Goal: Task Accomplishment & Management: Use online tool/utility

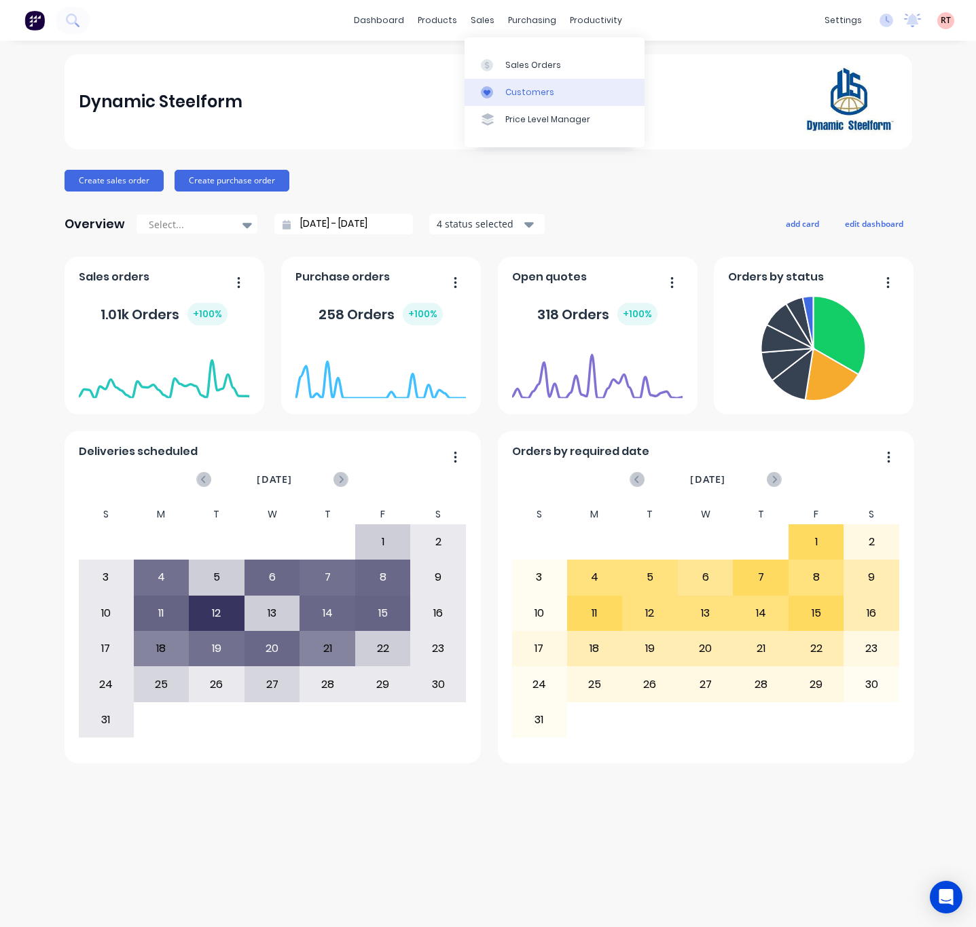
click at [549, 84] on link "Customers" at bounding box center [554, 92] width 180 height 27
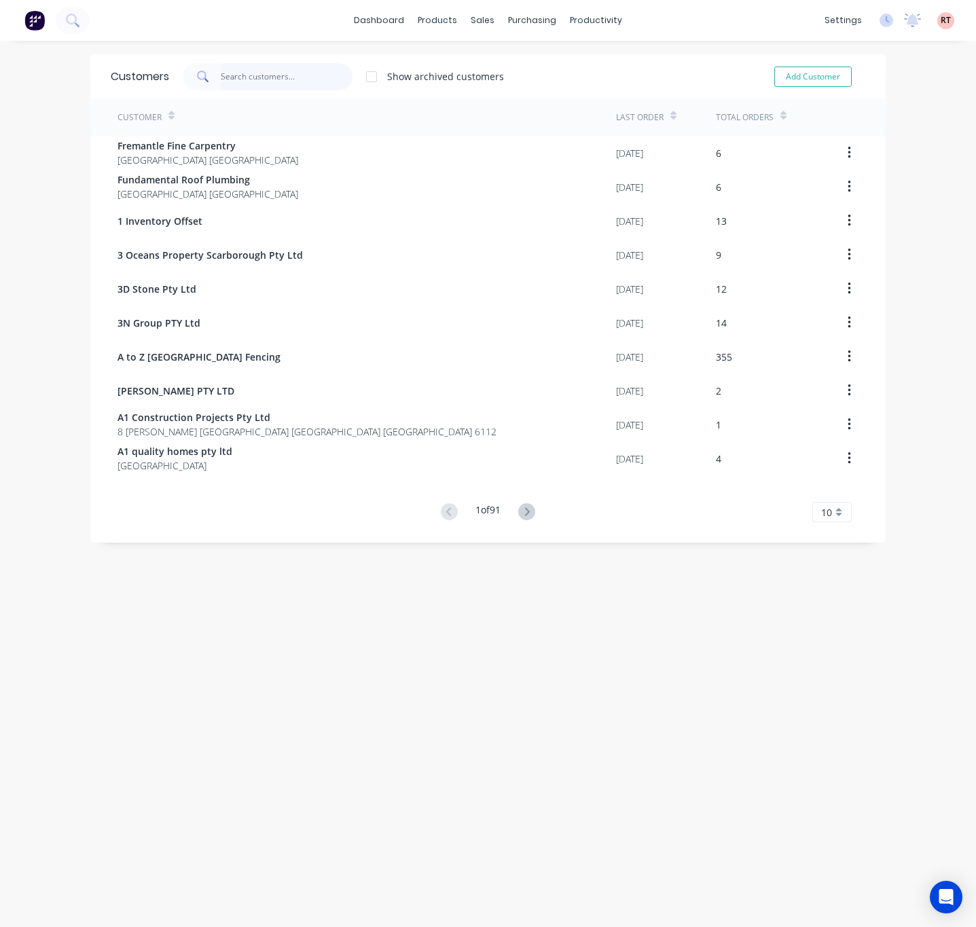
click at [253, 74] on input "text" at bounding box center [287, 76] width 132 height 27
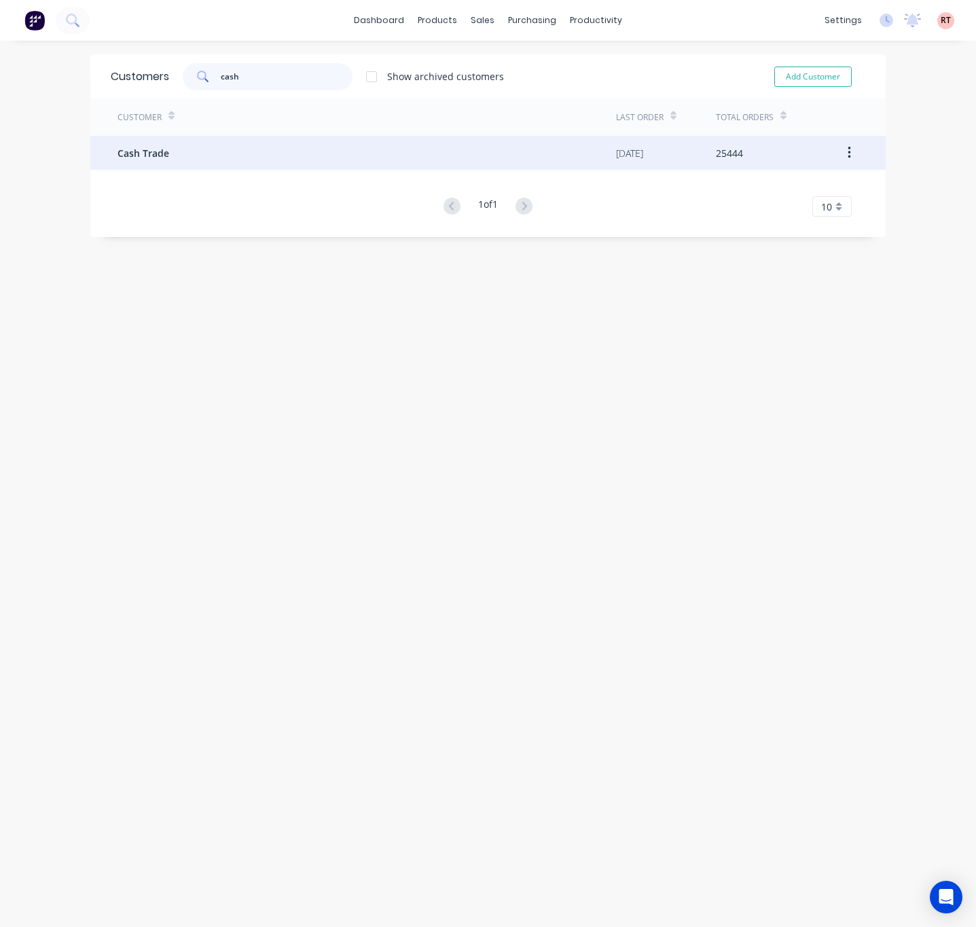
type input "cash"
click at [247, 153] on div "Cash Trade" at bounding box center [366, 153] width 498 height 34
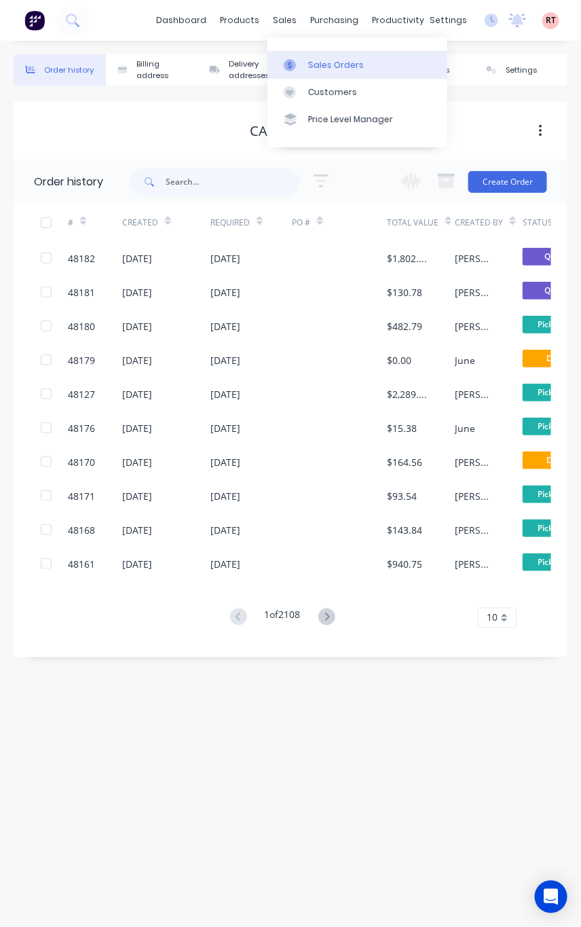
click at [303, 64] on div at bounding box center [294, 65] width 20 height 12
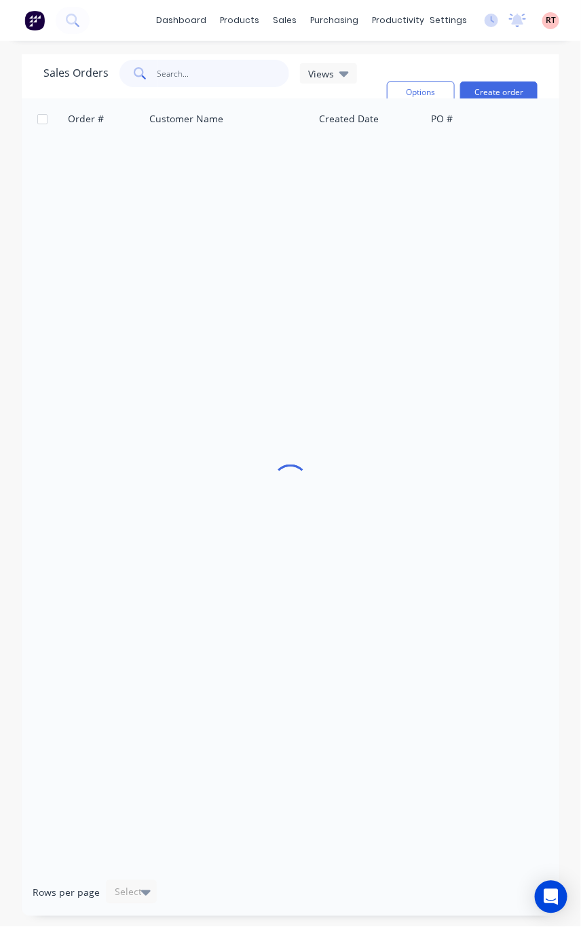
click at [171, 74] on input "text" at bounding box center [224, 73] width 132 height 27
paste input "407 382 464"
type input "407 382 464"
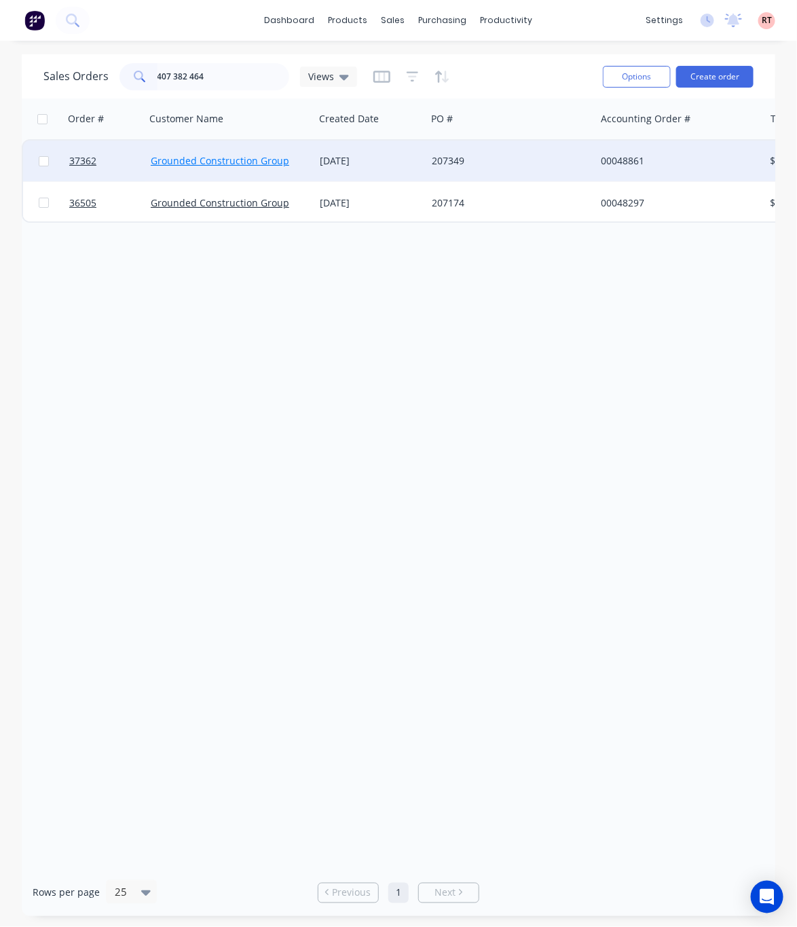
click at [242, 154] on link "Grounded Construction Group" at bounding box center [220, 160] width 138 height 13
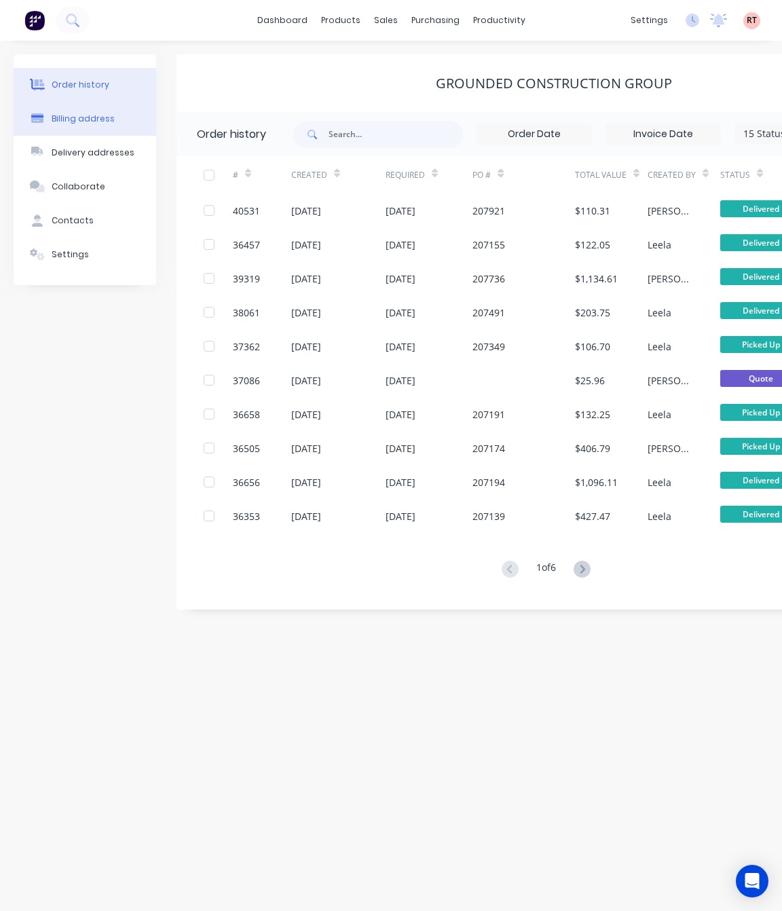
click at [102, 114] on div "Billing address" at bounding box center [83, 119] width 63 height 12
select select "AU"
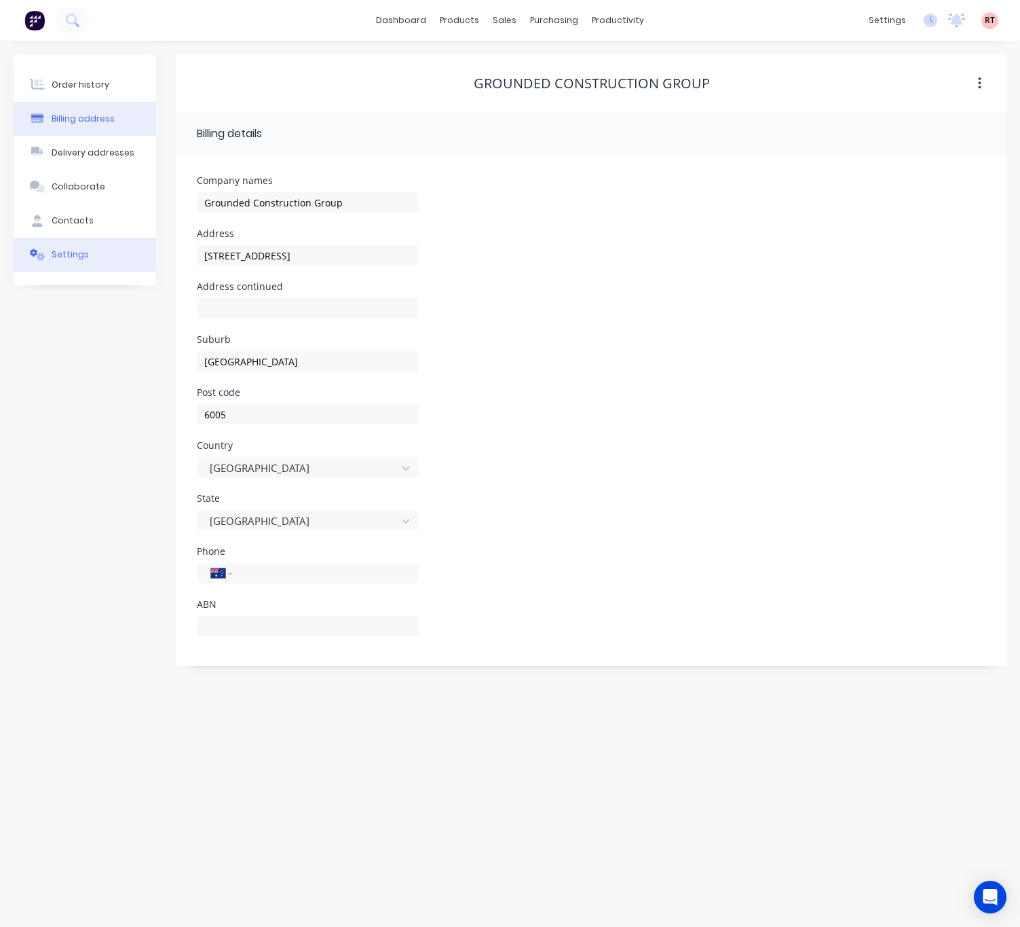
click at [86, 259] on button "Settings" at bounding box center [85, 255] width 143 height 34
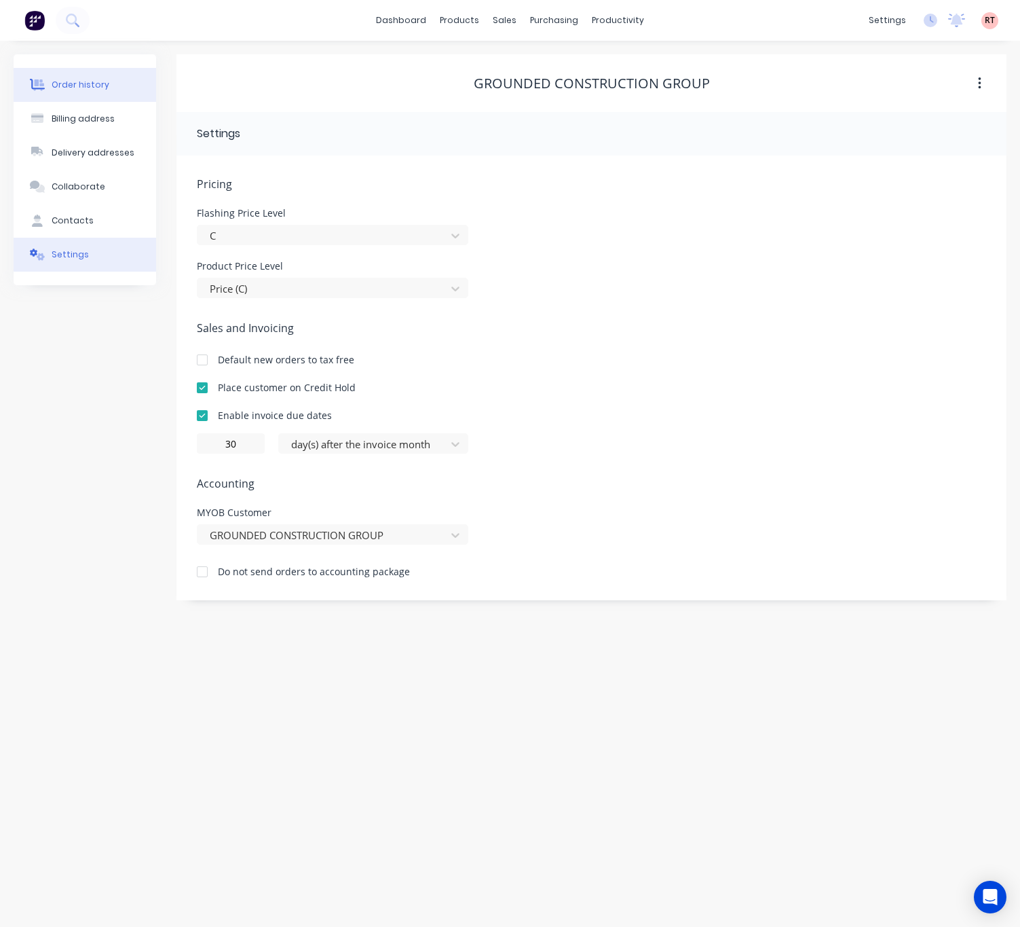
click at [94, 79] on div "Order history" at bounding box center [81, 85] width 58 height 12
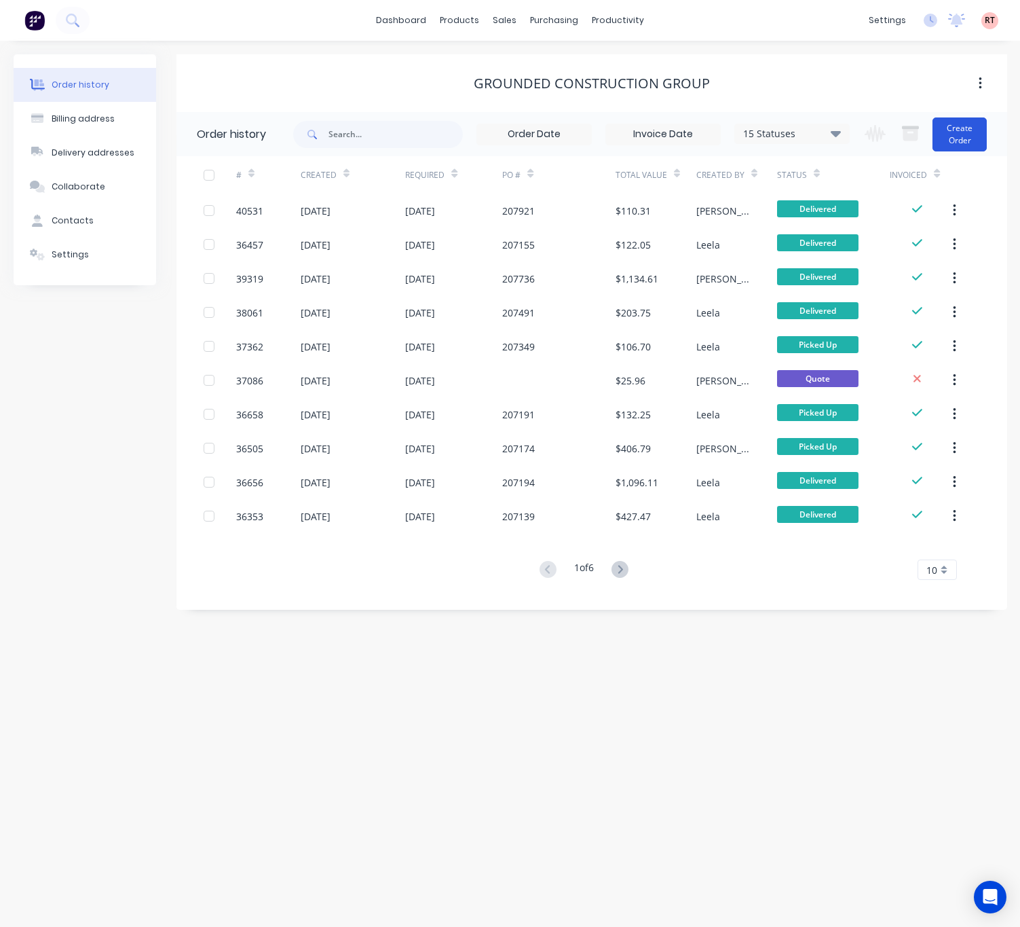
click at [969, 138] on button "Create Order" at bounding box center [960, 134] width 54 height 34
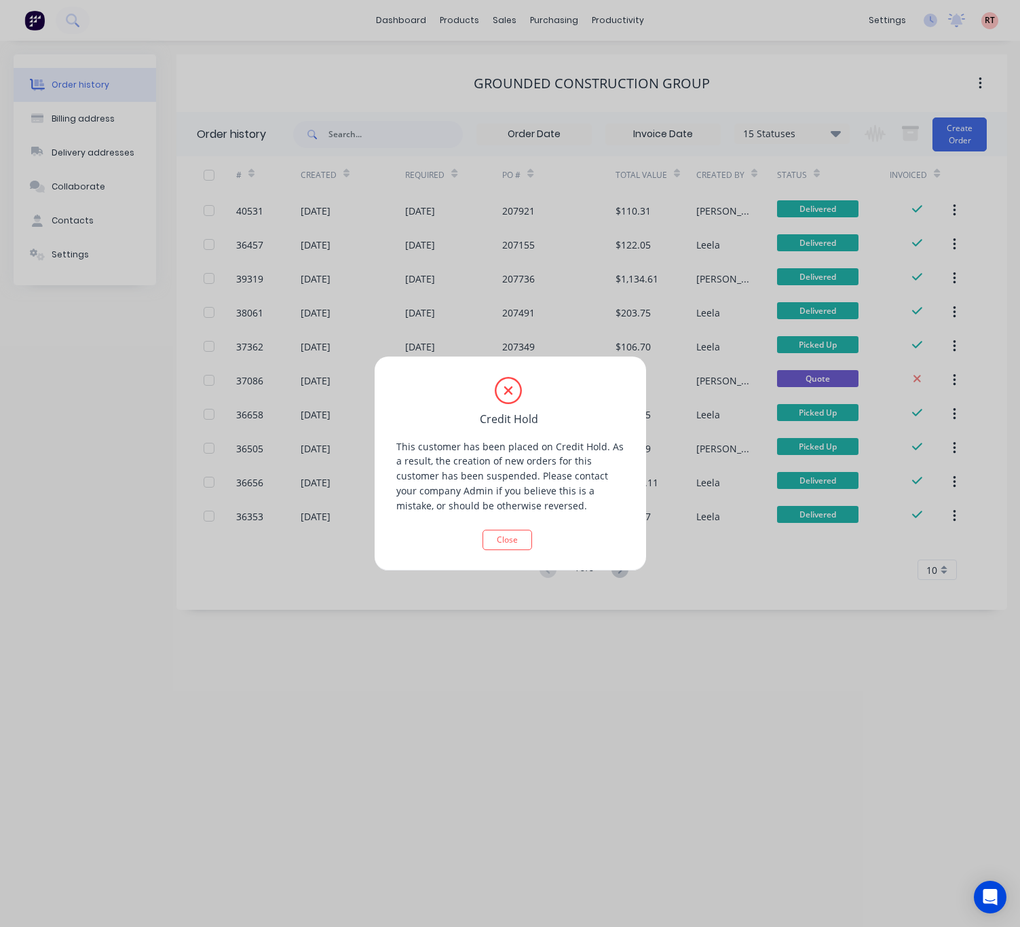
click at [494, 31] on div "Credit Hold This customer has been placed on Credit Hold. As a result, the crea…" at bounding box center [510, 463] width 1020 height 927
click at [509, 532] on button "Close" at bounding box center [508, 540] width 50 height 20
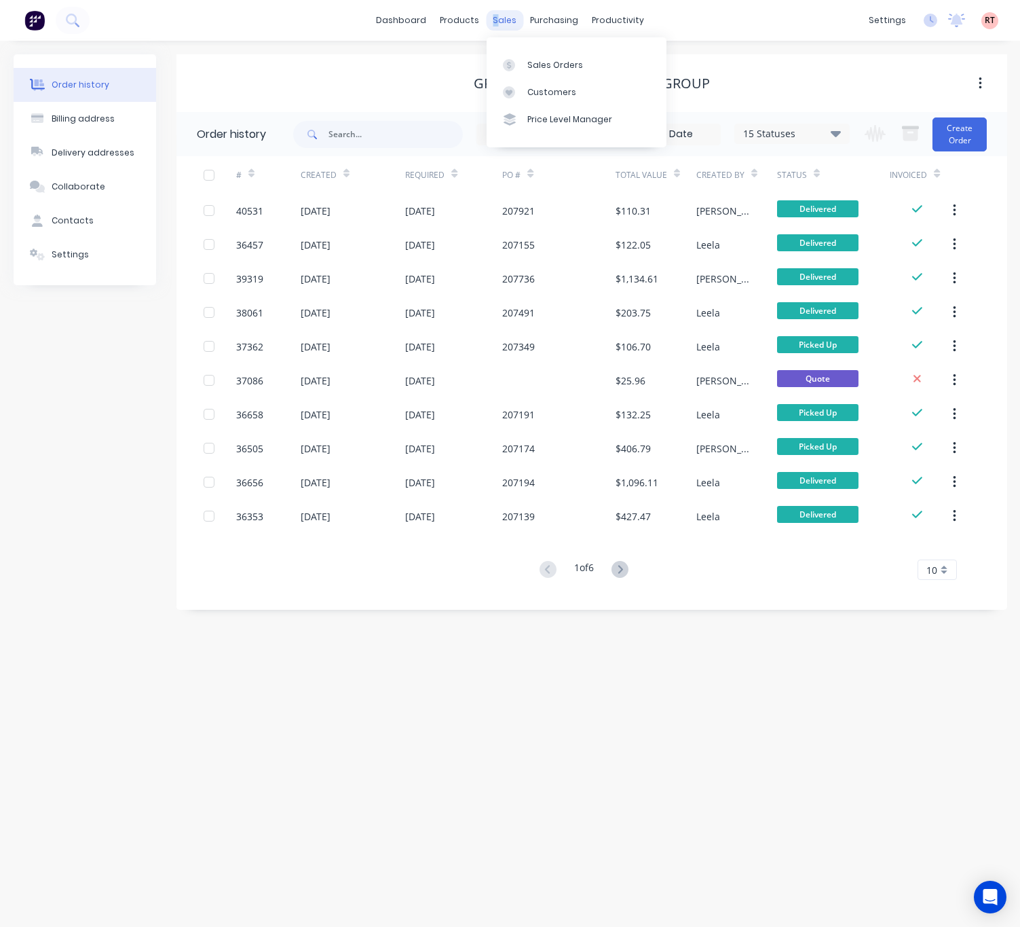
click at [495, 15] on div "sales" at bounding box center [504, 20] width 37 height 20
click at [548, 98] on div "Customers" at bounding box center [552, 92] width 49 height 12
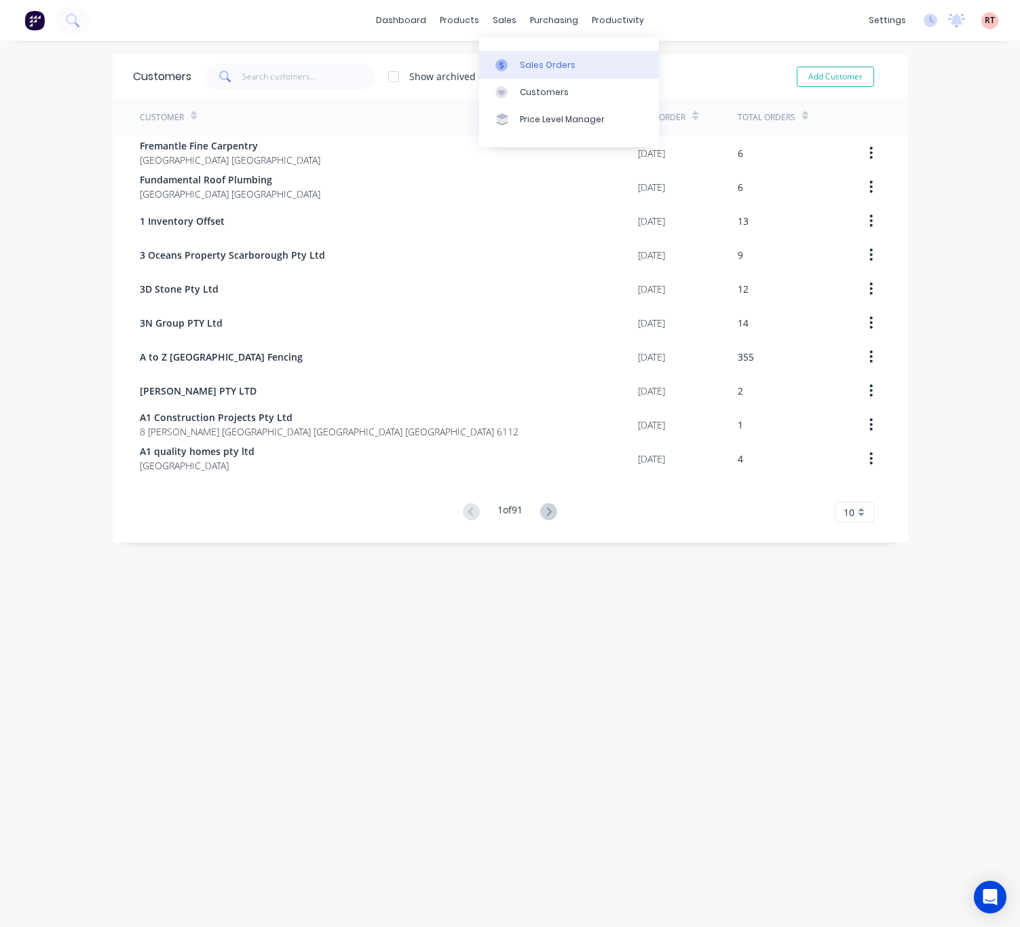
click at [534, 69] on div "Sales Orders" at bounding box center [548, 65] width 56 height 12
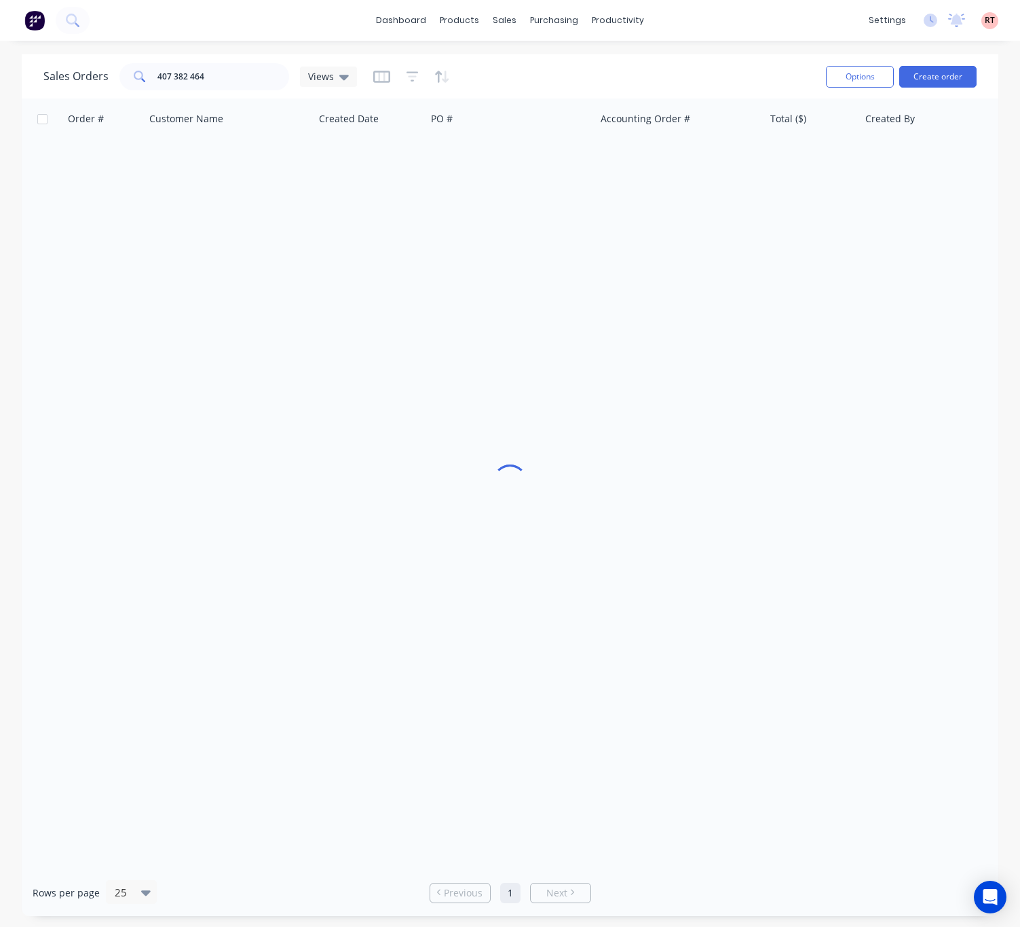
drag, startPoint x: 214, startPoint y: 65, endPoint x: 202, endPoint y: 78, distance: 17.3
click at [208, 71] on div "Sales Orders 407 382 464 Views Options Create order" at bounding box center [510, 76] width 977 height 44
drag, startPoint x: 215, startPoint y: 76, endPoint x: 121, endPoint y: 84, distance: 94.0
click at [121, 84] on div "407 382 464" at bounding box center [204, 76] width 170 height 27
type input "9008"
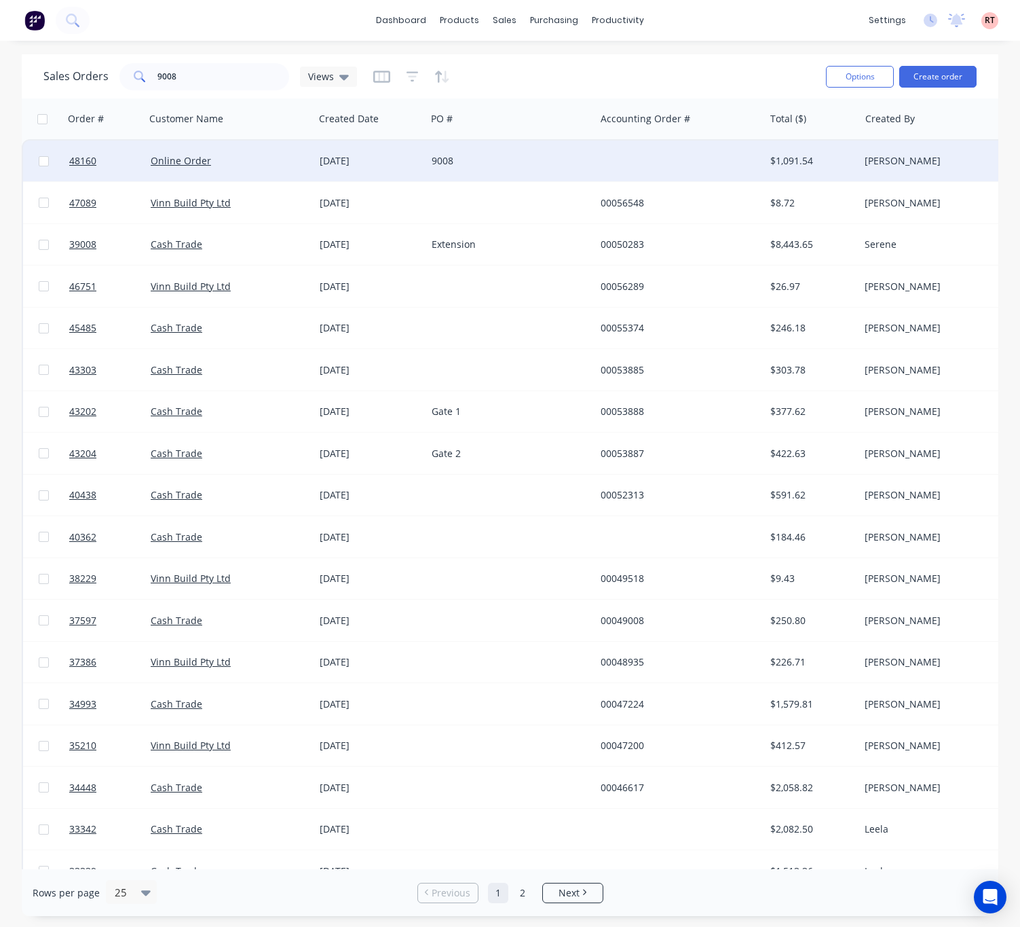
click at [523, 155] on div "9008" at bounding box center [507, 161] width 151 height 14
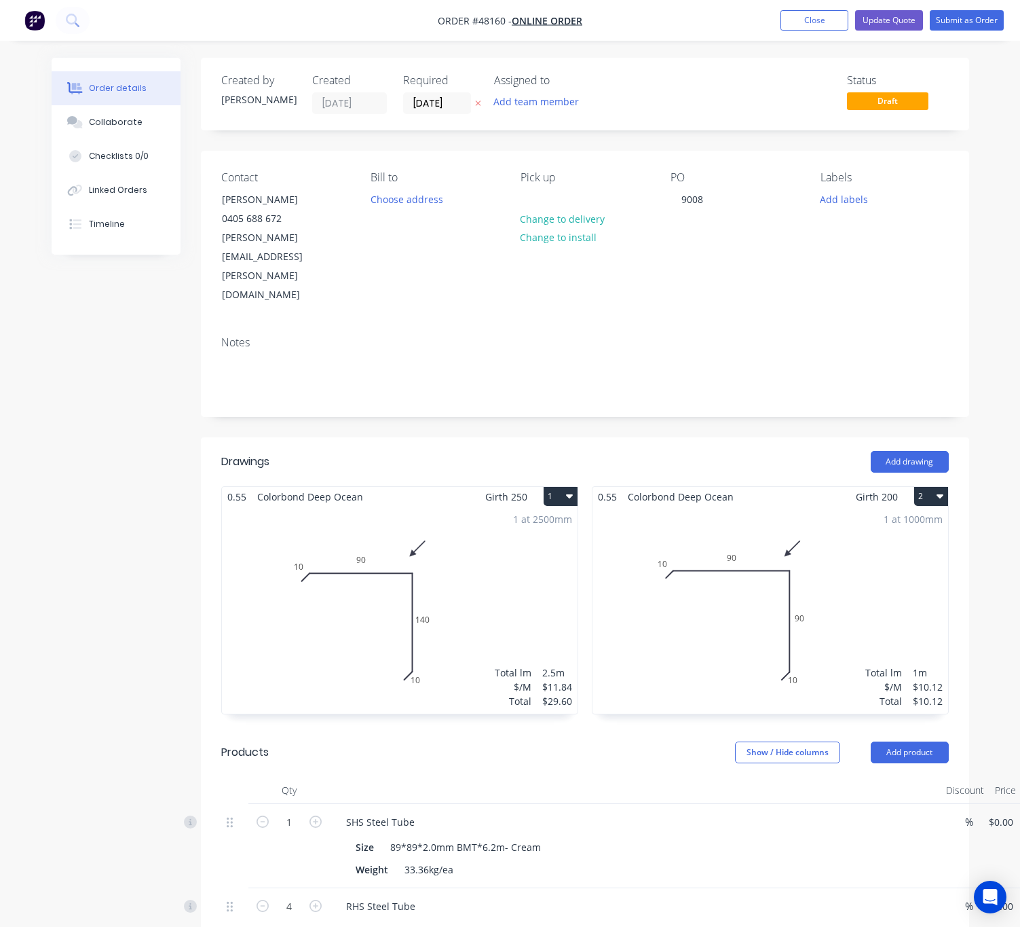
type input "$157.00"
type input "$77.00"
type input "$308.00"
type input "$15.42"
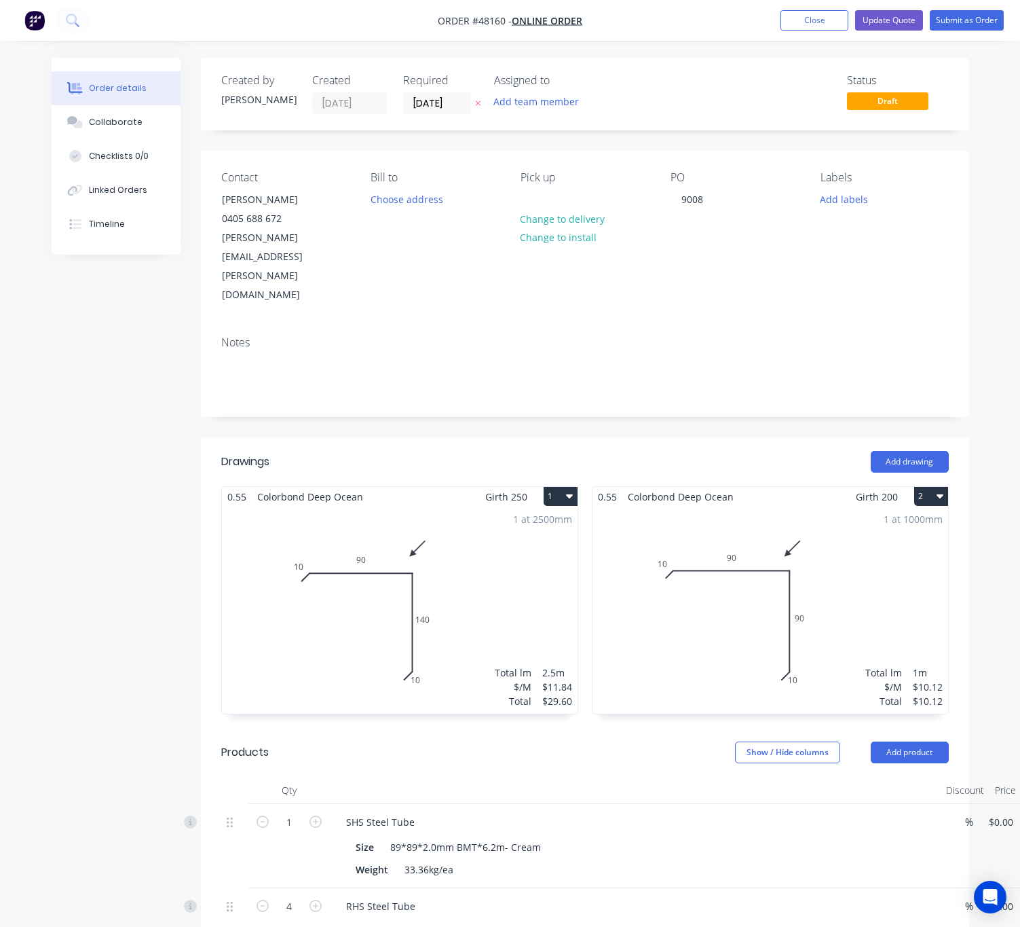
type input "$154.20"
type input "$14.55"
type input "$209.52"
type input "$14.55"
type input "$101.85"
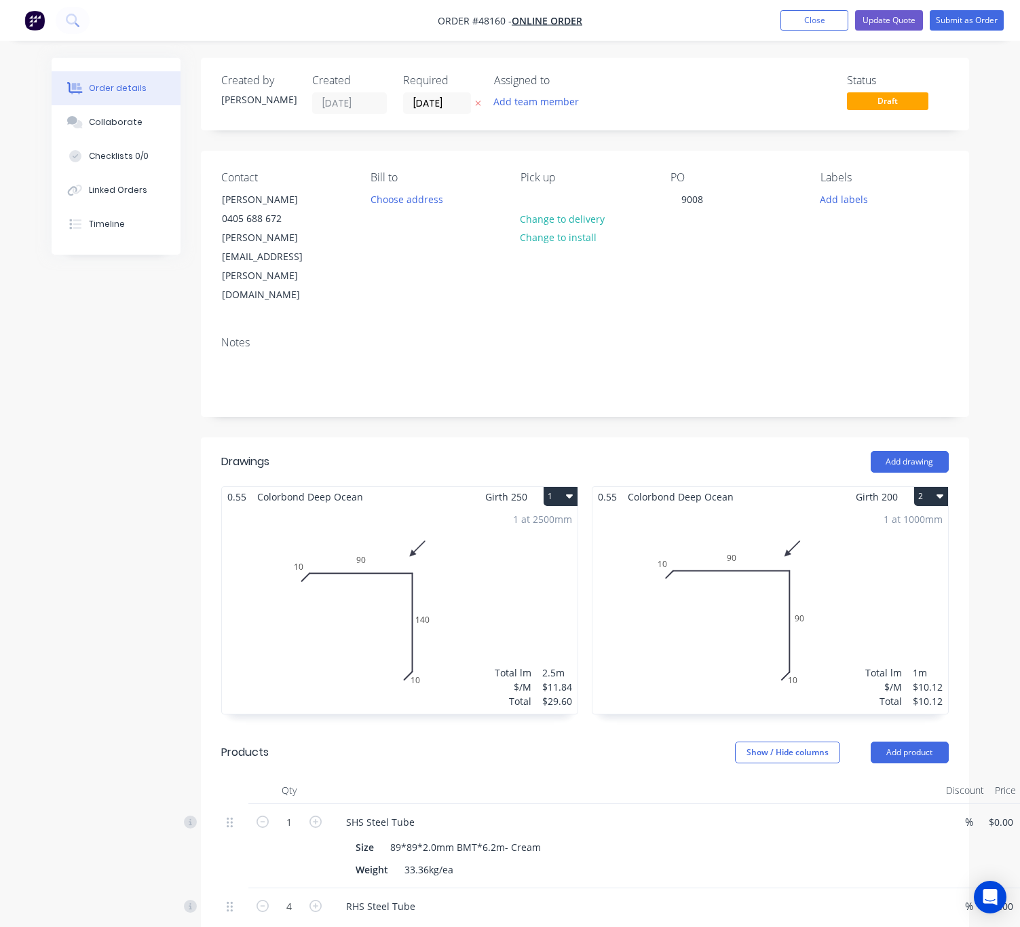
type input "$1.09"
type input "$8.72"
type input "$13.30"
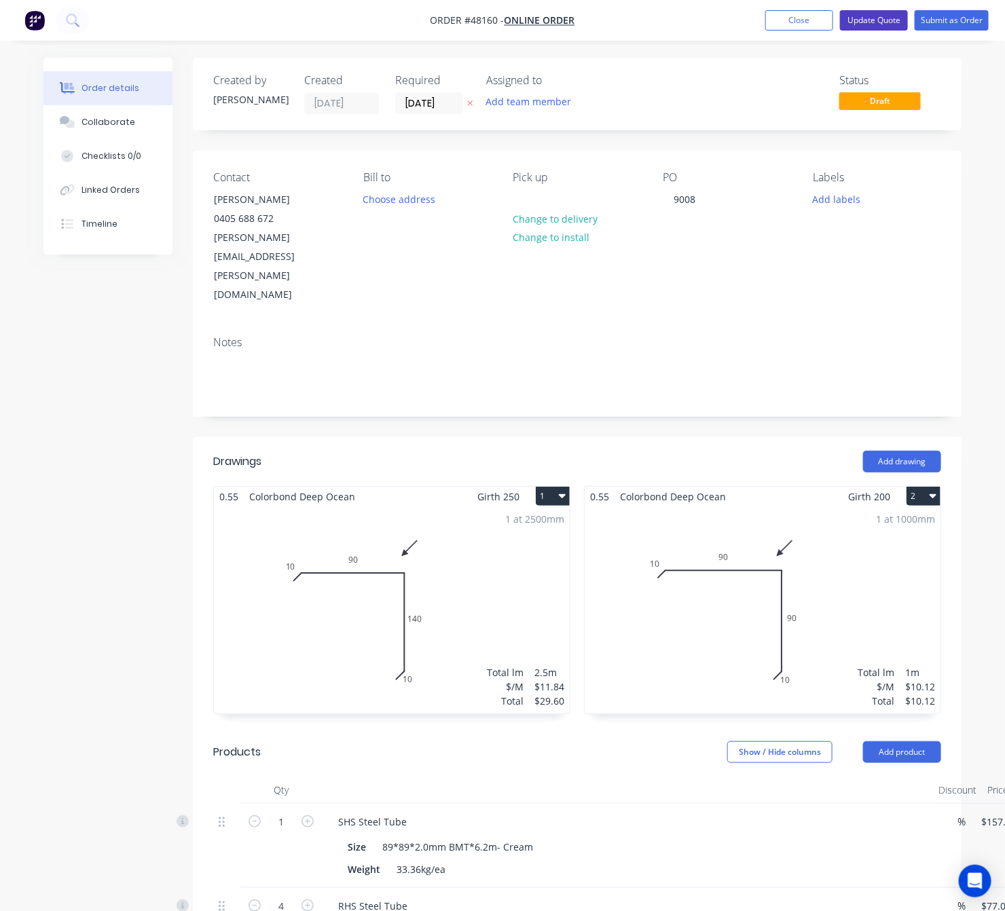
click at [868, 25] on button "Update Quote" at bounding box center [874, 20] width 68 height 20
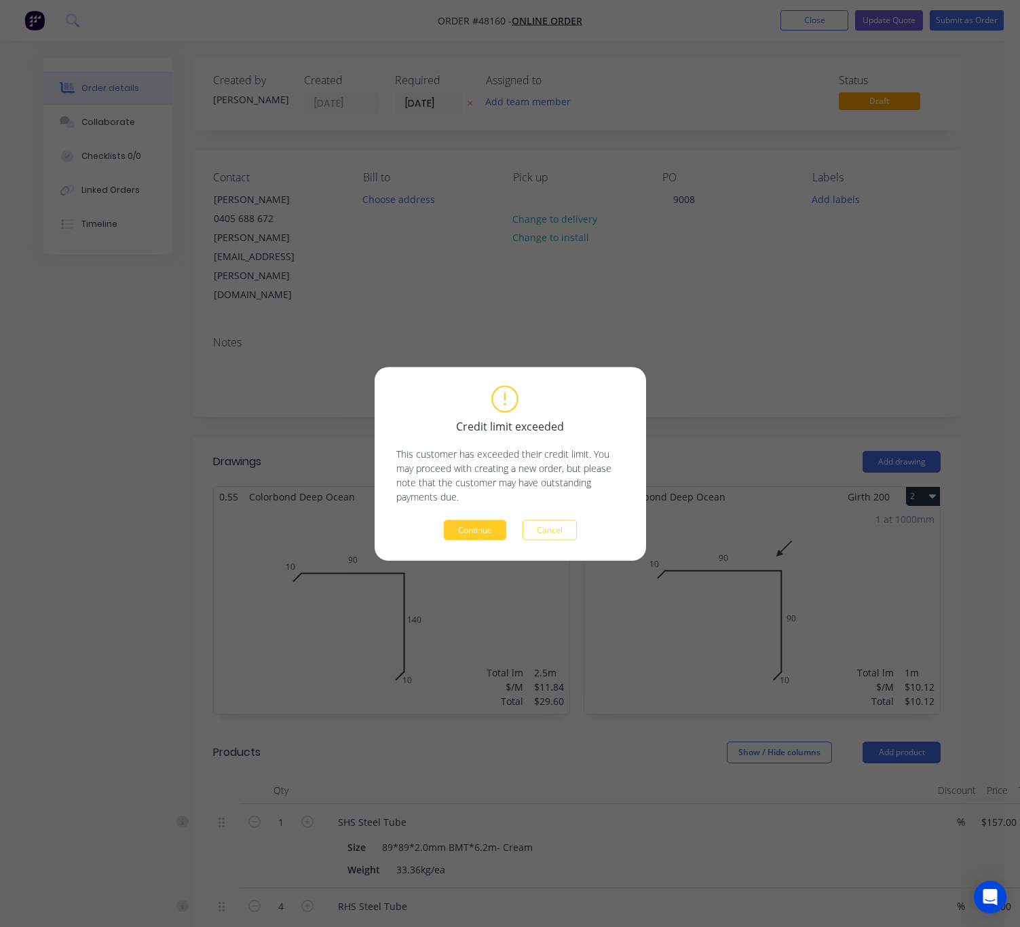
click at [473, 532] on button "Continue" at bounding box center [475, 529] width 62 height 20
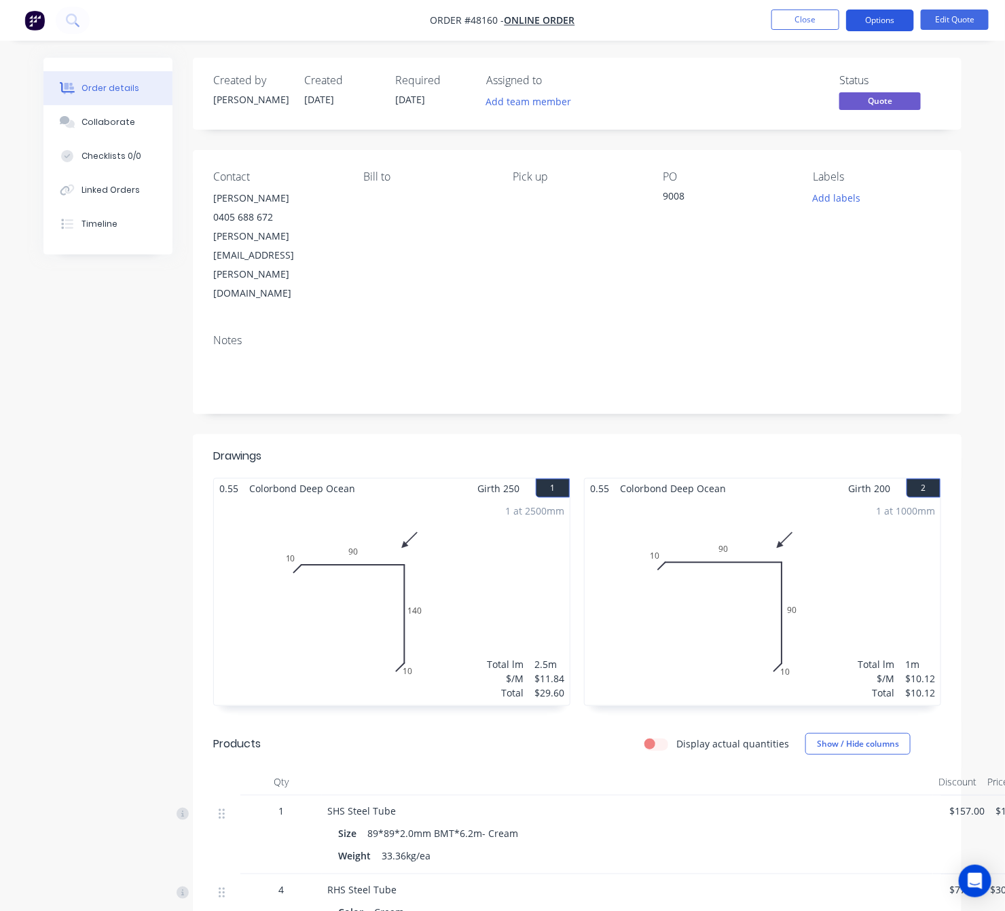
click at [887, 16] on button "Options" at bounding box center [880, 21] width 68 height 22
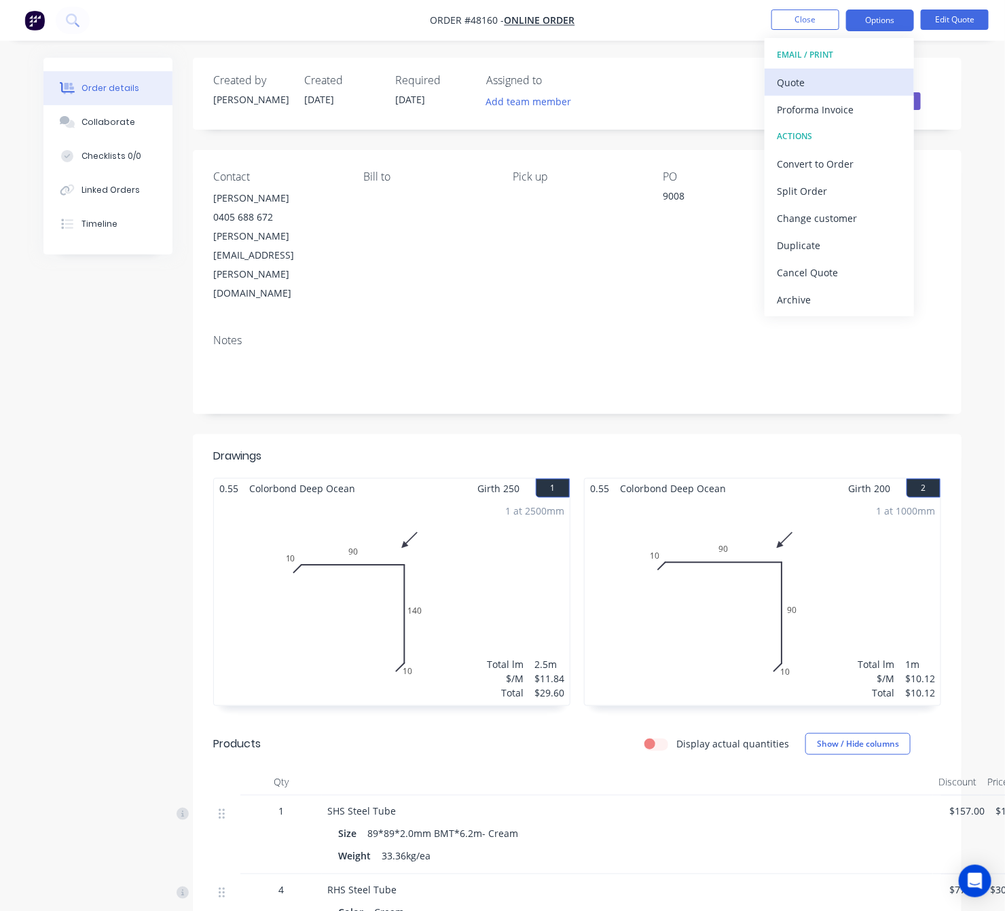
click at [830, 82] on div "Quote" at bounding box center [839, 83] width 125 height 20
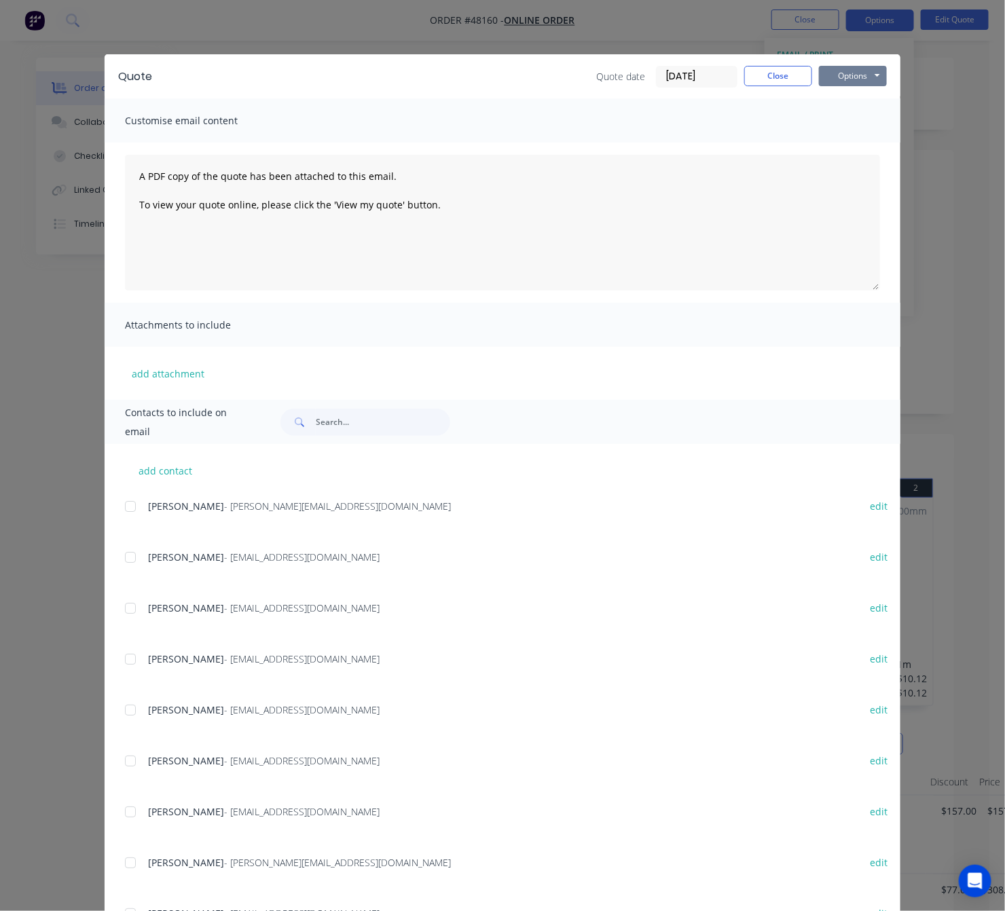
click at [860, 72] on button "Options" at bounding box center [853, 76] width 68 height 20
click at [870, 118] on button "Print" at bounding box center [862, 122] width 87 height 22
click at [722, 21] on div "Quote Quote date 18/08/25 Close Options Preview Print Email Customise email con…" at bounding box center [502, 455] width 1005 height 911
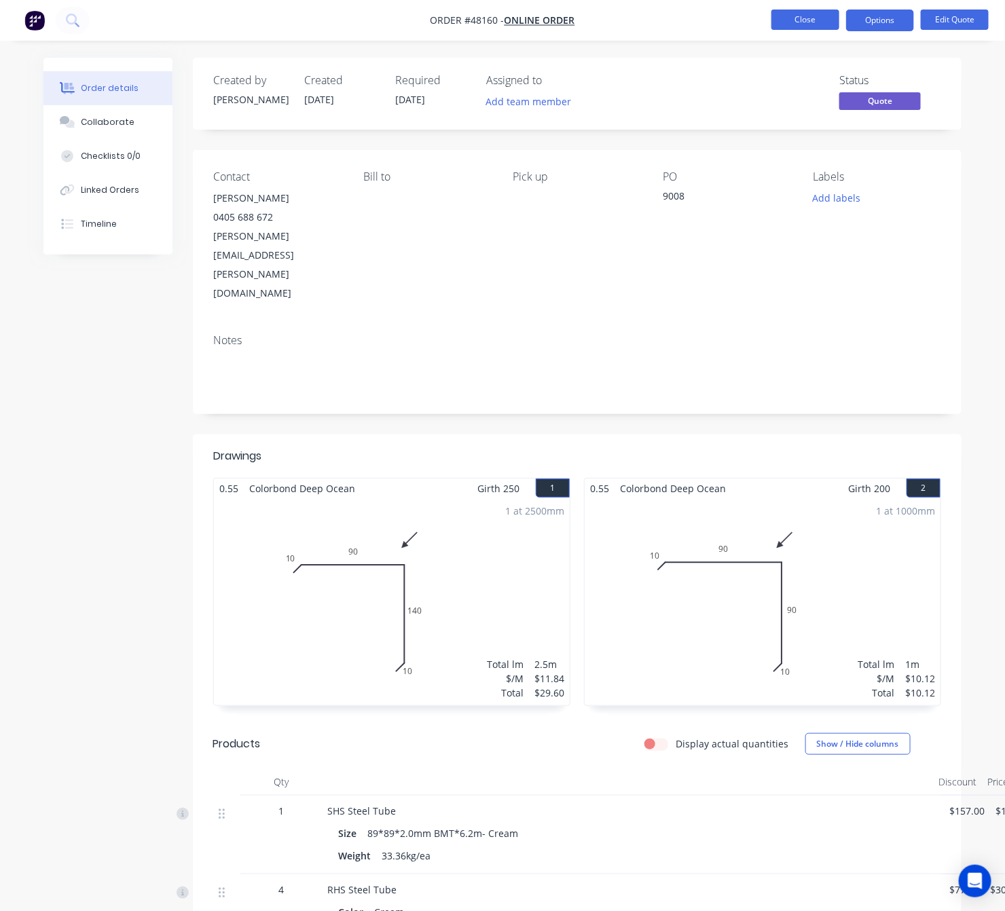
click at [802, 25] on button "Close" at bounding box center [805, 20] width 68 height 20
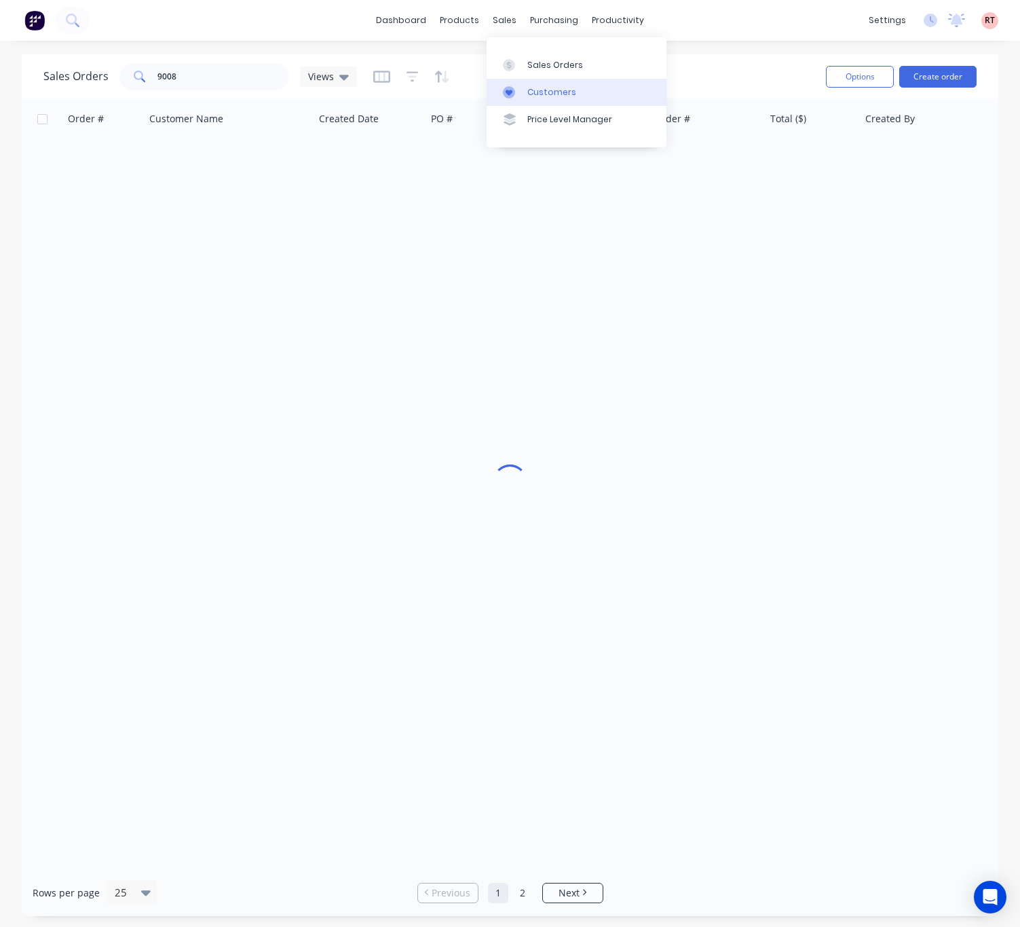
click at [542, 90] on div "Customers" at bounding box center [552, 92] width 49 height 12
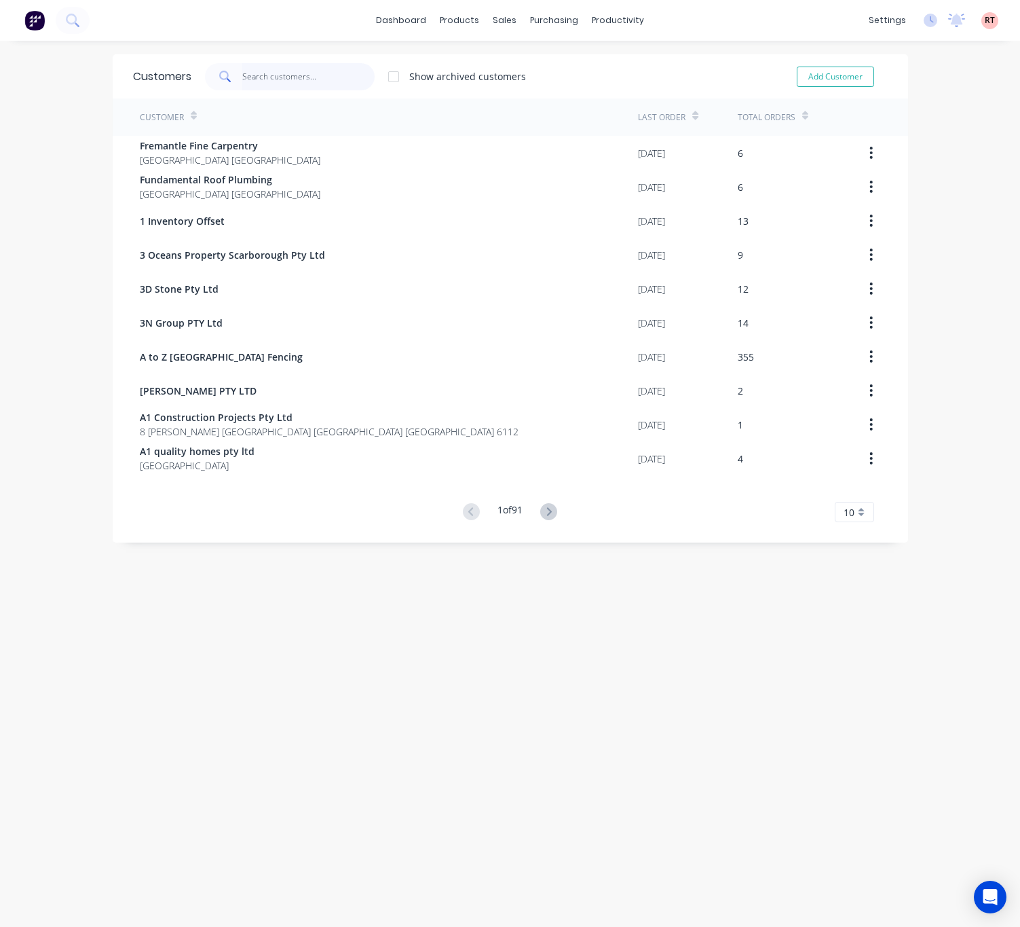
click at [259, 73] on input "text" at bounding box center [308, 76] width 132 height 27
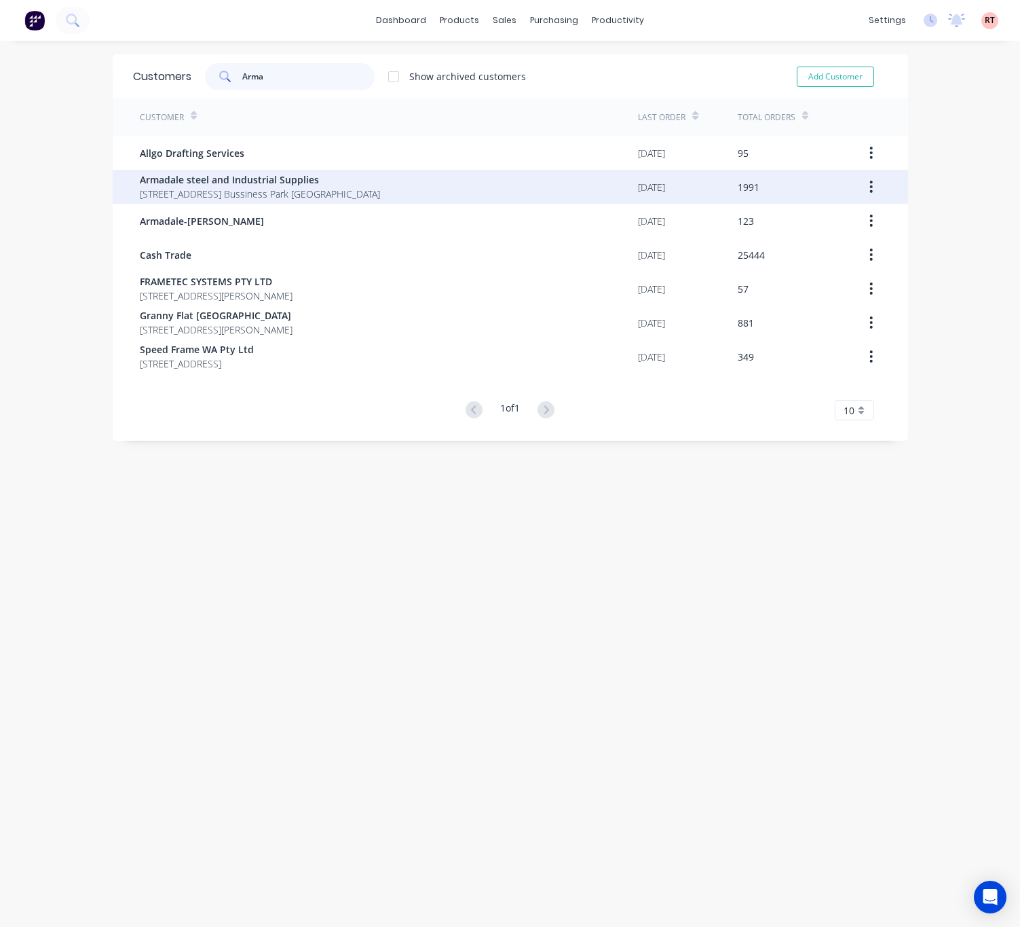
type input "Arma"
click at [316, 198] on span "4 Bessemer Road Forrestdale Bussiness Park Forrestdale" at bounding box center [260, 194] width 240 height 14
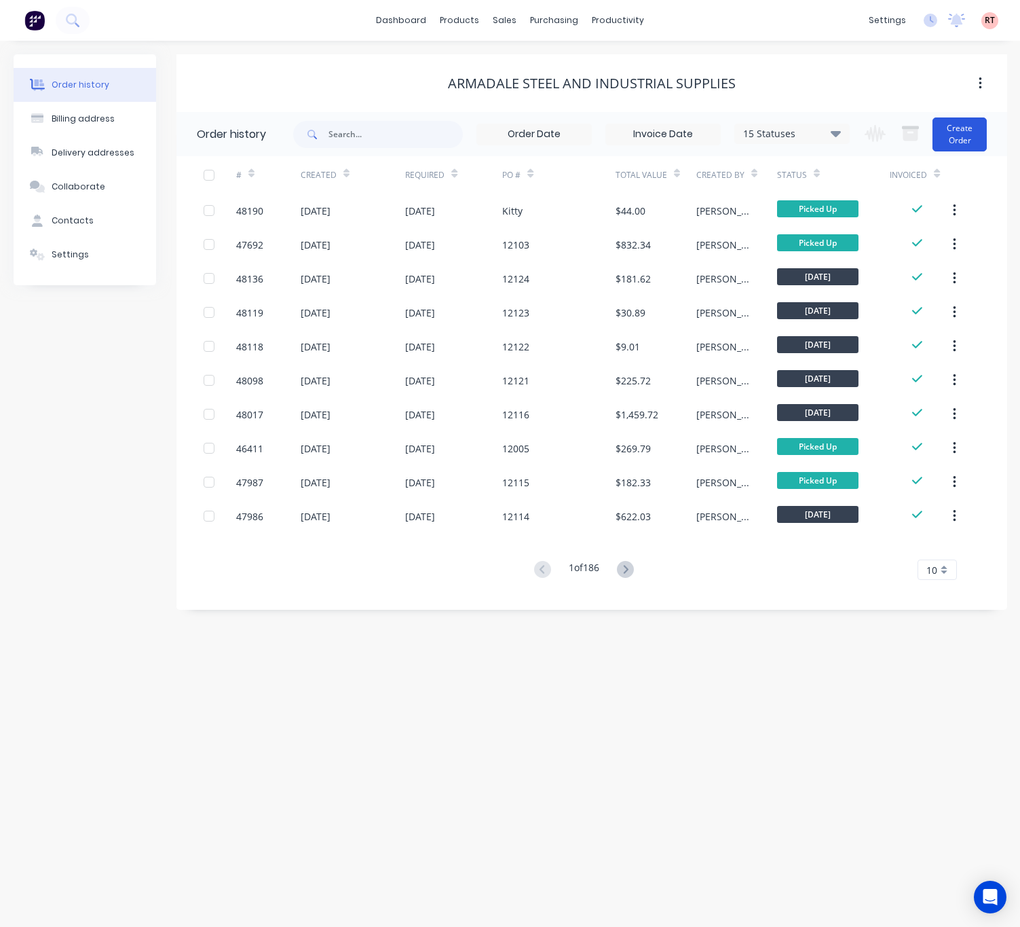
click at [958, 121] on button "Create Order" at bounding box center [960, 134] width 54 height 34
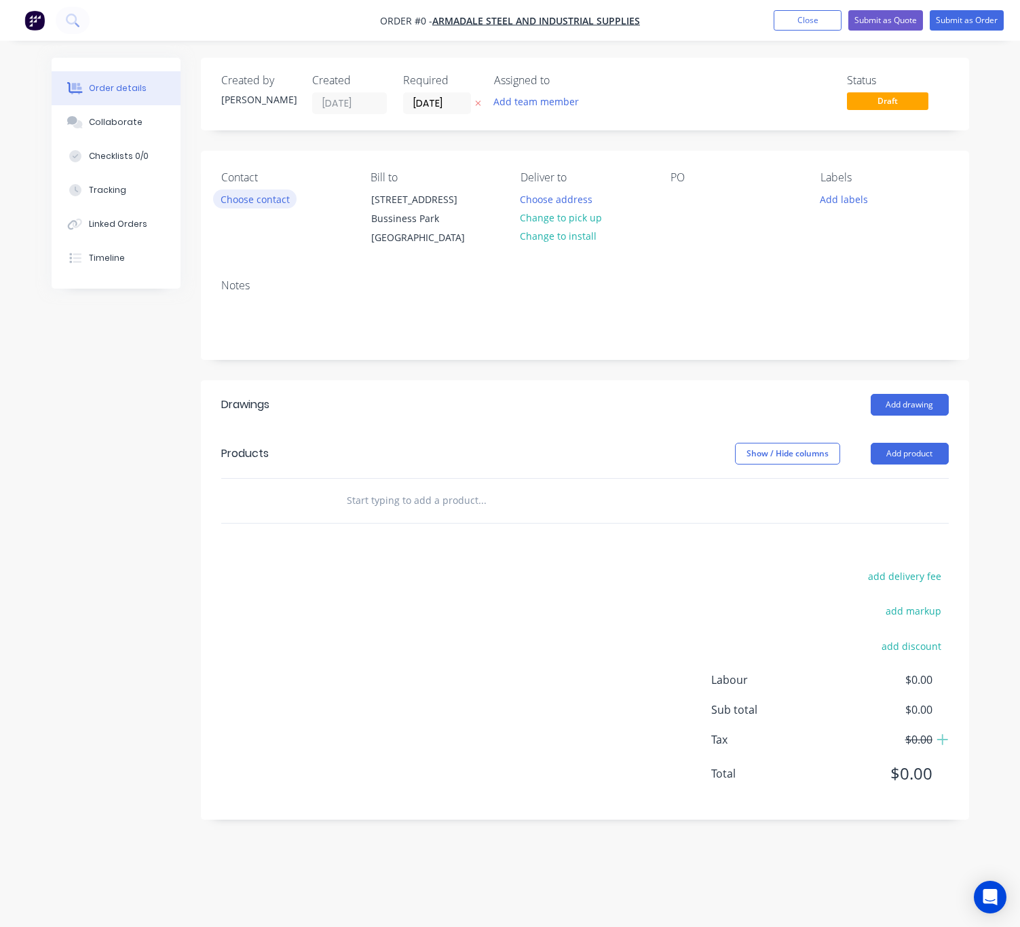
click at [263, 202] on button "Choose contact" at bounding box center [255, 198] width 84 height 18
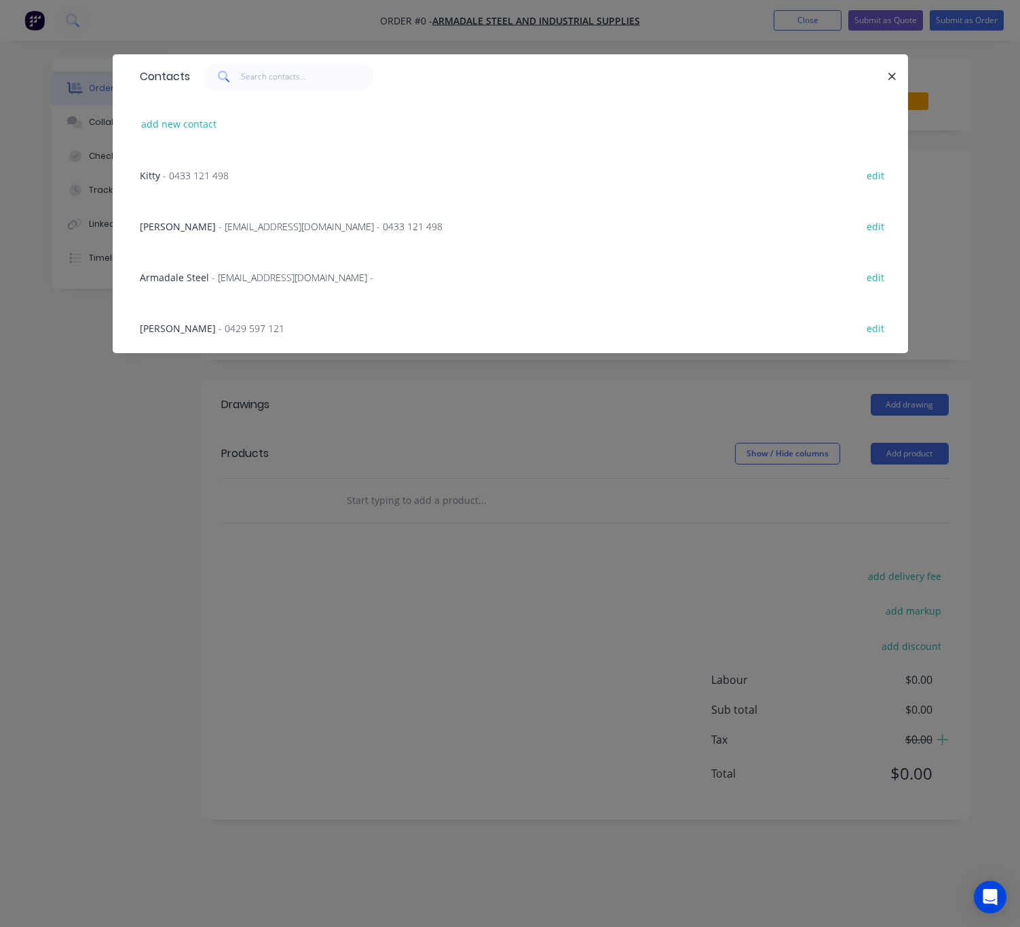
click at [219, 224] on span "- sueyap@armadalesteel.com - 0433 121 498" at bounding box center [331, 226] width 224 height 13
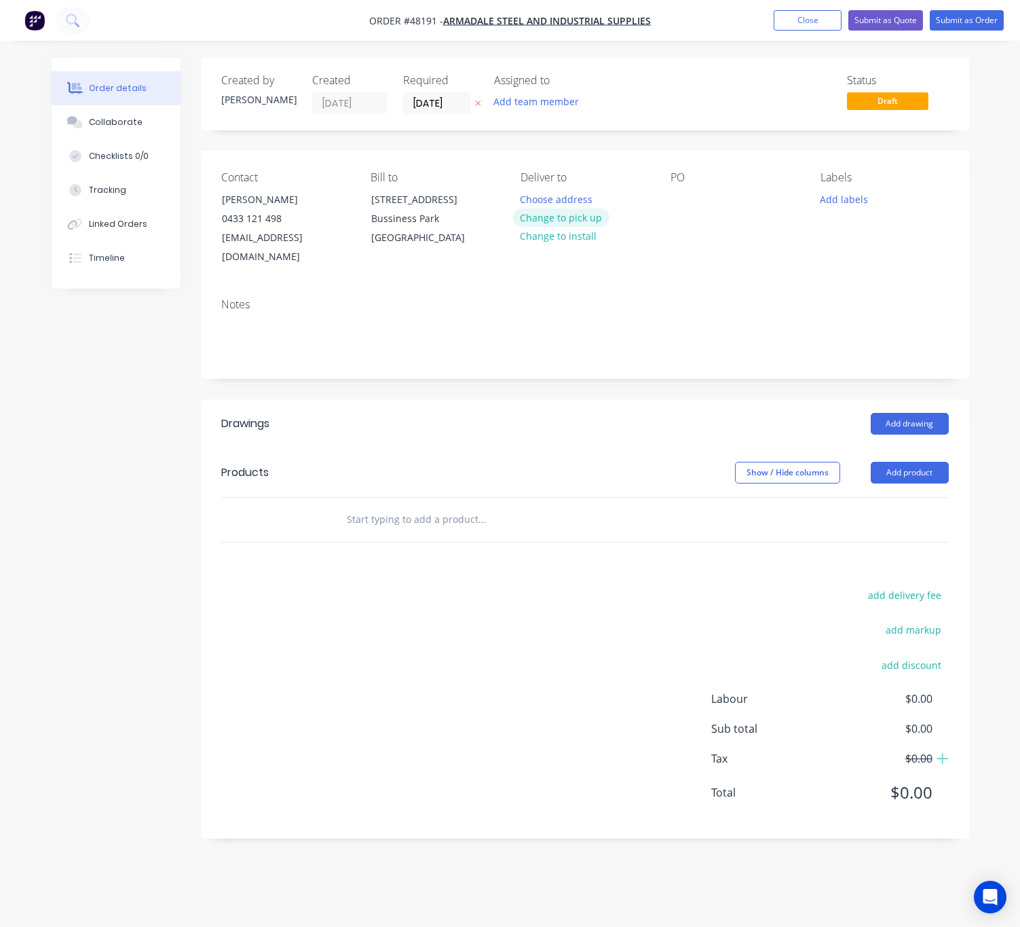
click at [542, 219] on button "Change to pick up" at bounding box center [561, 217] width 96 height 18
click at [688, 200] on div at bounding box center [682, 199] width 22 height 20
click at [921, 453] on header "Products Show / Hide columns Add product" at bounding box center [585, 472] width 769 height 49
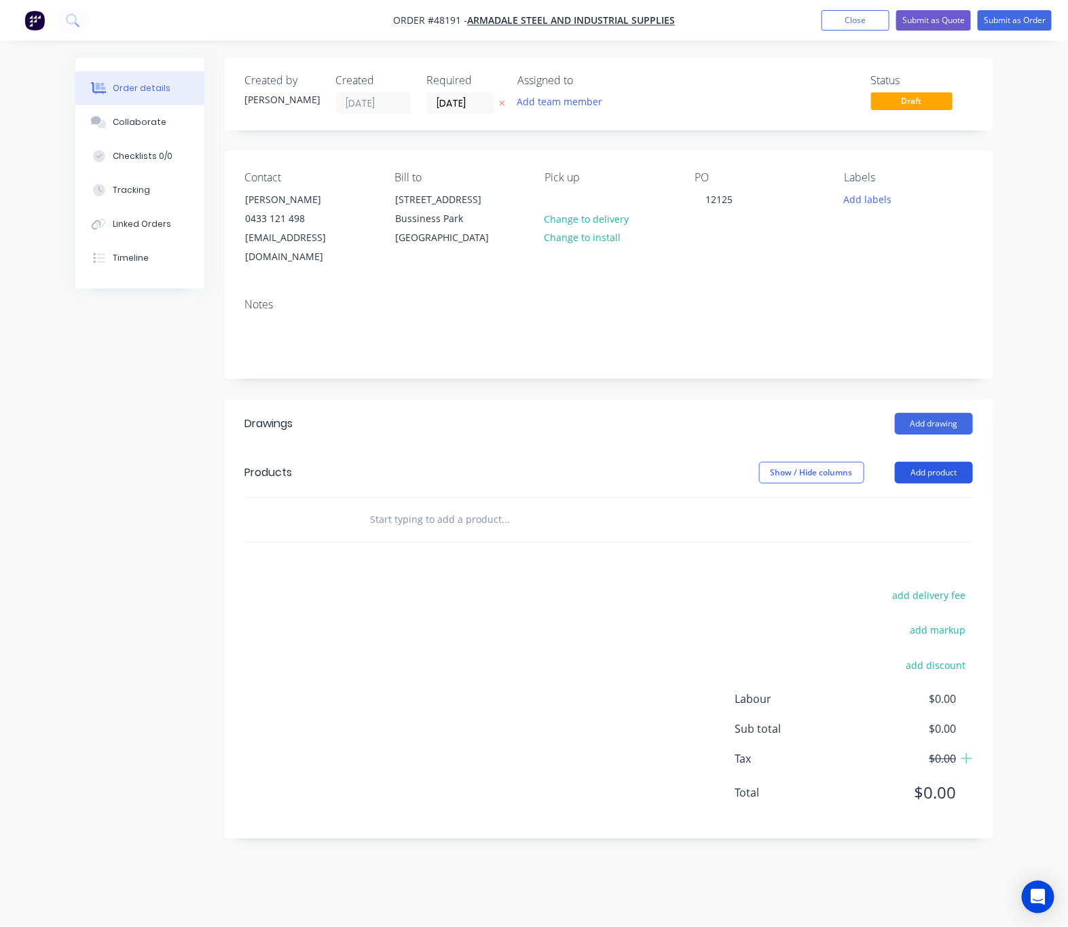
click at [951, 462] on button "Add product" at bounding box center [934, 473] width 78 height 22
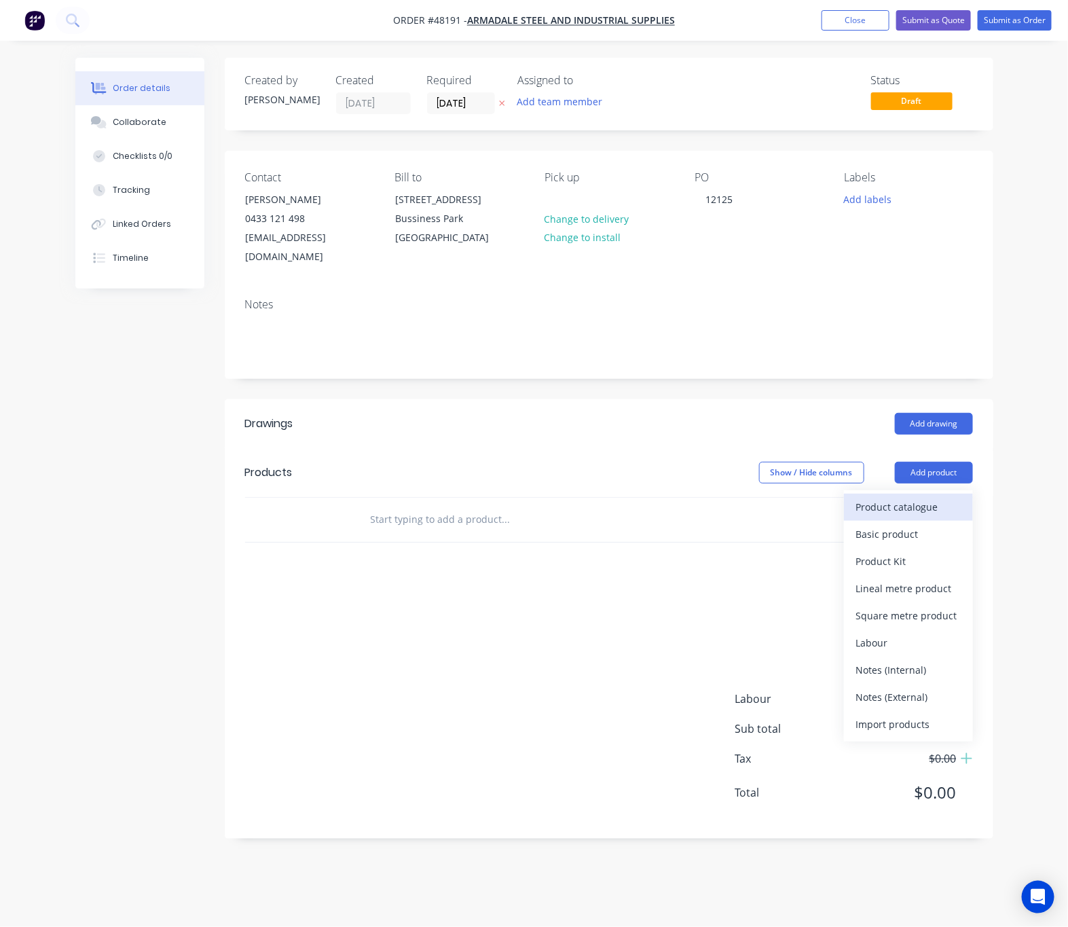
click at [908, 497] on div "Product catalogue" at bounding box center [908, 507] width 105 height 20
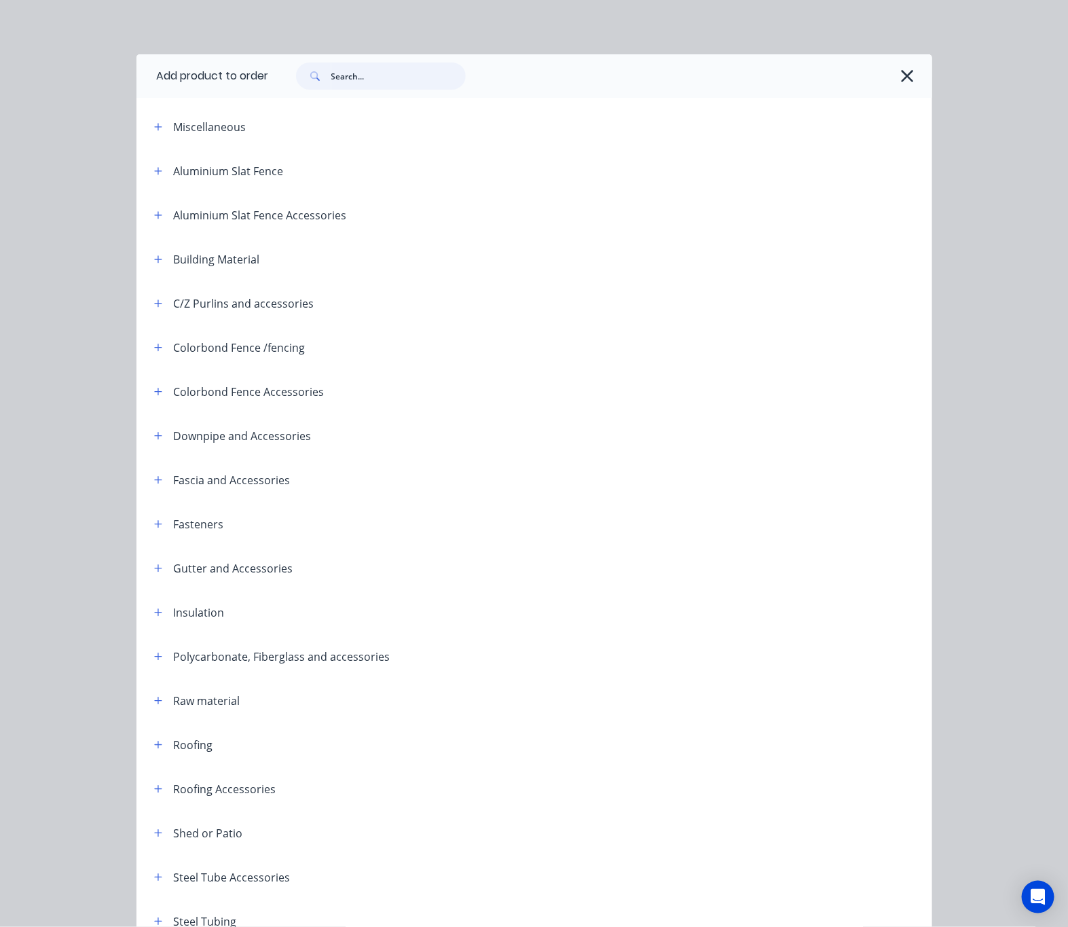
click at [381, 71] on input "text" at bounding box center [398, 75] width 134 height 27
type input "eave"
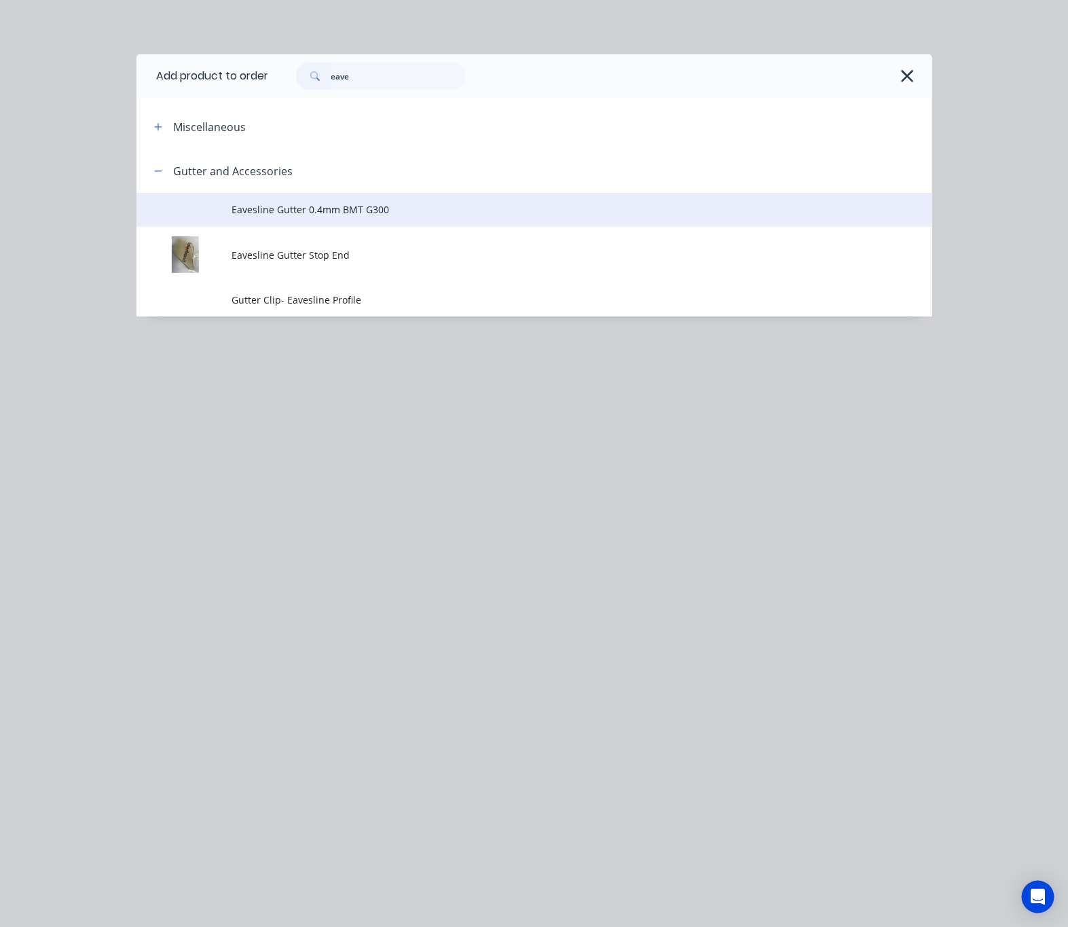
click at [435, 204] on span "Eavesline Gutter 0.4mm BMT G300" at bounding box center [512, 209] width 560 height 14
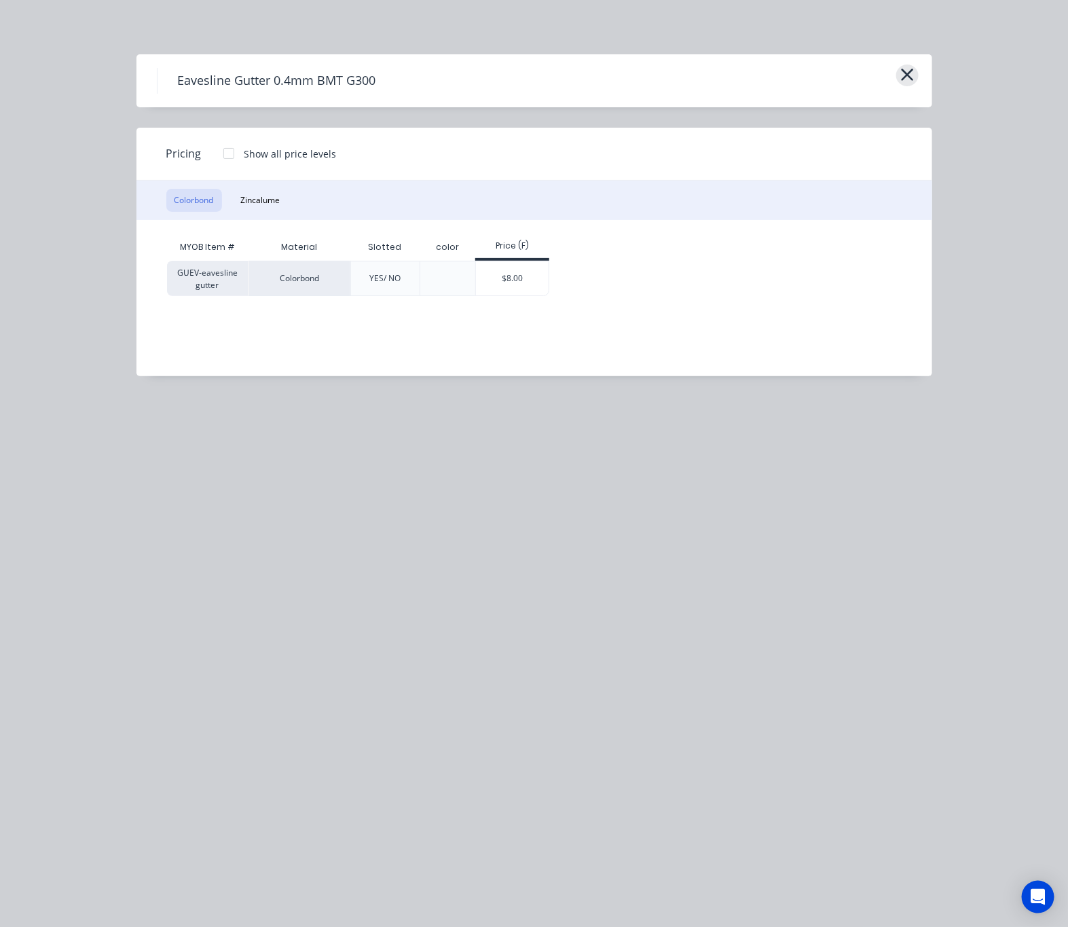
click at [900, 71] on icon "button" at bounding box center [907, 74] width 14 height 19
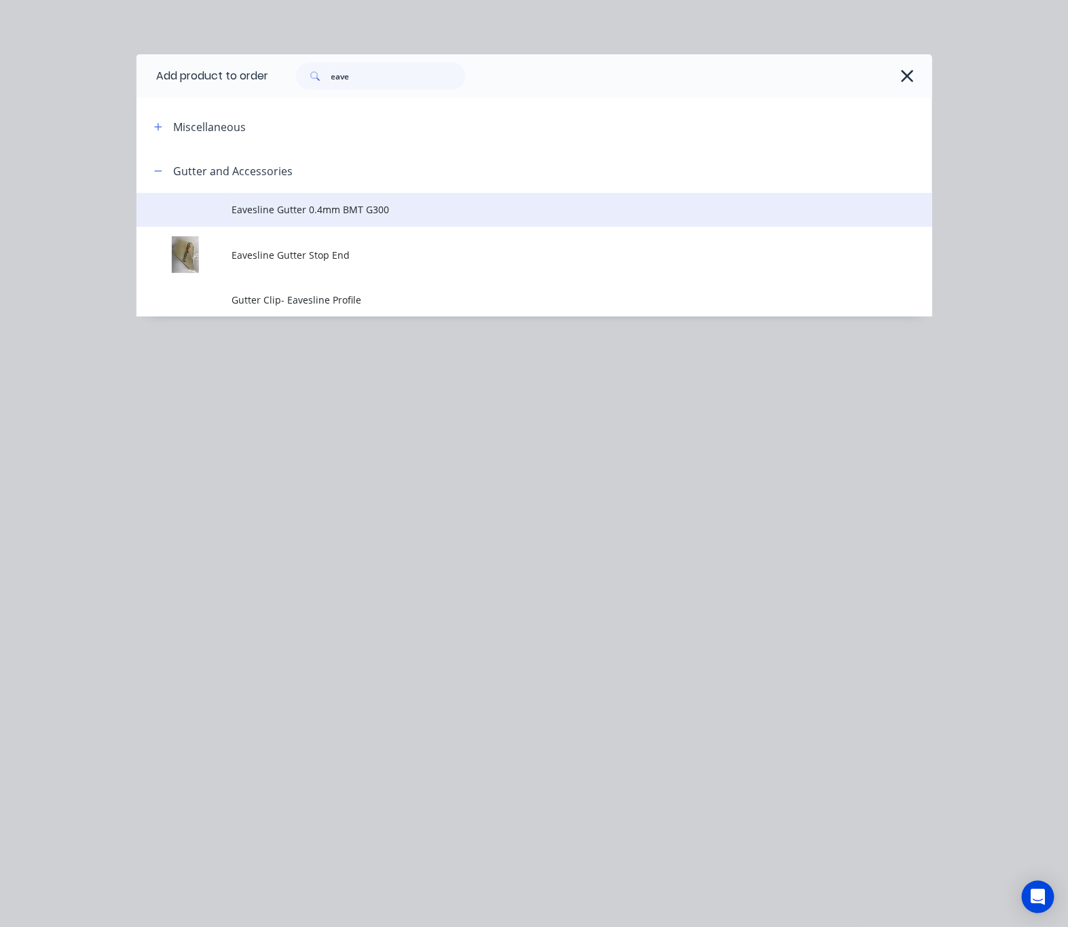
click at [509, 214] on span "Eavesline Gutter 0.4mm BMT G300" at bounding box center [512, 209] width 560 height 14
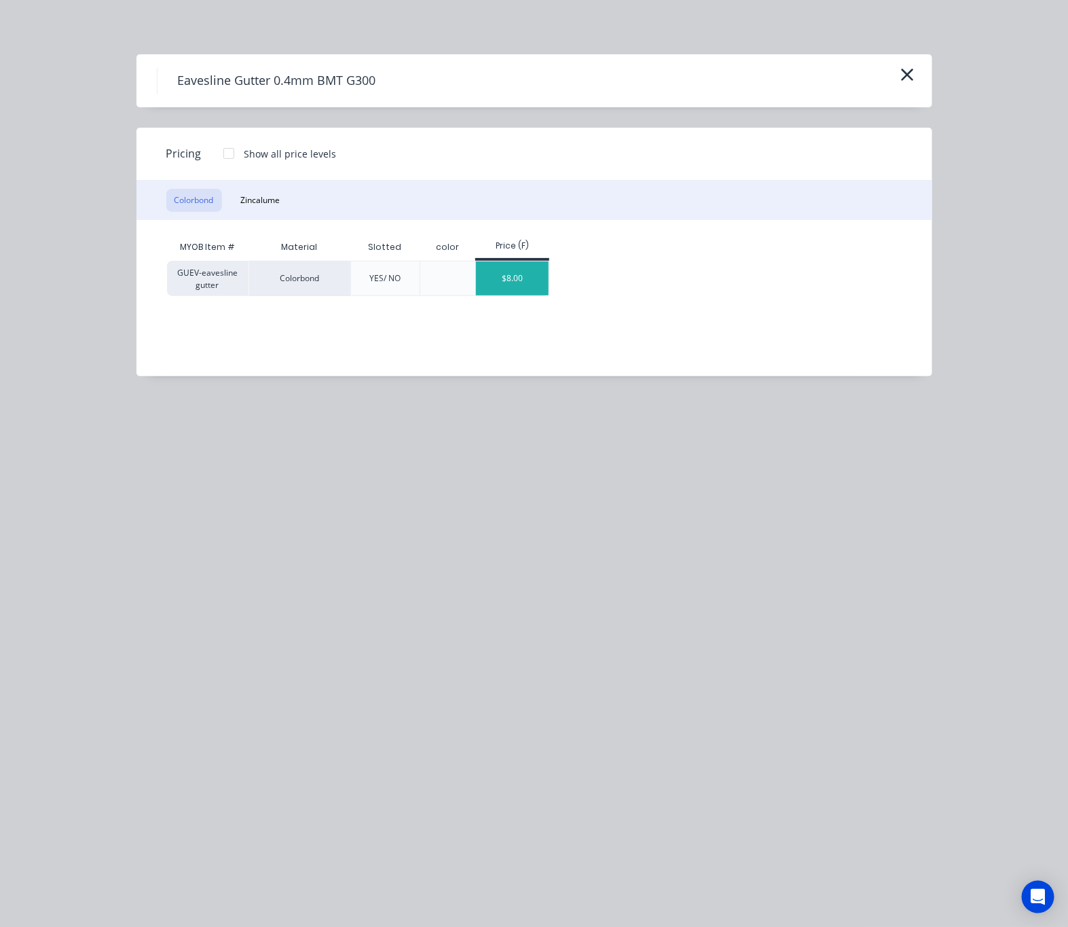
click at [506, 274] on div "$8.00" at bounding box center [512, 278] width 73 height 34
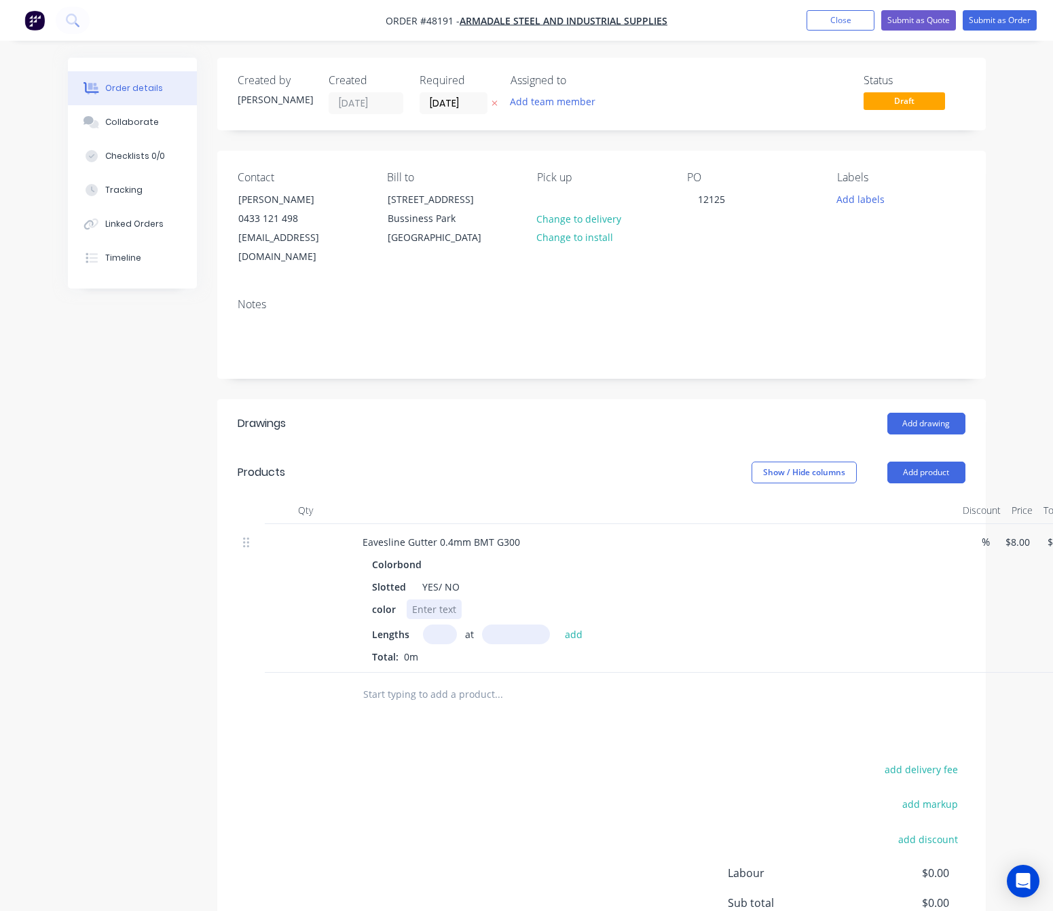
click at [428, 599] on div at bounding box center [434, 609] width 55 height 20
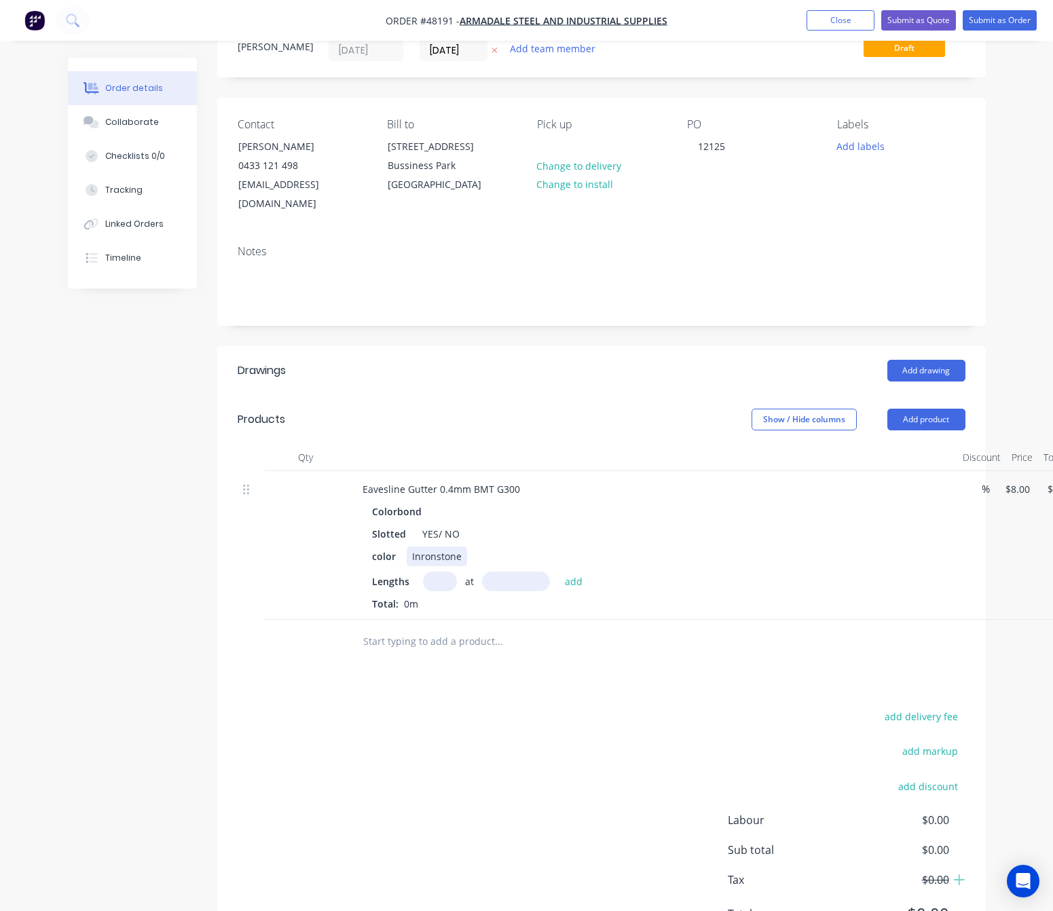
scroll to position [102, 0]
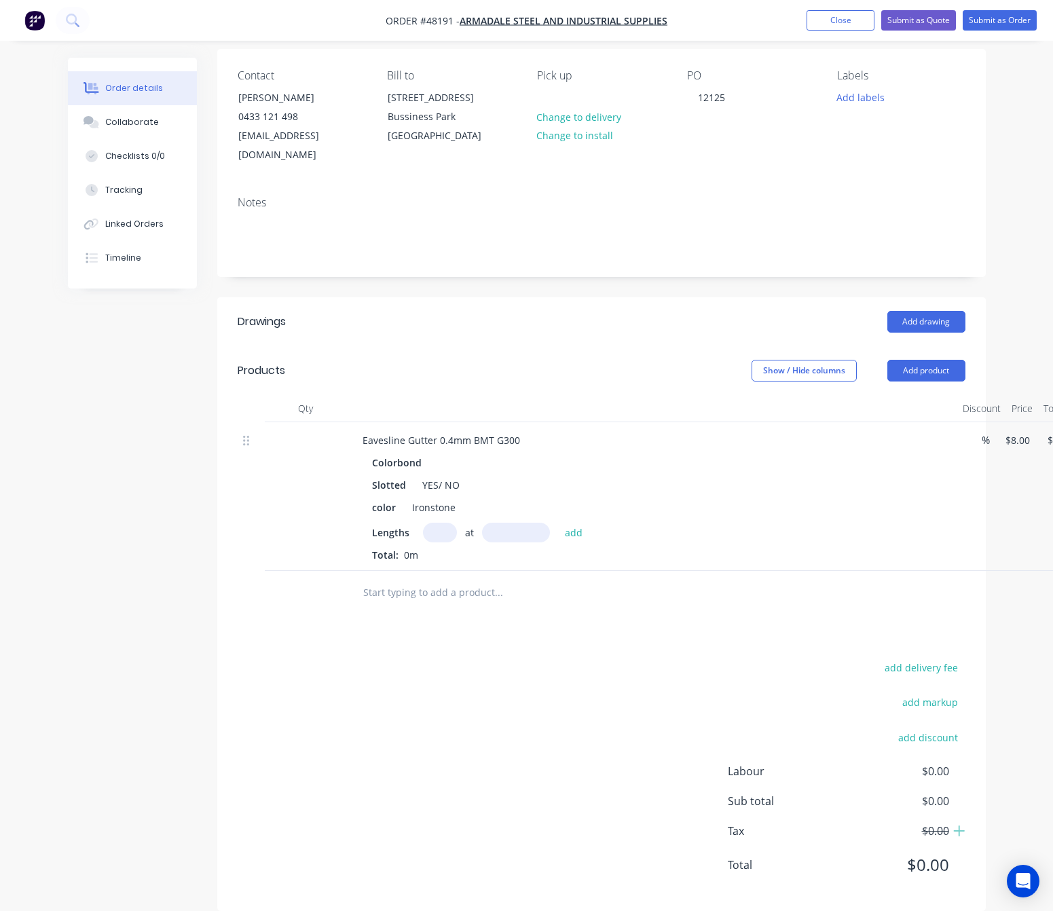
click at [440, 523] on input "text" at bounding box center [440, 533] width 34 height 20
type input "5"
click at [515, 523] on input "text" at bounding box center [516, 533] width 68 height 20
type input "3200"
click at [558, 523] on button "add" at bounding box center [574, 532] width 32 height 18
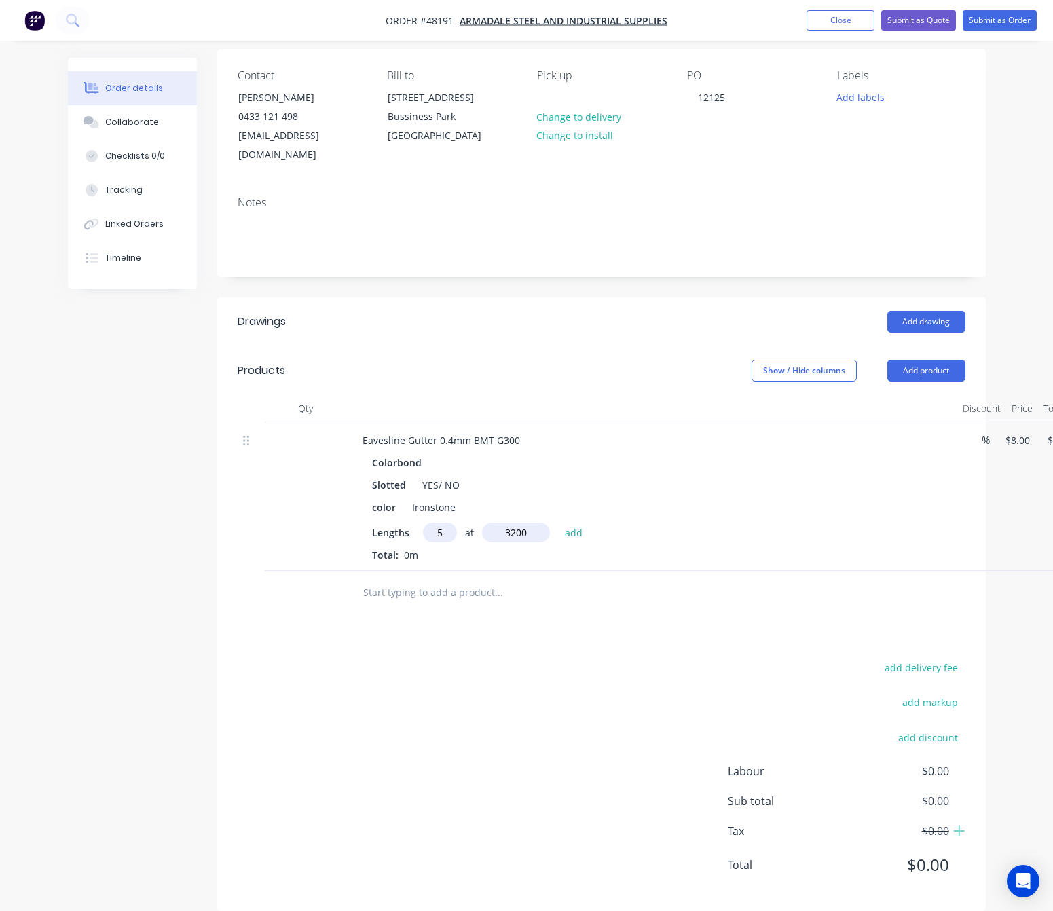
type input "$128.00"
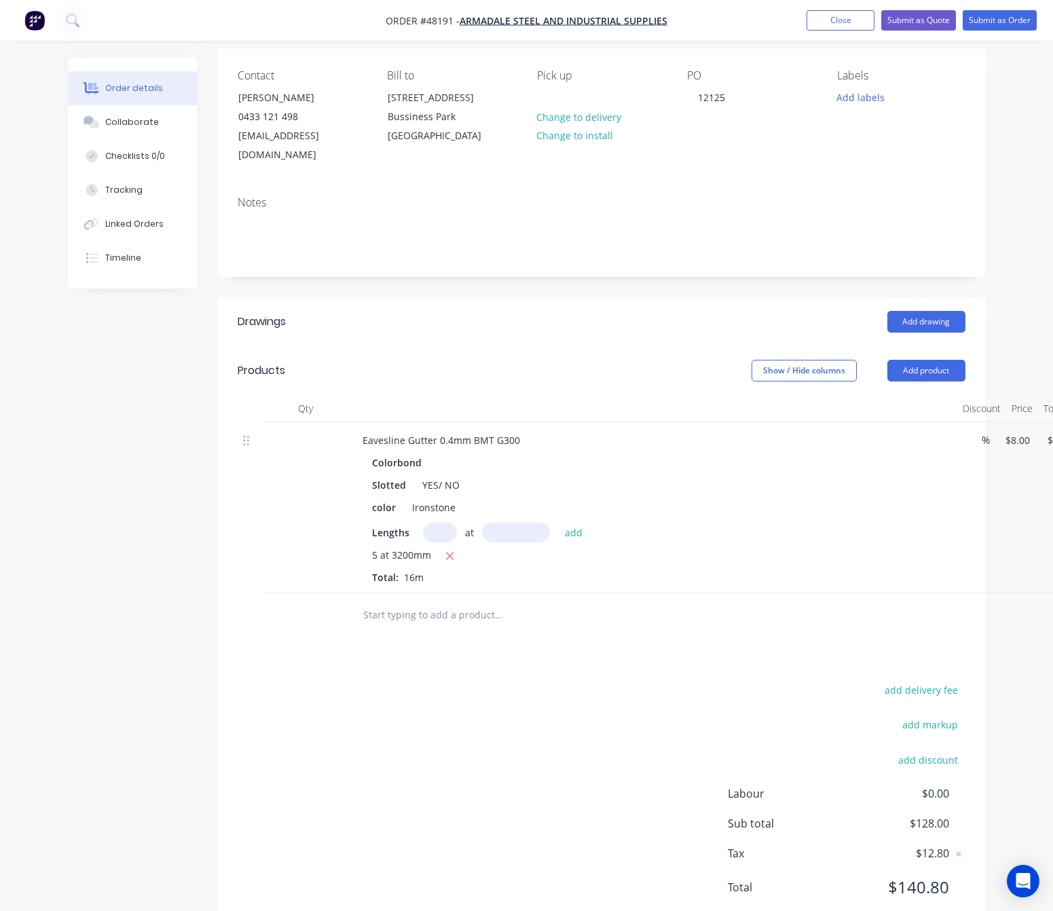
click at [514, 681] on div "add delivery fee add markup add discount Labour $0.00 Sub total $128.00 Tax $12…" at bounding box center [602, 797] width 728 height 232
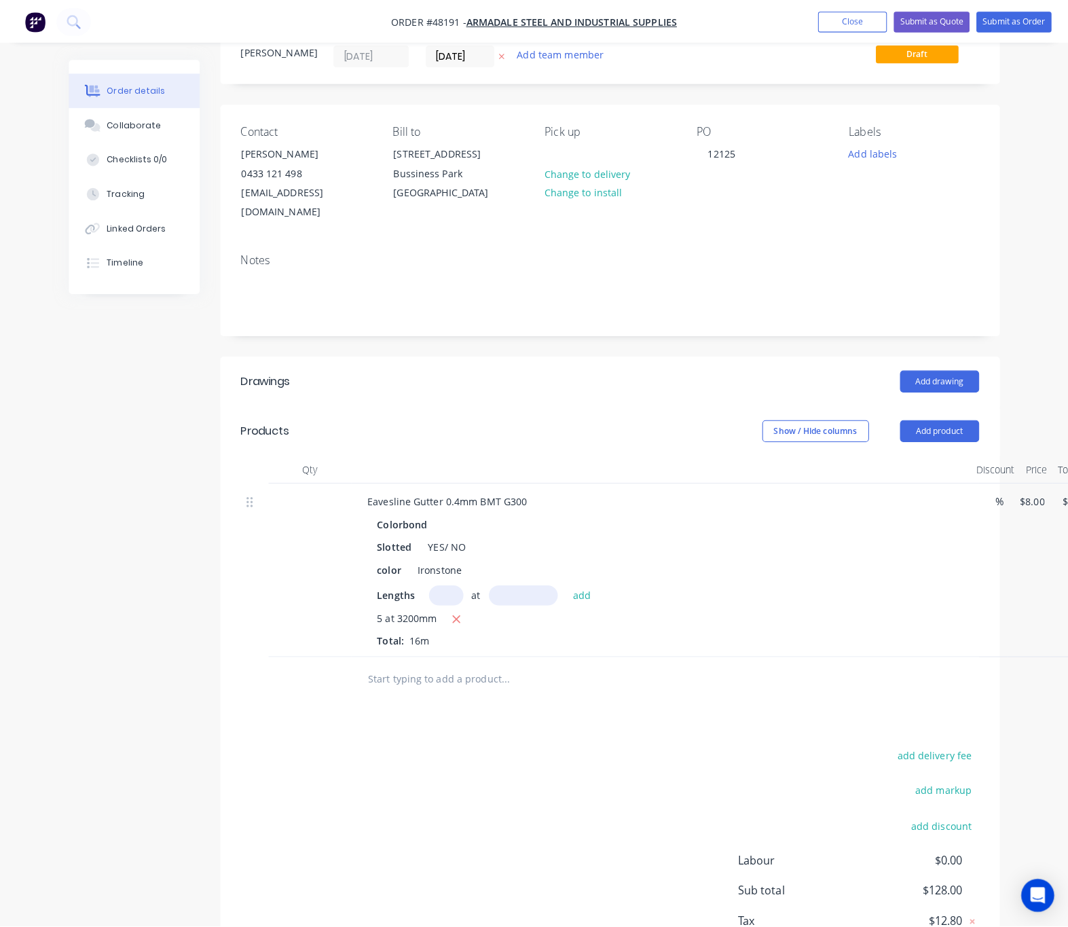
scroll to position [0, 0]
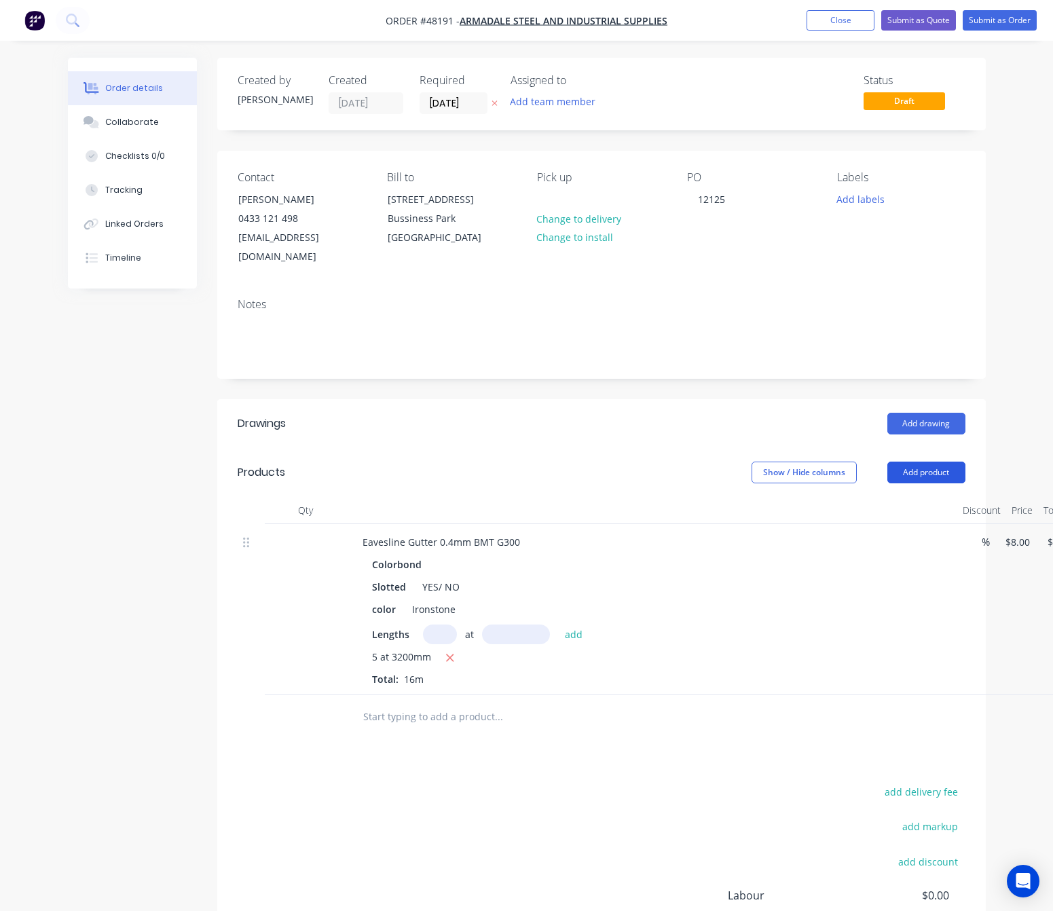
click at [925, 462] on button "Add product" at bounding box center [926, 473] width 78 height 22
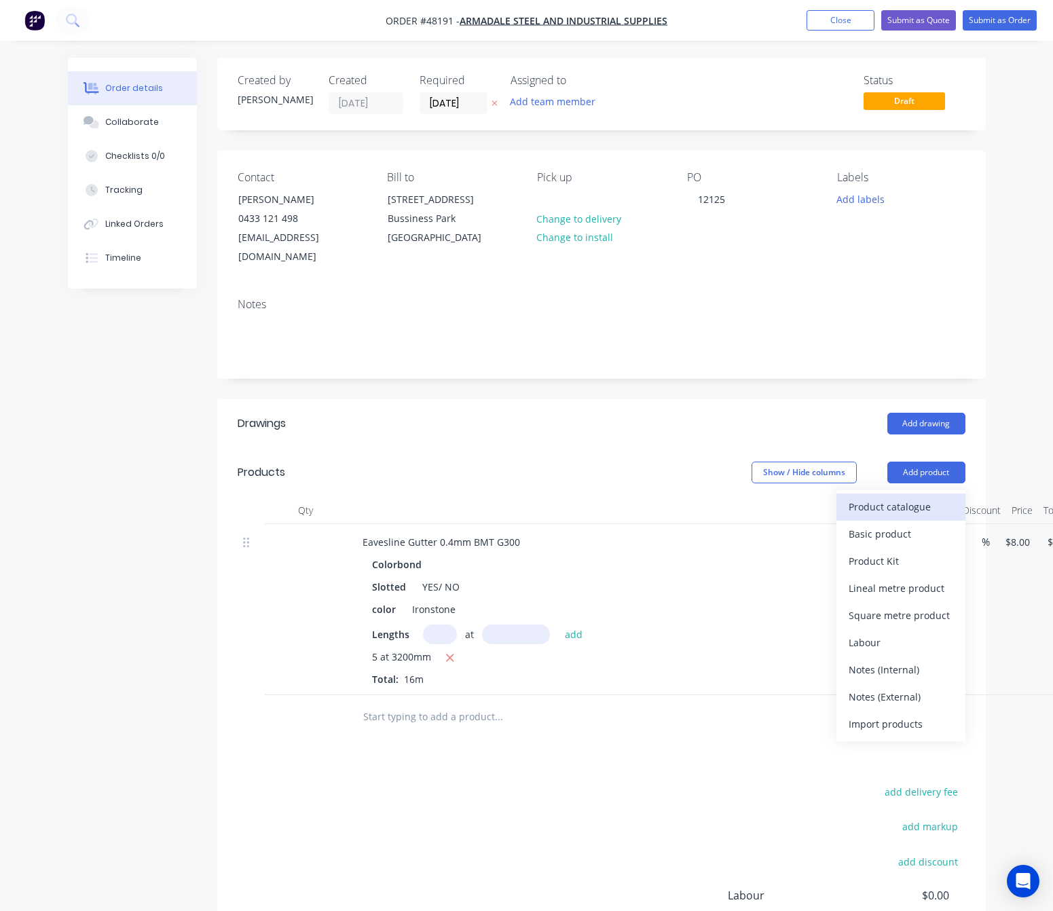
click at [898, 497] on div "Product catalogue" at bounding box center [901, 507] width 105 height 20
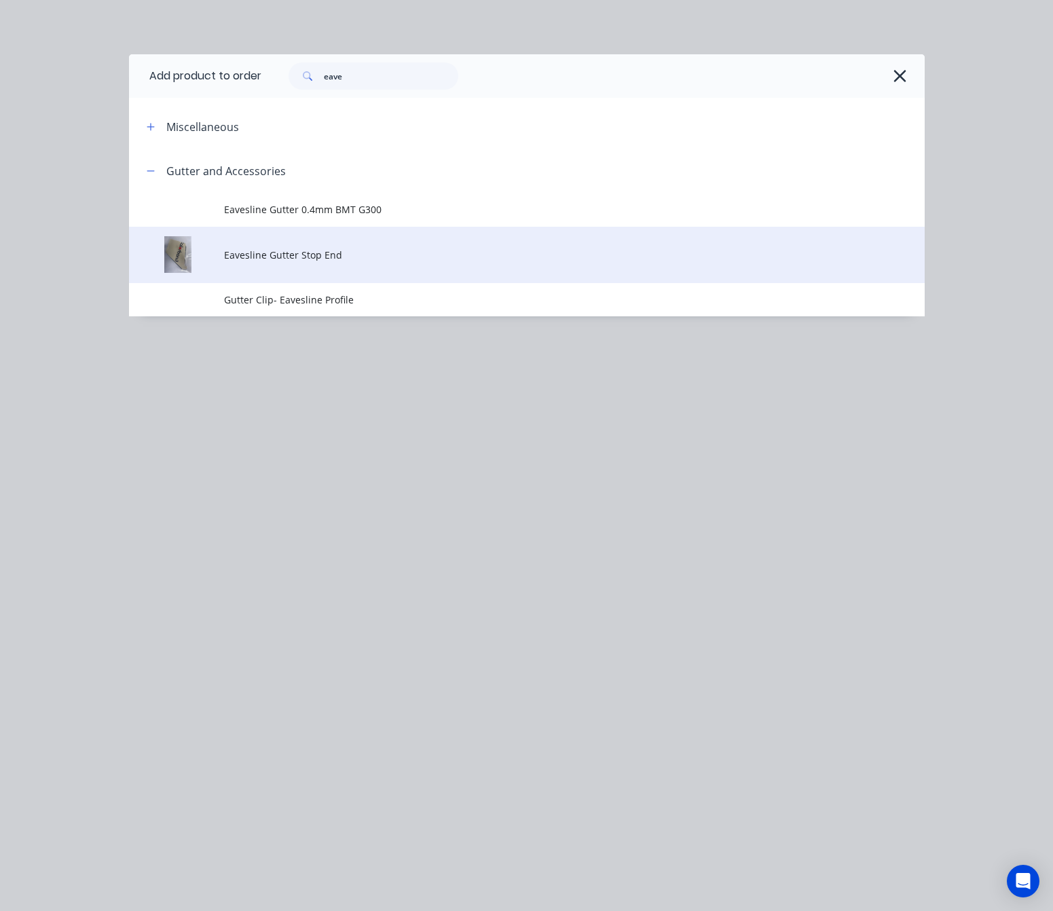
click at [289, 253] on span "Eavesline Gutter Stop End" at bounding box center [504, 255] width 560 height 14
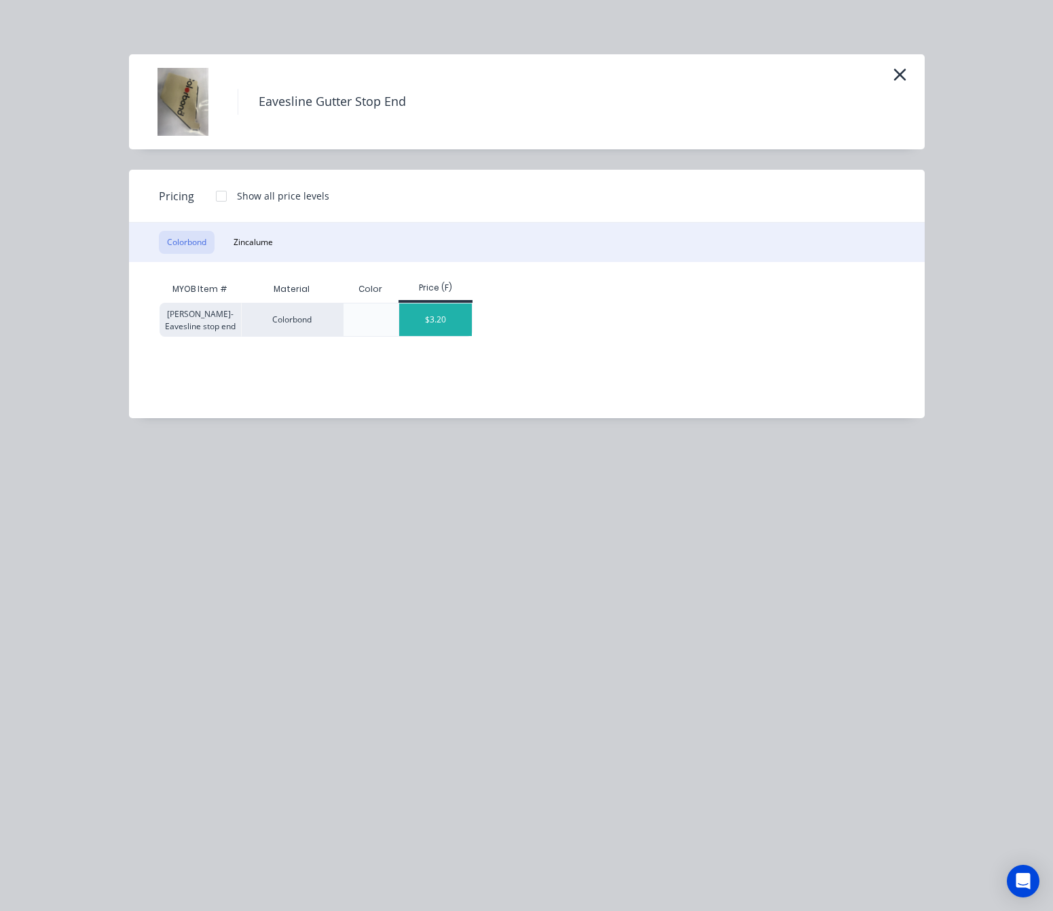
click at [428, 320] on div "$3.20" at bounding box center [435, 319] width 73 height 33
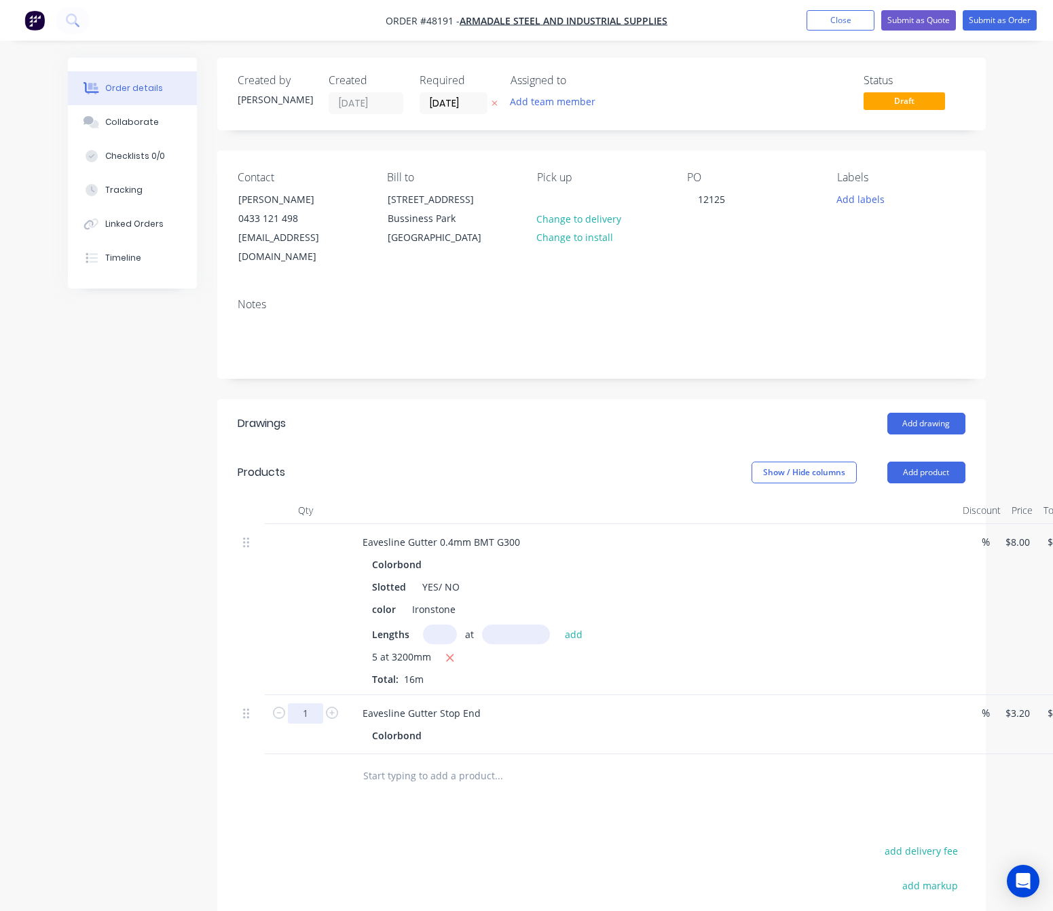
click at [308, 703] on input "1" at bounding box center [305, 713] width 35 height 20
type input "2"
type input "$6.40"
click at [325, 754] on div at bounding box center [305, 776] width 81 height 44
click at [481, 703] on div "Eavesline Gutter Stop End" at bounding box center [422, 713] width 140 height 20
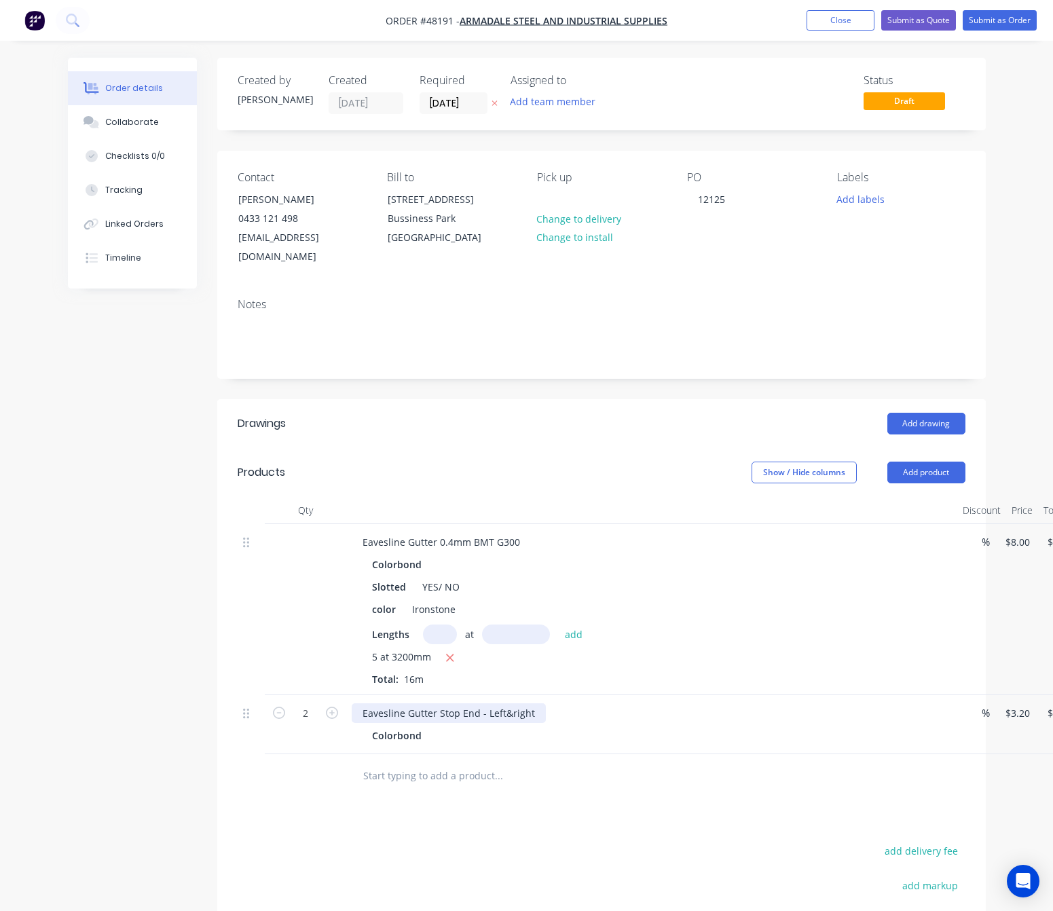
click at [509, 703] on div "Eavesline Gutter Stop End - Left&right" at bounding box center [449, 713] width 194 height 20
click at [603, 794] on div "Drawings Add drawing Products Show / Hide columns Add product Qty Discount Pric…" at bounding box center [601, 746] width 769 height 695
click at [416, 726] on div "Colorbond" at bounding box center [399, 736] width 55 height 20
click at [395, 726] on div "Colorbond" at bounding box center [399, 736] width 55 height 20
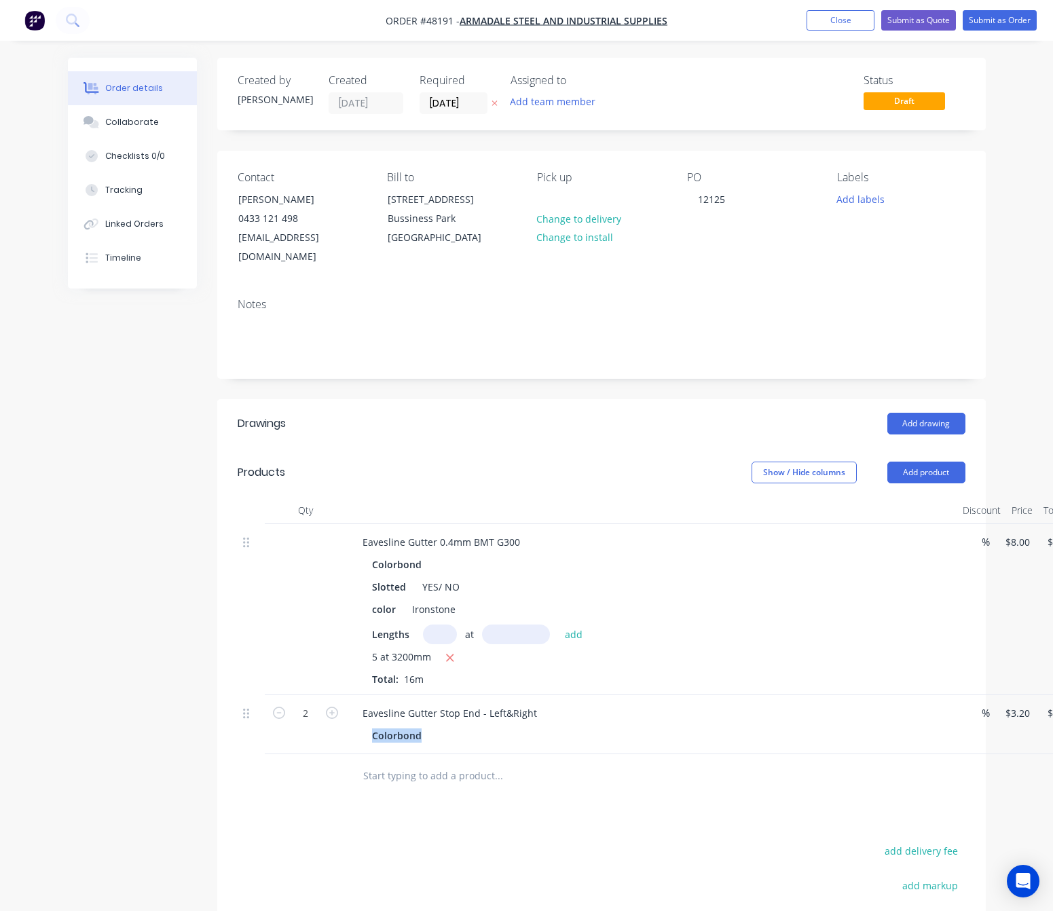
click at [395, 726] on div "Colorbond" at bounding box center [399, 736] width 55 height 20
click at [455, 726] on div "Colorbond" at bounding box center [651, 736] width 559 height 20
click at [445, 726] on div "Colorbond" at bounding box center [651, 736] width 559 height 20
click at [516, 731] on div "Eavesline Gutter Stop End - Left&Right Colorbond" at bounding box center [651, 724] width 611 height 59
click at [420, 726] on div "Colorbond" at bounding box center [399, 736] width 55 height 20
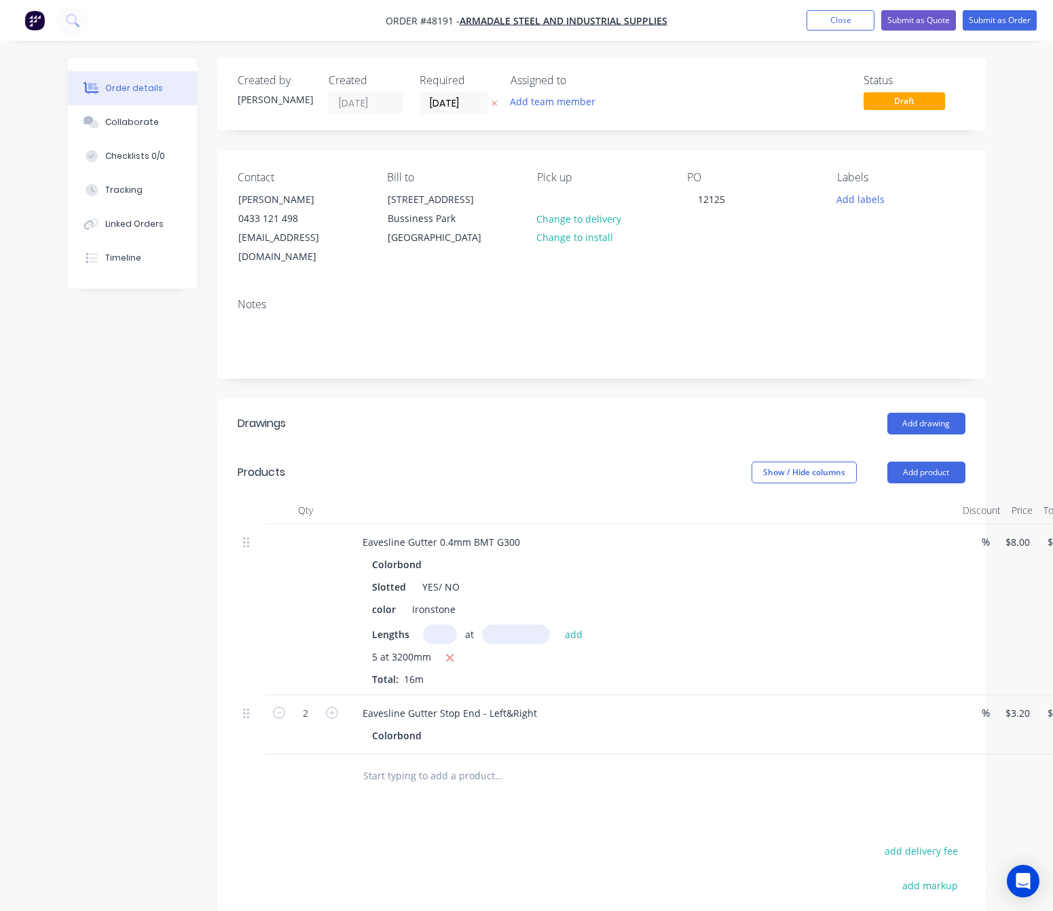
click at [406, 726] on div "Colorbond" at bounding box center [399, 736] width 55 height 20
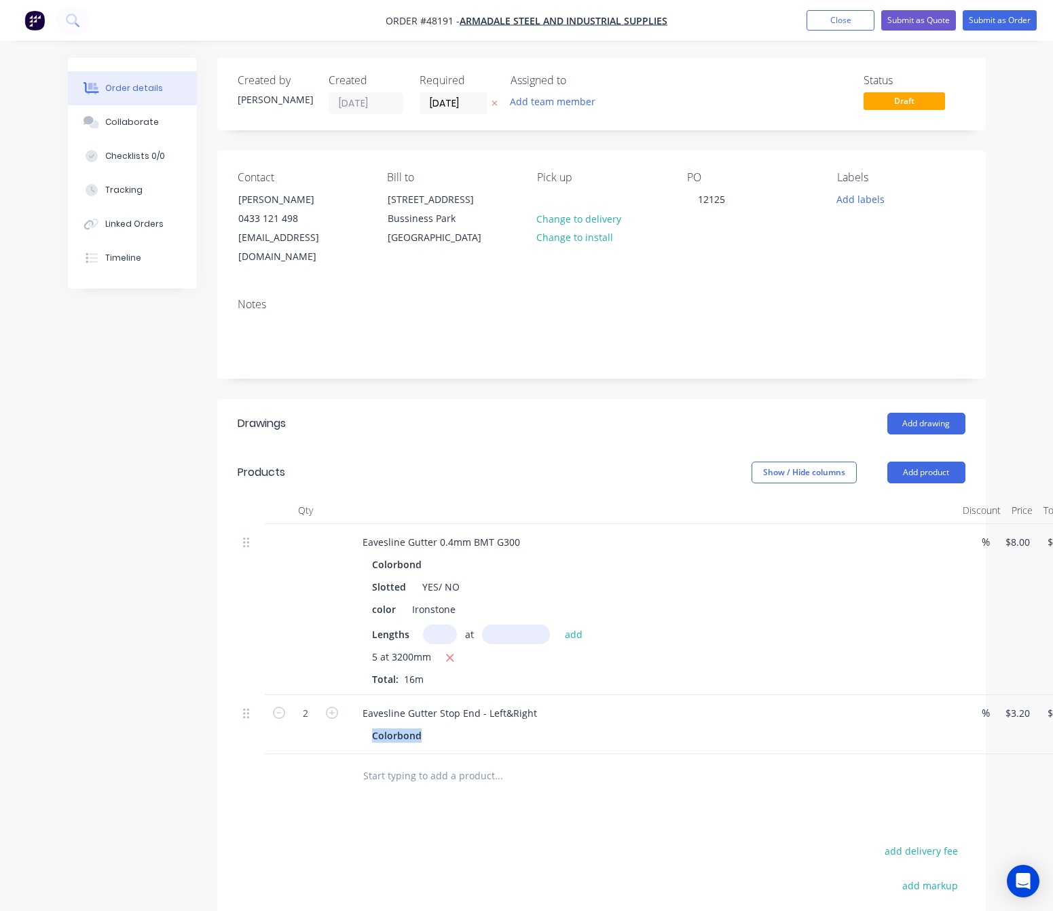
click at [447, 726] on div "Colorbond" at bounding box center [651, 736] width 559 height 20
click at [532, 703] on div "Eavesline Gutter Stop End - Left&Right" at bounding box center [450, 713] width 196 height 20
click at [621, 791] on div "Drawings Add drawing Products Show / Hide columns Add product Qty Discount Pric…" at bounding box center [601, 746] width 769 height 695
drag, startPoint x: 438, startPoint y: 570, endPoint x: 487, endPoint y: 570, distance: 48.9
click at [487, 577] on div "Slotted YES/ NO" at bounding box center [649, 587] width 565 height 20
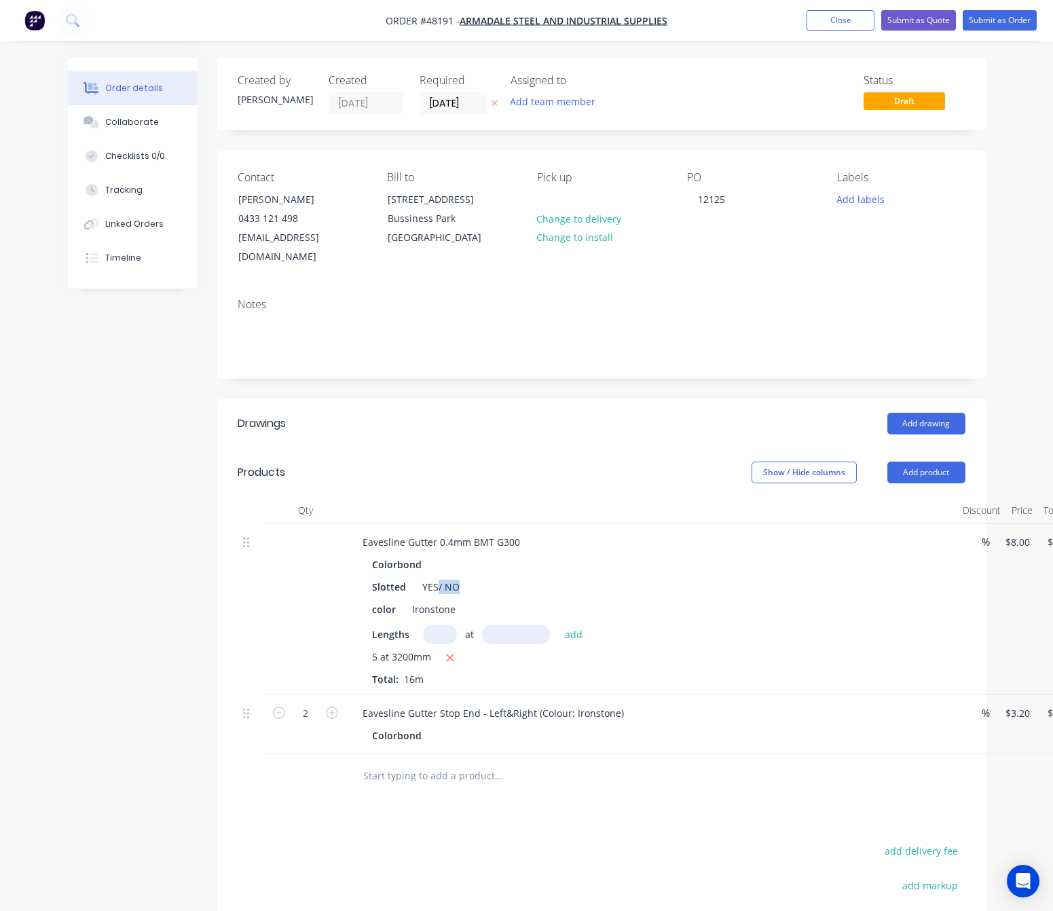
click at [542, 559] on div "Colorbond Slotted YES/ NO color Ironstone Lengths at add 5 at 3200mm Total: 16m" at bounding box center [652, 621] width 600 height 132
click at [485, 577] on div "Slotted YES/ NO" at bounding box center [649, 587] width 565 height 20
click at [465, 577] on div "Slotted YES/ NO" at bounding box center [649, 587] width 565 height 20
drag, startPoint x: 458, startPoint y: 570, endPoint x: 415, endPoint y: 569, distance: 42.8
click at [415, 577] on div "Slotted YES/ NO" at bounding box center [649, 587] width 565 height 20
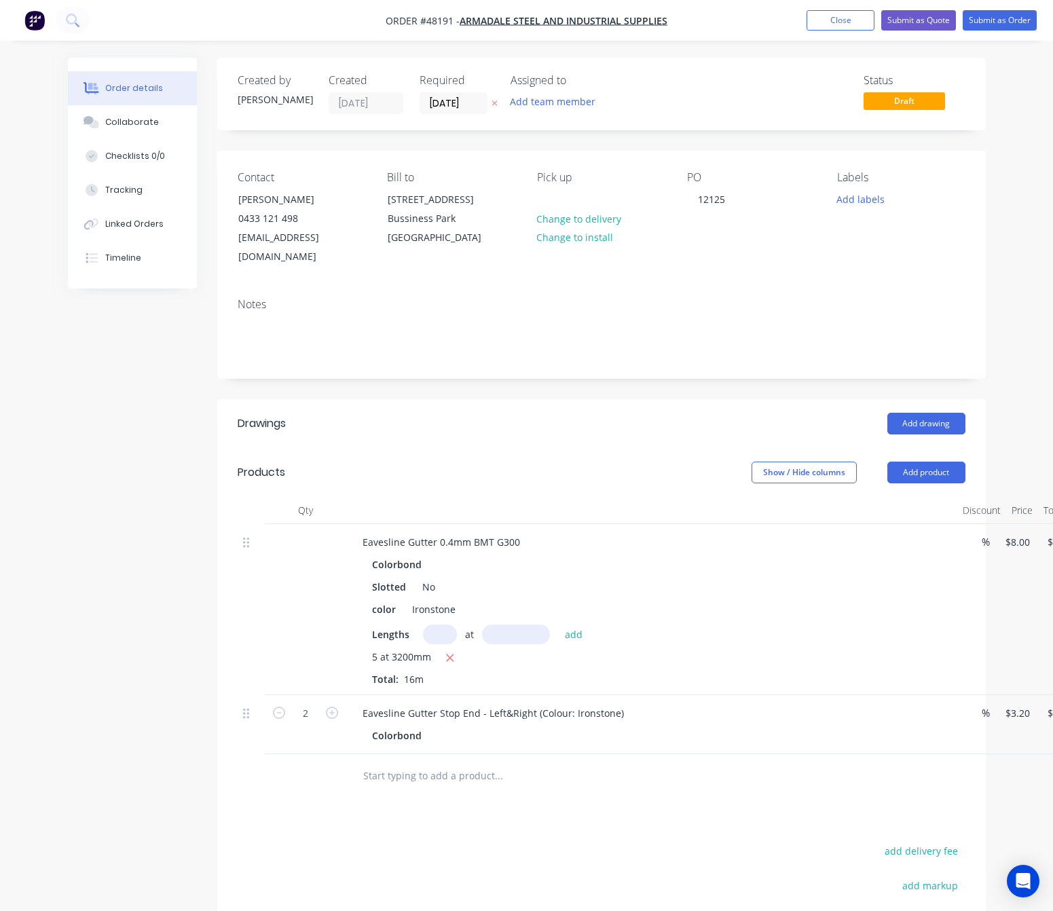
click at [571, 448] on header "Products Show / Hide columns Add product" at bounding box center [601, 472] width 769 height 49
click at [439, 577] on div "No" at bounding box center [429, 587] width 24 height 20
click at [680, 415] on div "Add drawing" at bounding box center [678, 424] width 573 height 22
click at [975, 19] on button "Submit as Order" at bounding box center [1000, 20] width 74 height 20
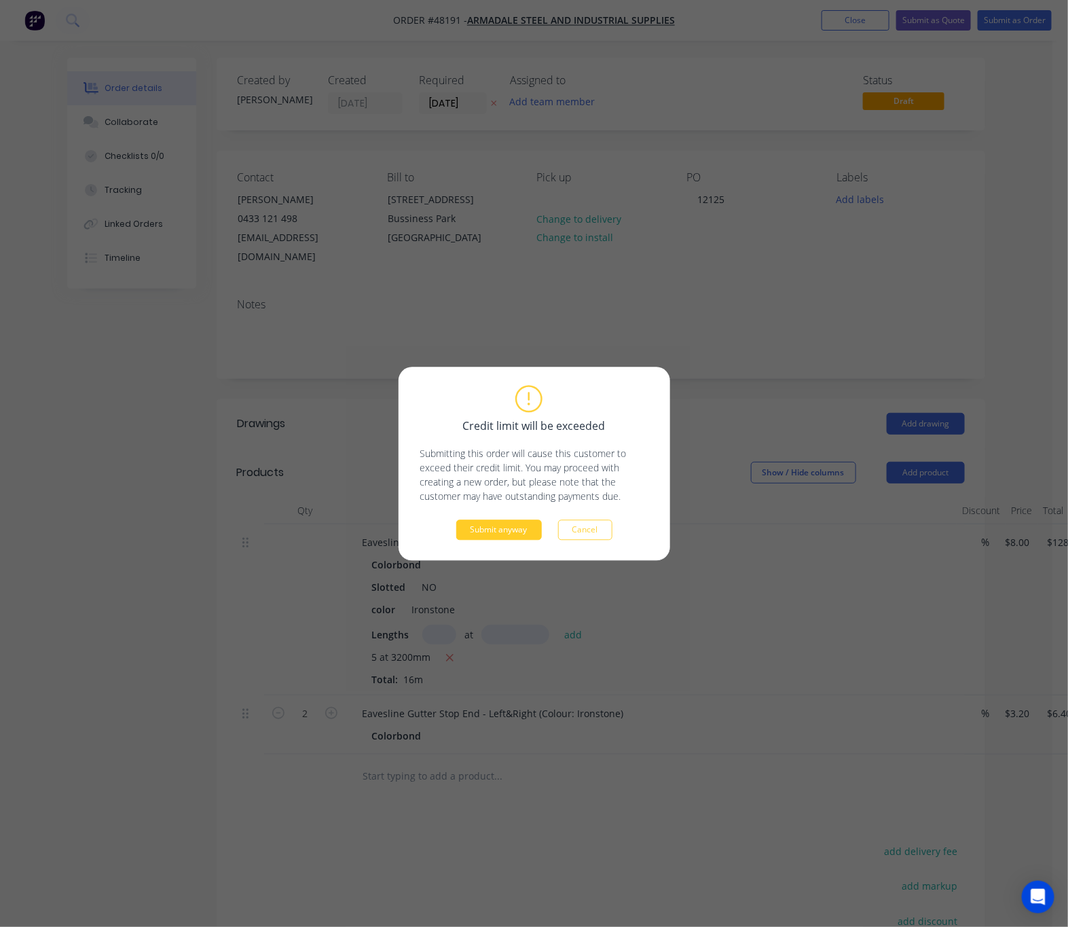
click at [511, 528] on button "Submit anyway" at bounding box center [499, 529] width 86 height 20
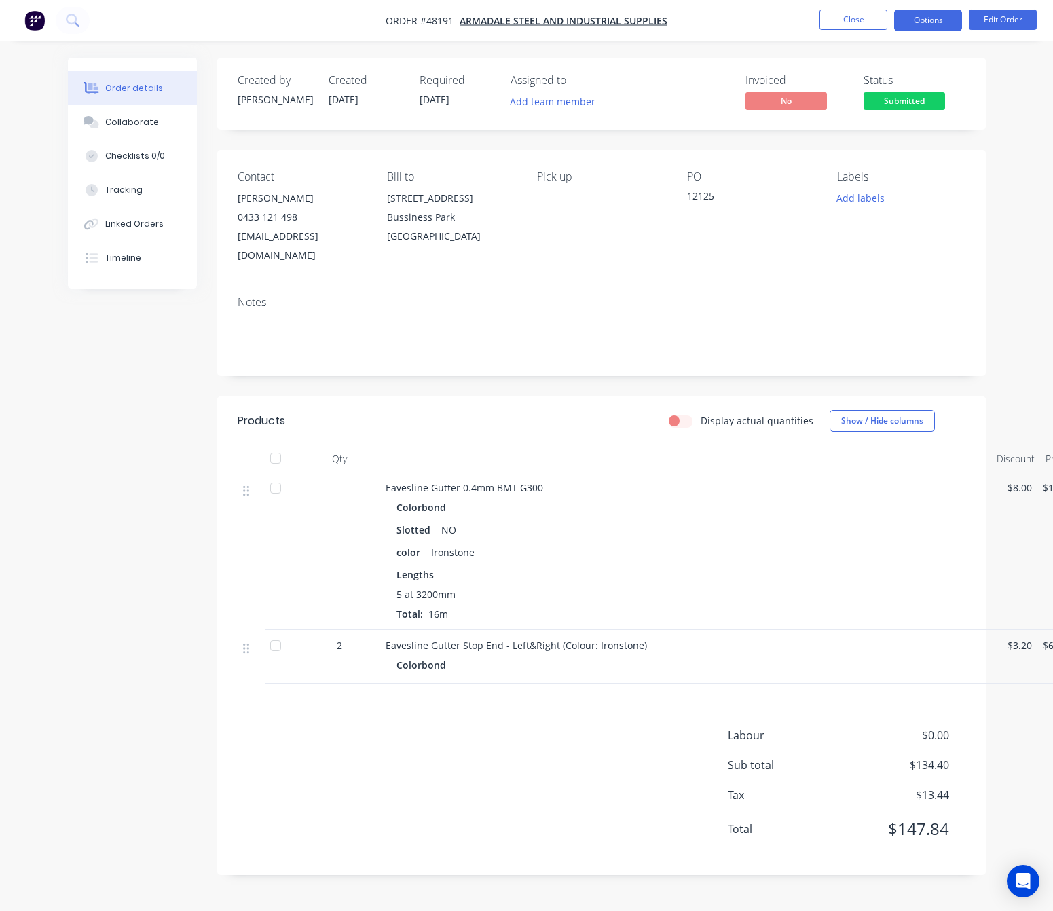
click at [941, 19] on button "Options" at bounding box center [928, 21] width 68 height 22
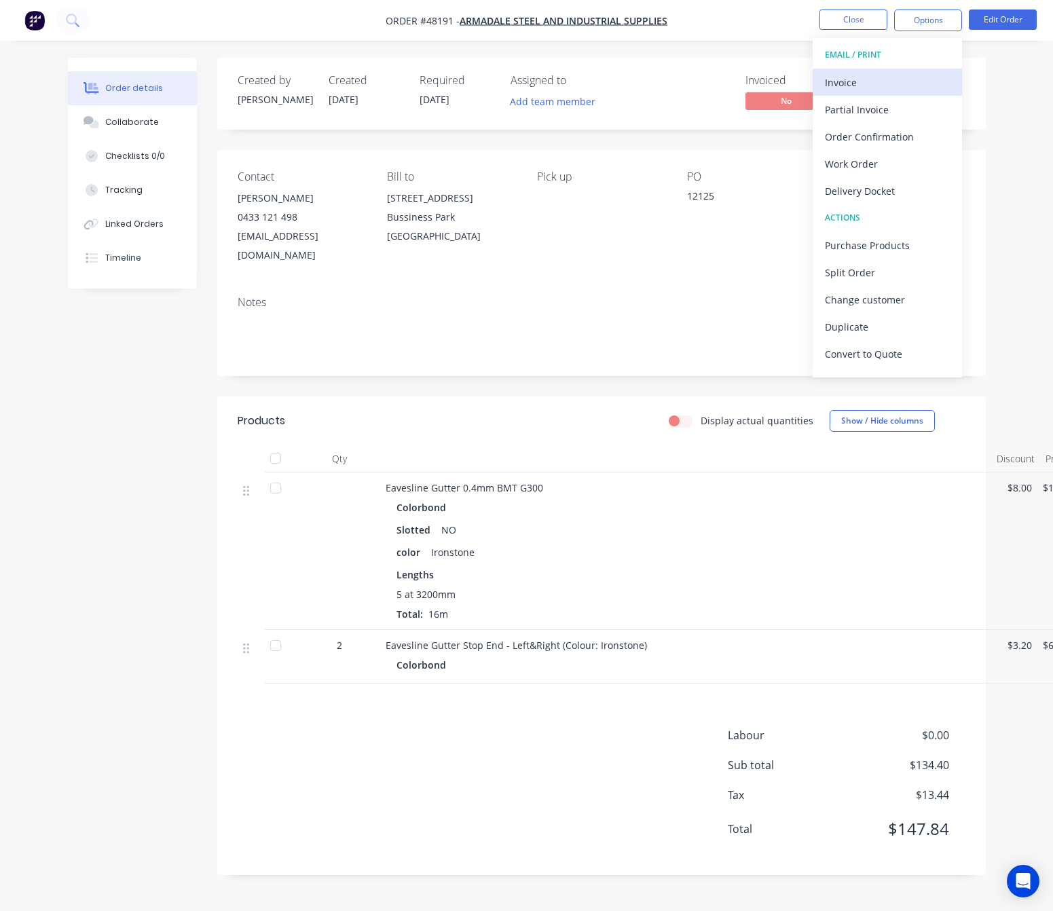
click at [907, 88] on div "Invoice" at bounding box center [887, 83] width 125 height 20
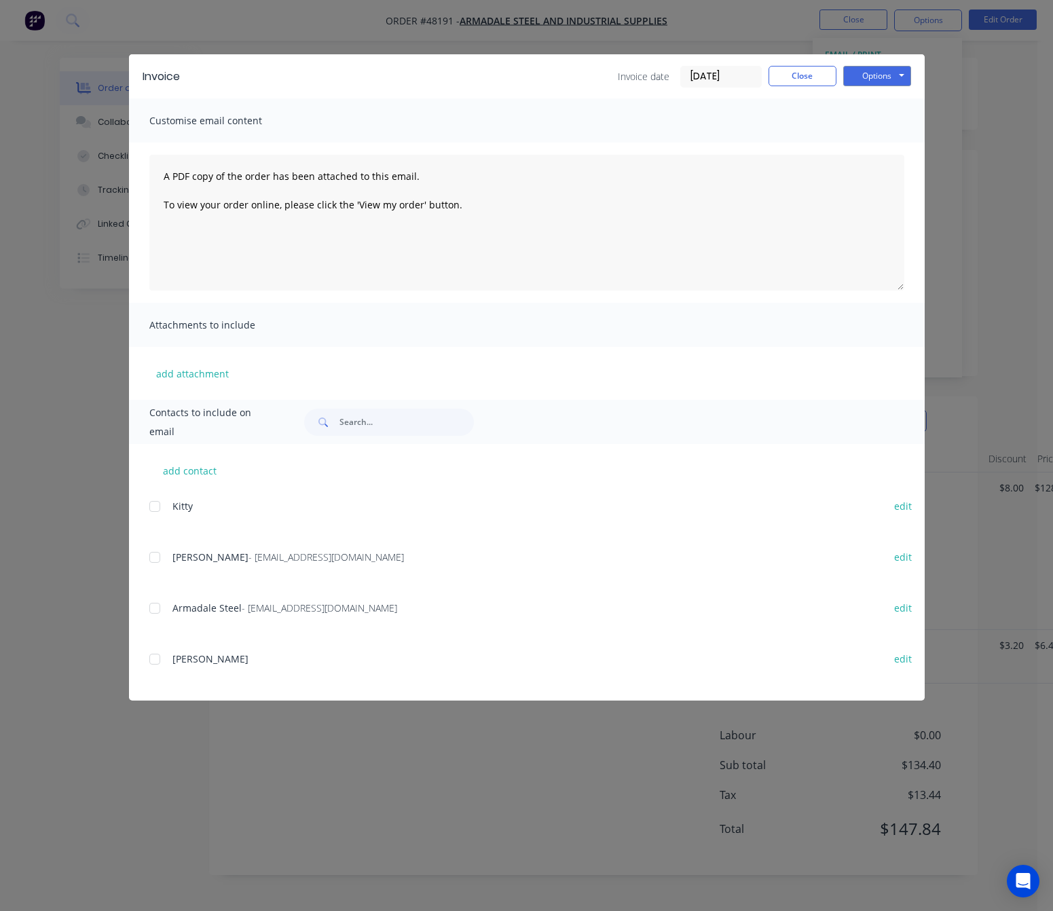
click at [153, 556] on div at bounding box center [154, 557] width 27 height 27
click at [864, 75] on button "Options" at bounding box center [877, 76] width 68 height 20
click at [882, 145] on button "Email" at bounding box center [886, 145] width 87 height 22
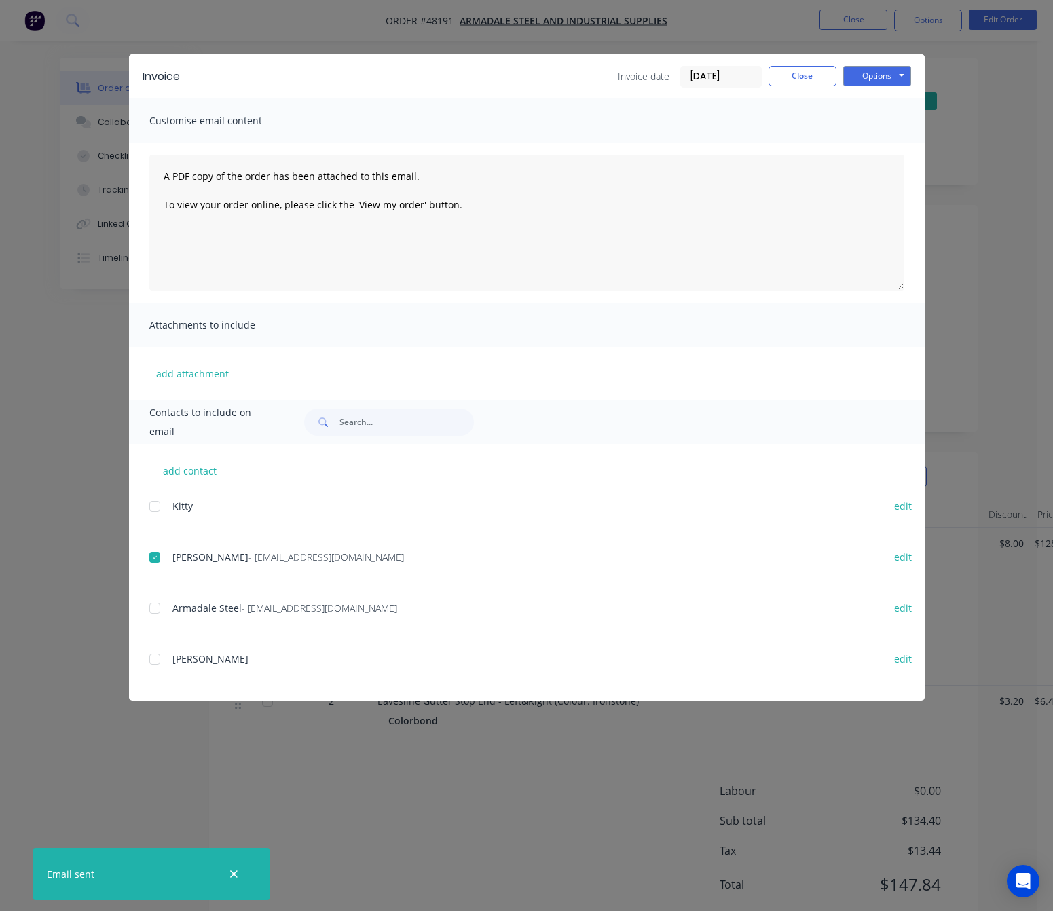
click at [975, 127] on div "Invoice Invoice date 18/08/25 Close Options Preview Print Email Customise email…" at bounding box center [526, 455] width 1053 height 911
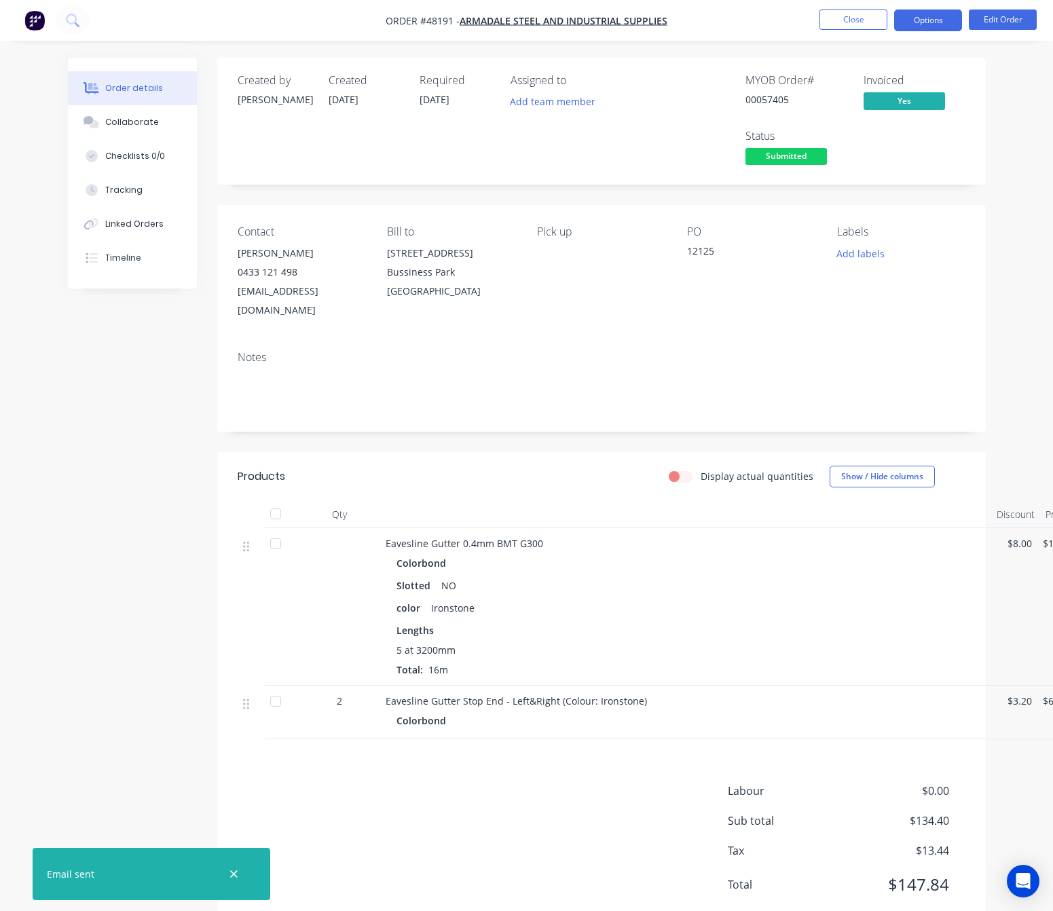
click at [952, 14] on button "Options" at bounding box center [928, 21] width 68 height 22
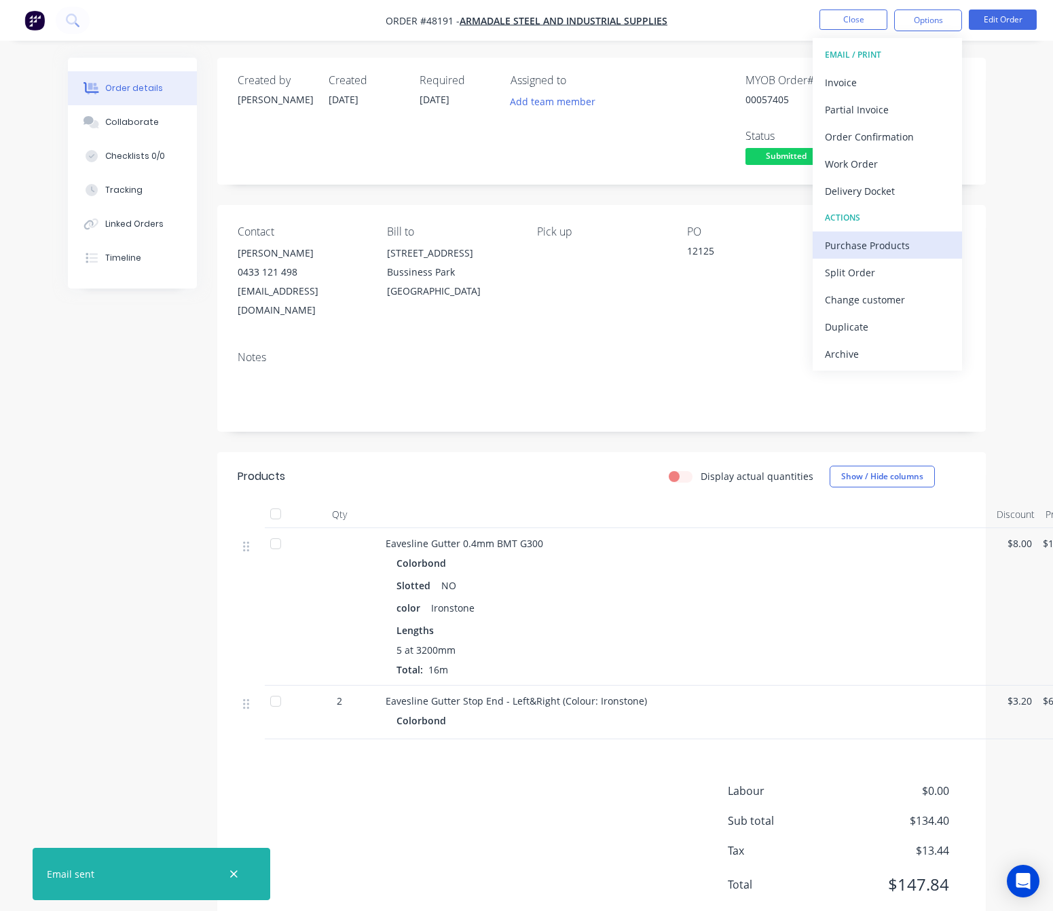
click at [900, 243] on div "Purchase Products" at bounding box center [887, 246] width 125 height 20
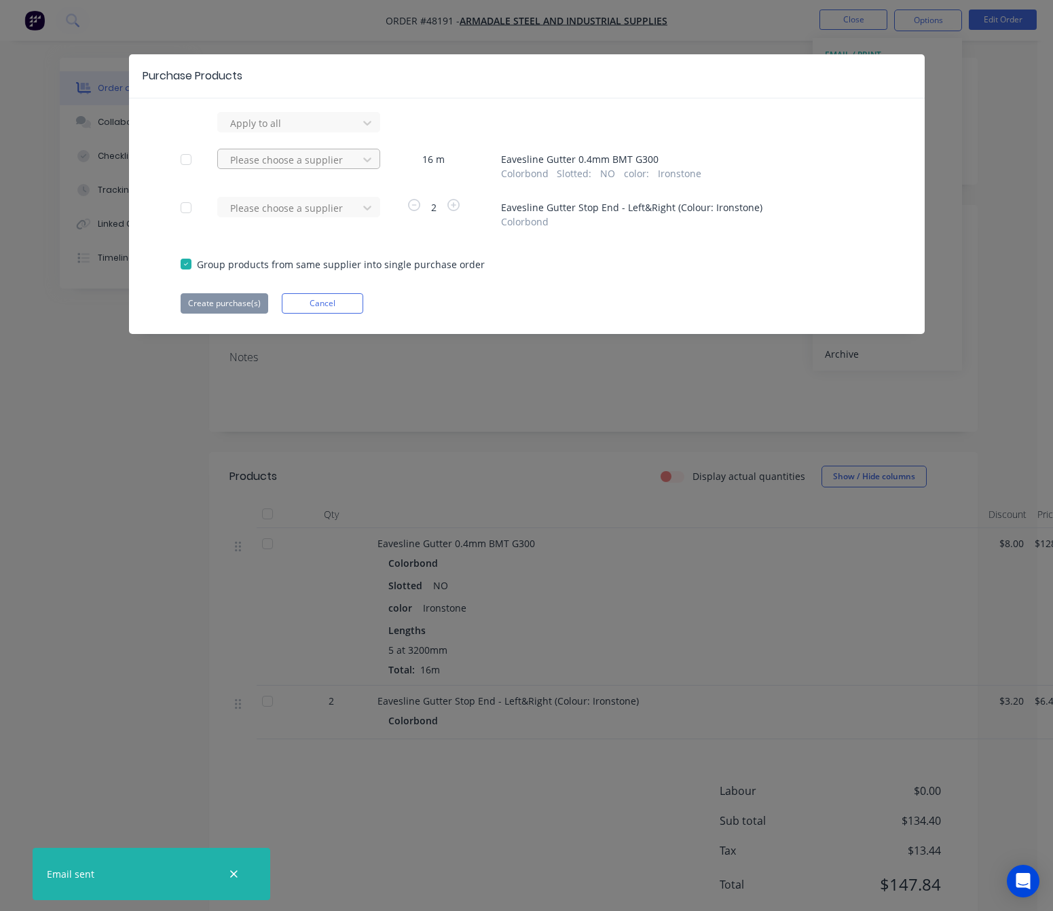
click at [284, 132] on div at bounding box center [290, 123] width 122 height 17
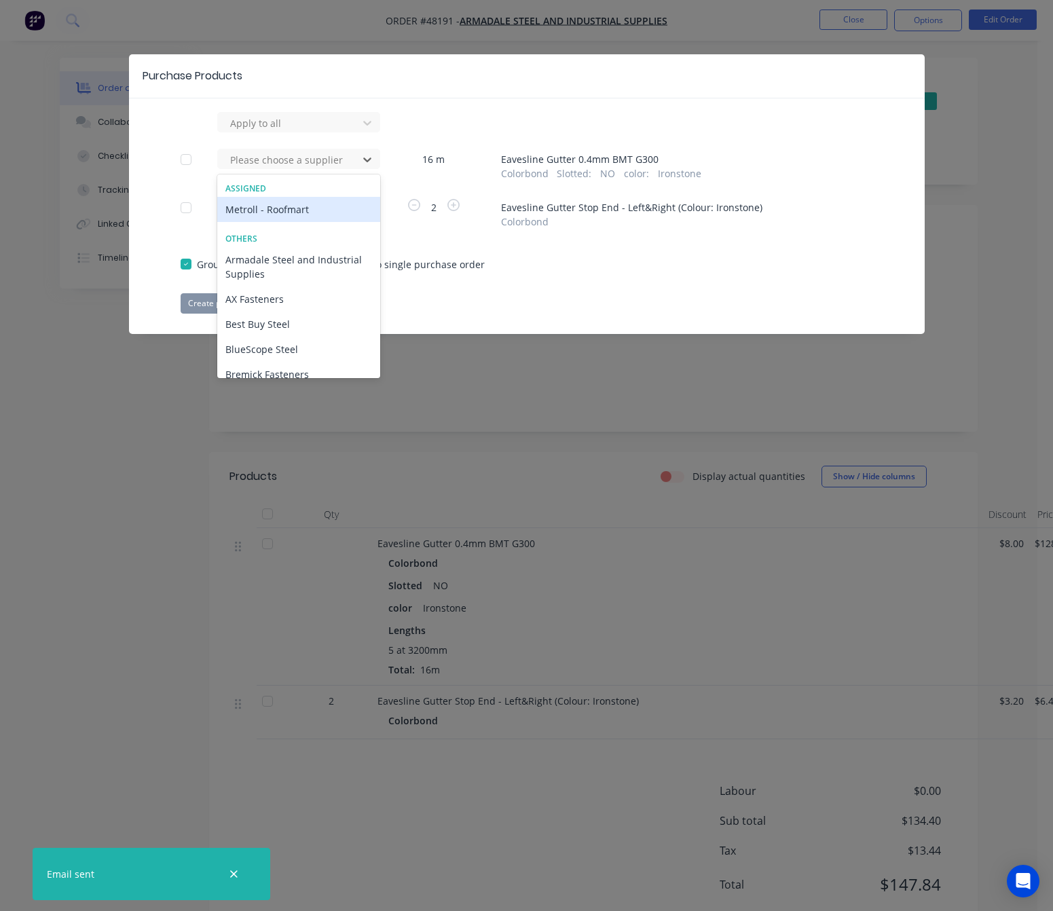
click at [318, 213] on div "Metroll - Roofmart" at bounding box center [298, 209] width 163 height 25
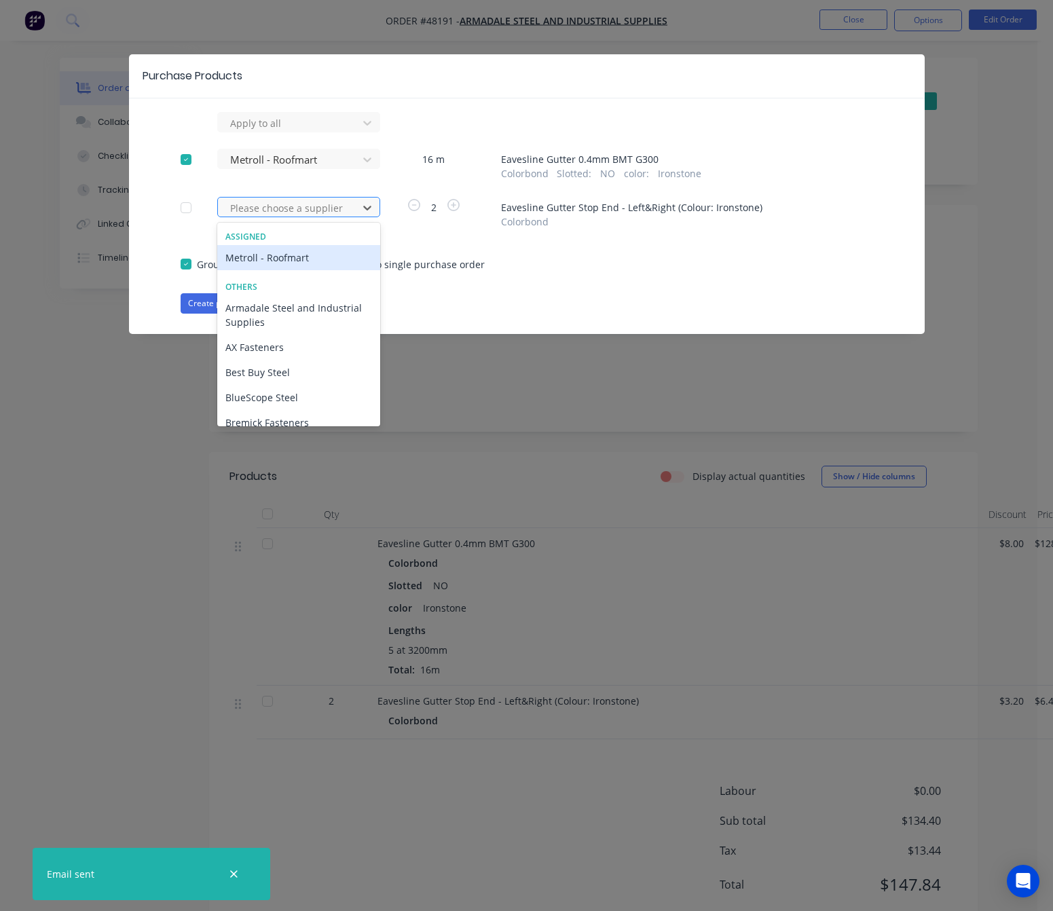
click at [326, 214] on div at bounding box center [290, 208] width 122 height 17
click at [342, 259] on div "Metroll - Roofmart" at bounding box center [298, 257] width 163 height 25
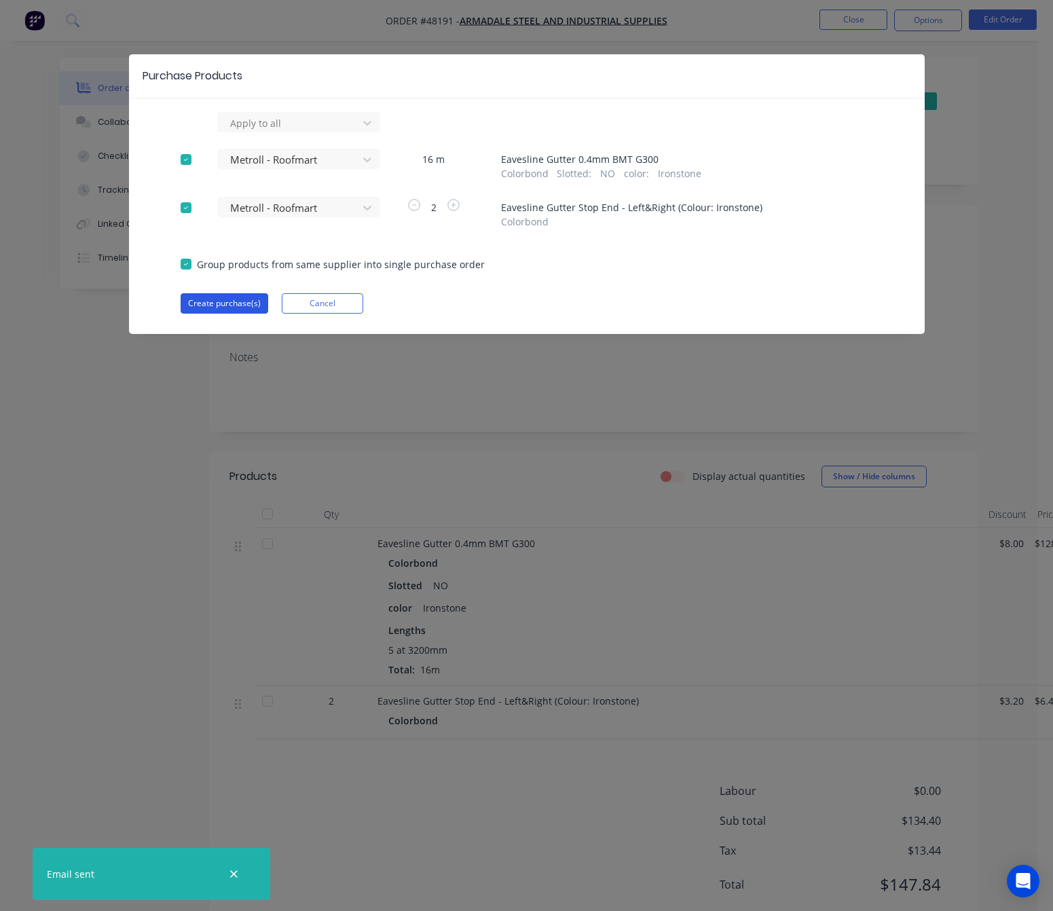
click at [235, 310] on button "Create purchase(s)" at bounding box center [225, 303] width 88 height 20
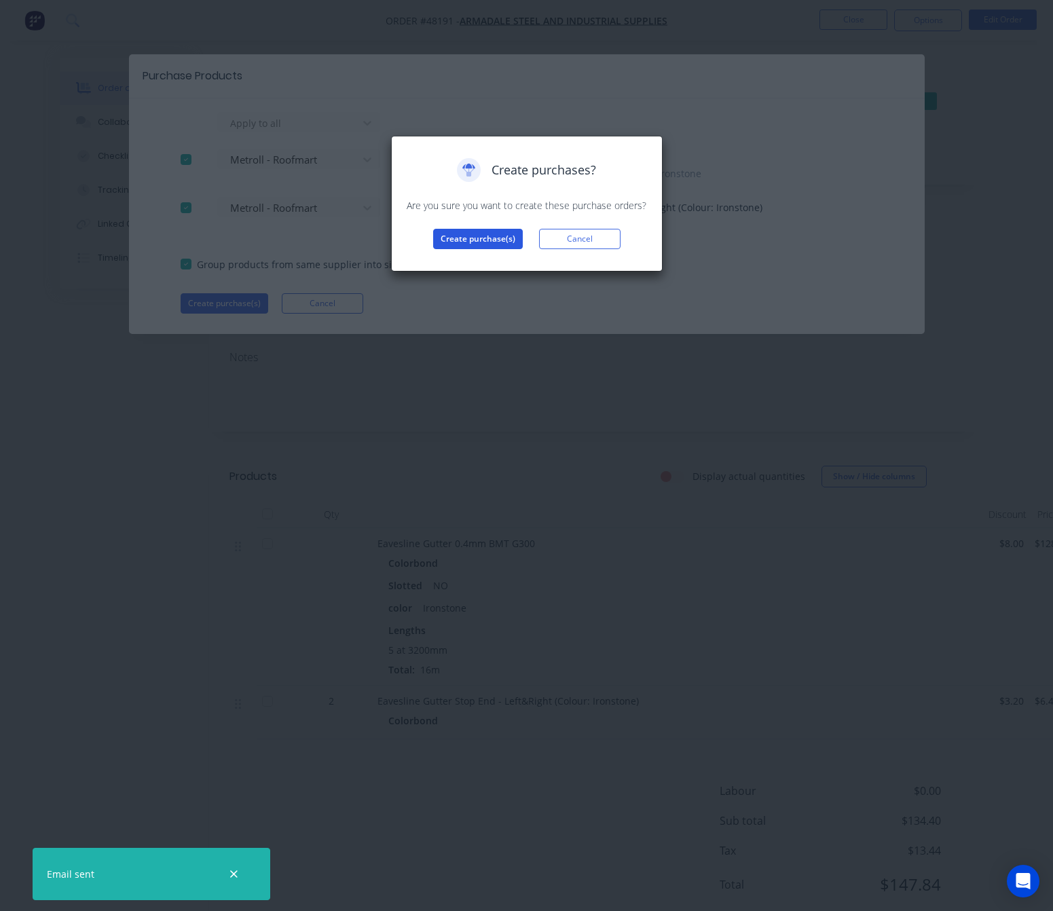
click at [473, 239] on button "Create purchase(s)" at bounding box center [478, 239] width 90 height 20
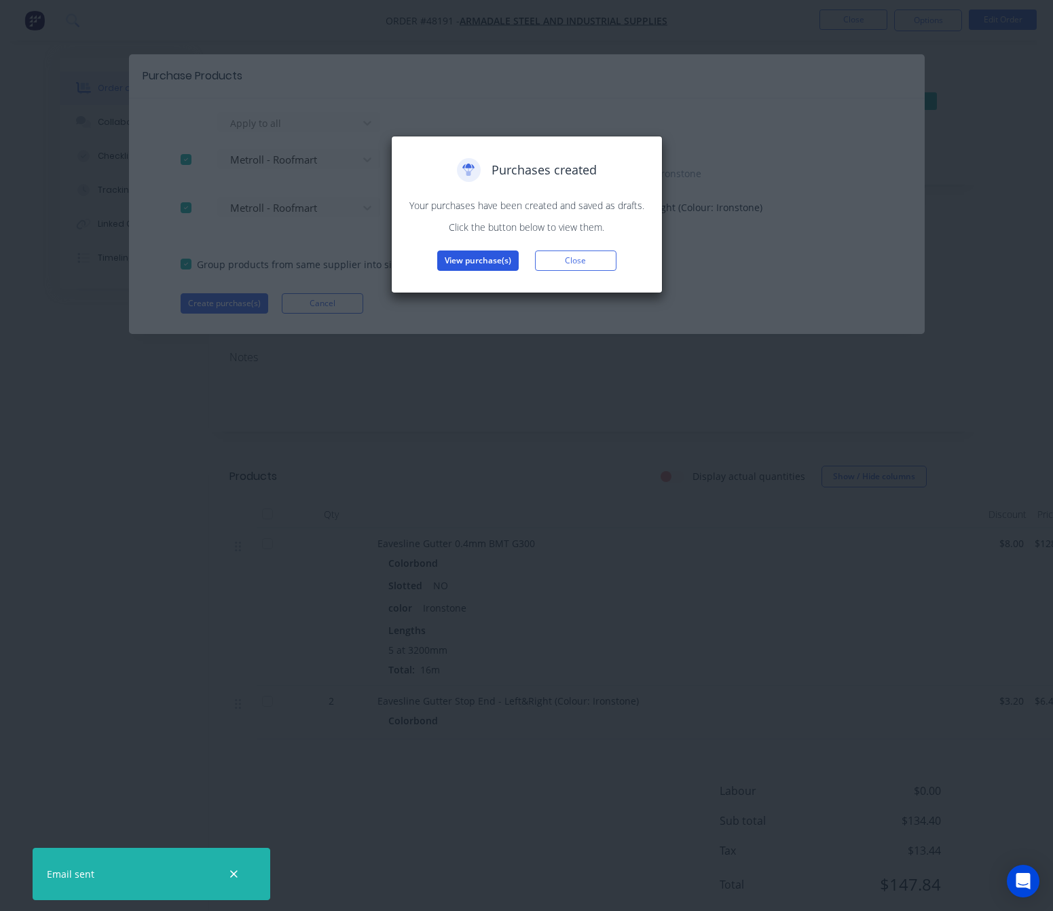
click at [473, 267] on button "View purchase(s)" at bounding box center [477, 261] width 81 height 20
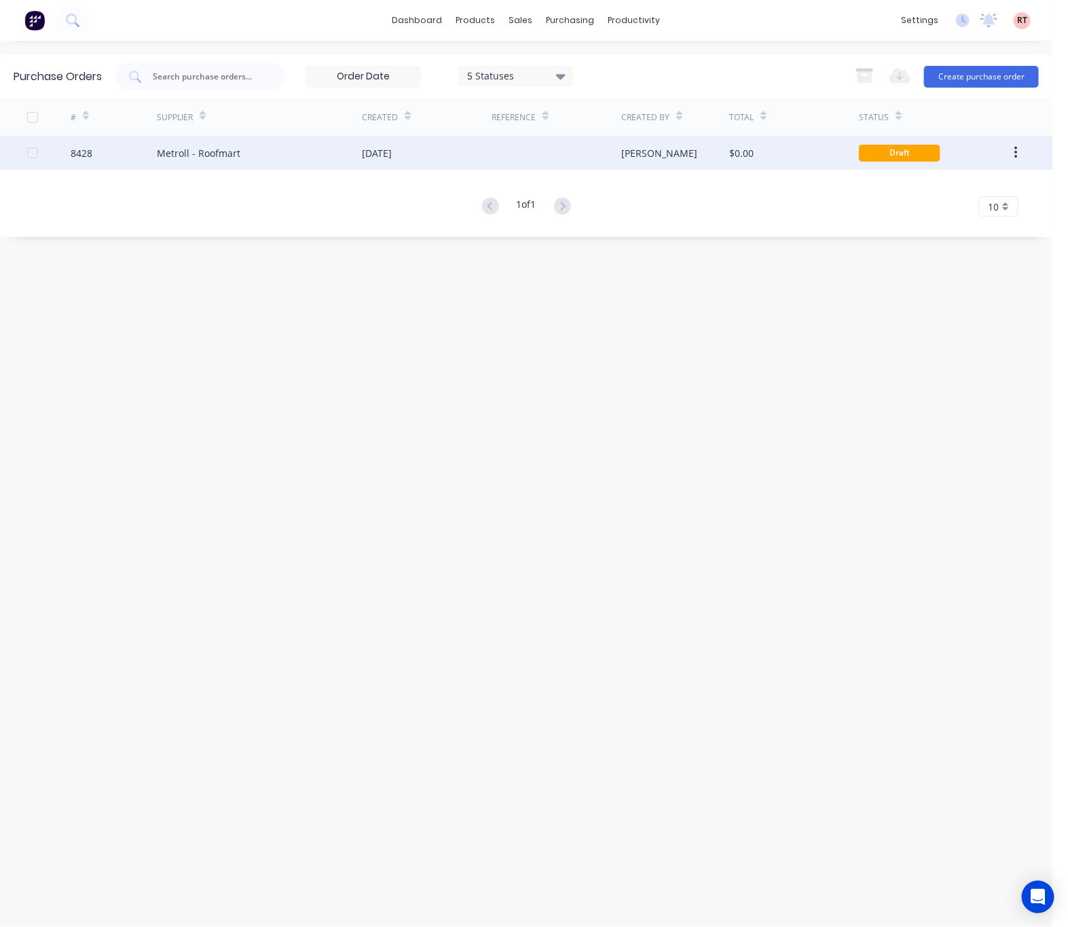
click at [717, 157] on div "Rachel" at bounding box center [675, 153] width 108 height 34
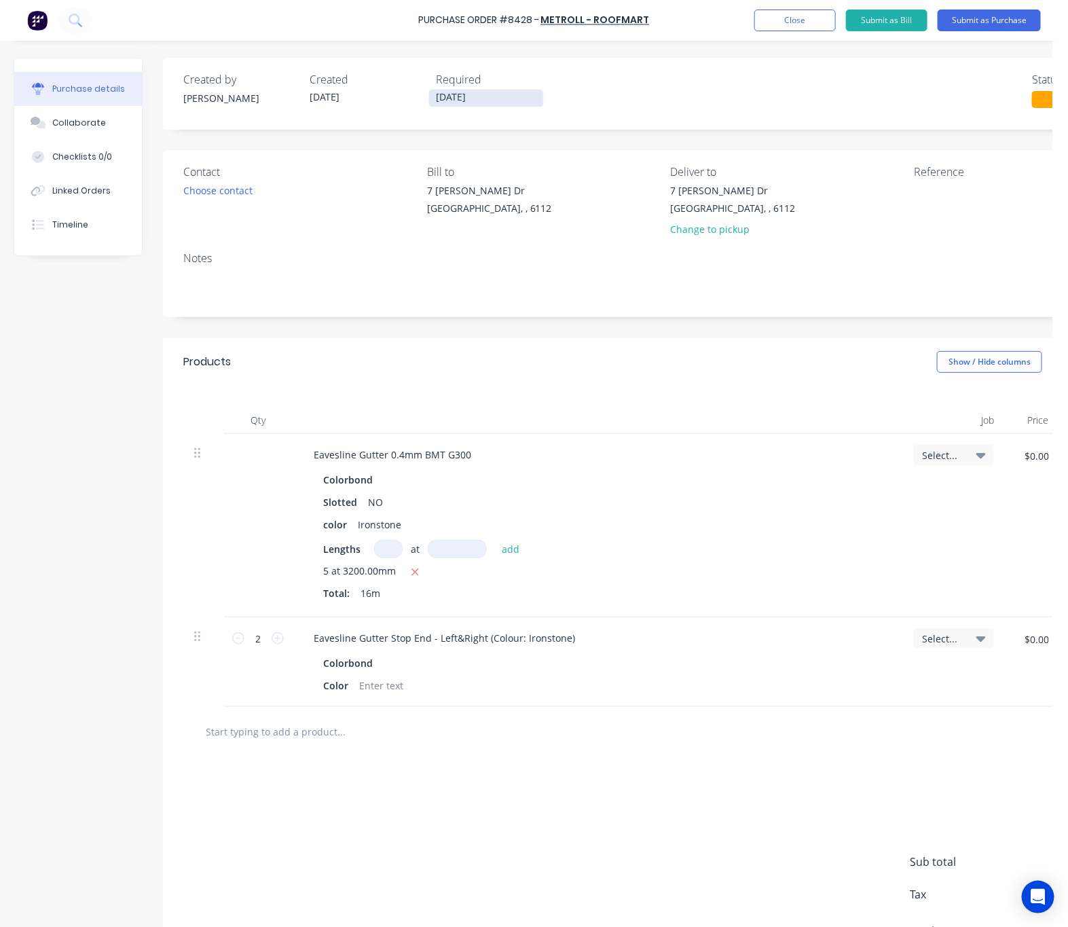
click at [483, 100] on input "[DATE]" at bounding box center [486, 98] width 114 height 17
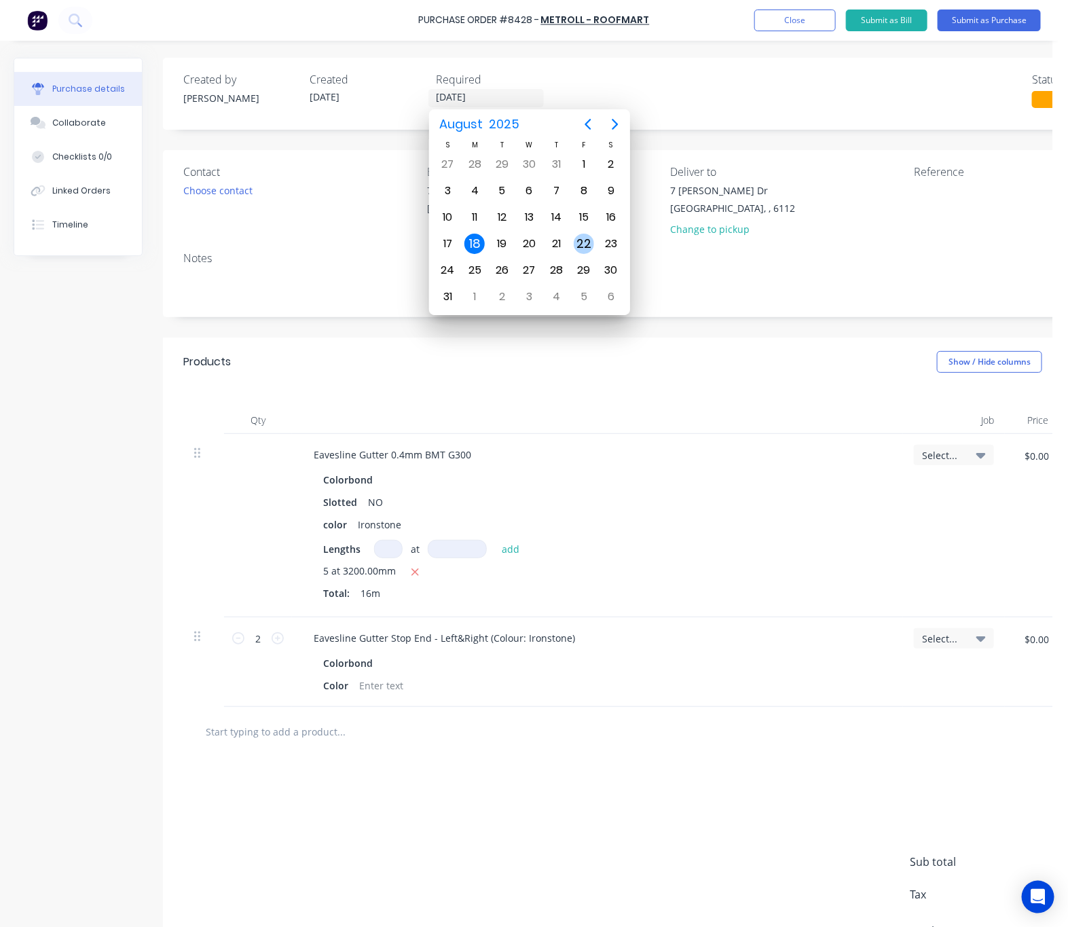
click at [581, 248] on div "22" at bounding box center [584, 244] width 20 height 20
type input "[DATE]"
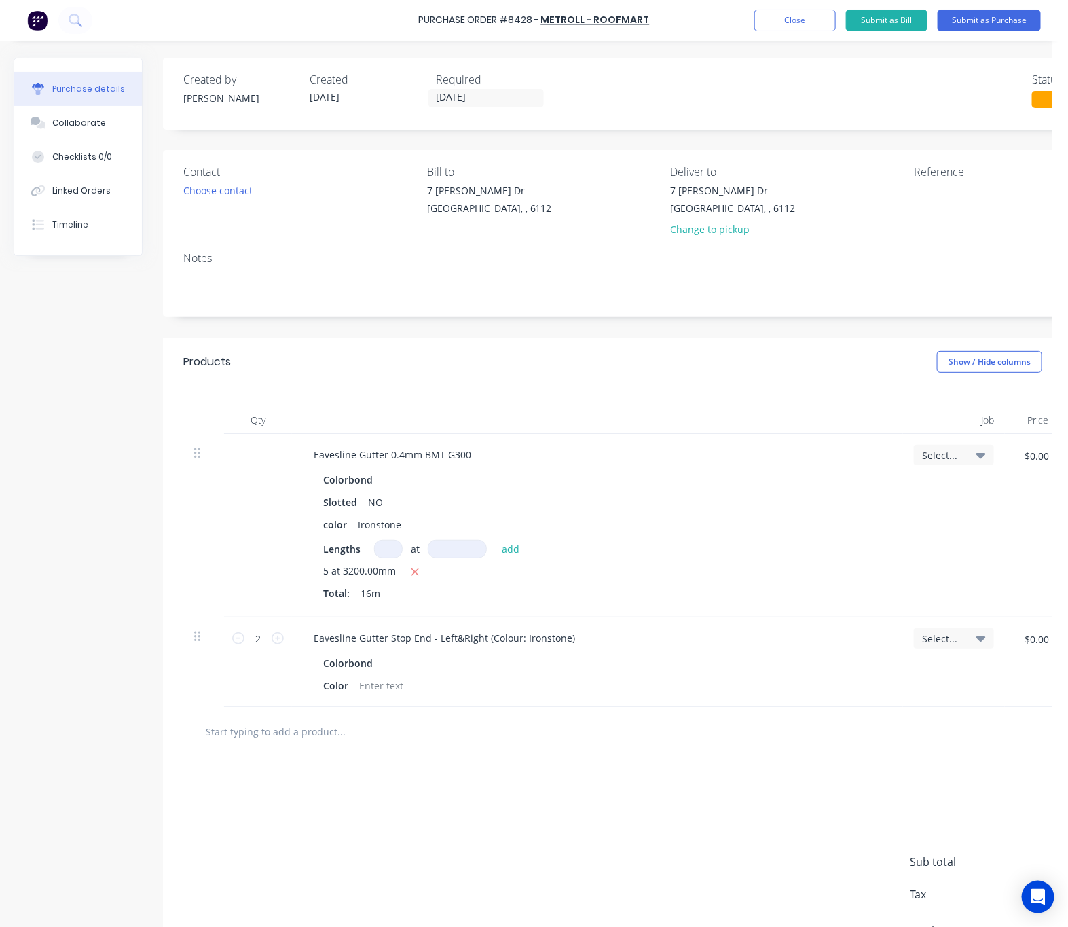
click at [874, 5] on div "Purchase Order #8428 - Metroll - Roofmart Add product Close Submit as Bill Subm…" at bounding box center [534, 20] width 1068 height 41
click at [975, 16] on button "Submit as Purchase" at bounding box center [989, 21] width 103 height 22
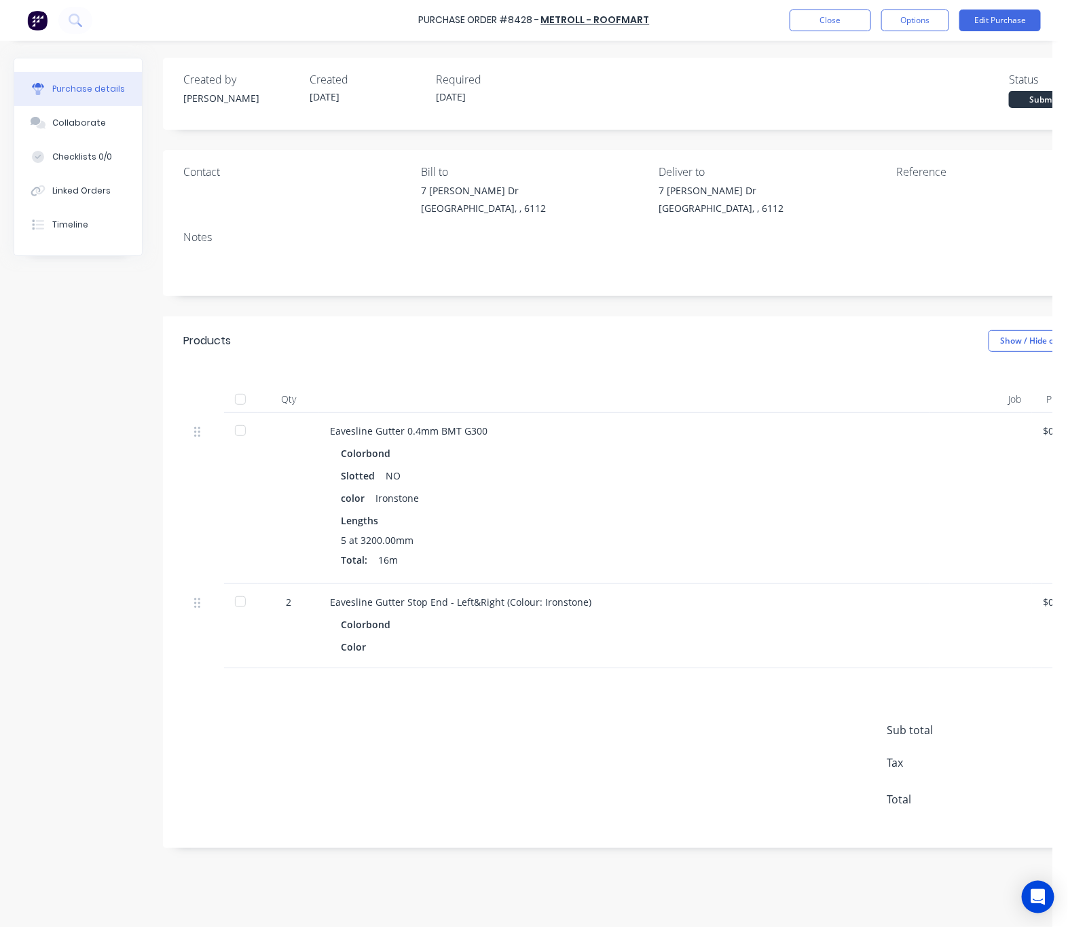
scroll to position [0, 107]
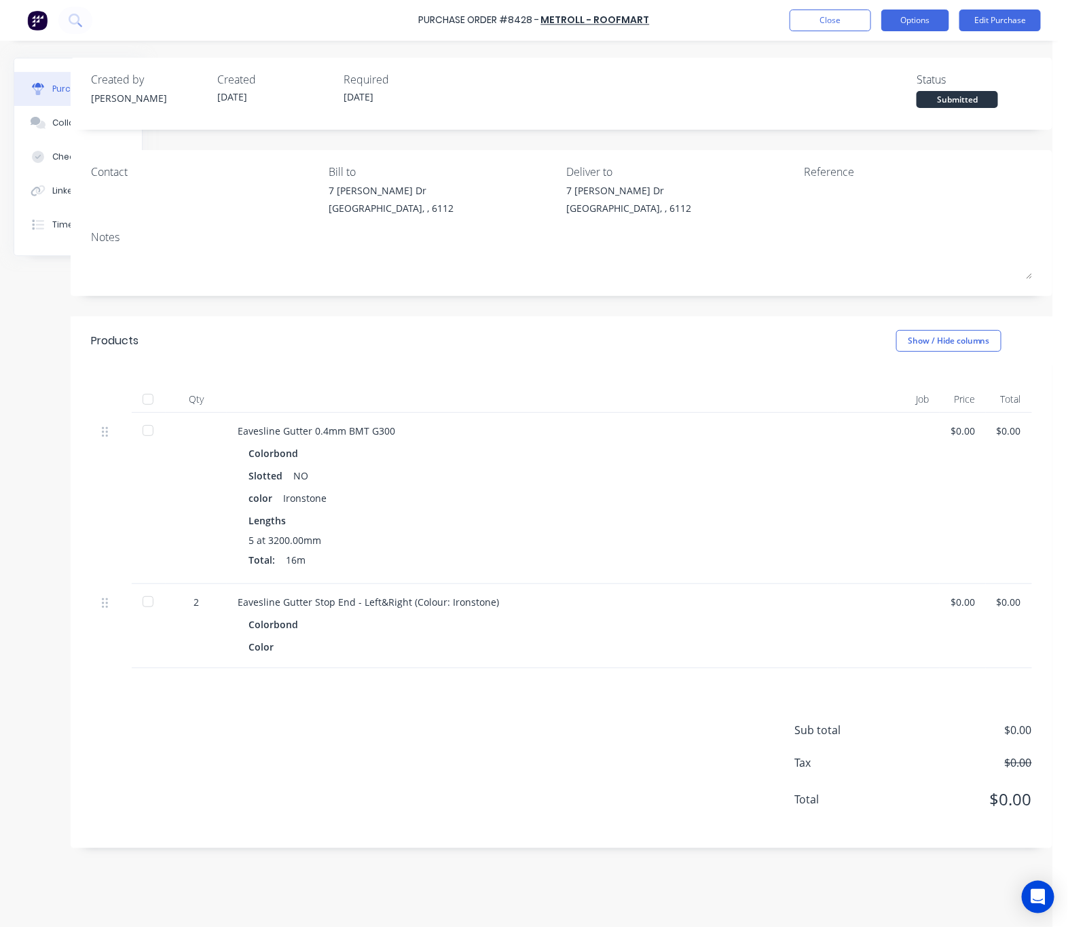
click at [913, 21] on button "Options" at bounding box center [915, 21] width 68 height 22
click at [893, 53] on div "Print / Email" at bounding box center [884, 55] width 105 height 20
click at [903, 115] on div "Without pricing" at bounding box center [884, 110] width 105 height 20
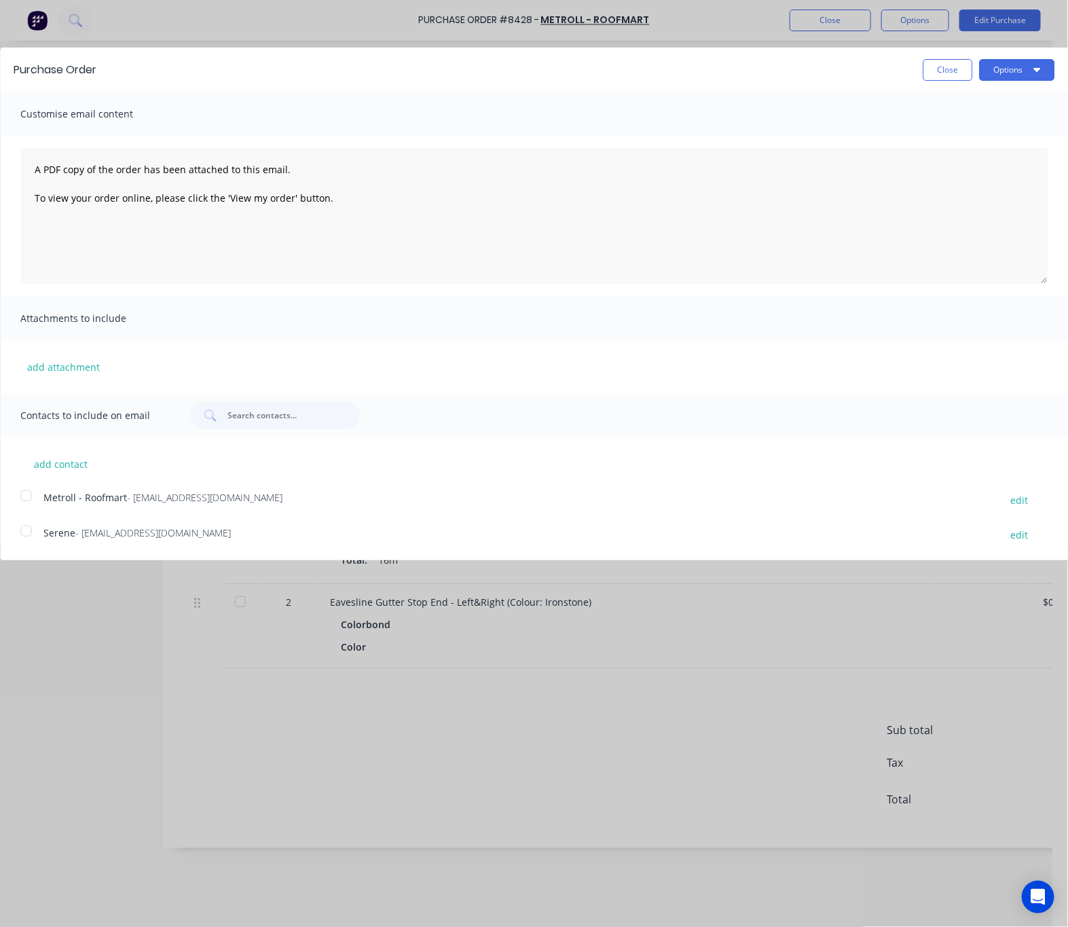
click at [24, 494] on div at bounding box center [25, 495] width 27 height 27
click at [975, 66] on button "Options" at bounding box center [1016, 70] width 75 height 22
click at [975, 127] on div "Email" at bounding box center [990, 132] width 105 height 20
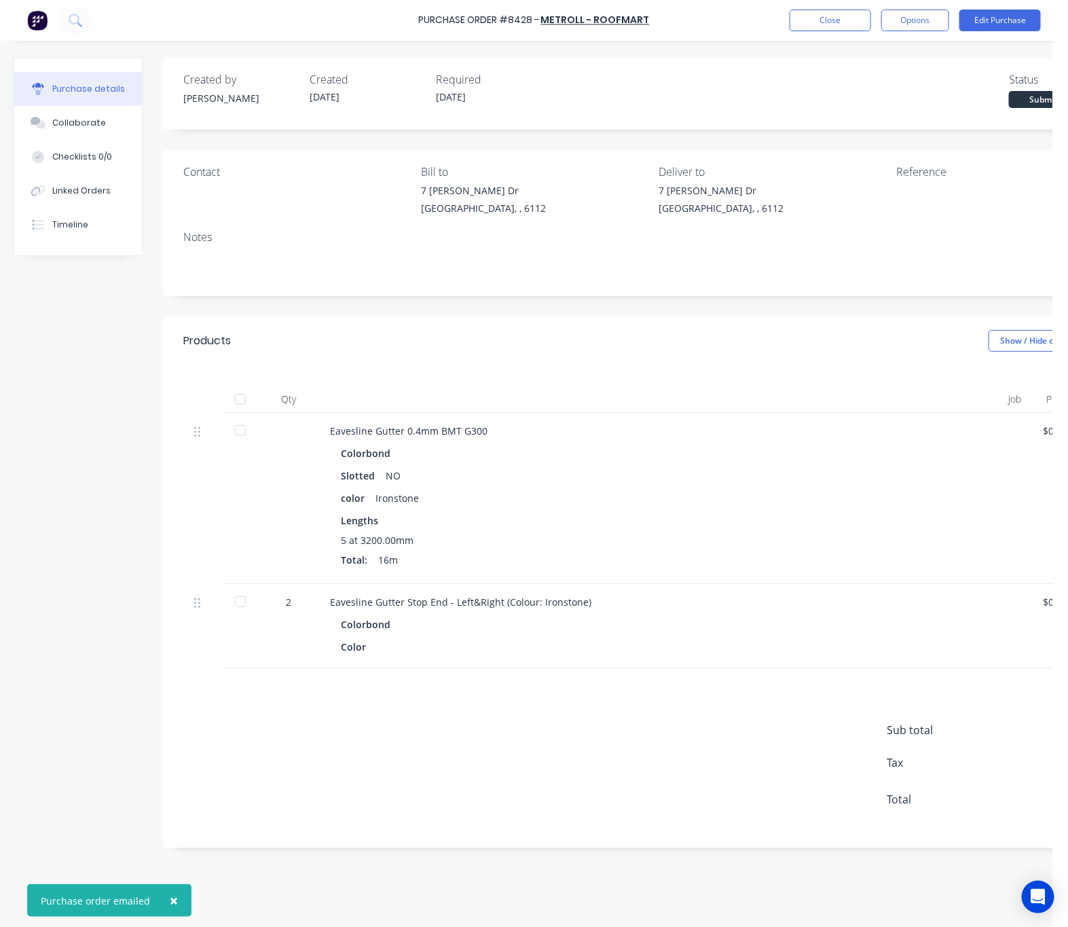
scroll to position [0, 107]
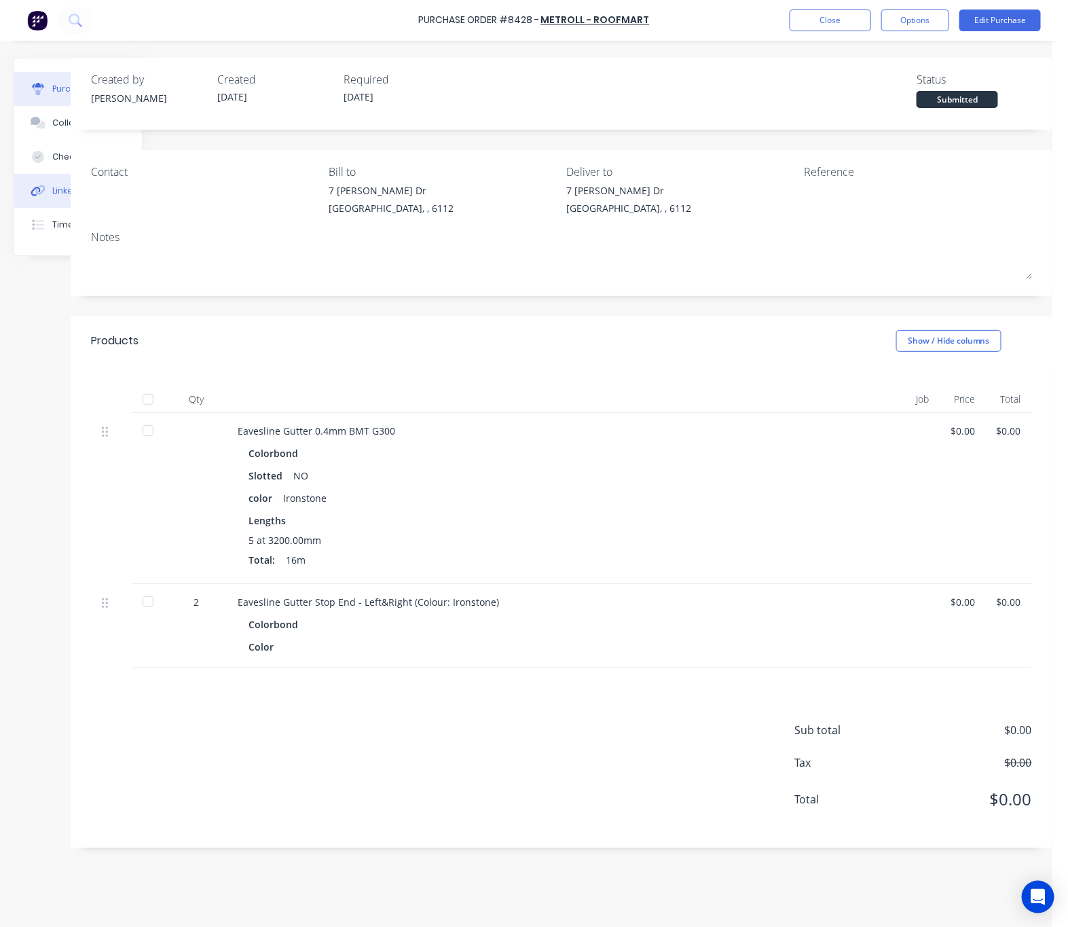
click at [37, 196] on icon at bounding box center [36, 192] width 10 height 10
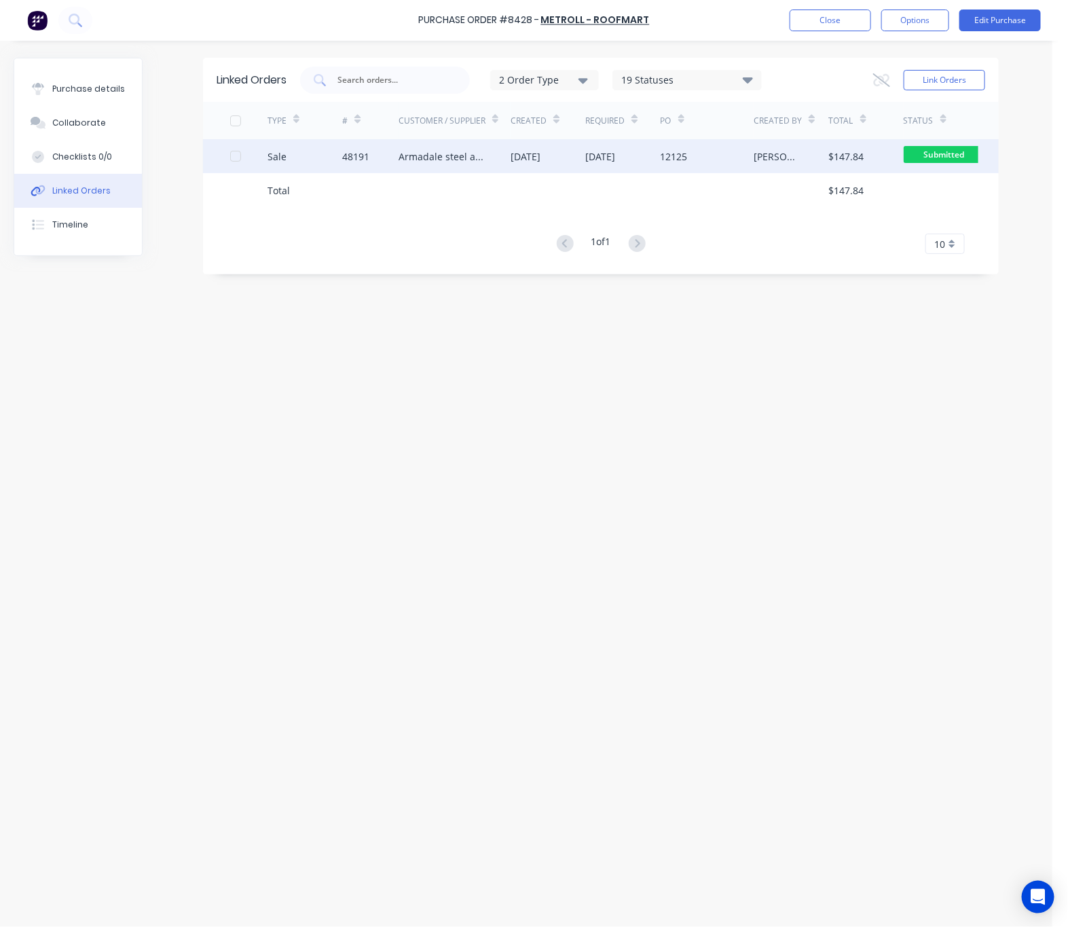
click at [408, 162] on div "Armadale steel and Industrial Supplies" at bounding box center [441, 156] width 85 height 14
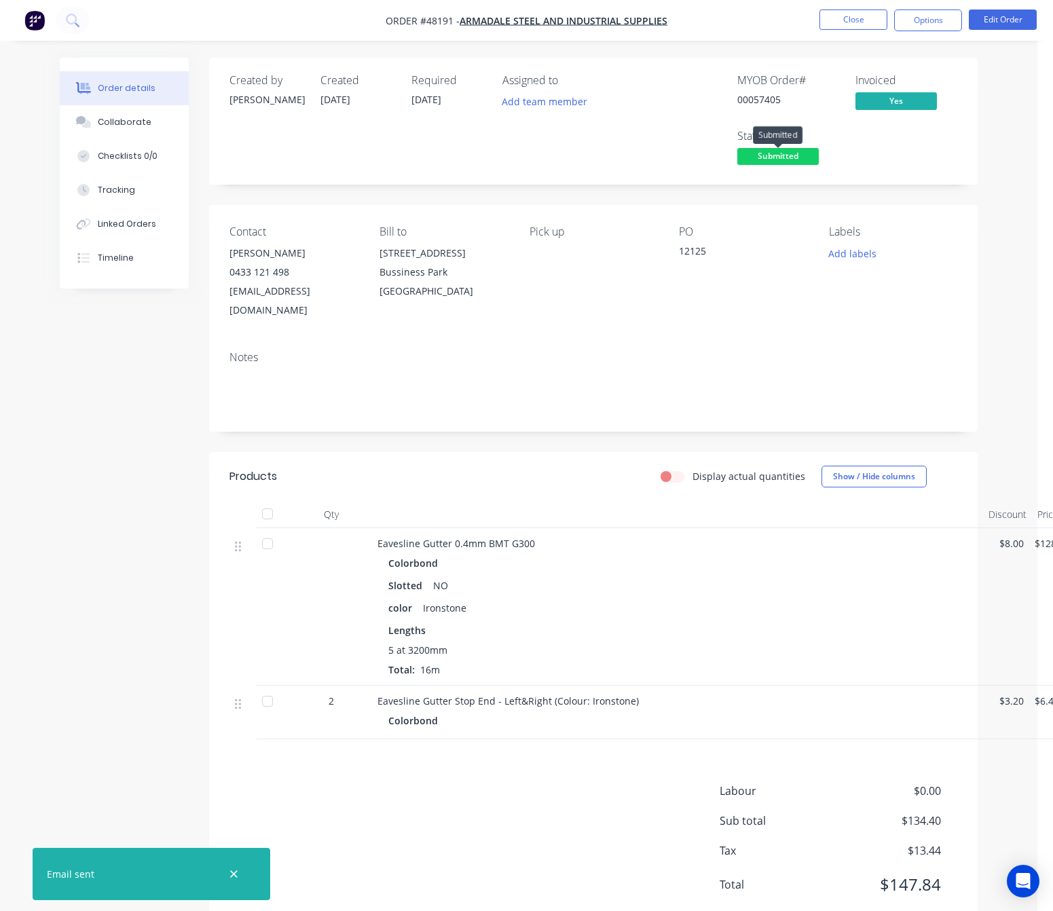
click at [790, 155] on span "Submitted" at bounding box center [777, 156] width 81 height 17
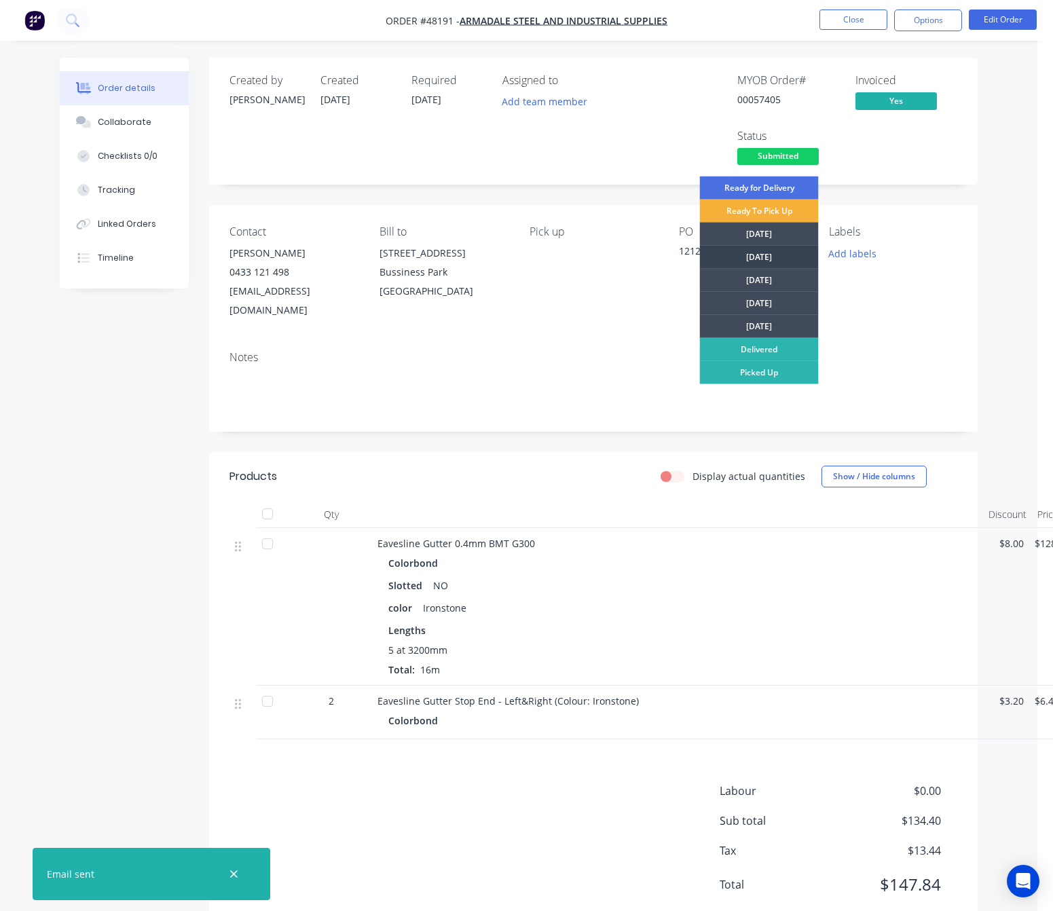
click at [783, 253] on div "[DATE]" at bounding box center [759, 257] width 119 height 23
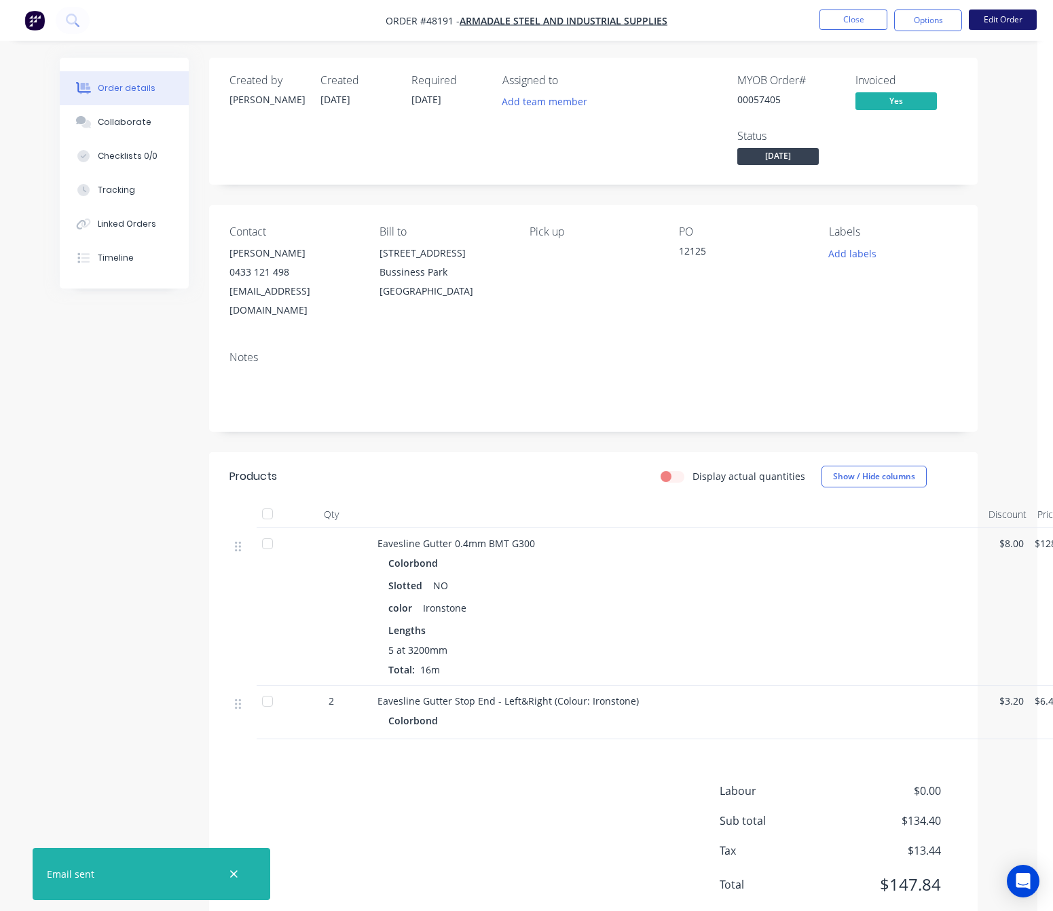
click at [975, 22] on button "Edit Order" at bounding box center [1003, 20] width 68 height 20
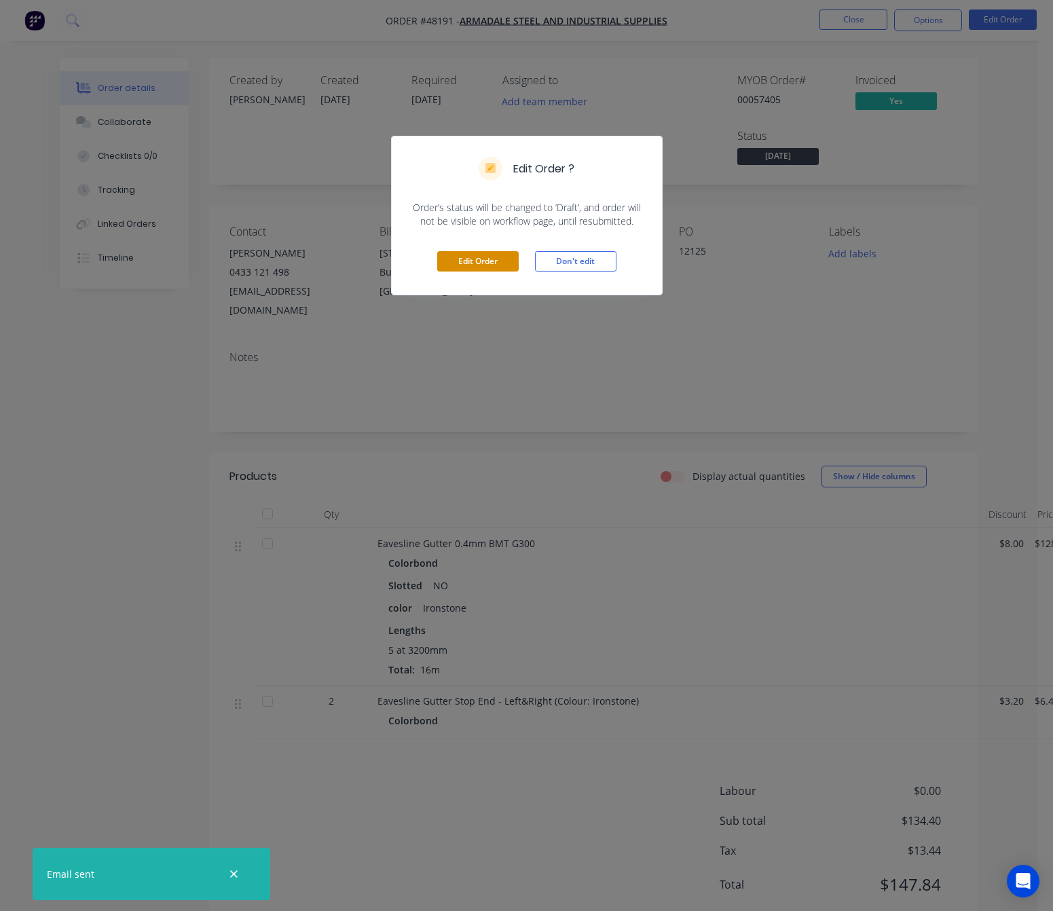
click at [458, 271] on button "Edit Order" at bounding box center [477, 261] width 81 height 20
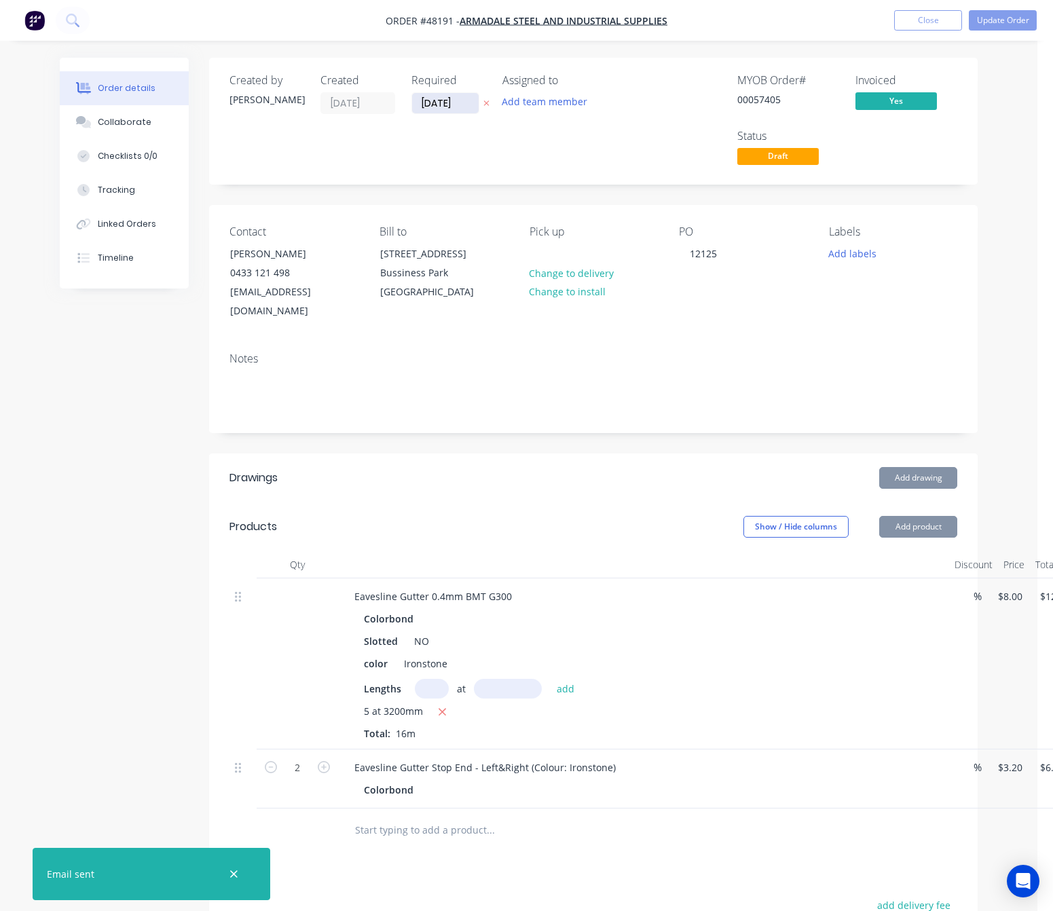
click at [440, 100] on input "[DATE]" at bounding box center [445, 103] width 67 height 20
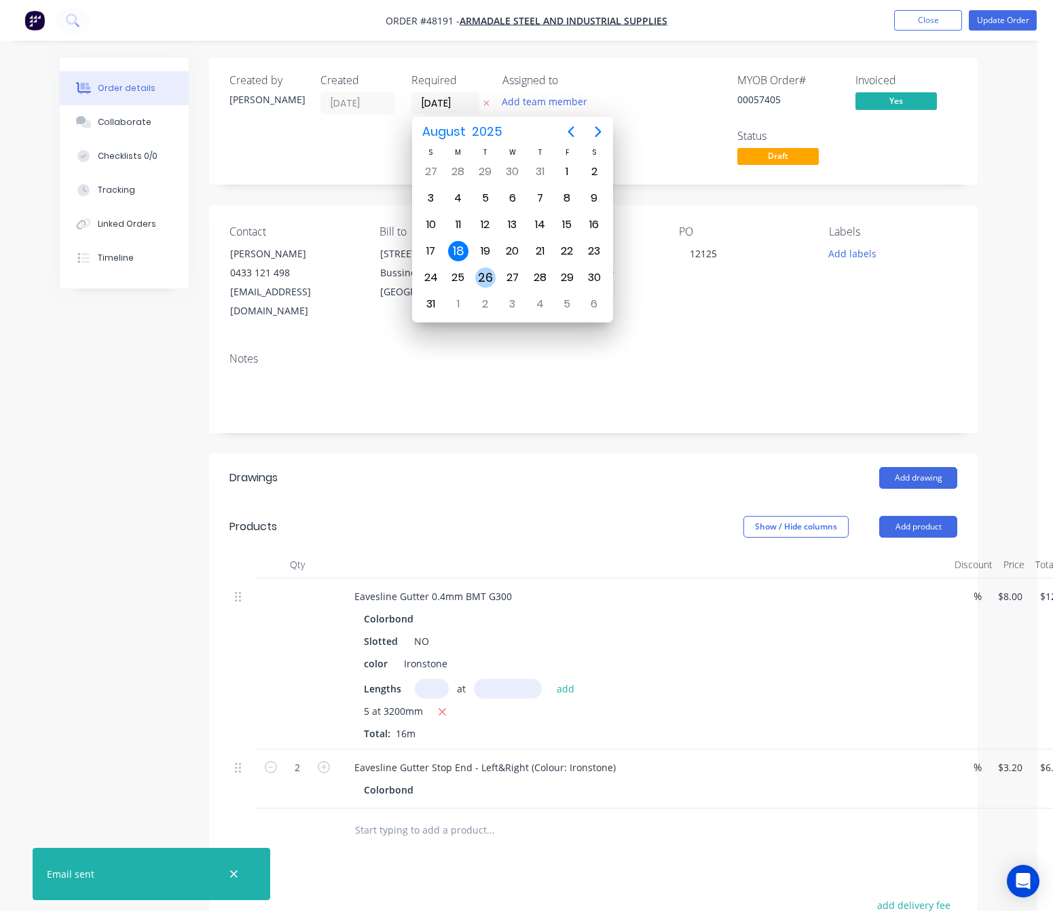
click at [483, 282] on div "26" at bounding box center [485, 277] width 20 height 20
type input "[DATE]"
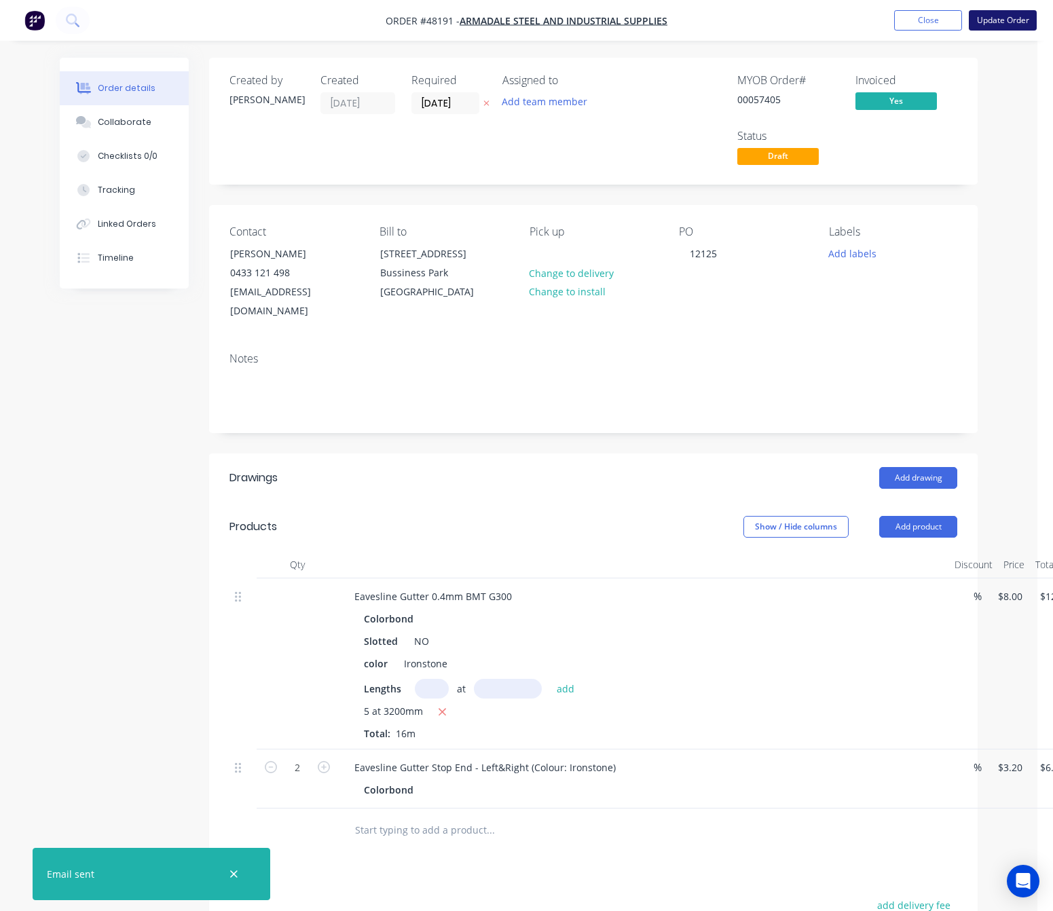
click at [975, 20] on button "Update Order" at bounding box center [1003, 20] width 68 height 20
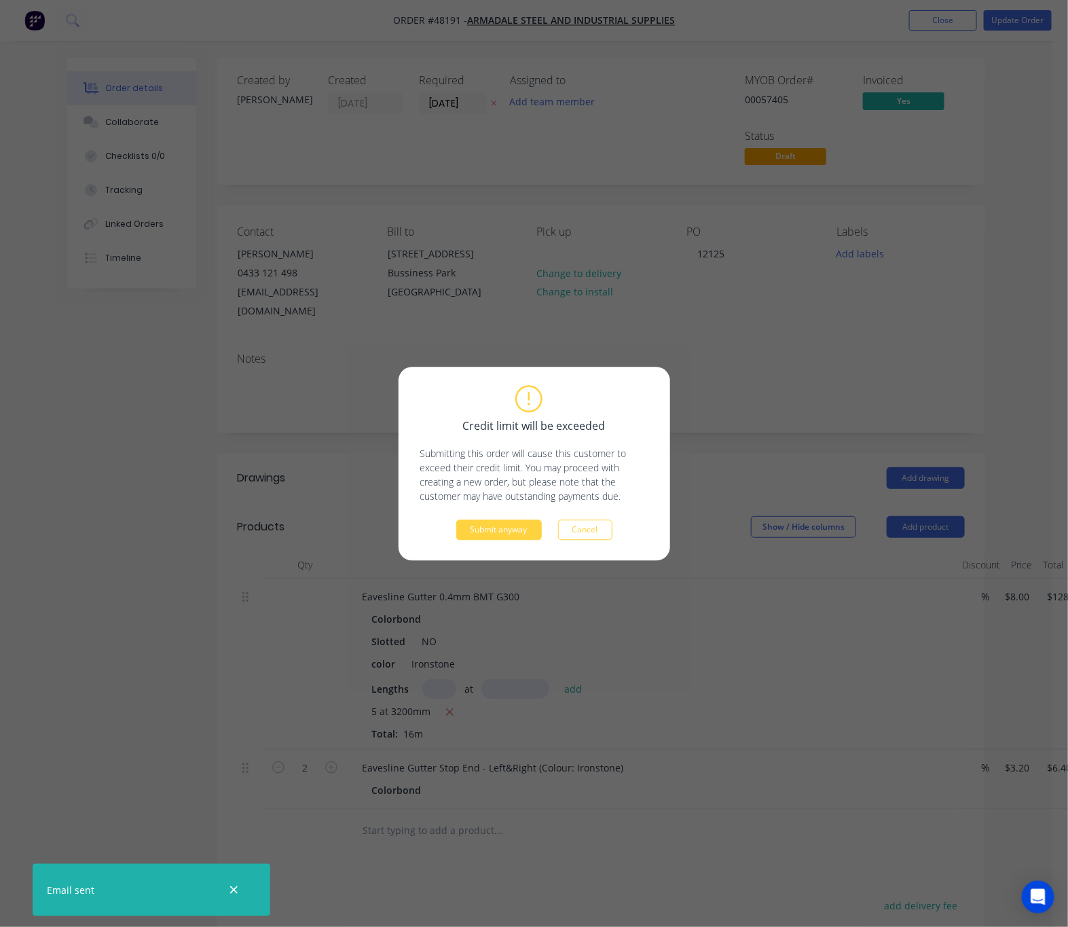
click at [511, 530] on button "Submit anyway" at bounding box center [499, 529] width 86 height 20
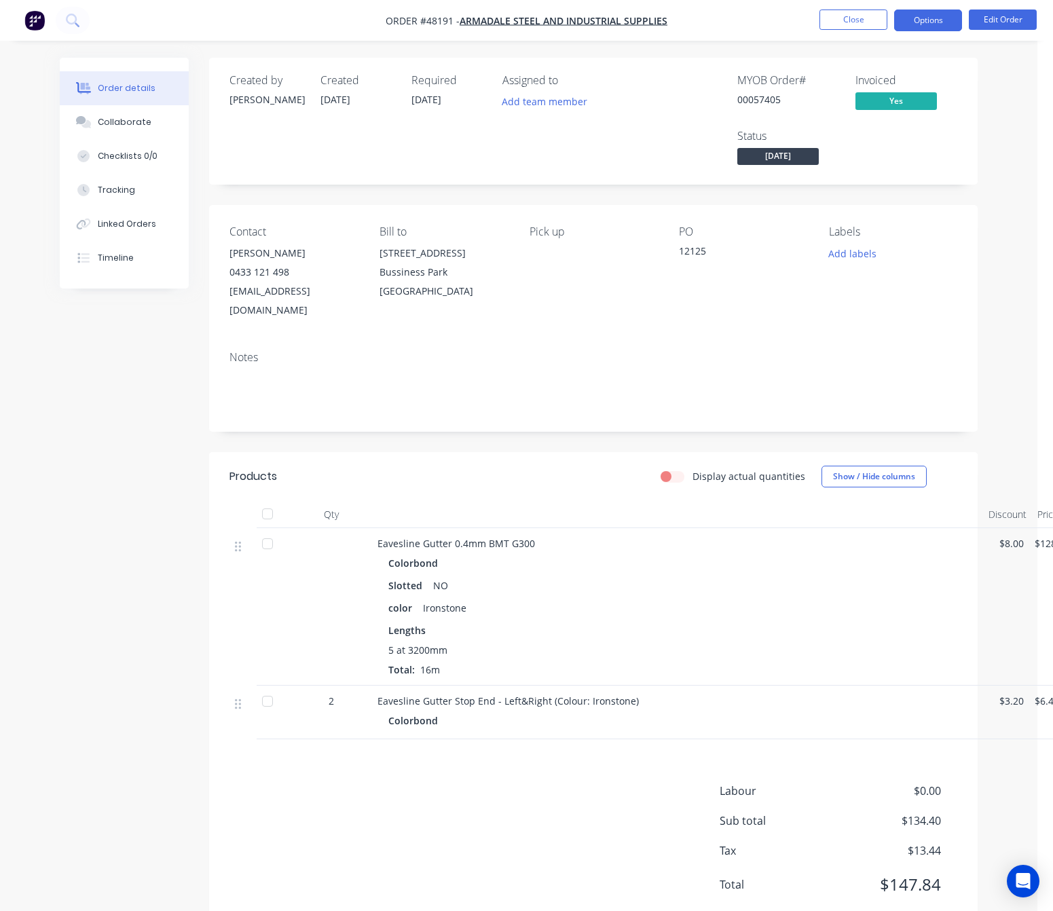
click at [925, 24] on button "Options" at bounding box center [928, 21] width 68 height 22
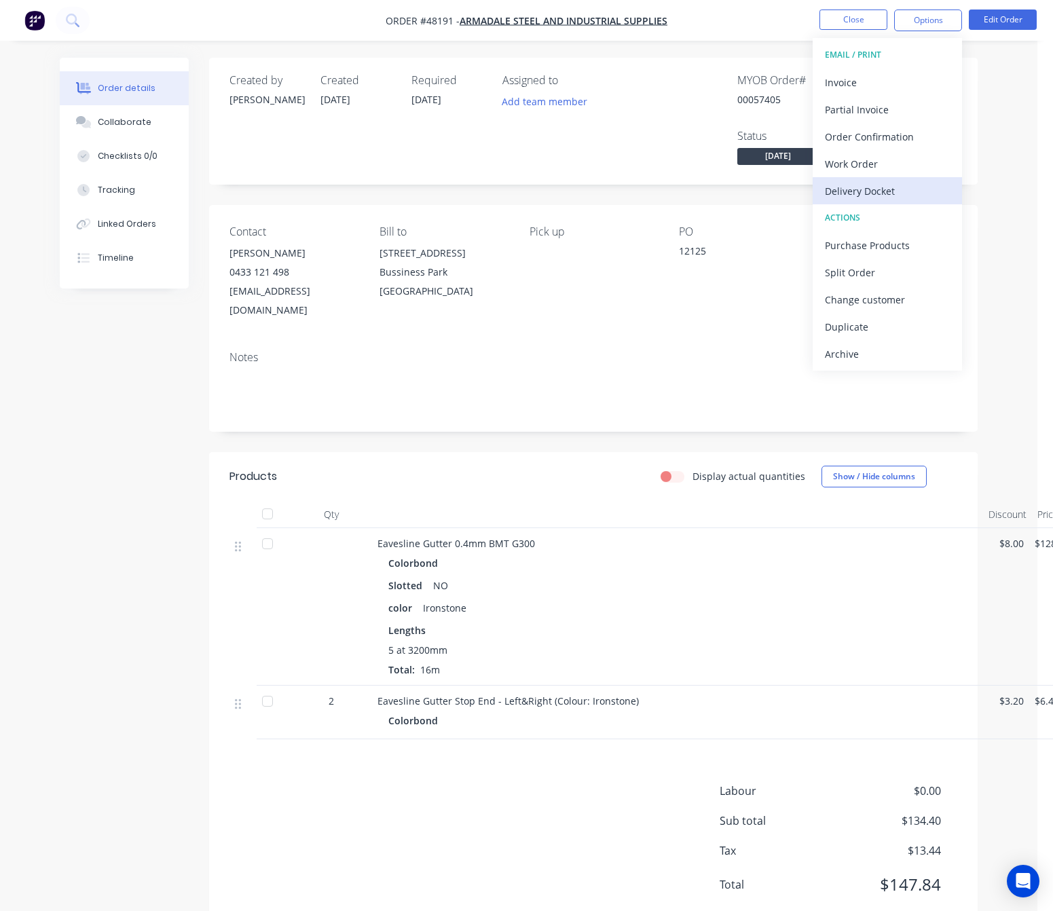
click at [902, 189] on div "Delivery Docket" at bounding box center [887, 191] width 125 height 20
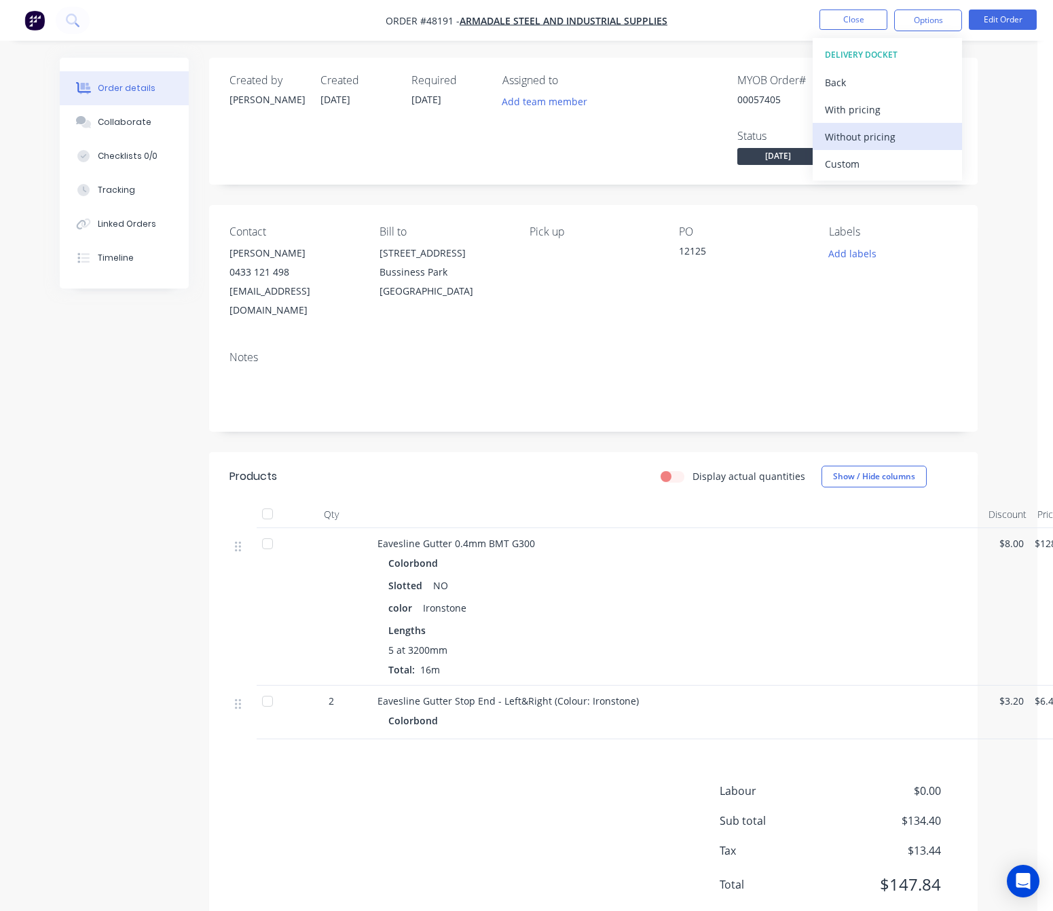
click at [911, 143] on div "Without pricing" at bounding box center [887, 137] width 125 height 20
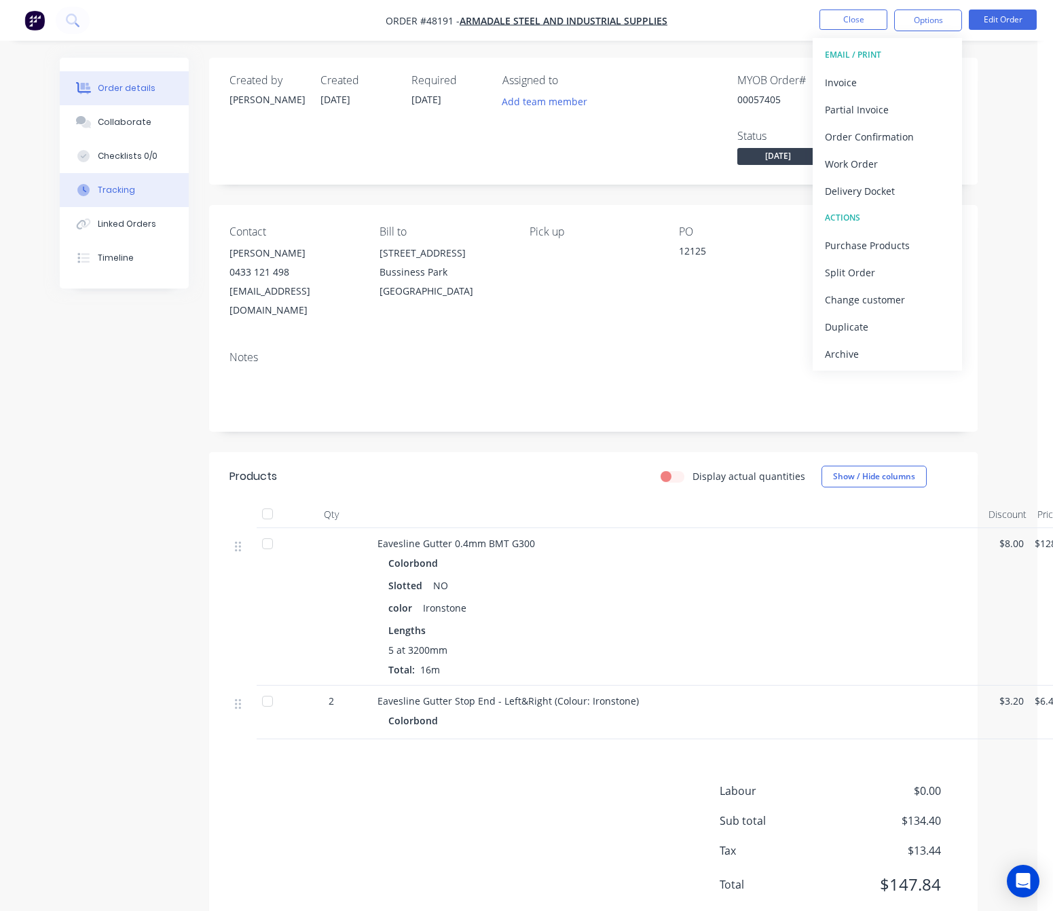
click at [132, 189] on button "Tracking" at bounding box center [124, 190] width 129 height 34
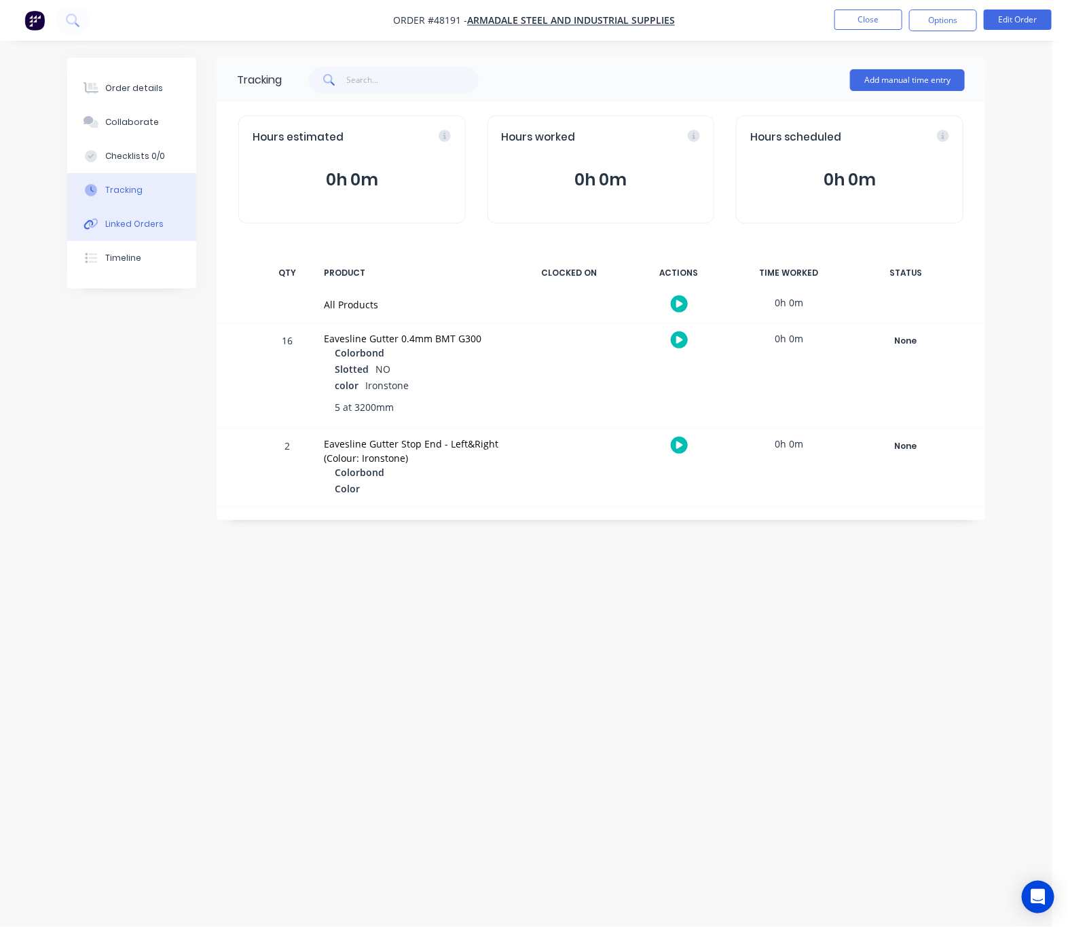
click at [153, 235] on button "Linked Orders" at bounding box center [131, 224] width 129 height 34
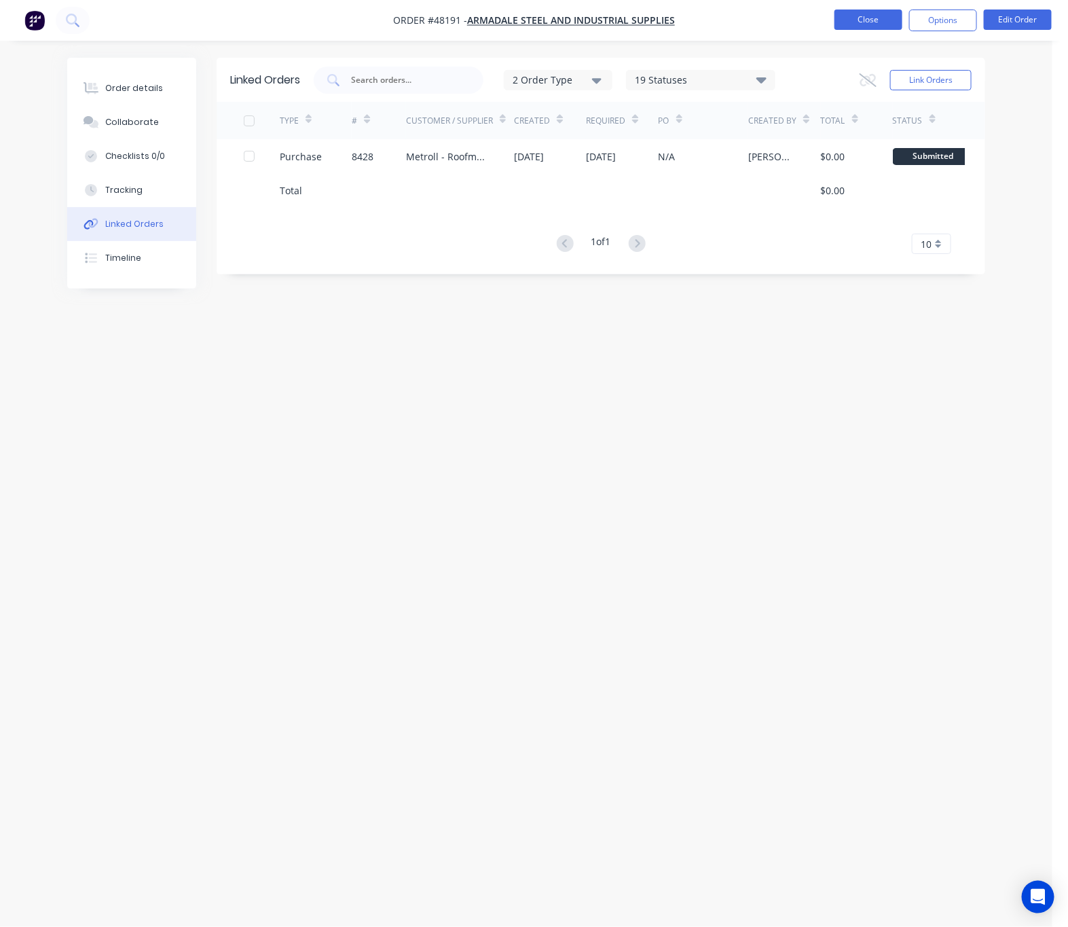
click at [872, 12] on button "Close" at bounding box center [868, 20] width 68 height 20
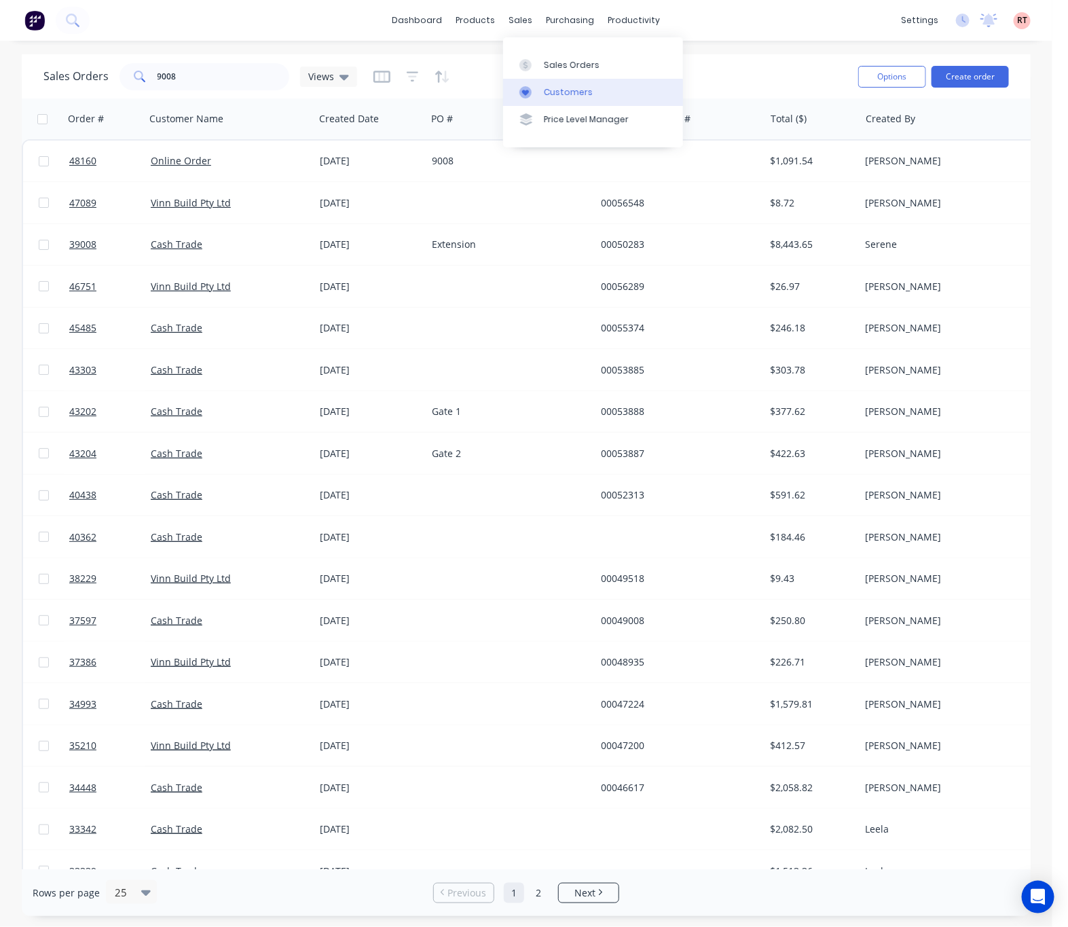
click at [553, 84] on link "Customers" at bounding box center [593, 92] width 180 height 27
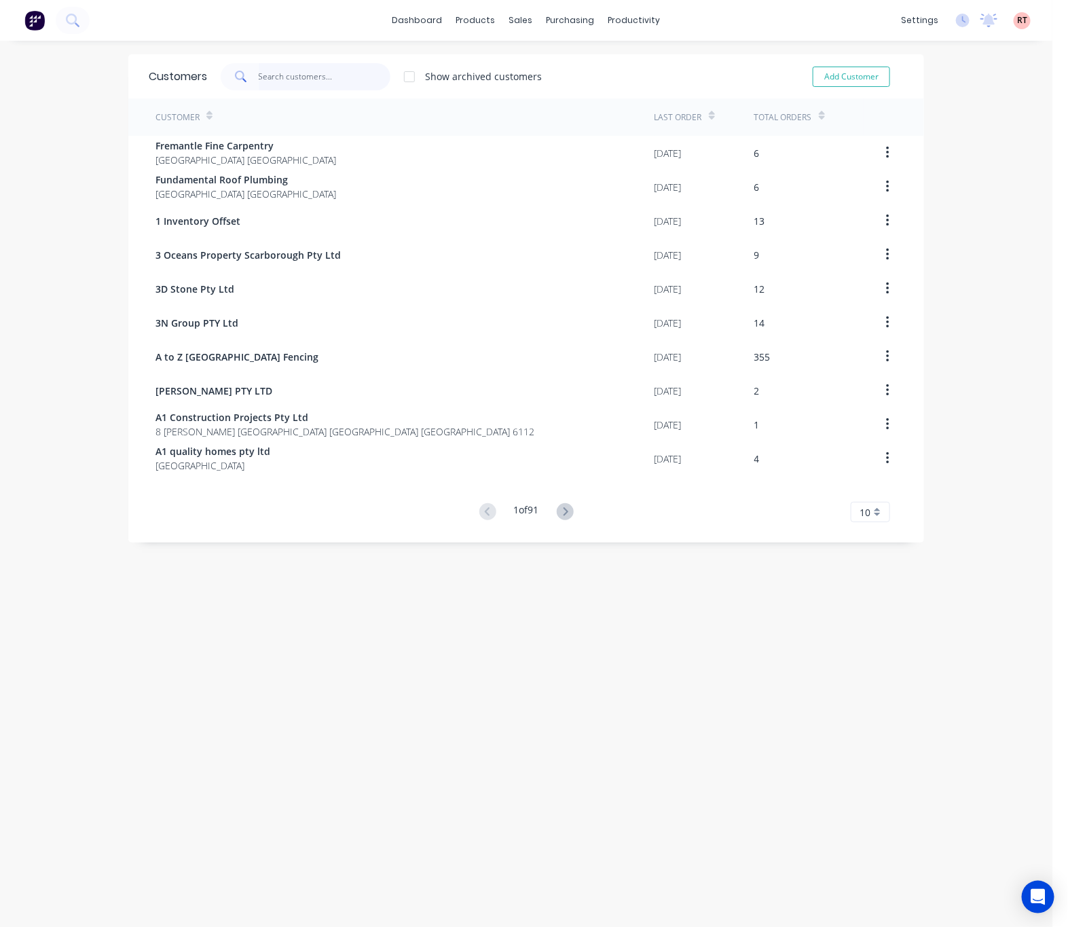
click at [361, 82] on input "text" at bounding box center [325, 76] width 132 height 27
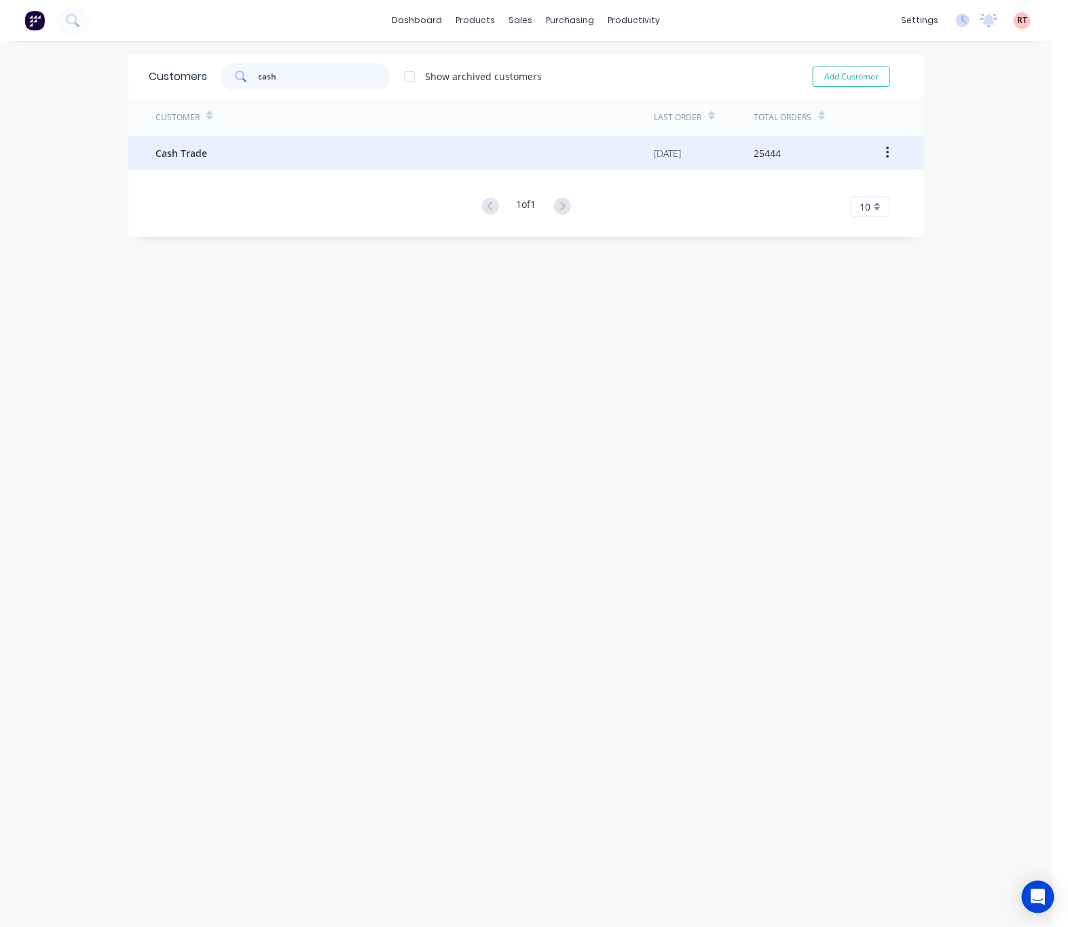
type input "cash"
click at [407, 161] on div "Cash Trade" at bounding box center [404, 153] width 499 height 34
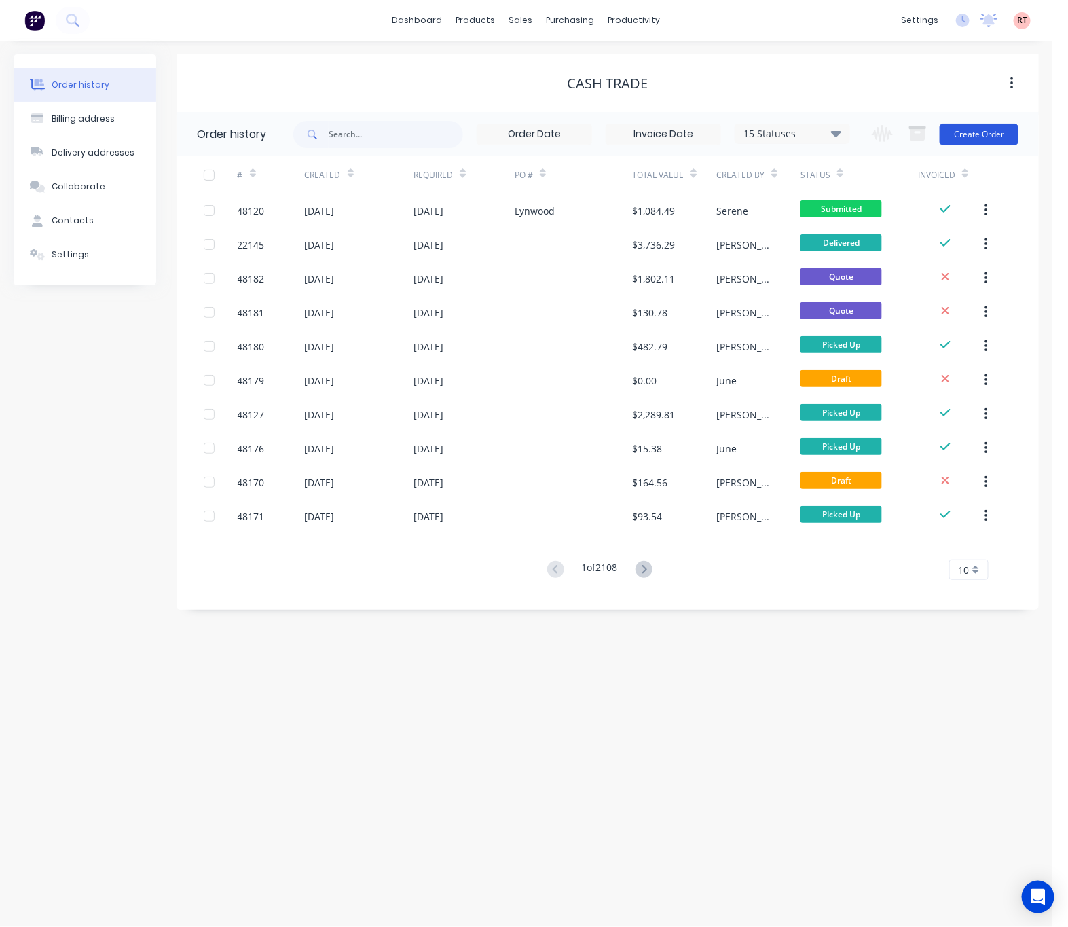
click at [975, 130] on button "Create Order" at bounding box center [979, 135] width 79 height 22
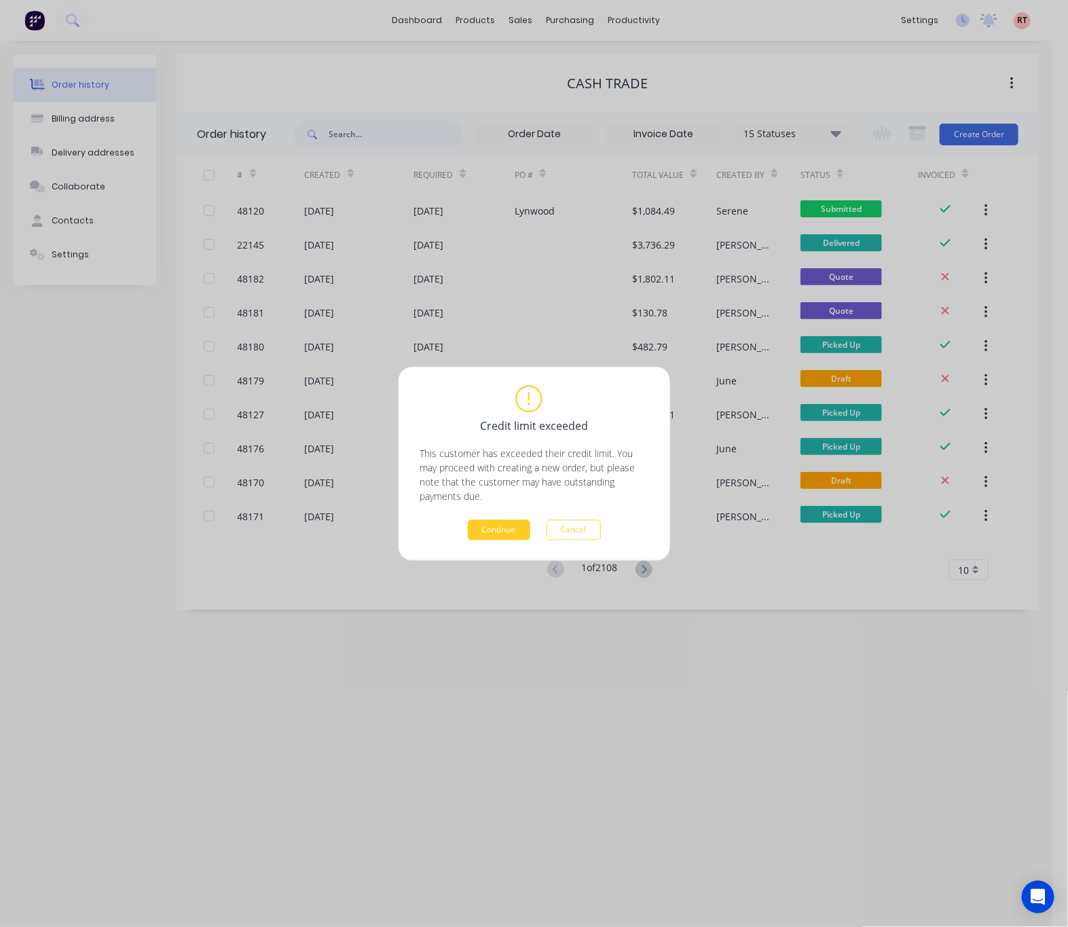
click at [496, 534] on button "Continue" at bounding box center [499, 529] width 62 height 20
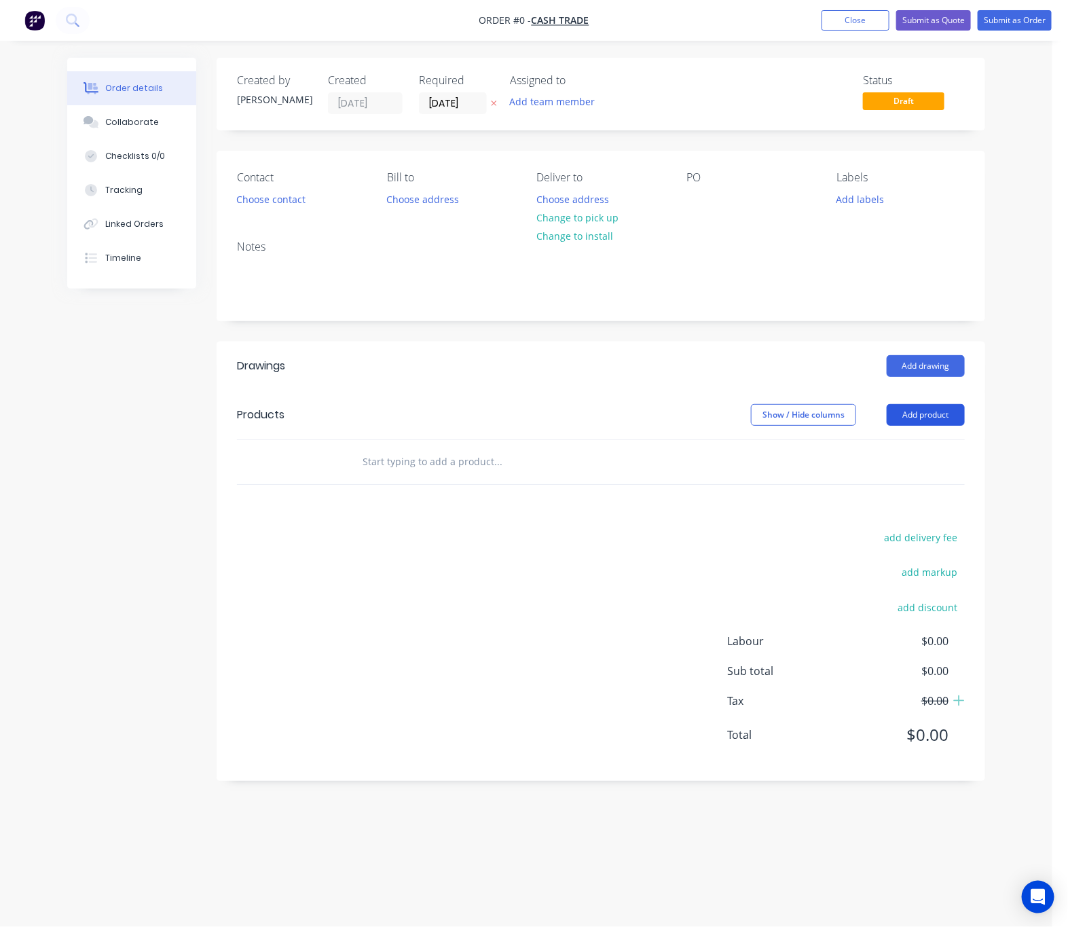
click at [909, 412] on button "Add product" at bounding box center [926, 415] width 78 height 22
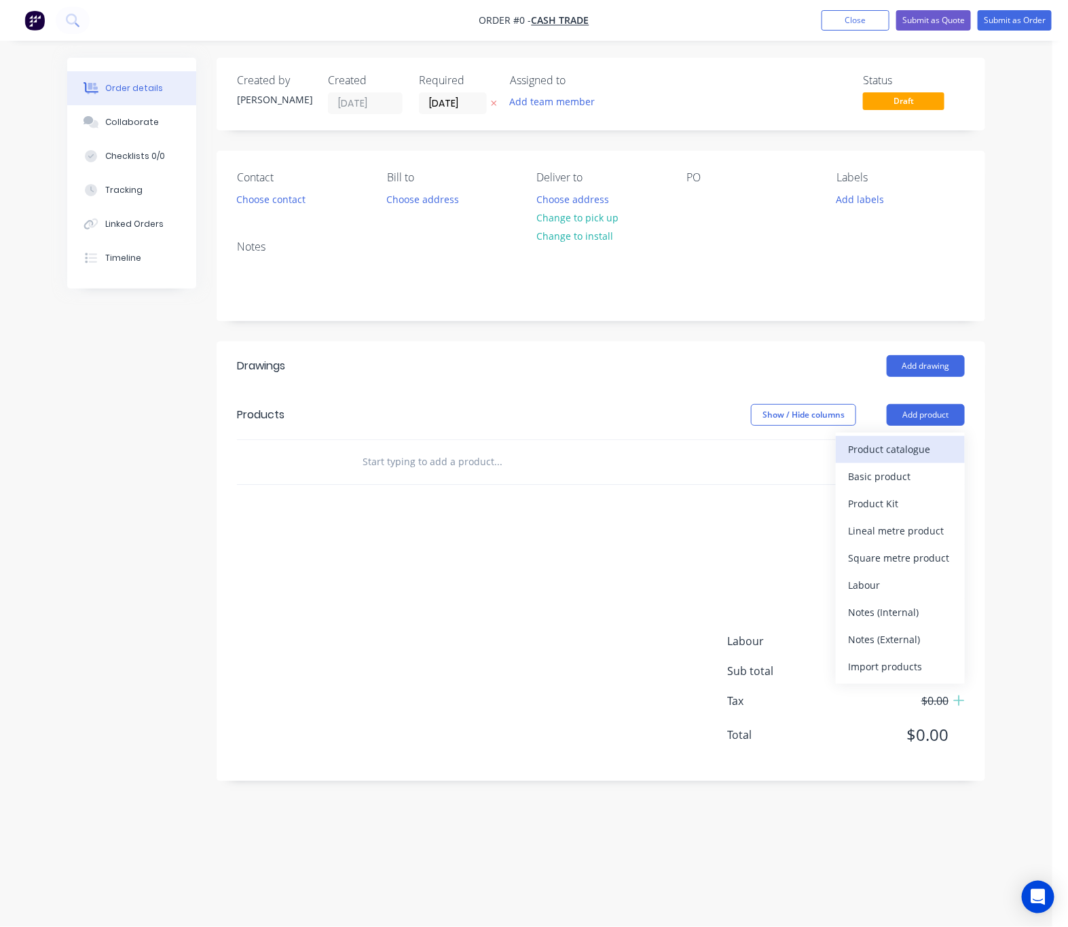
click at [860, 456] on div "Product catalogue" at bounding box center [900, 449] width 105 height 20
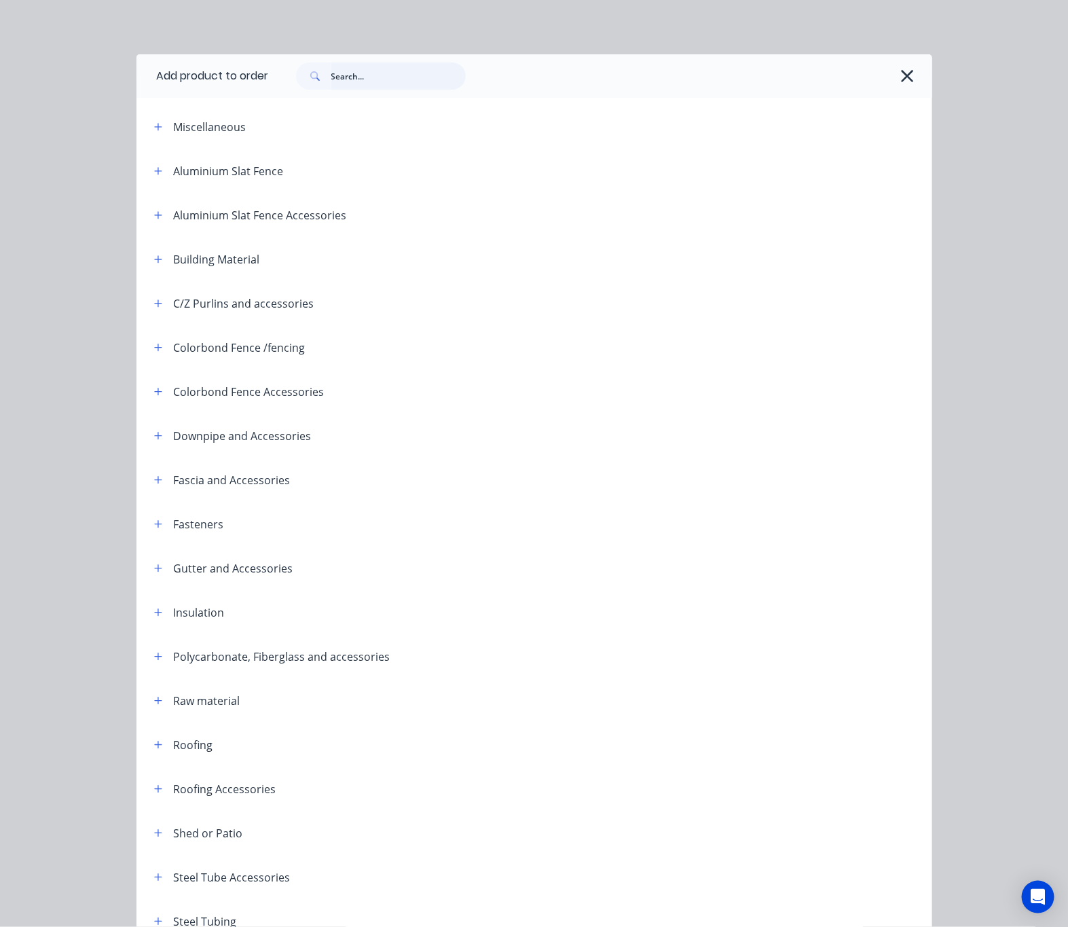
click at [345, 80] on input "text" at bounding box center [398, 75] width 134 height 27
type input "c purlin"
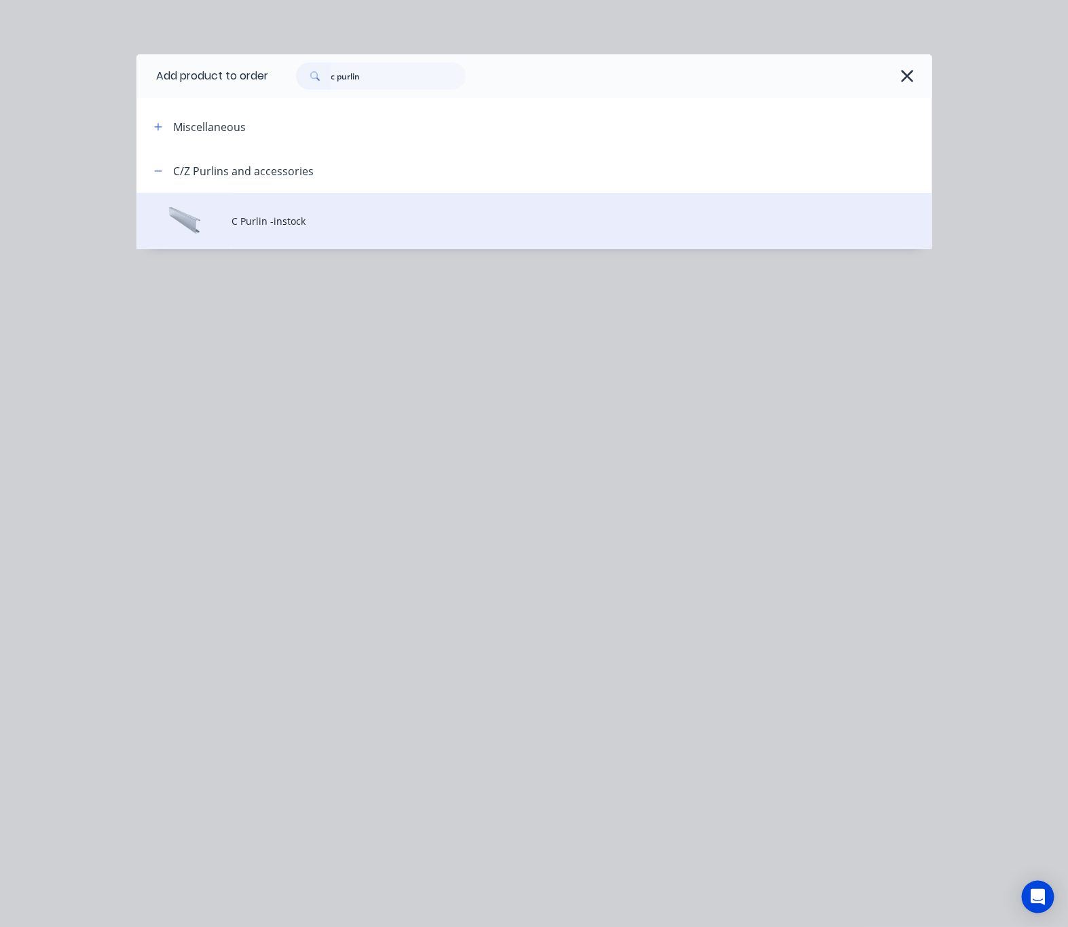
click at [469, 216] on span "C Purlin -instock" at bounding box center [512, 221] width 560 height 14
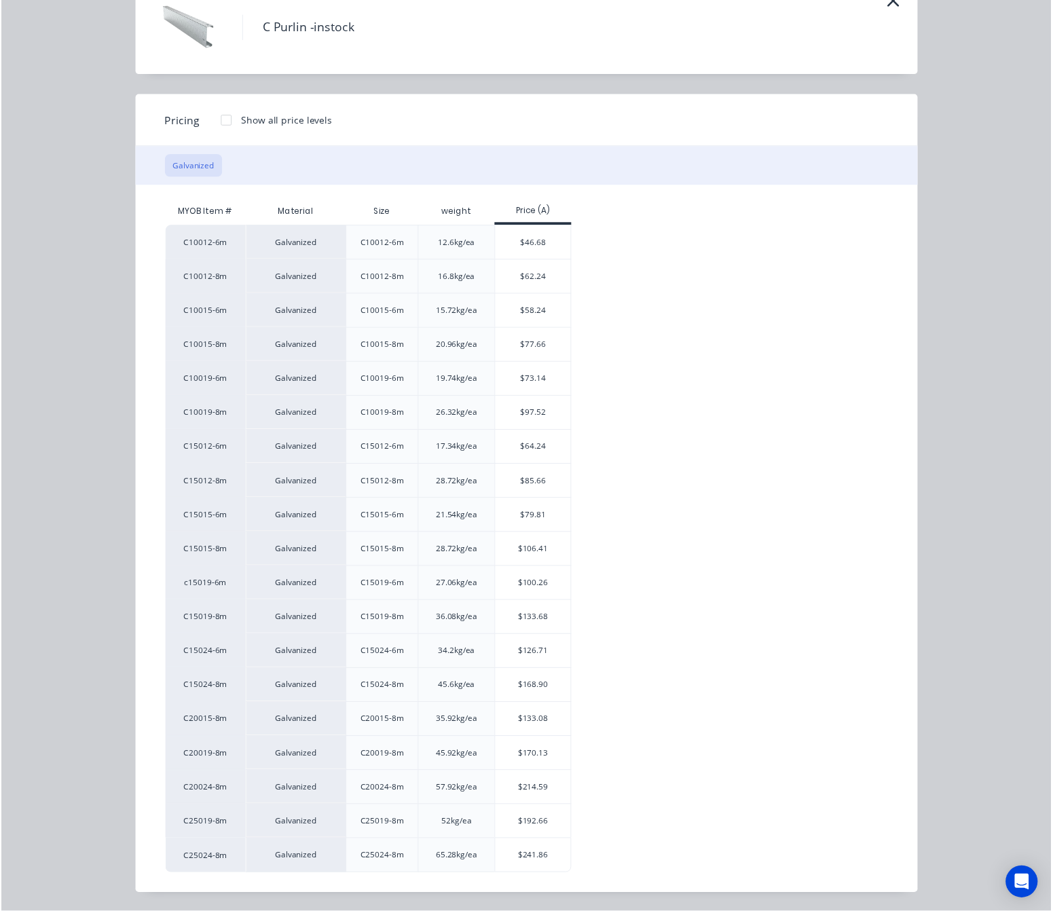
scroll to position [80, 0]
click at [540, 796] on div "$214.59" at bounding box center [540, 800] width 77 height 34
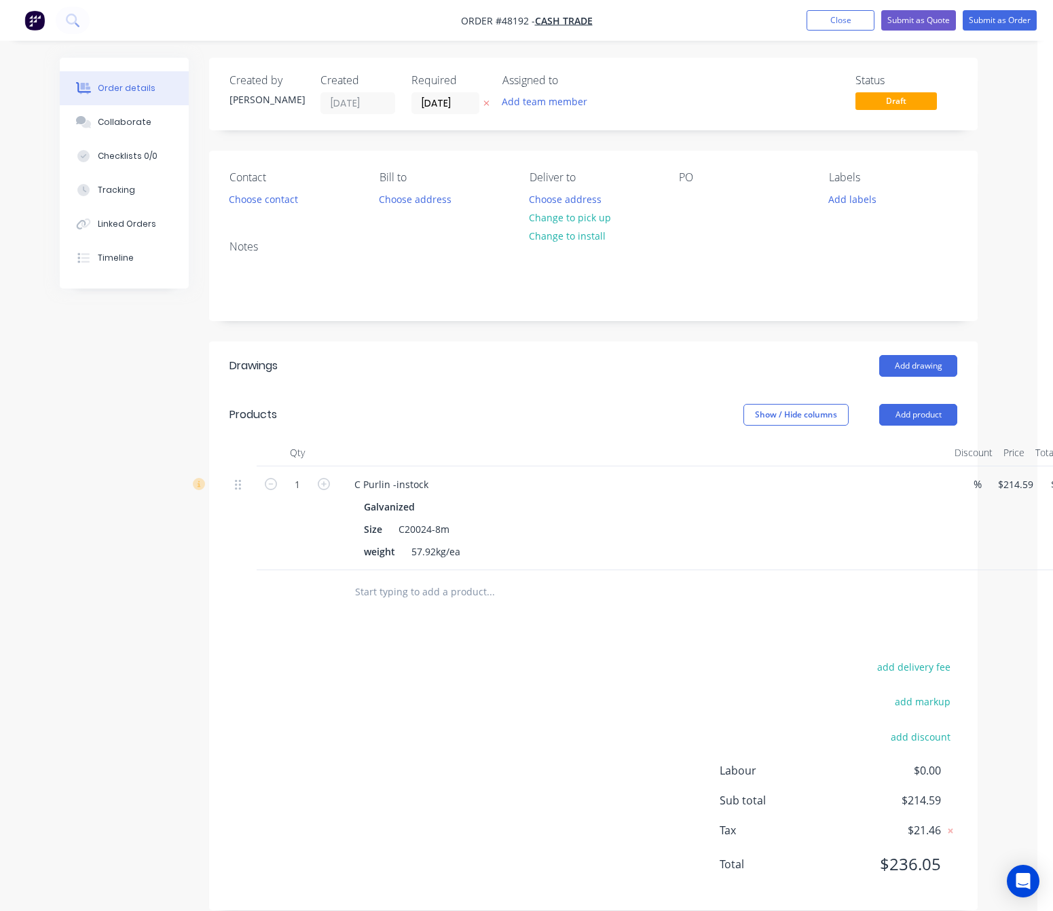
scroll to position [0, 72]
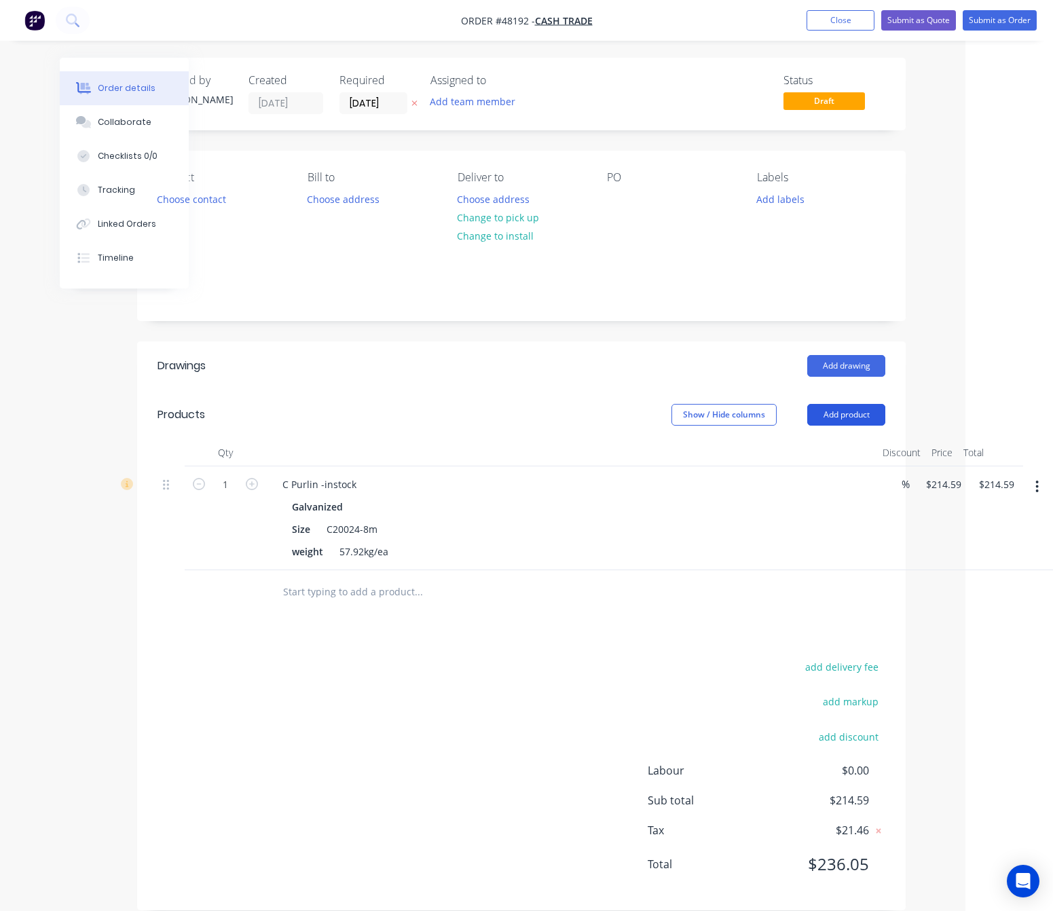
click at [848, 420] on button "Add product" at bounding box center [846, 415] width 78 height 22
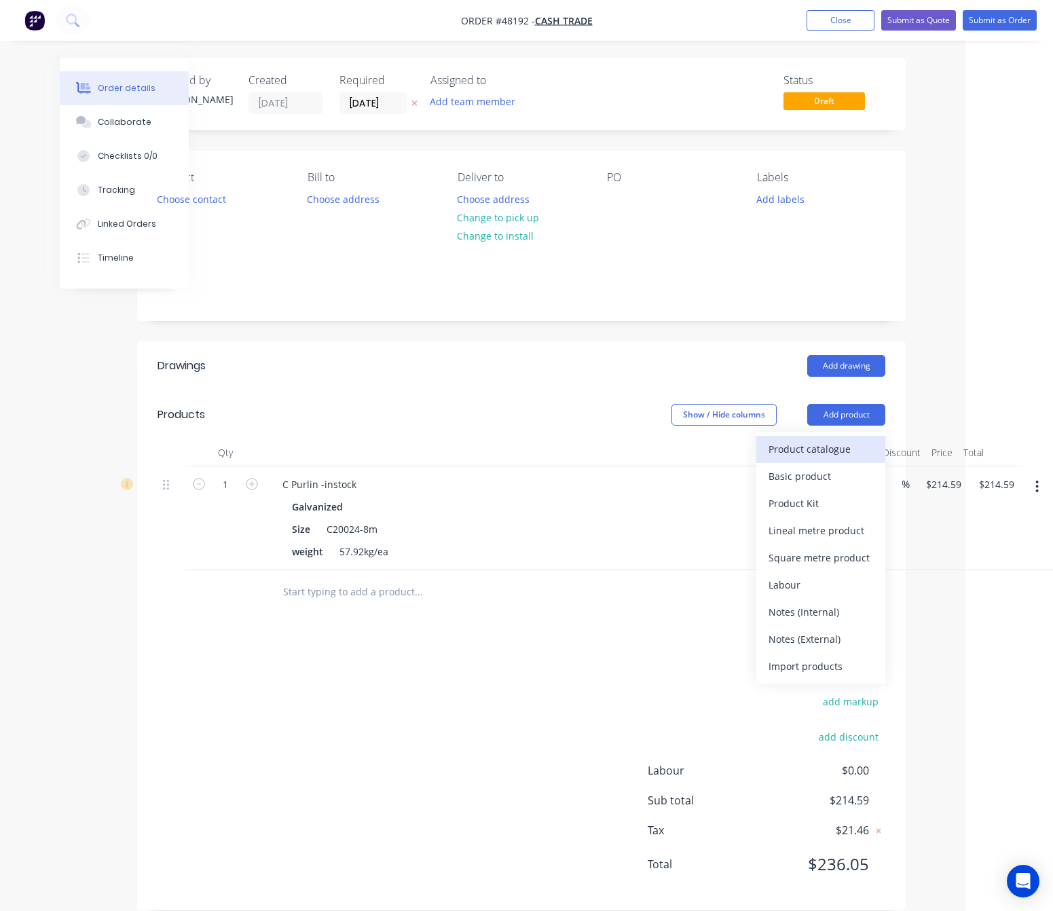
click at [819, 457] on div "Product catalogue" at bounding box center [821, 449] width 105 height 20
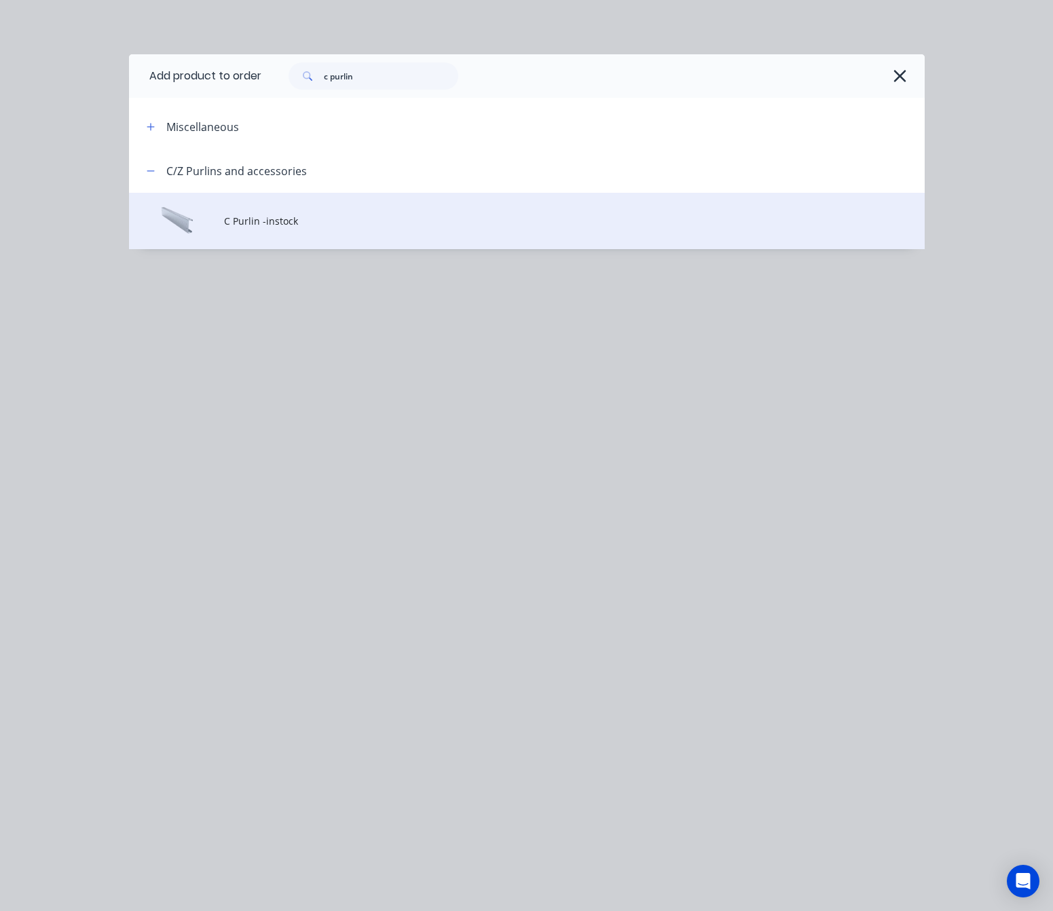
click at [371, 210] on td "C Purlin -instock" at bounding box center [574, 221] width 700 height 56
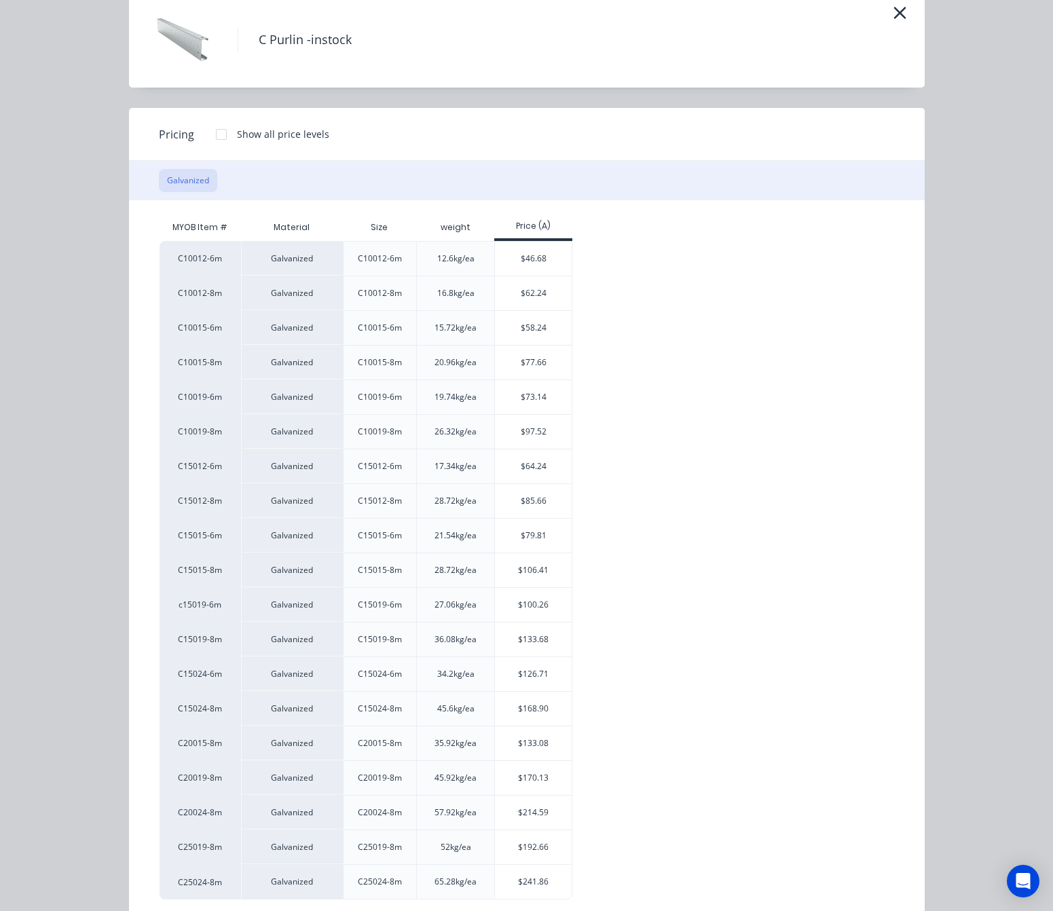
scroll to position [96, 0]
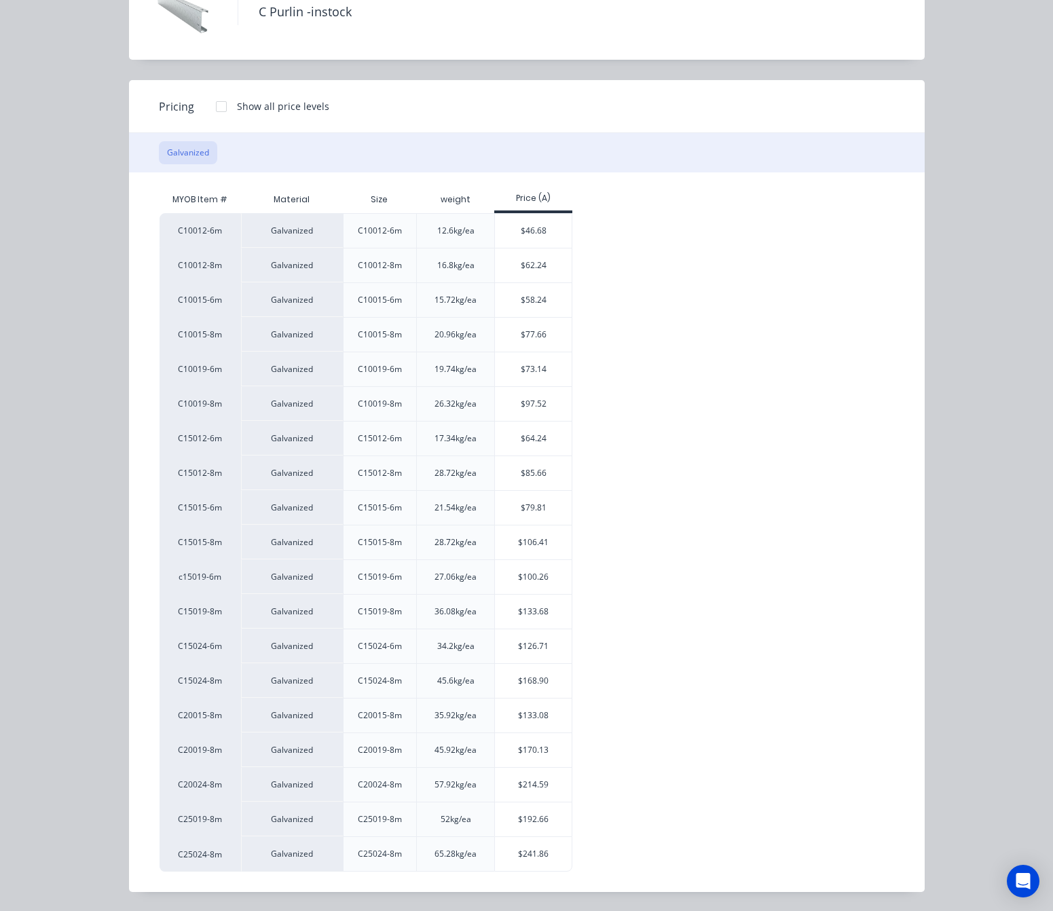
click at [807, 701] on div "C10012-6m Galvanized C10012-6m 12.6kg/ea $46.68 C10012-8m Galvanized C10012-8m …" at bounding box center [517, 542] width 714 height 659
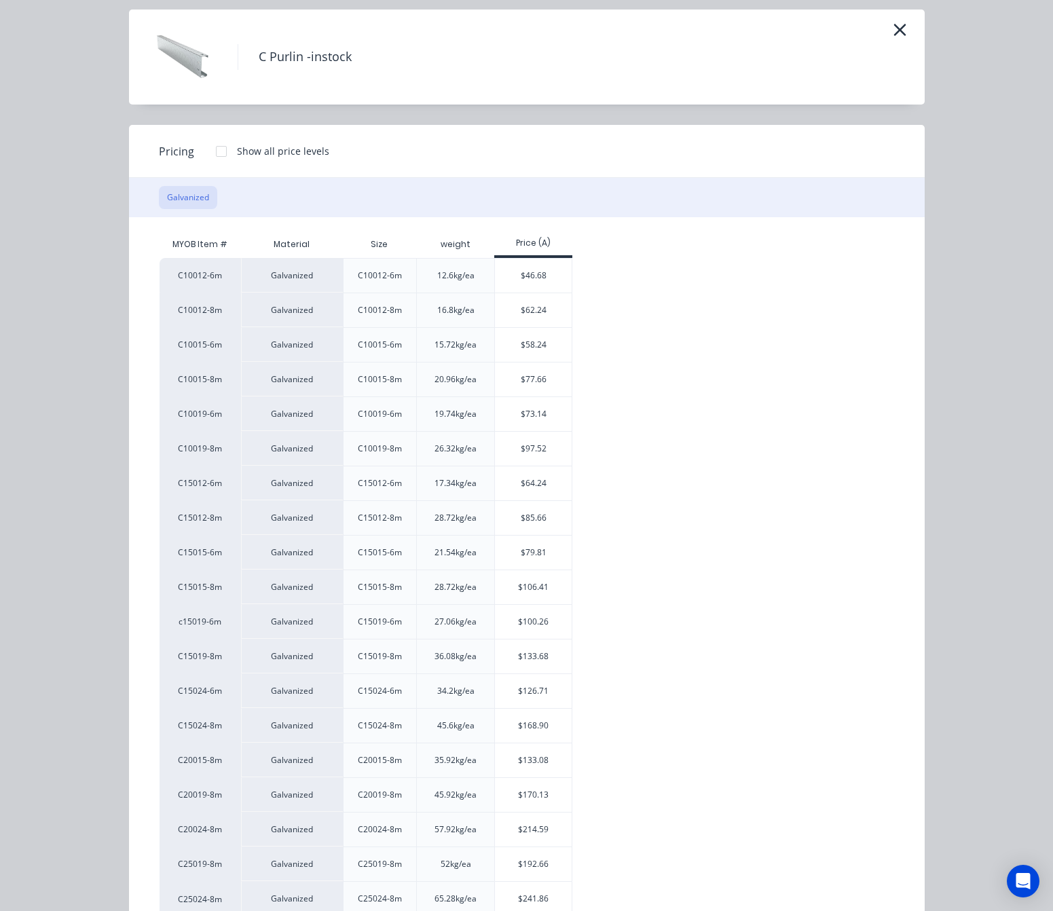
scroll to position [0, 0]
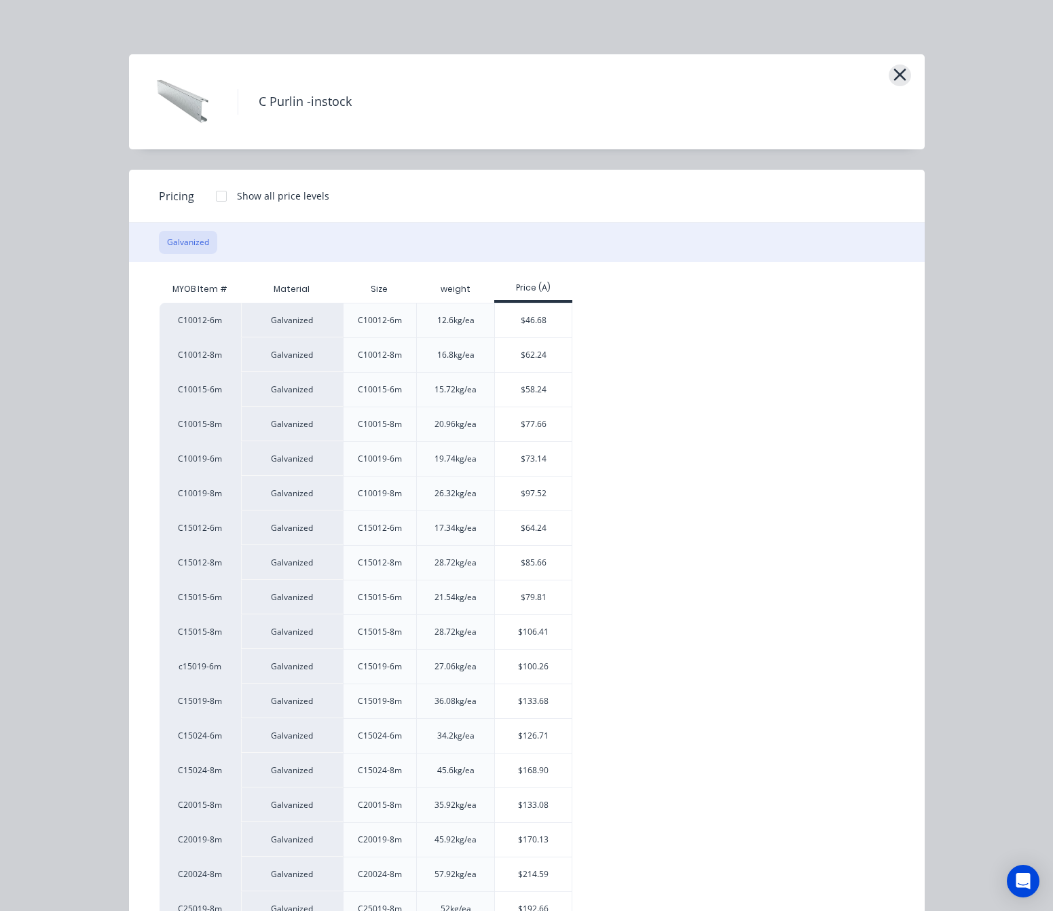
click at [889, 70] on button "button" at bounding box center [900, 75] width 22 height 22
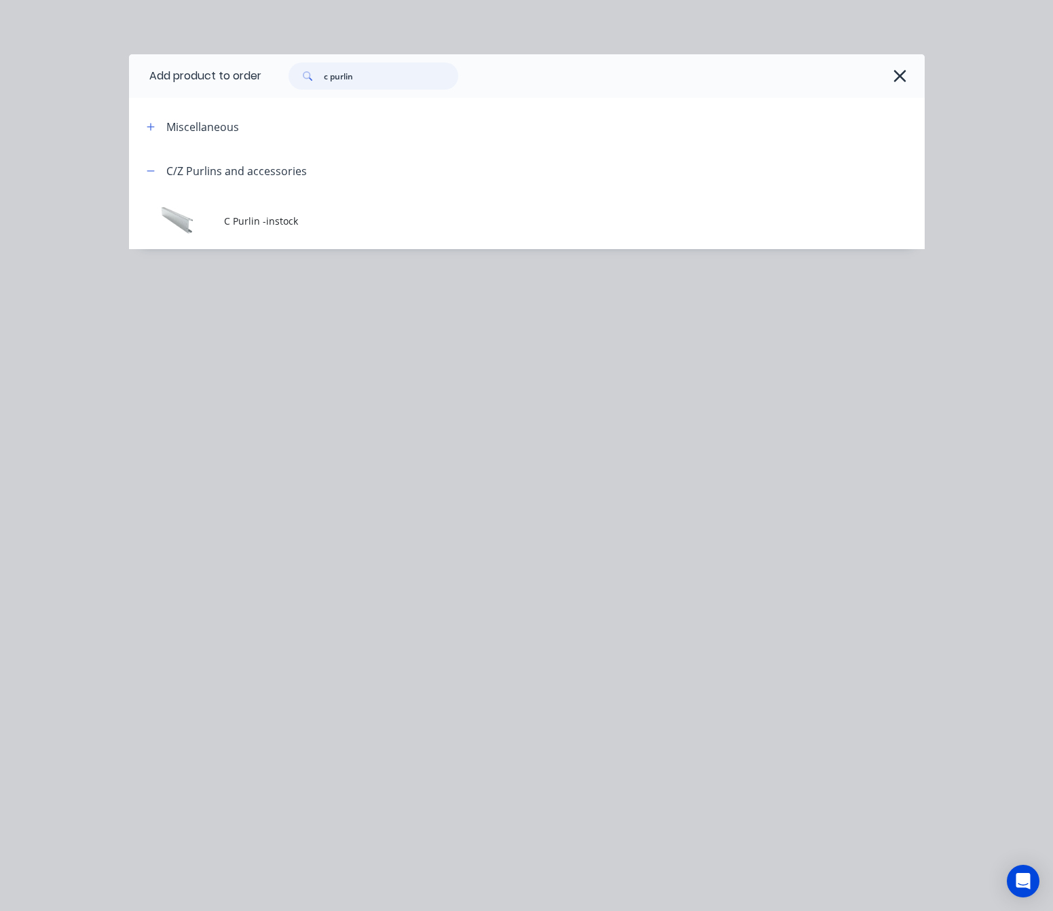
drag, startPoint x: 340, startPoint y: 74, endPoint x: 100, endPoint y: 73, distance: 239.7
click at [143, 71] on header "Add product to order c purlin" at bounding box center [527, 75] width 796 height 43
type input "purlin"
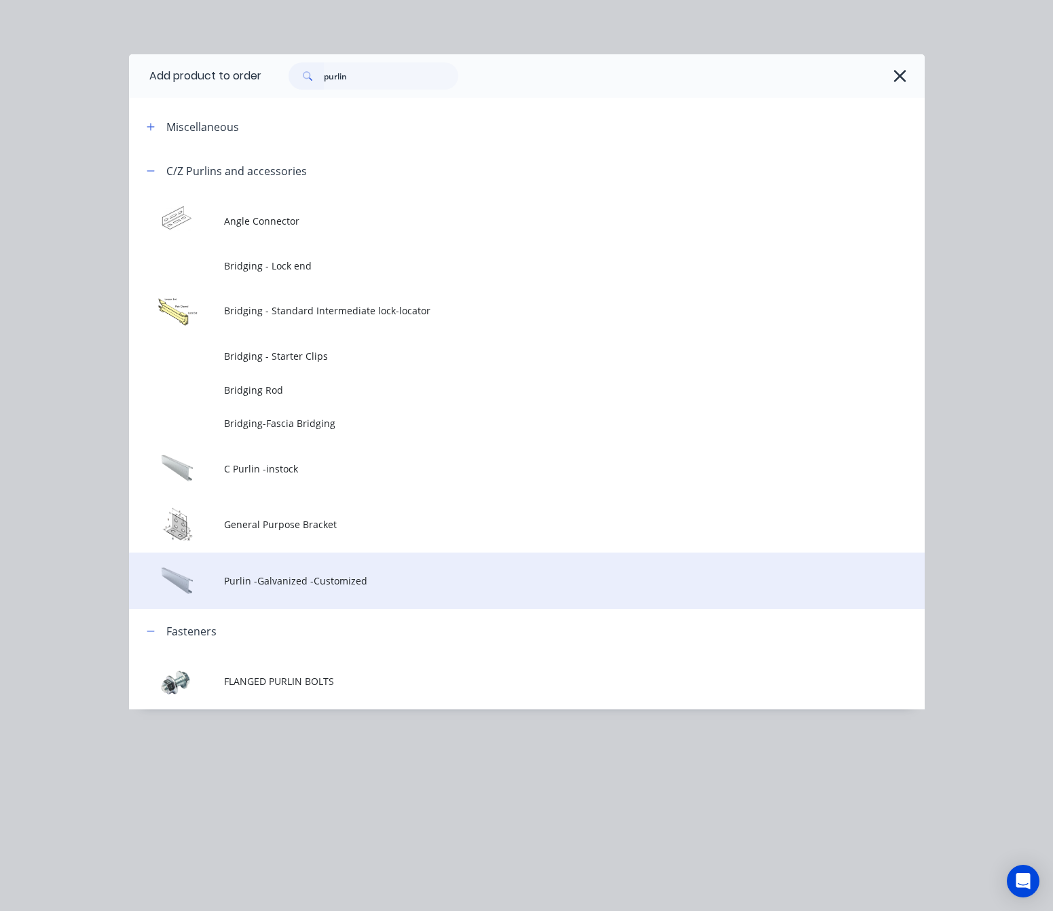
click at [416, 574] on span "Purlin -Galvanized -Customized" at bounding box center [504, 581] width 560 height 14
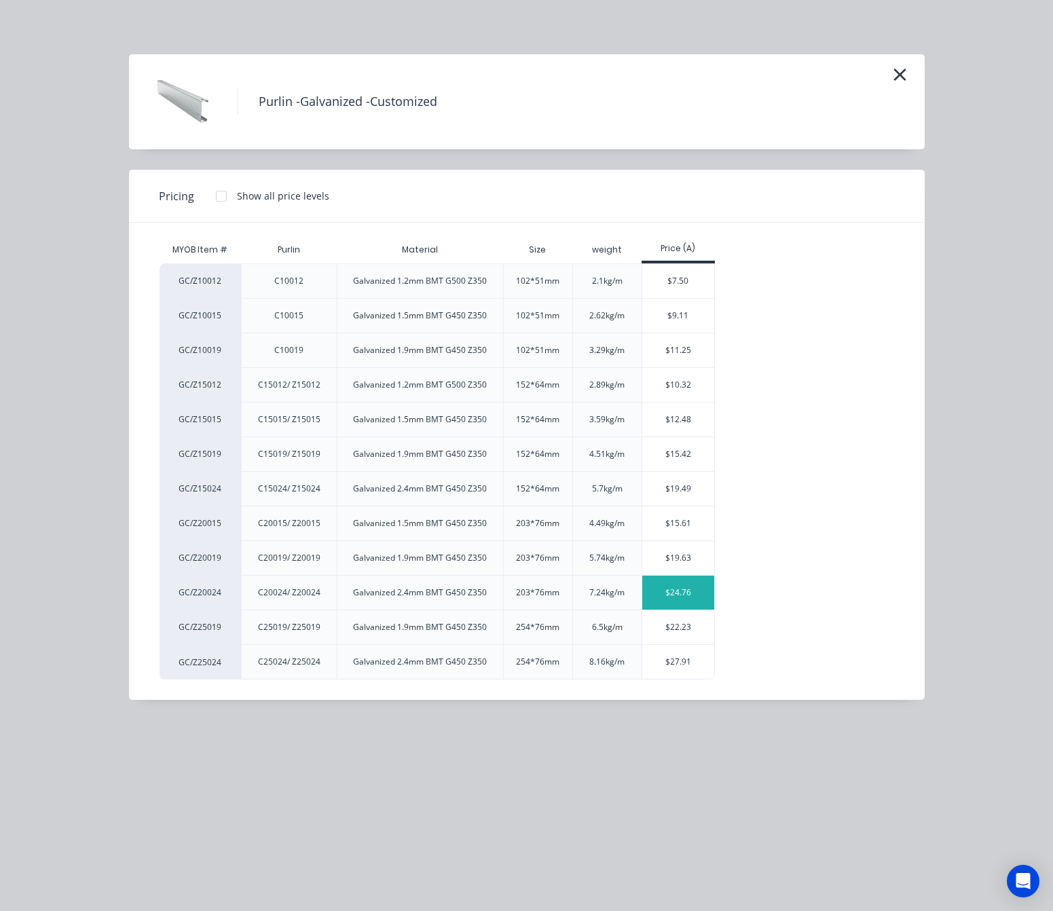
click at [681, 601] on div "$24.76" at bounding box center [678, 593] width 73 height 34
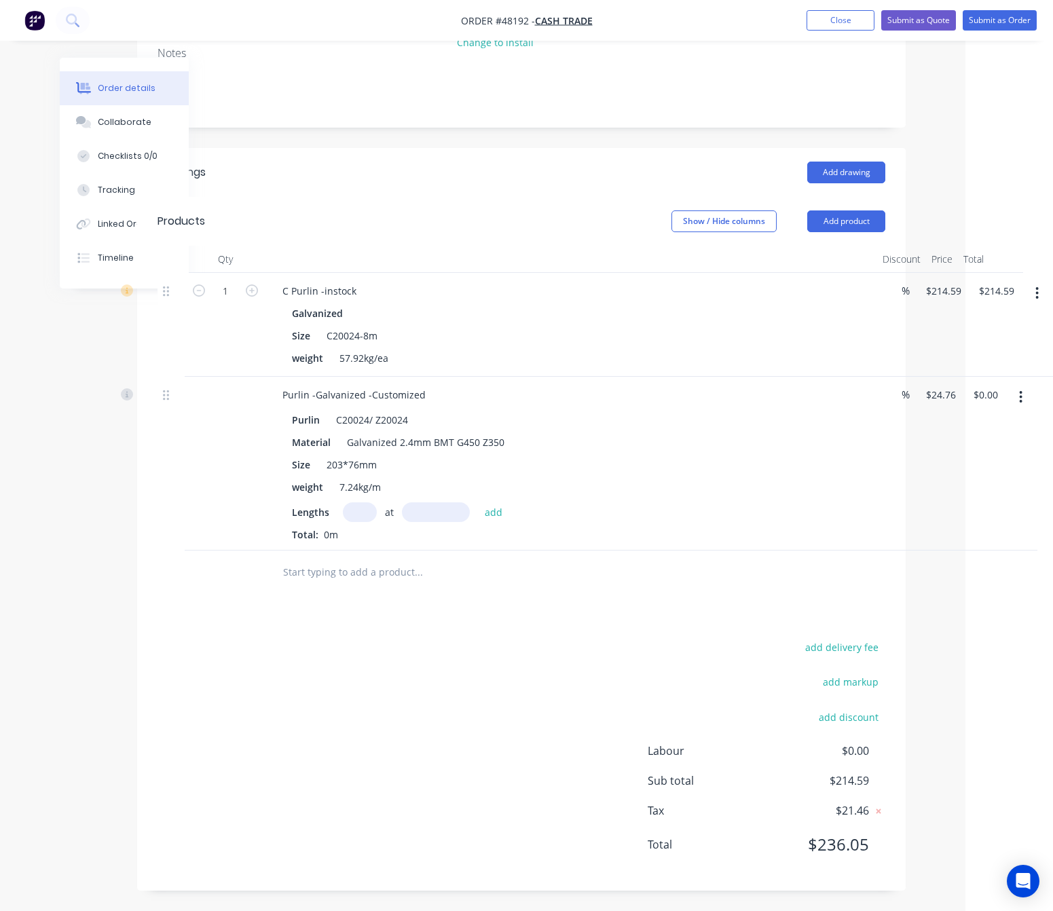
scroll to position [196, 72]
click at [361, 516] on input "text" at bounding box center [360, 512] width 34 height 20
type input "3"
click at [389, 536] on div "Total: 0m" at bounding box center [571, 535] width 559 height 14
click at [441, 509] on input "text" at bounding box center [436, 512] width 68 height 20
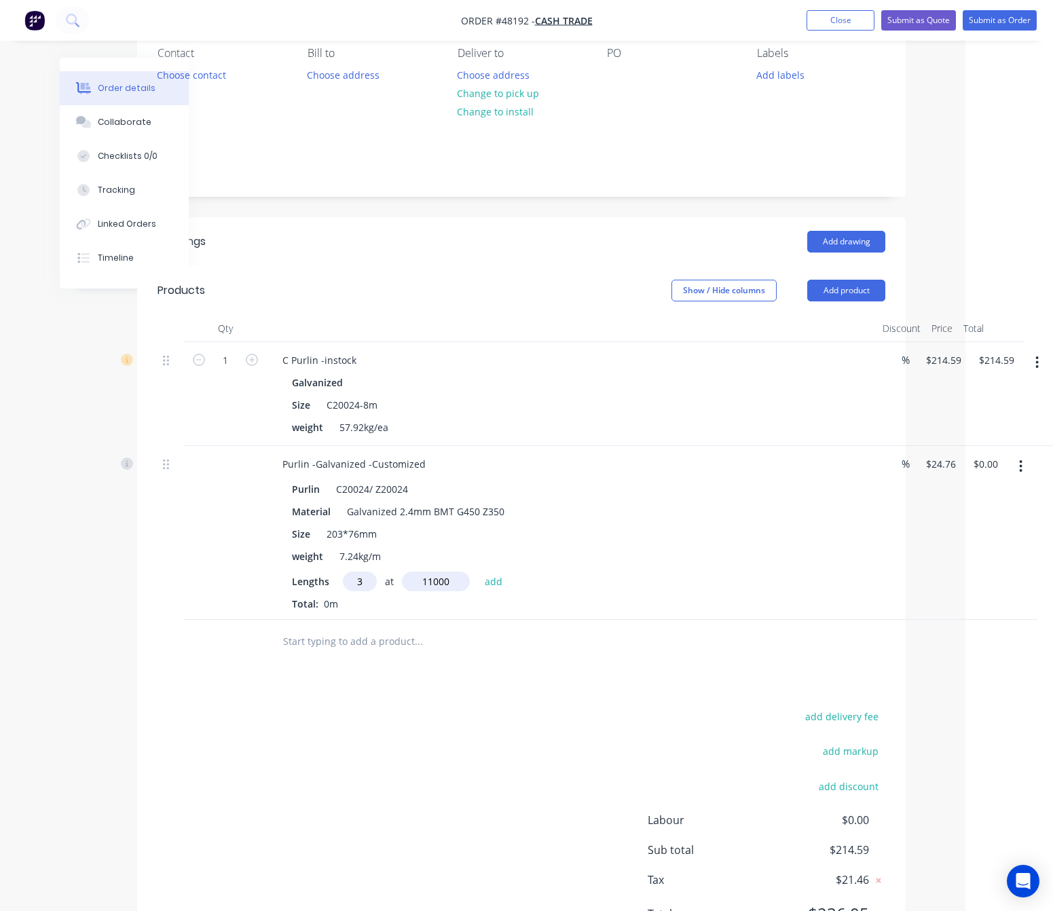
scroll to position [94, 72]
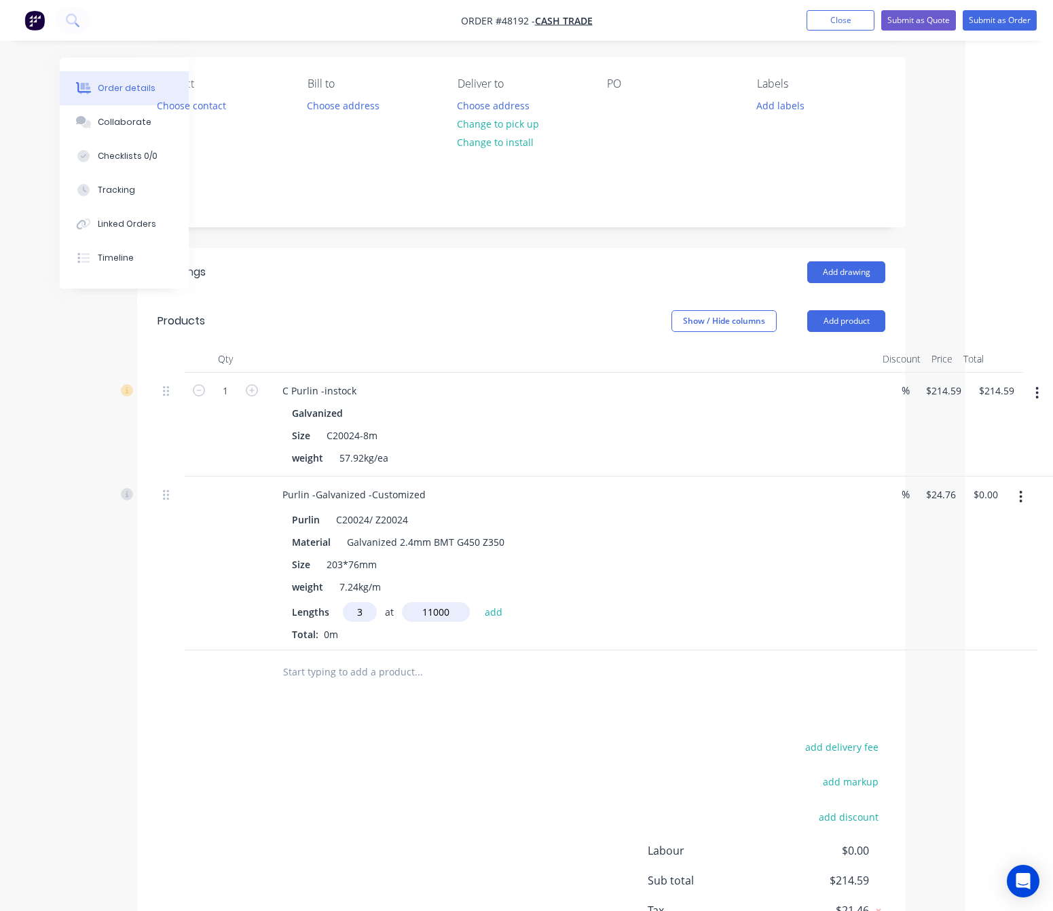
type input "11000"
click at [478, 602] on button "add" at bounding box center [494, 611] width 32 height 18
type input "$817.08"
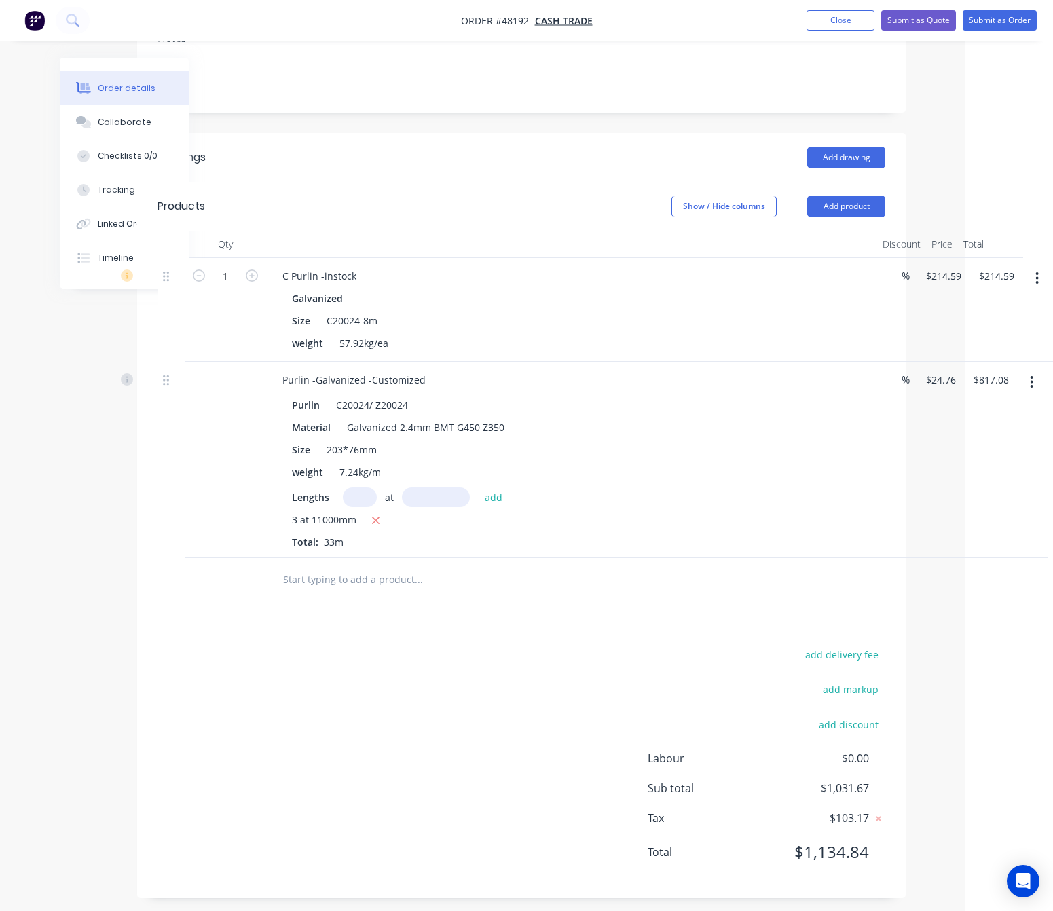
scroll to position [218, 72]
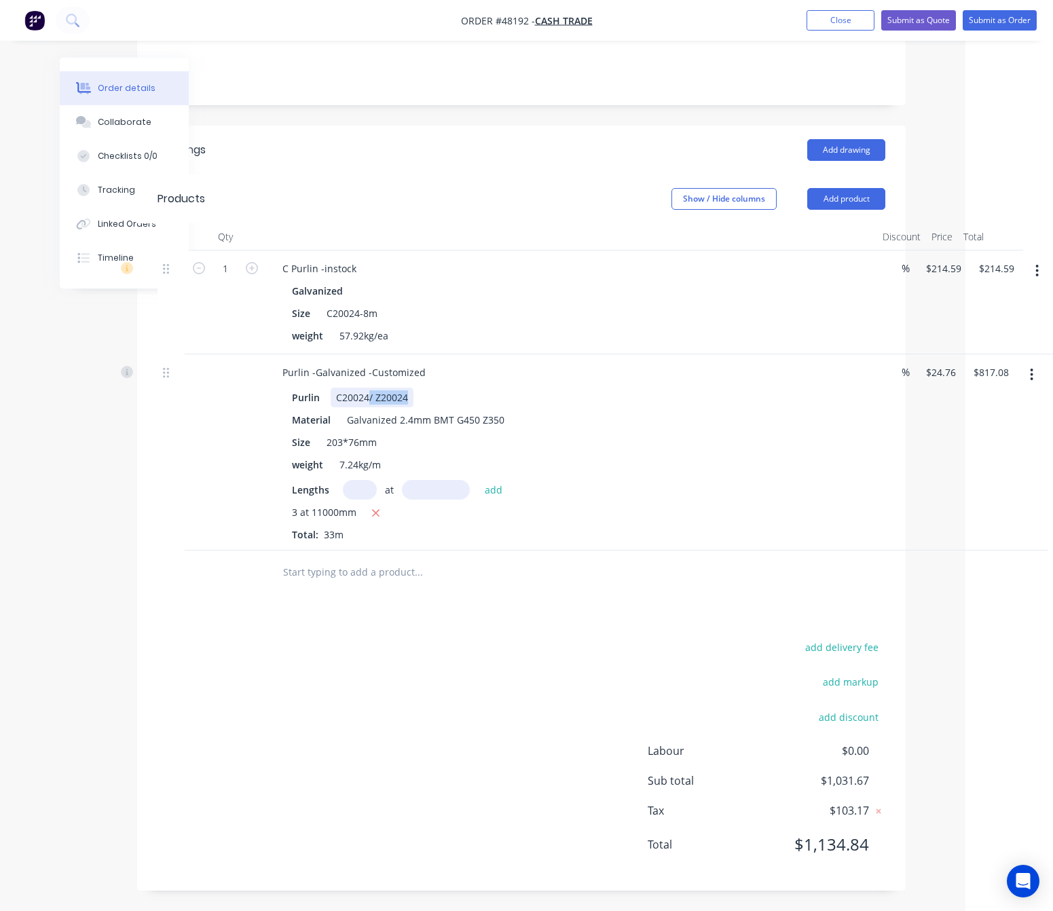
drag, startPoint x: 404, startPoint y: 392, endPoint x: 369, endPoint y: 395, distance: 34.8
click at [369, 395] on div "C20024/ Z20024" at bounding box center [372, 398] width 83 height 20
click at [491, 628] on div "Drawings Add drawing Products Show / Hide columns Add product Qty Discount Pric…" at bounding box center [521, 508] width 769 height 765
click at [975, 271] on button "button" at bounding box center [1037, 271] width 32 height 24
click at [975, 388] on div "Delete" at bounding box center [989, 388] width 105 height 20
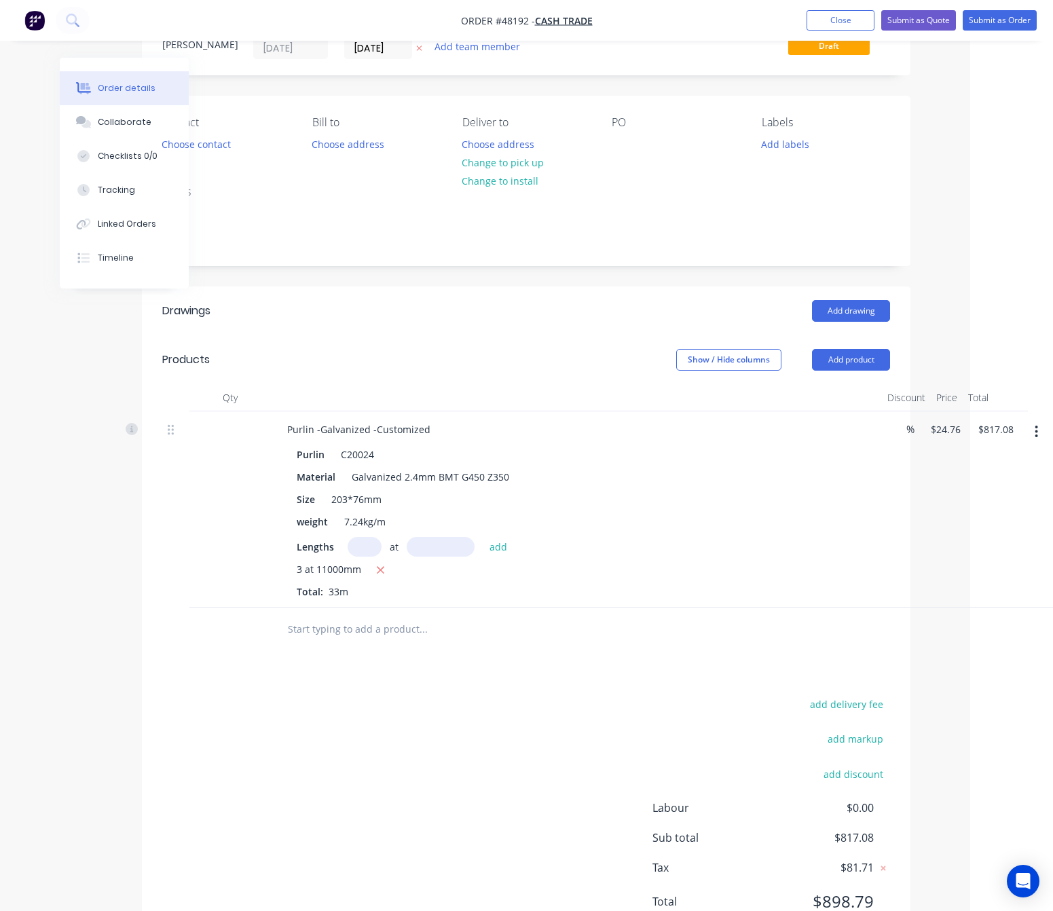
scroll to position [0, 67]
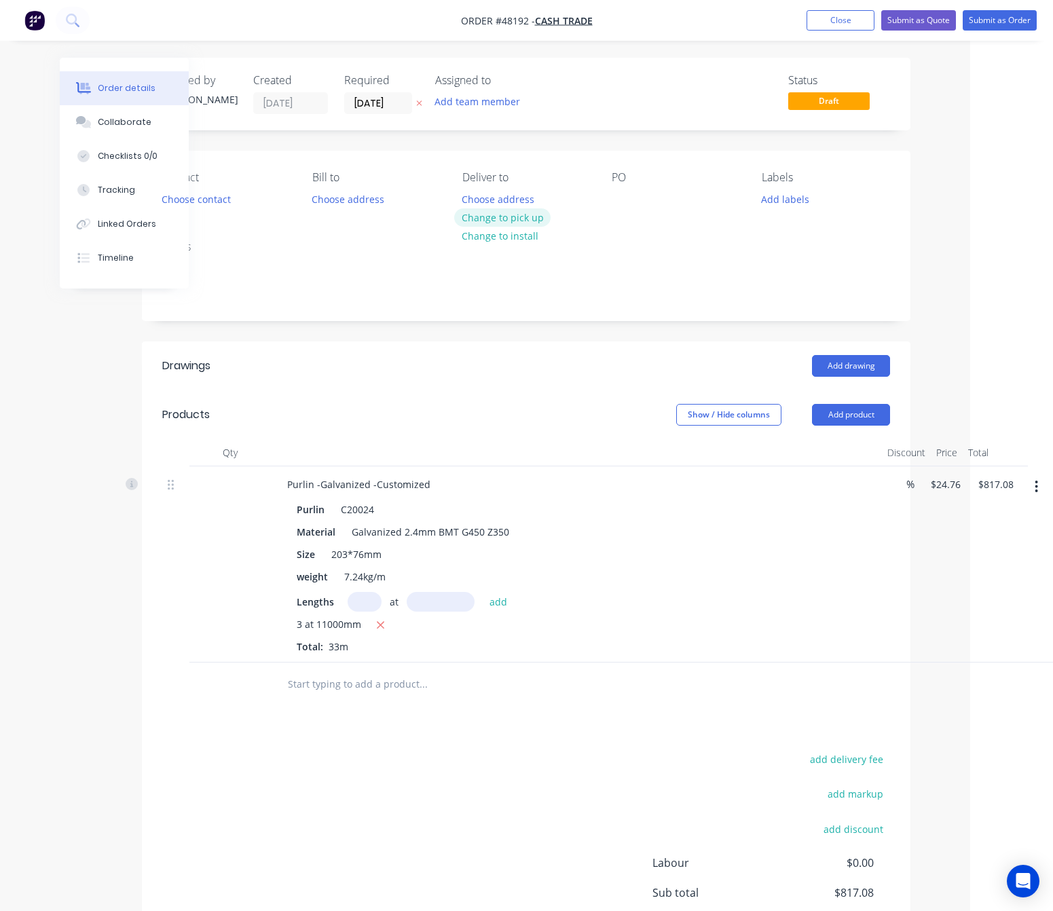
click at [500, 214] on button "Change to pick up" at bounding box center [502, 217] width 96 height 18
click at [215, 200] on button "Choose contact" at bounding box center [197, 198] width 84 height 18
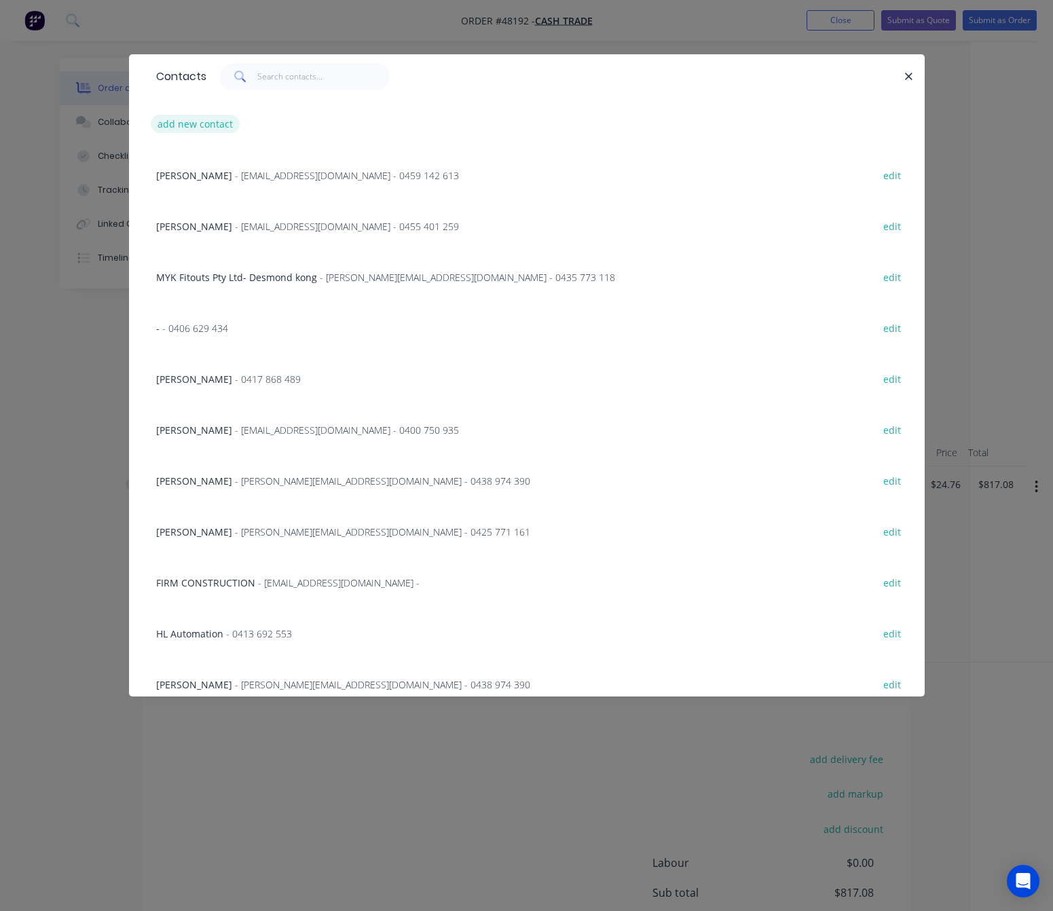
click at [208, 122] on button "add new contact" at bounding box center [196, 124] width 90 height 18
select select "AU"
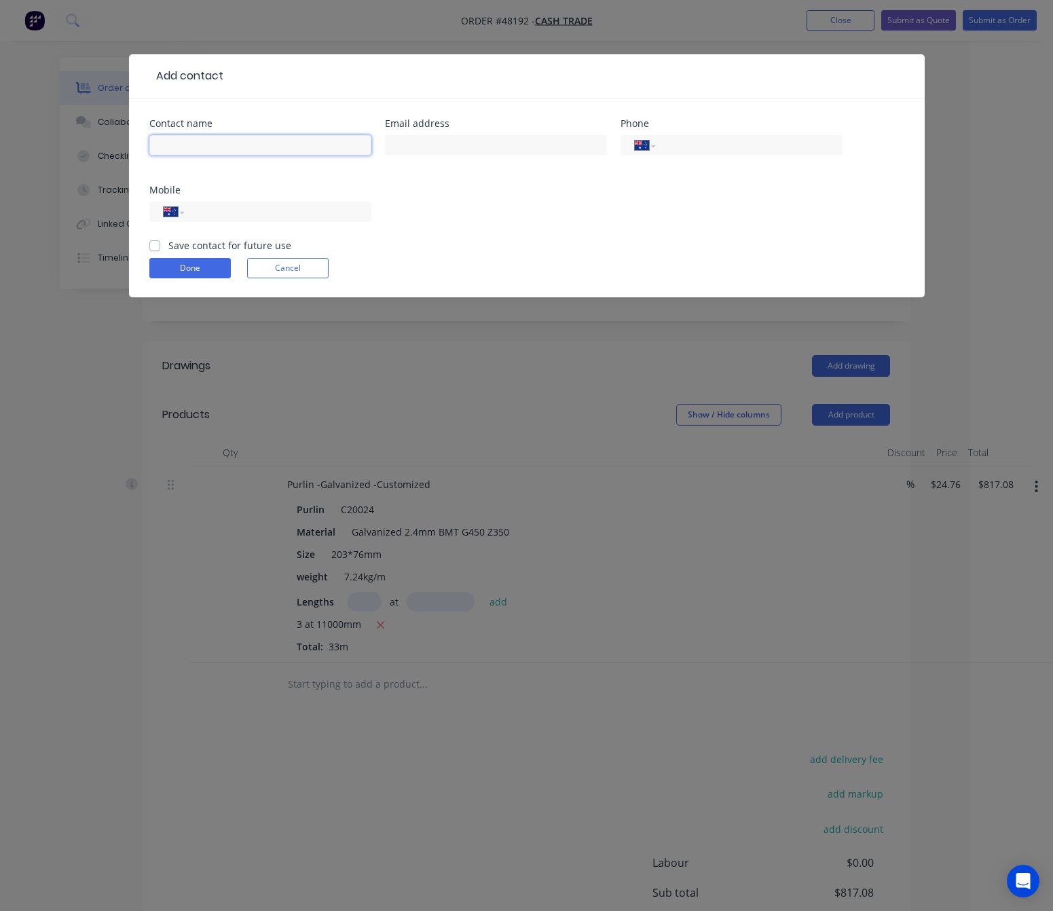
click at [288, 147] on input "text" at bounding box center [260, 145] width 222 height 20
type input "David hughes"
click at [518, 147] on input "text" at bounding box center [496, 145] width 222 height 20
paste input "Hughesy1.dh@gmail.com"
type input "Hughesy1.dh@gmail.com"
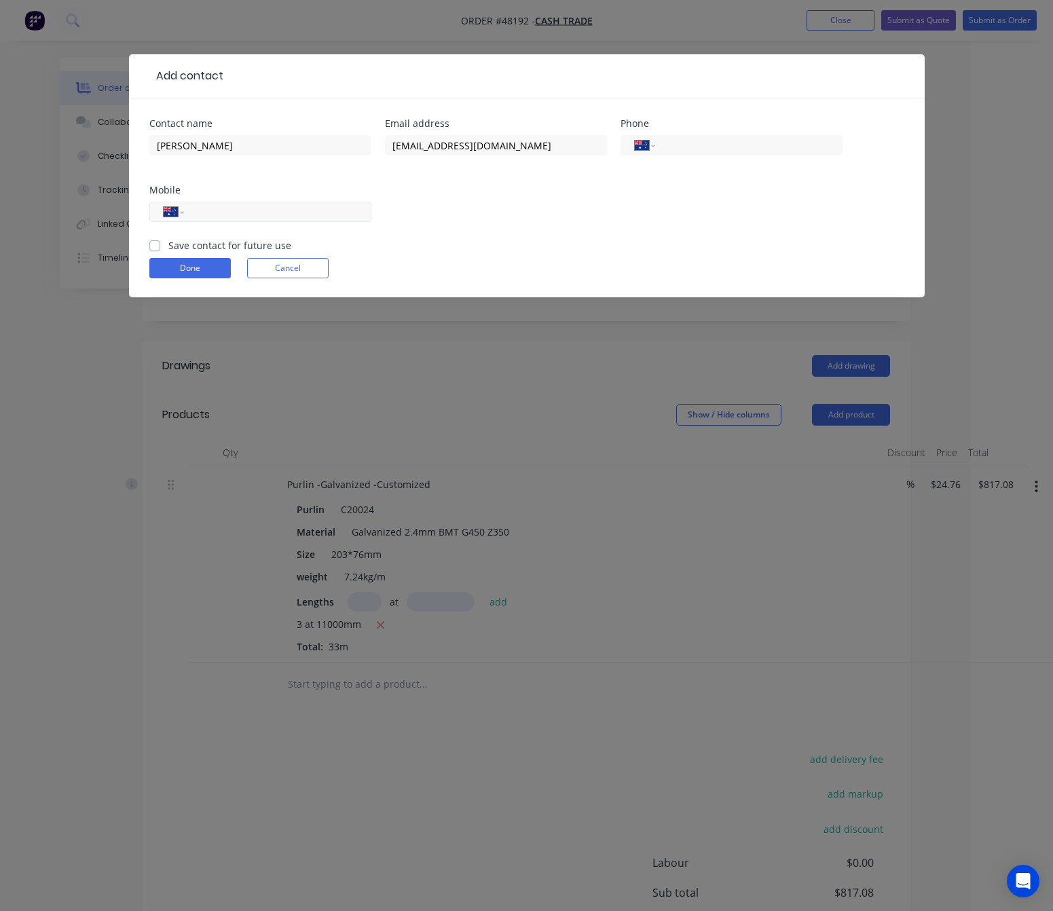
click at [274, 221] on div "International Afghanistan Åland Islands Albania Algeria American Samoa Andorra …" at bounding box center [260, 212] width 222 height 20
click at [294, 210] on input "tel" at bounding box center [274, 212] width 163 height 16
type input "0409 113 194"
click at [202, 267] on button "Done" at bounding box center [189, 268] width 81 height 20
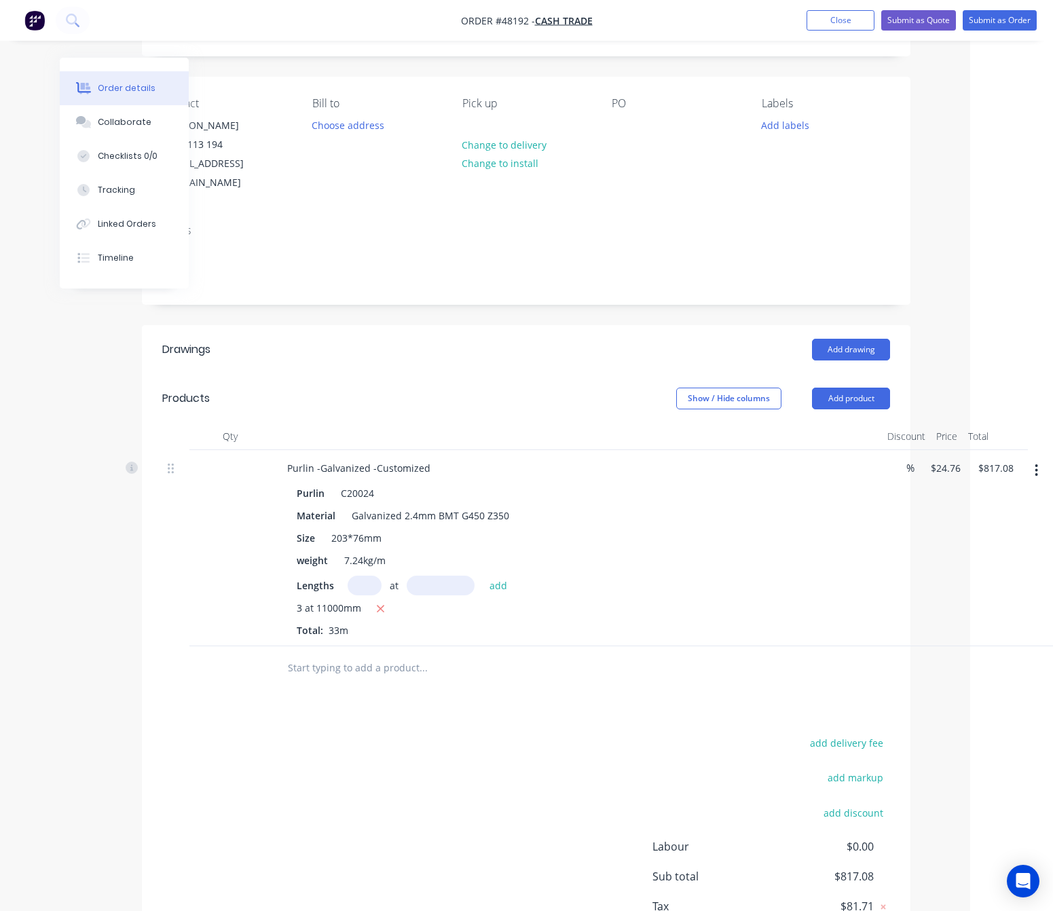
scroll to position [153, 67]
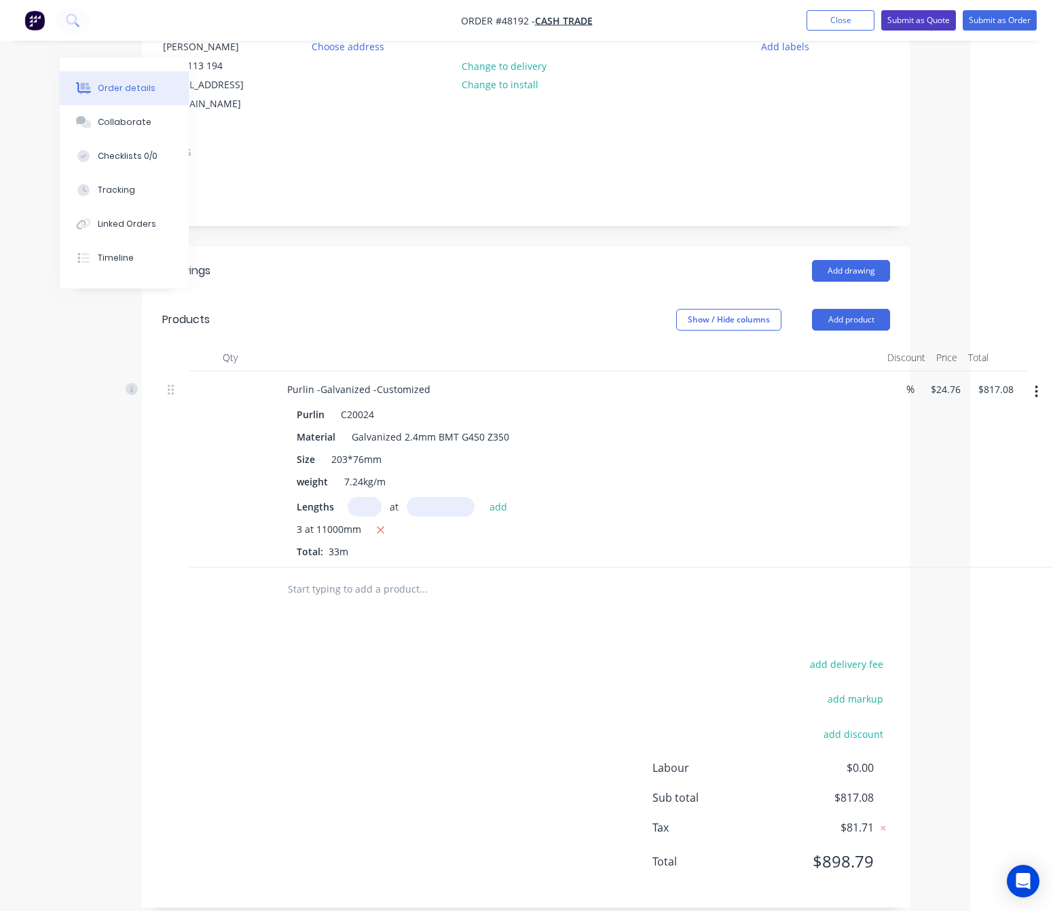
click at [917, 17] on button "Submit as Quote" at bounding box center [918, 20] width 75 height 20
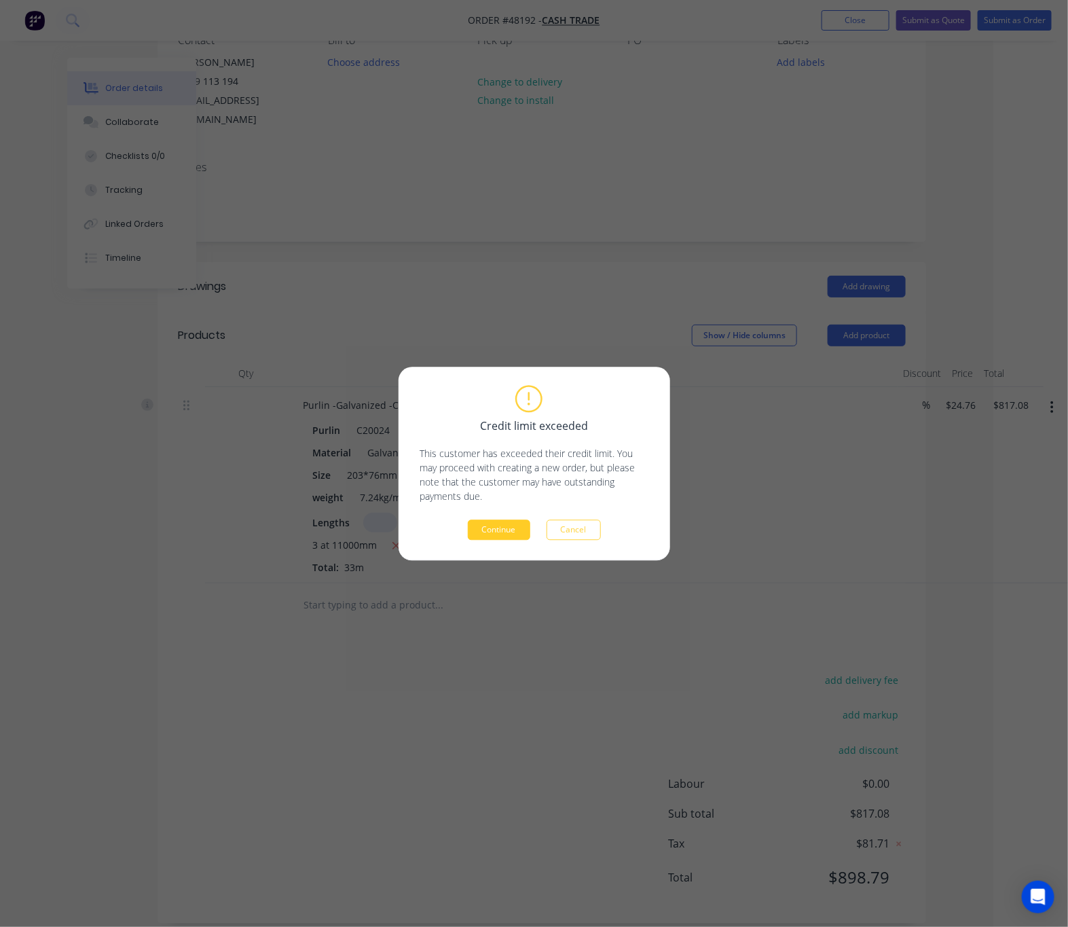
click at [504, 526] on button "Continue" at bounding box center [499, 529] width 62 height 20
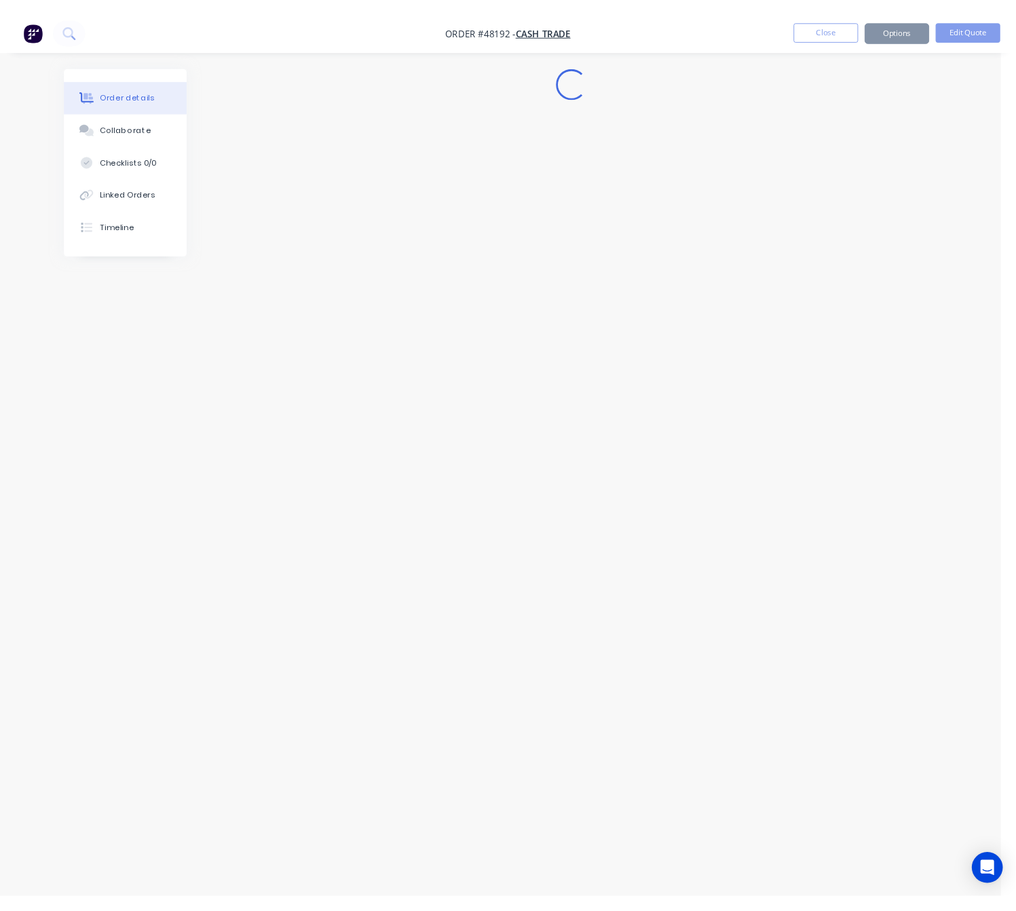
scroll to position [0, 0]
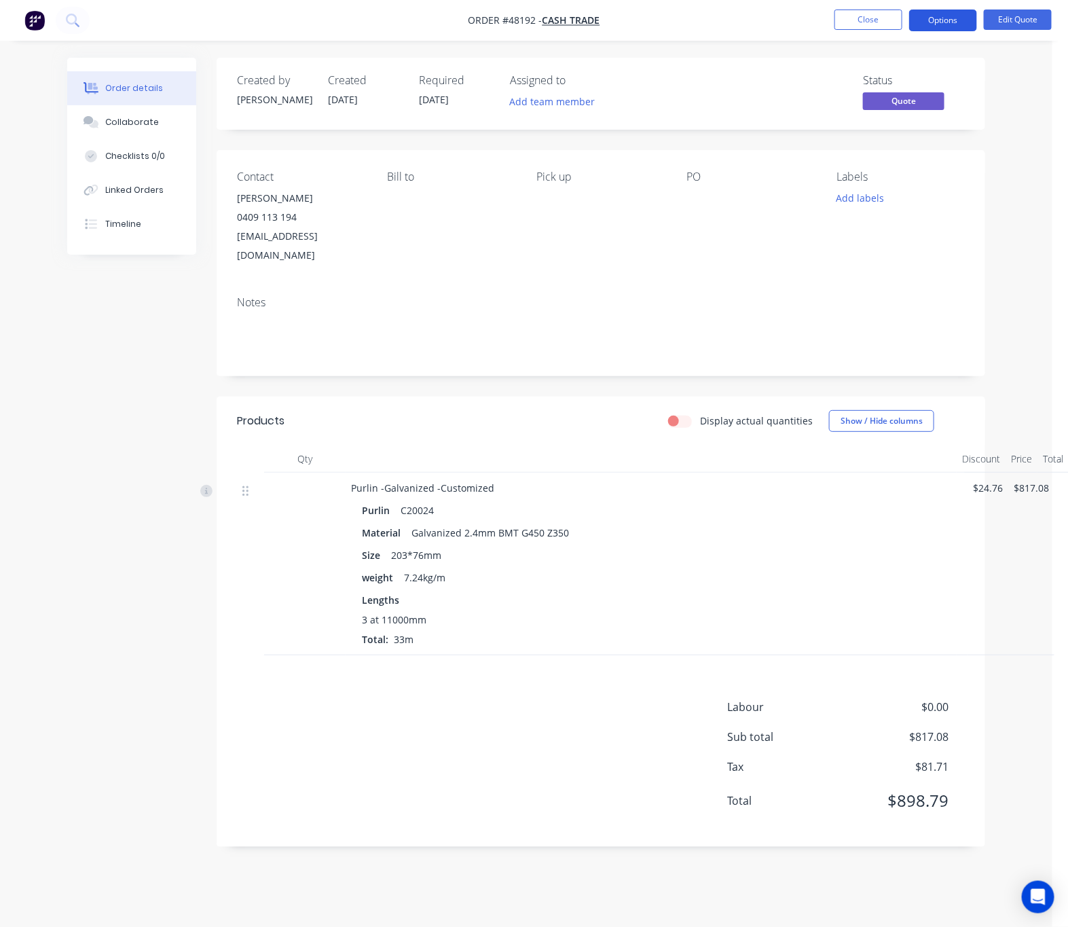
click at [931, 19] on button "Options" at bounding box center [943, 21] width 68 height 22
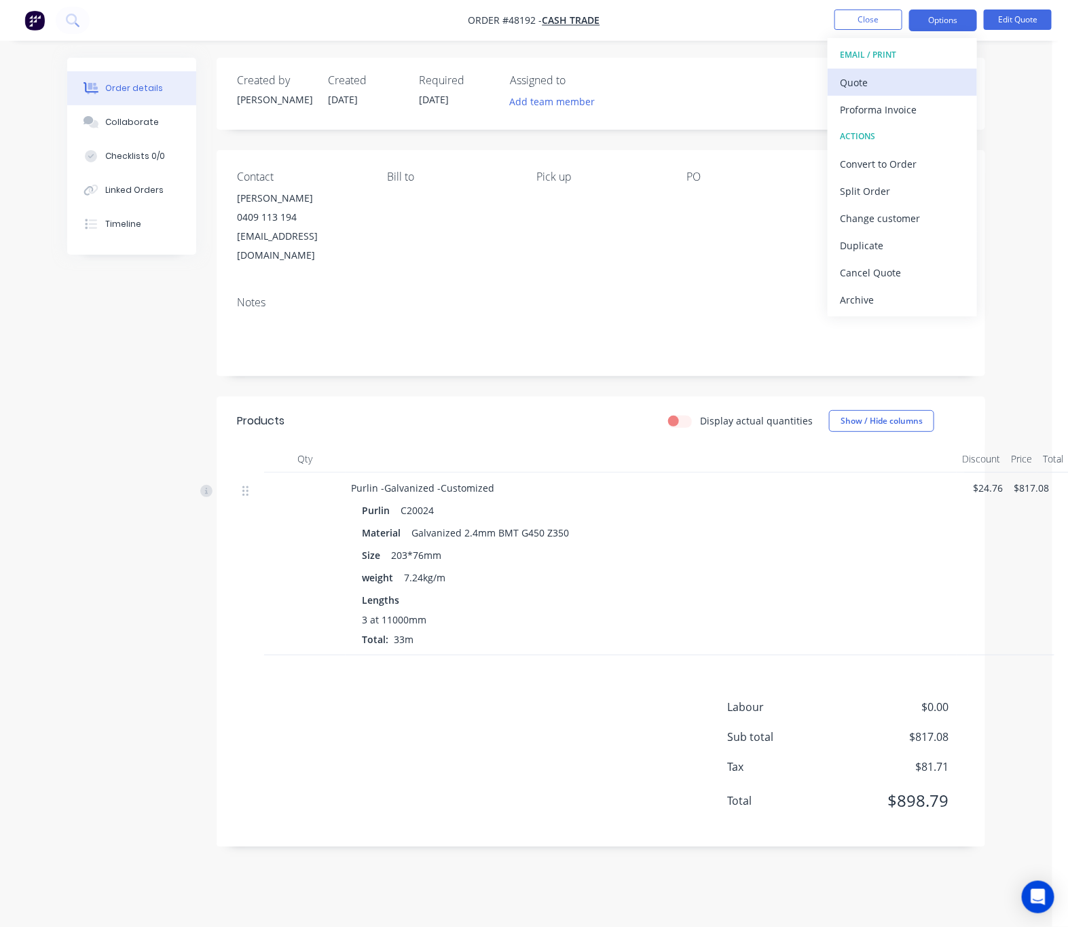
click at [854, 78] on div "Quote" at bounding box center [902, 83] width 125 height 20
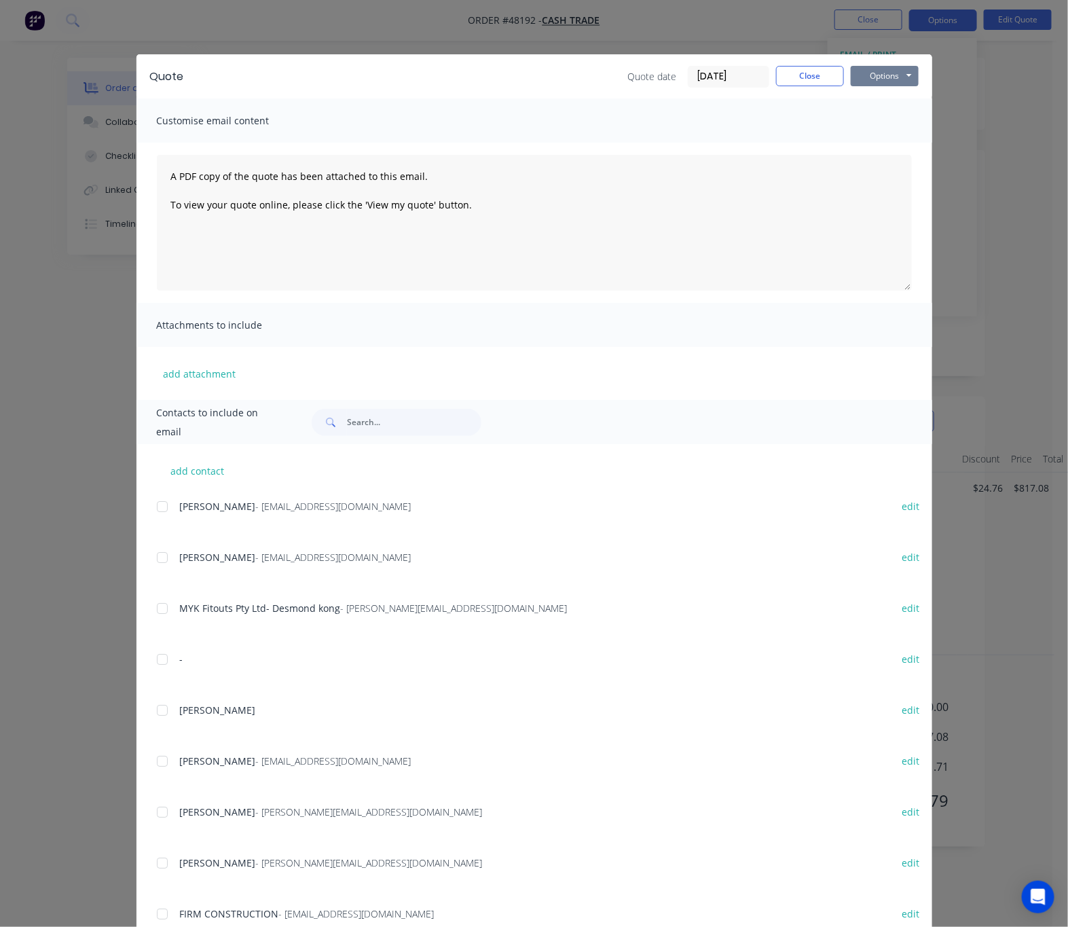
click at [881, 84] on button "Options" at bounding box center [885, 76] width 68 height 20
click at [883, 119] on button "Print" at bounding box center [894, 122] width 87 height 22
click at [460, 19] on div "Quote Quote date 18/08/25 Close Options Preview Print Email Customise email con…" at bounding box center [534, 463] width 1068 height 927
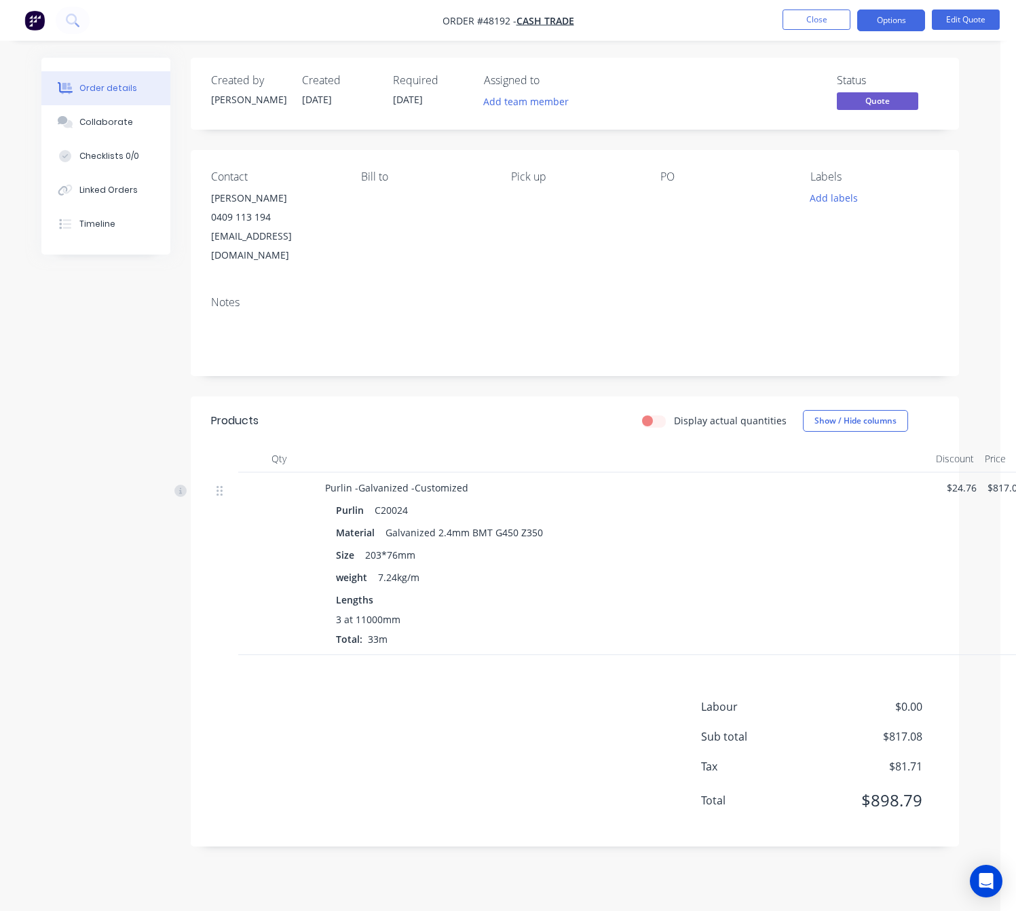
scroll to position [15, 0]
click at [894, 22] on button "Options" at bounding box center [891, 21] width 68 height 22
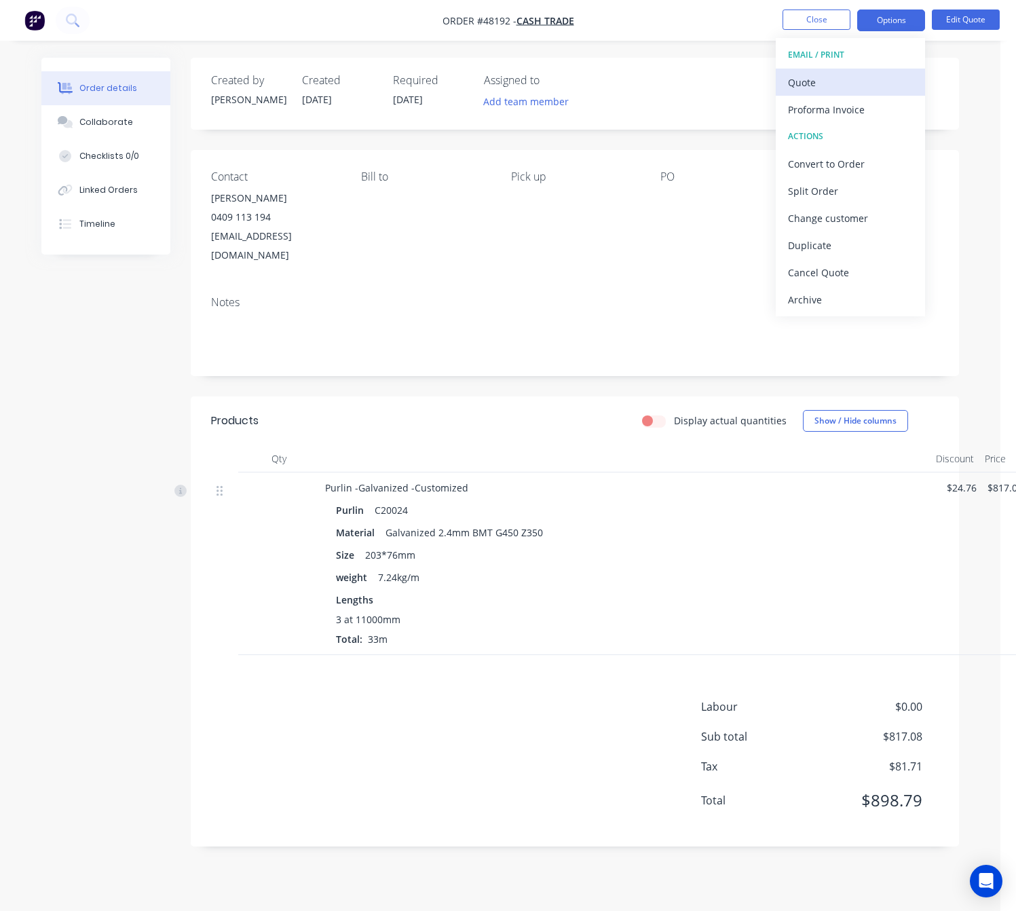
click at [864, 82] on div "Quote" at bounding box center [850, 83] width 125 height 20
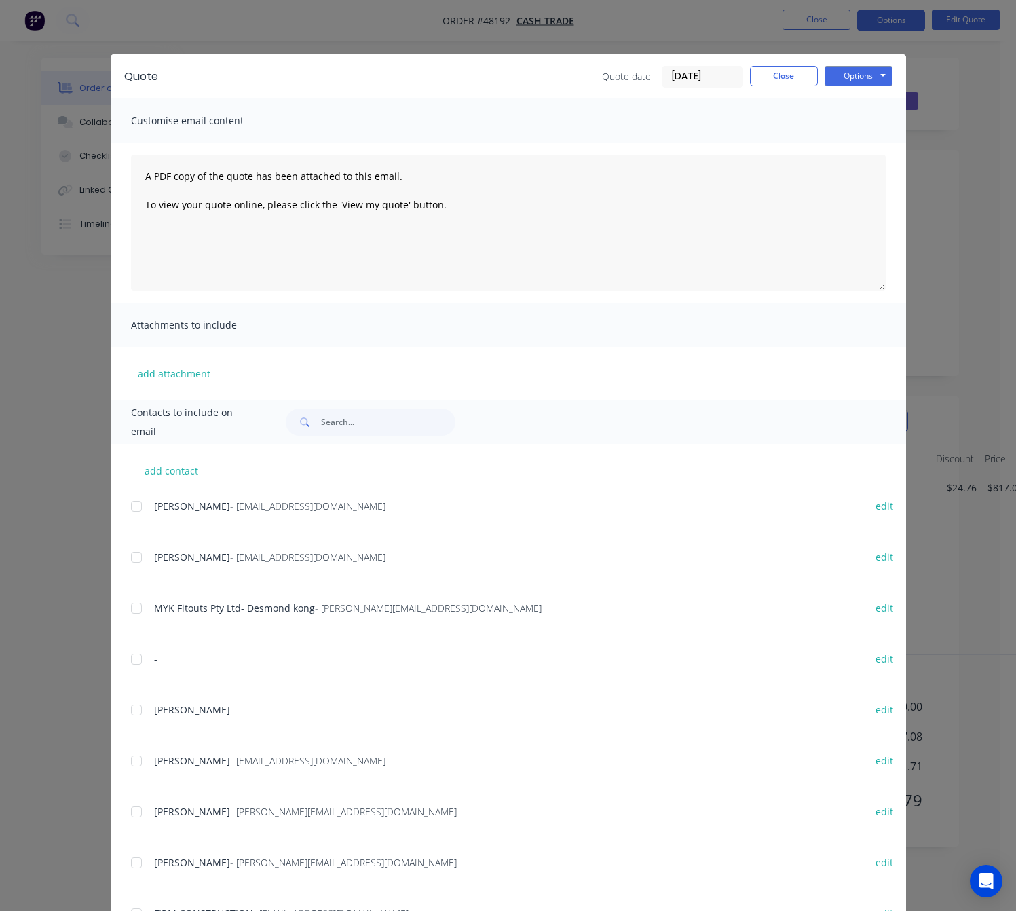
click at [975, 132] on div "Quote Quote date 18/08/25 Close Options Preview Print Email Customise email con…" at bounding box center [508, 455] width 1016 height 911
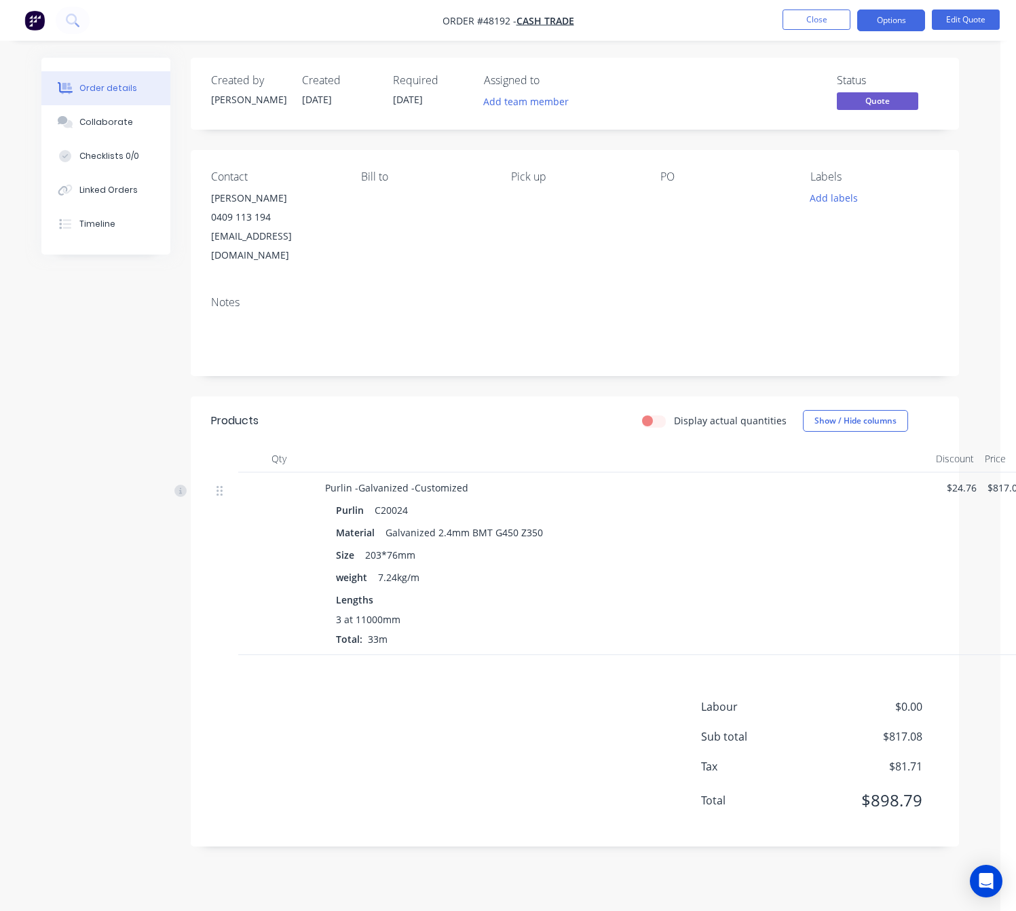
click at [969, 191] on div "Order details Collaborate Checklists 0/0 Linked Orders Timeline Order details C…" at bounding box center [500, 462] width 945 height 809
click at [894, 24] on button "Options" at bounding box center [891, 21] width 68 height 22
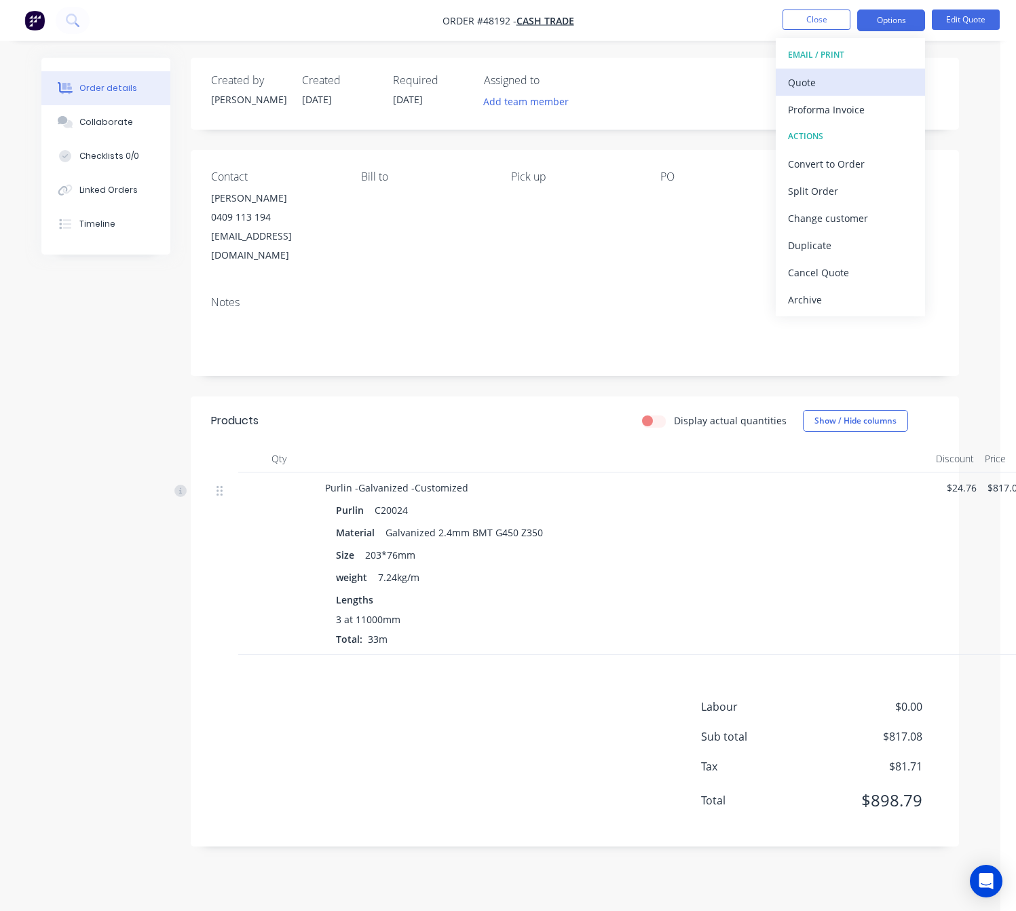
click at [849, 78] on div "Quote" at bounding box center [850, 83] width 125 height 20
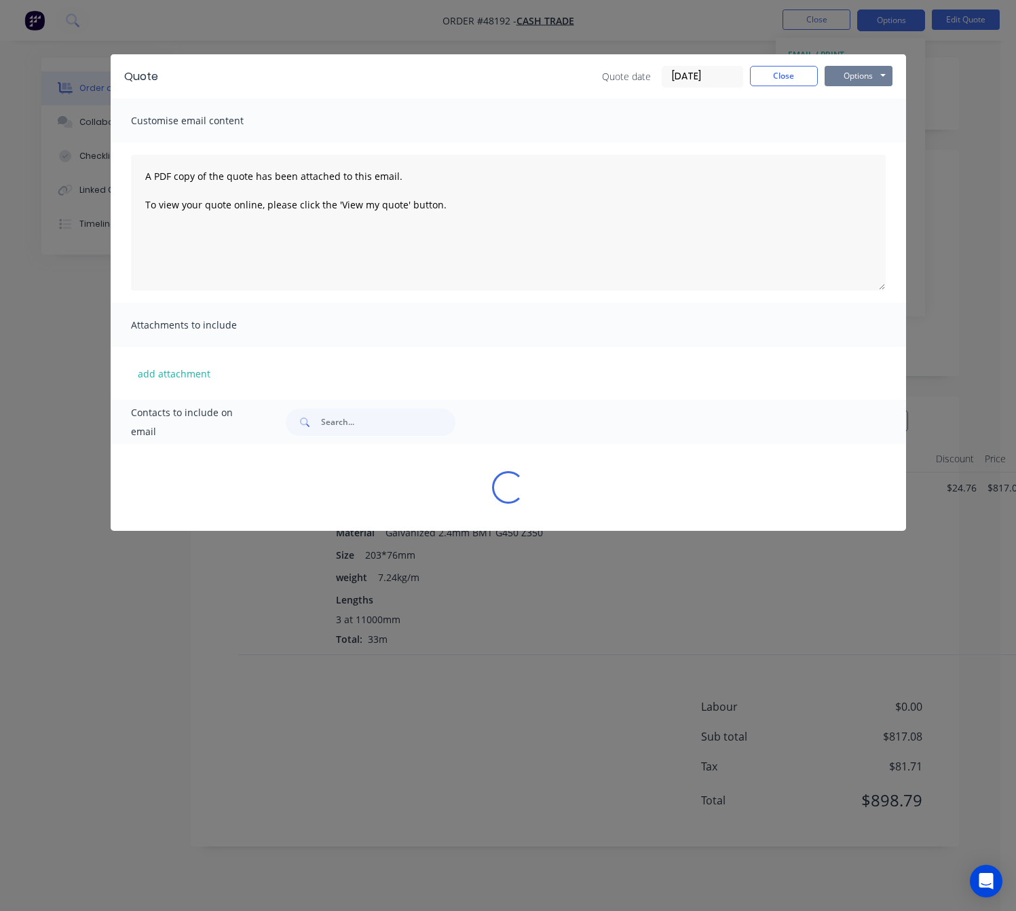
click at [868, 70] on button "Options" at bounding box center [859, 76] width 68 height 20
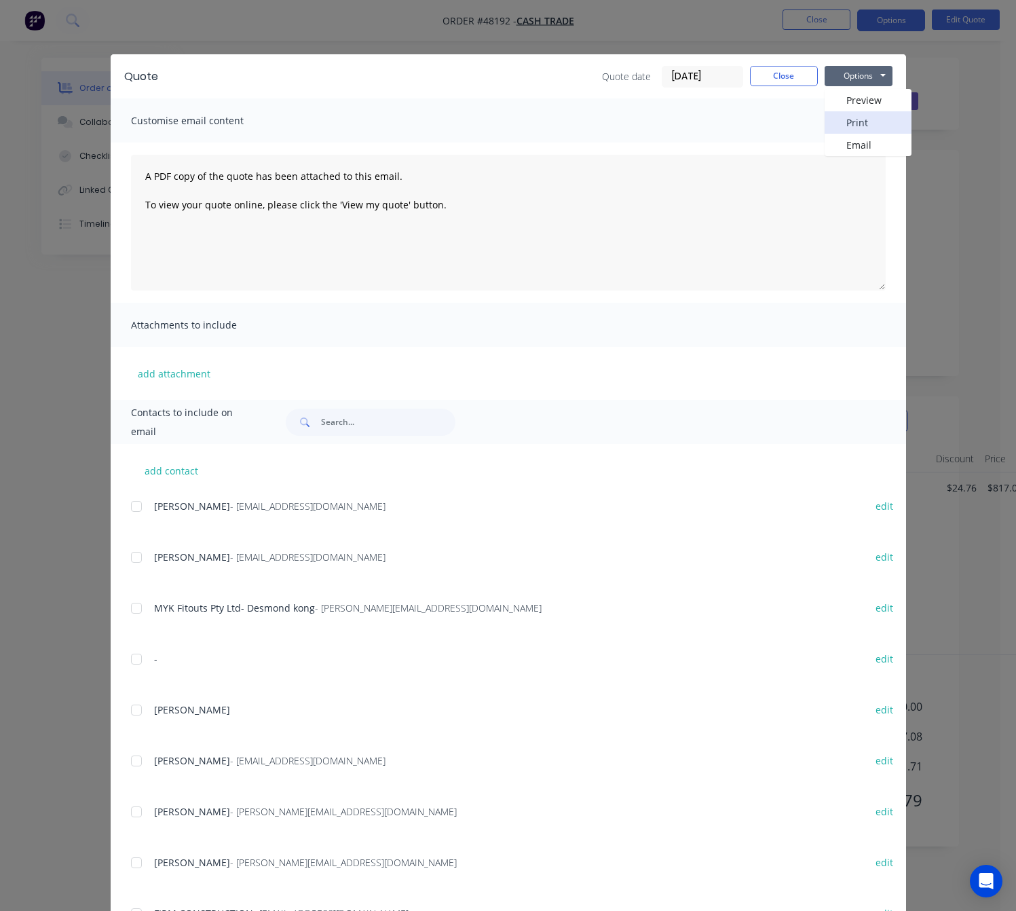
click at [866, 122] on button "Print" at bounding box center [868, 122] width 87 height 22
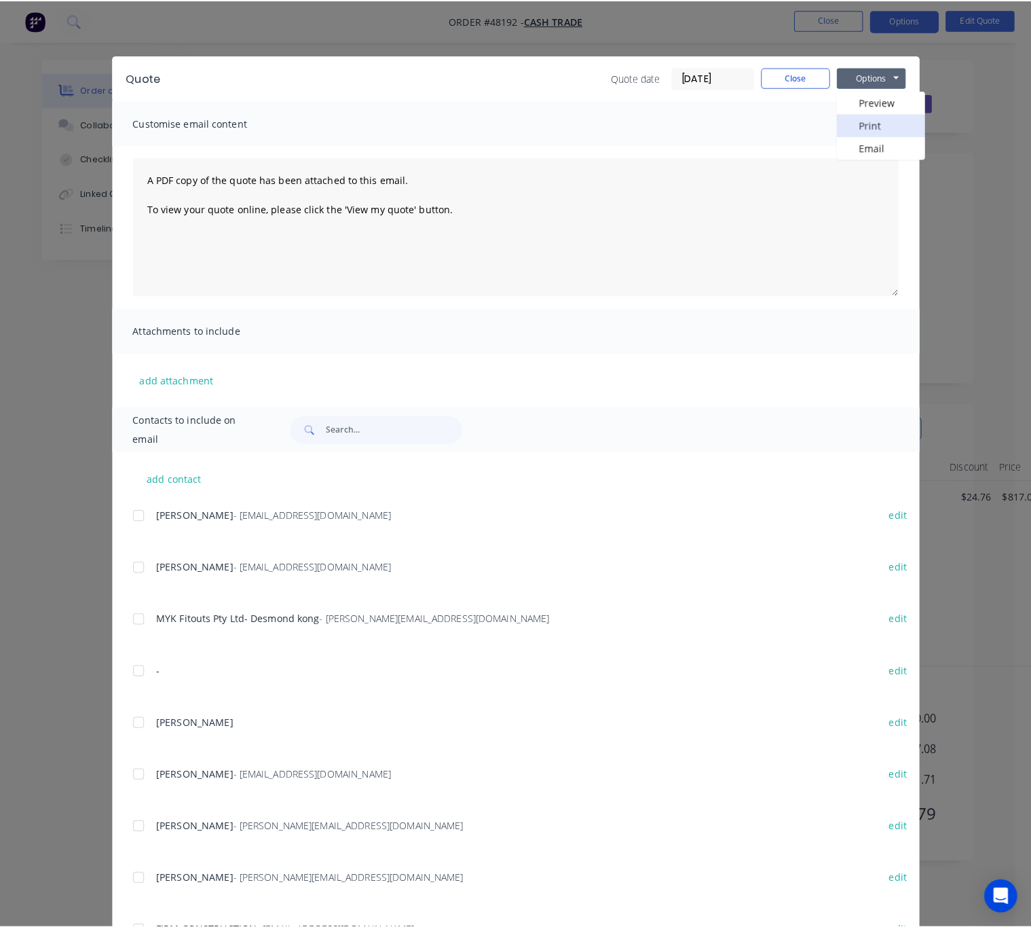
scroll to position [0, 0]
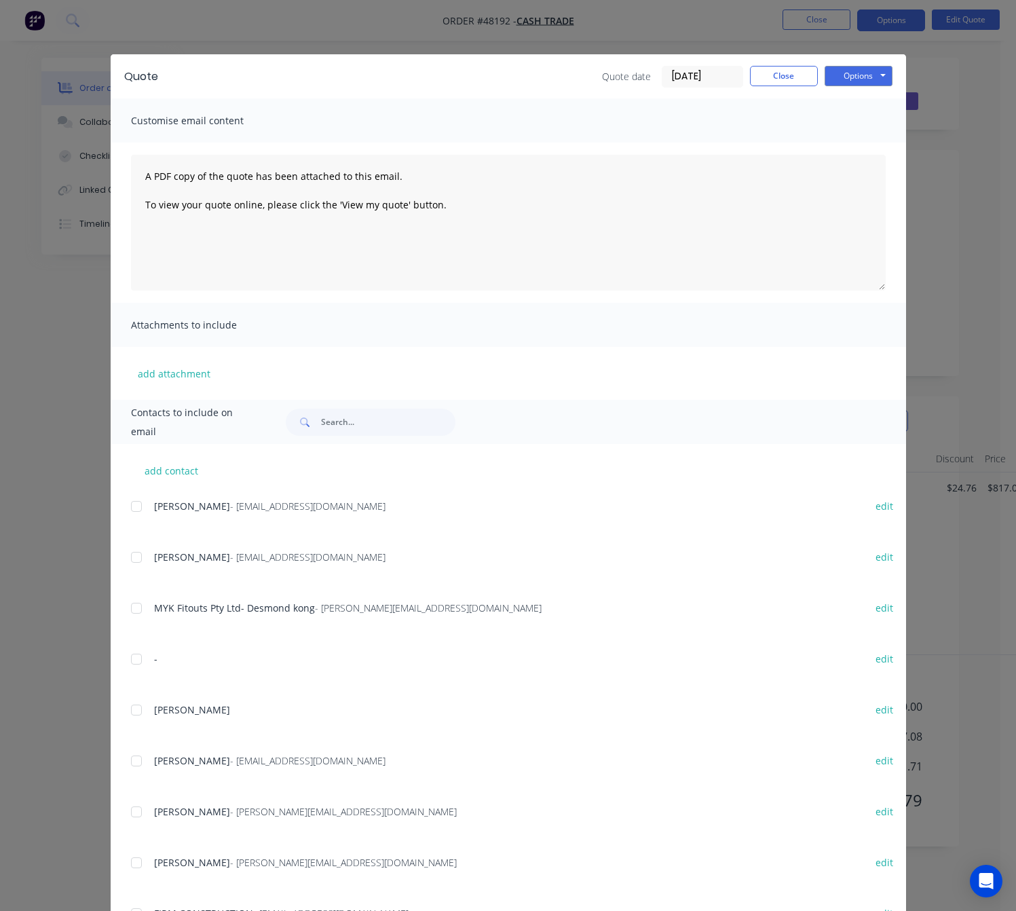
click at [447, 37] on div "Quote Quote date 18/08/25 Close Options Preview Print Email Customise email con…" at bounding box center [508, 455] width 1016 height 911
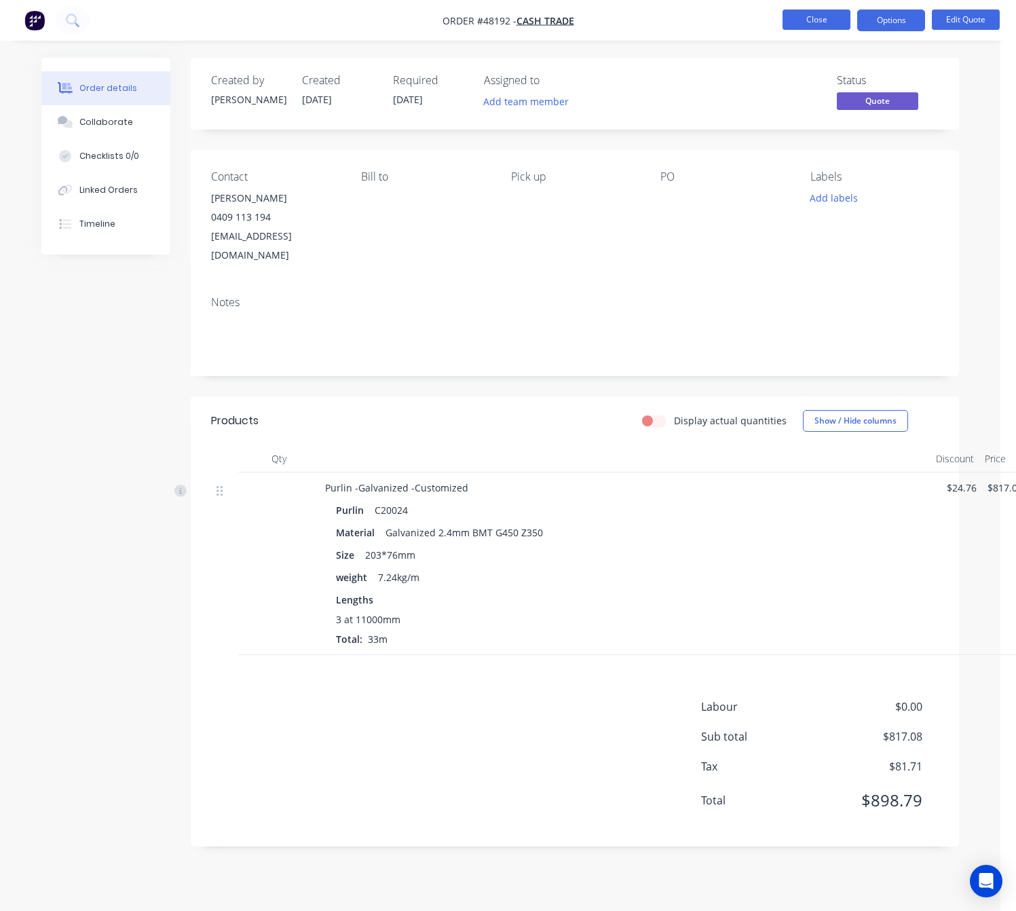
click at [813, 13] on button "Close" at bounding box center [817, 20] width 68 height 20
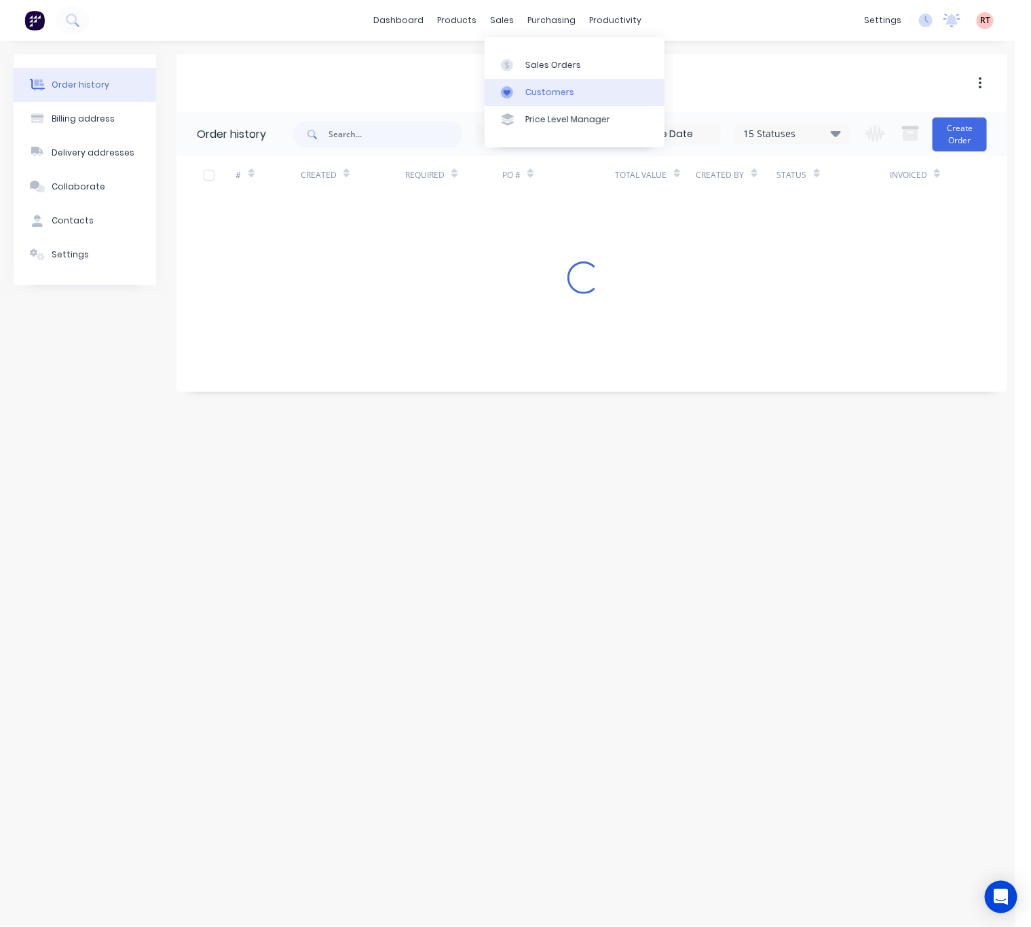
click at [528, 88] on div "Customers" at bounding box center [549, 92] width 49 height 12
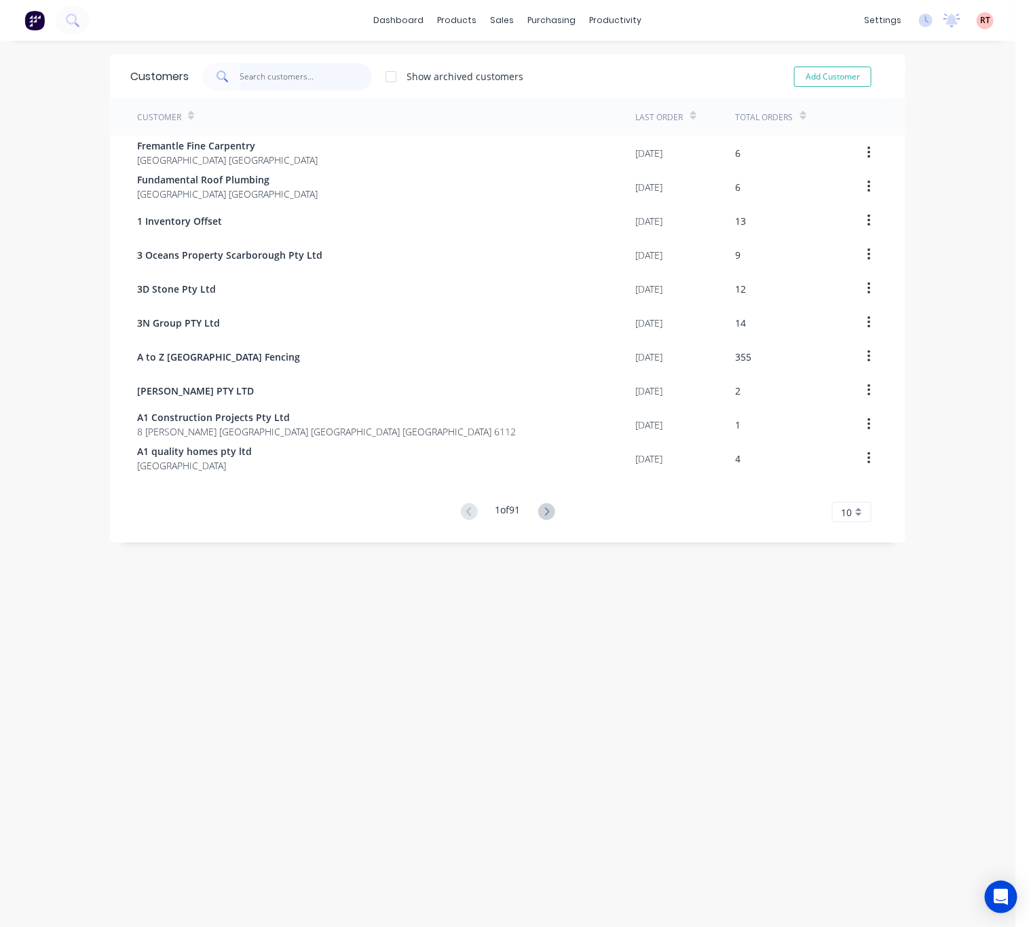
click at [289, 78] on input "text" at bounding box center [306, 76] width 132 height 27
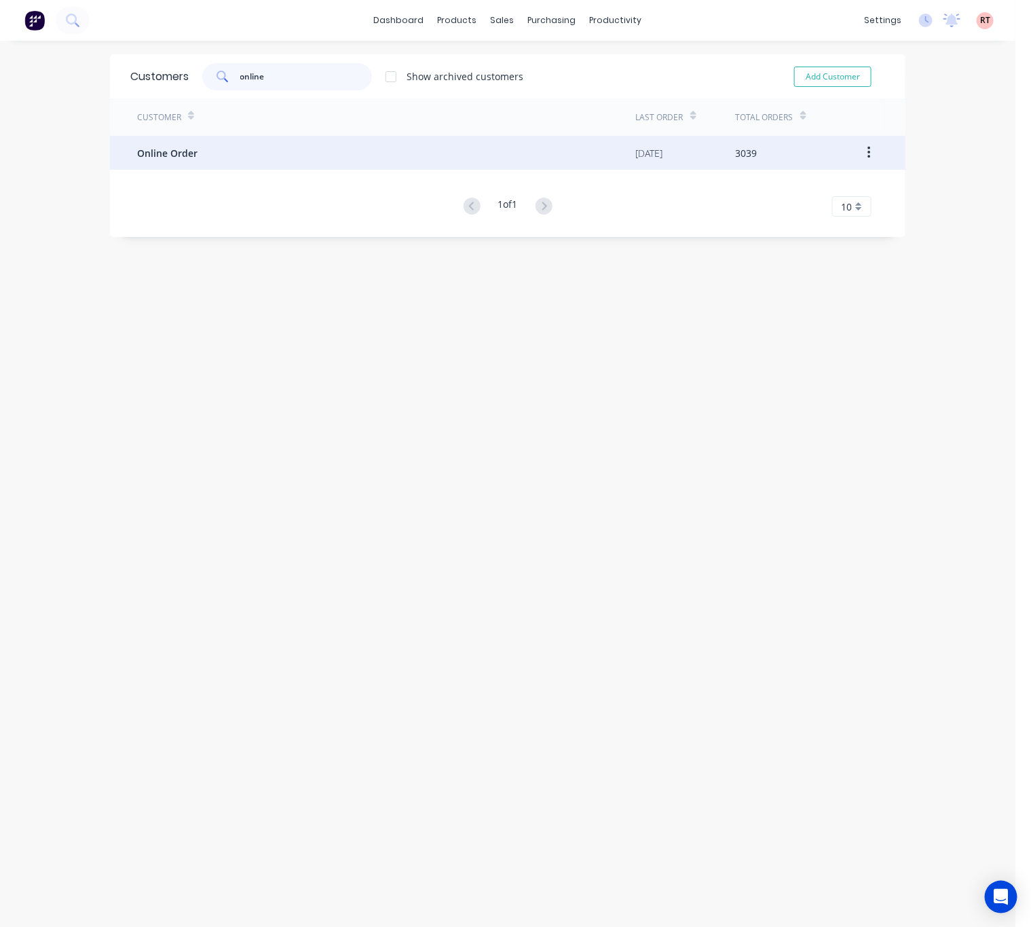
type input "online"
click at [355, 151] on div "Online Order" at bounding box center [386, 153] width 499 height 34
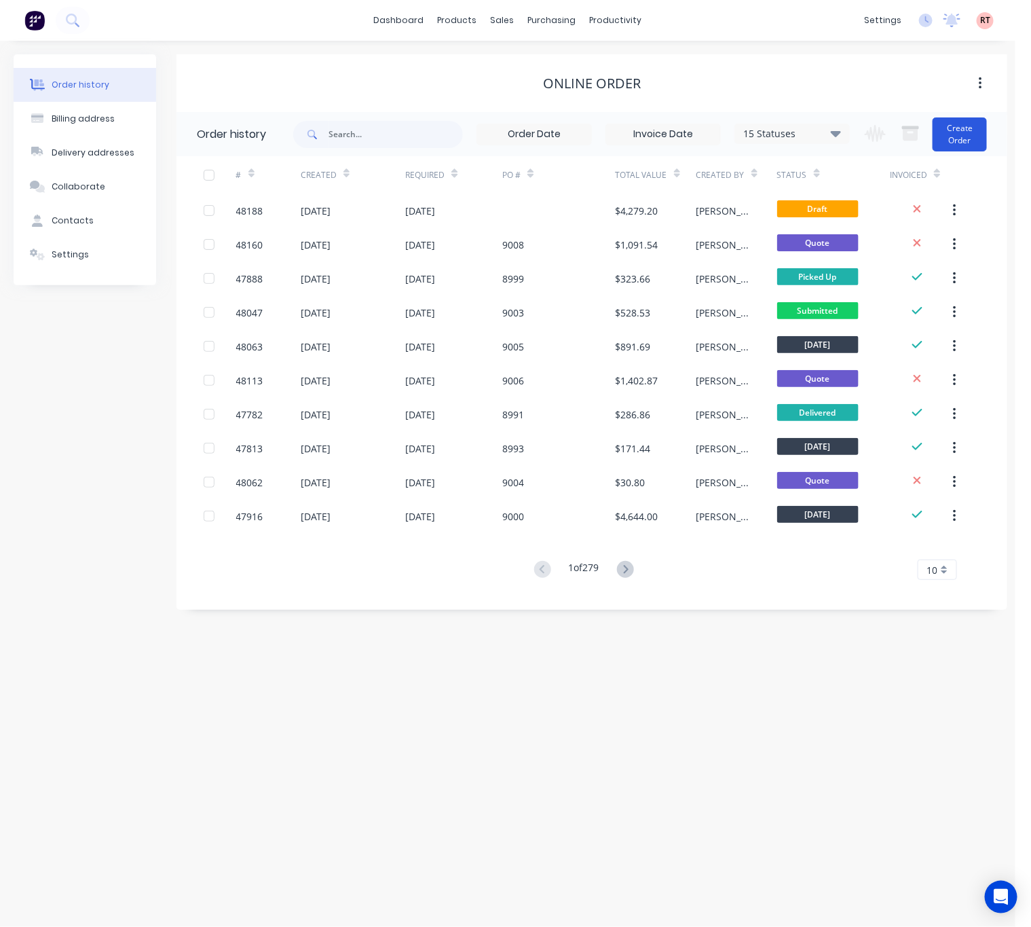
click at [966, 130] on button "Create Order" at bounding box center [960, 134] width 54 height 34
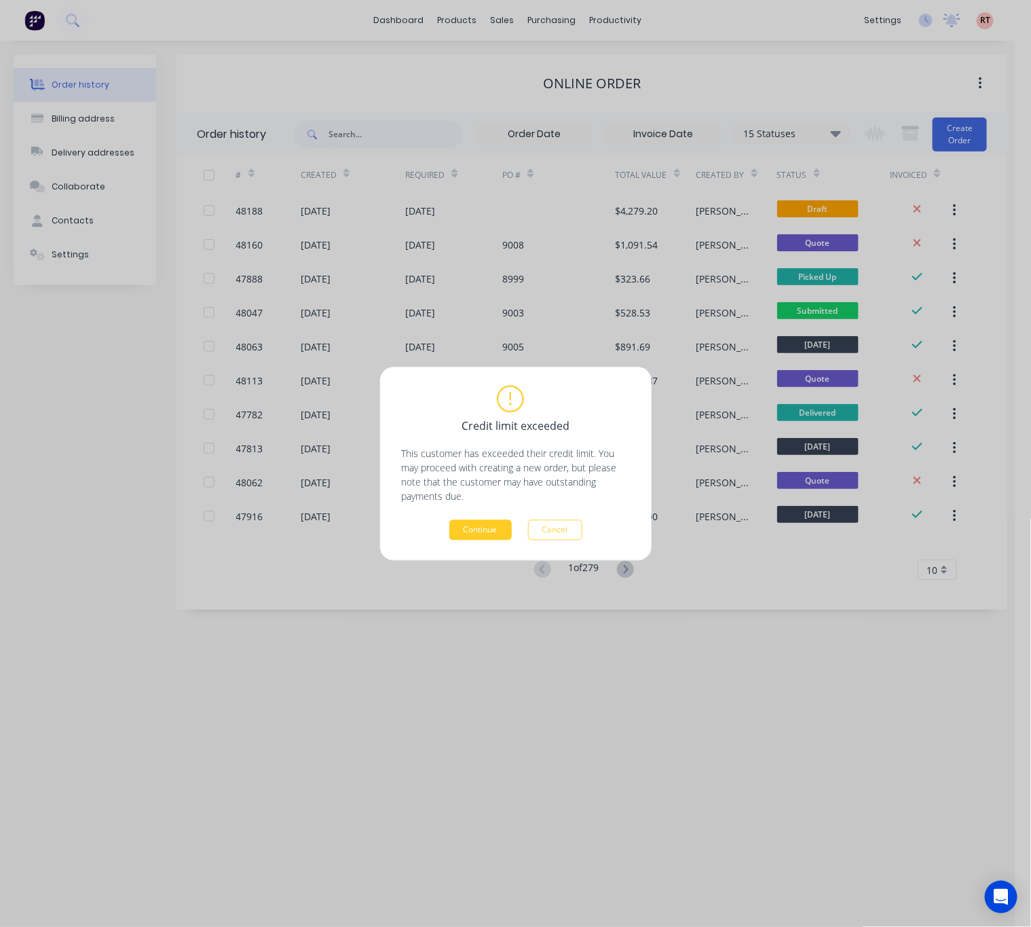
click at [487, 520] on button "Continue" at bounding box center [480, 529] width 62 height 20
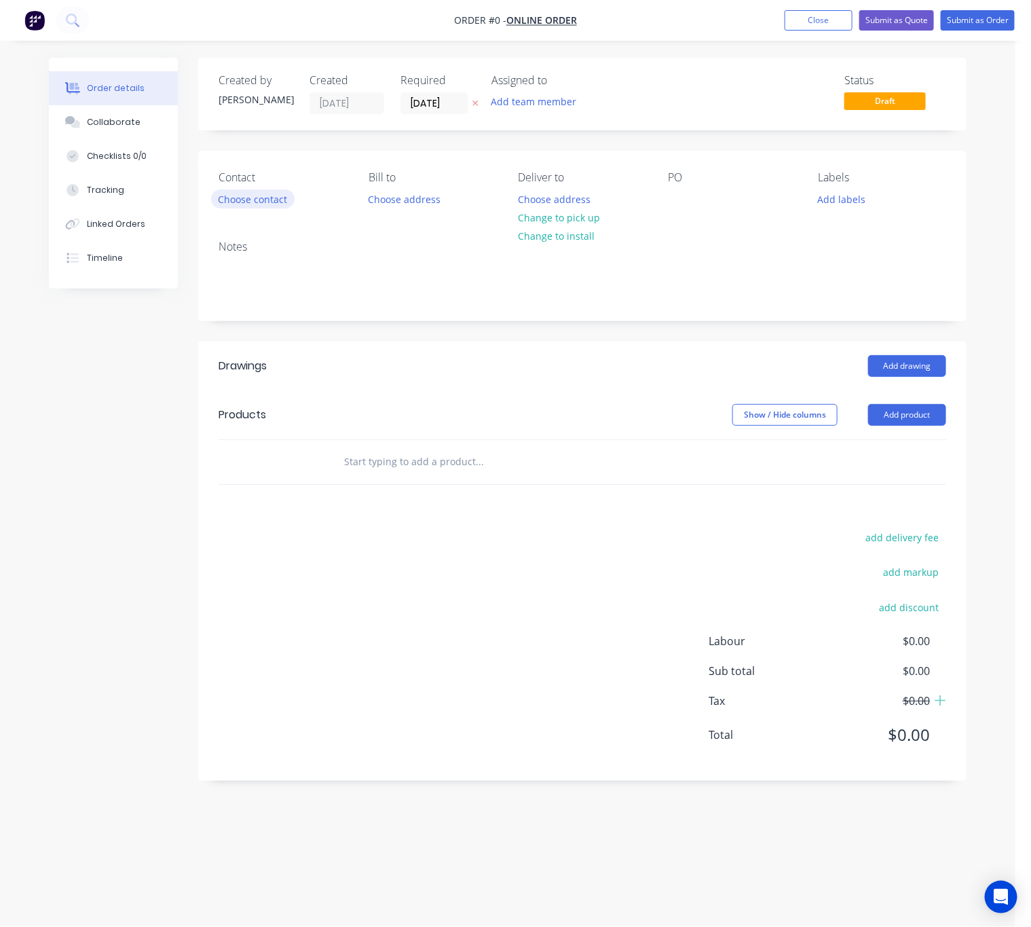
click at [244, 198] on button "Choose contact" at bounding box center [253, 198] width 84 height 18
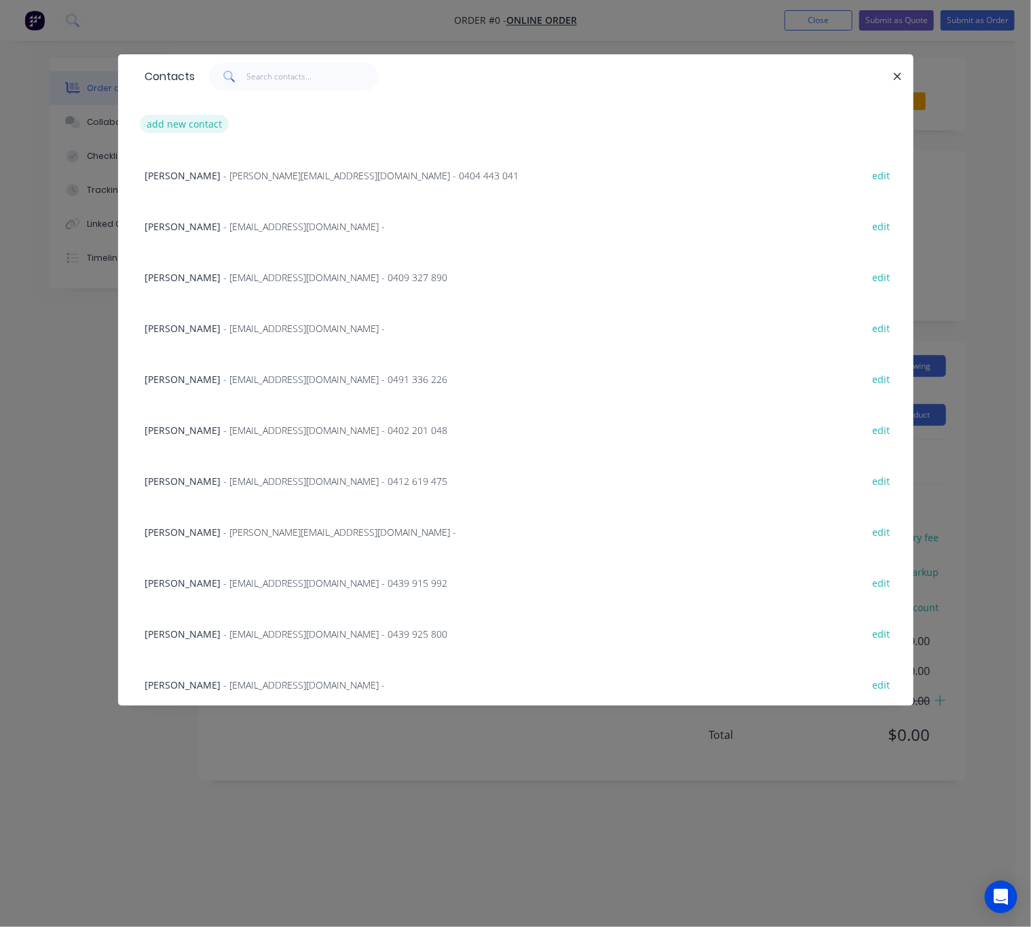
click at [192, 121] on button "add new contact" at bounding box center [185, 124] width 90 height 18
select select "AU"
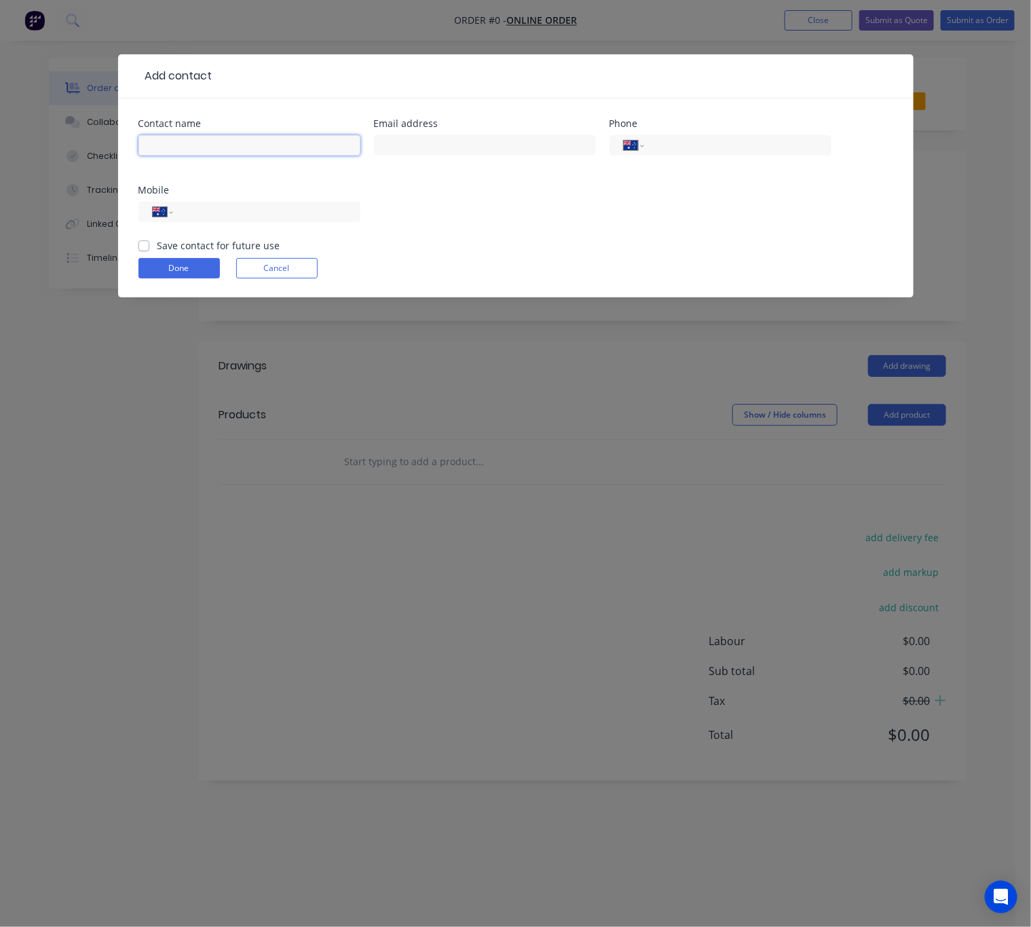
click at [210, 137] on input "text" at bounding box center [249, 145] width 222 height 20
type input "v"
paste input "Aaron Panhuysen"
type input "Aaron Panhuysen"
click at [481, 143] on input "text" at bounding box center [485, 145] width 222 height 20
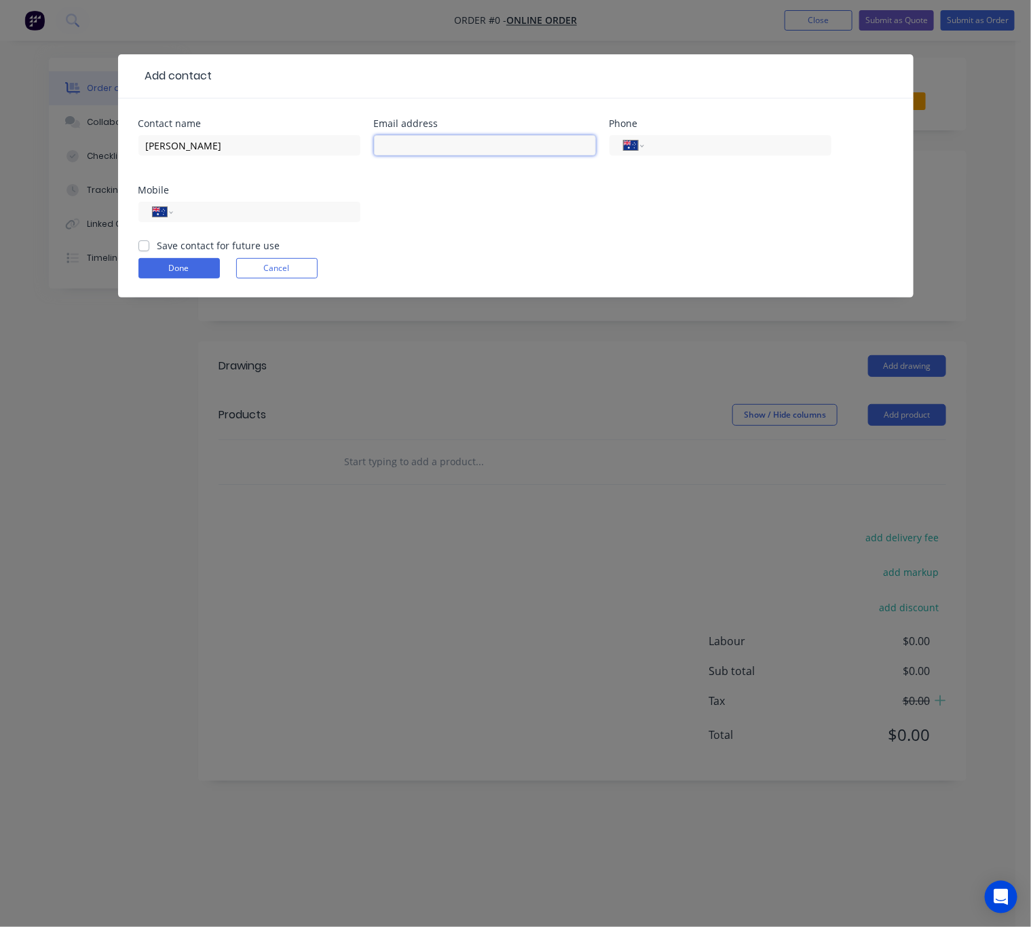
click at [404, 145] on input "text" at bounding box center [485, 145] width 222 height 20
paste input "aaron.panhuysen7@gmail.com"
click at [381, 149] on input "aaron.panhuysen7@gmail.com" at bounding box center [485, 145] width 222 height 20
type input "aaron.panhuysen7@gmail.com"
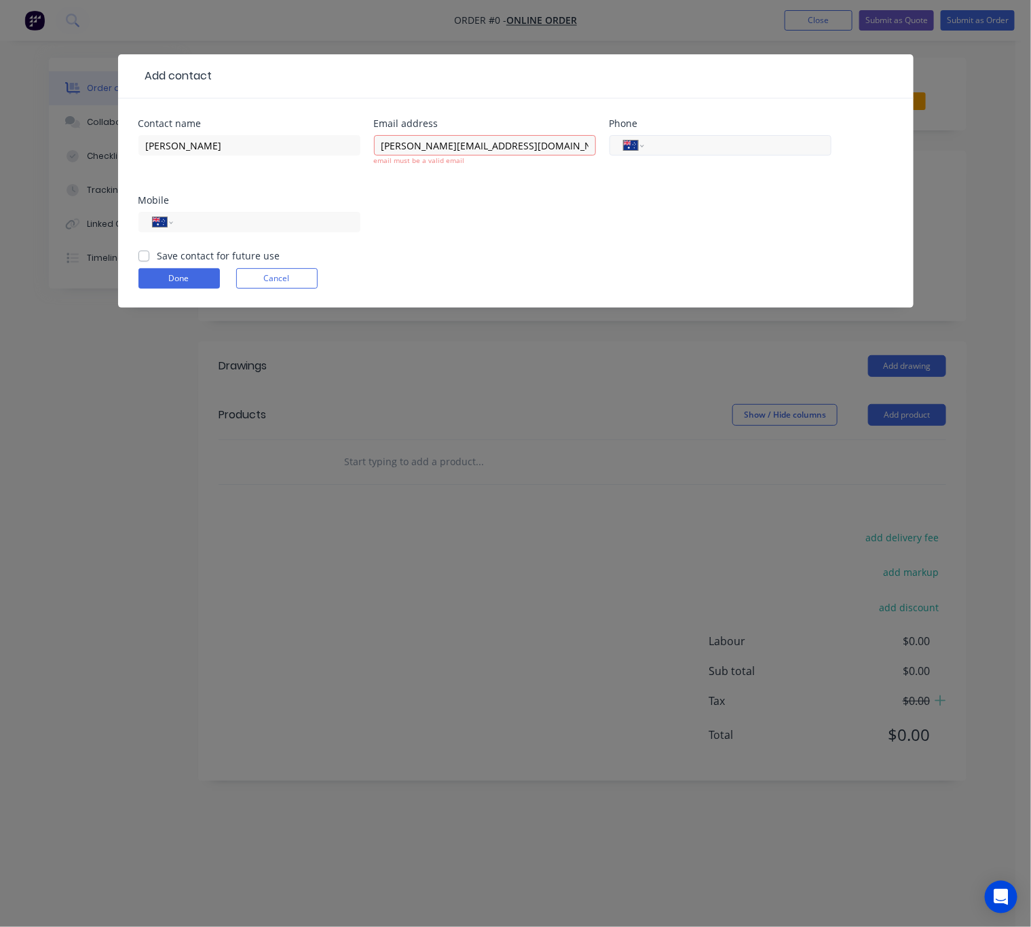
click at [692, 135] on div "International Afghanistan Åland Islands Albania Algeria American Samoa Andorra …" at bounding box center [721, 145] width 222 height 20
click at [688, 149] on input "tel" at bounding box center [735, 146] width 163 height 16
paste input "0435 961 423"
type input "0435 961 423"
drag, startPoint x: 719, startPoint y: 145, endPoint x: 591, endPoint y: 172, distance: 130.5
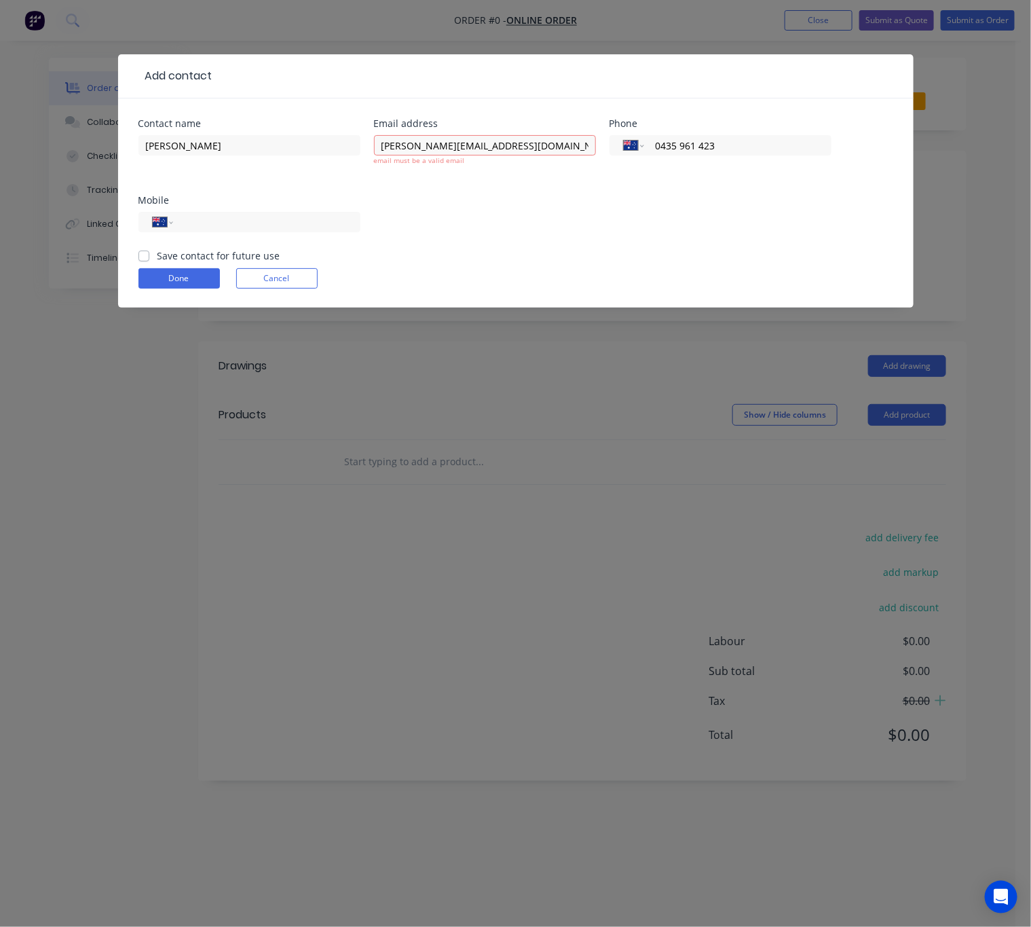
click at [597, 172] on div "Contact name Aaron Panhuysen Email address aaron.panhuysen7@gmail.com email mus…" at bounding box center [515, 184] width 755 height 130
click at [265, 224] on input "tel" at bounding box center [264, 223] width 163 height 16
paste input "0435 961 423"
type input "0435 961 423"
click at [494, 228] on div "Contact name Aaron Panhuysen Email address aaron.panhuysen7@gmail.com email mus…" at bounding box center [515, 184] width 755 height 130
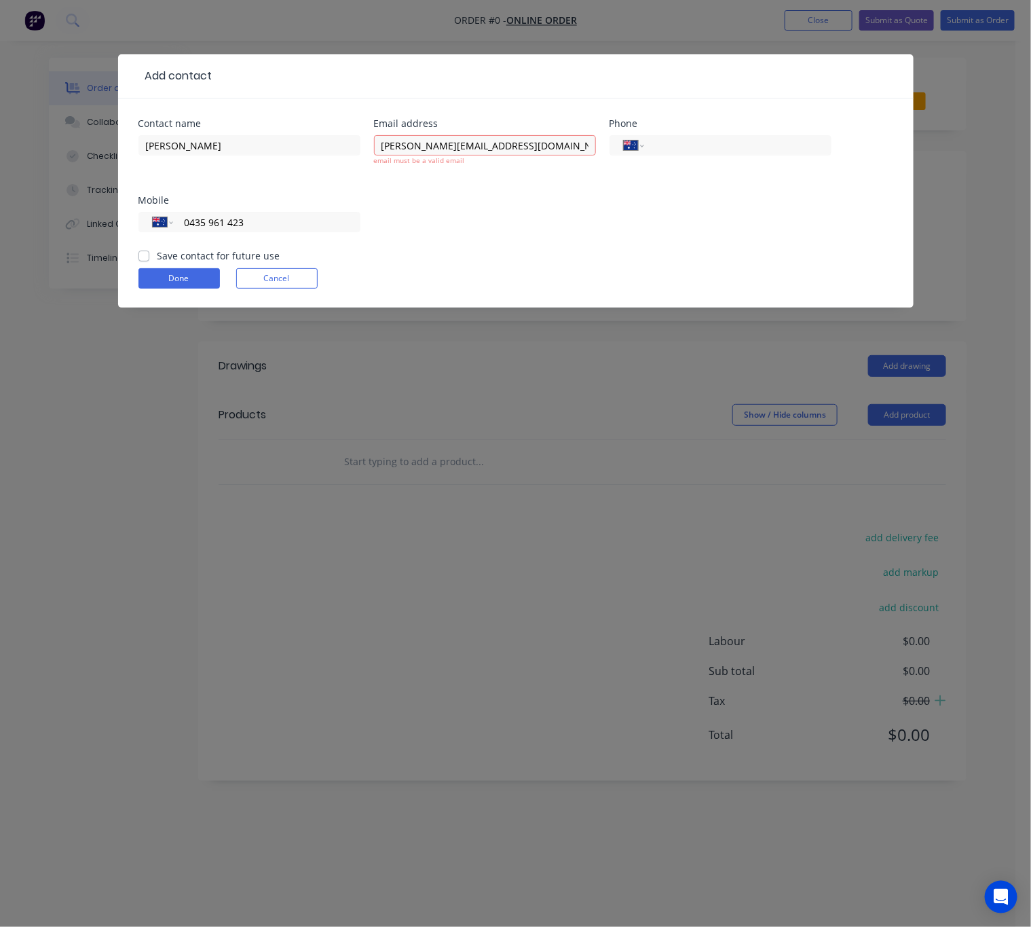
drag, startPoint x: 556, startPoint y: 193, endPoint x: 524, endPoint y: 183, distance: 33.5
click at [557, 193] on div "Contact name Aaron Panhuysen Email address aaron.panhuysen7@gmail.com email mus…" at bounding box center [515, 184] width 755 height 130
click at [473, 173] on div "aaron.panhuysen7@gmail.com email must be a valid email" at bounding box center [485, 157] width 222 height 50
click at [382, 143] on input "aaron.panhuysen7@gmail.com" at bounding box center [485, 145] width 222 height 20
drag, startPoint x: 536, startPoint y: 147, endPoint x: 272, endPoint y: 141, distance: 264.9
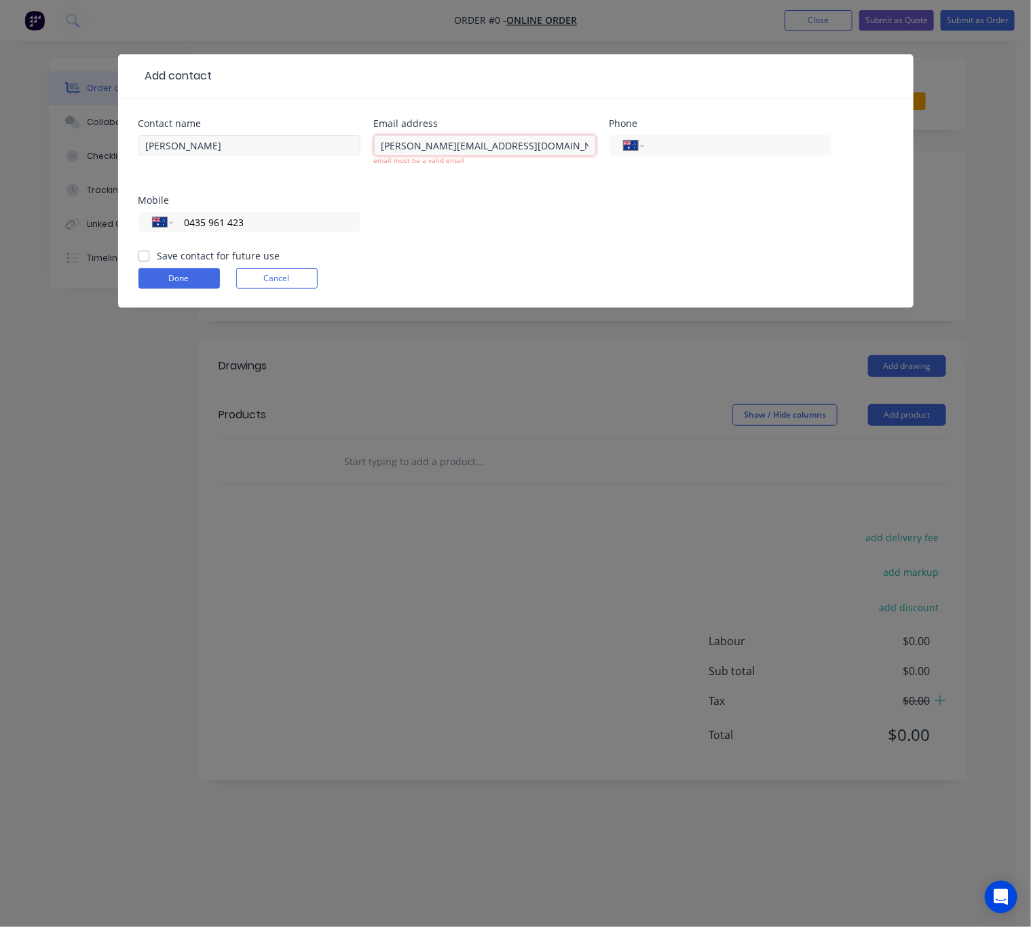
click at [253, 151] on div "Contact name Aaron Panhuysen Email address aaron.panhuysen7@gmail.com email mus…" at bounding box center [515, 184] width 755 height 130
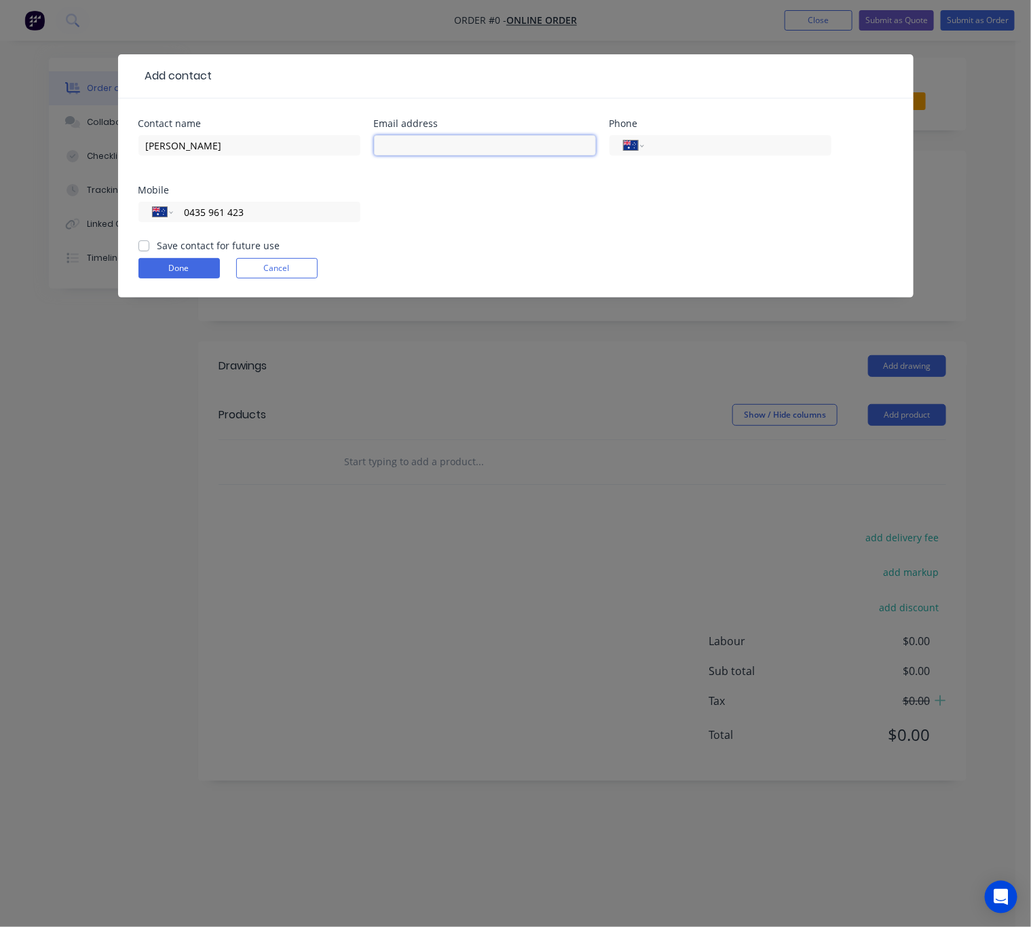
click at [432, 147] on input "text" at bounding box center [485, 145] width 222 height 20
paste input "aaron.panhuysen7@gmail.com"
type input "aaron.panhuysen7@gmail.com"
click at [493, 204] on div "Contact name Aaron Panhuysen Email address aaron.panhuysen7@gmail.com Phone Int…" at bounding box center [515, 178] width 755 height 119
click at [169, 263] on button "Done" at bounding box center [178, 268] width 81 height 20
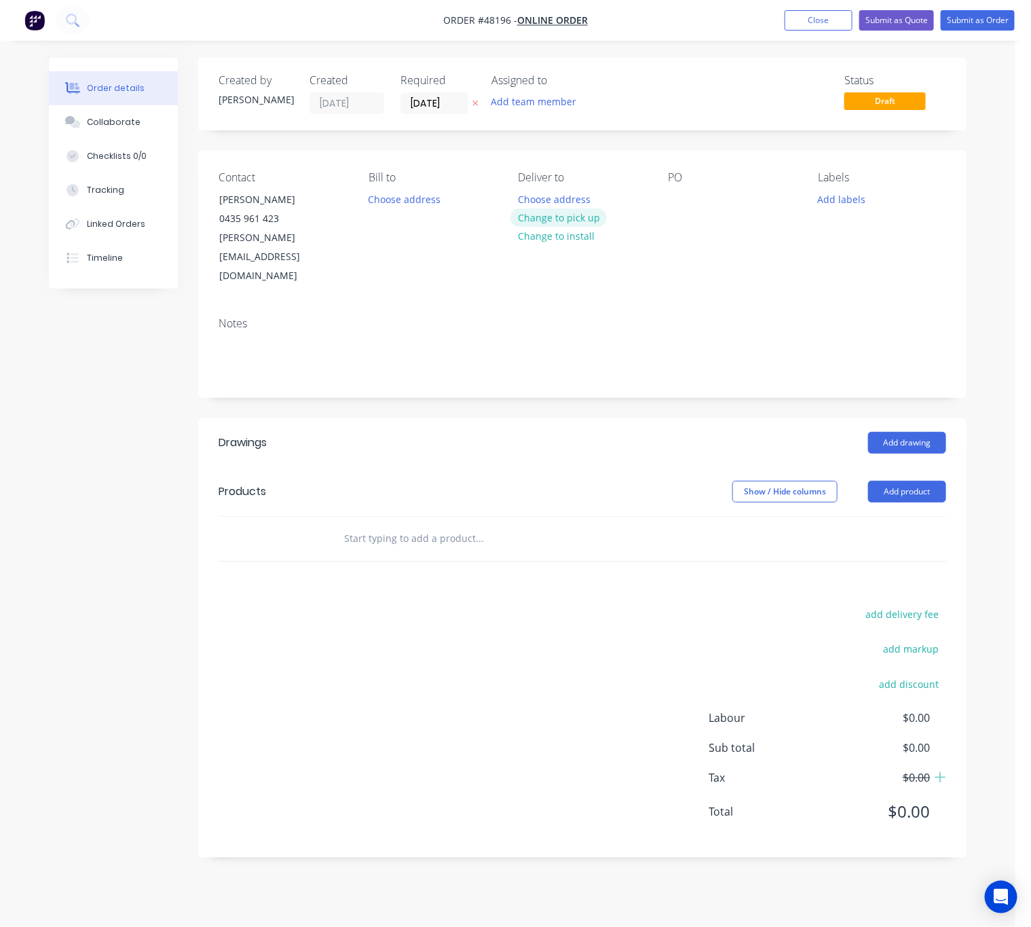
click at [566, 212] on button "Change to pick up" at bounding box center [559, 217] width 96 height 18
click at [898, 481] on button "Add product" at bounding box center [907, 492] width 78 height 22
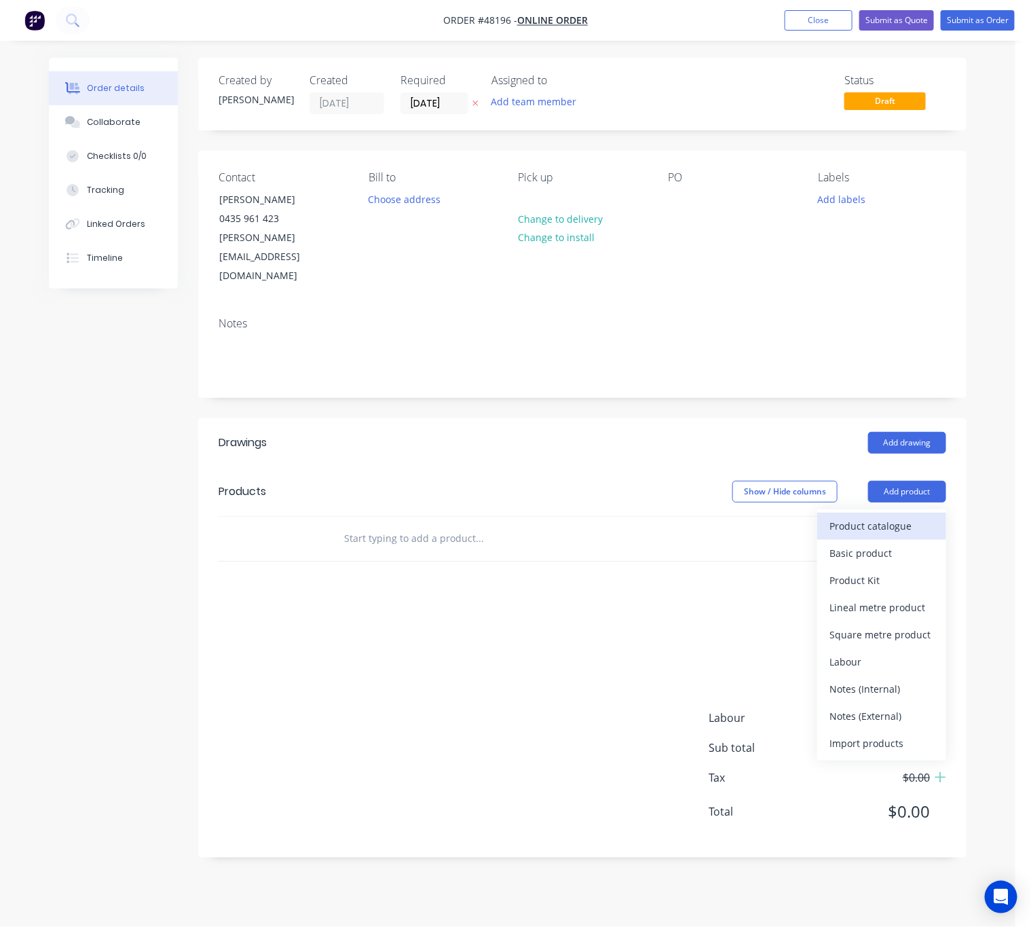
drag, startPoint x: 882, startPoint y: 487, endPoint x: 884, endPoint y: 479, distance: 9.1
click at [884, 513] on button "Product catalogue" at bounding box center [881, 526] width 129 height 27
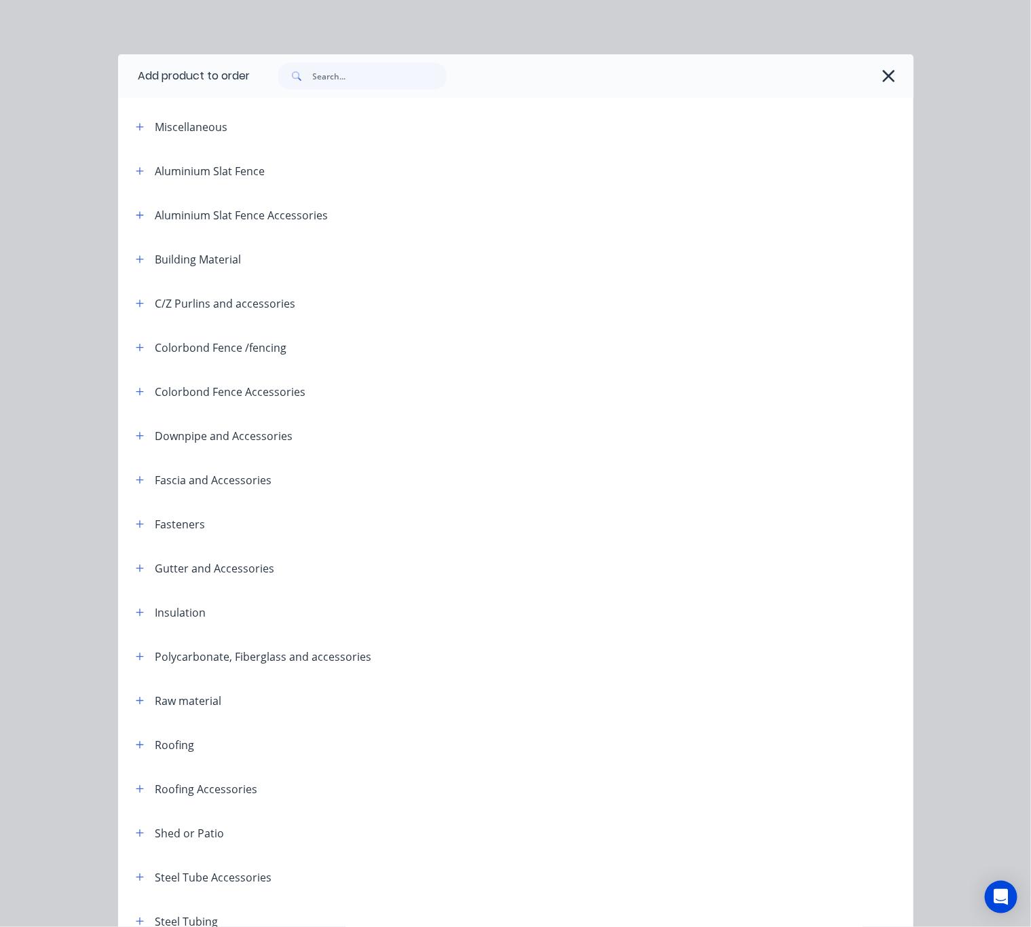
drag, startPoint x: 267, startPoint y: 65, endPoint x: 336, endPoint y: 86, distance: 71.5
click at [269, 66] on div at bounding box center [355, 75] width 183 height 27
click at [334, 86] on input "text" at bounding box center [380, 75] width 134 height 27
type input "poly"
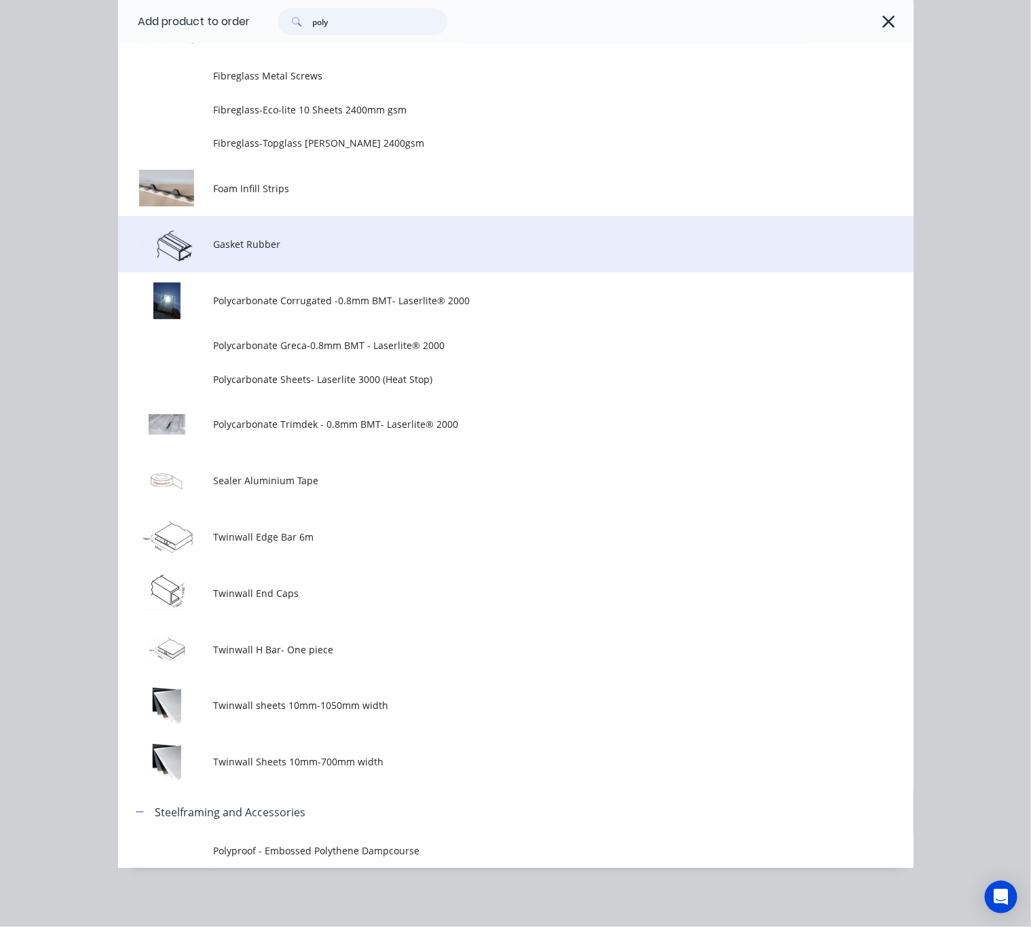
scroll to position [223, 0]
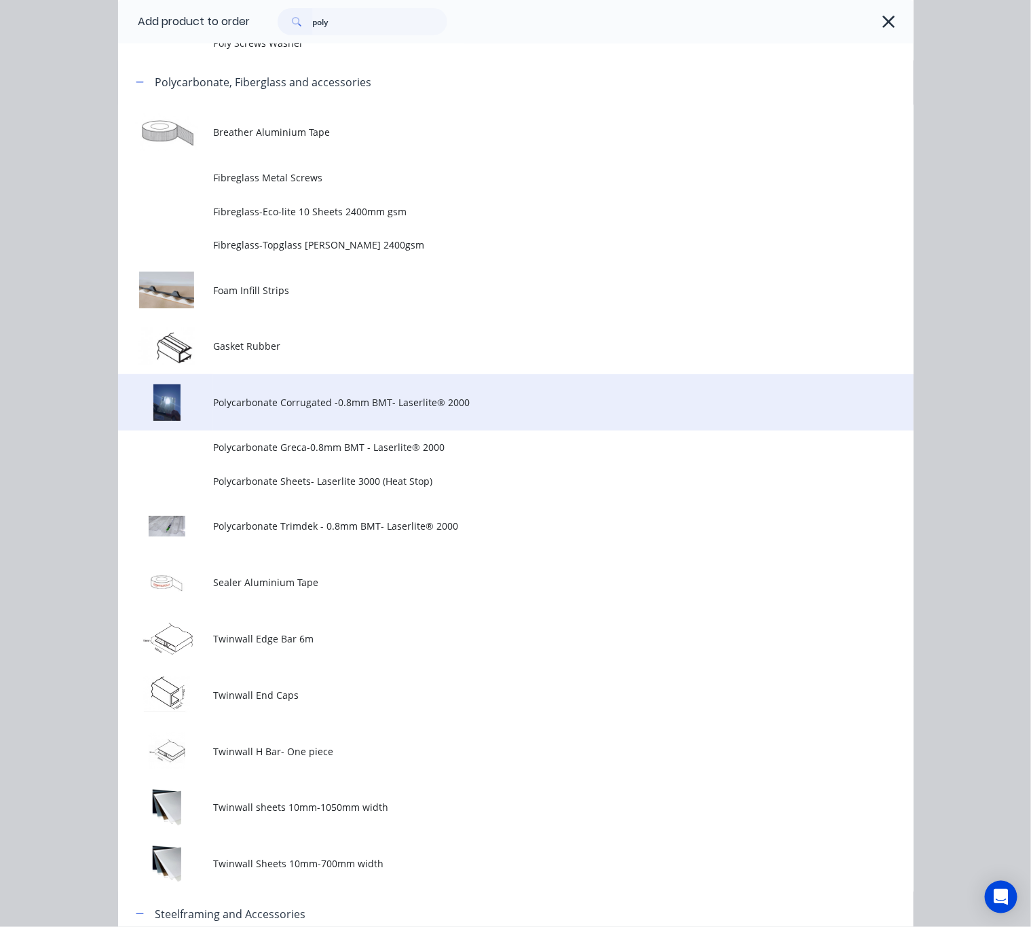
click at [479, 405] on span "Polycarbonate Corrugated -0.8mm BMT- Laserlite® 2000" at bounding box center [493, 402] width 560 height 14
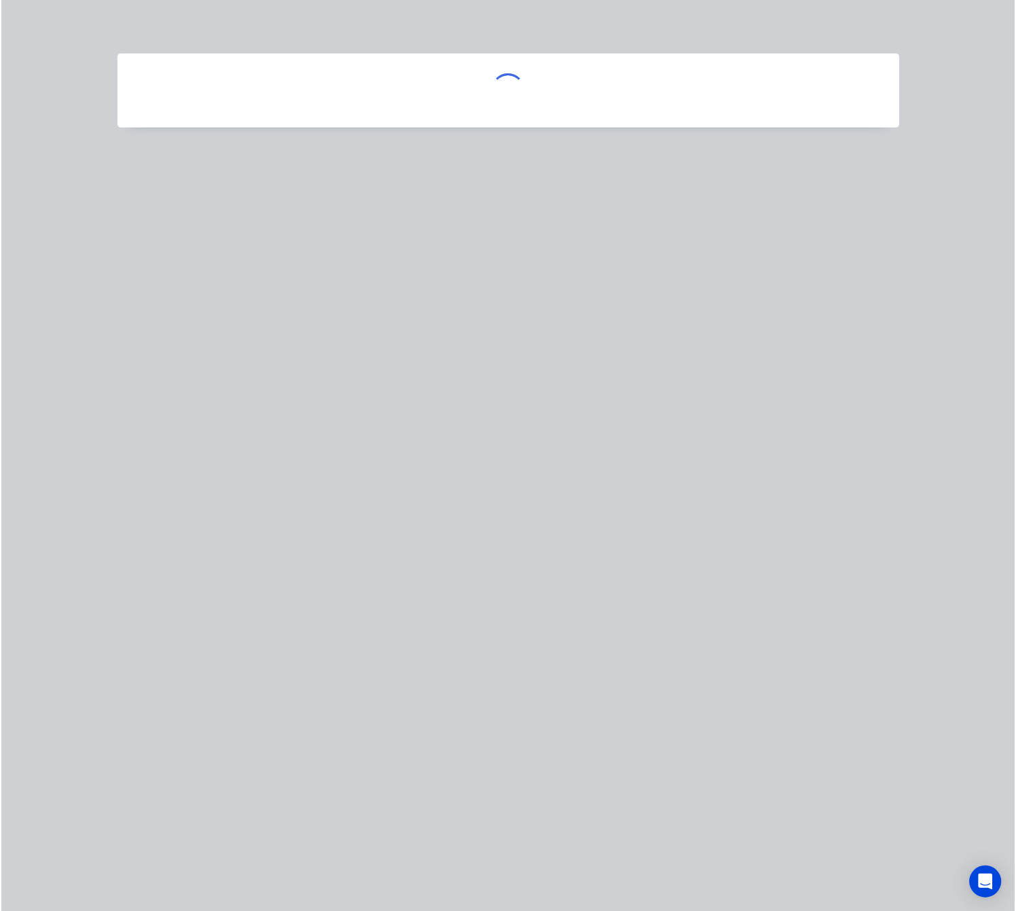
scroll to position [0, 0]
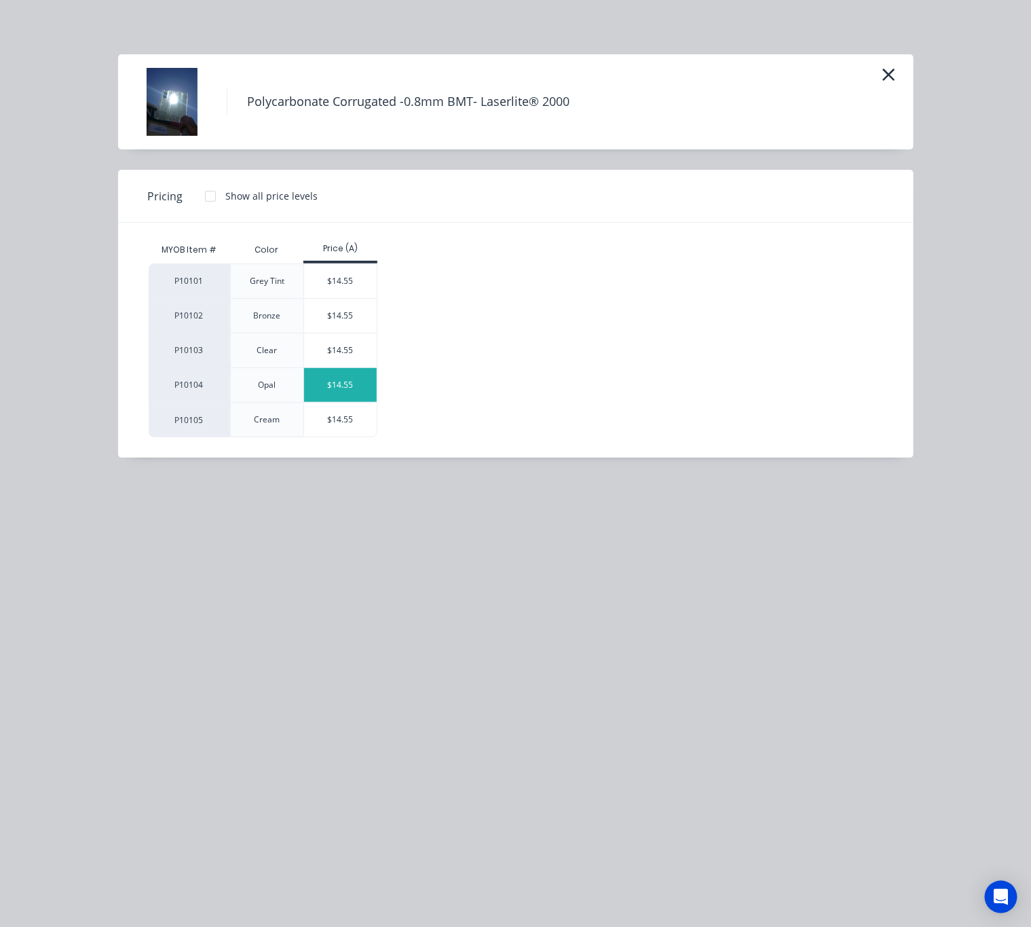
click at [343, 388] on div "$14.55" at bounding box center [340, 385] width 73 height 34
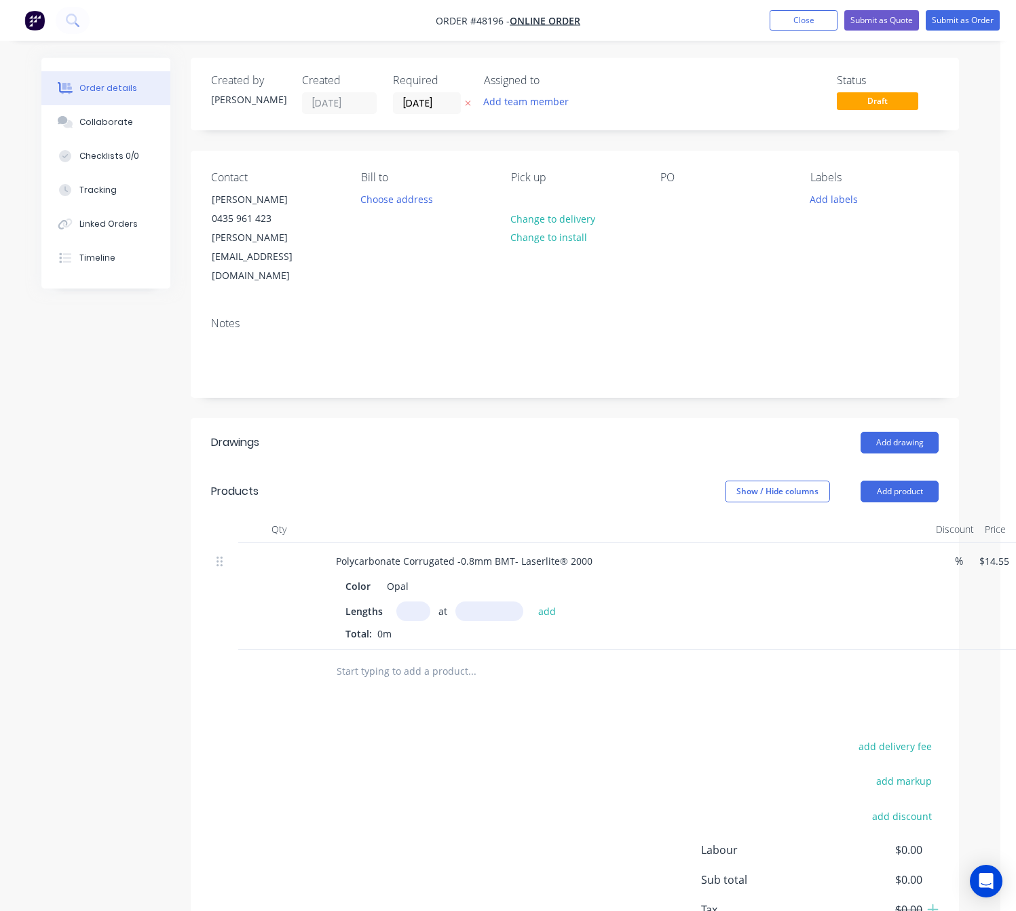
click at [410, 602] on input "text" at bounding box center [413, 612] width 34 height 20
type input "4"
click at [485, 602] on input "text" at bounding box center [490, 612] width 68 height 20
type input "4000"
click at [532, 602] on button "add" at bounding box center [548, 611] width 32 height 18
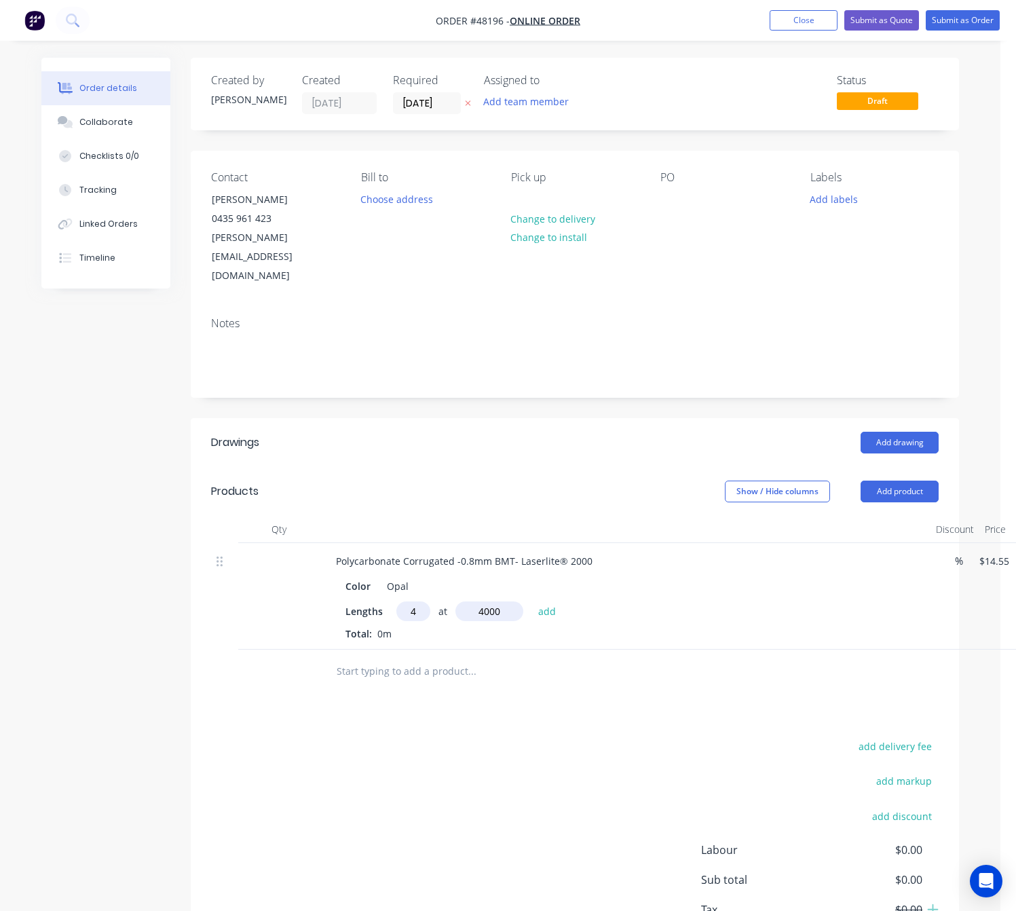
type input "$232.80"
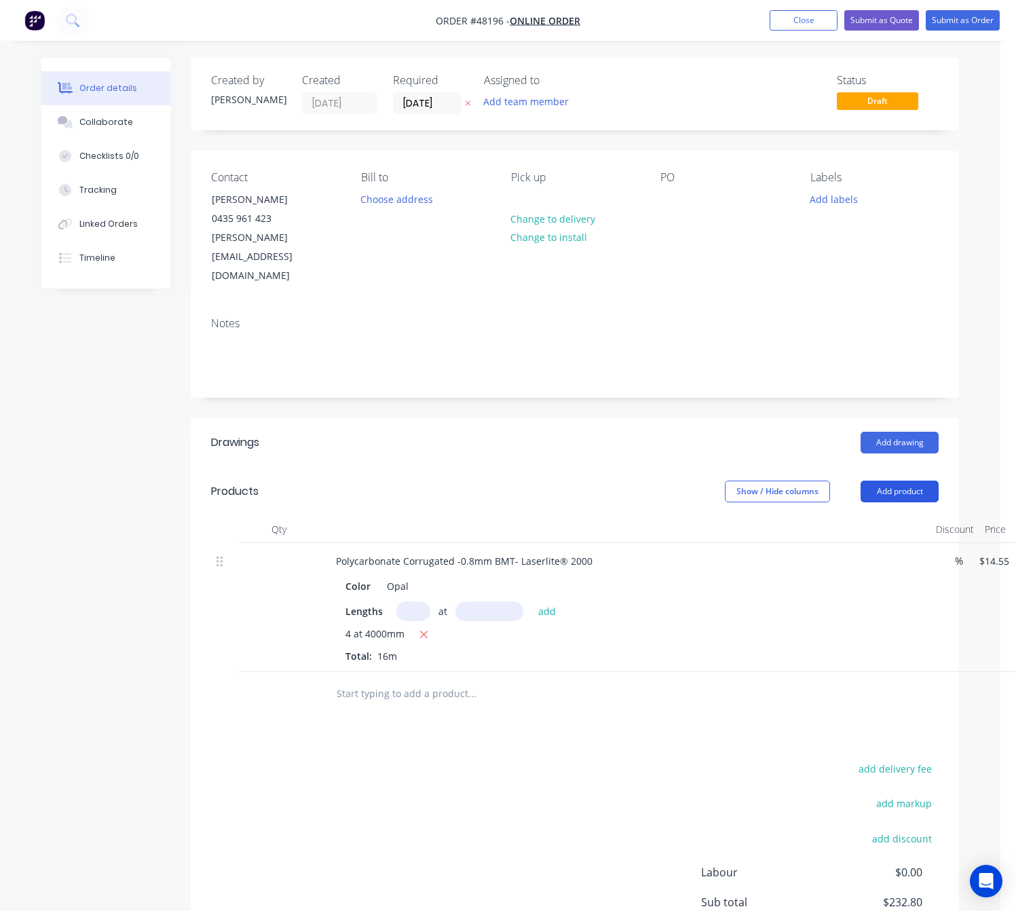
click at [902, 481] on button "Add product" at bounding box center [900, 492] width 78 height 22
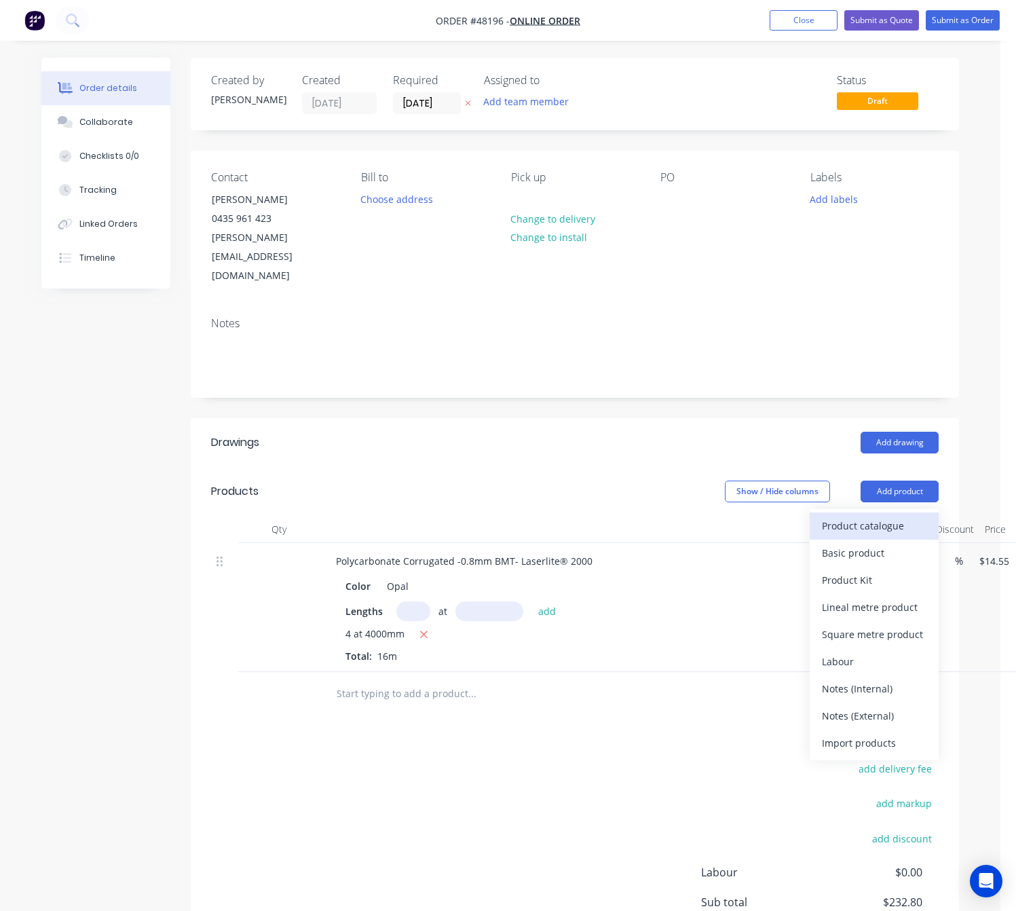
click at [849, 516] on div "Product catalogue" at bounding box center [874, 526] width 105 height 20
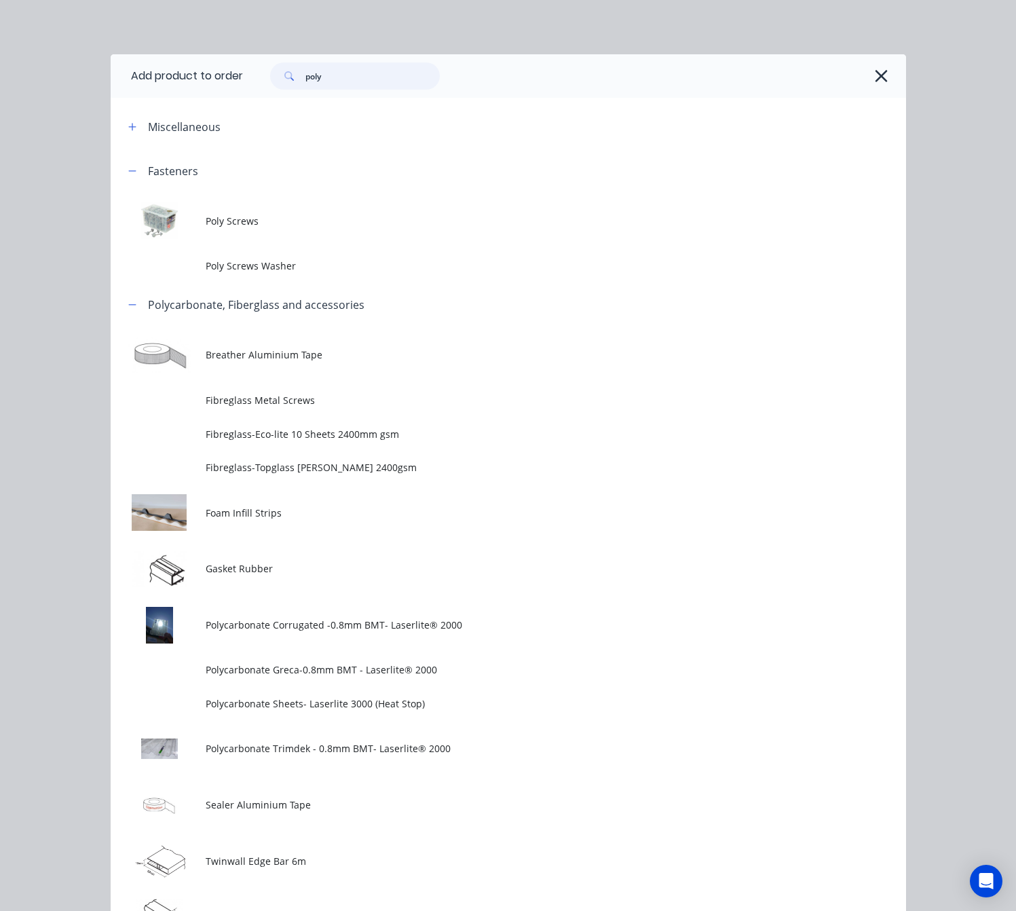
drag, startPoint x: 337, startPoint y: 73, endPoint x: 251, endPoint y: 98, distance: 89.8
click at [238, 102] on div "Add product to order poly Miscellaneous Fasteners Poly Screws Poly Screws Washe…" at bounding box center [509, 623] width 796 height 1138
type input "roof"
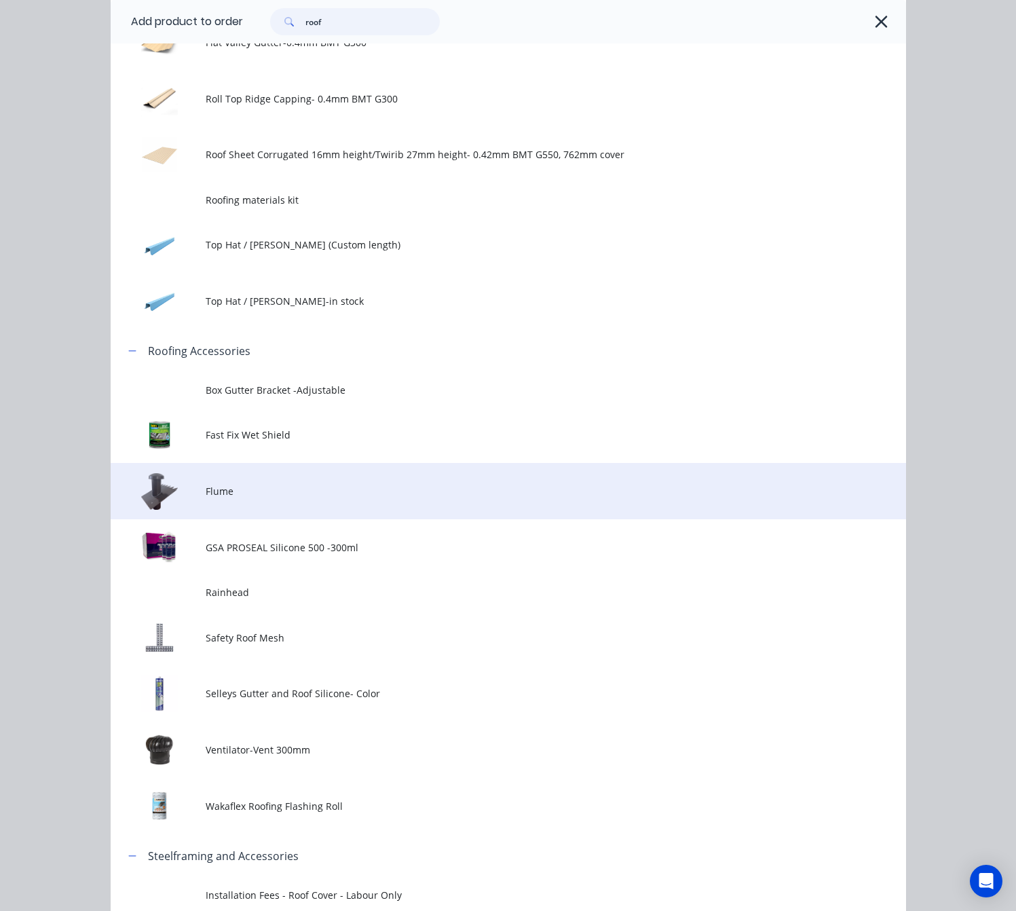
scroll to position [713, 0]
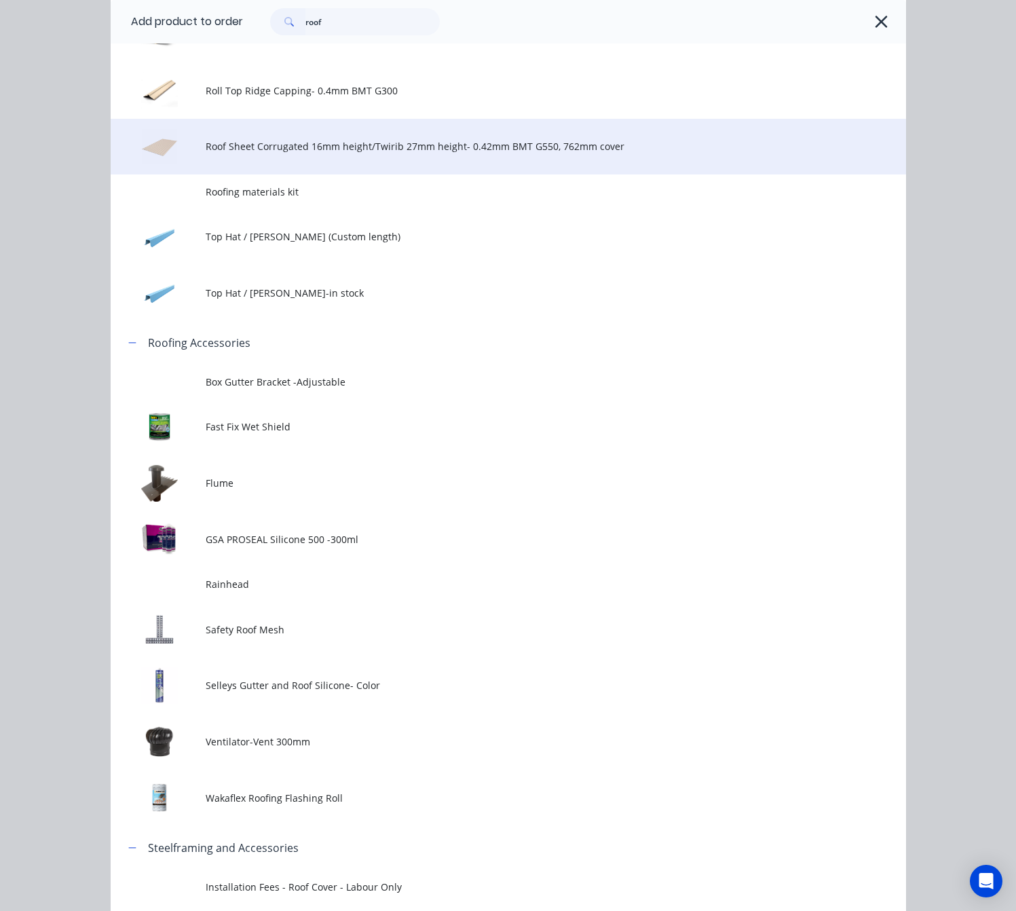
click at [412, 163] on td "Roof Sheet Corrugated 16mm height/Twirib 27mm height- 0.42mm BMT G550, 762mm co…" at bounding box center [556, 147] width 700 height 56
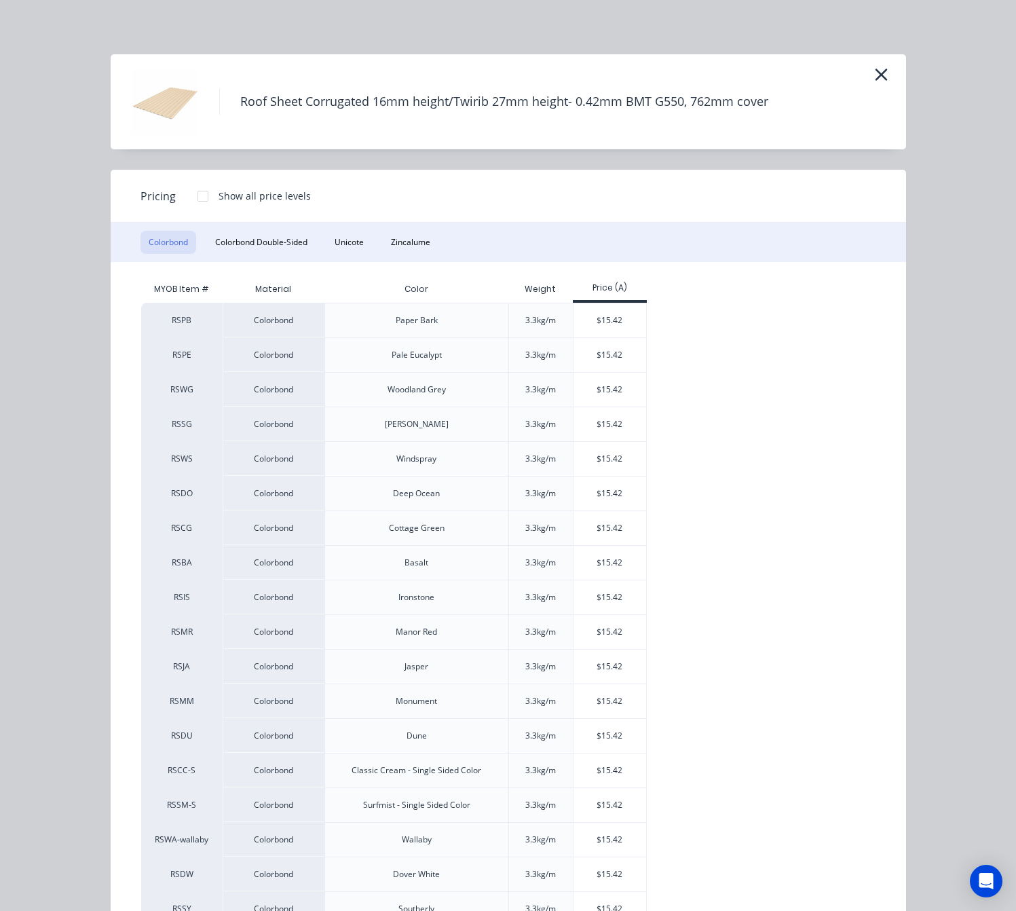
scroll to position [102, 0]
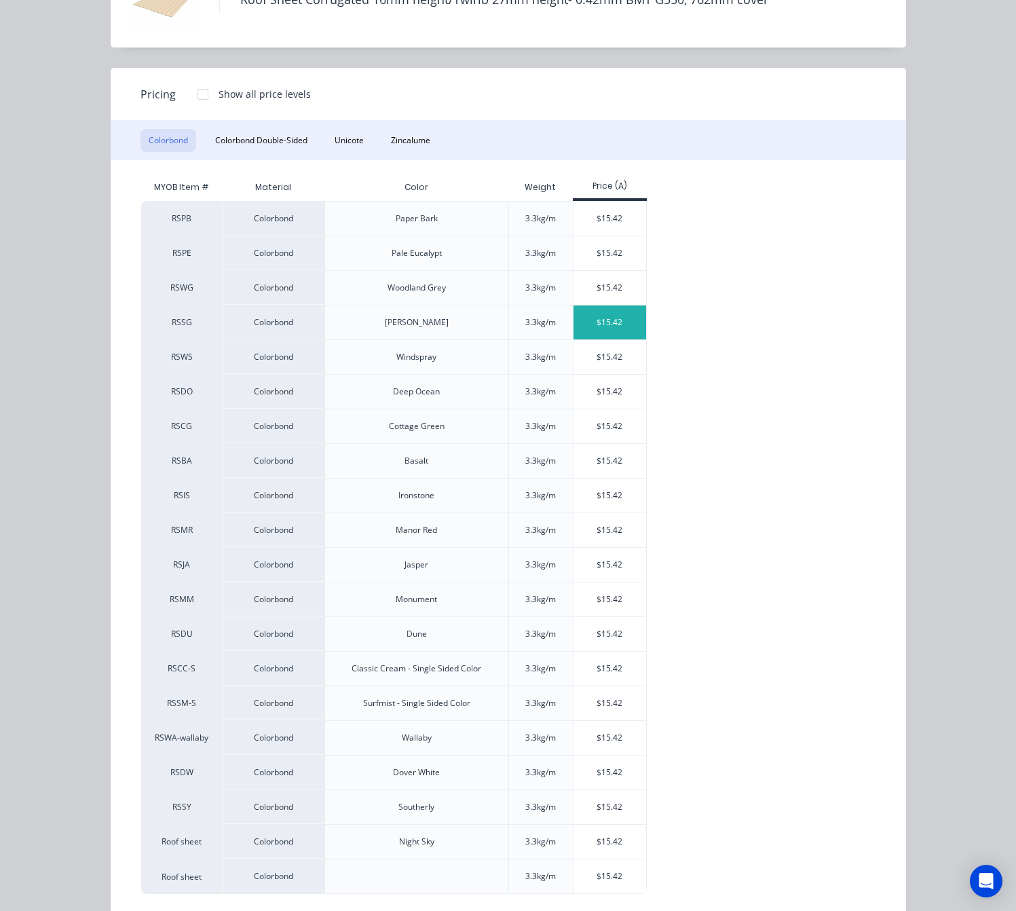
click at [616, 320] on div "$15.42" at bounding box center [610, 323] width 73 height 34
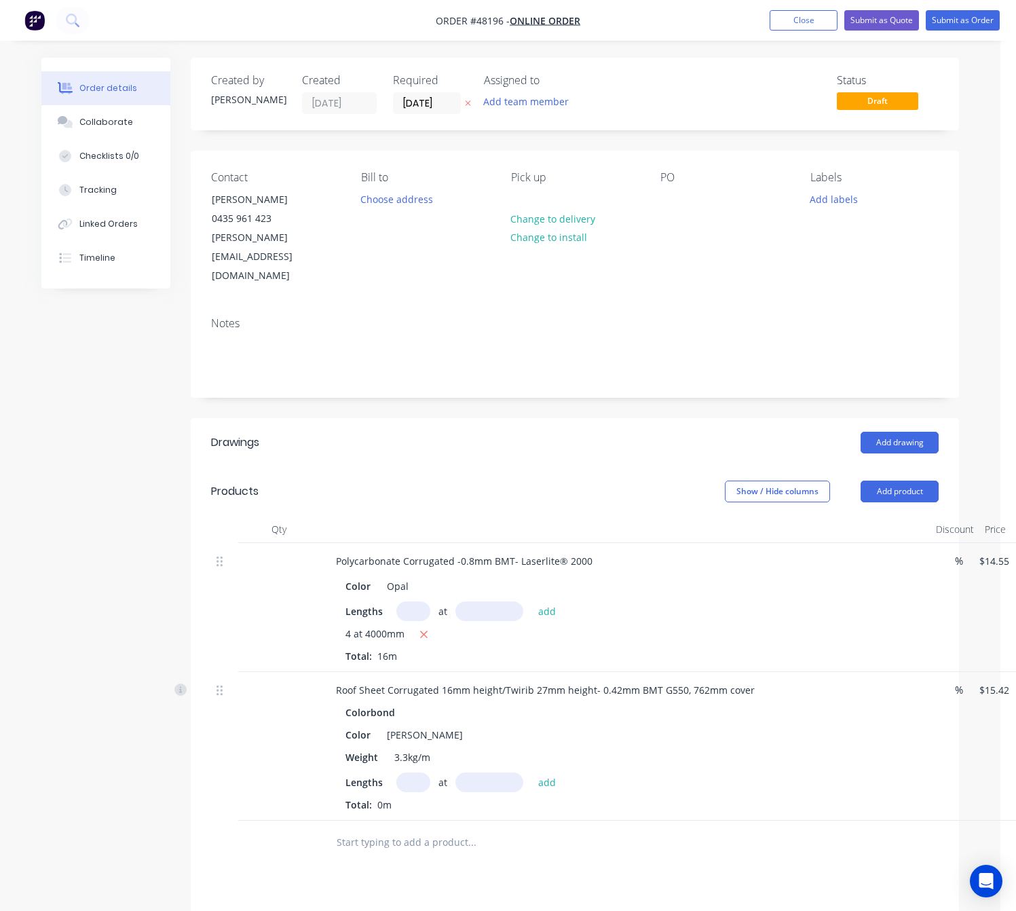
click at [410, 773] on input "text" at bounding box center [413, 783] width 34 height 20
type input "5"
click at [495, 773] on input "text" at bounding box center [490, 783] width 68 height 20
type input "4000"
click at [532, 773] on button "add" at bounding box center [548, 782] width 32 height 18
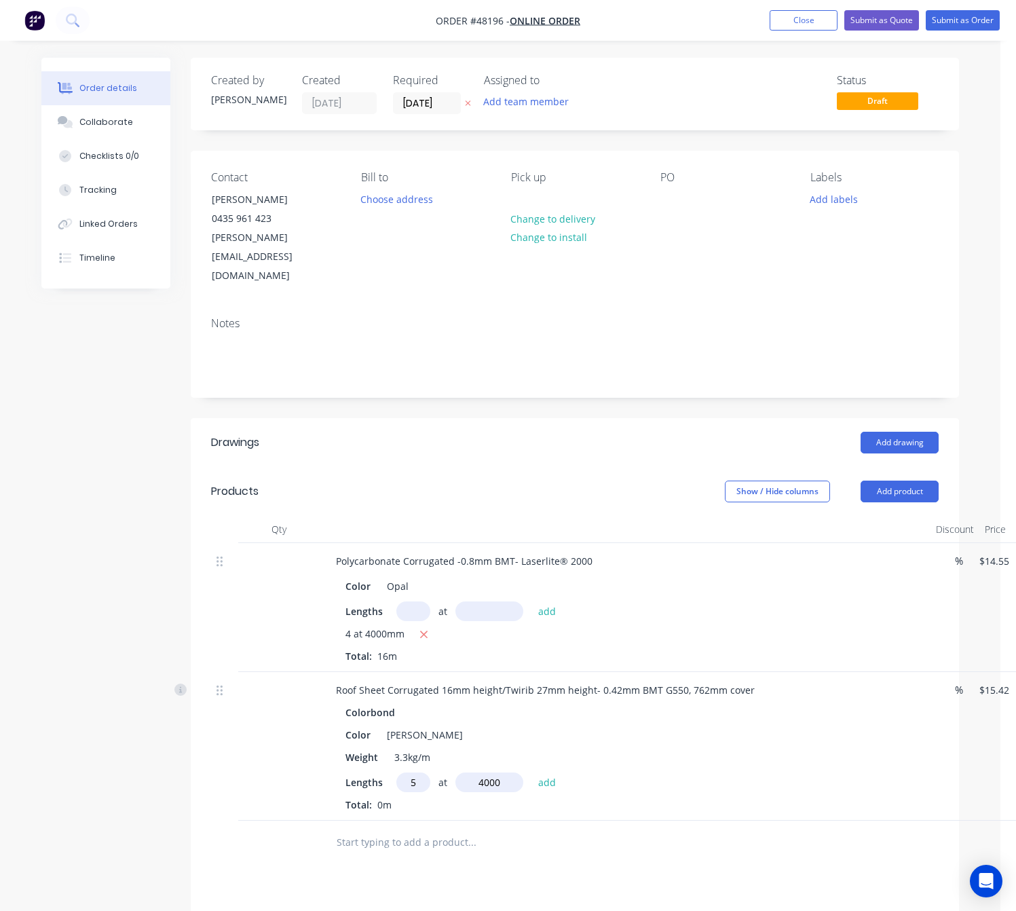
type input "$308.40"
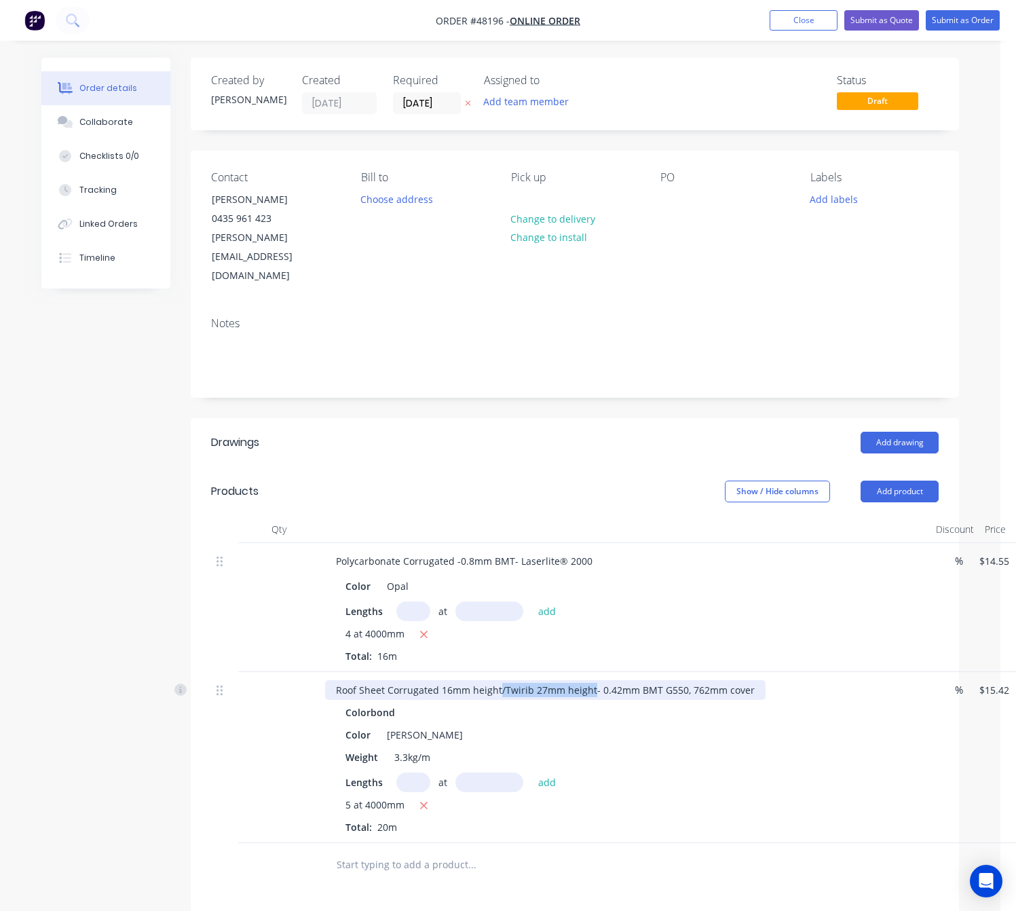
drag, startPoint x: 499, startPoint y: 652, endPoint x: 591, endPoint y: 646, distance: 91.8
click at [591, 680] on div "Roof Sheet Corrugated 16mm height/Twirib 27mm height- 0.42mm BMT G550, 762mm co…" at bounding box center [545, 690] width 441 height 20
click at [412, 773] on input "text" at bounding box center [413, 783] width 34 height 20
type input "8"
click at [491, 773] on input "text" at bounding box center [490, 783] width 68 height 20
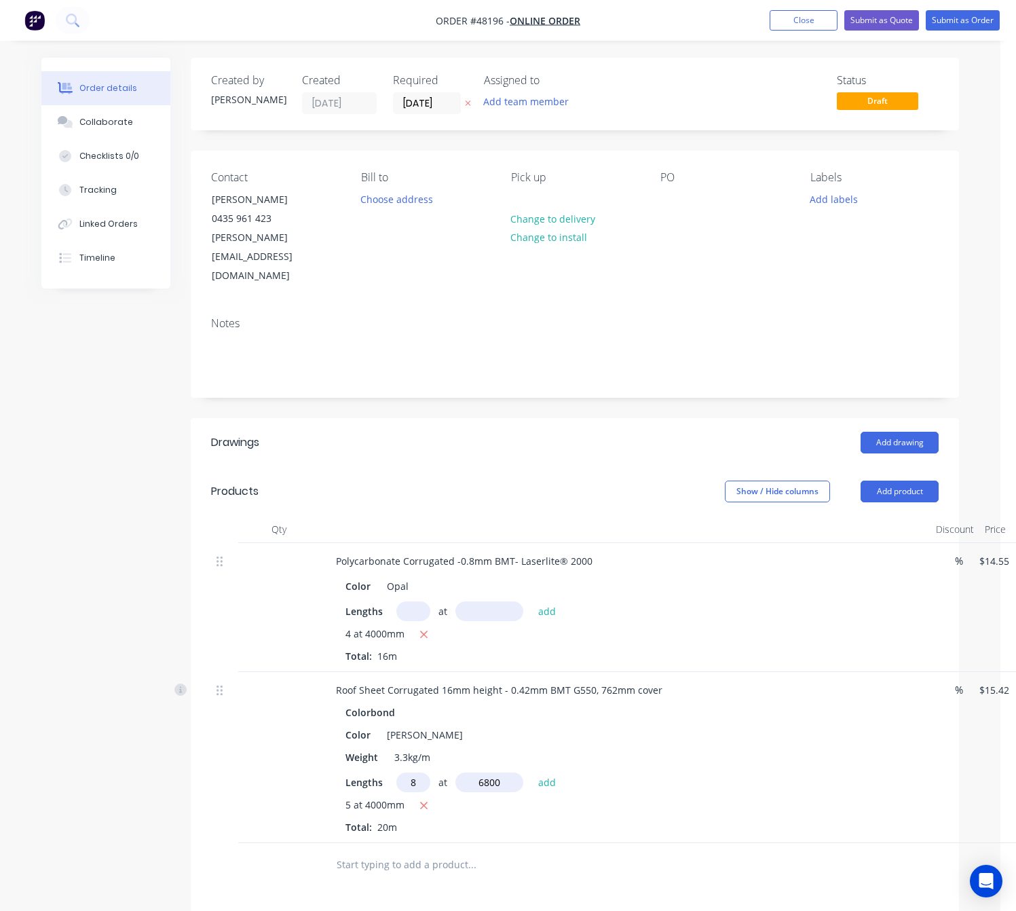
type input "6800"
click at [532, 773] on button "add" at bounding box center [548, 782] width 32 height 18
type input "$1,147.25"
click at [409, 773] on input "text" at bounding box center [413, 783] width 34 height 20
type input "8"
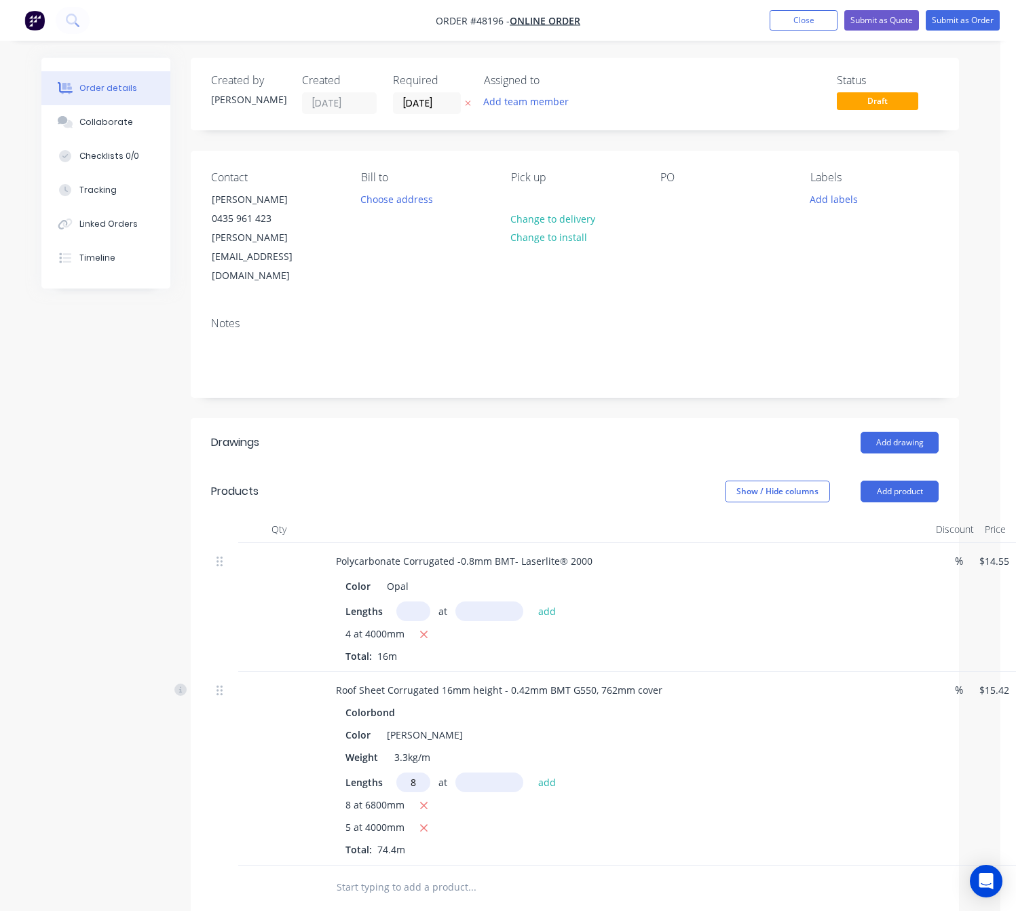
click at [500, 773] on input "text" at bounding box center [490, 783] width 68 height 20
type input "2"
type input "5800"
click at [532, 773] on button "add" at bounding box center [548, 782] width 32 height 18
type input "$1,862.74"
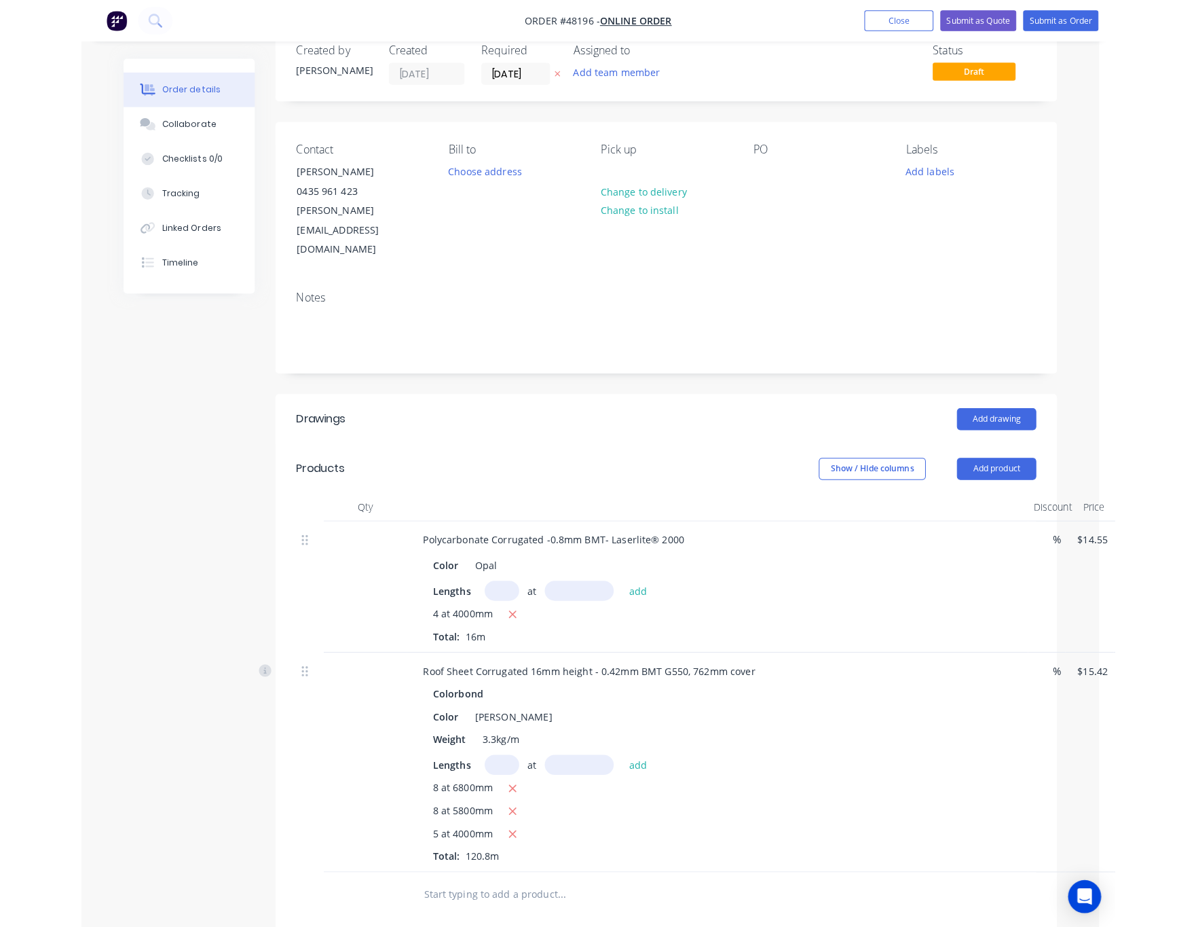
scroll to position [0, 0]
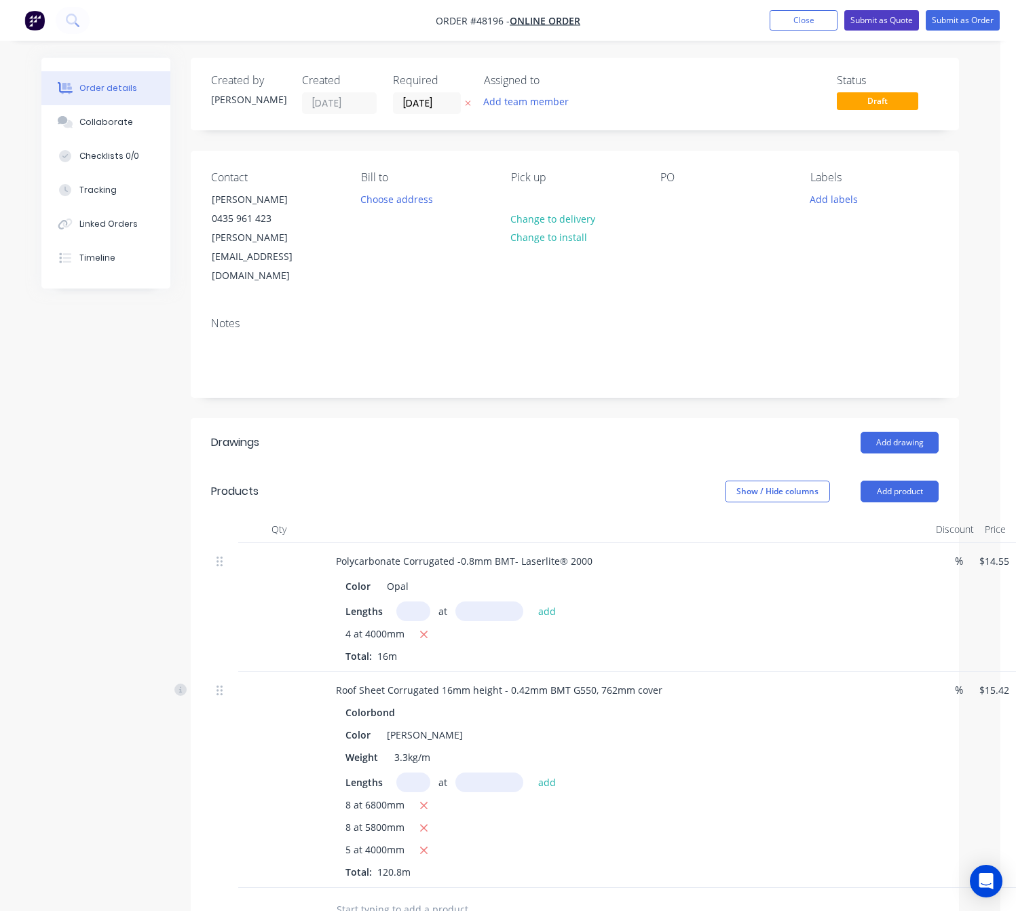
click at [880, 22] on button "Submit as Quote" at bounding box center [882, 20] width 75 height 20
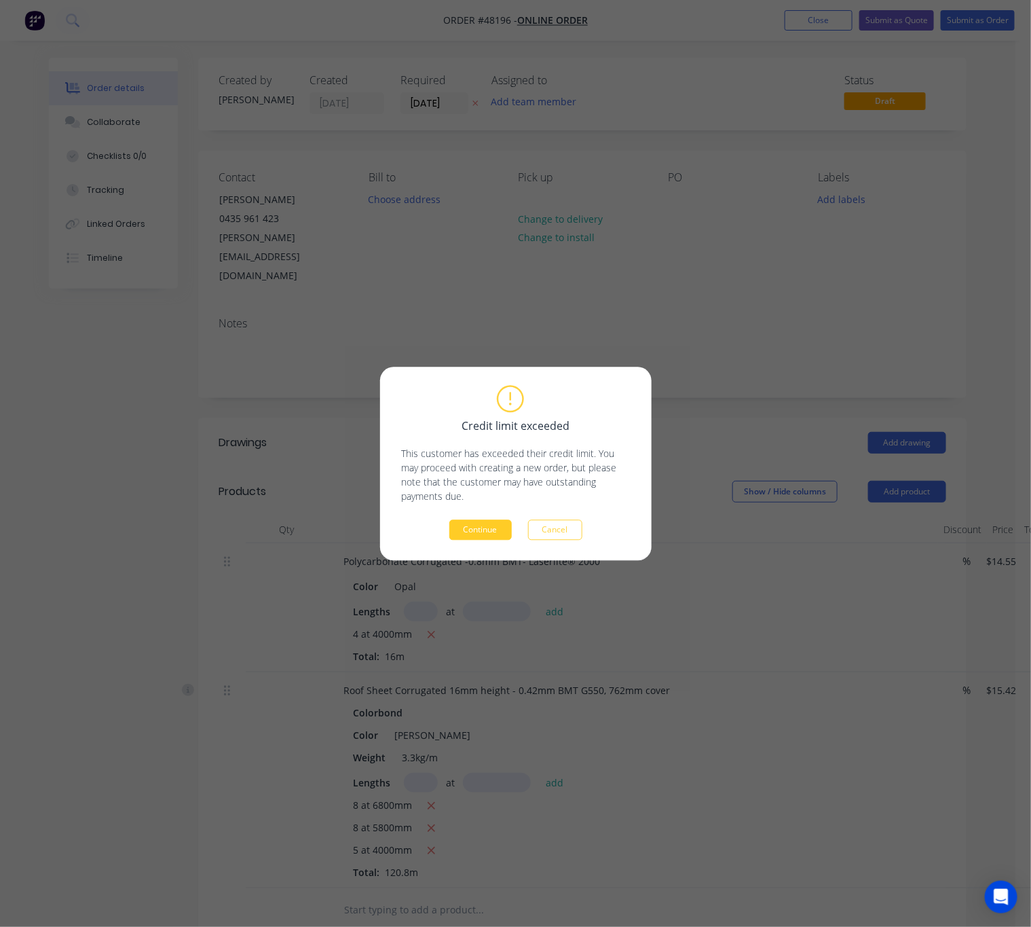
click at [498, 532] on button "Continue" at bounding box center [480, 529] width 62 height 20
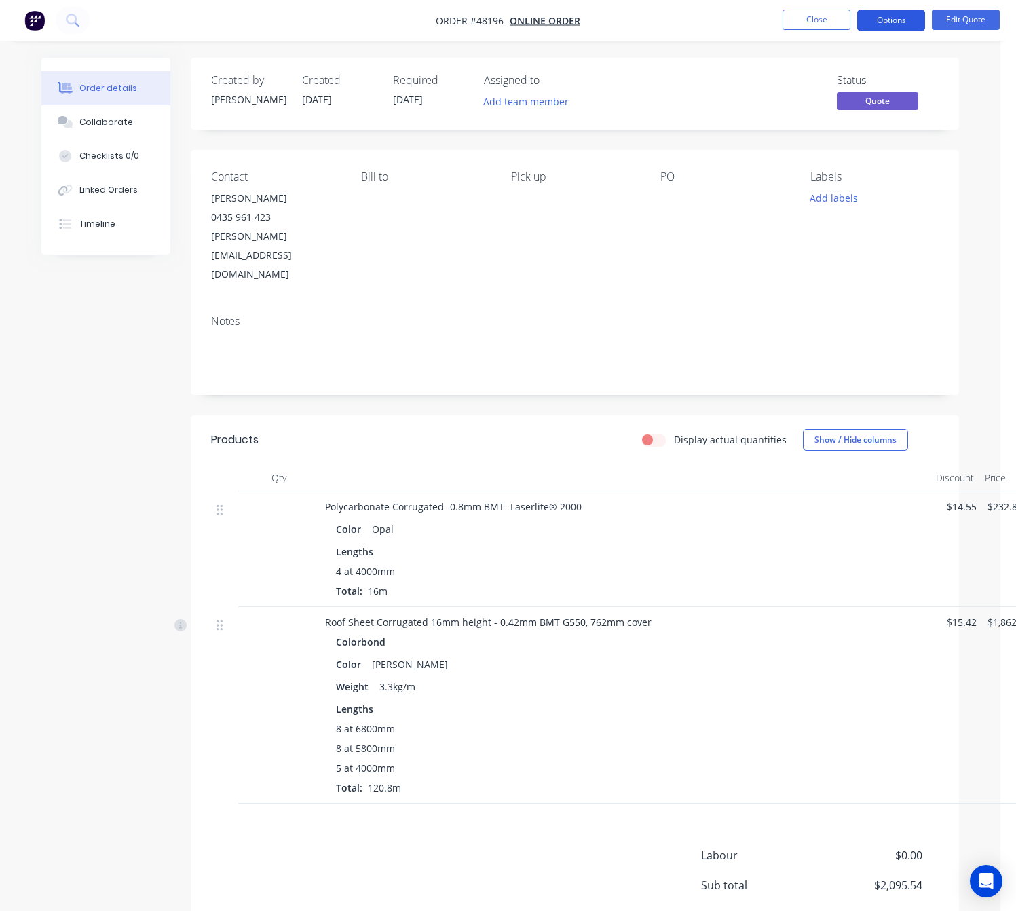
drag, startPoint x: 890, startPoint y: 13, endPoint x: 887, endPoint y: 19, distance: 7.0
click at [890, 13] on button "Options" at bounding box center [891, 21] width 68 height 22
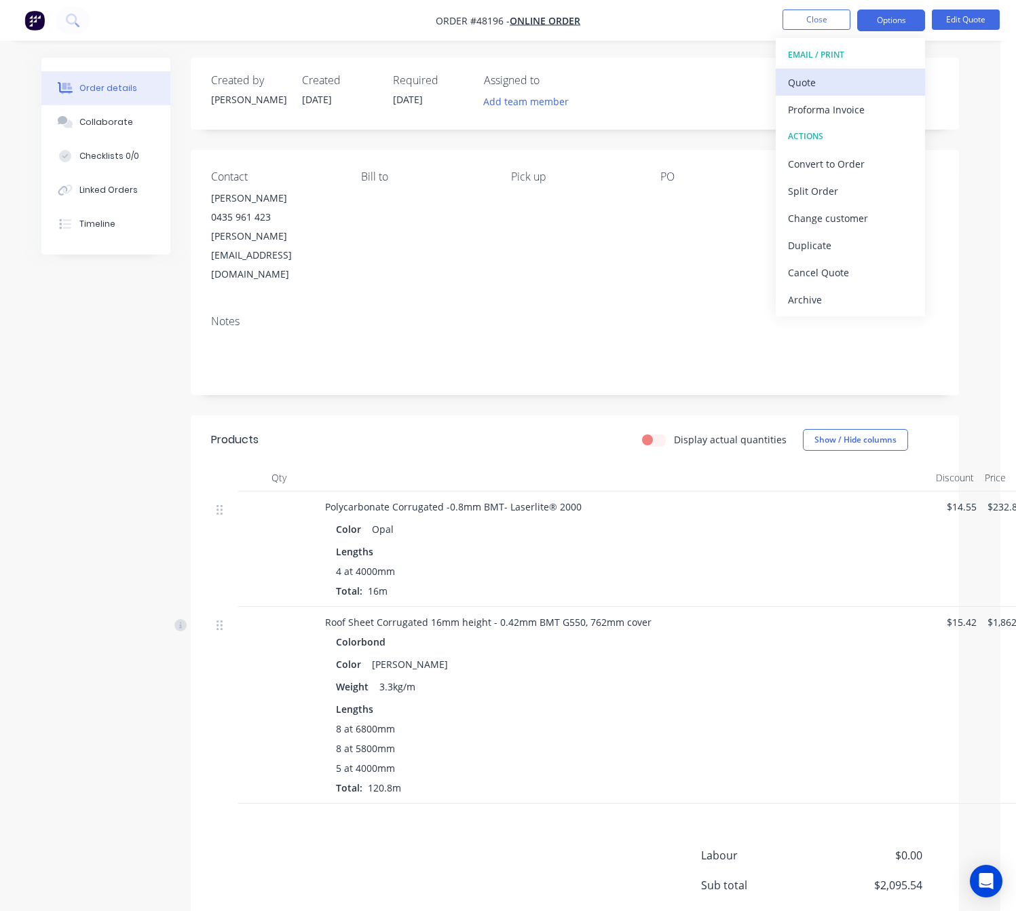
click at [853, 82] on div "Quote" at bounding box center [850, 83] width 125 height 20
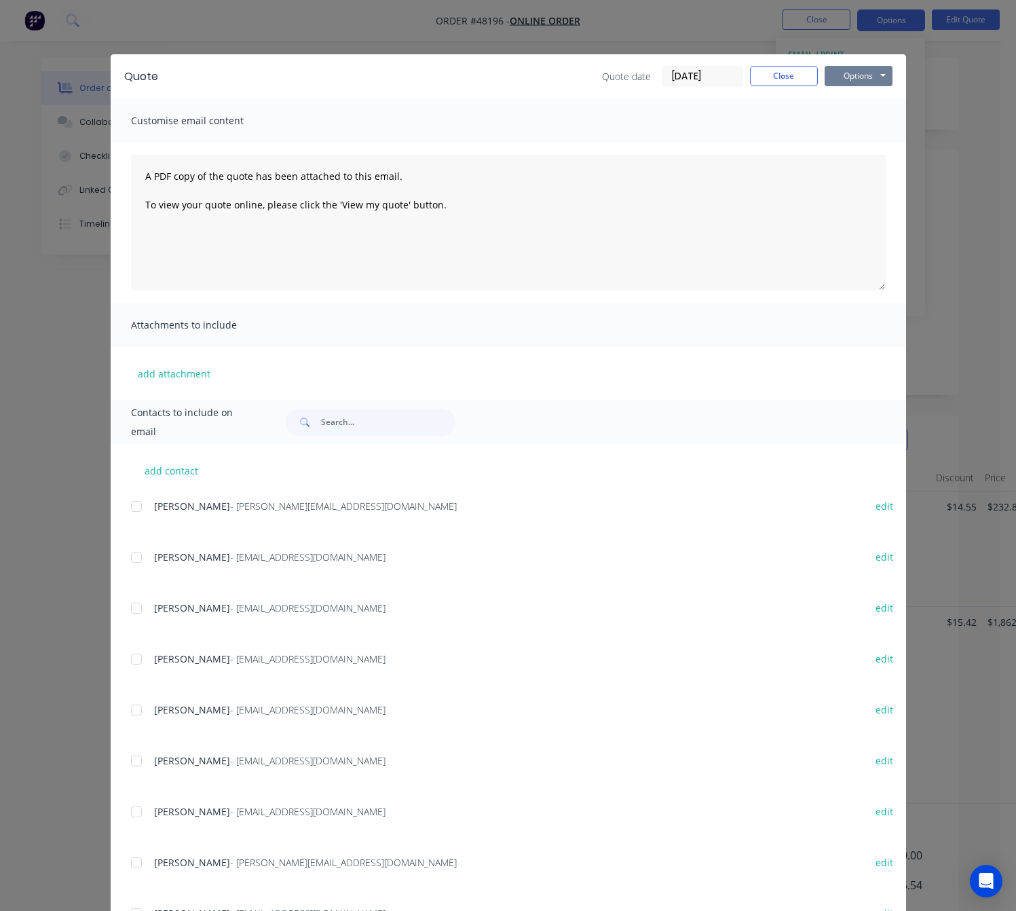
click at [829, 69] on button "Options" at bounding box center [859, 76] width 68 height 20
click at [848, 116] on button "Print" at bounding box center [868, 122] width 87 height 22
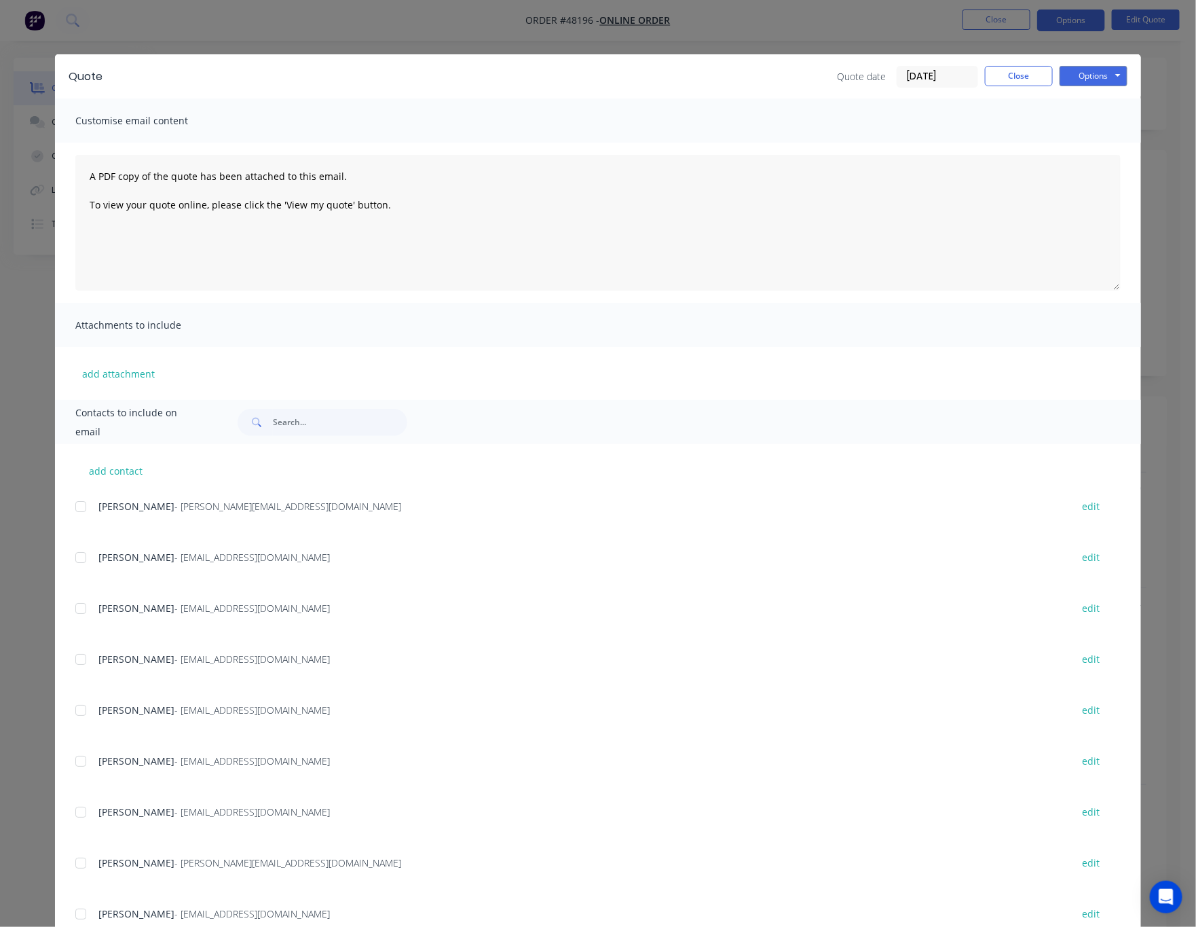
click at [485, 43] on div "Quote Quote date 18/08/25 Close Options Preview Print Email Customise email con…" at bounding box center [598, 463] width 1196 height 927
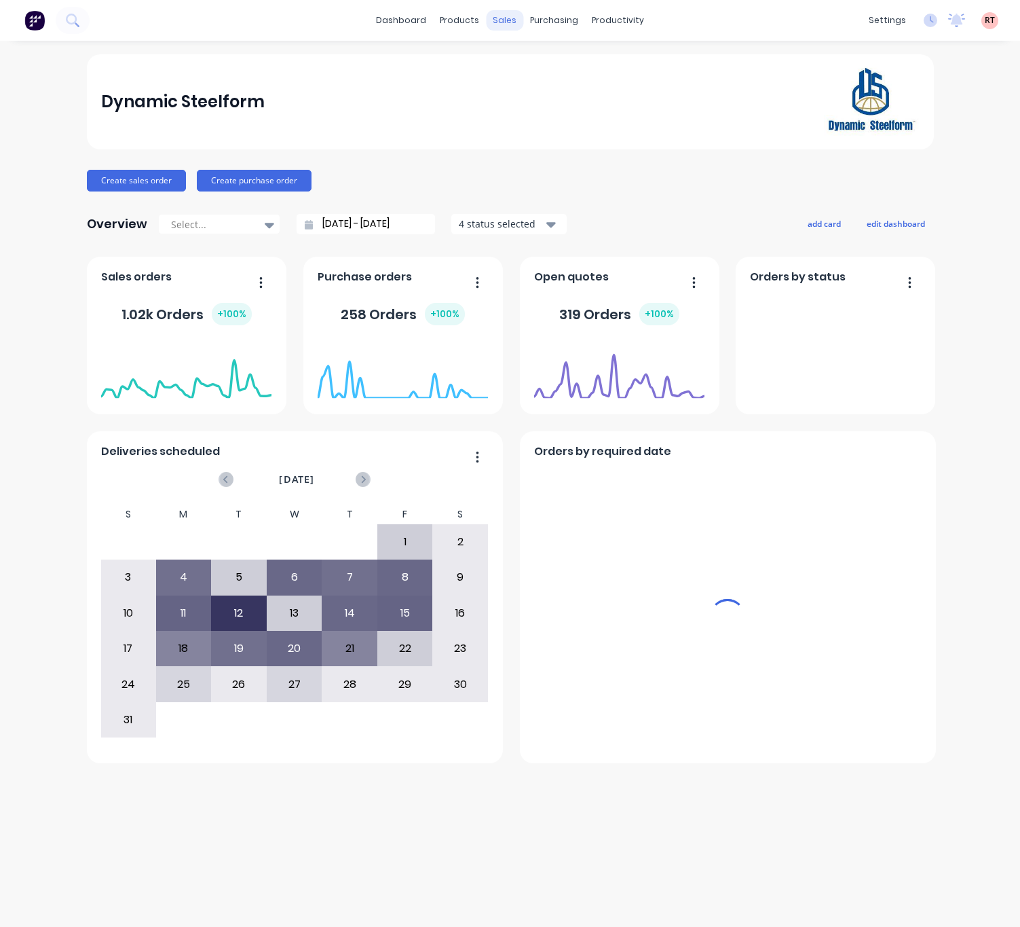
click at [505, 16] on div "sales" at bounding box center [504, 20] width 37 height 20
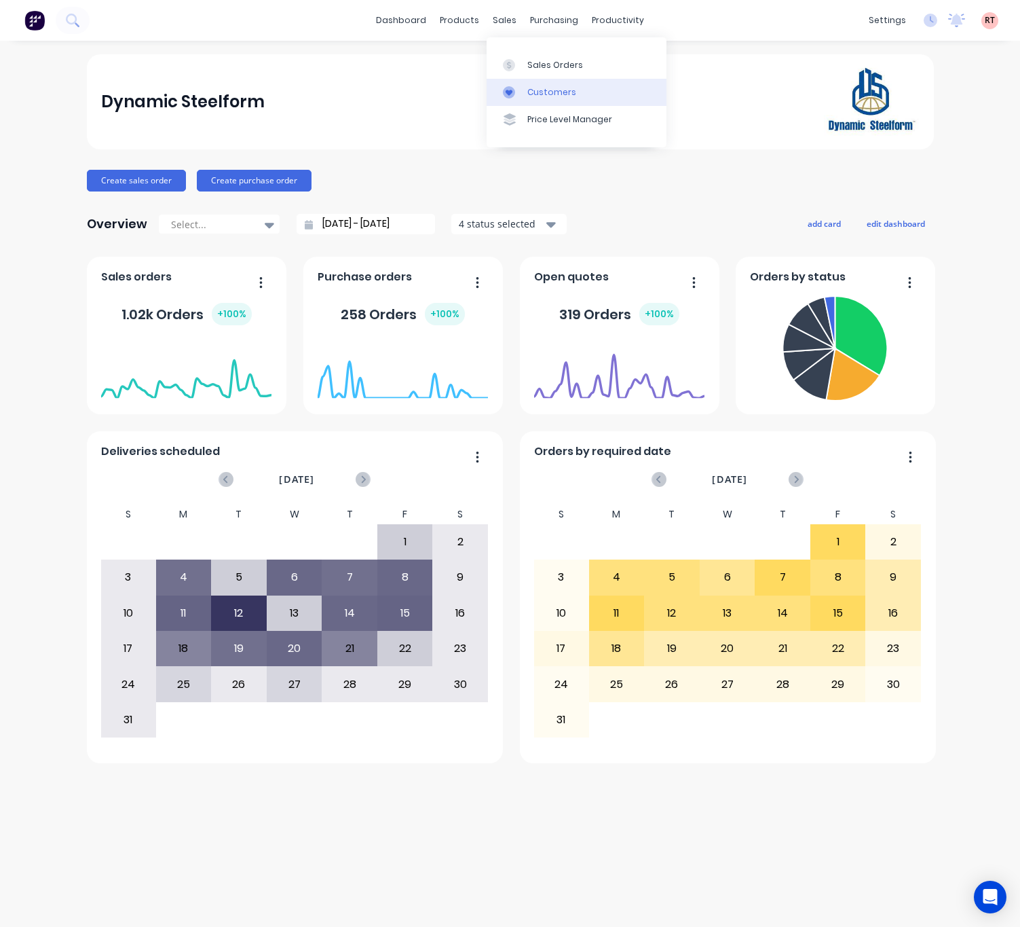
drag, startPoint x: 566, startPoint y: 62, endPoint x: 558, endPoint y: 78, distance: 18.2
click at [566, 62] on div "Sales Orders" at bounding box center [556, 65] width 56 height 12
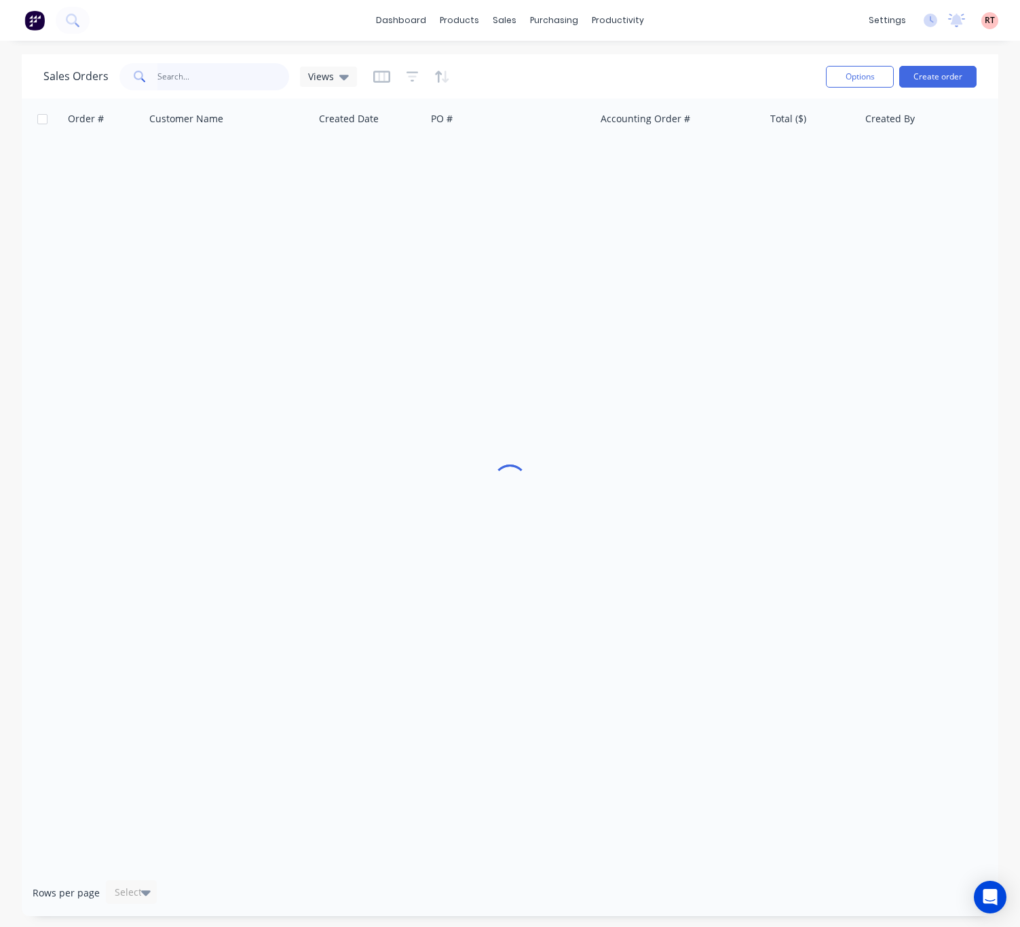
click at [194, 72] on input "text" at bounding box center [224, 76] width 132 height 27
drag, startPoint x: 200, startPoint y: 75, endPoint x: 128, endPoint y: 86, distance: 72.0
click at [128, 86] on div "47177" at bounding box center [204, 76] width 170 height 27
type input "48177"
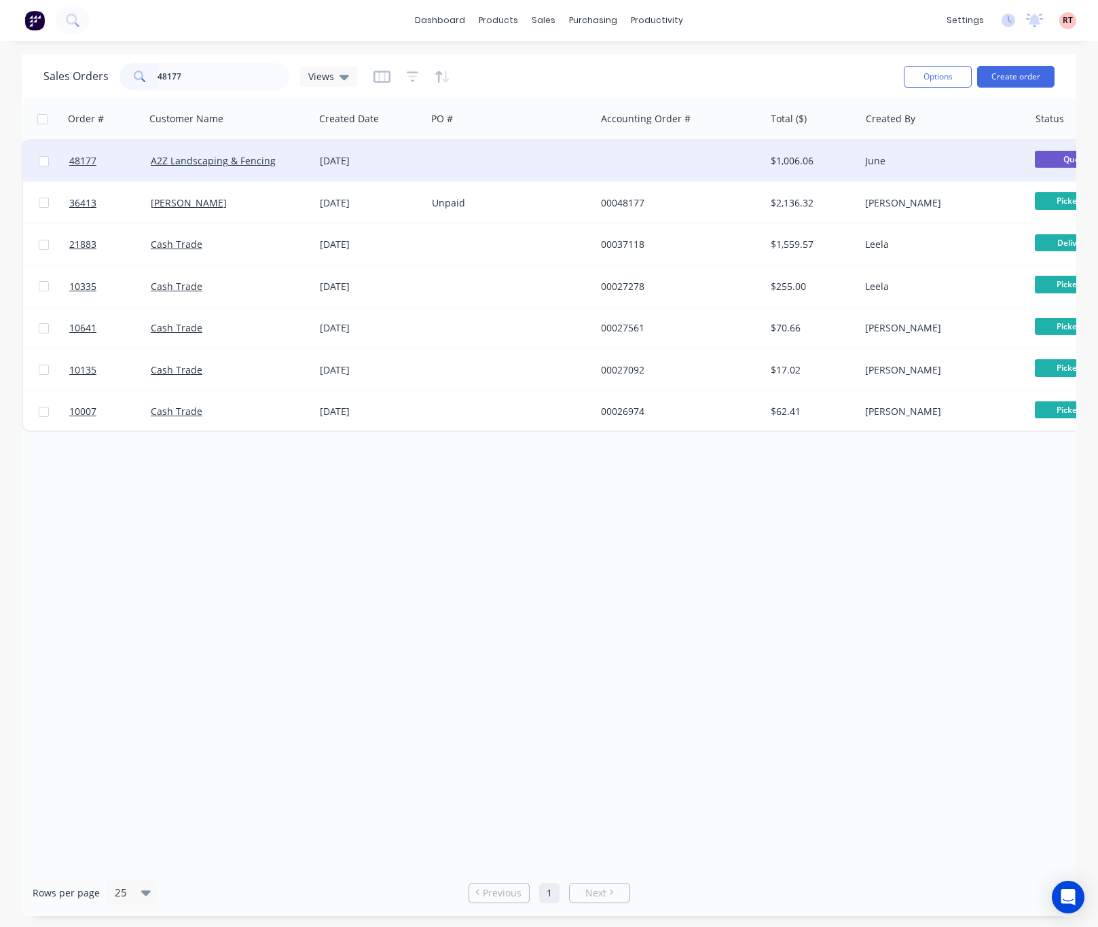
click at [449, 159] on div at bounding box center [510, 161] width 169 height 41
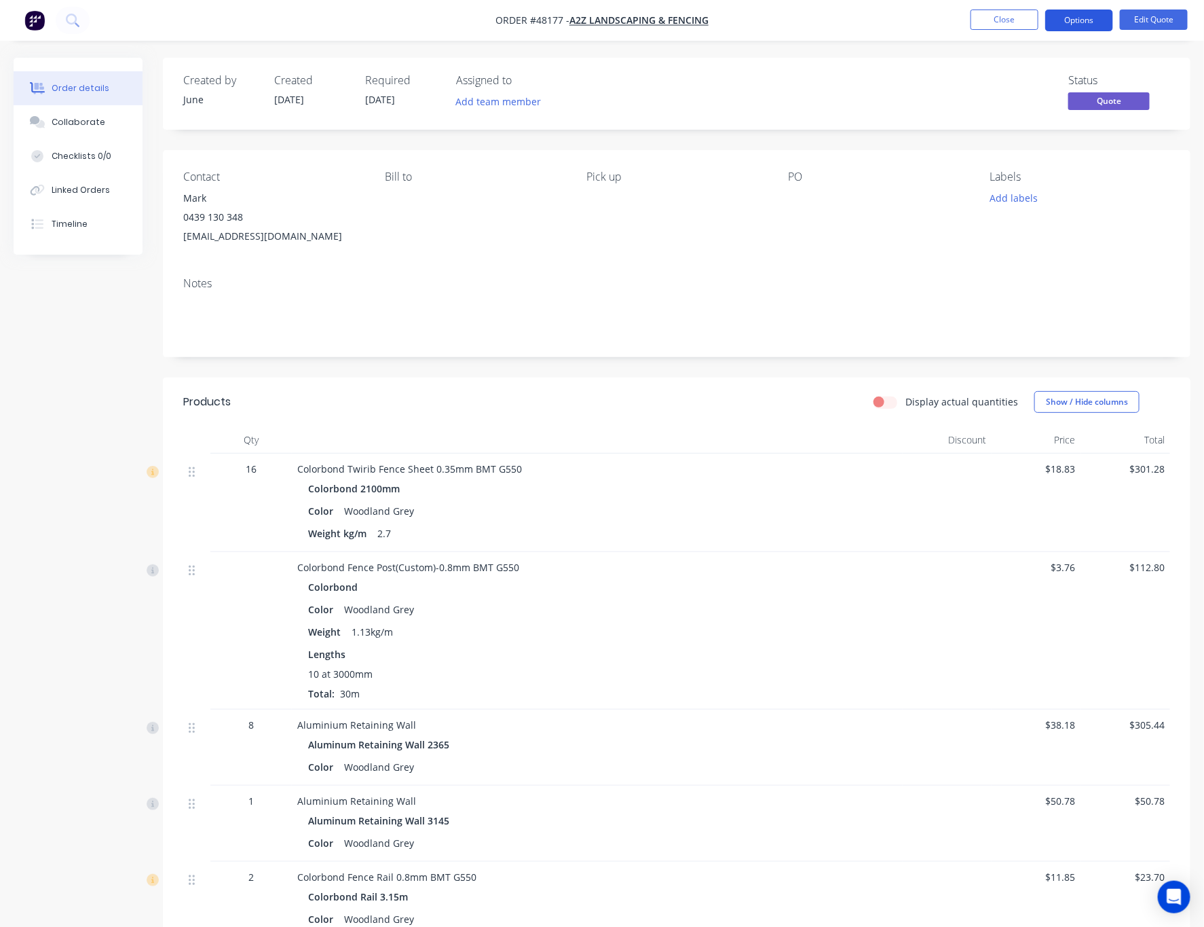
click at [1020, 17] on button "Options" at bounding box center [1080, 21] width 68 height 22
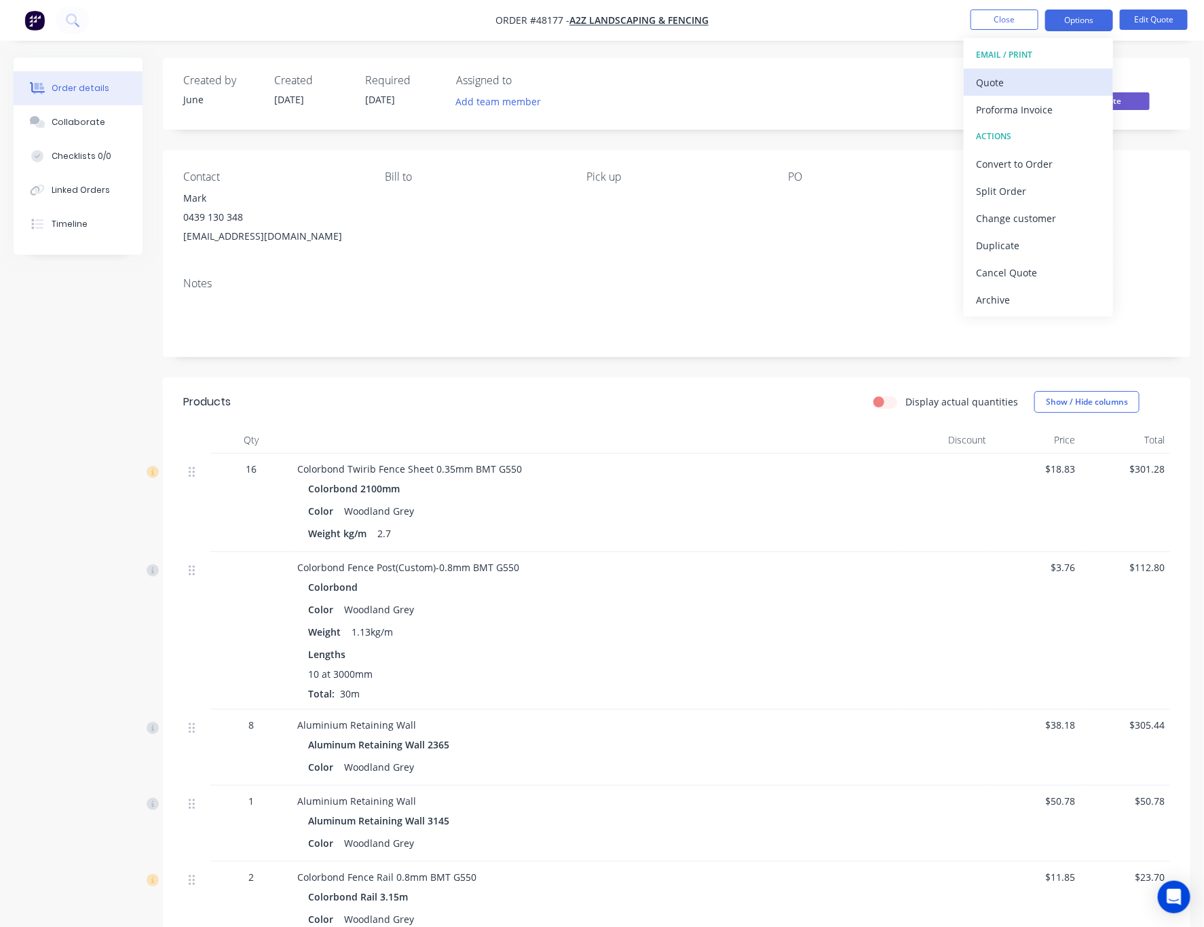
click at [1020, 84] on div "Quote" at bounding box center [1038, 83] width 125 height 20
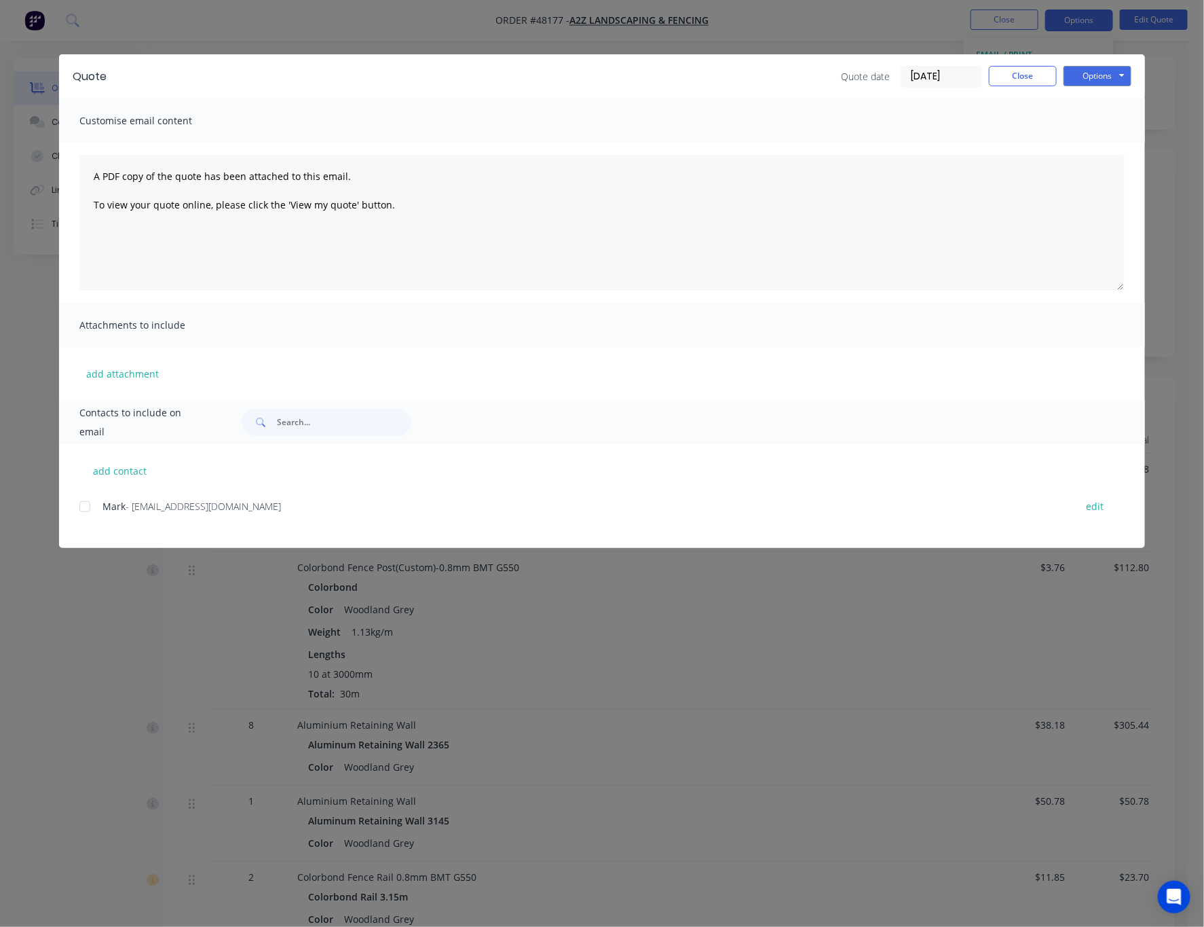
click at [910, 62] on div "Quote Quote date 18/08/25 Close Options Preview Print Email" at bounding box center [602, 76] width 1086 height 44
click at [1020, 76] on button "Close" at bounding box center [1023, 76] width 68 height 20
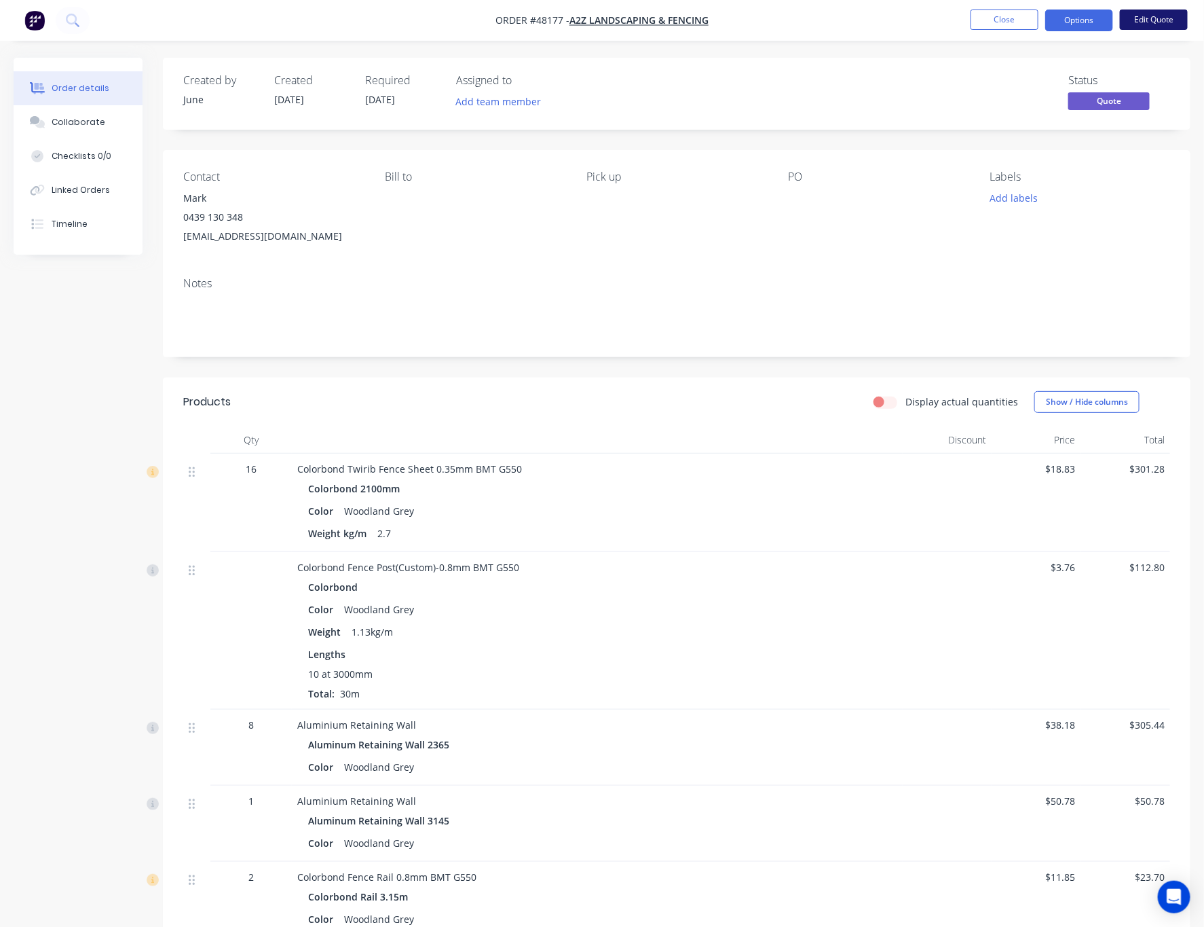
click at [1020, 18] on button "Edit Quote" at bounding box center [1154, 20] width 68 height 20
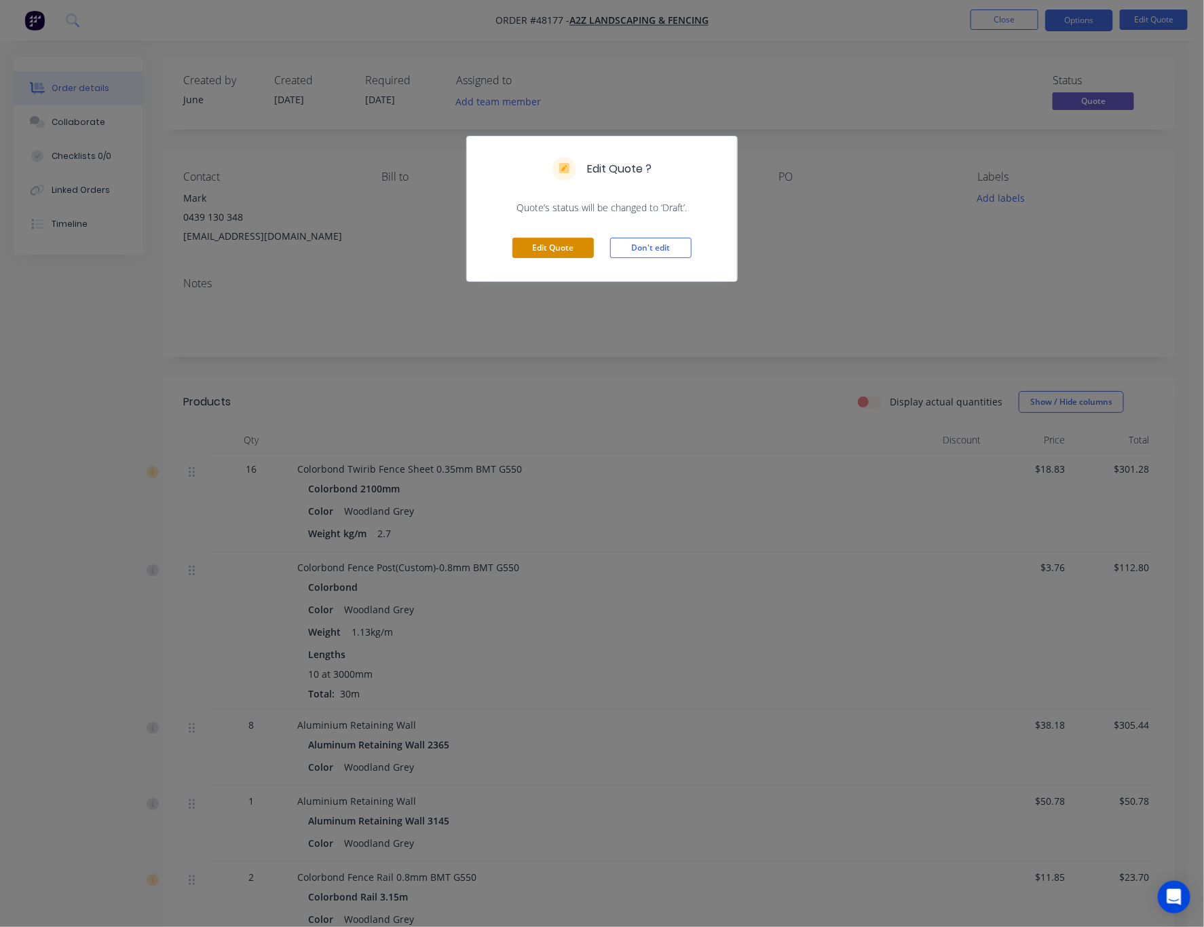
click at [557, 251] on button "Edit Quote" at bounding box center [553, 248] width 81 height 20
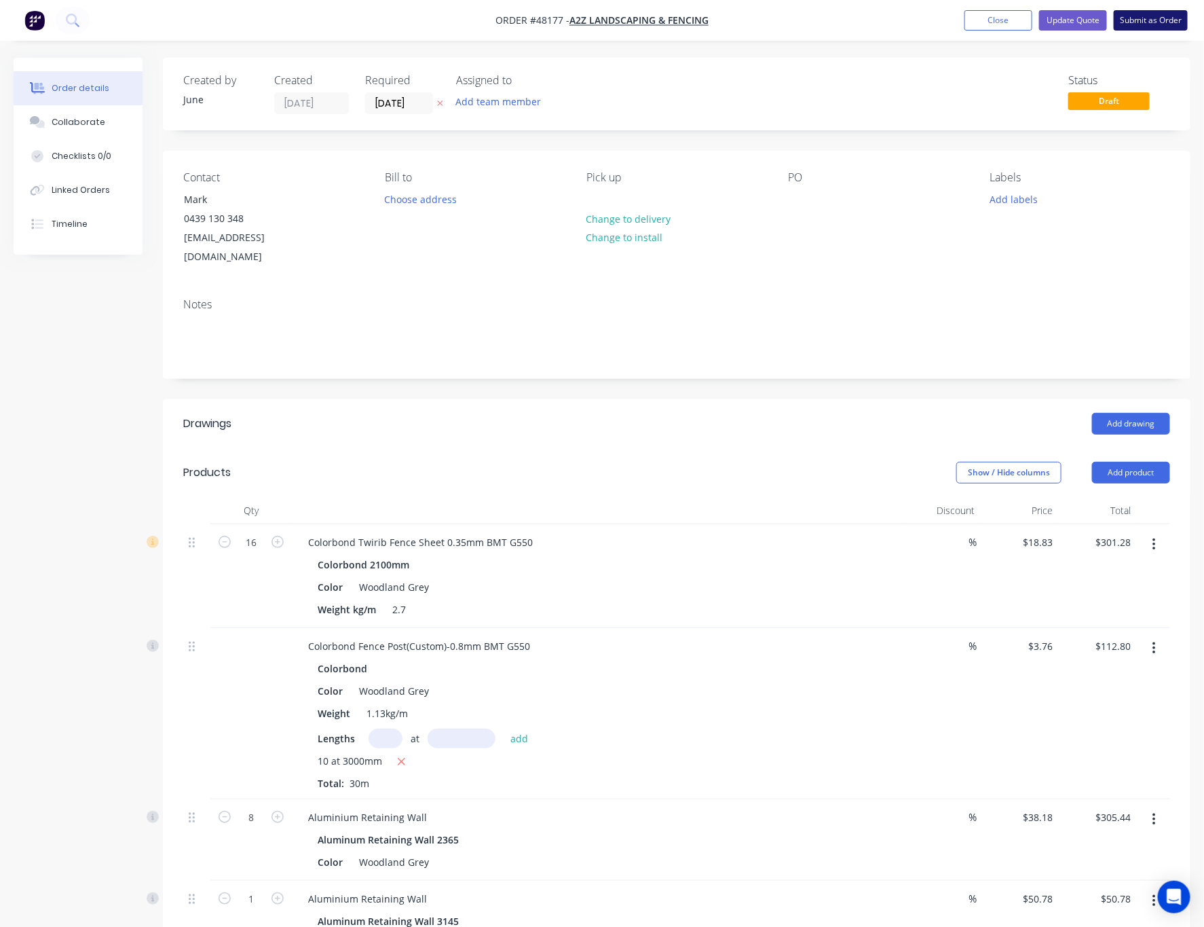
click at [1020, 19] on button "Submit as Order" at bounding box center [1151, 20] width 74 height 20
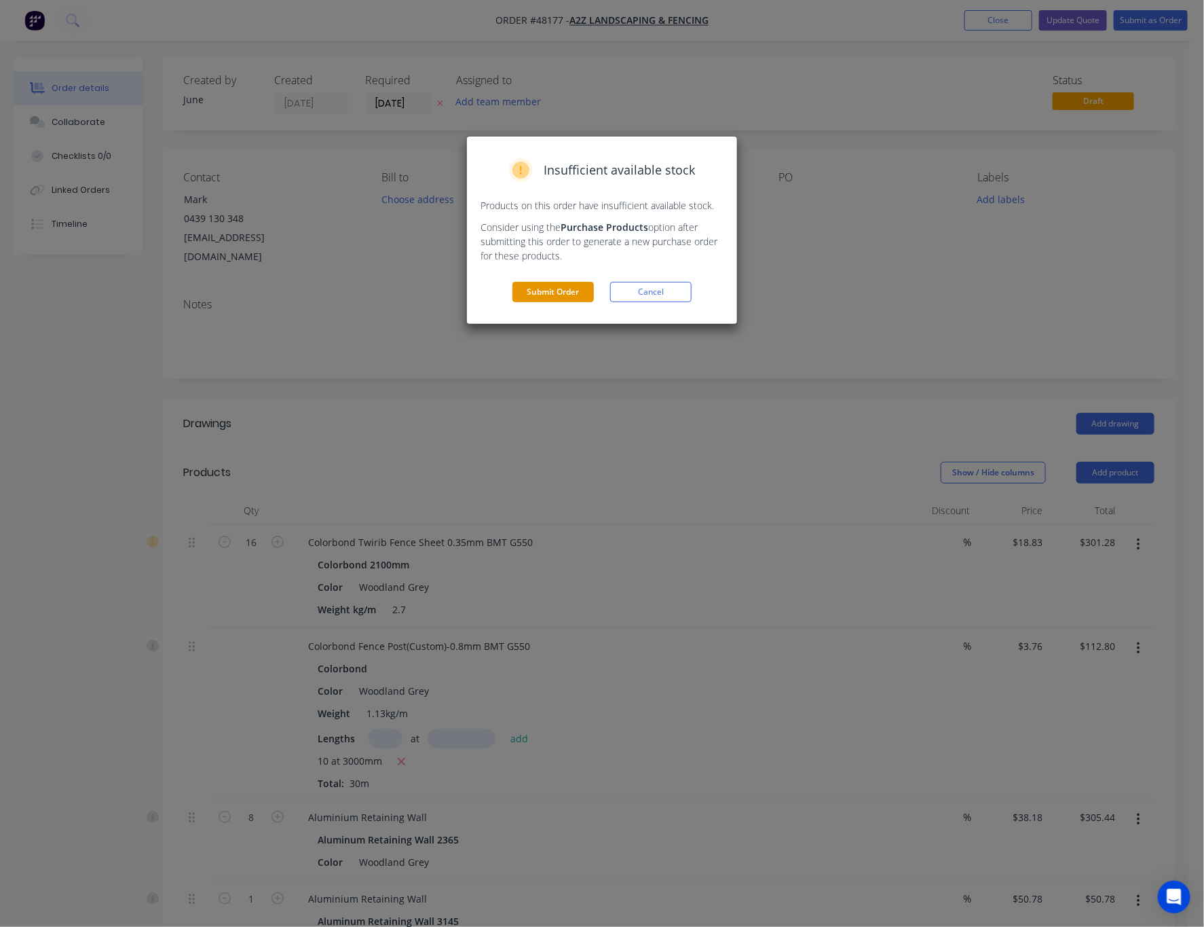
click at [570, 287] on button "Submit Order" at bounding box center [553, 292] width 81 height 20
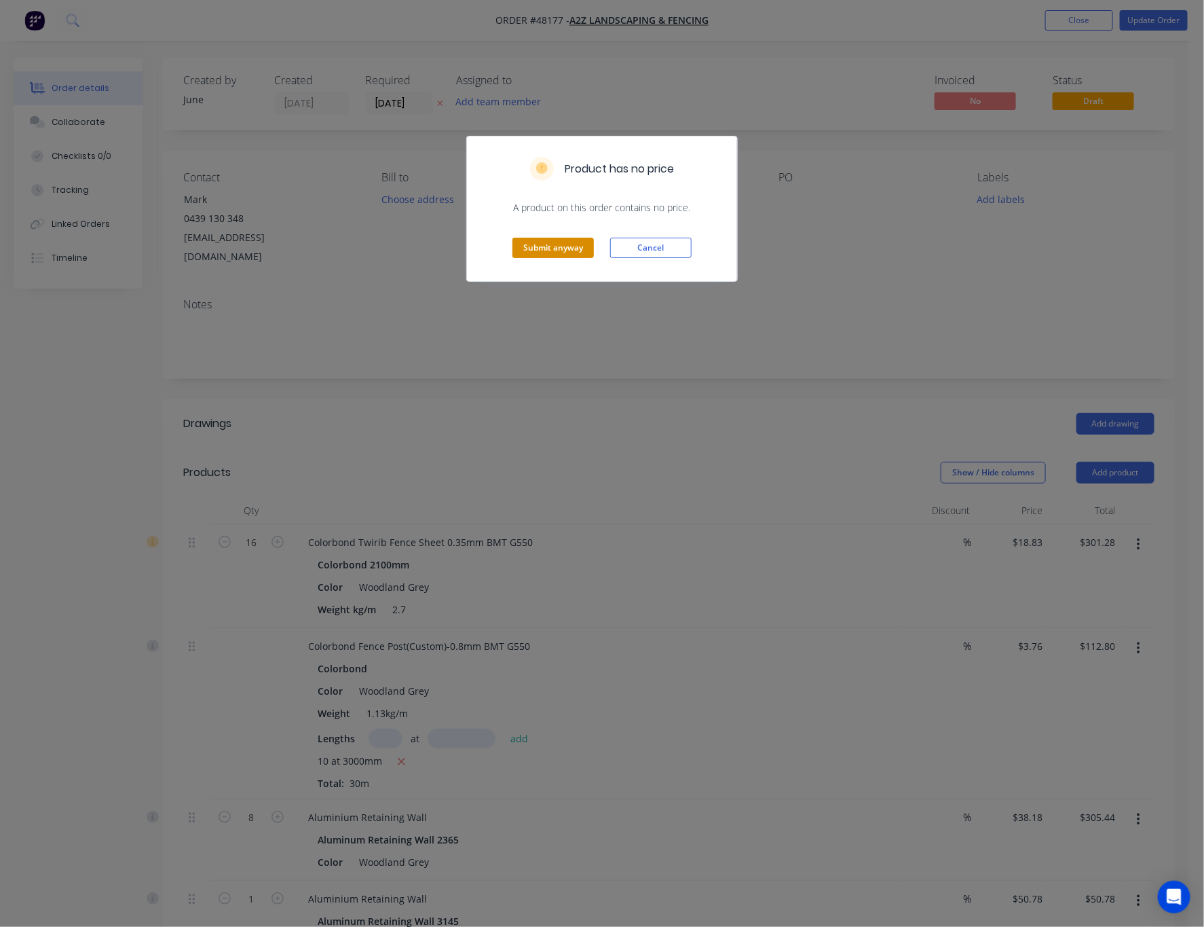
click at [518, 251] on button "Submit anyway" at bounding box center [553, 248] width 81 height 20
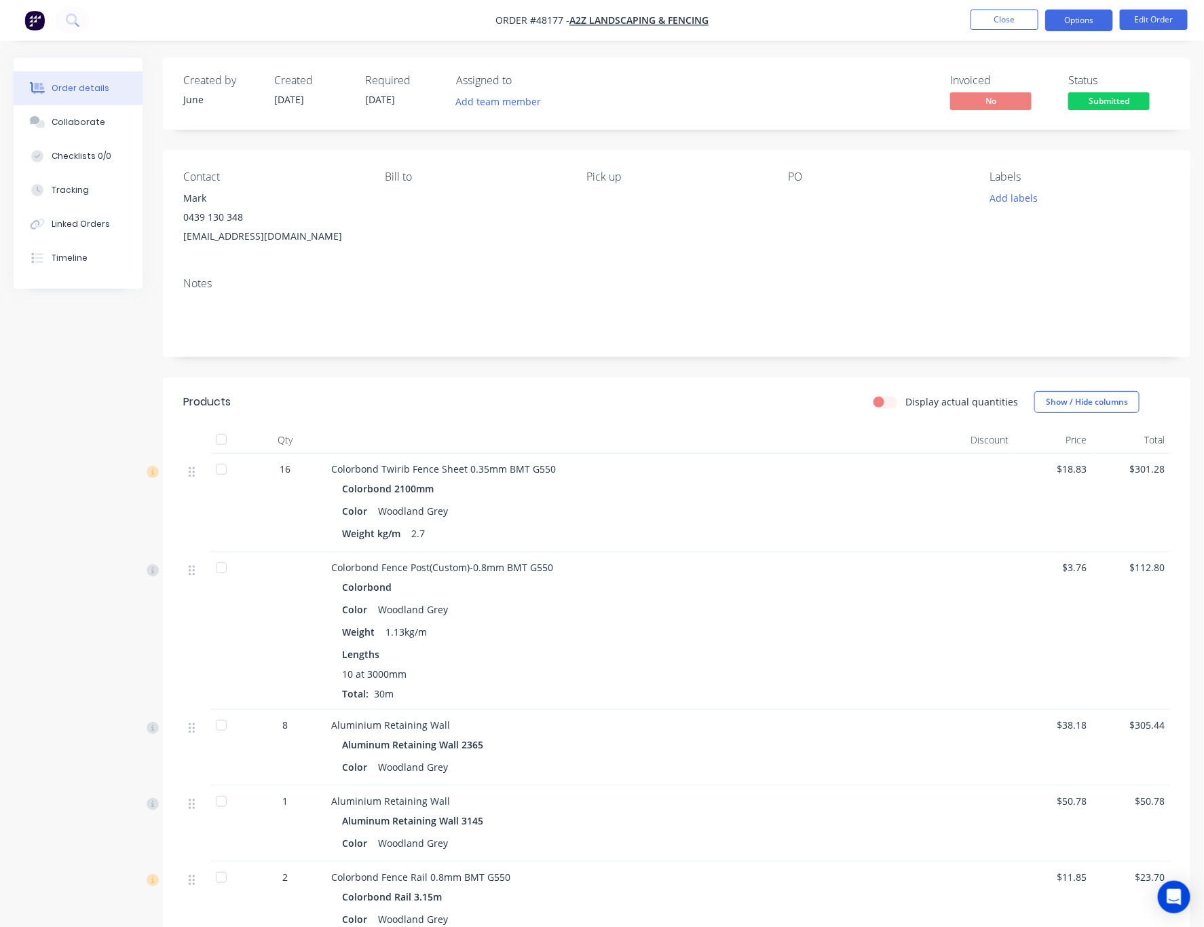
click at [1020, 18] on button "Options" at bounding box center [1080, 21] width 68 height 22
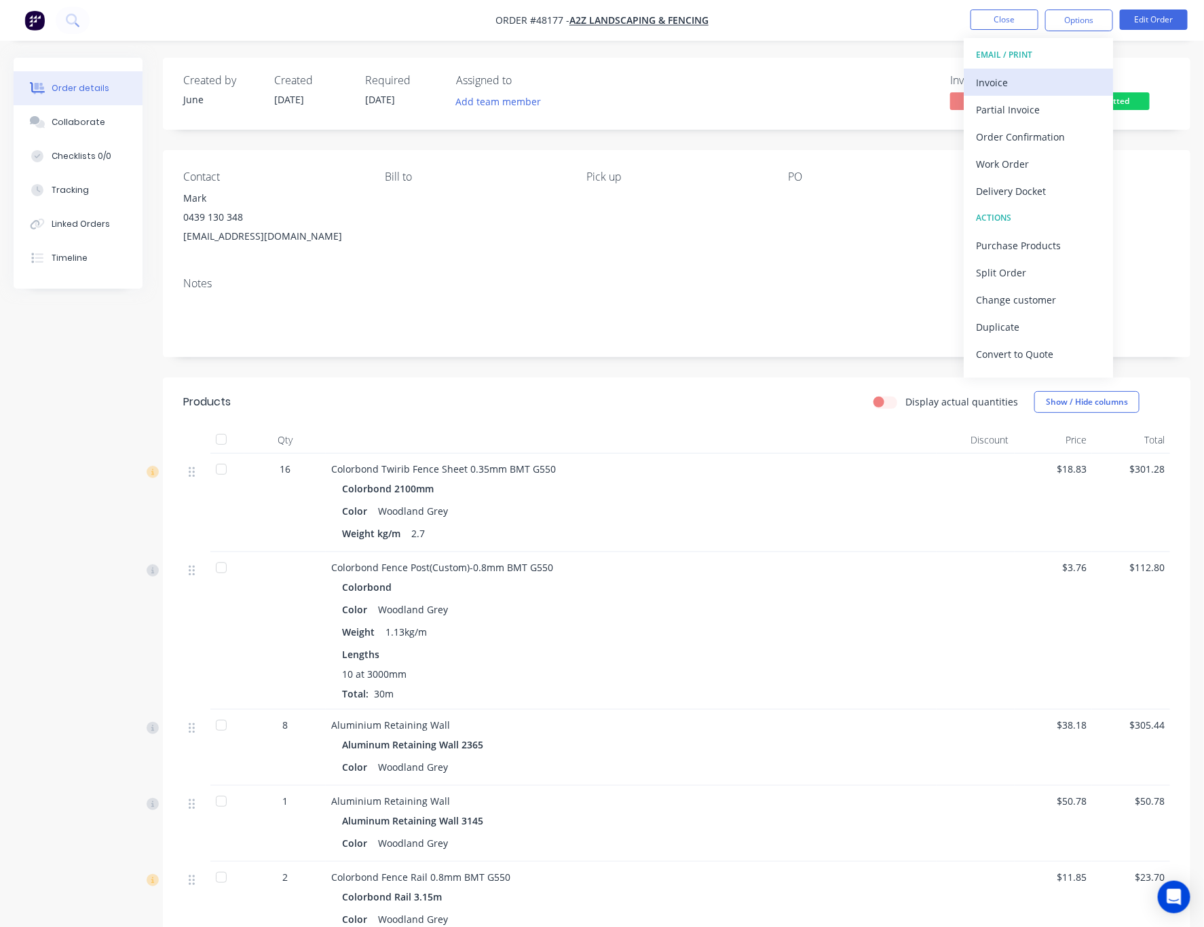
click at [1020, 77] on div "Invoice" at bounding box center [1038, 83] width 125 height 20
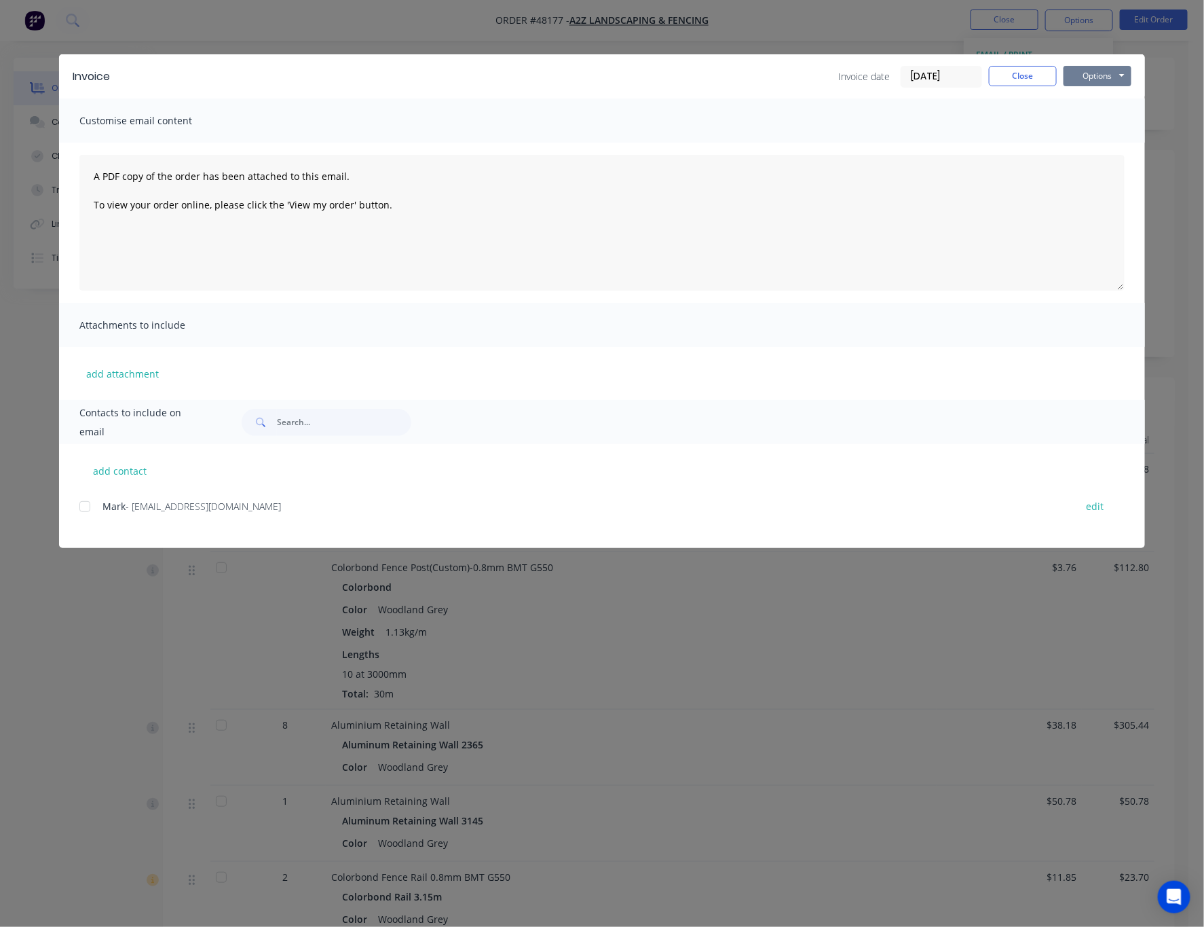
click at [1020, 77] on button "Options" at bounding box center [1098, 76] width 68 height 20
click at [1020, 126] on button "Print" at bounding box center [1107, 122] width 87 height 22
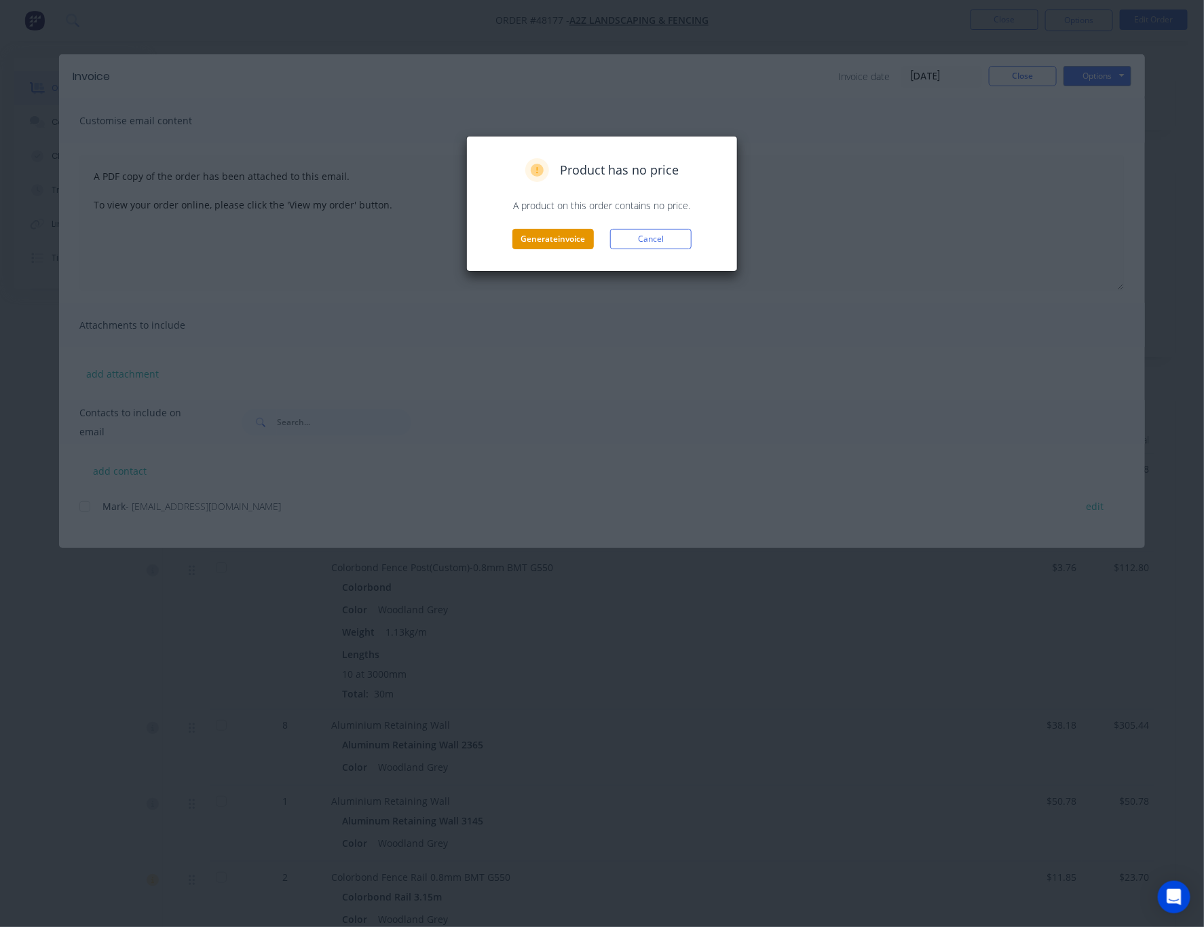
click at [547, 244] on button "Generate invoice" at bounding box center [553, 239] width 81 height 20
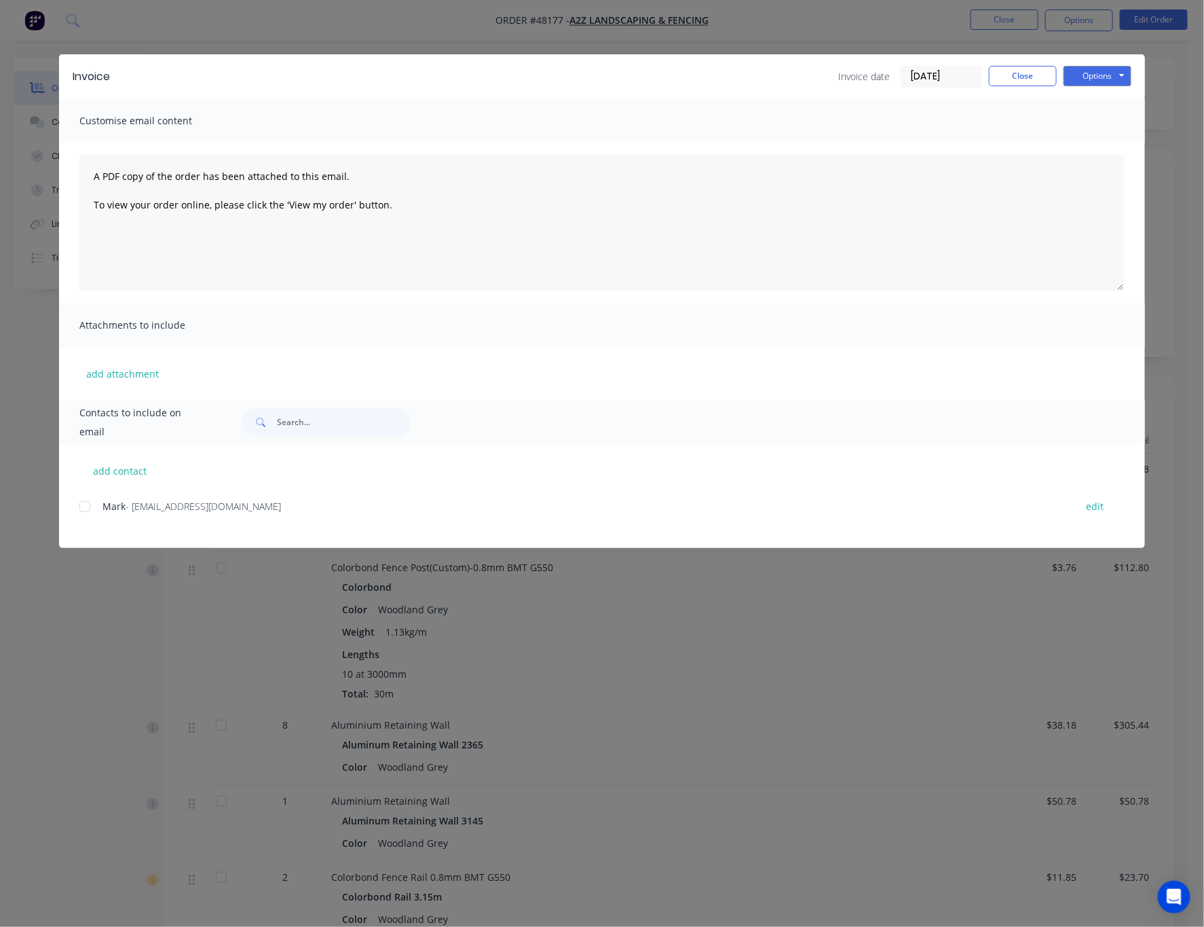
click at [709, 26] on div "Invoice Invoice date 18/08/25 Close Options Preview Print Email Customise email…" at bounding box center [602, 463] width 1204 height 927
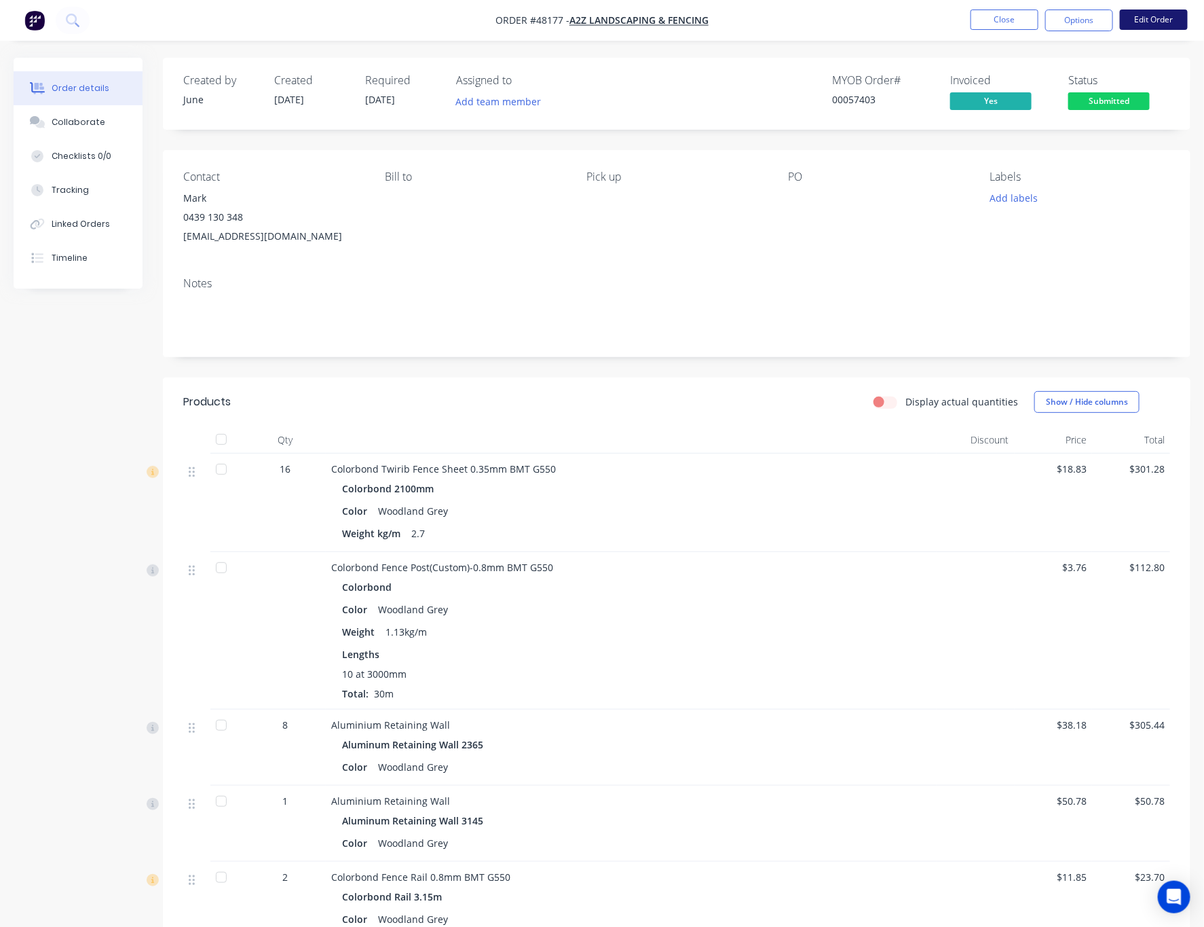
click at [1020, 24] on button "Edit Order" at bounding box center [1154, 20] width 68 height 20
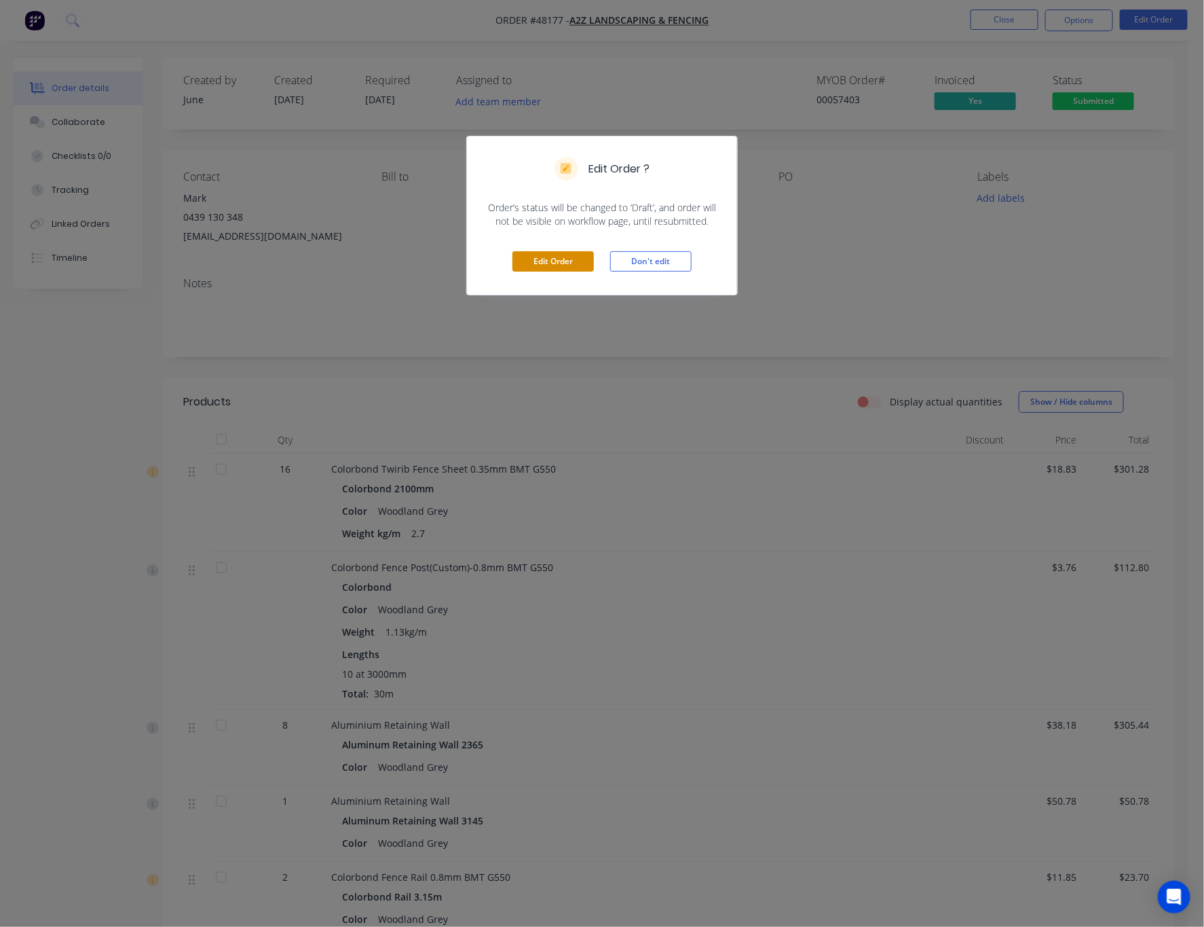
click at [563, 263] on button "Edit Order" at bounding box center [553, 261] width 81 height 20
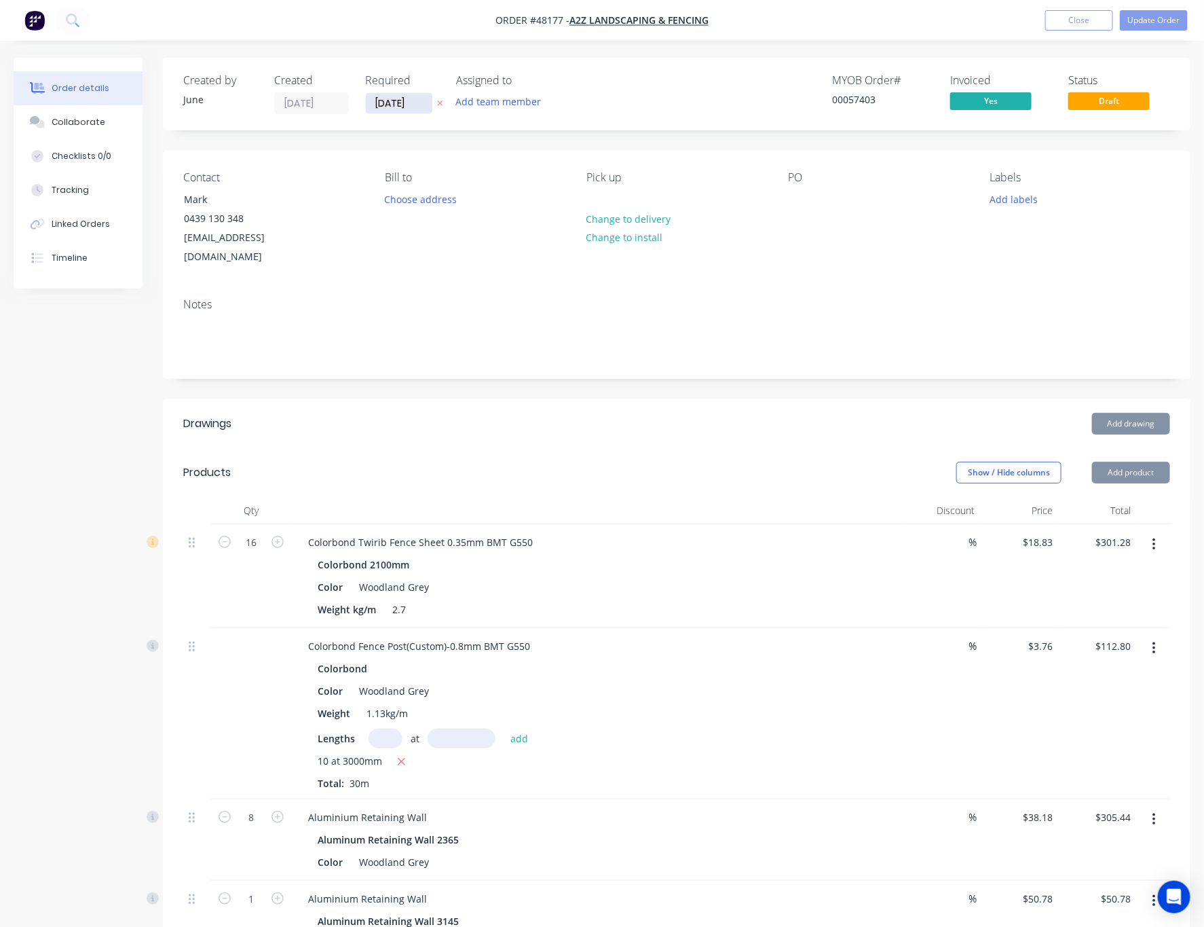
click at [380, 103] on input "[DATE]" at bounding box center [399, 103] width 67 height 20
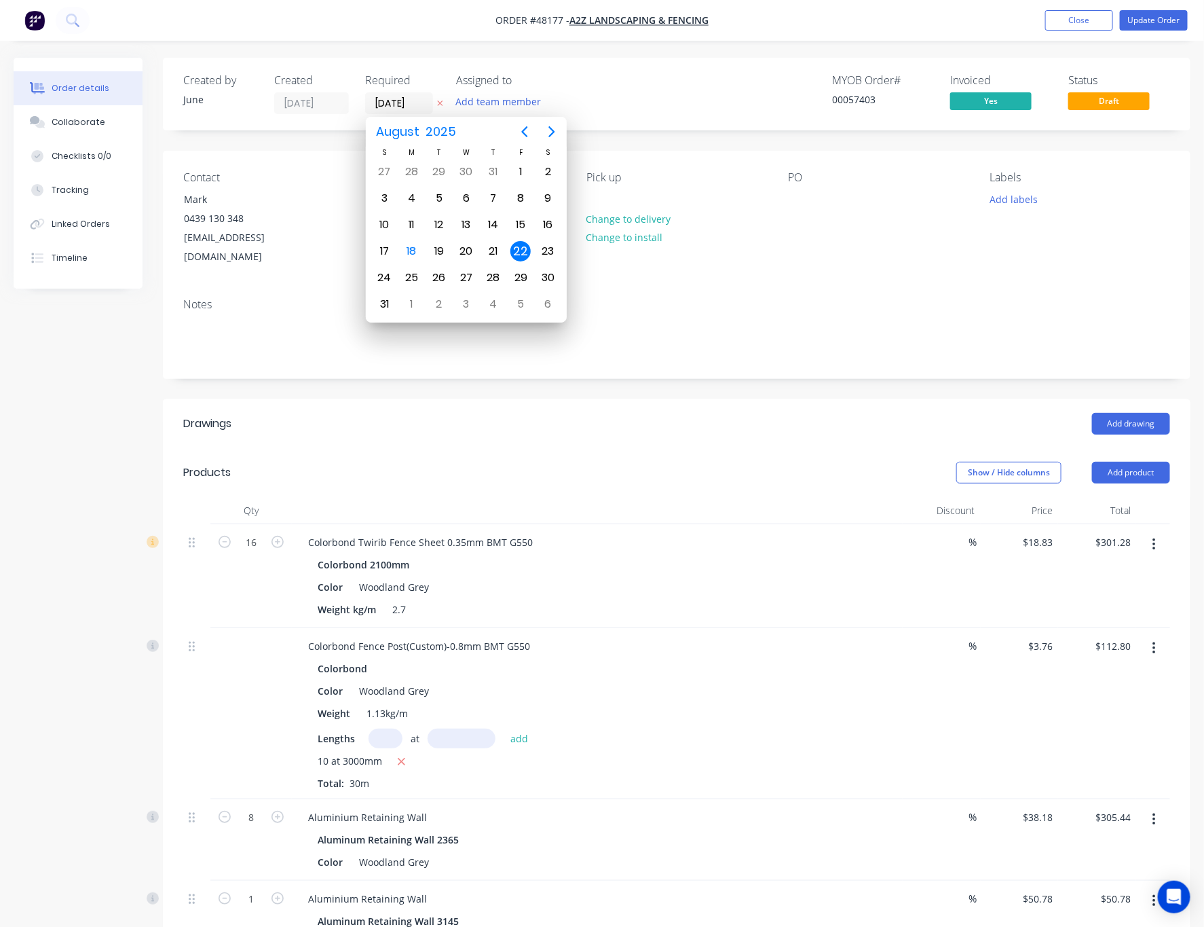
click at [517, 251] on div "22" at bounding box center [521, 251] width 20 height 20
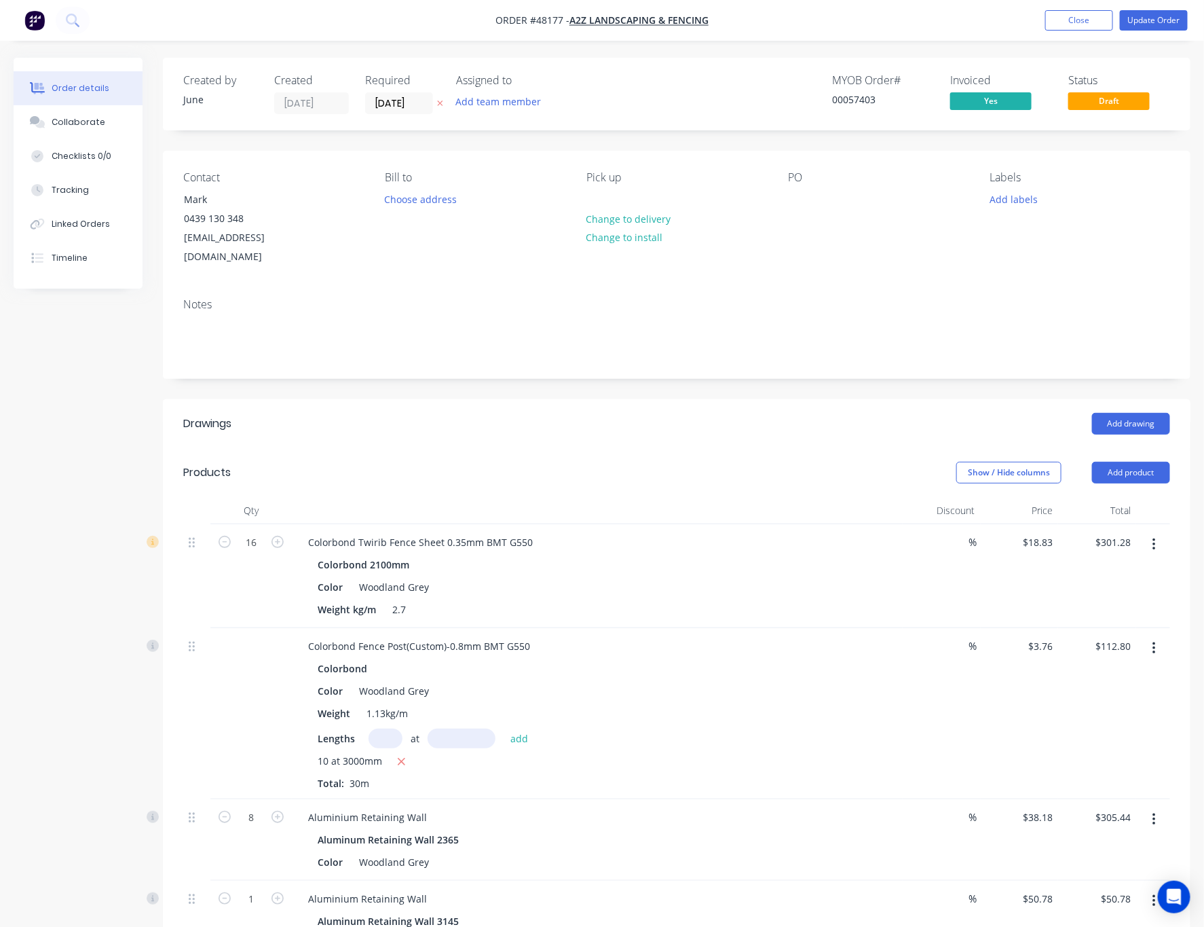
click at [622, 110] on div "MYOB Order # 00057403 Invoiced Yes Status Draft" at bounding box center [881, 94] width 578 height 40
click at [1020, 20] on button "Update Order" at bounding box center [1154, 20] width 68 height 20
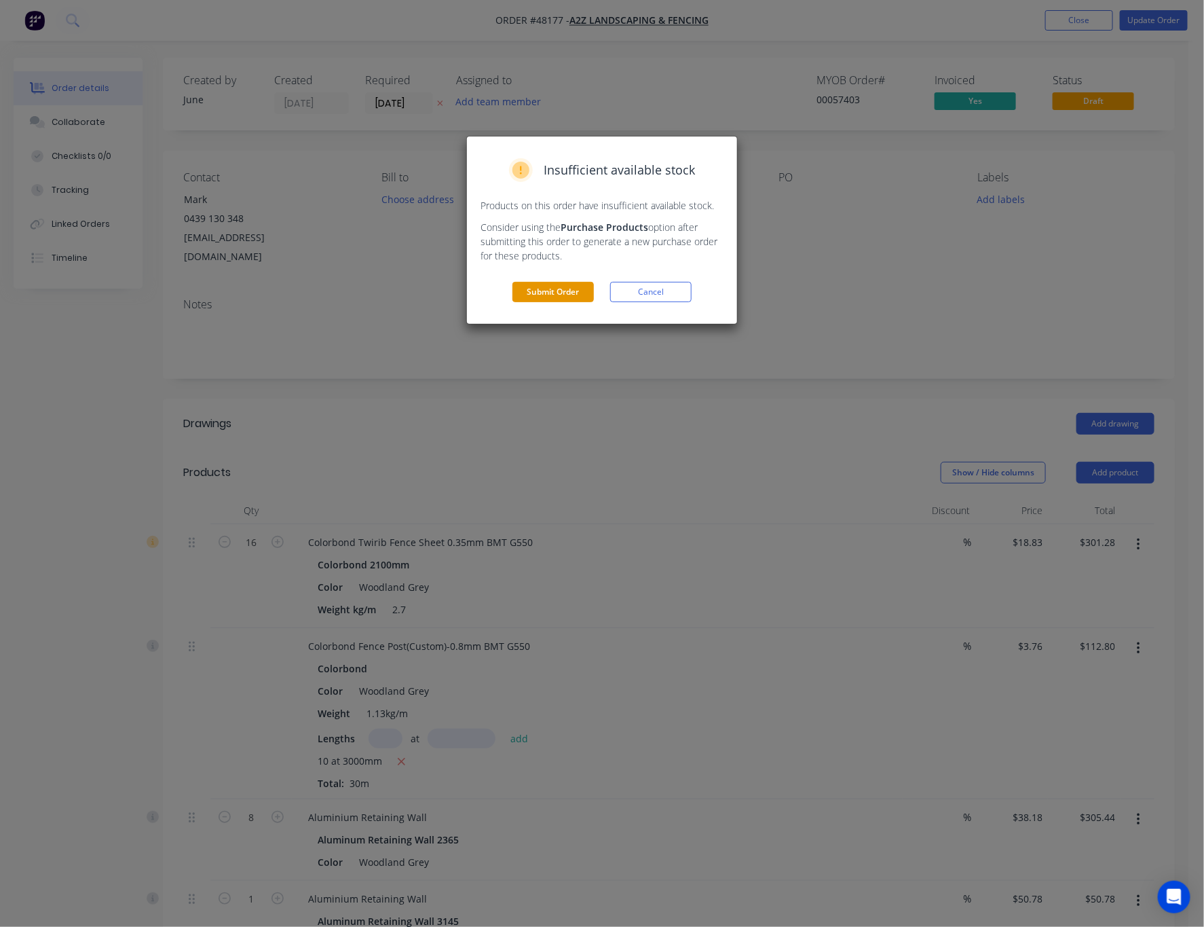
click at [559, 300] on button "Submit Order" at bounding box center [553, 292] width 81 height 20
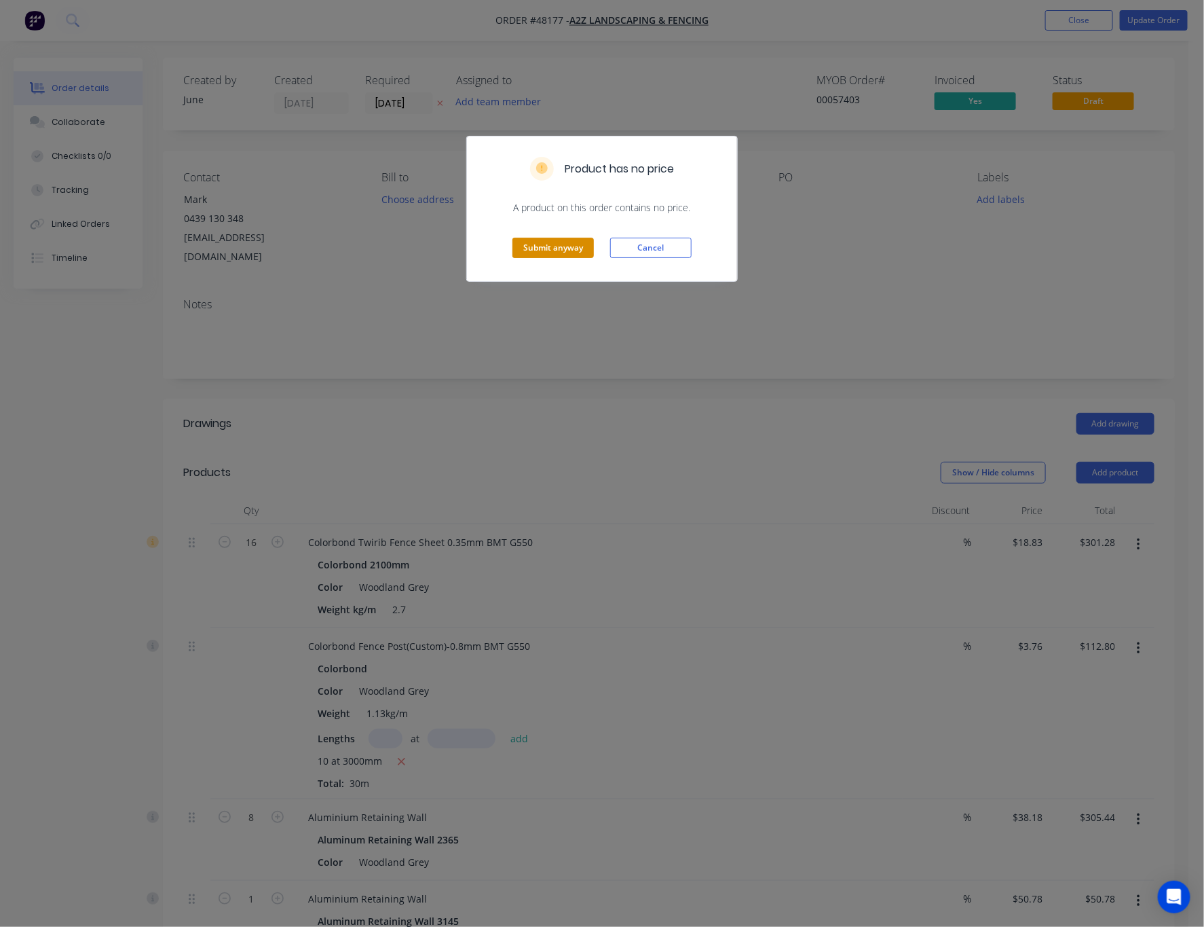
click at [544, 242] on button "Submit anyway" at bounding box center [553, 248] width 81 height 20
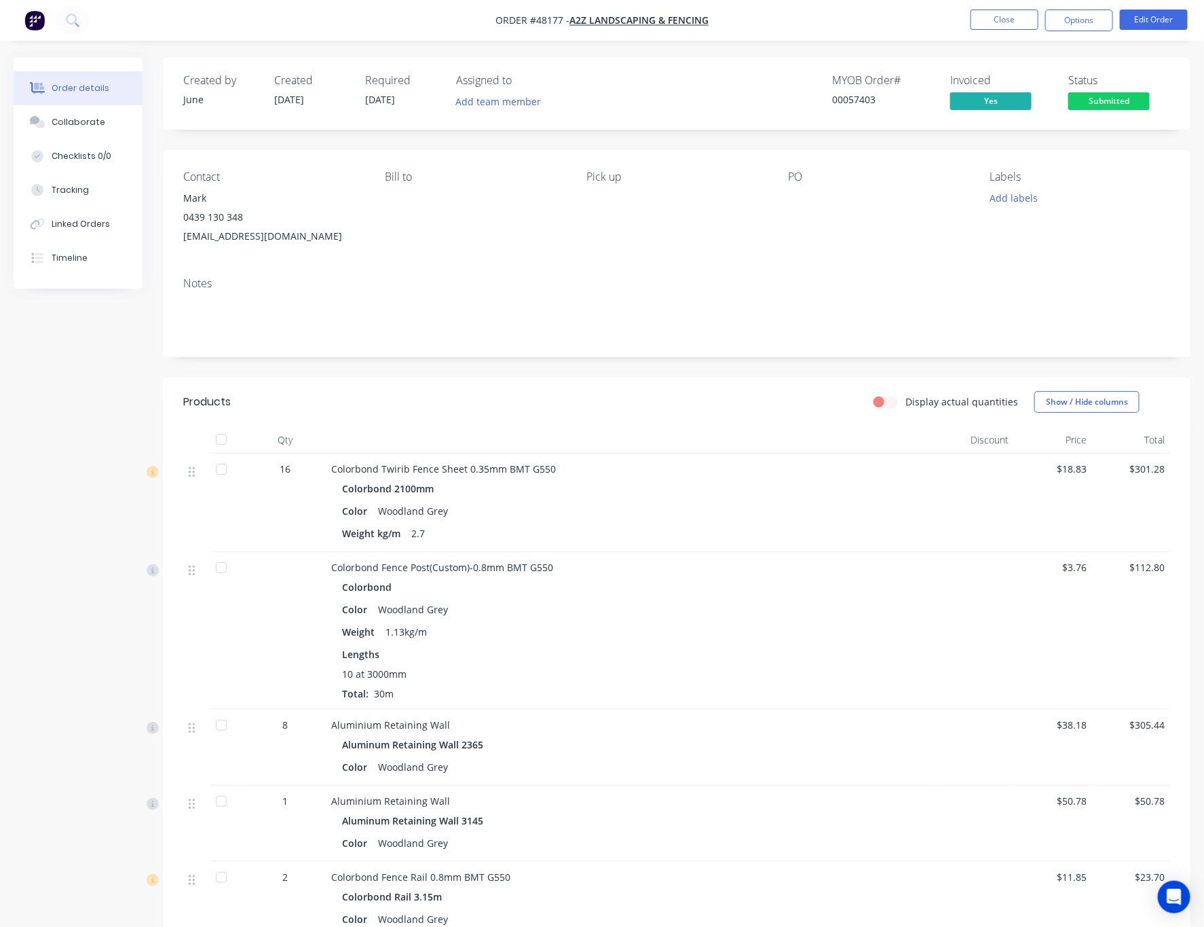
click at [1020, 103] on span "Submitted" at bounding box center [1109, 100] width 81 height 17
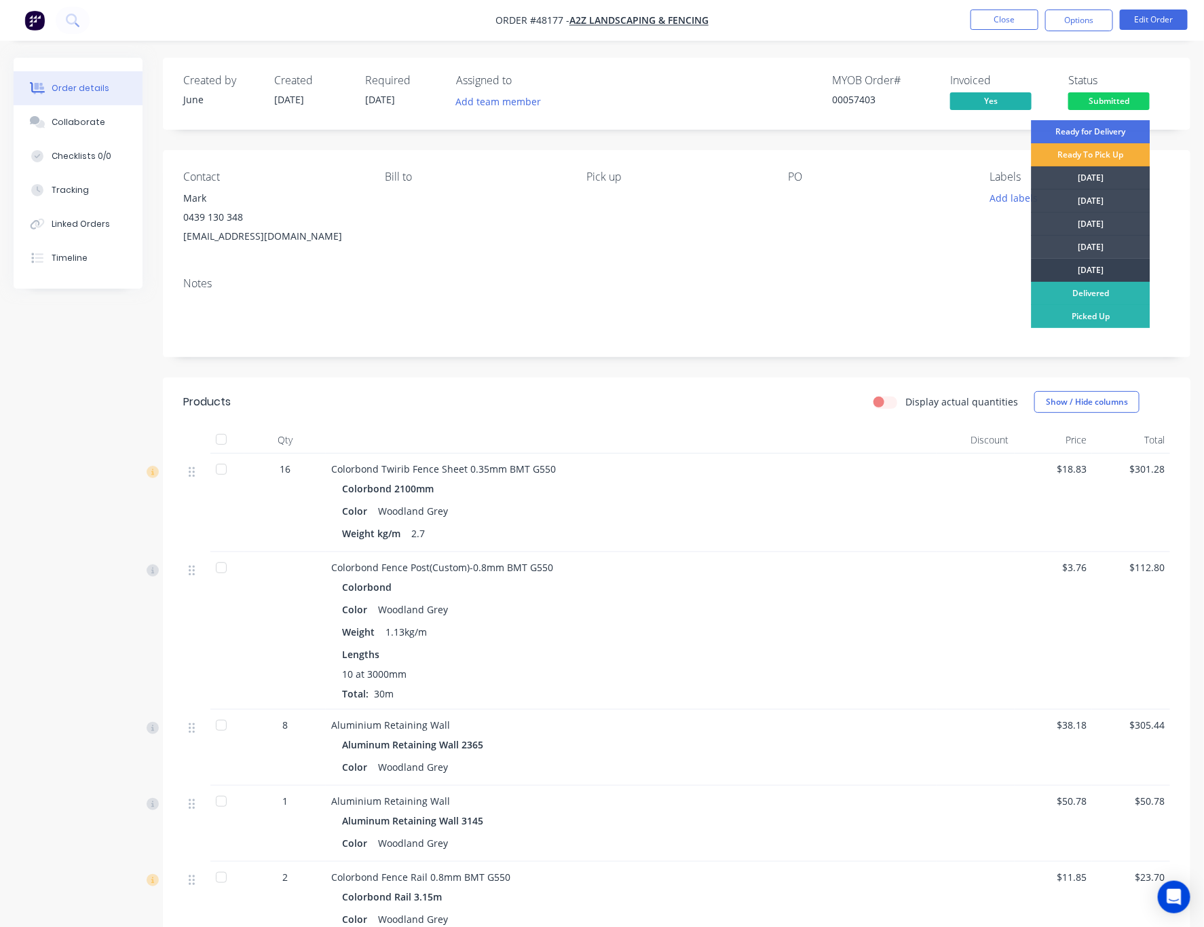
click at [1020, 269] on div "[DATE]" at bounding box center [1091, 270] width 119 height 23
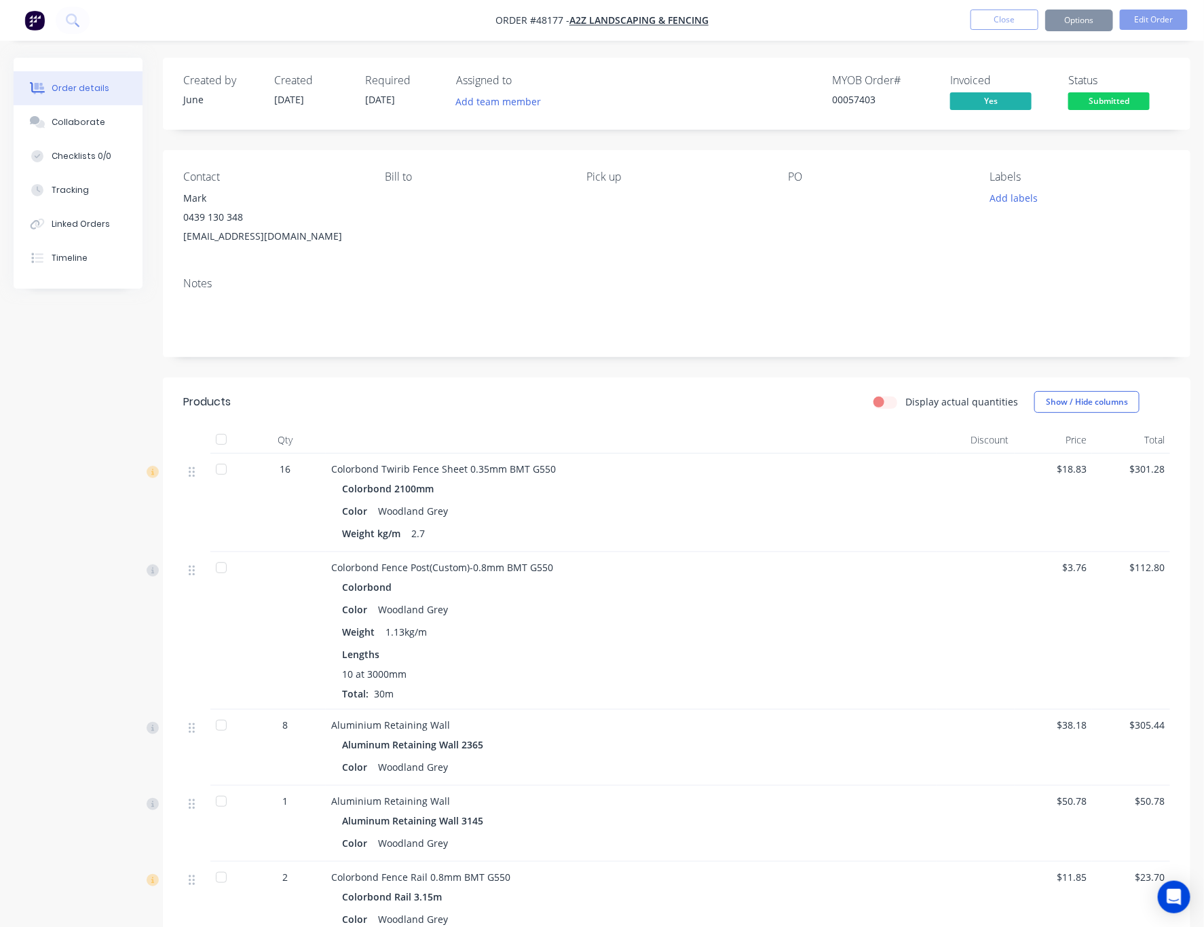
click at [945, 284] on div "Notes" at bounding box center [676, 283] width 987 height 13
click at [1020, 13] on button "Options" at bounding box center [1080, 21] width 68 height 22
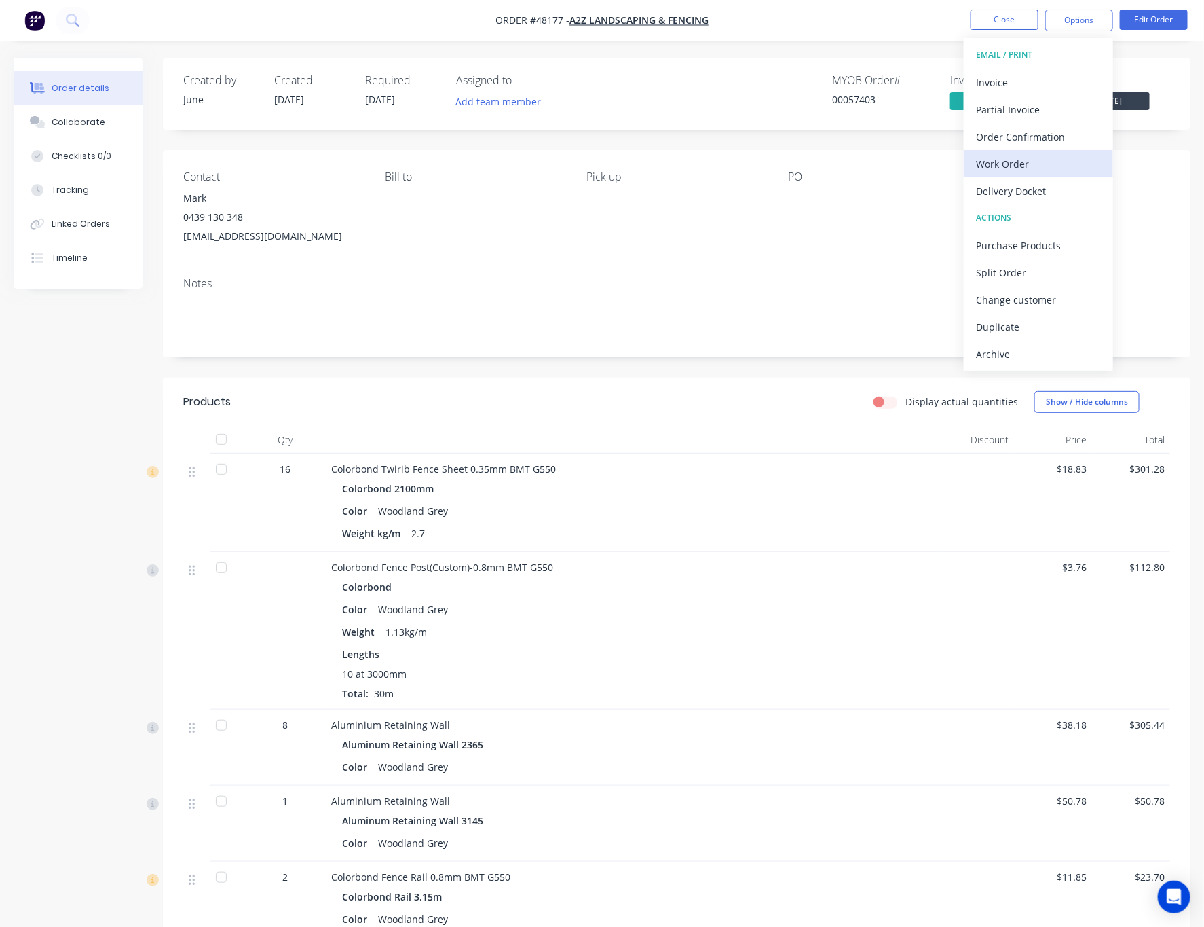
click at [1020, 170] on div "Work Order" at bounding box center [1038, 164] width 125 height 20
click at [1020, 143] on div "Without pricing" at bounding box center [1038, 137] width 125 height 20
click at [1020, 162] on div "Custom" at bounding box center [1038, 164] width 125 height 20
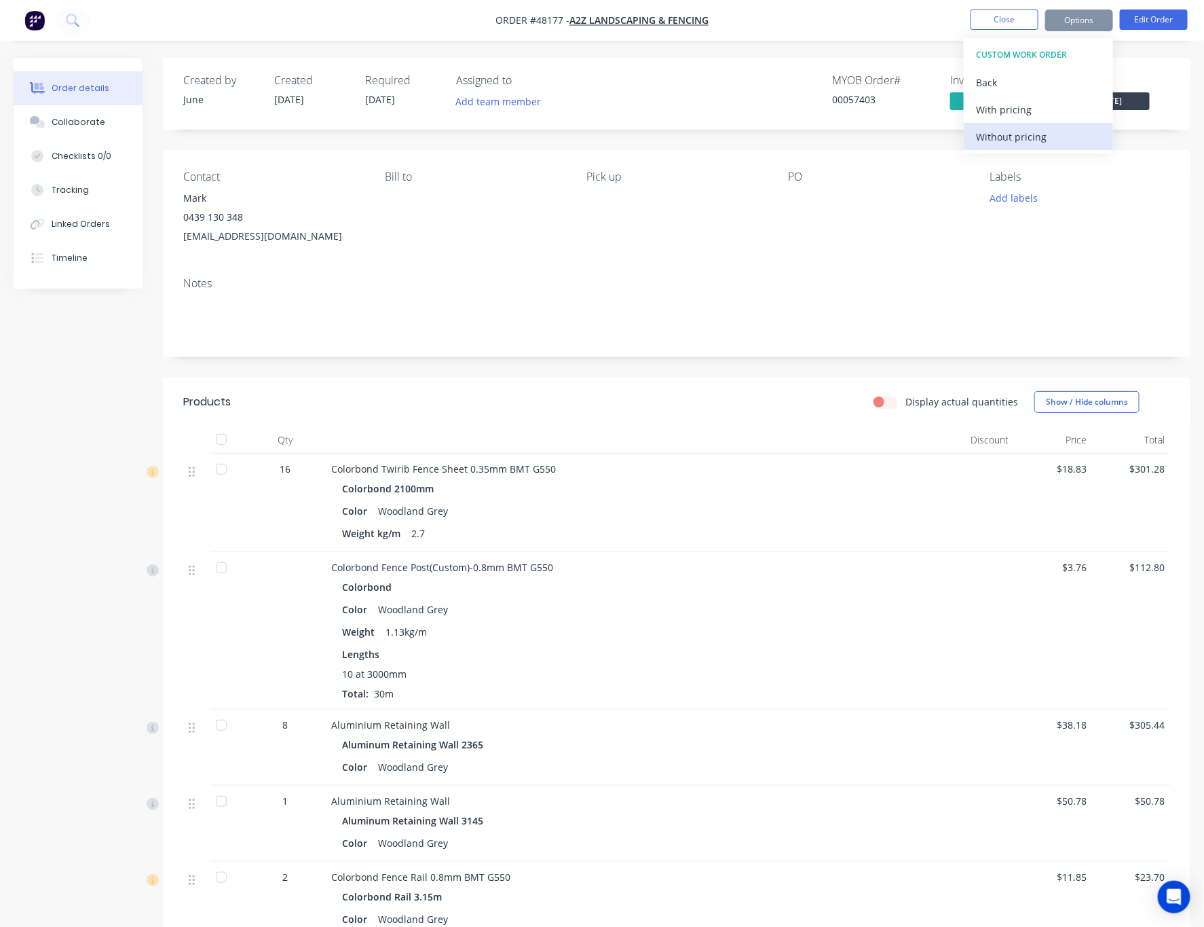
click at [1020, 141] on div "Without pricing" at bounding box center [1038, 137] width 125 height 20
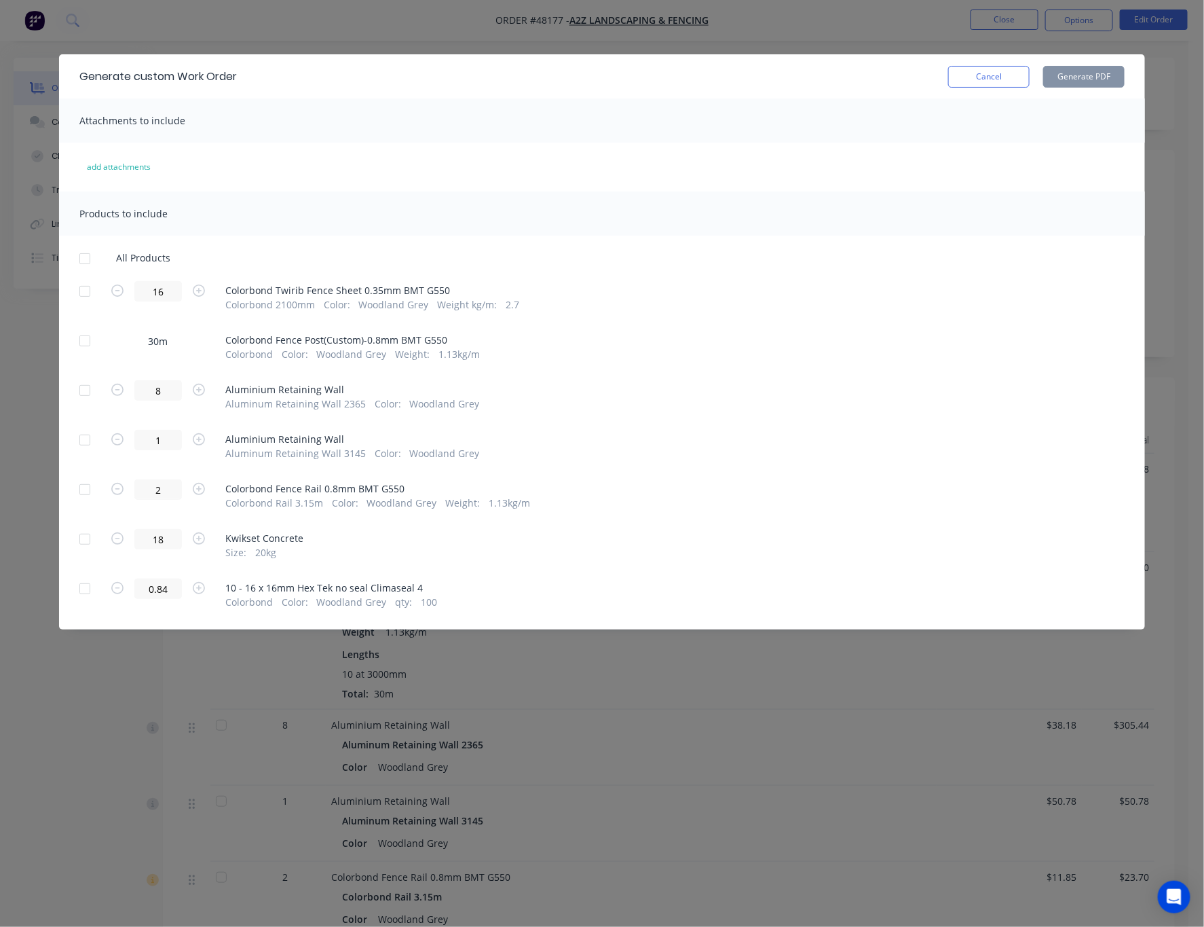
click at [86, 342] on div at bounding box center [84, 340] width 27 height 27
drag, startPoint x: 1090, startPoint y: 84, endPoint x: 1086, endPoint y: 76, distance: 9.1
click at [1020, 84] on button "Generate PDF" at bounding box center [1083, 77] width 81 height 22
click at [927, 17] on div "Generate custom Work Order Cancel Generate PDF Attachments to include add attac…" at bounding box center [602, 463] width 1204 height 927
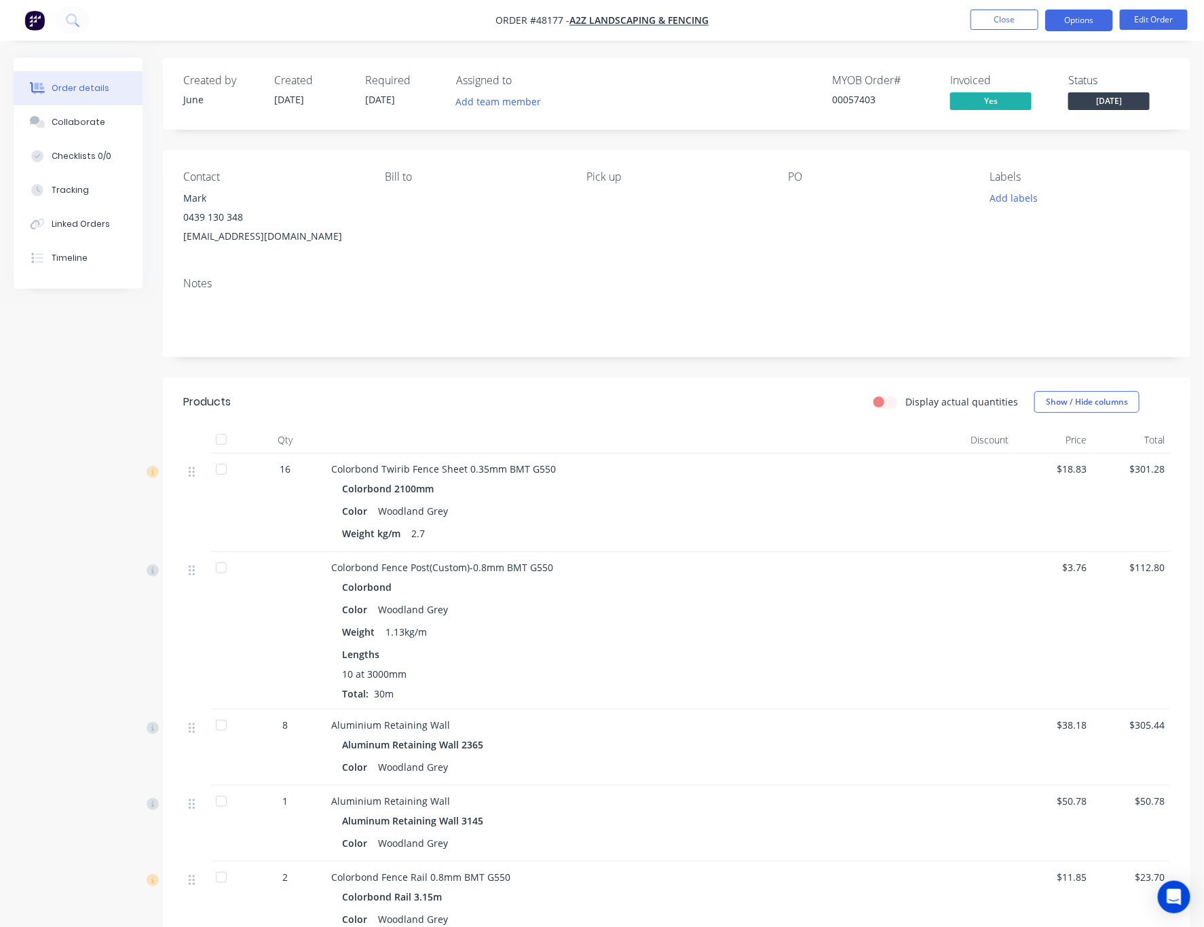
click at [1020, 19] on button "Options" at bounding box center [1080, 21] width 68 height 22
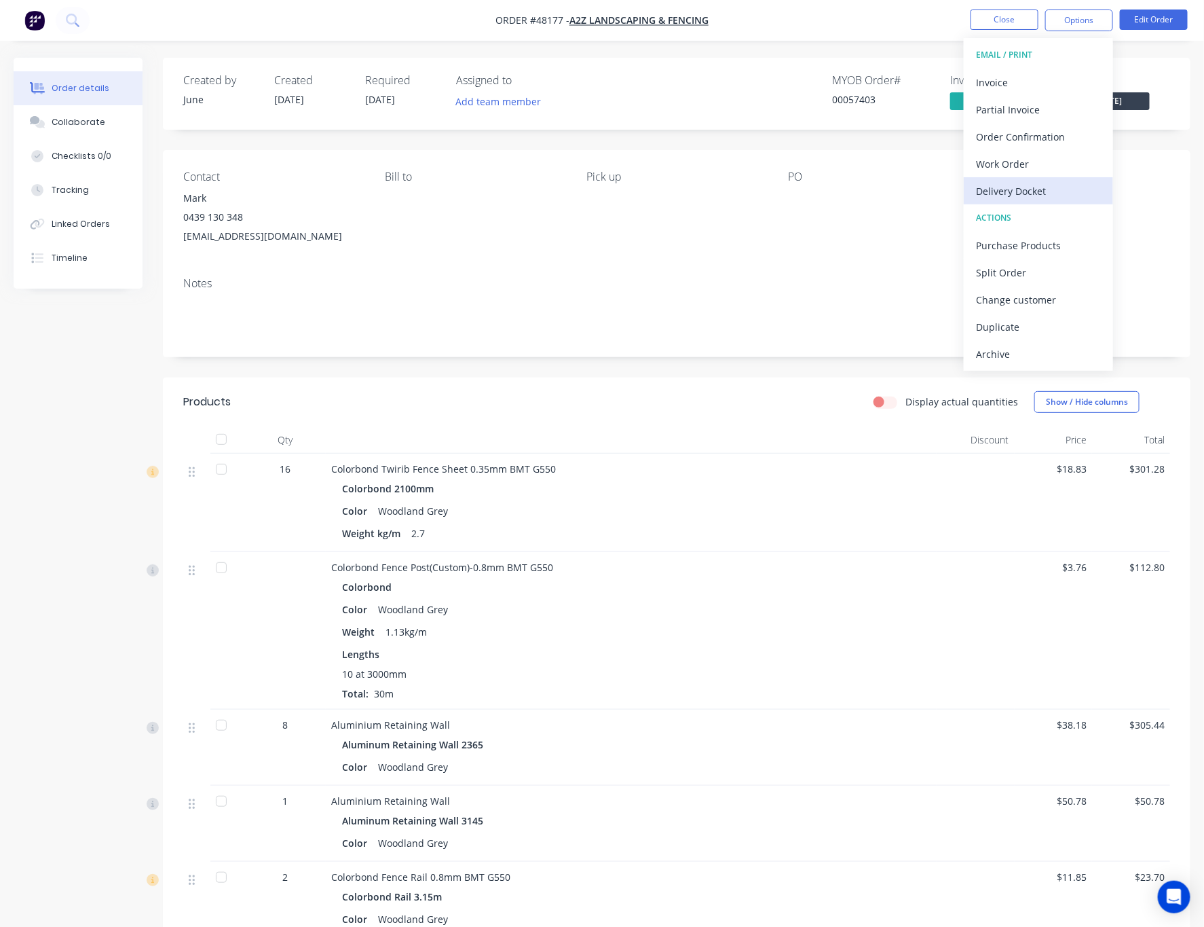
click at [1020, 192] on div "Delivery Docket" at bounding box center [1038, 191] width 125 height 20
click at [1020, 141] on div "Without pricing" at bounding box center [1038, 137] width 125 height 20
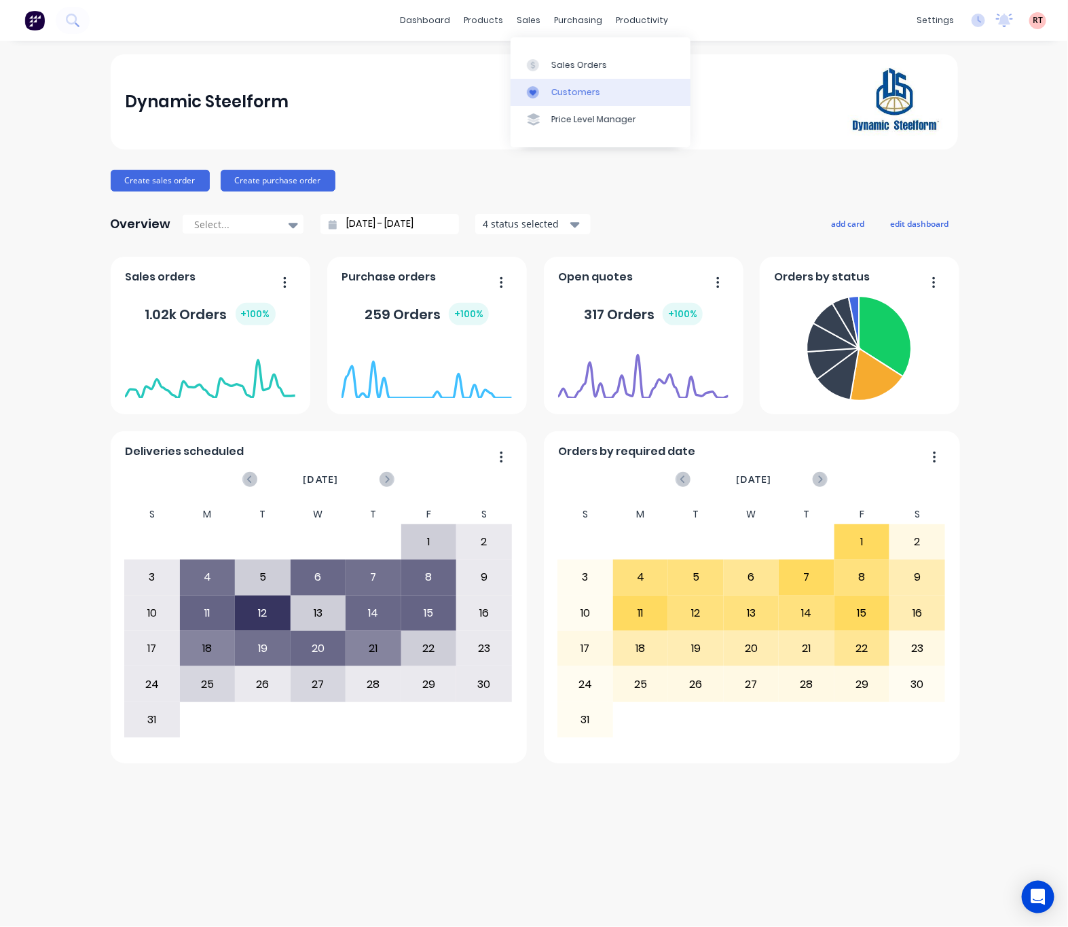
click at [553, 88] on div "Customers" at bounding box center [575, 92] width 49 height 12
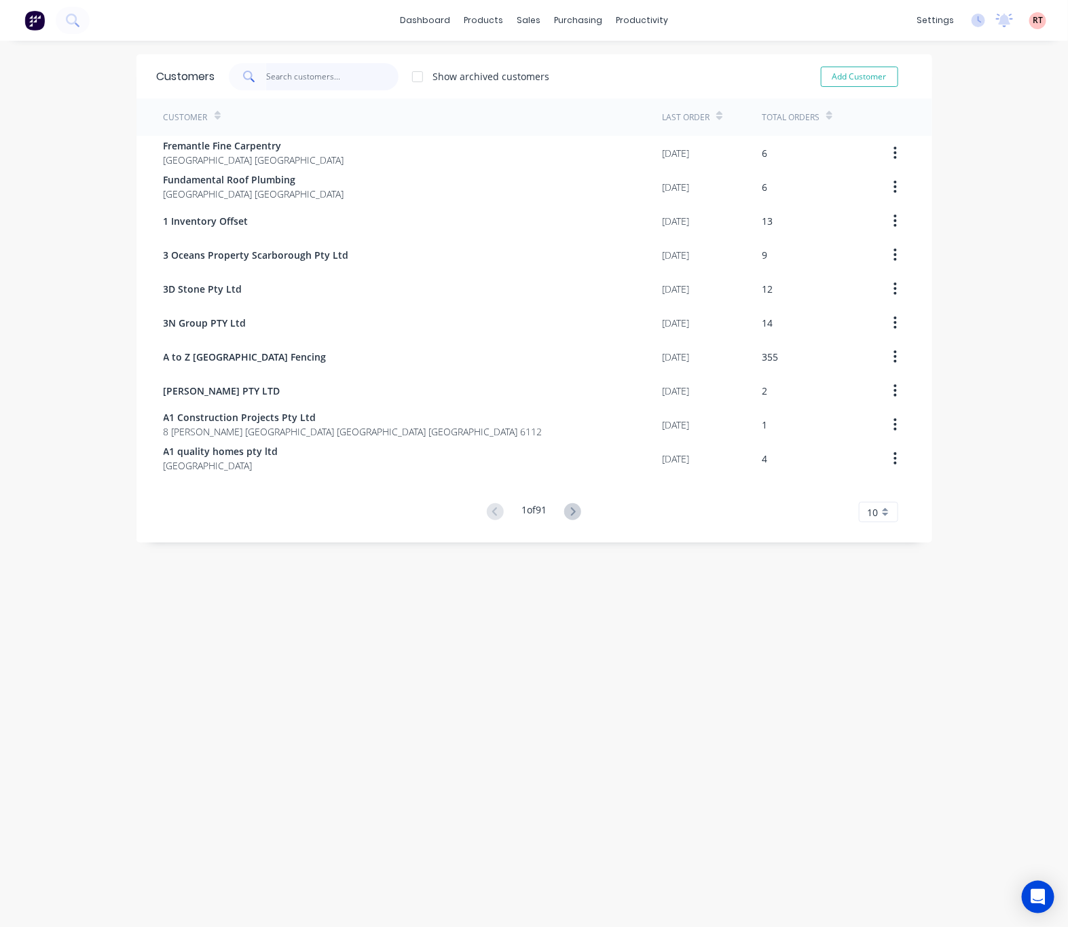
click at [296, 73] on input "text" at bounding box center [332, 76] width 132 height 27
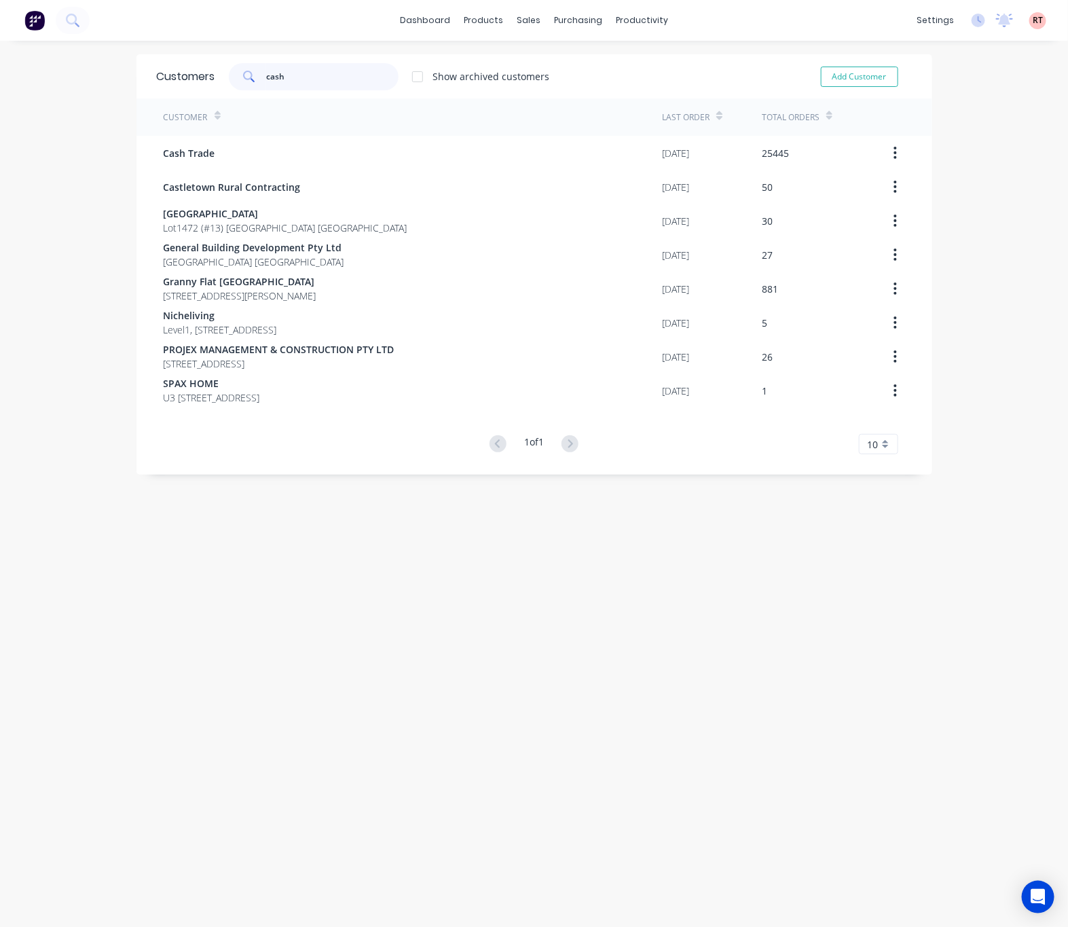
type input "cash"
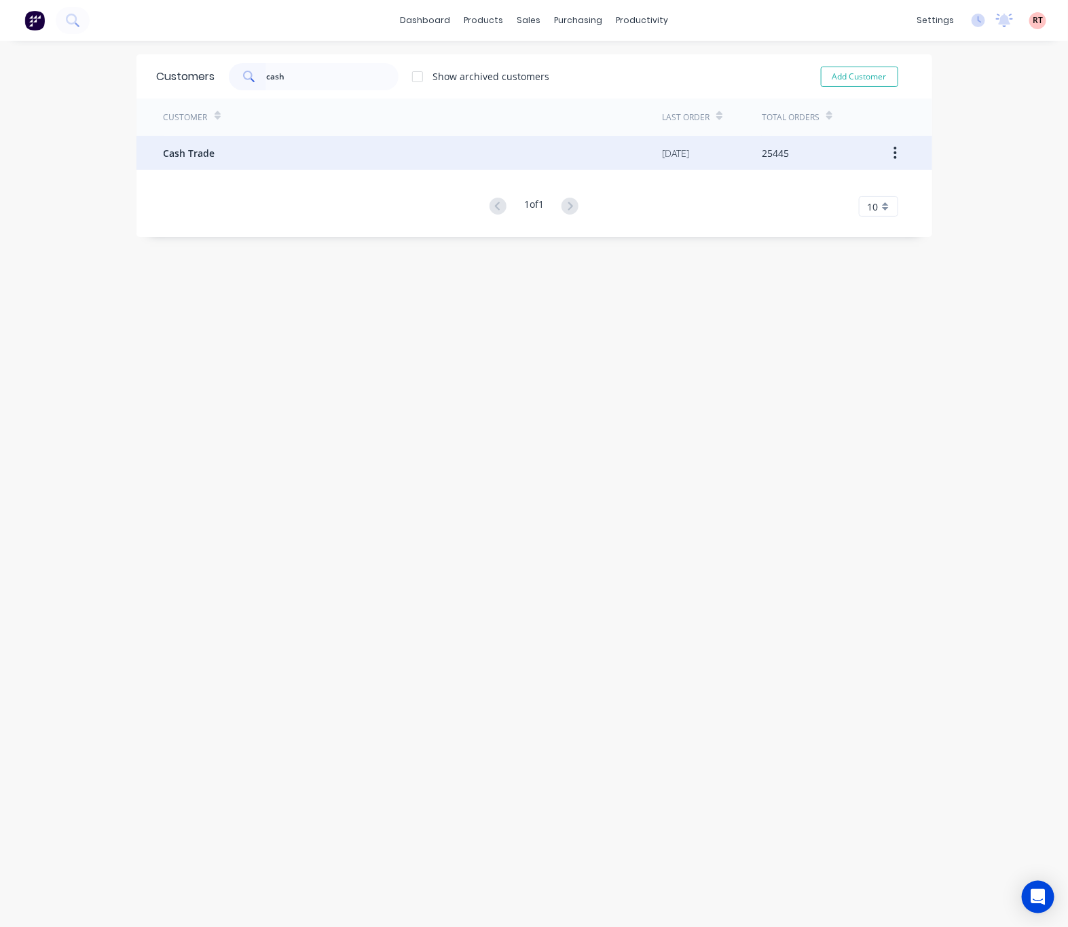
click at [326, 136] on div "Cash Trade" at bounding box center [413, 153] width 499 height 34
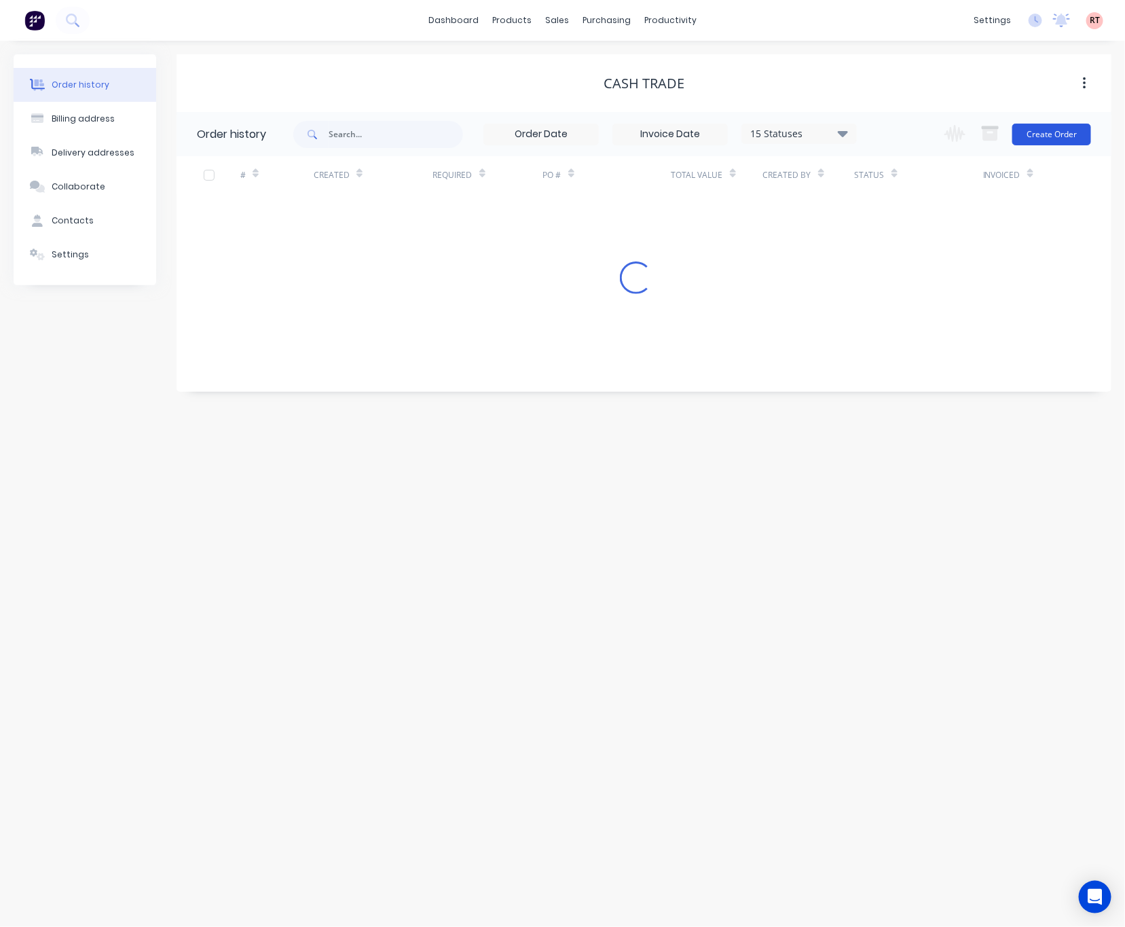
click at [1027, 138] on button "Create Order" at bounding box center [1051, 135] width 79 height 22
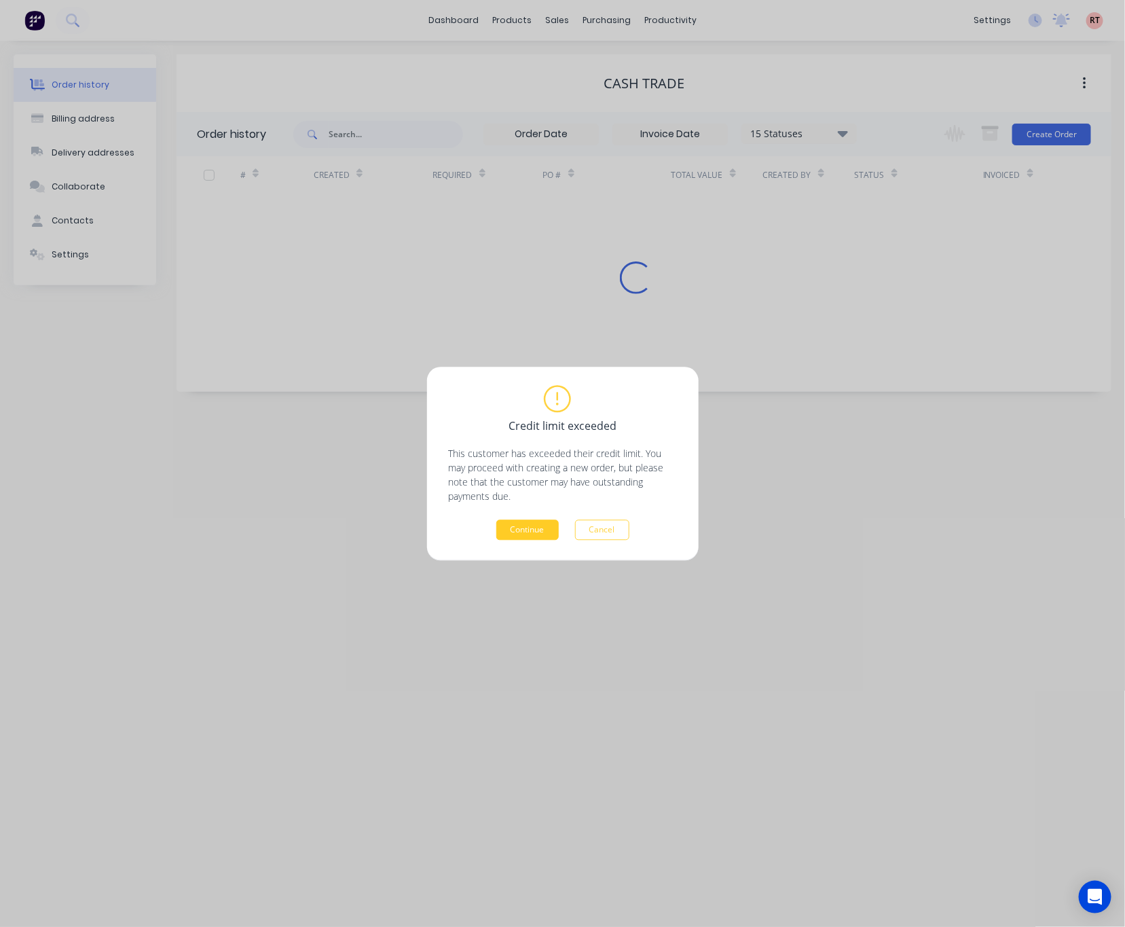
click at [530, 532] on button "Continue" at bounding box center [527, 529] width 62 height 20
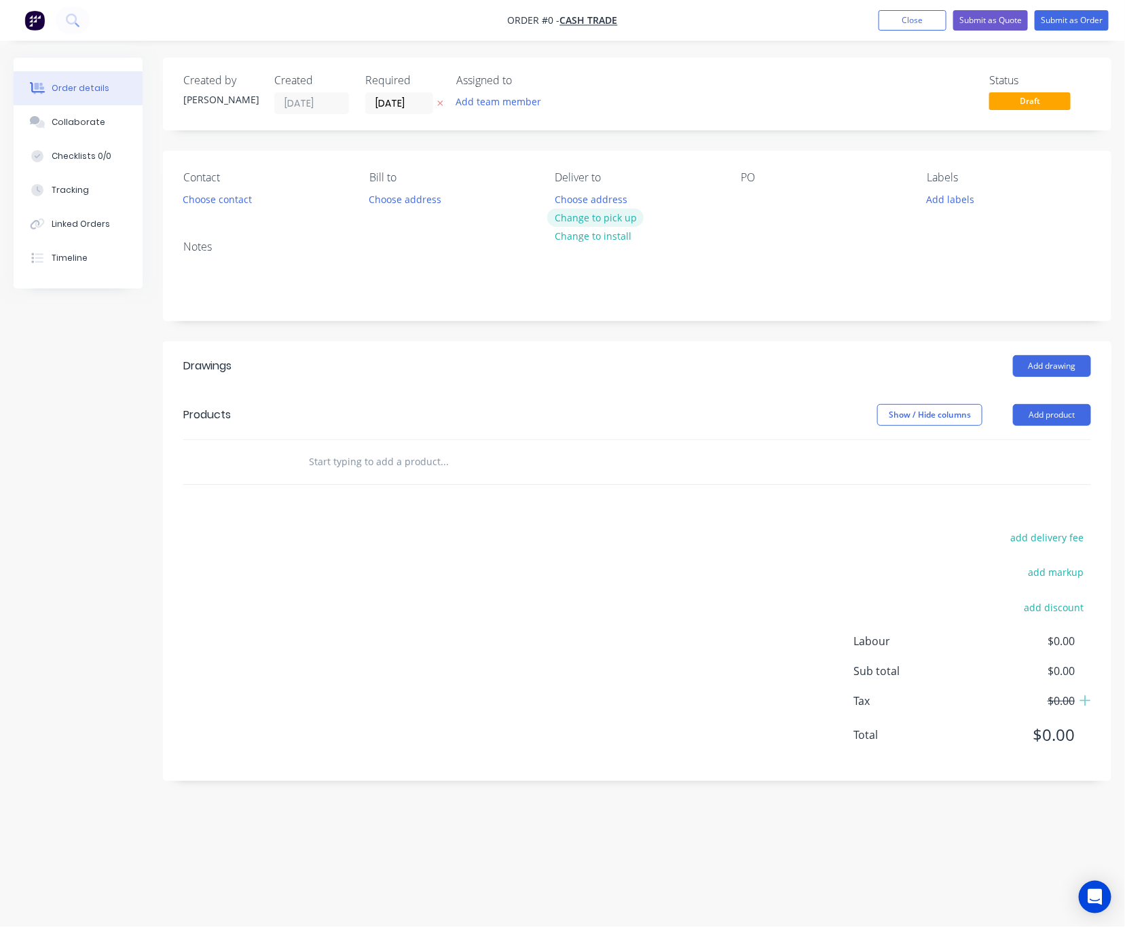
click at [587, 214] on button "Change to pick up" at bounding box center [595, 217] width 96 height 18
click at [1035, 422] on button "Add product" at bounding box center [1052, 415] width 78 height 22
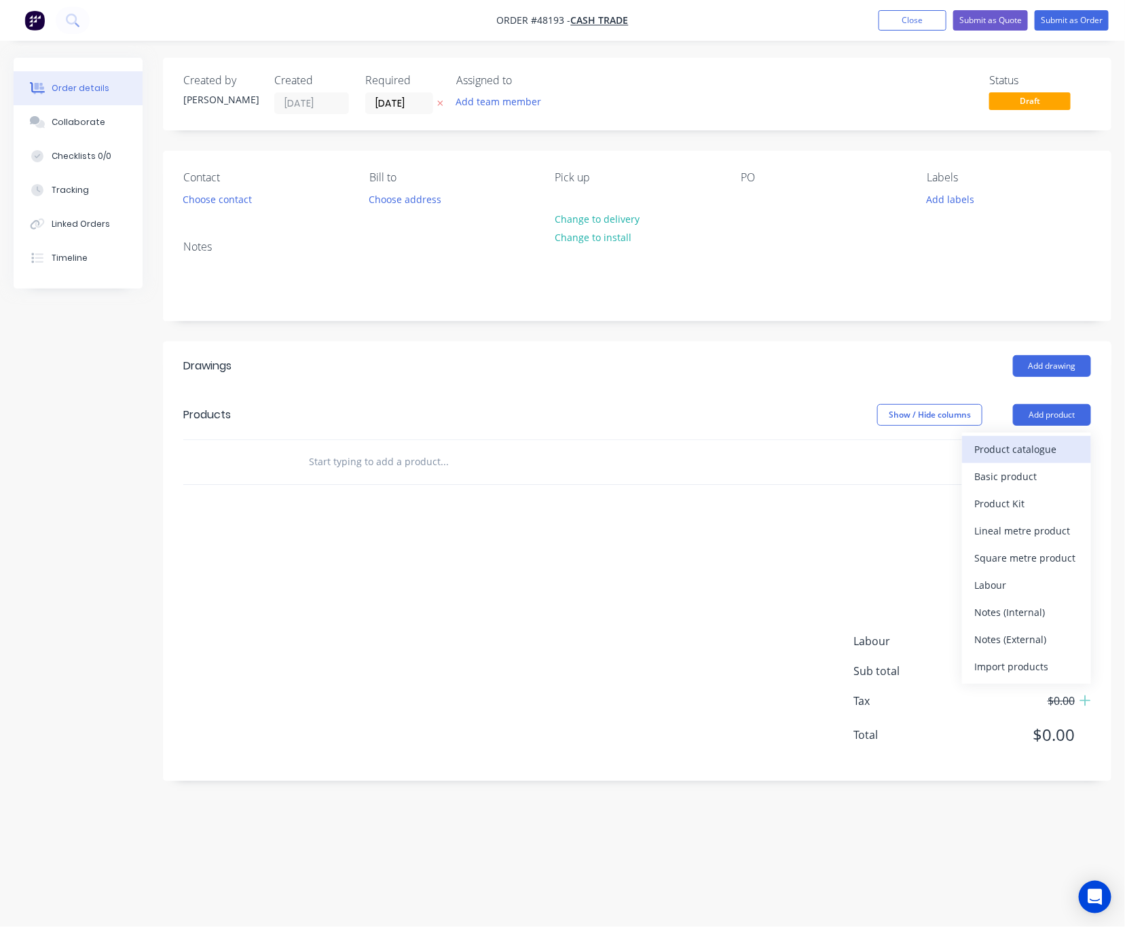
click at [1005, 455] on div "Product catalogue" at bounding box center [1026, 449] width 105 height 20
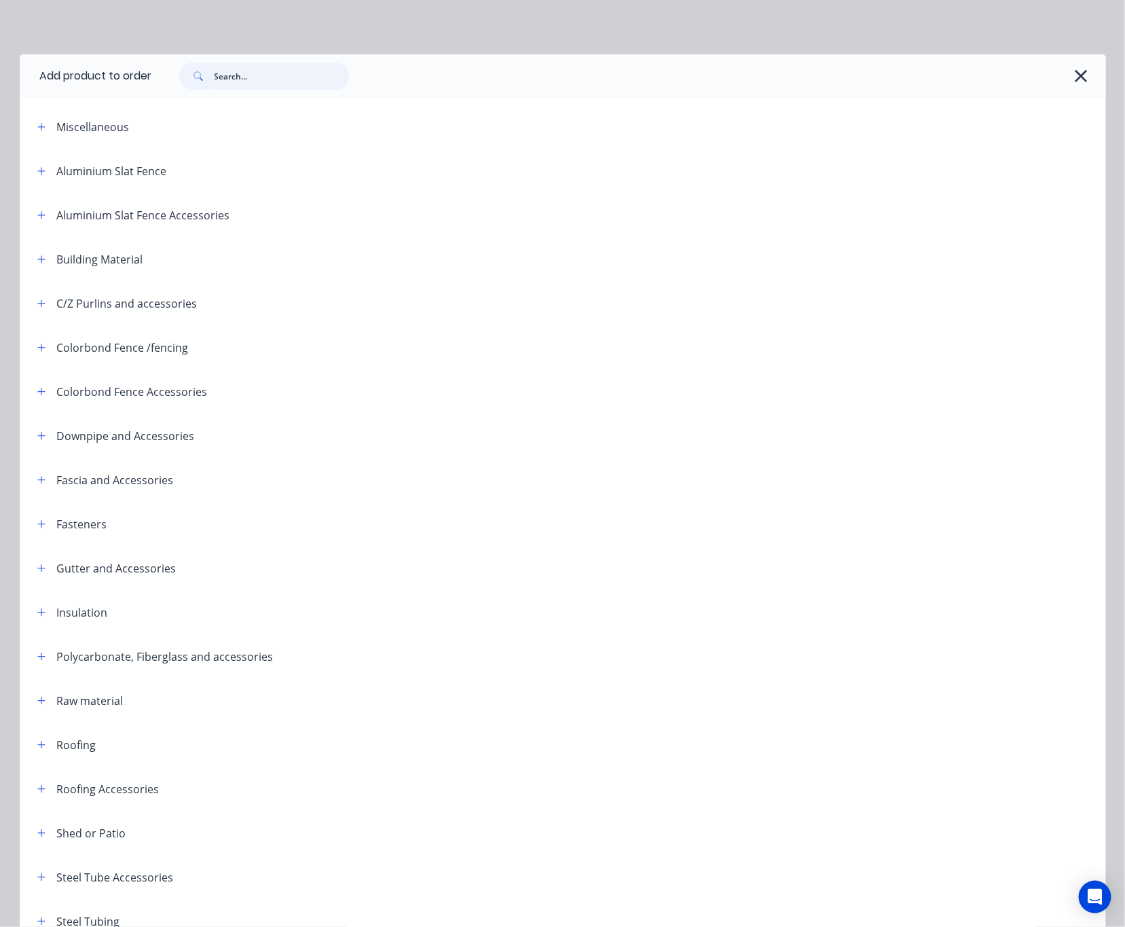
click at [222, 82] on input "text" at bounding box center [282, 75] width 134 height 27
type input "retaining"
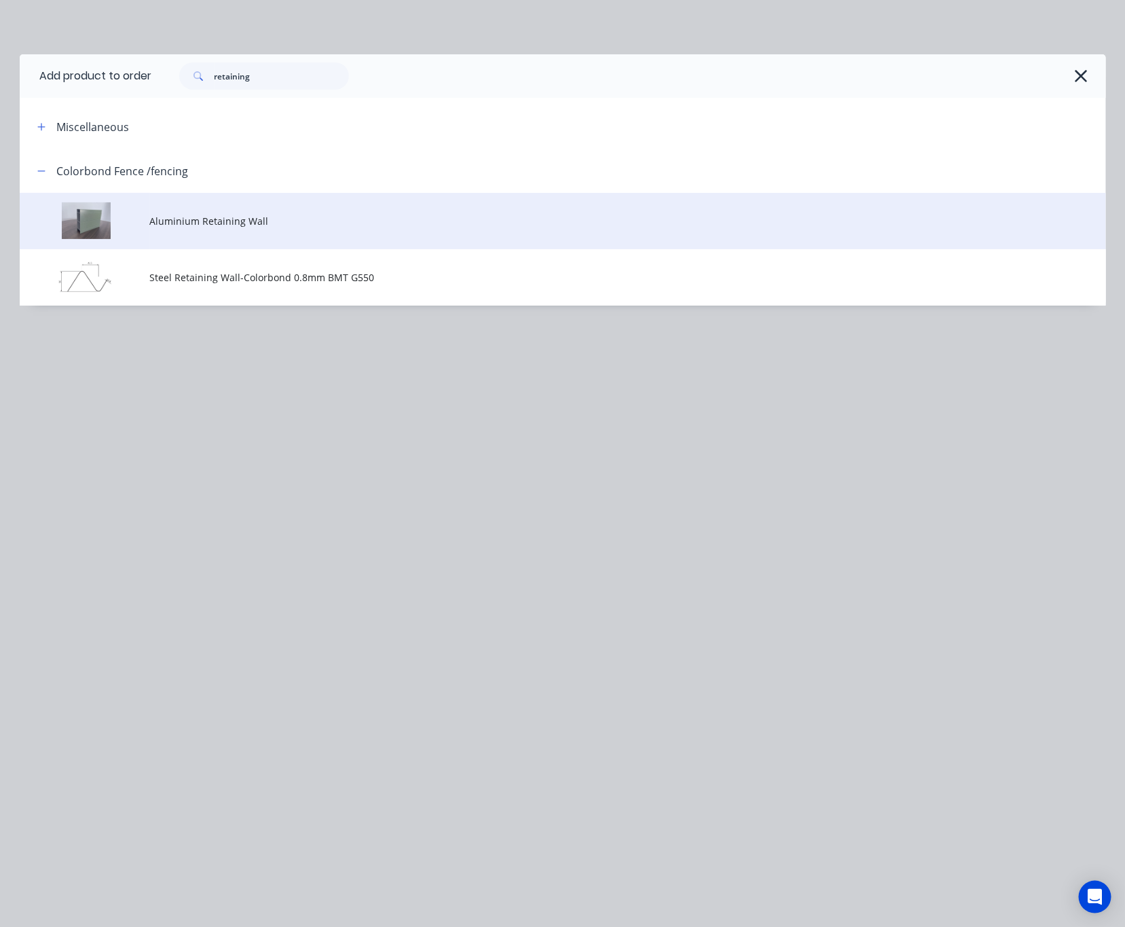
click at [418, 224] on span "Aluminium Retaining Wall" at bounding box center [532, 221] width 764 height 14
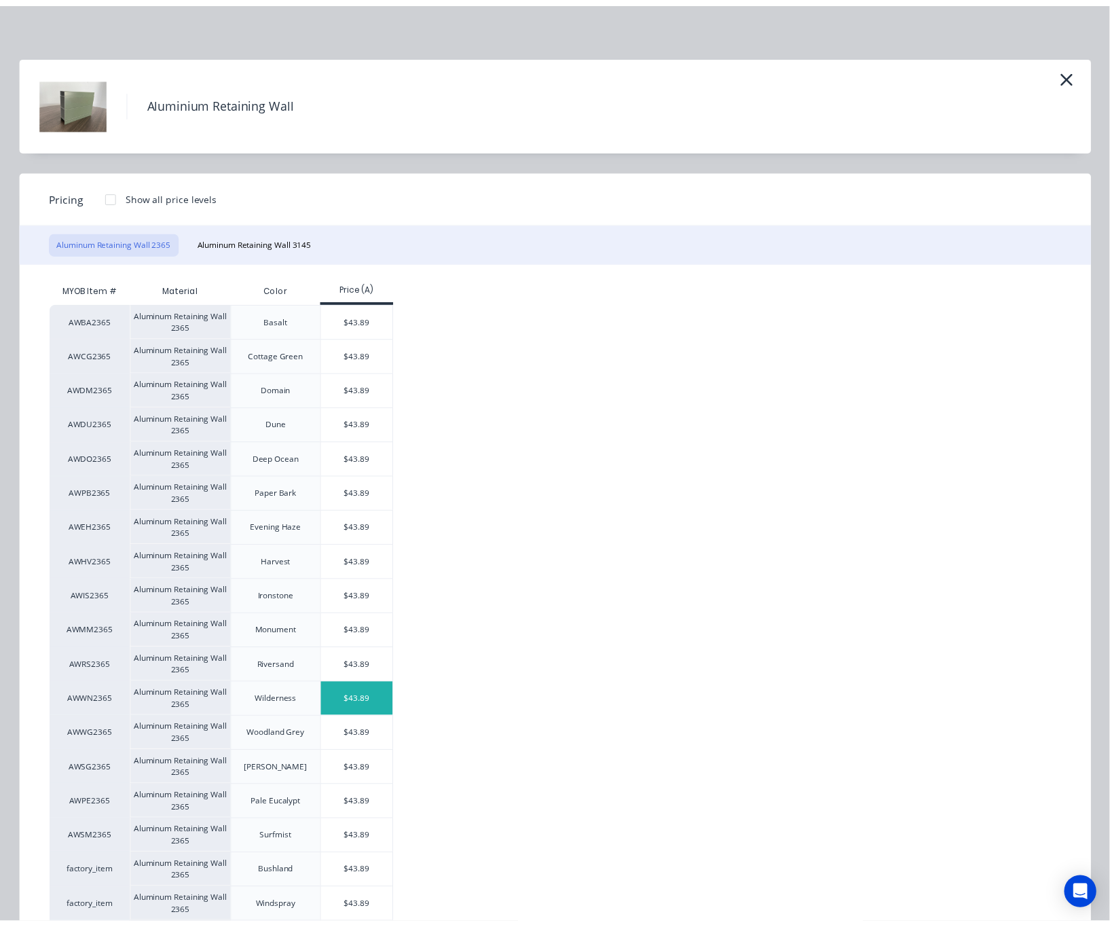
scroll to position [80, 0]
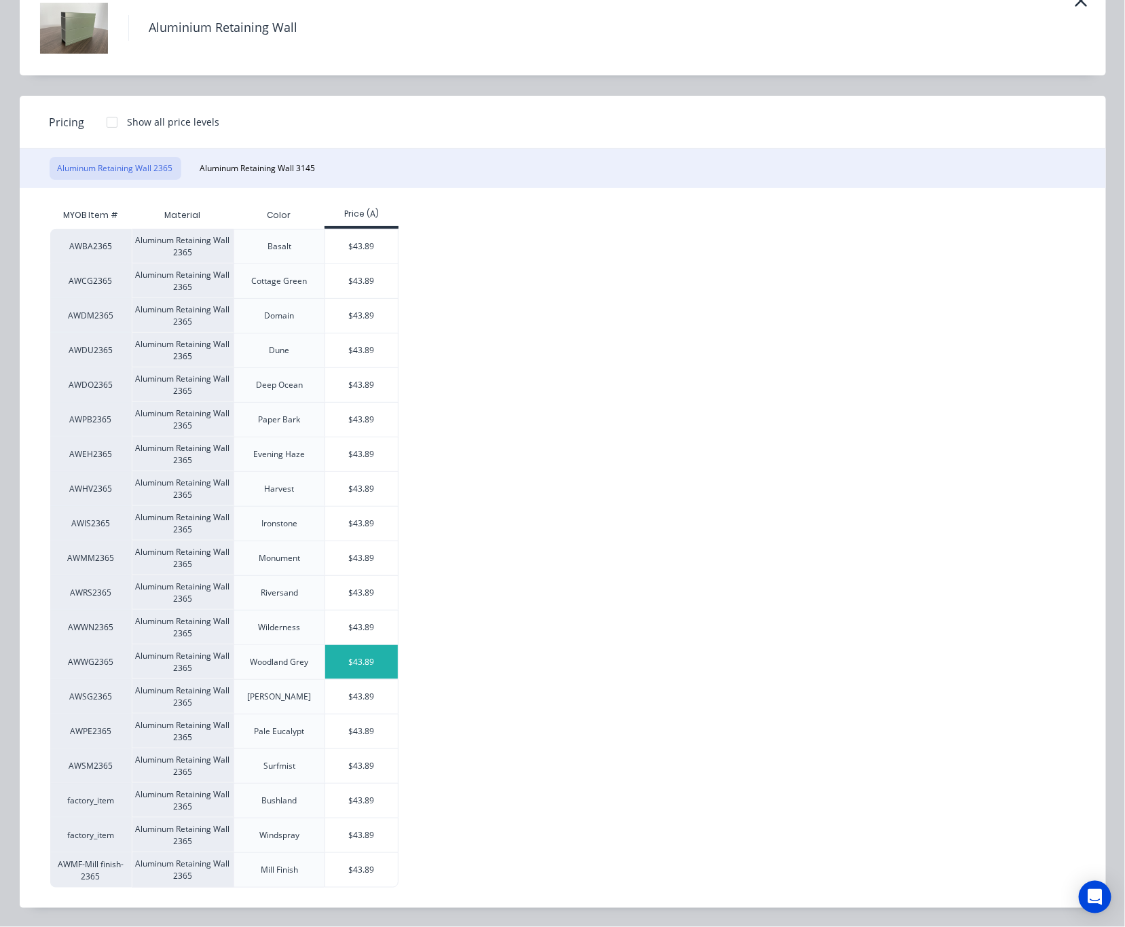
click at [359, 669] on div "$43.89" at bounding box center [361, 662] width 73 height 34
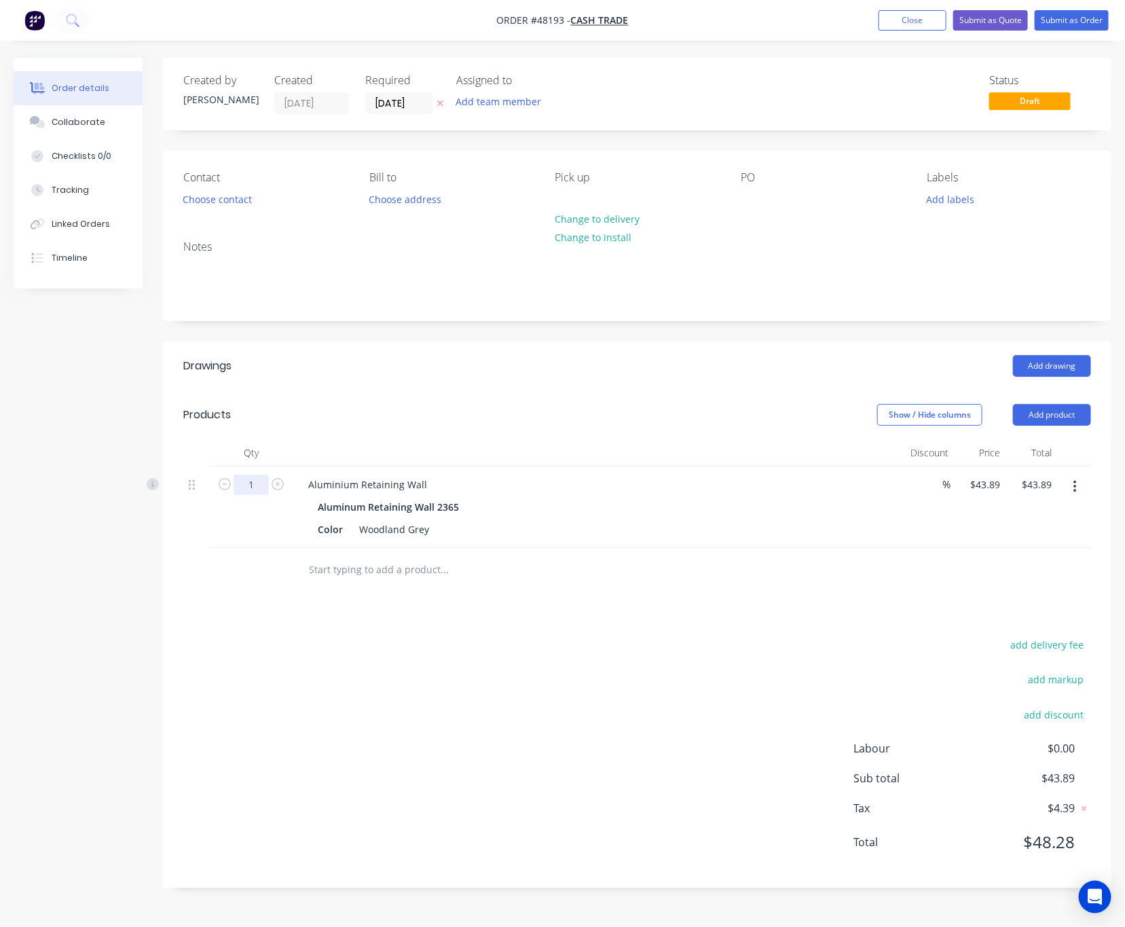
drag, startPoint x: 255, startPoint y: 481, endPoint x: 265, endPoint y: 481, distance: 10.2
click at [255, 481] on input "1" at bounding box center [251, 485] width 35 height 20
type input "2"
type input "$87.78"
click at [528, 612] on div "Drawings Add drawing Products Show / Hide columns Add product Qty Discount Pric…" at bounding box center [637, 614] width 948 height 547
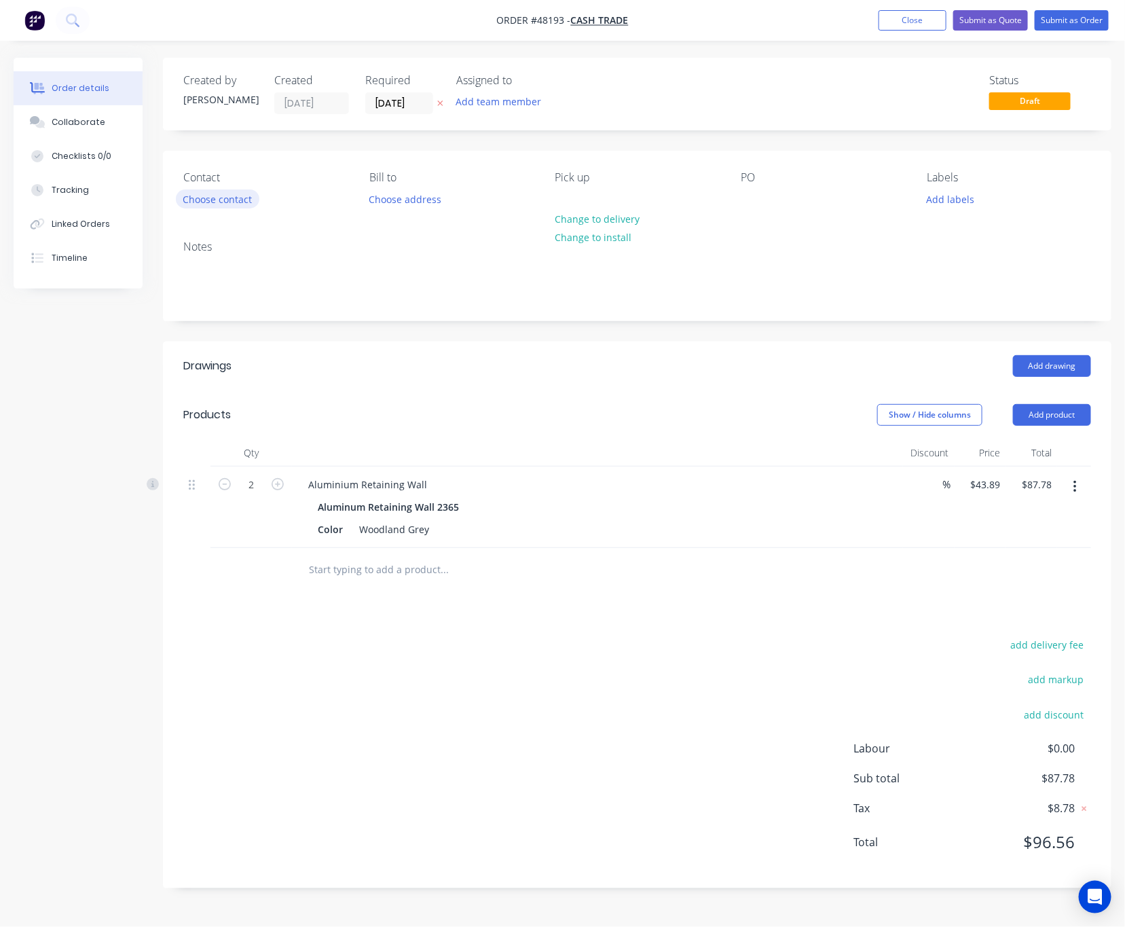
click at [196, 200] on button "Choose contact" at bounding box center [218, 198] width 84 height 18
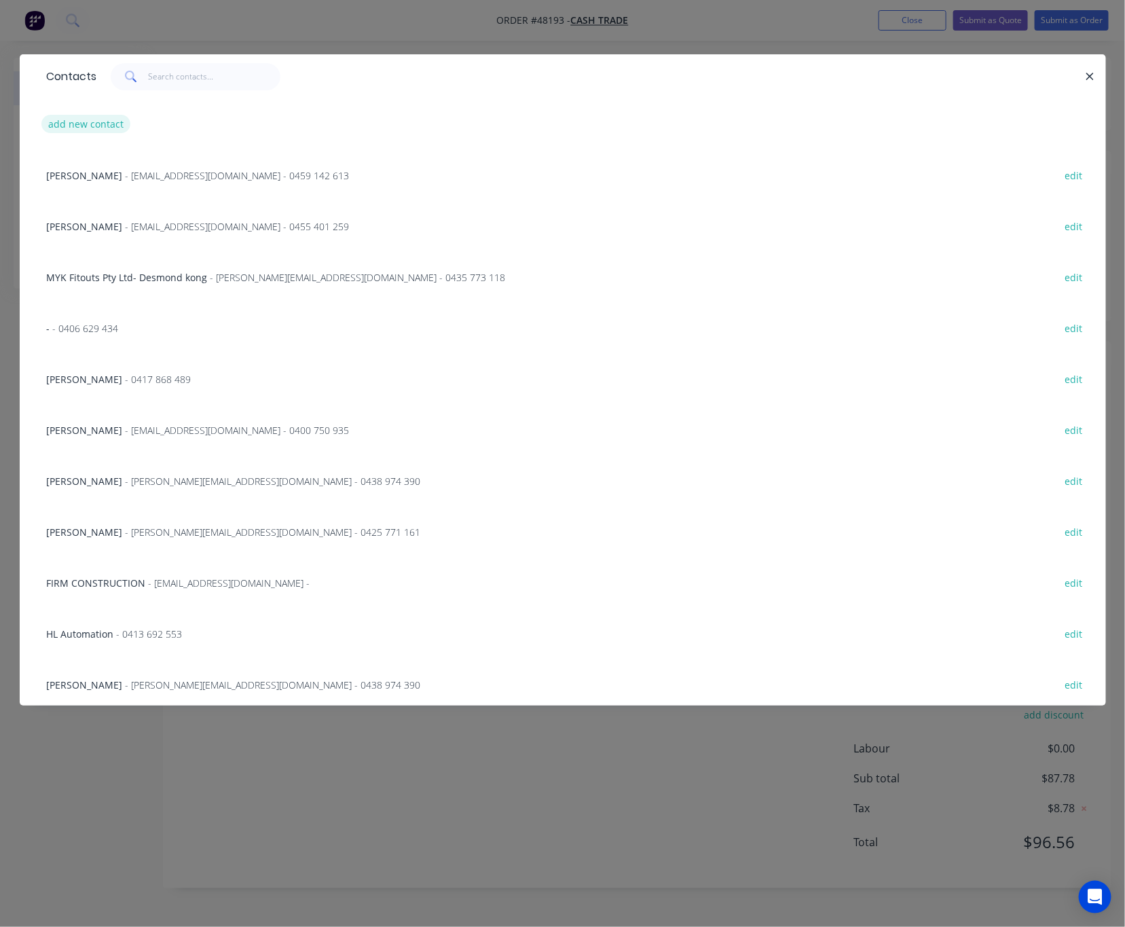
click at [80, 116] on button "add new contact" at bounding box center [86, 124] width 90 height 18
select select "AU"
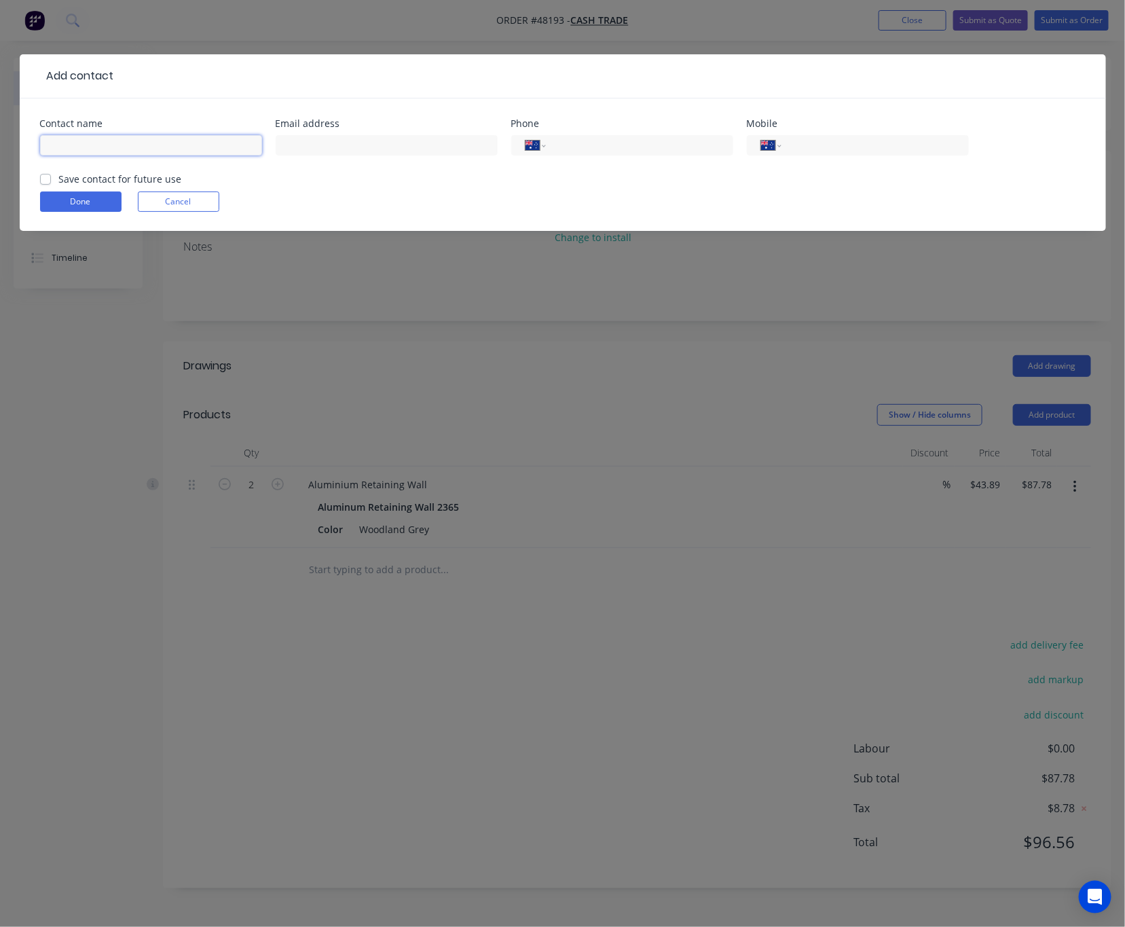
click at [113, 147] on input "text" at bounding box center [151, 145] width 222 height 20
type input "James"
click at [864, 141] on input "tel" at bounding box center [872, 146] width 163 height 16
type input "0419 931 101"
click at [92, 202] on button "Done" at bounding box center [80, 201] width 81 height 20
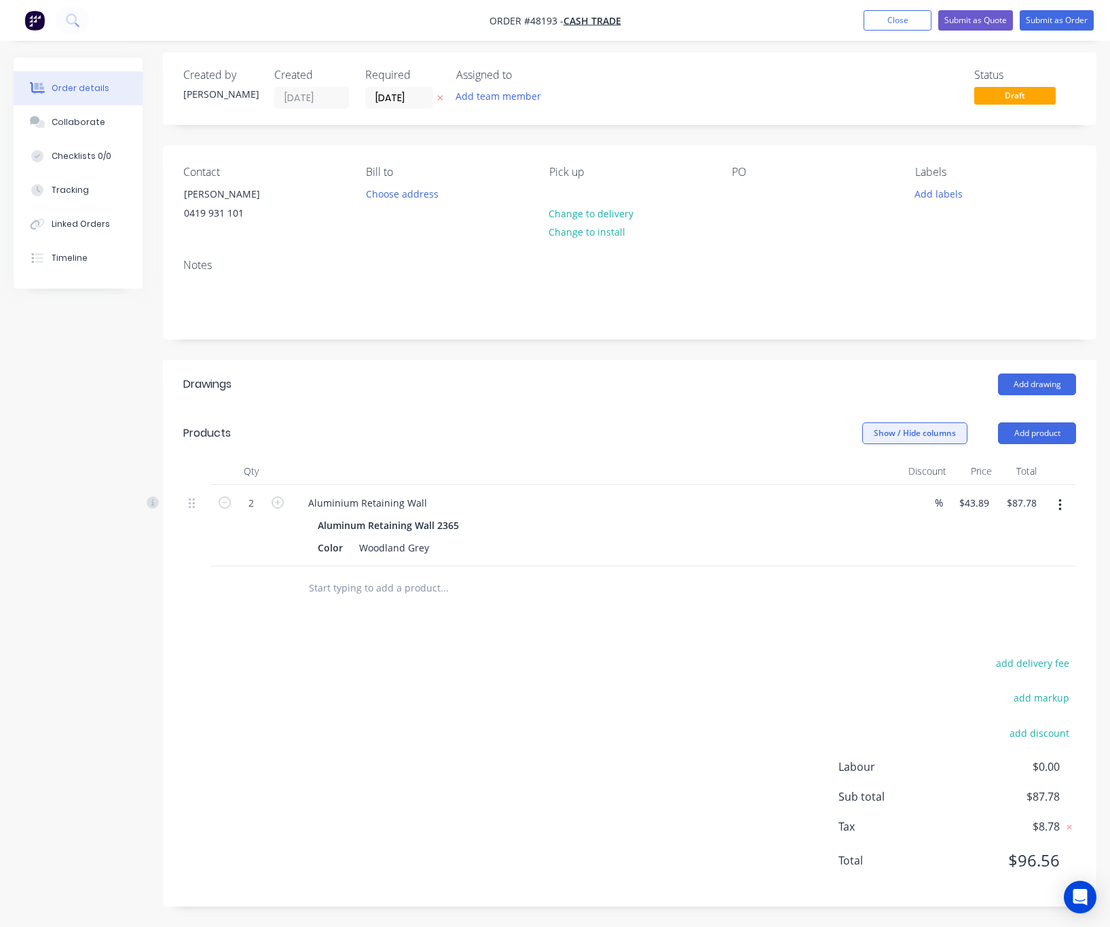
scroll to position [7, 0]
click at [1035, 434] on button "Add product" at bounding box center [1037, 433] width 78 height 22
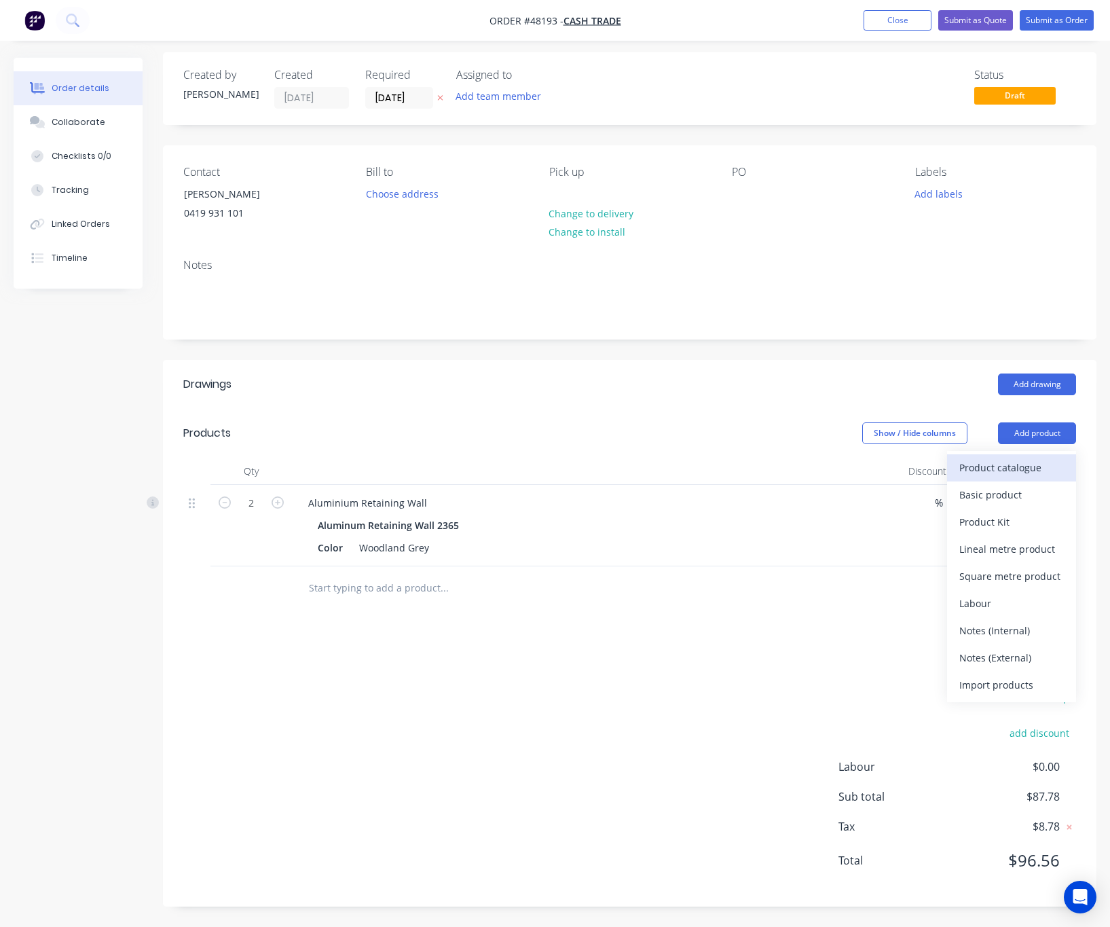
click at [1020, 470] on div "Product catalogue" at bounding box center [1011, 468] width 105 height 20
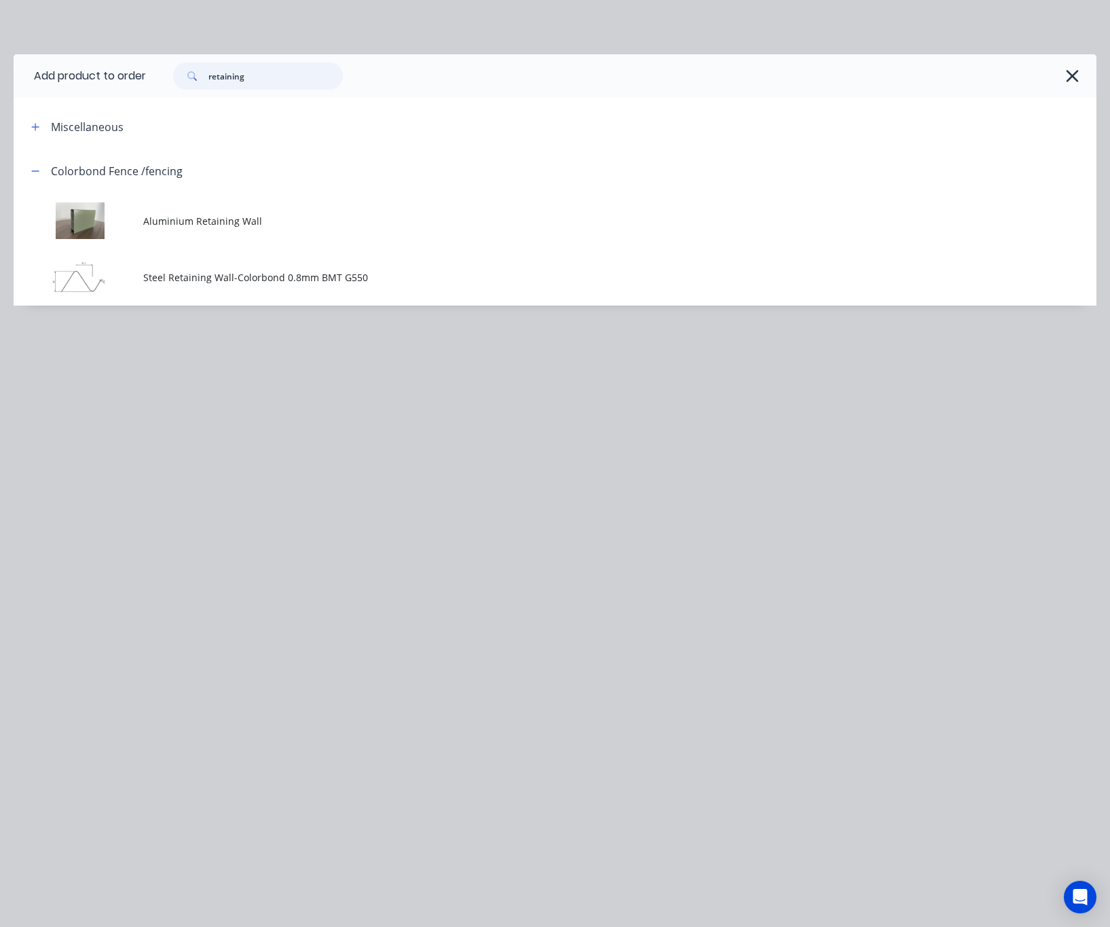
drag, startPoint x: 270, startPoint y: 75, endPoint x: 136, endPoint y: 69, distance: 133.2
click at [136, 69] on header "Add product to order retaining" at bounding box center [555, 75] width 1083 height 43
type input "16"
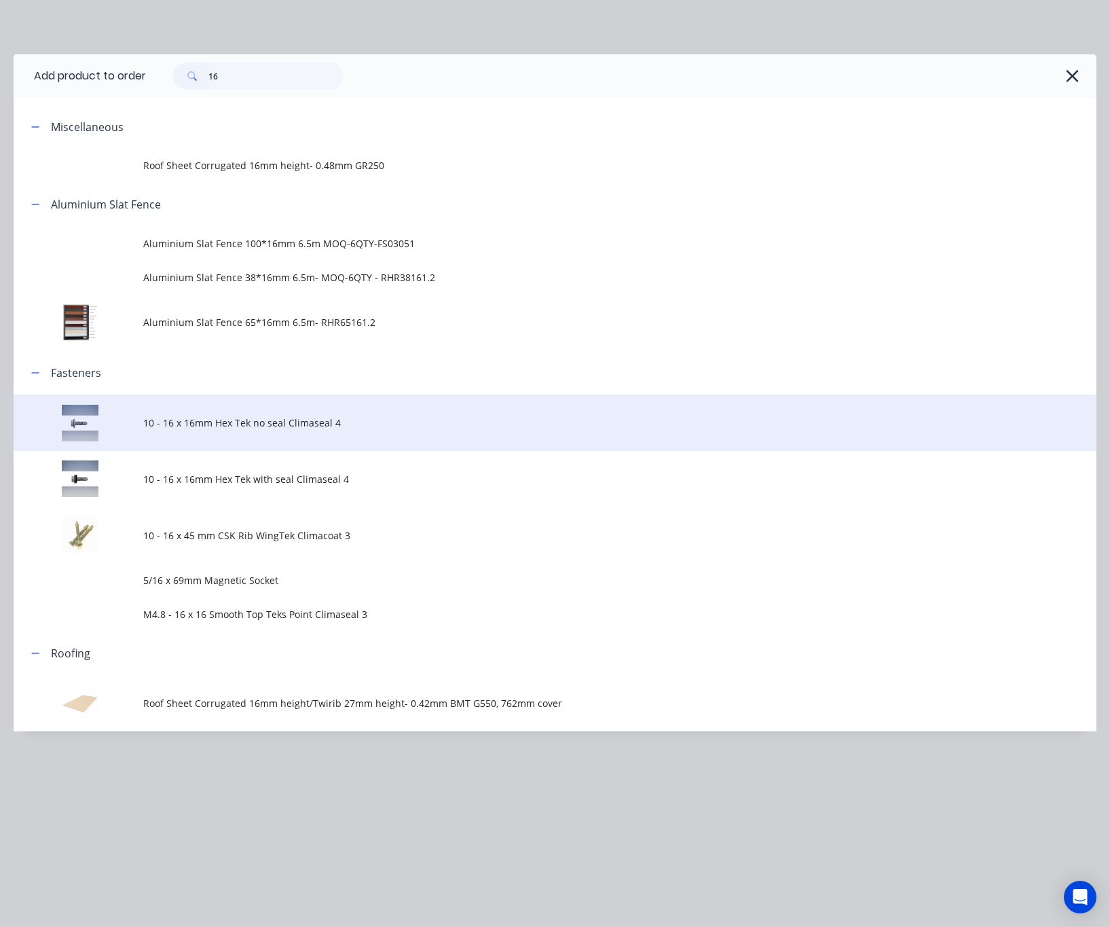
click at [280, 426] on span "10 - 16 x 16mm Hex Tek no seal Climaseal 4" at bounding box center [524, 422] width 762 height 14
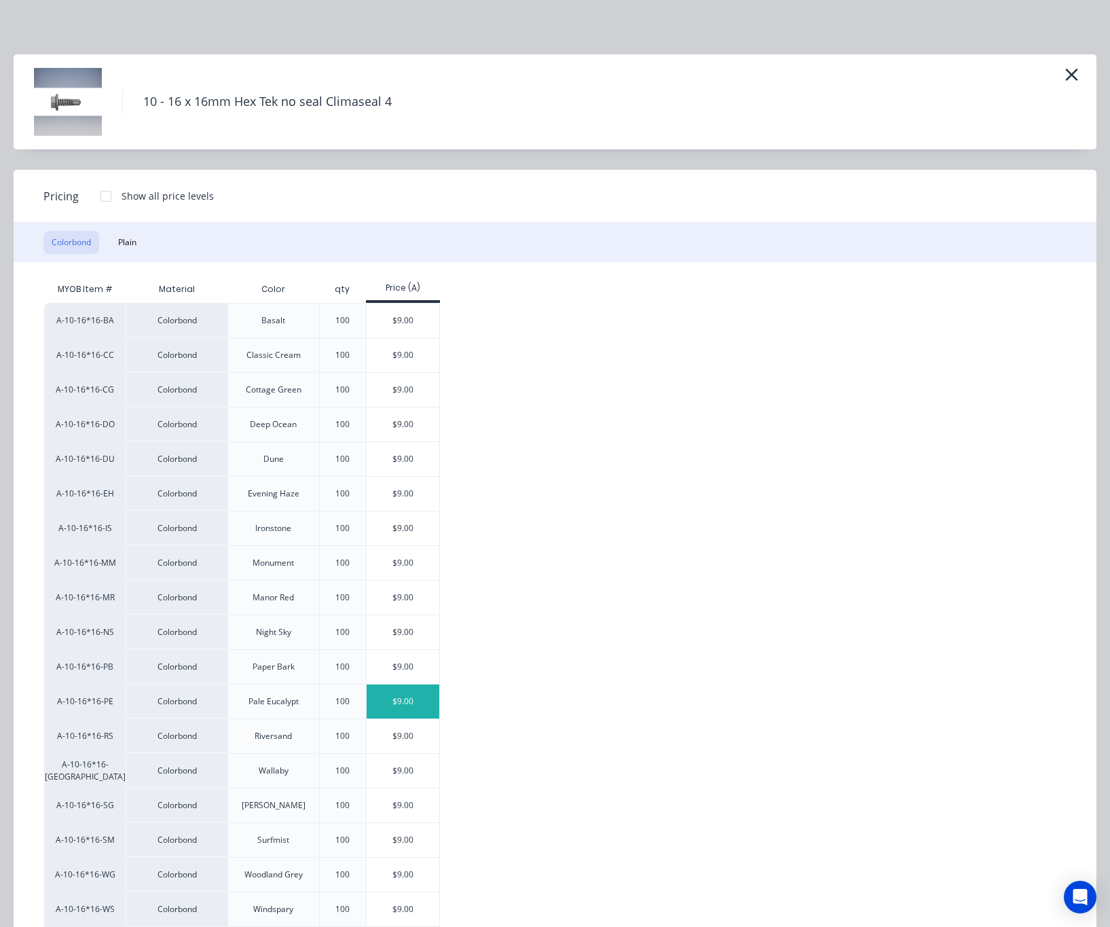
scroll to position [232, 0]
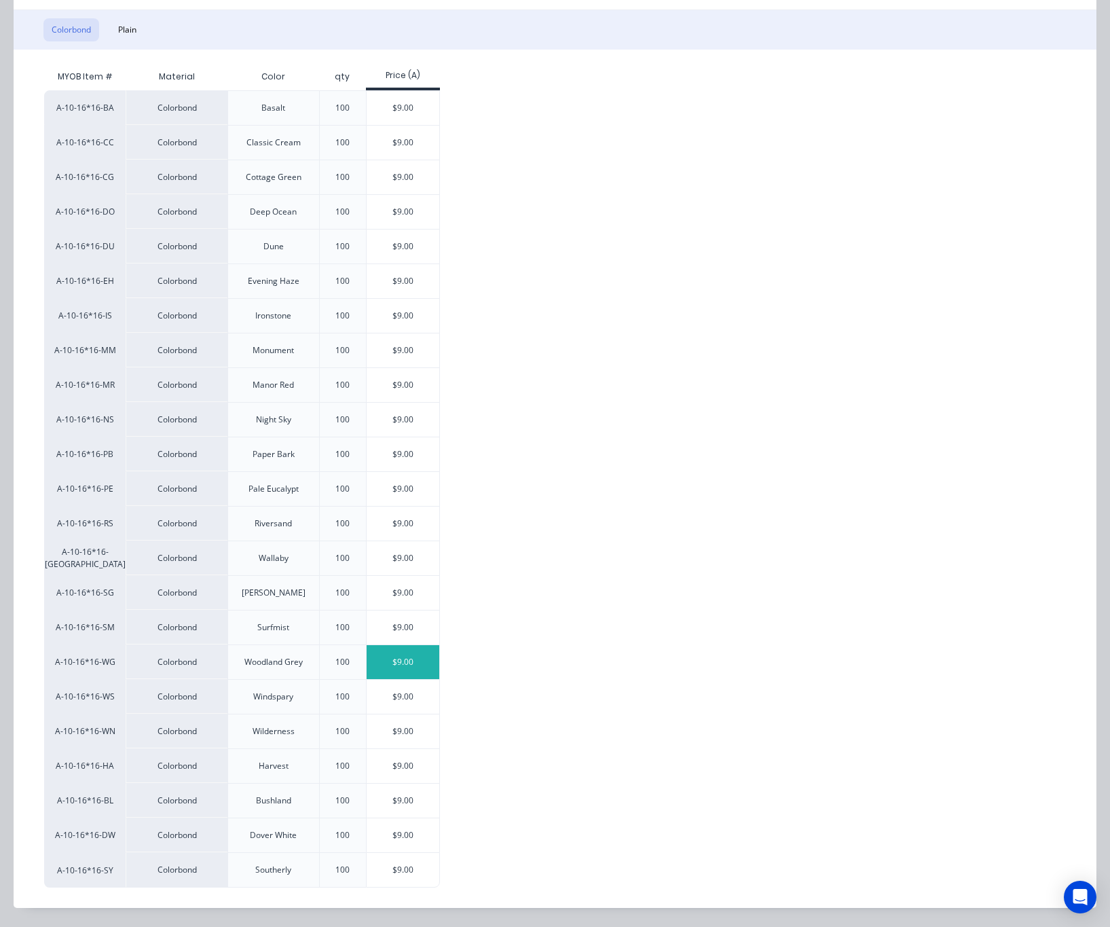
click at [416, 650] on div "$9.00" at bounding box center [403, 662] width 73 height 34
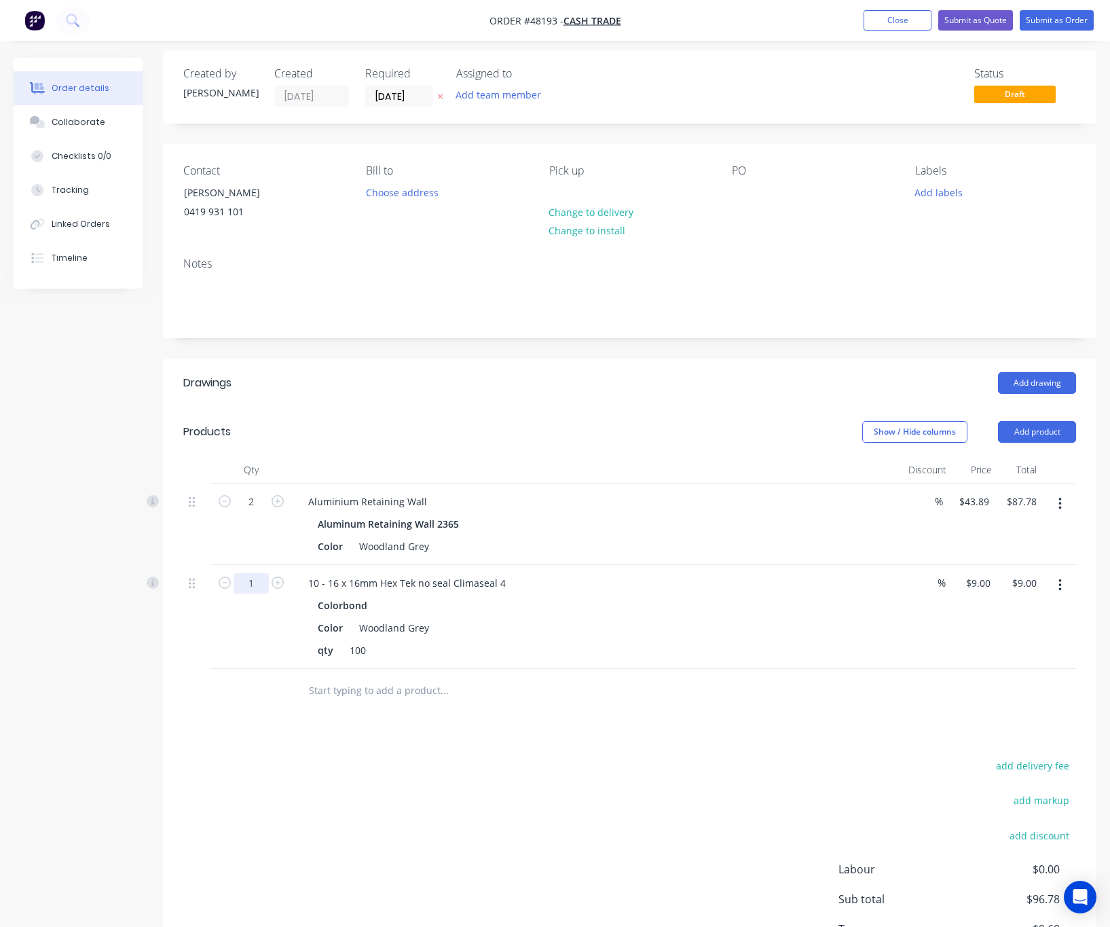
click at [245, 512] on input "1" at bounding box center [251, 502] width 35 height 20
type input "0.08"
type input "$0.72"
click at [538, 715] on div "Drawings Add drawing Products Show / Hide columns Add product Qty Discount Pric…" at bounding box center [630, 683] width 934 height 650
click at [530, 711] on div at bounding box center [536, 691] width 489 height 44
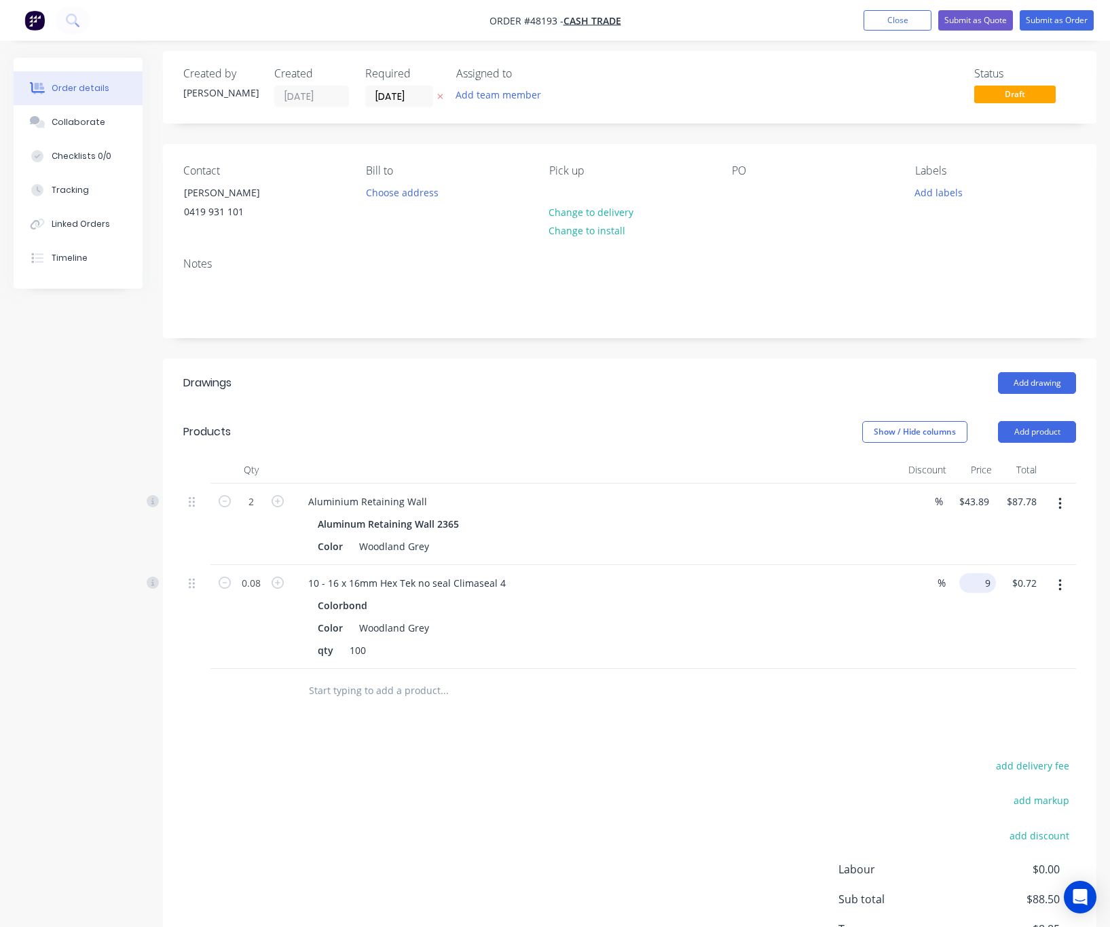
click at [978, 585] on div "9 $9.00" at bounding box center [977, 583] width 37 height 20
type input "$0.00"
click at [1024, 585] on input "0.00" at bounding box center [1026, 583] width 31 height 20
type input "$0.00"
click at [886, 730] on div "Drawings Add drawing Products Show / Hide columns Add product Qty Discount Pric…" at bounding box center [630, 683] width 934 height 650
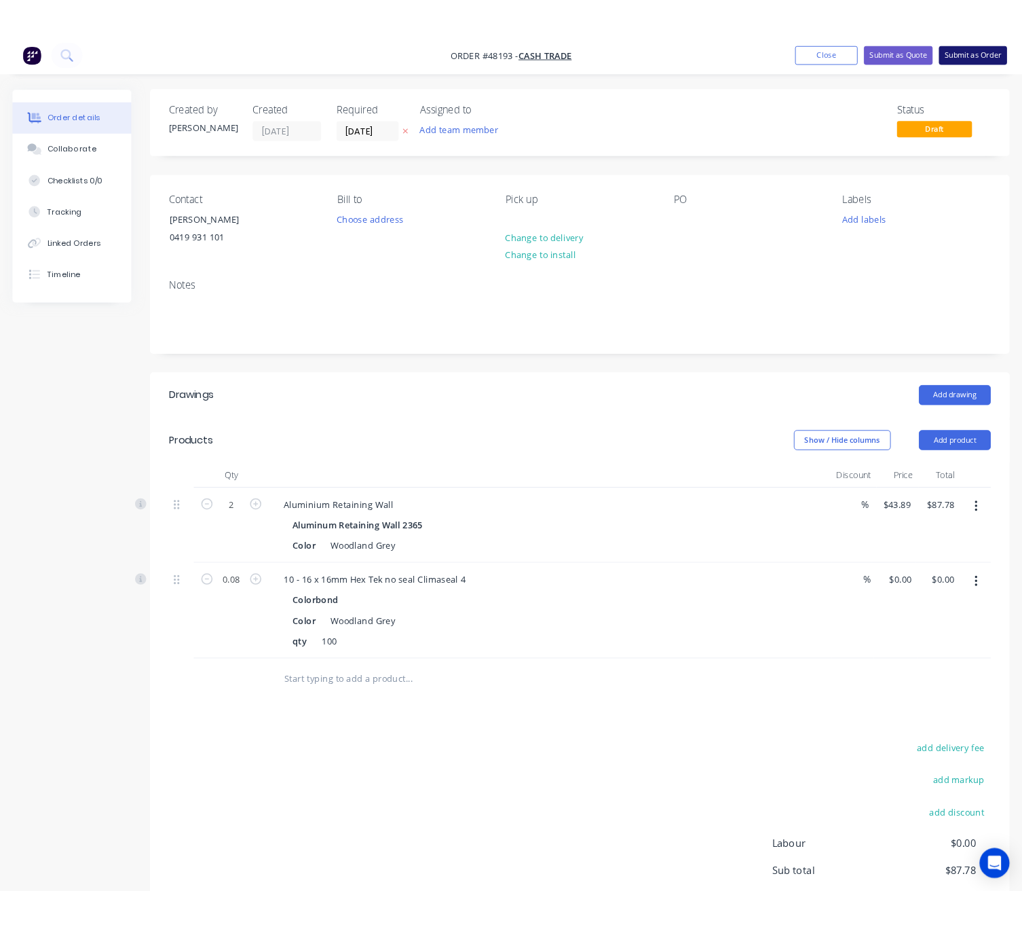
scroll to position [0, 0]
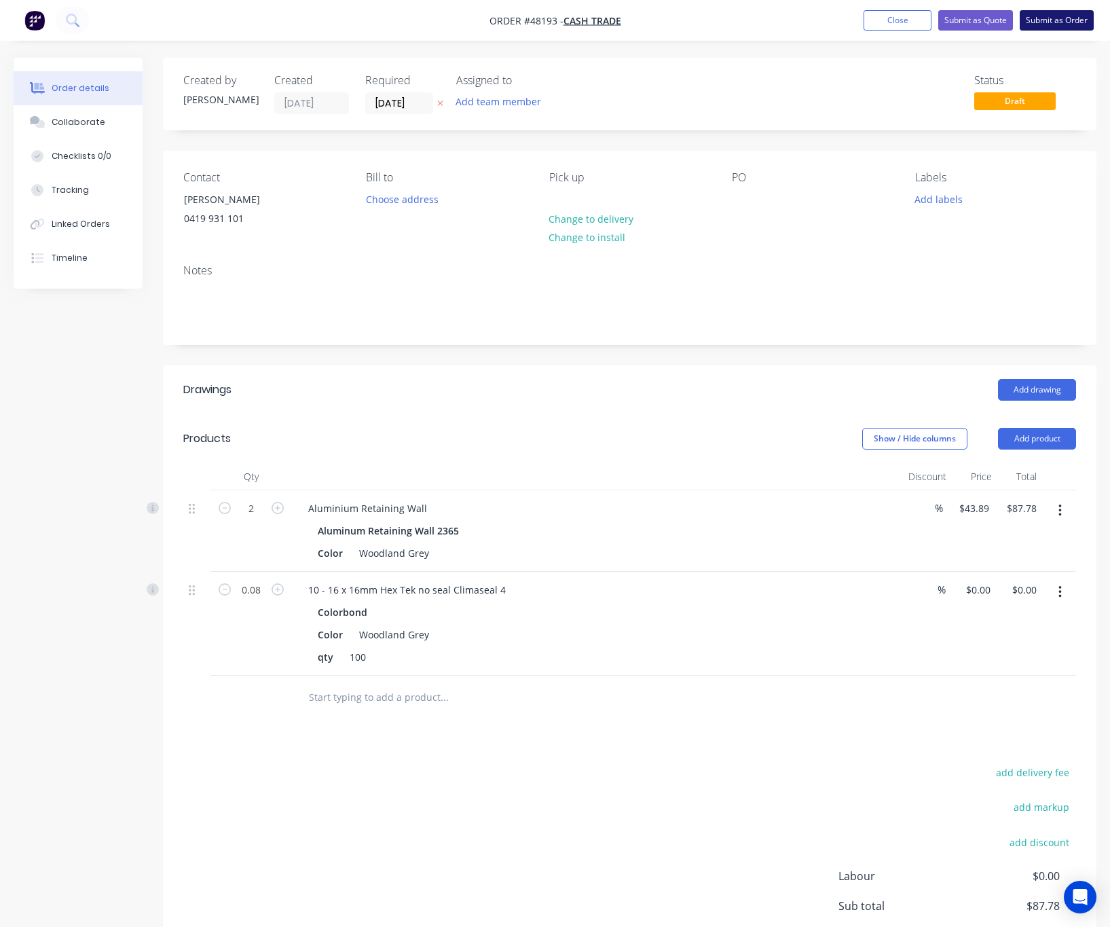
click at [1039, 14] on button "Submit as Order" at bounding box center [1057, 20] width 74 height 20
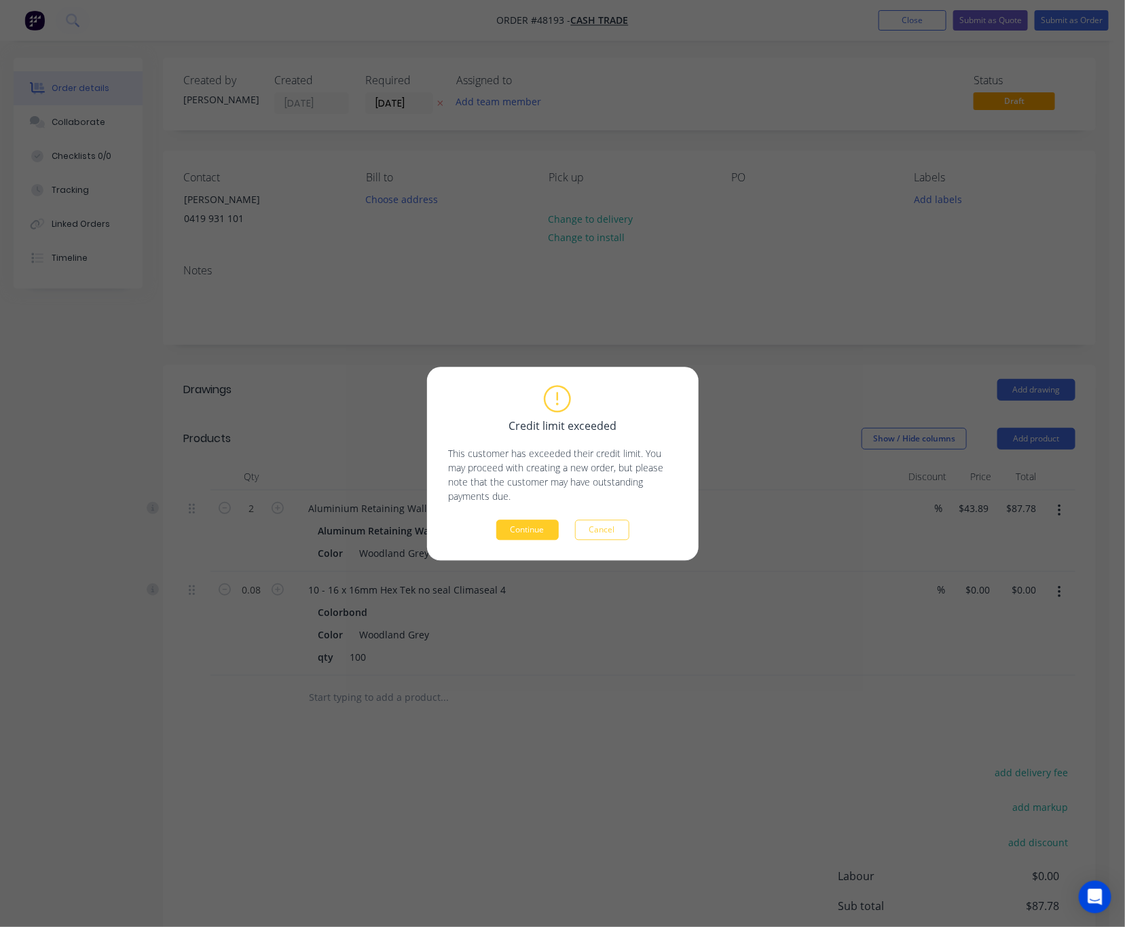
click at [528, 532] on button "Continue" at bounding box center [527, 529] width 62 height 20
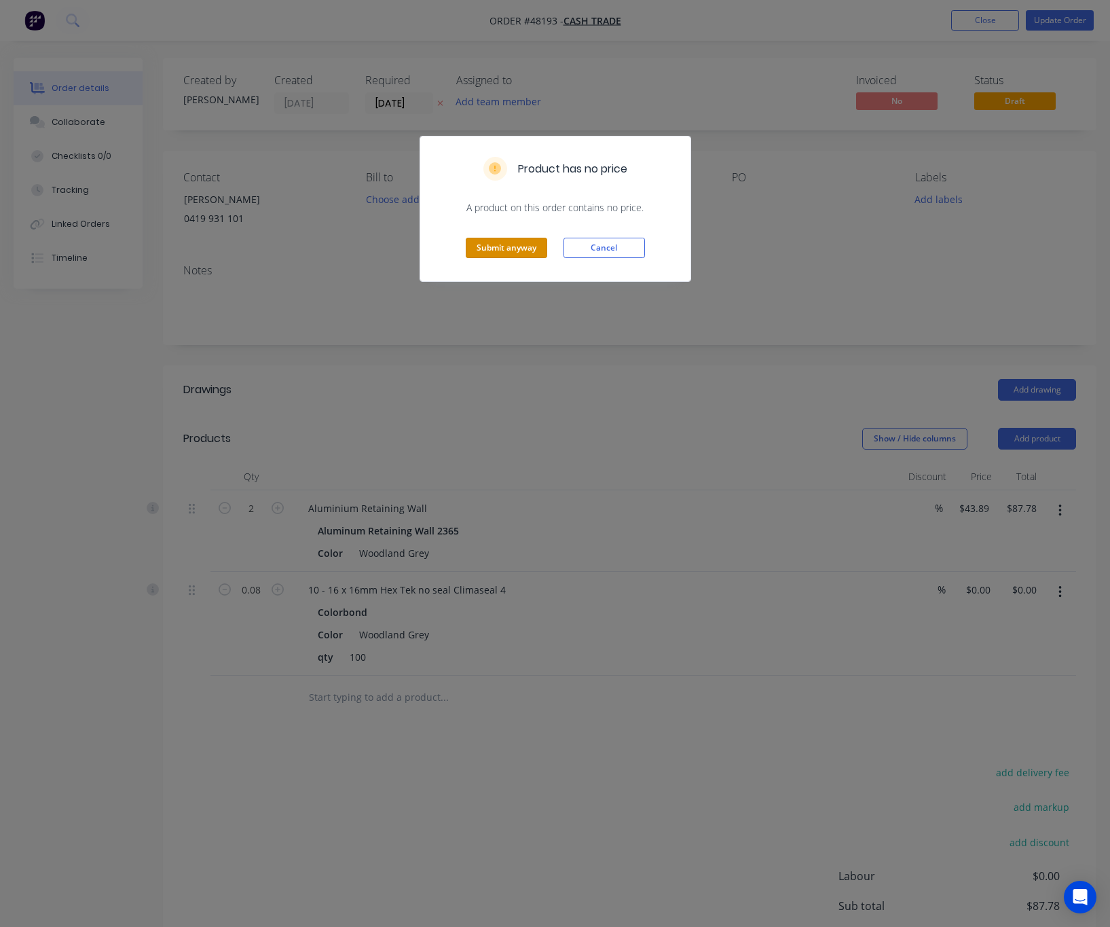
drag, startPoint x: 470, startPoint y: 242, endPoint x: 477, endPoint y: 249, distance: 9.1
click at [471, 242] on button "Submit anyway" at bounding box center [506, 248] width 81 height 20
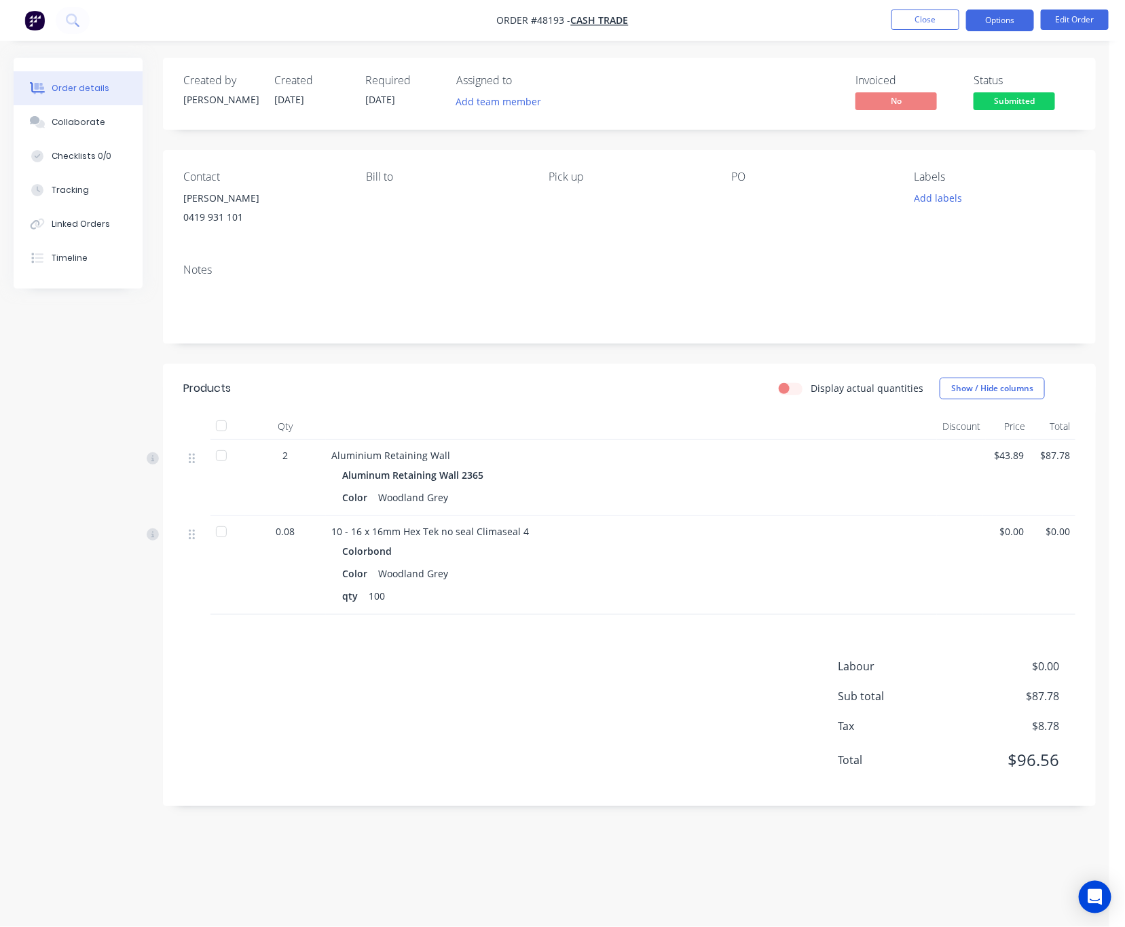
click at [1016, 16] on button "Options" at bounding box center [1000, 21] width 68 height 22
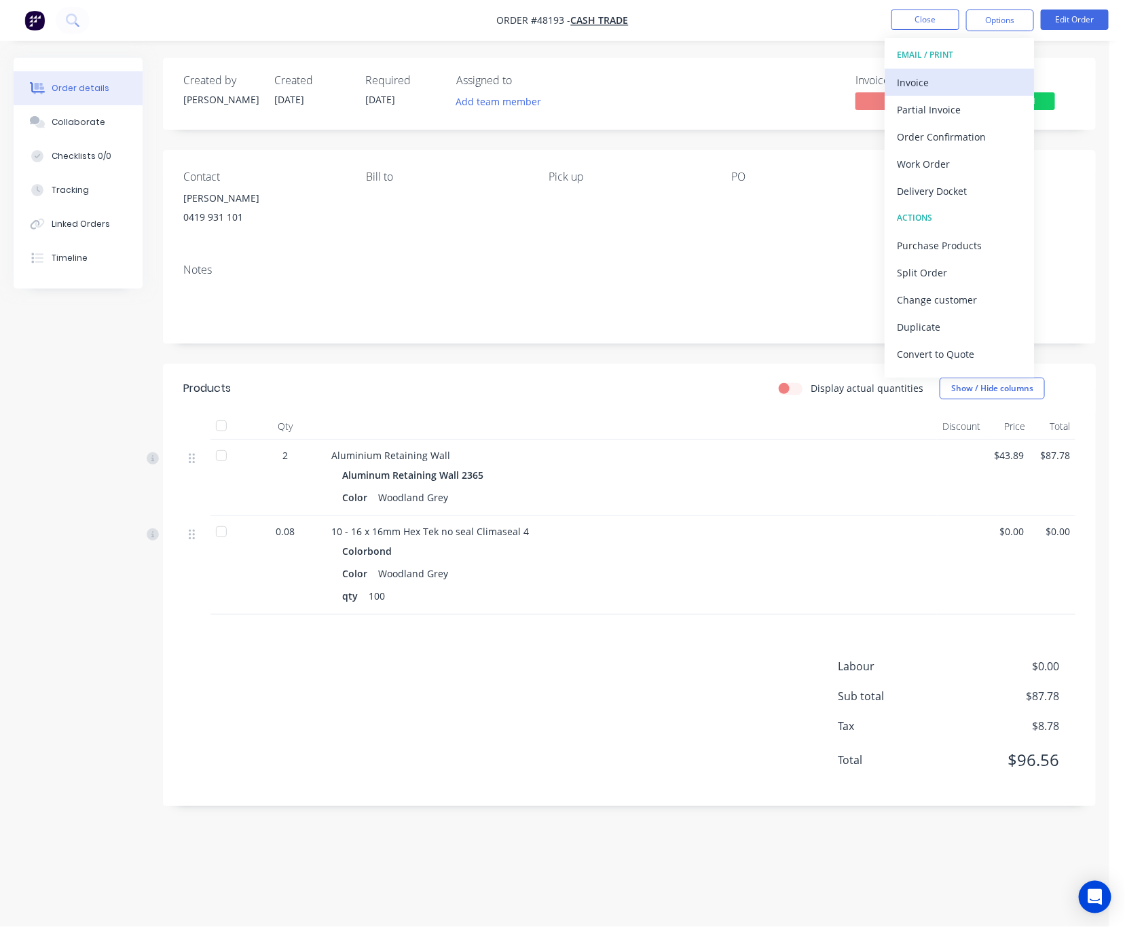
click at [980, 73] on div "Invoice" at bounding box center [959, 83] width 125 height 20
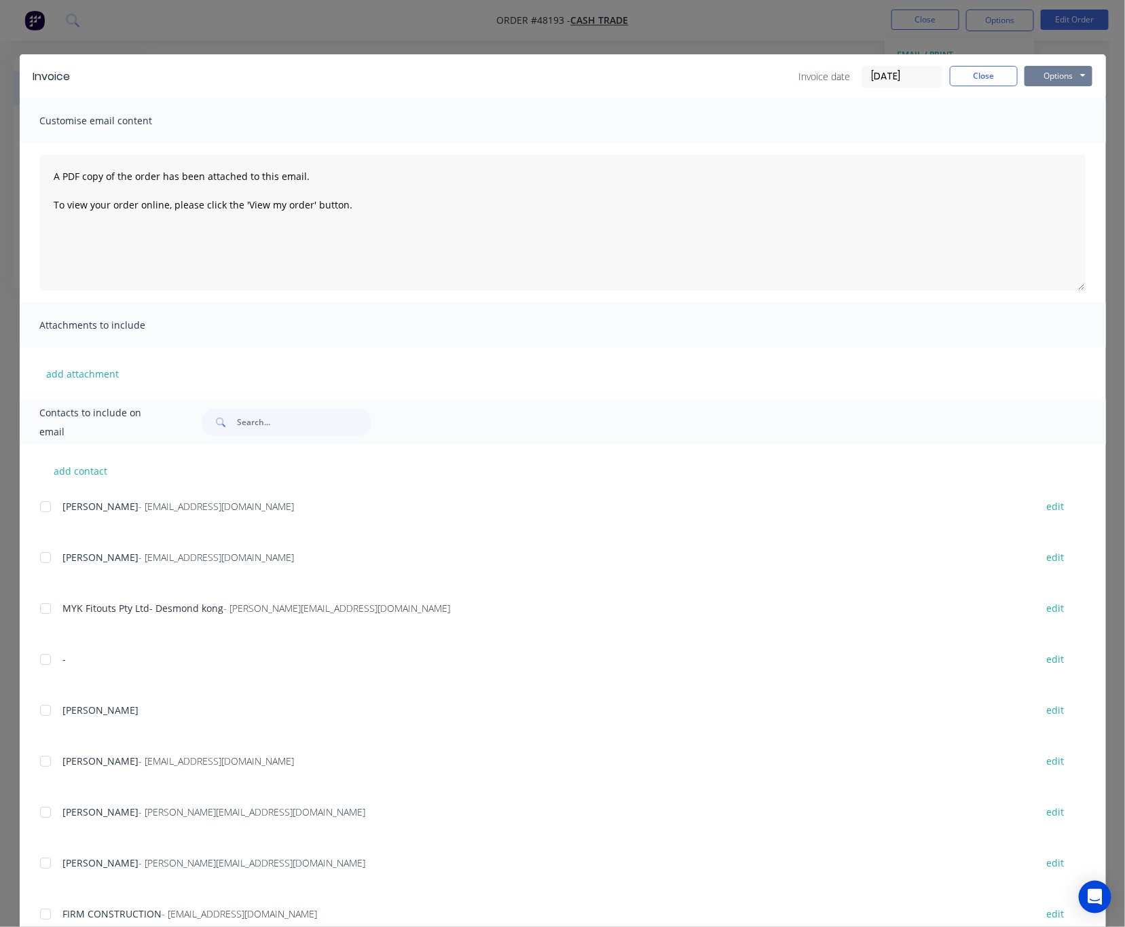
click at [1035, 72] on button "Options" at bounding box center [1058, 76] width 68 height 20
click at [1055, 121] on button "Print" at bounding box center [1067, 122] width 87 height 22
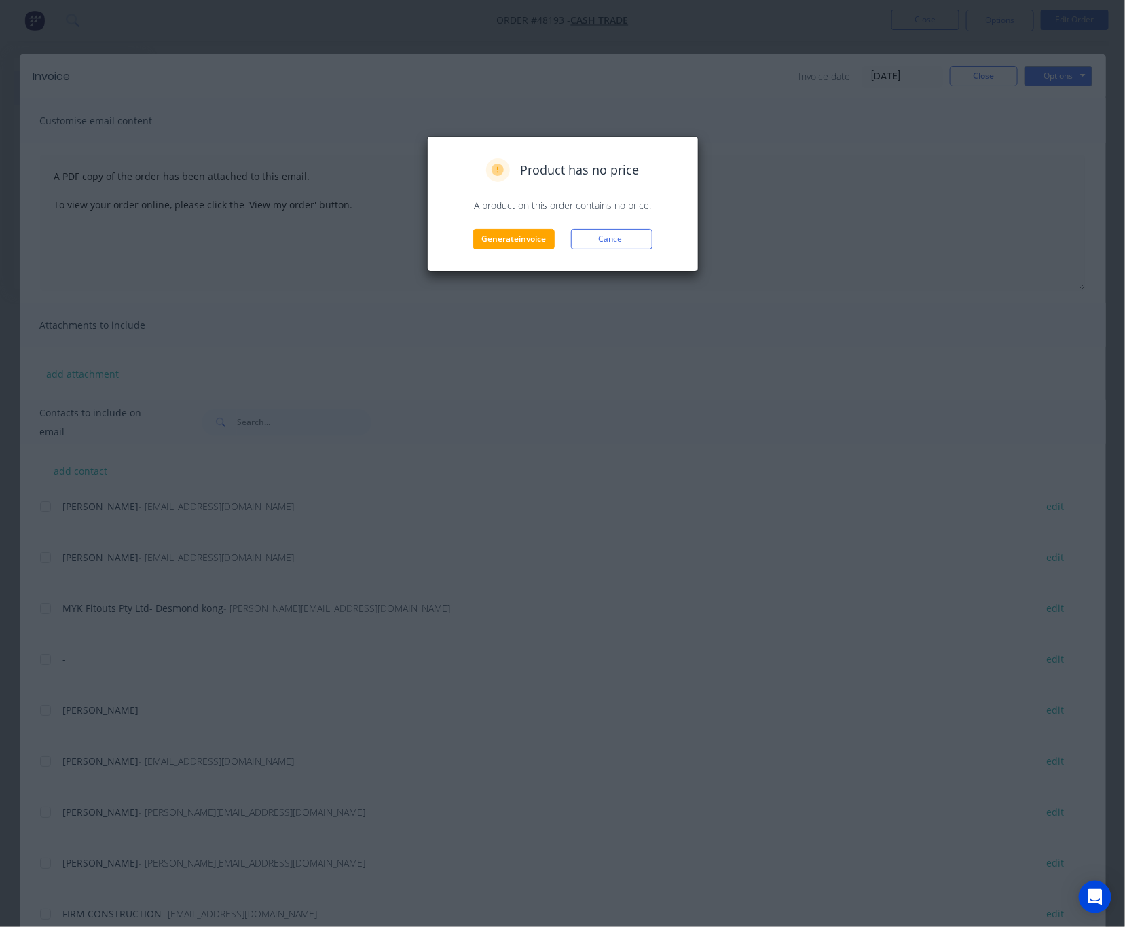
click at [516, 251] on div "Product has no price A product on this order contains no price. Generate invoic…" at bounding box center [563, 204] width 272 height 136
click at [512, 238] on button "Generate invoice" at bounding box center [513, 239] width 81 height 20
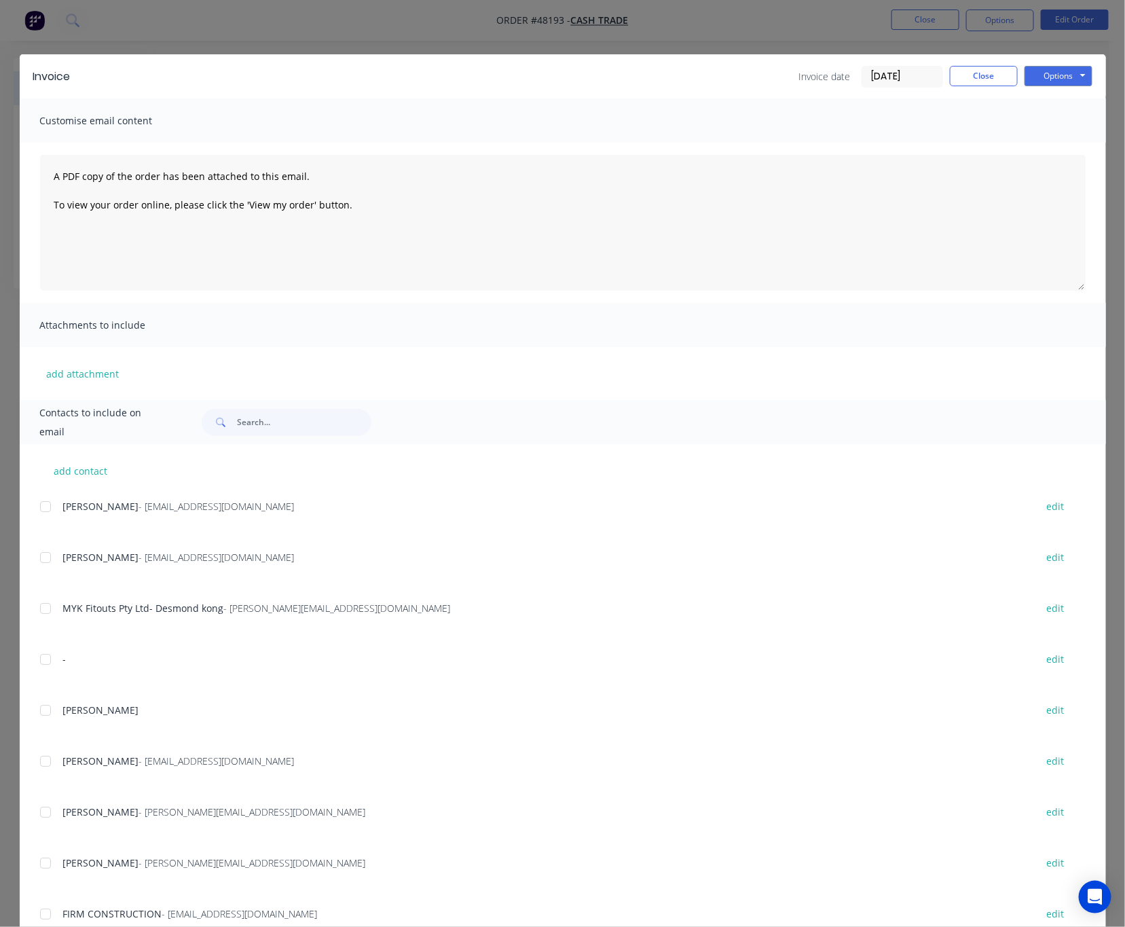
click at [819, 11] on div "Invoice Invoice date 18/08/25 Close Options Preview Print Email Customise email…" at bounding box center [562, 463] width 1125 height 927
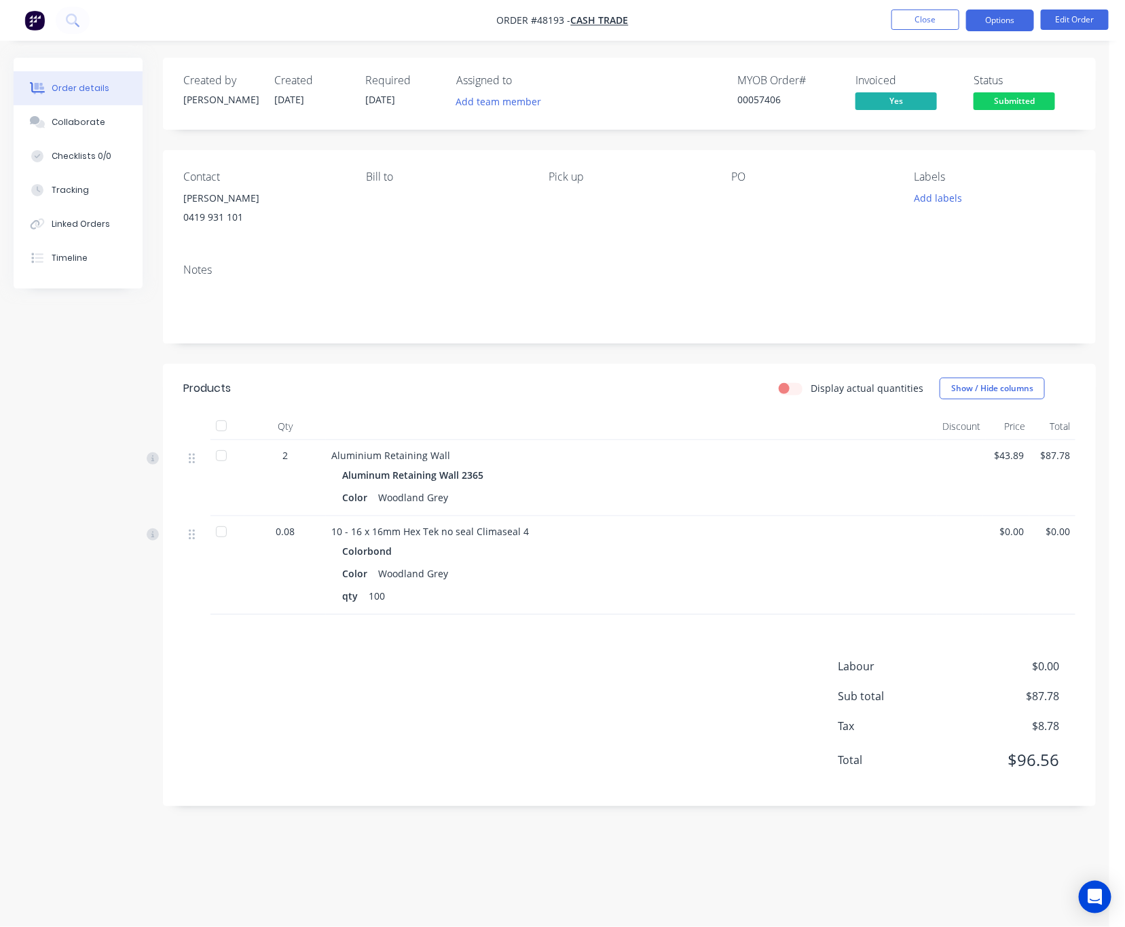
click at [1004, 19] on button "Options" at bounding box center [1000, 21] width 68 height 22
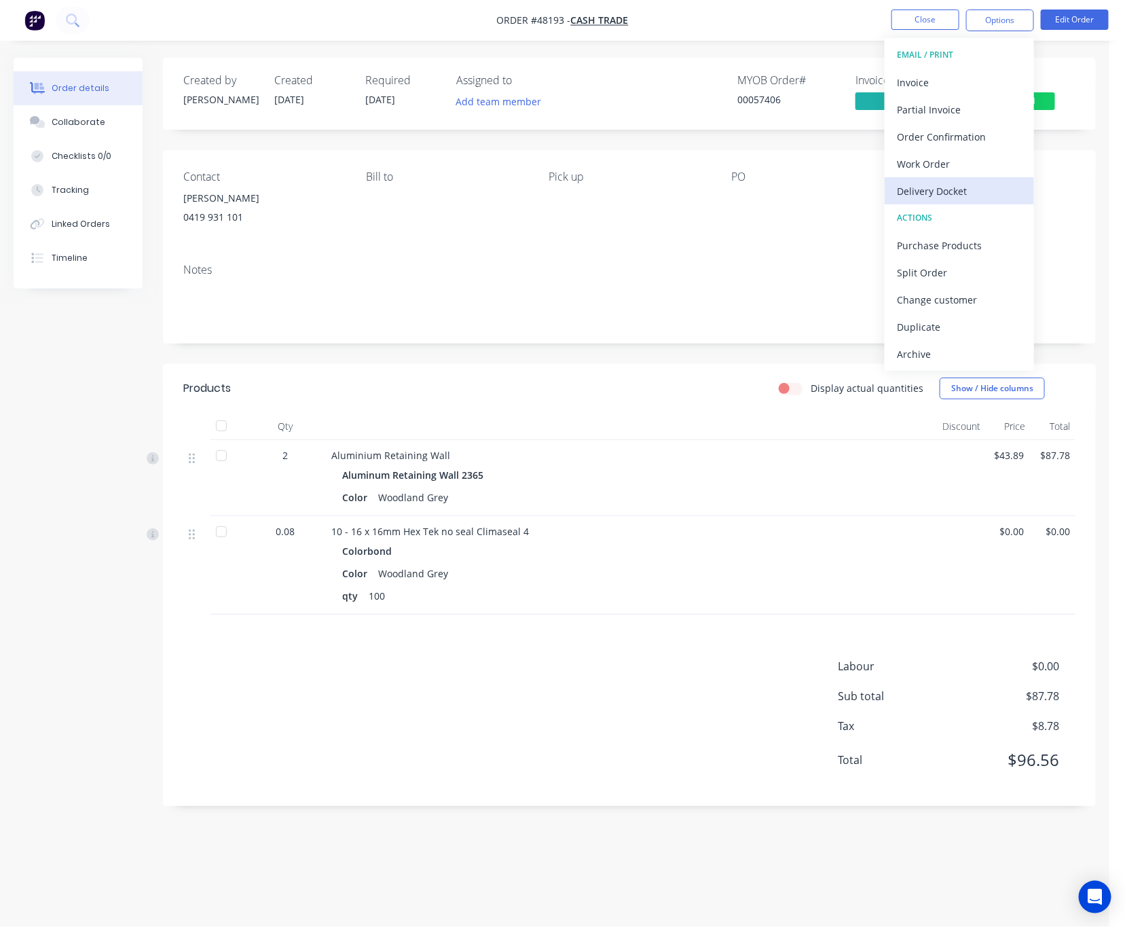
click at [976, 182] on div "Delivery Docket" at bounding box center [959, 191] width 125 height 20
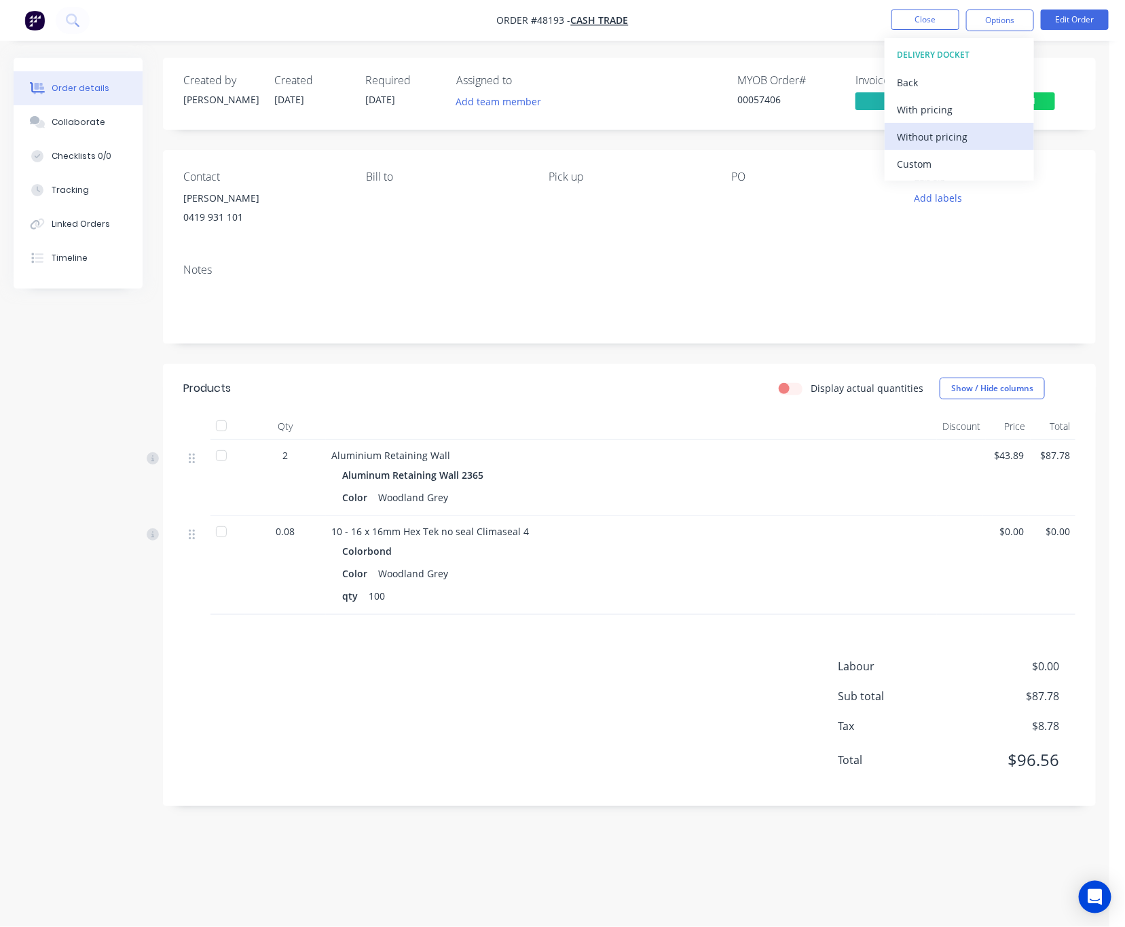
click at [984, 137] on div "Without pricing" at bounding box center [959, 137] width 125 height 20
click at [1057, 114] on div "Created by Rachel Created 18/08/25 Required 18/08/25 Assigned to Add team membe…" at bounding box center [629, 94] width 933 height 72
click at [1043, 94] on span "Submitted" at bounding box center [1014, 100] width 81 height 17
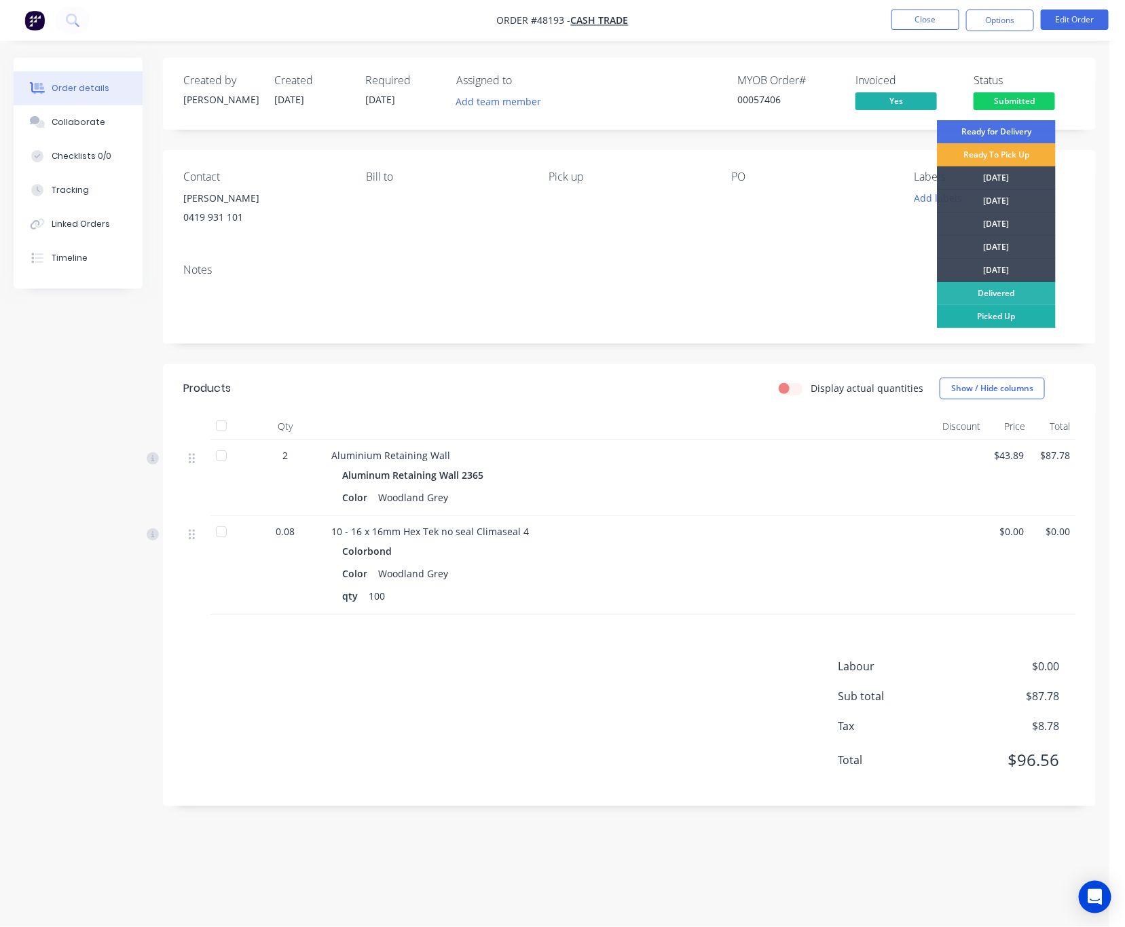
click at [1027, 318] on div "Picked Up" at bounding box center [996, 316] width 119 height 23
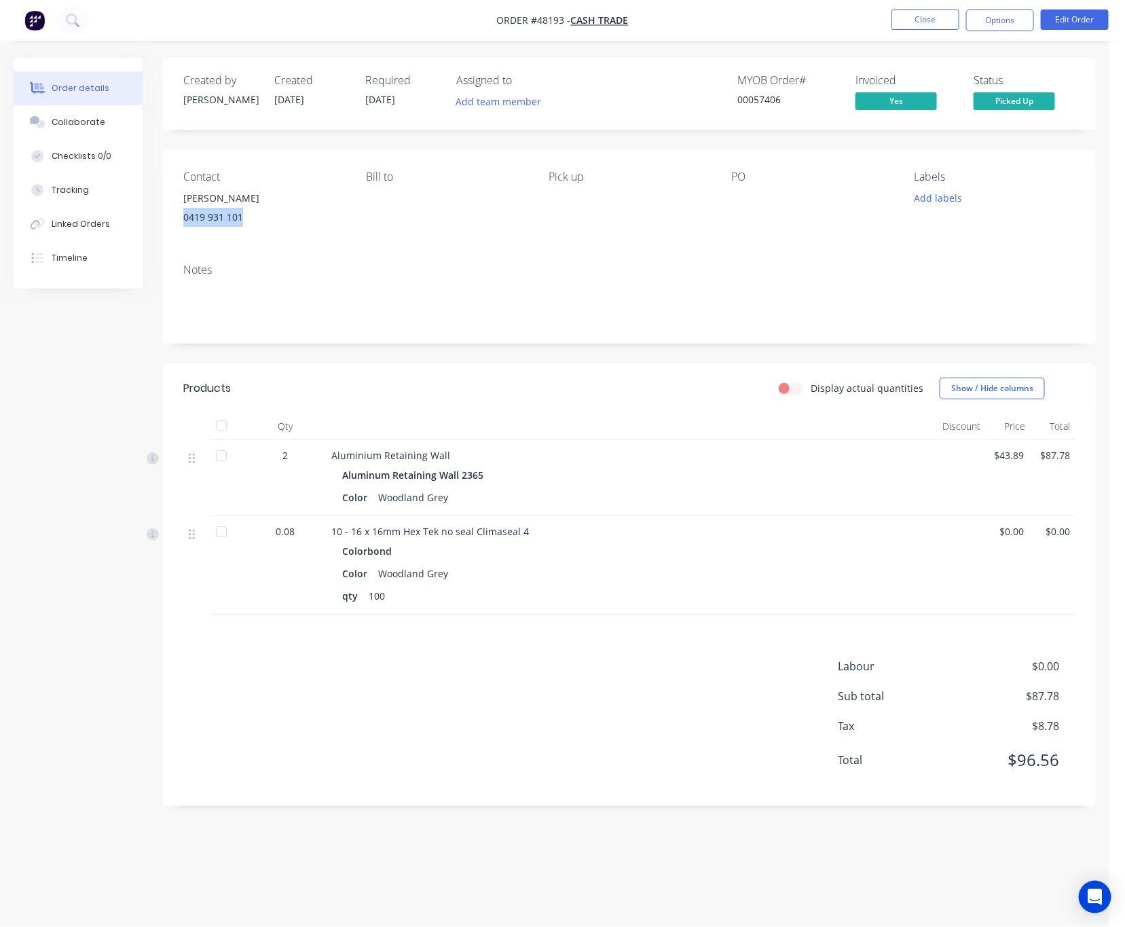
drag, startPoint x: 249, startPoint y: 215, endPoint x: 180, endPoint y: 227, distance: 70.3
click at [180, 227] on div "Contact James 0419 931 101 Bill to Pick up PO Labels Add labels" at bounding box center [629, 201] width 933 height 103
copy div "0419 931 101"
click at [909, 21] on button "Close" at bounding box center [925, 20] width 68 height 20
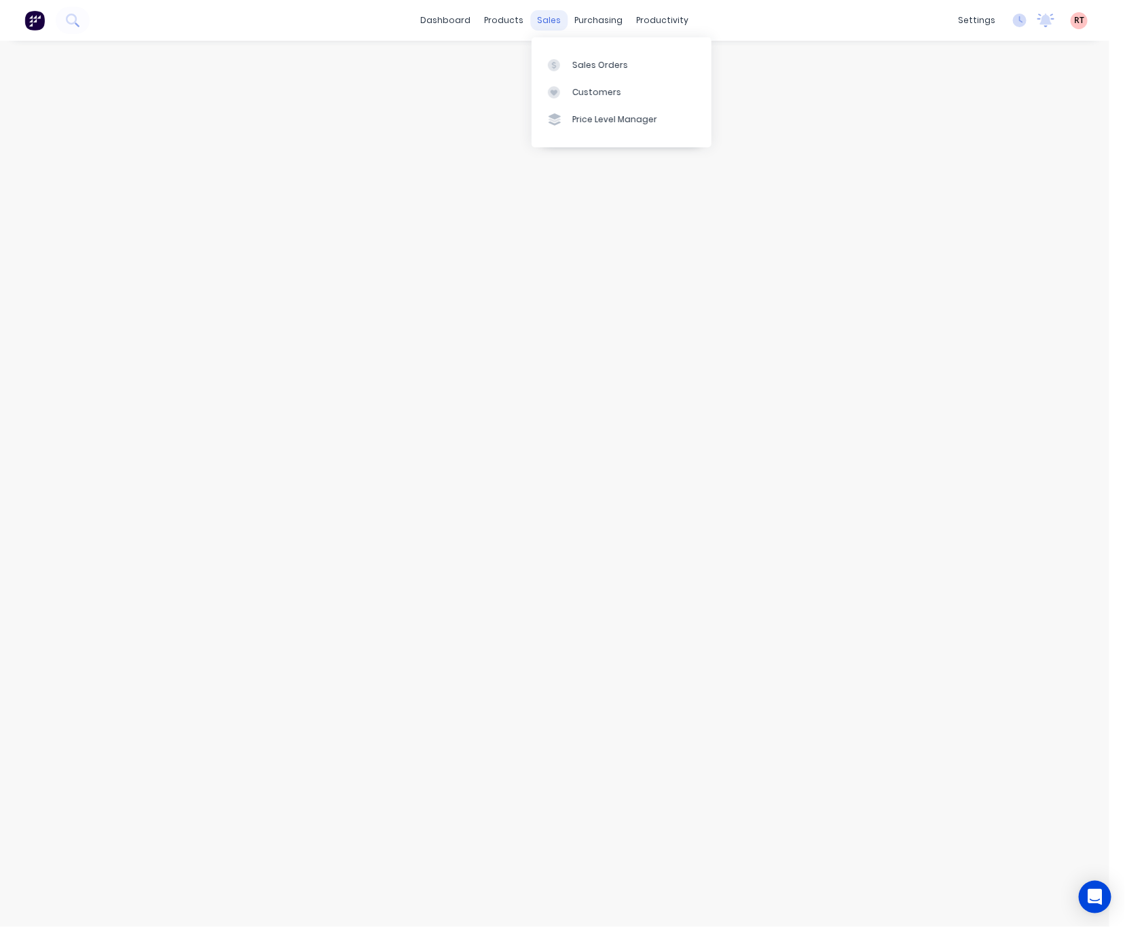
click at [554, 19] on div "sales" at bounding box center [549, 20] width 37 height 20
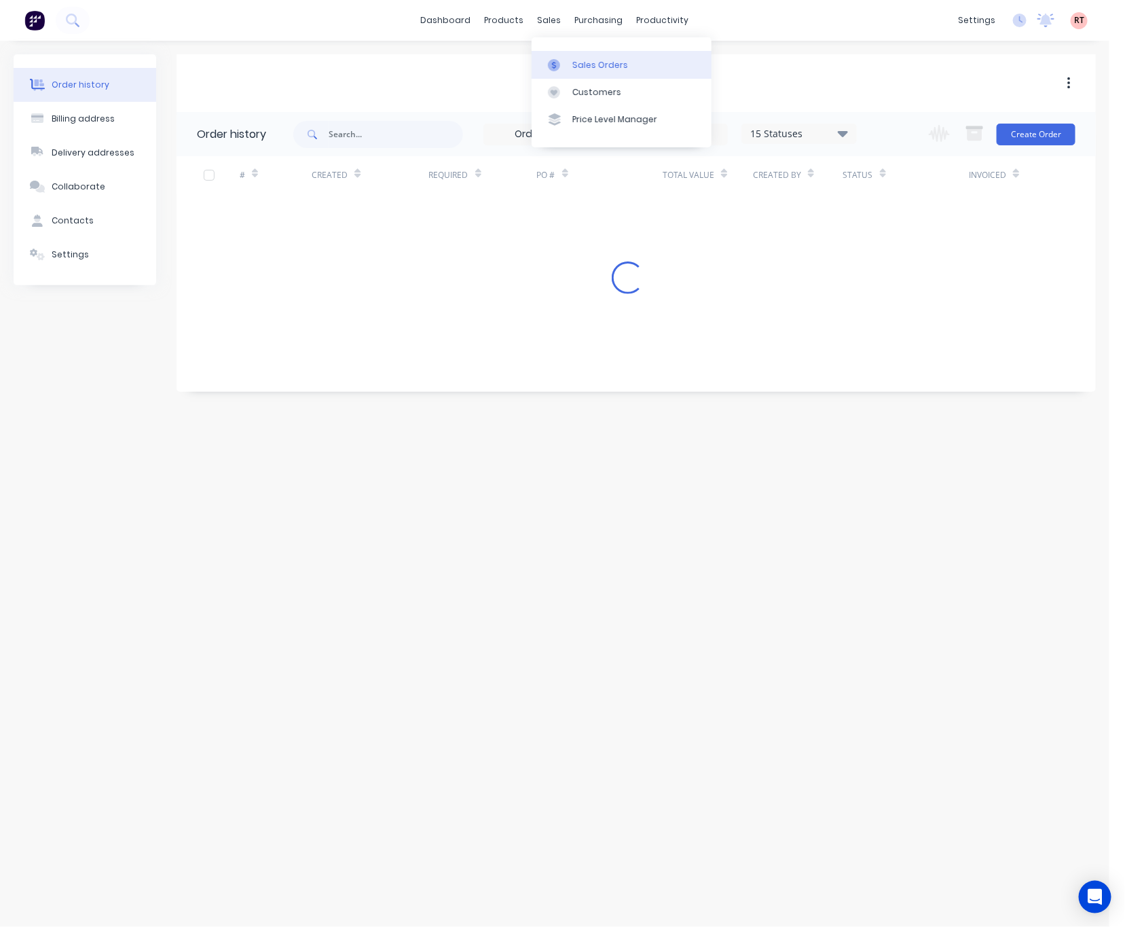
drag, startPoint x: 578, startPoint y: 63, endPoint x: 589, endPoint y: 67, distance: 11.6
click at [578, 63] on div "Sales Orders" at bounding box center [600, 65] width 56 height 12
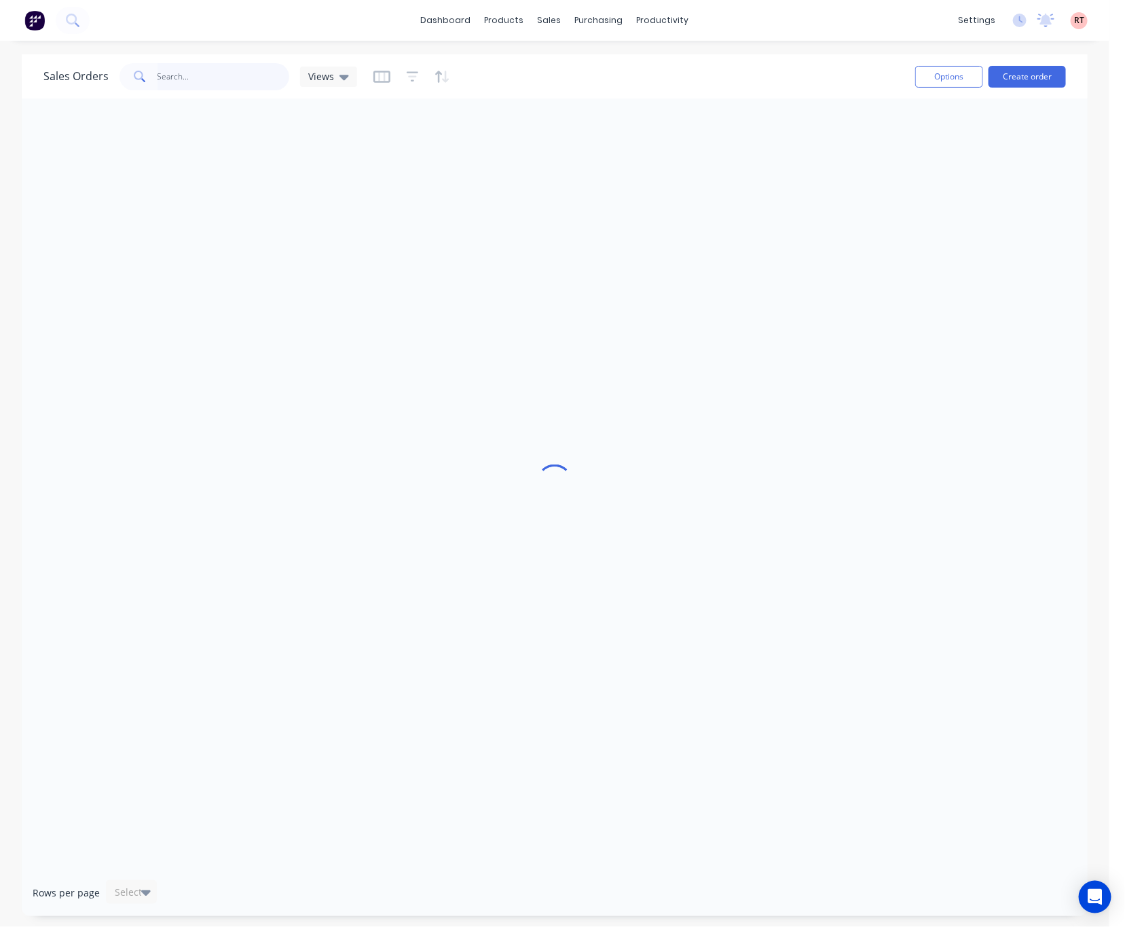
click at [184, 88] on input "text" at bounding box center [224, 76] width 132 height 27
paste input "0419 931 101"
click at [164, 84] on input "0419 931 101" at bounding box center [224, 76] width 132 height 27
click at [159, 77] on input "0419 931 101" at bounding box center [224, 76] width 132 height 27
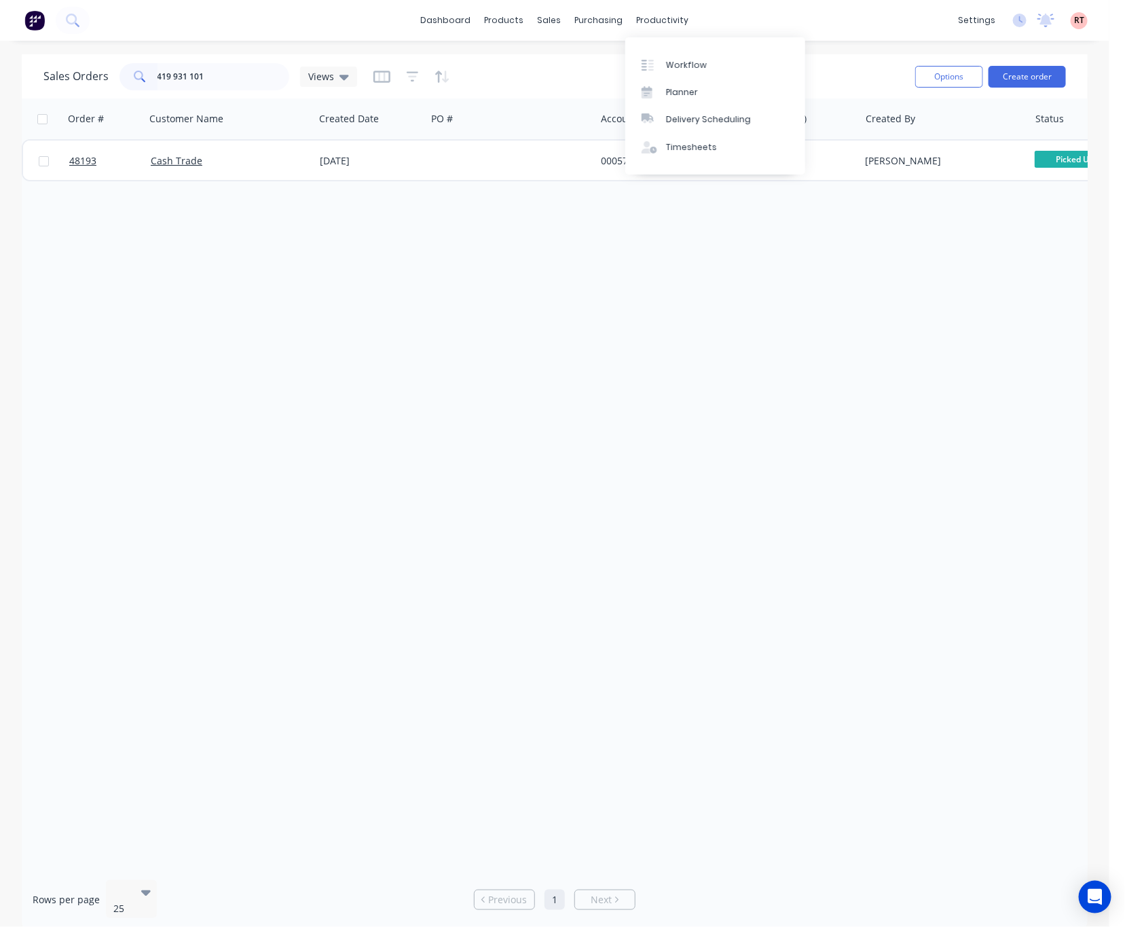
click at [620, 335] on div "Order # Customer Name Created Date PO # Accounting Order # Total ($) Created By…" at bounding box center [555, 483] width 1066 height 771
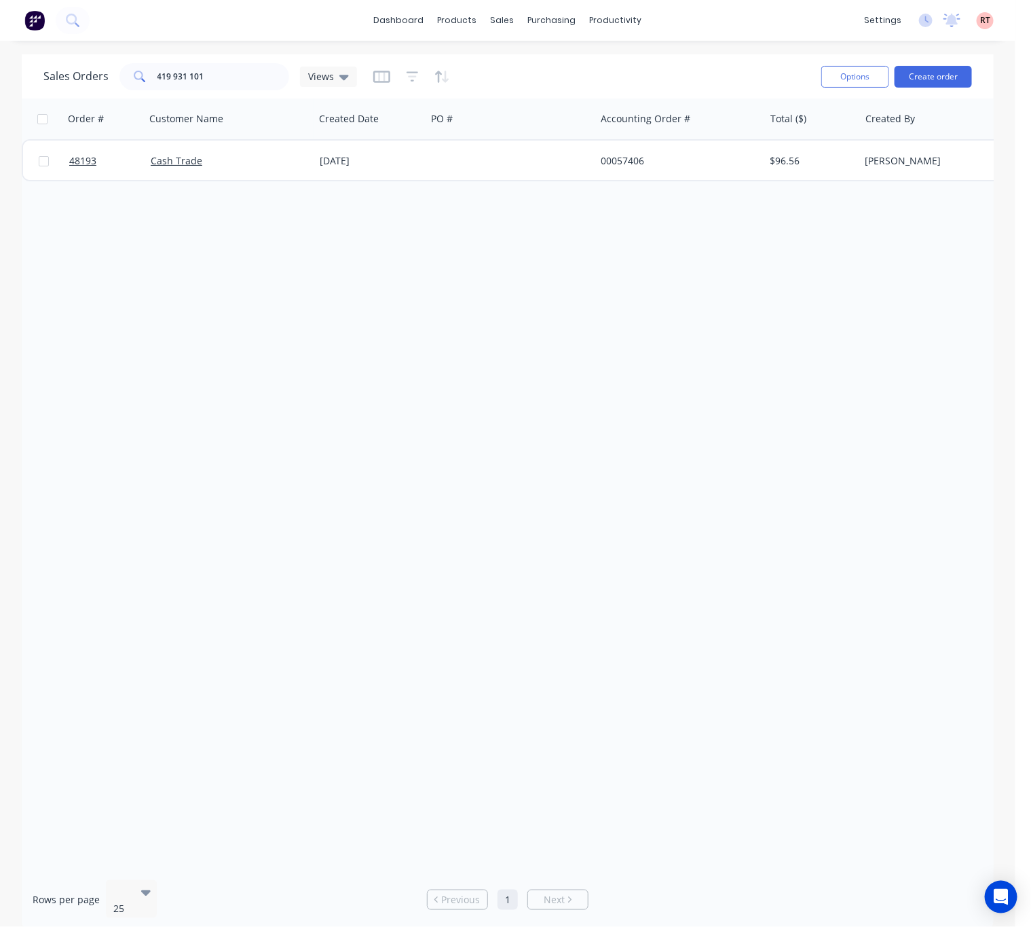
click at [690, 392] on div "Order # Customer Name Created Date PO # Accounting Order # Total ($) Created By…" at bounding box center [508, 483] width 972 height 771
drag, startPoint x: 217, startPoint y: 73, endPoint x: 57, endPoint y: 92, distance: 160.7
click at [62, 92] on div "Sales Orders 419 931 101 Views" at bounding box center [429, 76] width 773 height 33
paste input "07 382 464"
type input "407 382 464"
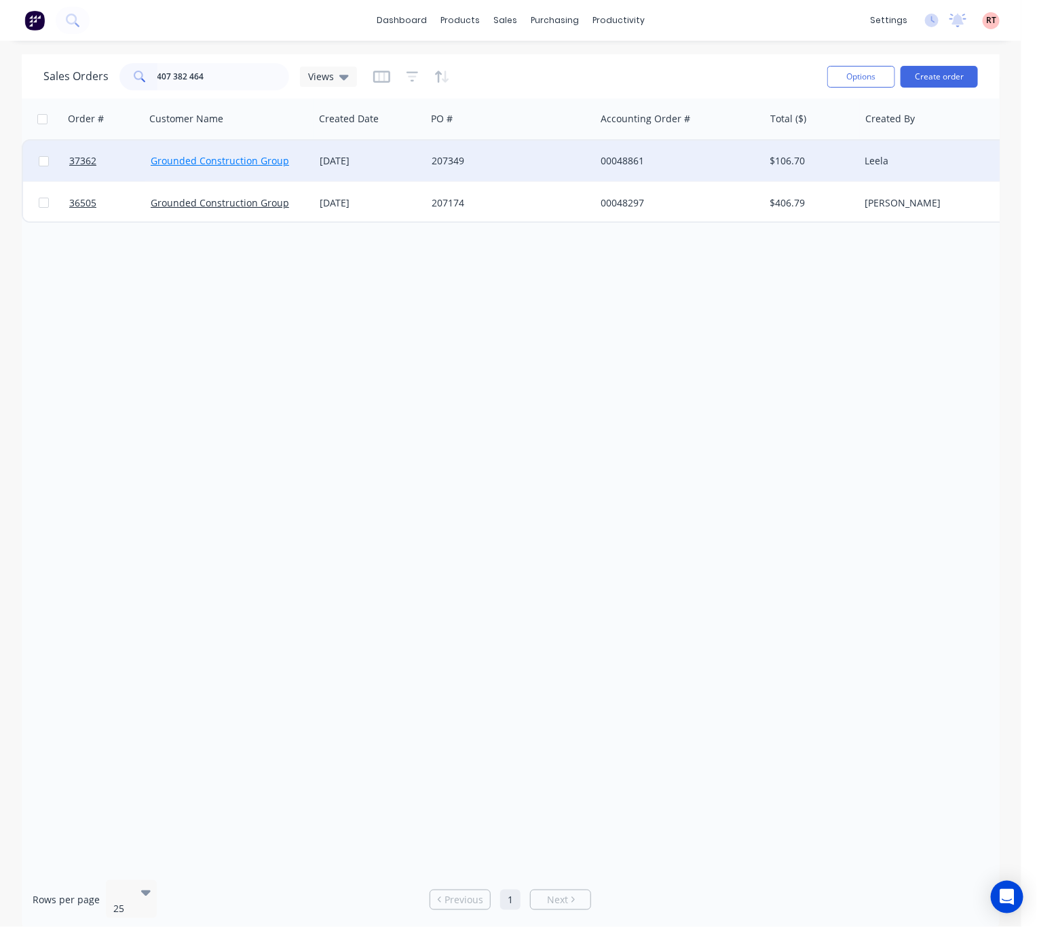
click at [251, 161] on link "Grounded Construction Group" at bounding box center [220, 160] width 138 height 13
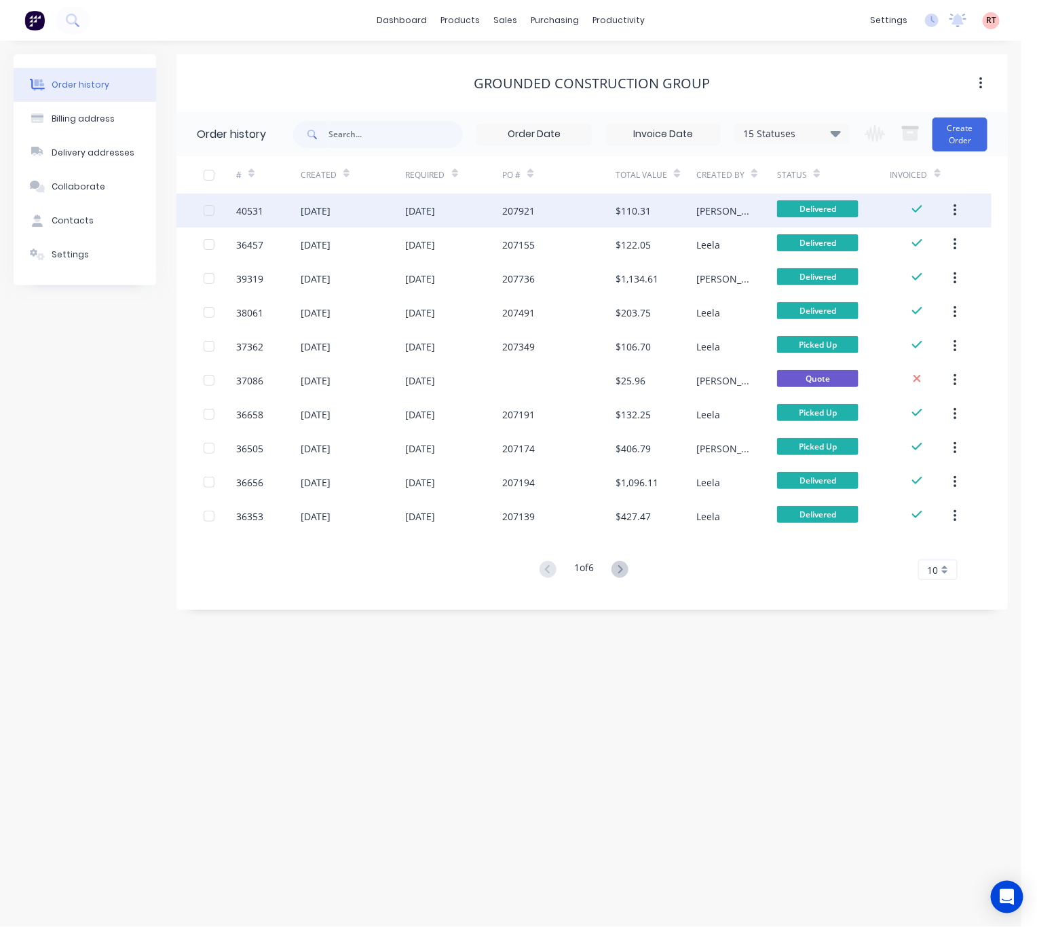
click at [547, 216] on div "207921" at bounding box center [558, 210] width 113 height 34
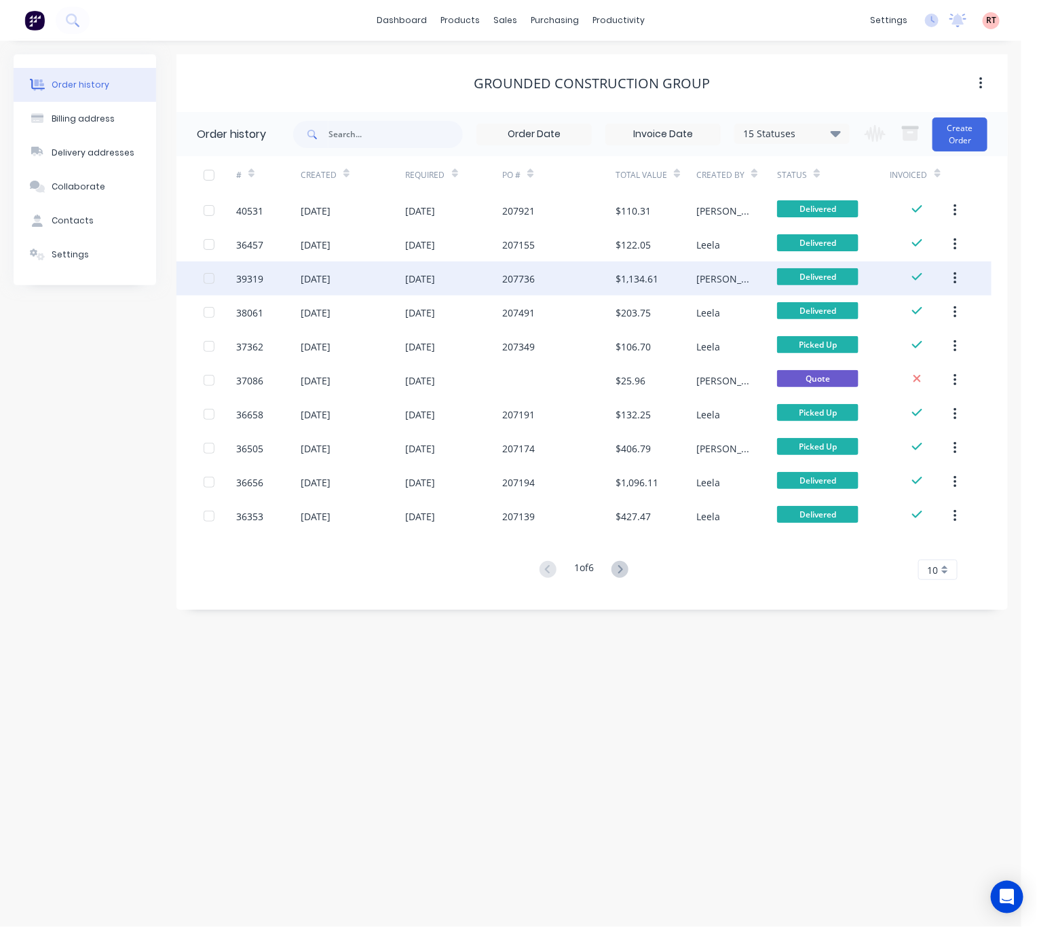
click at [563, 277] on div "207736" at bounding box center [558, 278] width 113 height 34
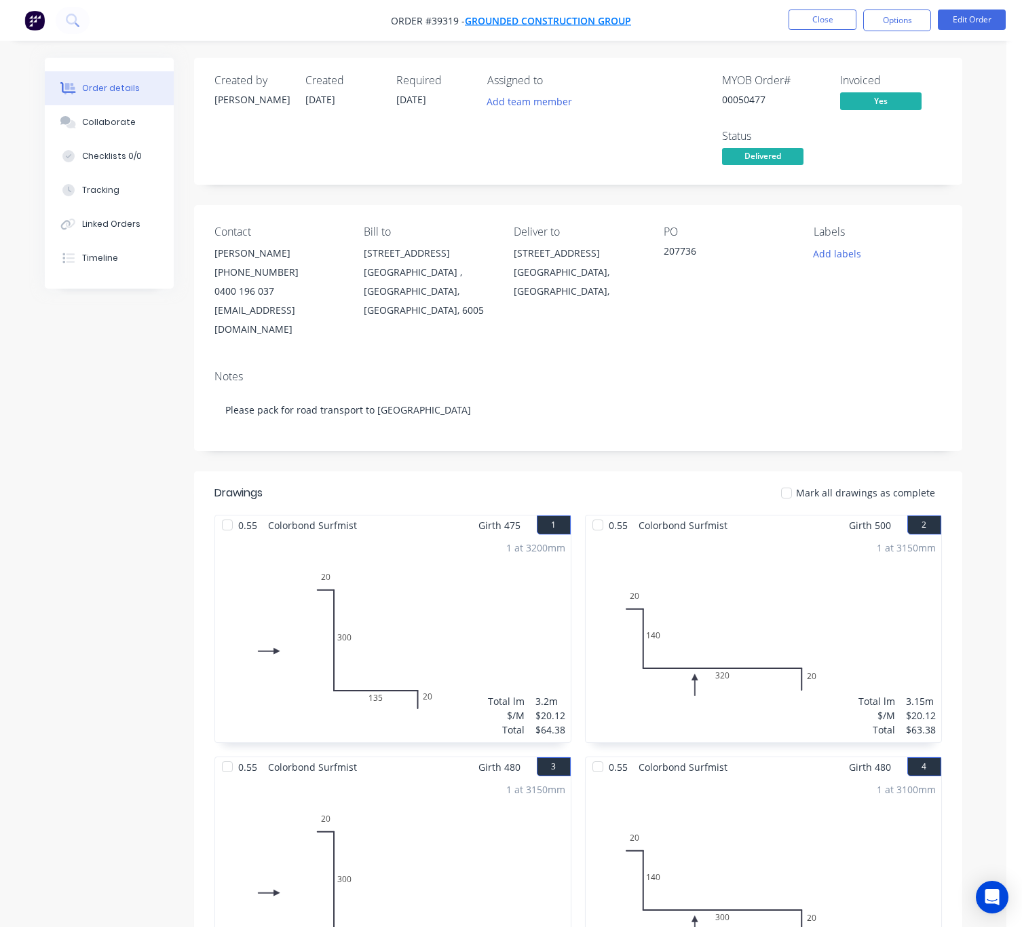
drag, startPoint x: 544, startPoint y: 17, endPoint x: 491, endPoint y: 23, distance: 54.0
click at [491, 23] on span "Grounded Construction Group" at bounding box center [548, 20] width 166 height 13
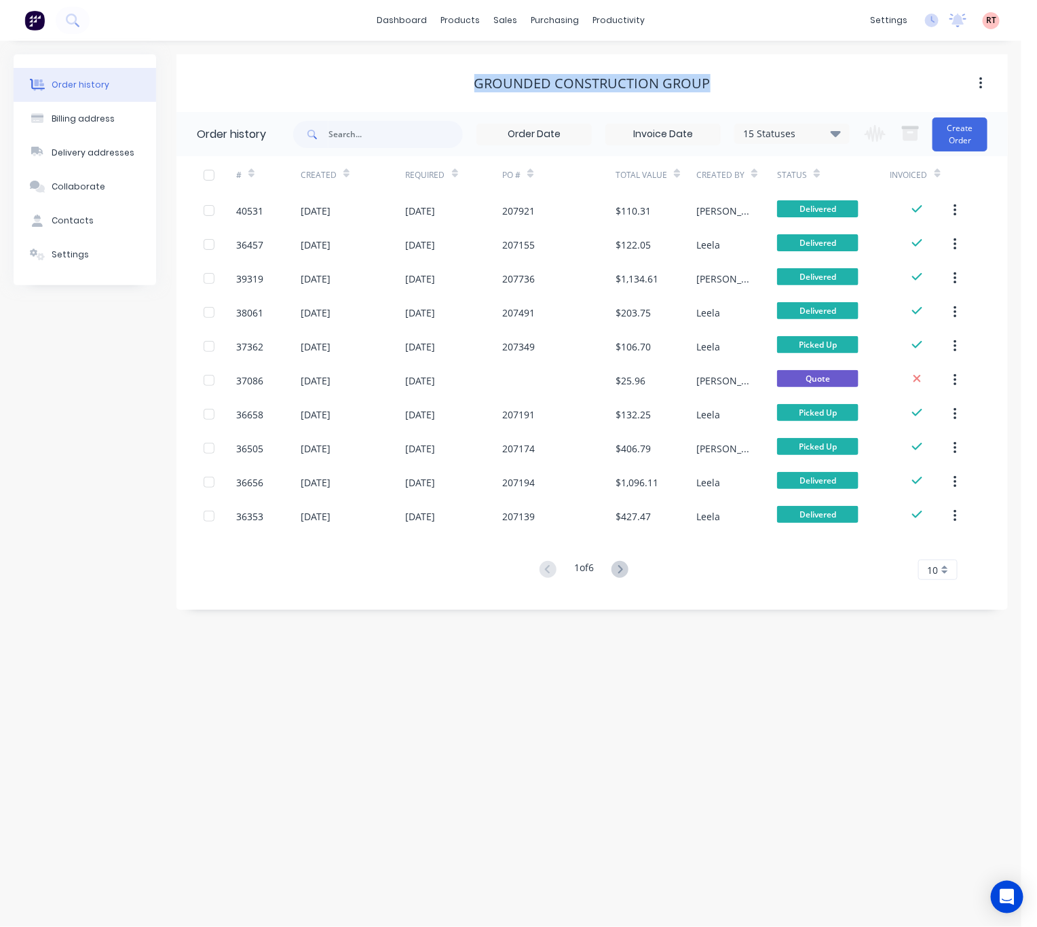
drag, startPoint x: 691, startPoint y: 82, endPoint x: 466, endPoint y: 94, distance: 225.0
click at [469, 88] on div "Grounded Construction Group" at bounding box center [593, 83] width 832 height 16
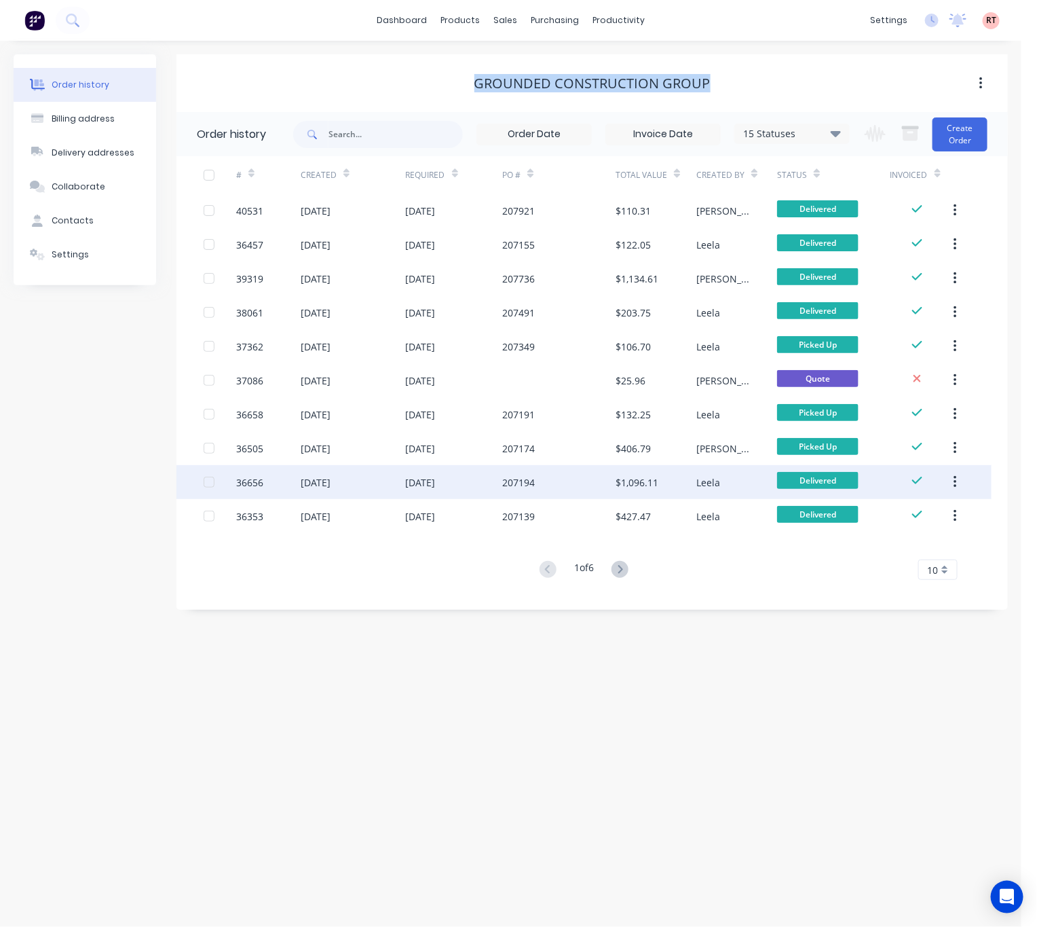
copy div "Grounded Construction Group"
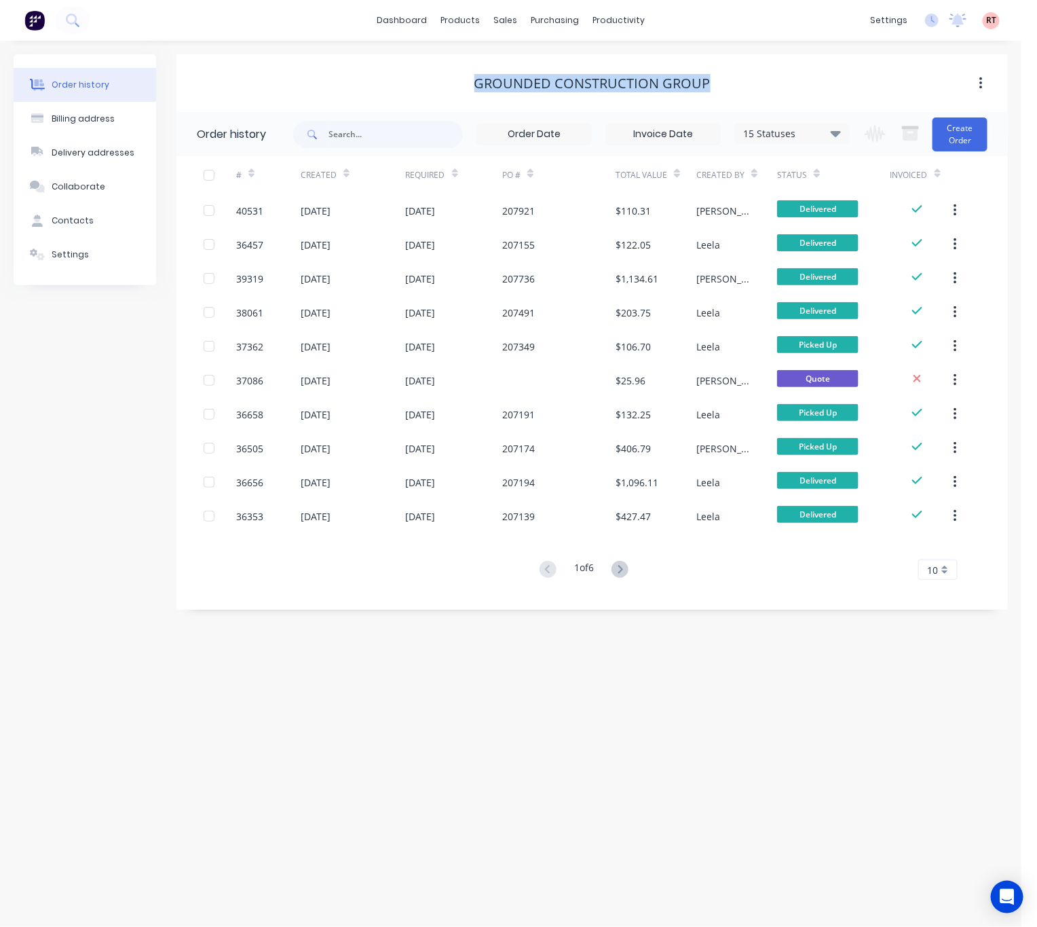
click at [627, 560] on button at bounding box center [620, 570] width 25 height 20
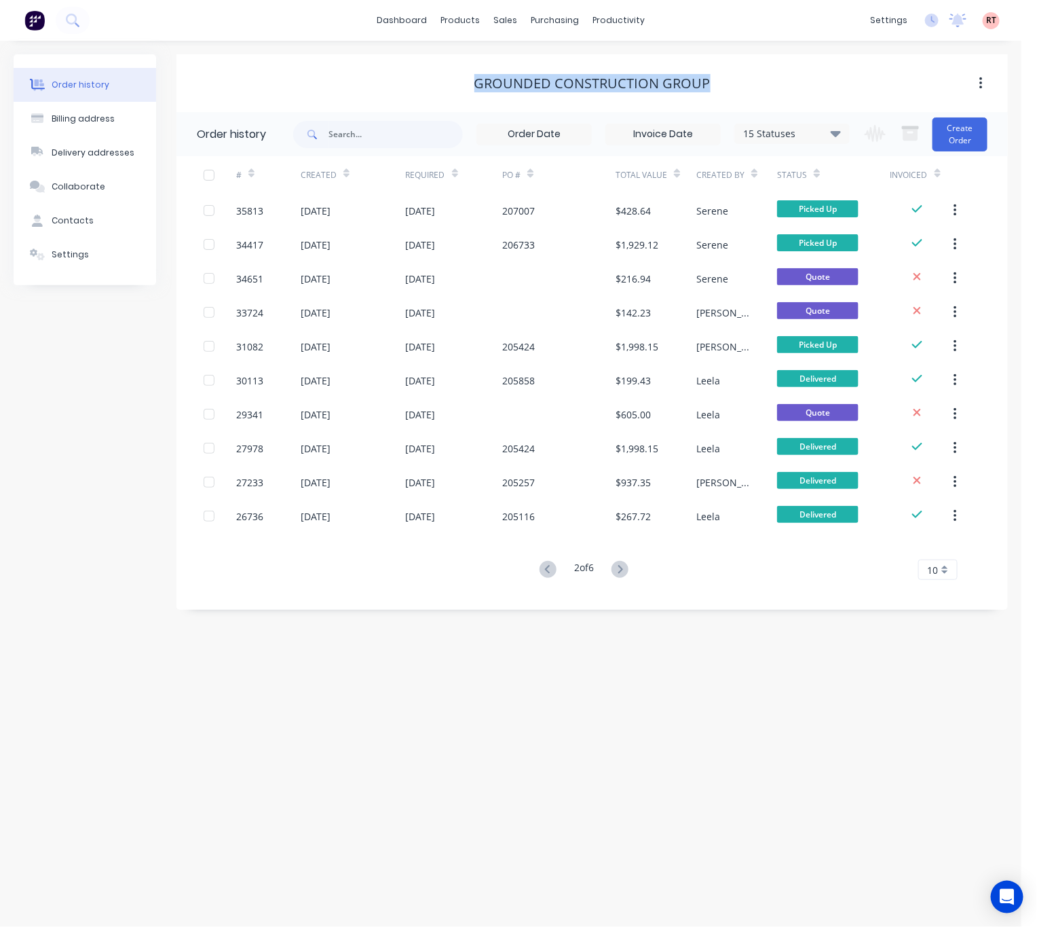
click at [627, 560] on button at bounding box center [620, 570] width 25 height 20
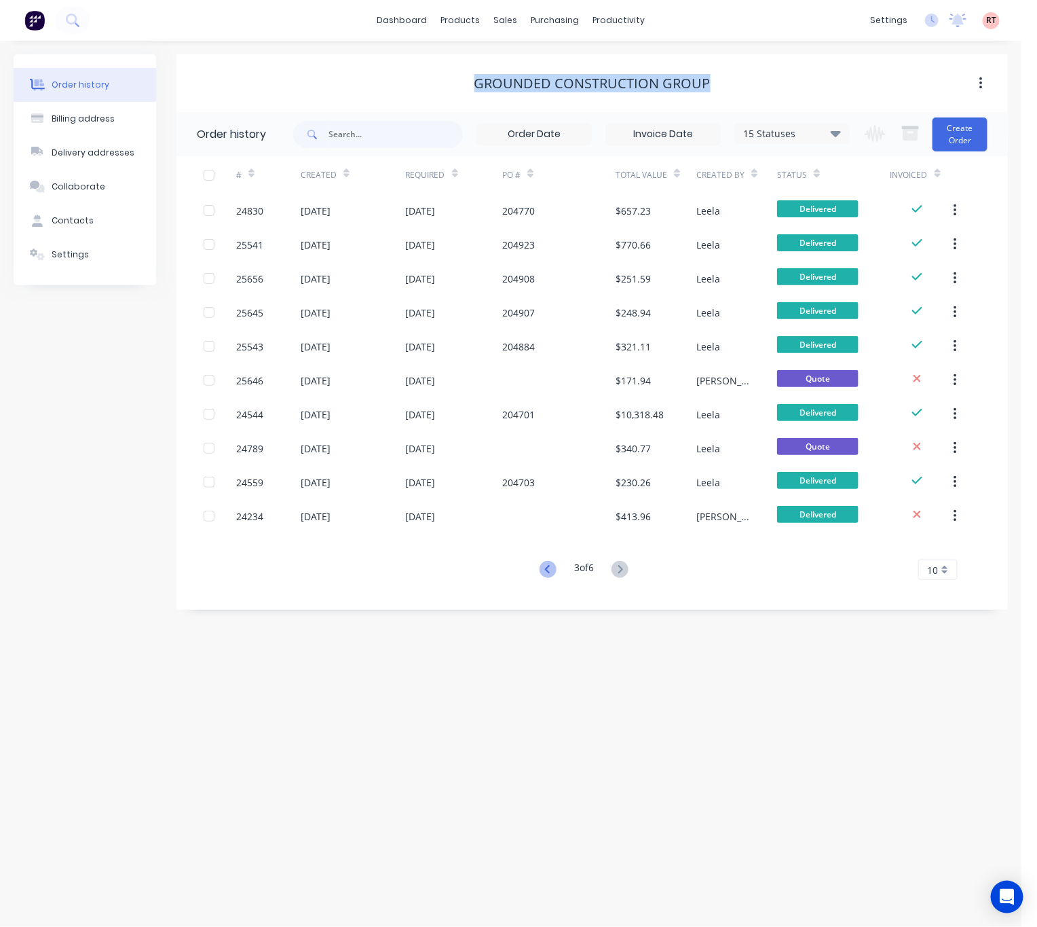
click at [547, 563] on icon at bounding box center [548, 569] width 17 height 17
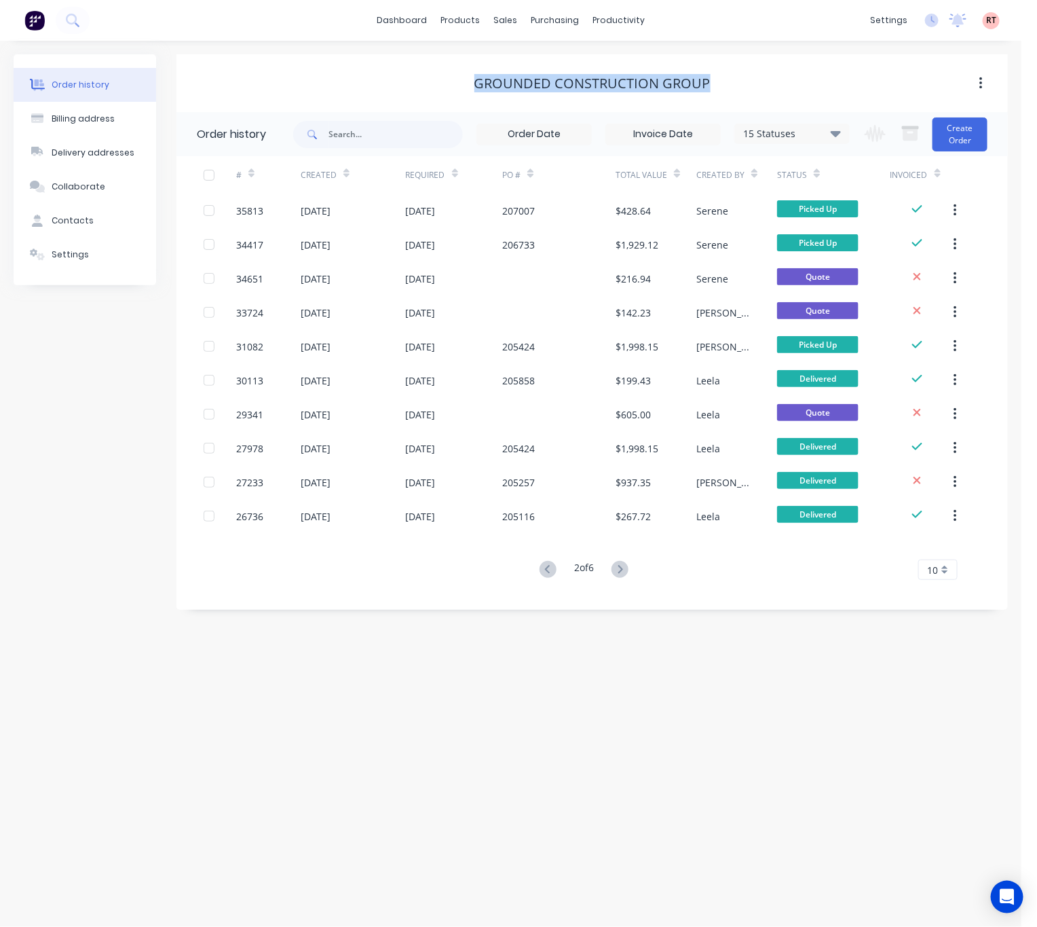
click at [547, 563] on div "Order history Billing address Delivery addresses Collaborate Contacts Settings …" at bounding box center [511, 484] width 1022 height 886
click at [547, 563] on icon at bounding box center [548, 569] width 17 height 17
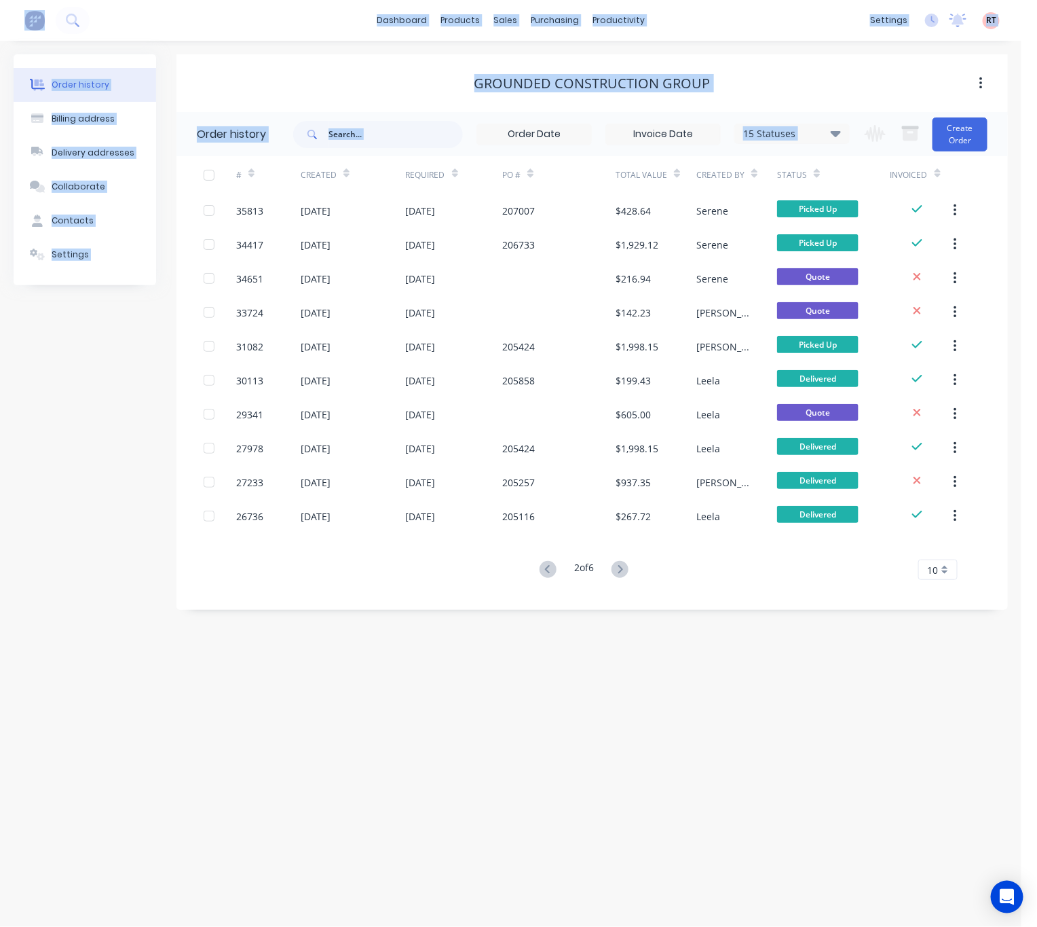
click at [547, 563] on div "Order history Billing address Delivery addresses Collaborate Contacts Settings …" at bounding box center [511, 484] width 1022 height 886
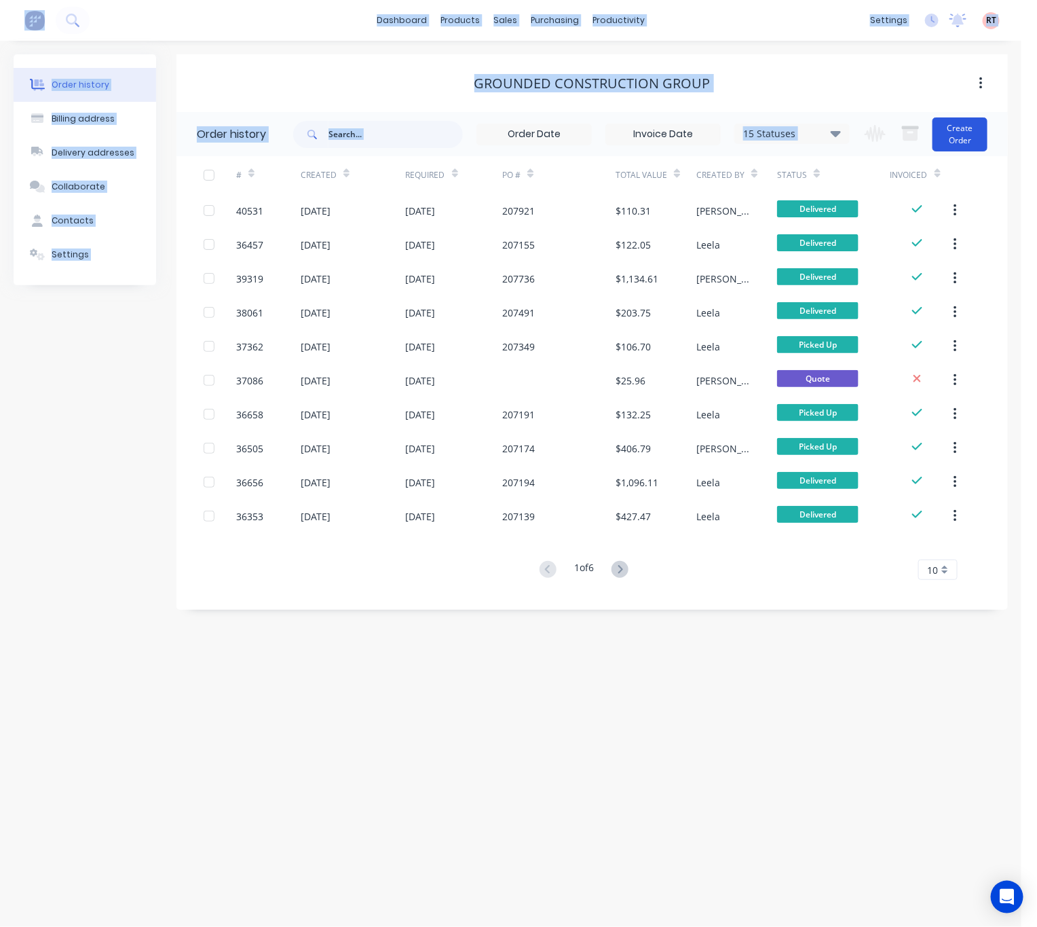
click at [961, 118] on button "Create Order" at bounding box center [960, 134] width 55 height 34
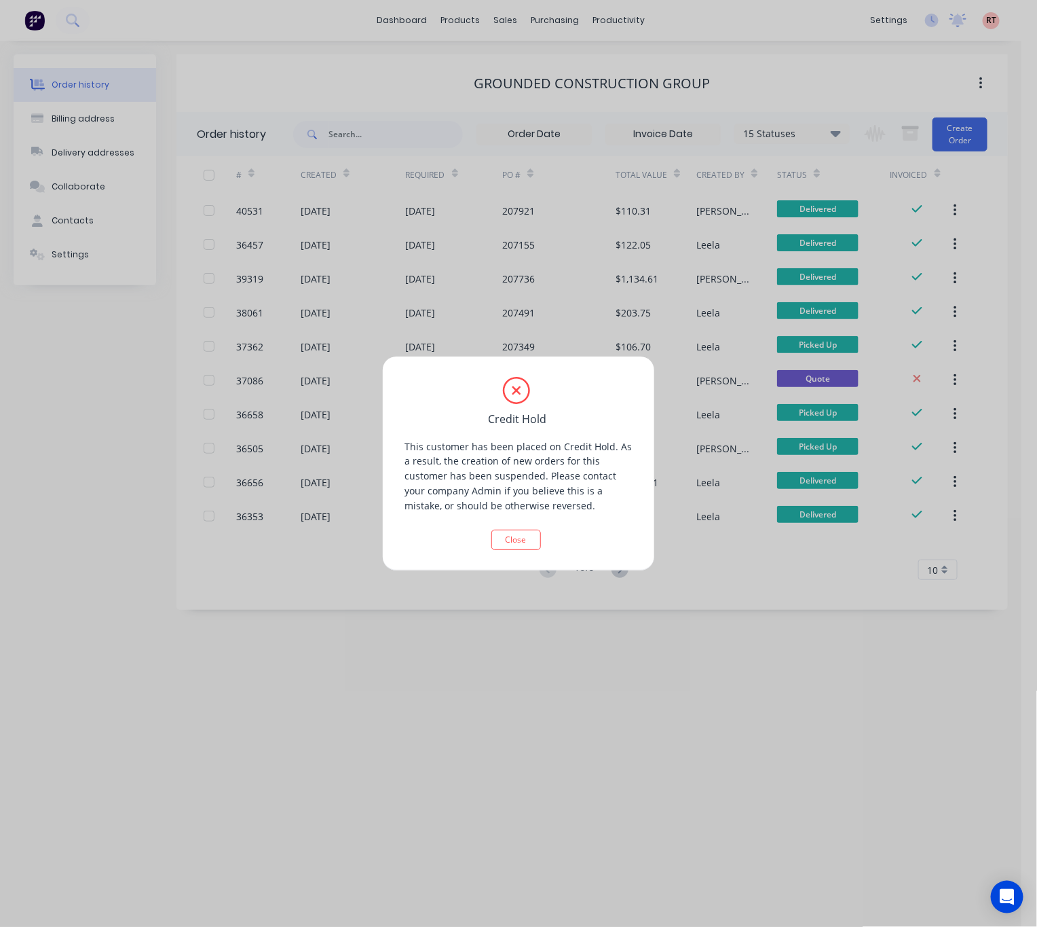
click at [602, 811] on div "Credit Hold This customer has been placed on Credit Hold. As a result, the crea…" at bounding box center [518, 463] width 1037 height 927
click at [615, 726] on div "Credit Hold This customer has been placed on Credit Hold. As a result, the crea…" at bounding box center [518, 463] width 1037 height 927
click at [532, 536] on button "Close" at bounding box center [517, 540] width 50 height 20
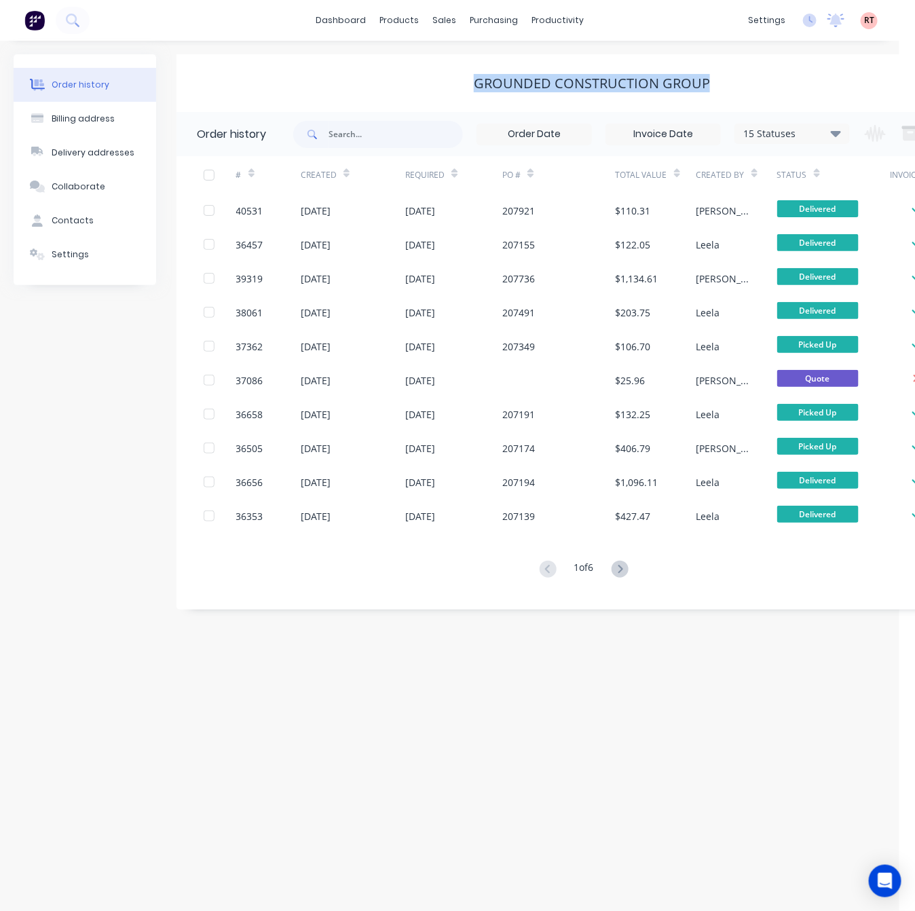
drag, startPoint x: 717, startPoint y: 79, endPoint x: 465, endPoint y: 80, distance: 251.9
click at [465, 80] on div "Grounded Construction Group" at bounding box center [592, 83] width 831 height 16
copy div "Grounded Construction Group"
click at [467, 69] on div "Sales Orders" at bounding box center [495, 65] width 56 height 12
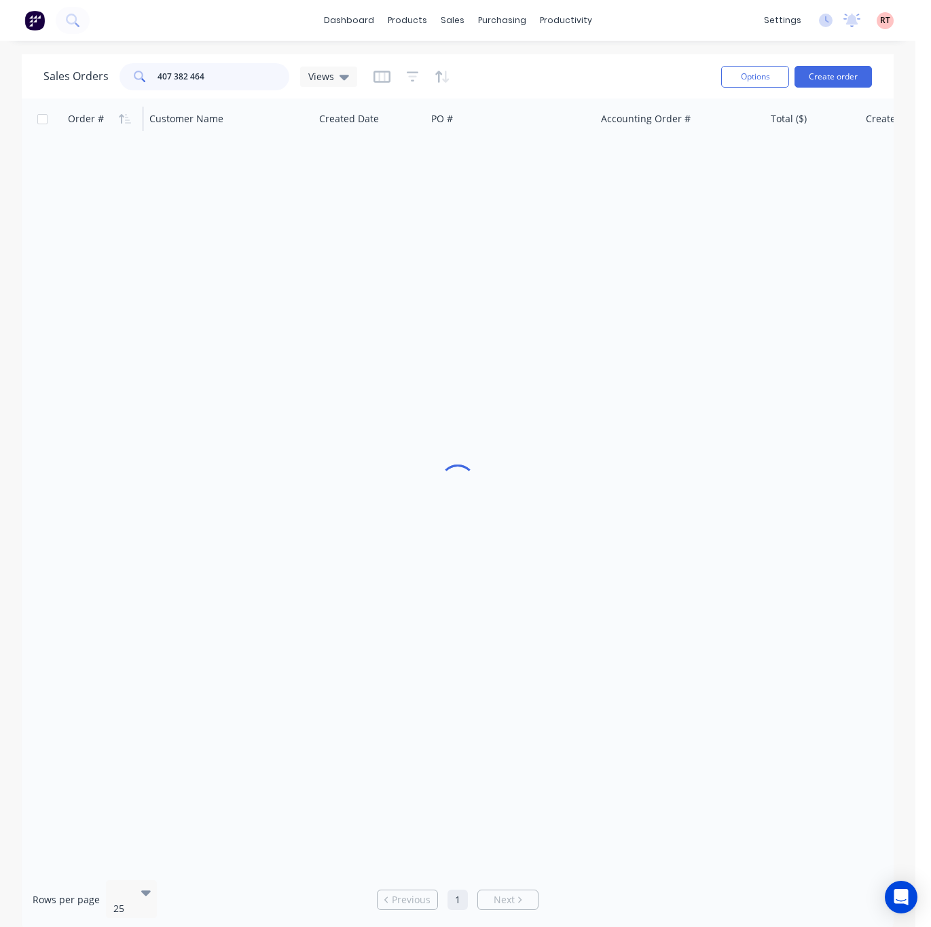
drag, startPoint x: 215, startPoint y: 75, endPoint x: 82, endPoint y: 119, distance: 139.3
click at [82, 118] on div "Sales Orders 407 382 464 Views Options Create order Order # Customer Name Creat…" at bounding box center [458, 492] width 872 height 876
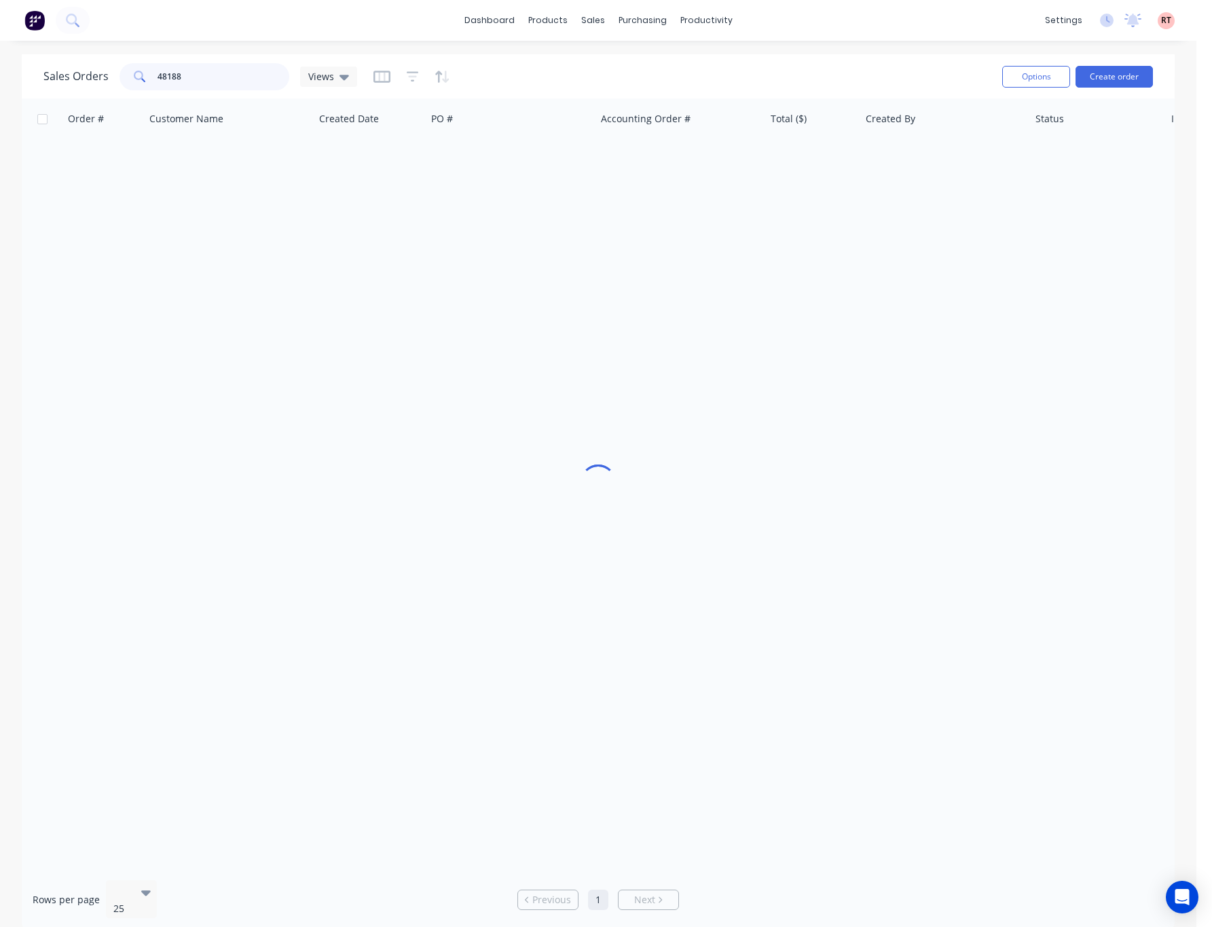
type input "48188"
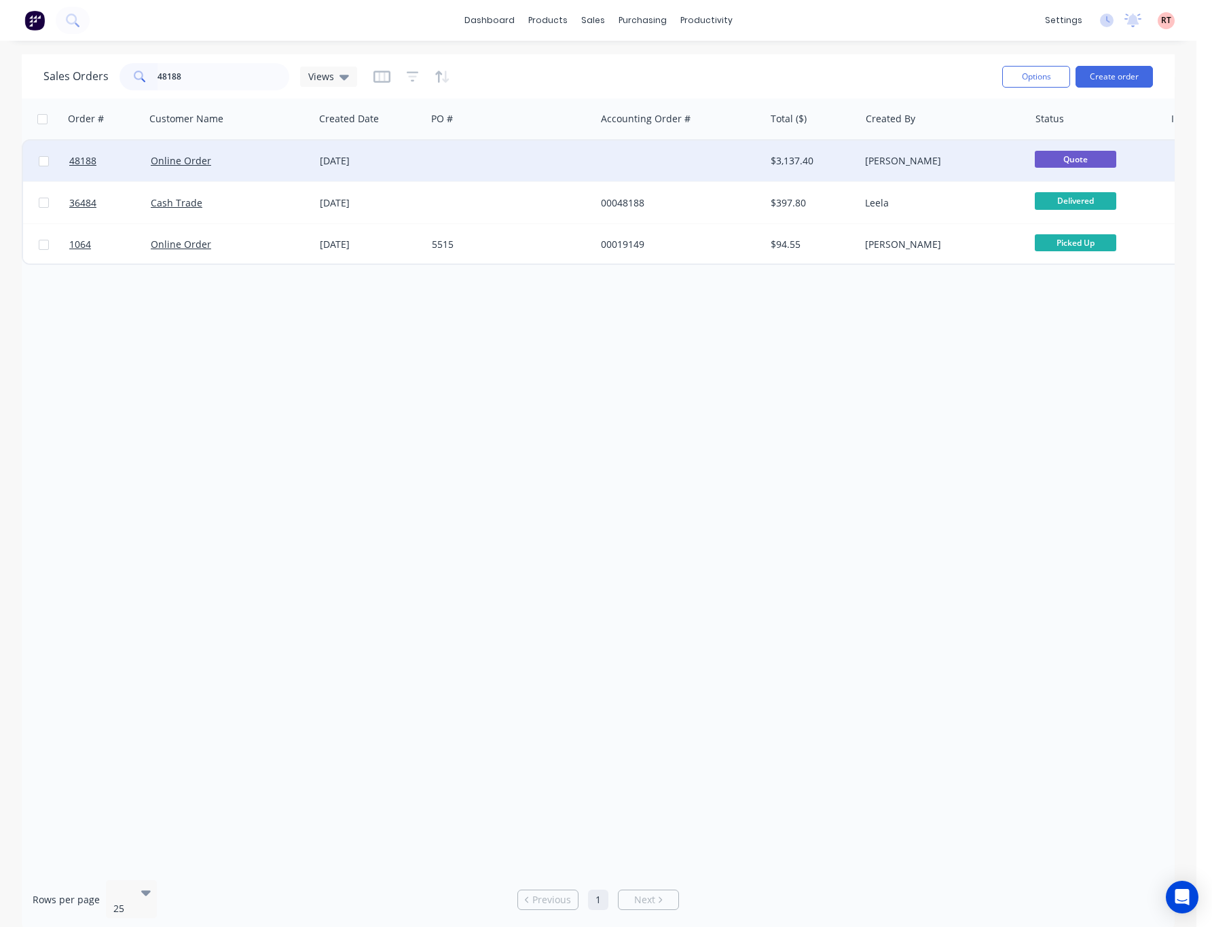
click at [597, 158] on div at bounding box center [679, 161] width 169 height 41
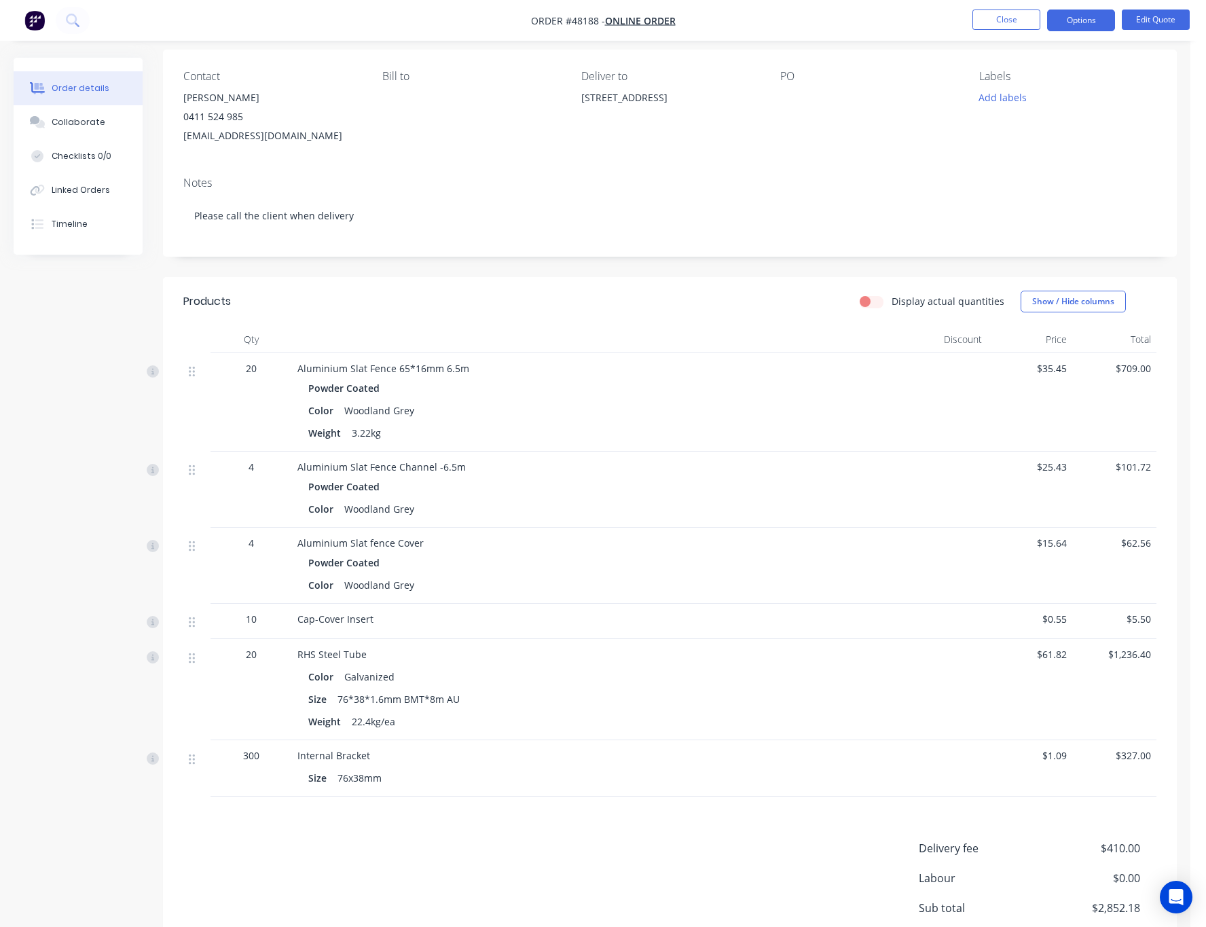
scroll to position [215, 0]
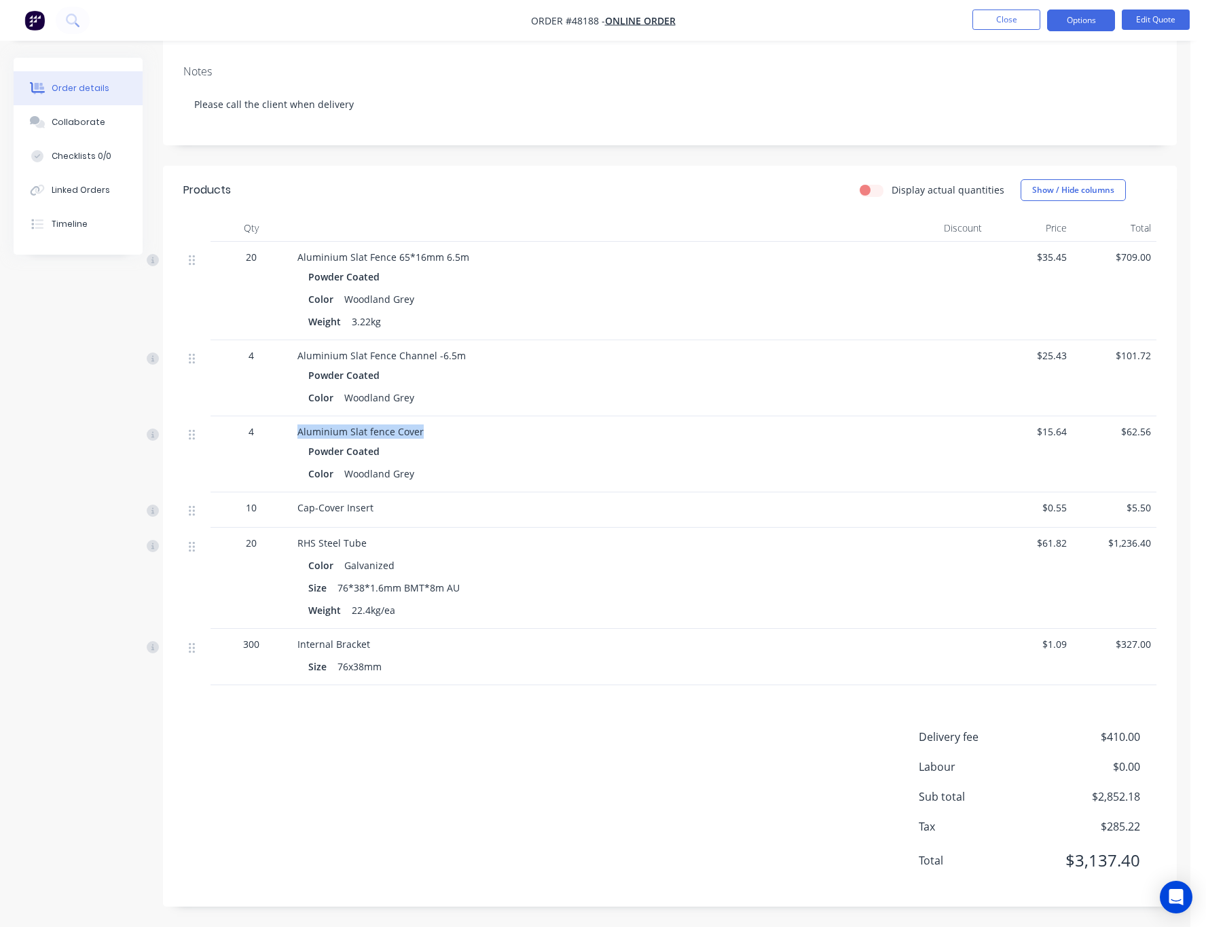
drag, startPoint x: 426, startPoint y: 430, endPoint x: 279, endPoint y: 428, distance: 146.7
click at [279, 428] on div "4 Aluminium Slat fence Cover Powder Coated Color Woodland Grey $15.64 $62.56" at bounding box center [669, 454] width 973 height 76
click at [248, 453] on div "4" at bounding box center [250, 454] width 81 height 76
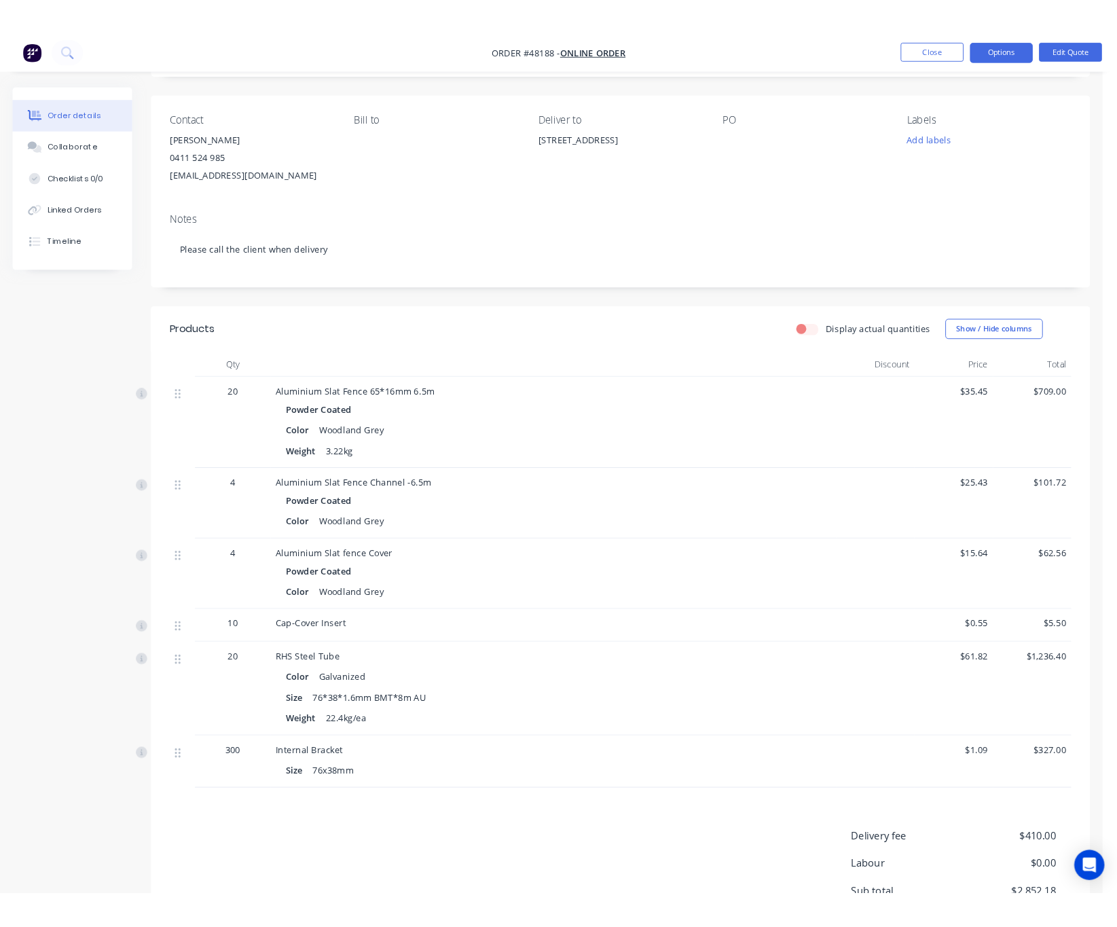
scroll to position [0, 0]
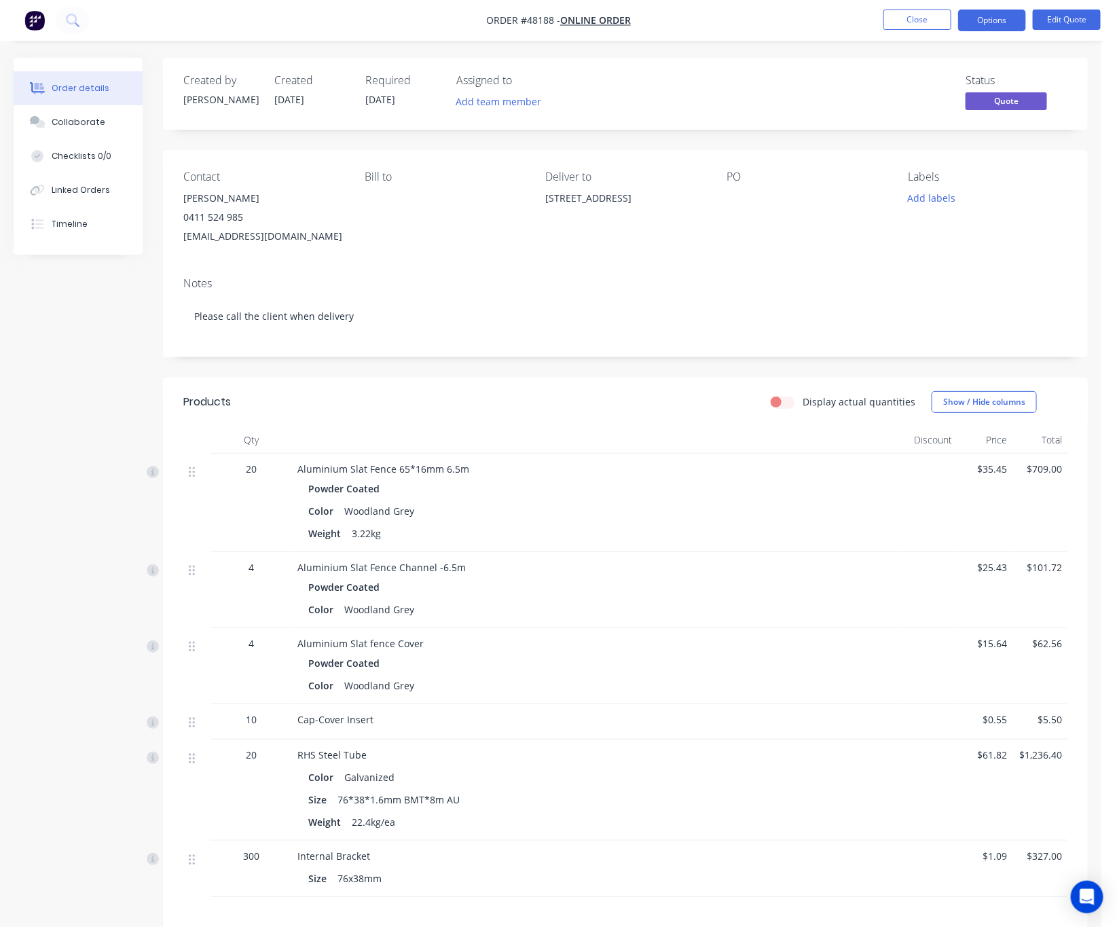
drag, startPoint x: 340, startPoint y: 238, endPoint x: 175, endPoint y: 249, distance: 165.3
click at [175, 249] on div "Contact Asha Burnett 0411 524 985 quotes@elitecommercials.com.au Bill to Delive…" at bounding box center [625, 208] width 925 height 116
copy div "quotes@elitecommercials.com.au"
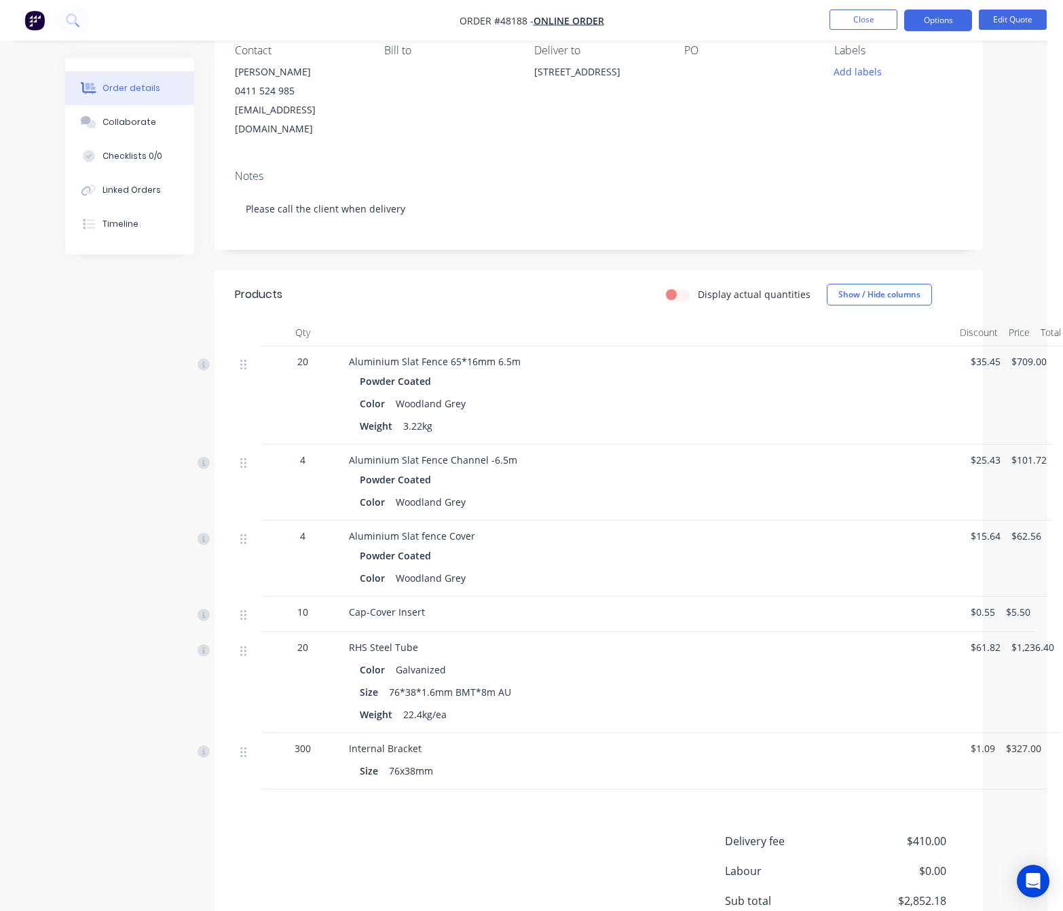
scroll to position [230, 0]
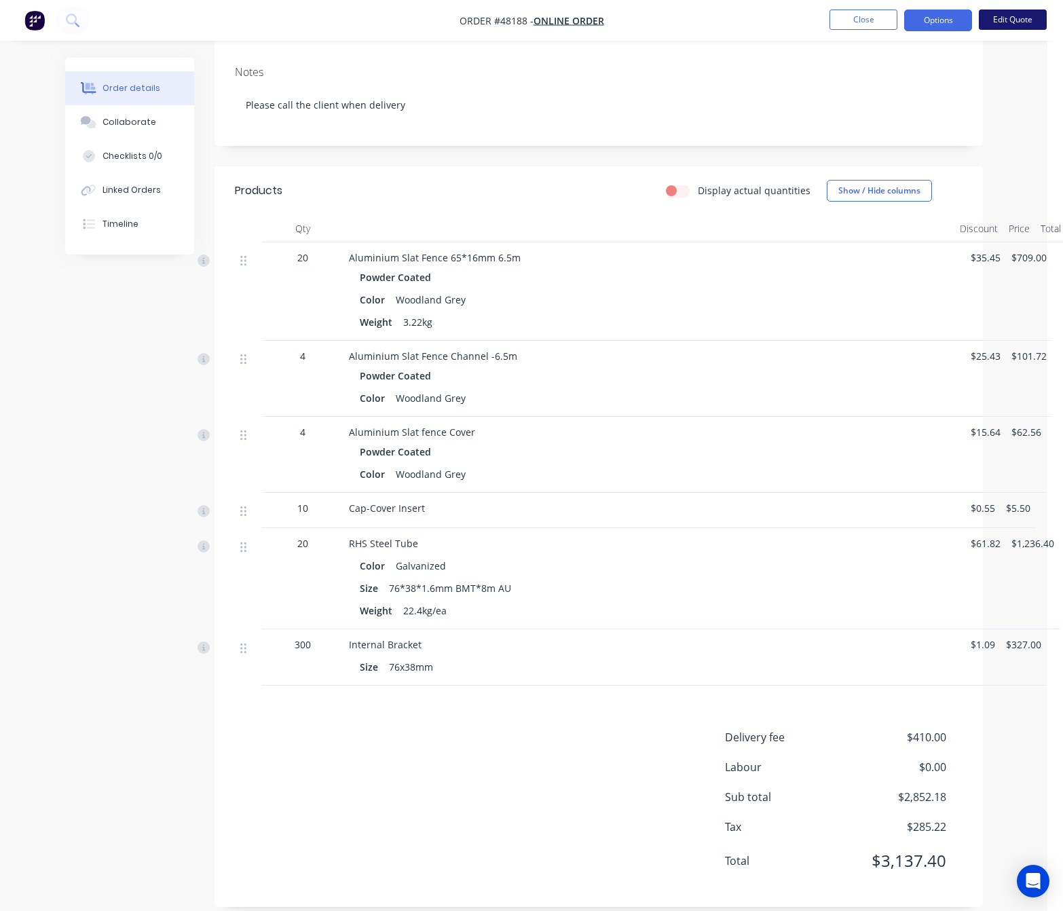
click at [1015, 26] on button "Edit Quote" at bounding box center [1013, 20] width 68 height 20
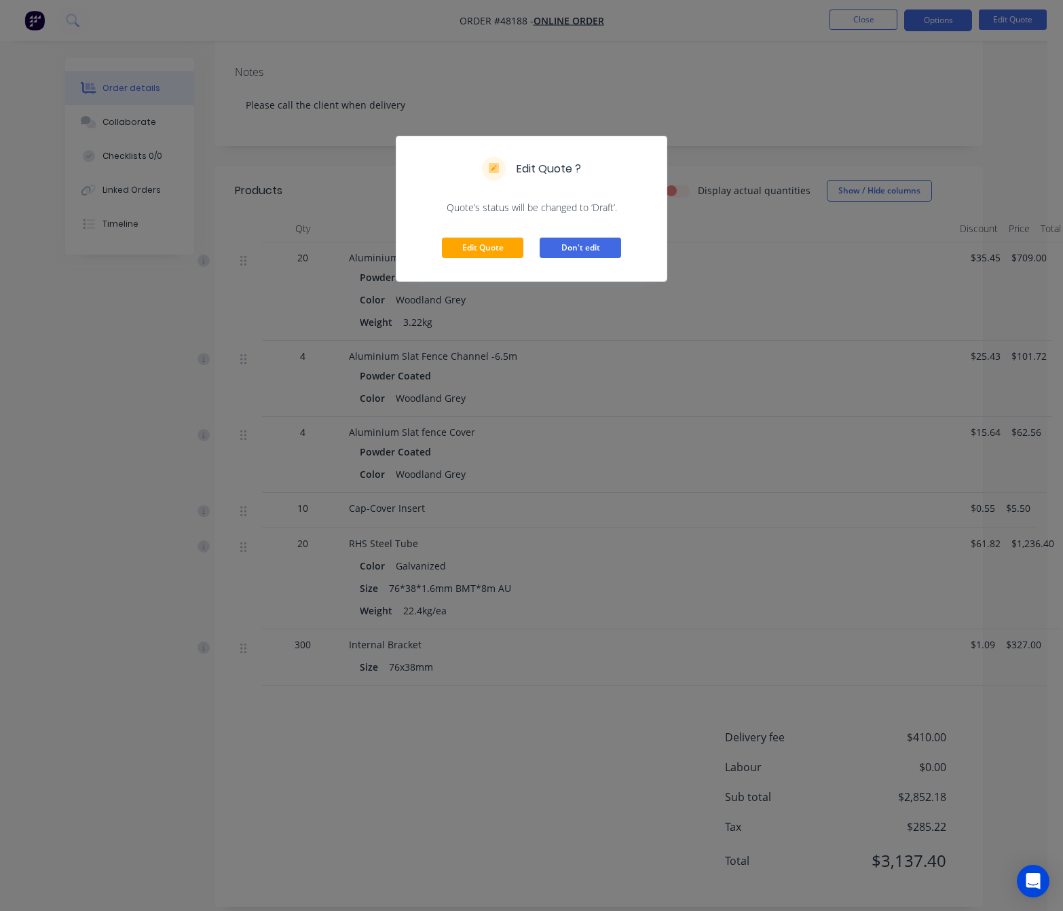
click at [595, 251] on button "Don't edit" at bounding box center [580, 248] width 81 height 20
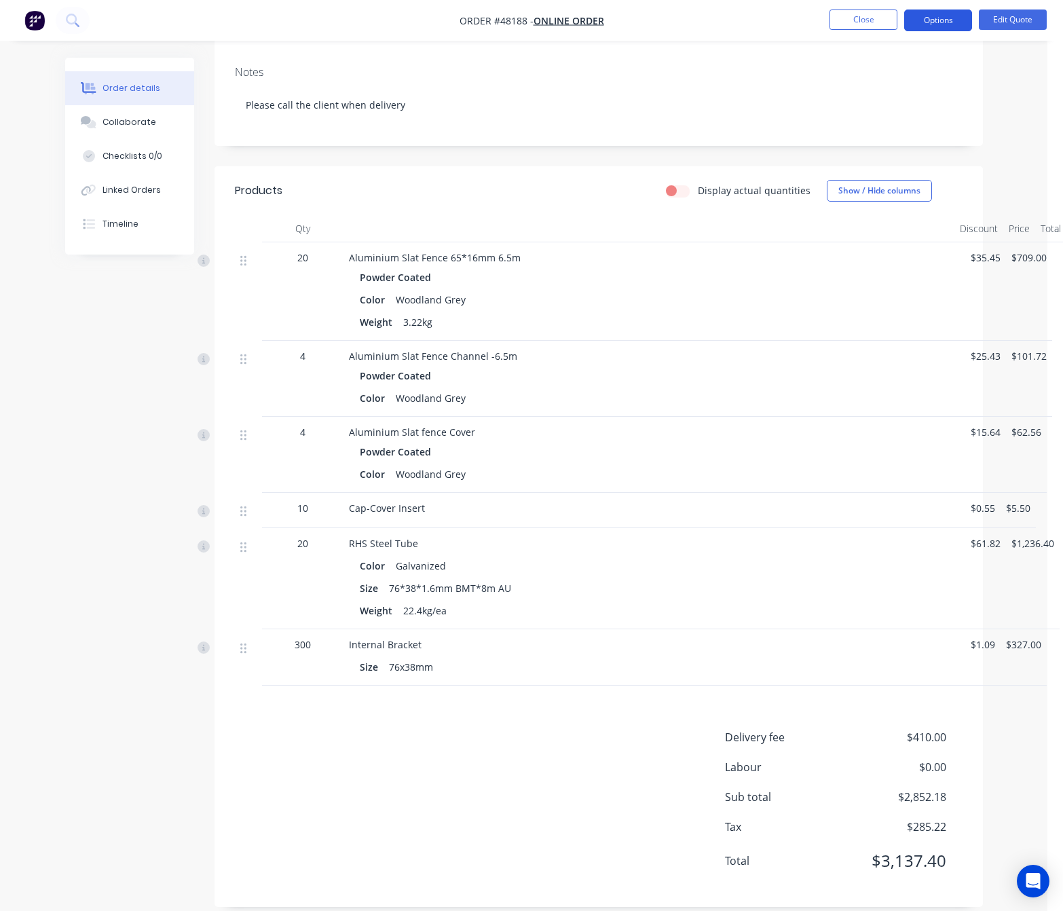
click at [939, 31] on button "Options" at bounding box center [938, 21] width 68 height 22
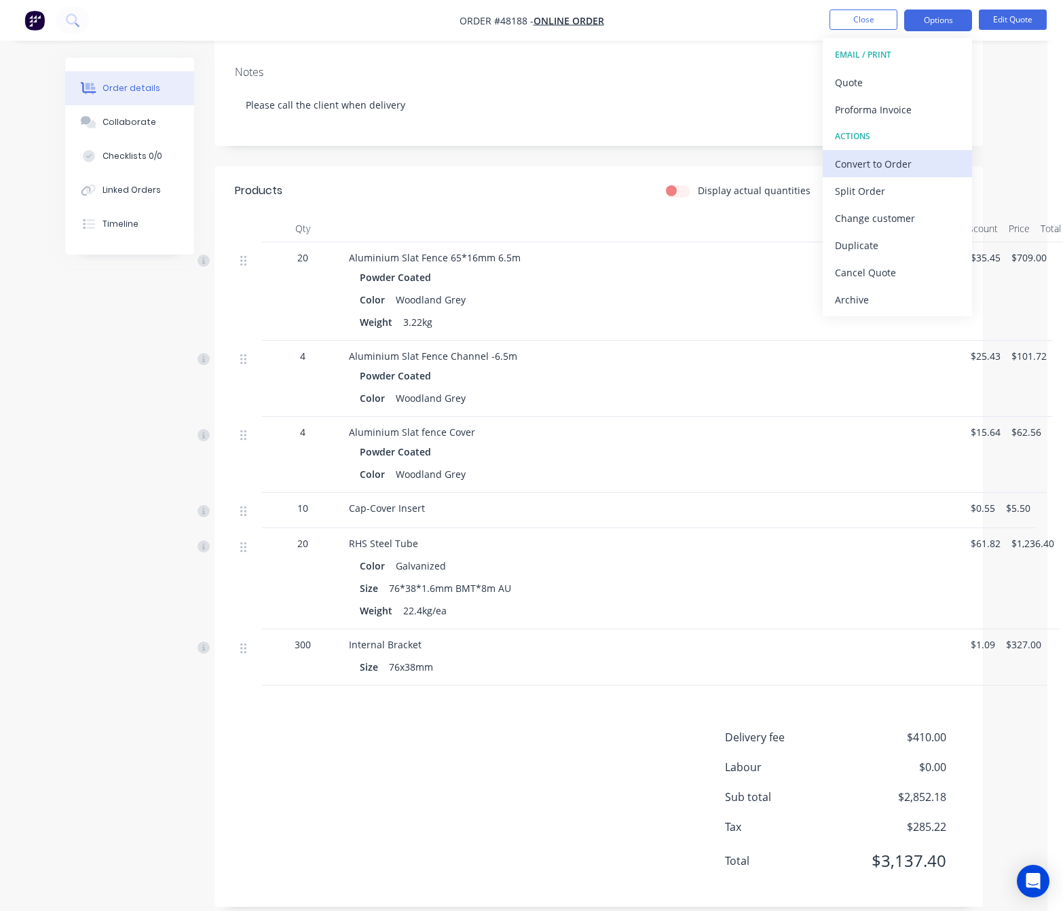
click at [907, 160] on div "Convert to Order" at bounding box center [897, 164] width 125 height 20
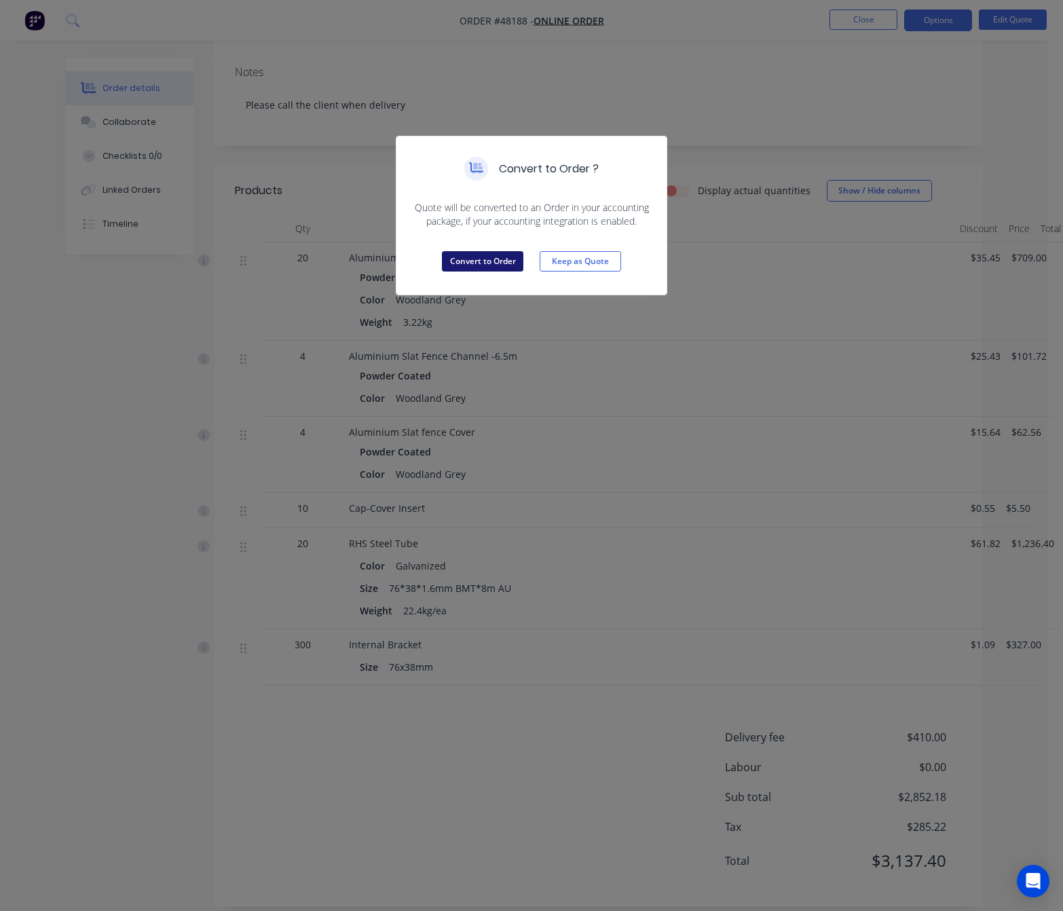
click at [479, 263] on button "Convert to Order" at bounding box center [482, 261] width 81 height 20
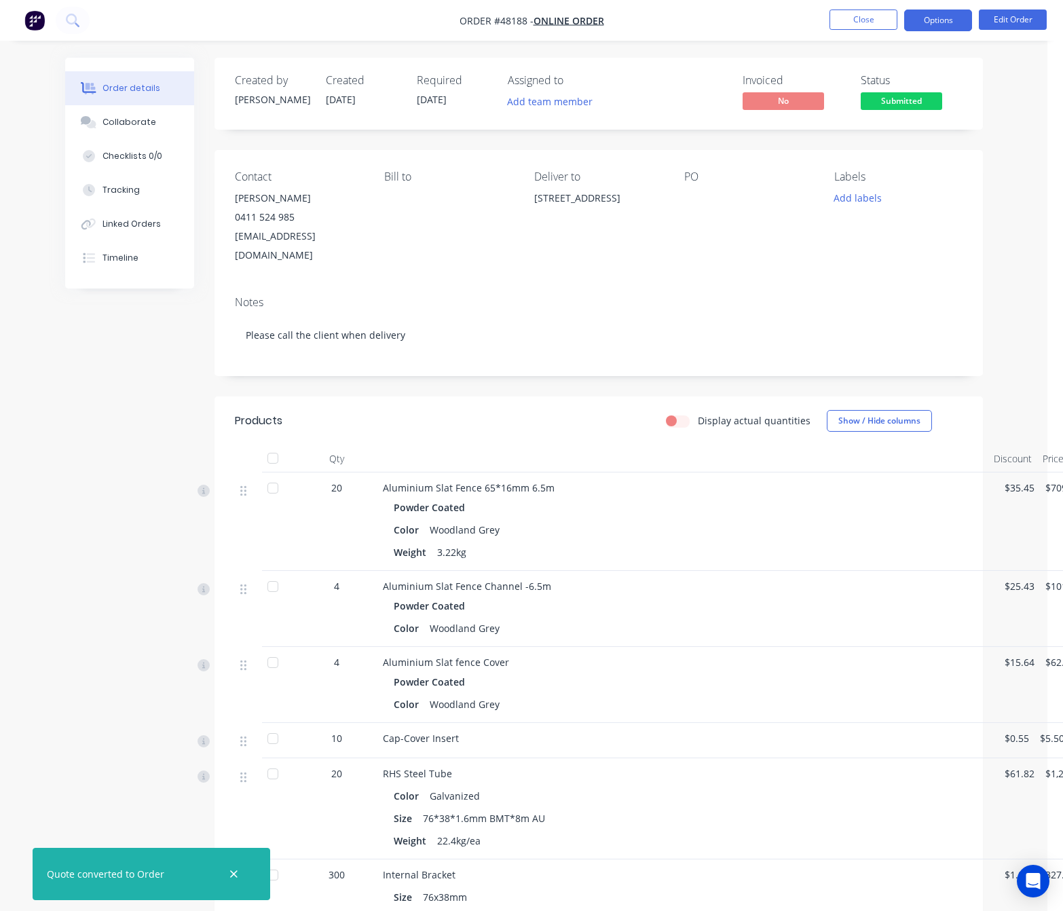
click at [933, 19] on button "Options" at bounding box center [938, 21] width 68 height 22
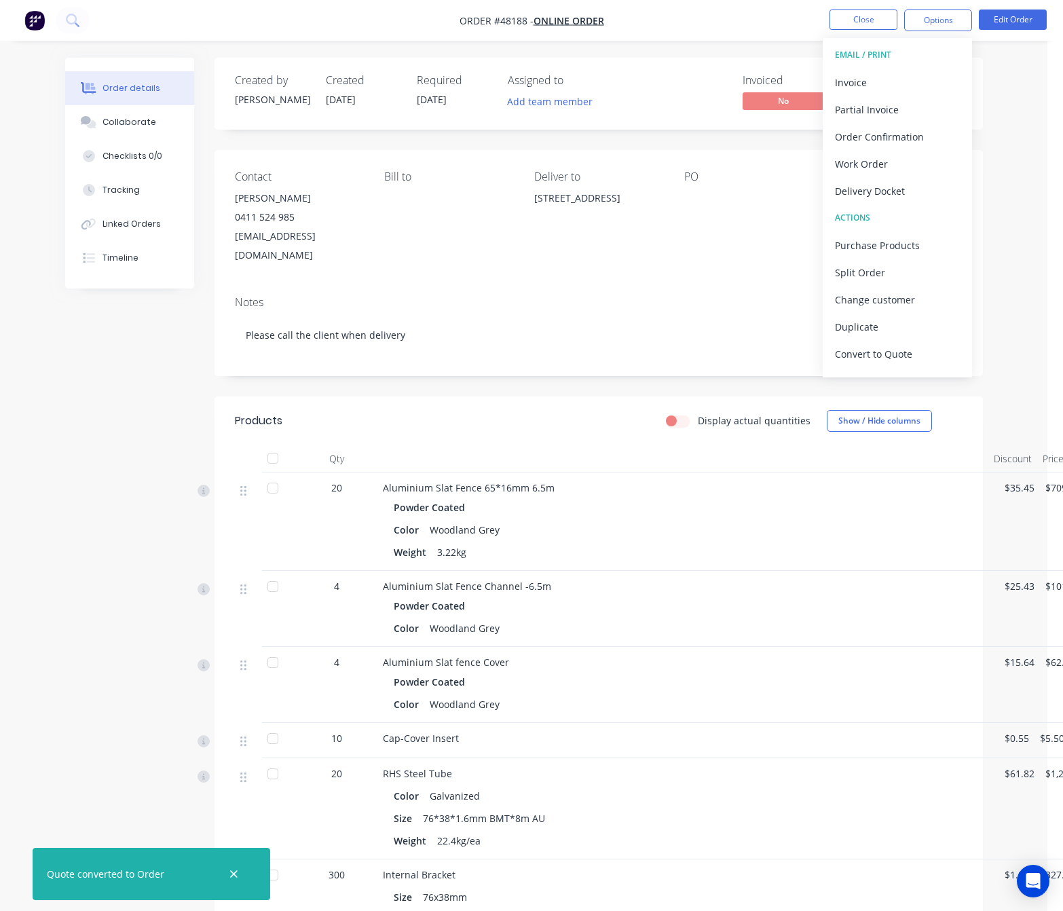
click at [906, 66] on button "EMAIL / PRINT" at bounding box center [897, 54] width 149 height 27
click at [911, 84] on div "Invoice" at bounding box center [897, 83] width 125 height 20
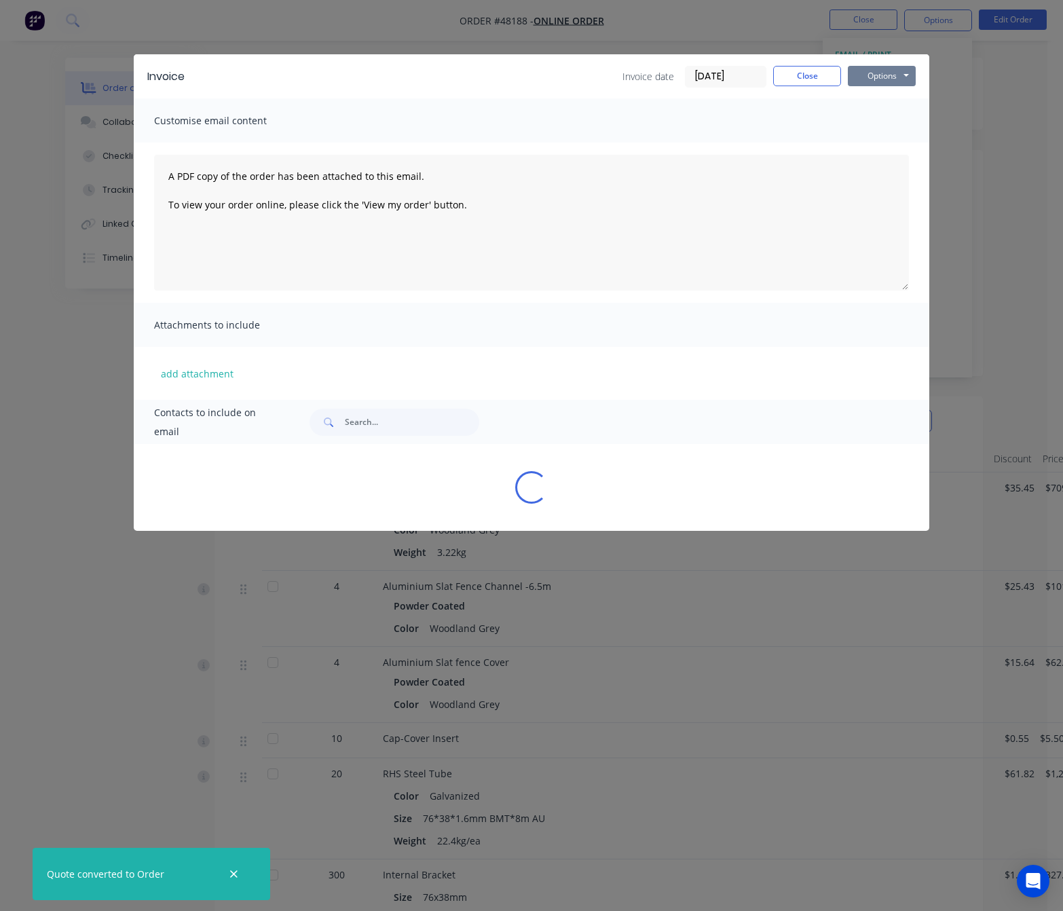
click at [880, 66] on button "Options" at bounding box center [882, 76] width 68 height 20
click at [878, 116] on button "Print" at bounding box center [891, 122] width 87 height 22
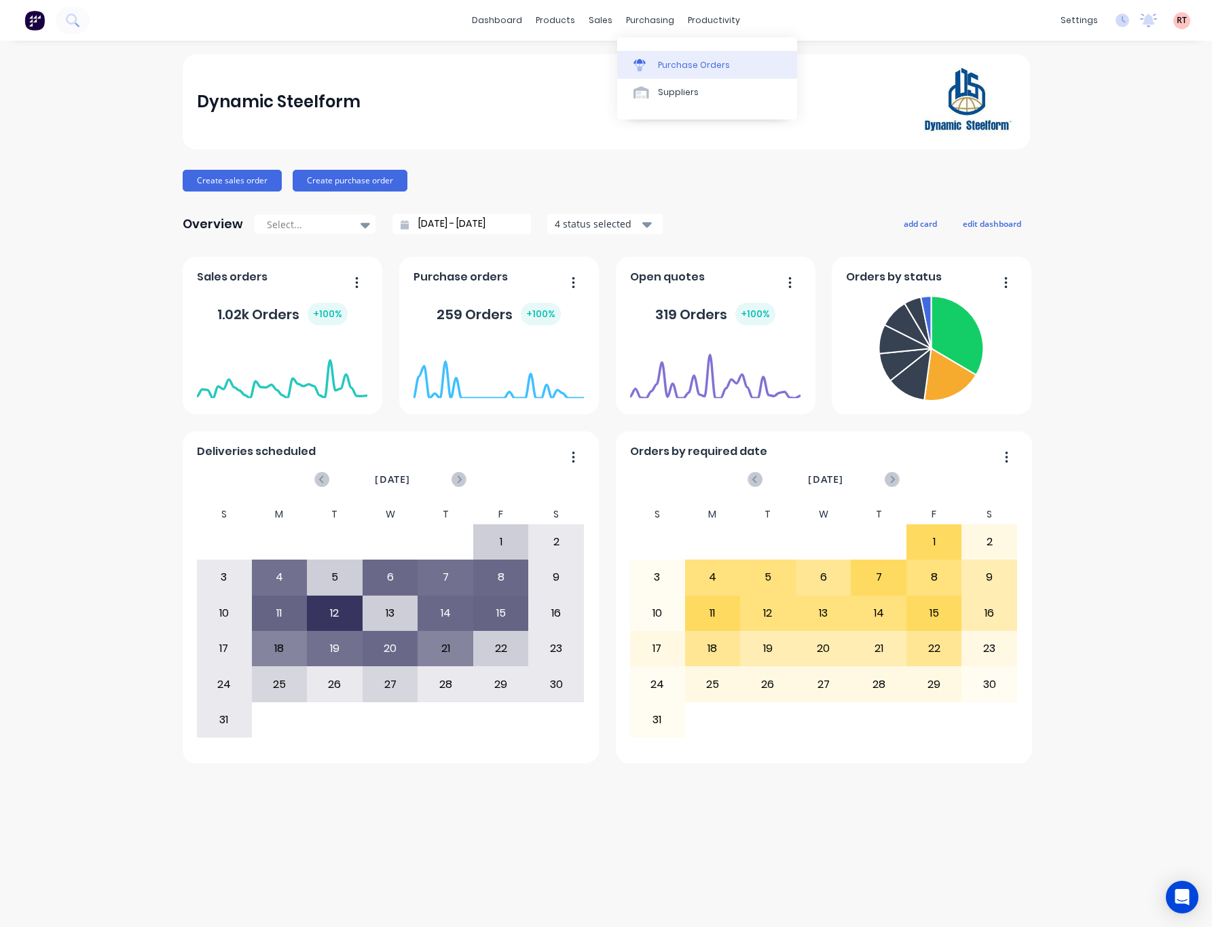
click at [658, 65] on link "Purchase Orders" at bounding box center [707, 64] width 180 height 27
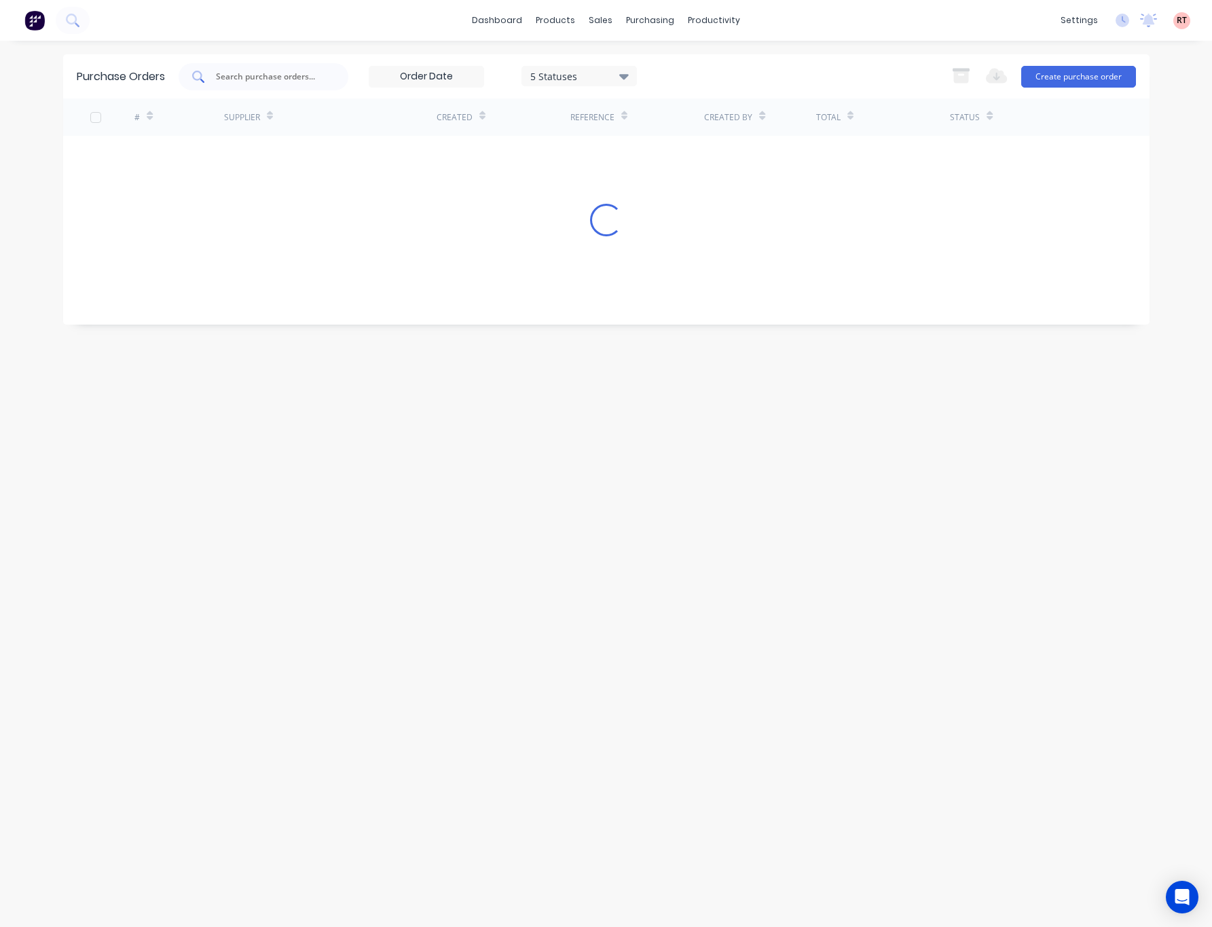
click at [299, 79] on input "text" at bounding box center [271, 77] width 113 height 14
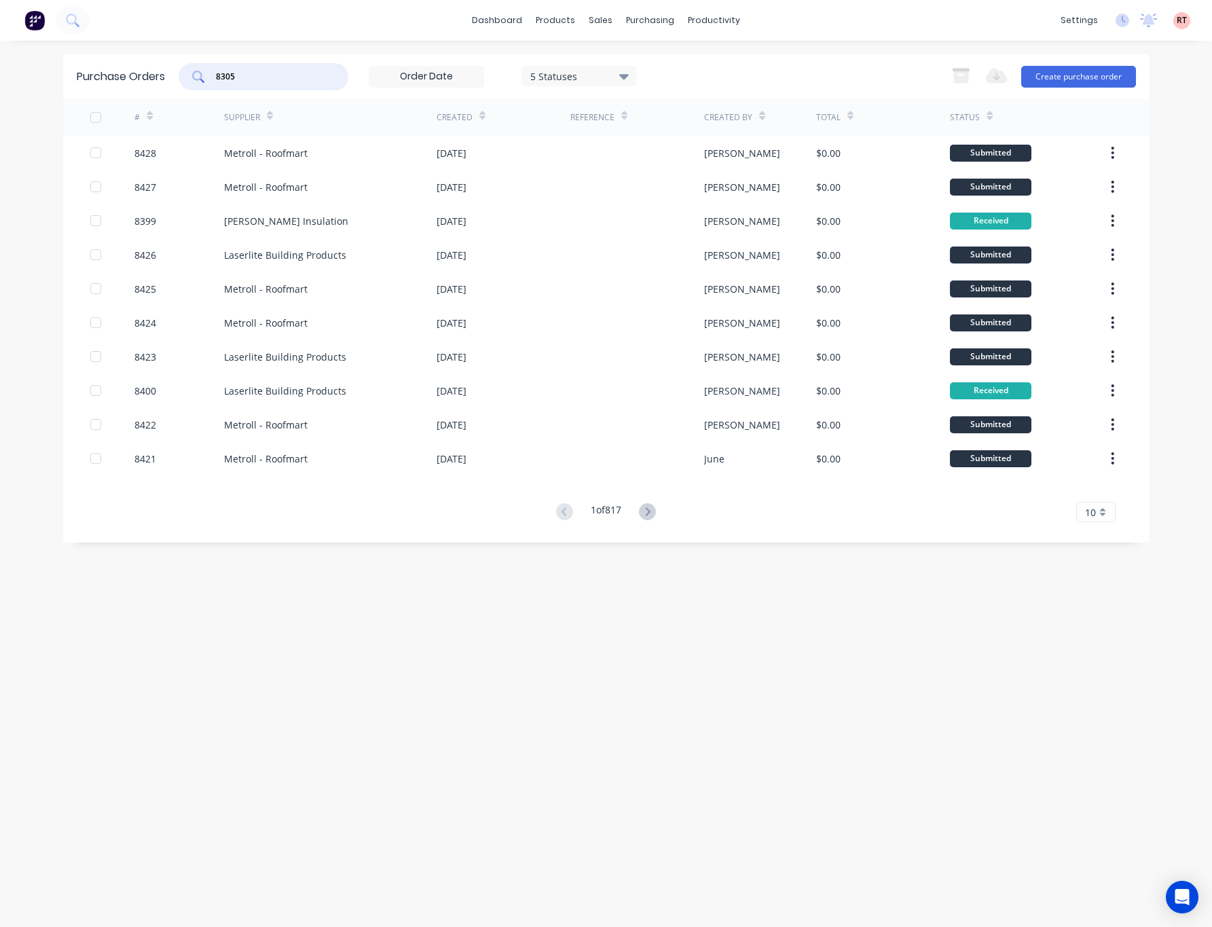
type input "8305"
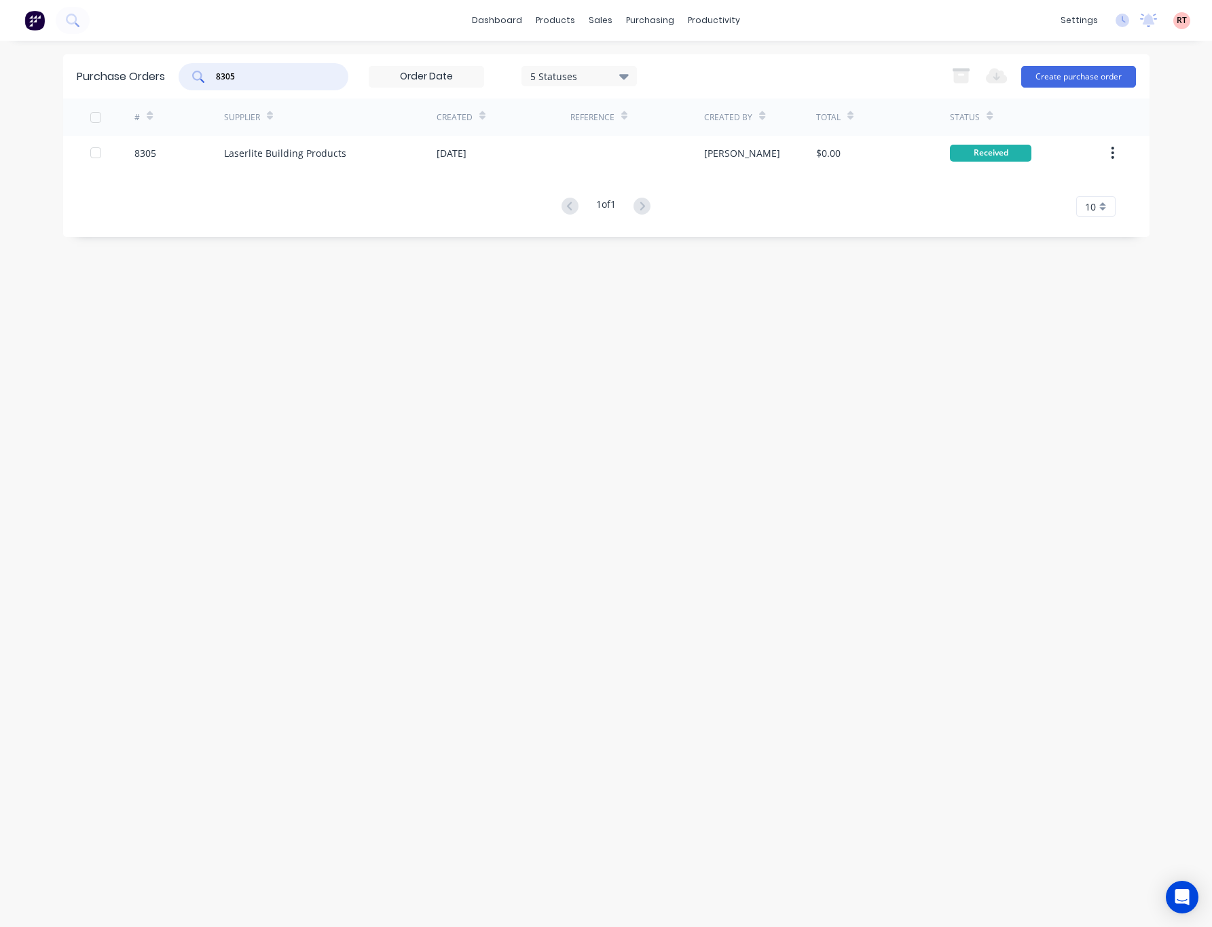
click at [490, 170] on div "# Supplier Created Reference Created By Total Status 8305 Laserlite Building Pr…" at bounding box center [606, 157] width 1086 height 118
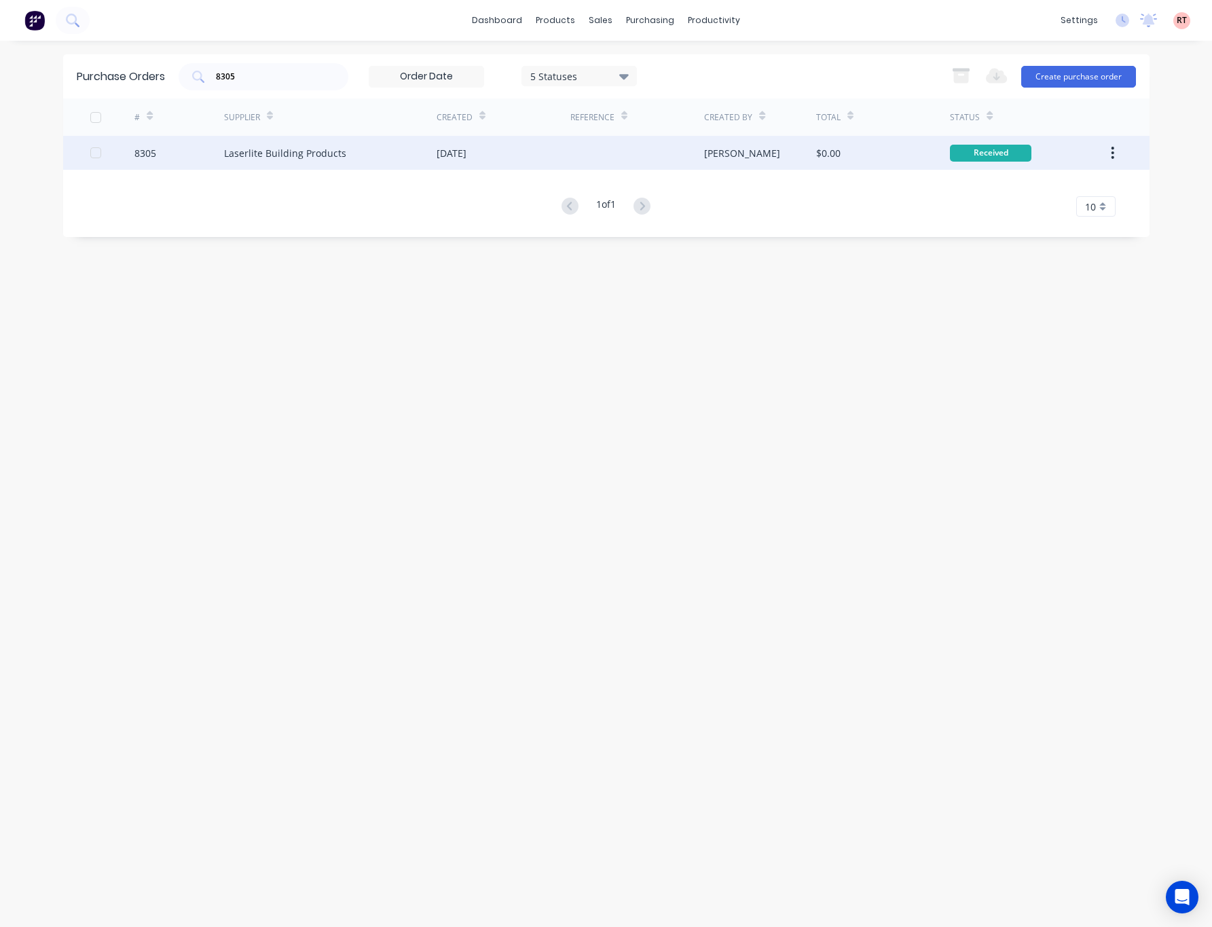
click at [499, 160] on div "04 Aug 2025" at bounding box center [504, 153] width 134 height 34
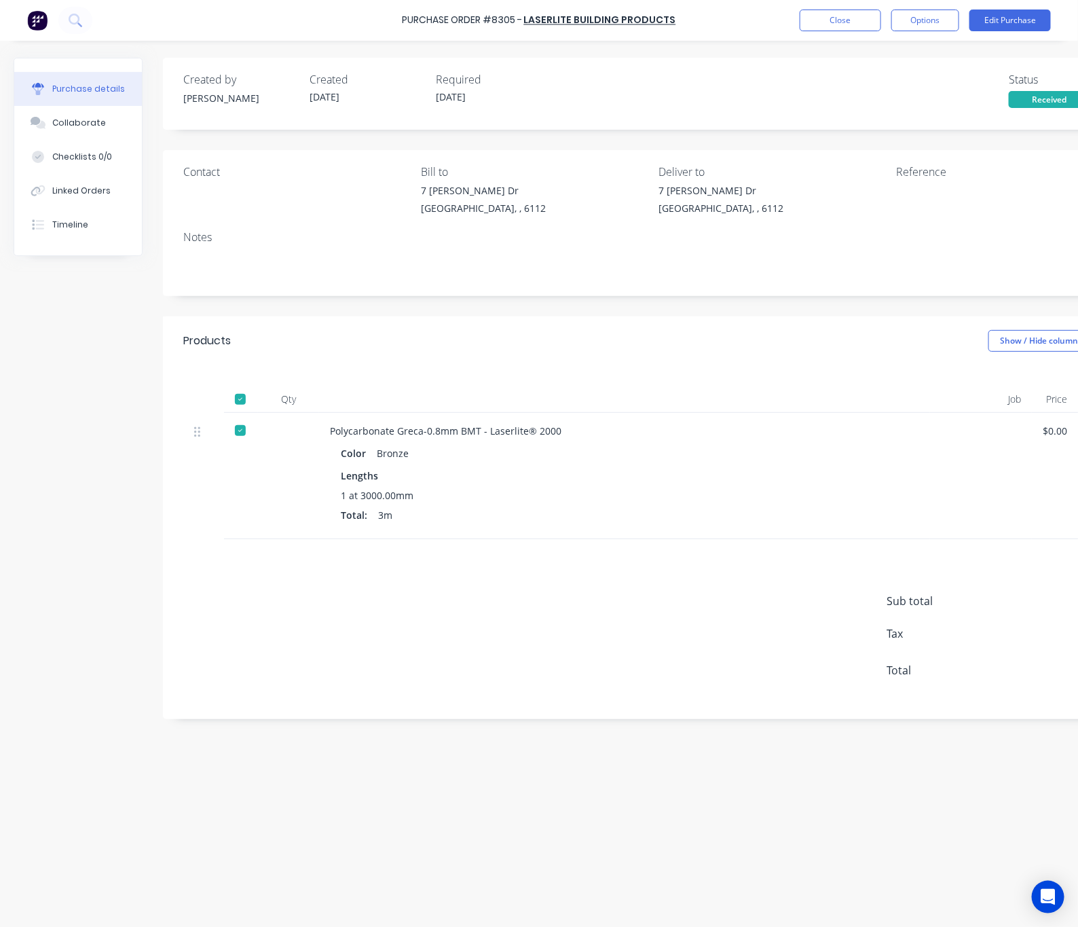
scroll to position [0, 81]
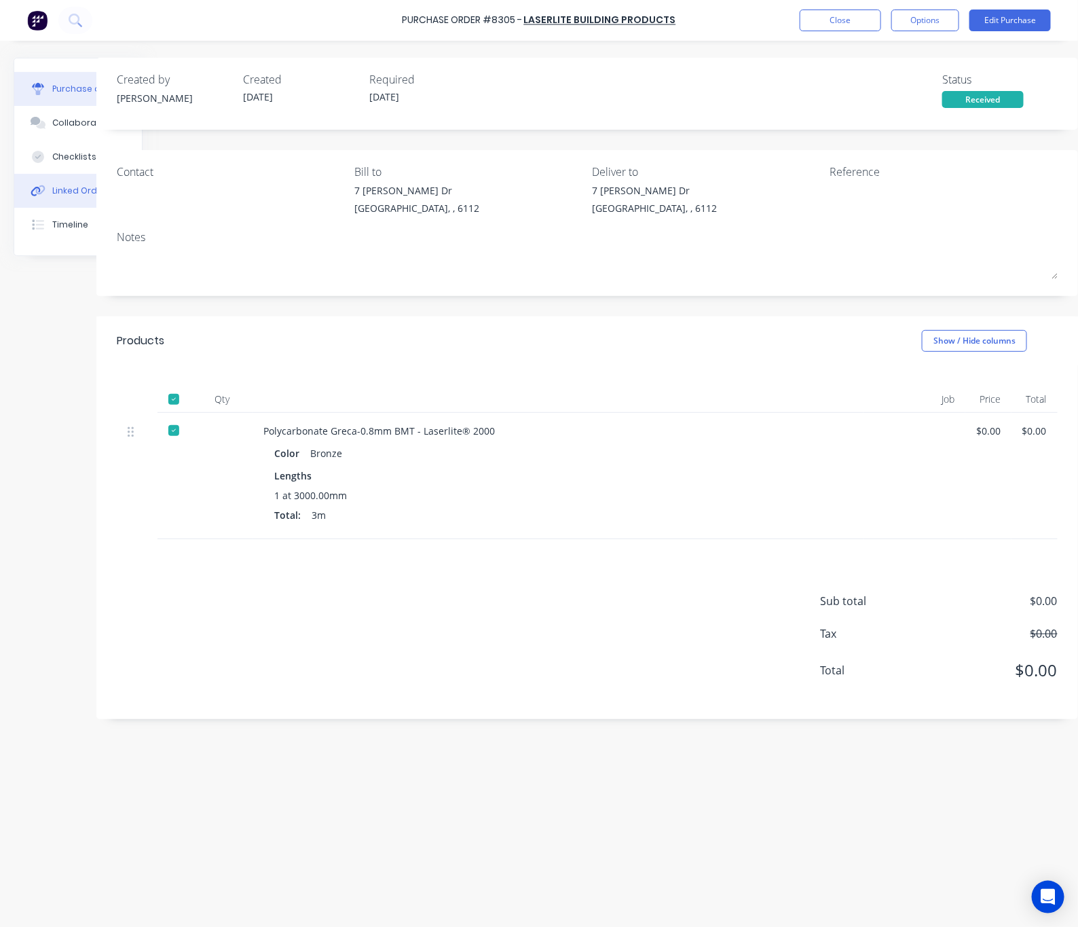
click at [59, 191] on div "Linked Orders" at bounding box center [81, 191] width 58 height 12
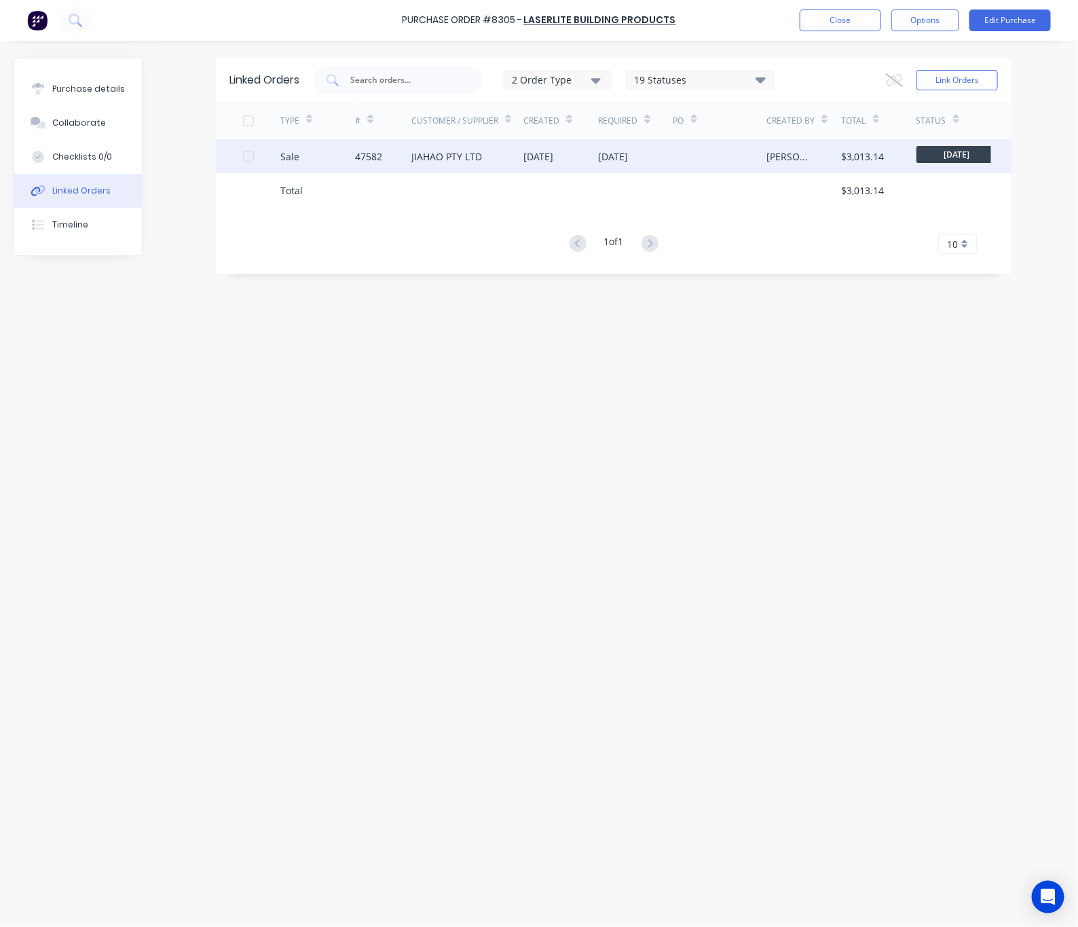
click at [664, 162] on div "[DATE]" at bounding box center [635, 156] width 75 height 34
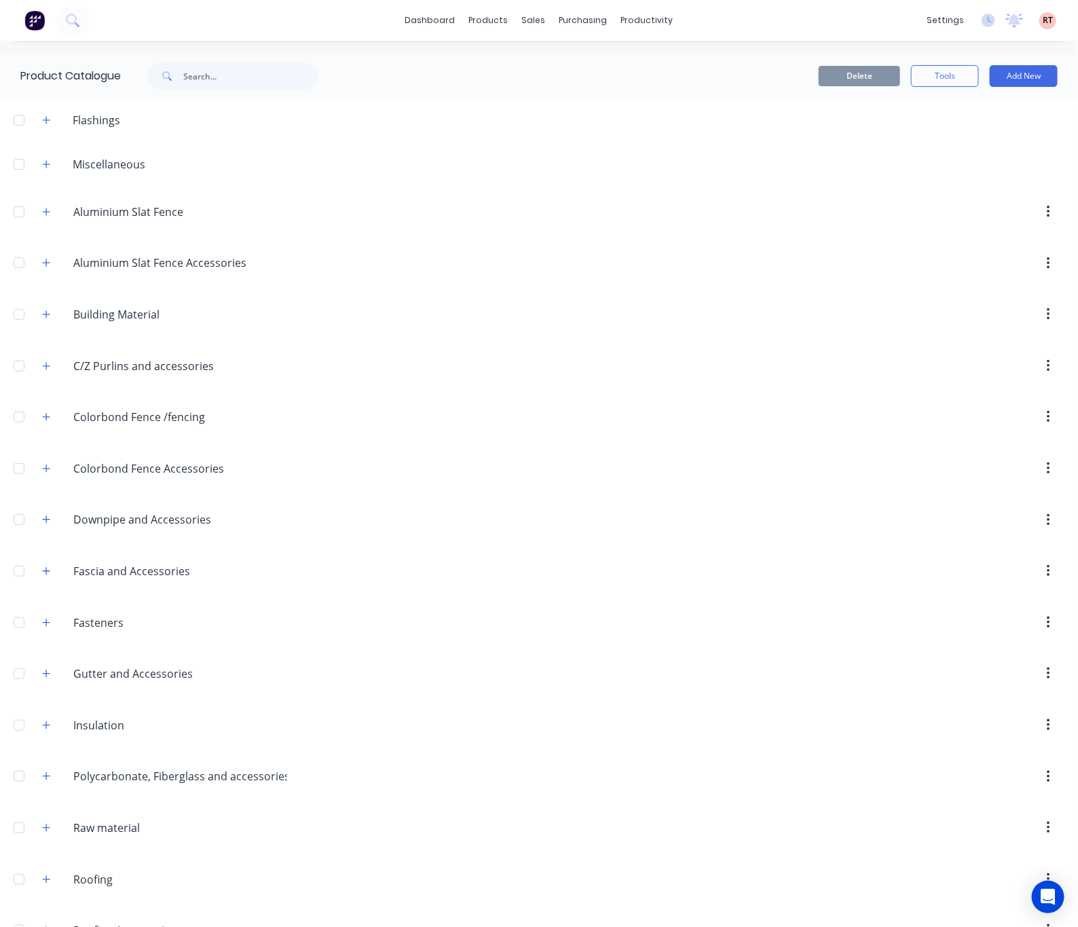
click at [265, 60] on div "Product Catalogue" at bounding box center [176, 75] width 352 height 43
click at [259, 68] on input "text" at bounding box center [250, 75] width 134 height 27
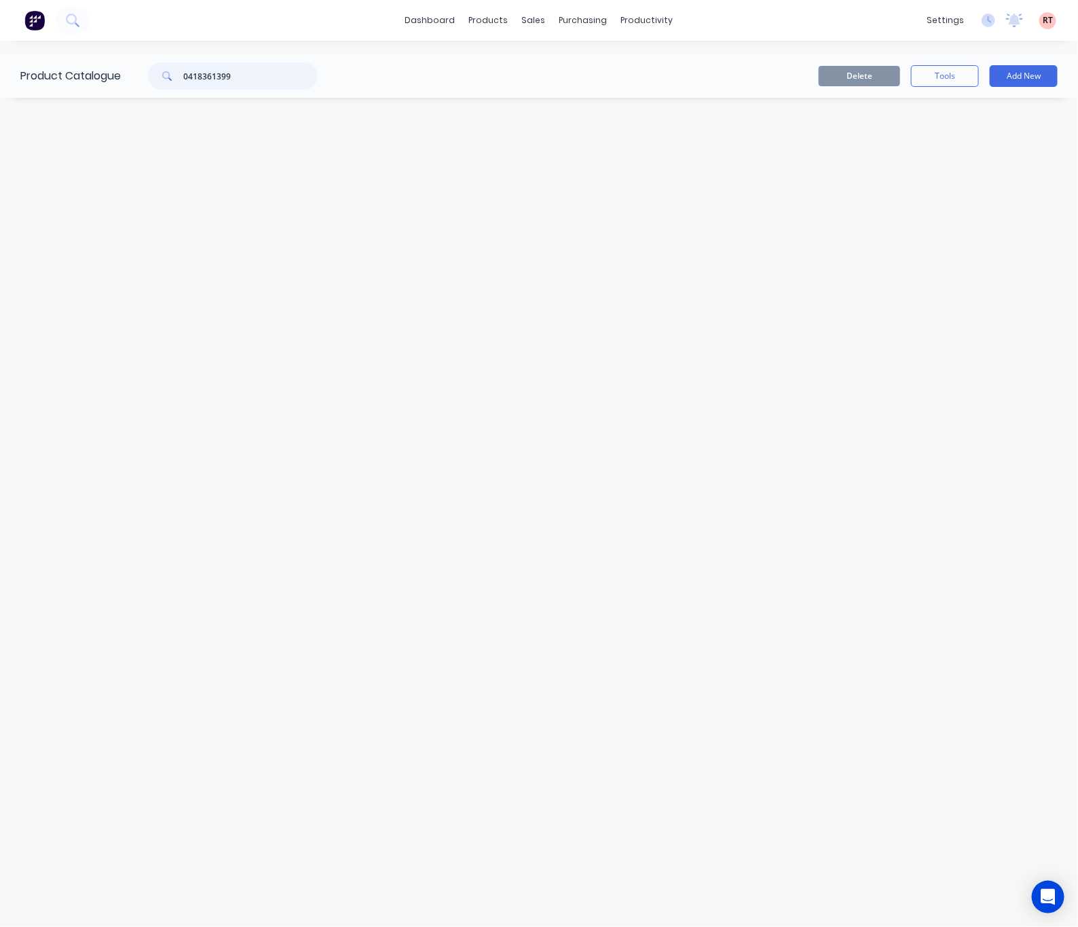
click at [190, 74] on input "0418361399" at bounding box center [250, 75] width 134 height 27
click at [261, 75] on input "418361399" at bounding box center [250, 75] width 134 height 27
click at [185, 73] on input "418361399" at bounding box center [250, 75] width 134 height 27
drag, startPoint x: 263, startPoint y: 73, endPoint x: 163, endPoint y: 72, distance: 100.5
click at [163, 72] on div "418361399" at bounding box center [233, 75] width 170 height 27
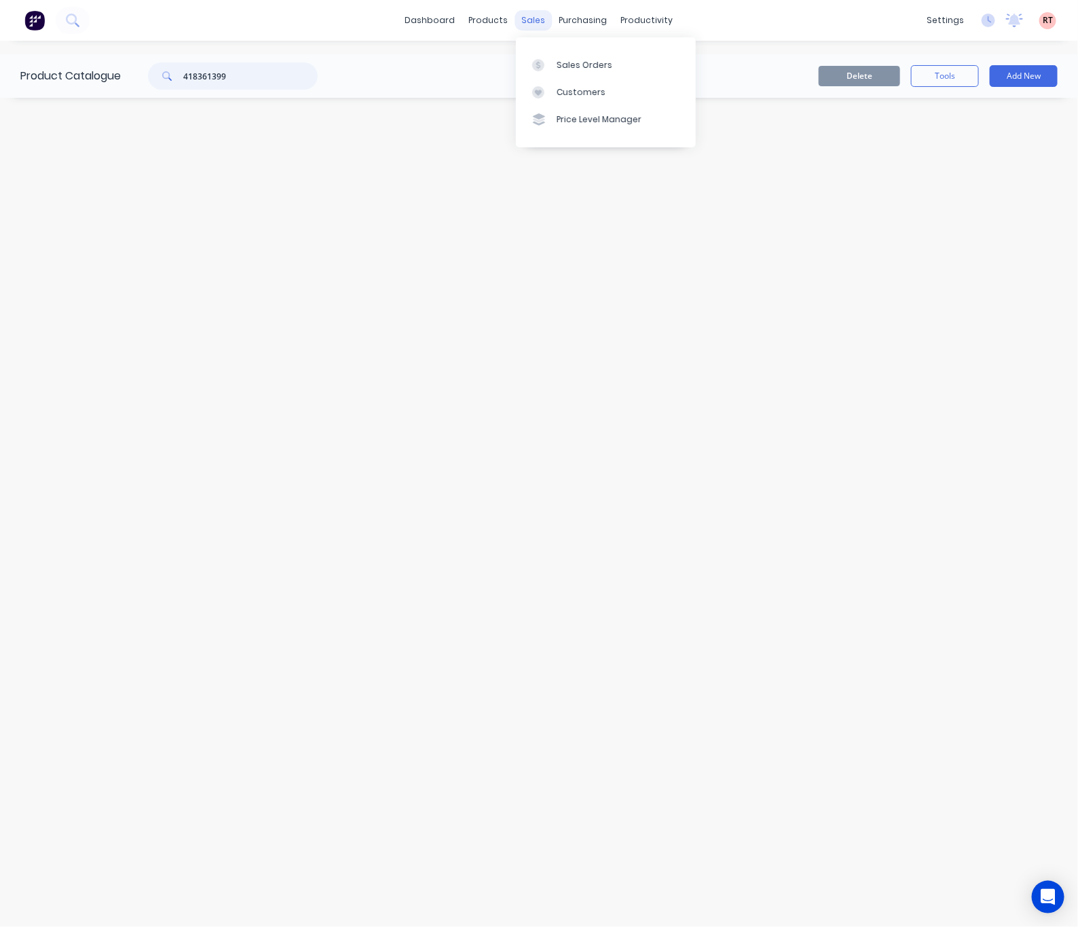
type input "418361399"
click at [534, 20] on div "sales" at bounding box center [533, 20] width 37 height 20
click at [563, 53] on link "Sales Orders" at bounding box center [606, 64] width 180 height 27
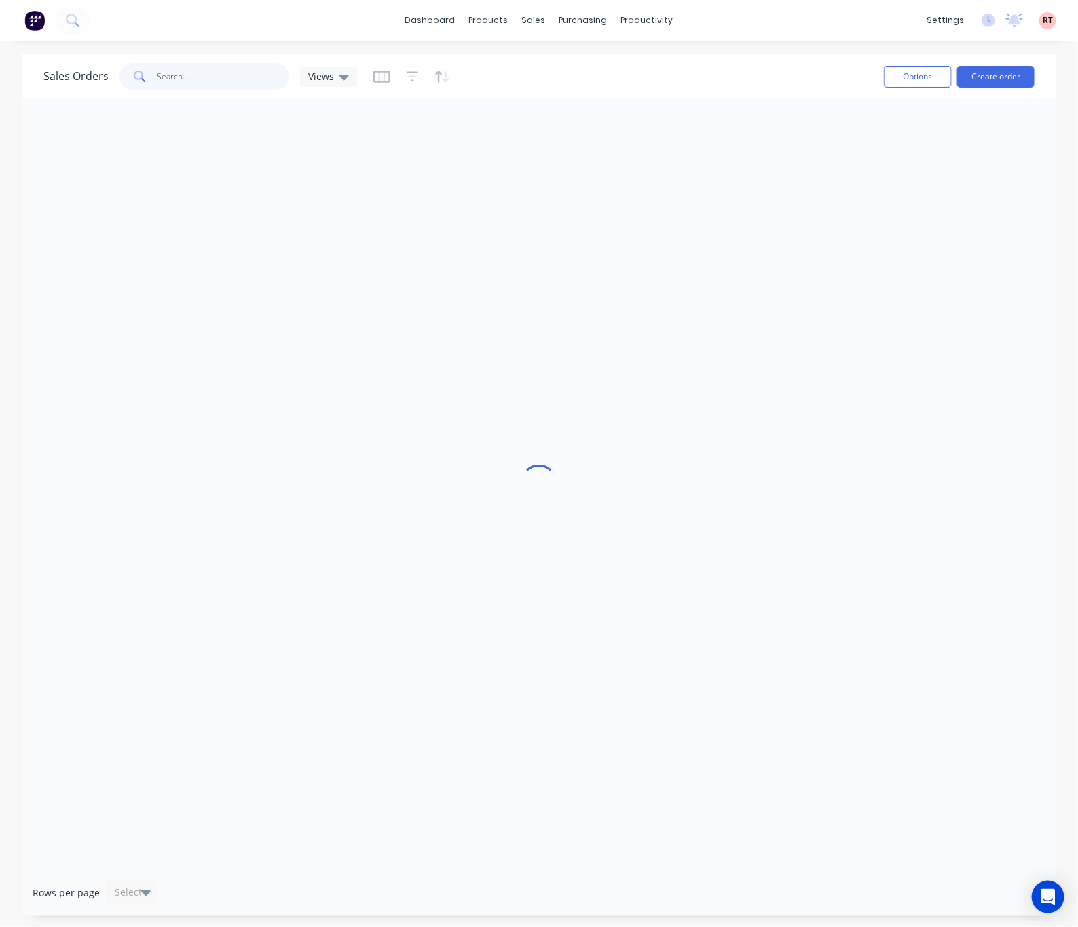
click at [223, 69] on input "text" at bounding box center [224, 76] width 132 height 27
paste input "418361399"
type input "418361399"
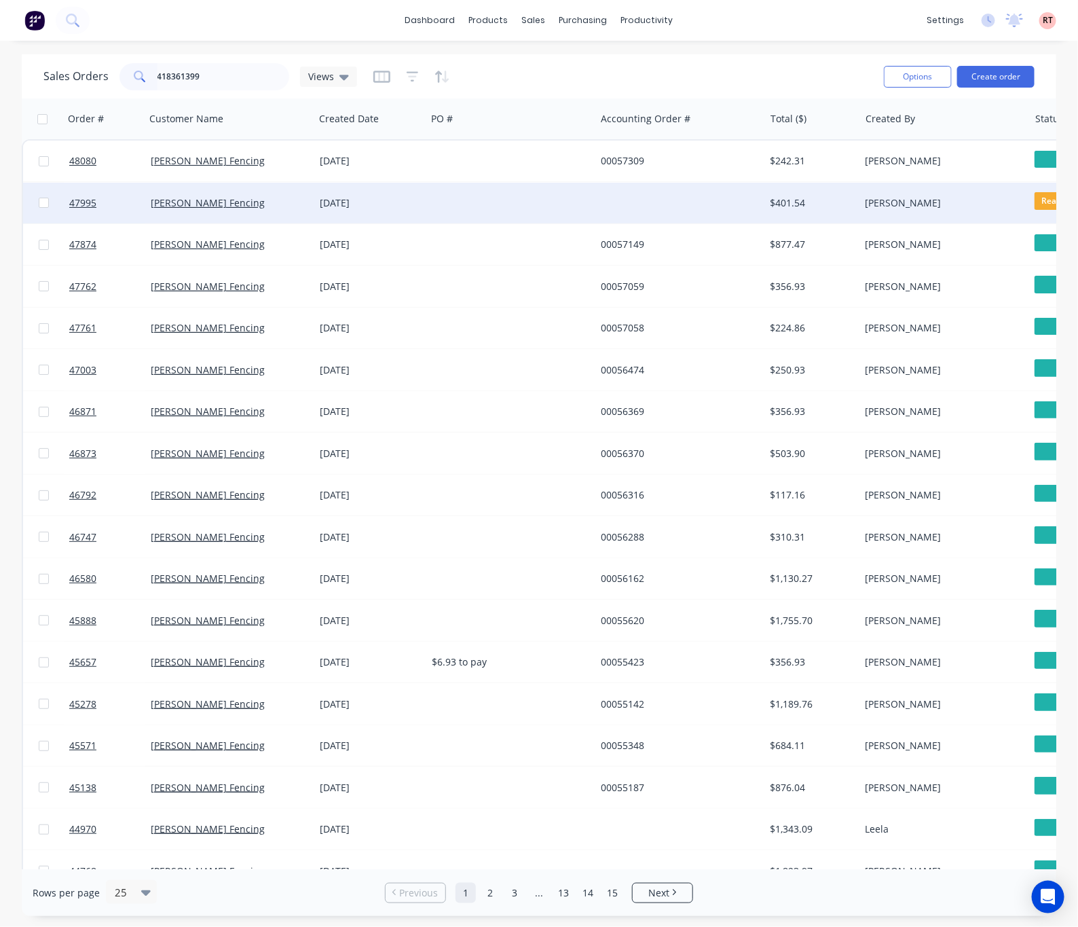
click at [242, 210] on div "[PERSON_NAME] Fencing" at bounding box center [229, 203] width 169 height 41
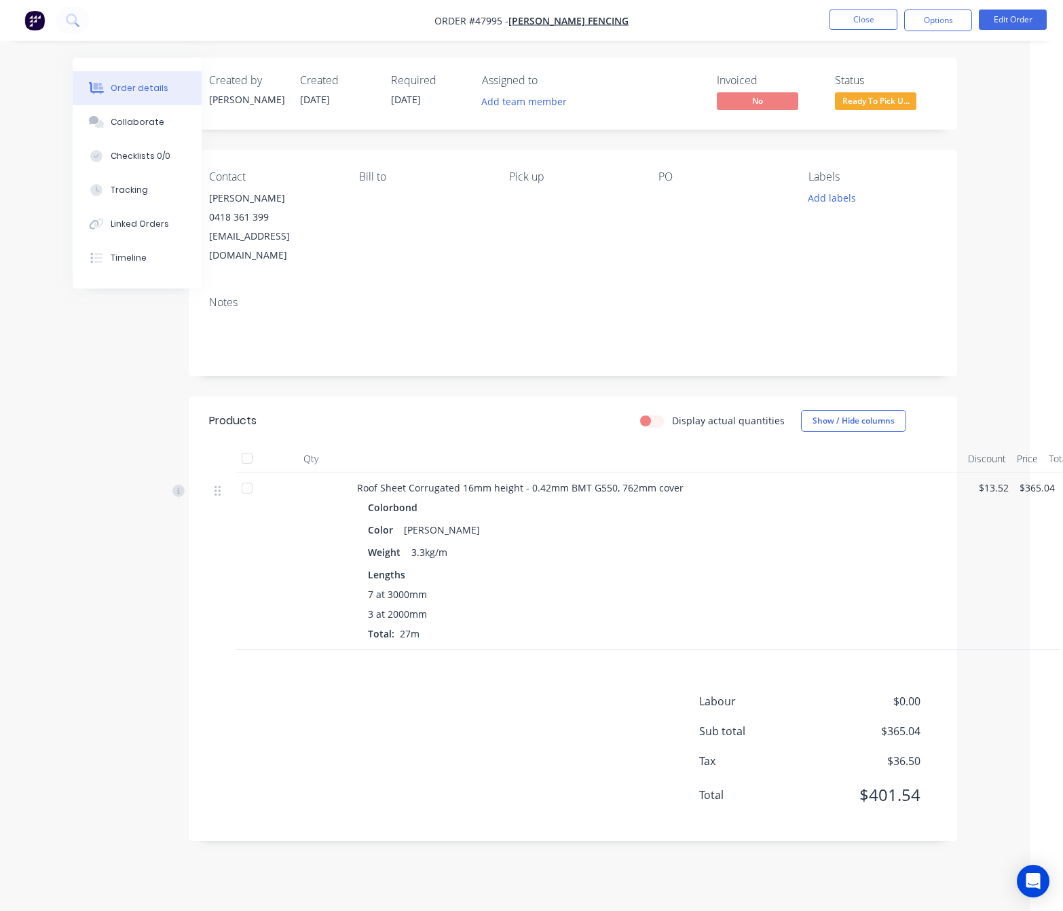
scroll to position [0, 45]
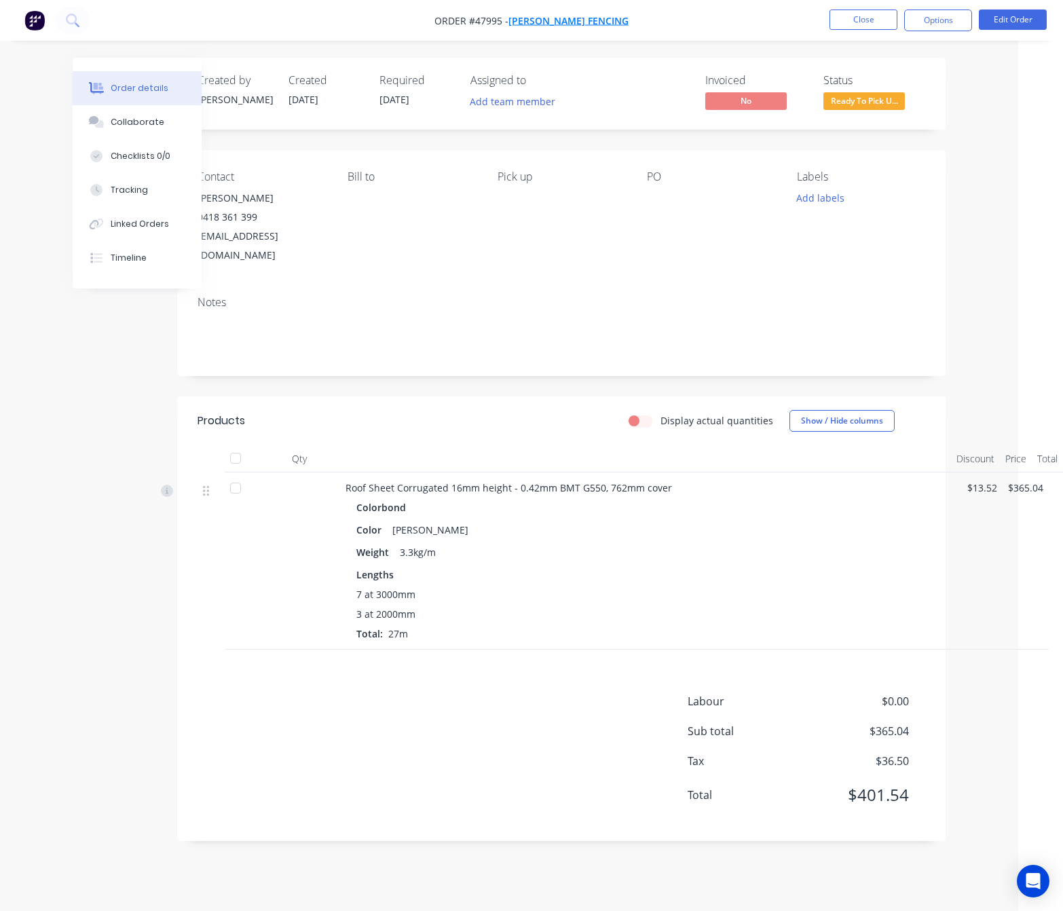
click at [575, 18] on span "[PERSON_NAME] Fencing" at bounding box center [569, 20] width 120 height 13
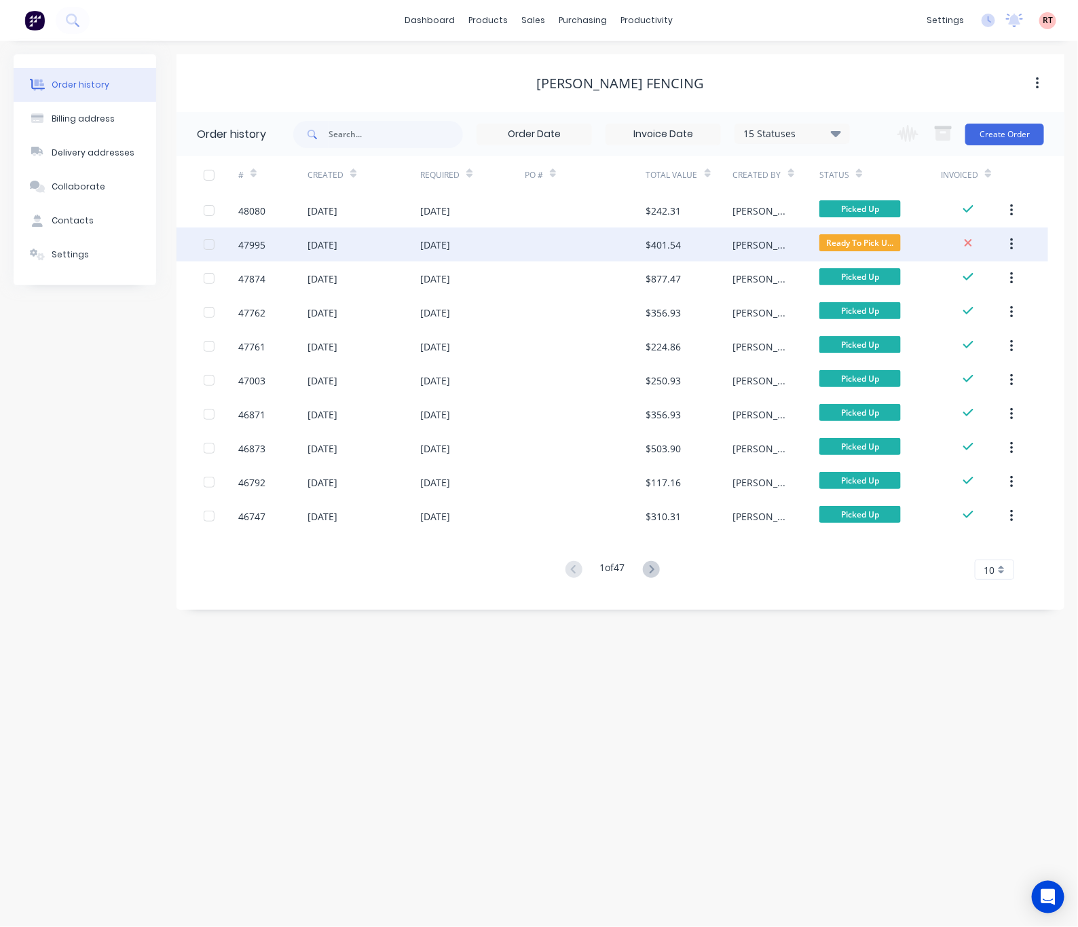
click at [548, 245] on div at bounding box center [586, 244] width 122 height 34
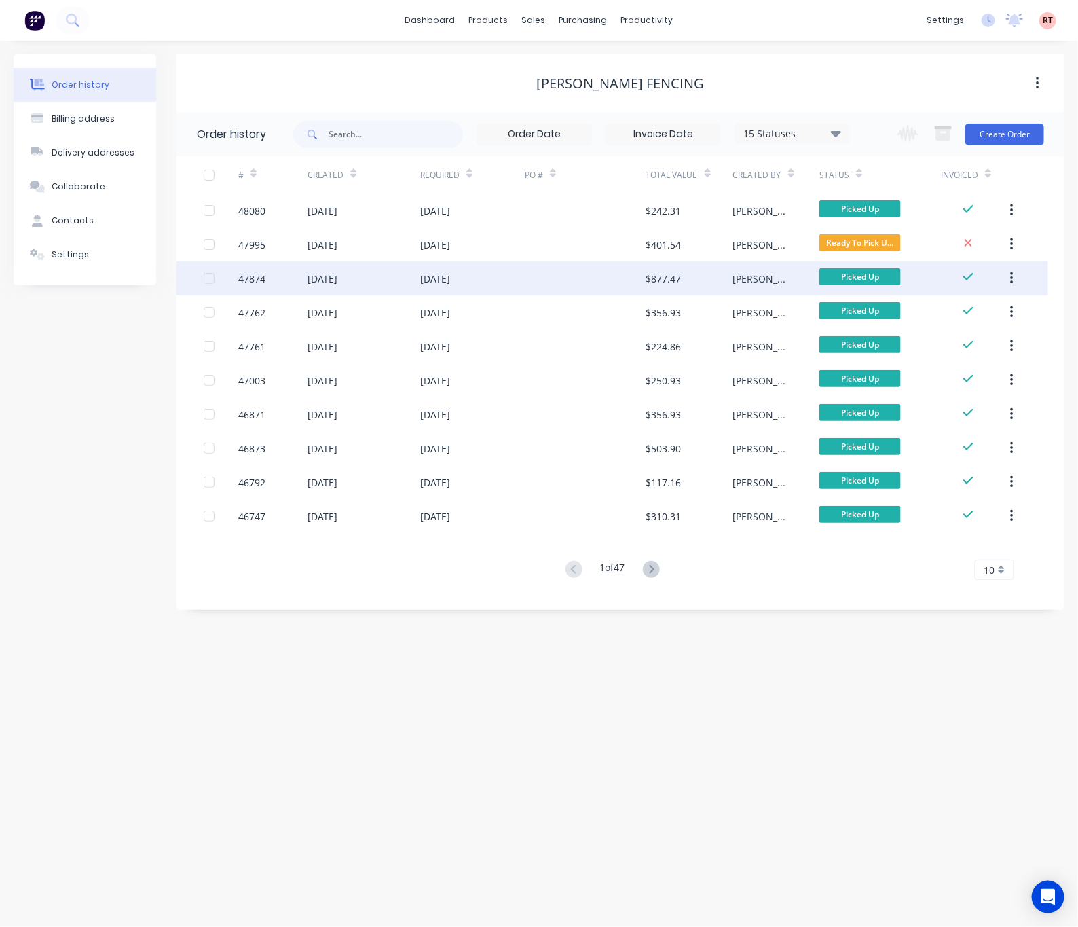
click at [576, 282] on div at bounding box center [586, 278] width 122 height 34
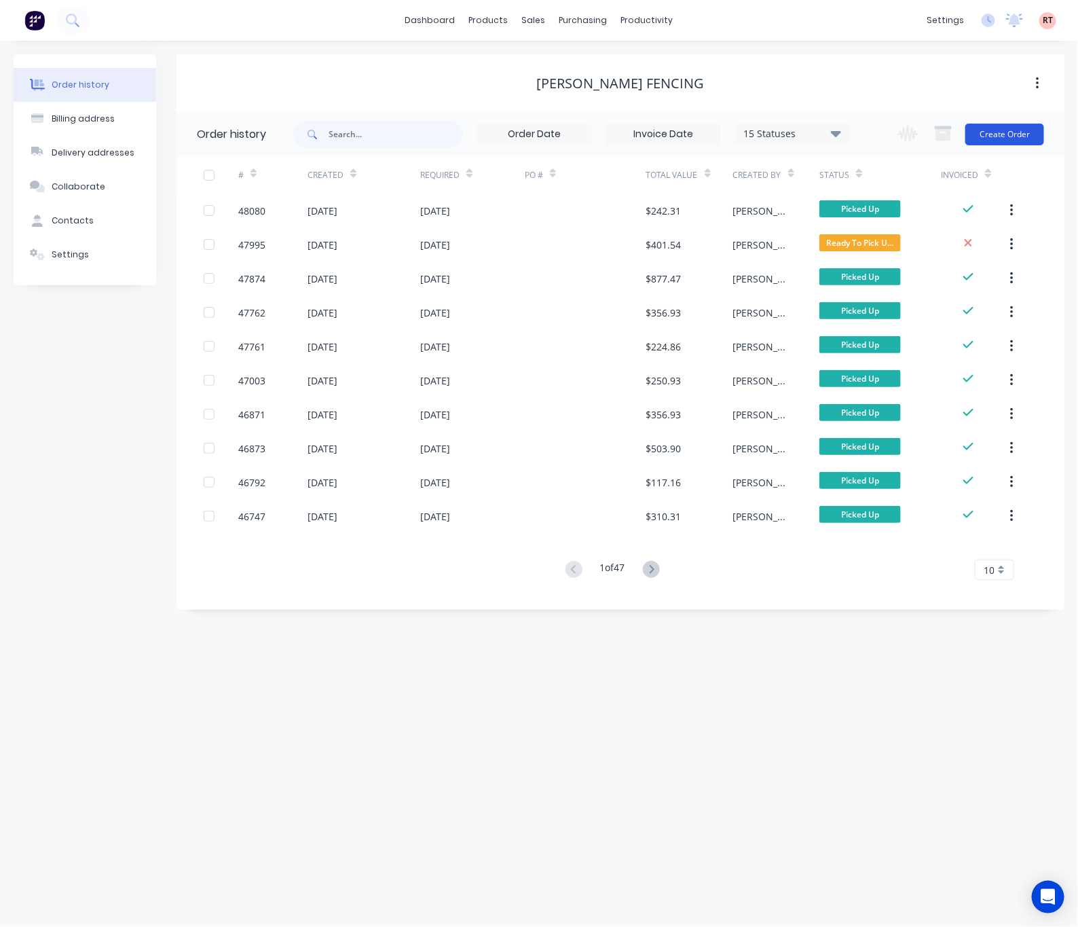
click at [996, 141] on button "Create Order" at bounding box center [1004, 135] width 79 height 22
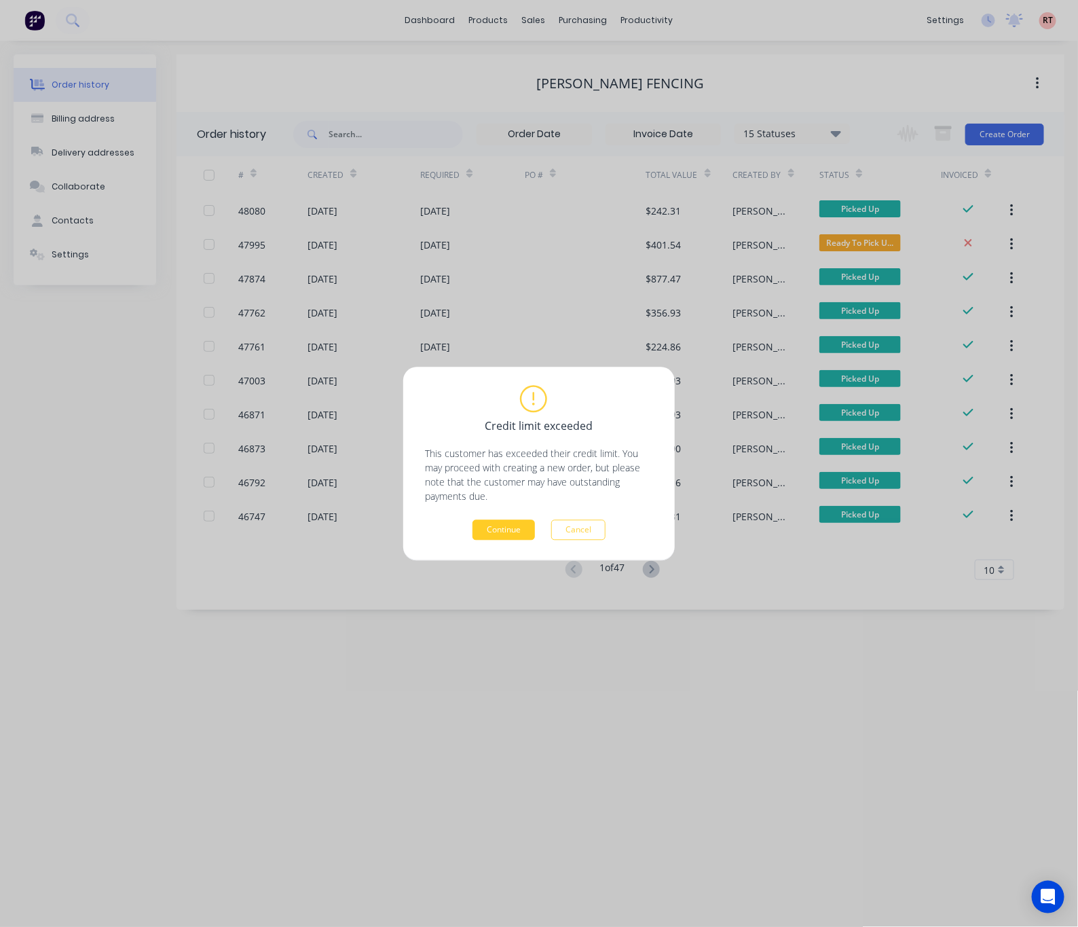
click at [505, 532] on button "Continue" at bounding box center [504, 529] width 62 height 20
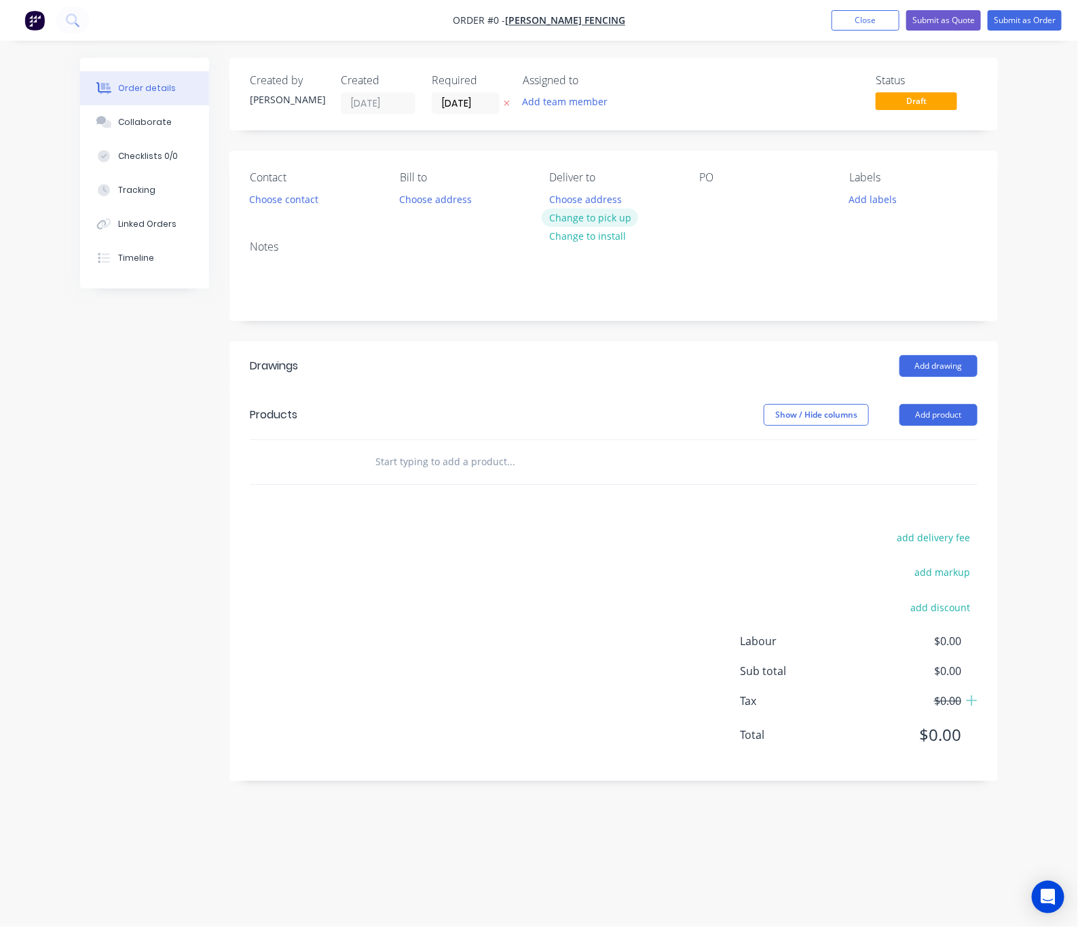
click at [595, 224] on button "Change to pick up" at bounding box center [590, 217] width 96 height 18
click at [936, 418] on button "Add product" at bounding box center [939, 415] width 78 height 22
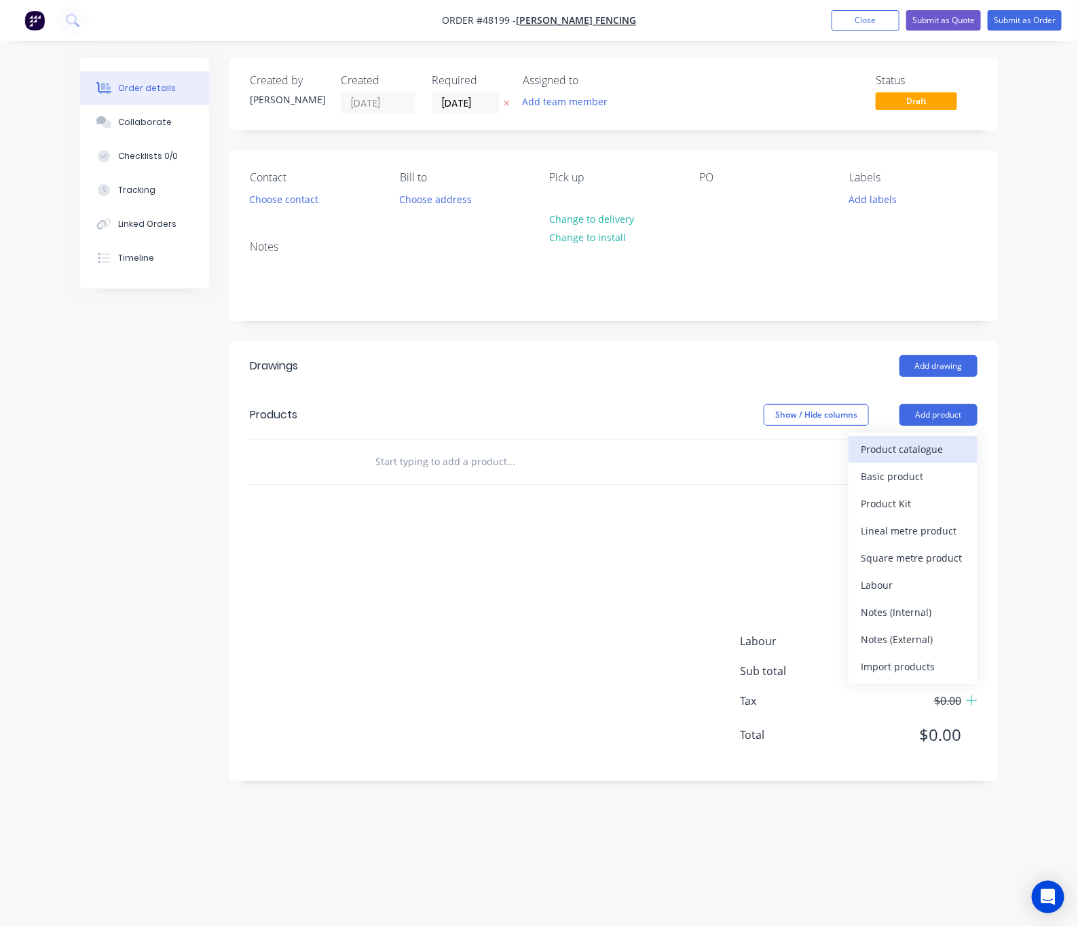
click at [935, 448] on div "Product catalogue" at bounding box center [913, 449] width 105 height 20
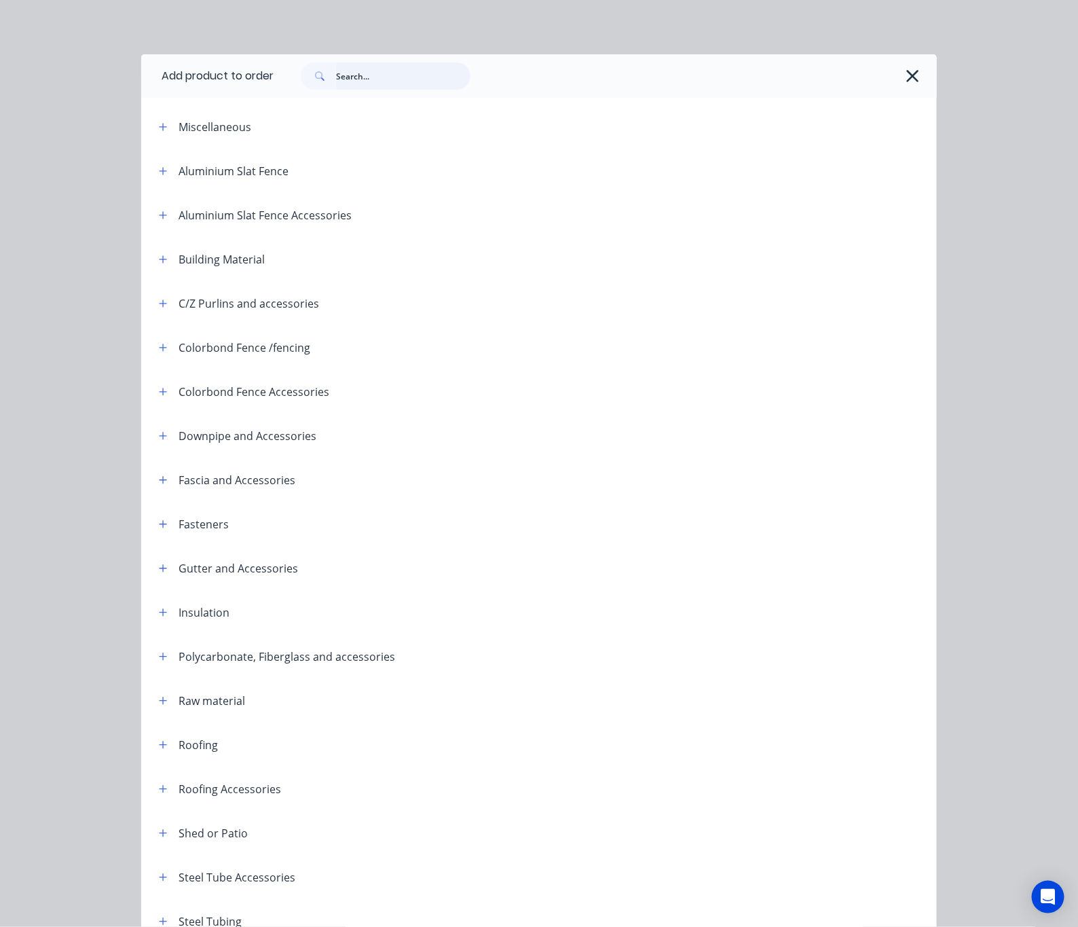
drag, startPoint x: 361, startPoint y: 84, endPoint x: 356, endPoint y: 71, distance: 13.7
click at [361, 79] on input "text" at bounding box center [403, 75] width 134 height 27
type input "post"
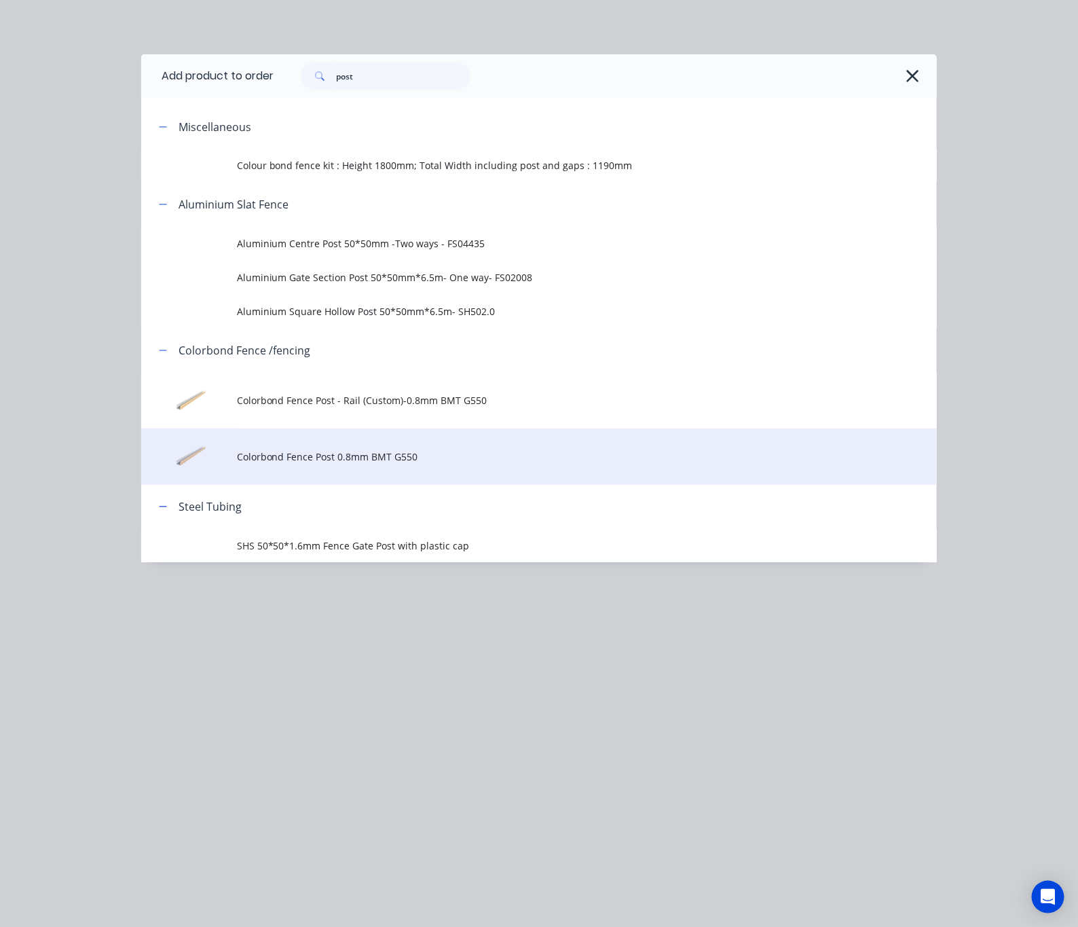
click at [463, 467] on td "Colorbond Fence Post 0.8mm BMT G550" at bounding box center [587, 456] width 700 height 56
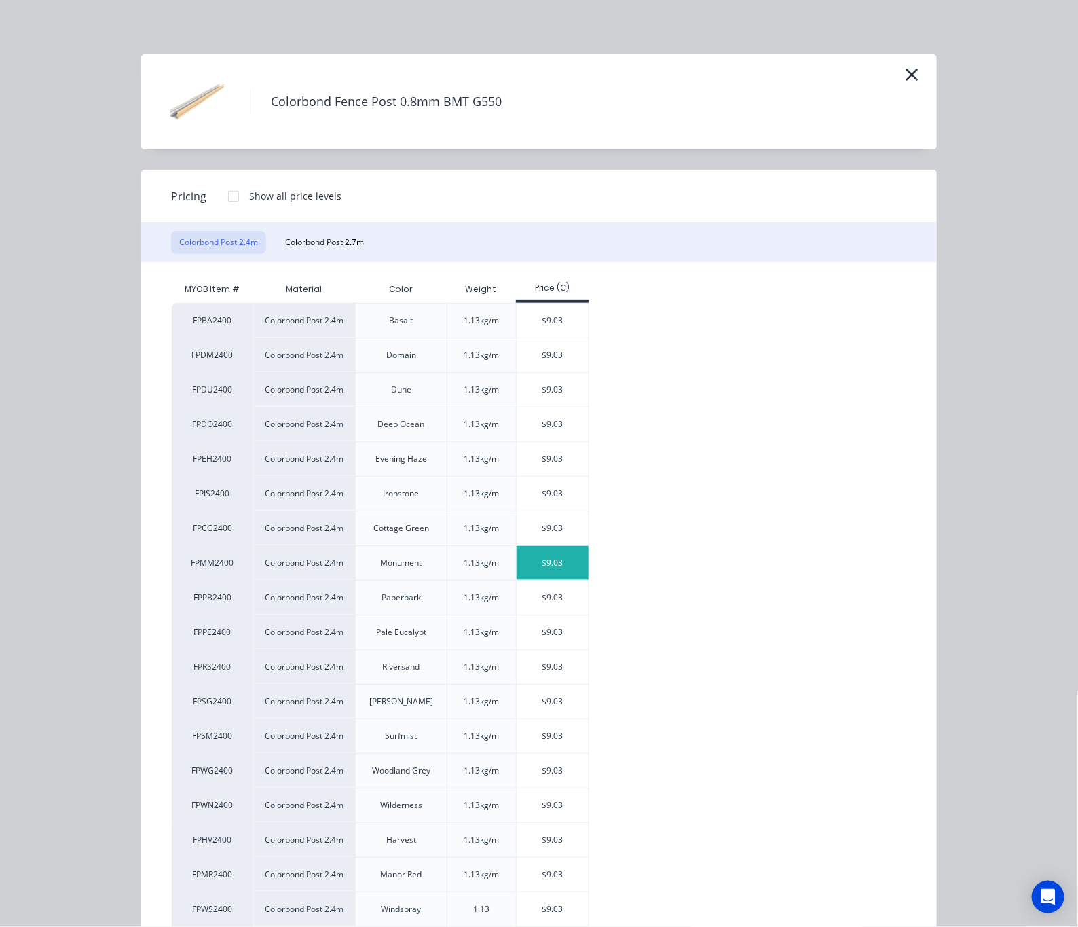
click at [553, 563] on div "$9.03" at bounding box center [553, 563] width 73 height 34
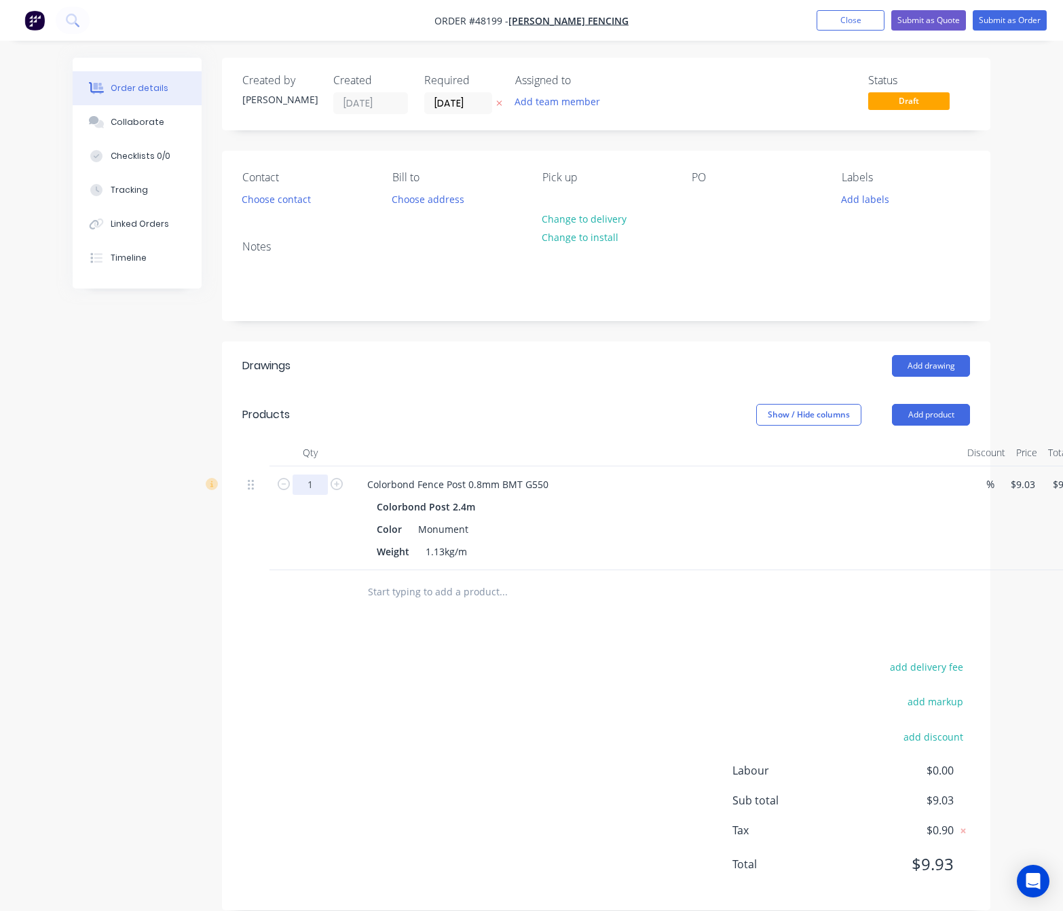
click at [318, 481] on input "1" at bounding box center [310, 485] width 35 height 20
type input "8"
type input "$72.24"
click at [542, 681] on div "add delivery fee add markup add discount Labour $0.00 Sub total $9.03 Tax $0.90…" at bounding box center [606, 774] width 728 height 232
click at [937, 413] on button "Add product" at bounding box center [931, 415] width 78 height 22
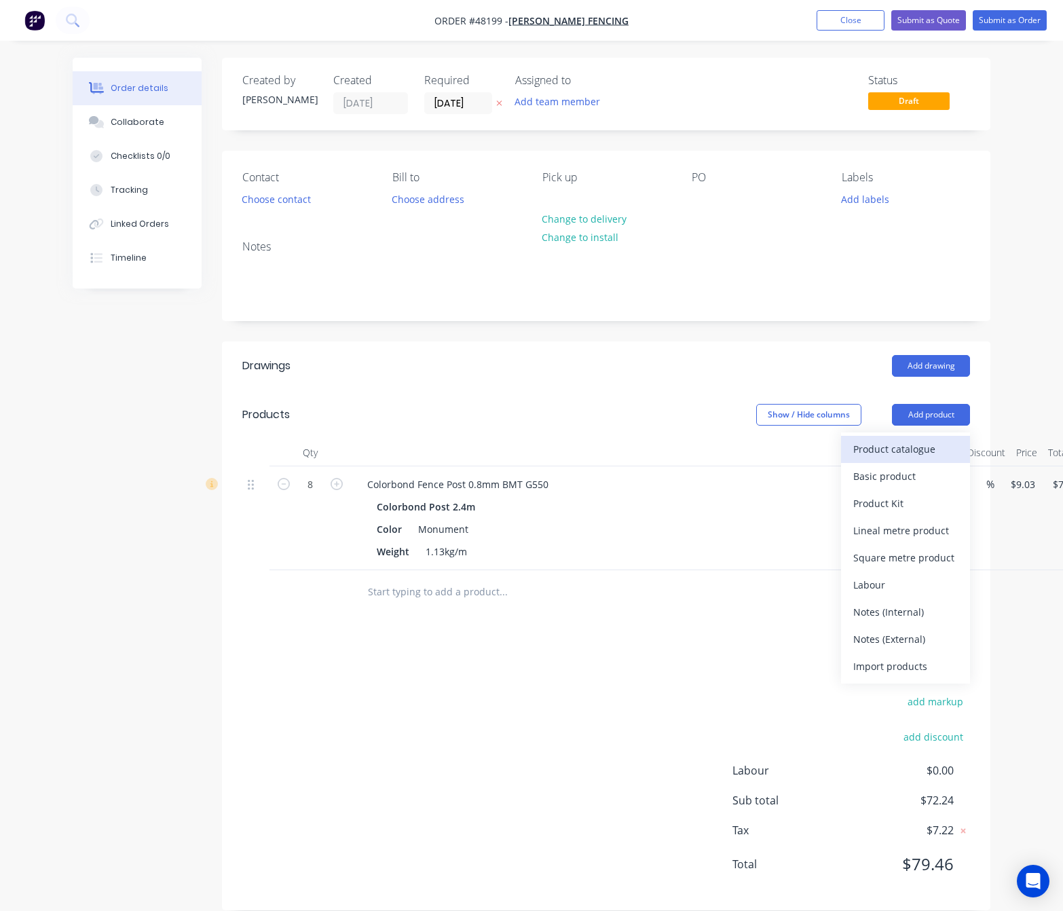
click at [908, 448] on div "Product catalogue" at bounding box center [905, 449] width 105 height 20
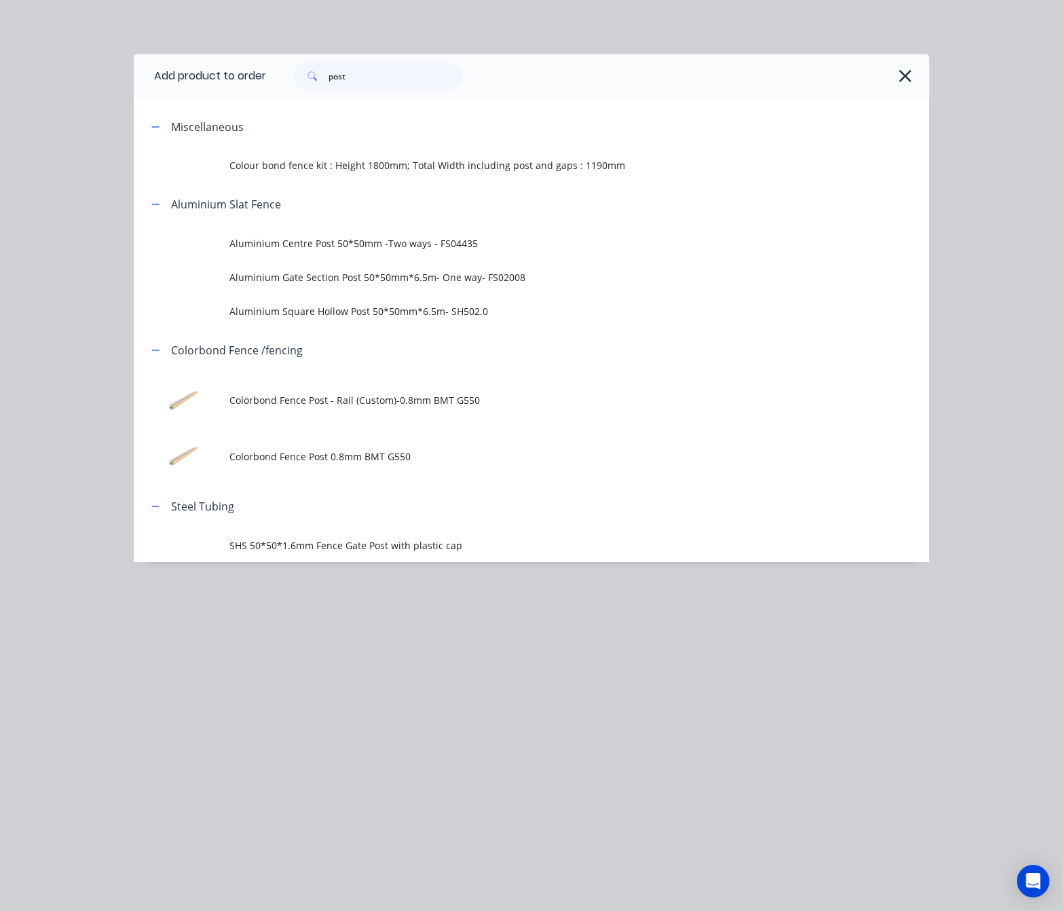
drag, startPoint x: 384, startPoint y: 96, endPoint x: 373, endPoint y: 73, distance: 25.2
click at [381, 90] on div "post" at bounding box center [597, 75] width 663 height 43
drag, startPoint x: 341, startPoint y: 72, endPoint x: 7, endPoint y: 75, distance: 334.0
click at [7, 75] on div "Add product to order post Miscellaneous Colour bond fence kit : Height 1800mm; …" at bounding box center [531, 455] width 1063 height 911
type input "t"
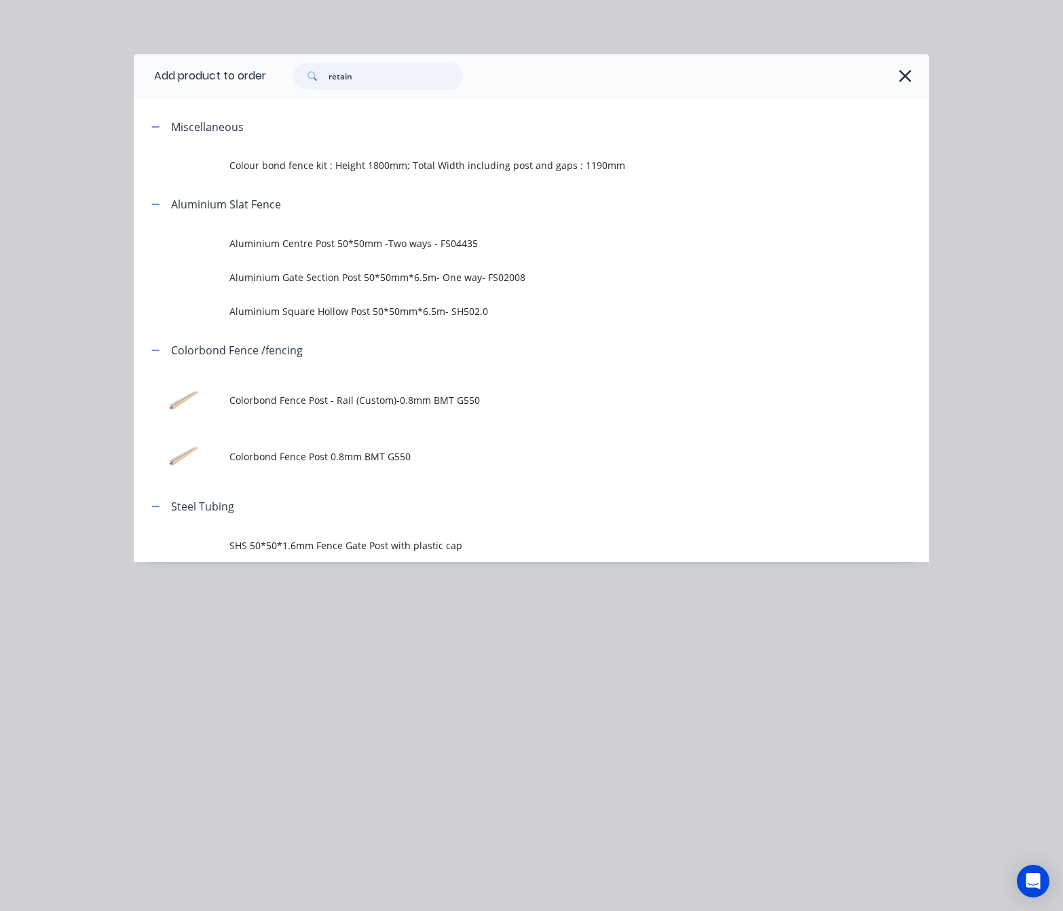
type input "retain"
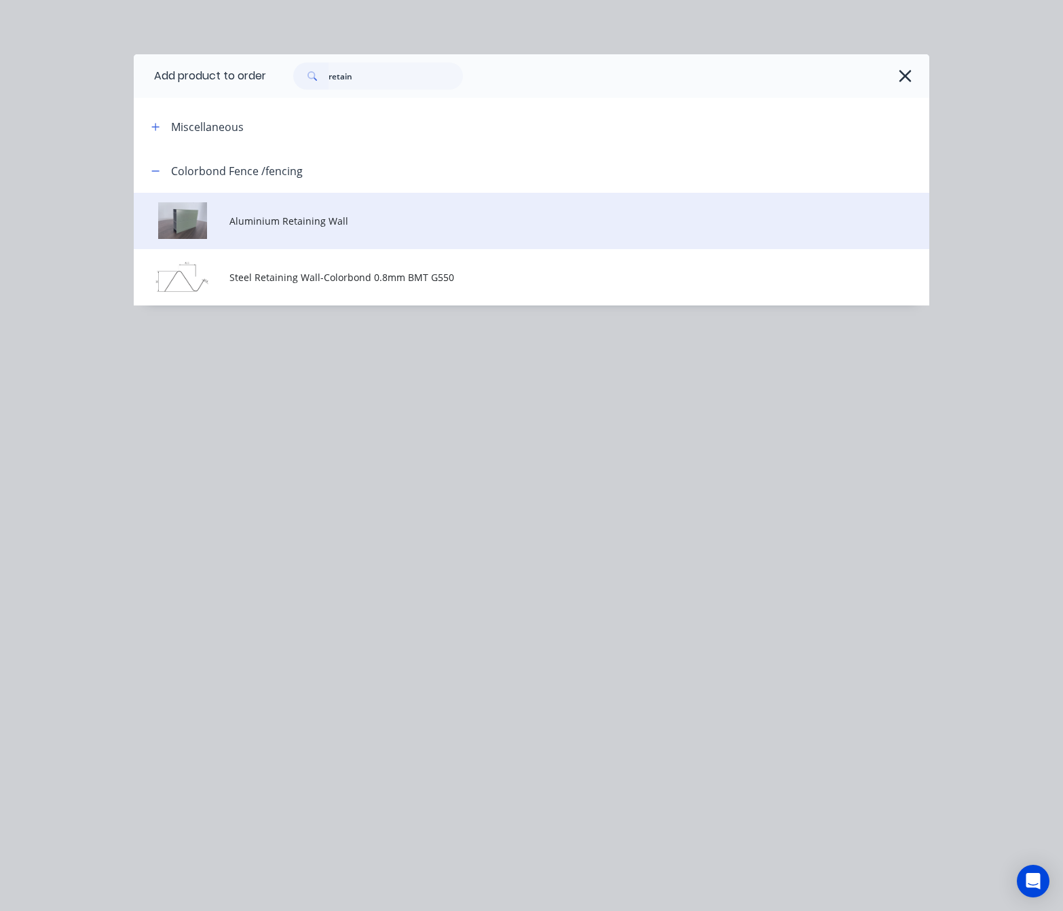
click at [466, 228] on td "Aluminium Retaining Wall" at bounding box center [579, 221] width 700 height 56
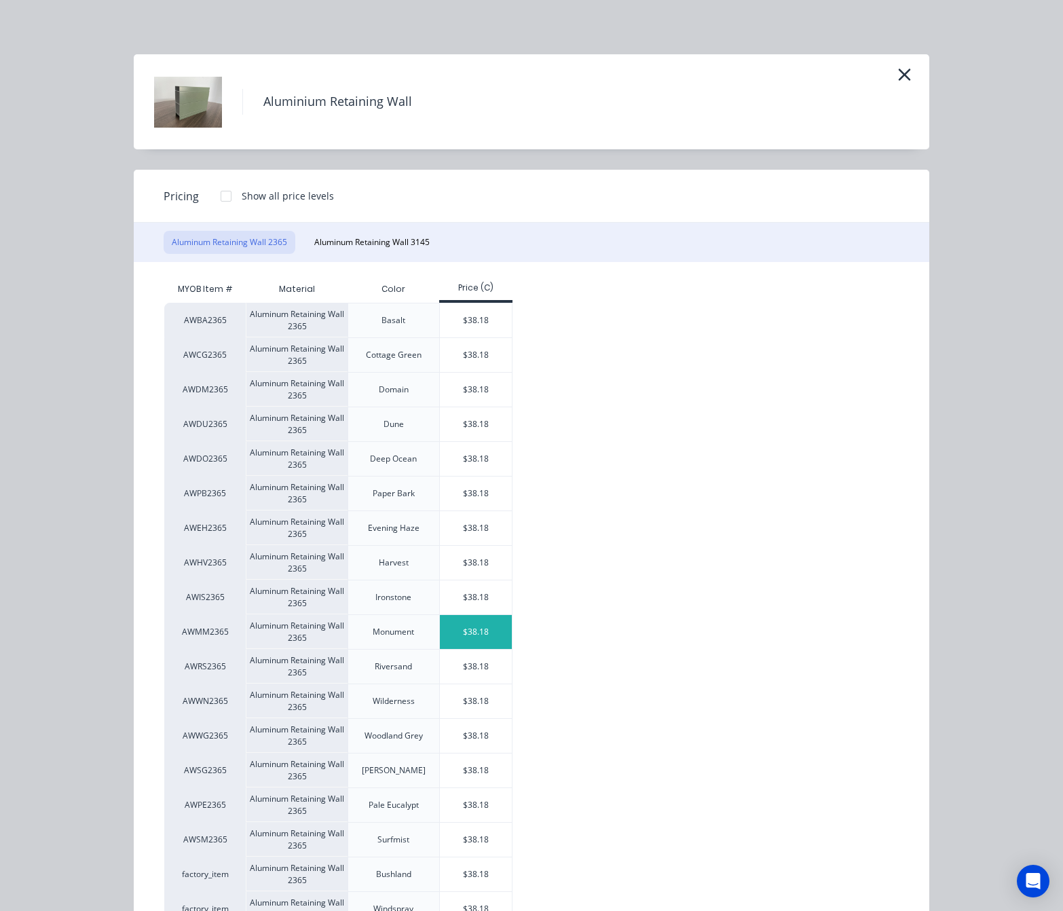
click at [461, 634] on div "$38.18" at bounding box center [476, 632] width 73 height 34
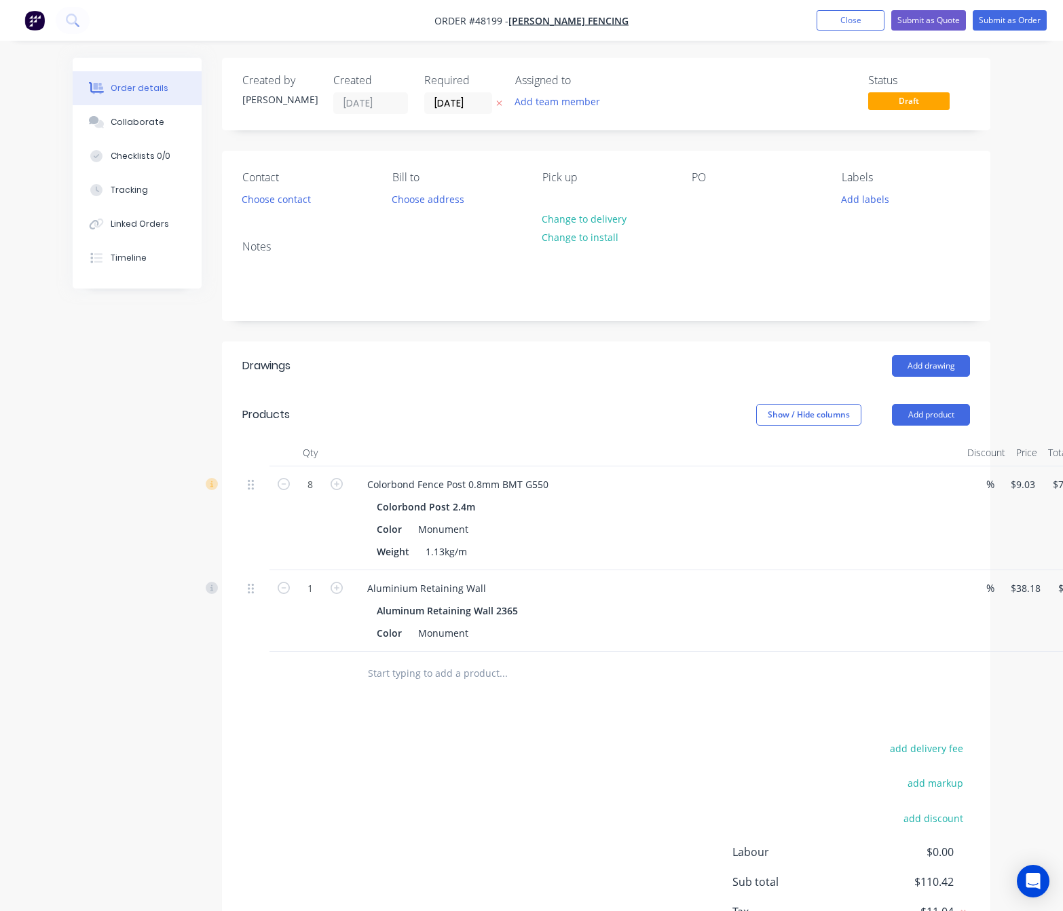
scroll to position [0, 64]
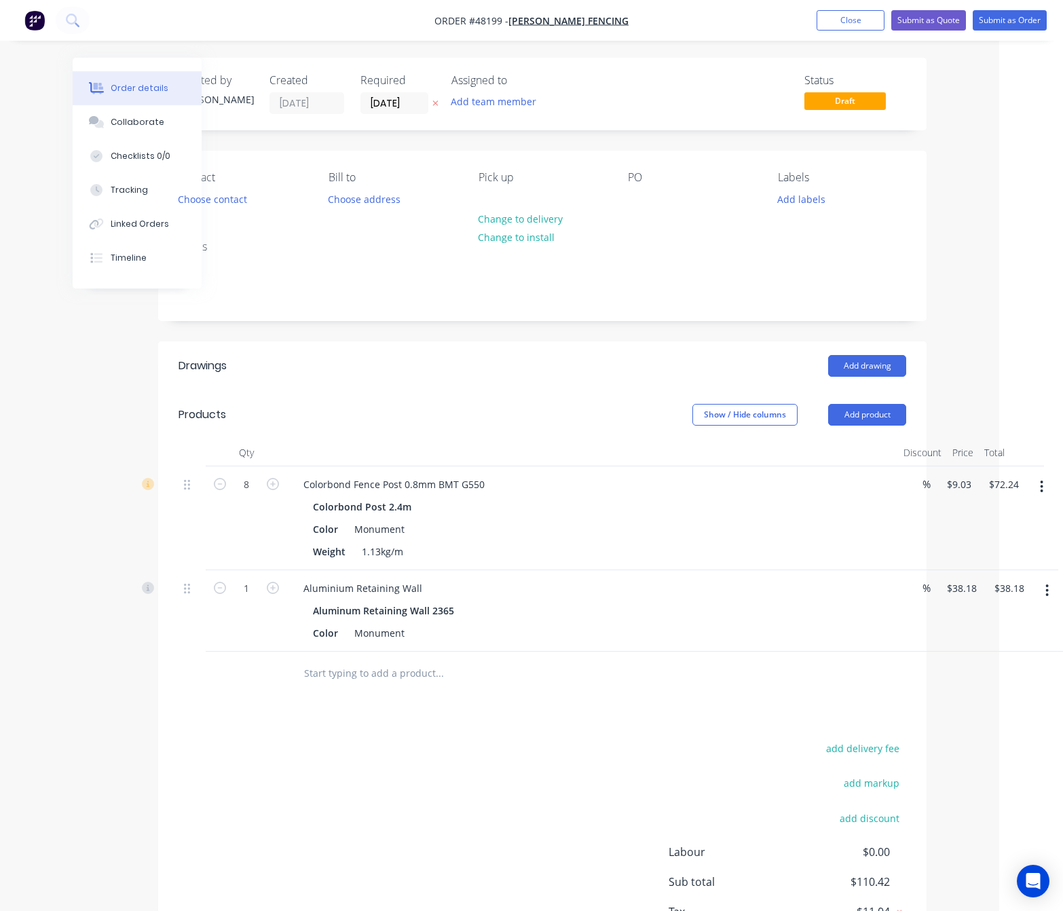
click at [1035, 589] on button "button" at bounding box center [1047, 590] width 32 height 24
click at [994, 629] on div "Edit" at bounding box center [999, 626] width 105 height 20
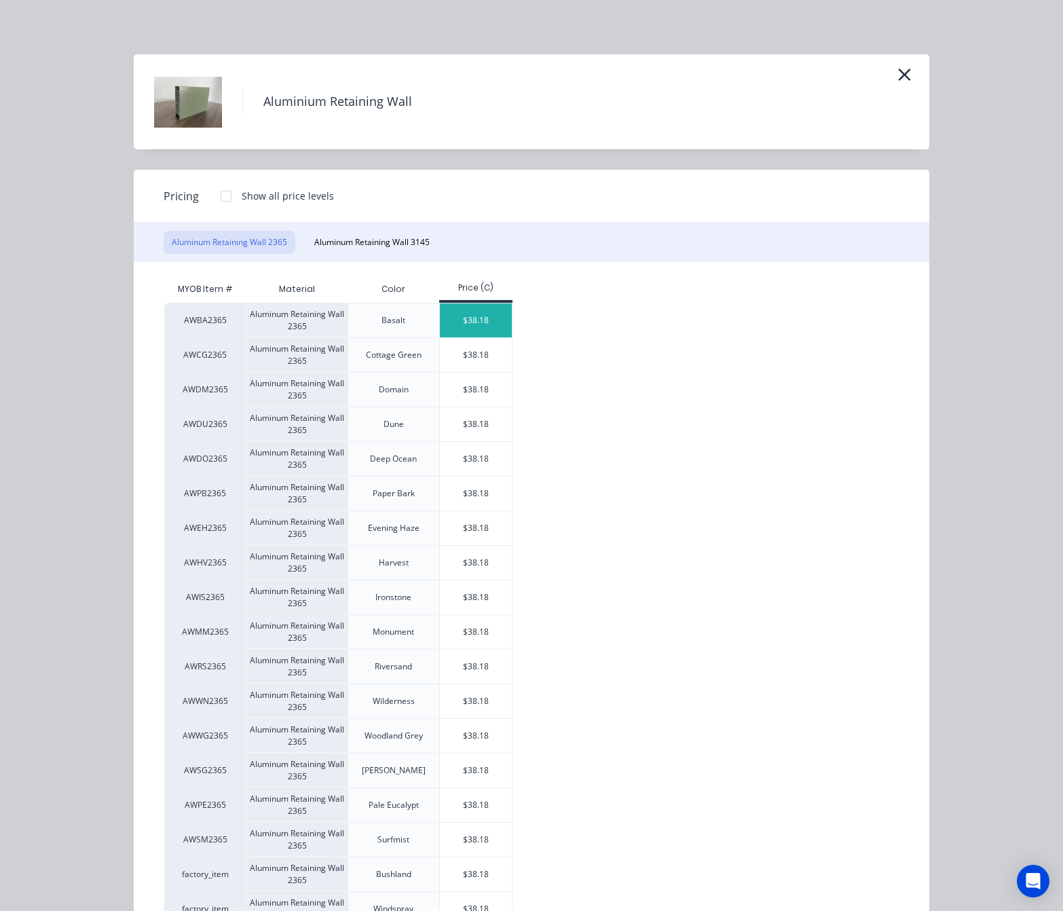
click at [471, 327] on div "$38.18" at bounding box center [476, 320] width 73 height 34
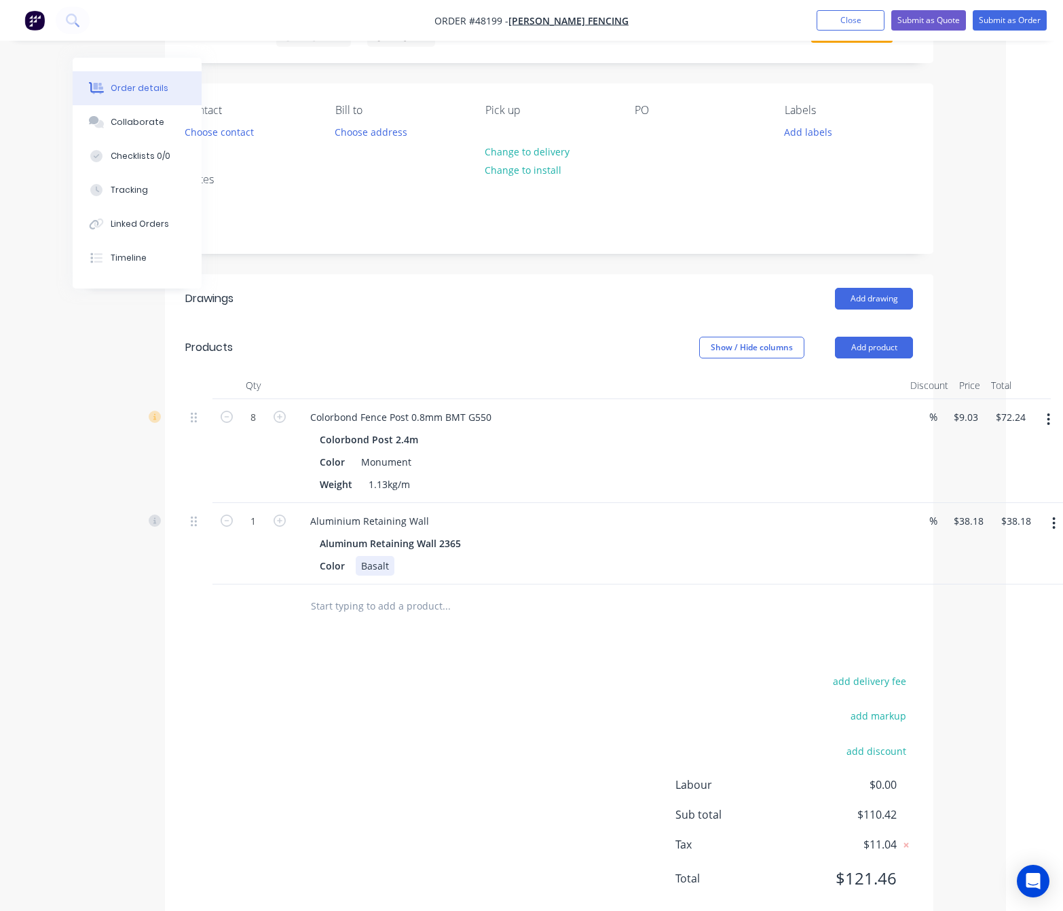
scroll to position [103, 57]
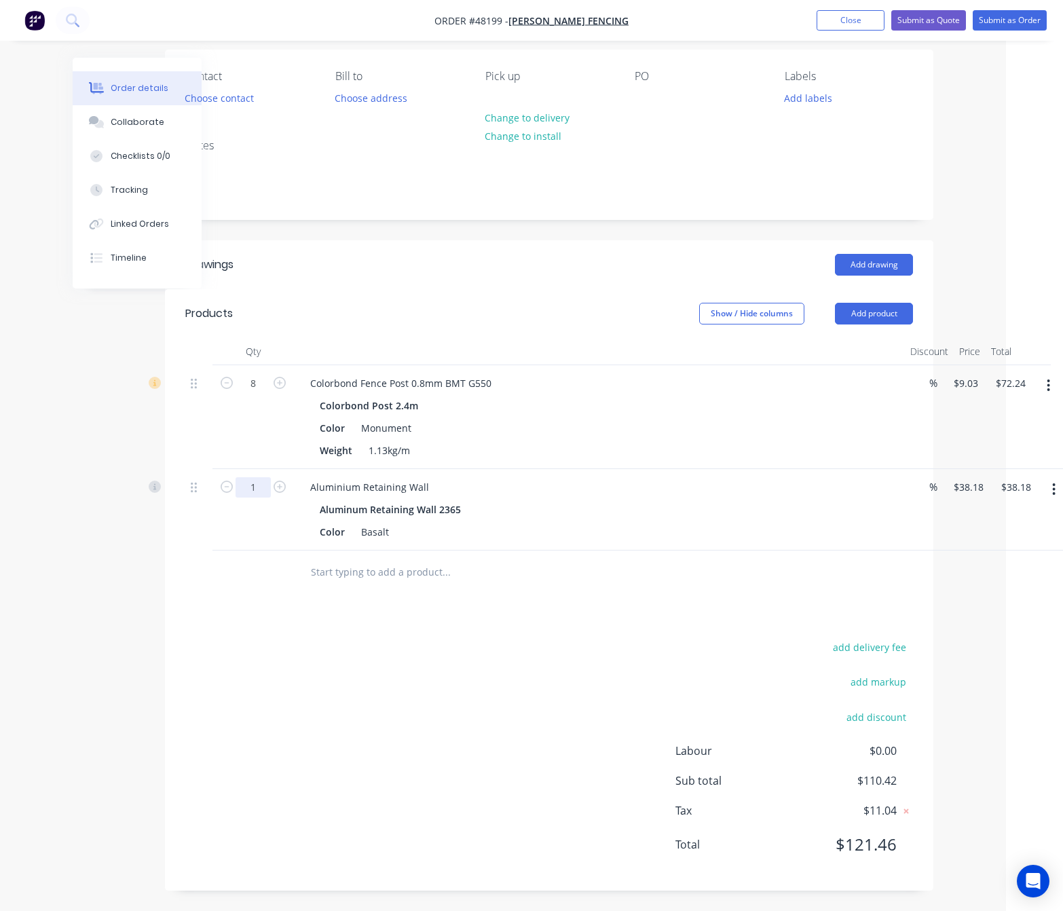
click at [251, 394] on input "1" at bounding box center [253, 383] width 35 height 20
click at [1050, 381] on icon "button" at bounding box center [1049, 386] width 3 height 12
click at [902, 581] on div at bounding box center [549, 573] width 728 height 44
click at [253, 394] on input "1" at bounding box center [253, 383] width 35 height 20
type input "3"
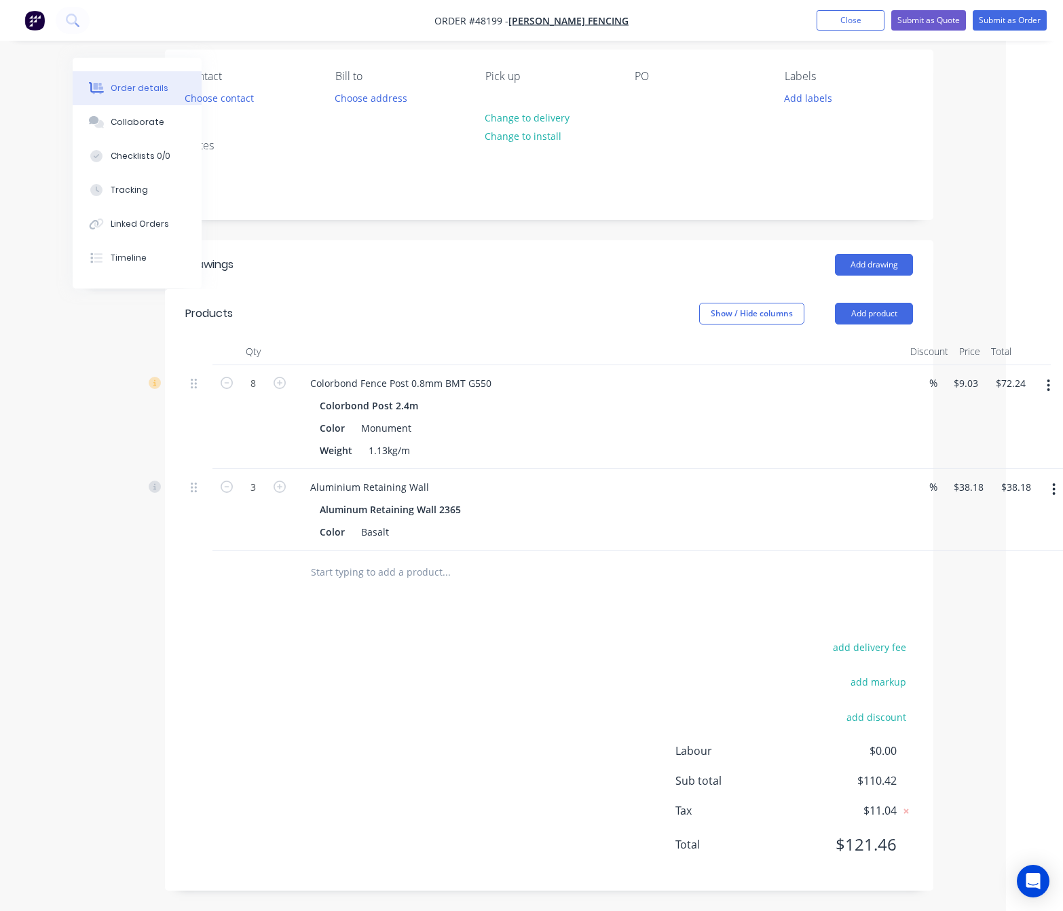
type input "$114.54"
click at [611, 648] on div "add delivery fee add markup add discount Labour $0.00 Sub total $186.78 Tax $18…" at bounding box center [549, 754] width 728 height 232
click at [1043, 382] on button "button" at bounding box center [1049, 385] width 32 height 24
click at [1017, 413] on div "Edit" at bounding box center [1000, 421] width 105 height 20
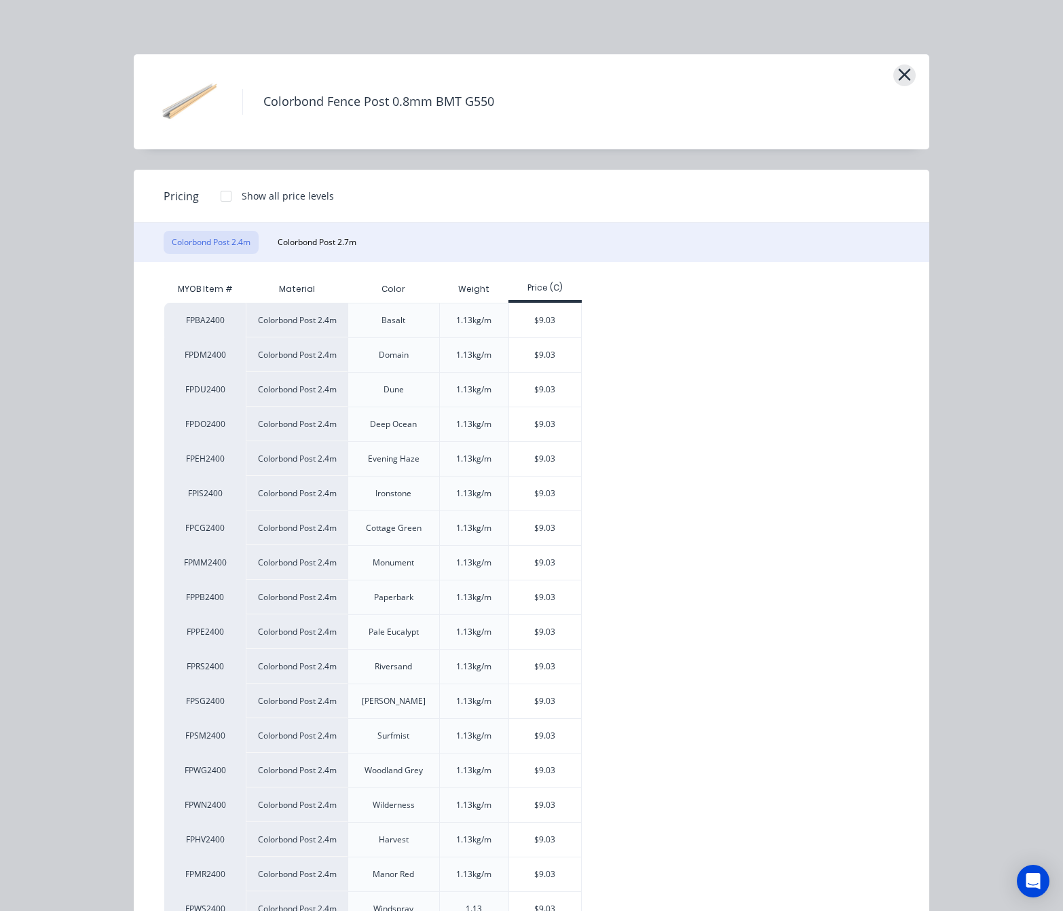
click at [907, 73] on button "button" at bounding box center [904, 75] width 22 height 22
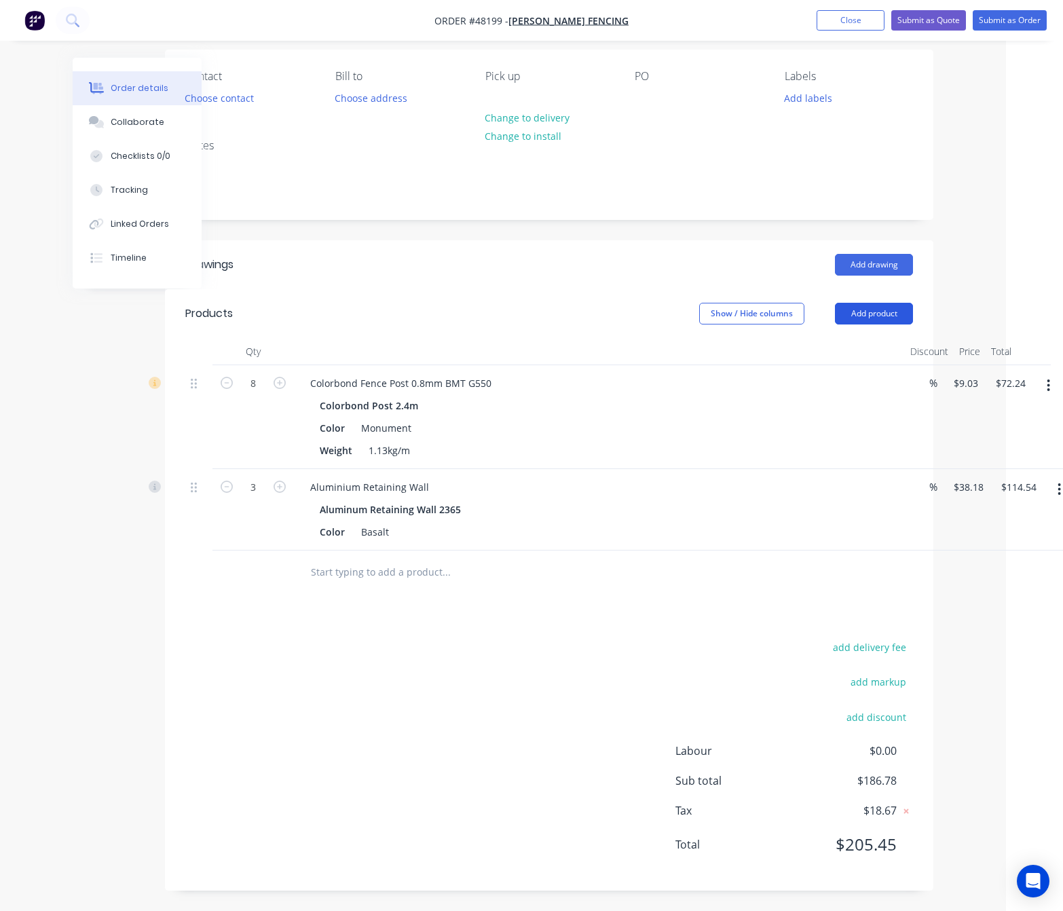
click at [876, 308] on button "Add product" at bounding box center [874, 314] width 78 height 22
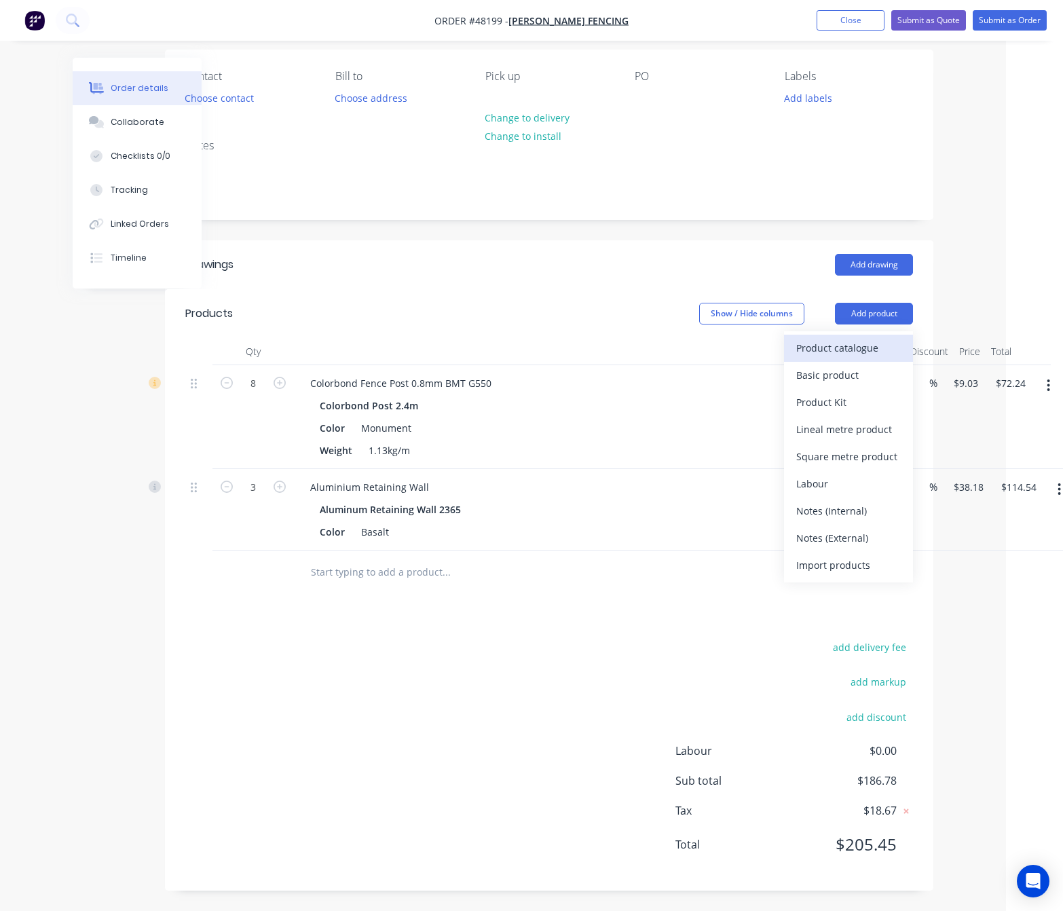
click at [835, 340] on div "Product catalogue" at bounding box center [848, 348] width 105 height 20
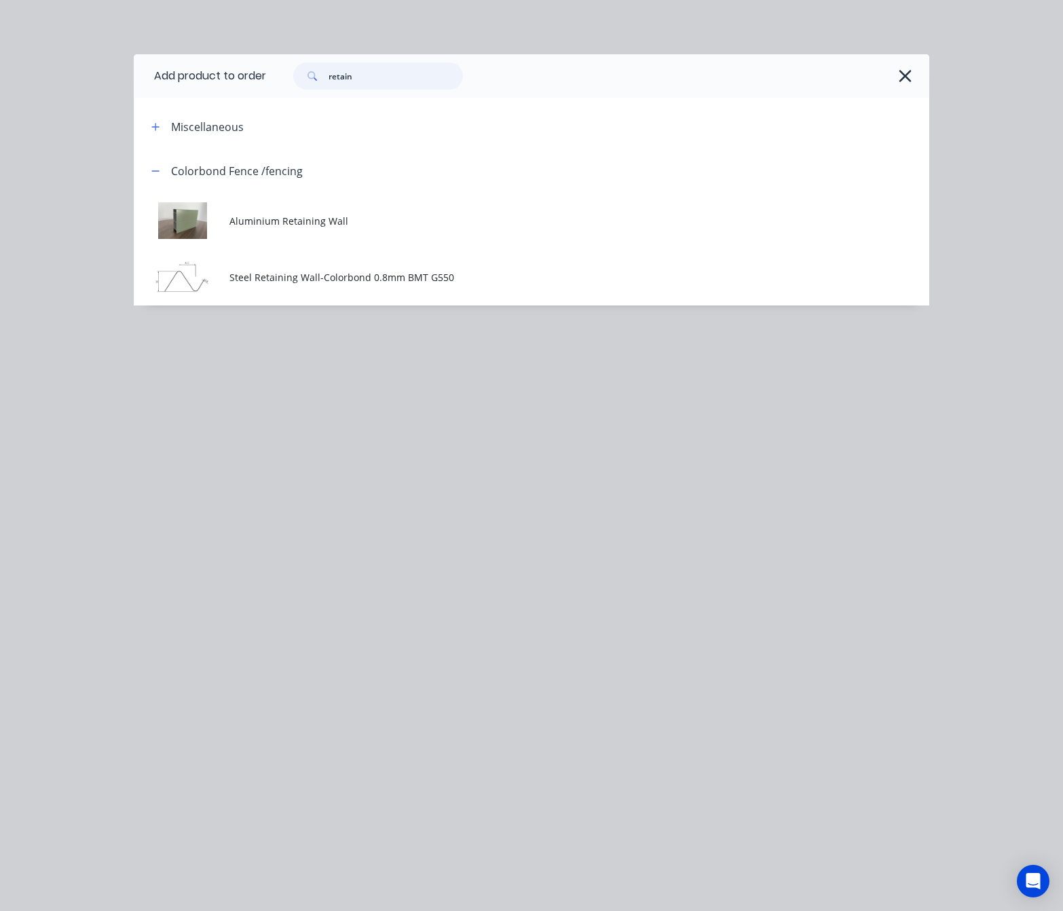
drag, startPoint x: 389, startPoint y: 79, endPoint x: 111, endPoint y: 86, distance: 278.4
click at [161, 94] on header "Add product to order retain" at bounding box center [532, 75] width 796 height 43
type input "rail"
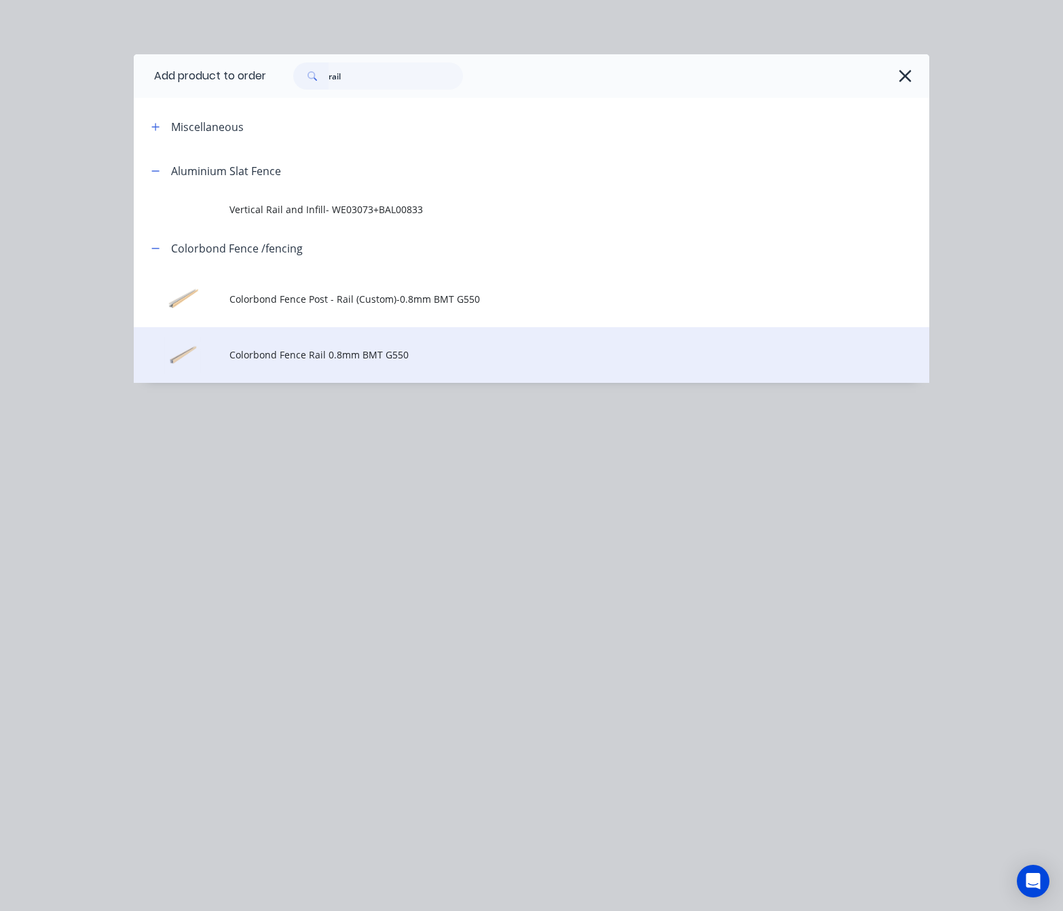
click at [516, 356] on span "Colorbond Fence Rail 0.8mm BMT G550" at bounding box center [509, 355] width 560 height 14
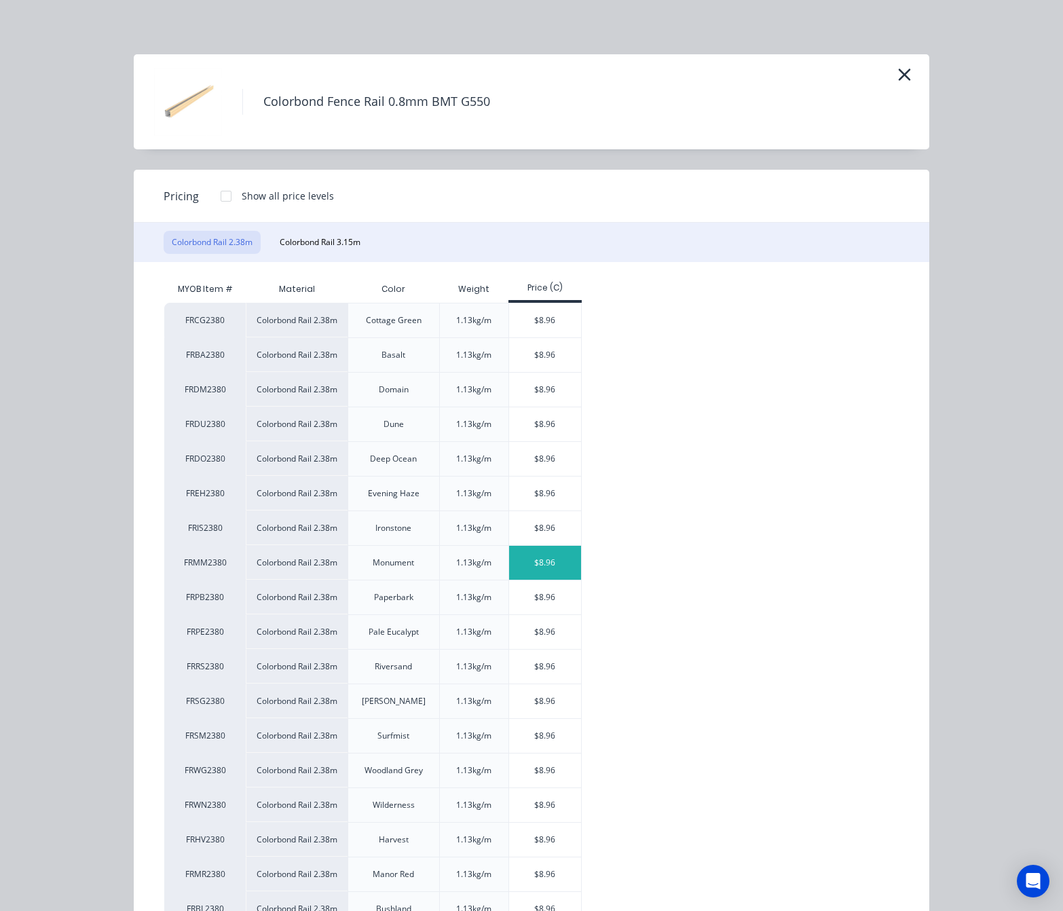
click at [530, 568] on div "$8.96" at bounding box center [545, 563] width 73 height 34
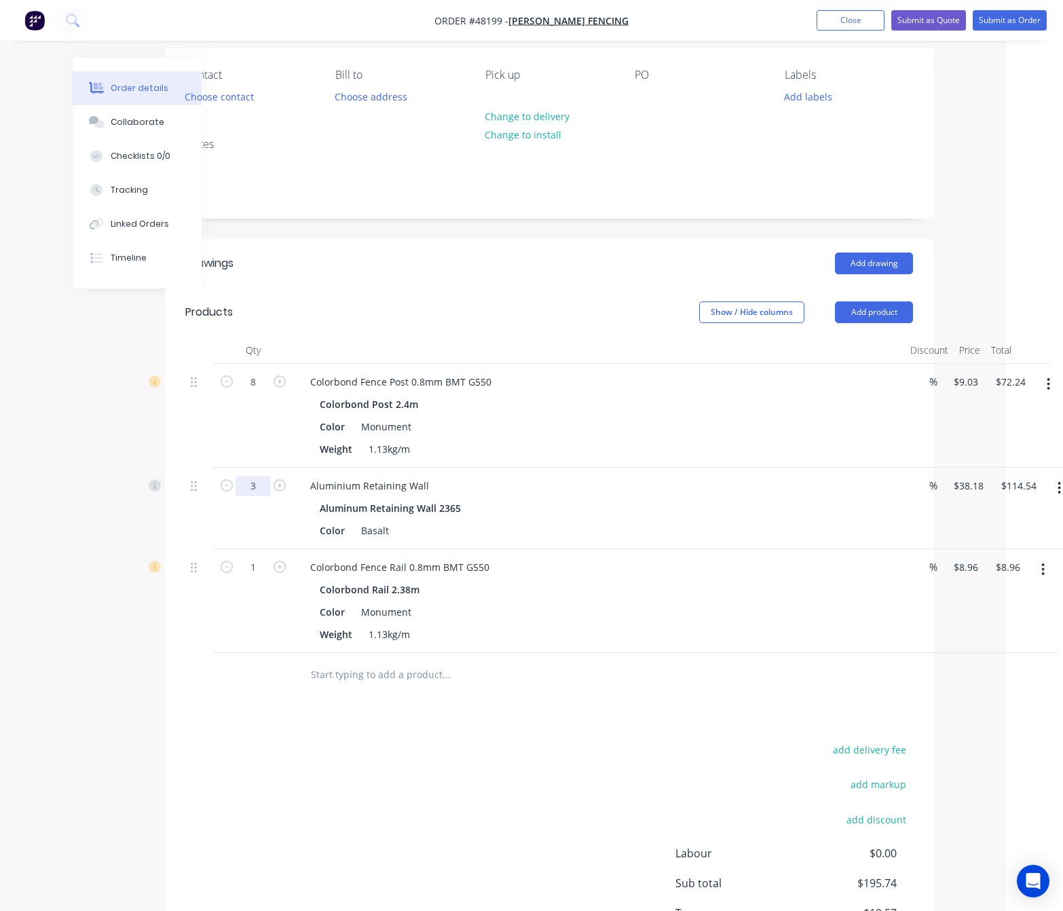
drag, startPoint x: 259, startPoint y: 499, endPoint x: 259, endPoint y: 487, distance: 12.2
click at [259, 500] on div "3" at bounding box center [253, 508] width 81 height 81
click at [259, 392] on input "3" at bounding box center [253, 382] width 35 height 20
click at [564, 638] on div "Weight 1.13kg/m" at bounding box center [596, 635] width 565 height 20
click at [261, 392] on input "1" at bounding box center [253, 382] width 35 height 20
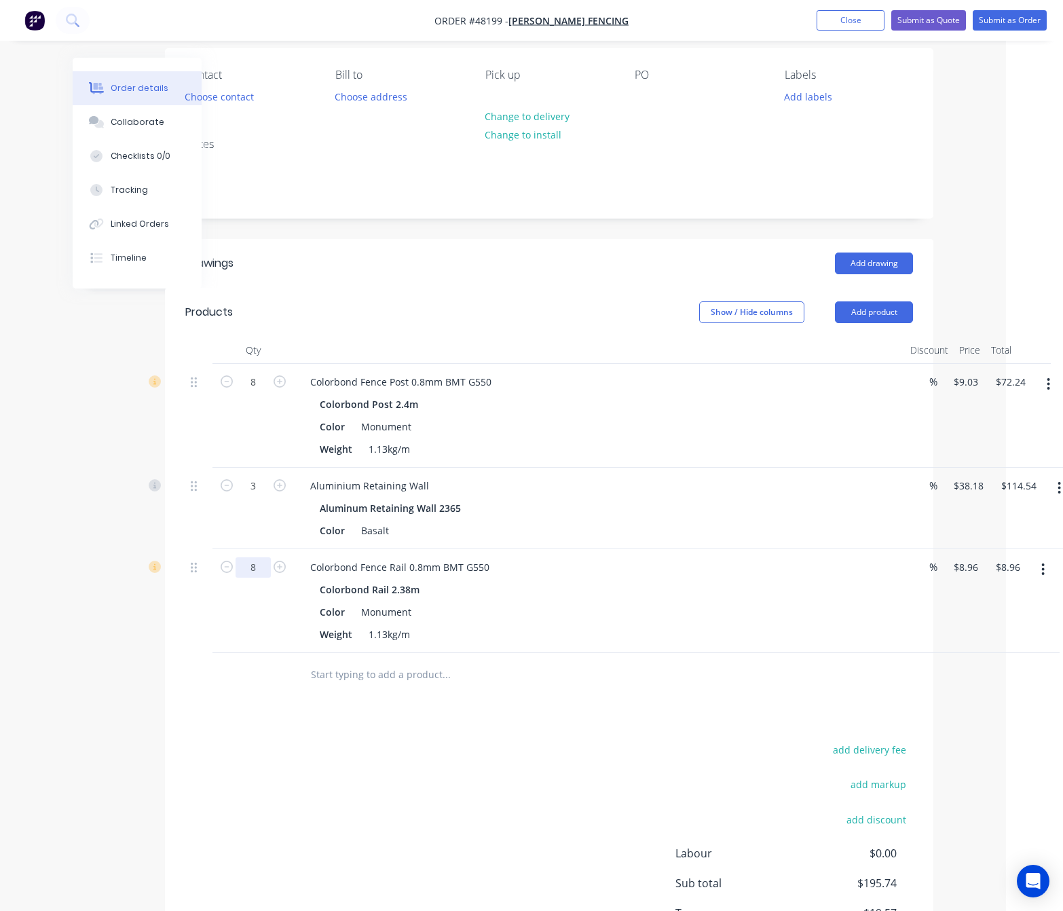
type input "8"
type input "$71.68"
click at [554, 721] on div "Drawings Add drawing Products Show / Hide columns Add product Qty Discount Pric…" at bounding box center [549, 616] width 769 height 754
drag, startPoint x: 554, startPoint y: 721, endPoint x: 534, endPoint y: 705, distance: 25.1
click at [553, 721] on div "Drawings Add drawing Products Show / Hide columns Add product Qty Discount Pric…" at bounding box center [549, 616] width 769 height 754
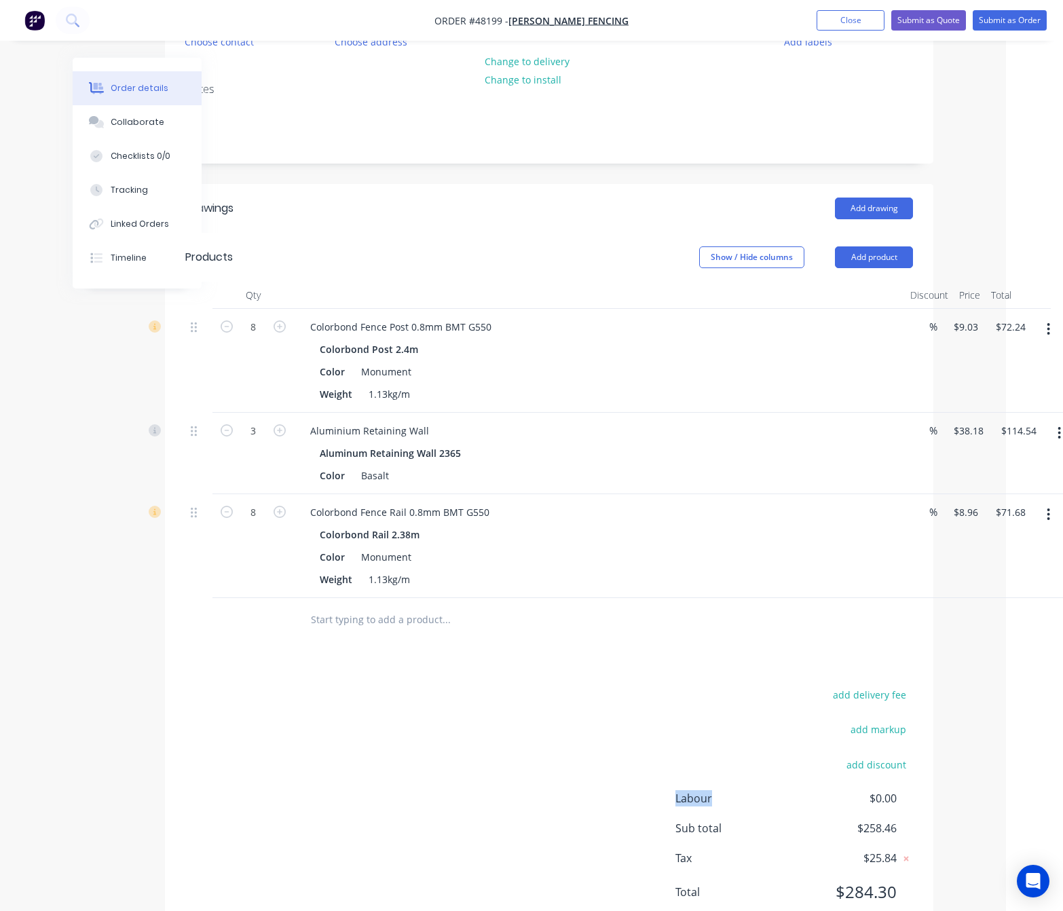
scroll to position [206, 57]
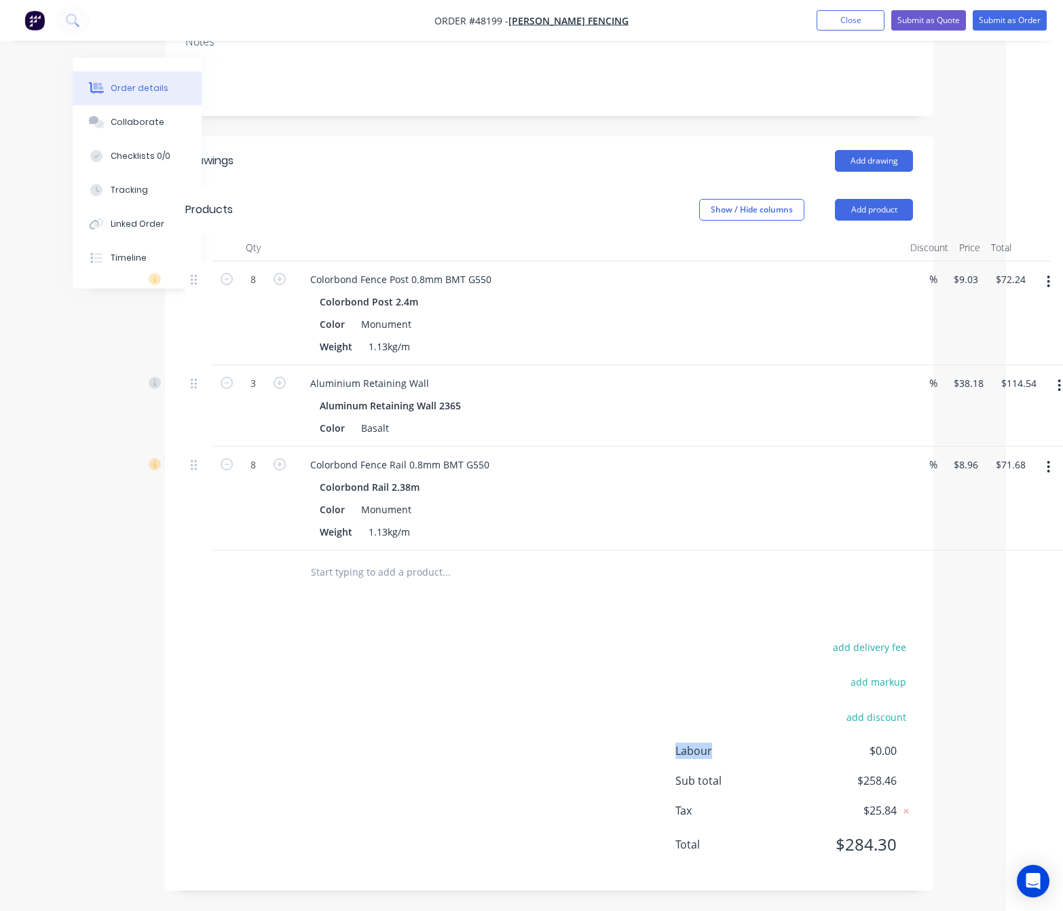
click at [397, 656] on div "add delivery fee add markup add discount Labour $0.00 Sub total $258.46 Tax $25…" at bounding box center [549, 754] width 728 height 232
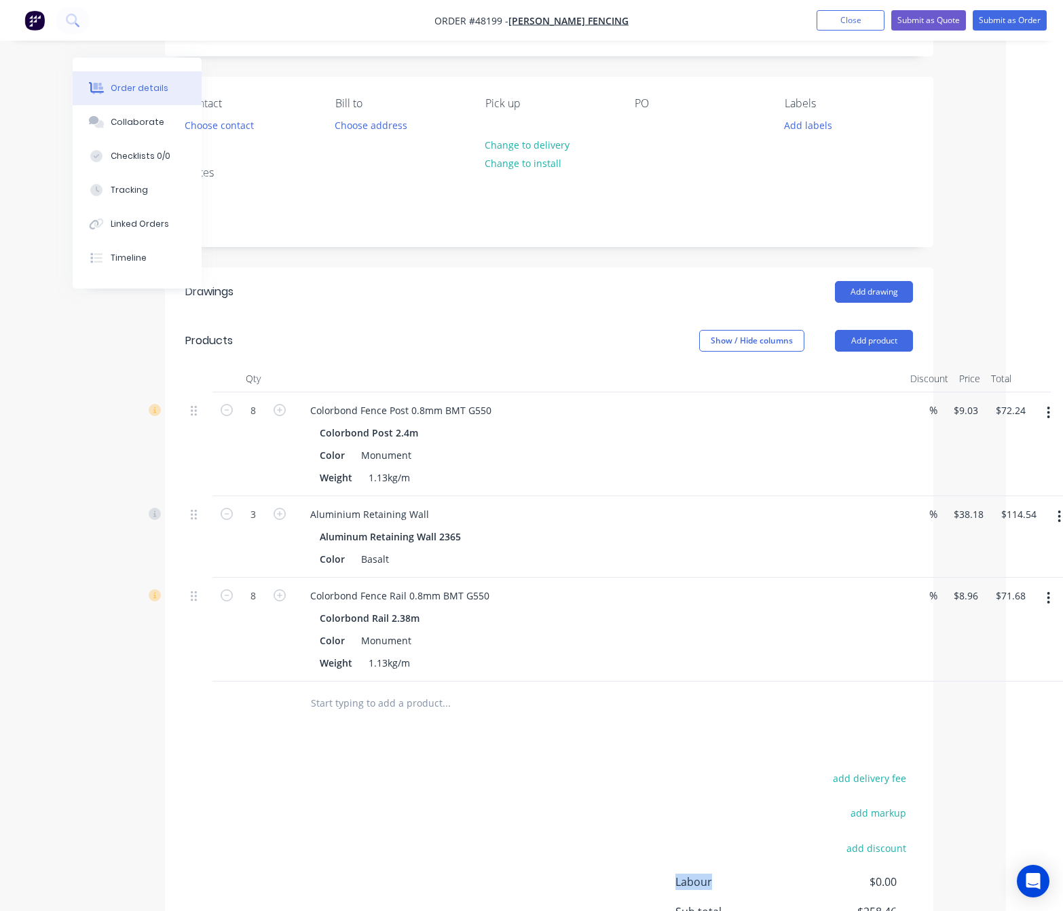
scroll to position [0, 57]
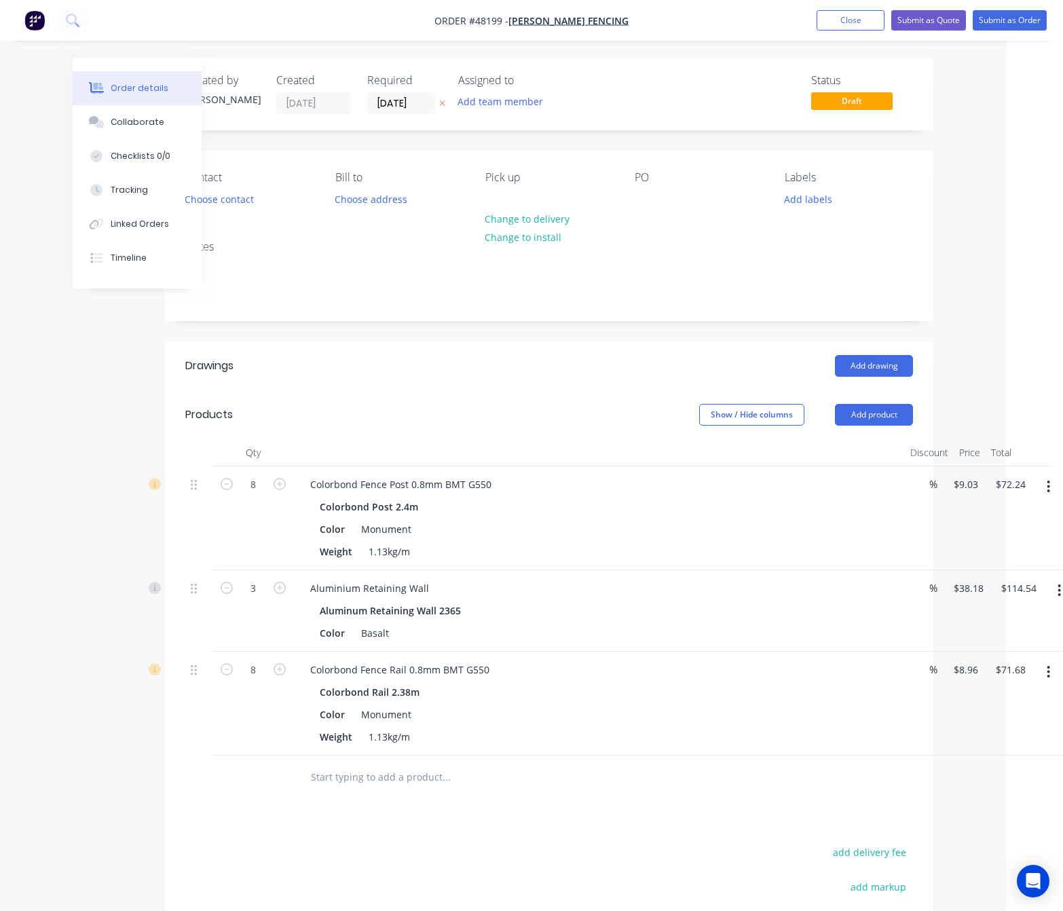
click at [1000, 33] on nav "Order #48199 - Tony Fencing Add product Close Submit as Quote Submit as Order" at bounding box center [531, 20] width 1063 height 41
click at [1005, 26] on button "Submit as Order" at bounding box center [1010, 20] width 74 height 20
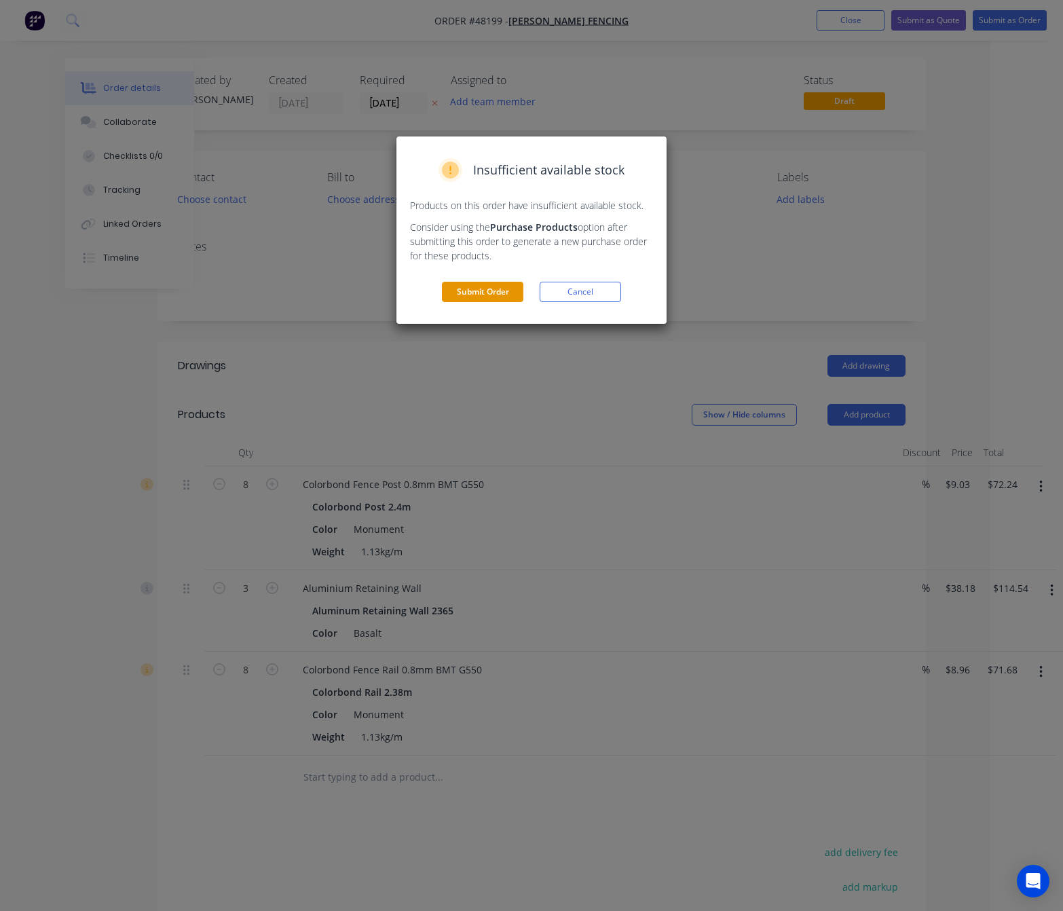
click at [491, 297] on button "Submit Order" at bounding box center [482, 292] width 81 height 20
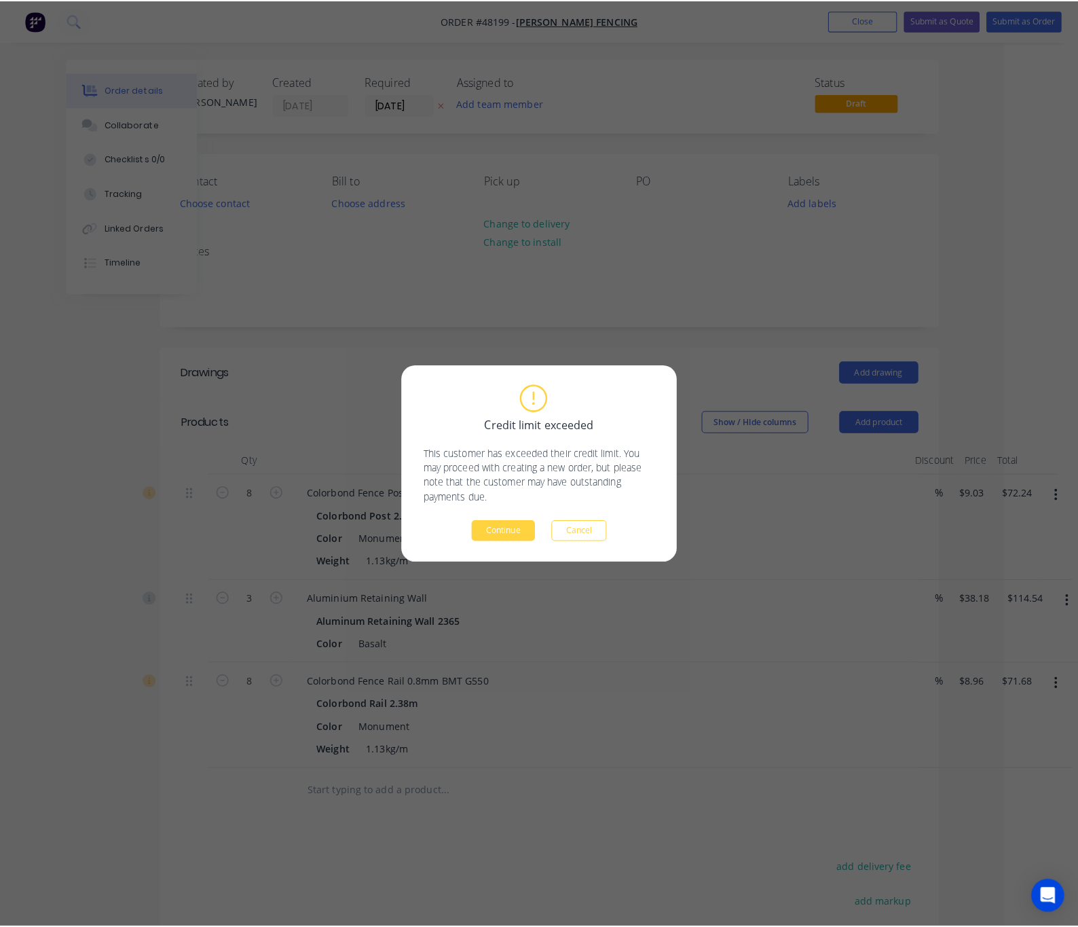
scroll to position [0, 54]
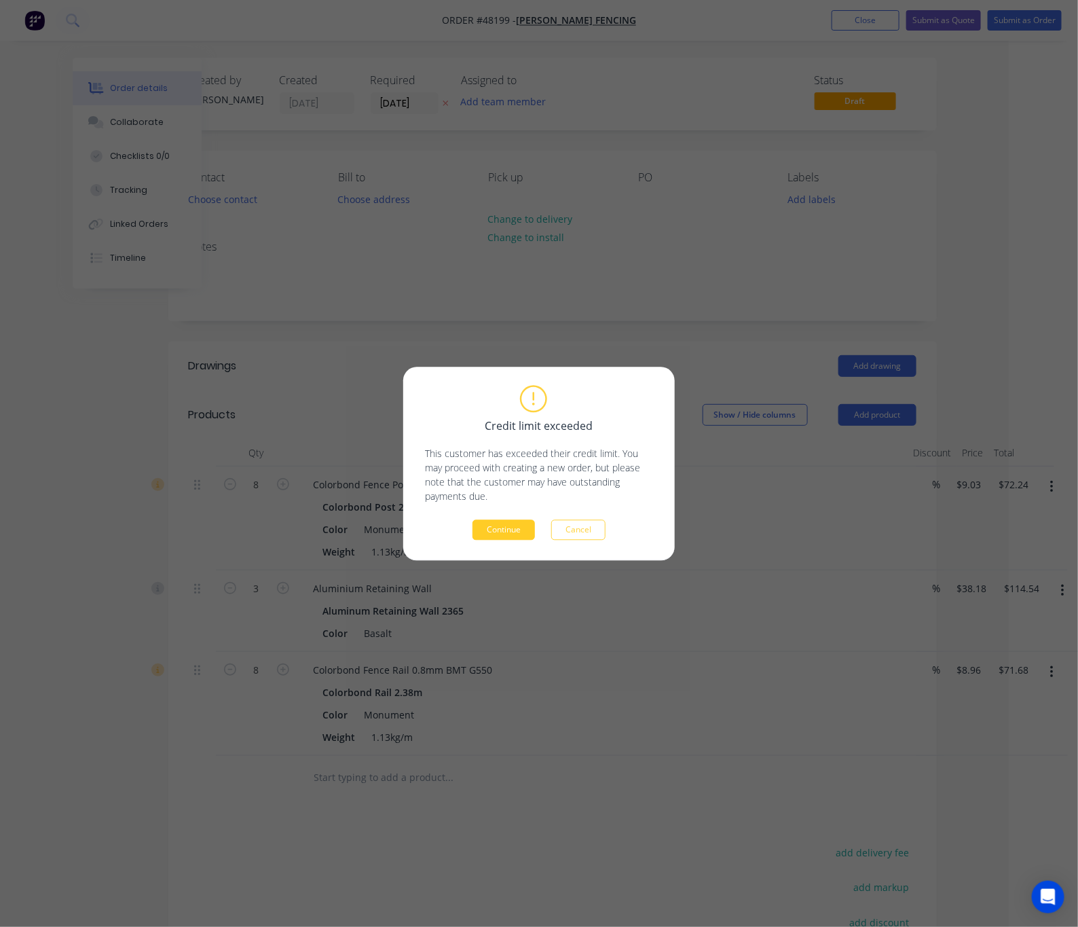
click at [505, 523] on button "Continue" at bounding box center [504, 529] width 62 height 20
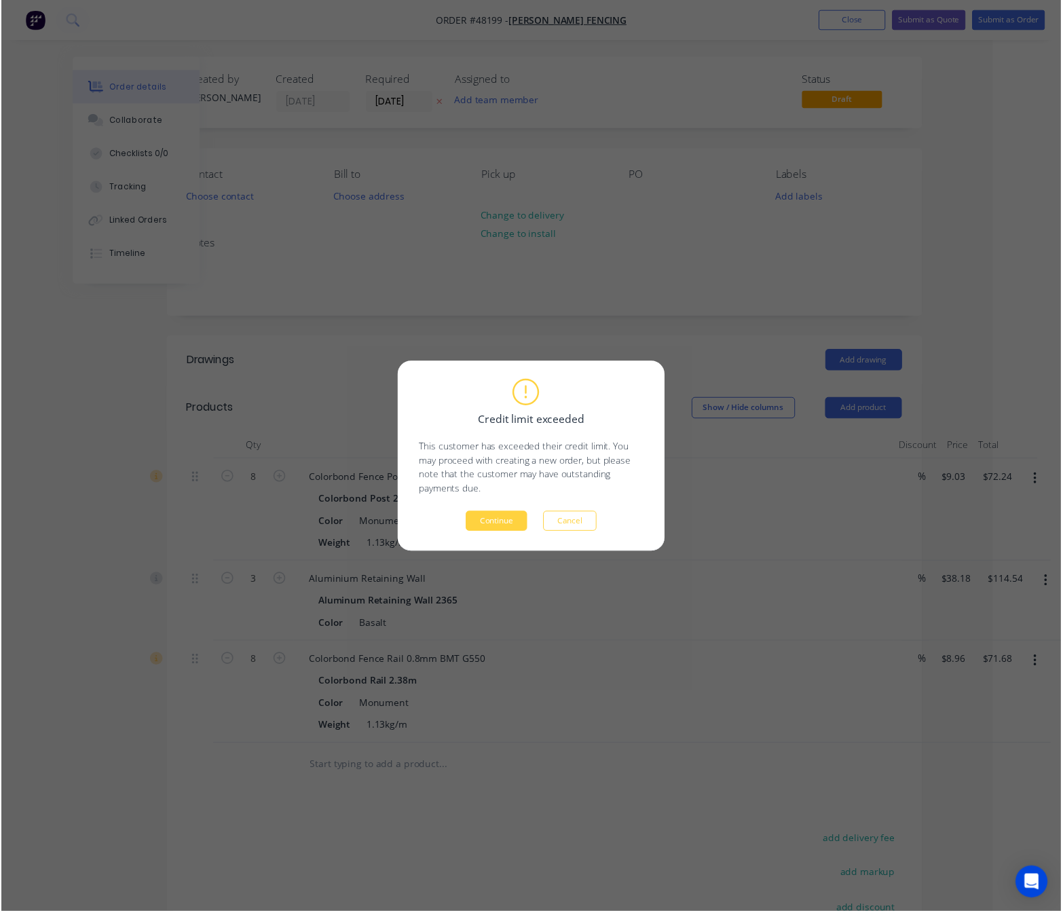
scroll to position [0, 0]
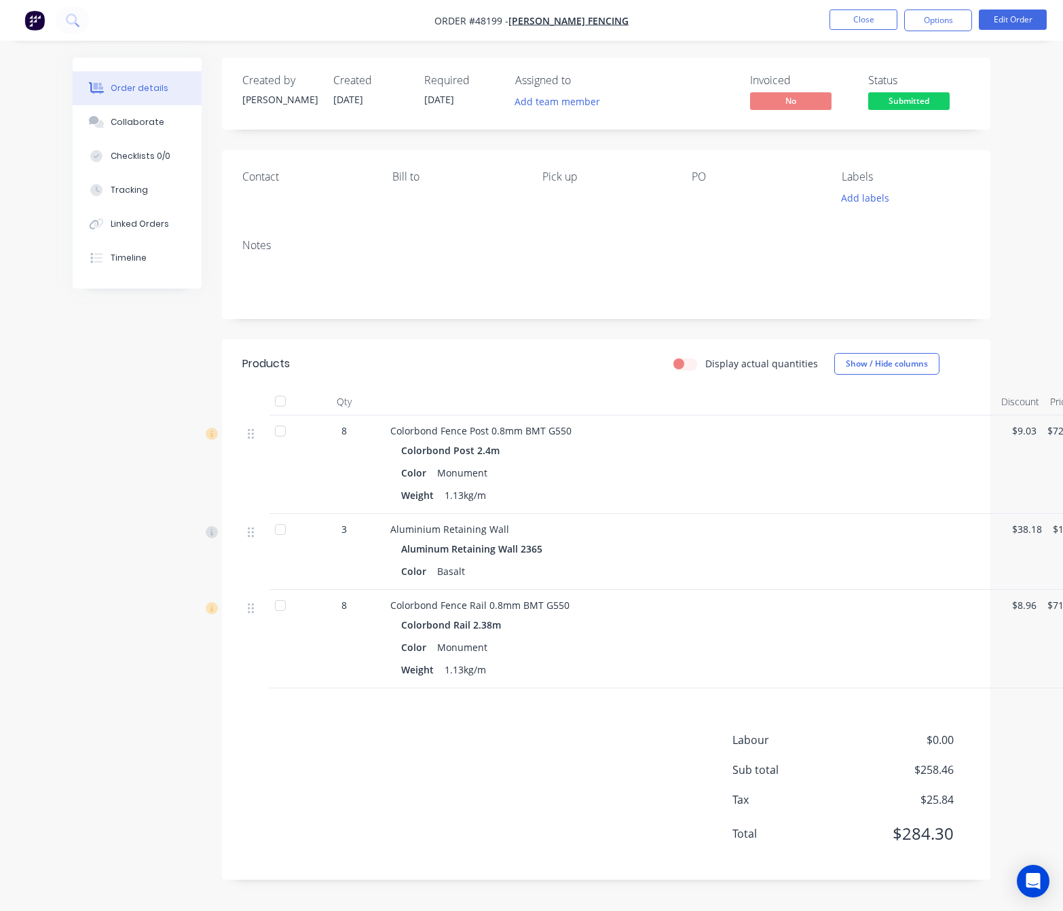
click at [943, 33] on nav "Order #48199 - Tony Fencing Close Options Edit Order" at bounding box center [531, 20] width 1063 height 41
click at [943, 18] on button "Options" at bounding box center [938, 21] width 68 height 22
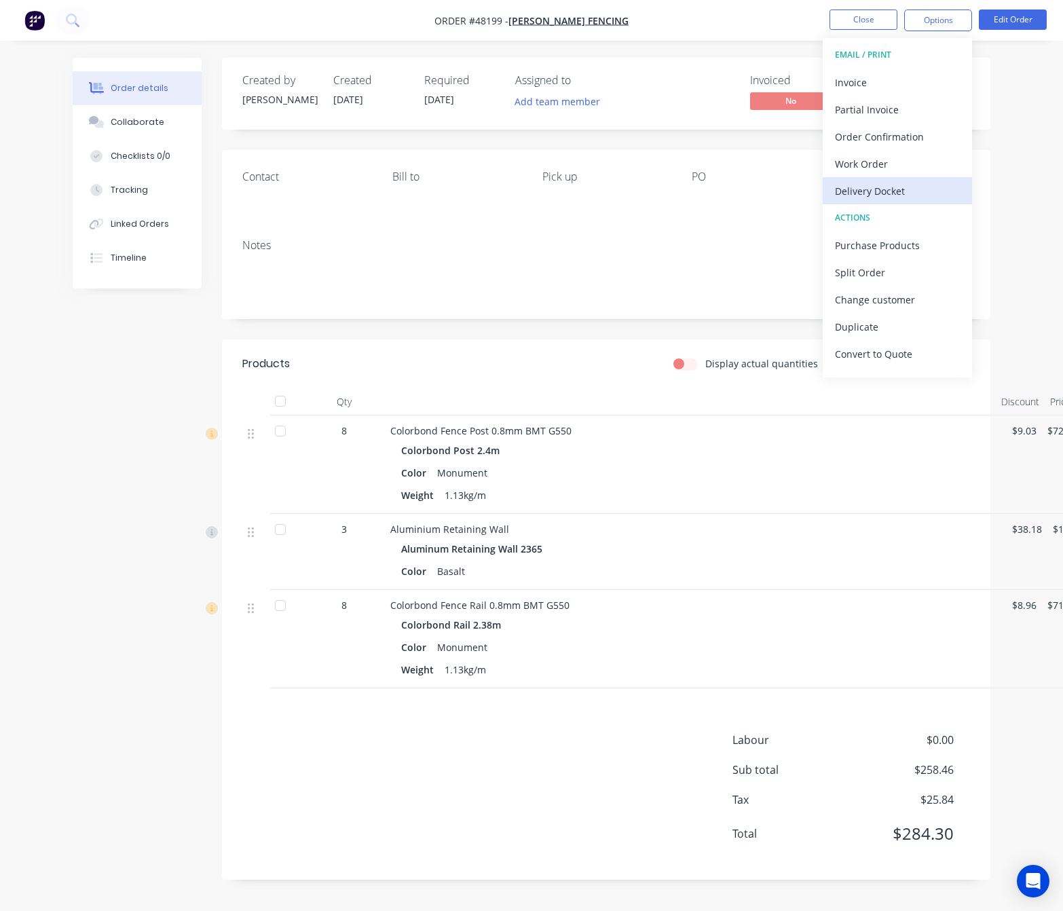
click at [898, 191] on div "Delivery Docket" at bounding box center [897, 191] width 125 height 20
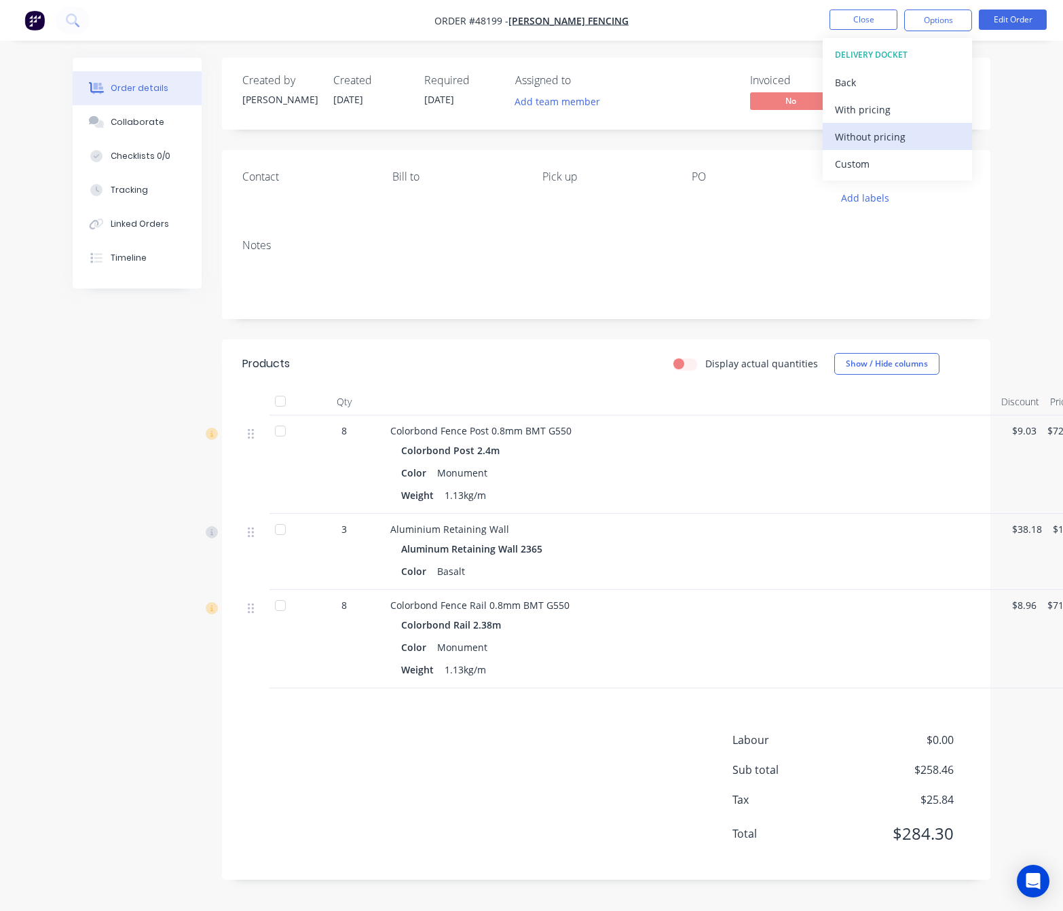
click at [906, 143] on div "Without pricing" at bounding box center [897, 137] width 125 height 20
drag, startPoint x: 1000, startPoint y: 190, endPoint x: 1011, endPoint y: 190, distance: 10.9
click at [1002, 190] on div "Order details Collaborate Checklists 0/0 Tracking Linked Orders Timeline Order …" at bounding box center [531, 479] width 945 height 843
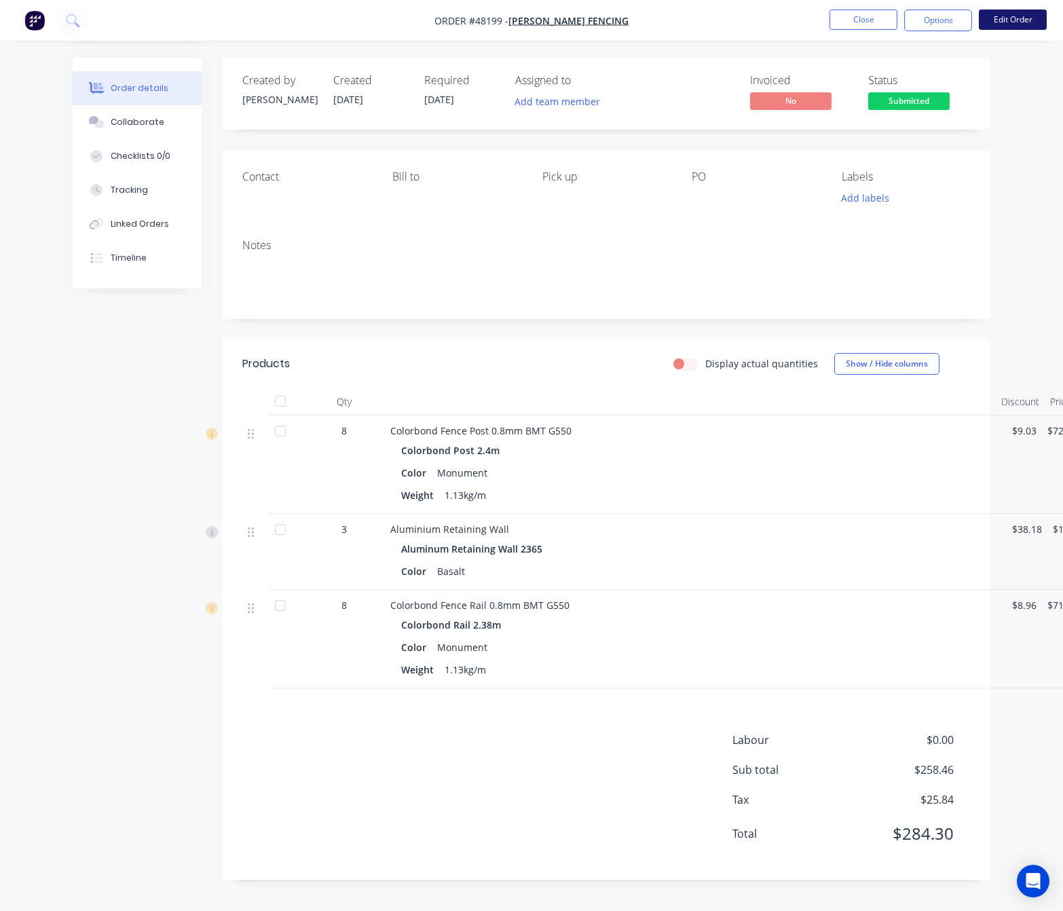
click at [1004, 17] on button "Edit Order" at bounding box center [1013, 20] width 68 height 20
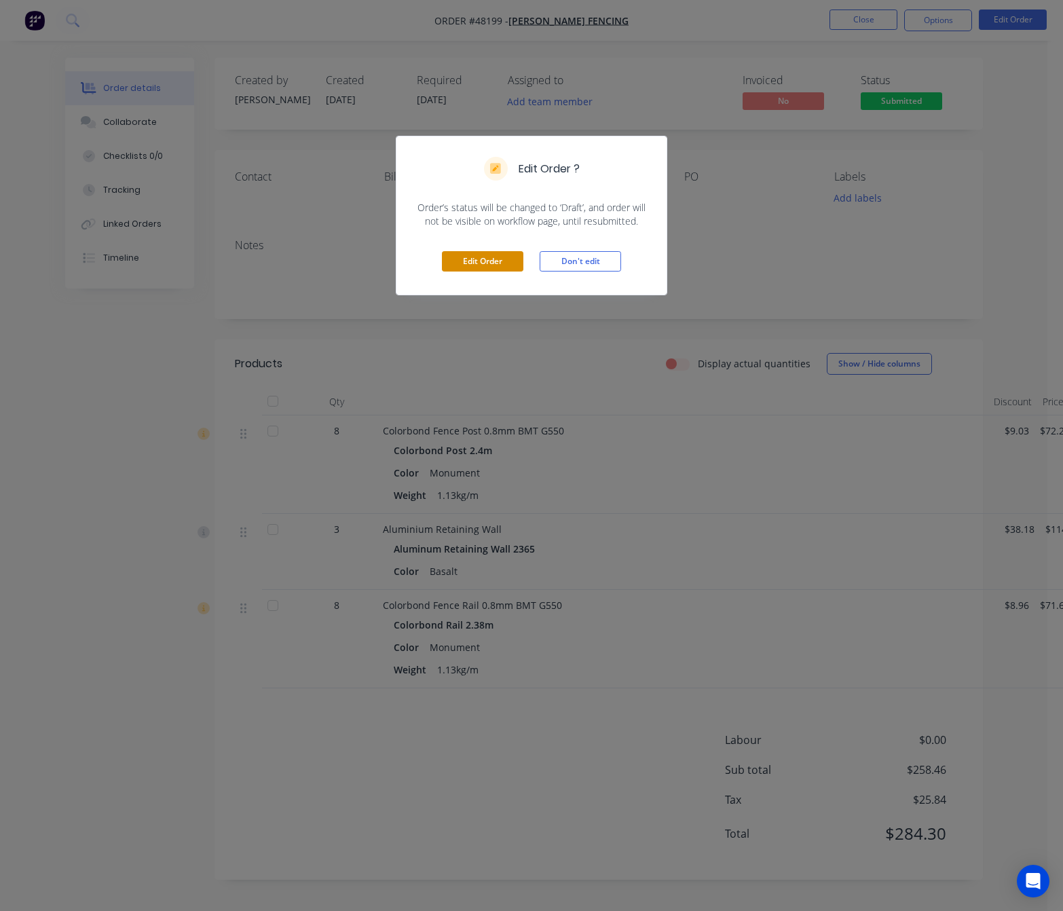
click at [492, 261] on button "Edit Order" at bounding box center [482, 261] width 81 height 20
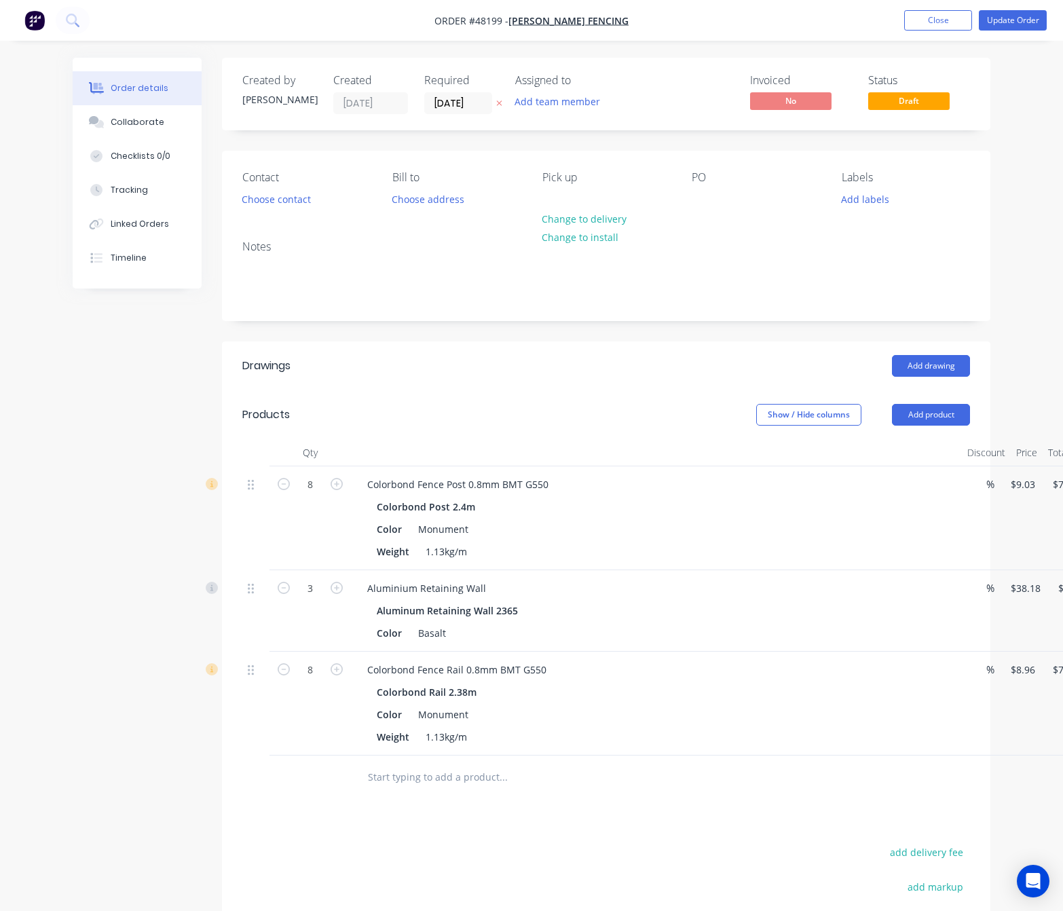
scroll to position [0, 70]
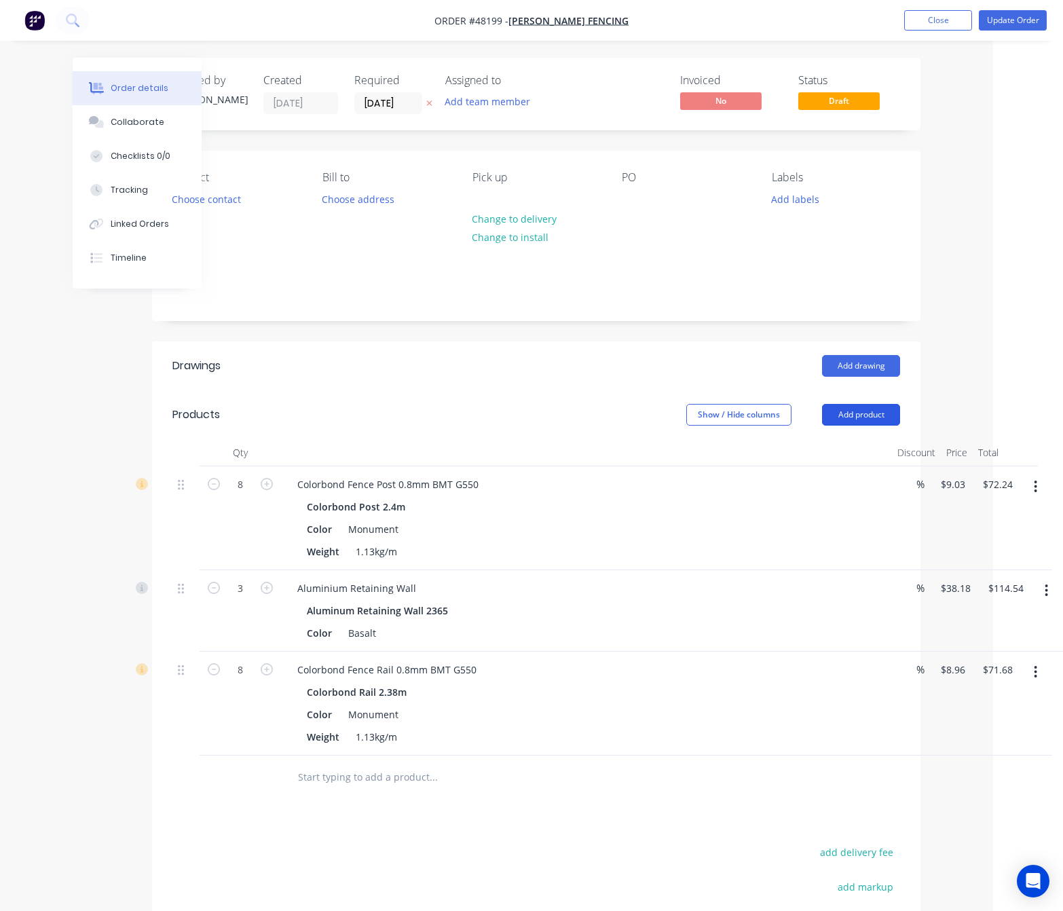
click at [868, 406] on button "Add product" at bounding box center [861, 415] width 78 height 22
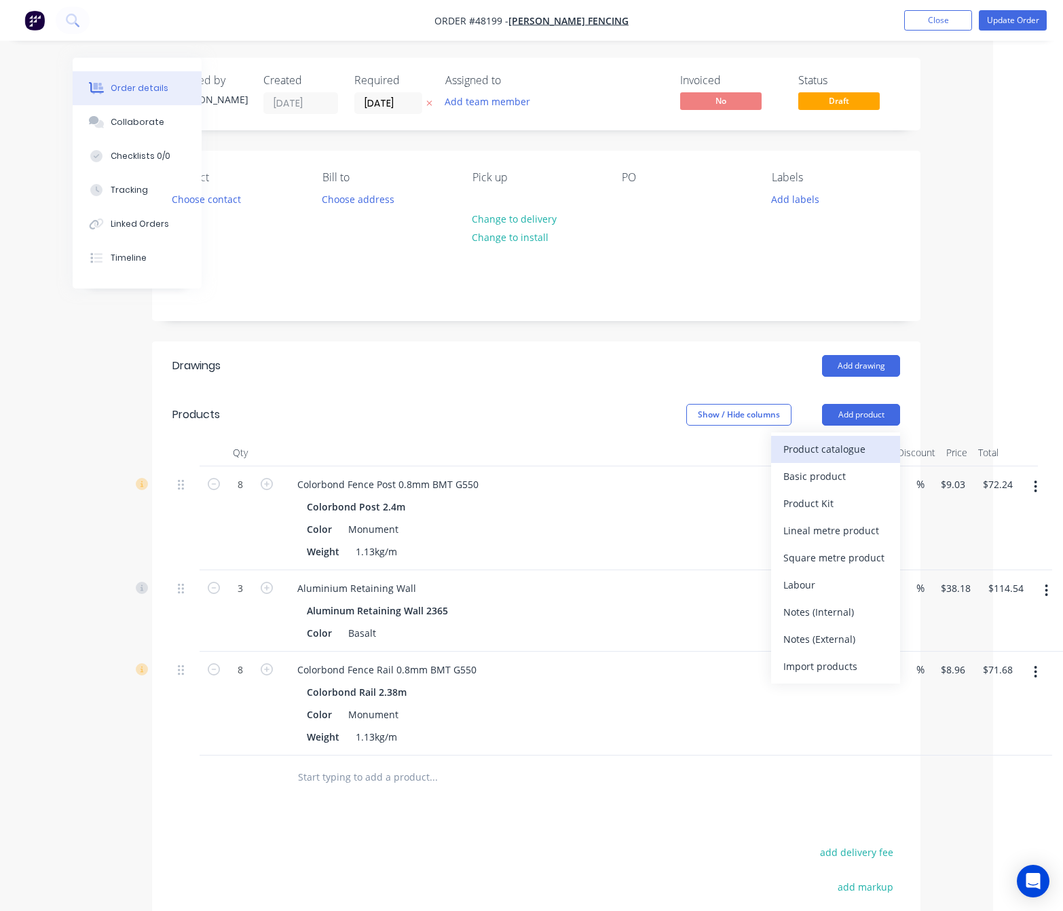
click at [862, 449] on div "Product catalogue" at bounding box center [835, 449] width 105 height 20
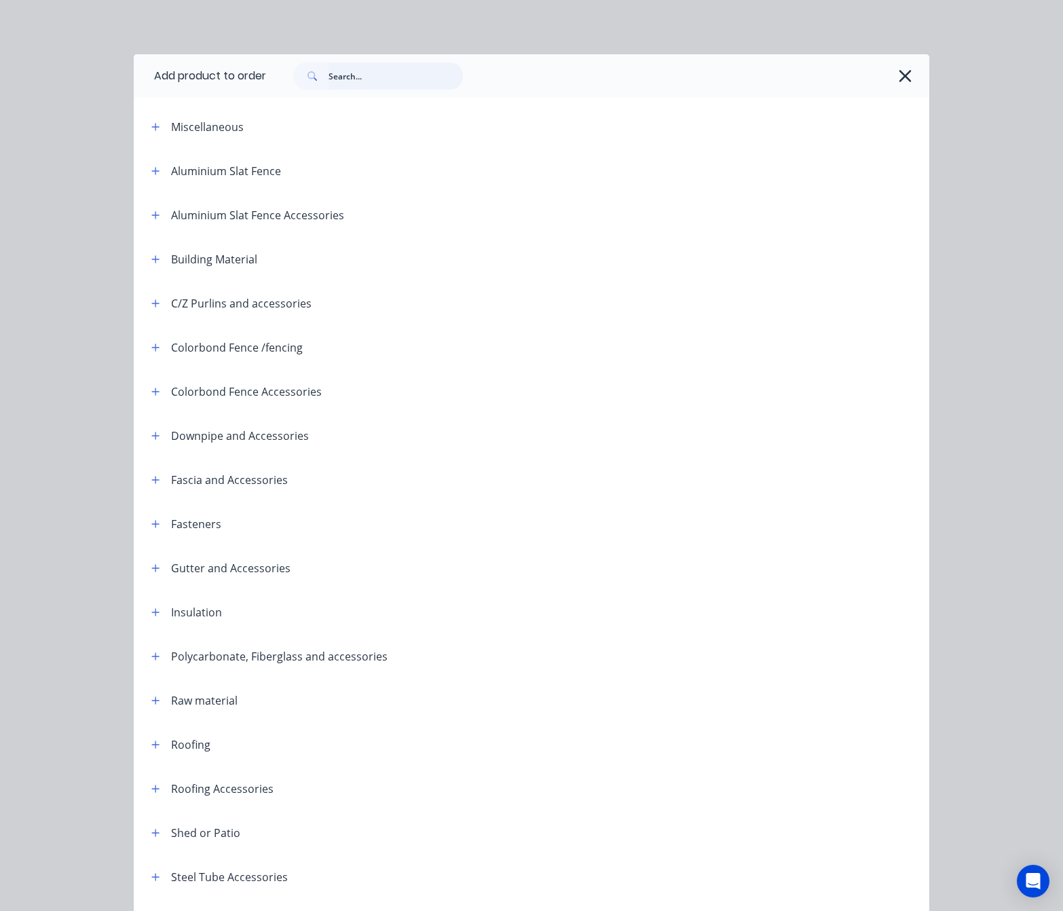
click at [330, 76] on input "text" at bounding box center [396, 75] width 134 height 27
type input "16"
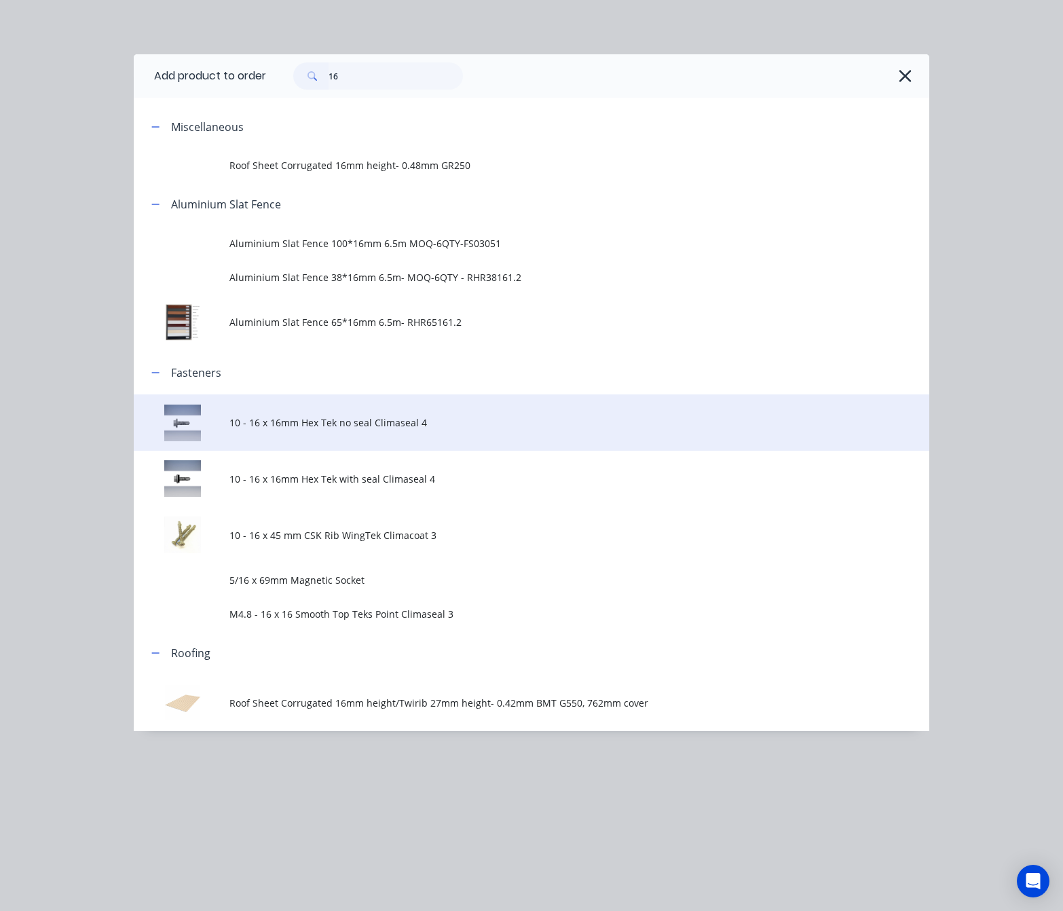
click at [540, 424] on span "10 - 16 x 16mm Hex Tek no seal Climaseal 4" at bounding box center [509, 422] width 560 height 14
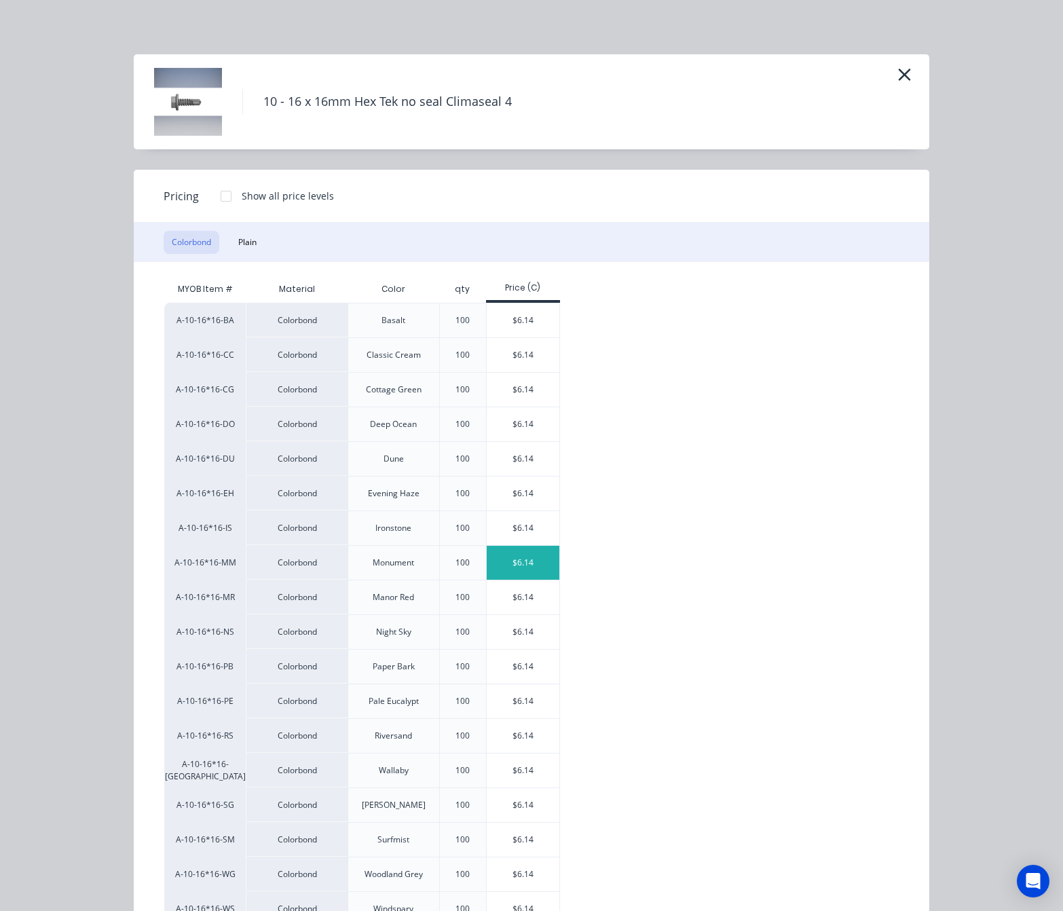
click at [506, 559] on div "$6.14" at bounding box center [523, 563] width 73 height 34
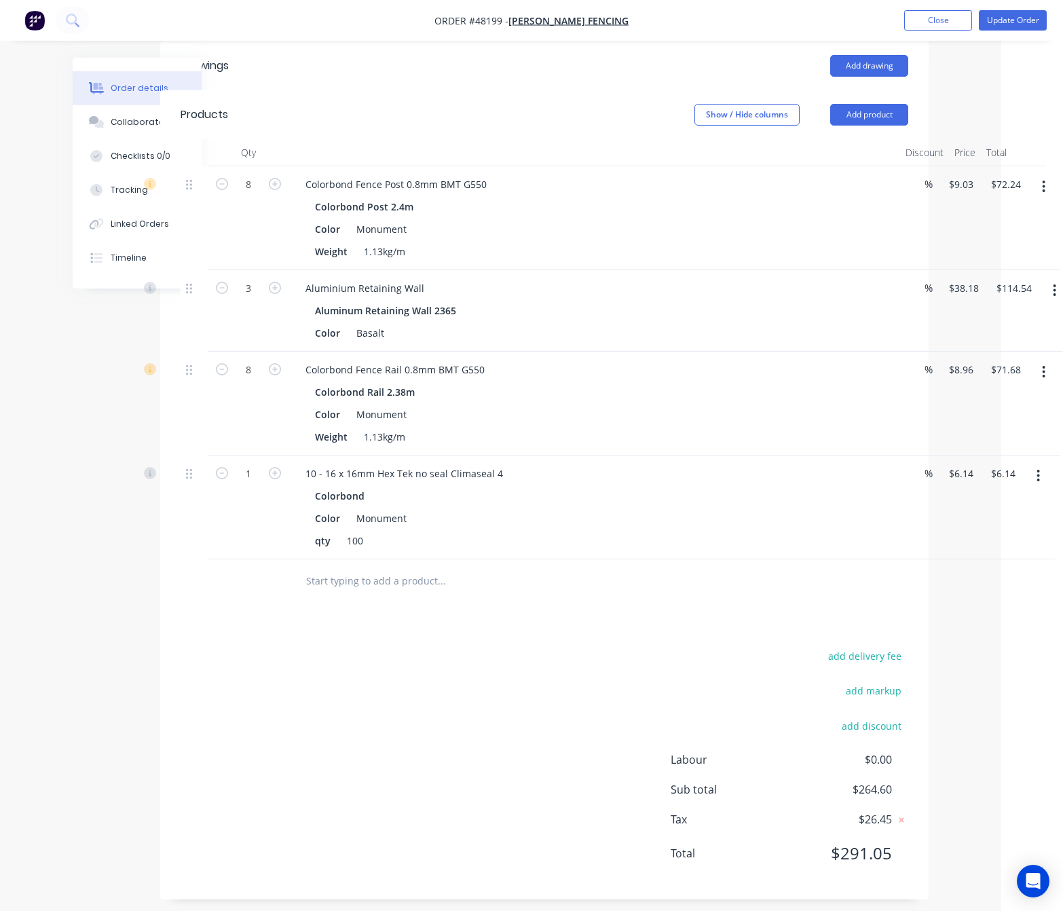
scroll to position [312, 62]
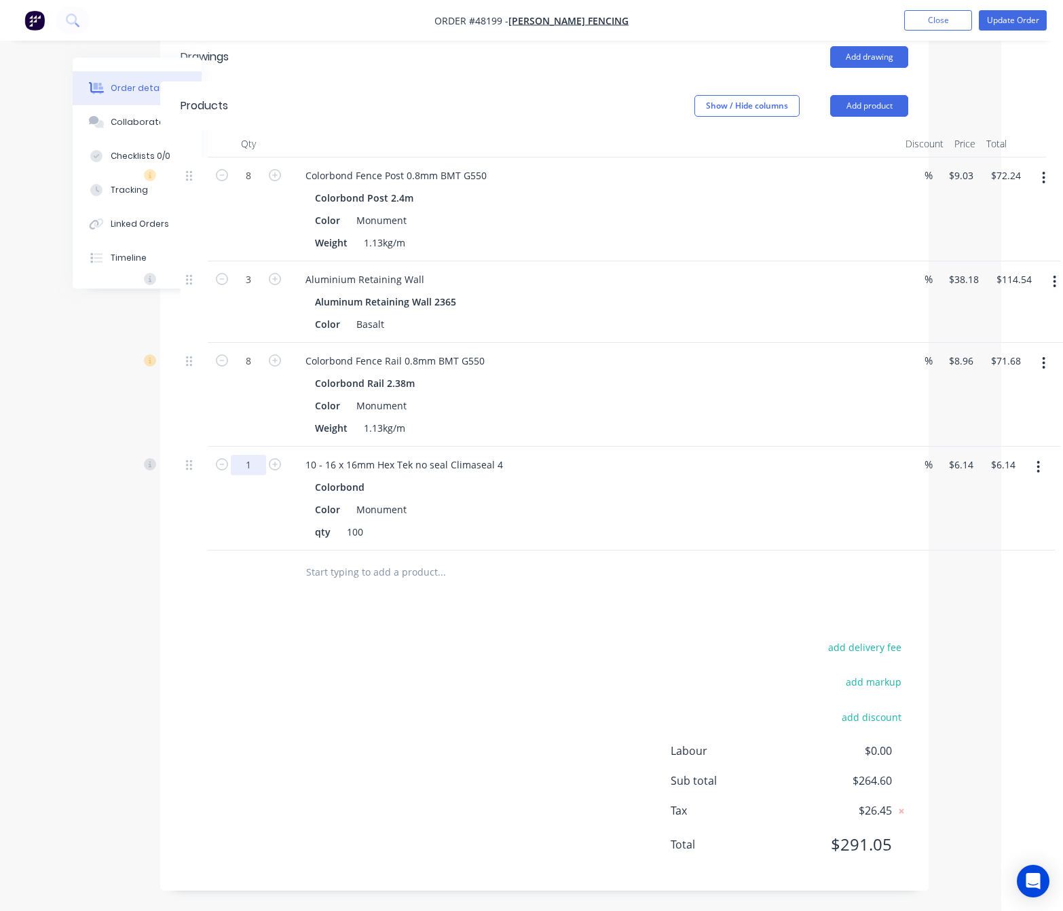
drag, startPoint x: 253, startPoint y: 453, endPoint x: 255, endPoint y: 467, distance: 14.3
click at [253, 454] on div "1" at bounding box center [248, 464] width 35 height 20
click at [255, 186] on input "1" at bounding box center [248, 176] width 35 height 20
type input "0.64"
type input "$3.93"
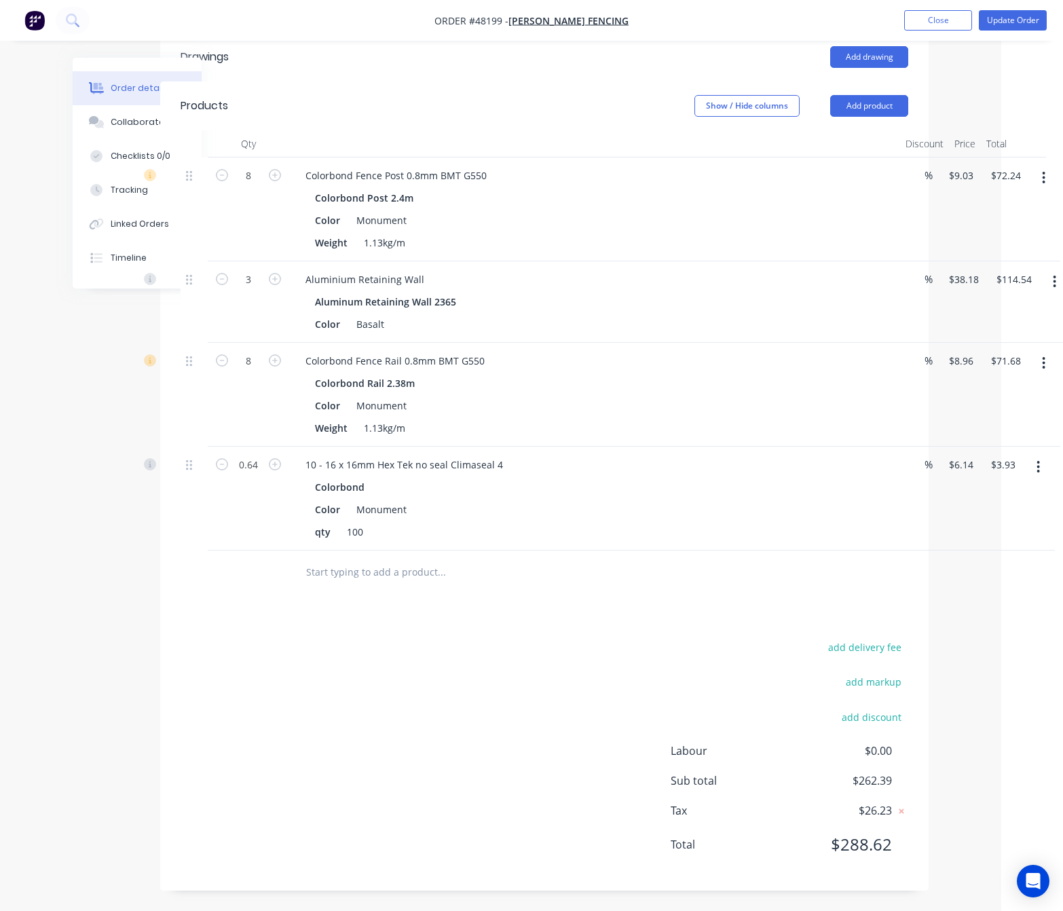
click at [261, 633] on div "Drawings Add drawing Products Show / Hide columns Add product Qty Discount Pric…" at bounding box center [544, 462] width 769 height 858
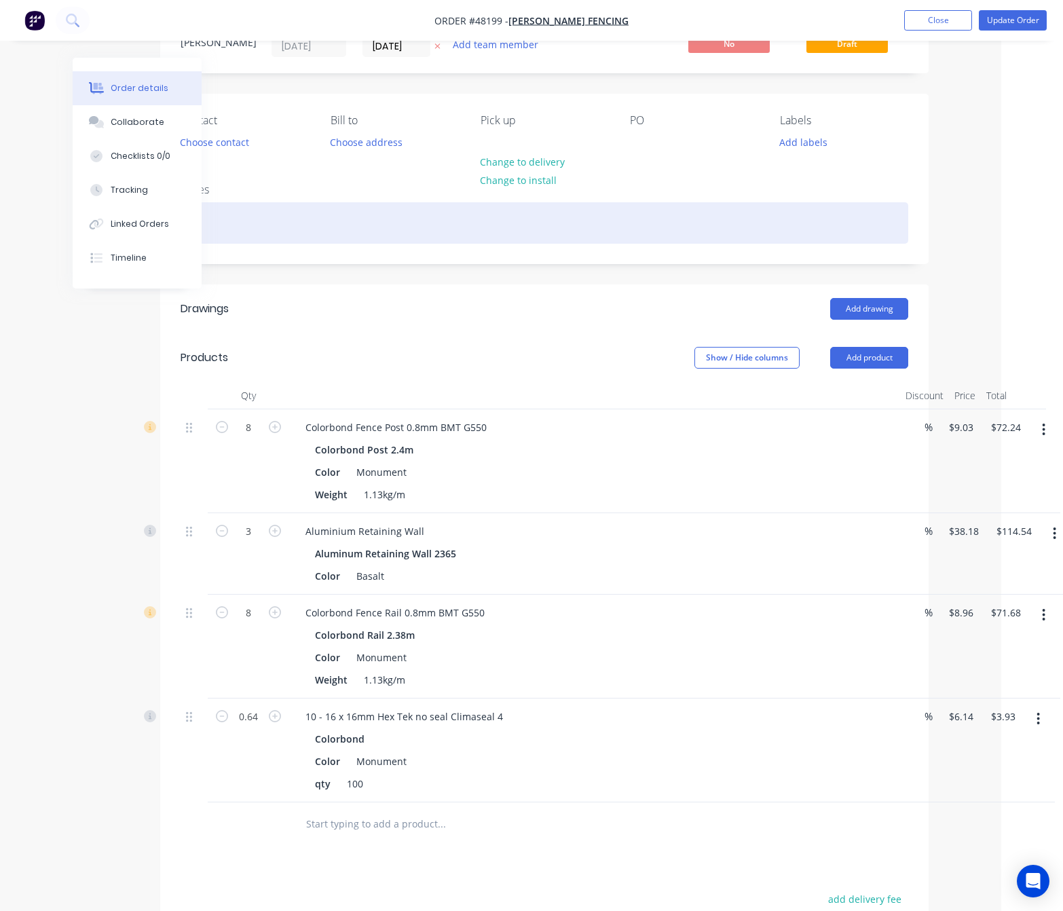
scroll to position [0, 62]
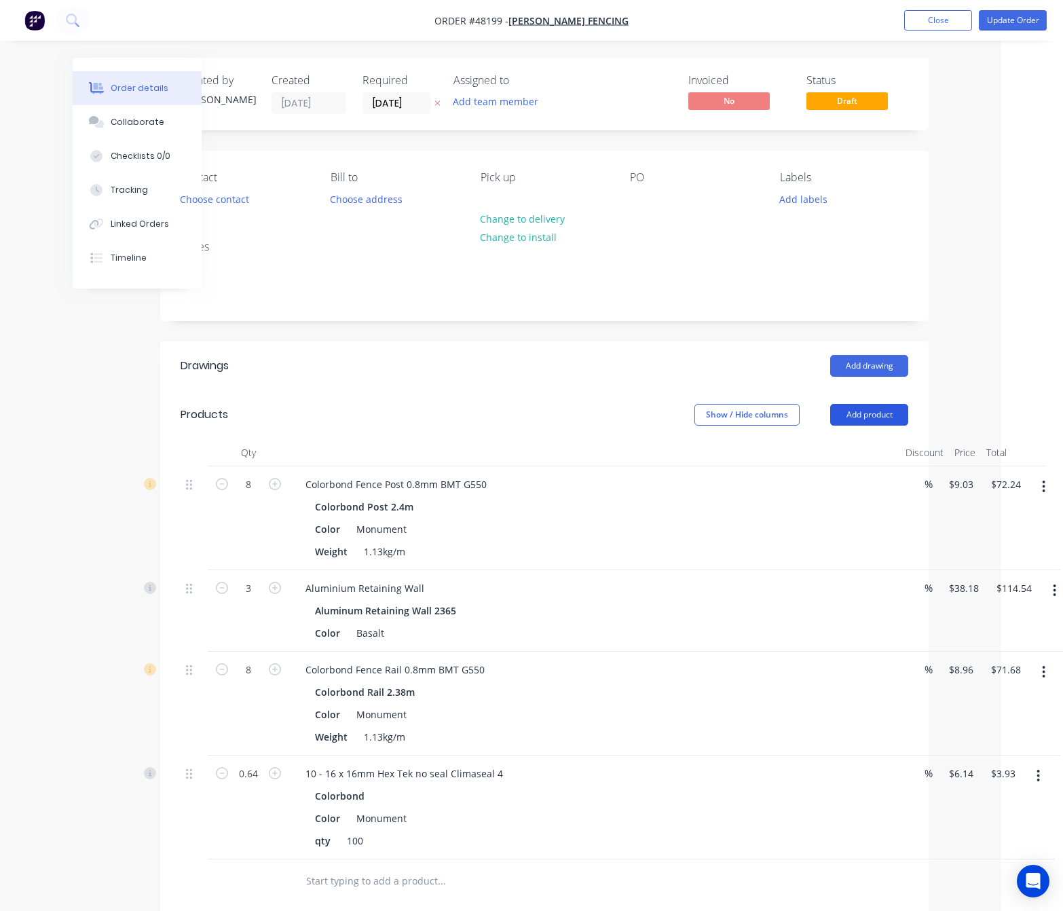
click at [868, 414] on button "Add product" at bounding box center [869, 415] width 78 height 22
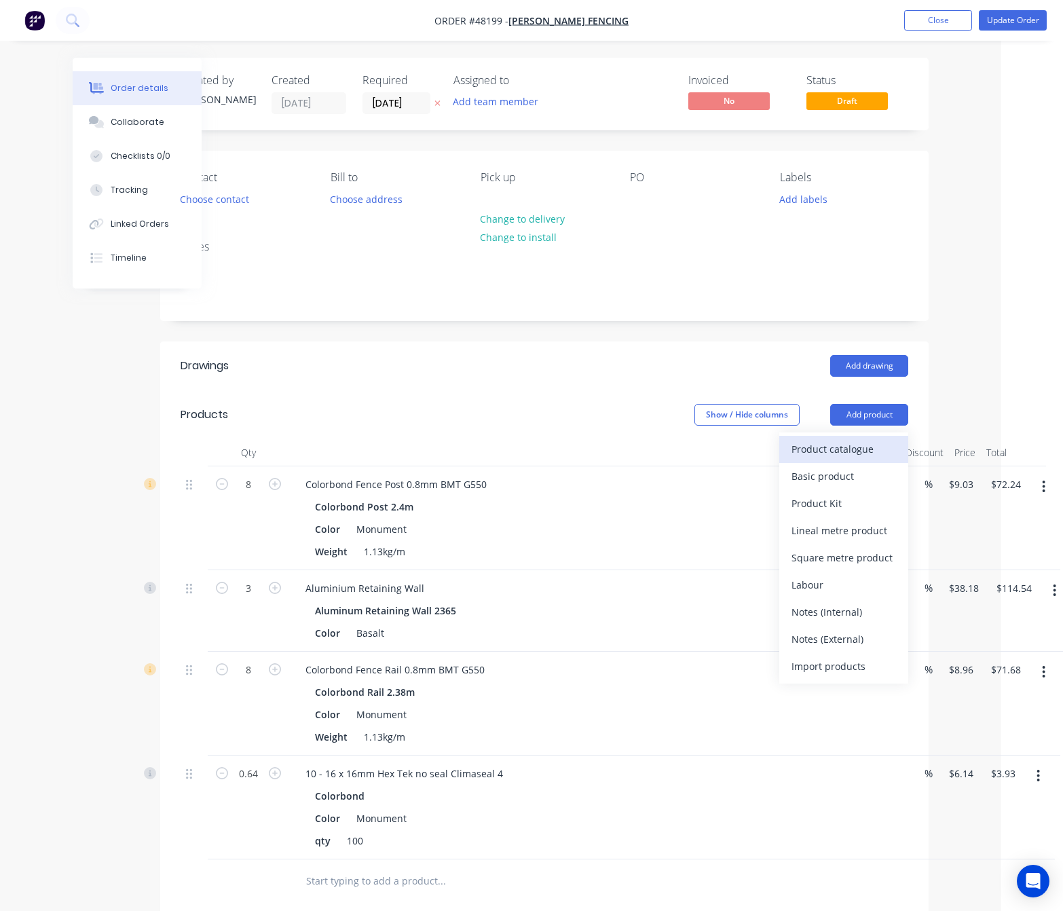
click at [864, 447] on div "Product catalogue" at bounding box center [844, 449] width 105 height 20
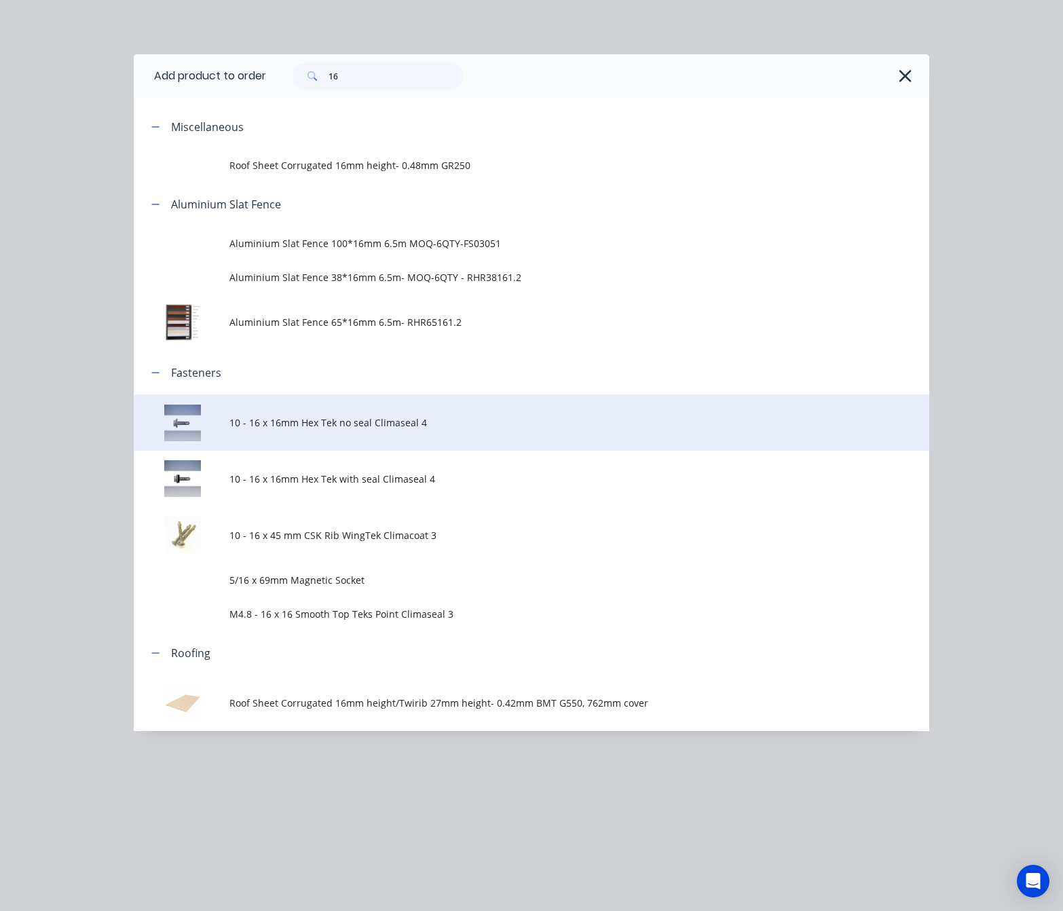
click at [461, 422] on span "10 - 16 x 16mm Hex Tek no seal Climaseal 4" at bounding box center [509, 422] width 560 height 14
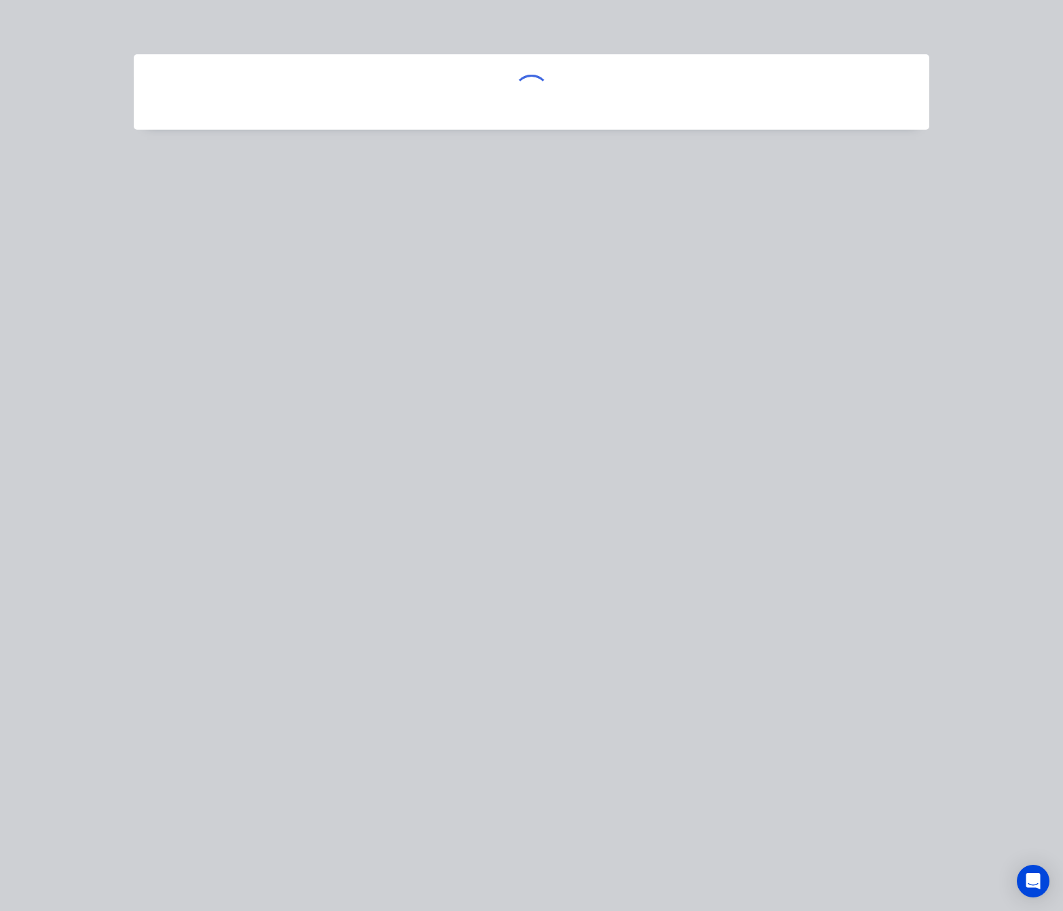
scroll to position [331, 62]
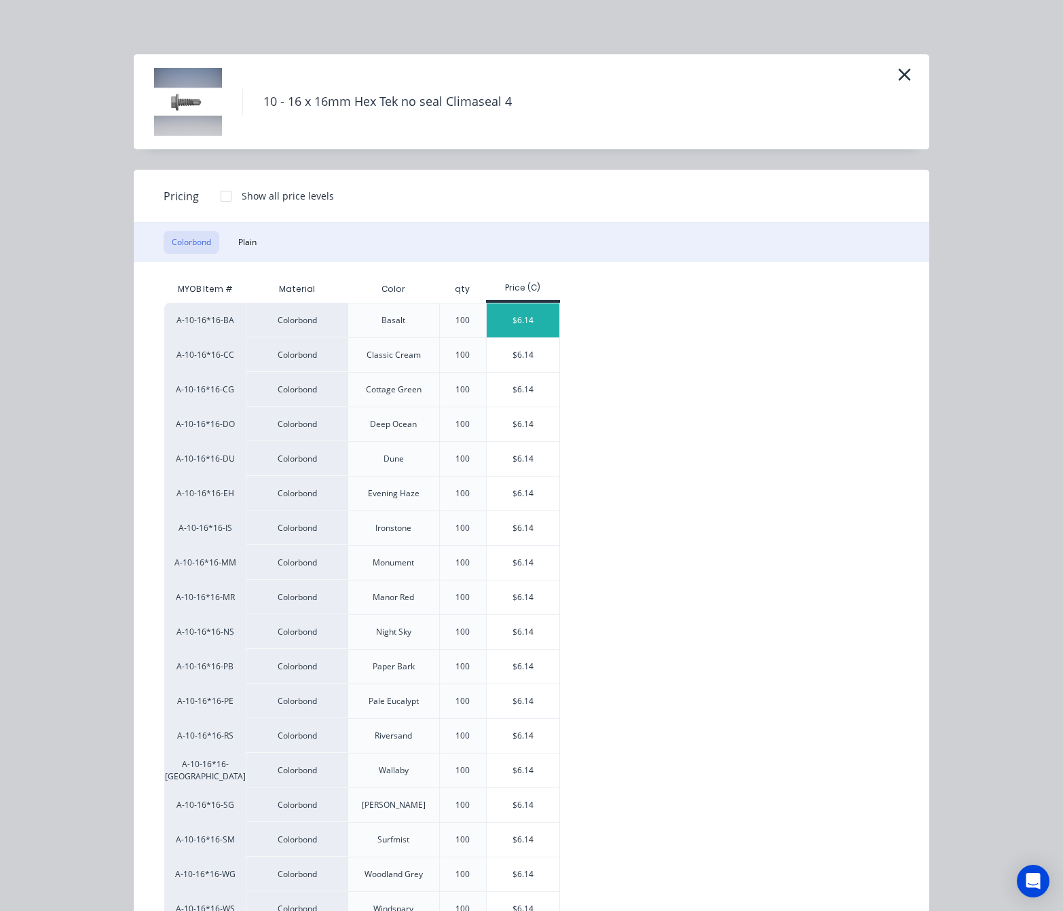
click at [492, 306] on div "$6.14" at bounding box center [523, 320] width 73 height 34
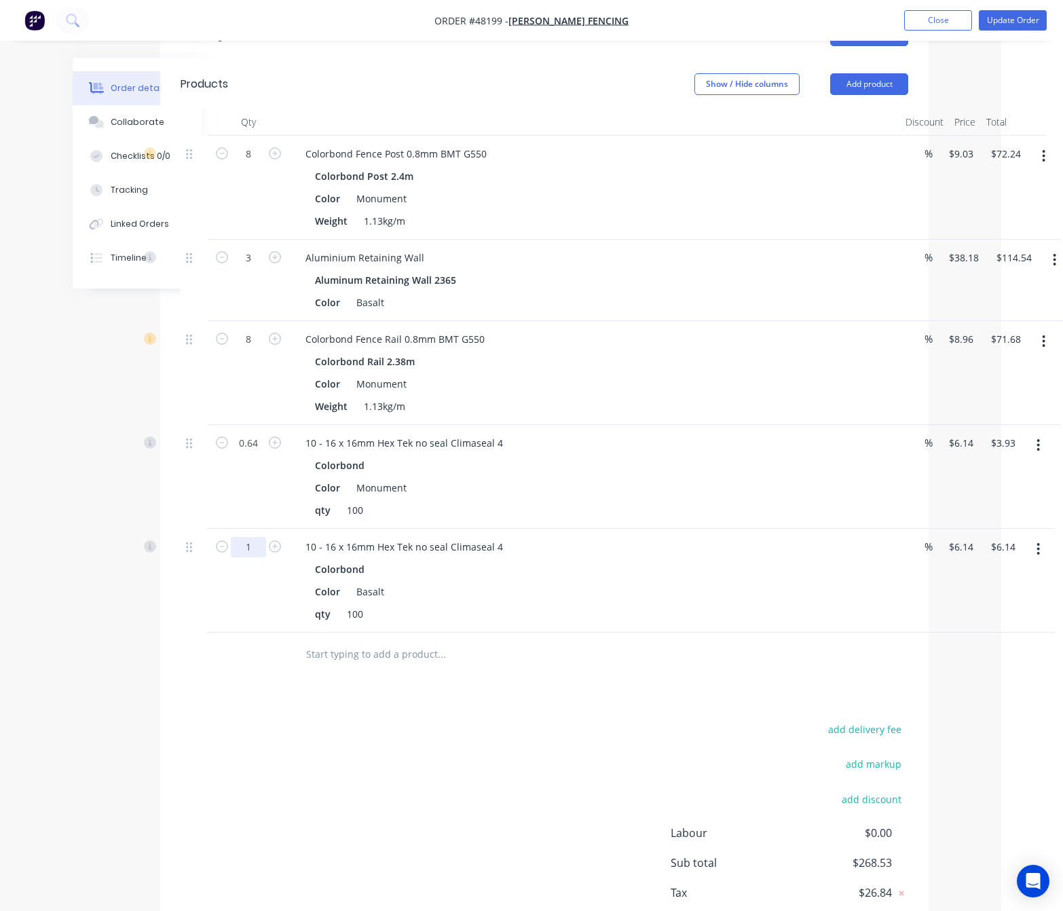
click at [257, 164] on input "1" at bounding box center [248, 154] width 35 height 20
type input "1"
type input "0.12"
type input "$0.74"
click at [308, 729] on div "add delivery fee add markup add discount Labour $0.00 Sub total $268.53 Tax $26…" at bounding box center [545, 836] width 728 height 232
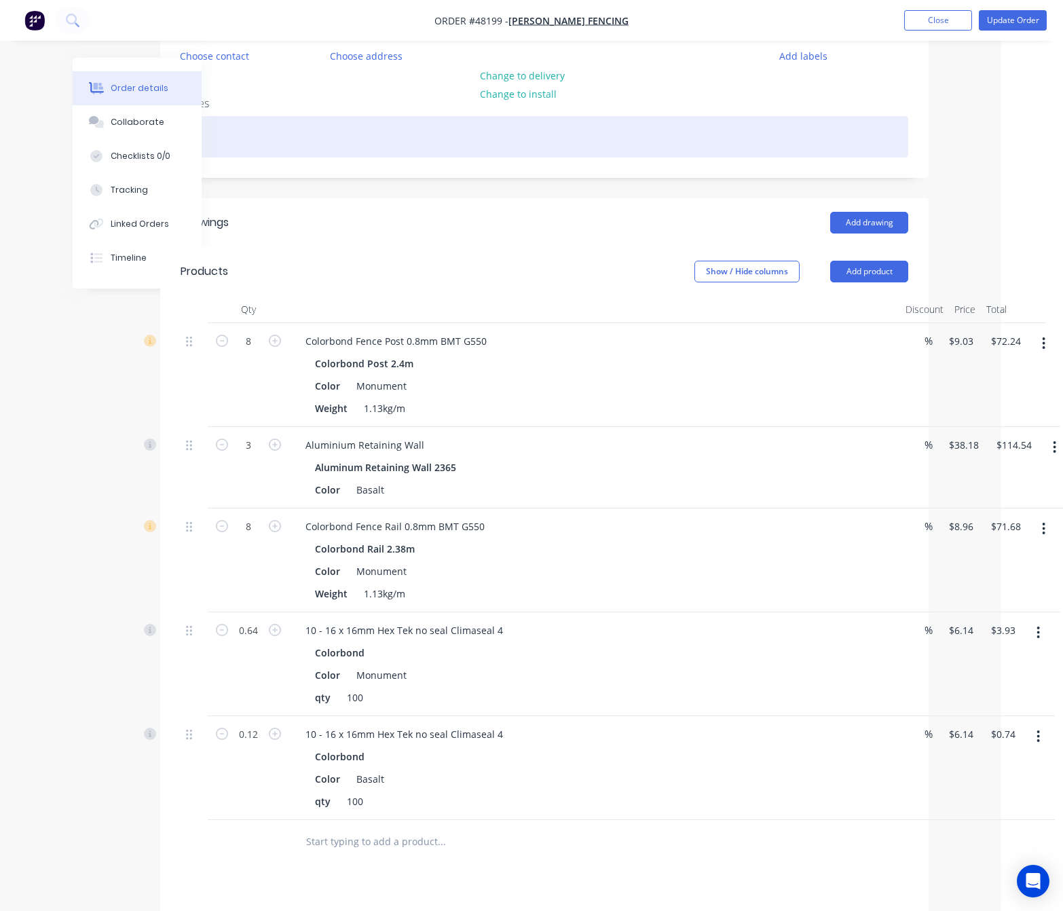
scroll to position [0, 62]
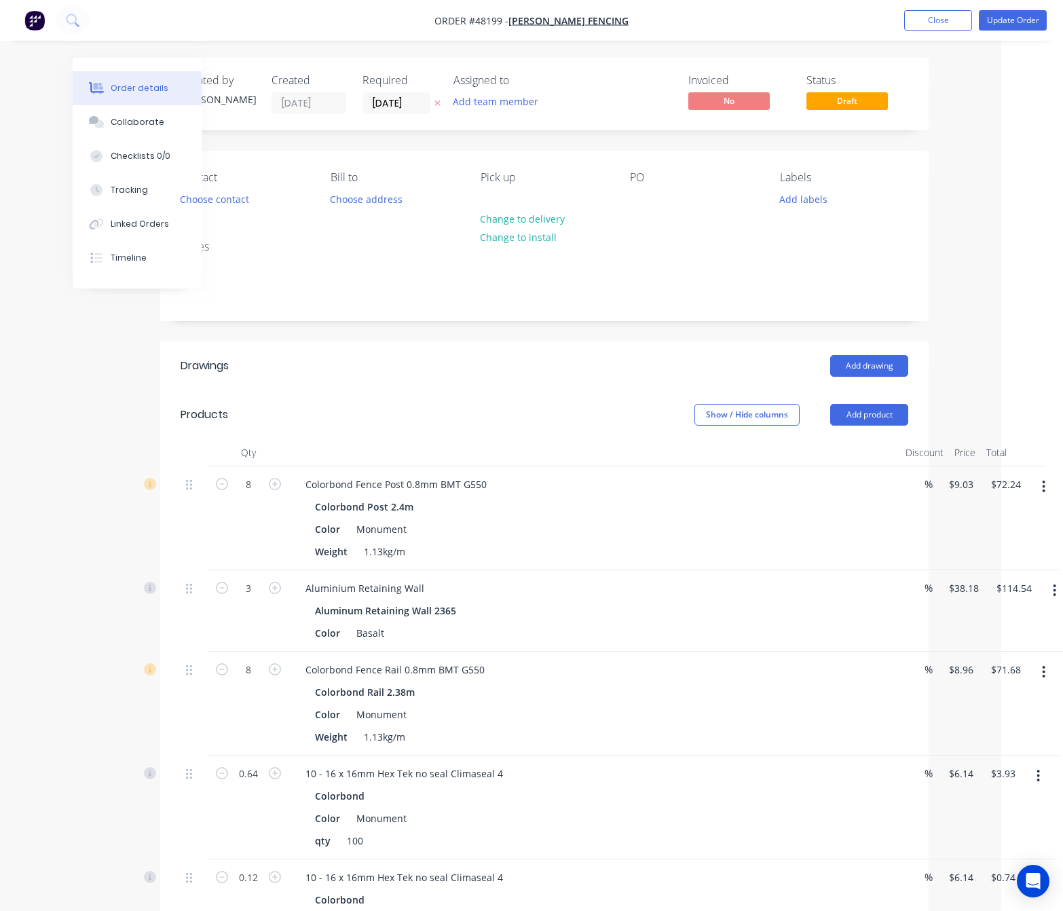
click at [1054, 24] on ul "Add product Close Update Order" at bounding box center [975, 20] width 175 height 20
click at [1011, 25] on button "Update Order" at bounding box center [1013, 20] width 68 height 20
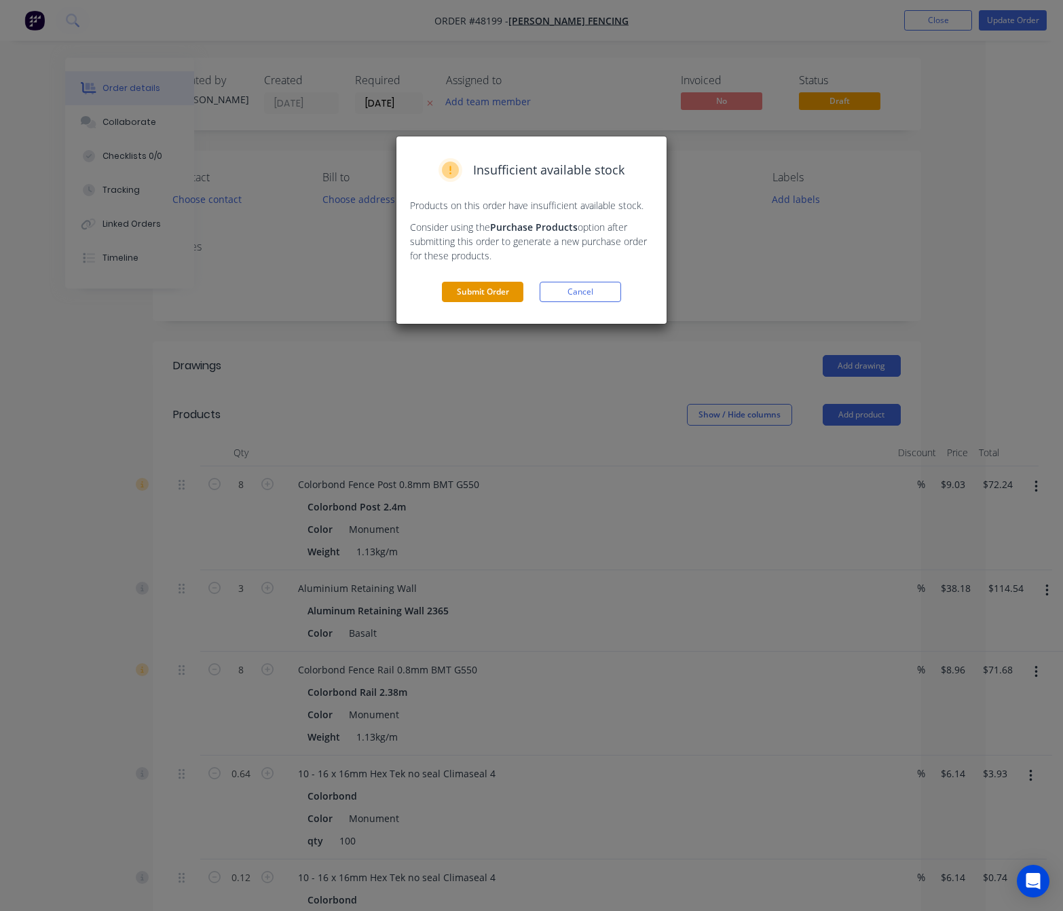
click at [483, 287] on button "Submit Order" at bounding box center [482, 292] width 81 height 20
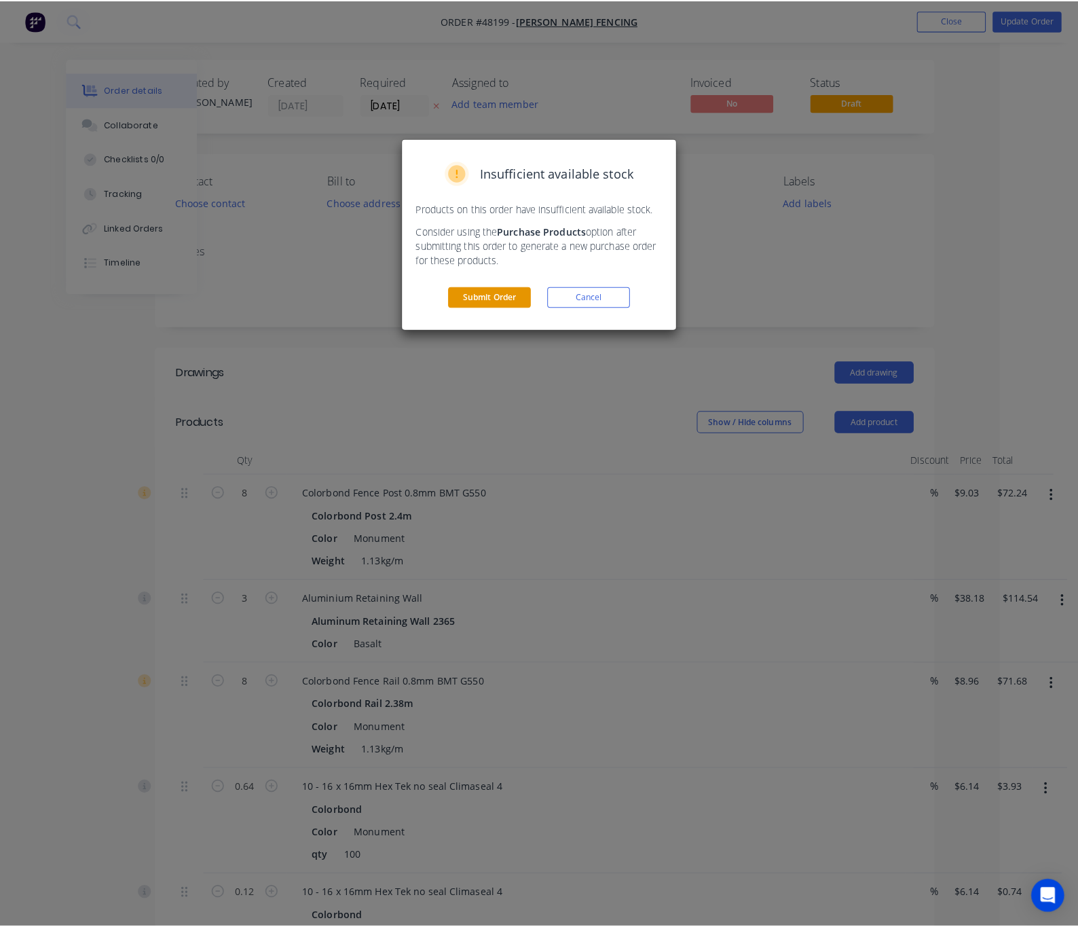
scroll to position [0, 54]
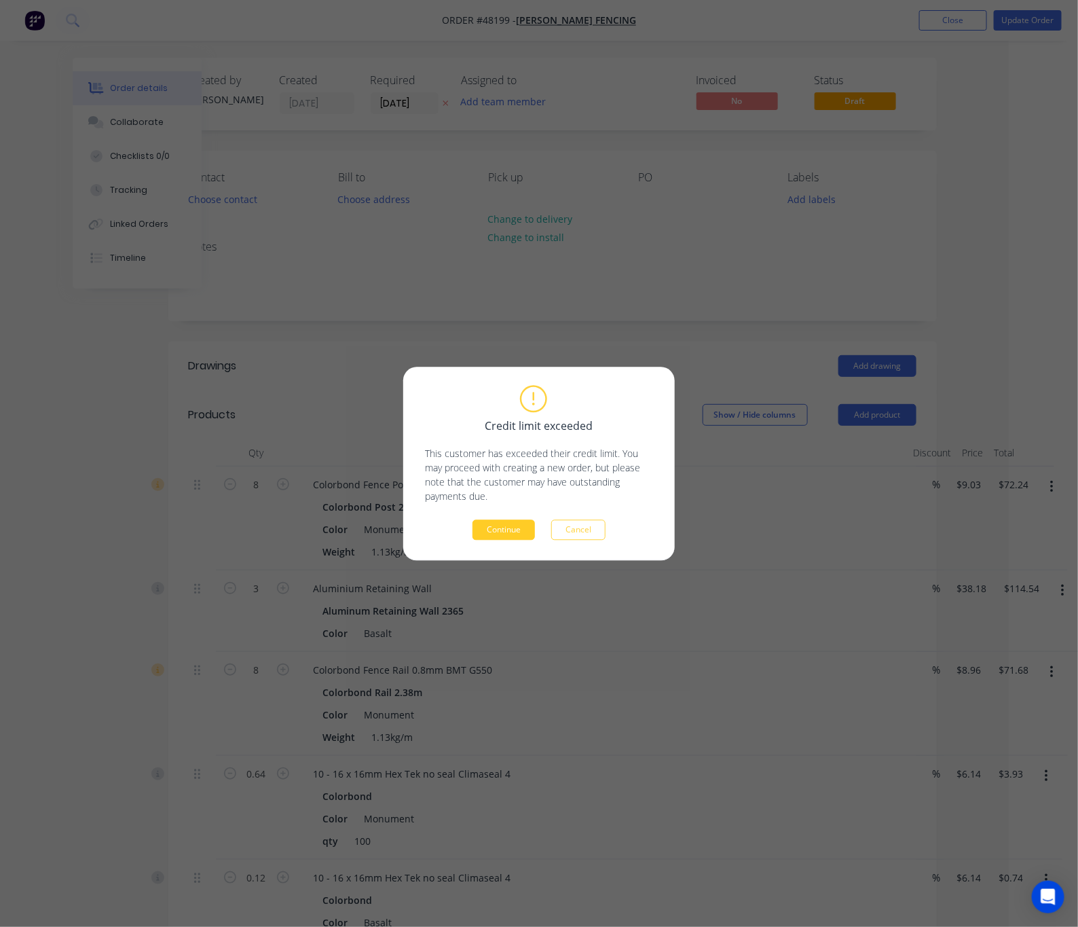
click at [501, 532] on button "Continue" at bounding box center [504, 529] width 62 height 20
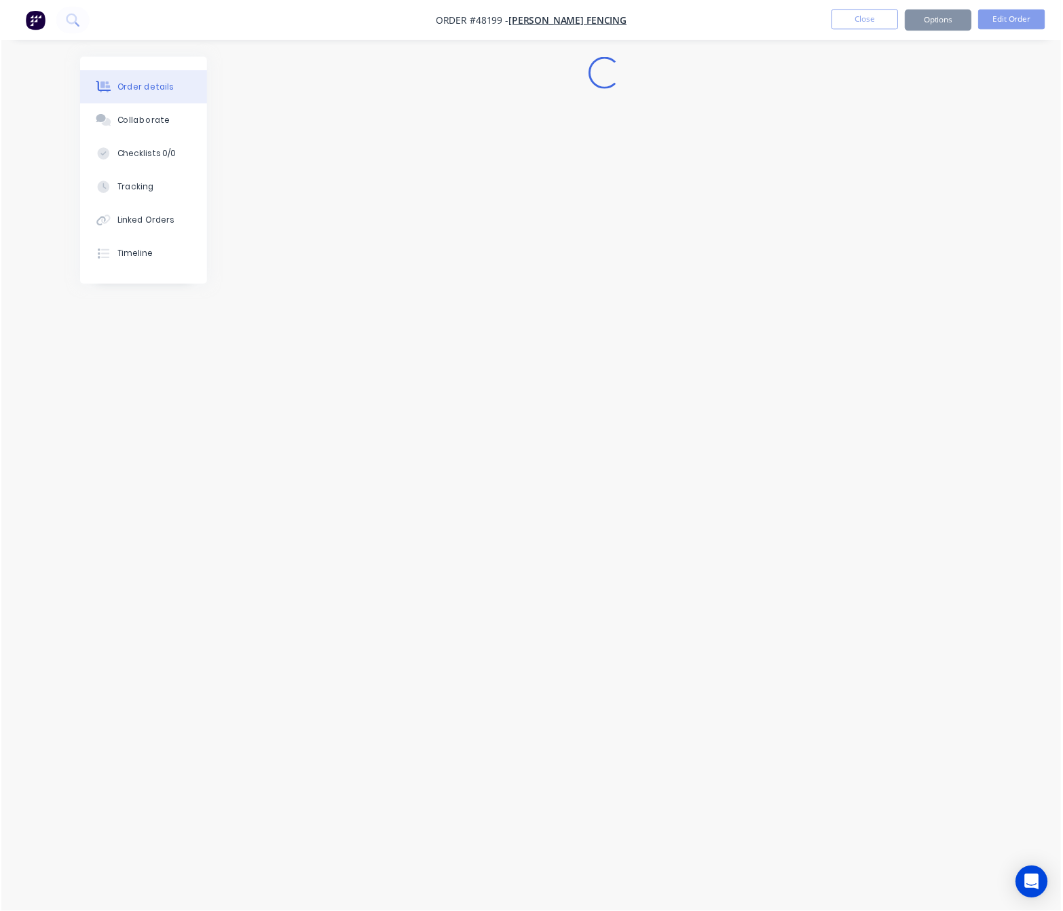
scroll to position [0, 0]
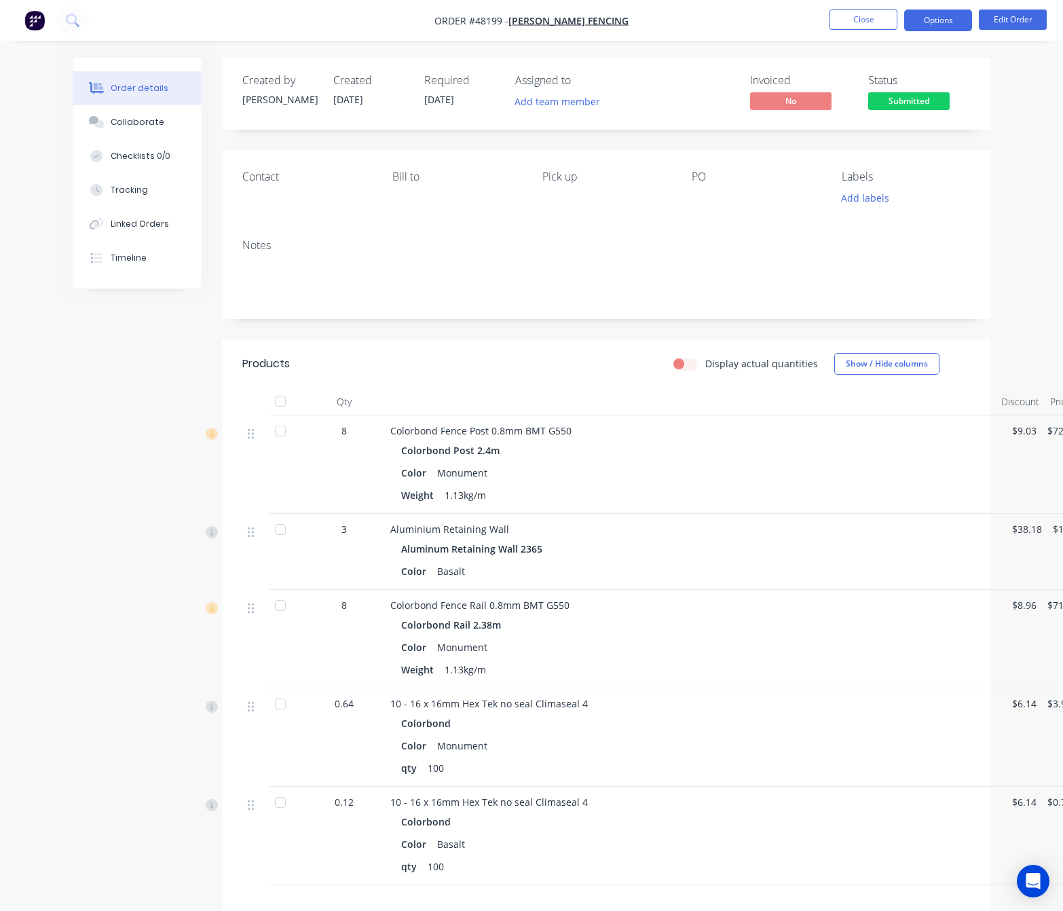
click at [934, 19] on button "Options" at bounding box center [938, 21] width 68 height 22
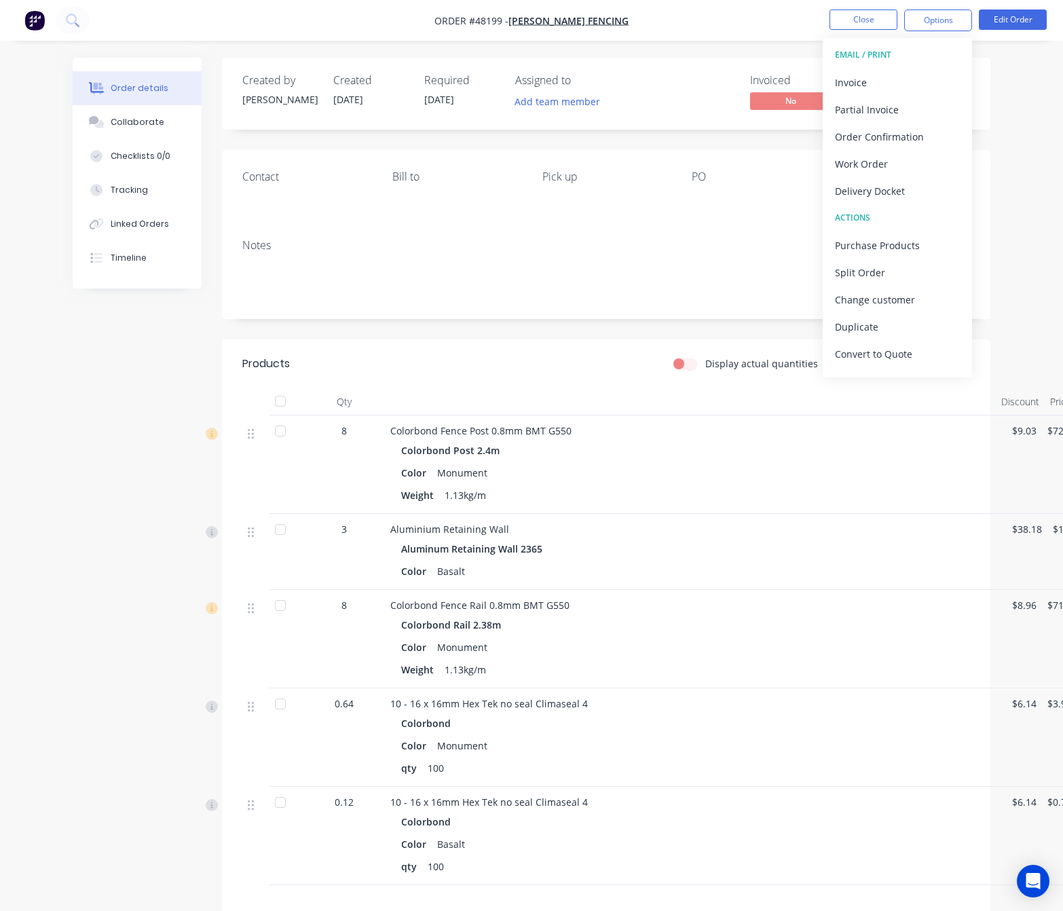
click at [884, 188] on div "Delivery Docket" at bounding box center [897, 191] width 125 height 20
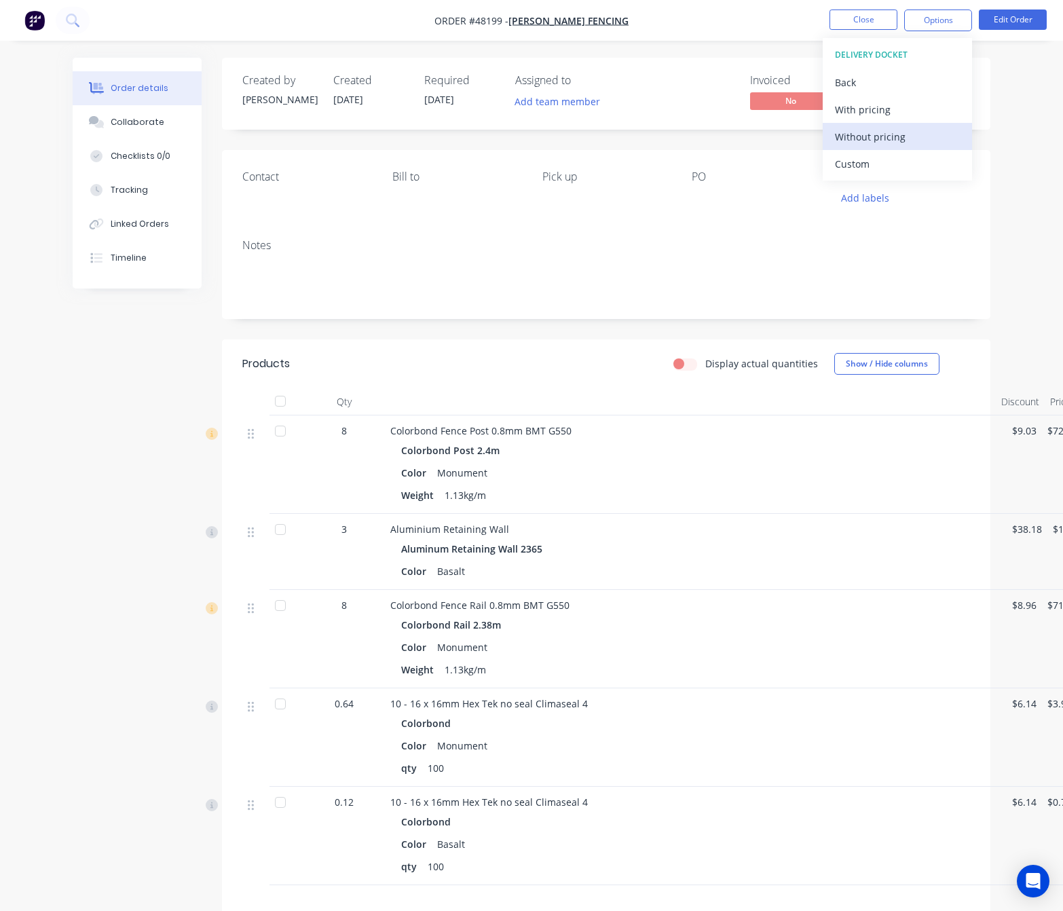
click at [917, 141] on div "Without pricing" at bounding box center [897, 137] width 125 height 20
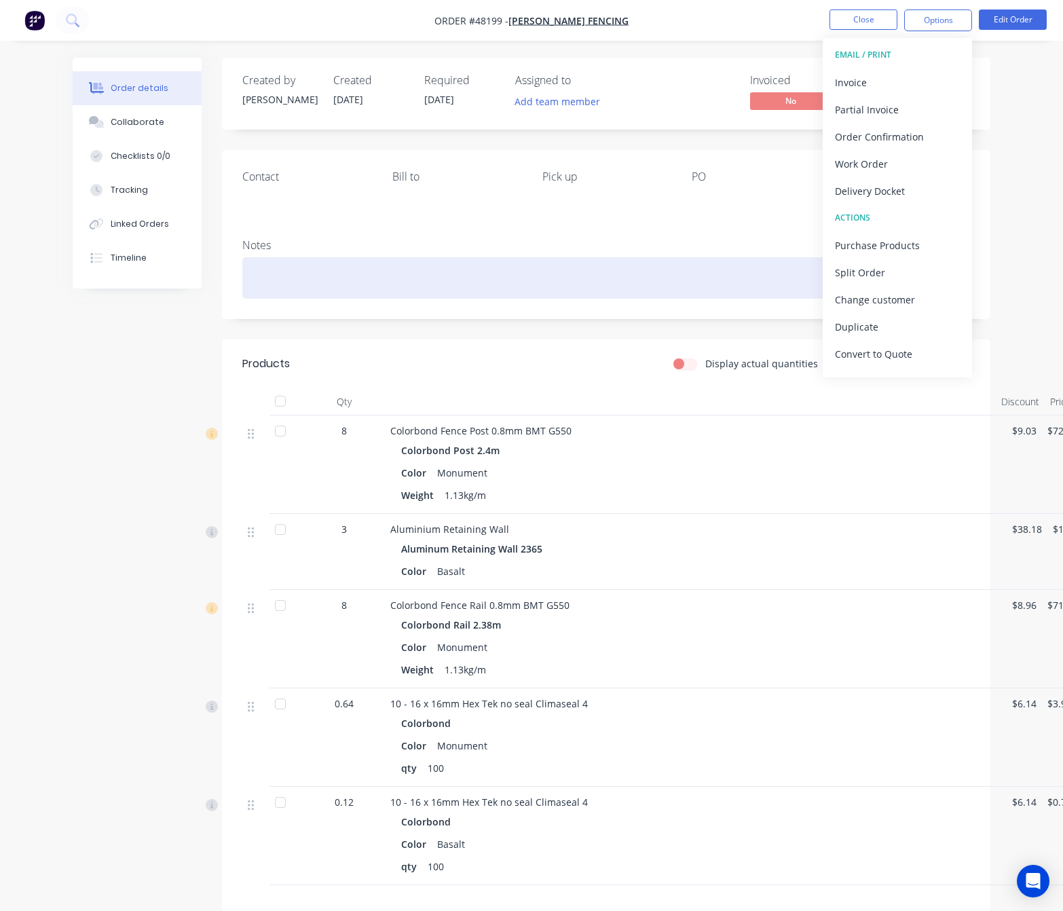
click at [599, 263] on div "Notes" at bounding box center [606, 273] width 769 height 91
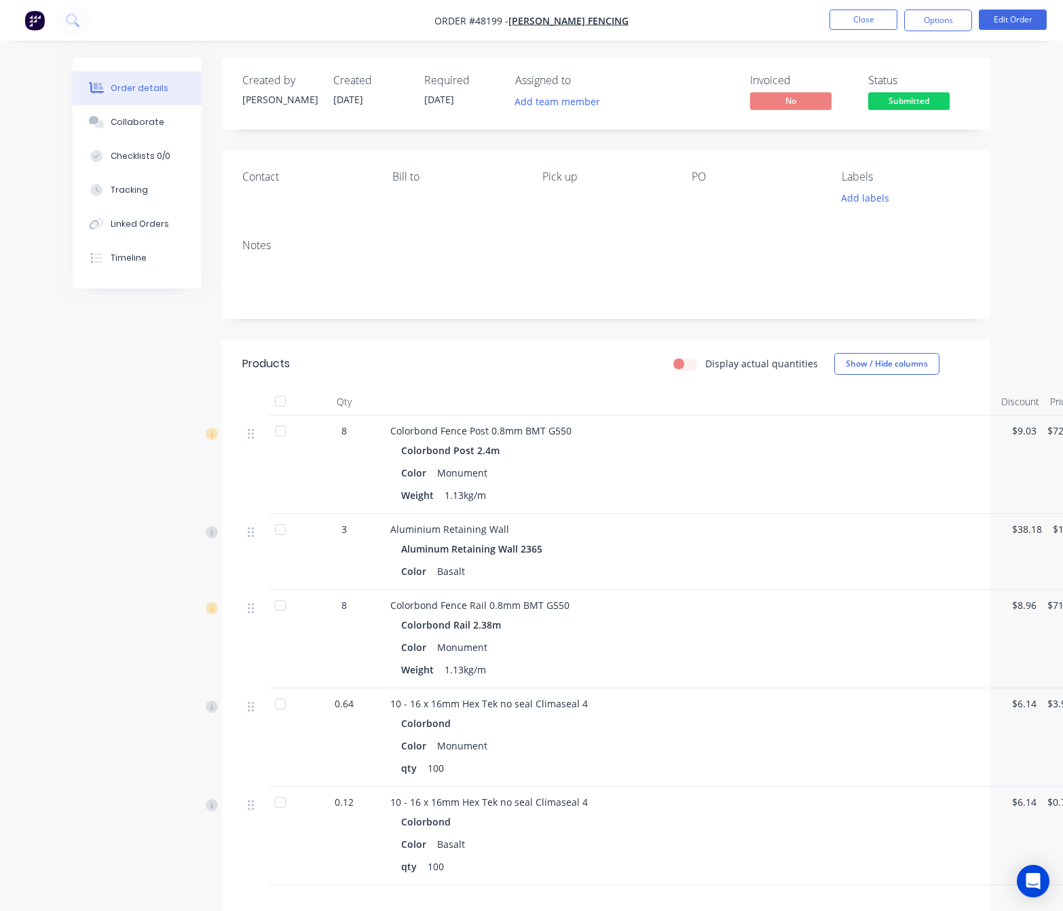
click at [978, 23] on ul "Close Options Edit Order" at bounding box center [938, 21] width 250 height 22
click at [993, 27] on button "Edit Order" at bounding box center [1013, 20] width 68 height 20
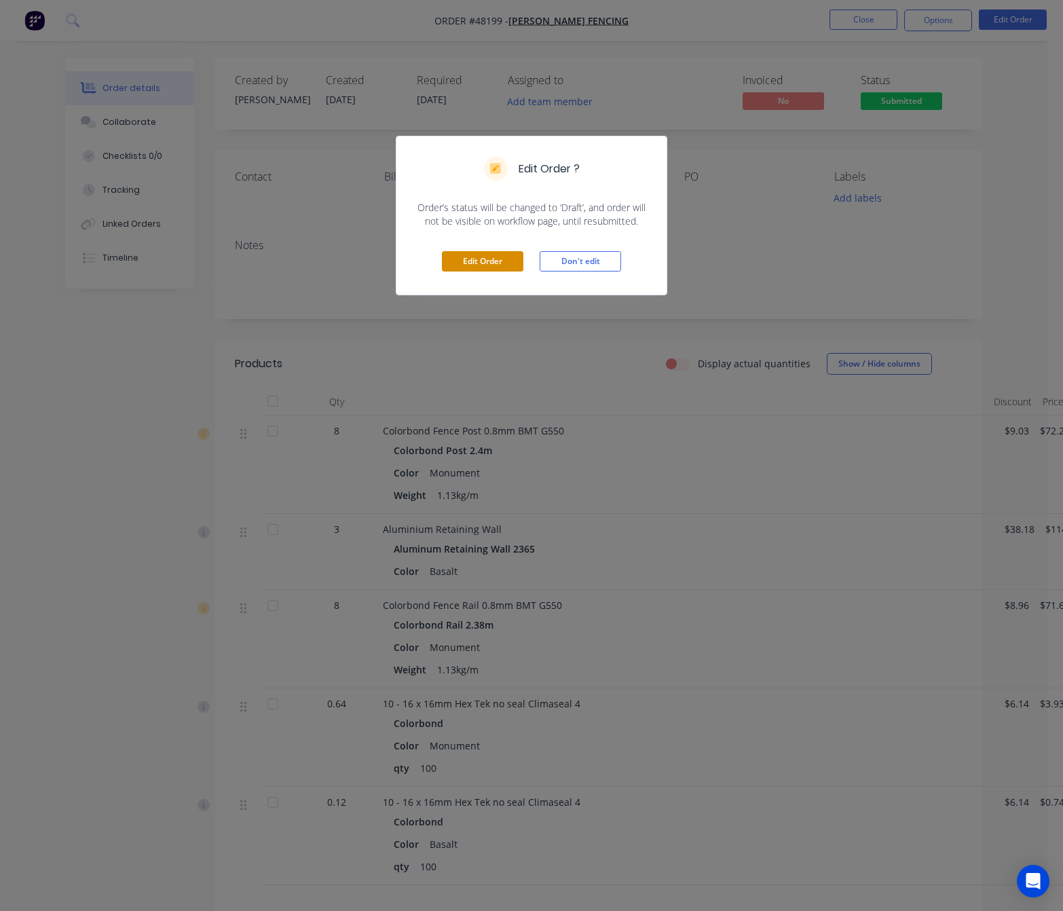
click at [475, 257] on button "Edit Order" at bounding box center [482, 261] width 81 height 20
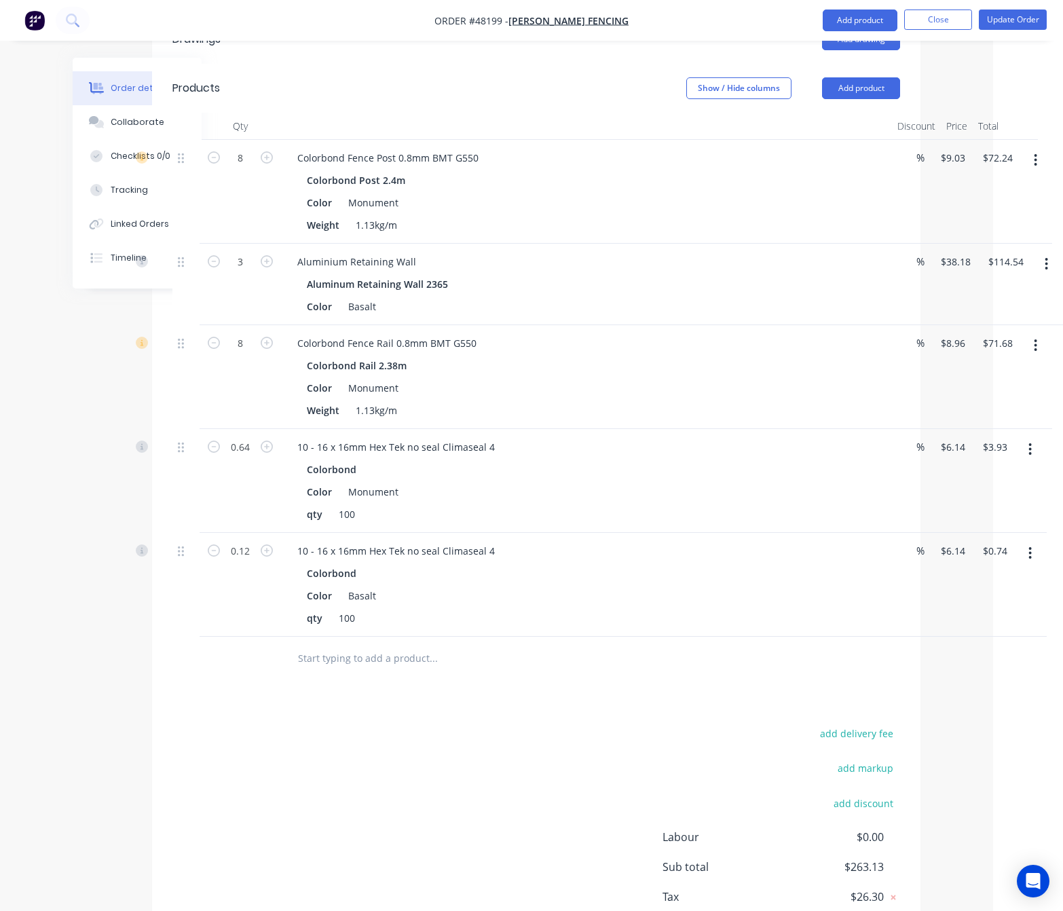
scroll to position [415, 70]
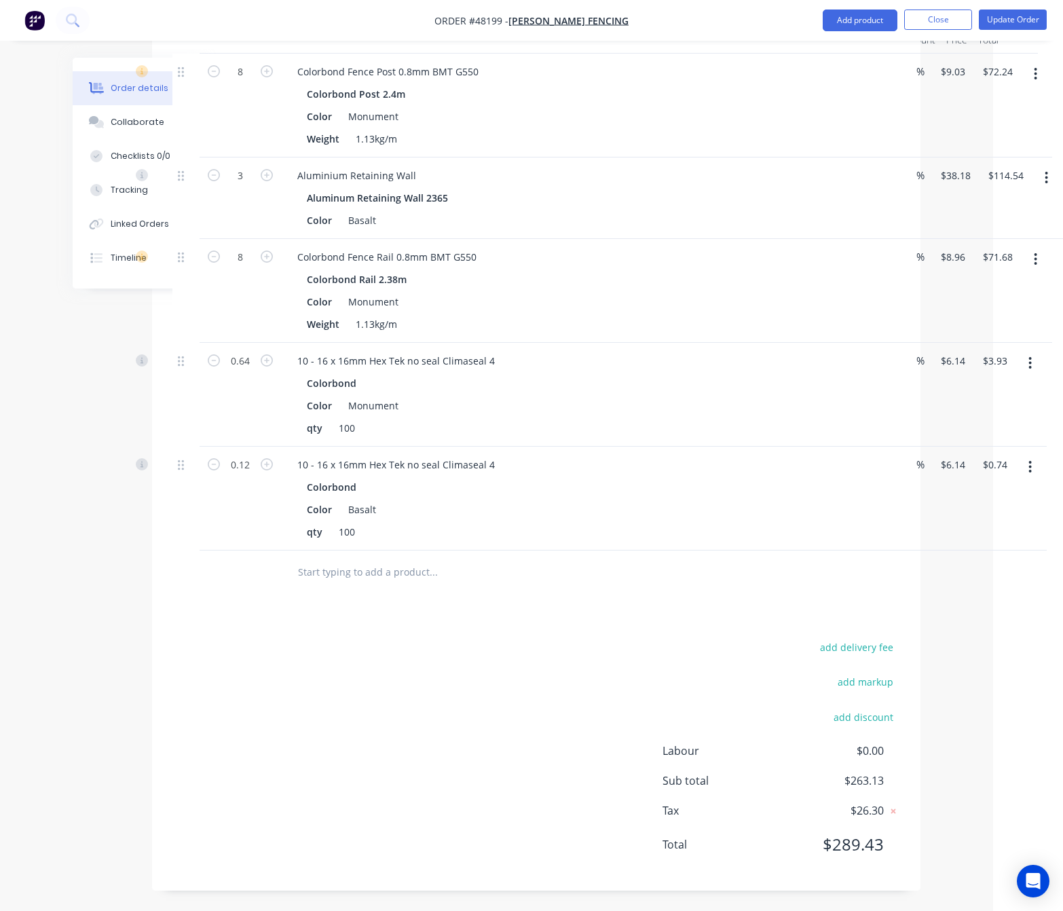
click at [1023, 463] on button "button" at bounding box center [1030, 467] width 32 height 24
click at [964, 585] on div "Delete" at bounding box center [982, 584] width 105 height 20
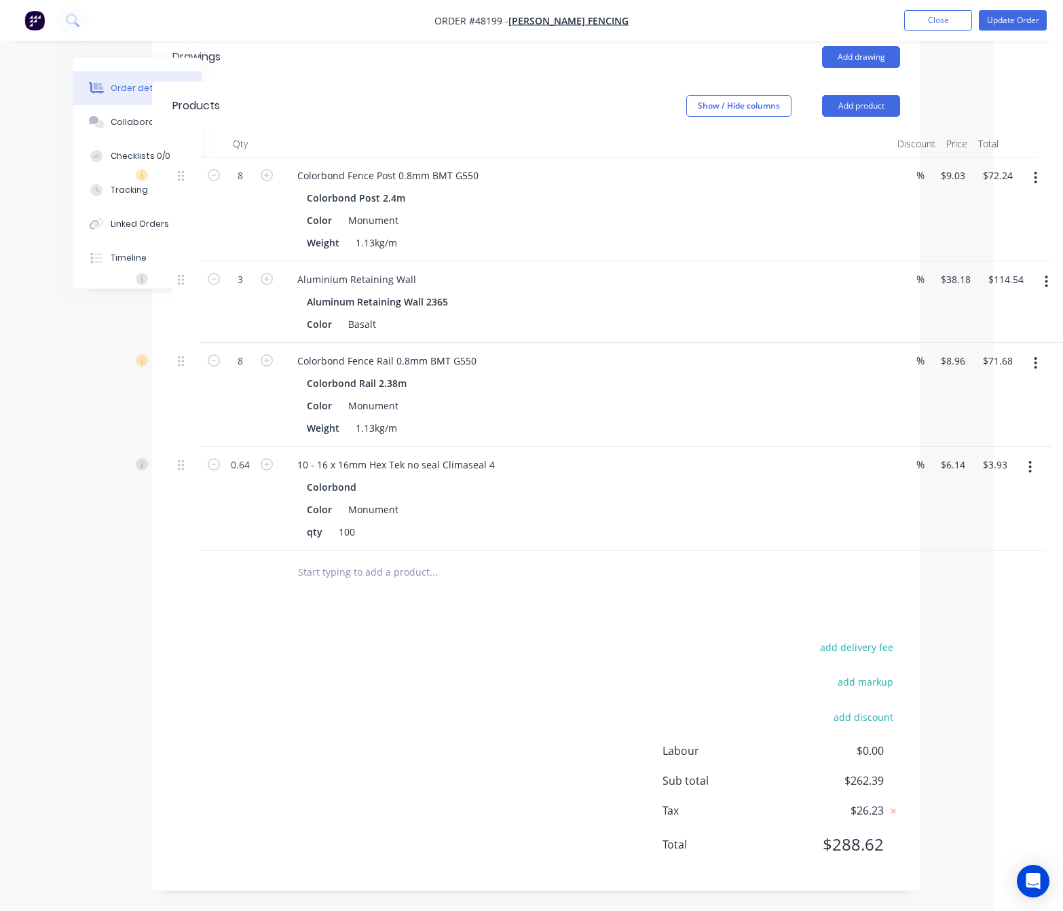
click at [1024, 465] on button "button" at bounding box center [1030, 467] width 32 height 24
click at [978, 587] on div "Delete" at bounding box center [982, 584] width 105 height 20
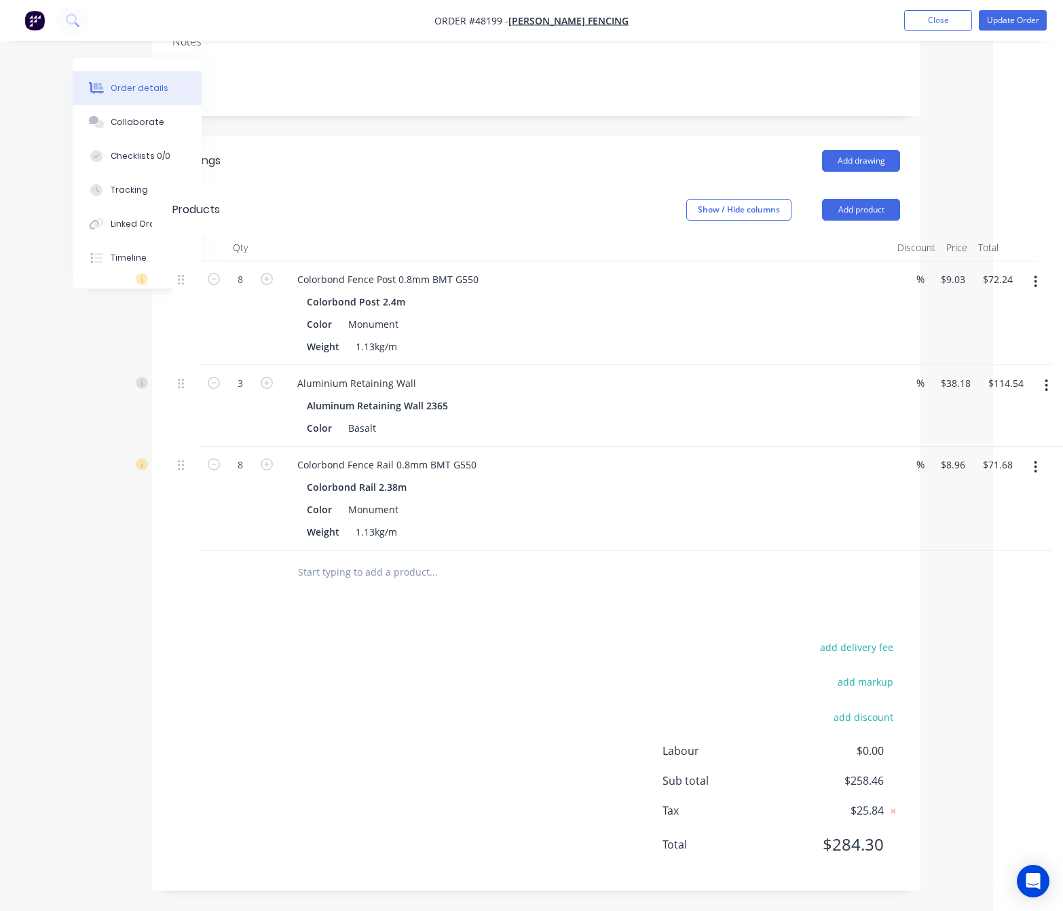
click at [668, 616] on div "Drawings Add drawing Products Show / Hide columns Add product Qty Discount Pric…" at bounding box center [536, 513] width 769 height 754
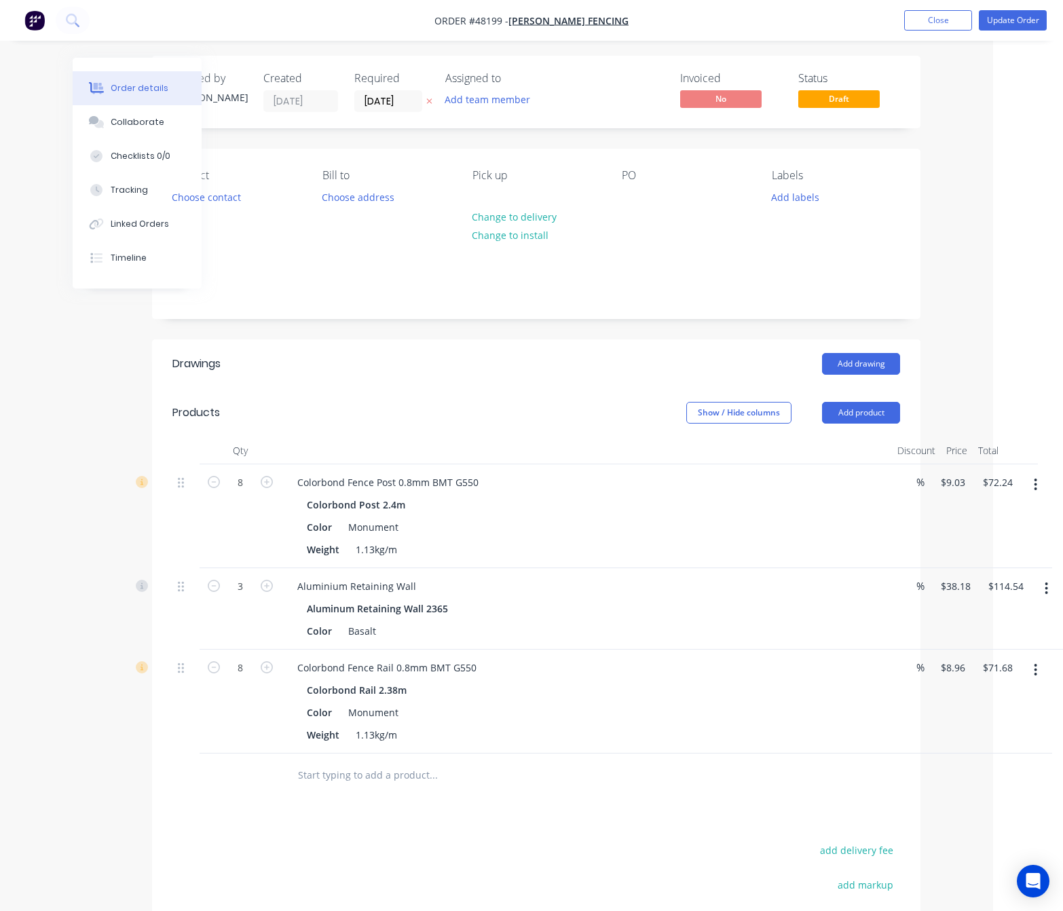
scroll to position [0, 70]
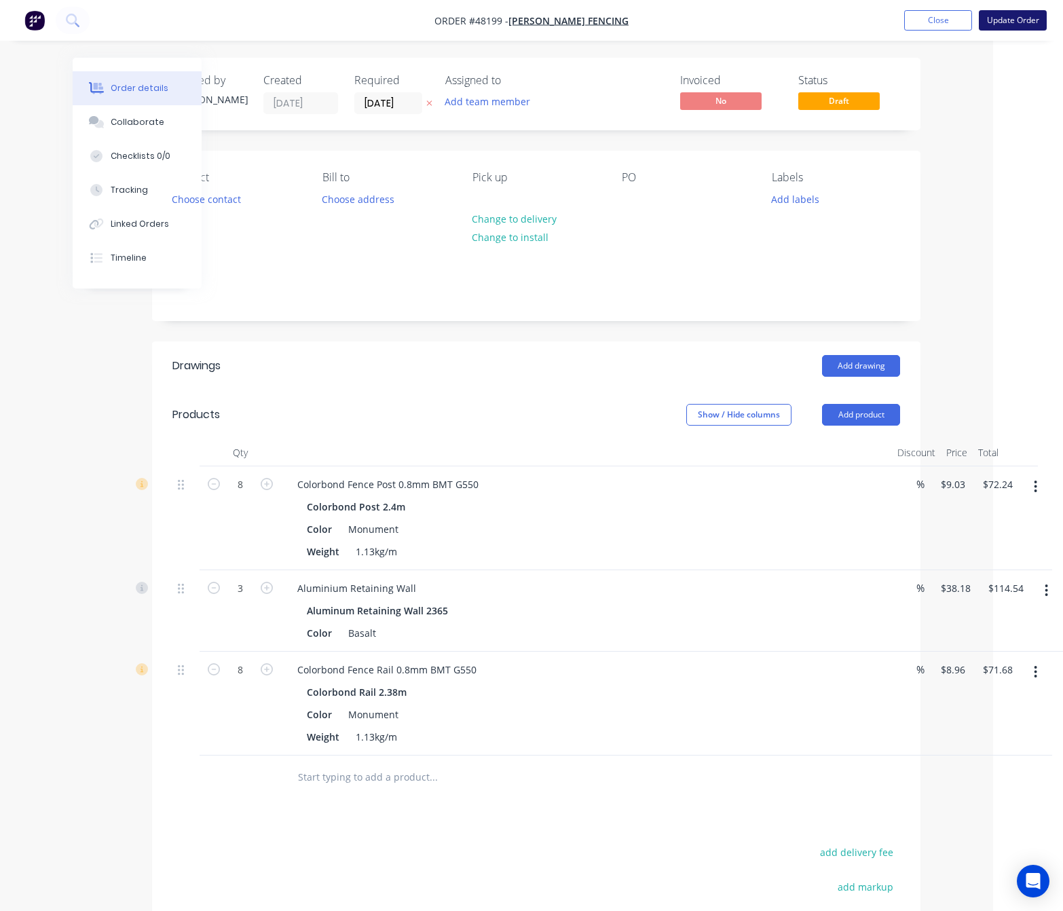
click at [1013, 18] on button "Update Order" at bounding box center [1013, 20] width 68 height 20
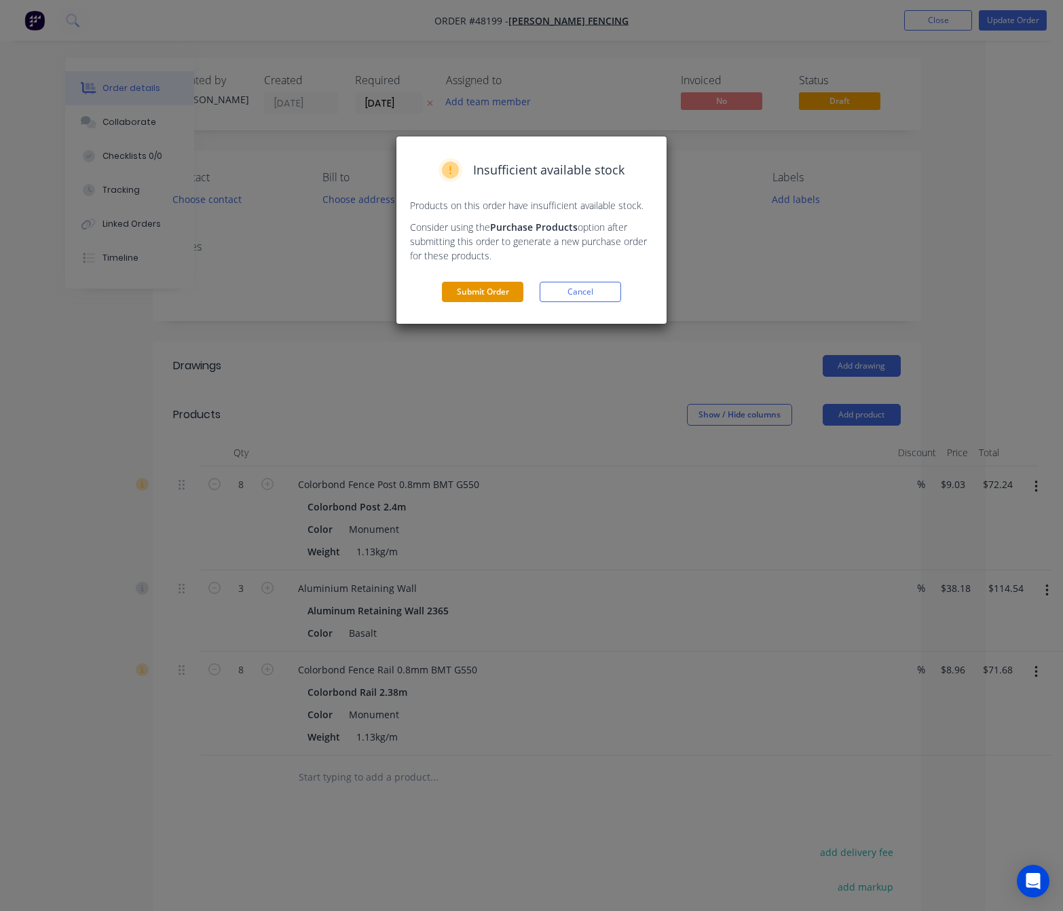
click at [475, 294] on button "Submit Order" at bounding box center [482, 292] width 81 height 20
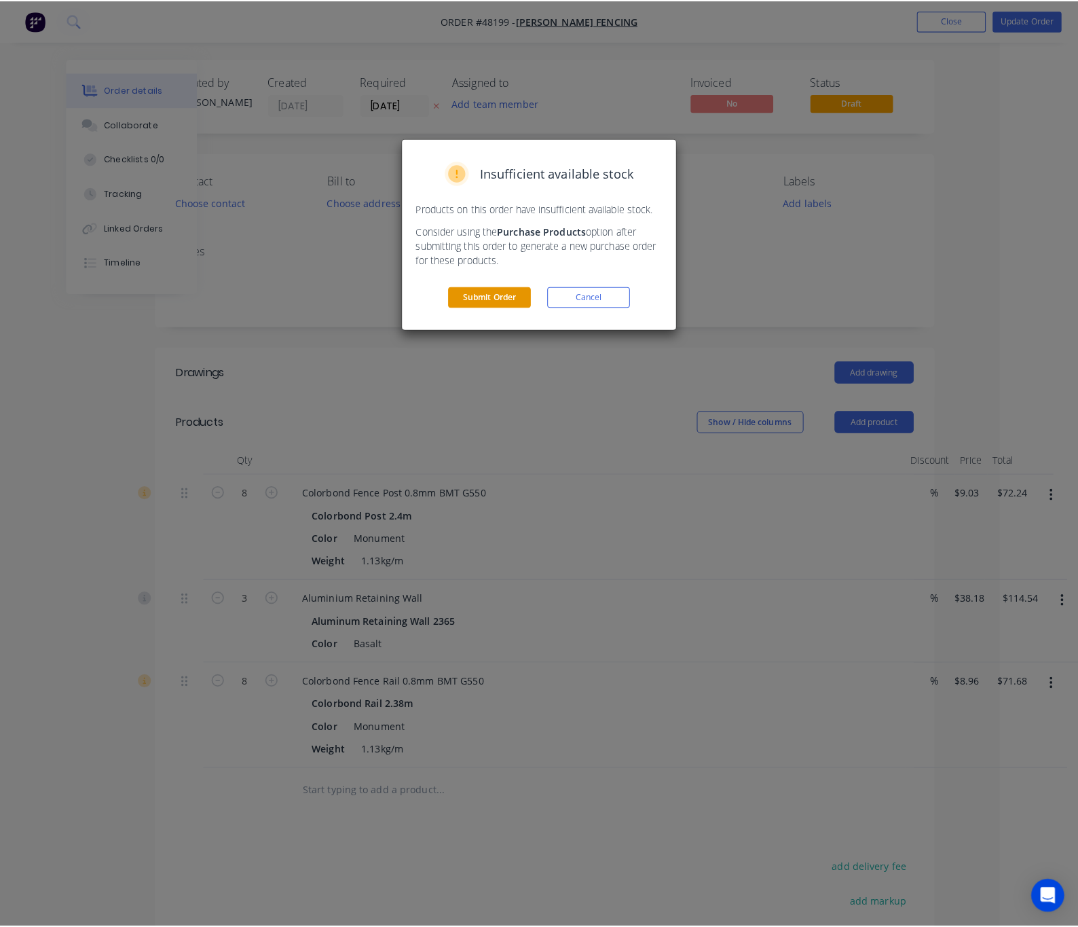
scroll to position [0, 54]
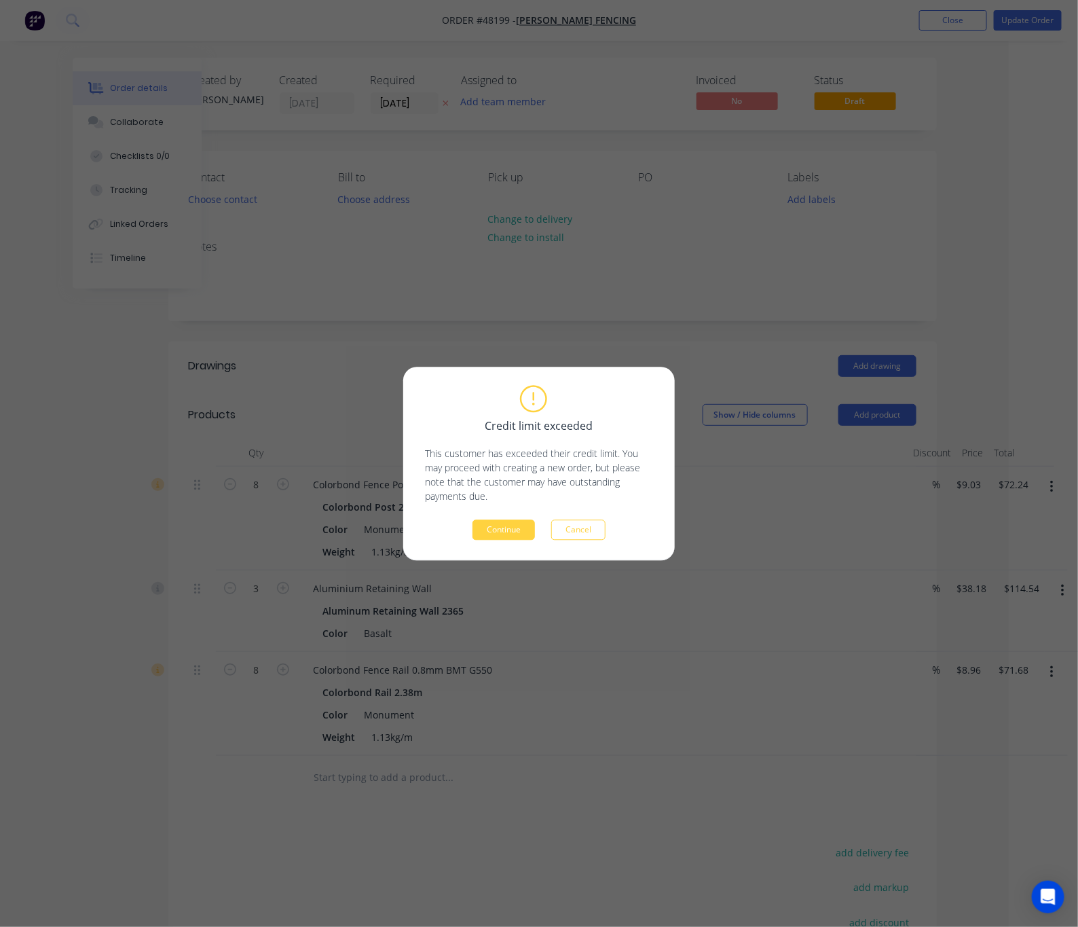
click at [495, 530] on button "Continue" at bounding box center [504, 529] width 62 height 20
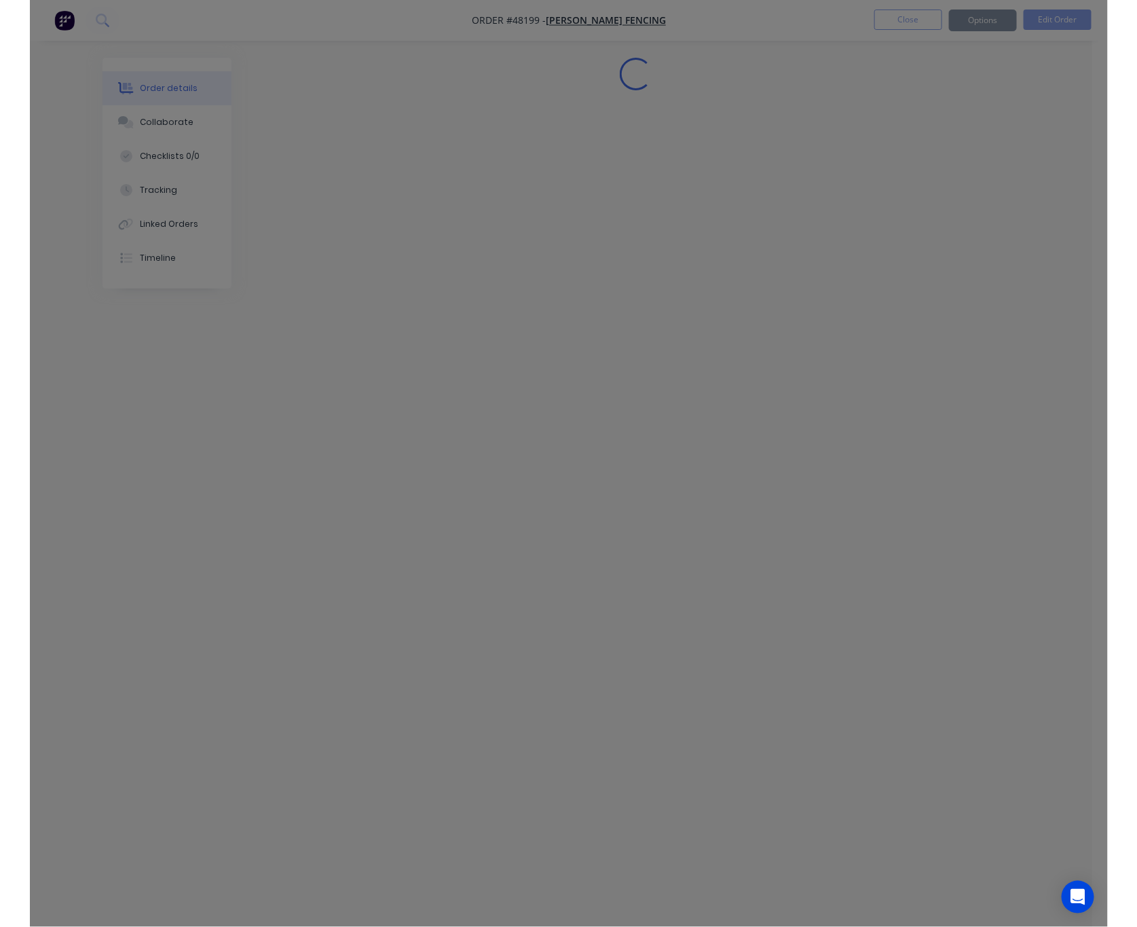
scroll to position [0, 0]
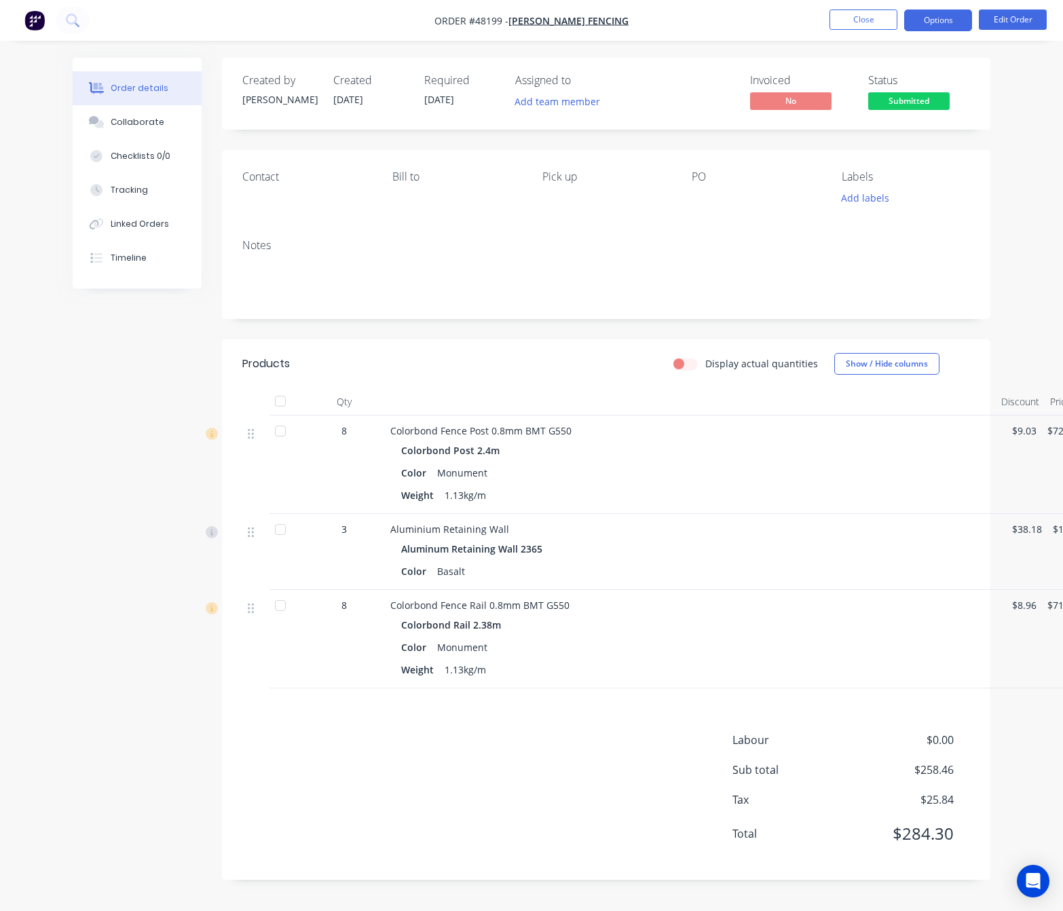
click at [948, 15] on button "Options" at bounding box center [938, 21] width 68 height 22
click at [732, 43] on div "Order details Collaborate Checklists 0/0 Tracking Linked Orders Timeline Order …" at bounding box center [531, 455] width 1063 height 911
click at [937, 20] on button "Options" at bounding box center [938, 21] width 68 height 22
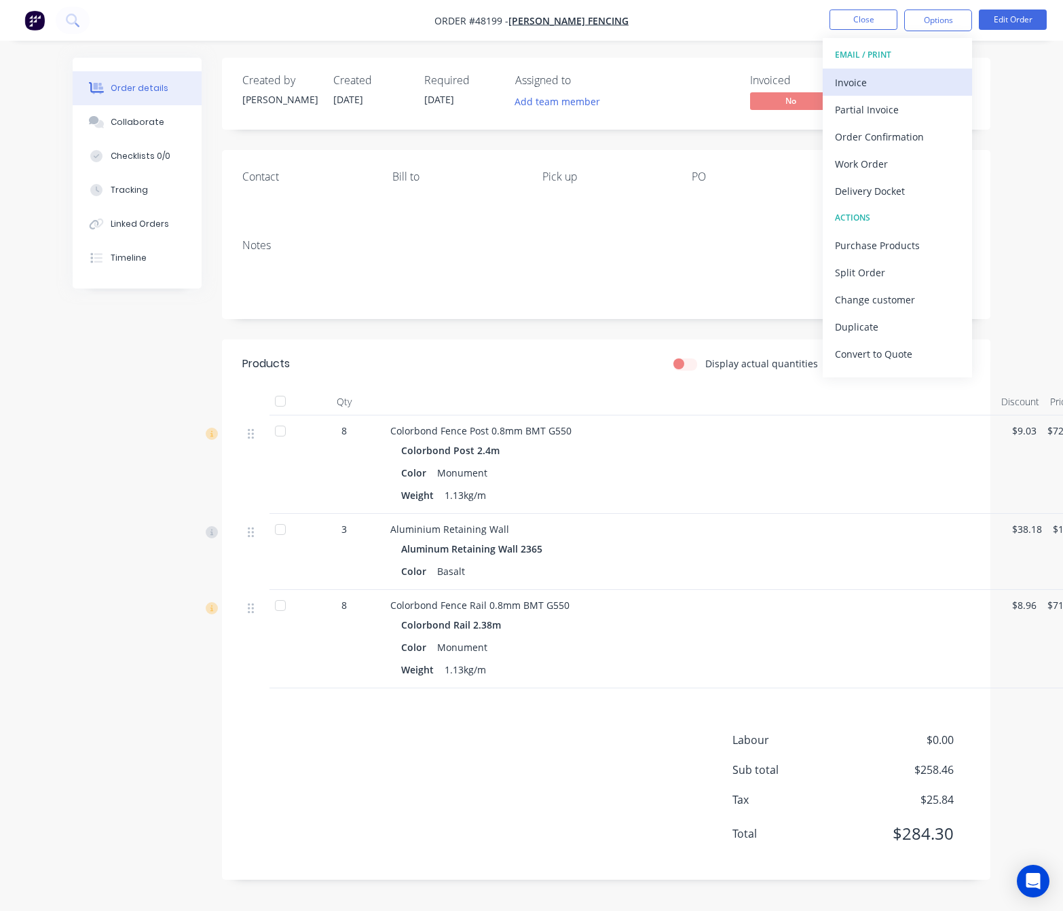
click at [886, 90] on div "Invoice" at bounding box center [897, 83] width 125 height 20
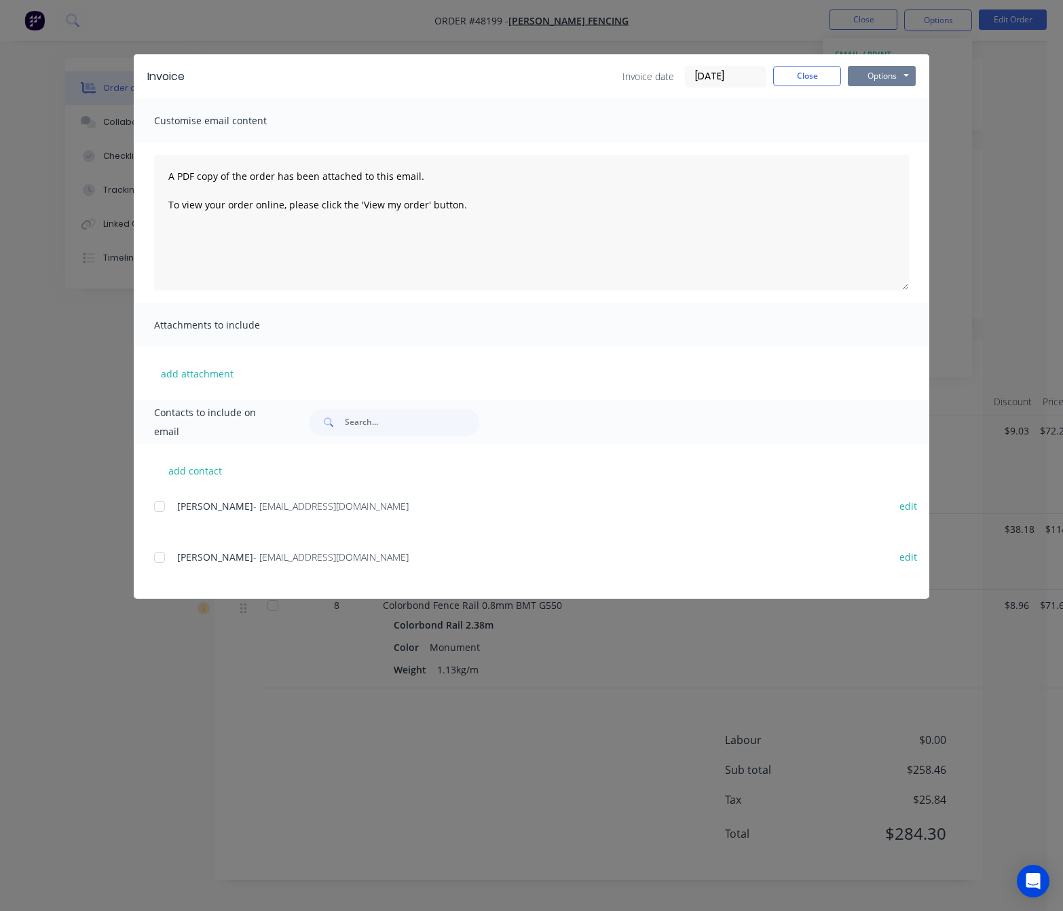
click at [897, 75] on button "Options" at bounding box center [882, 76] width 68 height 20
click at [883, 120] on button "Print" at bounding box center [891, 122] width 87 height 22
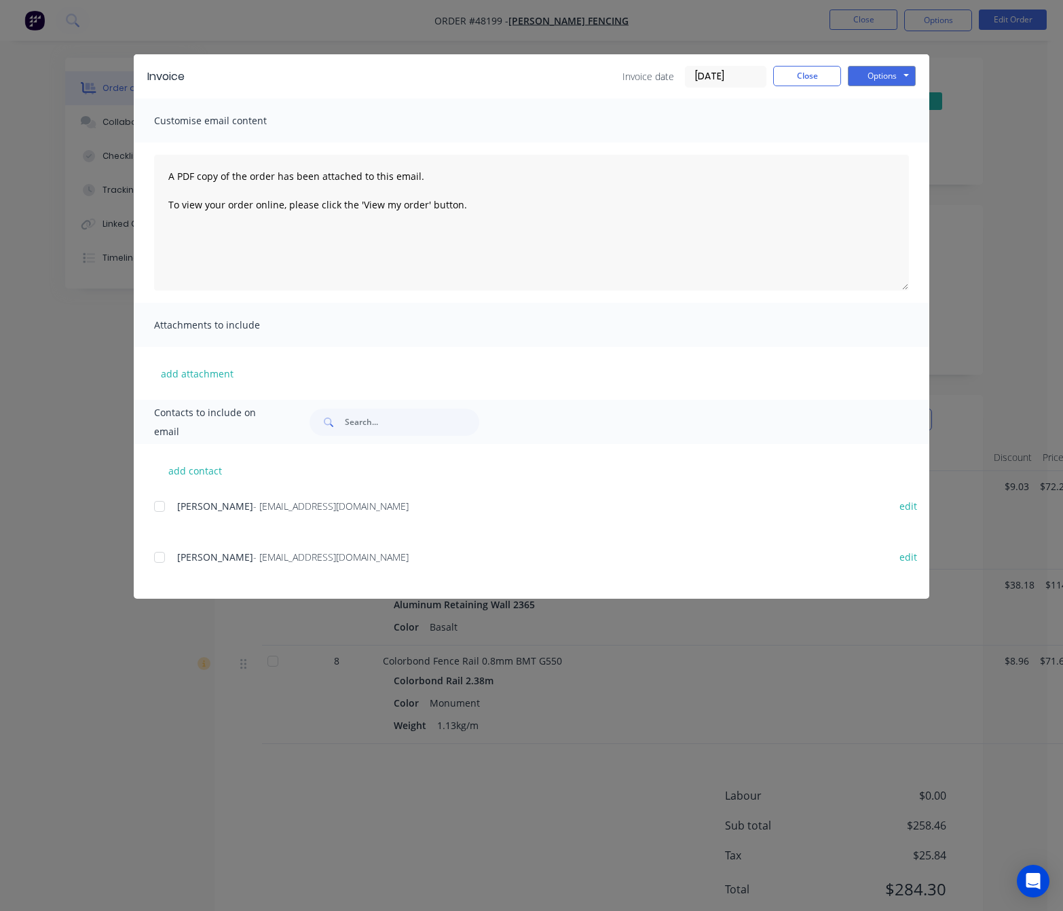
click at [739, 26] on div "Invoice Invoice date 18/08/25 Close Options Preview Print Email Customise email…" at bounding box center [531, 455] width 1063 height 911
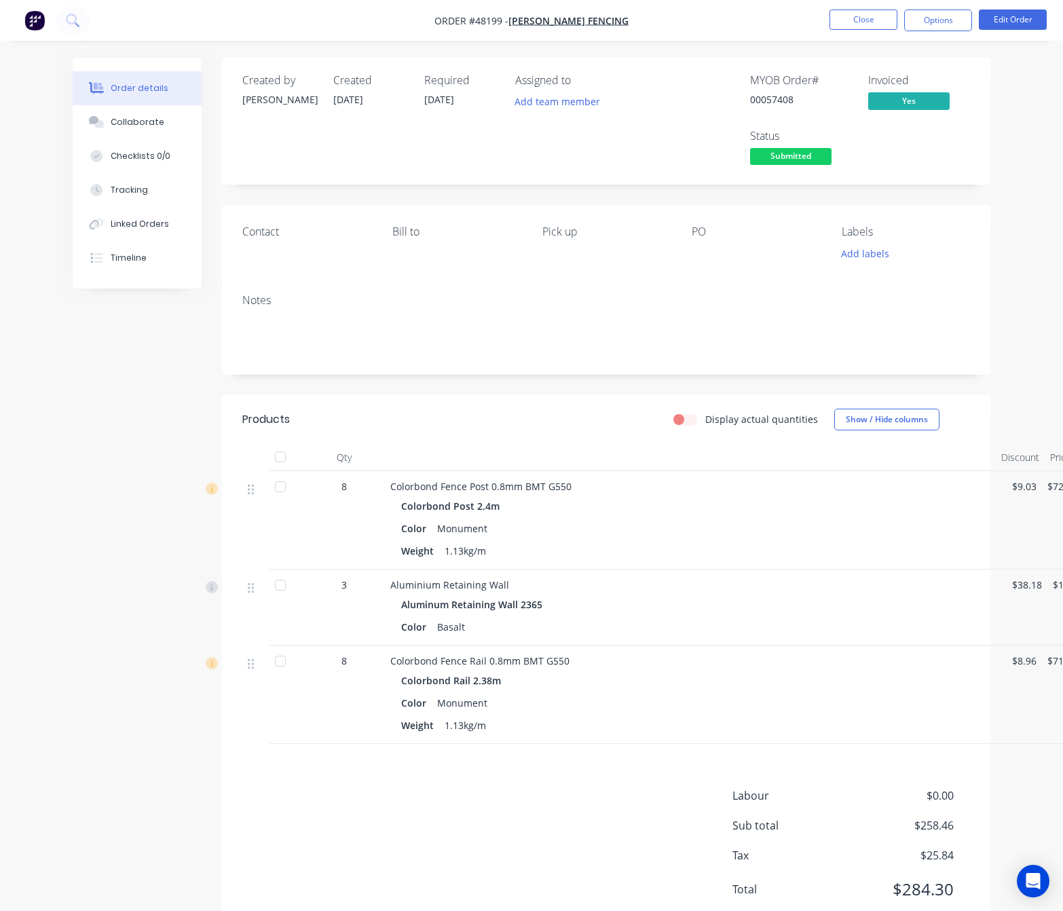
click at [803, 147] on div "Submitted" at bounding box center [791, 135] width 50 height 26
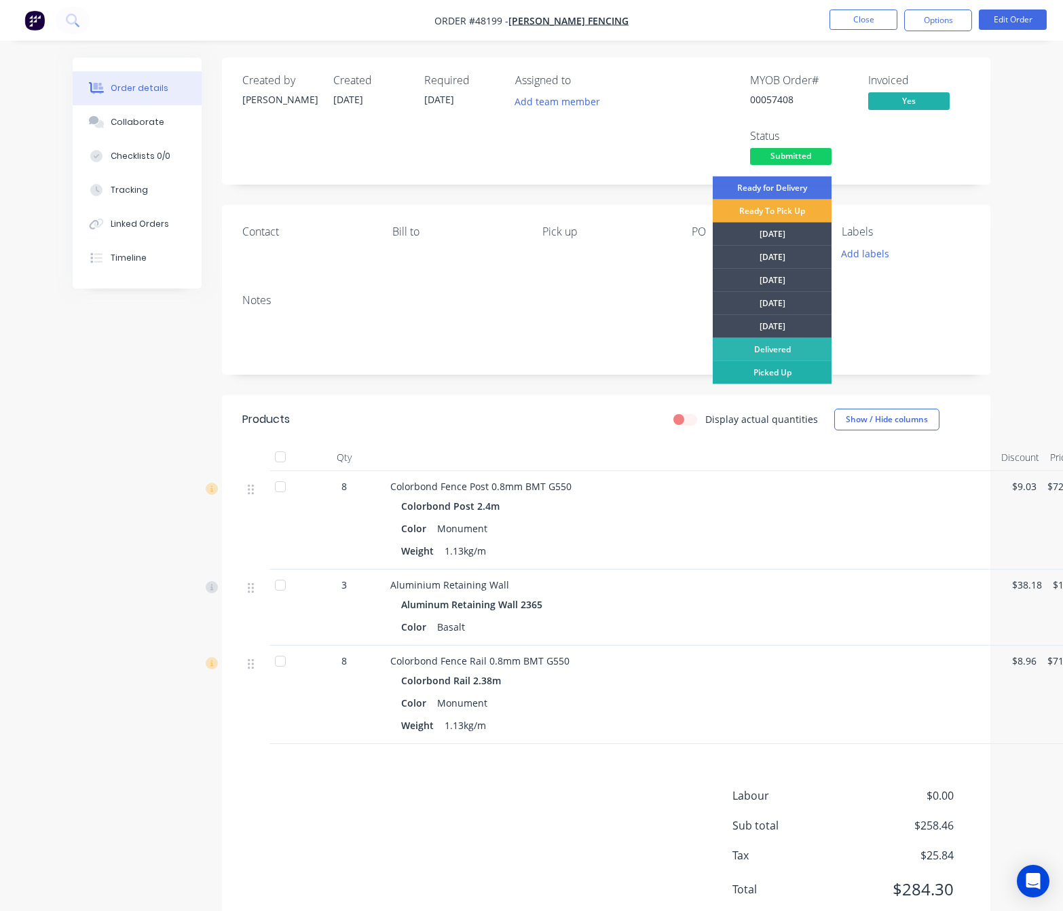
click at [758, 371] on div "Picked Up" at bounding box center [772, 372] width 119 height 23
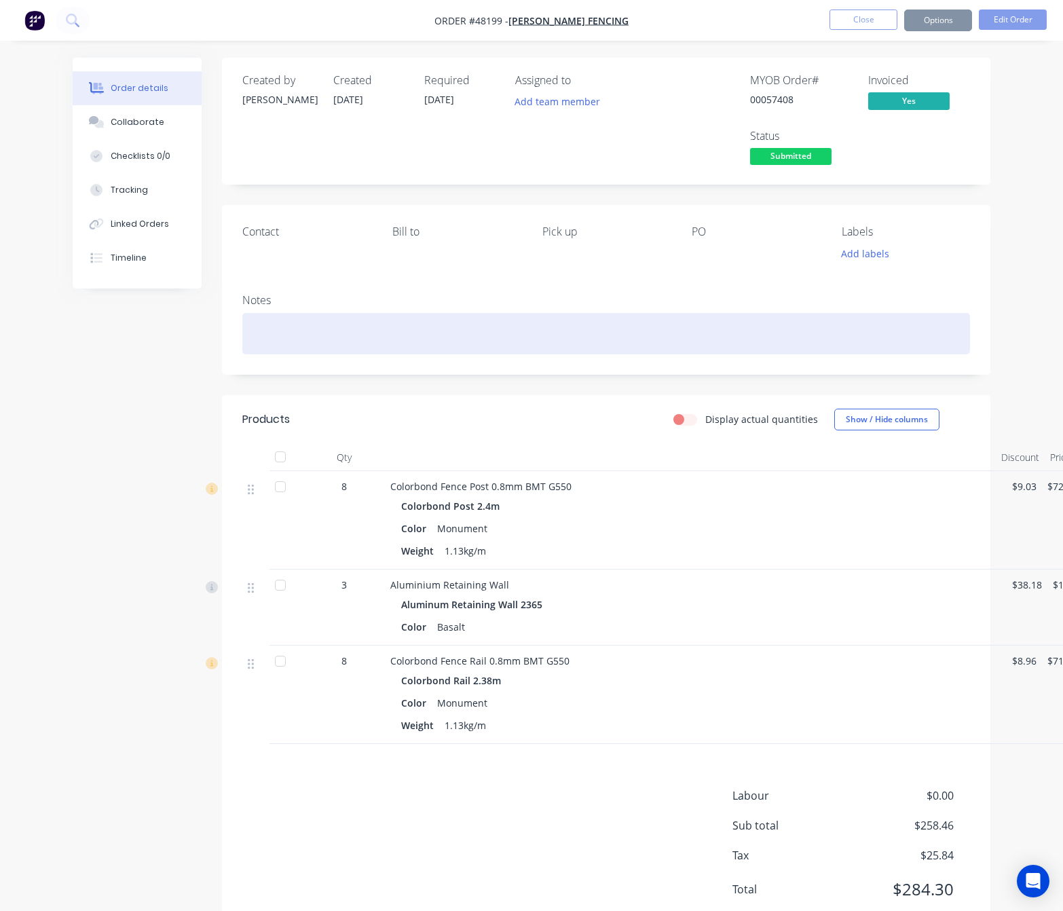
click at [864, 322] on div at bounding box center [606, 333] width 728 height 41
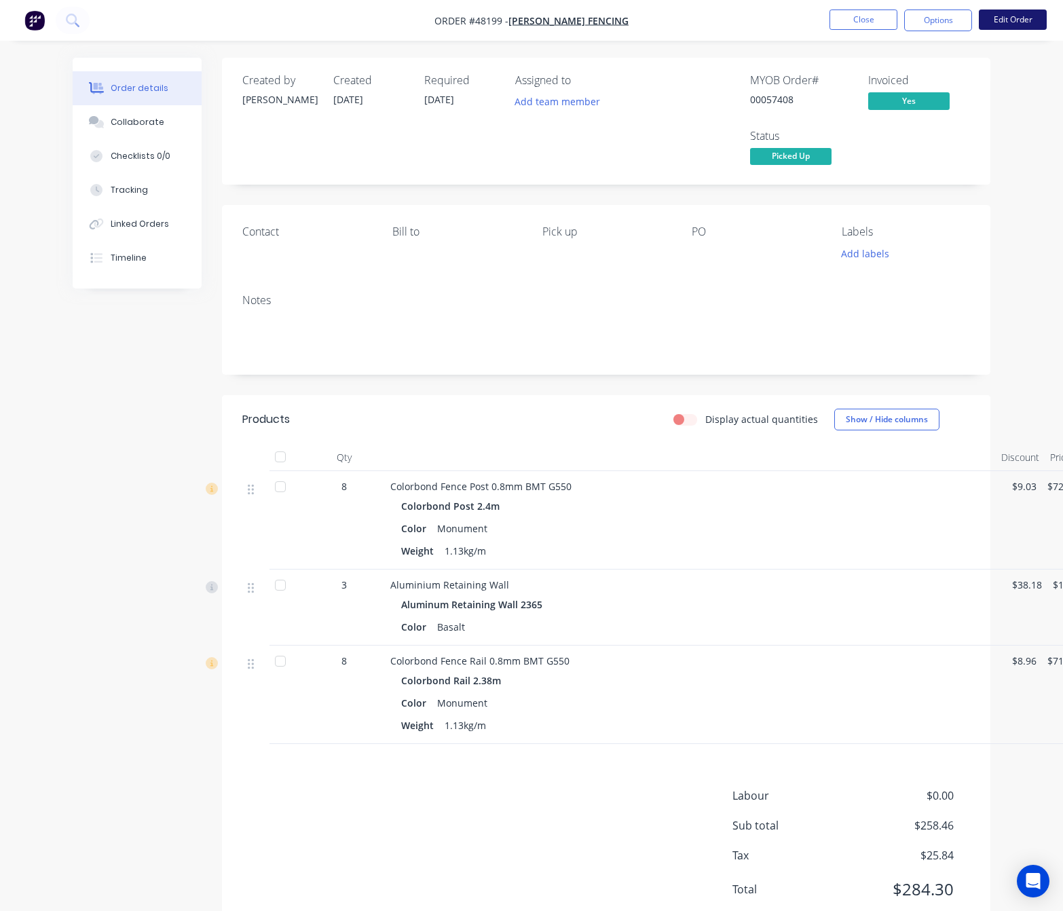
click at [1014, 17] on button "Edit Order" at bounding box center [1013, 20] width 68 height 20
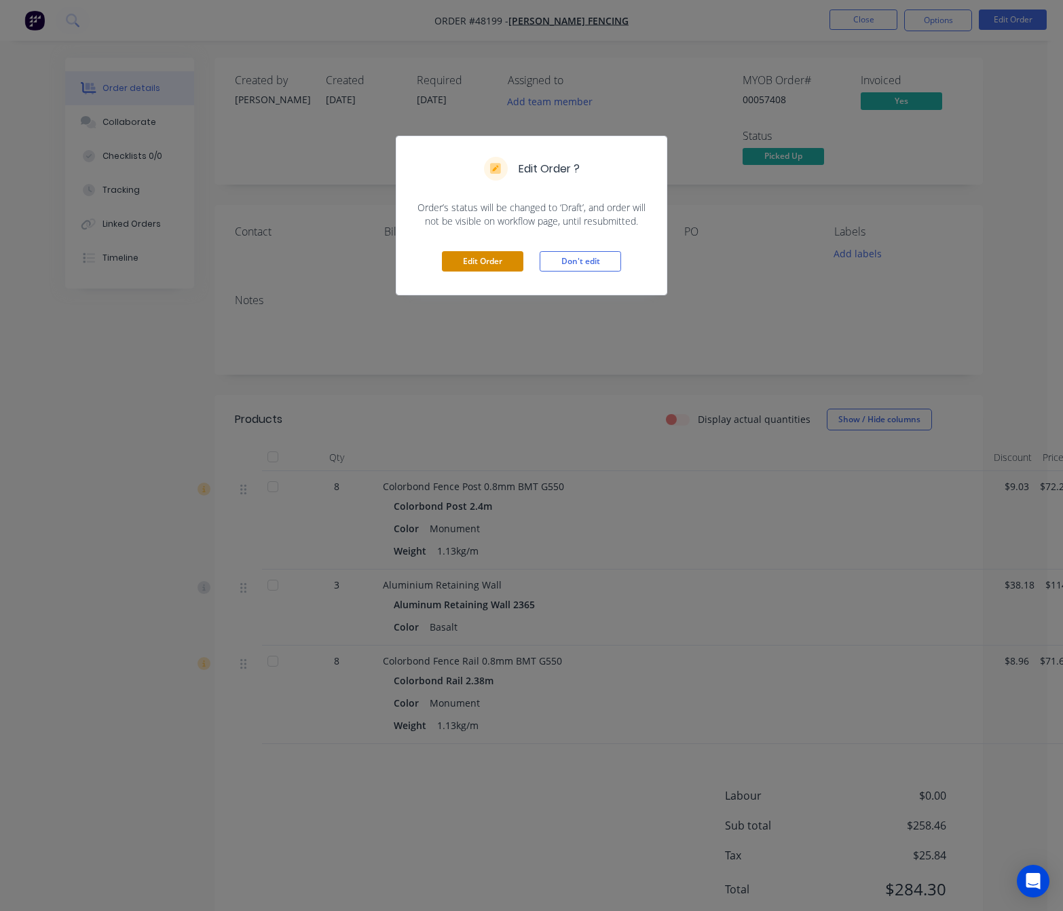
click at [485, 261] on button "Edit Order" at bounding box center [482, 261] width 81 height 20
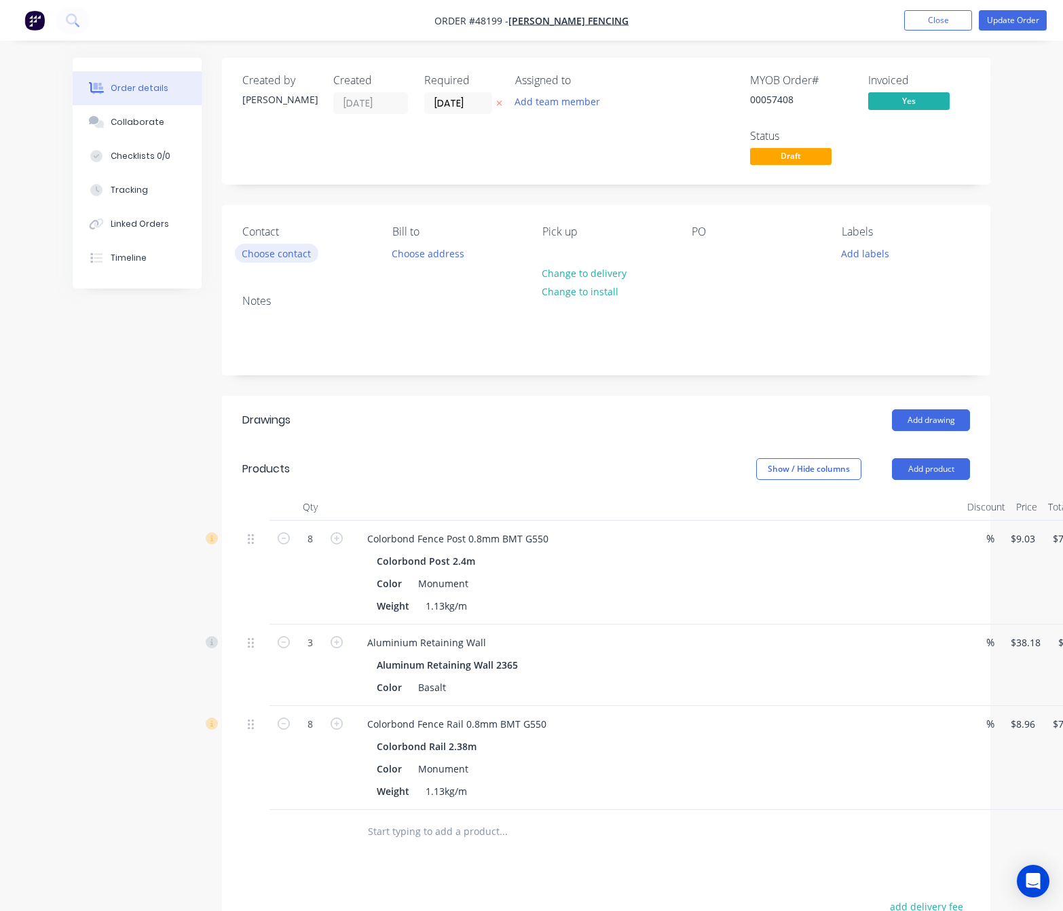
click at [267, 259] on button "Choose contact" at bounding box center [277, 253] width 84 height 18
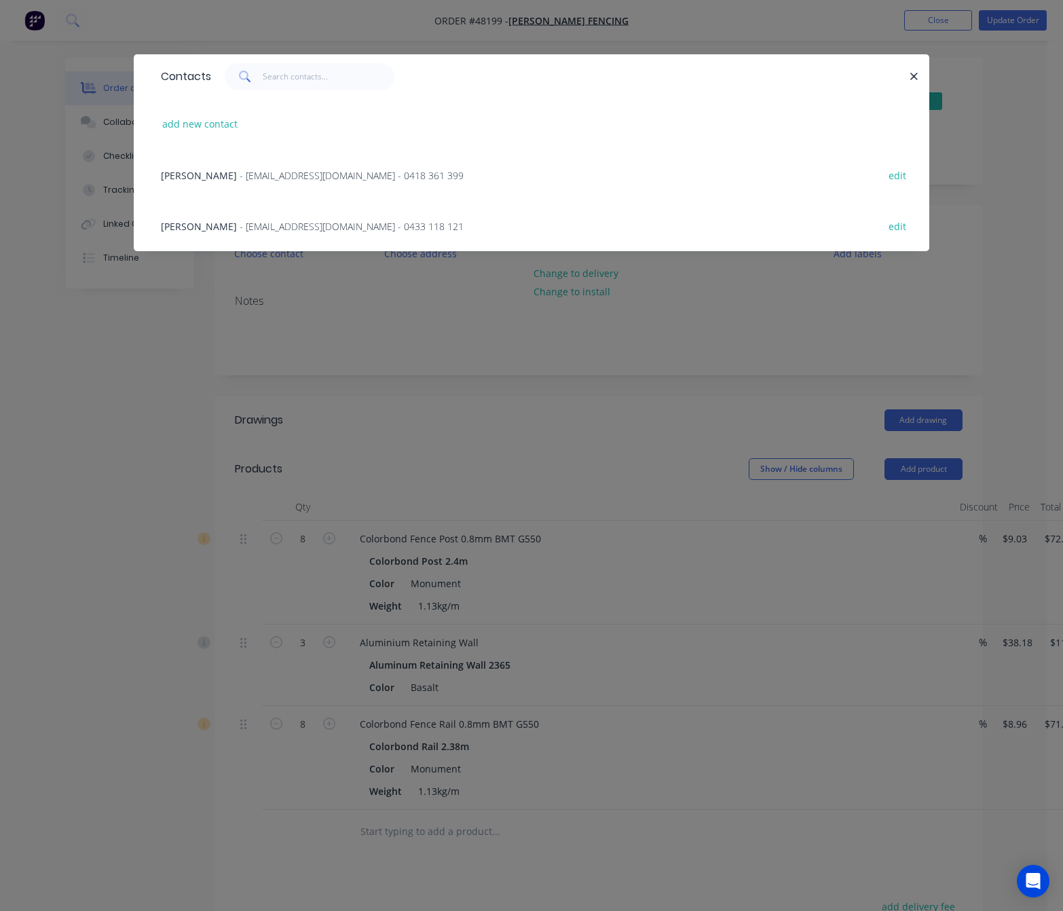
click at [318, 164] on div "Tony - tonyjcase@gmail.com - 0418 361 399 edit" at bounding box center [531, 174] width 755 height 51
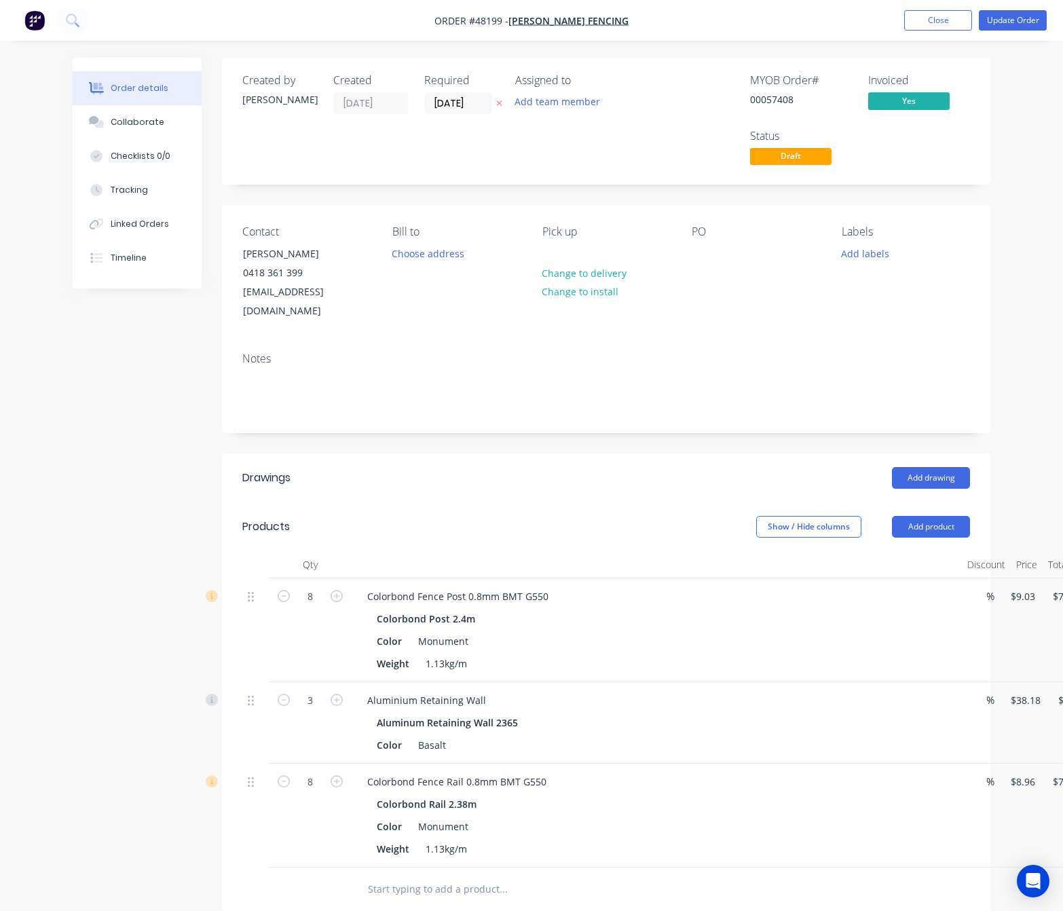
click at [538, 191] on div "Created by Rachel Created 18/08/25 Required 18/08/25 Assigned to Add team membe…" at bounding box center [606, 633] width 769 height 1150
click at [1029, 10] on button "Update Order" at bounding box center [1013, 20] width 68 height 20
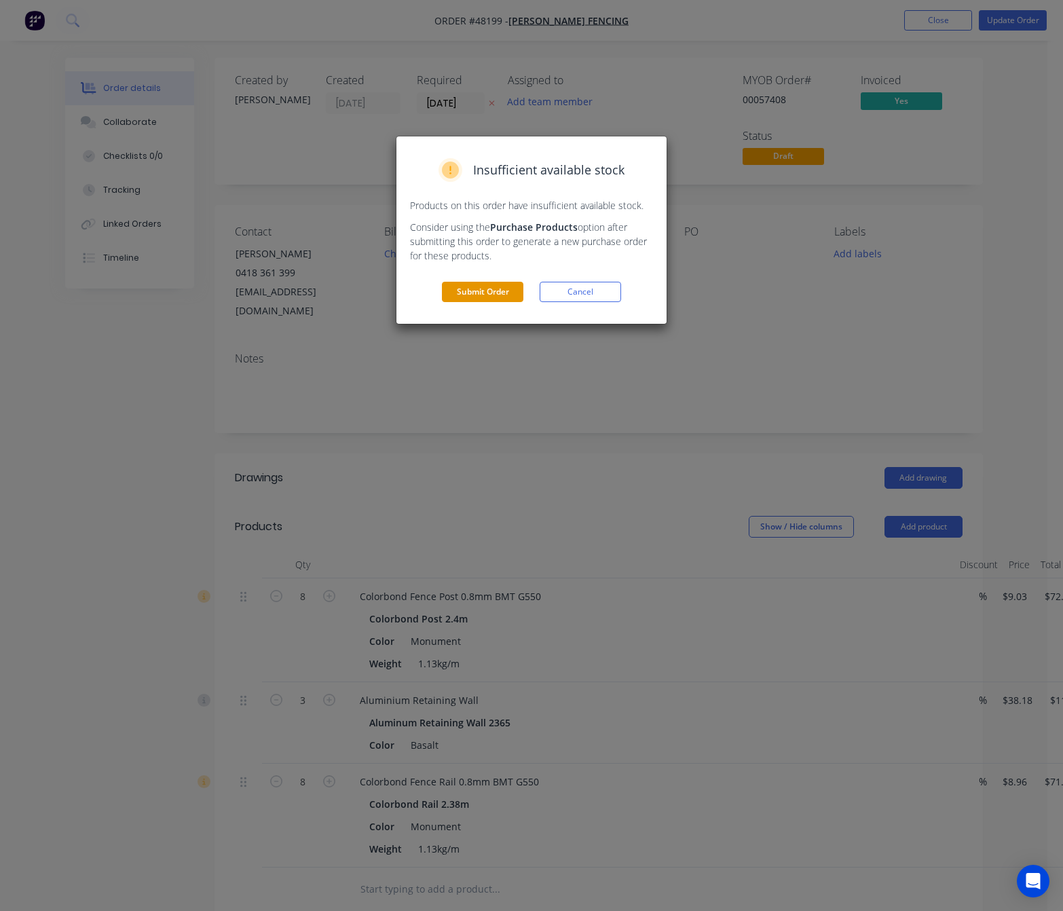
click at [499, 292] on button "Submit Order" at bounding box center [482, 292] width 81 height 20
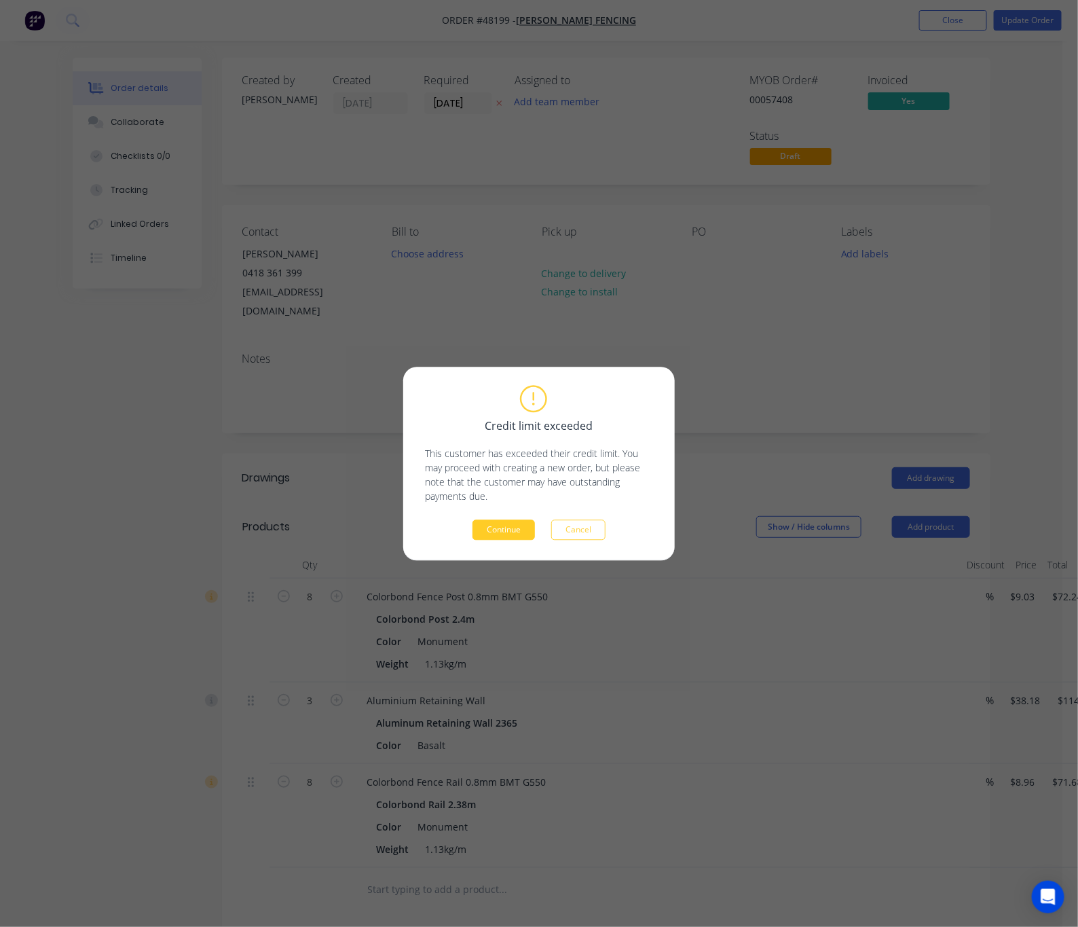
click at [501, 523] on button "Continue" at bounding box center [504, 529] width 62 height 20
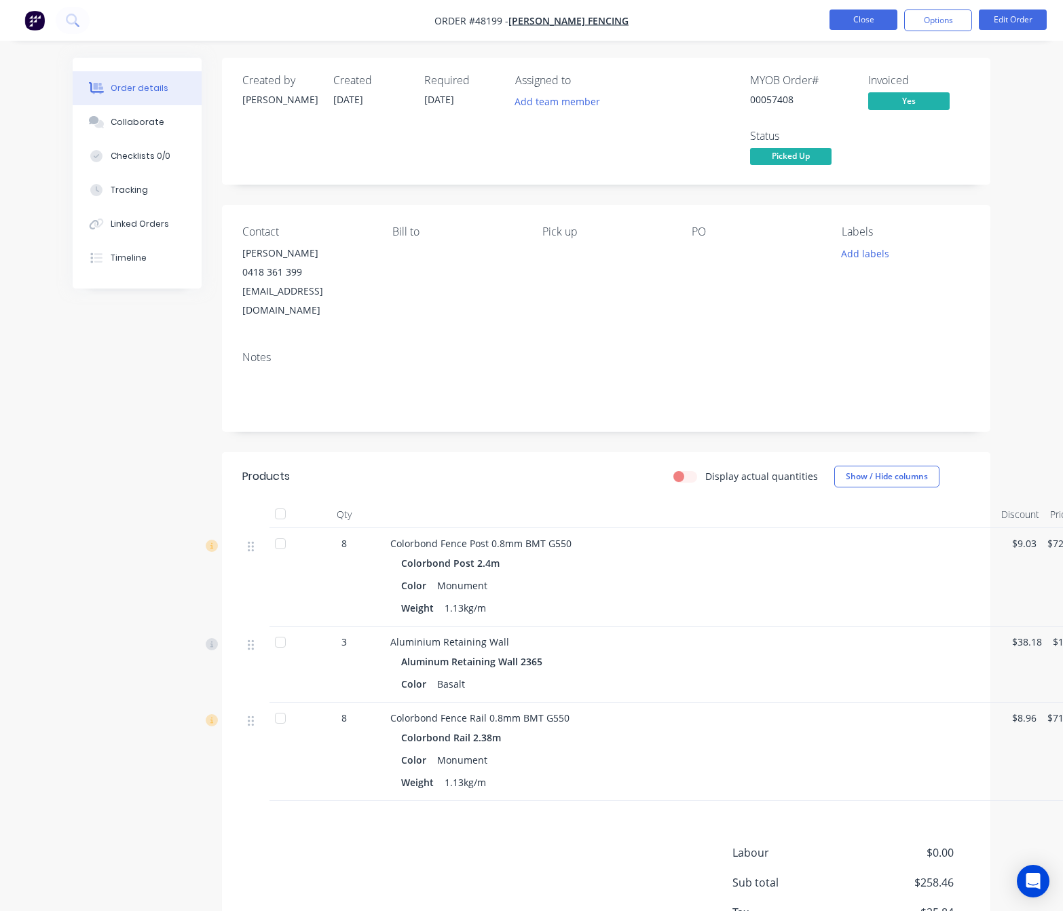
click at [868, 22] on button "Close" at bounding box center [864, 20] width 68 height 20
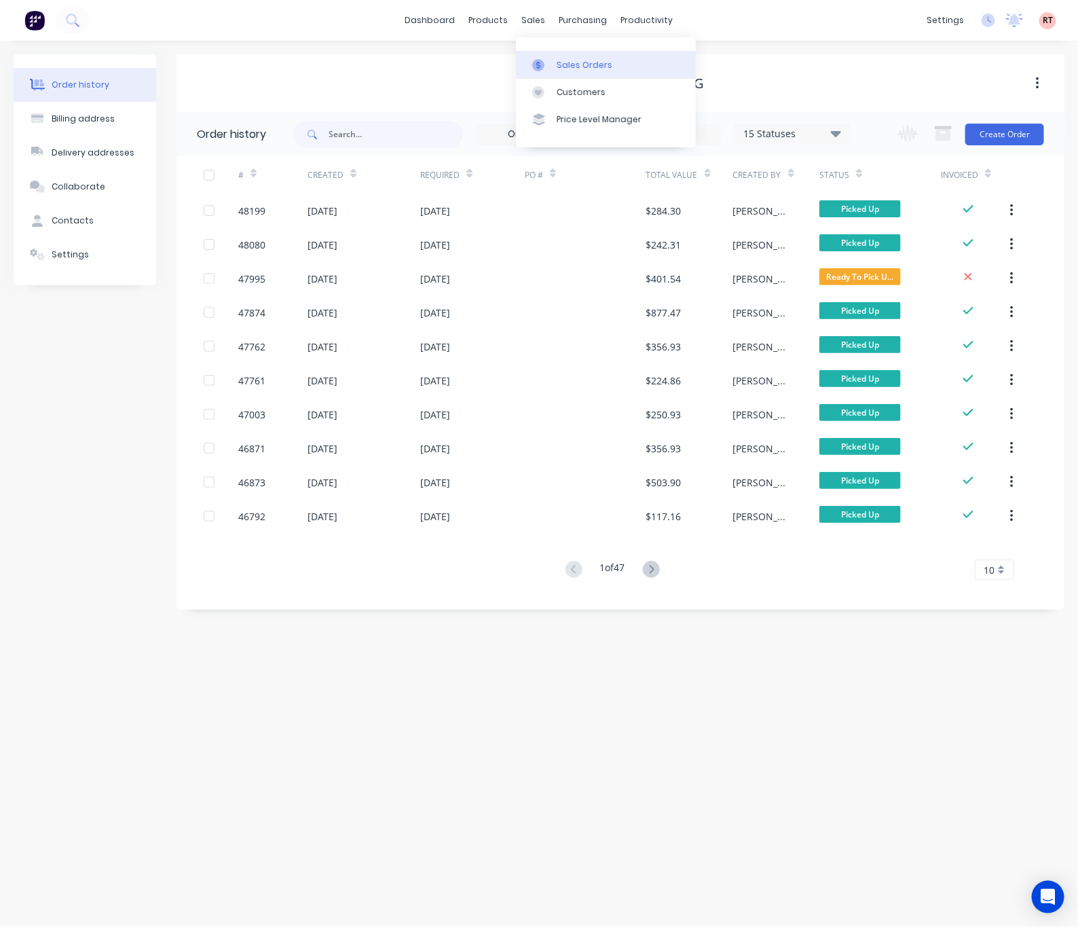
click at [567, 59] on div "Sales Orders" at bounding box center [585, 65] width 56 height 12
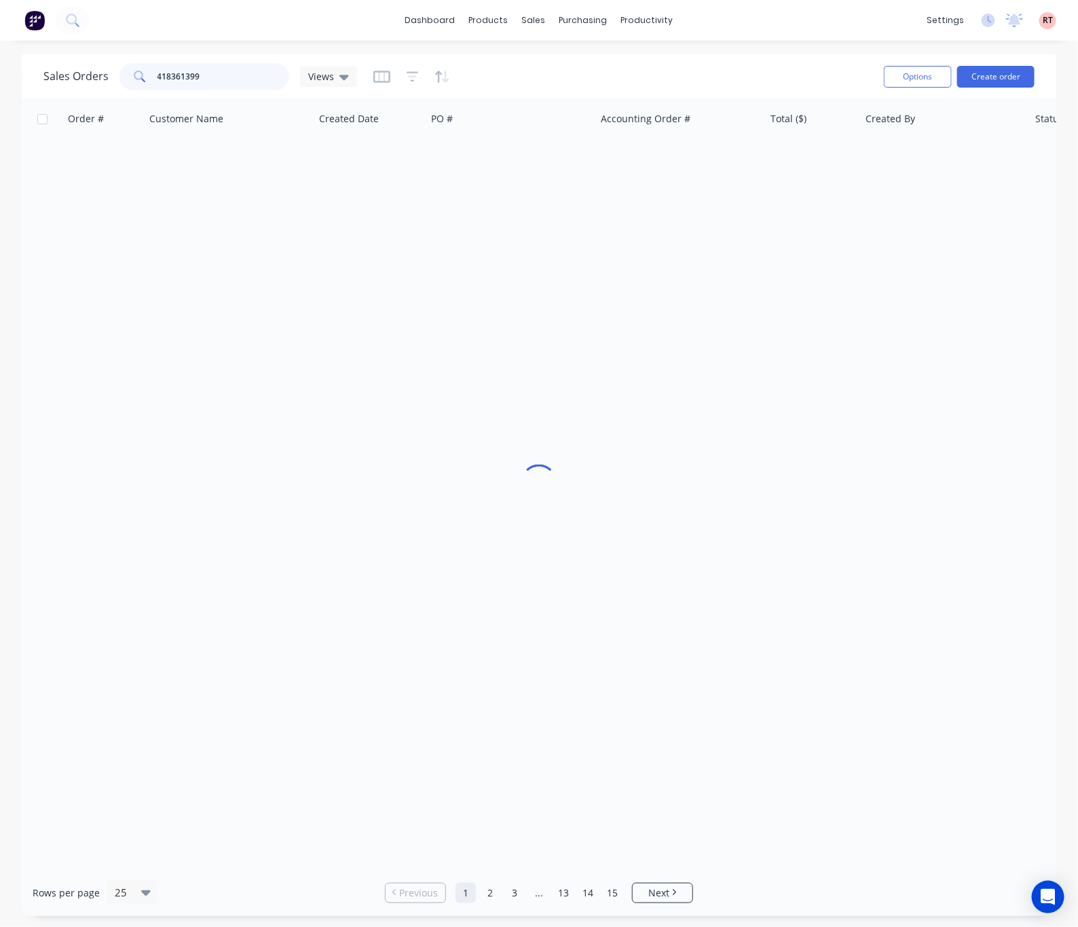
drag, startPoint x: 245, startPoint y: 71, endPoint x: 71, endPoint y: 84, distance: 174.2
click at [75, 80] on div "Sales Orders 418361399 Views" at bounding box center [200, 76] width 314 height 27
type input "47582"
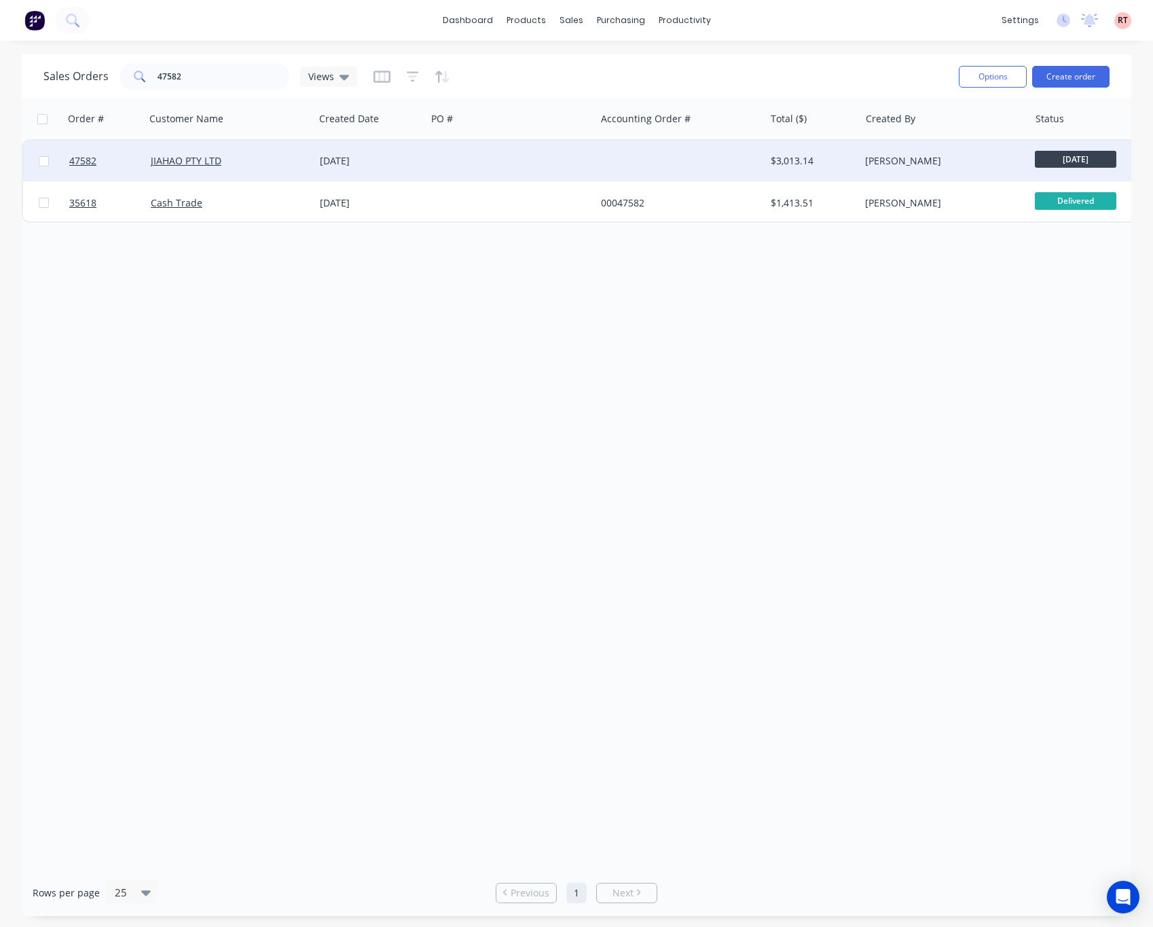
click at [510, 155] on div at bounding box center [510, 161] width 169 height 41
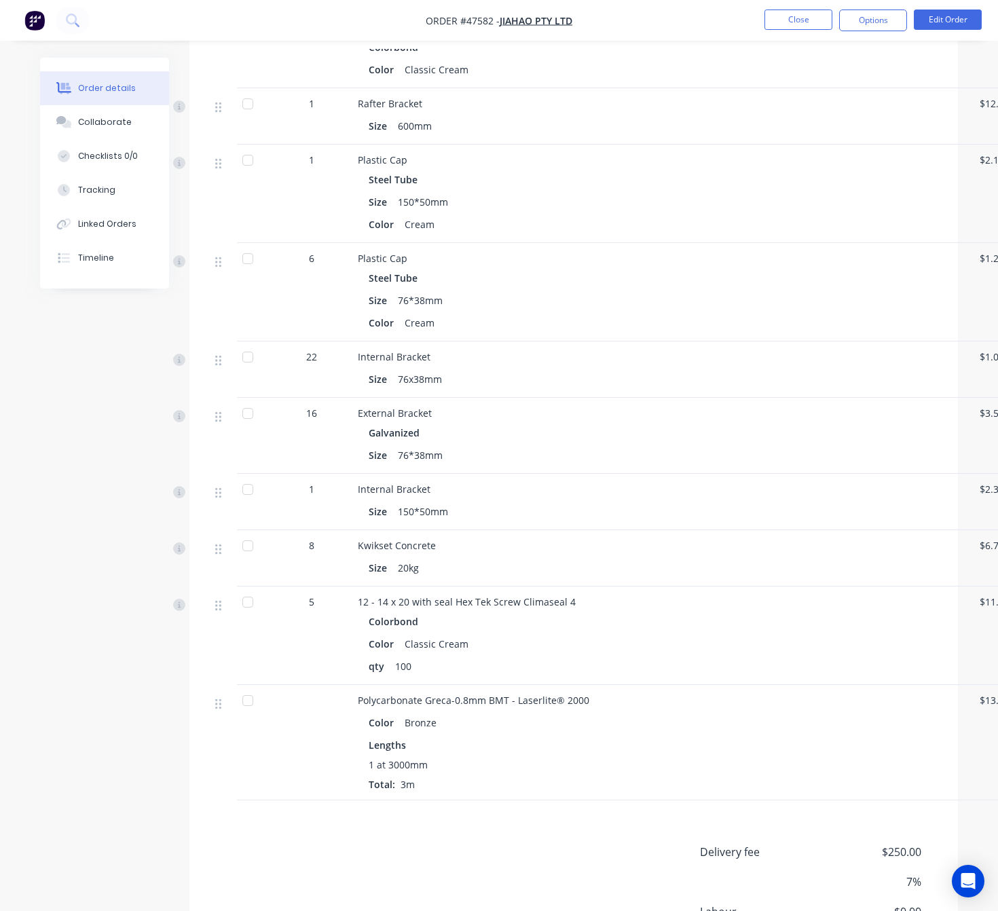
scroll to position [2953, 0]
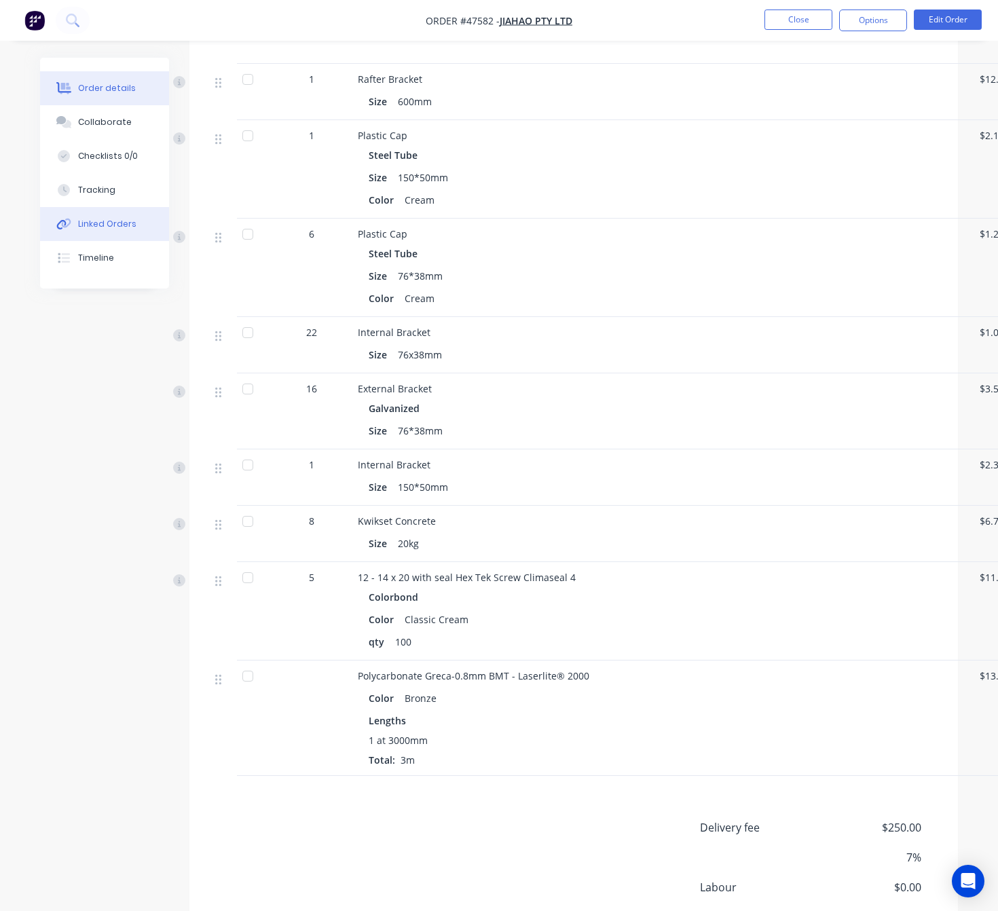
click at [122, 216] on button "Linked Orders" at bounding box center [104, 224] width 129 height 34
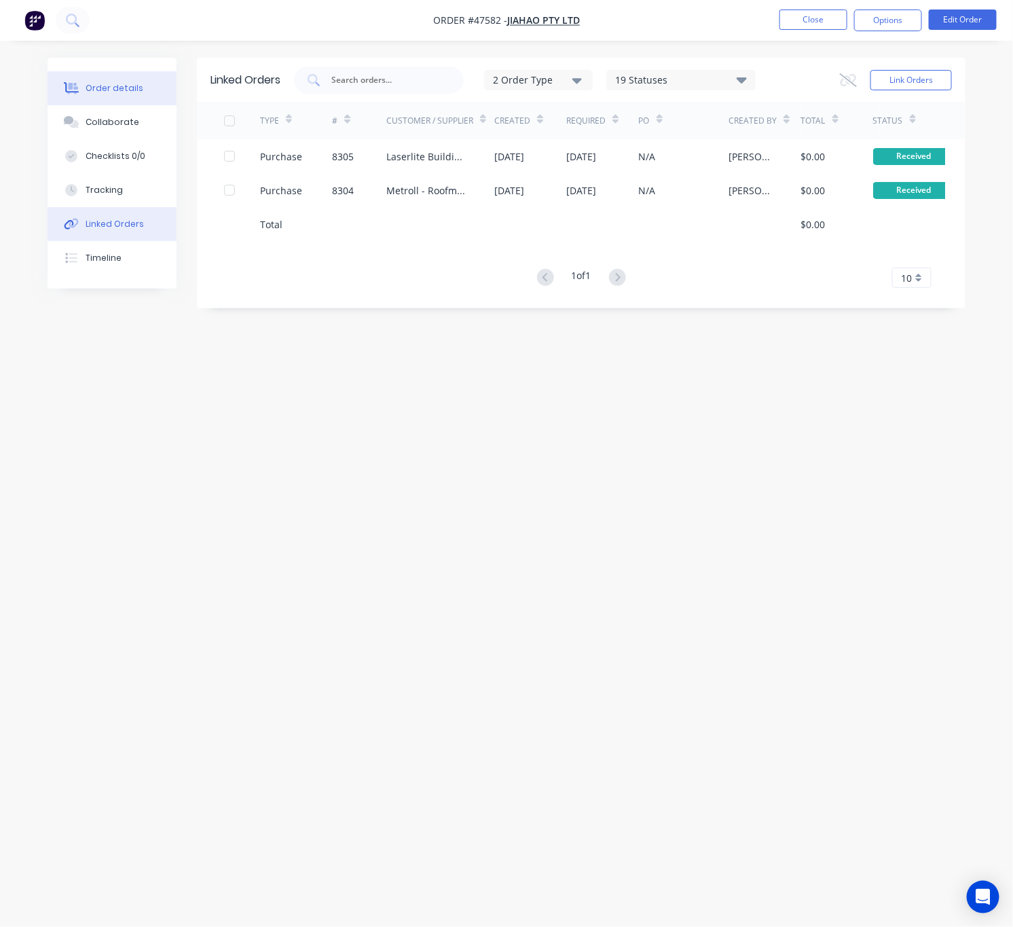
click at [128, 86] on div "Order details" at bounding box center [115, 88] width 58 height 12
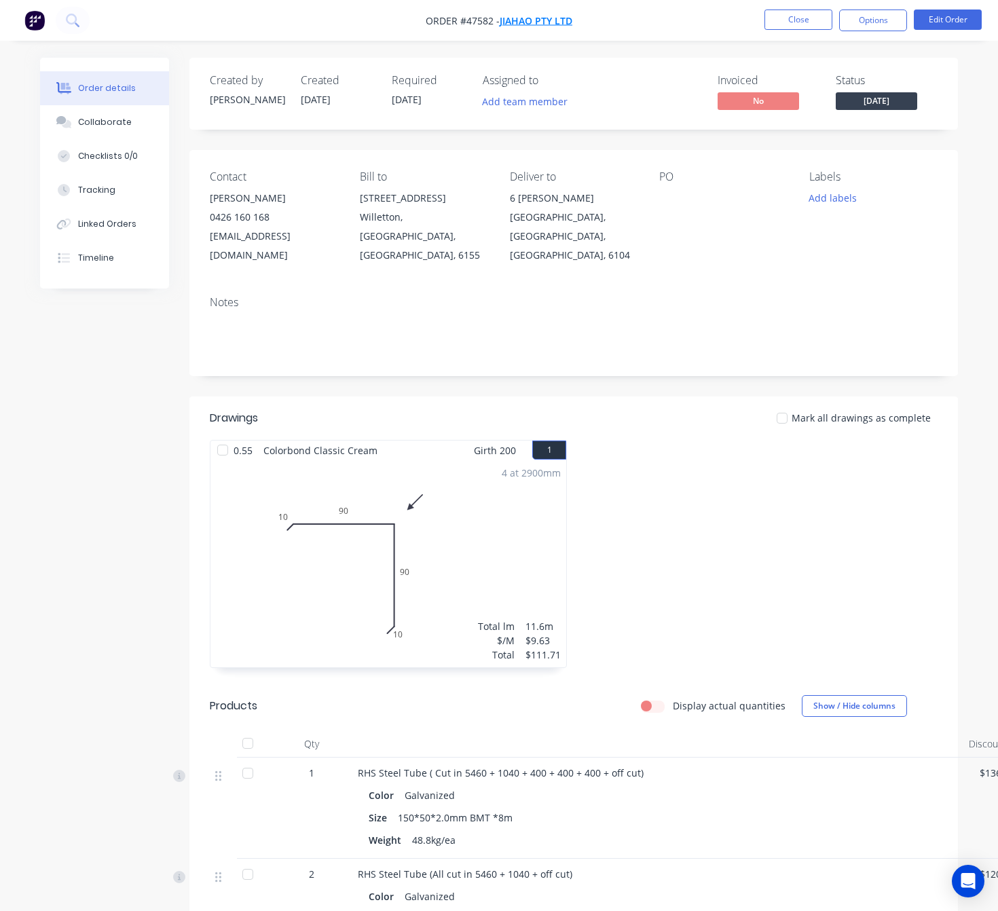
click at [534, 20] on span "JIAHAO PTY LTD" at bounding box center [536, 20] width 73 height 13
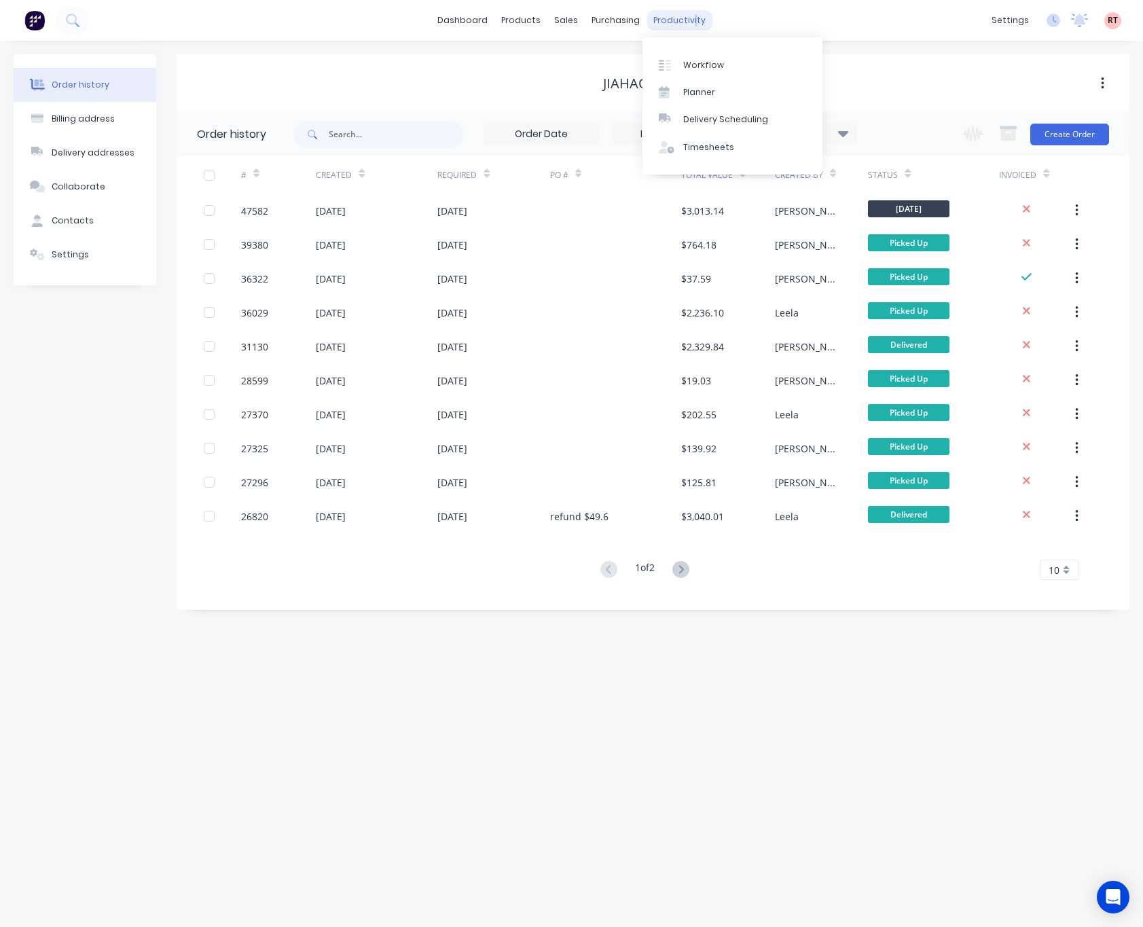
click at [687, 21] on div "productivity" at bounding box center [679, 20] width 66 height 20
click at [711, 110] on link "Delivery Scheduling" at bounding box center [732, 119] width 180 height 27
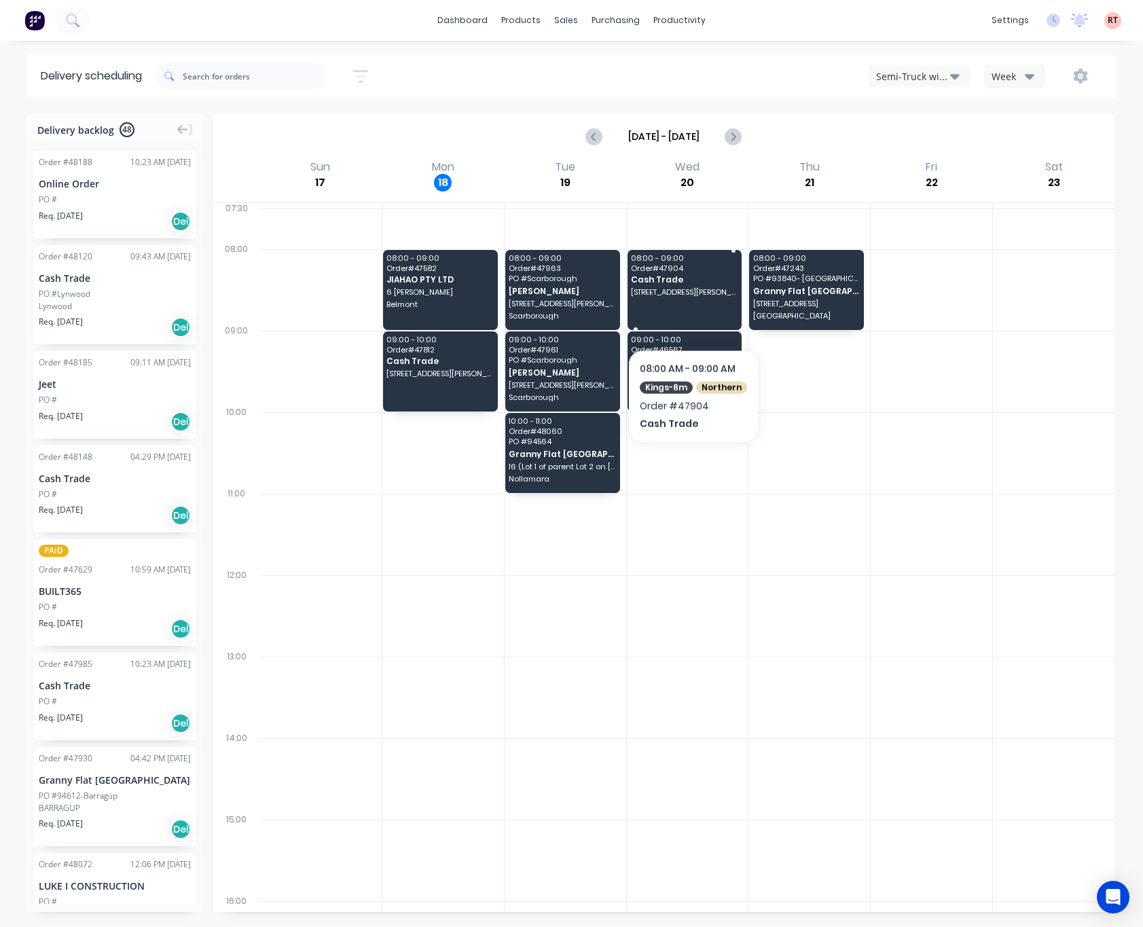
click at [689, 312] on div "08:00 - 09:00 Order # 47904 Cash Trade 5 Camillo St, Coolbellup WA 6163" at bounding box center [684, 290] width 115 height 80
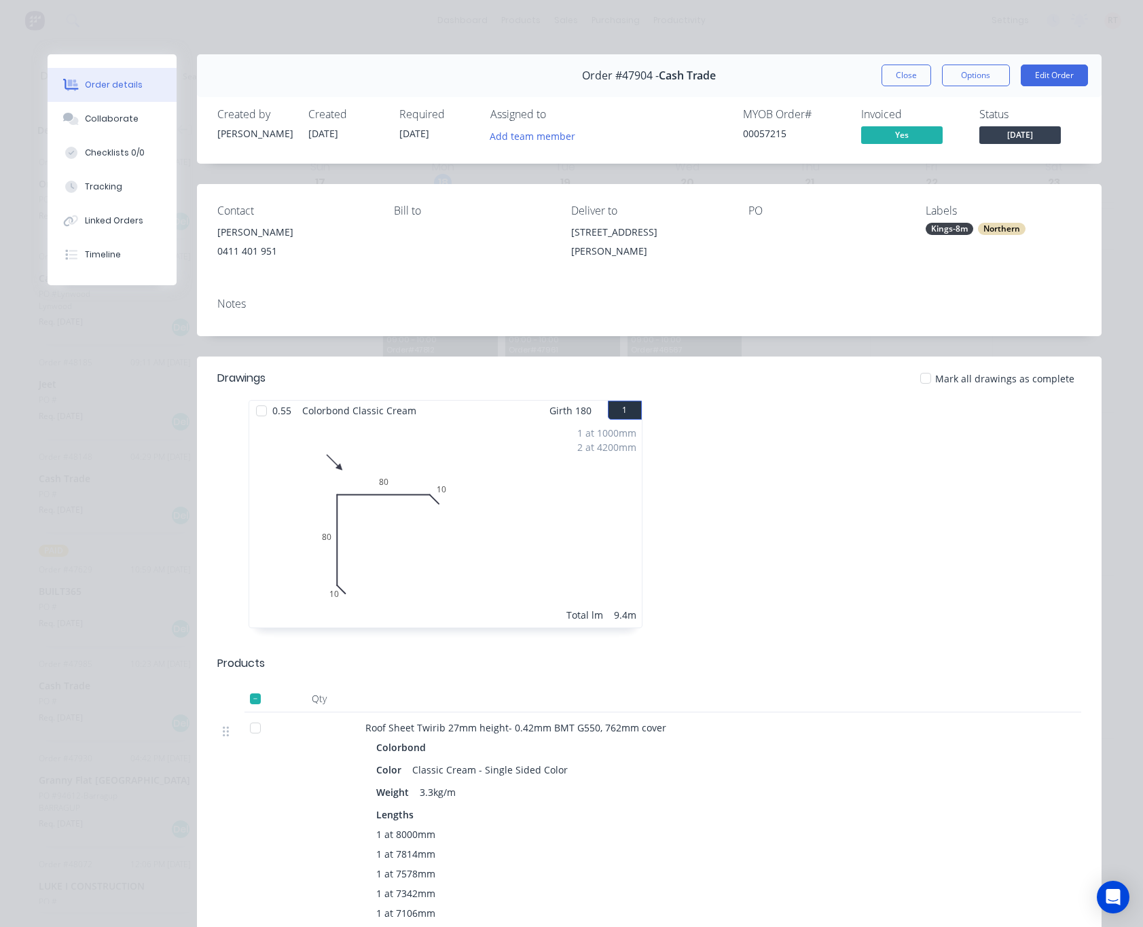
drag, startPoint x: 554, startPoint y: 225, endPoint x: 715, endPoint y: 232, distance: 161.1
click at [715, 232] on div "Contact Rob Car 0411 401 951 Bill to Deliver to 5 Camillo St, Coolbellup WA 616…" at bounding box center [649, 235] width 904 height 103
copy div "5 Camillo St, Coolbellup WA 6163"
click at [895, 71] on button "Close" at bounding box center [906, 75] width 50 height 22
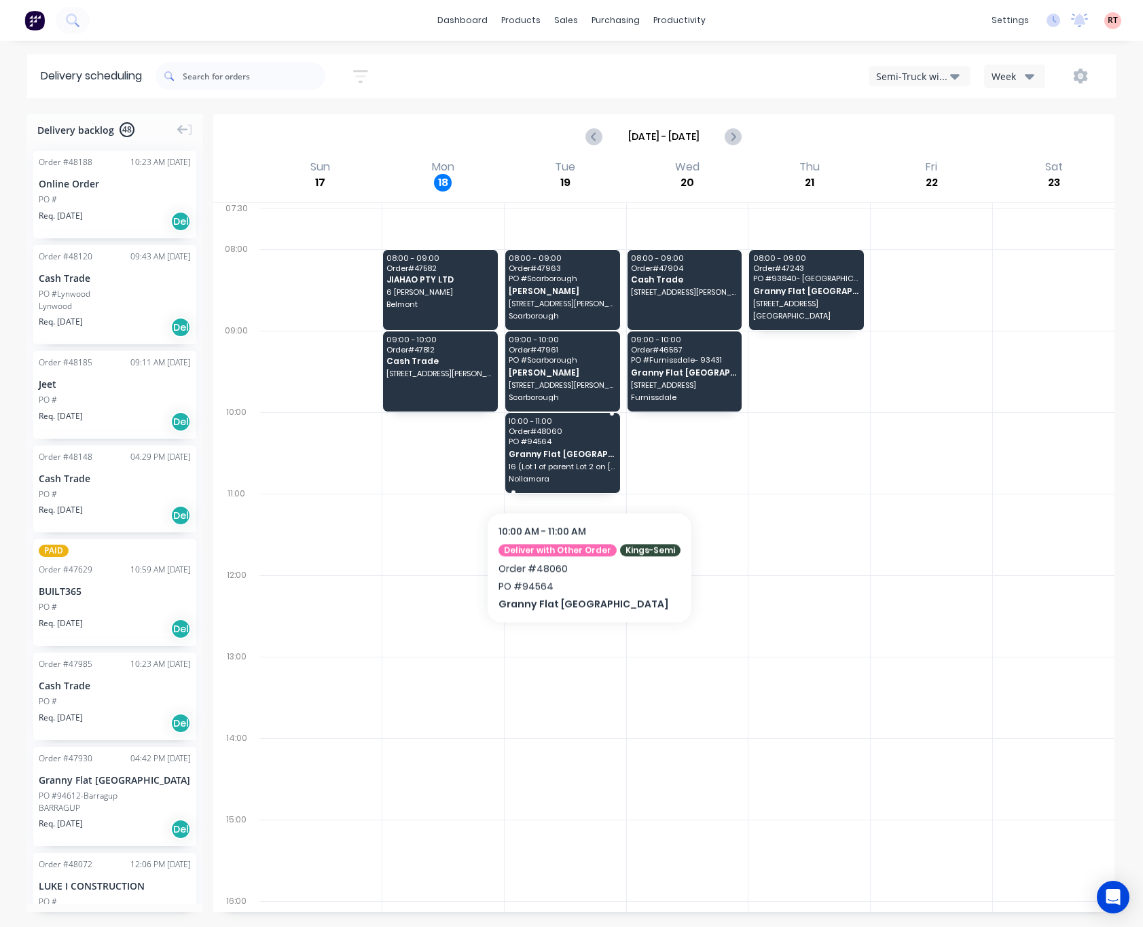
click at [585, 470] on span "16 (Lot 1 of parent Lot 2 on strata Lot 5351) Cobham avenue" at bounding box center [562, 466] width 106 height 8
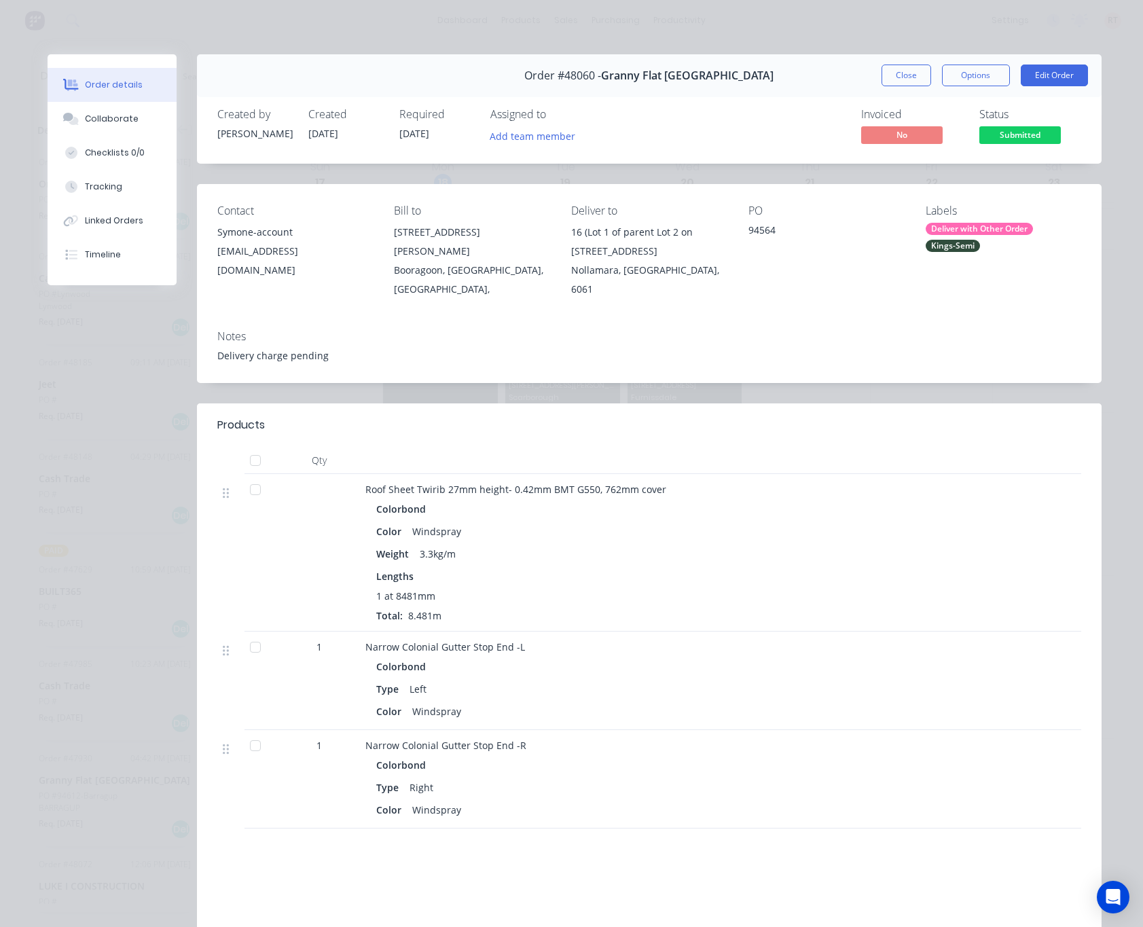
drag, startPoint x: 558, startPoint y: 224, endPoint x: 693, endPoint y: 286, distance: 148.6
click at [693, 286] on div "Contact Symone-account symone@grannyflatswa.com Bill to 92 McCoy st Booragoon, …" at bounding box center [649, 251] width 904 height 135
copy div "16 (Lot 1 of parent Lot 2 on strata Lot 5351) Cobham avenue Nollamara, Western …"
click at [779, 26] on div "Order details Collaborate Checklists 0/0 Tracking Linked Orders Timeline Order …" at bounding box center [571, 463] width 1143 height 927
click at [881, 77] on button "Close" at bounding box center [906, 75] width 50 height 22
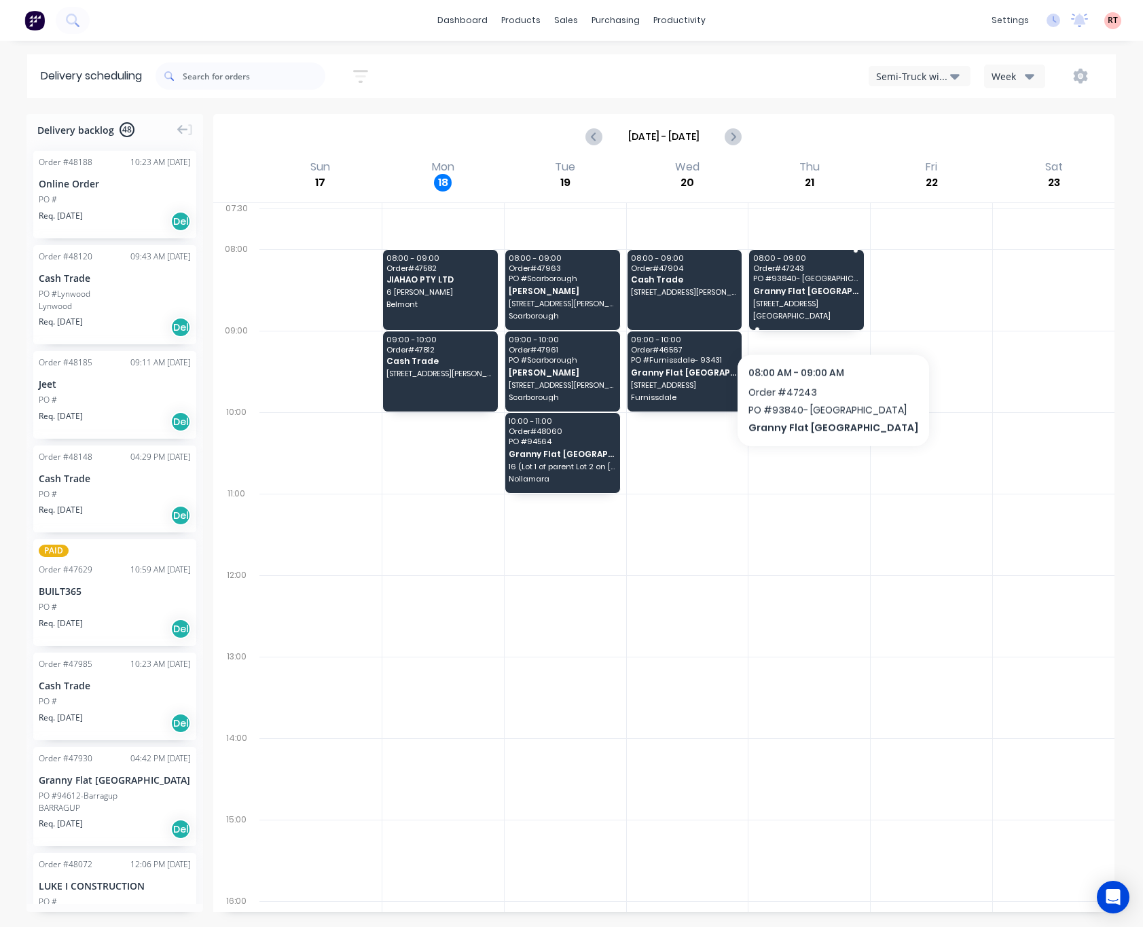
click at [805, 312] on div "08:00 - 09:00 Order # 47243 PO # 93840- [GEOGRAPHIC_DATA] 213(LOT 667) [GEOGRAP…" at bounding box center [806, 290] width 115 height 80
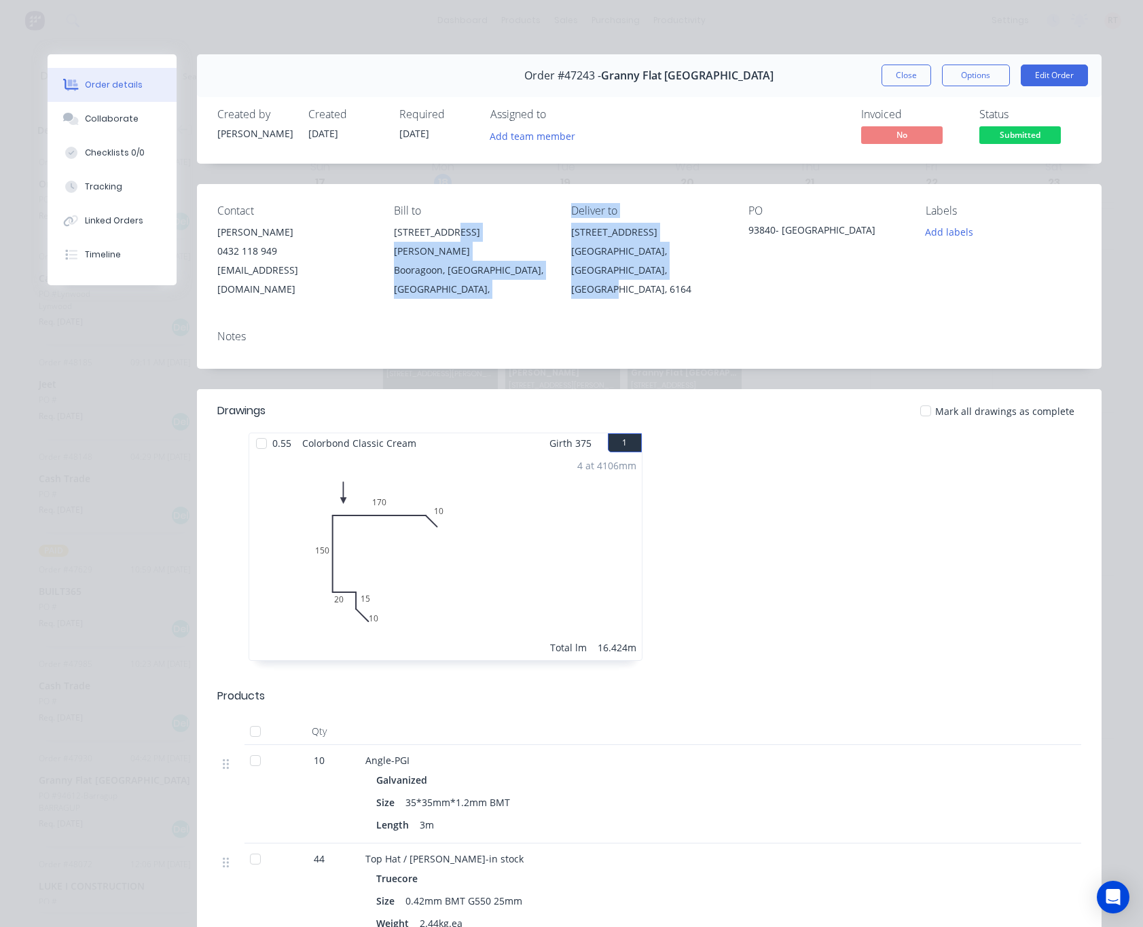
drag, startPoint x: 549, startPoint y: 227, endPoint x: 640, endPoint y: 263, distance: 98.7
click at [640, 263] on div "Contact [PERSON_NAME] [PHONE_NUMBER] [EMAIL_ADDRESS][DOMAIN_NAME] Bill to [STRE…" at bounding box center [649, 251] width 904 height 135
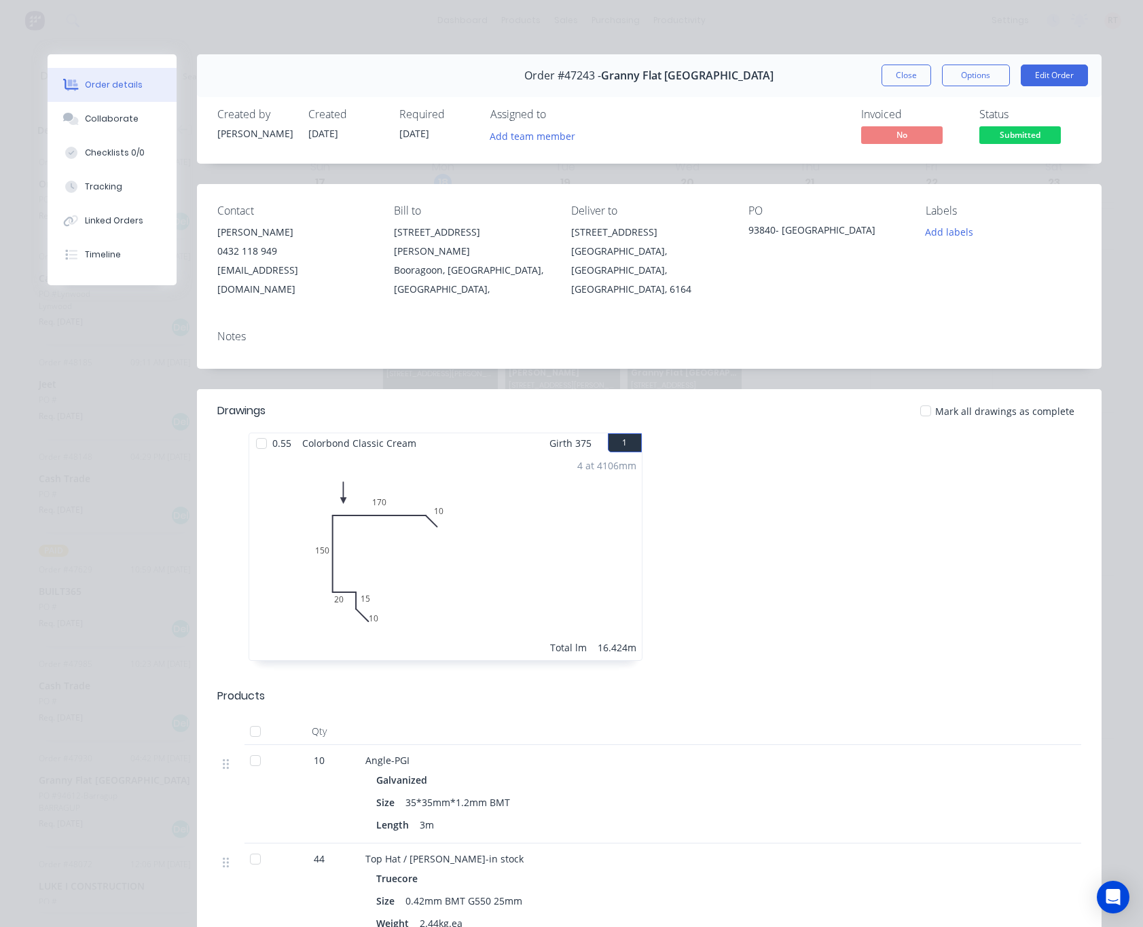
click at [773, 330] on div "Notes" at bounding box center [649, 336] width 864 height 13
drag, startPoint x: 654, startPoint y: 279, endPoint x: 561, endPoint y: 236, distance: 102.4
click at [561, 236] on div "Contact [PERSON_NAME] [PHONE_NUMBER] [EMAIL_ADDRESS][DOMAIN_NAME] Bill to [STRE…" at bounding box center [649, 251] width 904 height 135
copy div "[STREET_ADDRESS]"
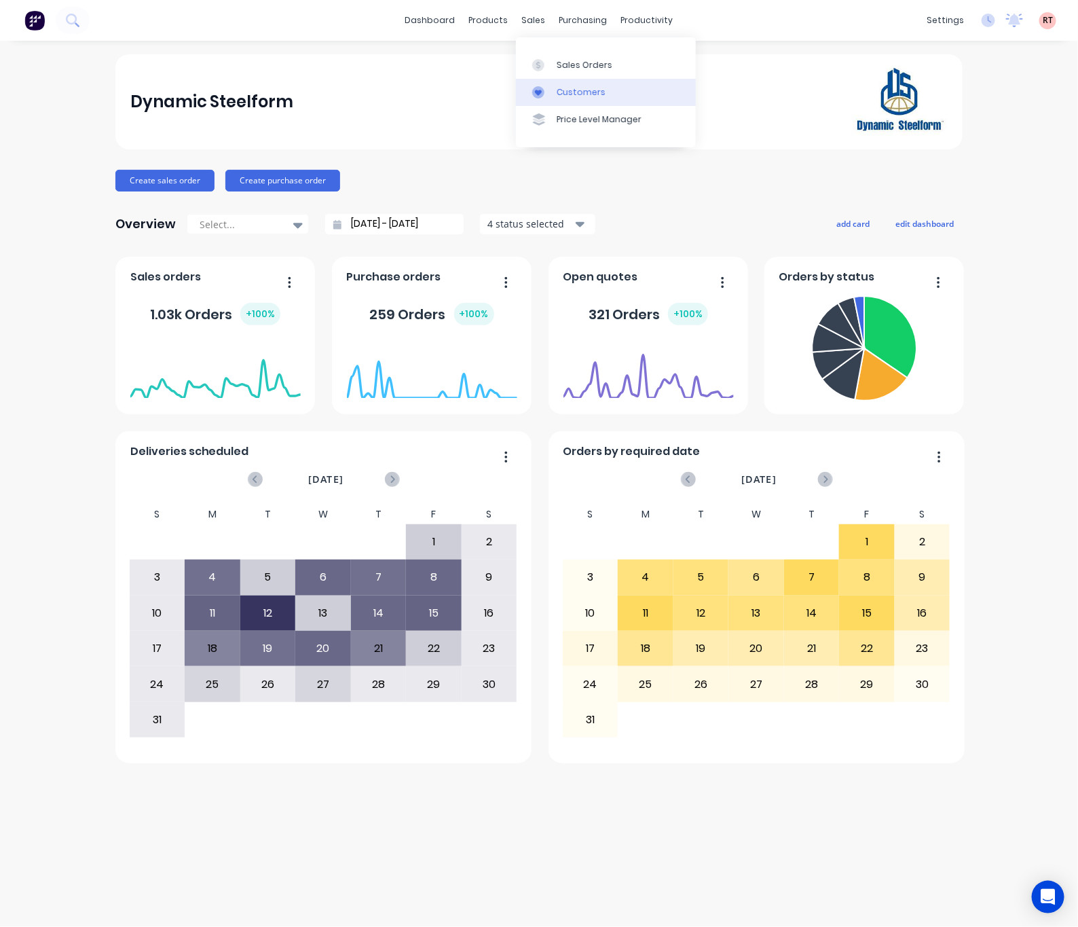
click at [565, 86] on div "Customers" at bounding box center [581, 92] width 49 height 12
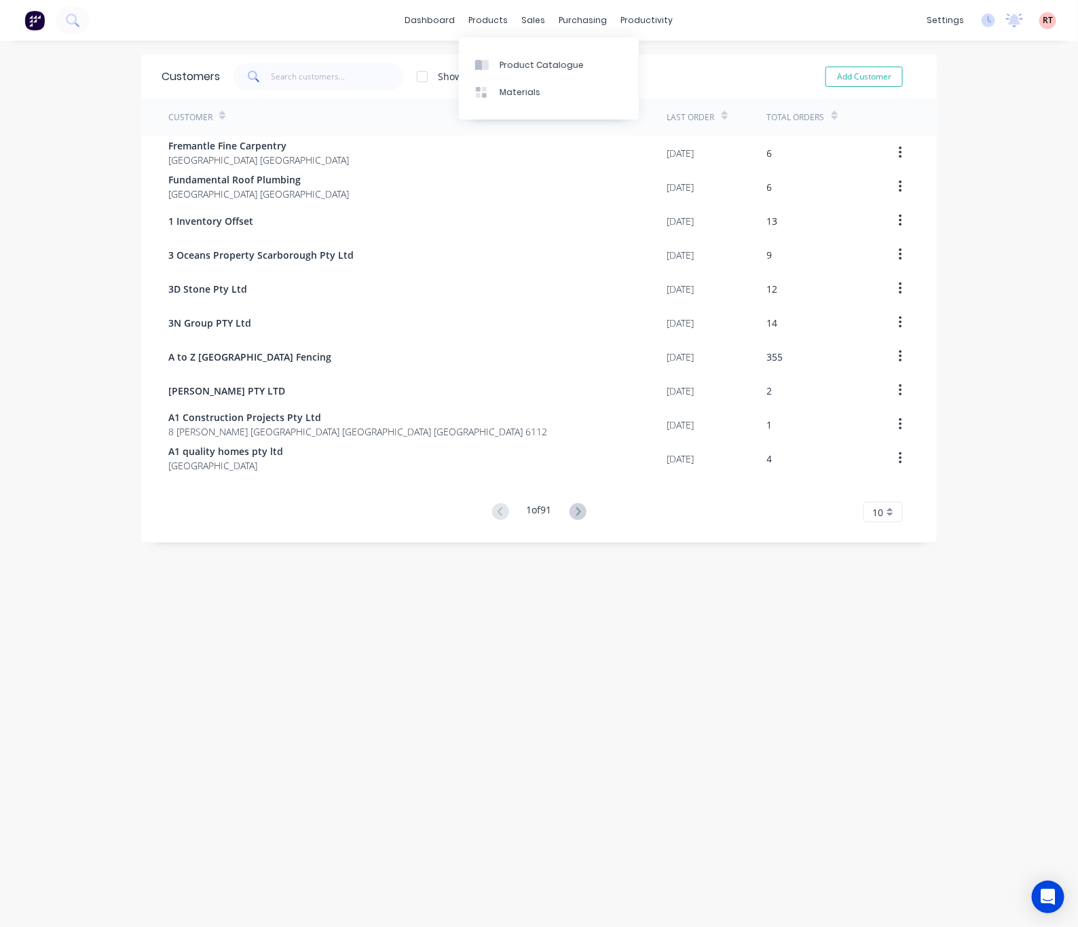
click at [343, 79] on div "Customers Show archived customers Add Customer" at bounding box center [539, 76] width 796 height 44
click at [342, 88] on input "text" at bounding box center [338, 76] width 132 height 27
click at [337, 78] on input "text" at bounding box center [338, 76] width 132 height 27
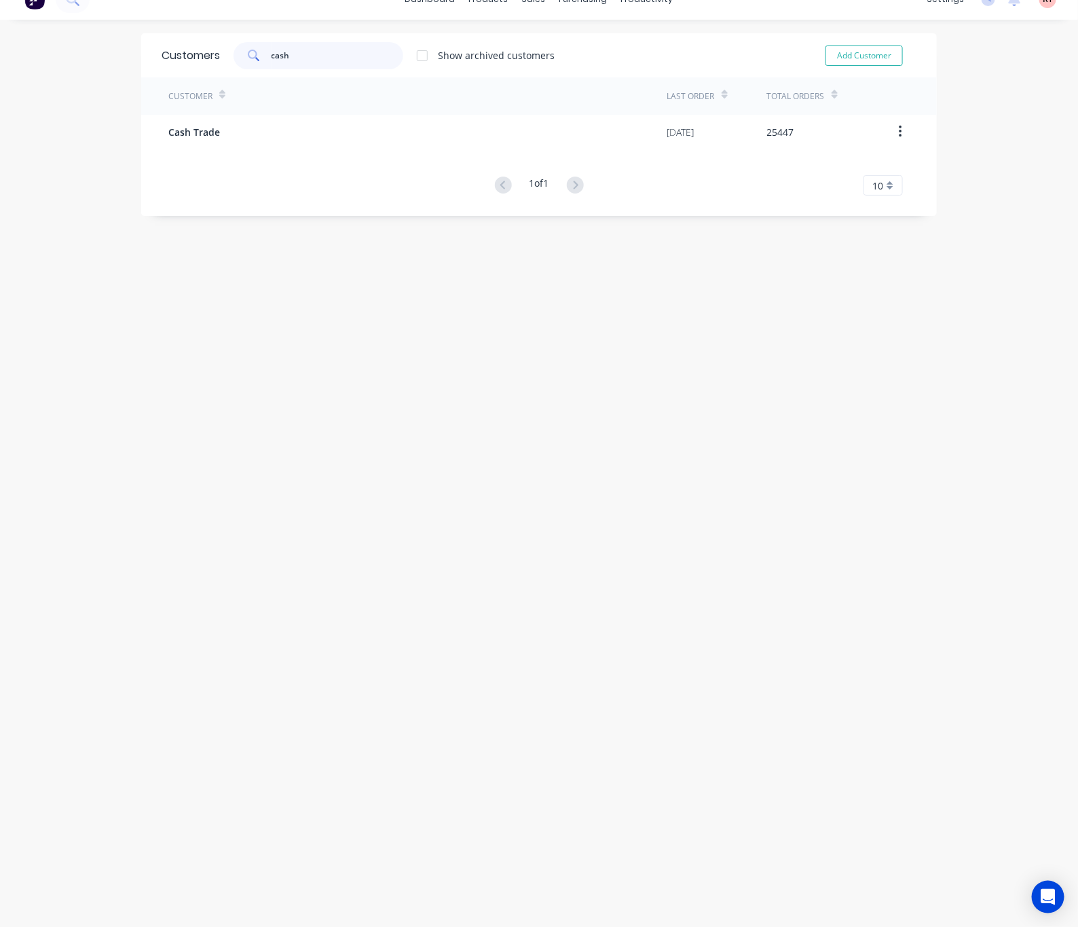
scroll to position [27, 0]
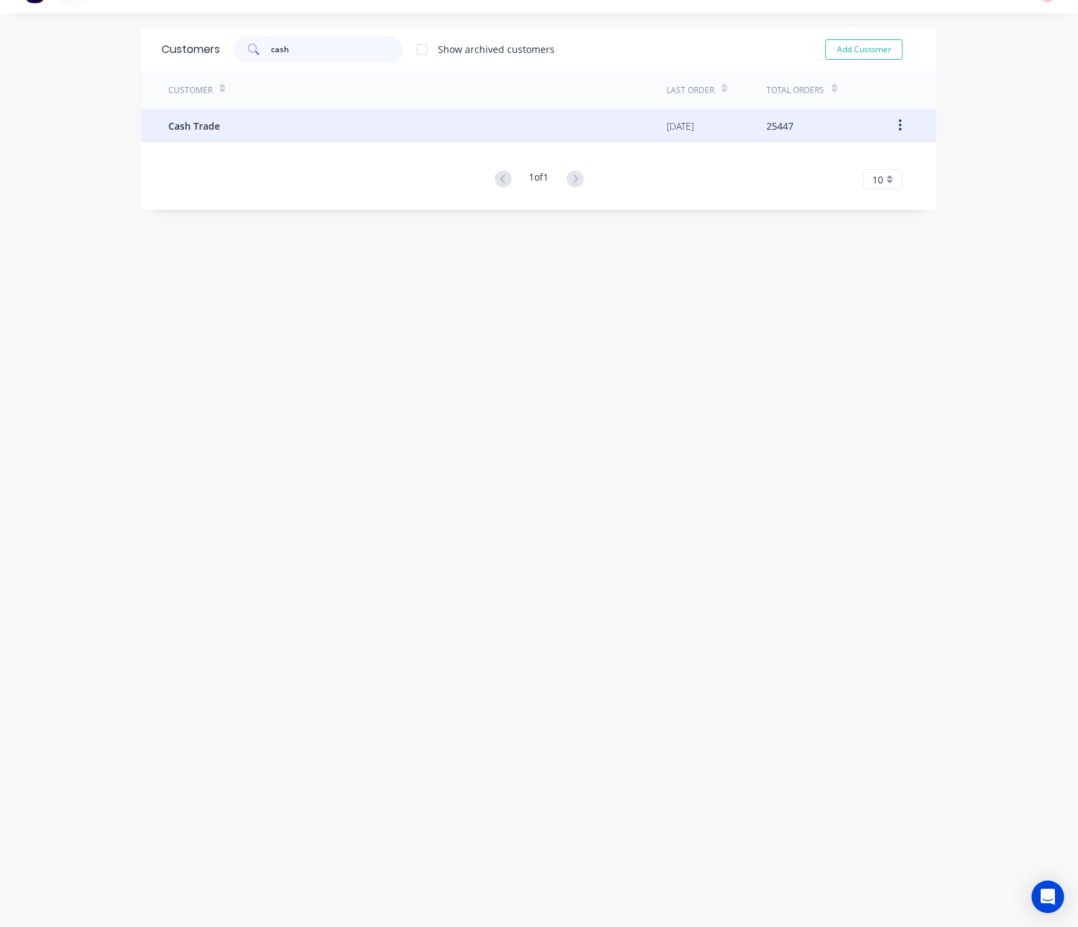
type input "cash"
click at [393, 131] on div "Cash Trade" at bounding box center [417, 126] width 499 height 34
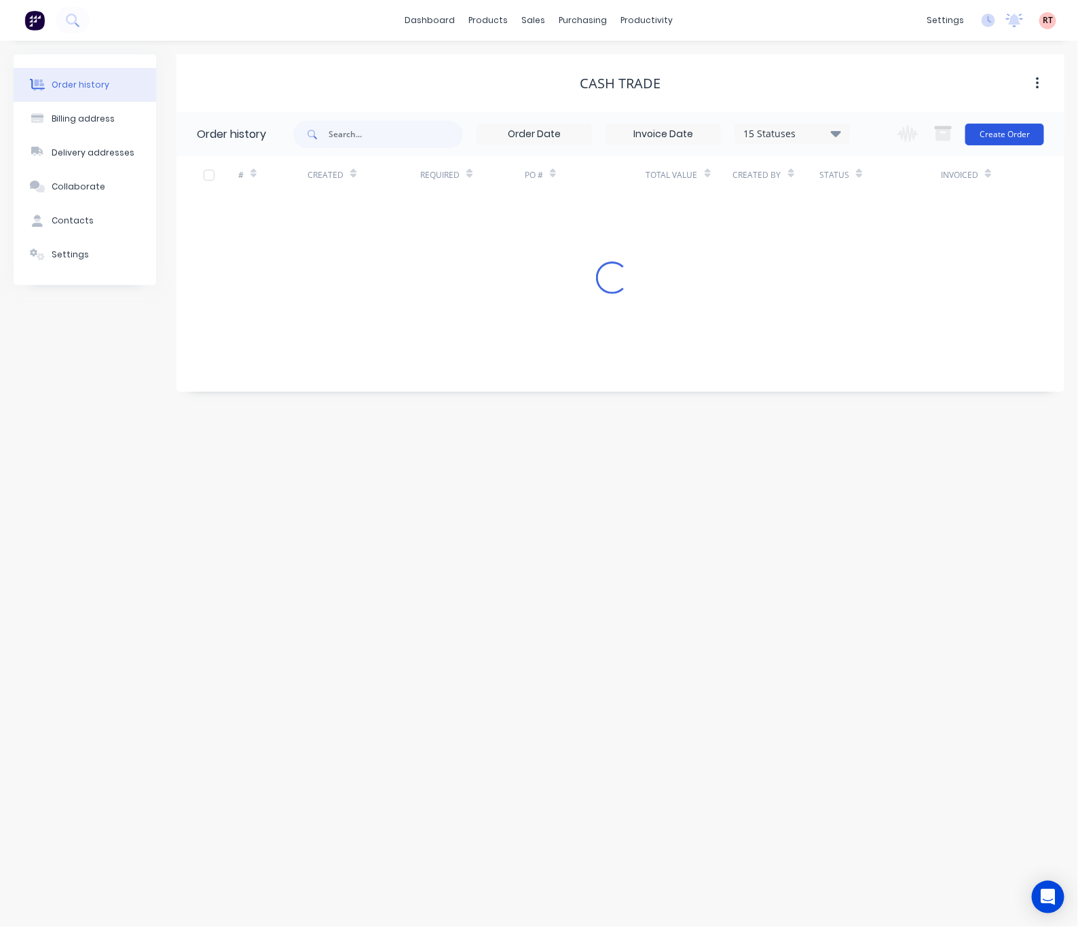
click at [995, 131] on button "Create Order" at bounding box center [1004, 135] width 79 height 22
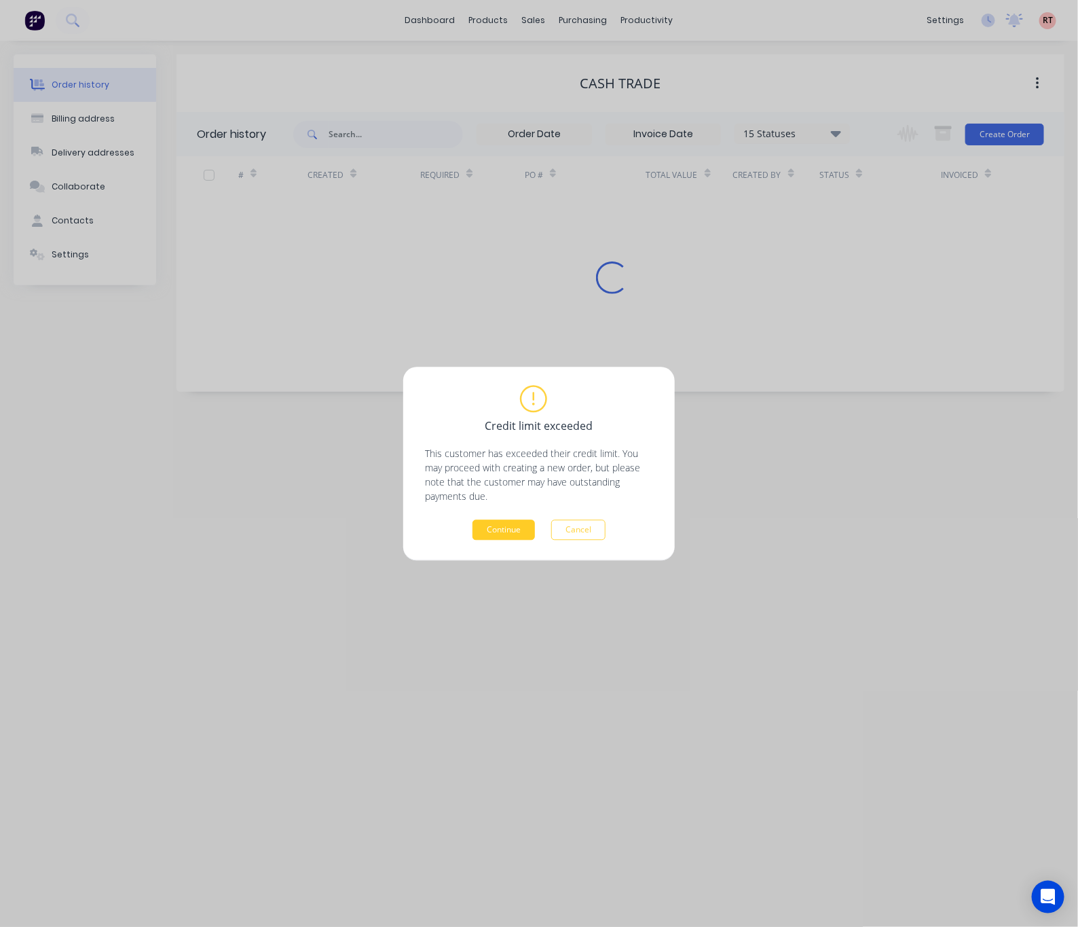
click at [514, 534] on button "Continue" at bounding box center [504, 529] width 62 height 20
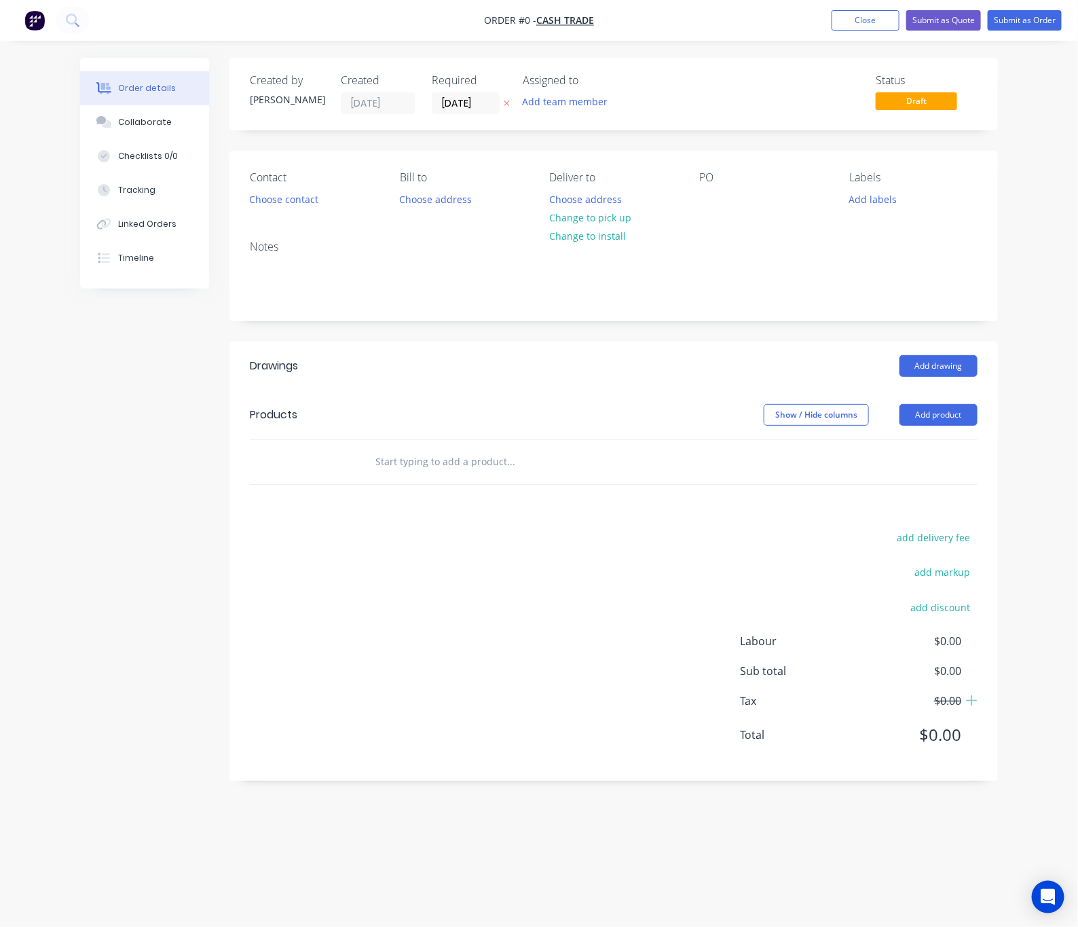
click at [941, 428] on header "Products Show / Hide columns Add product" at bounding box center [613, 414] width 769 height 49
click at [938, 414] on button "Add product" at bounding box center [939, 415] width 78 height 22
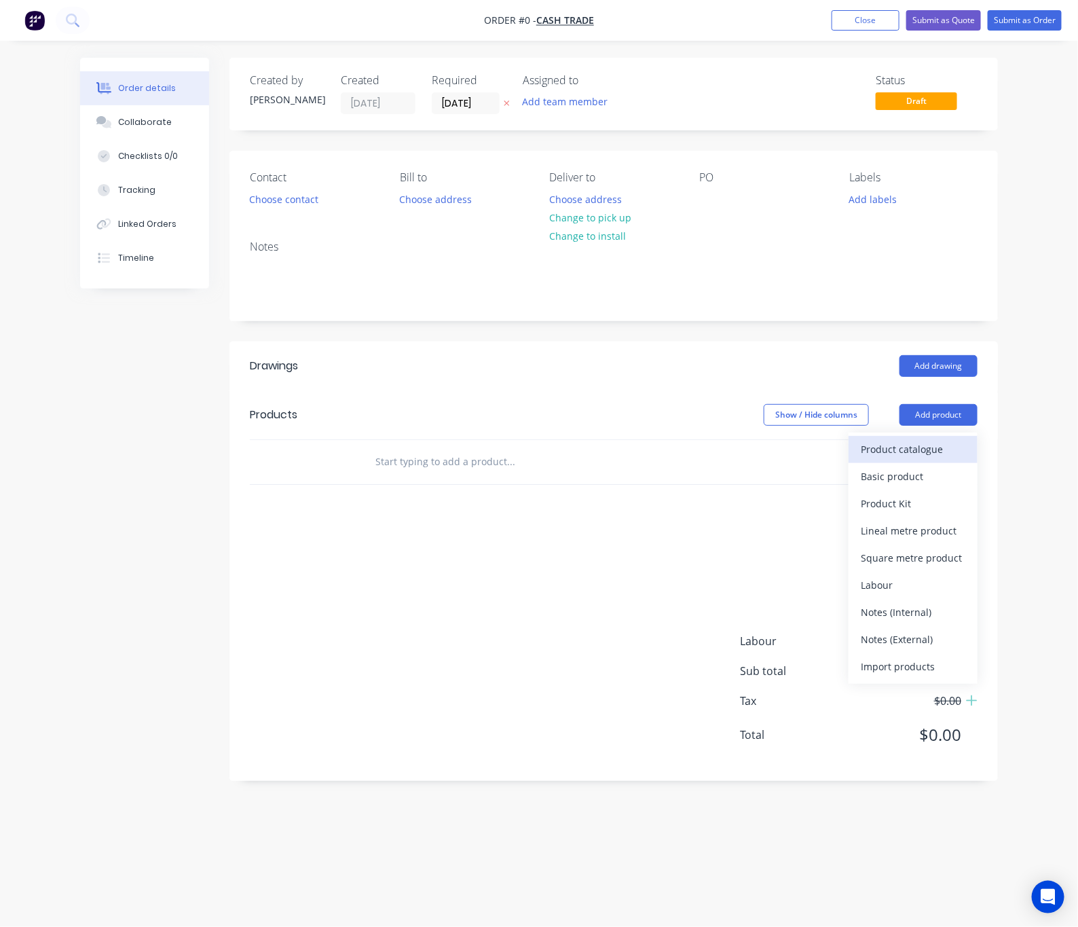
click at [899, 454] on div "Product catalogue" at bounding box center [913, 449] width 105 height 20
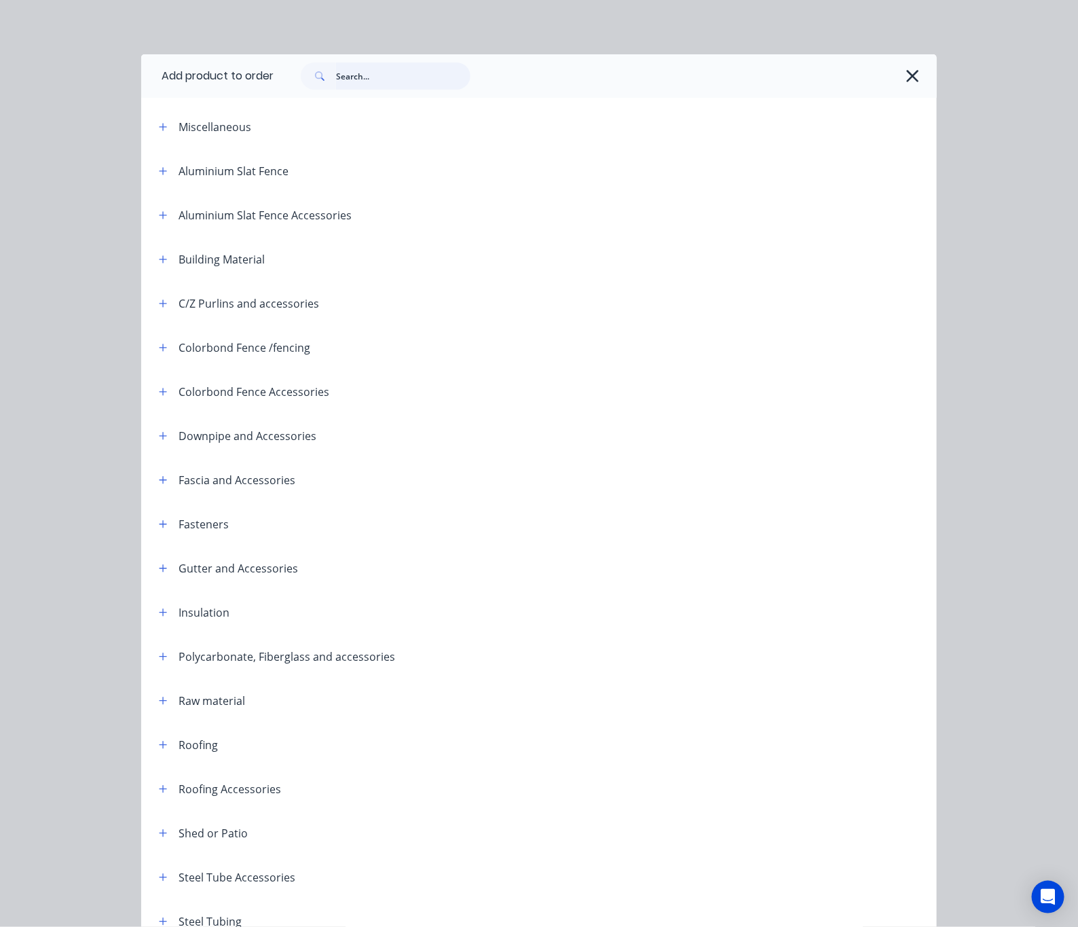
click at [347, 82] on input "text" at bounding box center [403, 75] width 134 height 27
type input "tube"
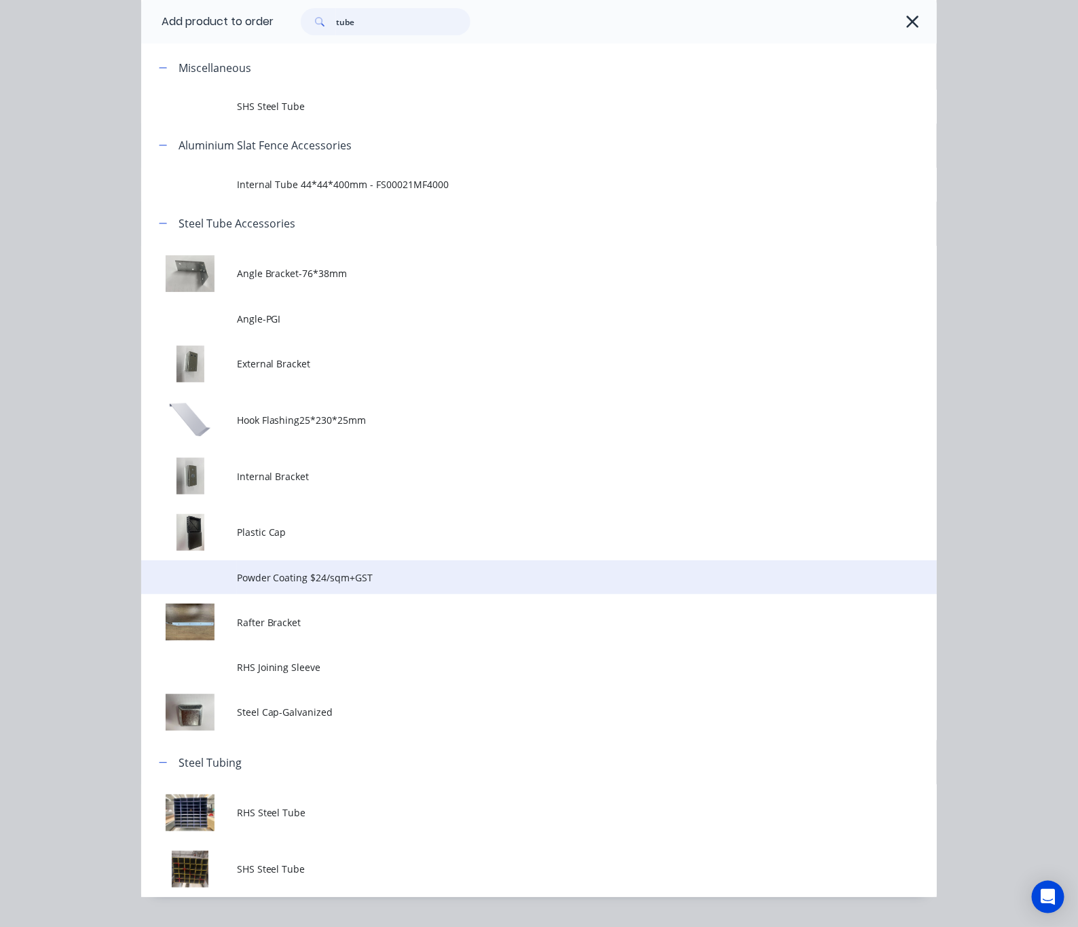
scroll to position [88, 0]
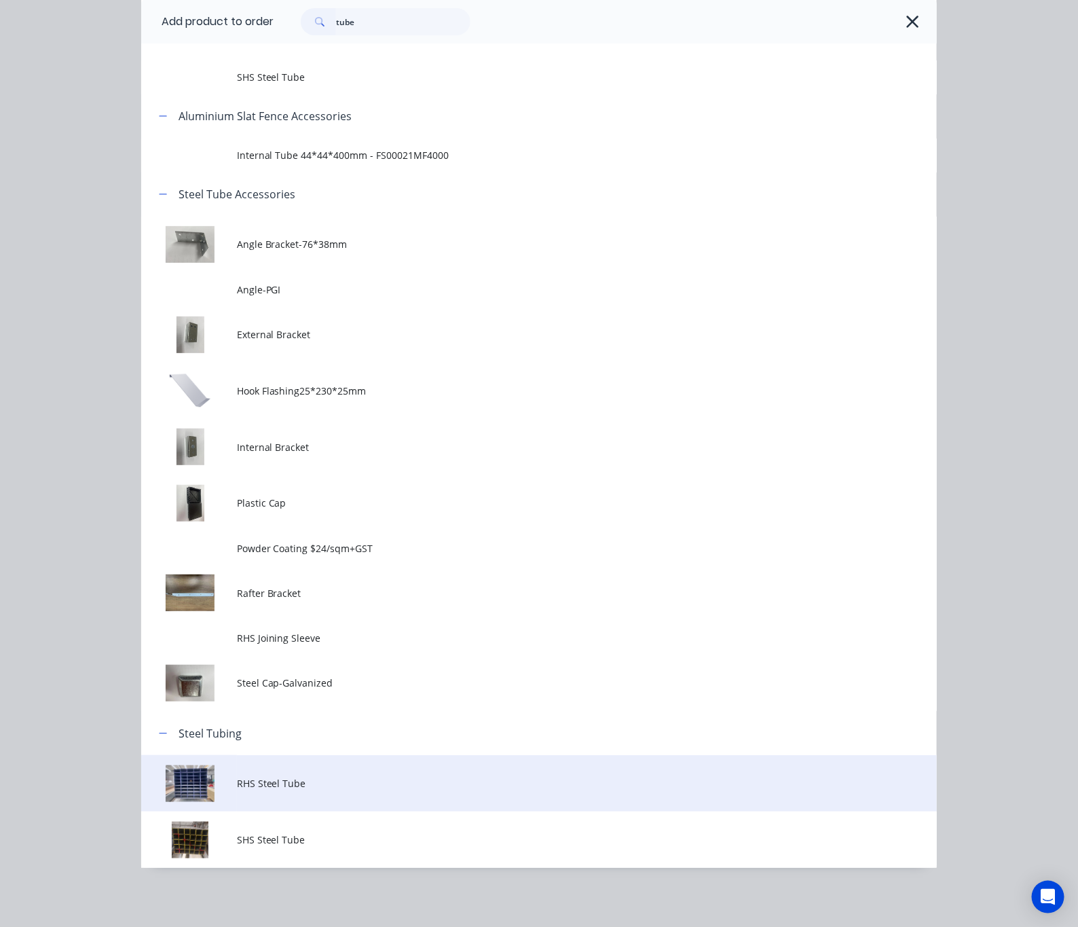
click at [401, 788] on span "RHS Steel Tube" at bounding box center [517, 783] width 560 height 14
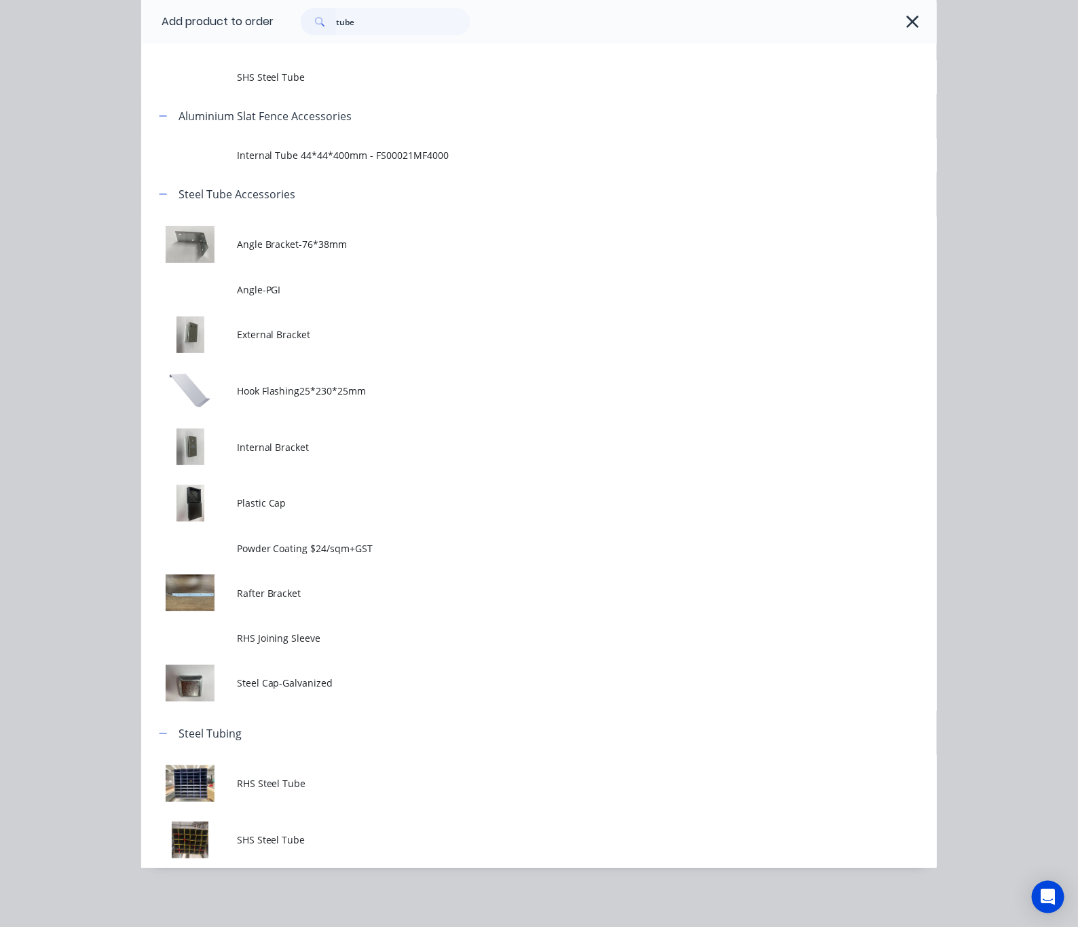
scroll to position [0, 0]
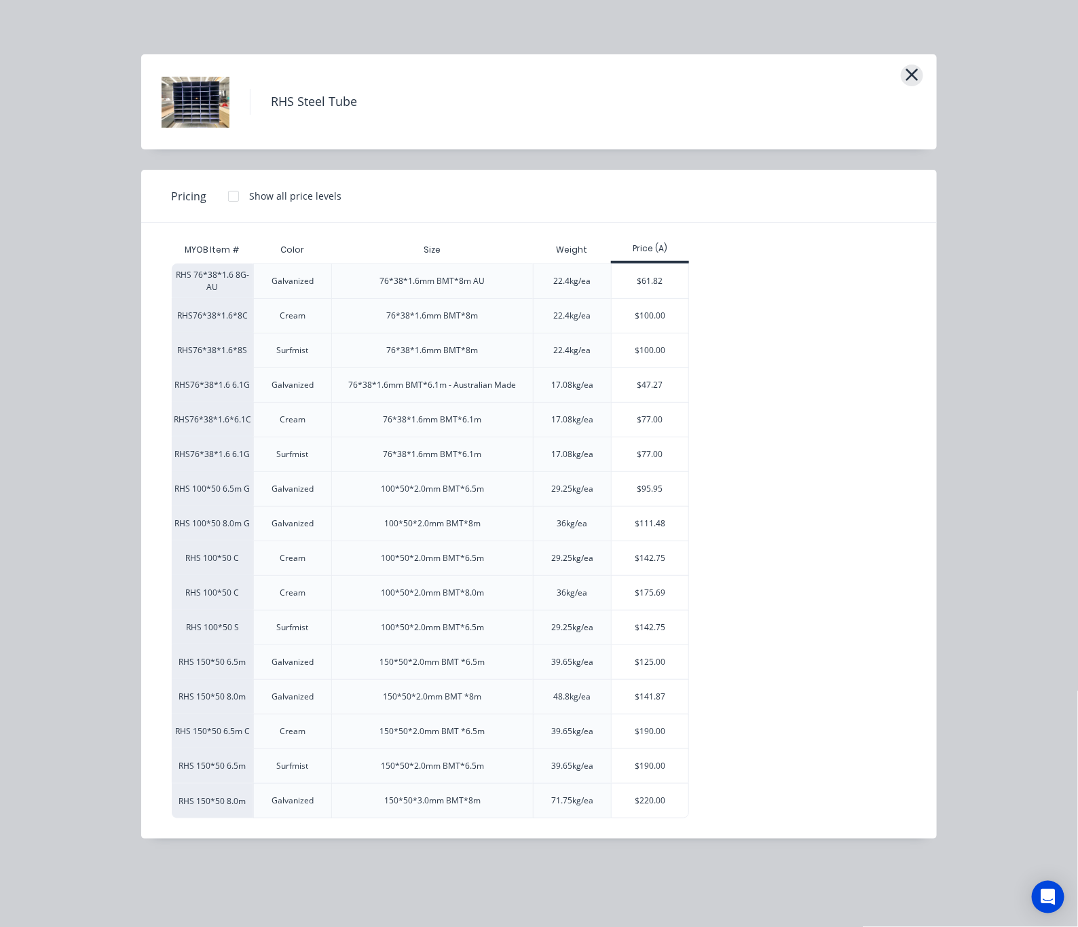
click at [917, 71] on icon "button" at bounding box center [912, 75] width 12 height 12
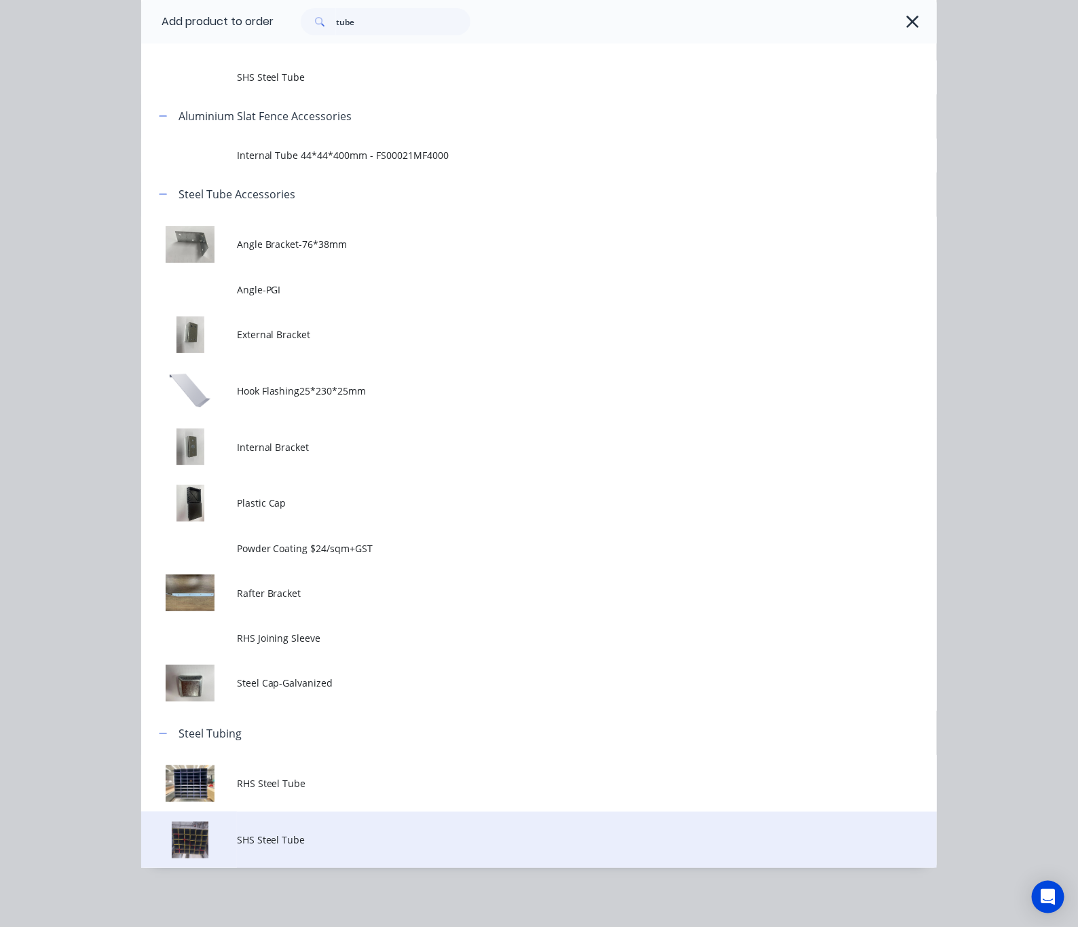
click at [430, 844] on span "SHS Steel Tube" at bounding box center [517, 839] width 560 height 14
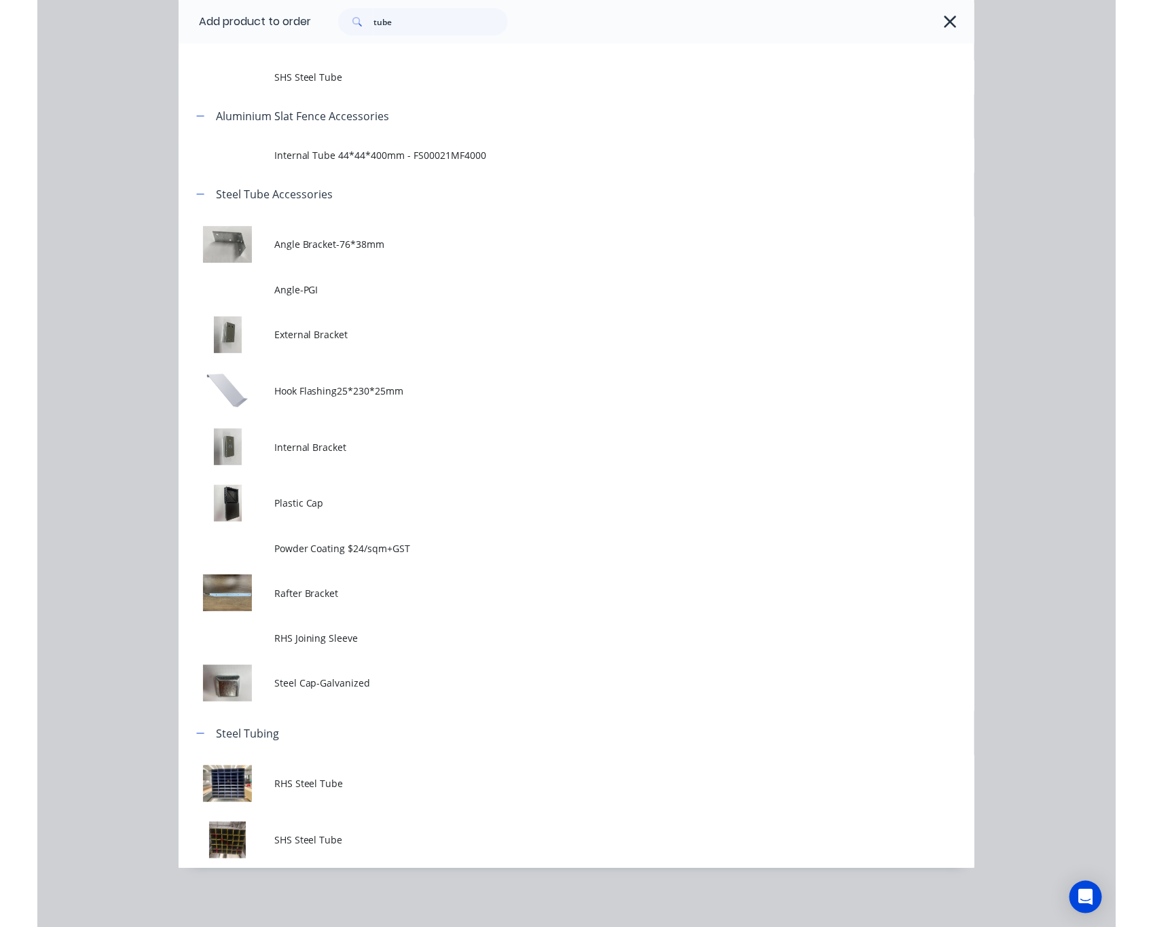
scroll to position [0, 0]
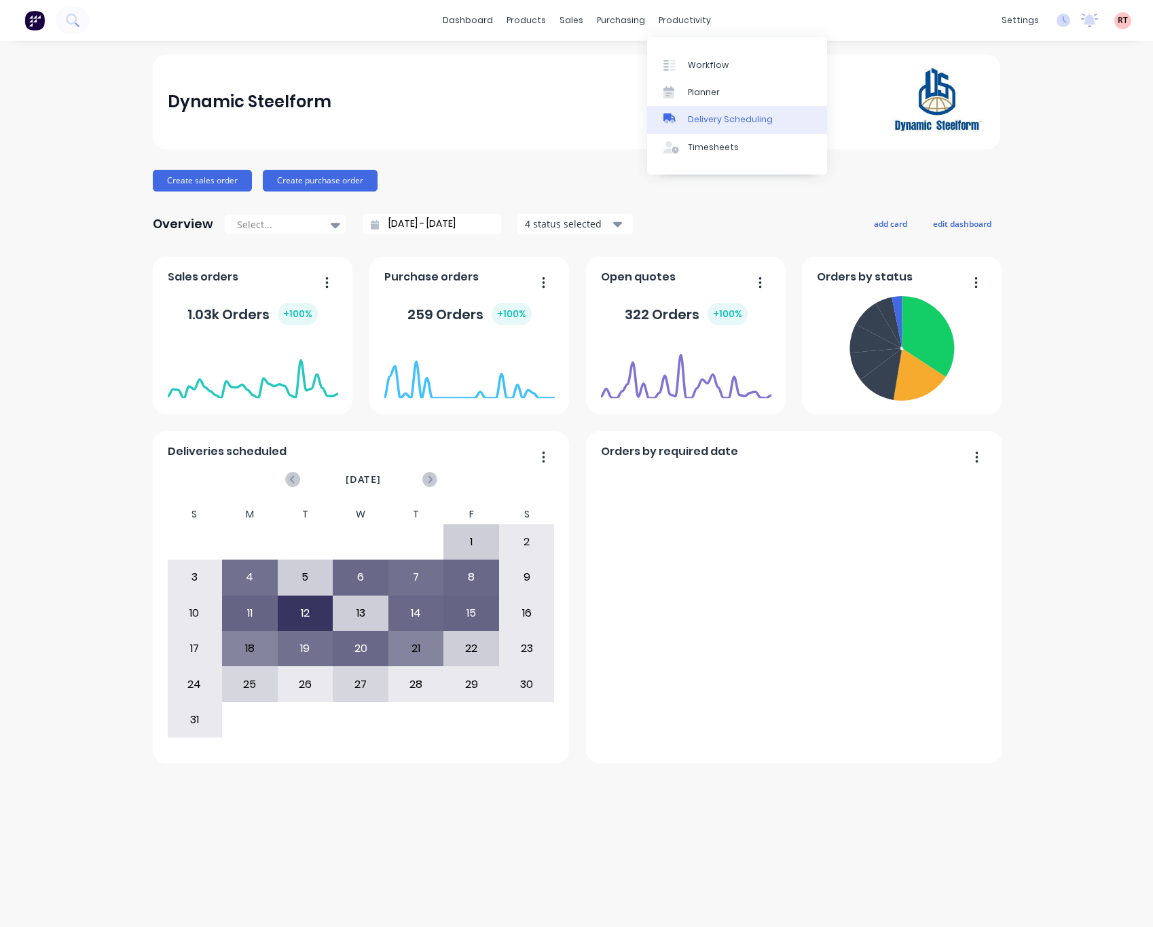
click at [703, 108] on link "Delivery Scheduling" at bounding box center [737, 119] width 180 height 27
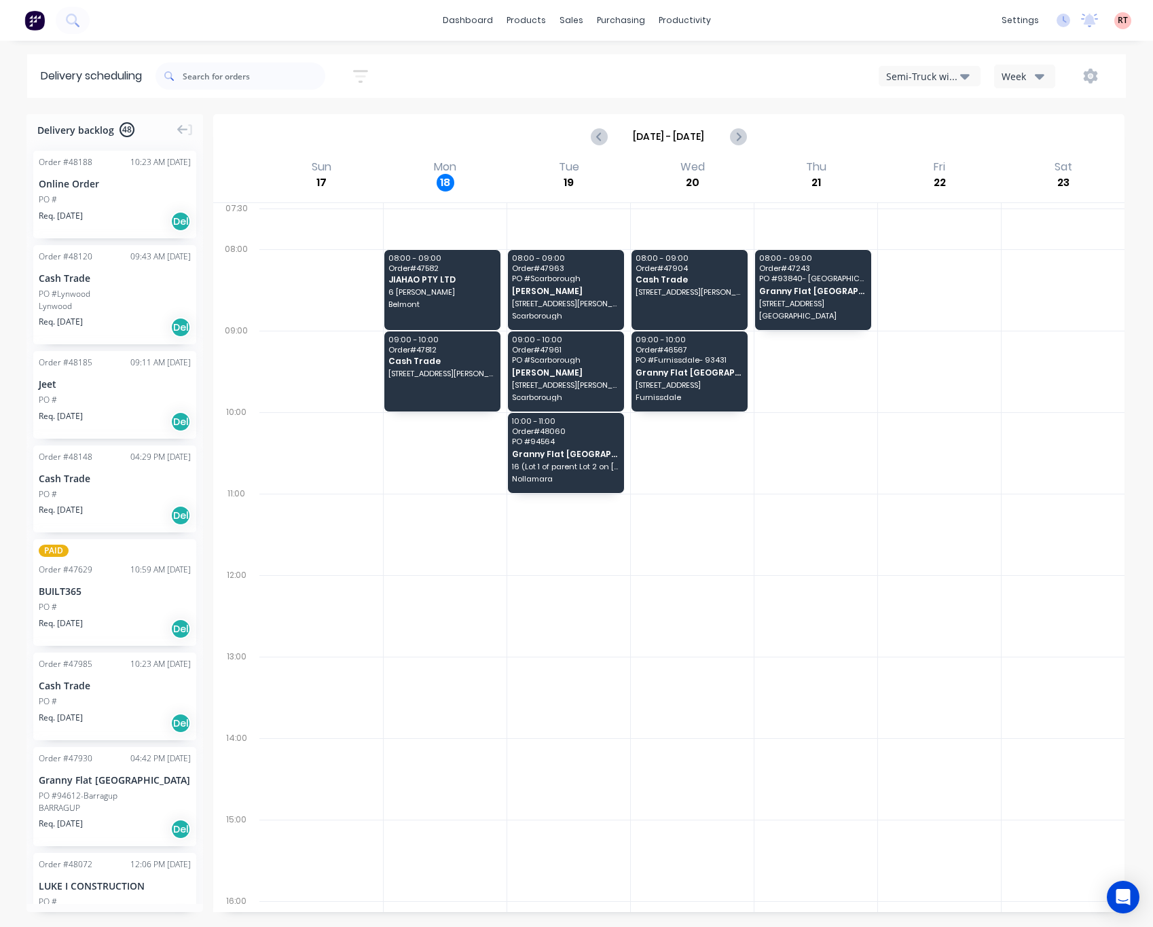
click at [937, 75] on div "Semi-Truck with Hiab" at bounding box center [923, 76] width 74 height 14
click at [811, 84] on div "Semi-Truck with Hiab Semi-Truck with Hiab Steelframing Truck Utes Delivery Midl…" at bounding box center [869, 76] width 485 height 24
click at [921, 80] on div "Semi-Truck with Hiab" at bounding box center [923, 76] width 74 height 14
click at [821, 70] on div "Semi-Truck with Hiab Semi-Truck with Hiab Steelframing Truck Utes Delivery Midl…" at bounding box center [869, 76] width 485 height 24
click at [435, 292] on span "6 [PERSON_NAME]" at bounding box center [441, 292] width 107 height 8
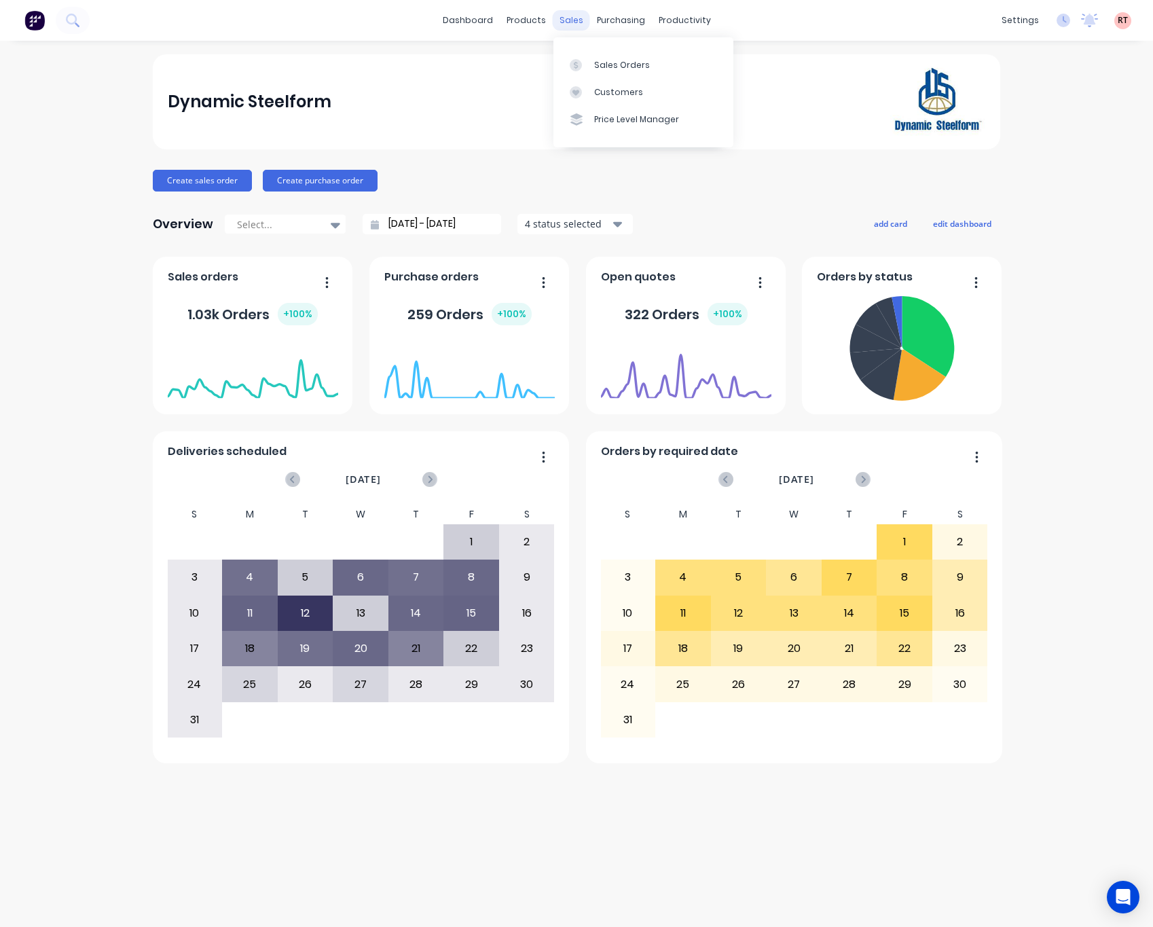
click at [567, 20] on div "sales" at bounding box center [571, 20] width 37 height 20
click at [616, 82] on link "Customers" at bounding box center [643, 92] width 180 height 27
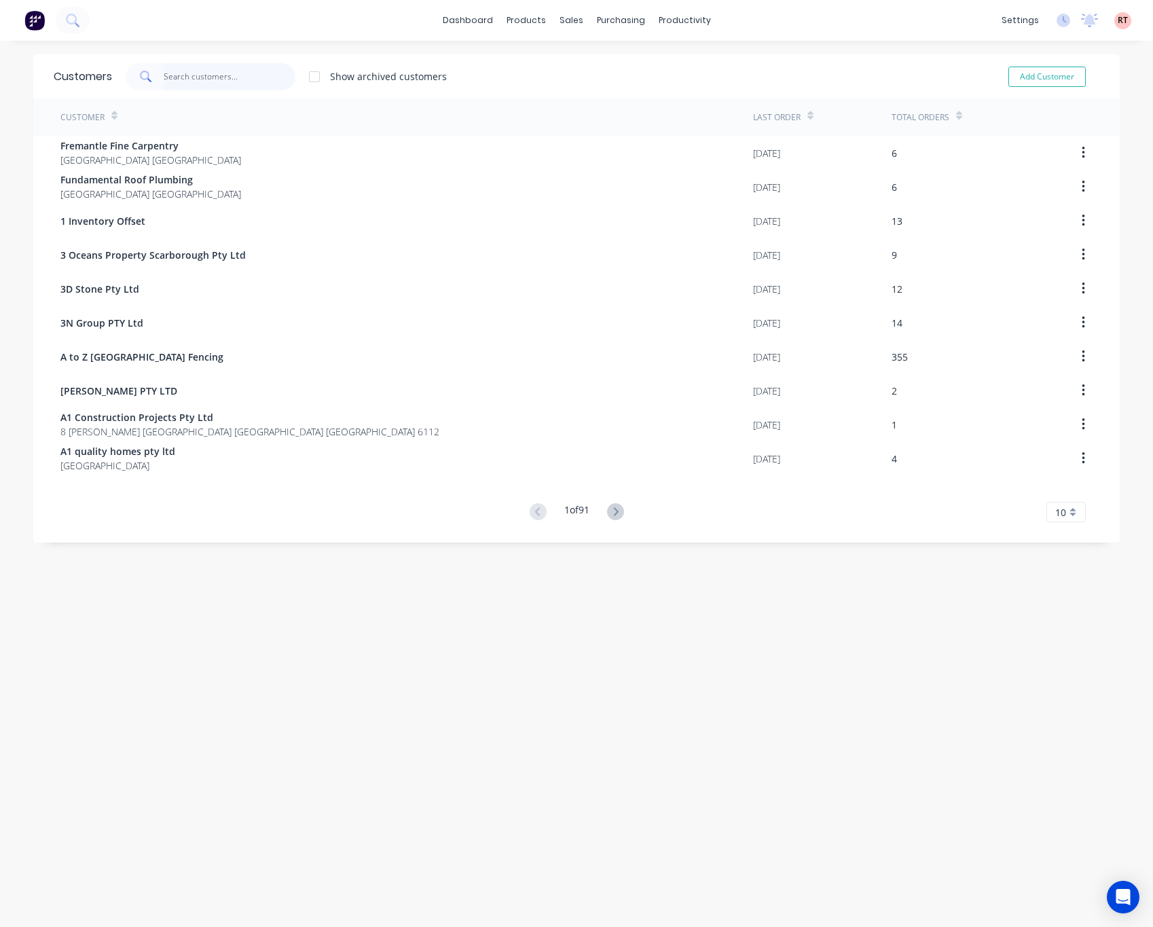
click at [196, 82] on input "text" at bounding box center [230, 76] width 132 height 27
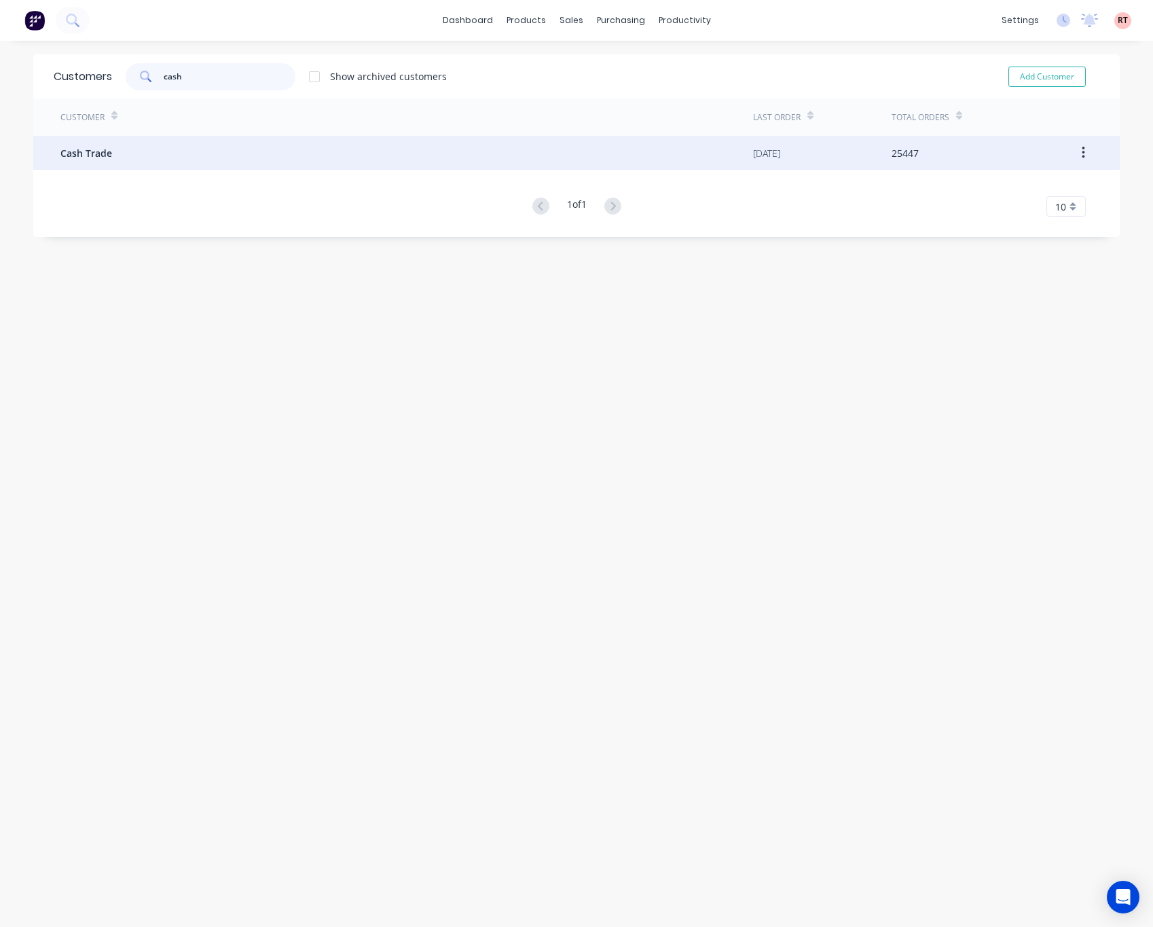
type input "cash"
click at [235, 151] on div "Cash Trade" at bounding box center [406, 153] width 692 height 34
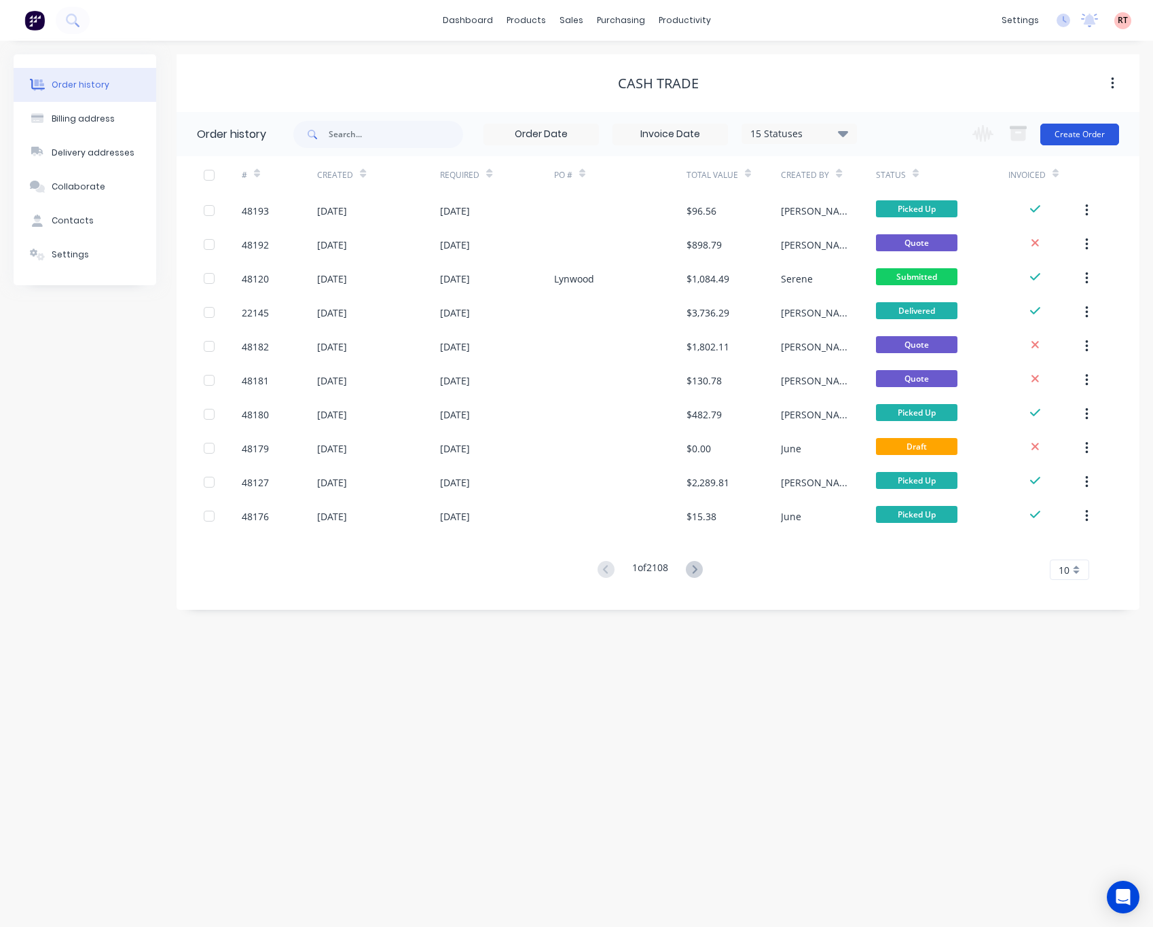
click at [1084, 137] on button "Create Order" at bounding box center [1079, 135] width 79 height 22
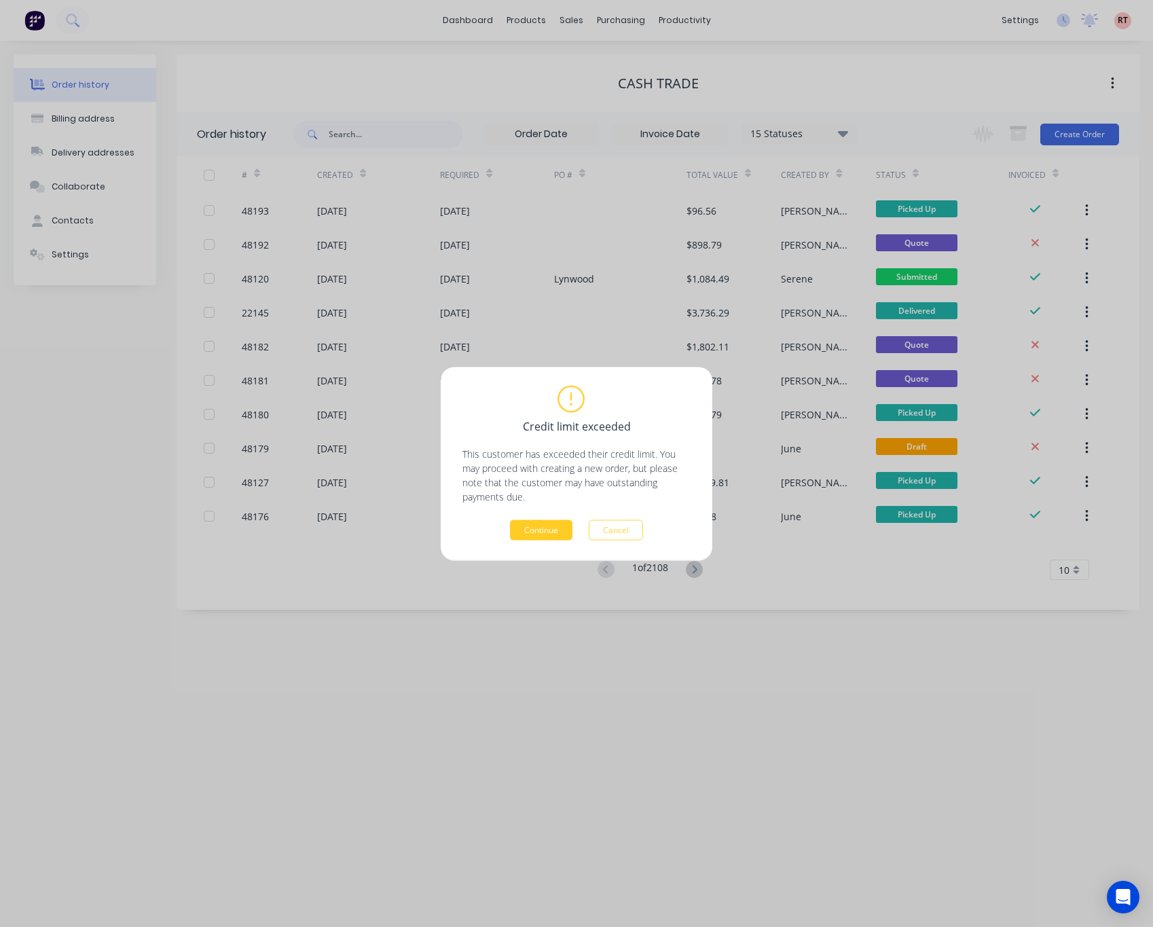
click at [548, 519] on button "Continue" at bounding box center [541, 529] width 62 height 20
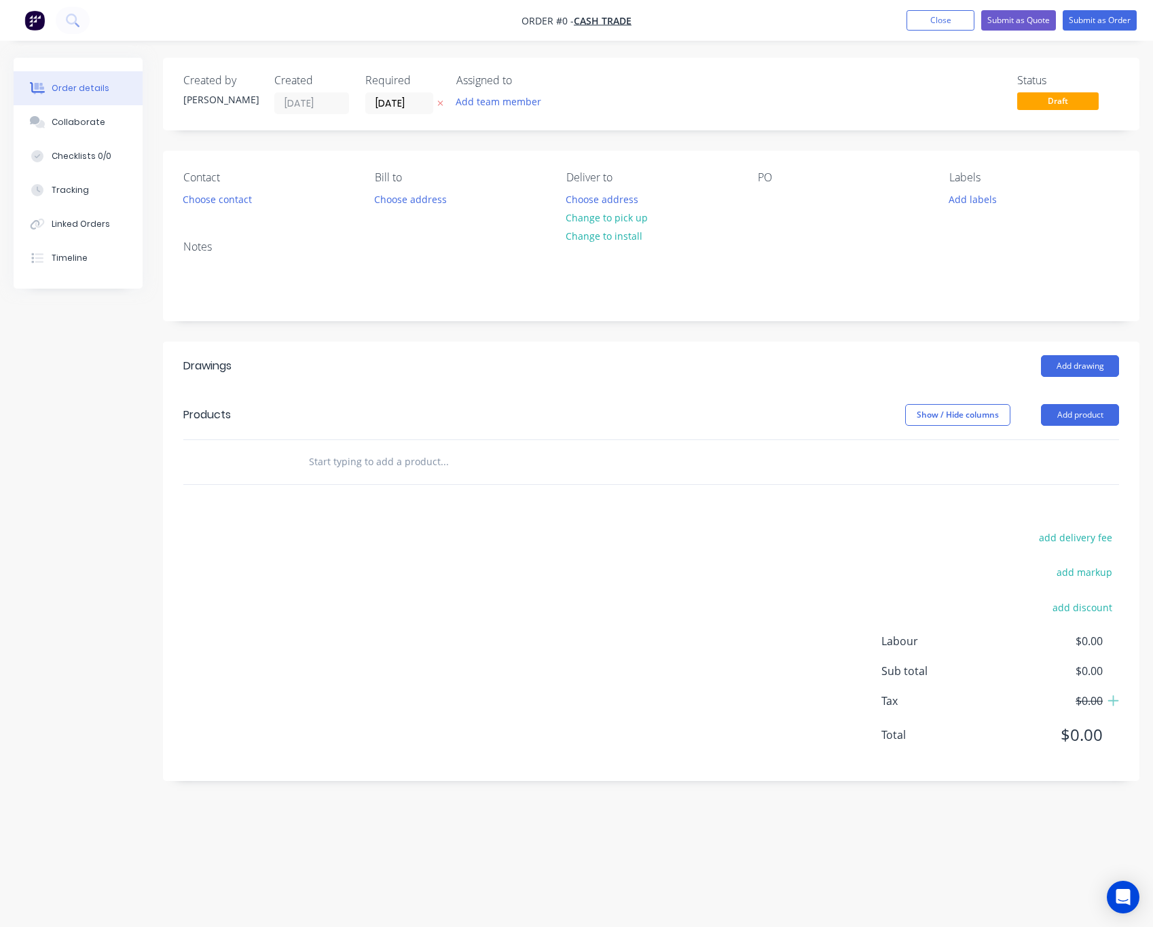
click at [244, 185] on div "Contact Choose contact" at bounding box center [268, 190] width 170 height 38
click at [244, 198] on button "Choose contact" at bounding box center [218, 198] width 84 height 18
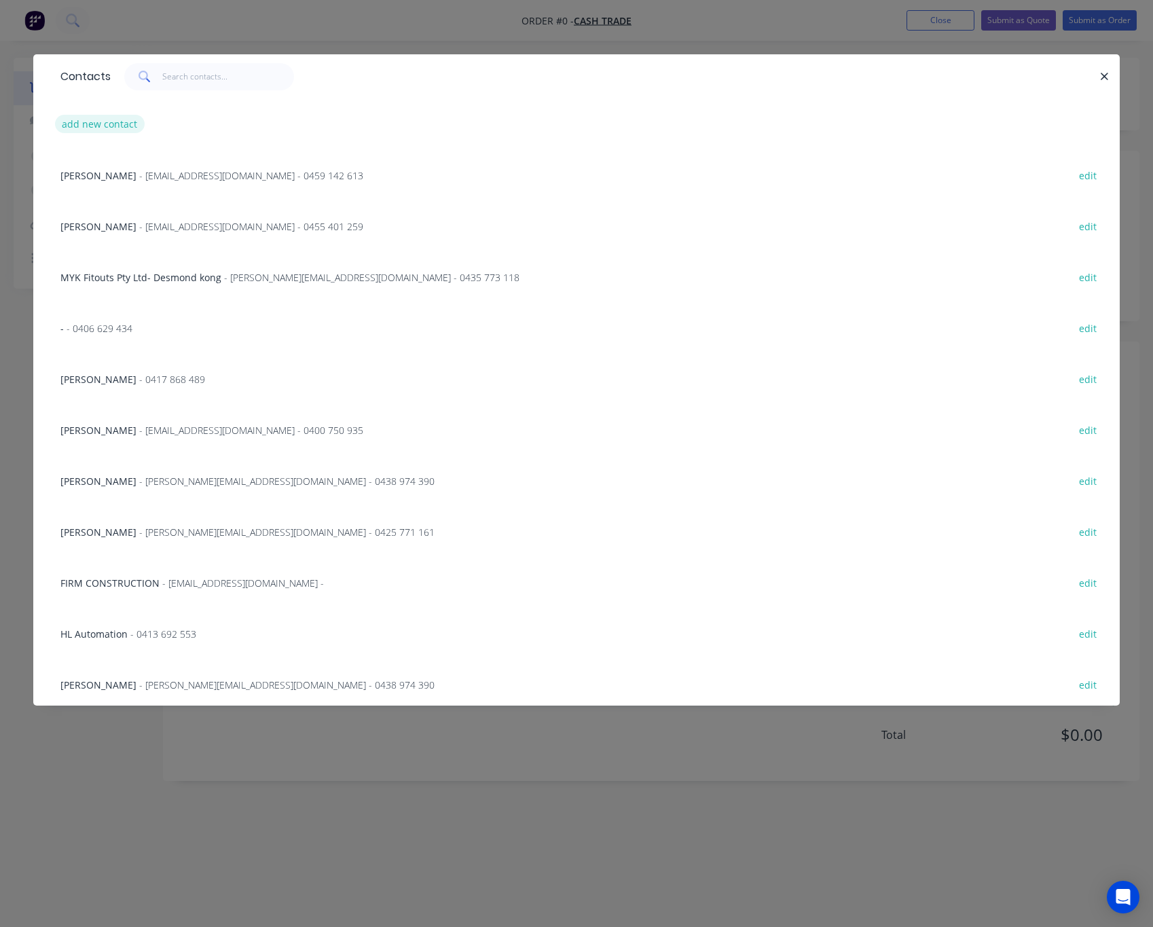
click at [94, 117] on button "add new contact" at bounding box center [100, 124] width 90 height 18
select select "AU"
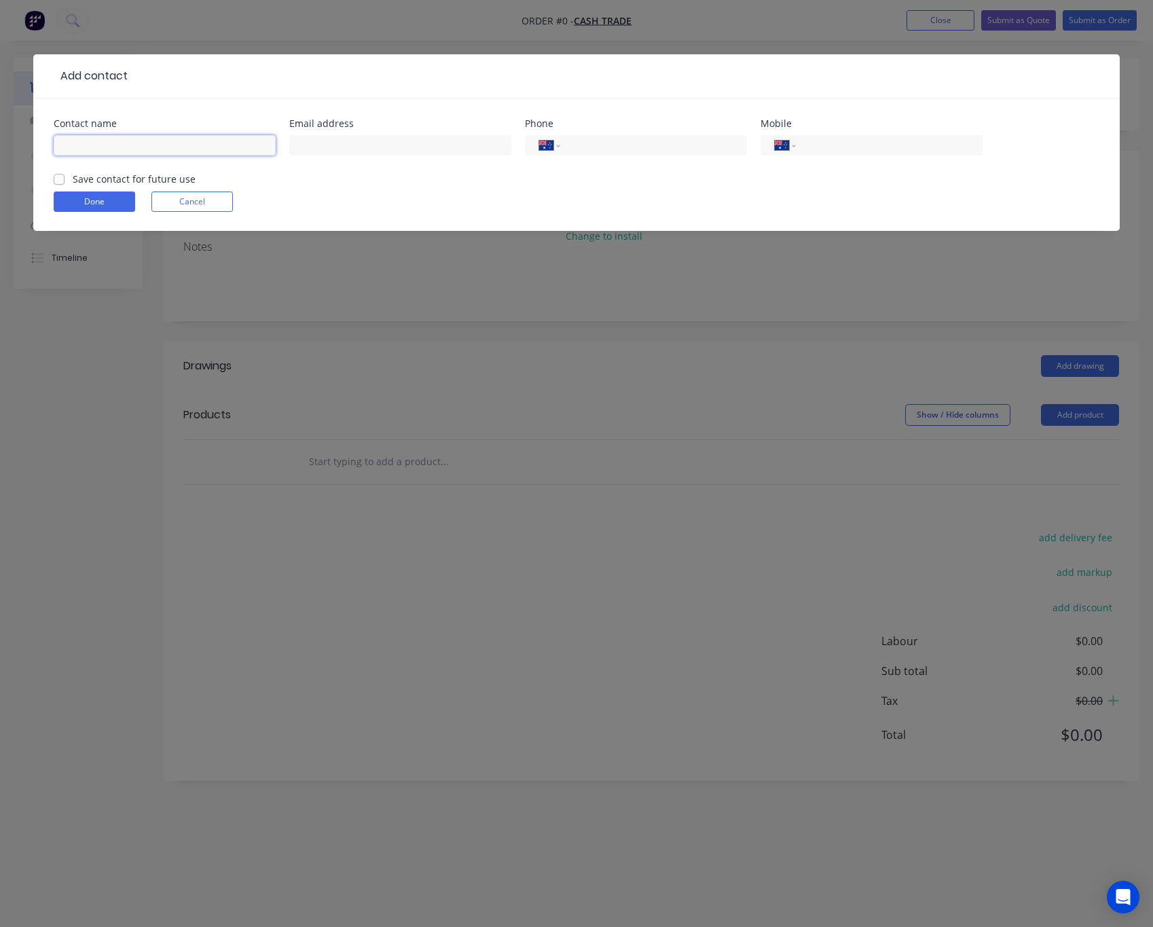
click at [84, 143] on input "text" at bounding box center [165, 145] width 222 height 20
type input "Reza"
click at [910, 143] on input "tel" at bounding box center [886, 146] width 163 height 16
type input "0425 662 617"
click at [90, 198] on button "Done" at bounding box center [94, 201] width 81 height 20
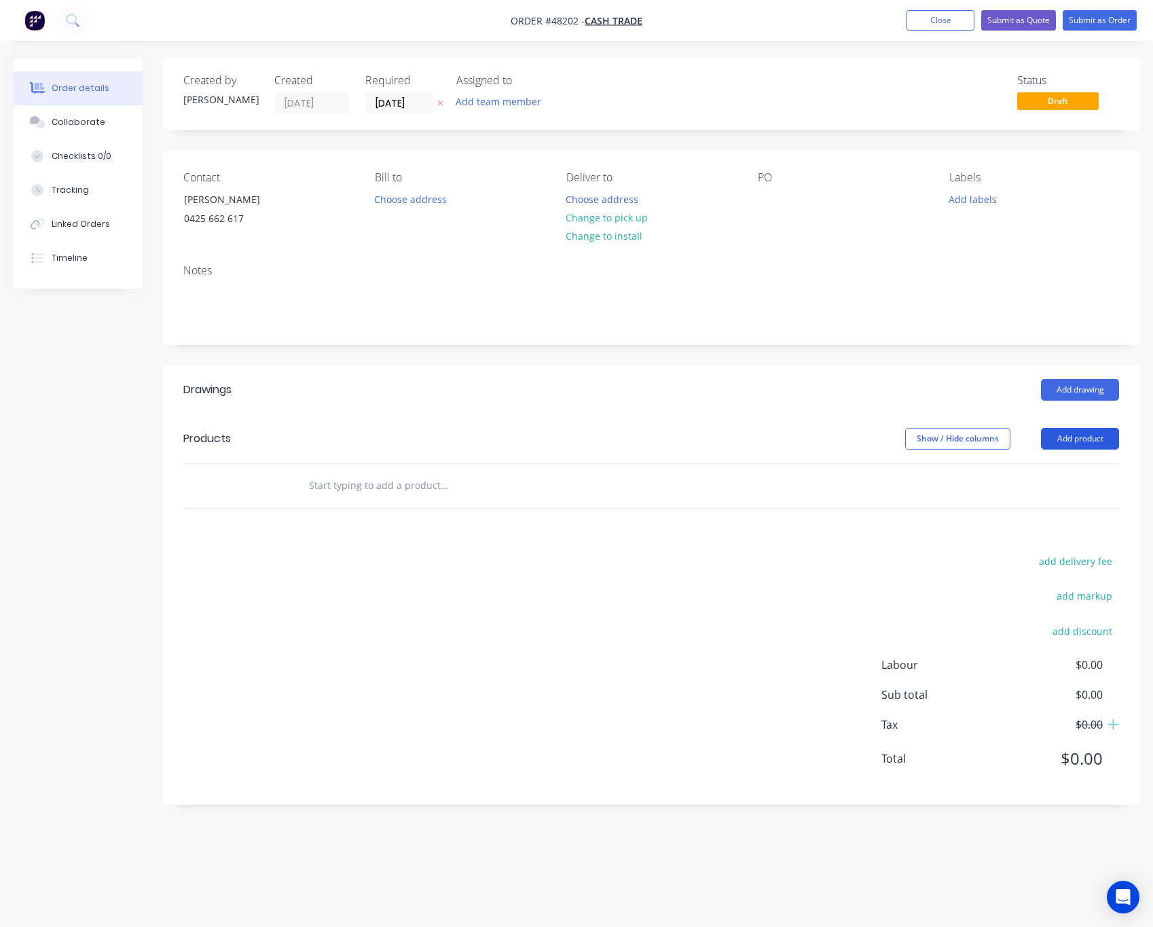
click at [1088, 443] on button "Add product" at bounding box center [1080, 439] width 78 height 22
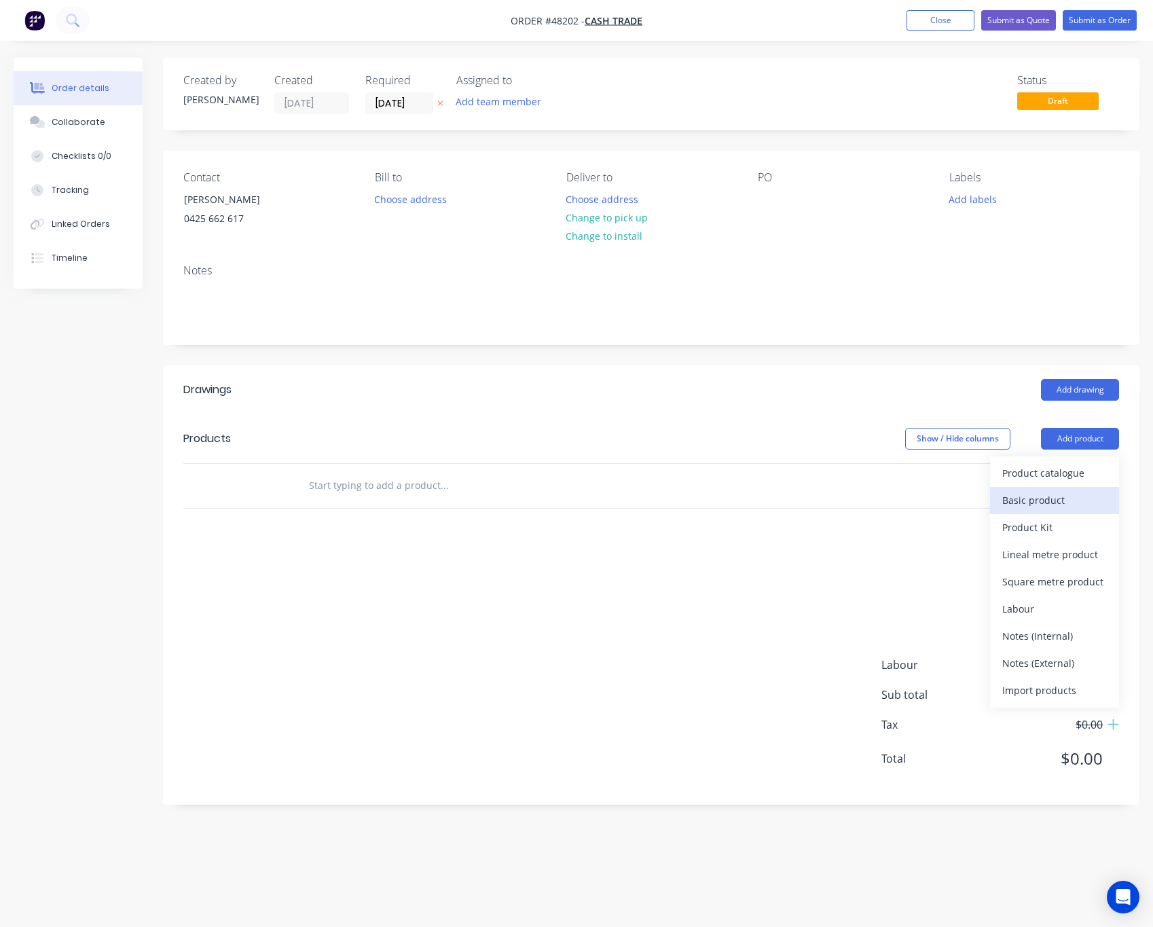
click at [1061, 491] on button "Basic product" at bounding box center [1054, 500] width 129 height 27
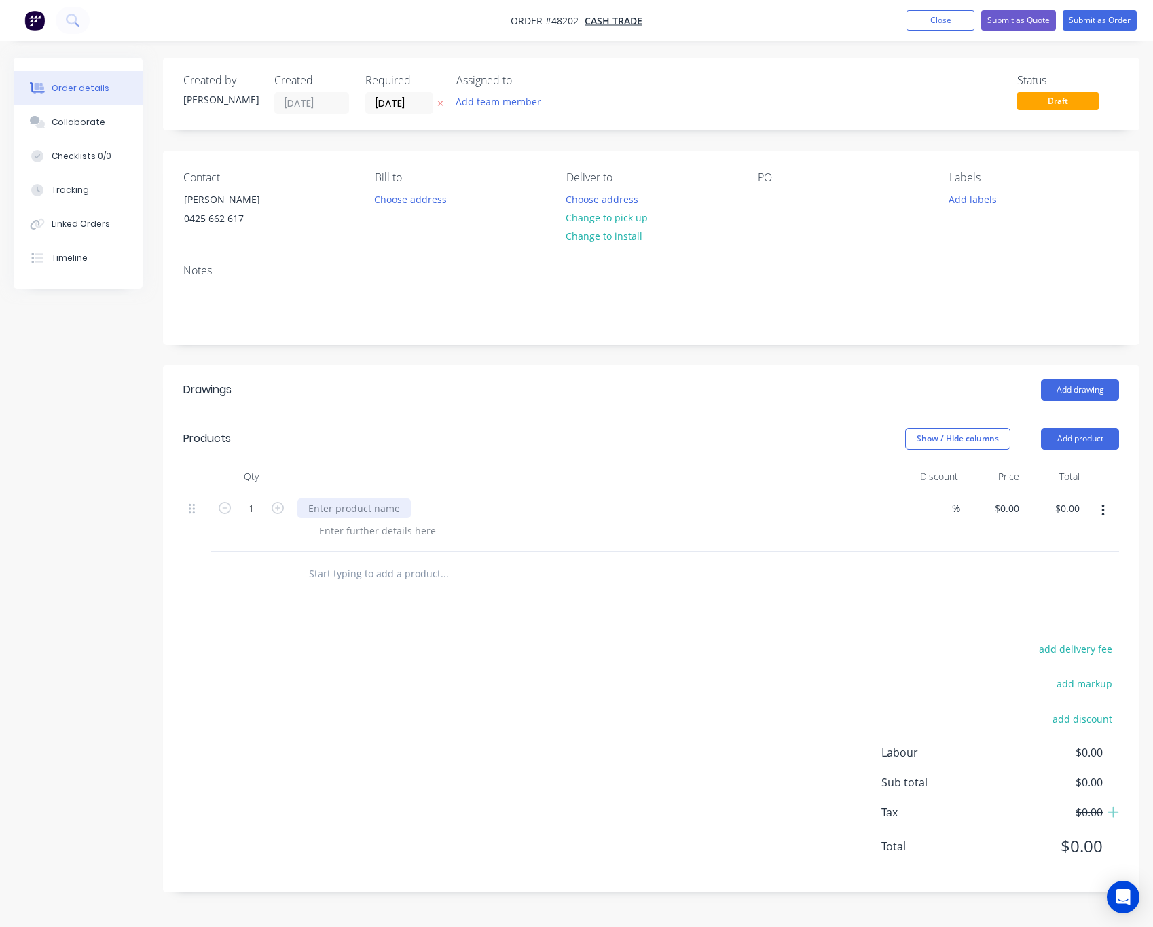
click at [352, 501] on div at bounding box center [353, 508] width 113 height 20
click at [367, 528] on div at bounding box center [377, 531] width 138 height 20
click at [534, 682] on div "add delivery fee add markup add discount Labour $0.00 Sub total $0.00 Tax $0.00…" at bounding box center [651, 756] width 936 height 232
click at [1006, 504] on div "0 0" at bounding box center [1013, 508] width 21 height 20
type input "$5.00"
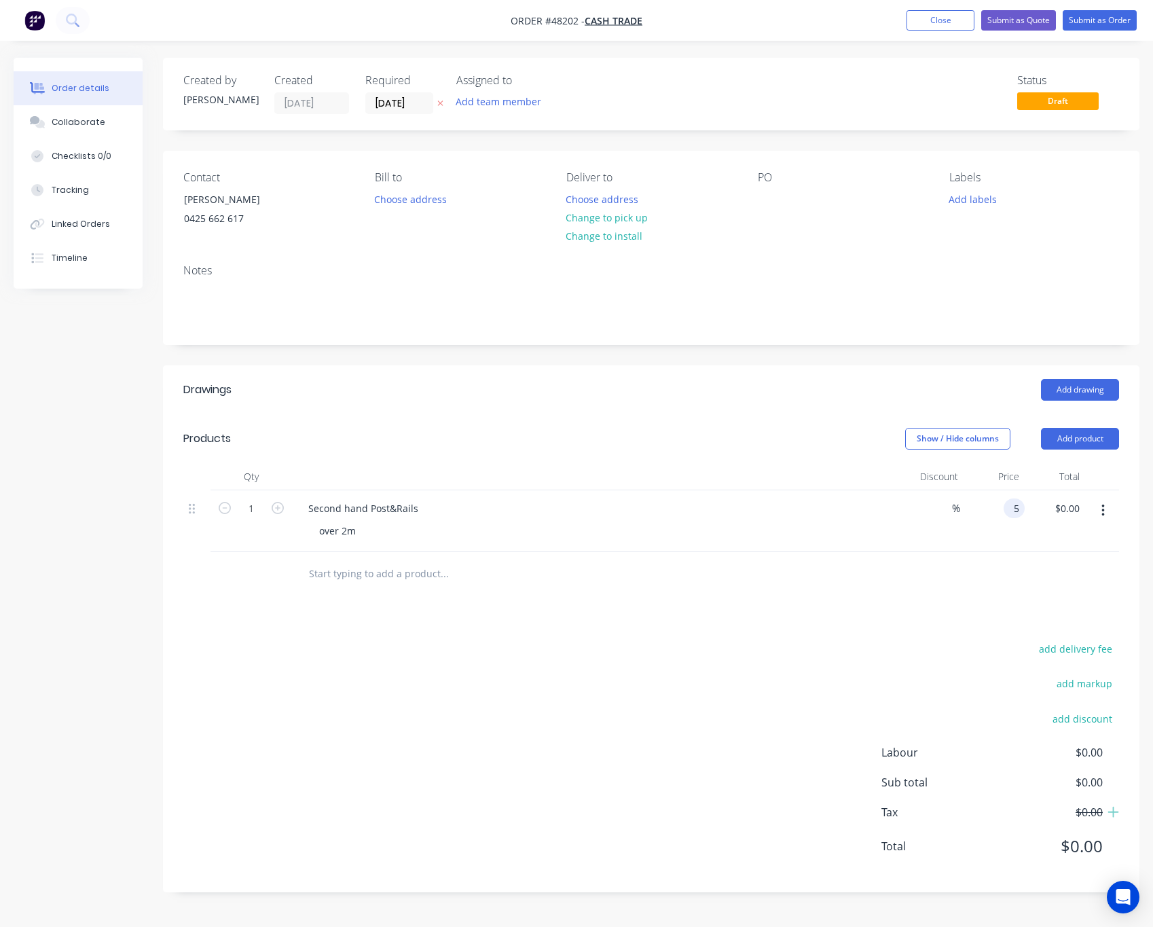
type input "$5.00"
click at [888, 615] on div "Drawings Add drawing Products Show / Hide columns Add product Qty Discount Pric…" at bounding box center [651, 628] width 976 height 527
click at [257, 517] on input "1" at bounding box center [251, 508] width 35 height 20
type input "2"
type input "$10.00"
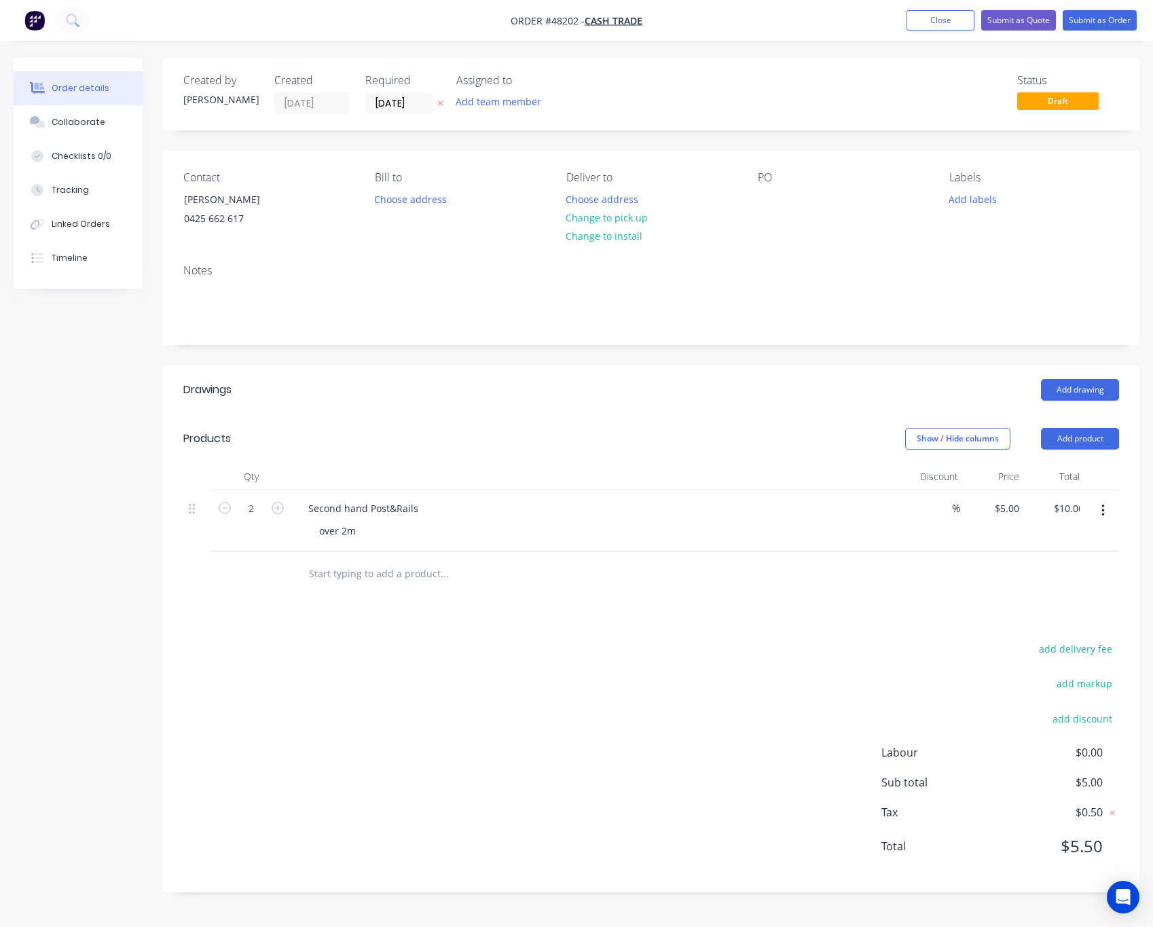
click at [680, 603] on div "Drawings Add drawing Products Show / Hide columns Add product Qty Discount Pric…" at bounding box center [651, 628] width 976 height 527
click at [1118, 20] on button "Submit as Order" at bounding box center [1100, 20] width 74 height 20
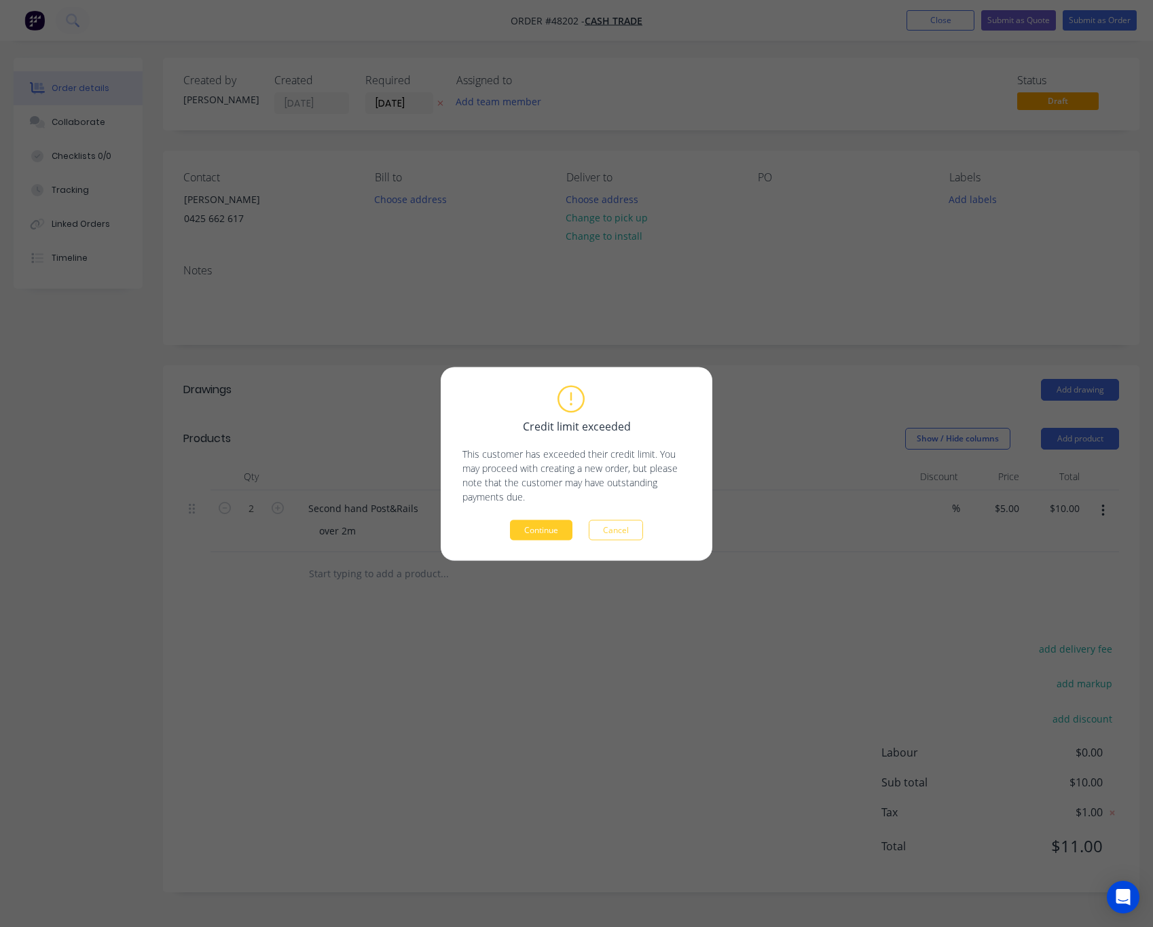
click at [549, 526] on button "Continue" at bounding box center [541, 529] width 62 height 20
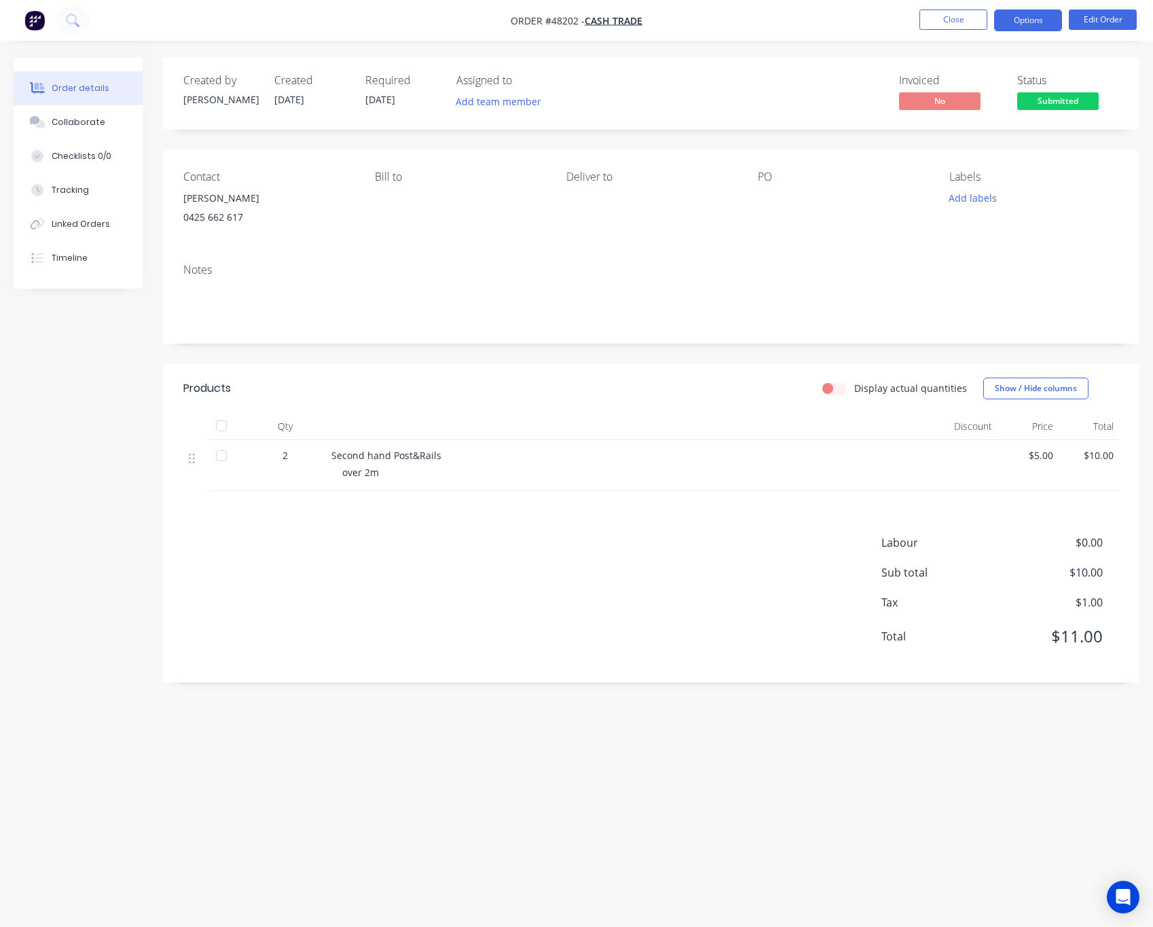
click at [1041, 29] on button "Options" at bounding box center [1028, 21] width 68 height 22
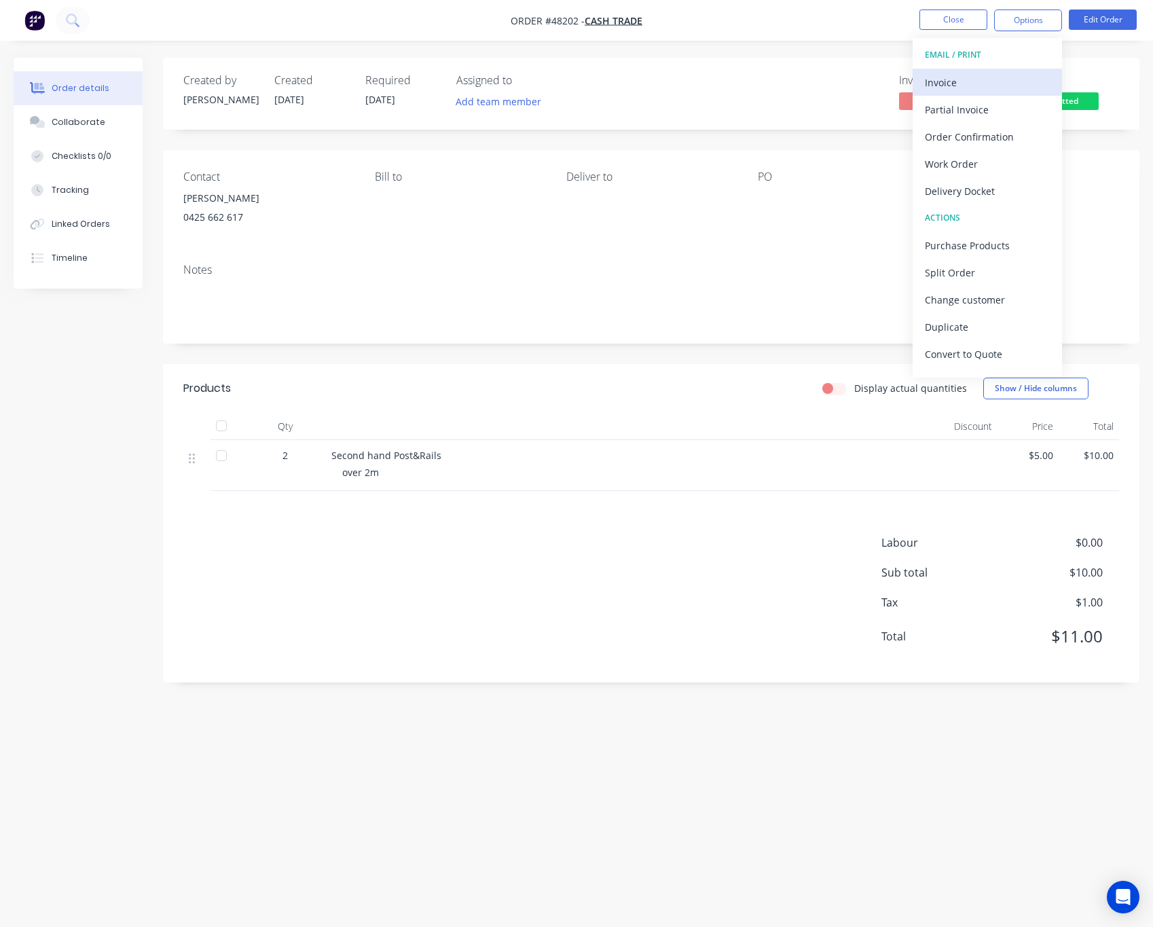
click at [1006, 86] on div "Invoice" at bounding box center [987, 83] width 125 height 20
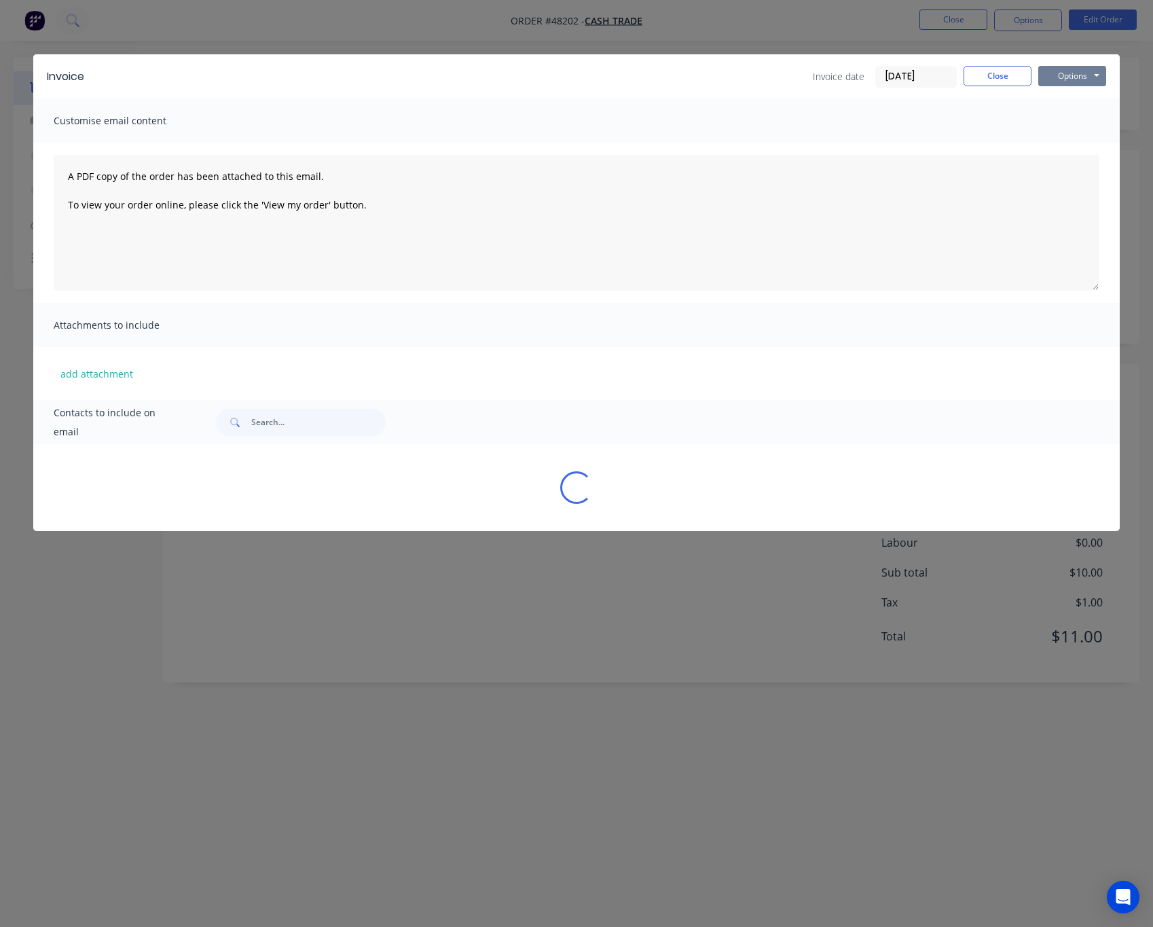
click at [1067, 72] on button "Options" at bounding box center [1072, 76] width 68 height 20
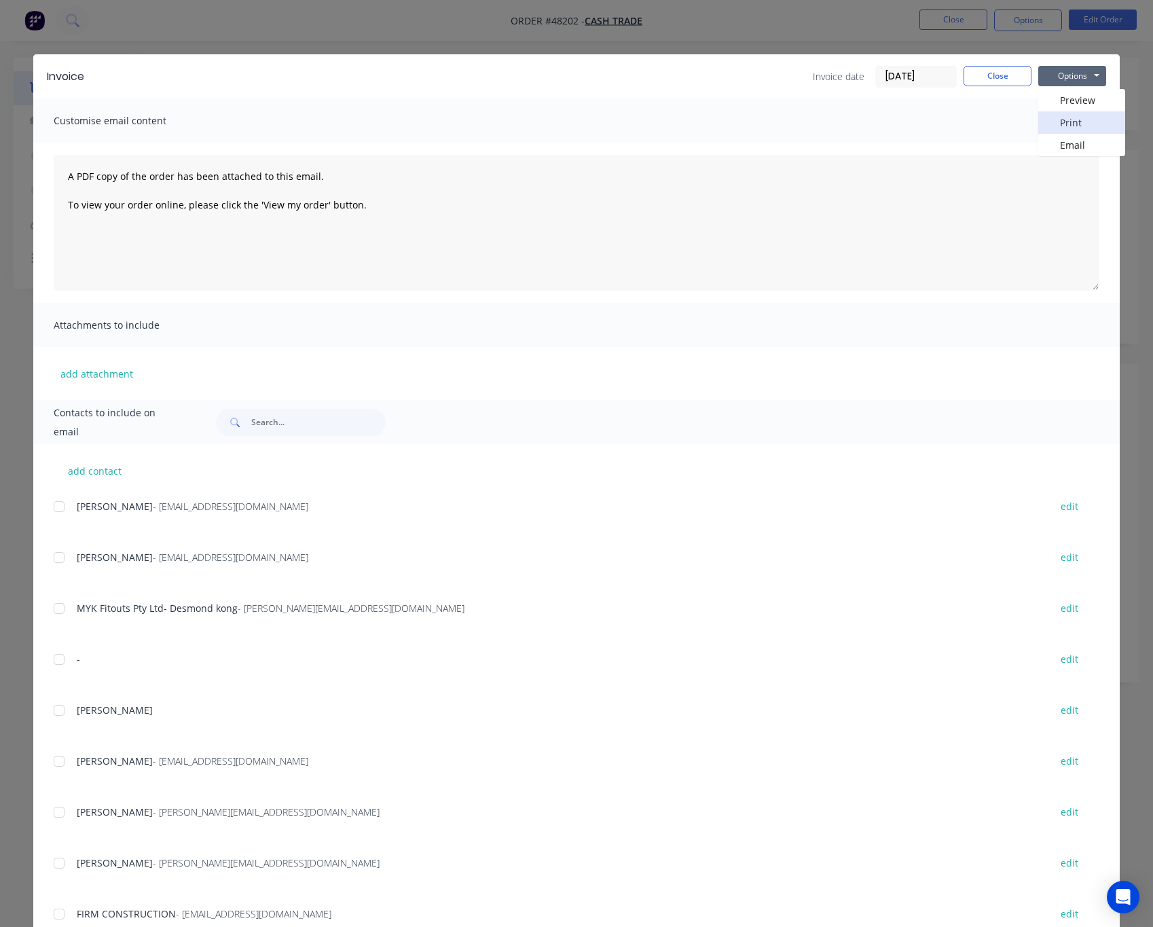
click at [1075, 123] on button "Print" at bounding box center [1081, 122] width 87 height 22
click at [931, 41] on div "Invoice Invoice date 18/08/25 Close Options Preview Print Email Customise email…" at bounding box center [576, 463] width 1153 height 927
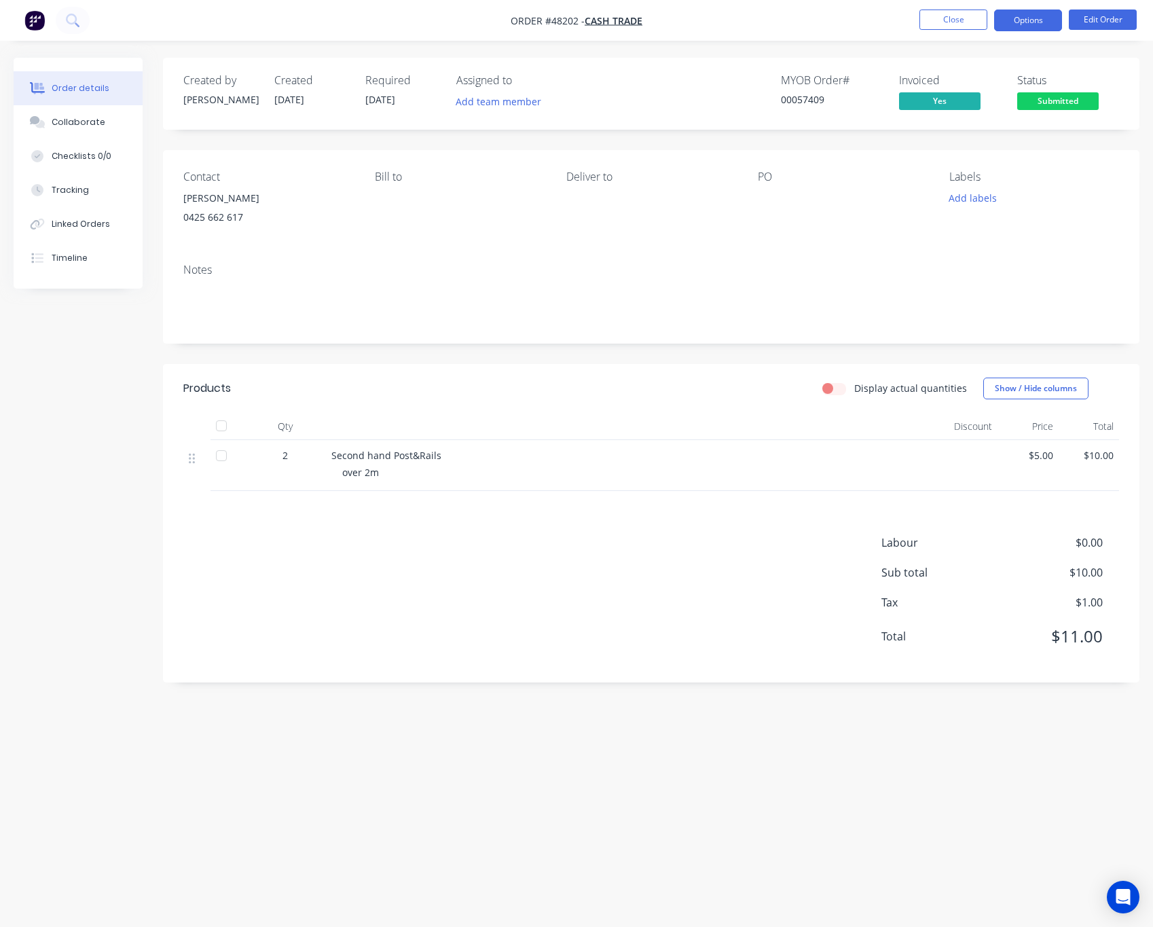
click at [1037, 23] on button "Options" at bounding box center [1028, 21] width 68 height 22
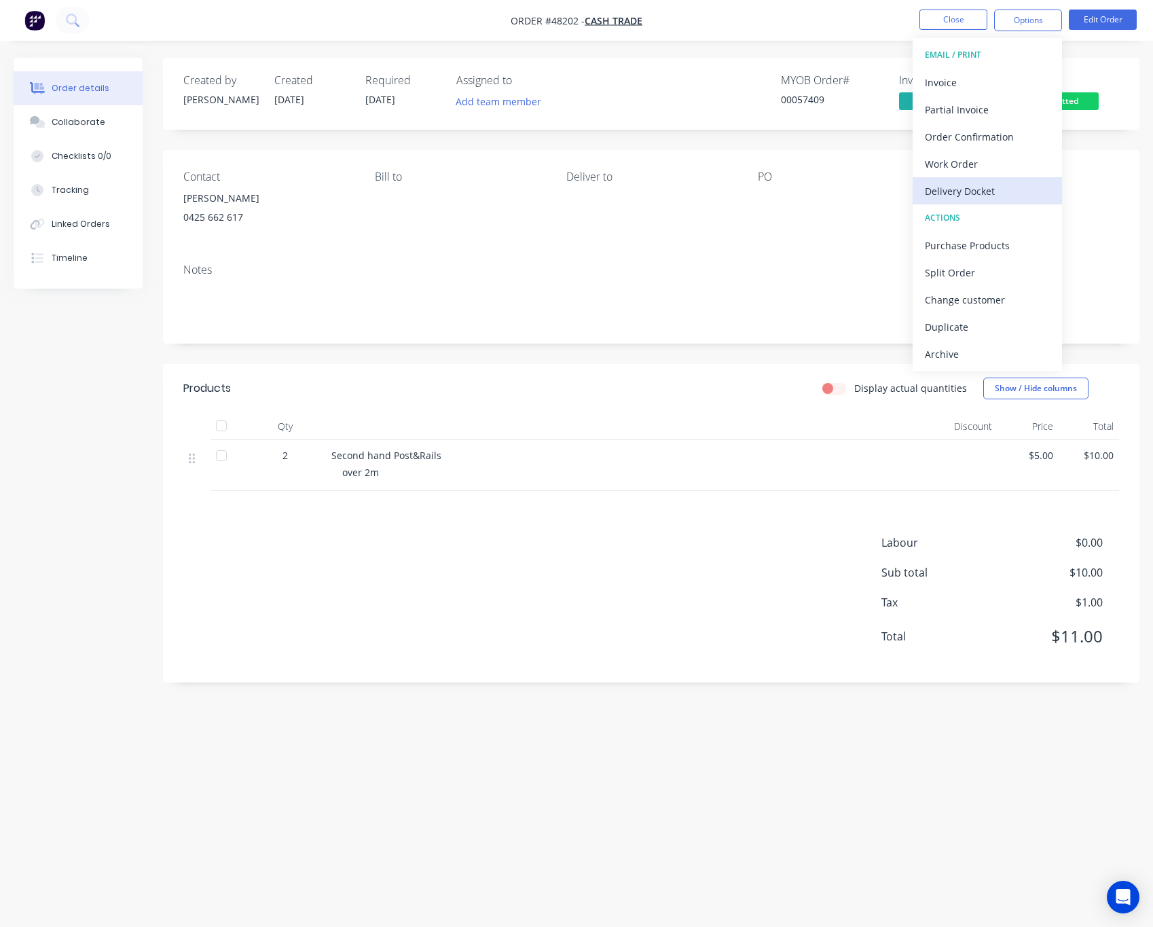
click at [1011, 181] on div "Delivery Docket" at bounding box center [987, 191] width 125 height 20
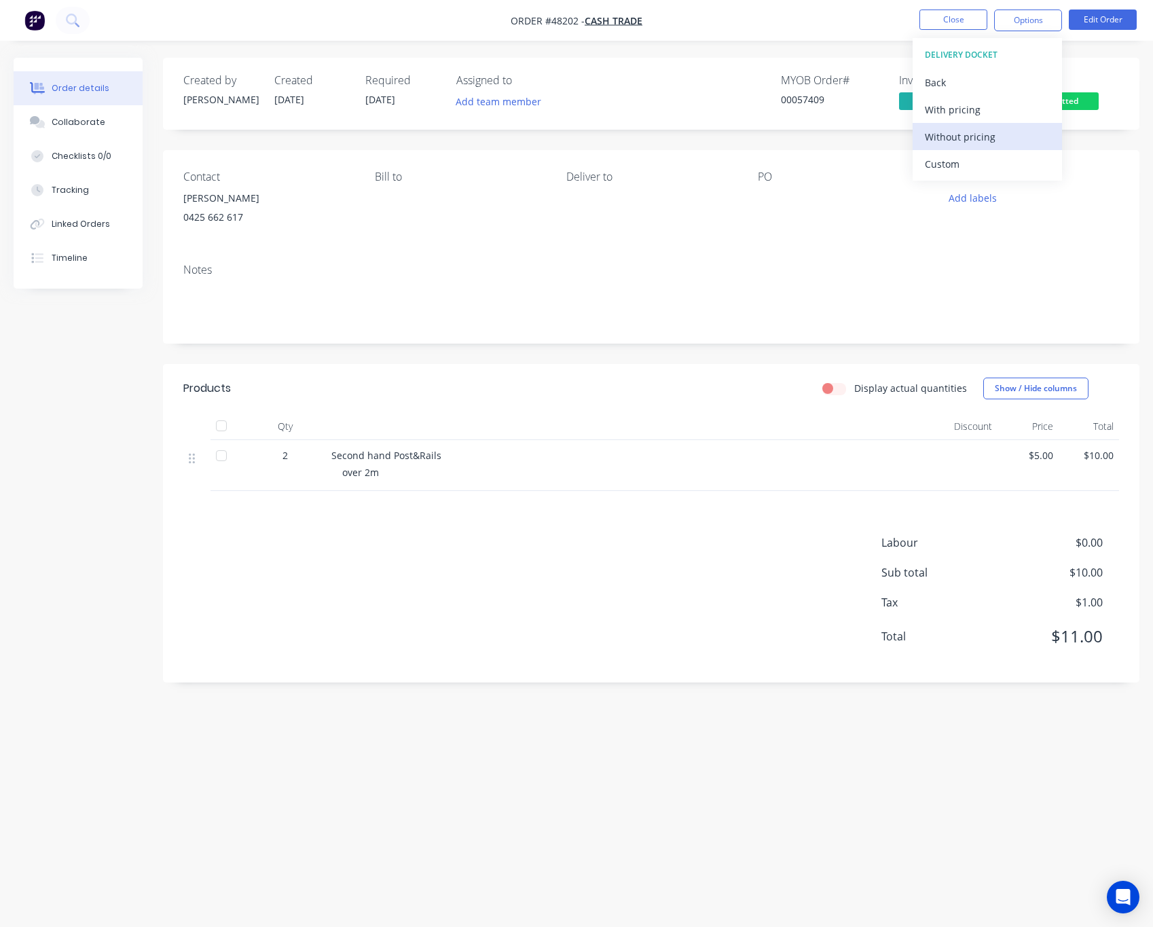
click at [1004, 134] on div "Without pricing" at bounding box center [987, 137] width 125 height 20
click at [770, 196] on div at bounding box center [843, 198] width 170 height 19
click at [1061, 94] on span "Submitted" at bounding box center [1057, 100] width 81 height 17
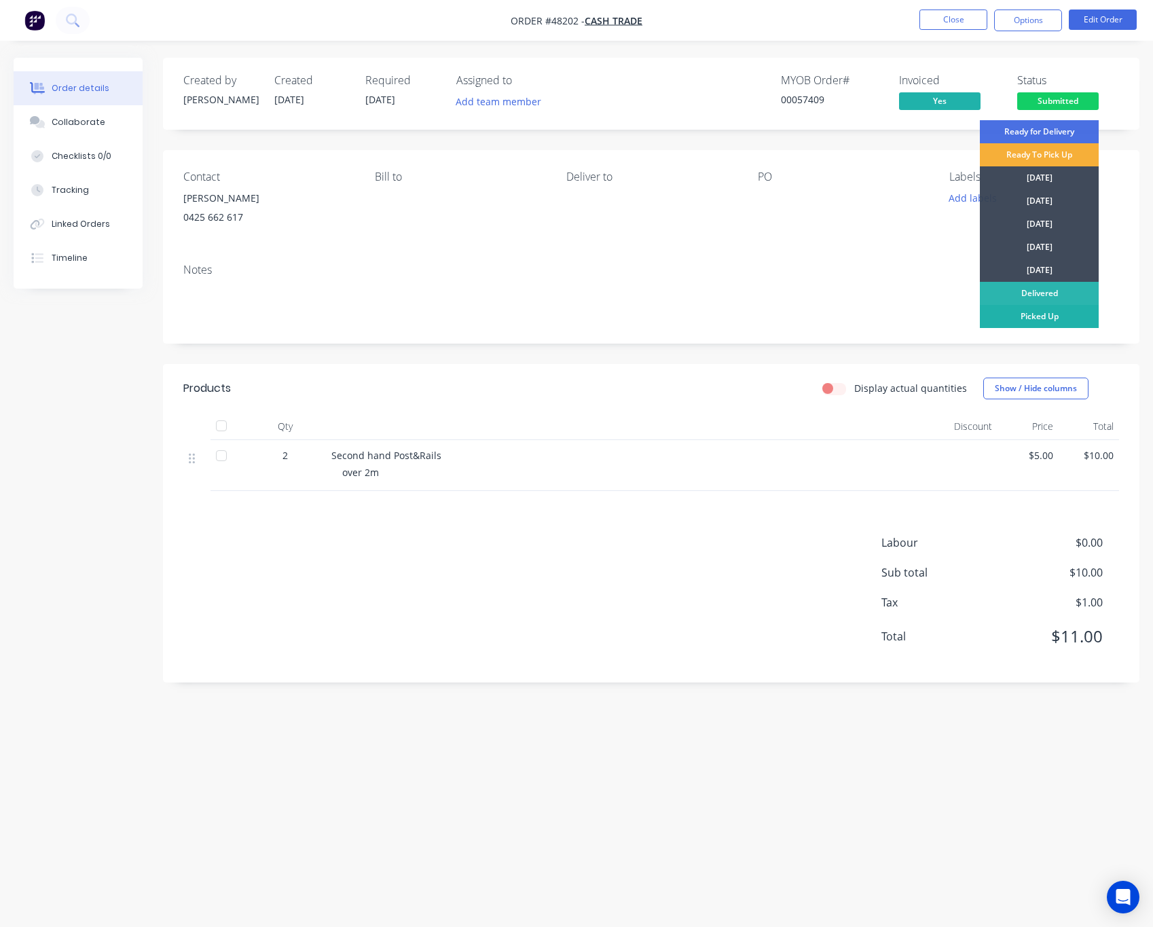
click at [1066, 318] on div "Picked Up" at bounding box center [1039, 316] width 119 height 23
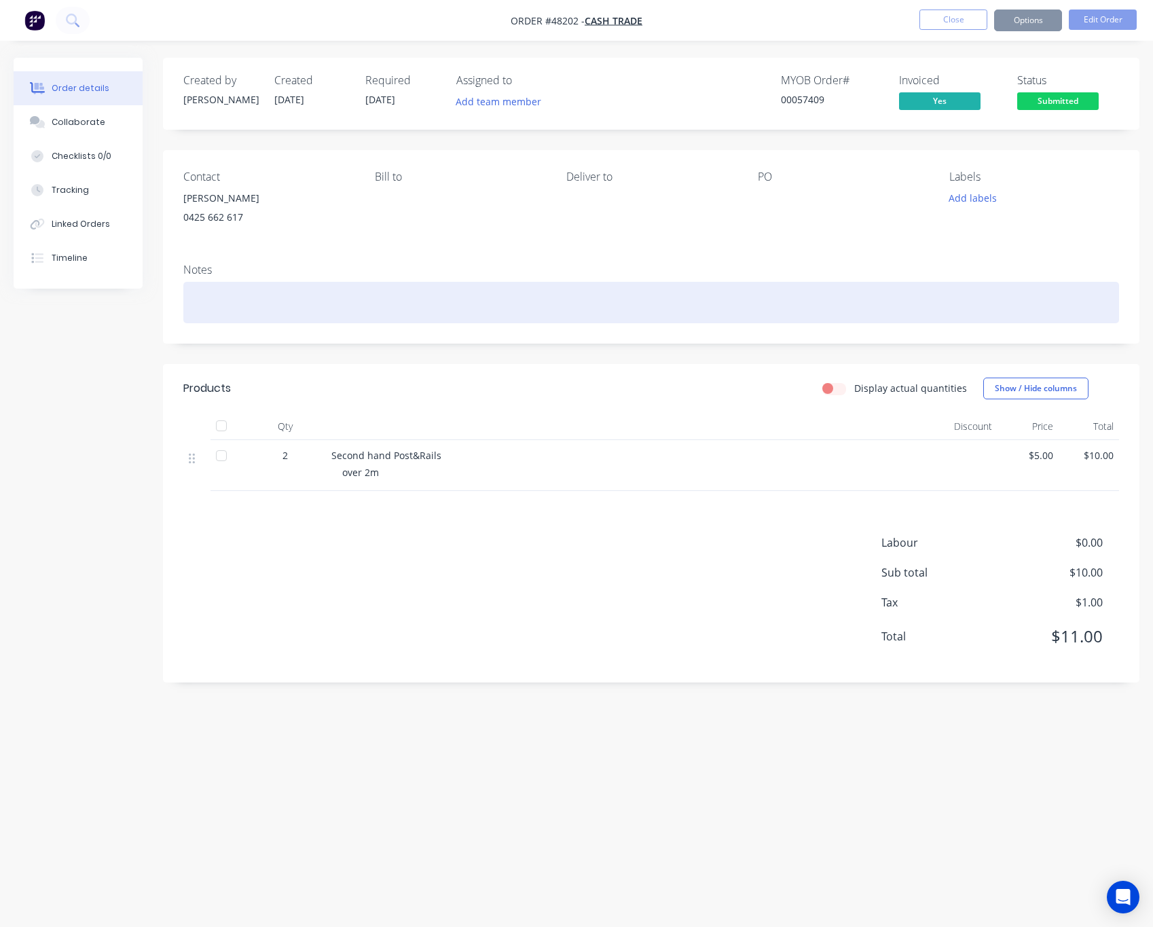
click at [864, 302] on div at bounding box center [651, 302] width 936 height 41
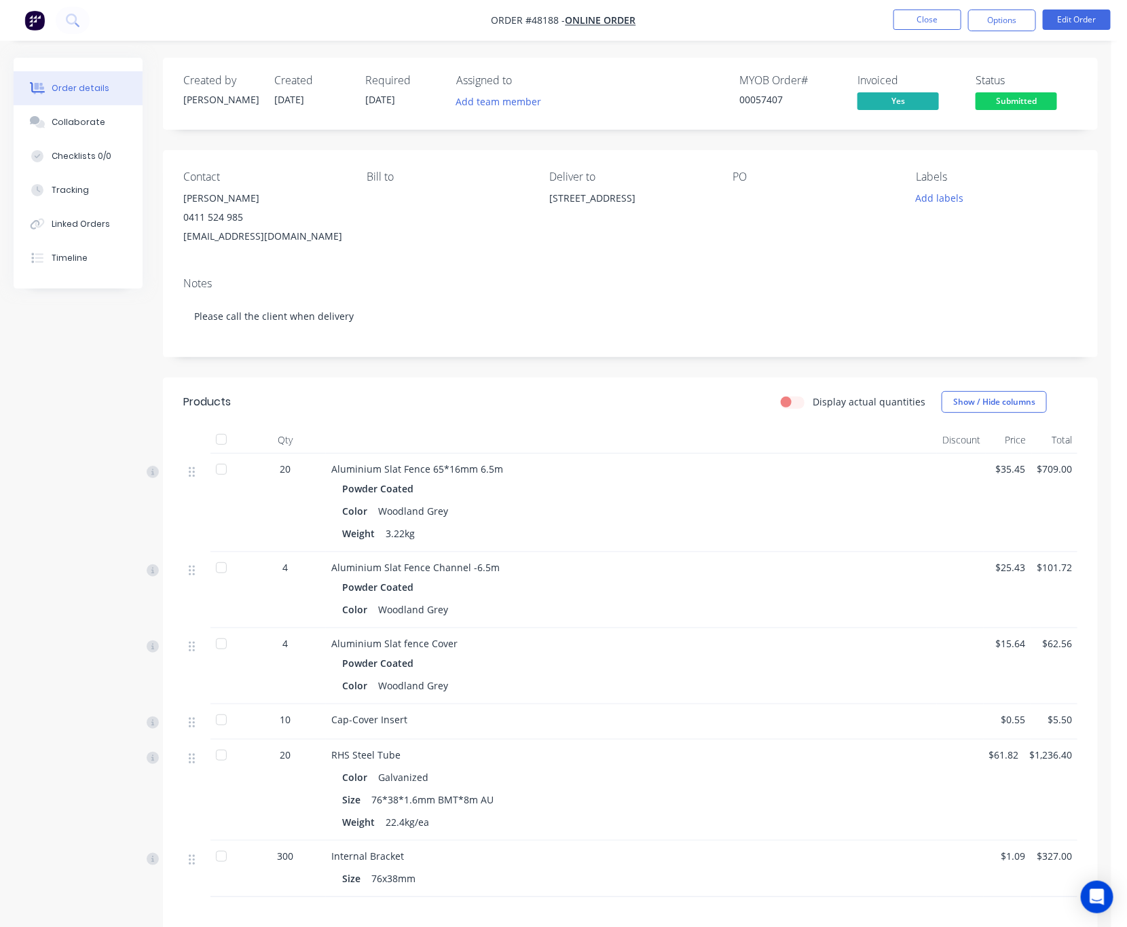
drag, startPoint x: 548, startPoint y: 193, endPoint x: 593, endPoint y: 219, distance: 52.0
click at [593, 219] on div "Contact [PERSON_NAME] [PHONE_NUMBER] [EMAIL_ADDRESS][DOMAIN_NAME] Bill to Deliv…" at bounding box center [630, 208] width 935 height 116
copy div "[STREET_ADDRESS]"
click at [466, 253] on div "Contact [PERSON_NAME] [PHONE_NUMBER] [EMAIL_ADDRESS][DOMAIN_NAME] Bill to Deliv…" at bounding box center [630, 208] width 935 height 116
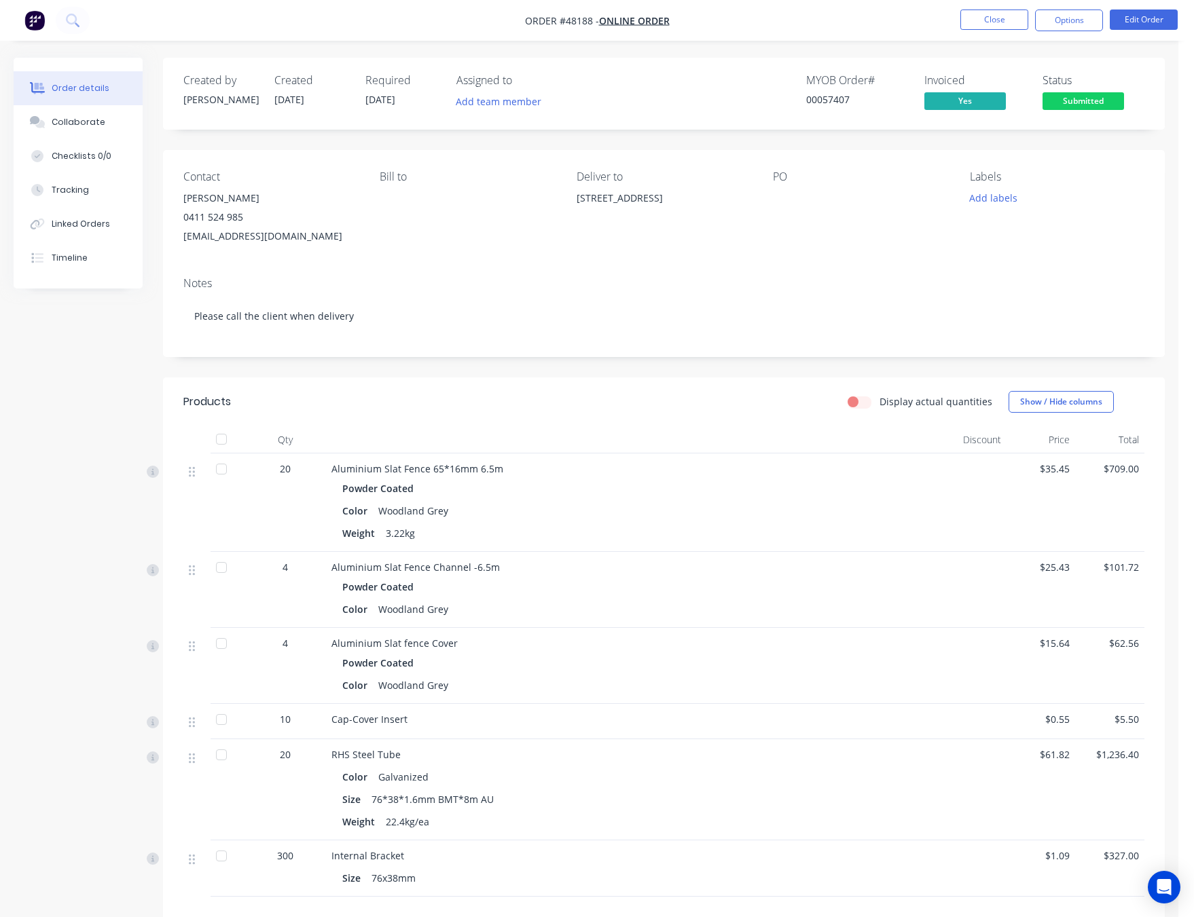
drag, startPoint x: 1092, startPoint y: 103, endPoint x: 1088, endPoint y: 112, distance: 10.6
click at [1094, 107] on span "Submitted" at bounding box center [1082, 100] width 81 height 17
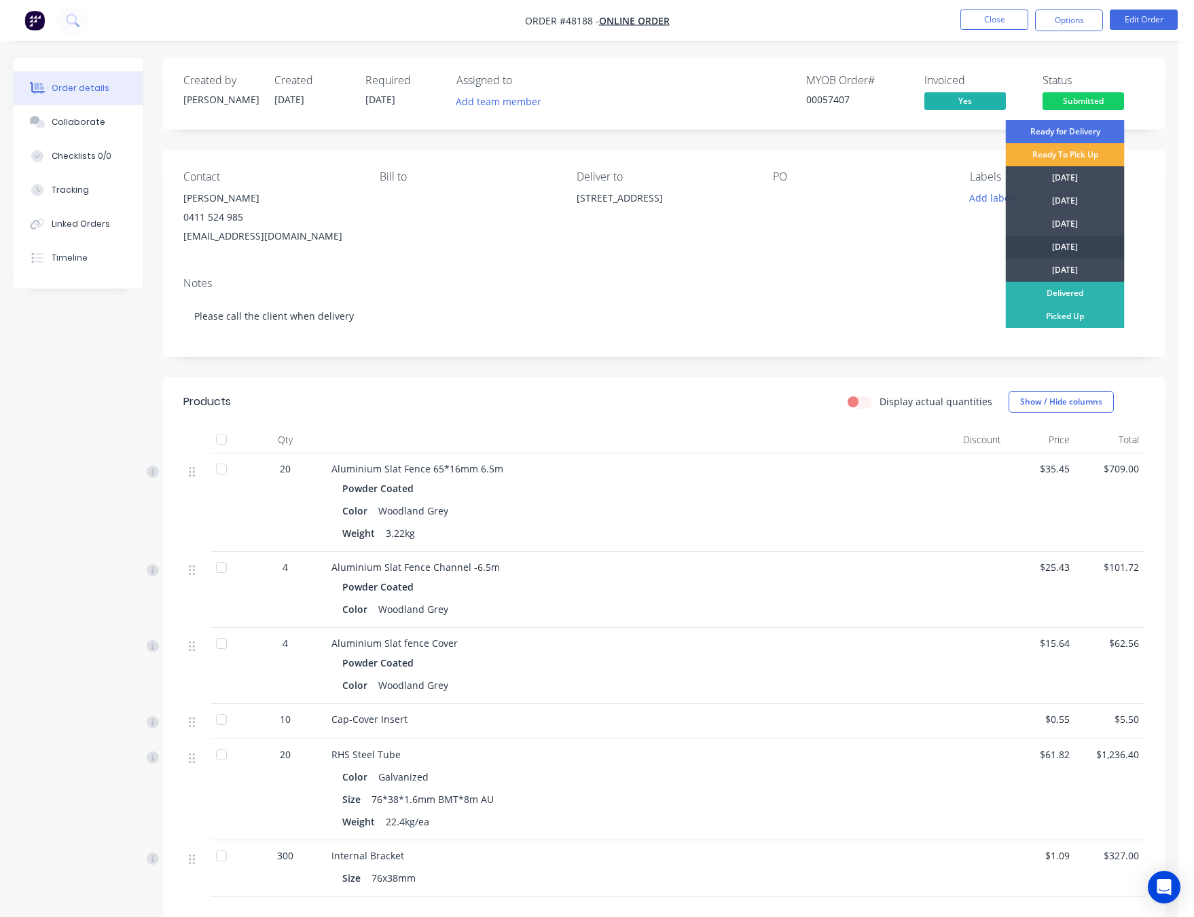
click at [1057, 247] on div "[DATE]" at bounding box center [1064, 247] width 119 height 23
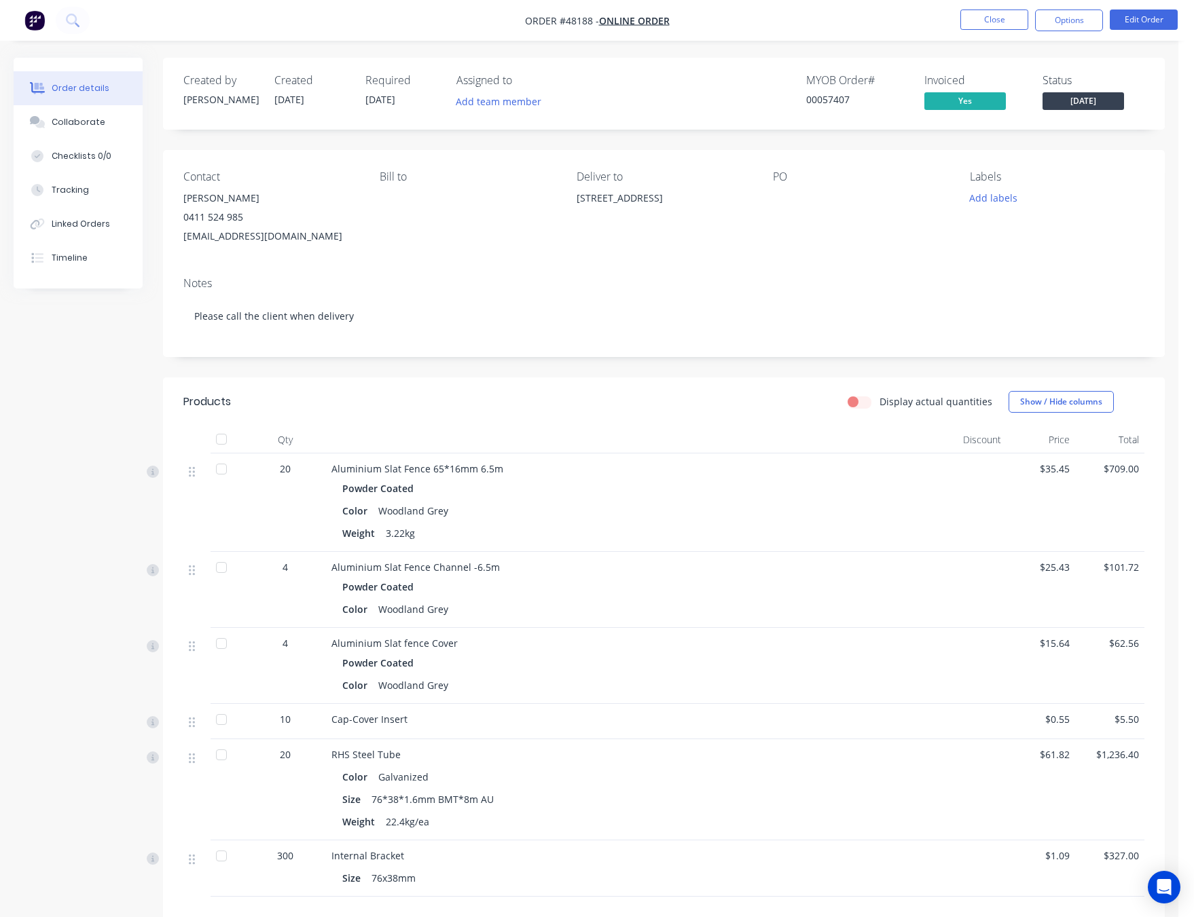
click at [796, 271] on div "Notes Please call the client when delivery" at bounding box center [663, 311] width 1001 height 91
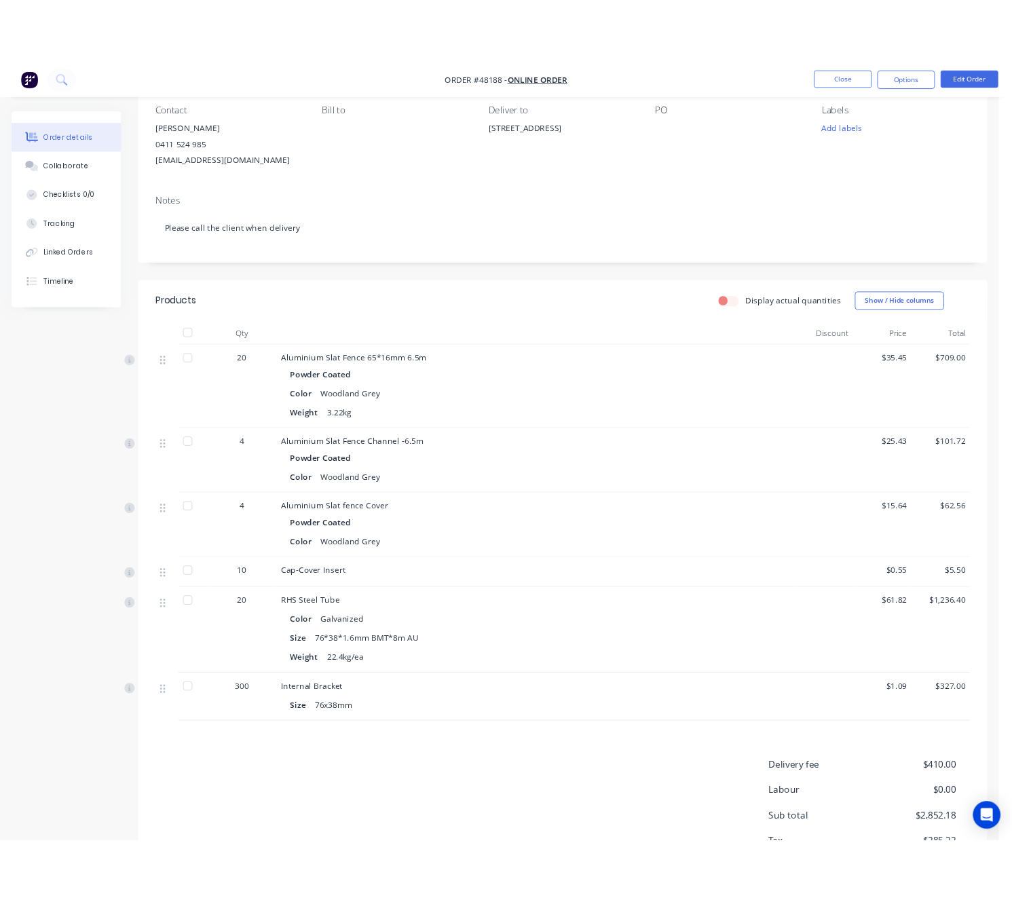
scroll to position [224, 0]
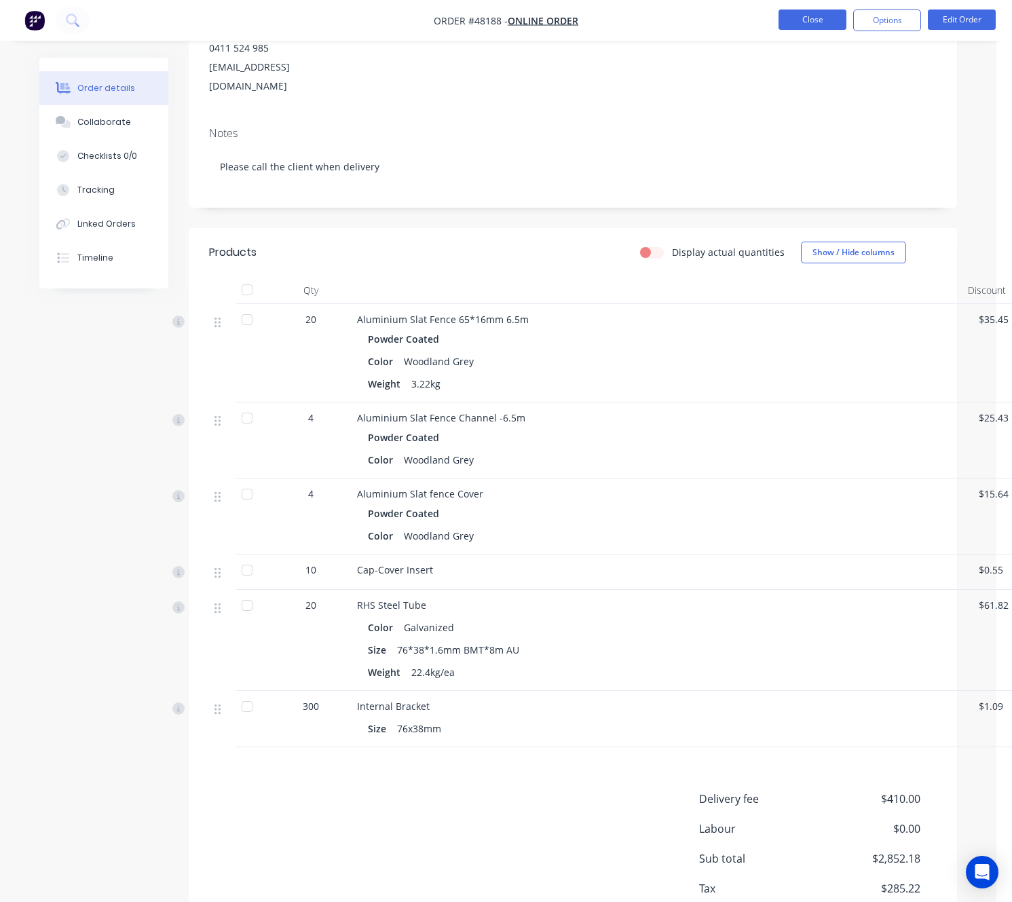
click at [800, 19] on button "Close" at bounding box center [813, 20] width 68 height 20
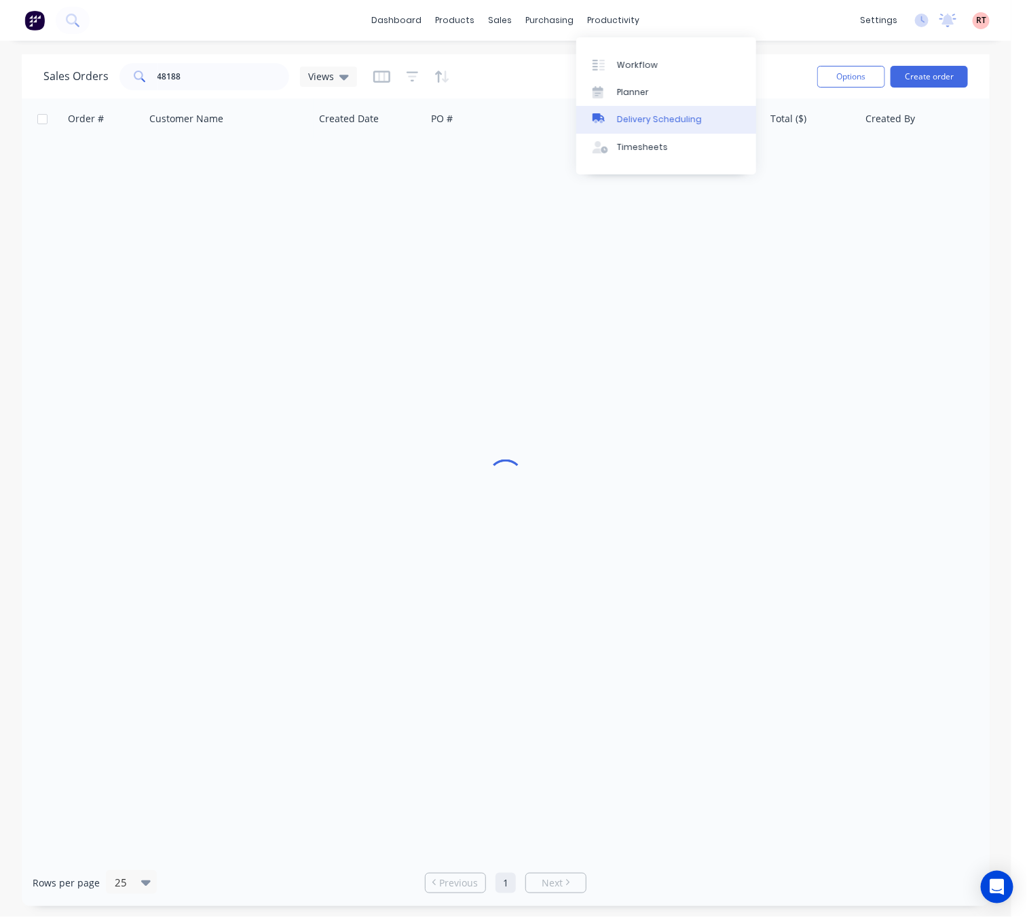
click at [626, 126] on link "Delivery Scheduling" at bounding box center [666, 119] width 180 height 27
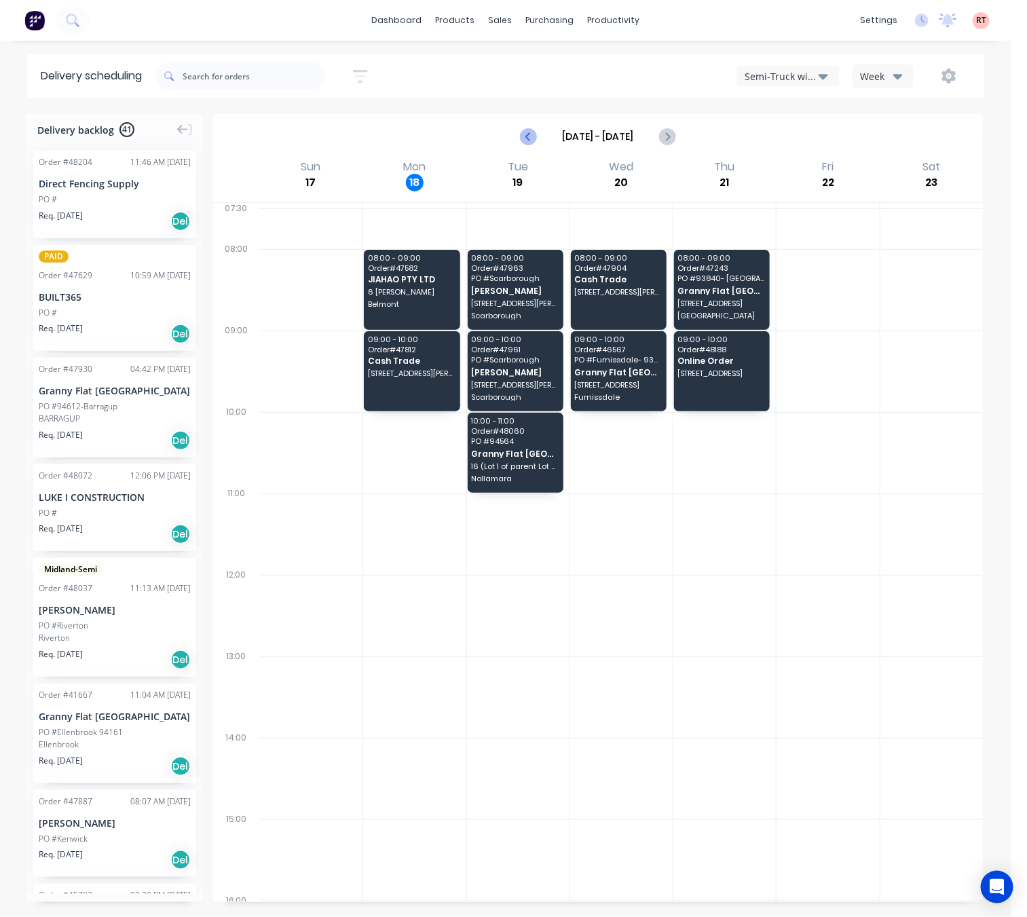
click at [532, 139] on icon "Previous page" at bounding box center [529, 136] width 16 height 16
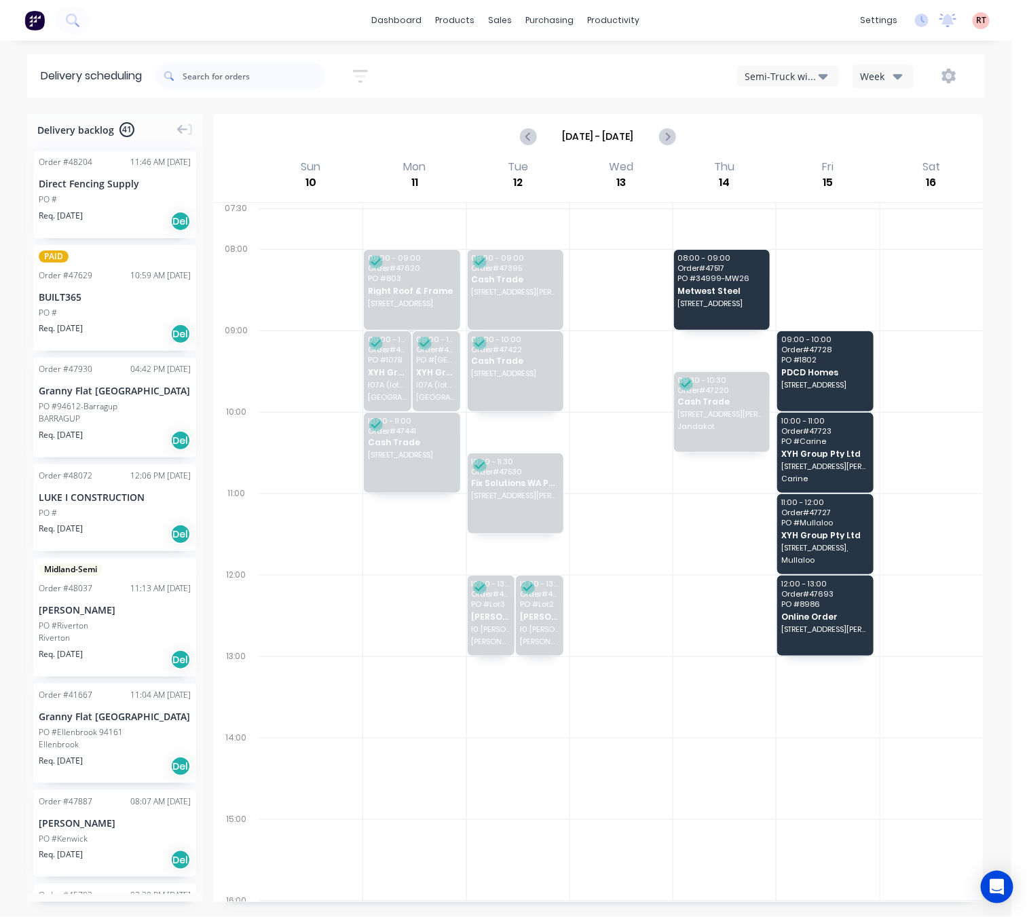
click at [769, 73] on div "Semi-Truck with Hiab" at bounding box center [782, 76] width 74 height 14
click at [593, 110] on div "Delivery scheduling Sort by Most recent Created date Required date Order number…" at bounding box center [506, 485] width 1012 height 863
click at [526, 137] on icon "Previous page" at bounding box center [529, 136] width 16 height 16
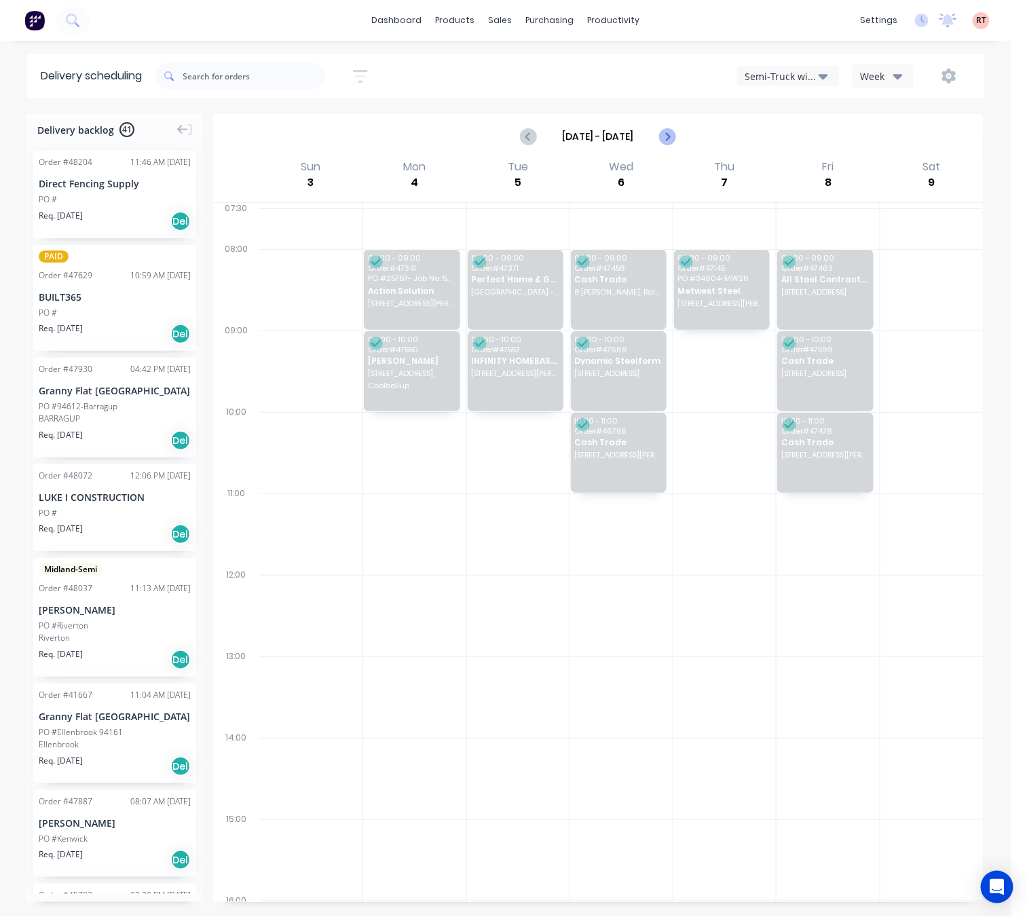
click at [669, 139] on icon "Next page" at bounding box center [667, 136] width 16 height 16
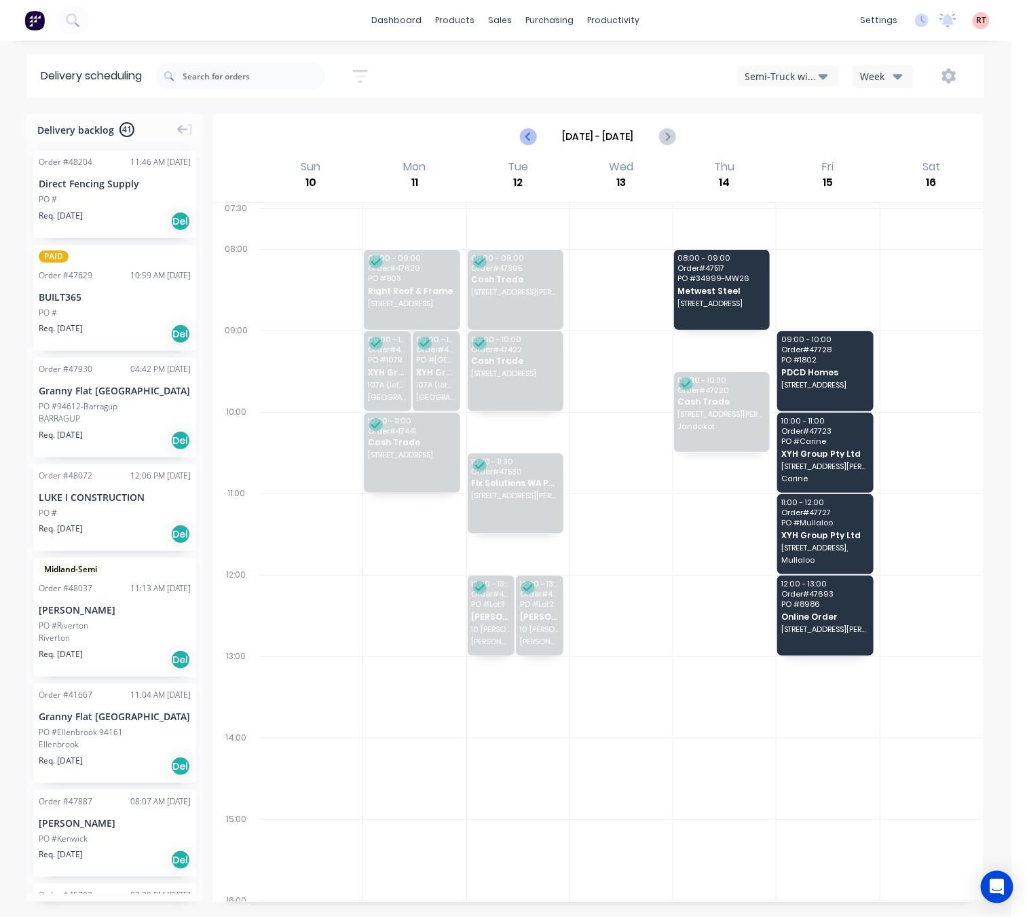
click at [530, 136] on icon "Previous page" at bounding box center [529, 136] width 16 height 16
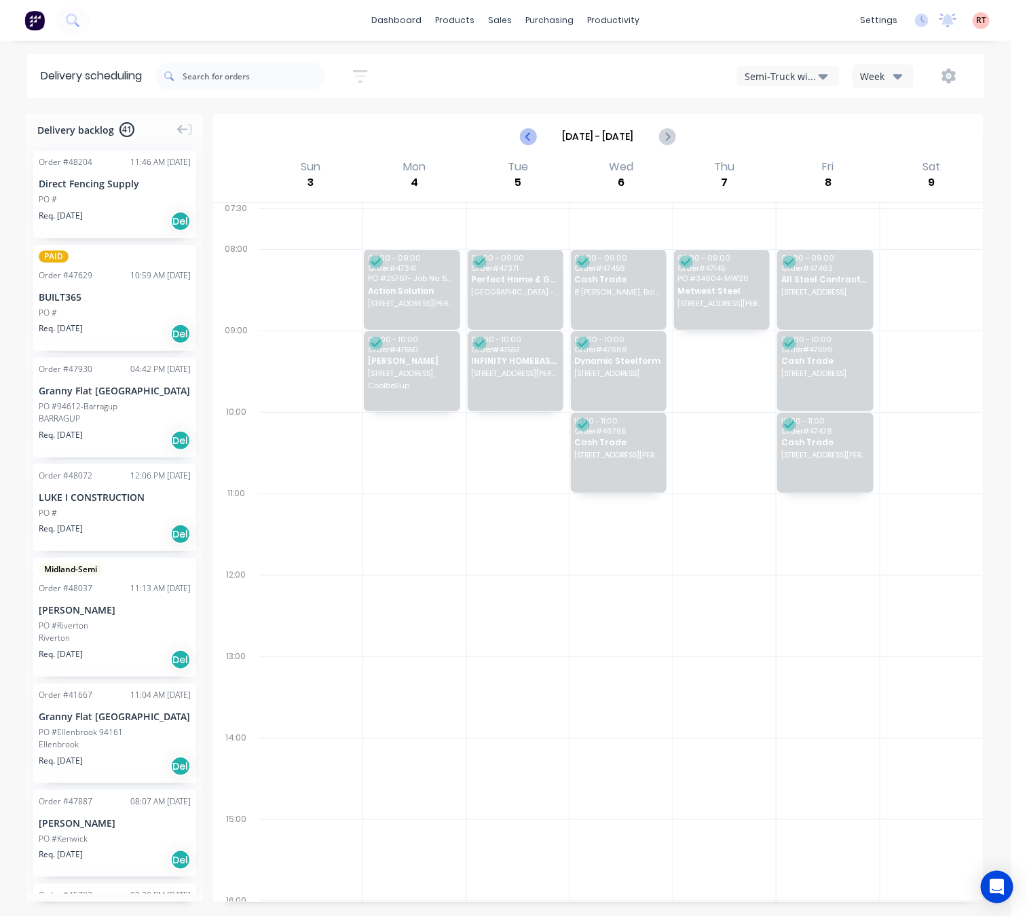
click at [530, 136] on icon "Previous page" at bounding box center [529, 136] width 16 height 16
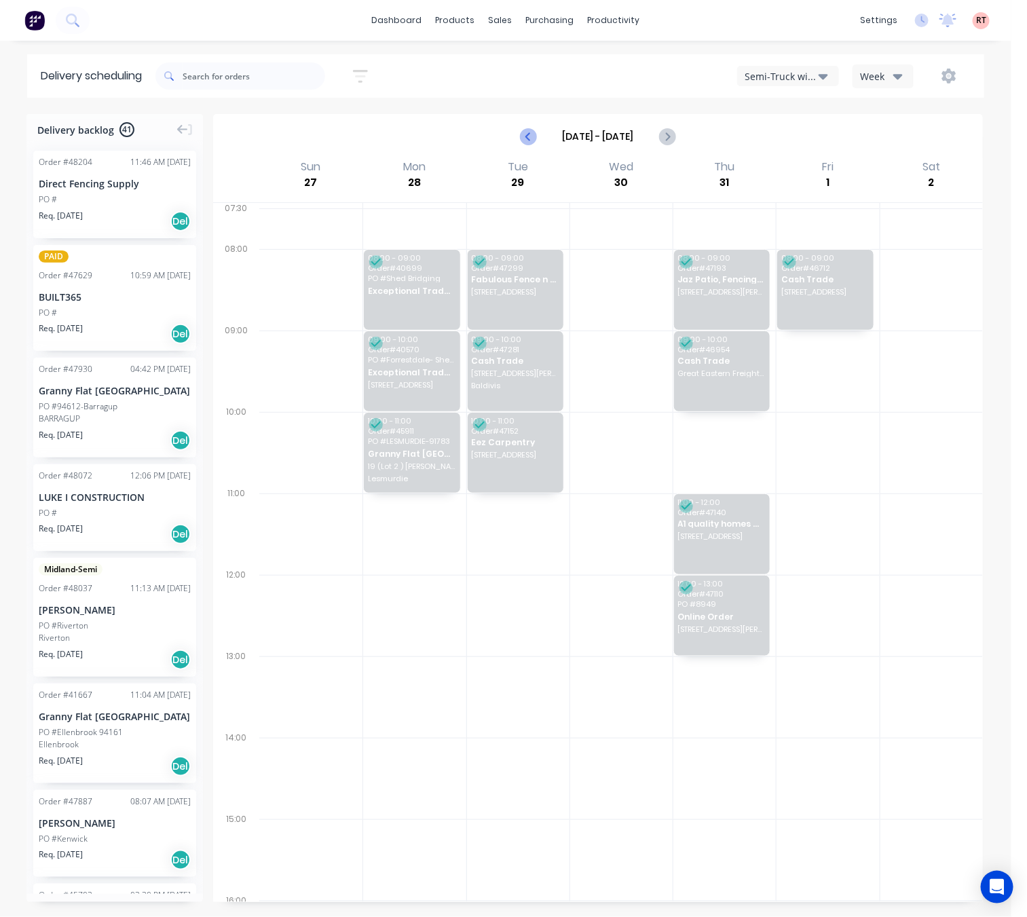
click at [530, 136] on icon "Previous page" at bounding box center [529, 136] width 16 height 16
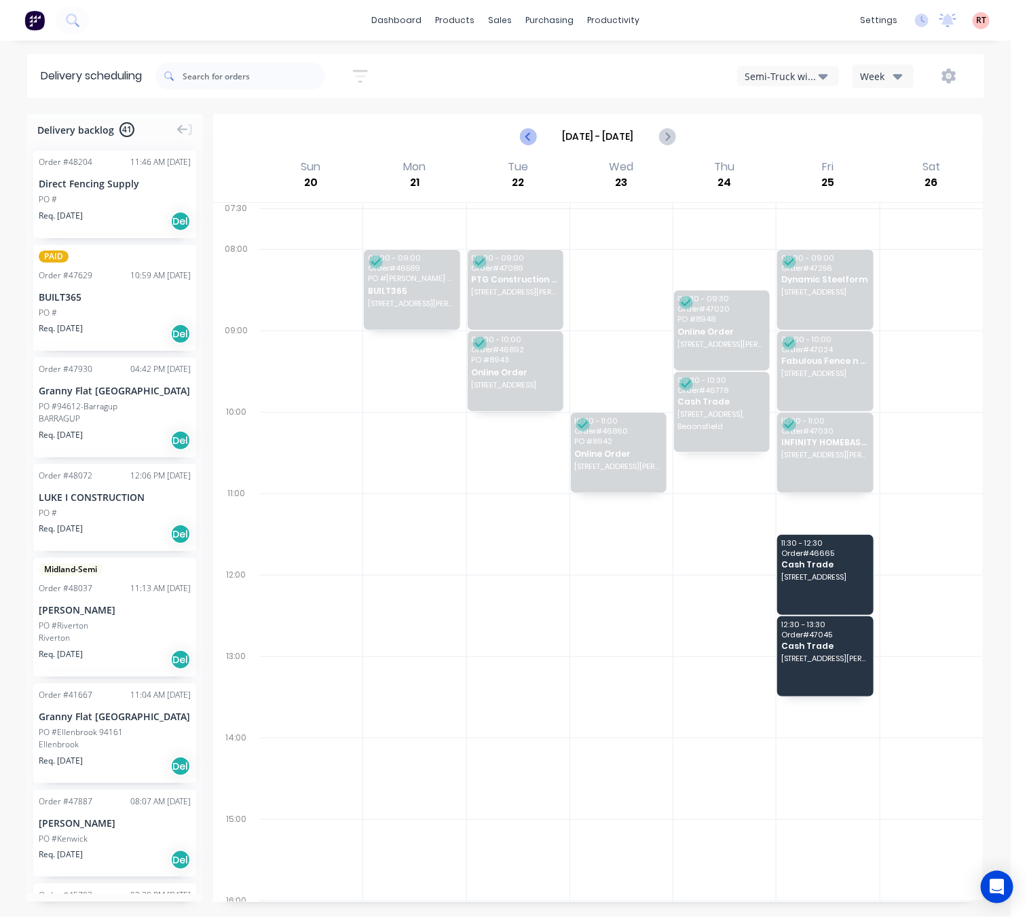
click at [530, 136] on icon "Previous page" at bounding box center [529, 136] width 16 height 16
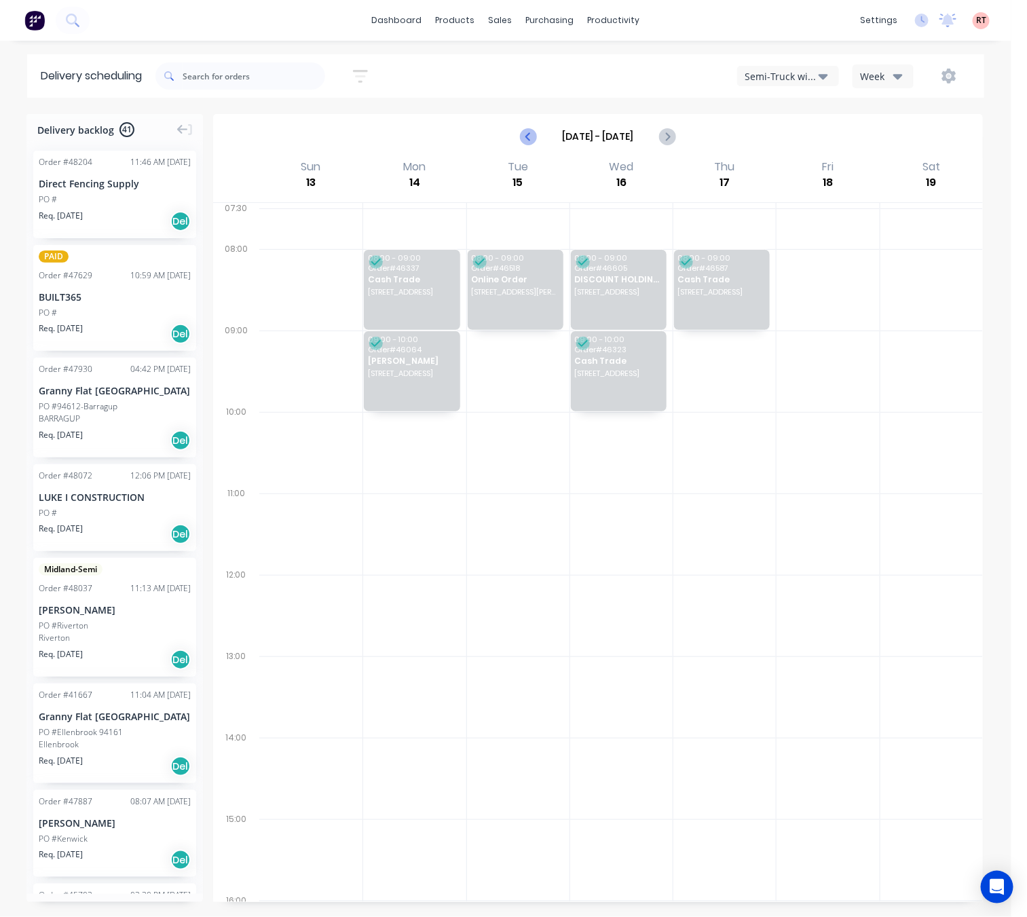
click at [530, 136] on icon "Previous page" at bounding box center [529, 136] width 16 height 16
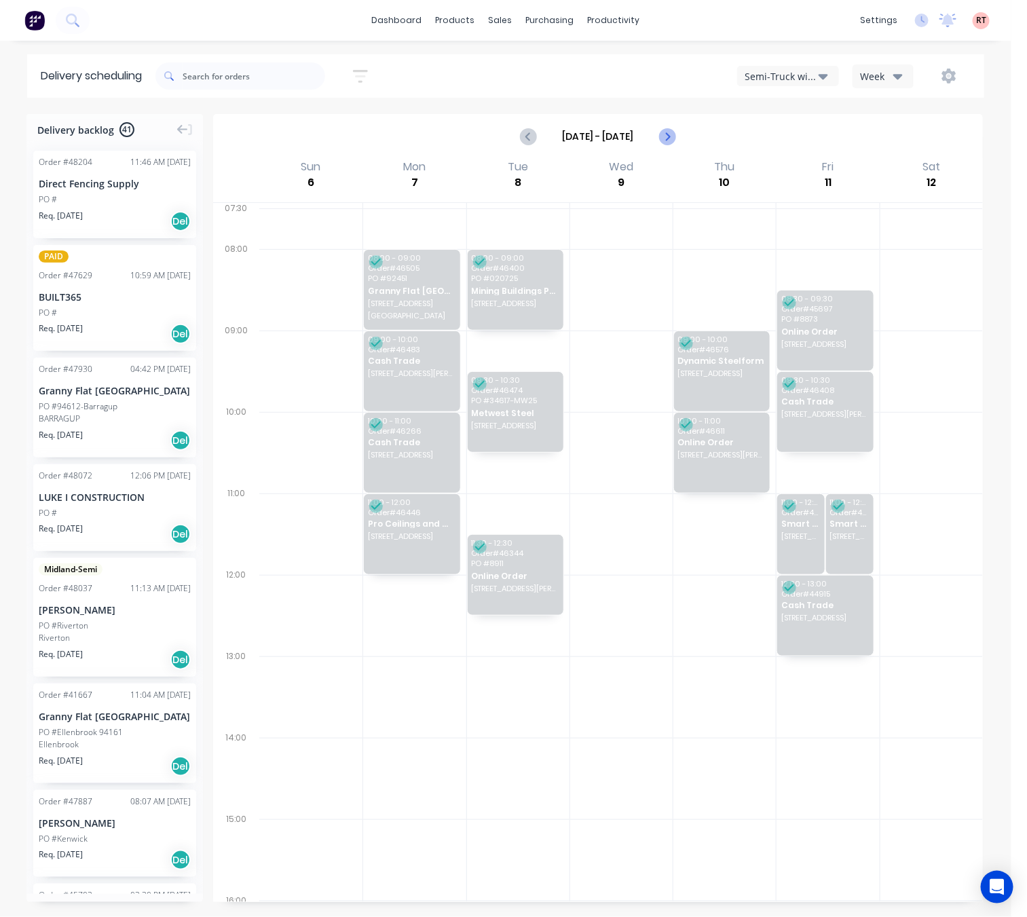
click at [664, 139] on icon "Next page" at bounding box center [667, 136] width 16 height 16
type input "[DATE] - [DATE]"
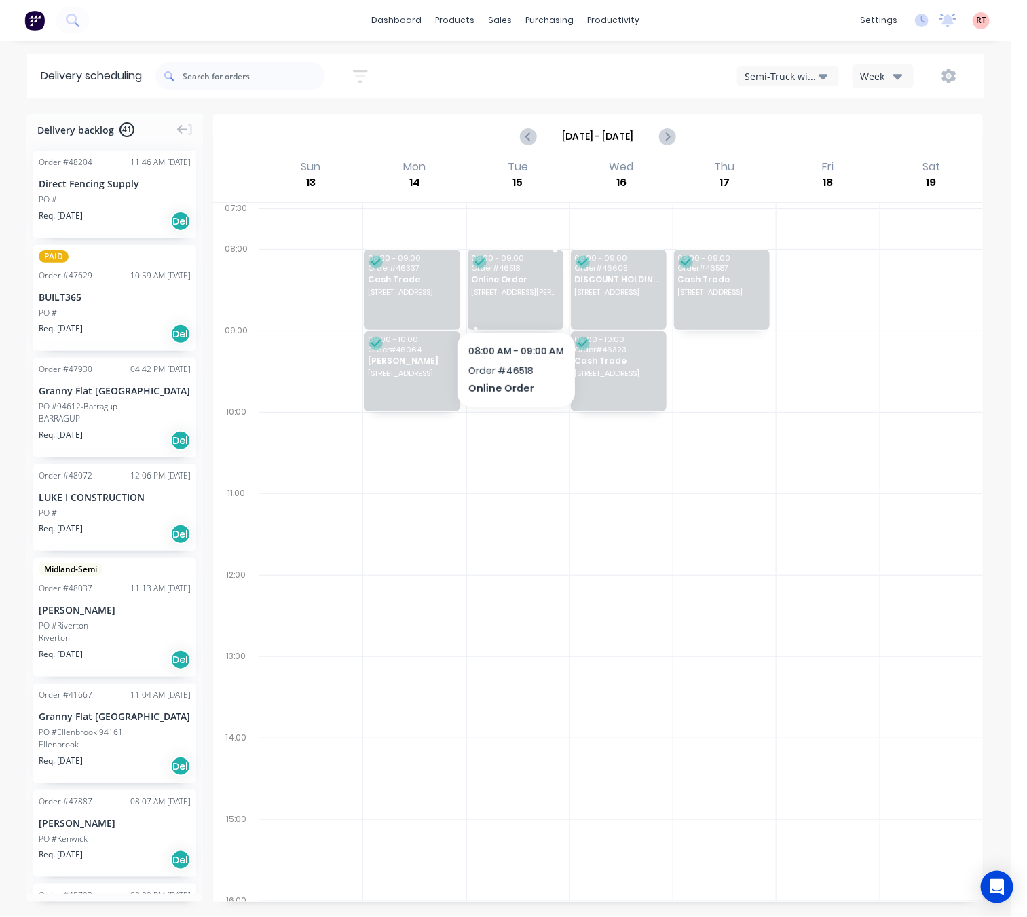
click at [516, 302] on div "08:00 - 09:00 Order # 46518 Online Order [STREET_ADDRESS][PERSON_NAME][PERSON_N…" at bounding box center [516, 290] width 96 height 80
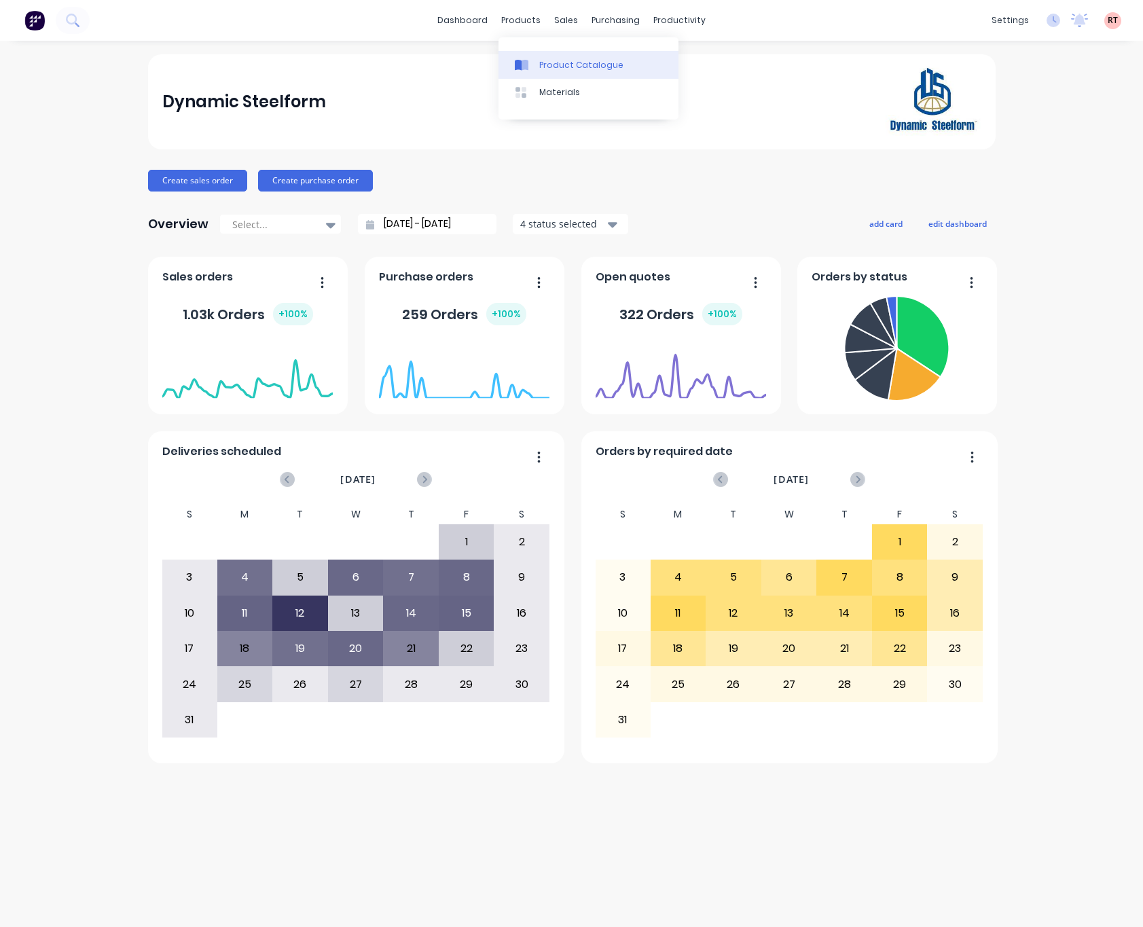
click at [561, 71] on link "Product Catalogue" at bounding box center [588, 64] width 180 height 27
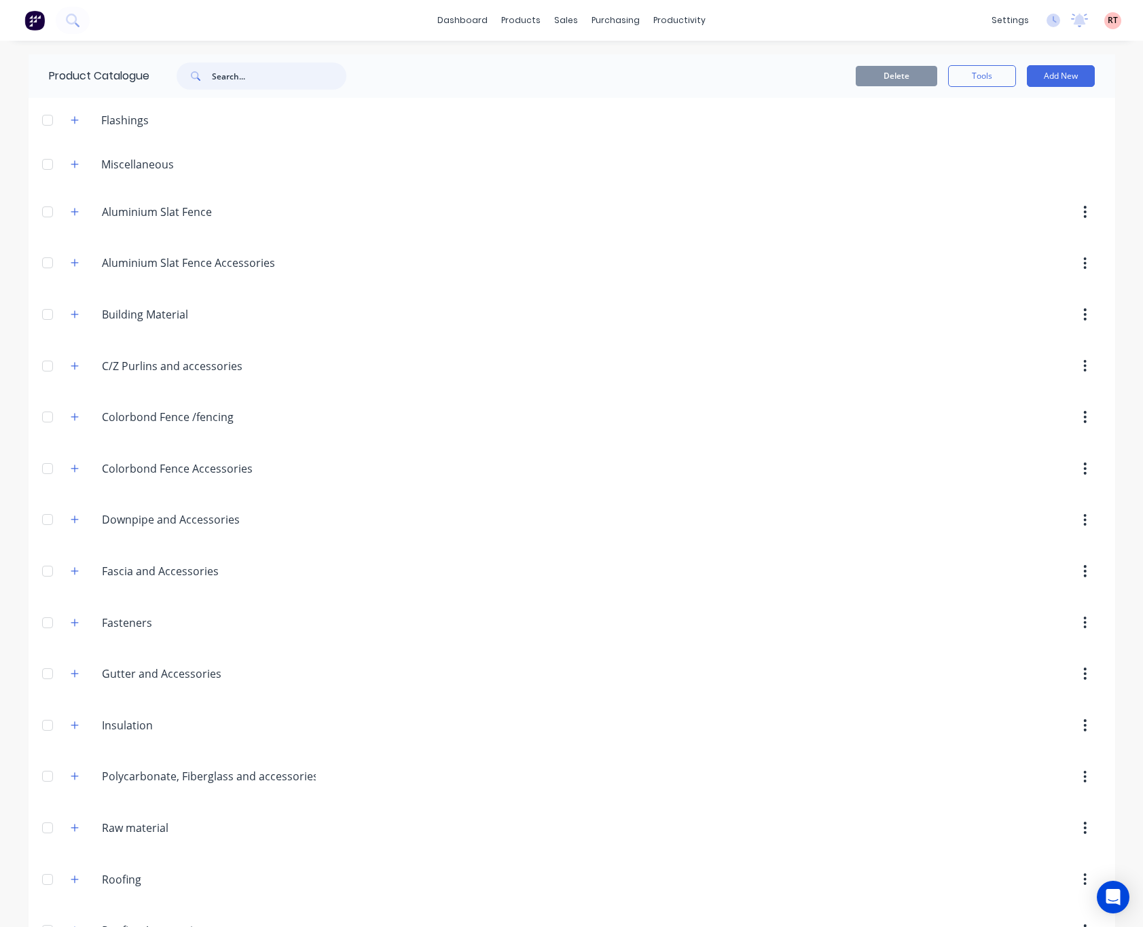
click at [287, 77] on input "text" at bounding box center [279, 75] width 134 height 27
type input "fence"
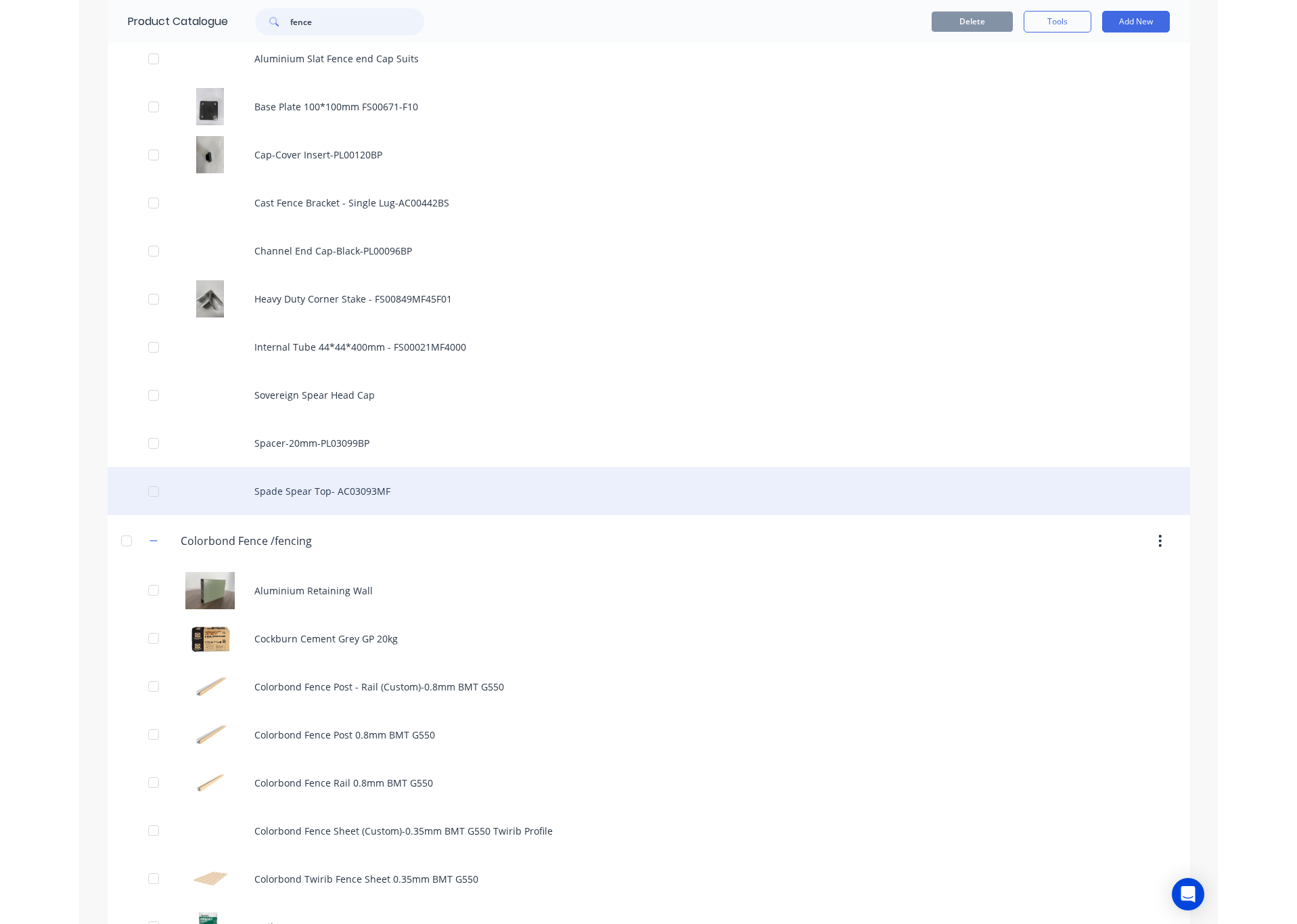
scroll to position [1116, 0]
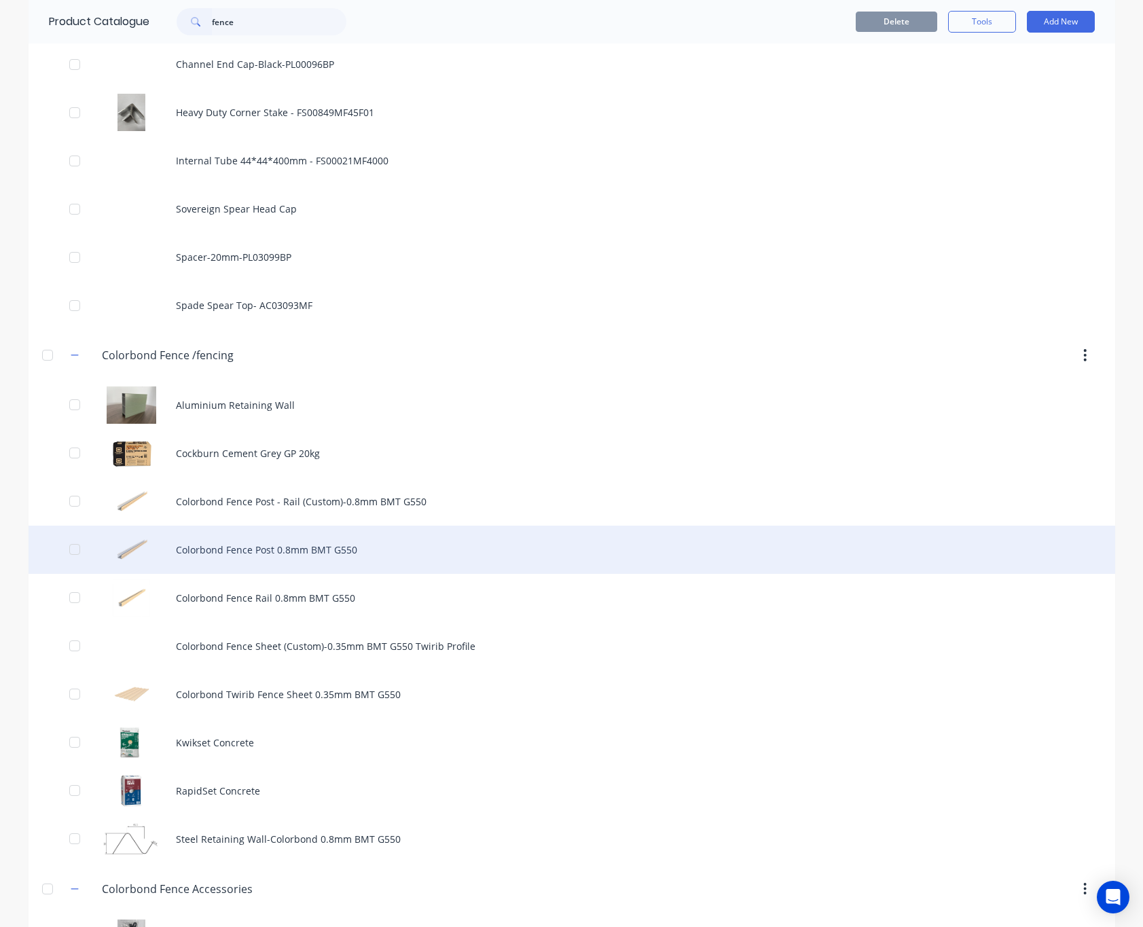
click at [434, 551] on div "Colorbond Fence Post 0.8mm BMT G550" at bounding box center [572, 549] width 1086 height 48
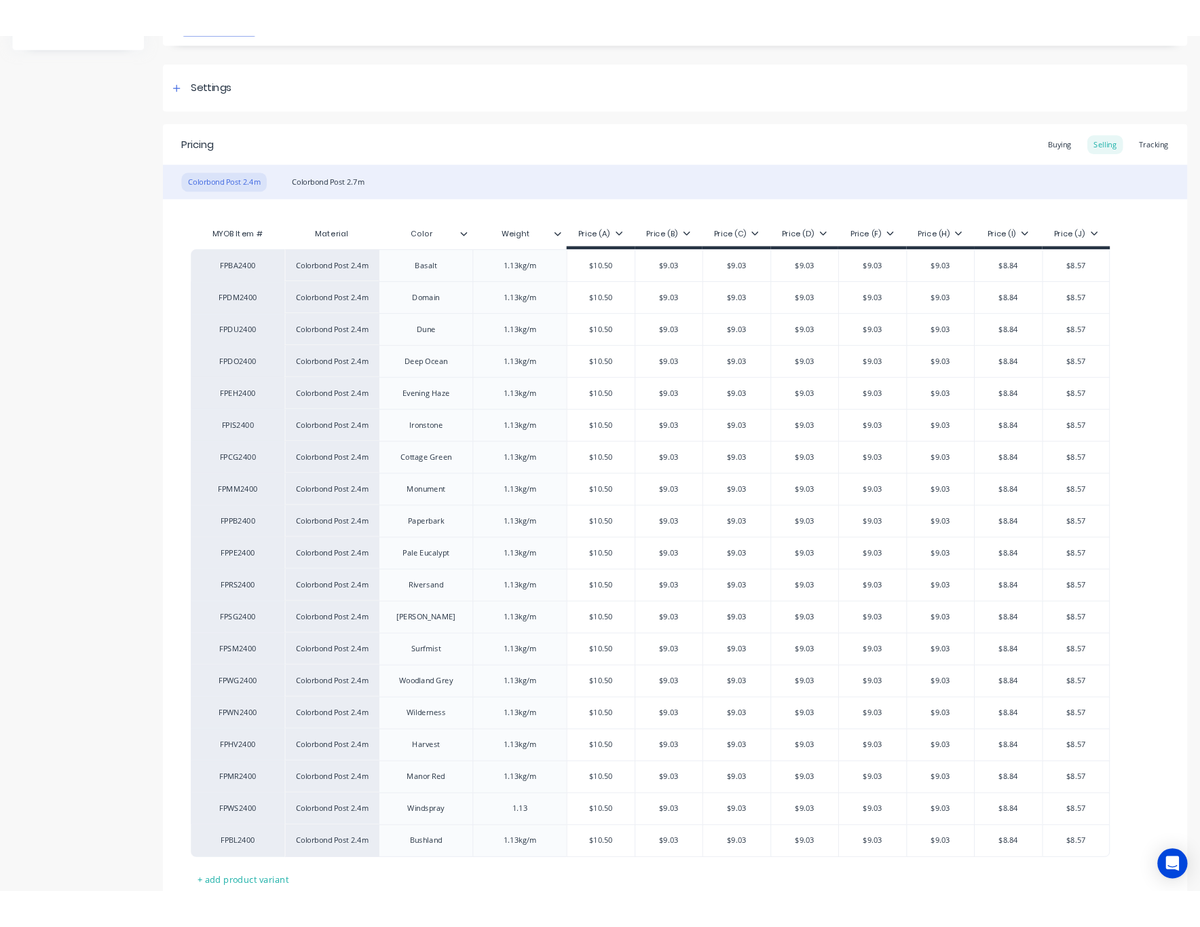
scroll to position [118, 0]
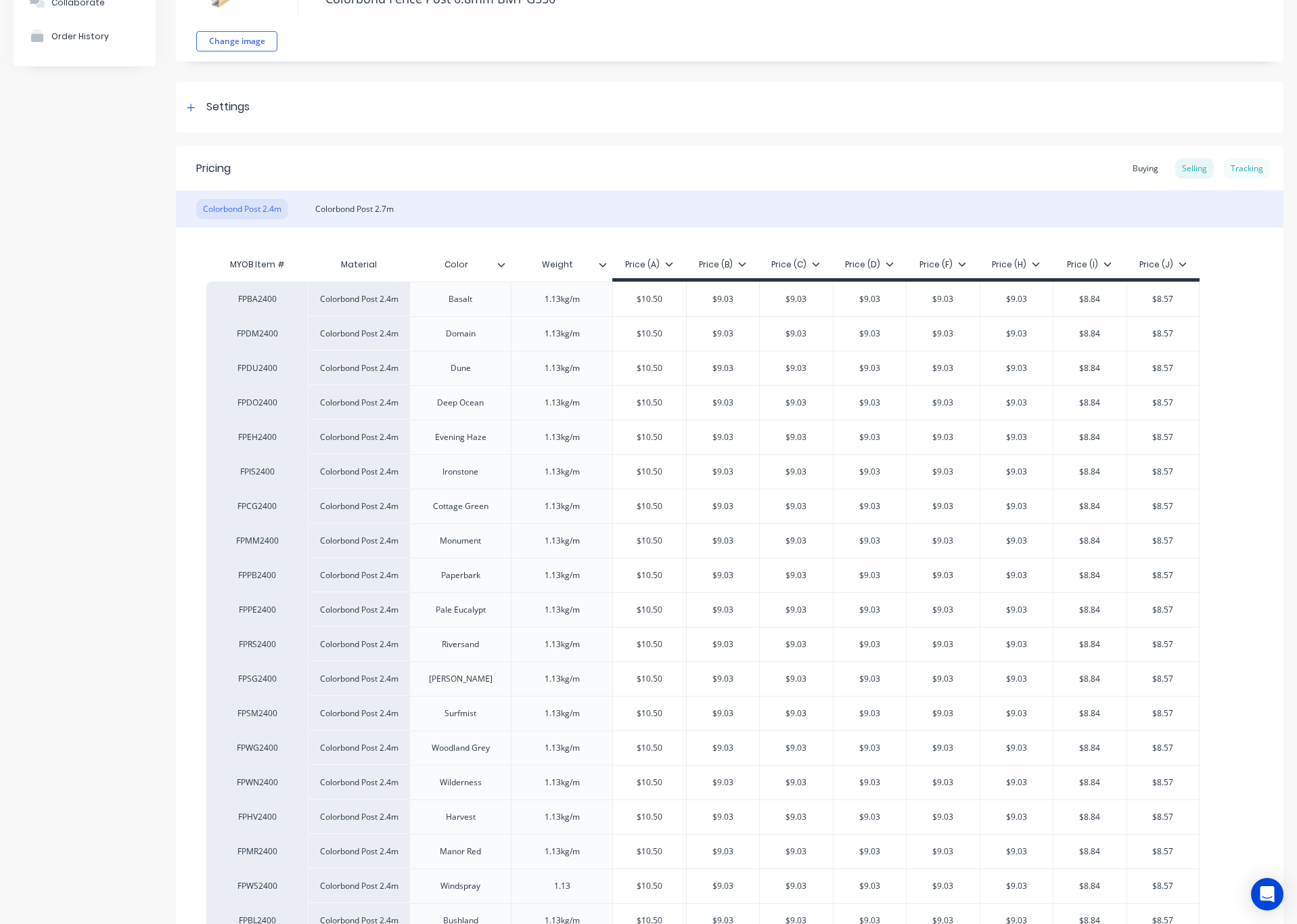
click at [1138, 169] on div "Tracking" at bounding box center [1247, 168] width 46 height 20
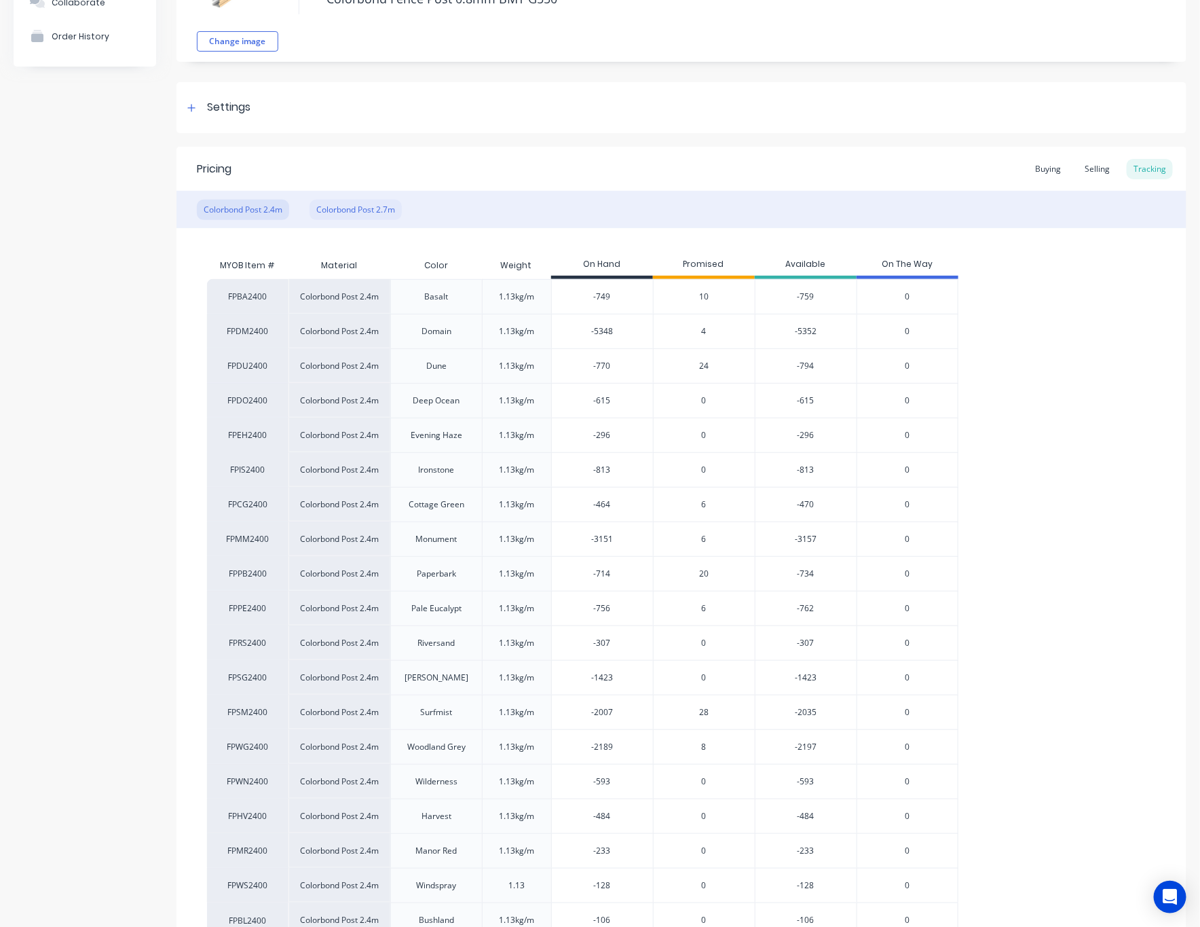
click at [392, 204] on div "Colorbond Post 2.7m" at bounding box center [356, 210] width 92 height 20
click at [242, 212] on div "Colorbond Post 2.4m" at bounding box center [243, 210] width 92 height 20
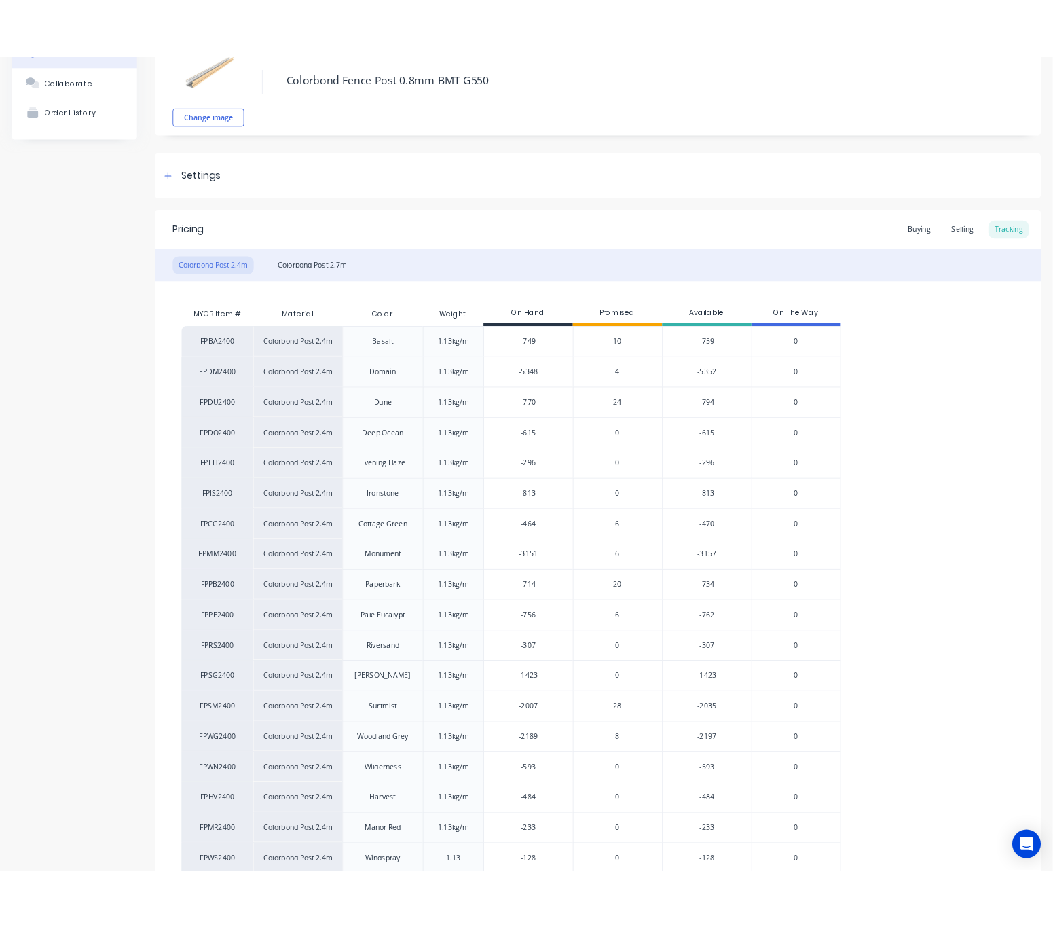
scroll to position [0, 0]
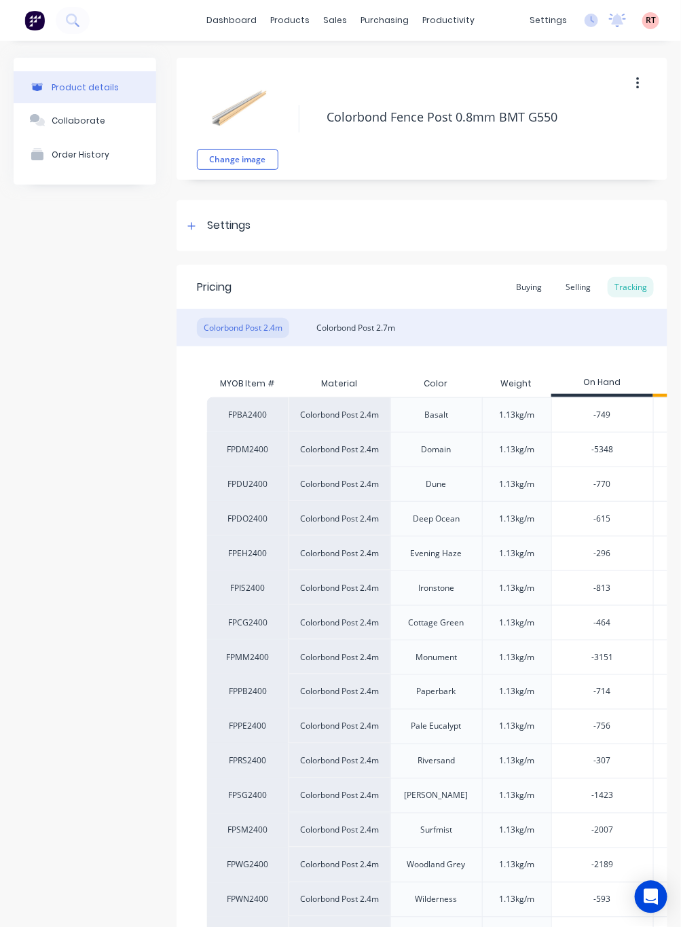
type textarea "x"
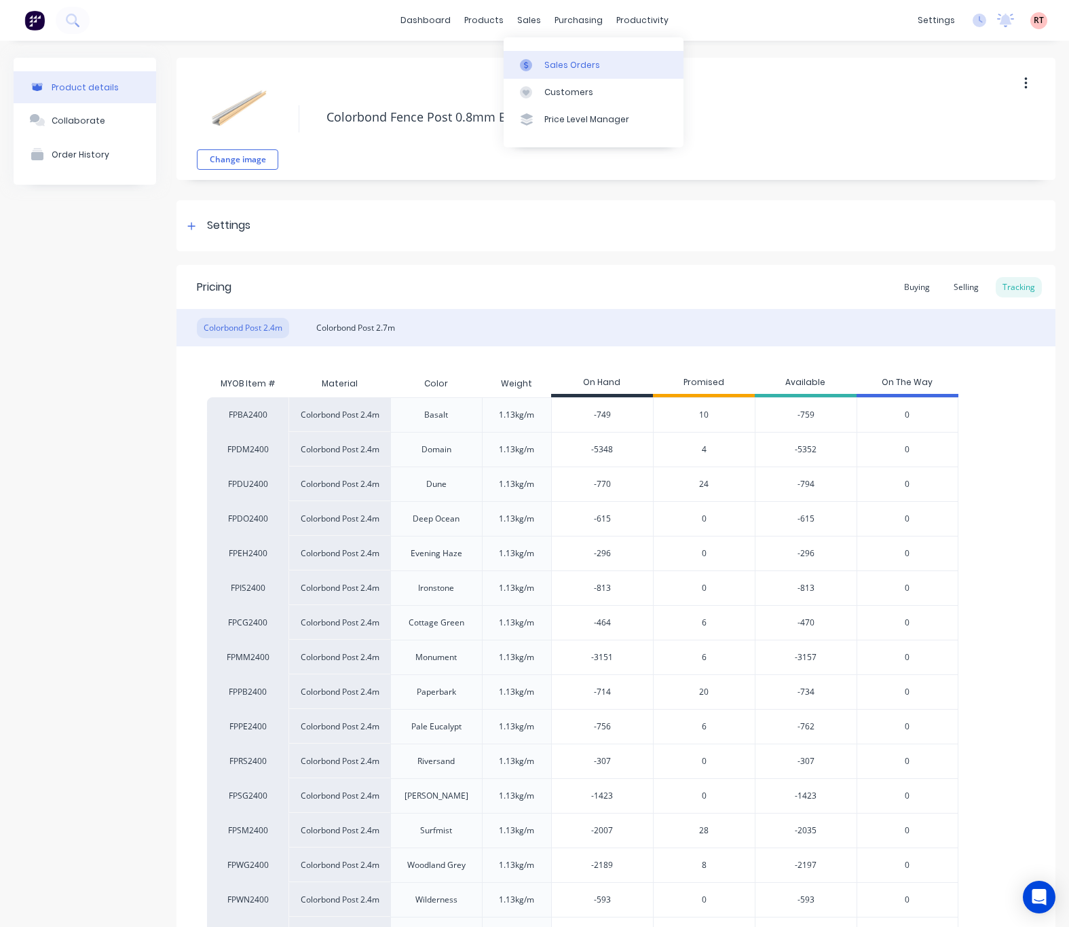
click at [554, 59] on div "Sales Orders" at bounding box center [572, 65] width 56 height 12
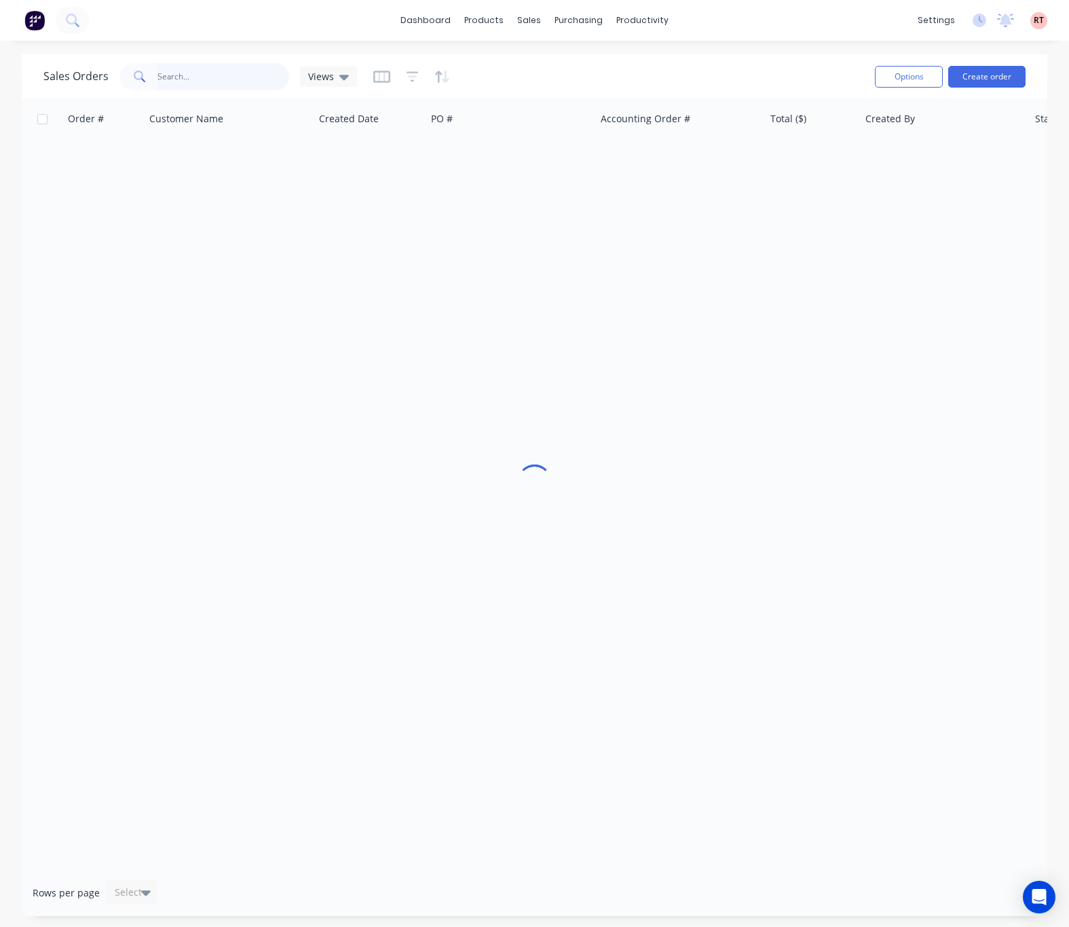
click at [200, 82] on input "text" at bounding box center [224, 76] width 132 height 27
type input "47995"
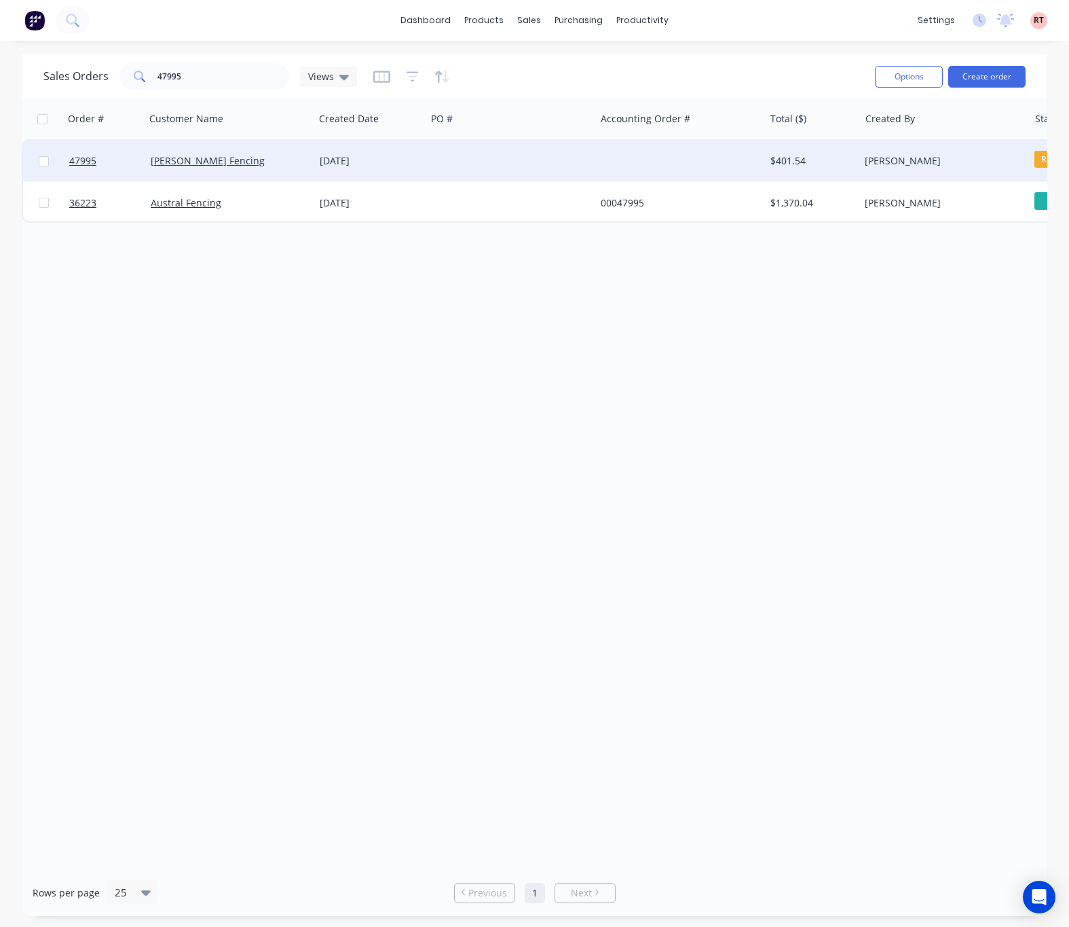
click at [483, 164] on div at bounding box center [510, 161] width 169 height 41
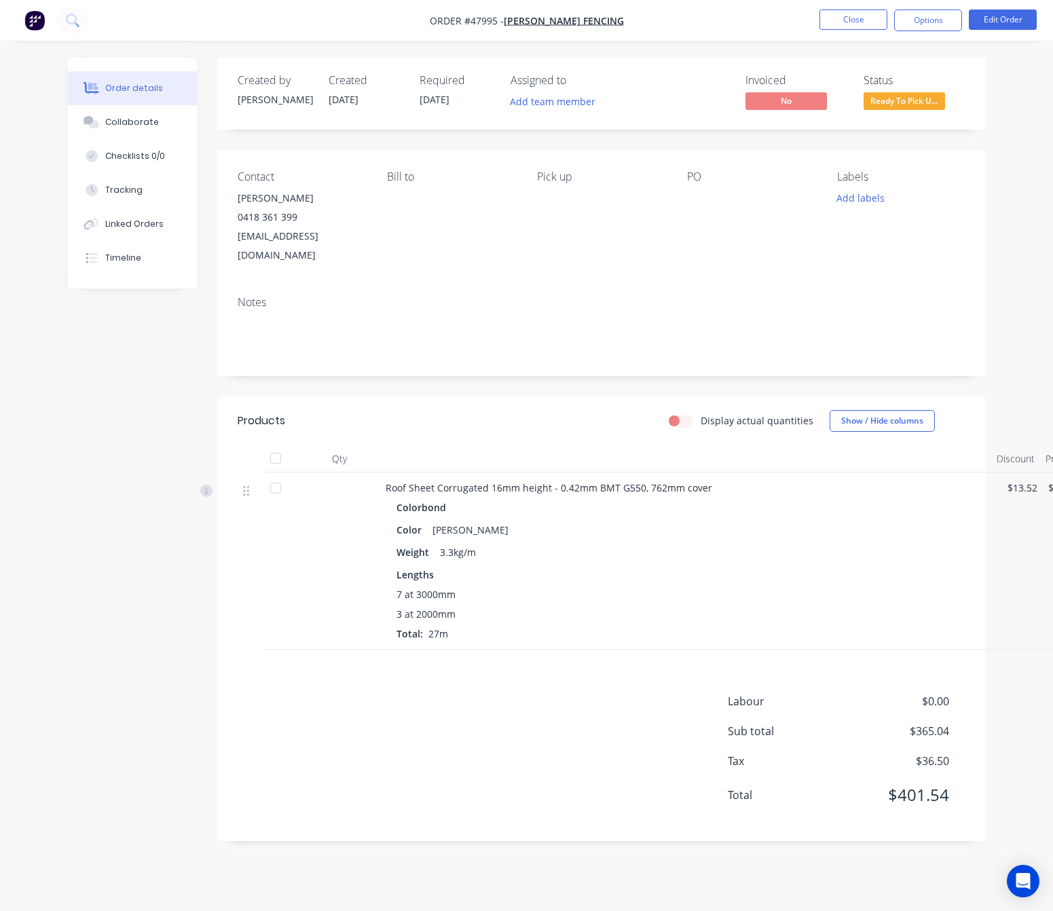
drag, startPoint x: 919, startPoint y: 23, endPoint x: 921, endPoint y: 37, distance: 13.6
click at [919, 23] on button "Options" at bounding box center [928, 21] width 68 height 22
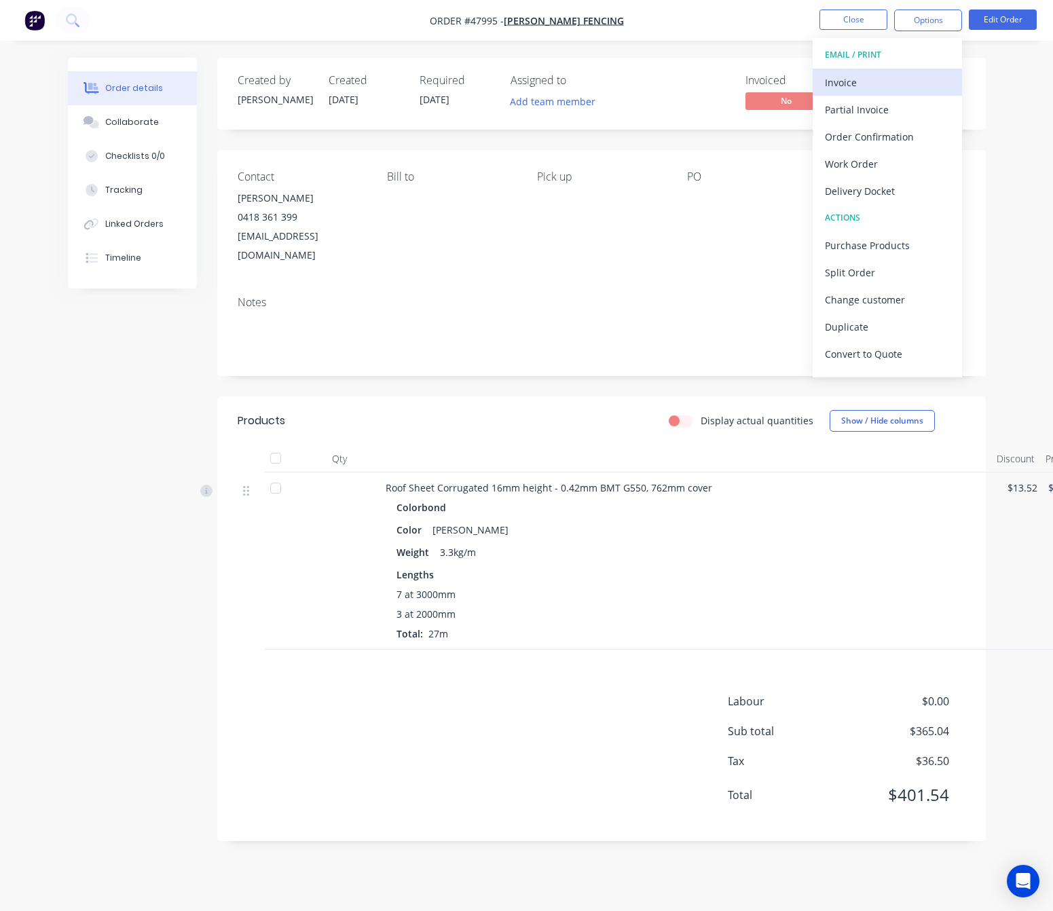
click at [888, 71] on button "Invoice" at bounding box center [887, 82] width 149 height 27
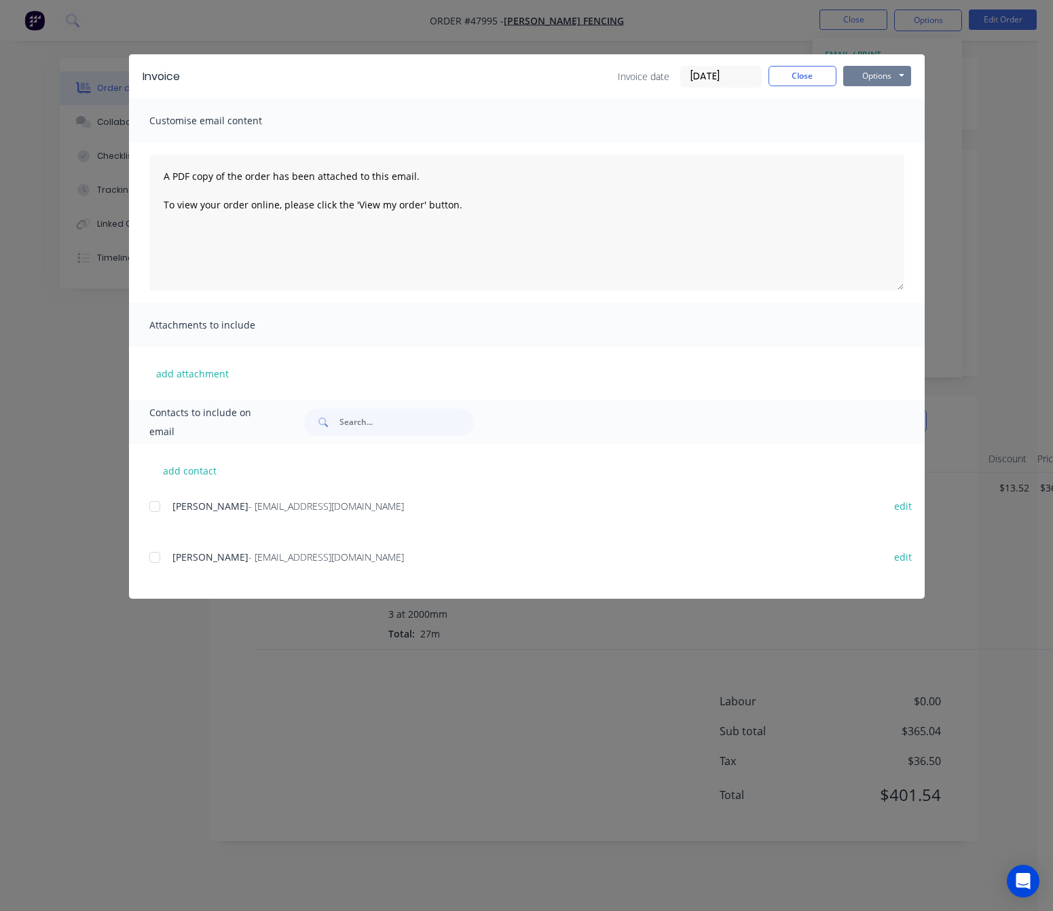
click at [881, 76] on button "Options" at bounding box center [877, 76] width 68 height 20
click at [890, 118] on button "Print" at bounding box center [886, 122] width 87 height 22
click at [716, 43] on div "Invoice Invoice date [DATE] Close Options Preview Print Email Customise email c…" at bounding box center [526, 455] width 1053 height 911
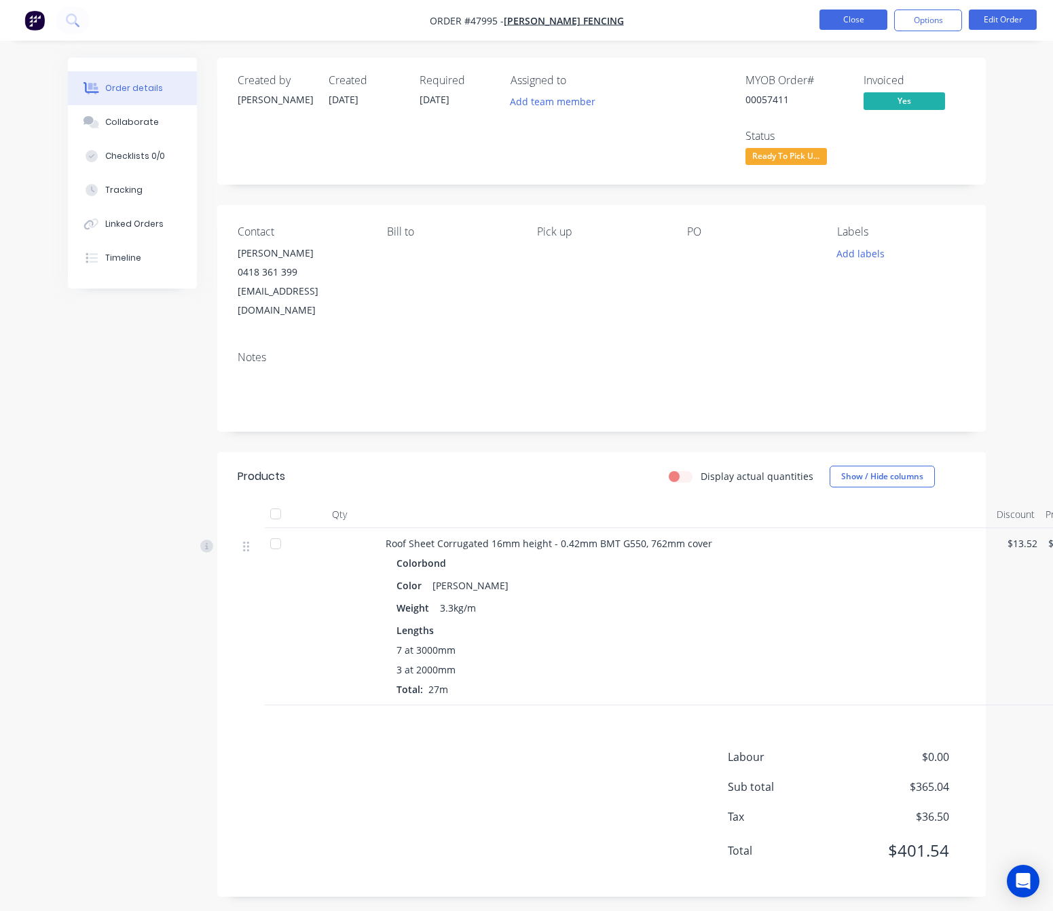
click at [848, 23] on button "Close" at bounding box center [853, 20] width 68 height 20
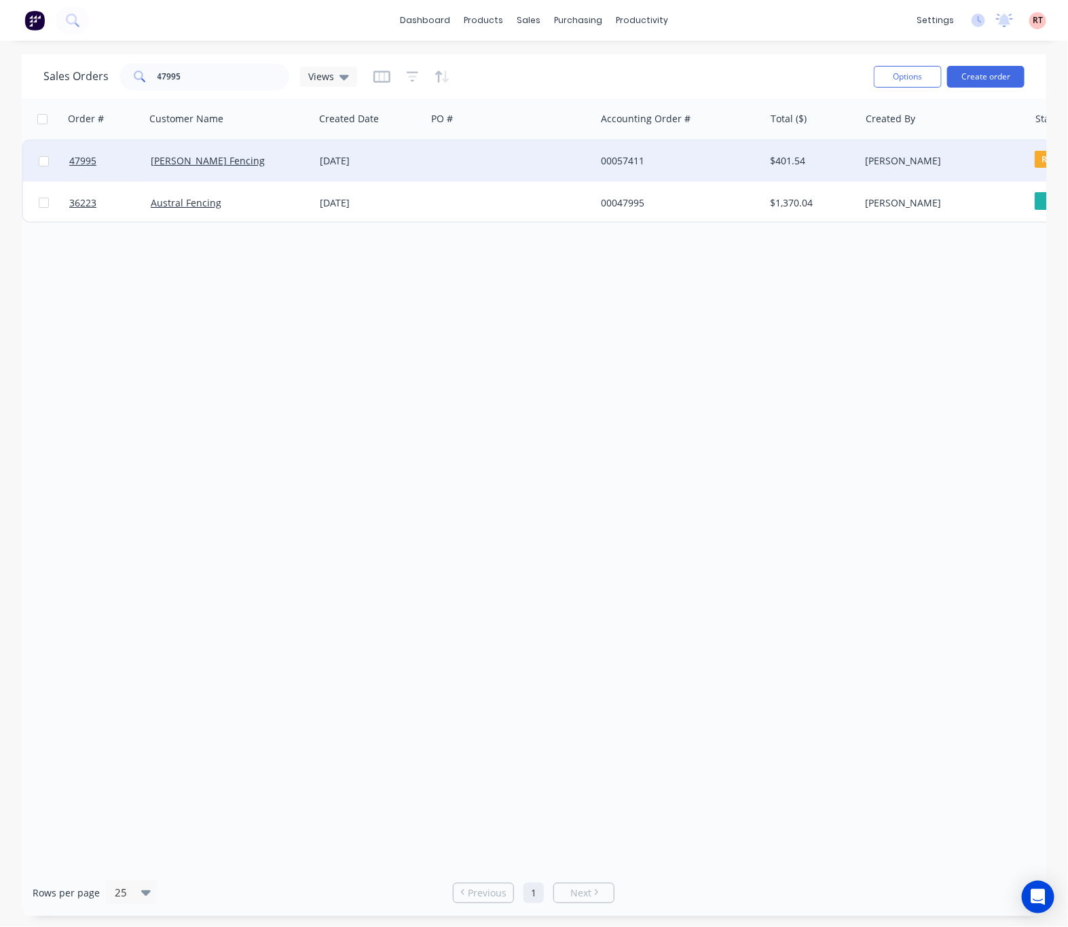
click at [528, 153] on div at bounding box center [510, 161] width 169 height 41
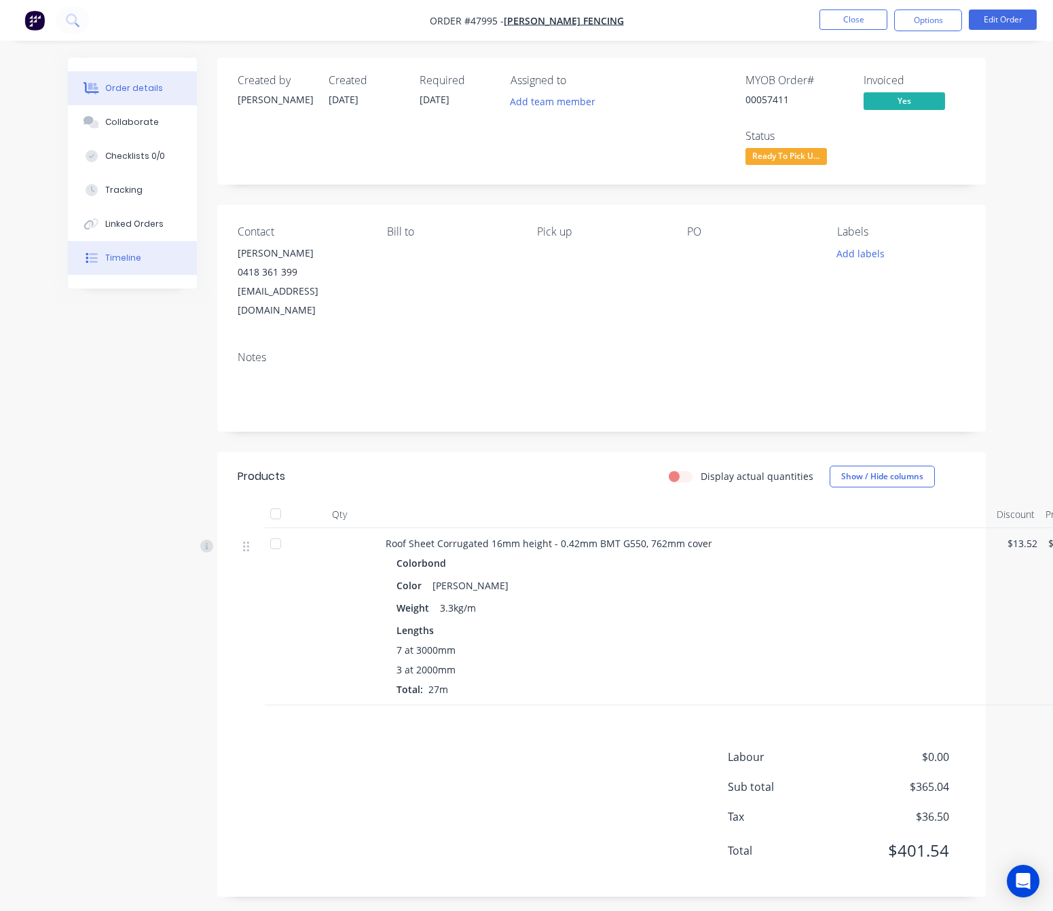
click at [153, 265] on button "Timeline" at bounding box center [132, 258] width 129 height 34
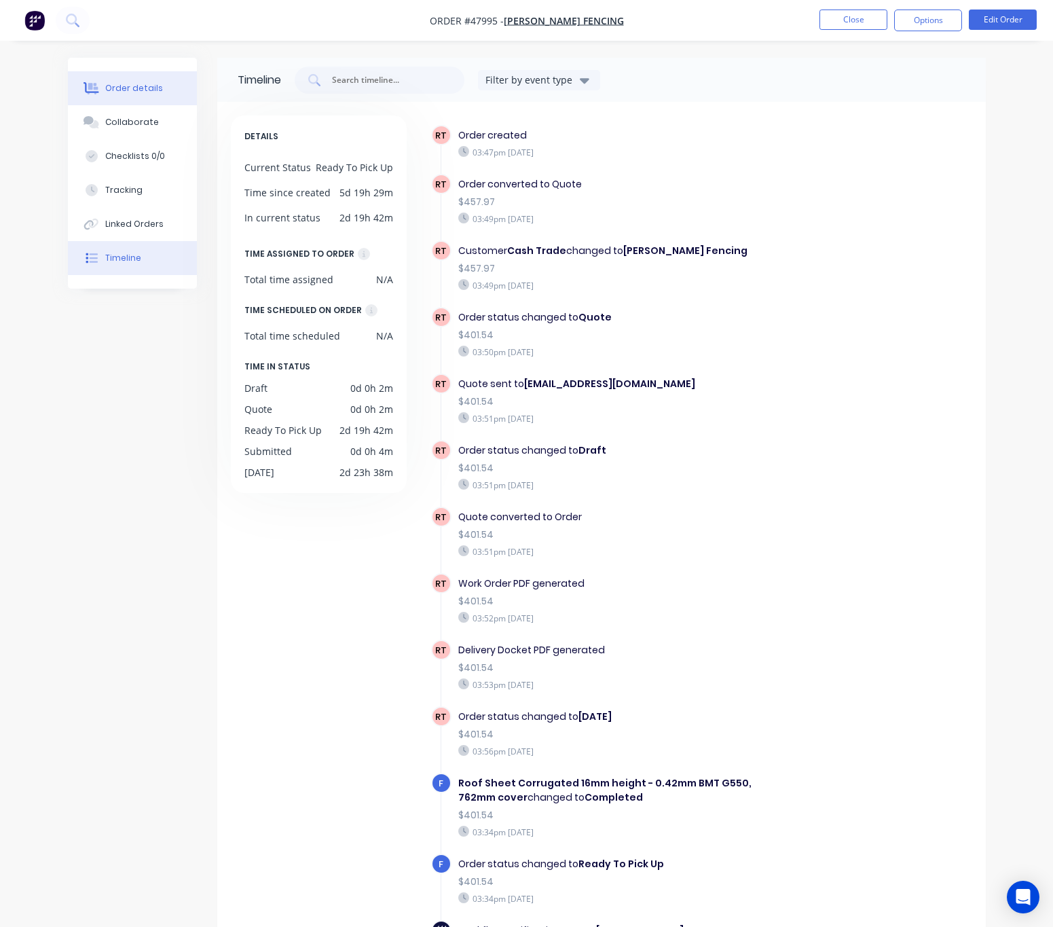
click at [121, 88] on div "Order details" at bounding box center [134, 88] width 58 height 12
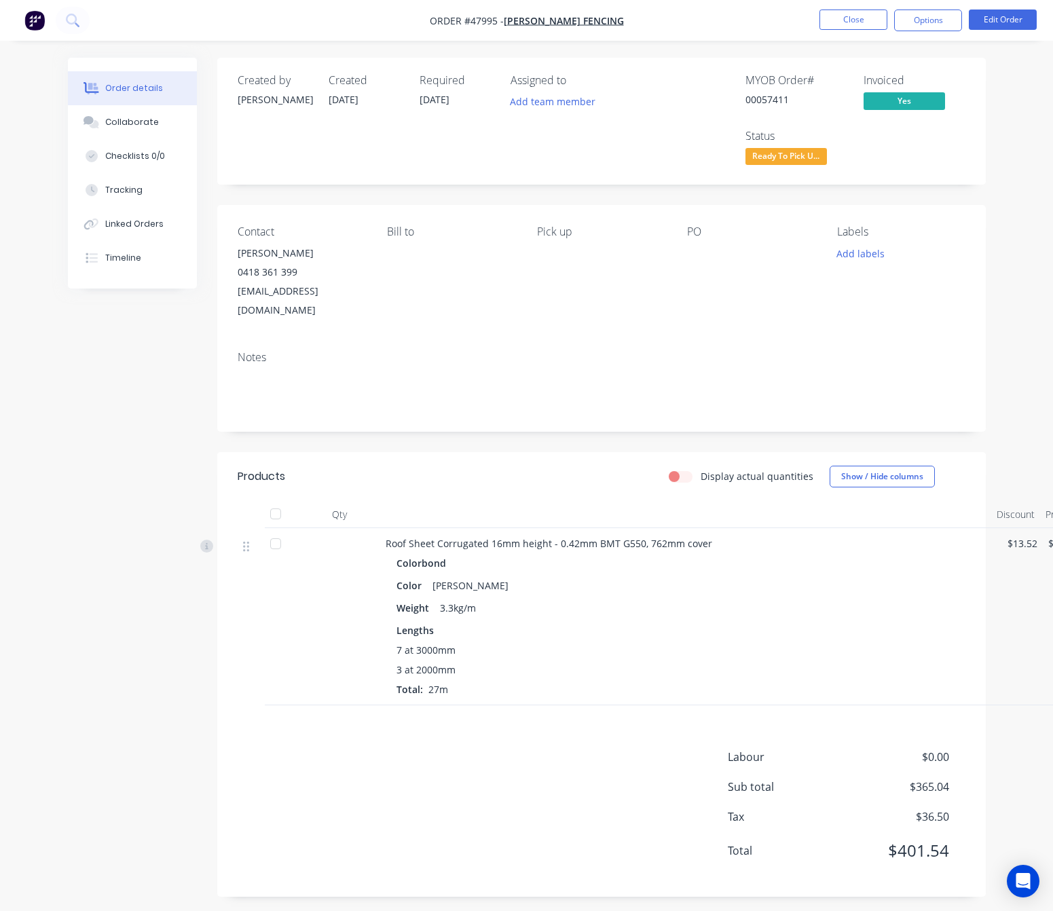
click at [805, 162] on span "Ready To Pick U..." at bounding box center [785, 156] width 81 height 17
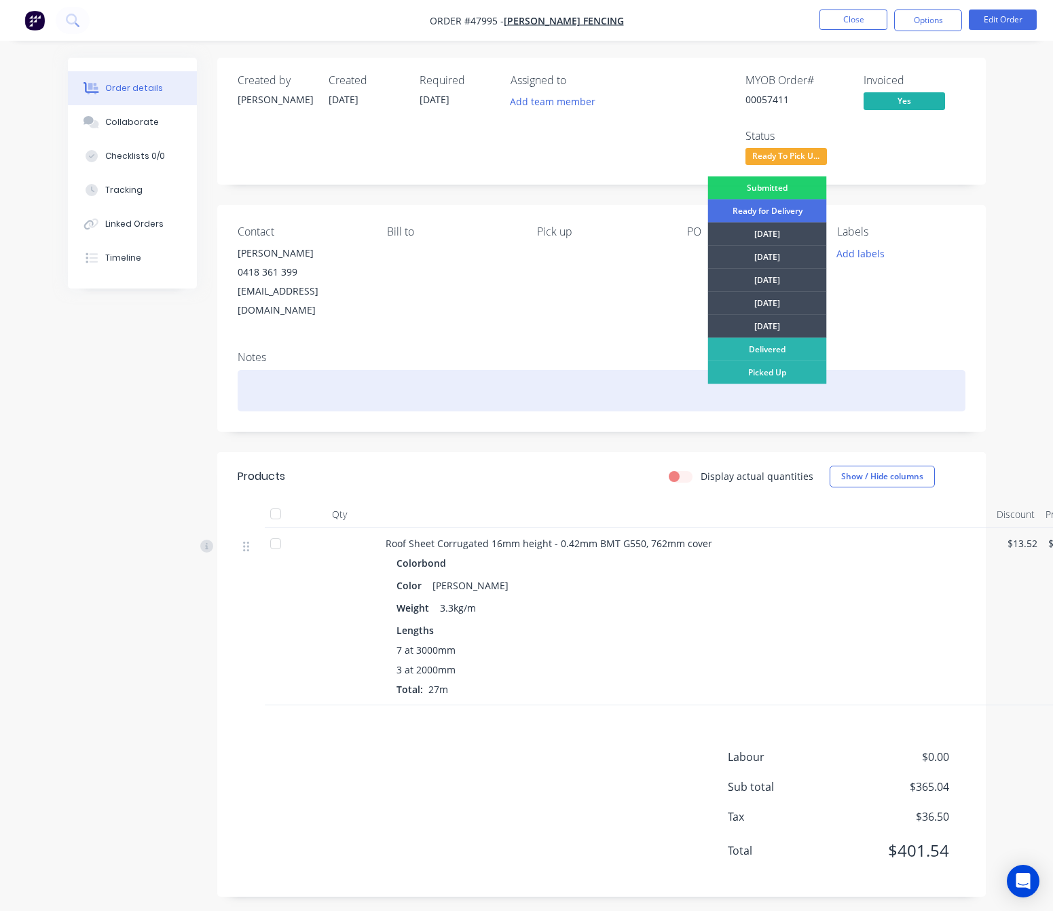
click at [562, 371] on div at bounding box center [602, 390] width 728 height 41
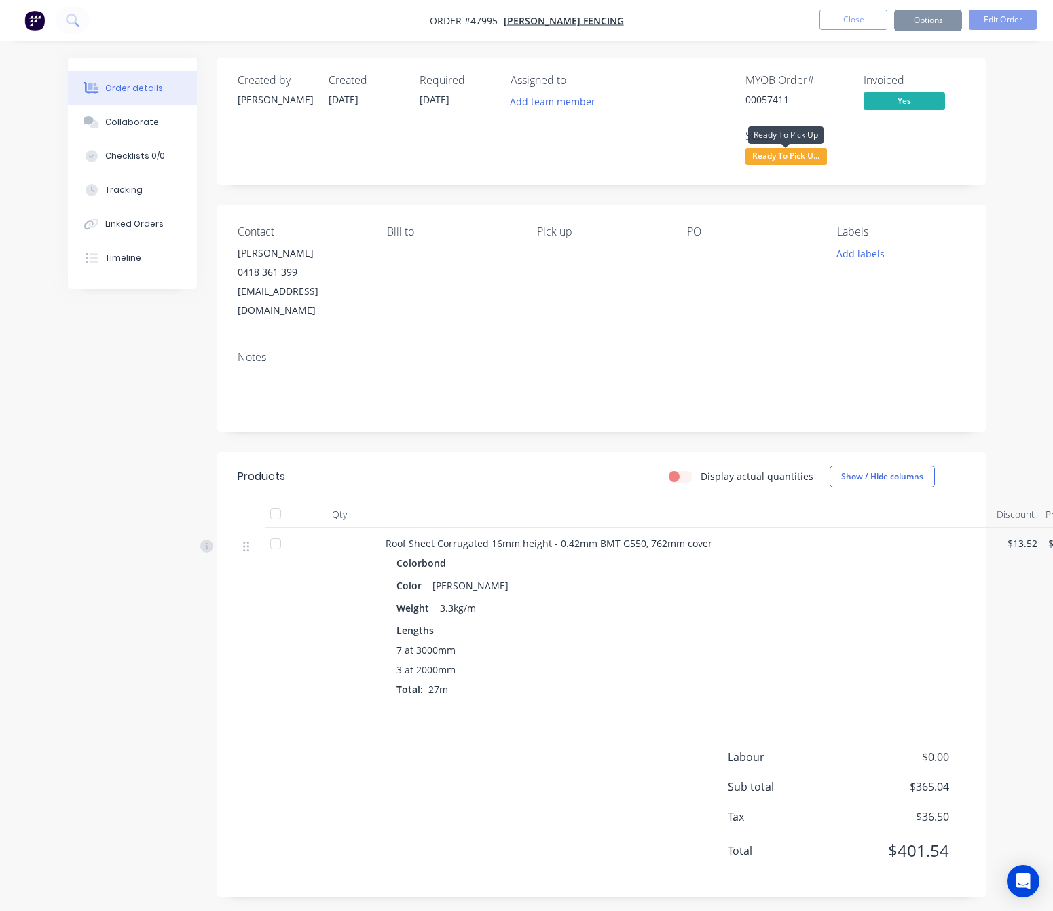
click at [789, 153] on span "Ready To Pick U..." at bounding box center [785, 156] width 81 height 17
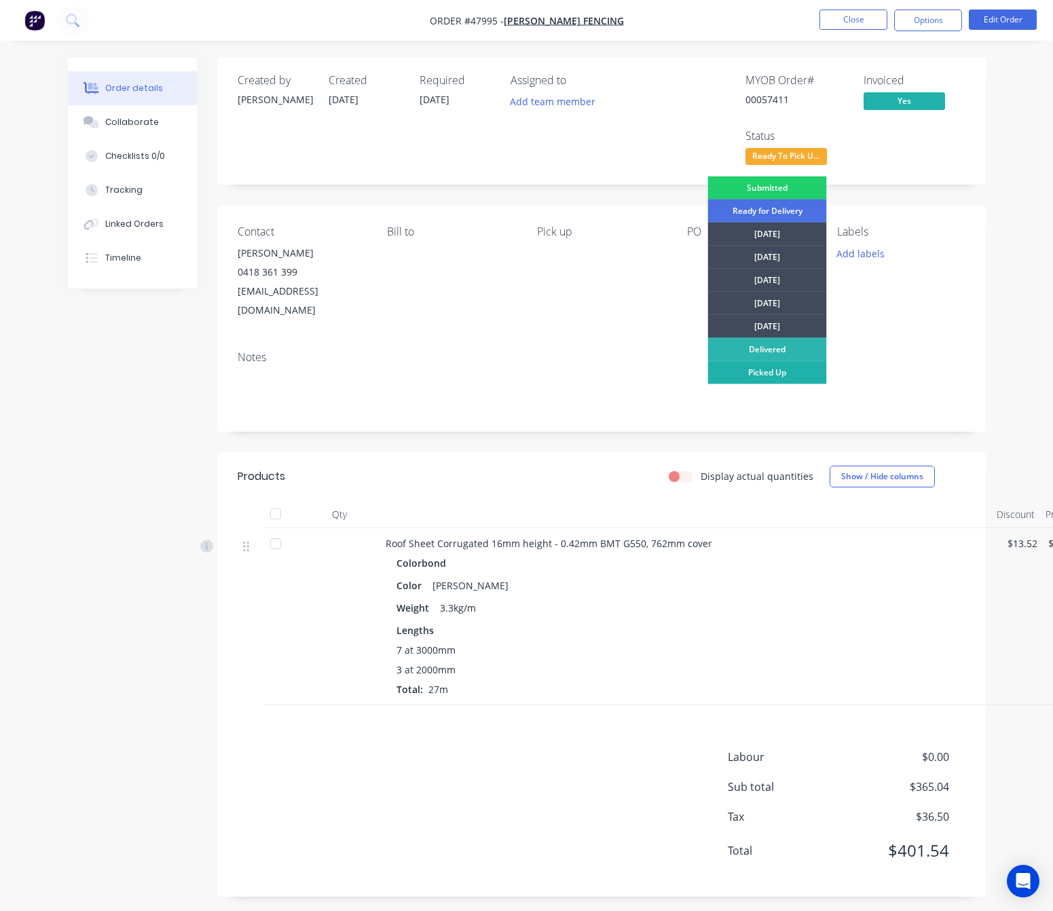
click at [791, 373] on div "Picked Up" at bounding box center [767, 372] width 119 height 23
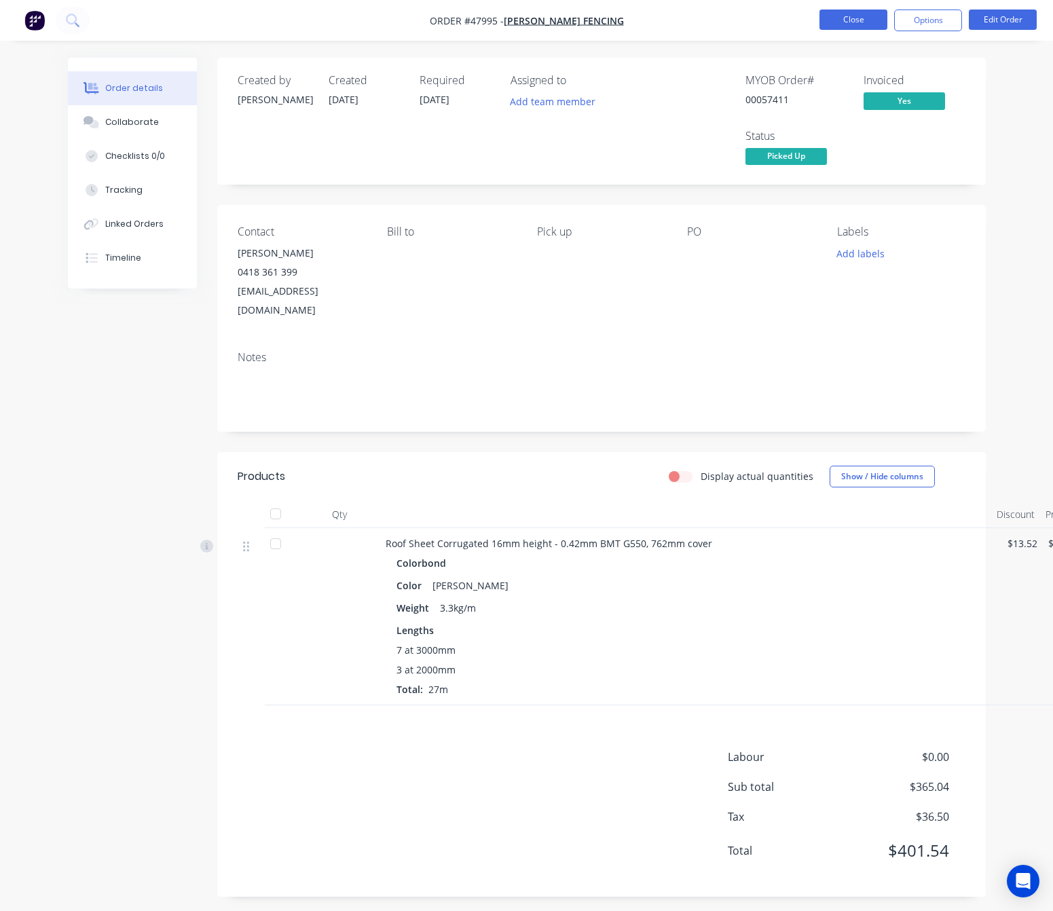
click at [864, 14] on button "Close" at bounding box center [853, 20] width 68 height 20
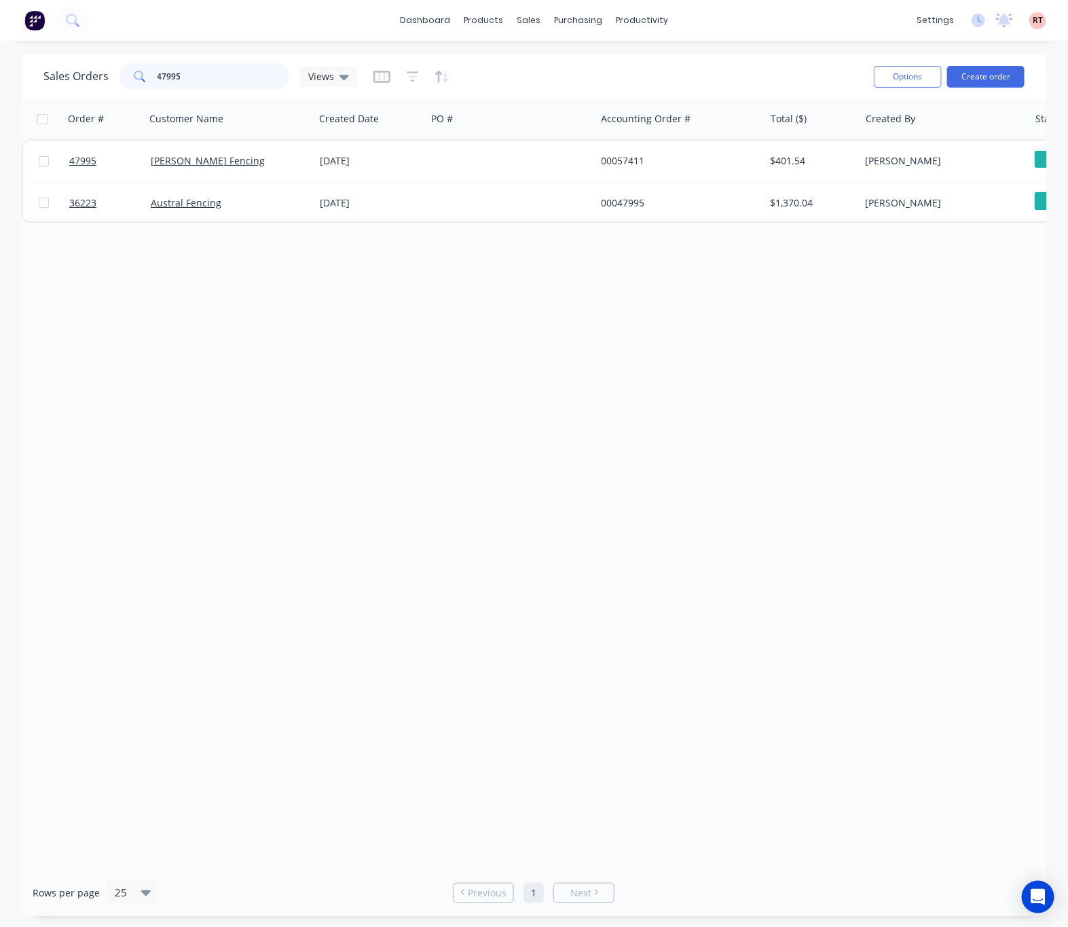
drag, startPoint x: 255, startPoint y: 66, endPoint x: 49, endPoint y: 92, distance: 208.1
click at [56, 94] on div "Sales Orders 47995 Views Options Create order" at bounding box center [534, 76] width 1024 height 44
type input "48188"
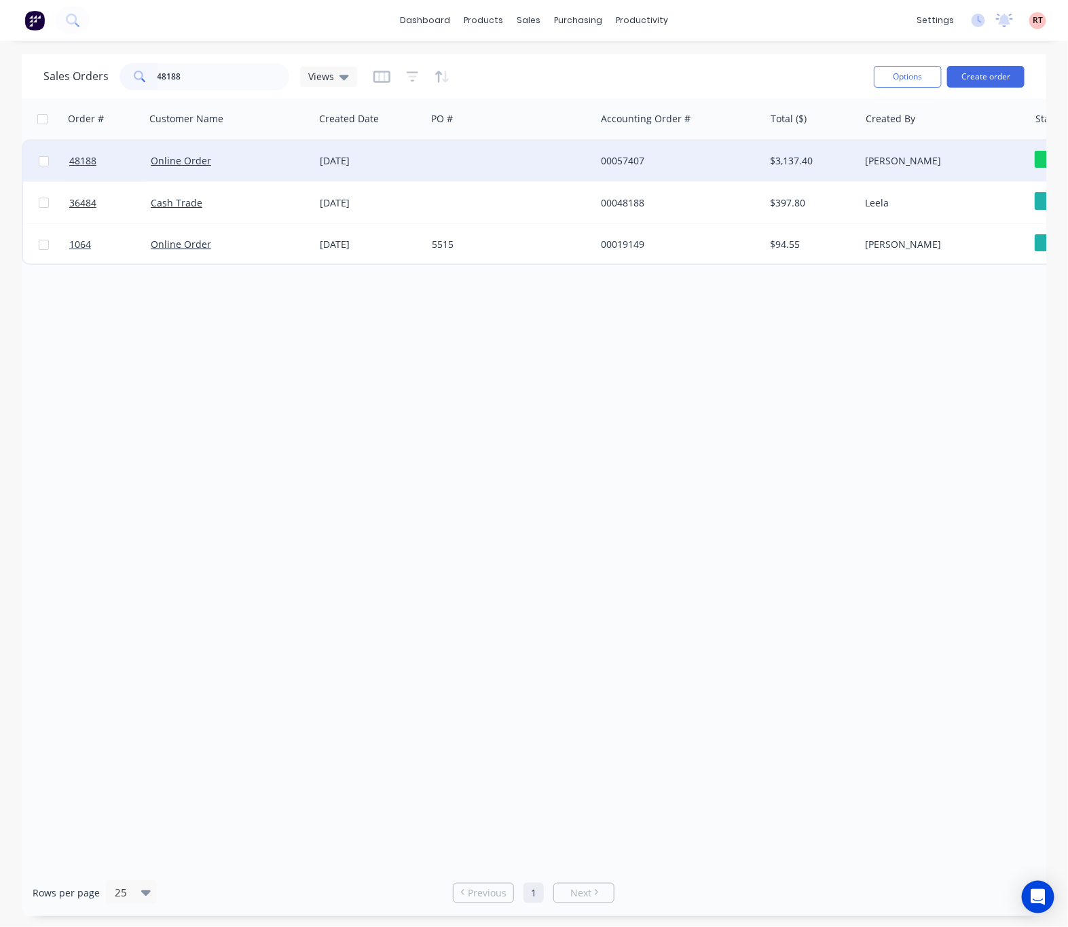
click at [507, 169] on div at bounding box center [510, 161] width 169 height 41
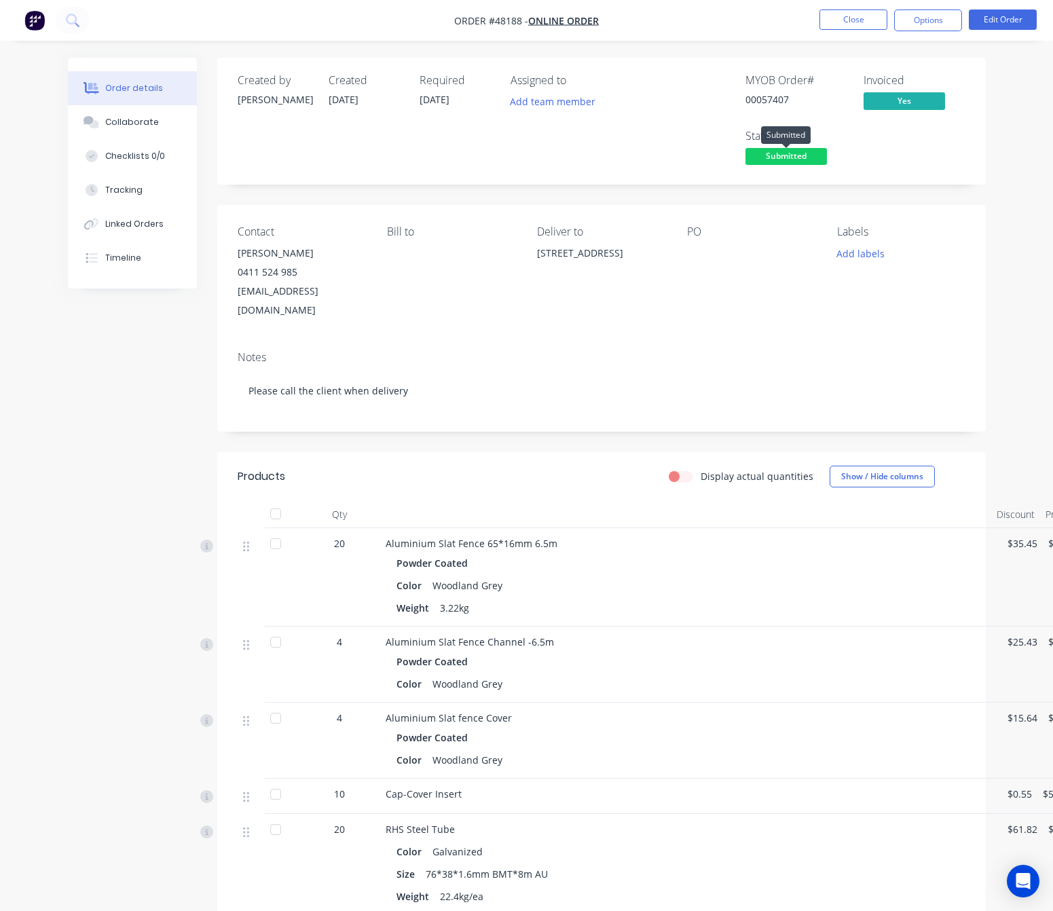
click at [783, 157] on span "Submitted" at bounding box center [785, 156] width 81 height 17
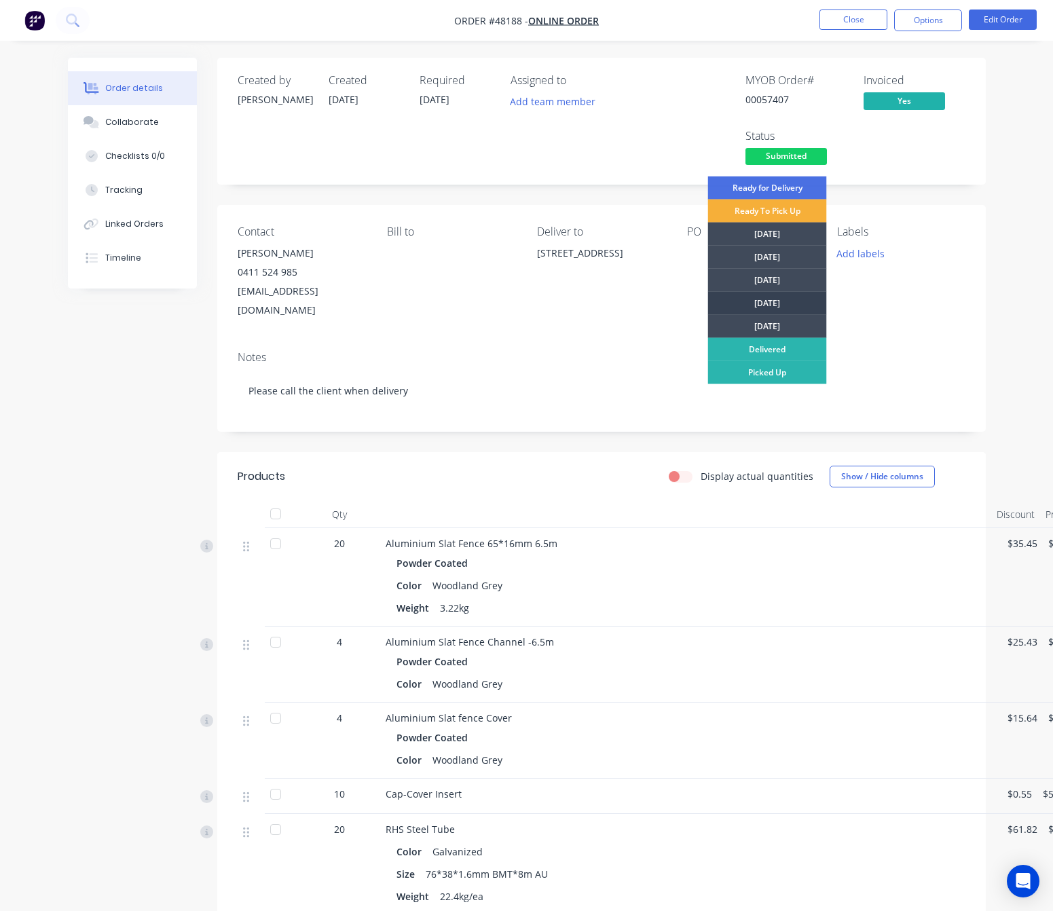
click at [747, 295] on div "[DATE]" at bounding box center [767, 303] width 119 height 23
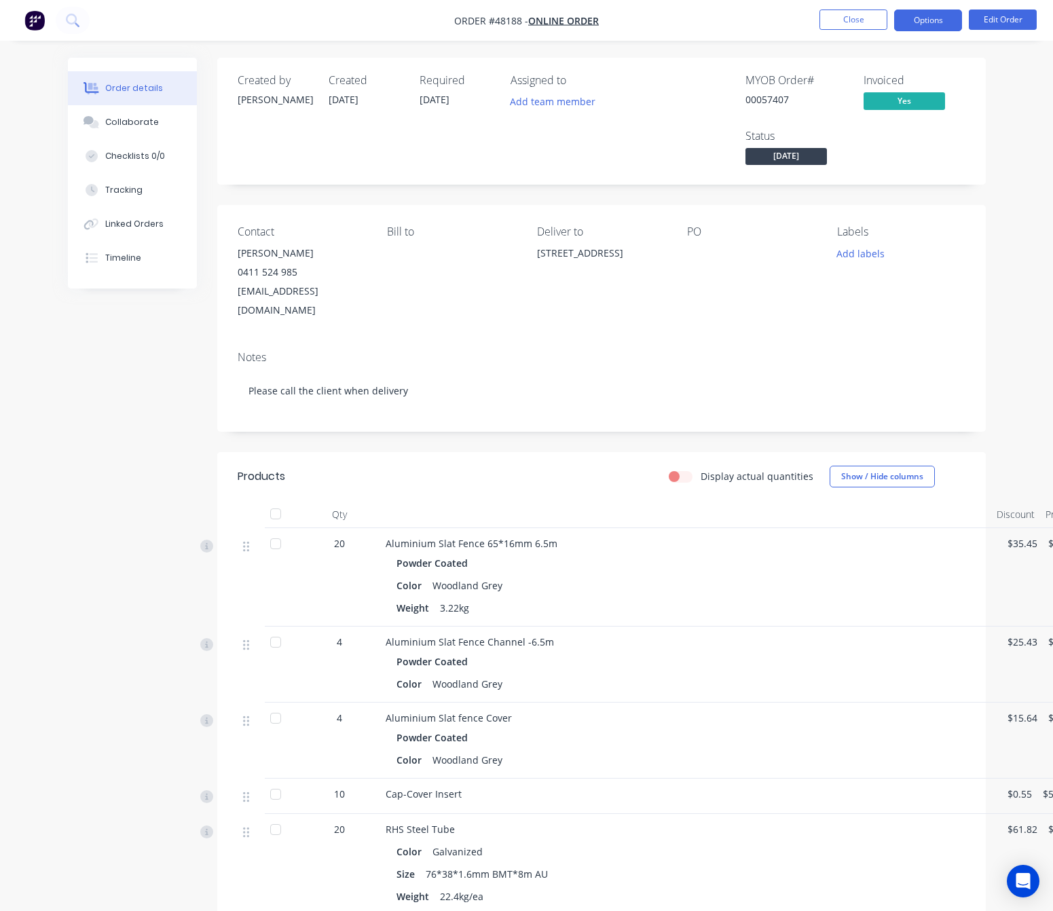
click at [909, 22] on button "Options" at bounding box center [928, 21] width 68 height 22
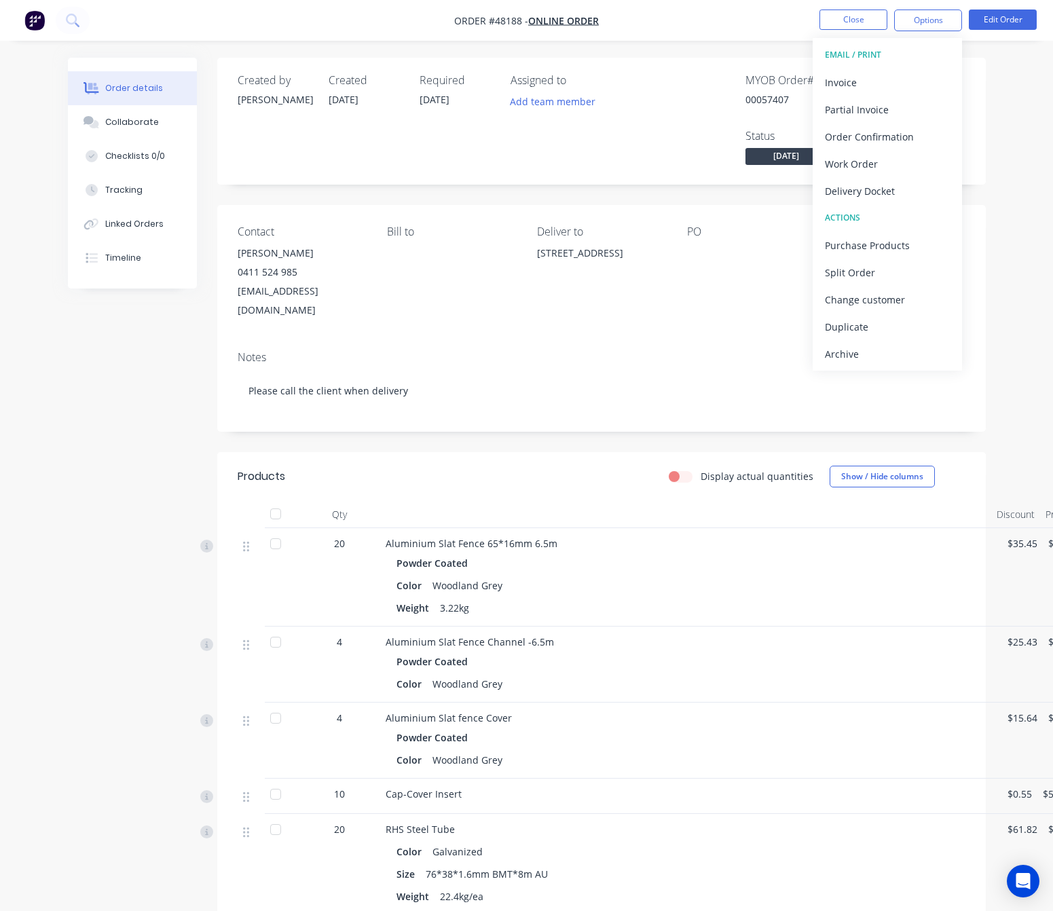
click at [615, 177] on div "Created by [PERSON_NAME] Created [DATE] Required [DATE] Assigned to Add team me…" at bounding box center [601, 121] width 769 height 127
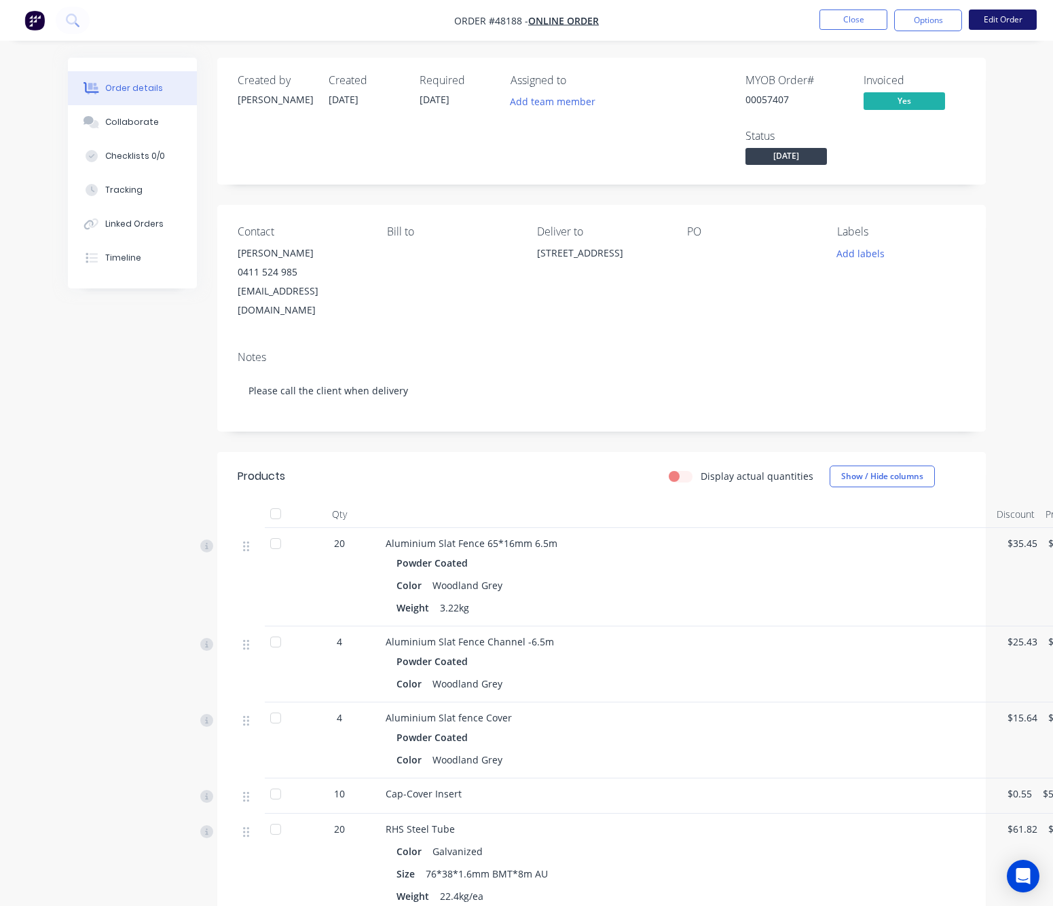
click at [989, 18] on button "Edit Order" at bounding box center [1003, 20] width 68 height 20
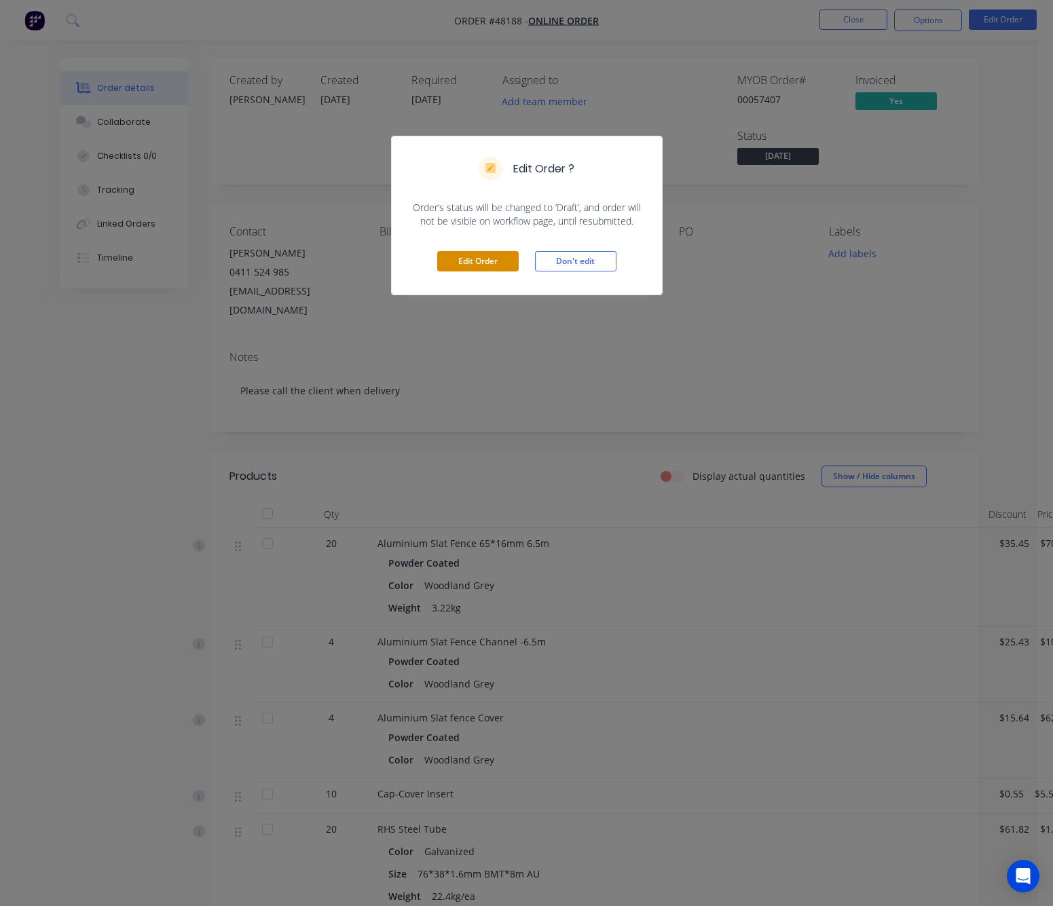
click at [490, 267] on button "Edit Order" at bounding box center [477, 261] width 81 height 20
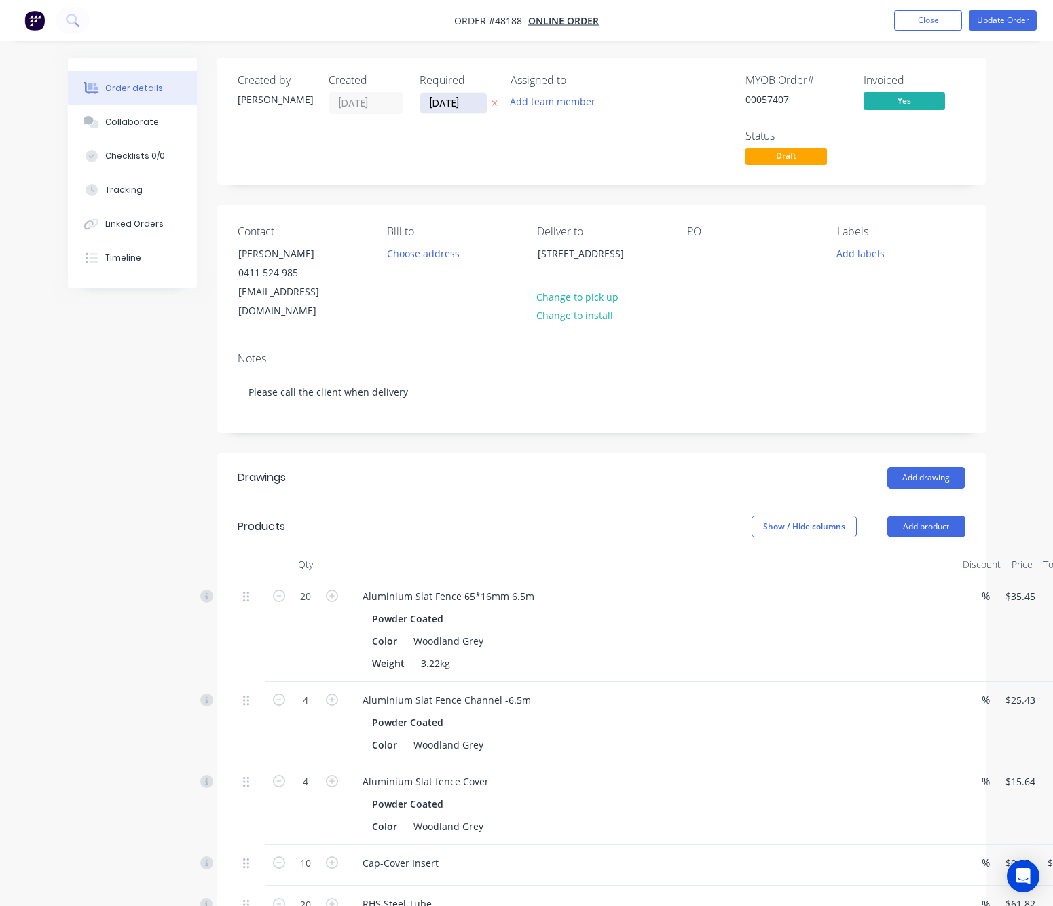
click at [448, 96] on input "[DATE]" at bounding box center [453, 103] width 67 height 20
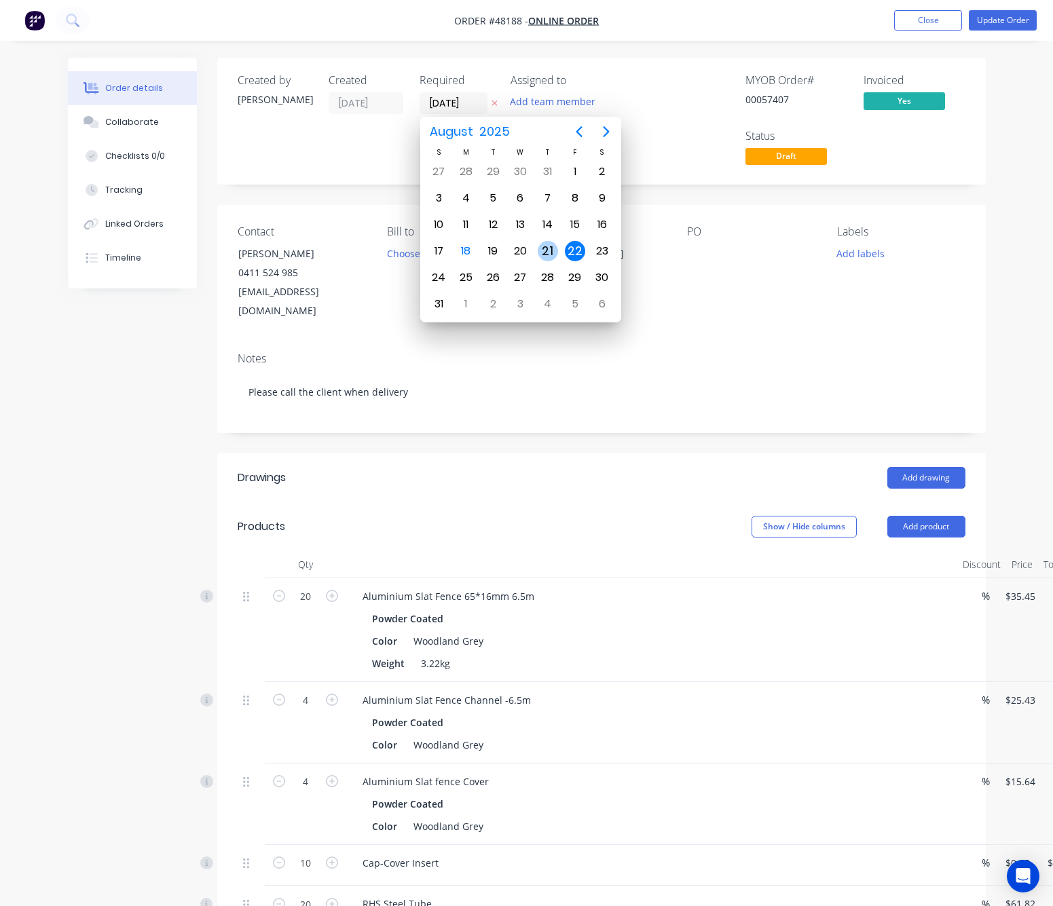
click at [546, 257] on div "21" at bounding box center [548, 251] width 20 height 20
type input "[DATE]"
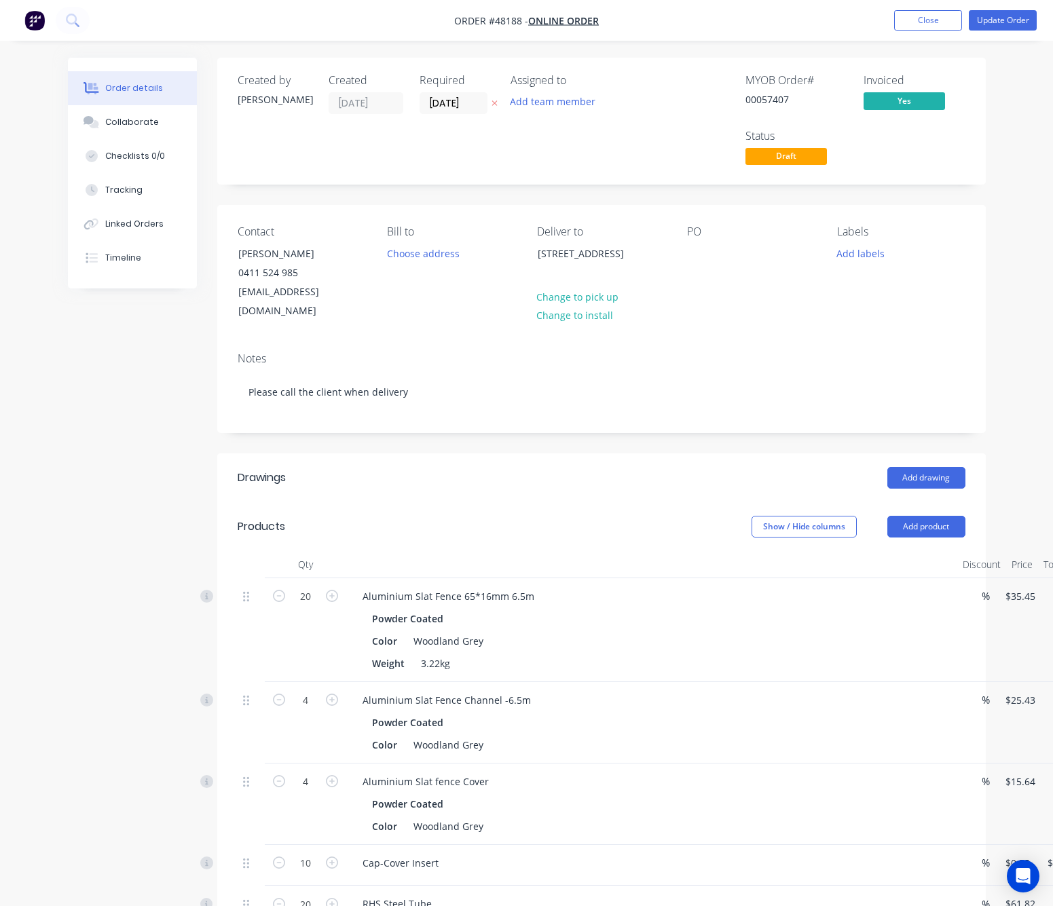
click at [999, 161] on div "Order details Collaborate Checklists 0/0 Tracking Linked Orders Timeline Order …" at bounding box center [526, 704] width 1053 height 1408
click at [999, 17] on button "Update Order" at bounding box center [1003, 20] width 68 height 20
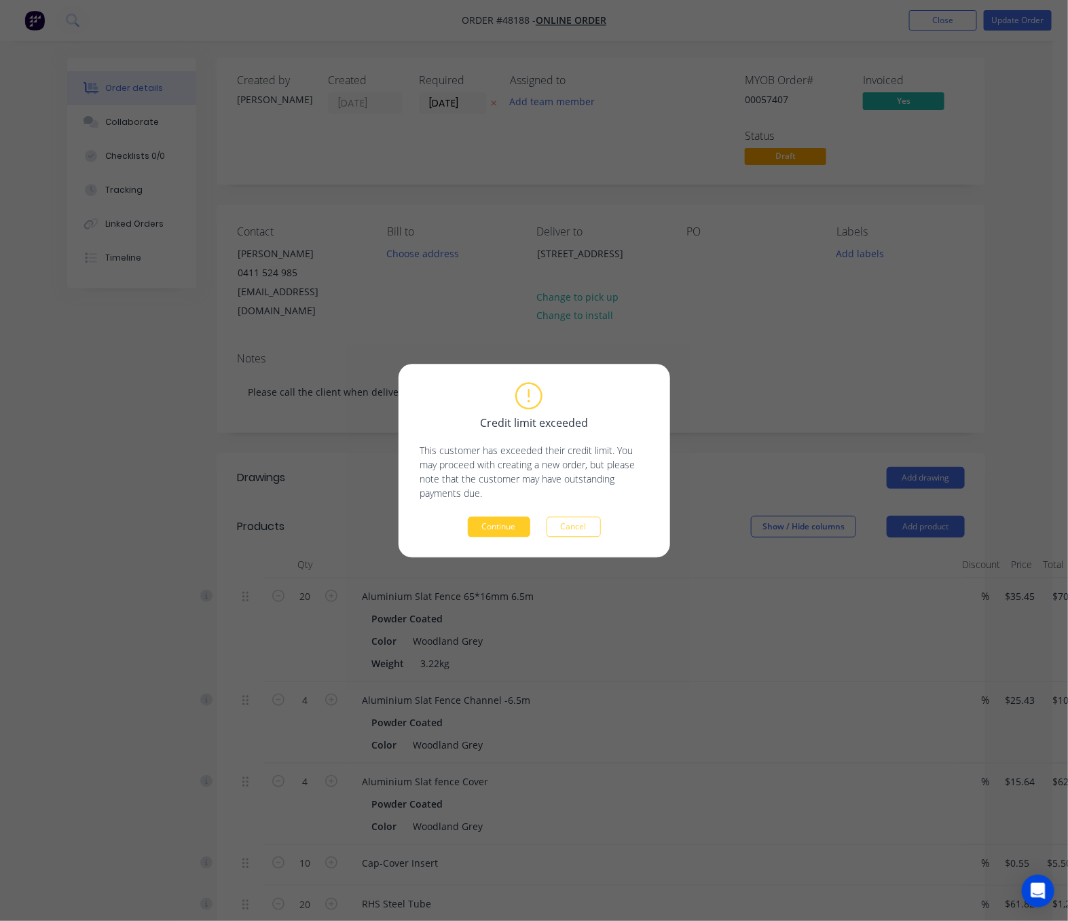
click at [503, 528] on button "Continue" at bounding box center [499, 527] width 62 height 20
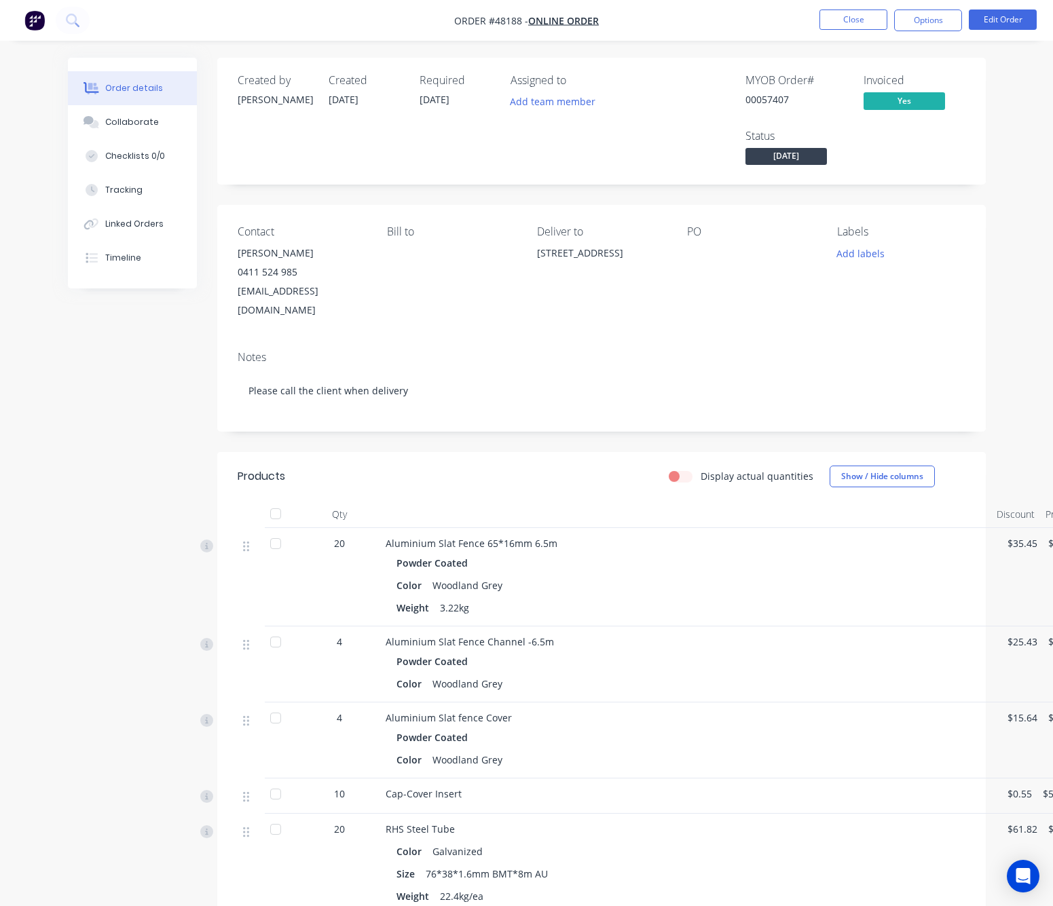
drag, startPoint x: 652, startPoint y: 272, endPoint x: 555, endPoint y: 259, distance: 98.5
click at [555, 259] on div "[STREET_ADDRESS]" at bounding box center [601, 253] width 128 height 19
click at [613, 320] on div "Contact [PERSON_NAME] [PHONE_NUMBER] [EMAIL_ADDRESS][DOMAIN_NAME] Bill to Deliv…" at bounding box center [601, 272] width 769 height 135
drag, startPoint x: 392, startPoint y: 287, endPoint x: 225, endPoint y: 299, distance: 167.5
click at [225, 299] on div "Contact [PERSON_NAME] [PHONE_NUMBER] [EMAIL_ADDRESS][DOMAIN_NAME] Bill to Deliv…" at bounding box center [601, 272] width 769 height 135
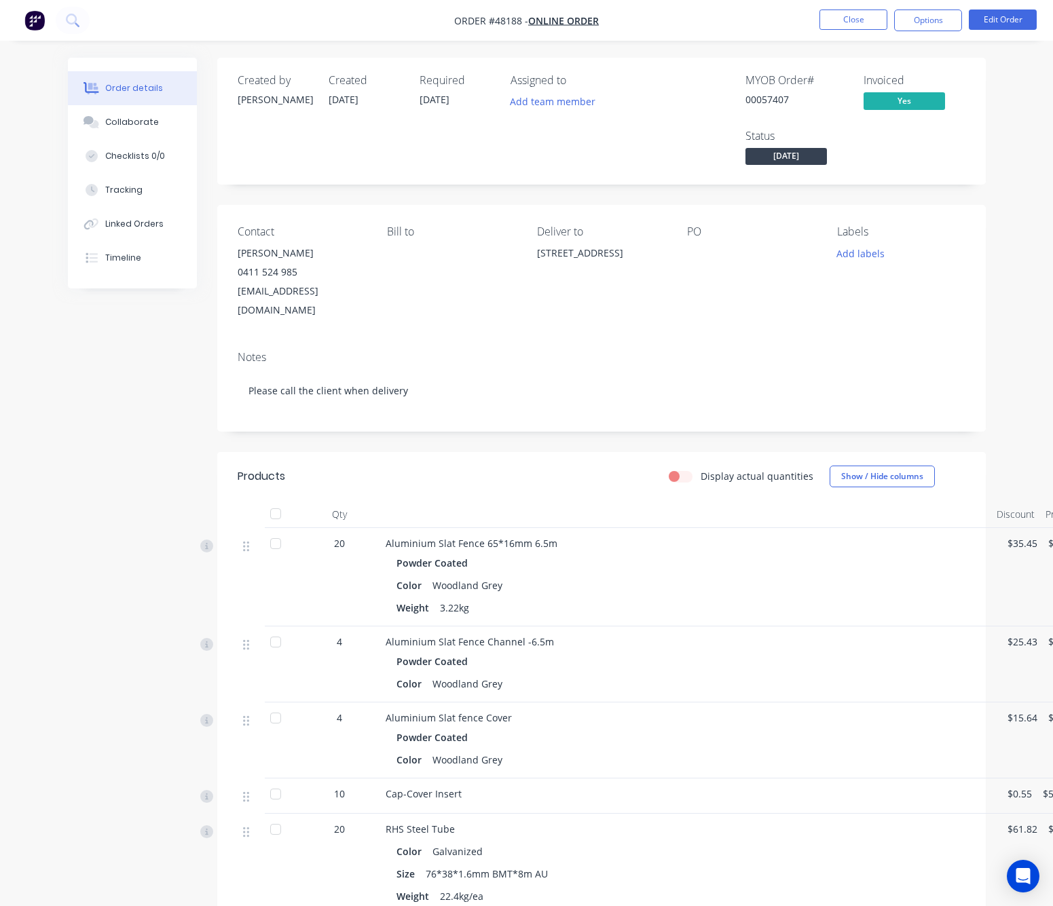
copy div "[EMAIL_ADDRESS][DOMAIN_NAME]"
drag, startPoint x: 909, startPoint y: 24, endPoint x: 917, endPoint y: 29, distance: 9.4
click at [909, 24] on button "Options" at bounding box center [928, 21] width 68 height 22
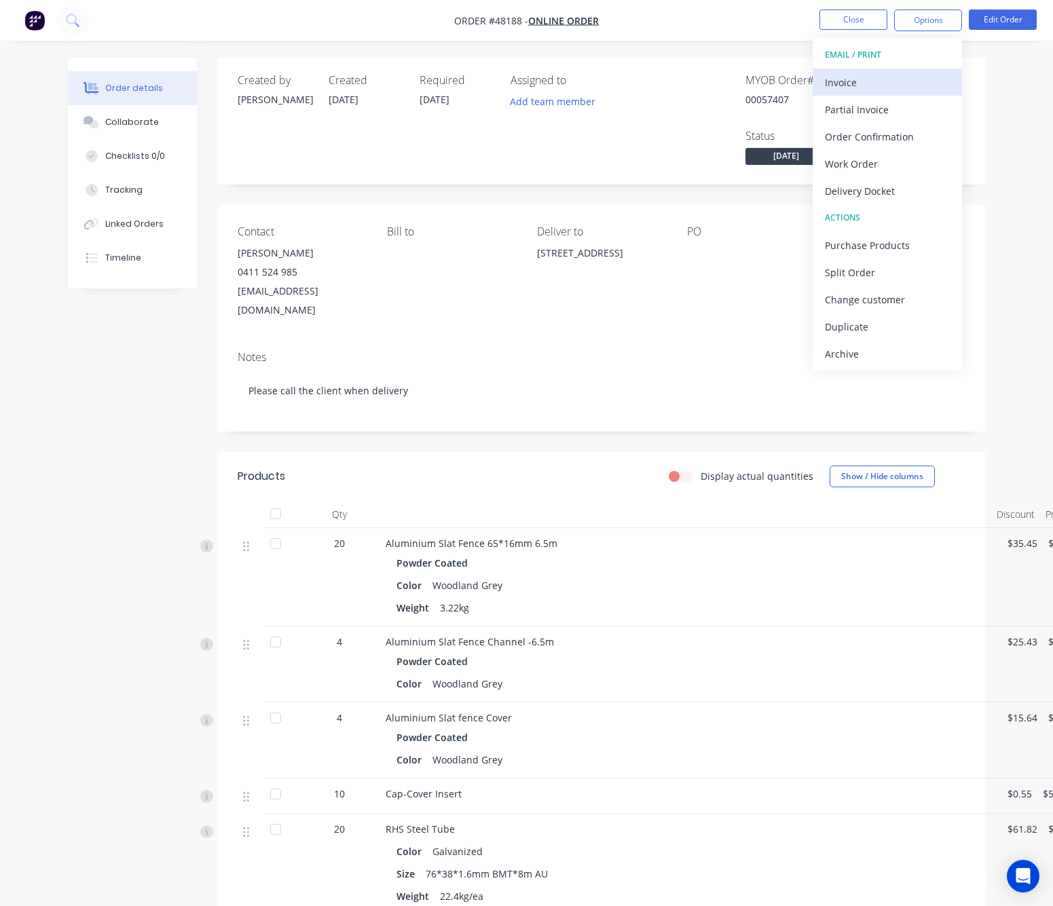
click at [894, 78] on div "Invoice" at bounding box center [887, 83] width 125 height 20
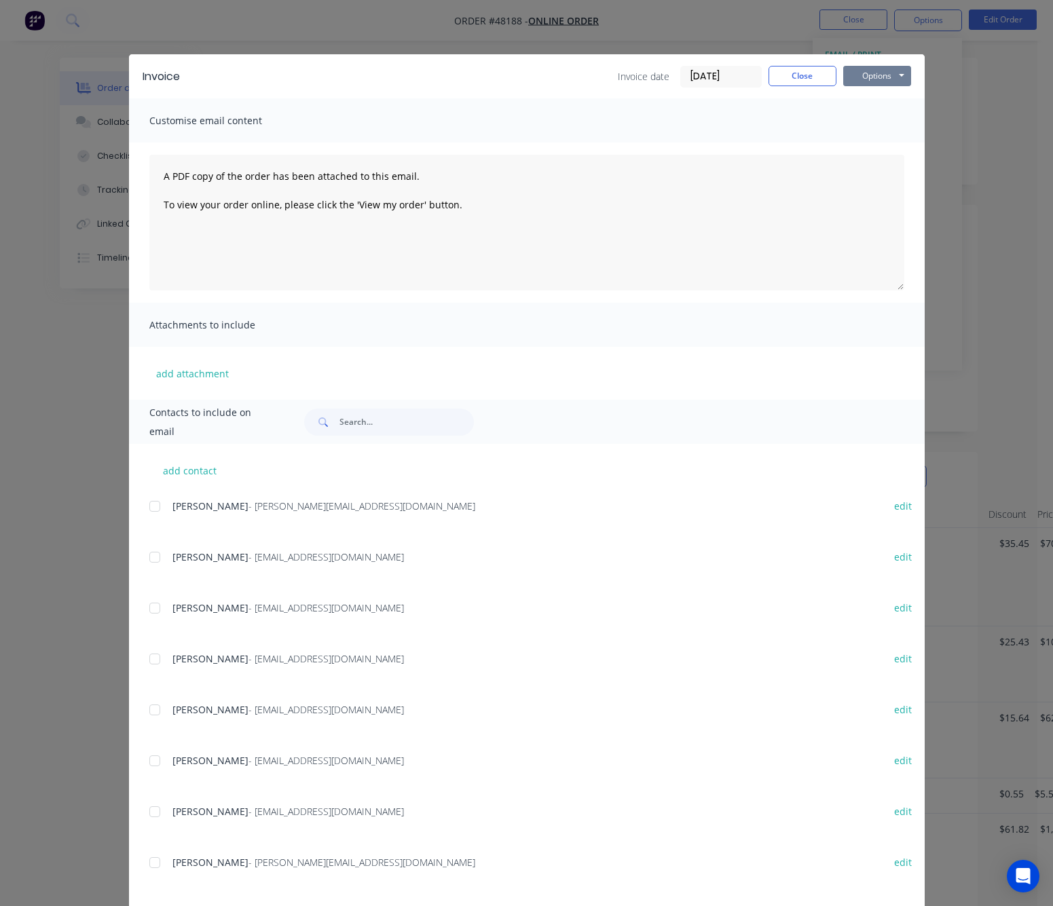
click at [866, 69] on button "Options" at bounding box center [877, 76] width 68 height 20
click at [876, 112] on button "Print" at bounding box center [886, 122] width 87 height 22
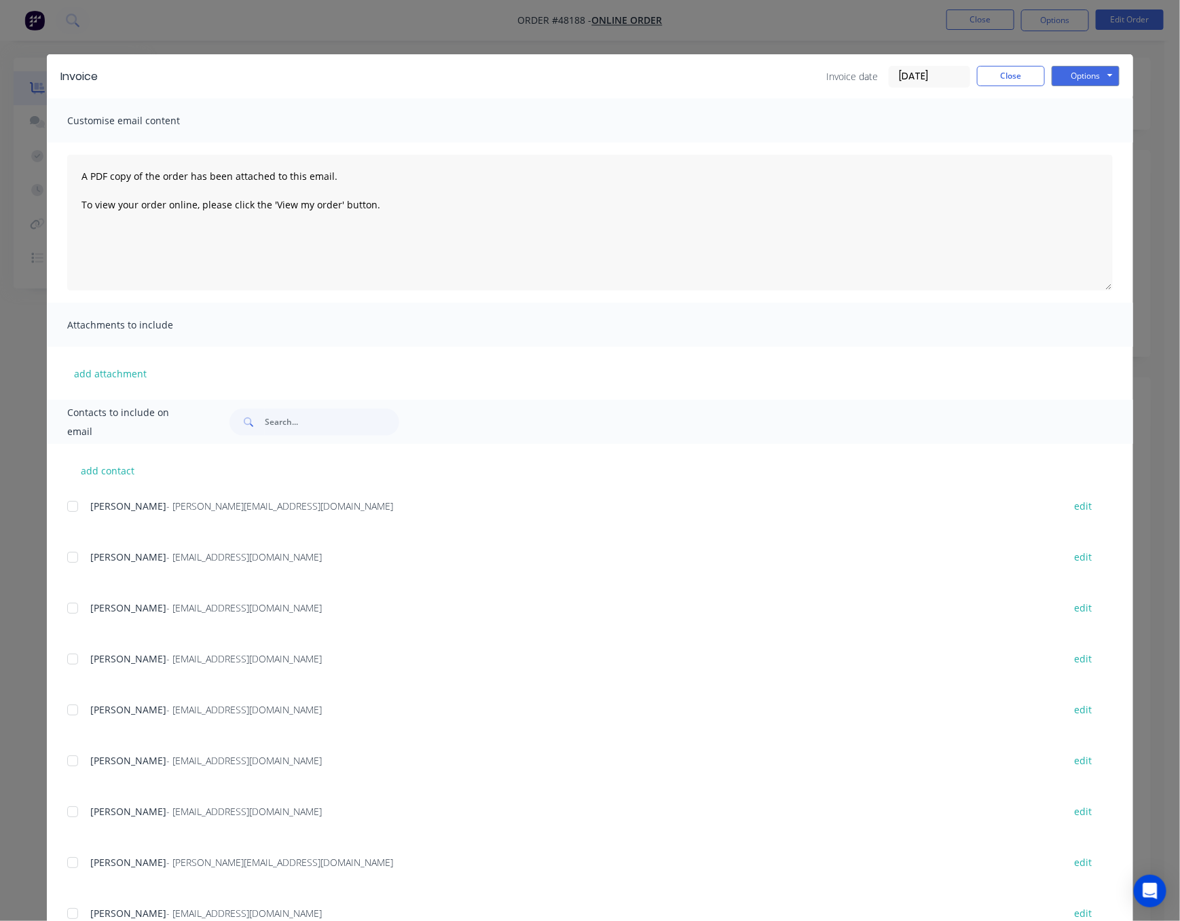
drag, startPoint x: 718, startPoint y: 23, endPoint x: 734, endPoint y: 37, distance: 21.7
click at [719, 27] on div "Invoice Invoice date [DATE] Close Options Preview Print Email Customise email c…" at bounding box center [590, 460] width 1180 height 921
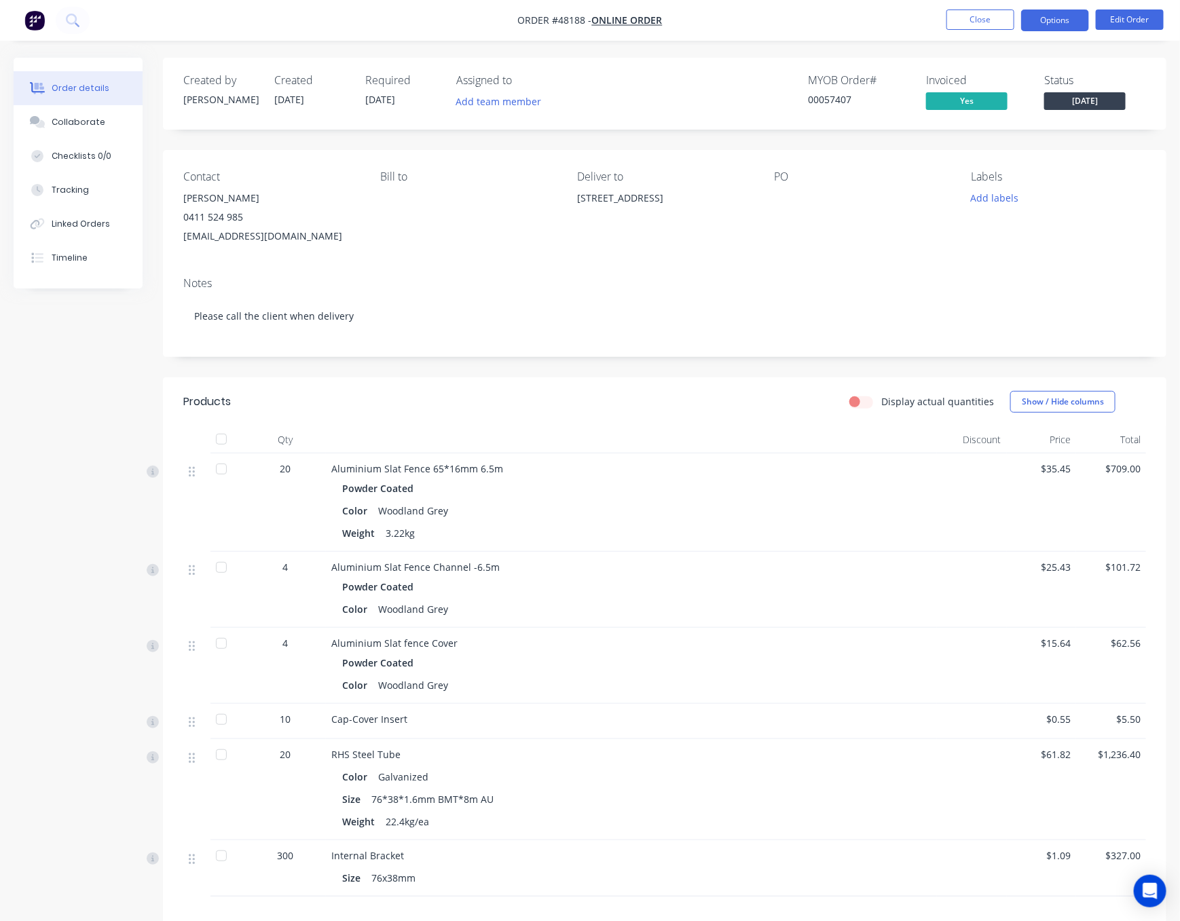
click at [1046, 18] on button "Options" at bounding box center [1055, 21] width 68 height 22
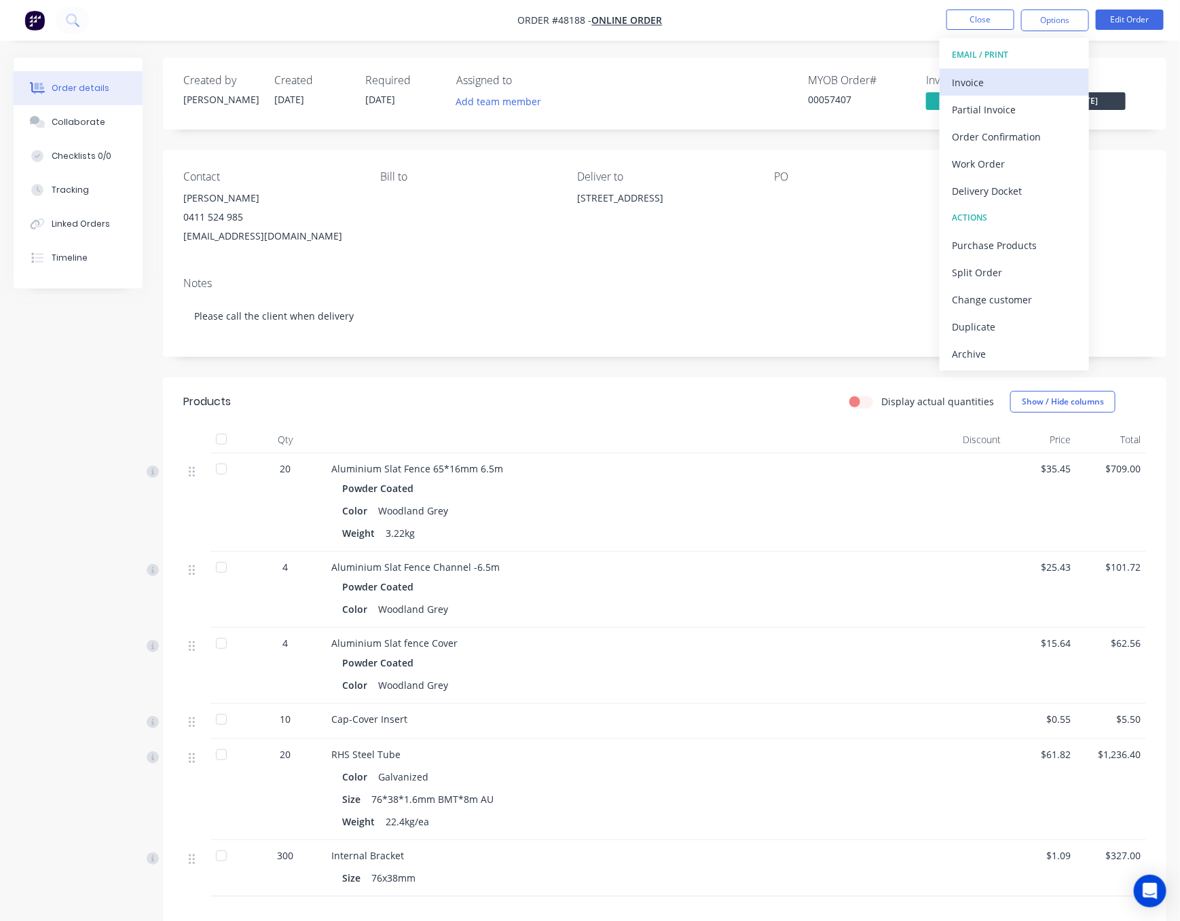
click at [1041, 90] on div "Invoice" at bounding box center [1014, 83] width 125 height 20
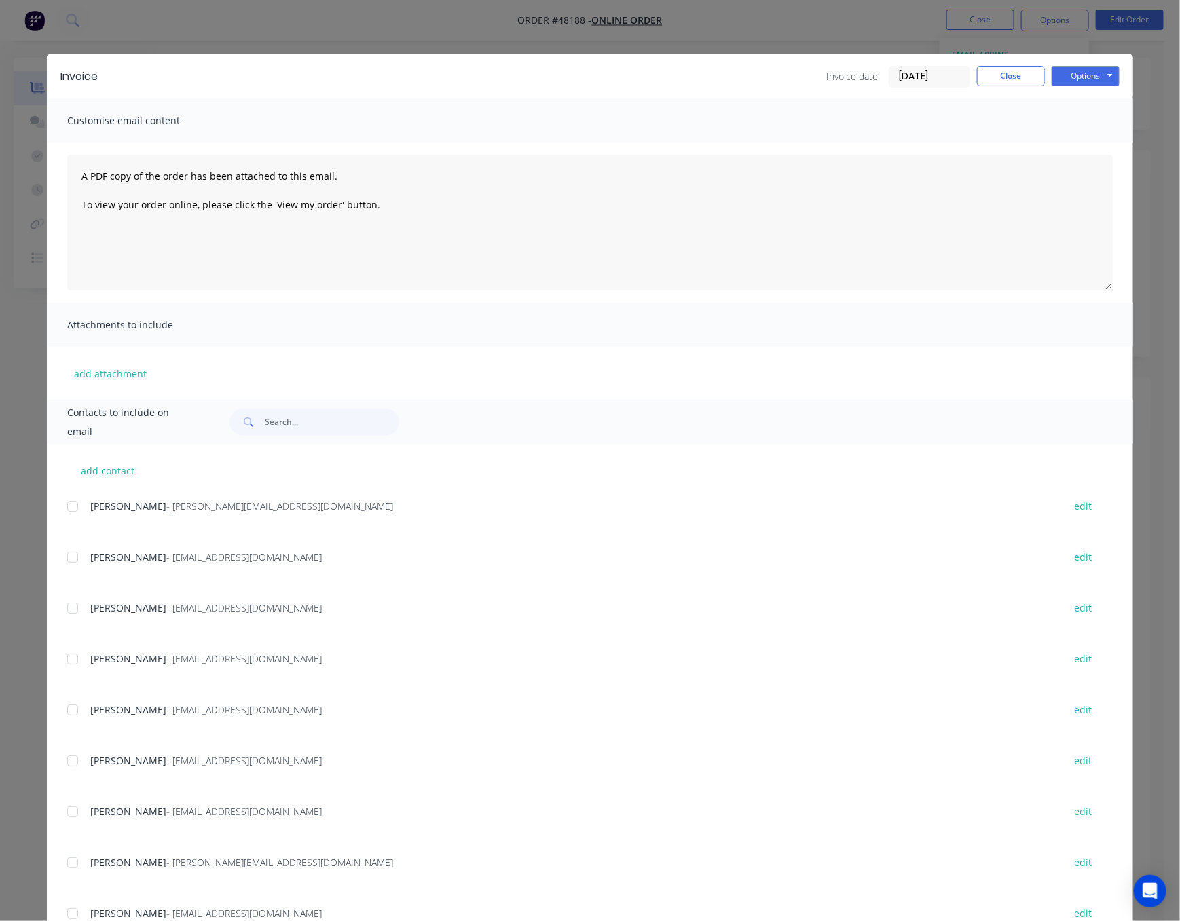
click at [872, 26] on div "Invoice Invoice date [DATE] Close Options Preview Print Email Customise email c…" at bounding box center [590, 460] width 1180 height 921
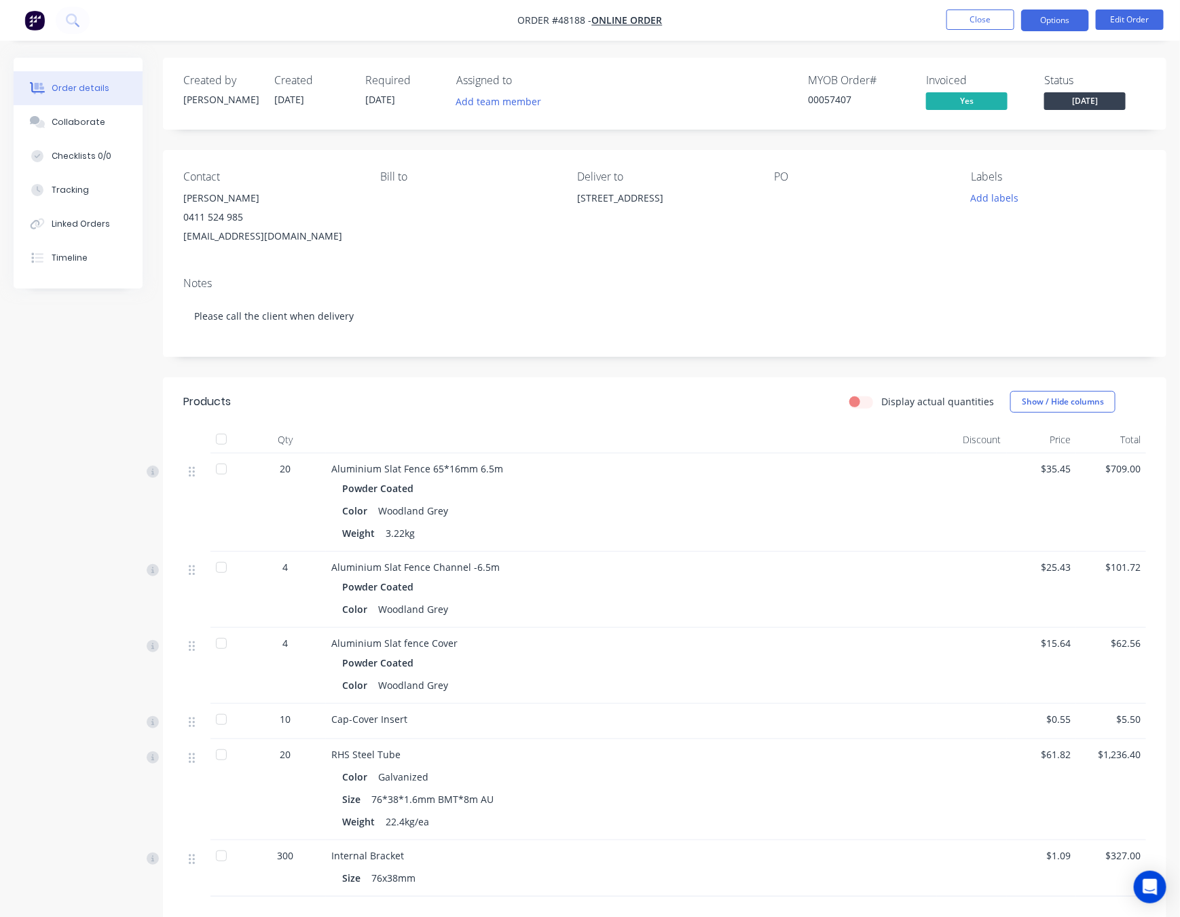
click at [1060, 29] on button "Options" at bounding box center [1055, 21] width 68 height 22
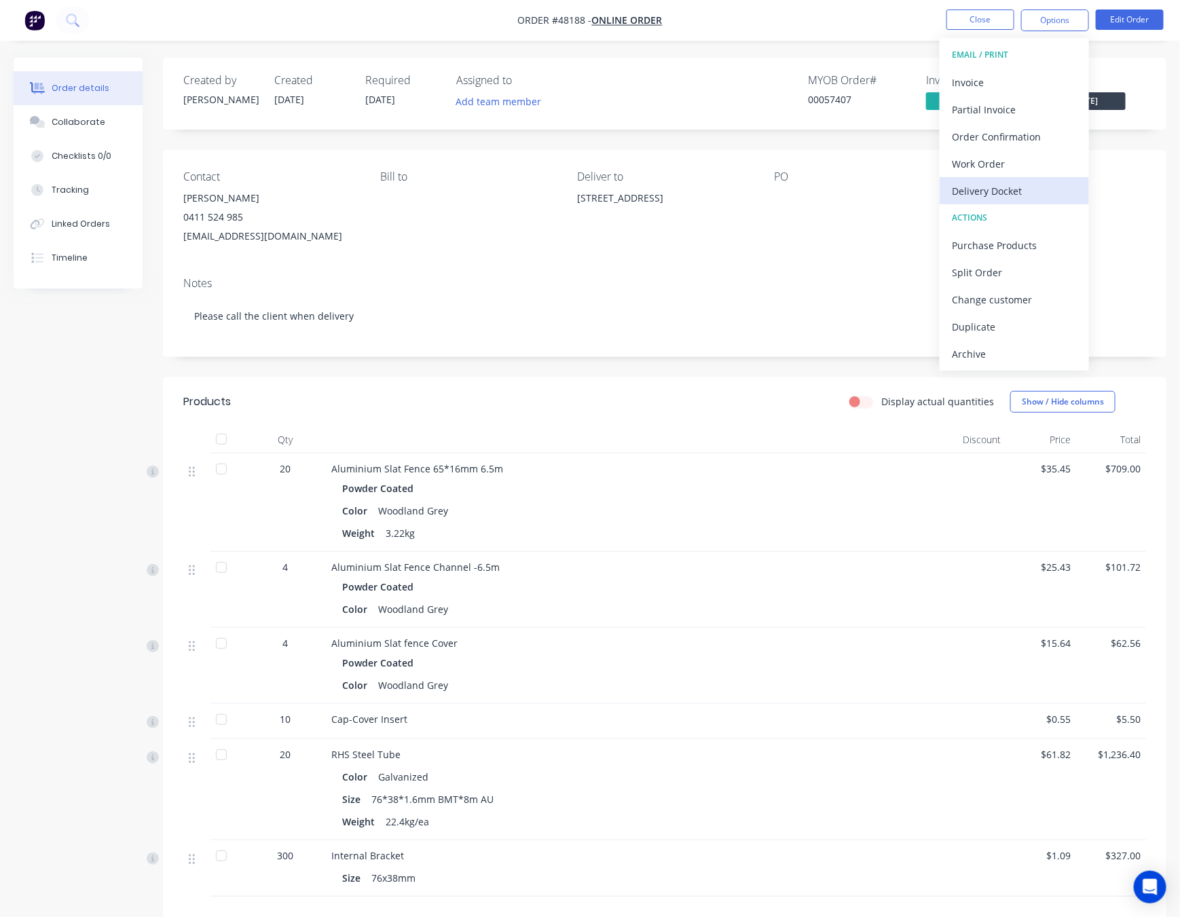
click at [1017, 190] on div "Delivery Docket" at bounding box center [1014, 191] width 125 height 20
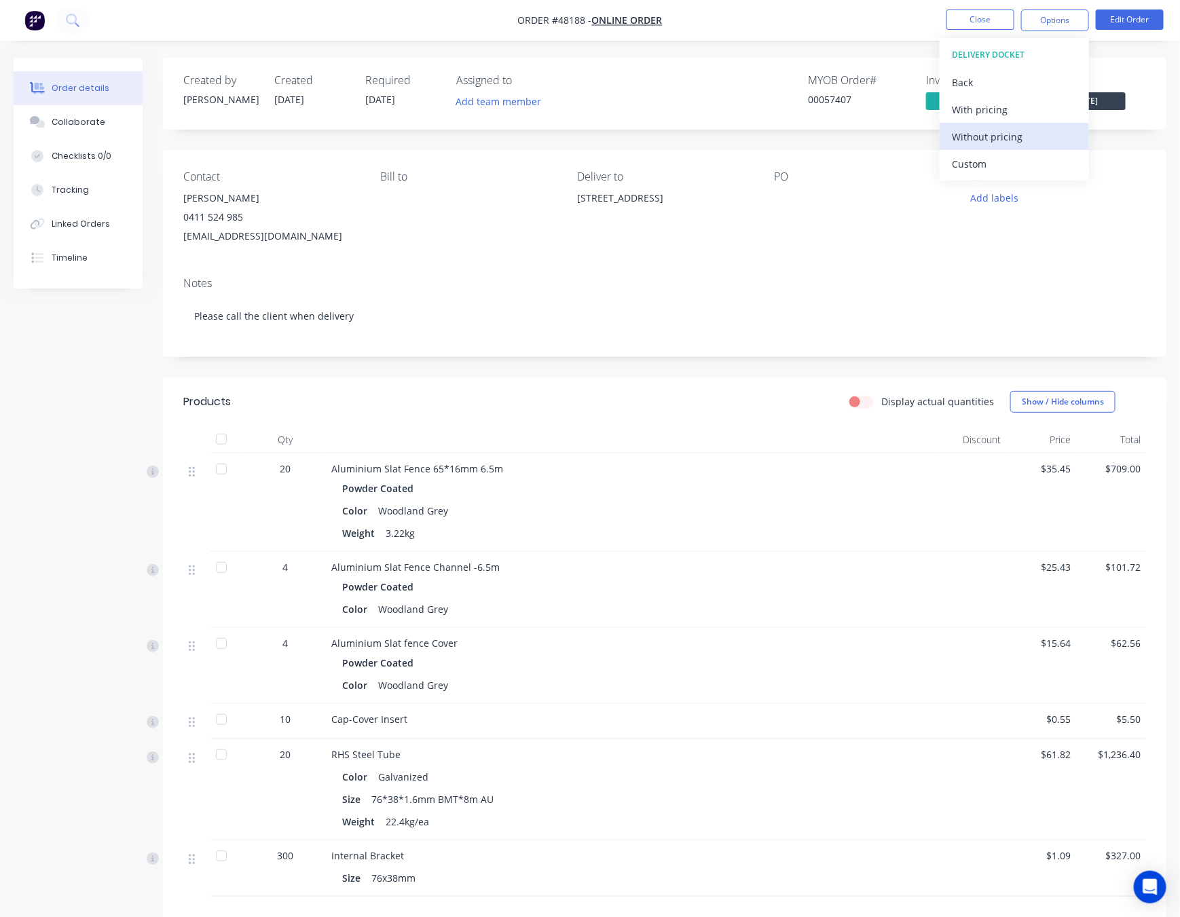
click at [1027, 129] on div "Without pricing" at bounding box center [1014, 137] width 125 height 20
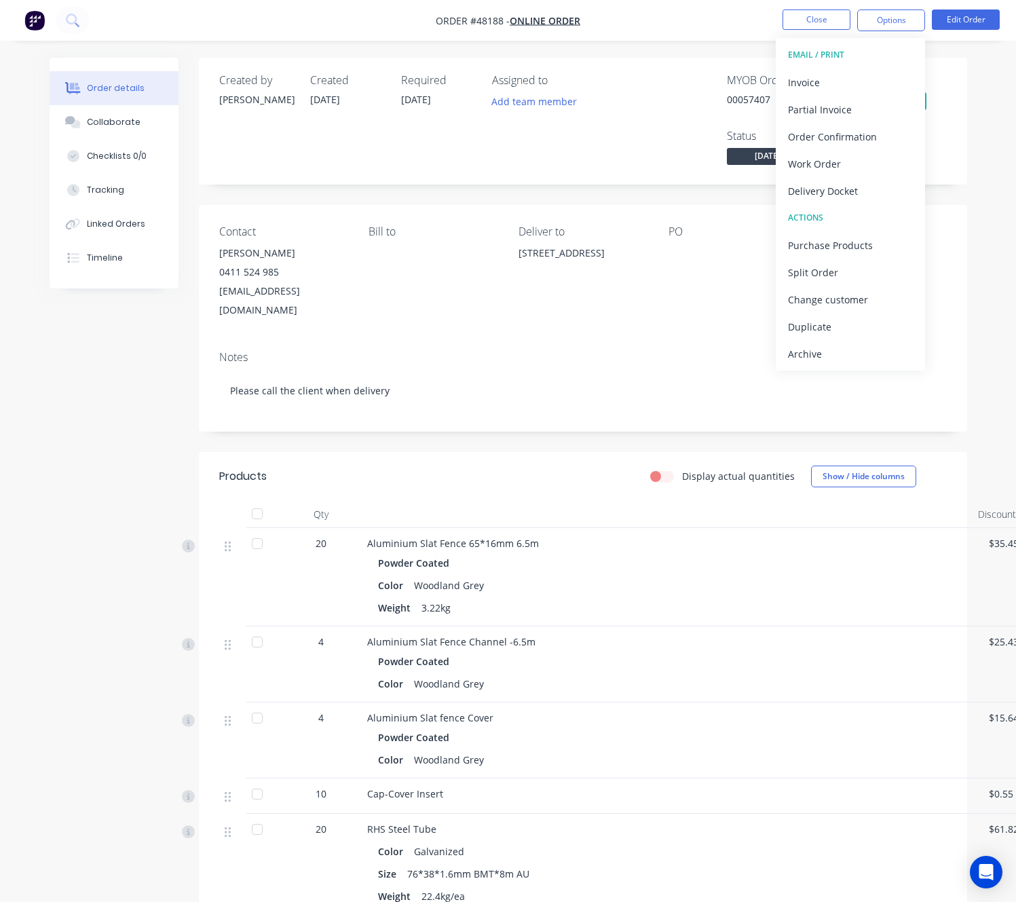
click at [607, 143] on div "Assigned to Add team member" at bounding box center [560, 121] width 136 height 94
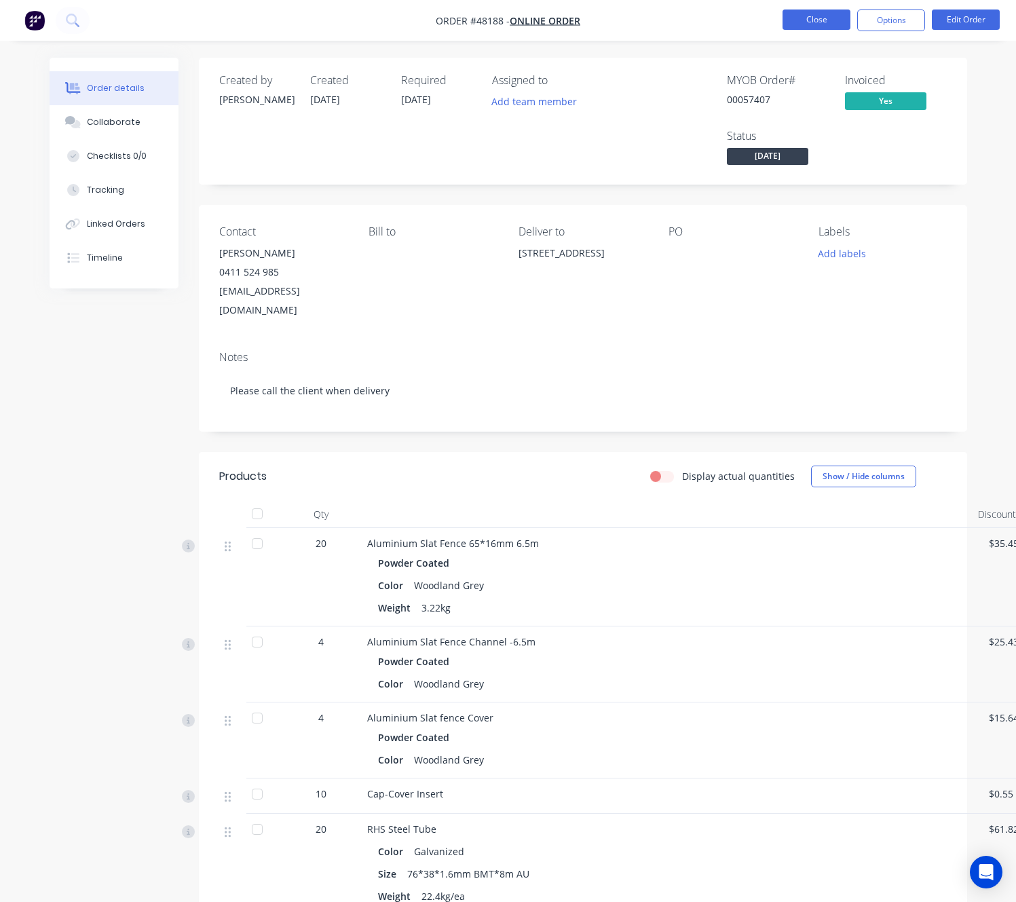
click at [817, 18] on button "Close" at bounding box center [817, 20] width 68 height 20
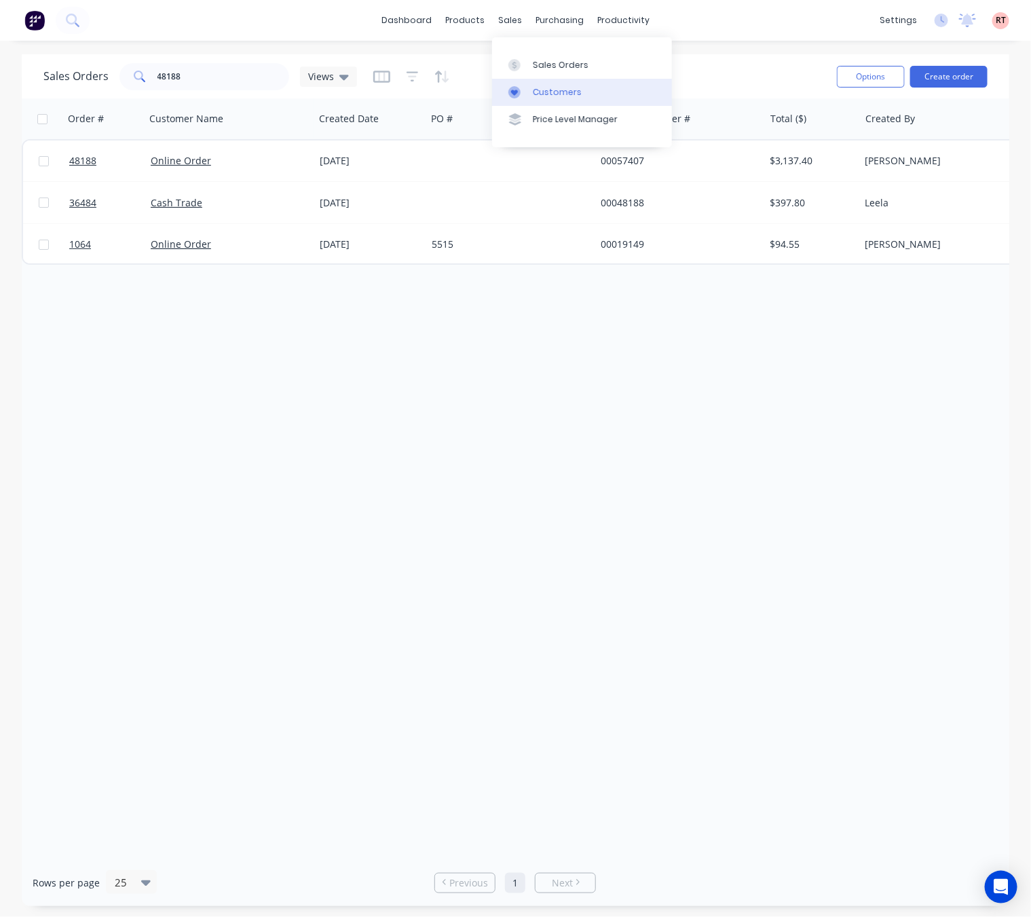
click at [533, 88] on div "Customers" at bounding box center [557, 92] width 49 height 12
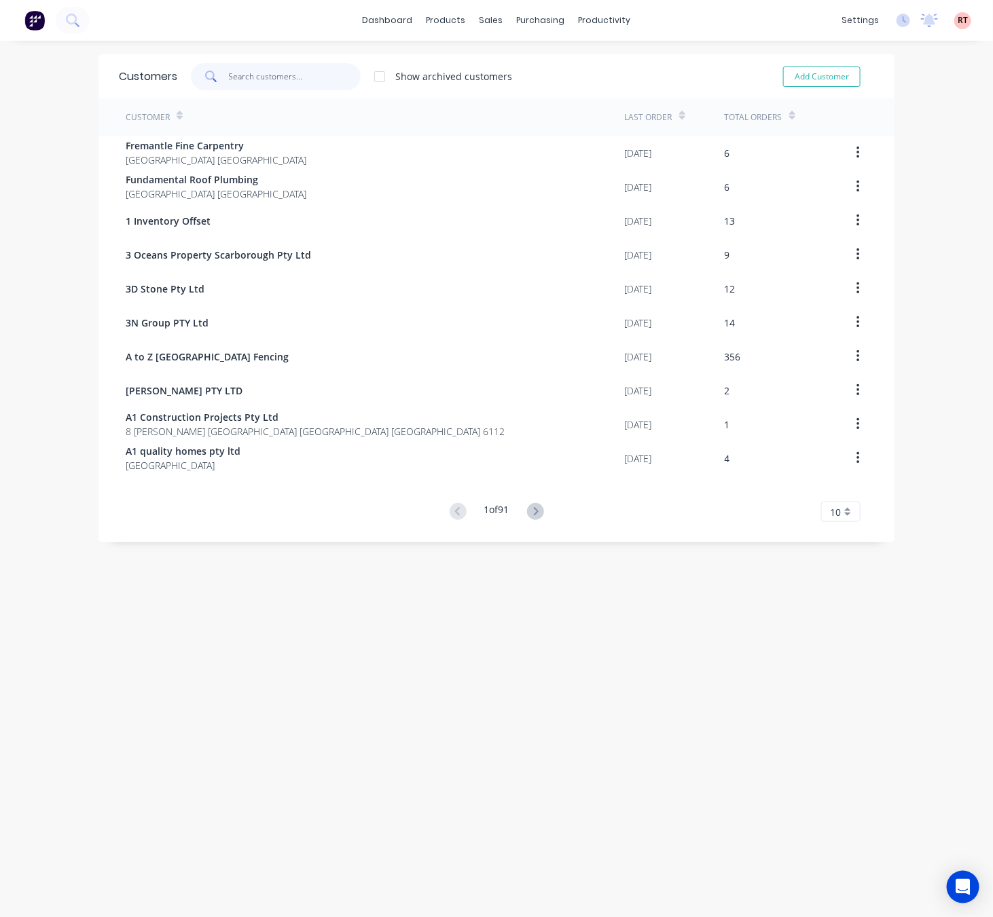
click at [253, 86] on input "text" at bounding box center [295, 76] width 132 height 27
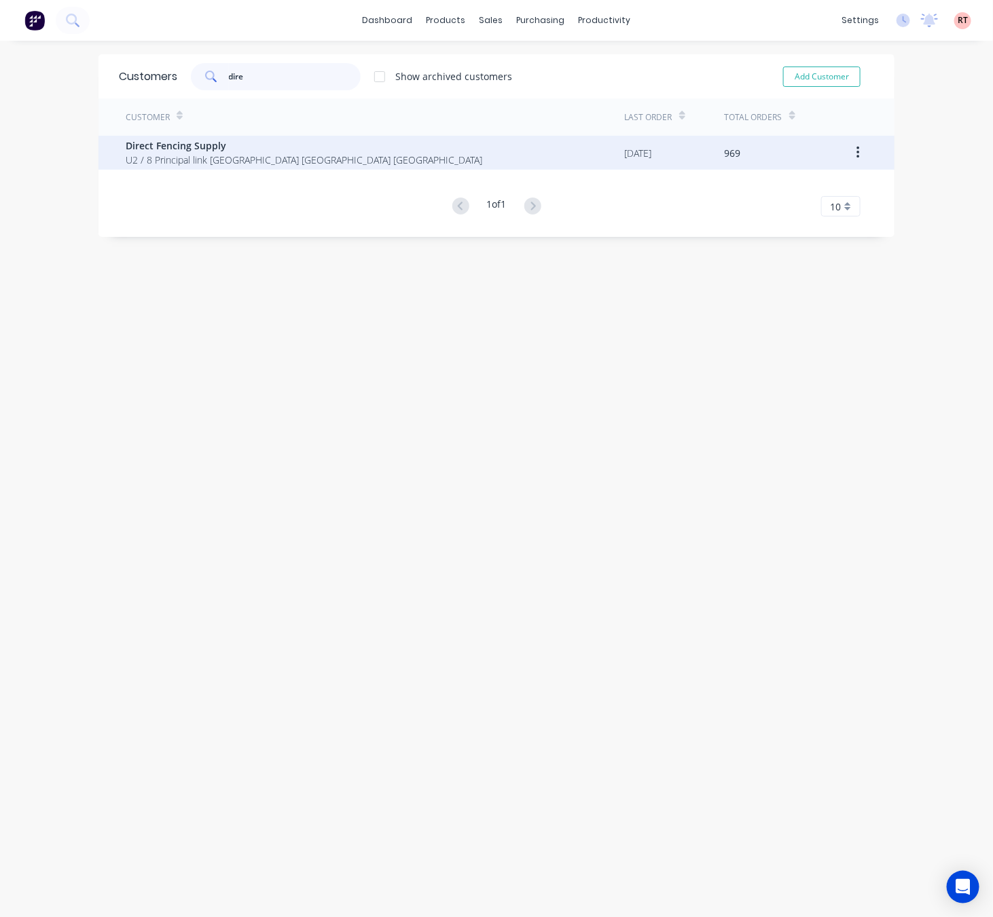
type input "dire"
click at [244, 143] on span "Direct Fencing Supply" at bounding box center [304, 145] width 356 height 14
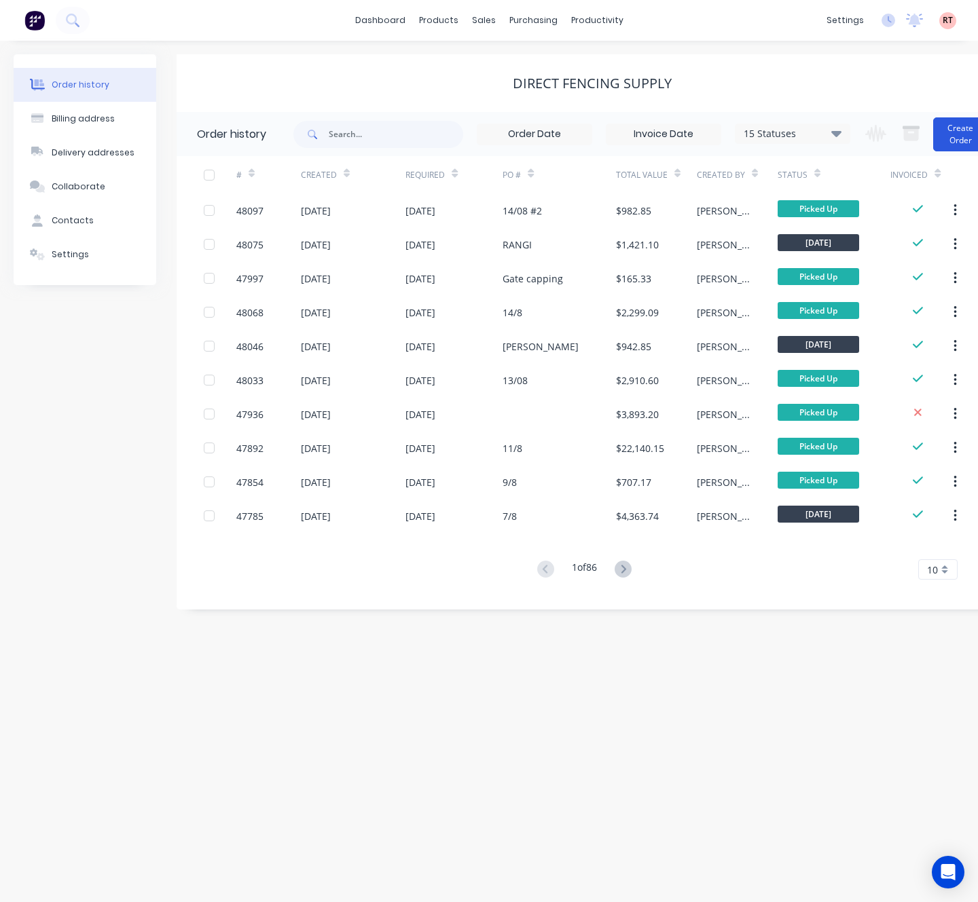
click at [965, 127] on button "Create Order" at bounding box center [960, 134] width 54 height 34
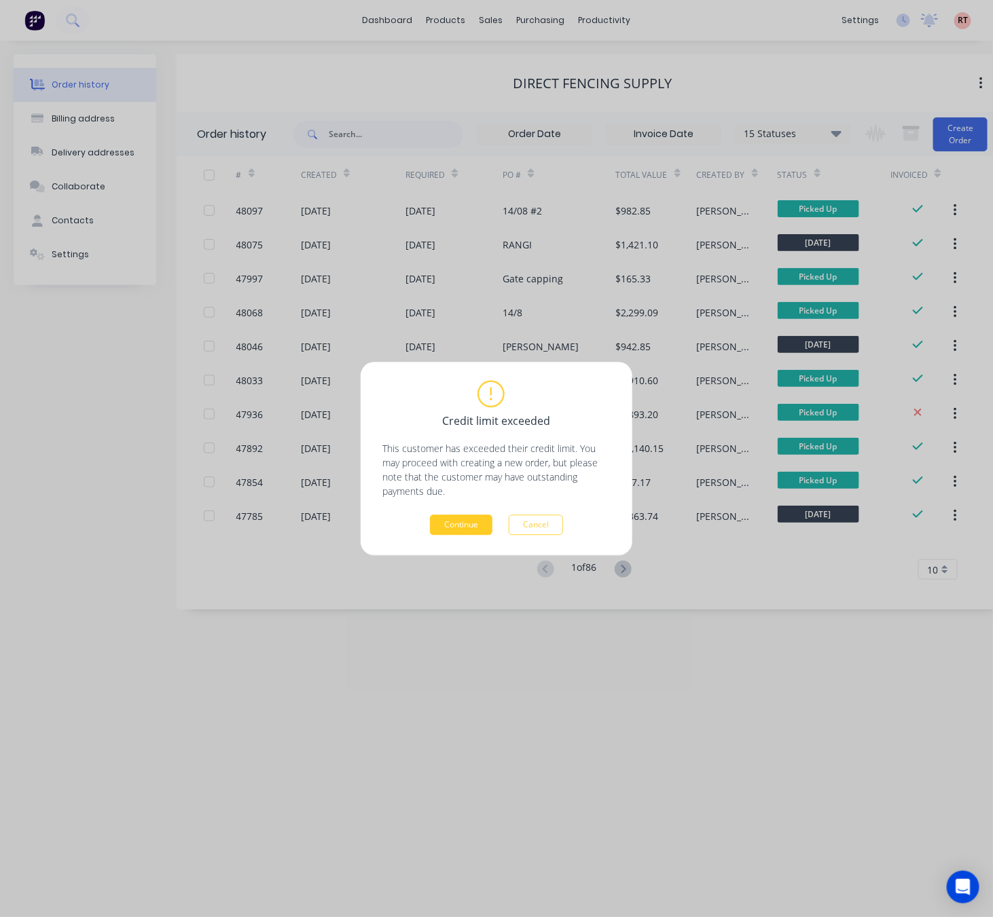
click at [452, 528] on button "Continue" at bounding box center [461, 525] width 62 height 20
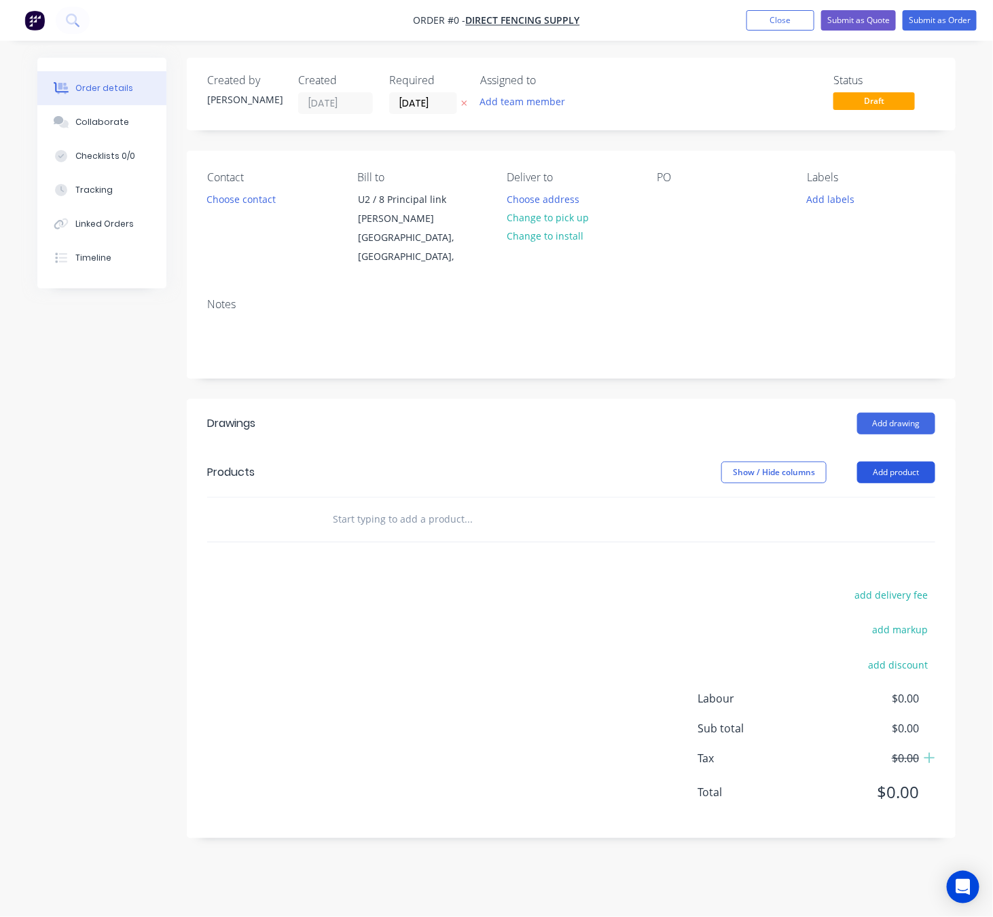
click at [891, 477] on button "Add product" at bounding box center [896, 473] width 78 height 22
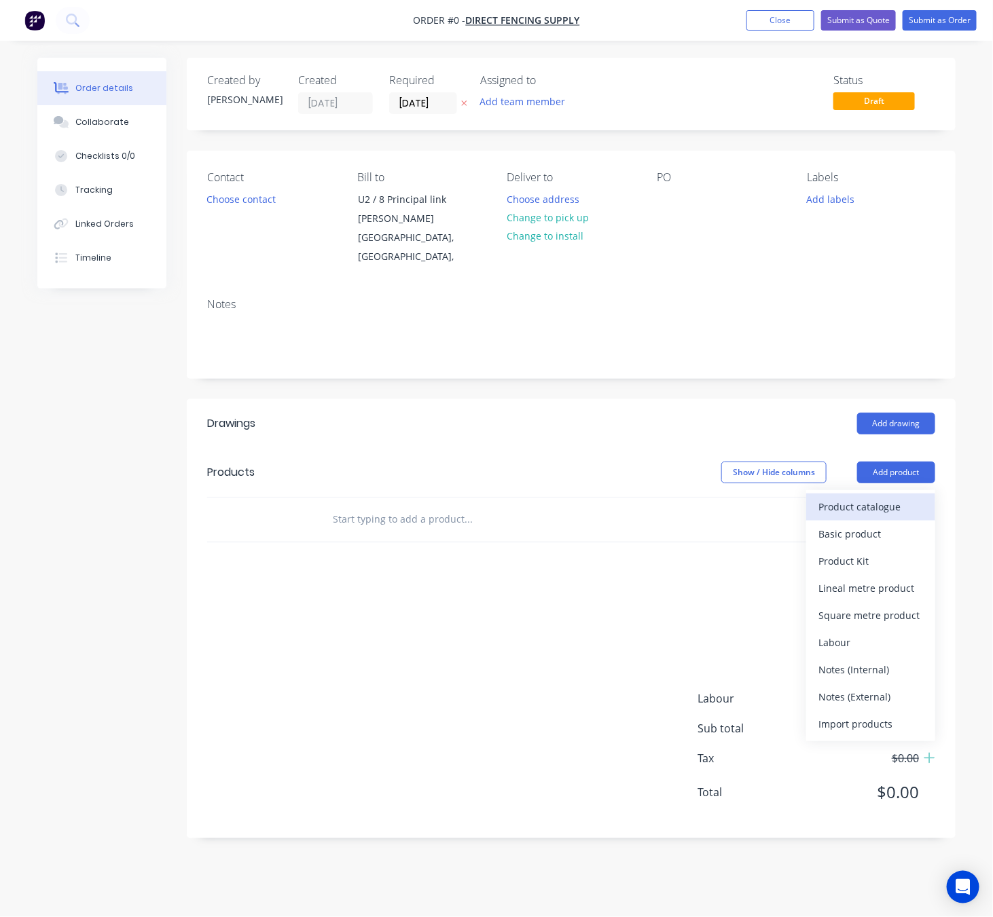
click at [884, 513] on div "Product catalogue" at bounding box center [870, 507] width 105 height 20
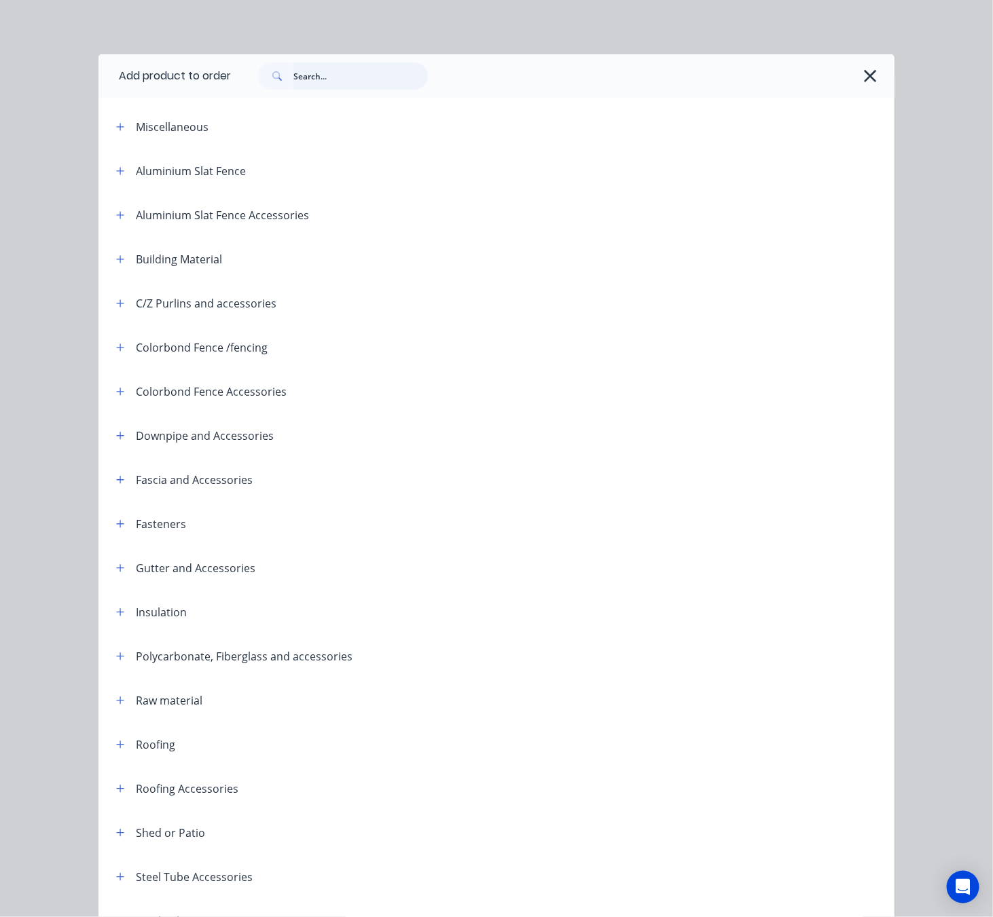
click at [369, 69] on input "text" at bounding box center [360, 75] width 134 height 27
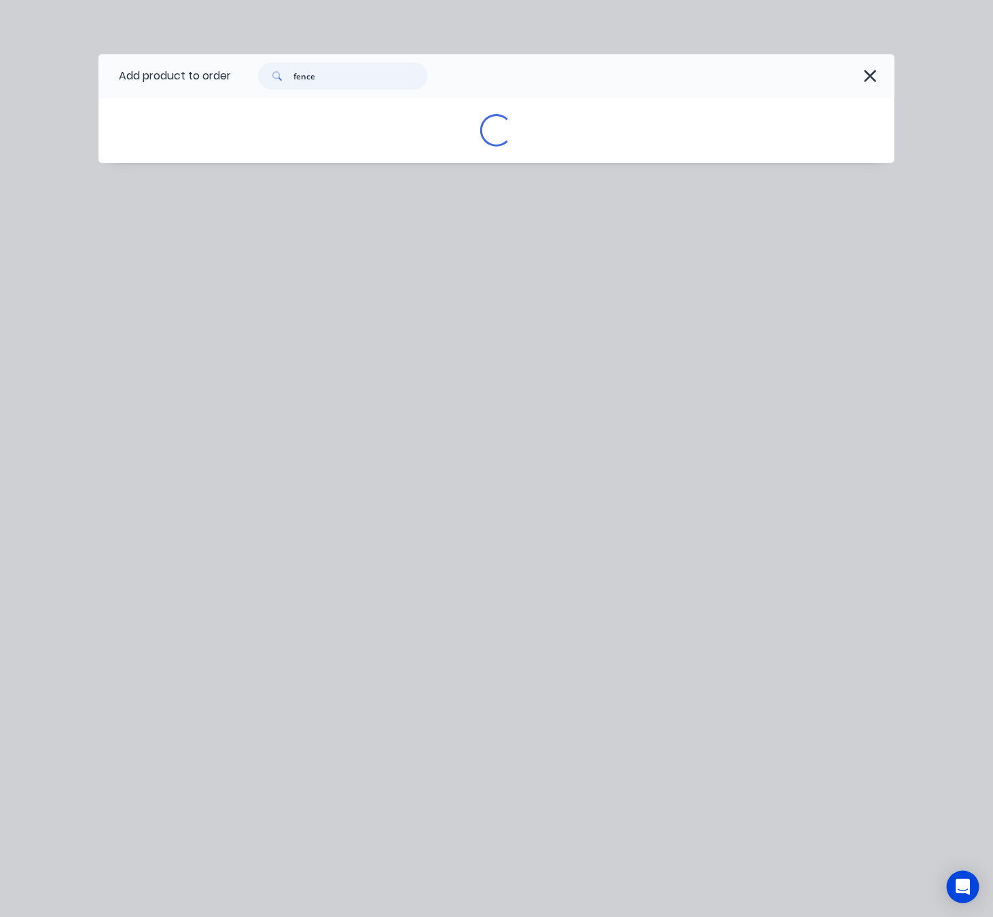
type input "fence"
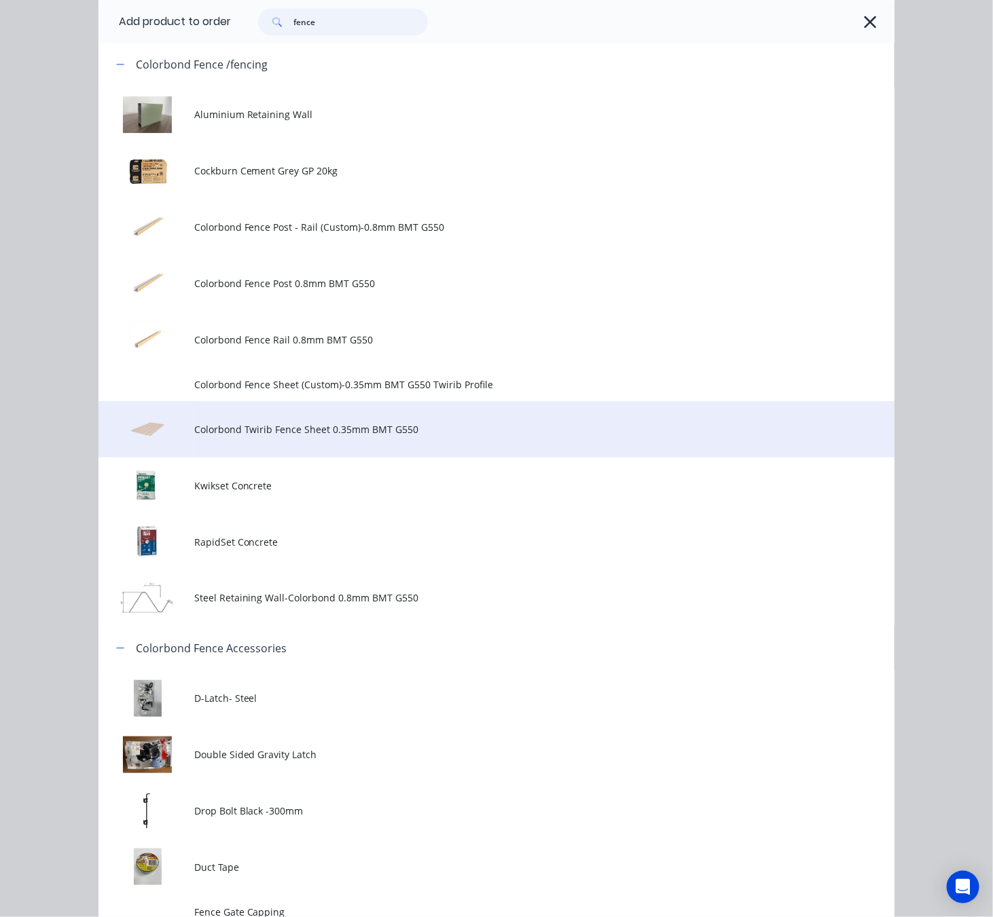
scroll to position [1120, 0]
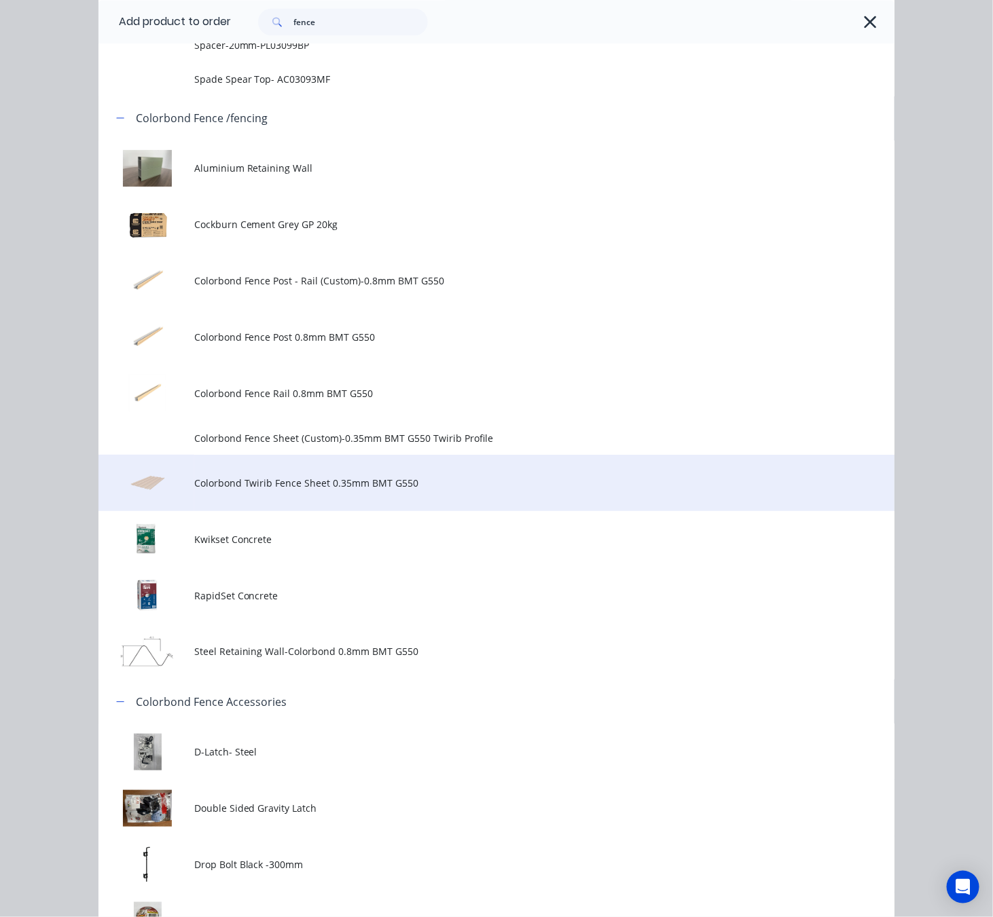
click at [481, 487] on span "Colorbond Twirib Fence Sheet 0.35mm BMT G550" at bounding box center [474, 483] width 560 height 14
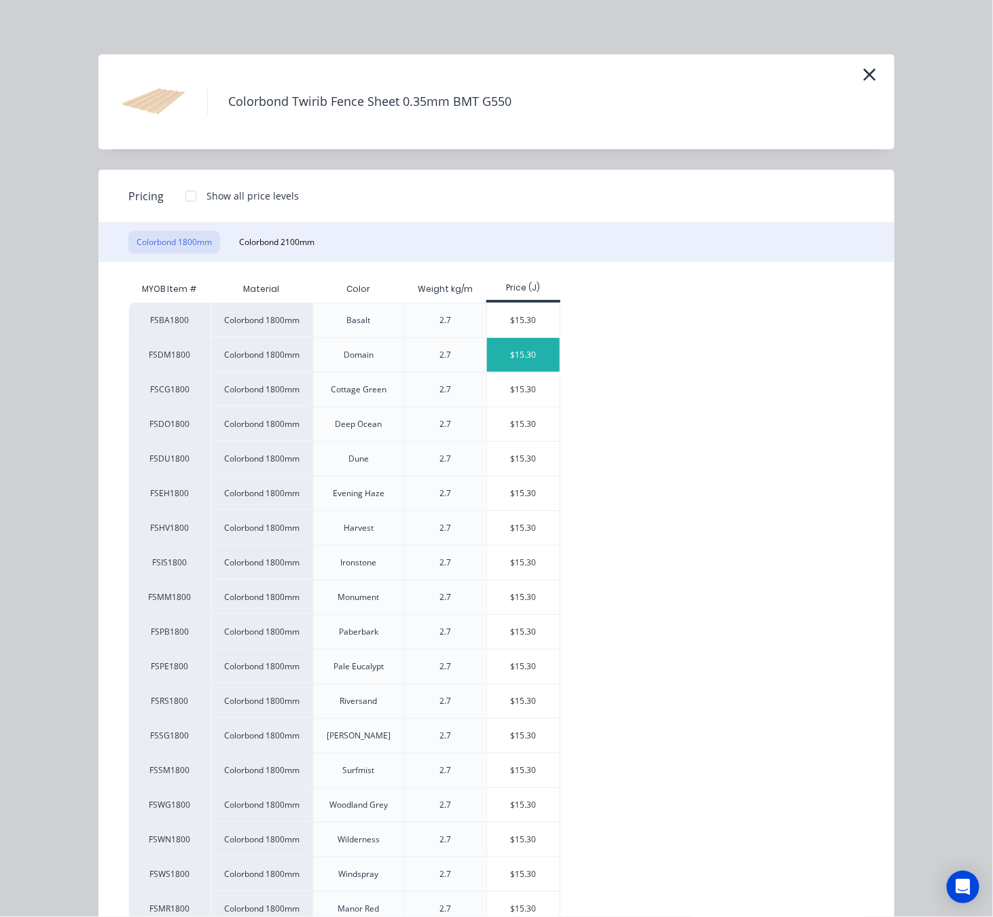
click at [519, 367] on div "$15.30" at bounding box center [523, 355] width 73 height 34
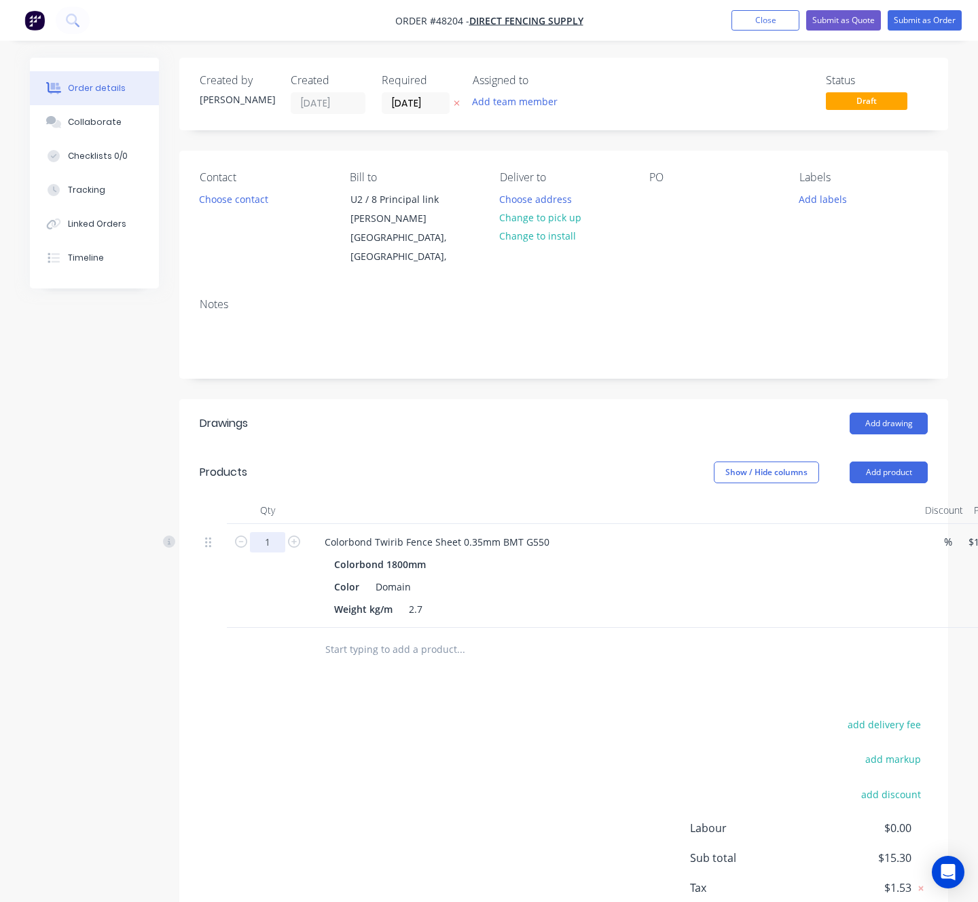
click at [253, 540] on input "1" at bounding box center [267, 542] width 35 height 20
drag, startPoint x: 560, startPoint y: 705, endPoint x: 475, endPoint y: 663, distance: 95.3
click at [560, 705] on div "Drawings Add drawing Products Show / Hide columns Add product Qty Discount Pric…" at bounding box center [563, 683] width 769 height 569
click at [278, 542] on input "1" at bounding box center [267, 542] width 35 height 20
type input "150"
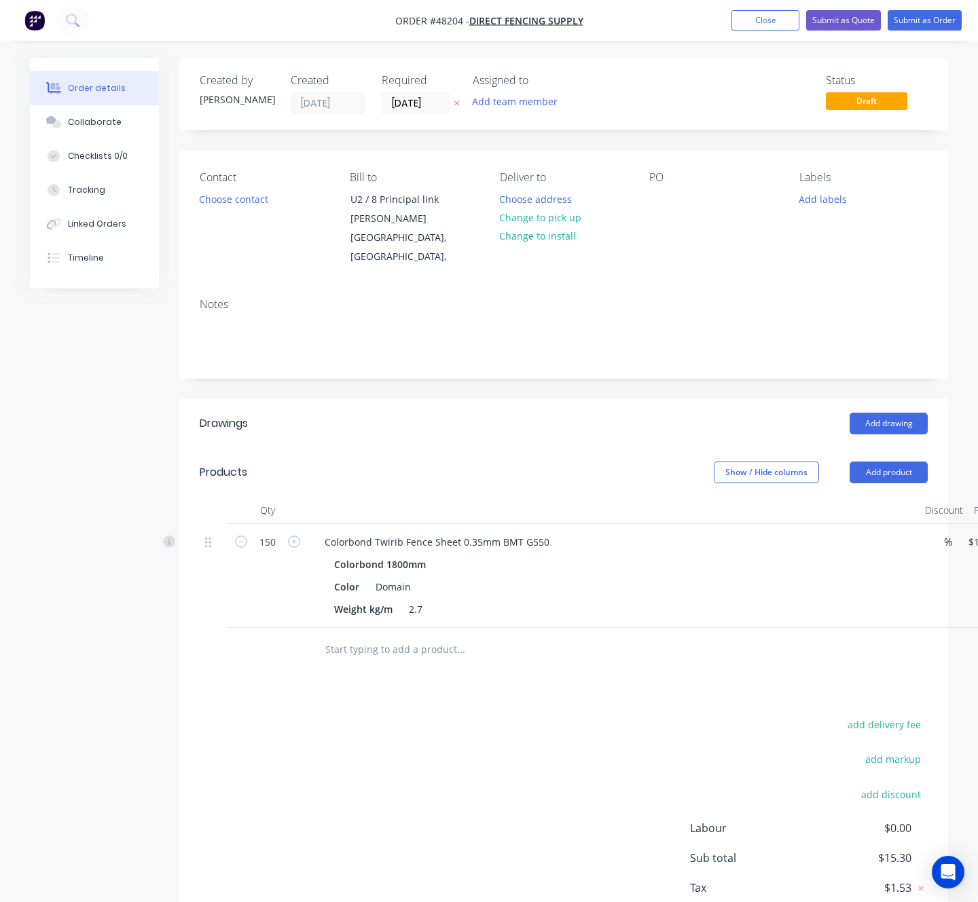
type input "$2,295.00"
click at [432, 767] on div "add delivery fee add markup add discount Labour $0.00 Sub total $15.30 Tax $1.5…" at bounding box center [564, 832] width 728 height 232
click at [934, 19] on button "Submit as Order" at bounding box center [924, 20] width 74 height 20
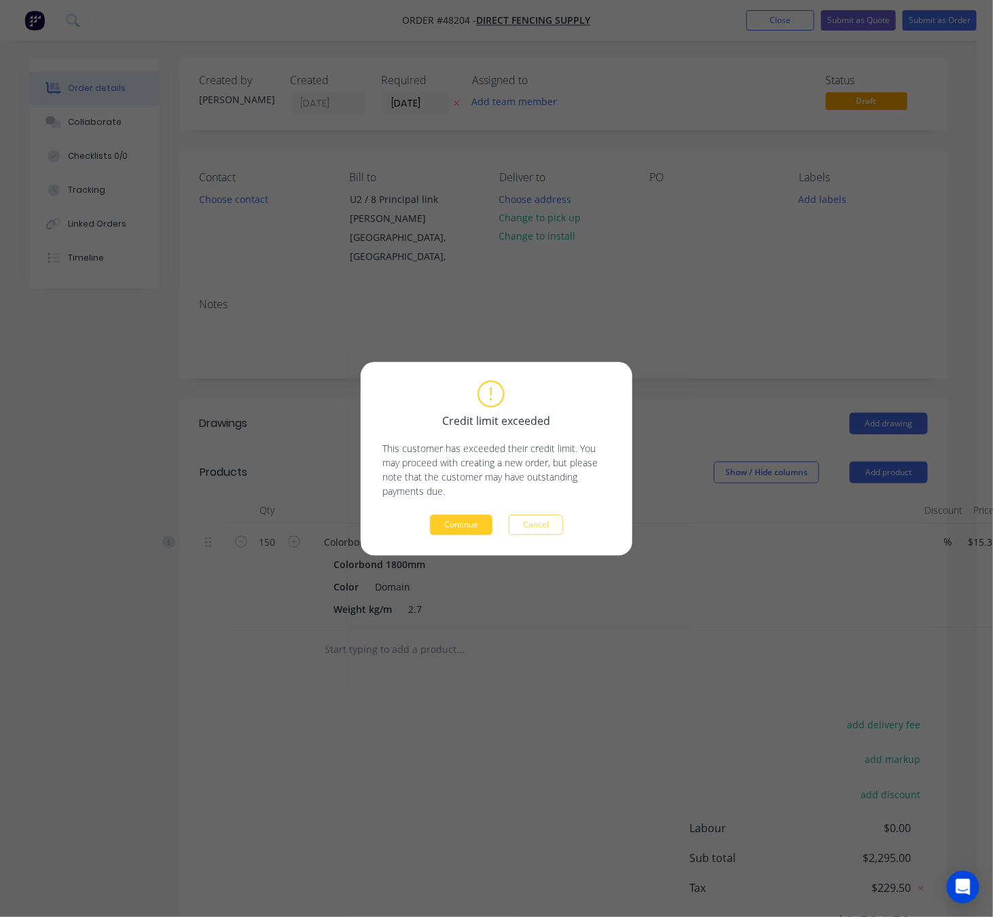
click at [469, 525] on button "Continue" at bounding box center [461, 525] width 62 height 20
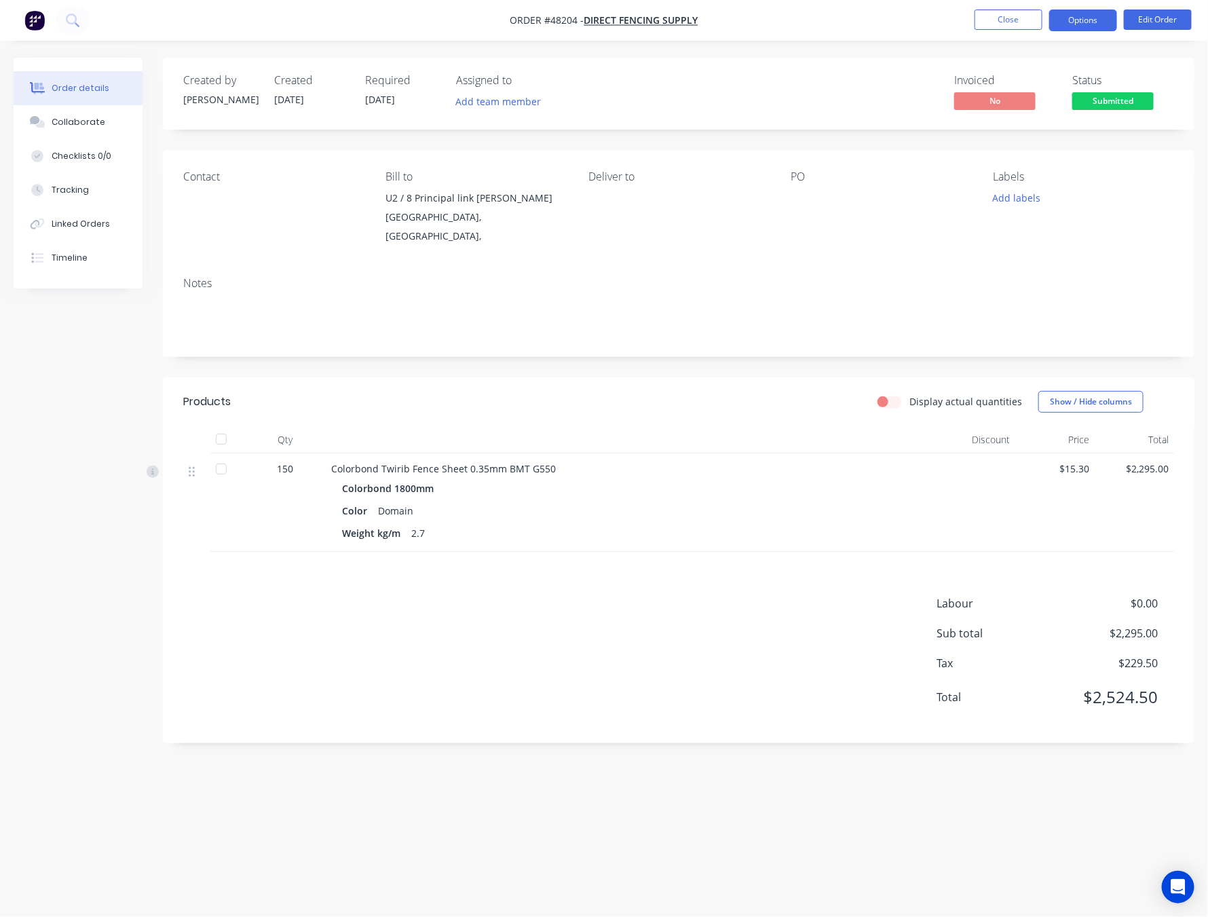
click at [1086, 16] on button "Options" at bounding box center [1084, 21] width 68 height 22
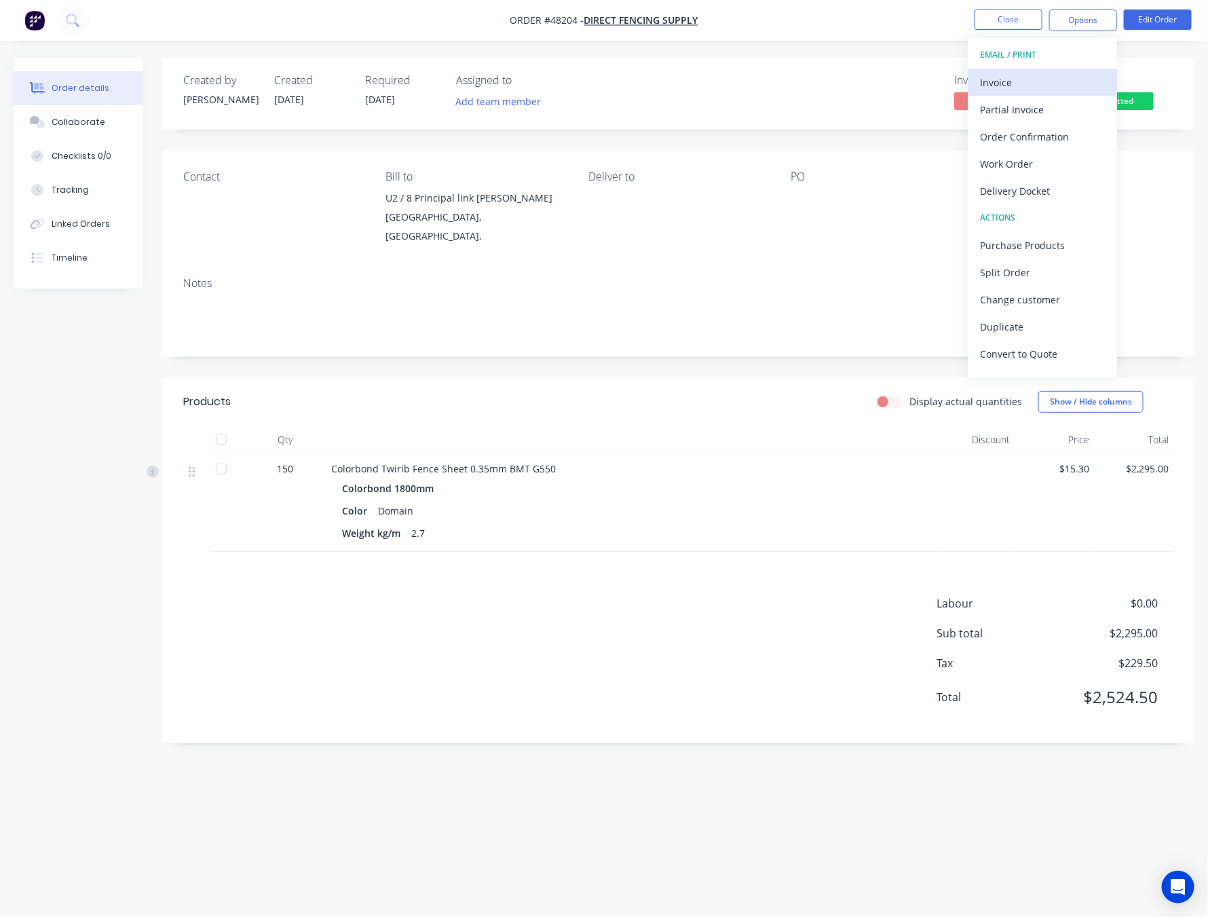
click at [1007, 82] on div "Invoice" at bounding box center [1042, 83] width 125 height 20
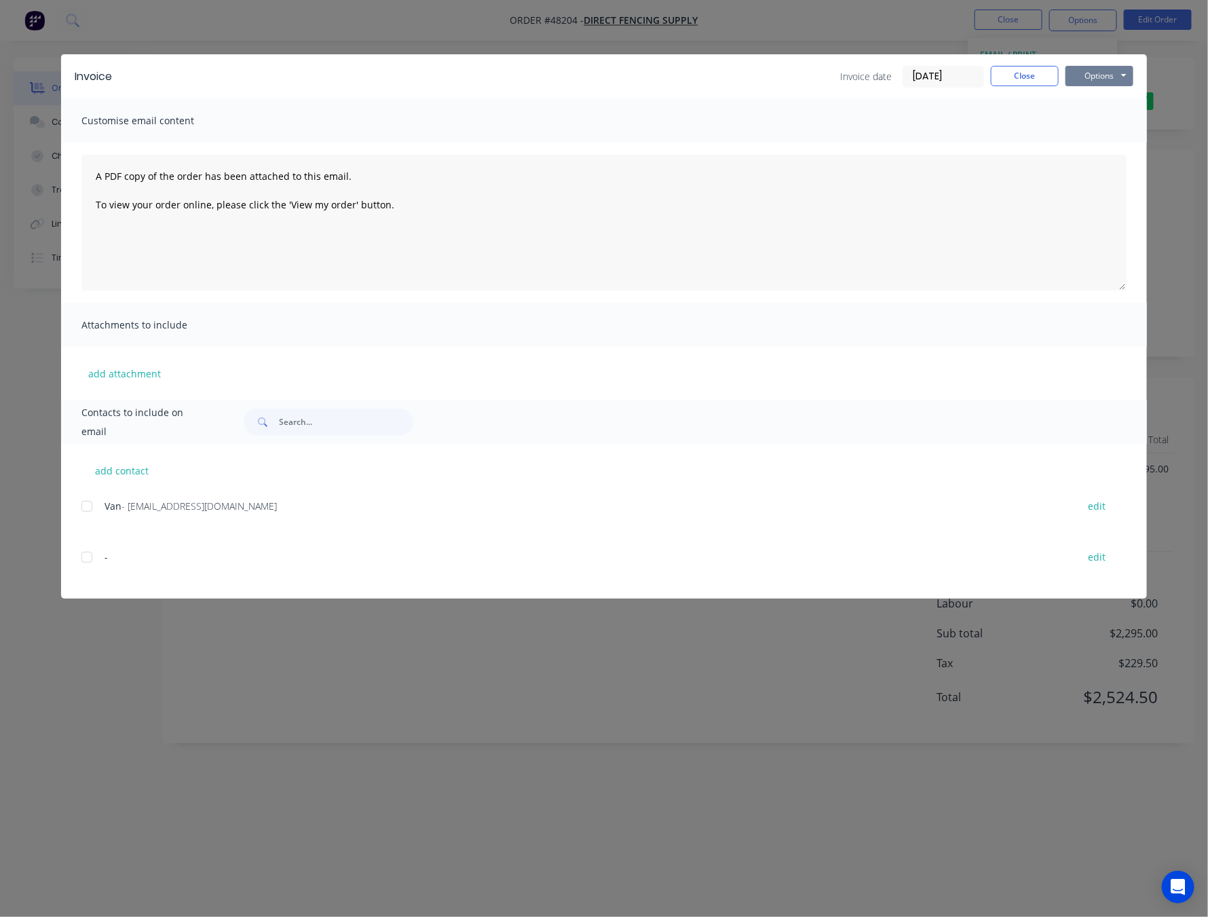
click at [1108, 74] on button "Options" at bounding box center [1100, 76] width 68 height 20
click at [1116, 120] on button "Print" at bounding box center [1109, 122] width 87 height 22
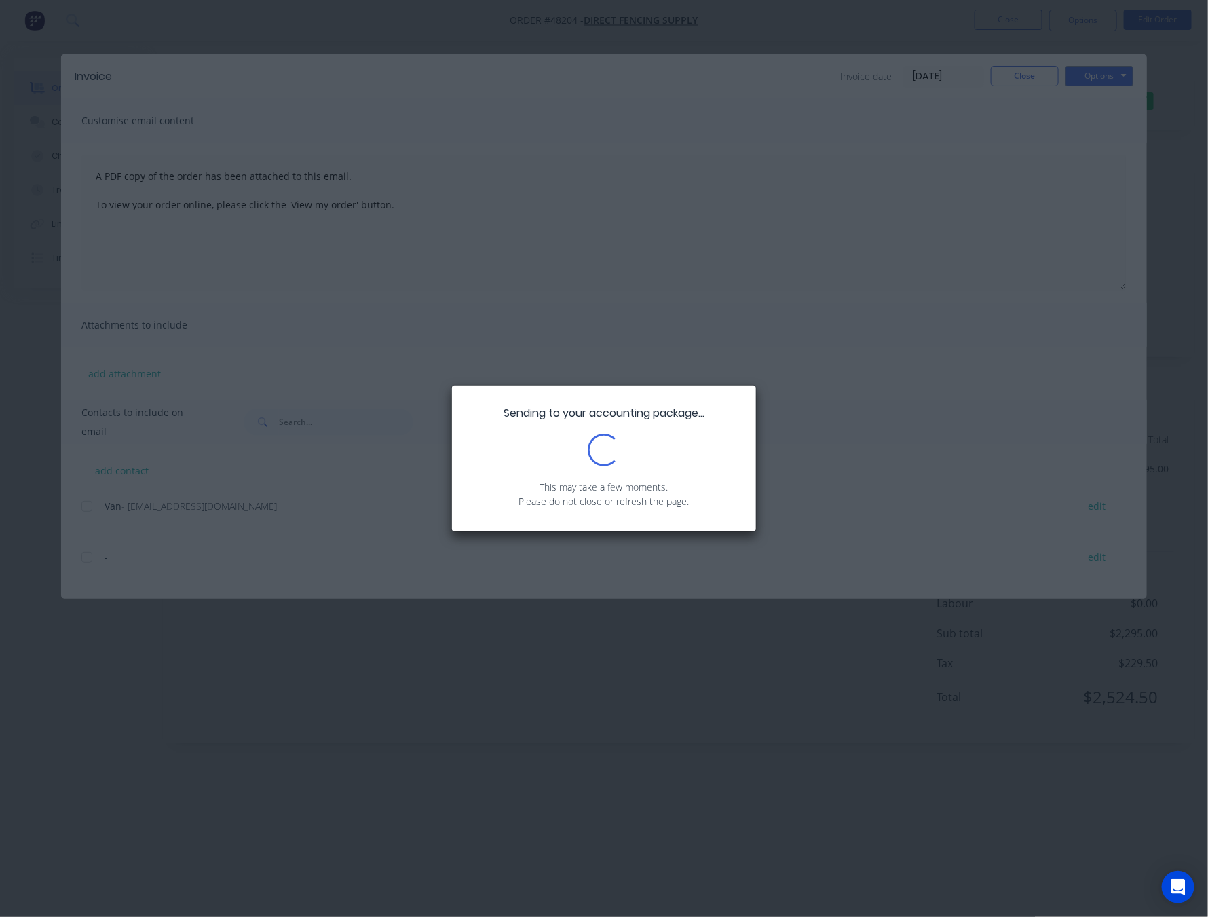
click at [712, 642] on div "Sending to your accounting package... Loading... This may take a few moments. P…" at bounding box center [604, 458] width 1208 height 917
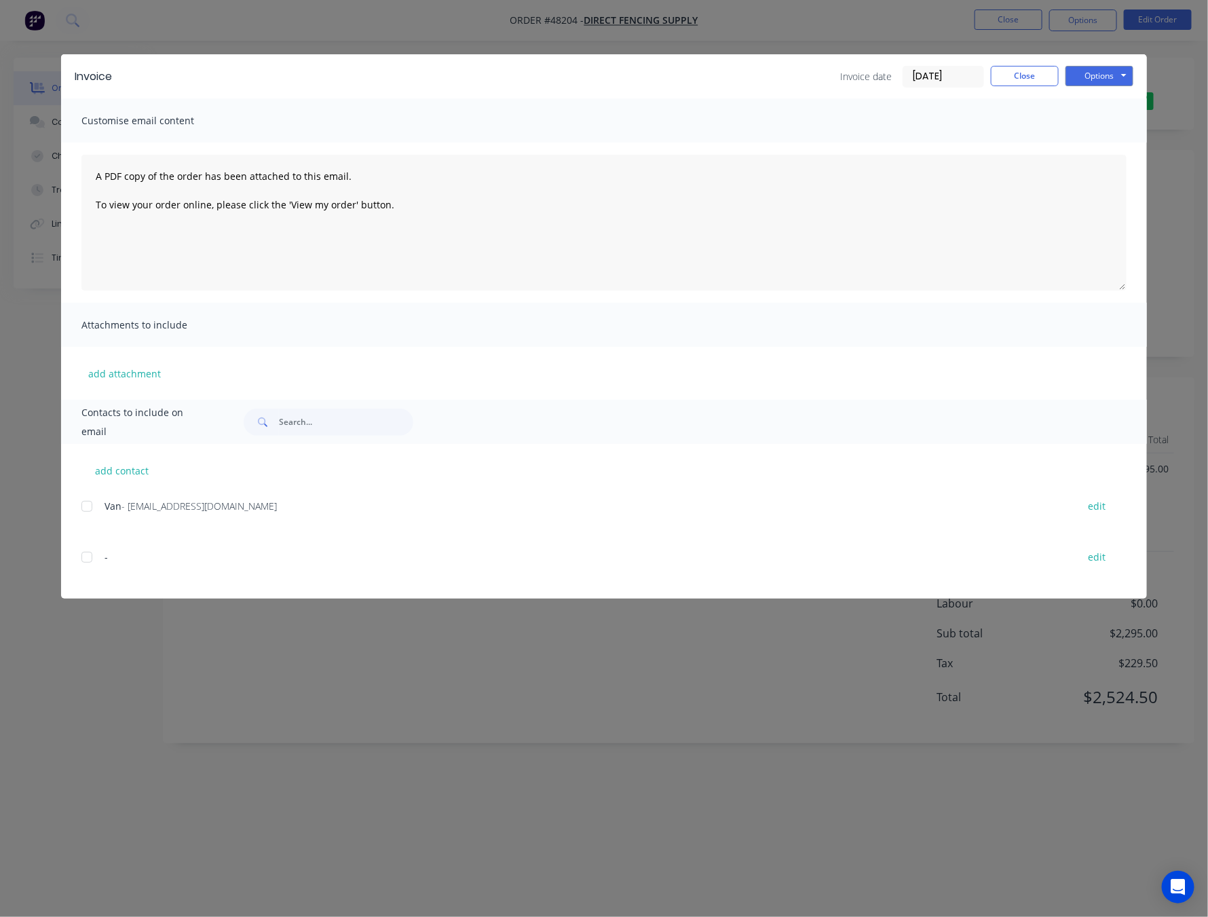
click at [80, 511] on div "add contact Van - [EMAIL_ADDRESS][DOMAIN_NAME] edit - edit" at bounding box center [604, 521] width 1086 height 155
click at [94, 506] on div at bounding box center [86, 506] width 27 height 27
click at [1096, 69] on button "Options" at bounding box center [1100, 76] width 68 height 20
click at [1104, 145] on button "Email" at bounding box center [1109, 145] width 87 height 22
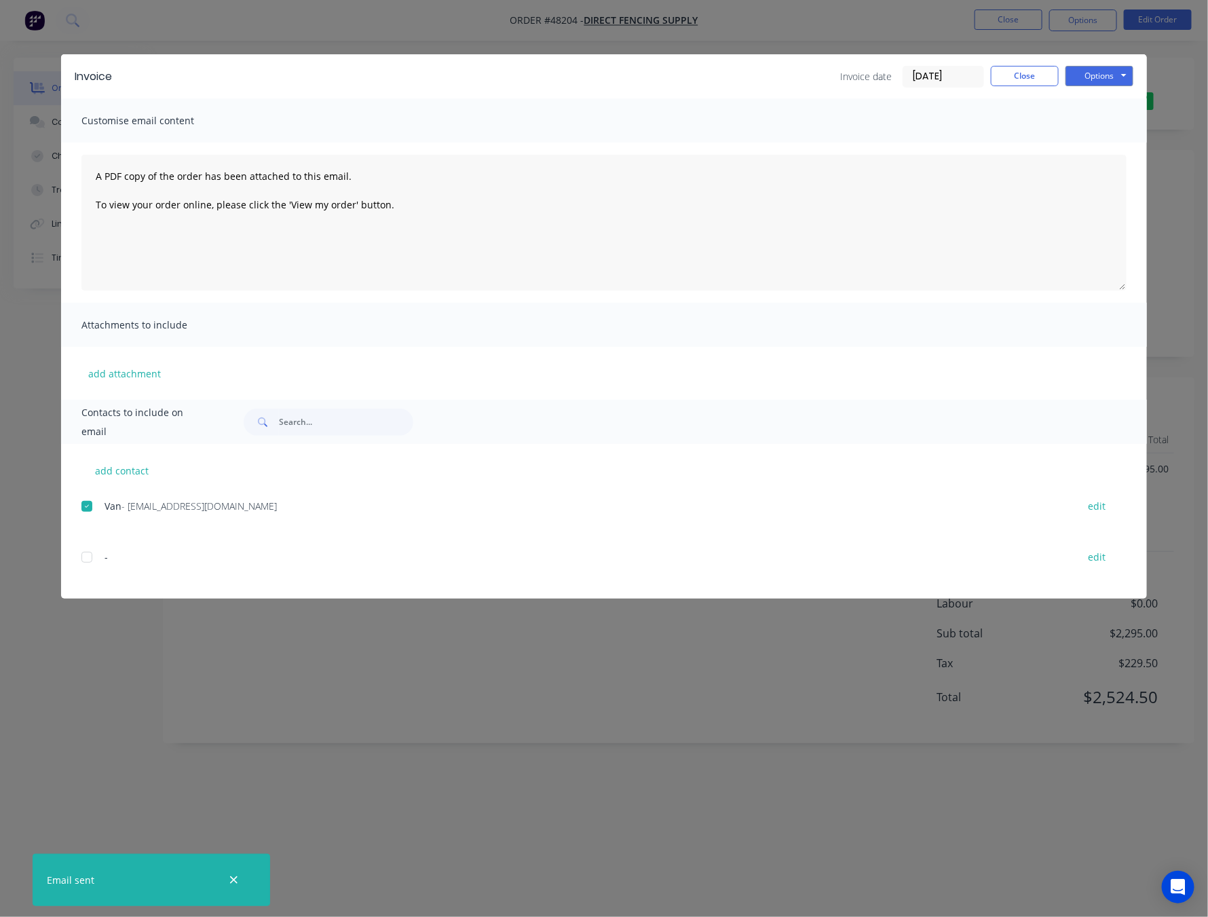
click at [565, 693] on div "Invoice Invoice date [DATE] Close Options Preview Print Email Customise email c…" at bounding box center [604, 458] width 1208 height 917
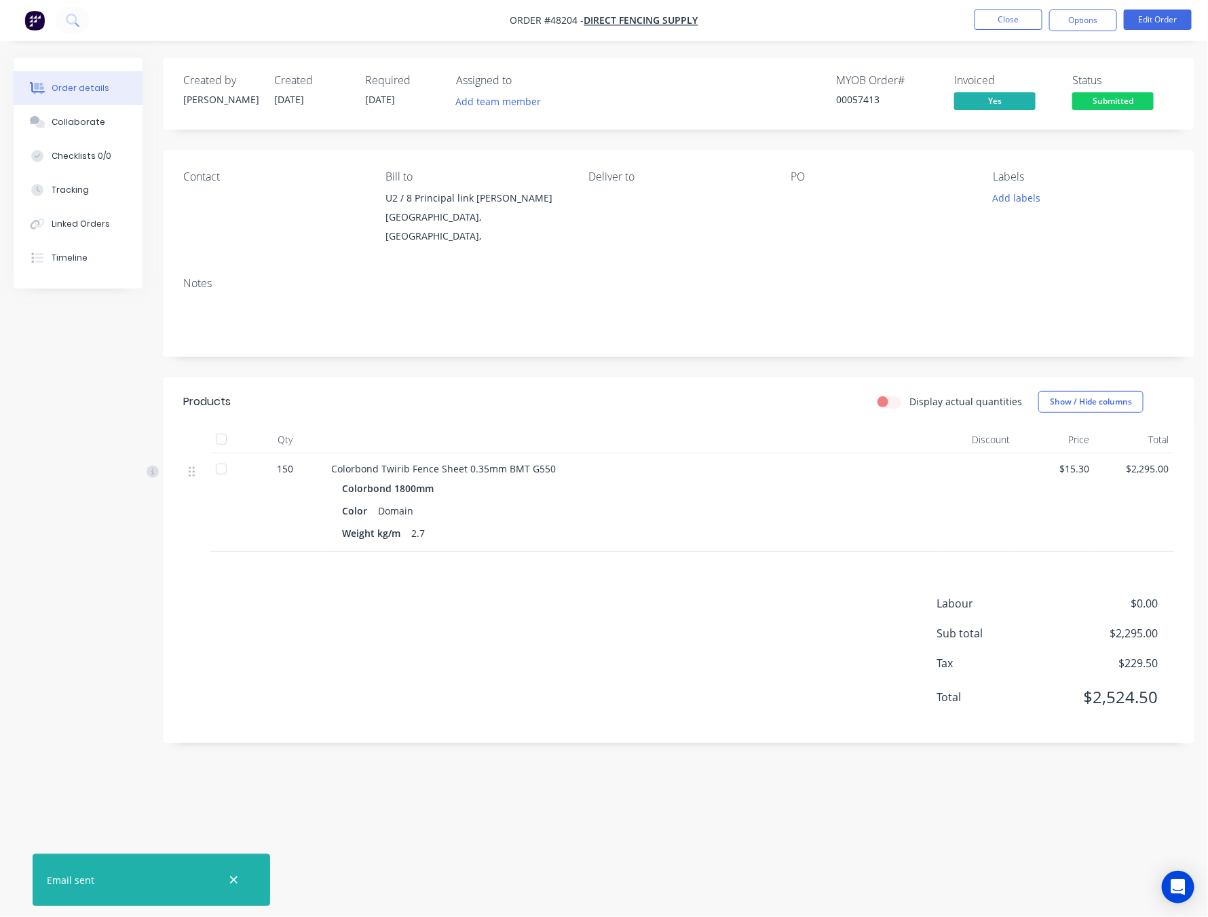
click at [1120, 96] on span "Submitted" at bounding box center [1113, 100] width 81 height 17
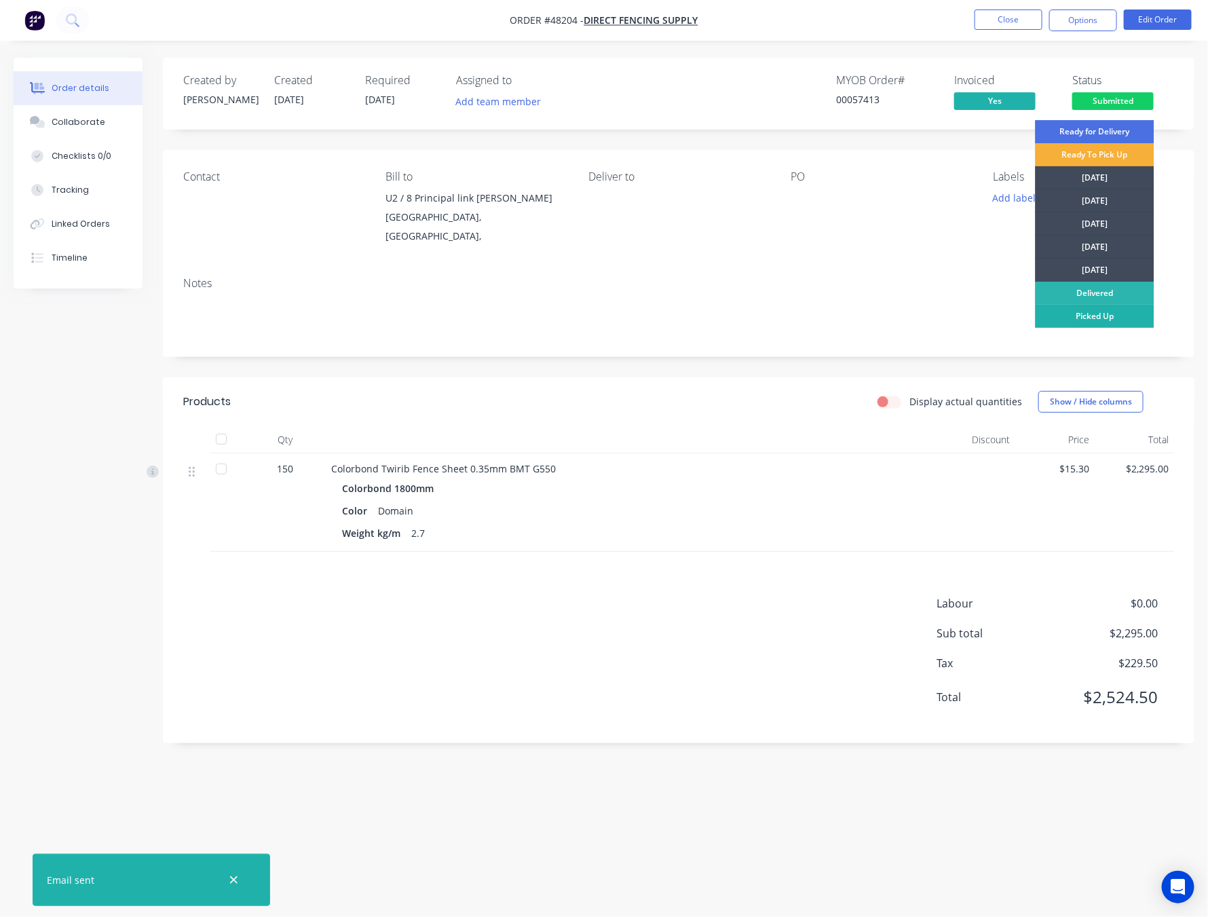
click at [1113, 316] on div "Picked Up" at bounding box center [1095, 316] width 119 height 23
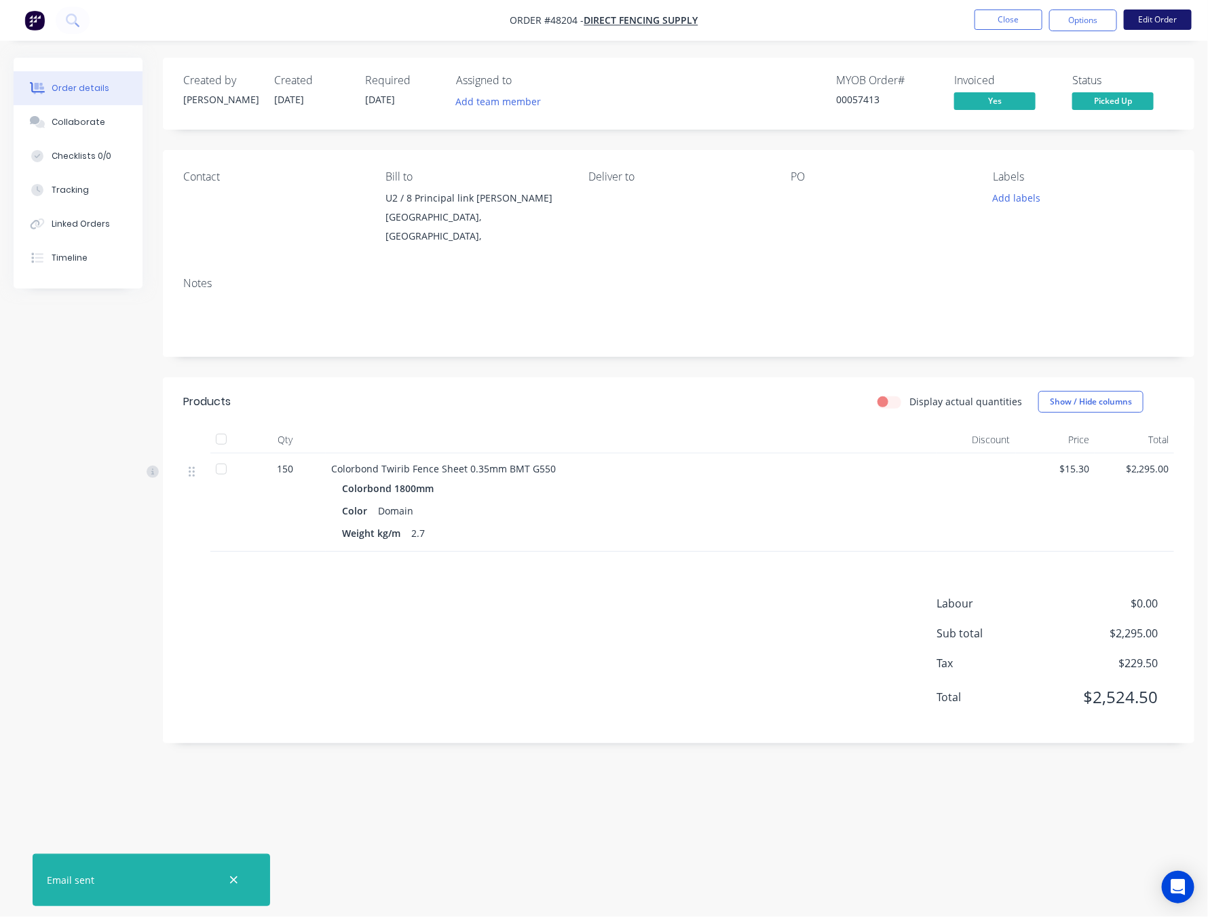
click at [1142, 23] on button "Edit Order" at bounding box center [1158, 20] width 68 height 20
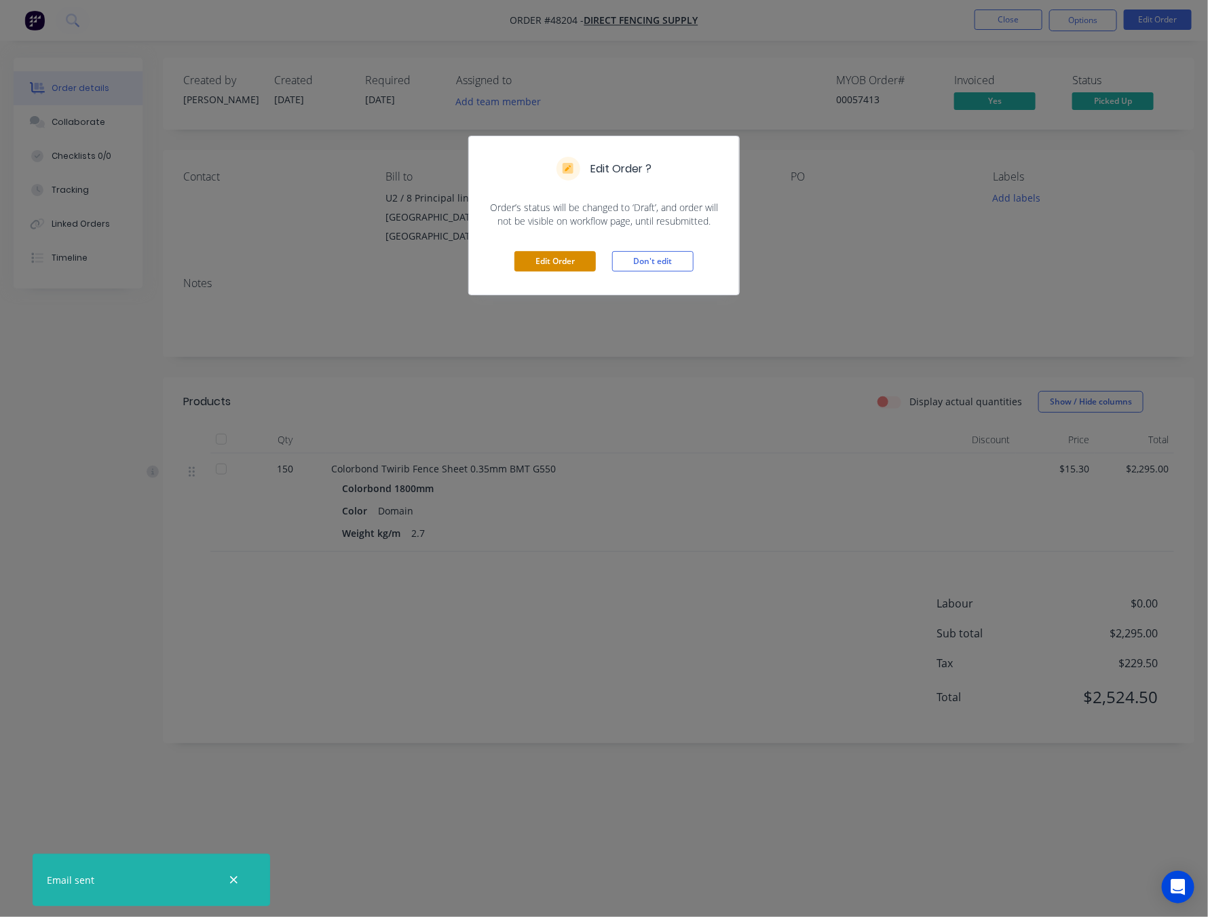
click at [555, 259] on button "Edit Order" at bounding box center [555, 261] width 81 height 20
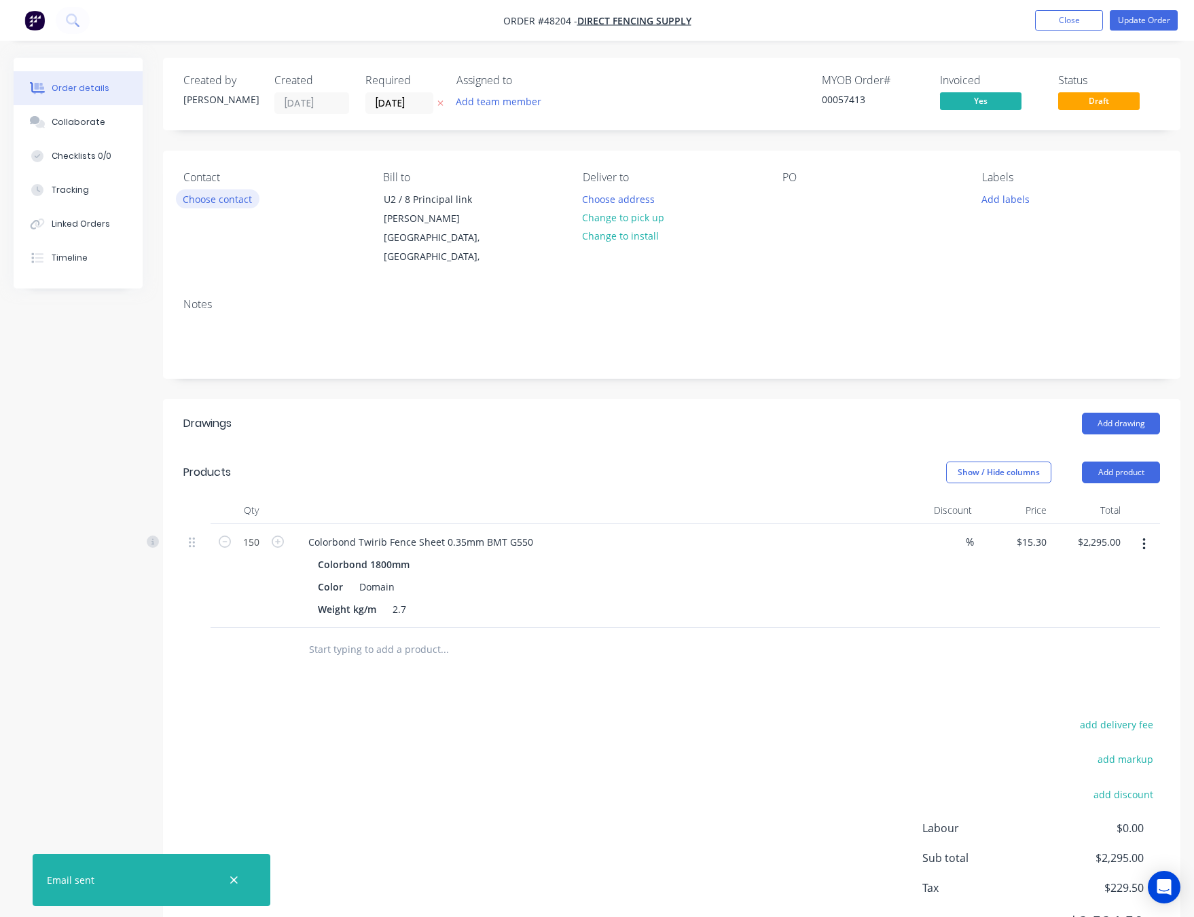
click at [217, 196] on button "Choose contact" at bounding box center [218, 198] width 84 height 18
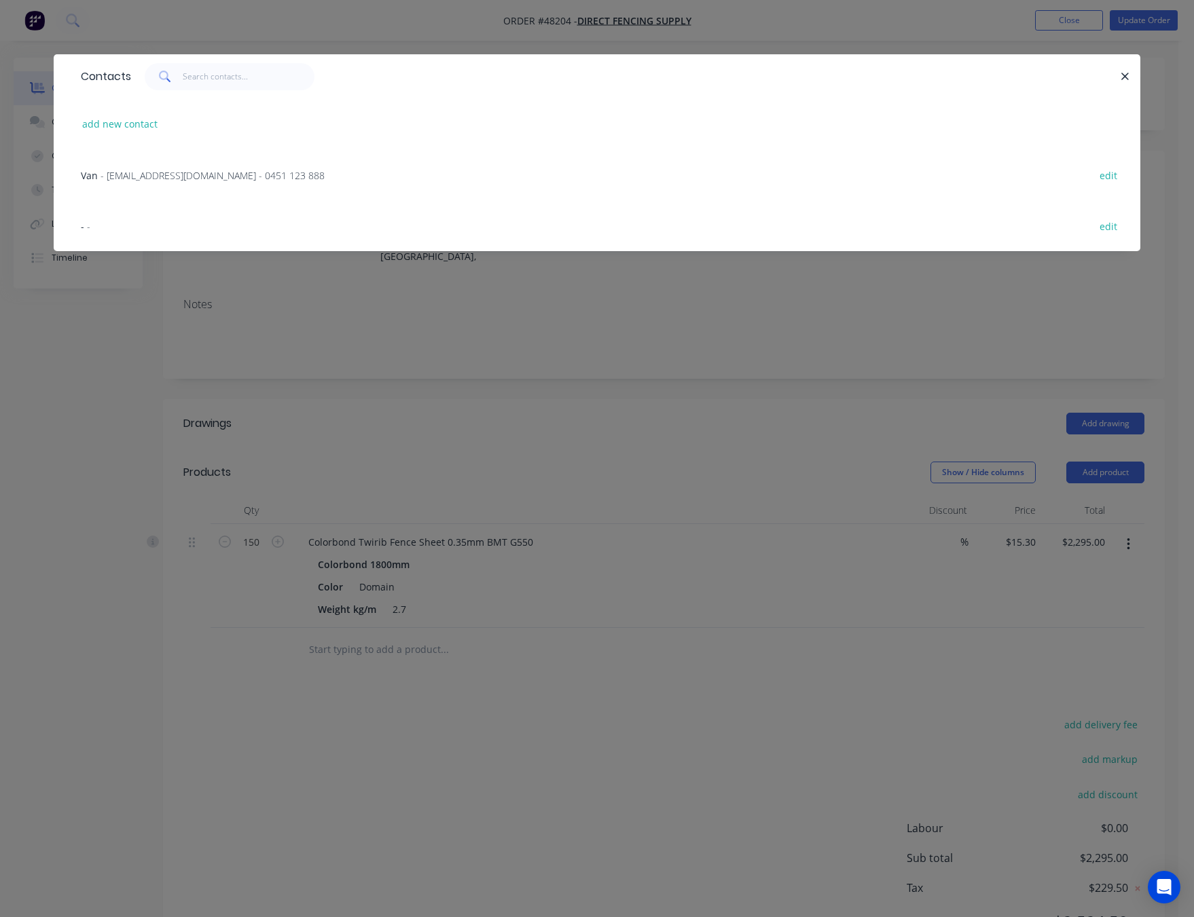
click at [186, 173] on span "- [EMAIL_ADDRESS][DOMAIN_NAME] - 0451 123 888" at bounding box center [212, 175] width 224 height 13
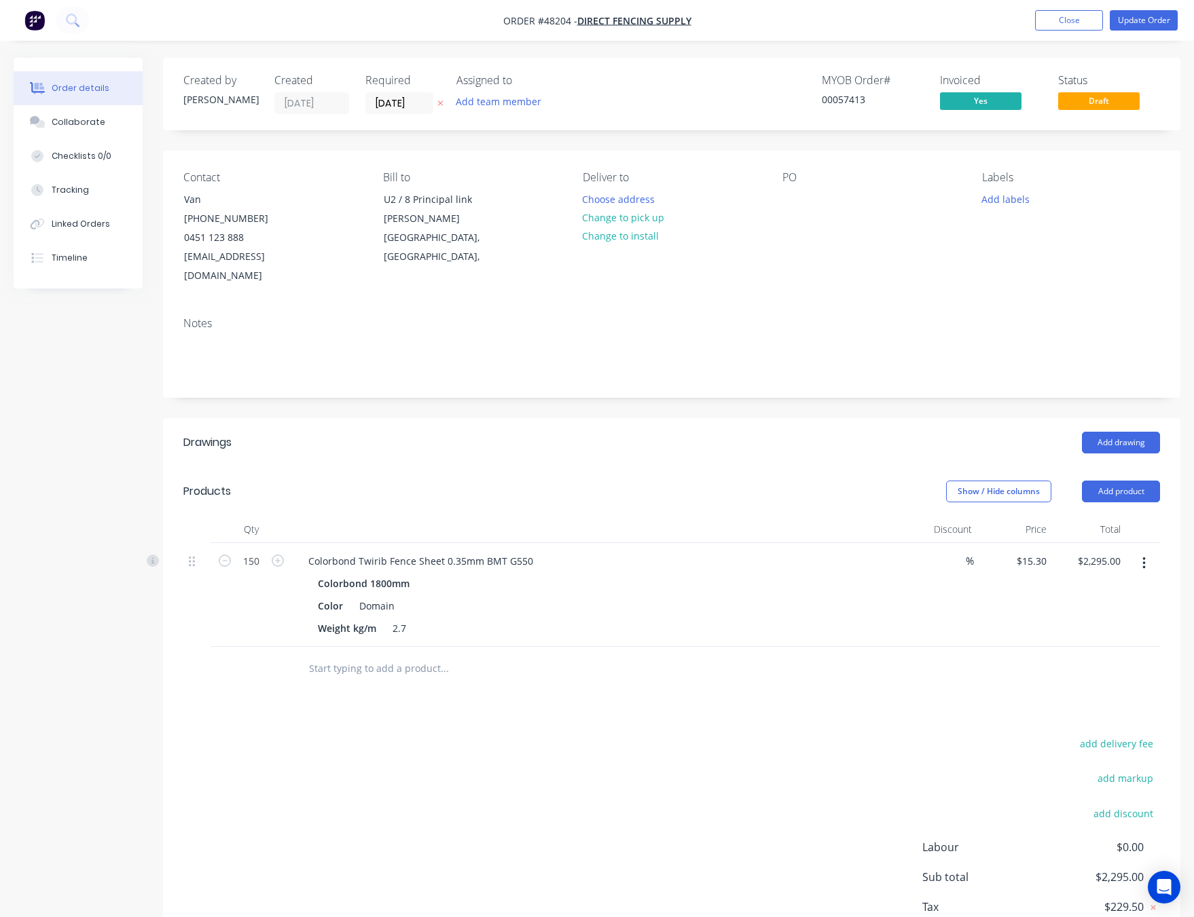
click at [1126, 186] on div "Labels Add labels" at bounding box center [1071, 228] width 178 height 115
click at [1142, 26] on button "Update Order" at bounding box center [1143, 20] width 68 height 20
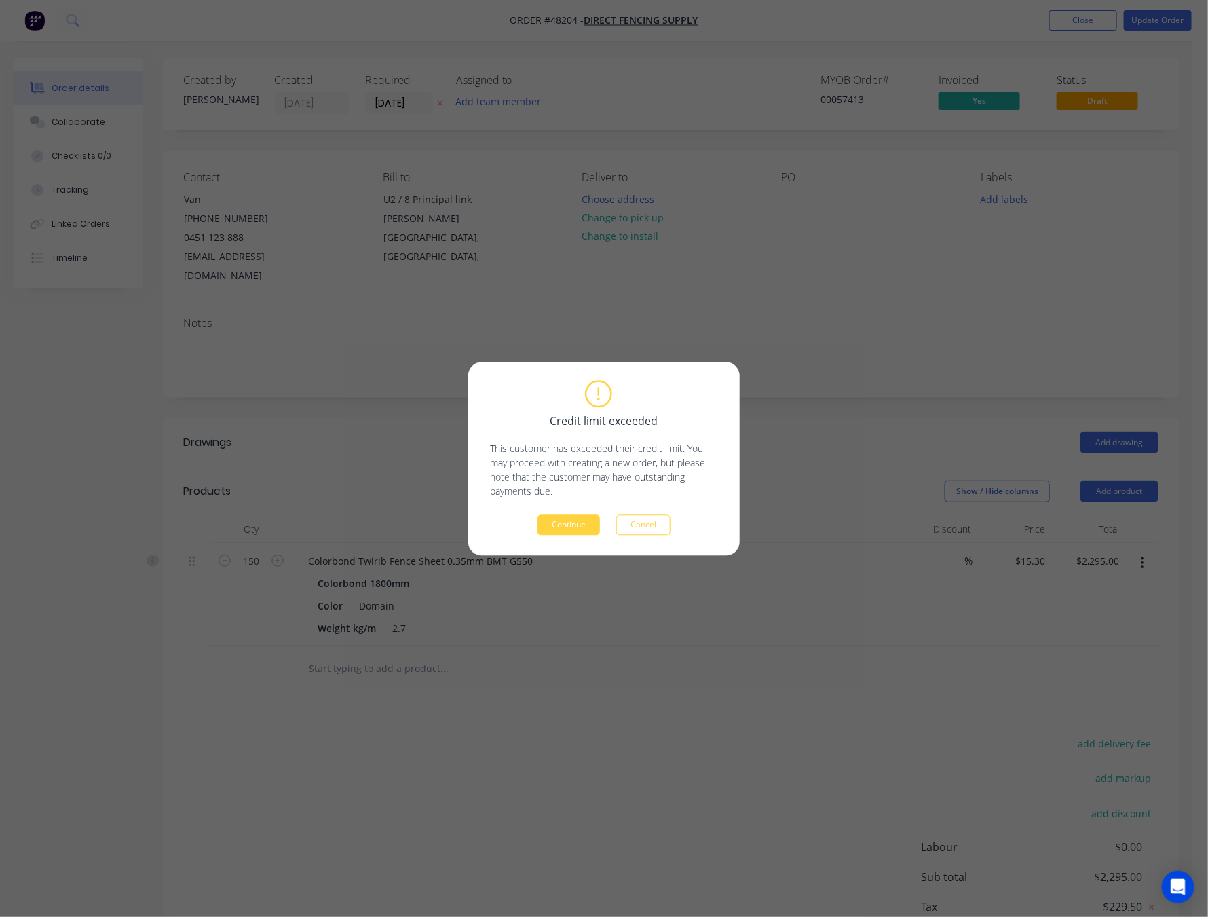
click at [567, 528] on button "Continue" at bounding box center [569, 525] width 62 height 20
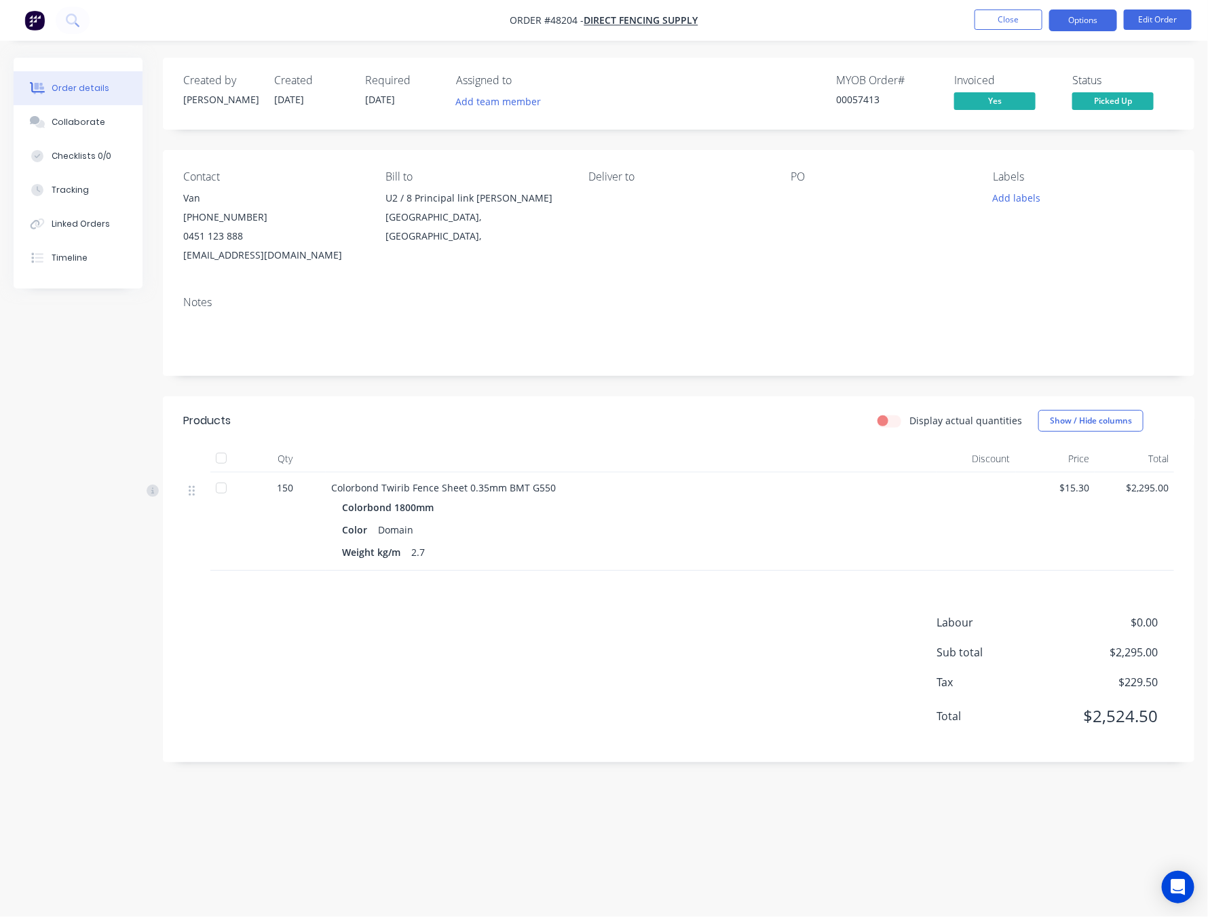
click at [1084, 22] on button "Options" at bounding box center [1084, 21] width 68 height 22
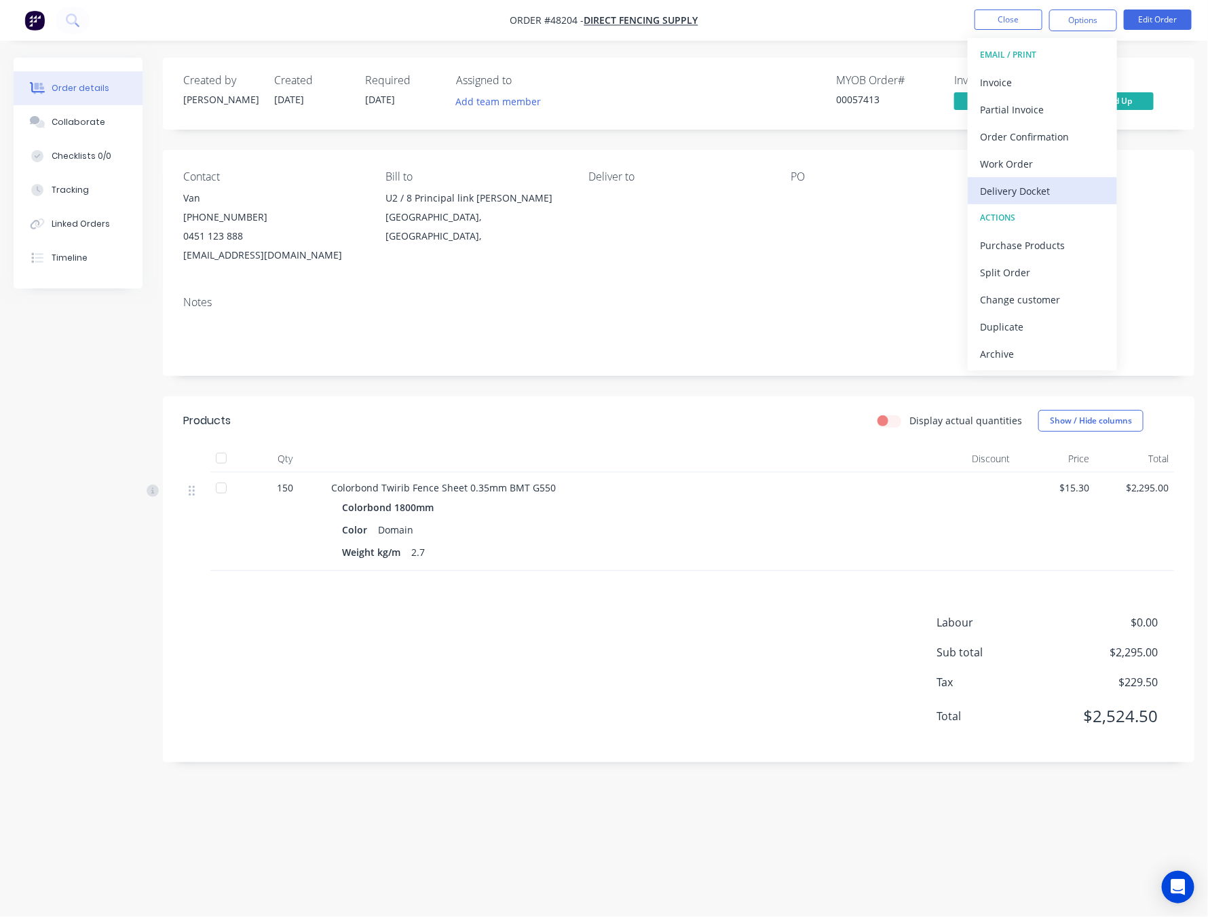
click at [1027, 193] on div "Delivery Docket" at bounding box center [1042, 191] width 125 height 20
click at [1061, 139] on div "Without pricing" at bounding box center [1042, 137] width 125 height 20
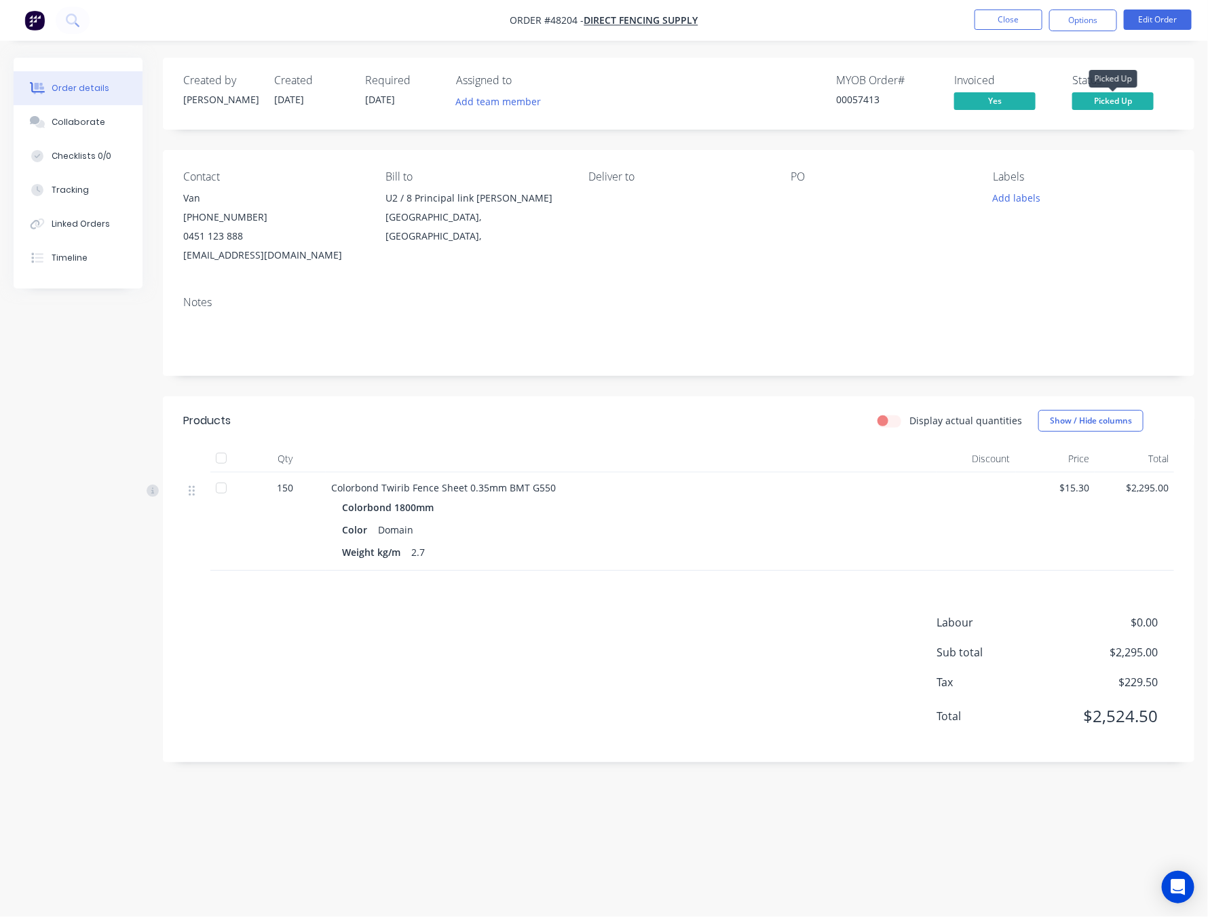
click at [1141, 107] on span "Picked Up" at bounding box center [1113, 100] width 81 height 17
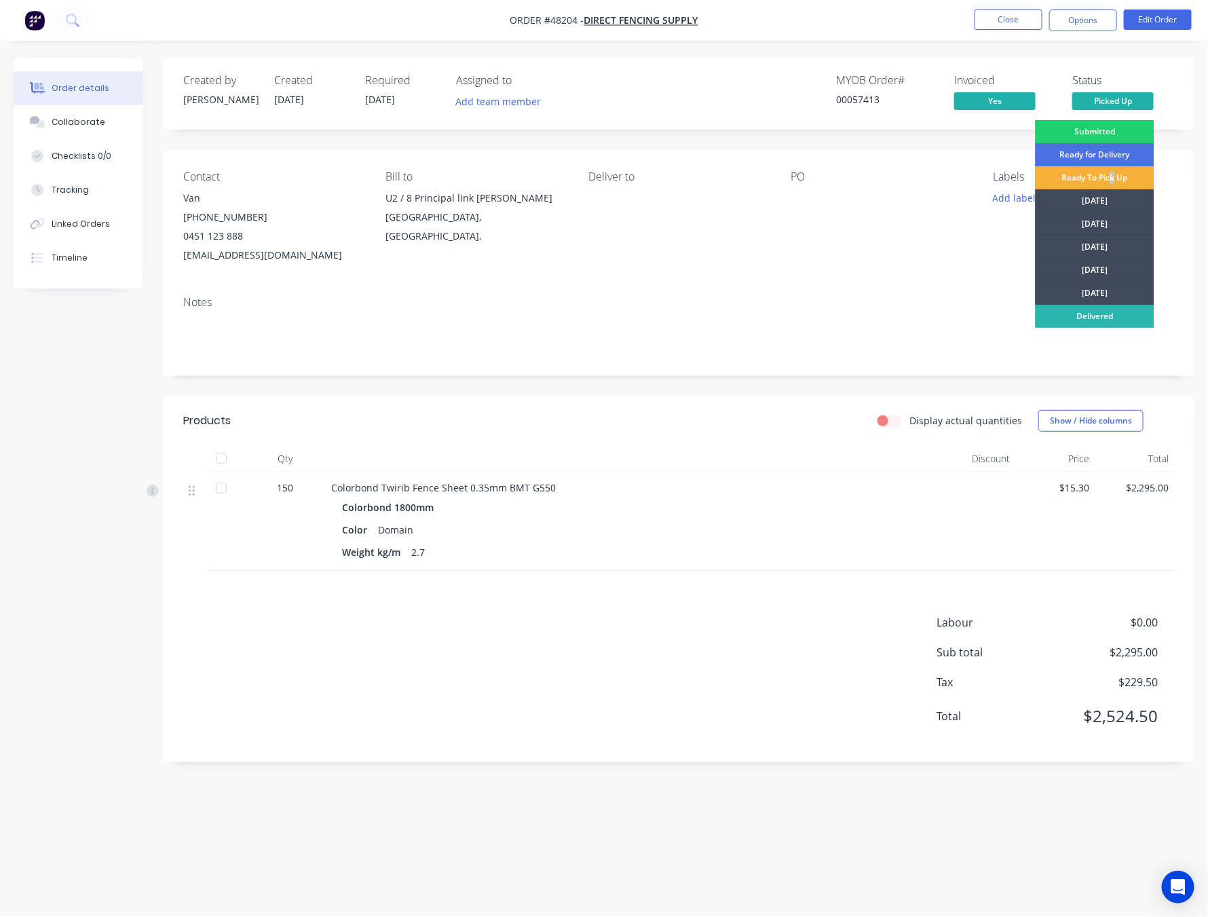
click at [1114, 177] on div "Ready To Pick Up" at bounding box center [1095, 177] width 119 height 23
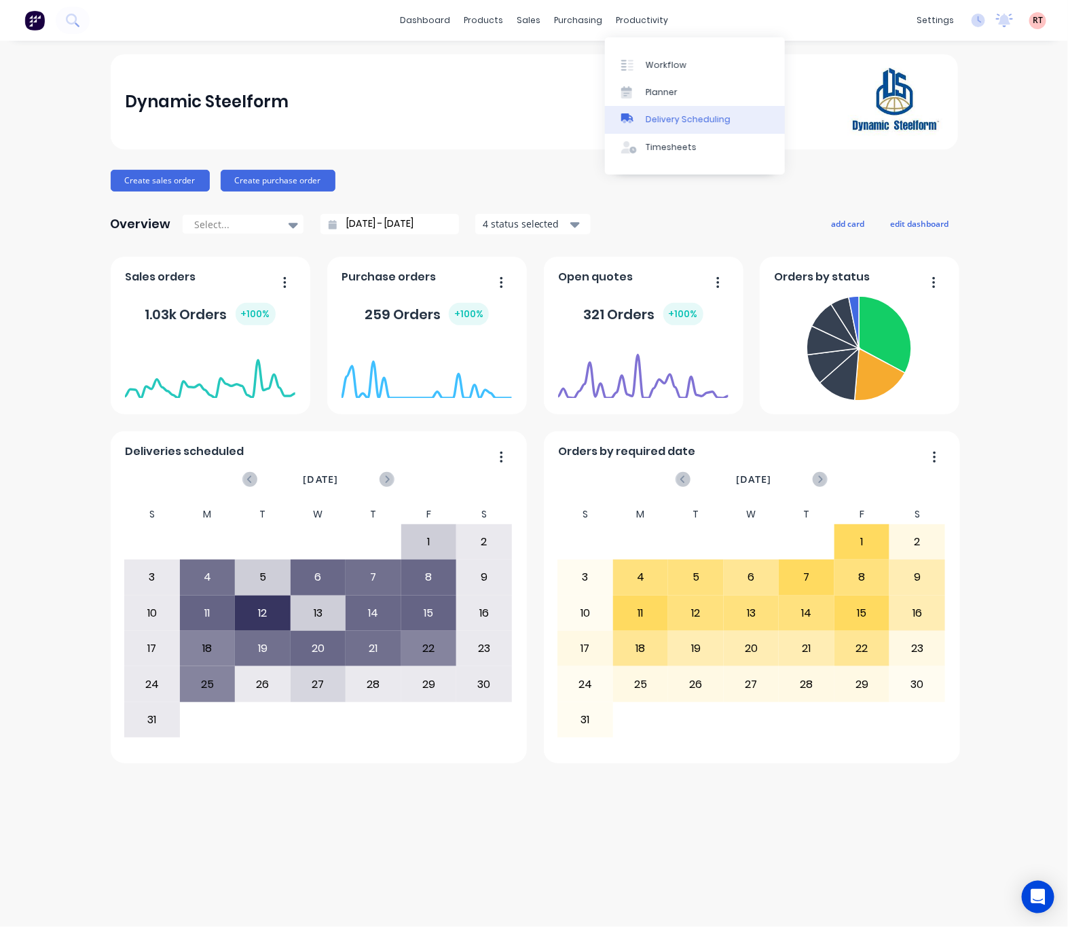
click at [677, 112] on link "Delivery Scheduling" at bounding box center [695, 119] width 180 height 27
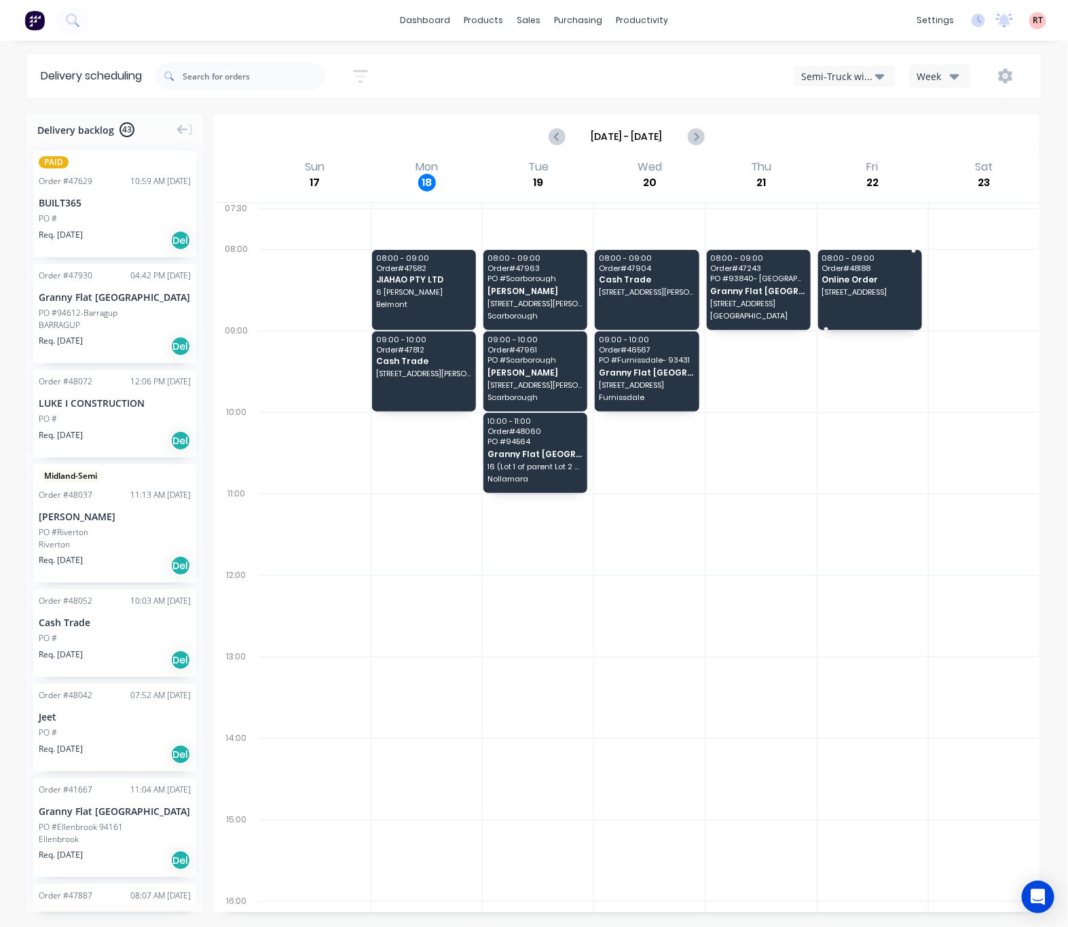
drag, startPoint x: 874, startPoint y: 275, endPoint x: 862, endPoint y: 287, distance: 17.3
click at [648, 322] on div "08:00 - 09:00 Order # 47904 Cash Trade [STREET_ADDRESS][PERSON_NAME]" at bounding box center [647, 290] width 104 height 80
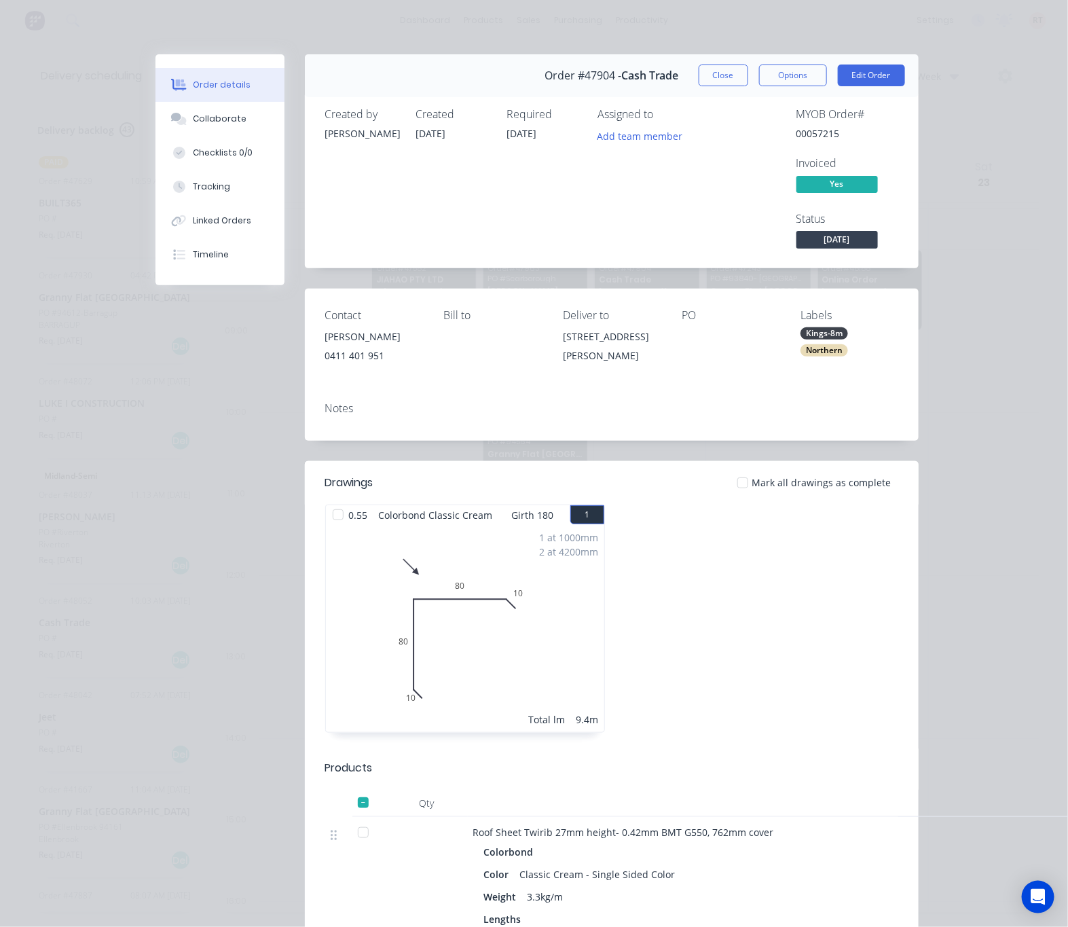
drag, startPoint x: 650, startPoint y: 356, endPoint x: 546, endPoint y: 344, distance: 104.6
click at [546, 344] on div "Contact [PERSON_NAME] [PHONE_NUMBER] Bill to Deliver to [STREET_ADDRESS] Labels…" at bounding box center [612, 340] width 614 height 103
copy div "[STREET_ADDRESS][PERSON_NAME]"
click at [709, 70] on button "Close" at bounding box center [724, 75] width 50 height 22
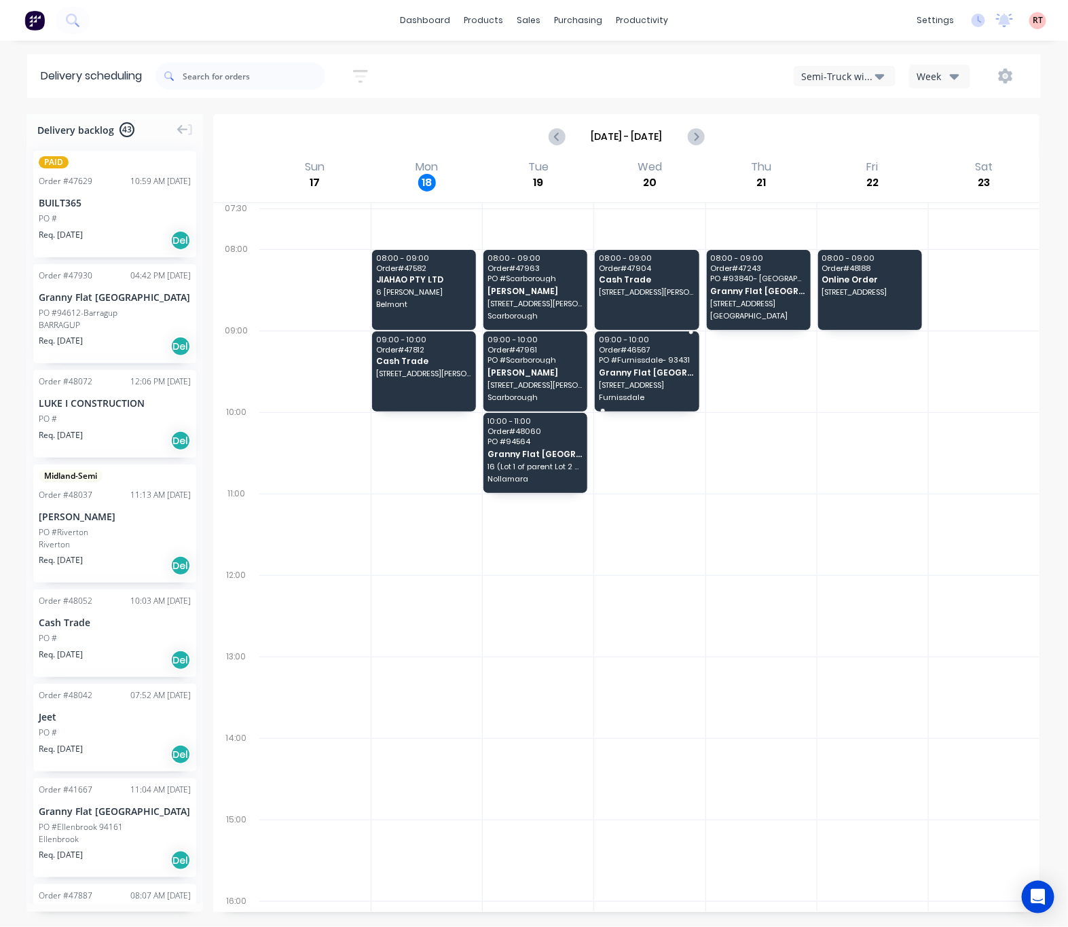
click at [632, 380] on div "09:00 - 10:00 Order # 46567 PO # Furnissdale- 93431 [GEOGRAPHIC_DATA] 130 ( lot…" at bounding box center [647, 371] width 104 height 80
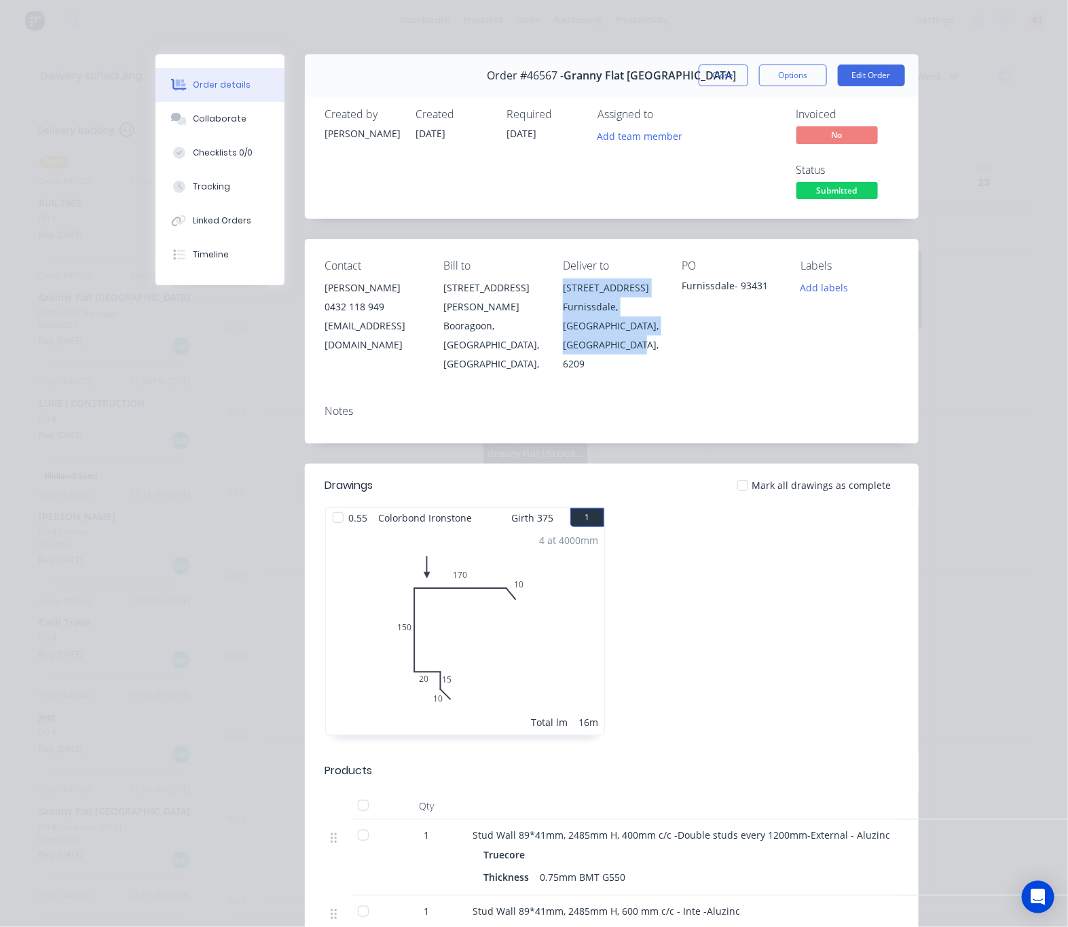
drag, startPoint x: 566, startPoint y: 282, endPoint x: 659, endPoint y: 363, distance: 122.7
click at [659, 363] on div "Contact [PERSON_NAME] [PHONE_NUMBER] [EMAIL_ADDRESS][DOMAIN_NAME] Bill to [STRE…" at bounding box center [612, 316] width 614 height 154
copy div "[STREET_ADDRESS]"
click at [707, 75] on button "Close" at bounding box center [724, 75] width 50 height 22
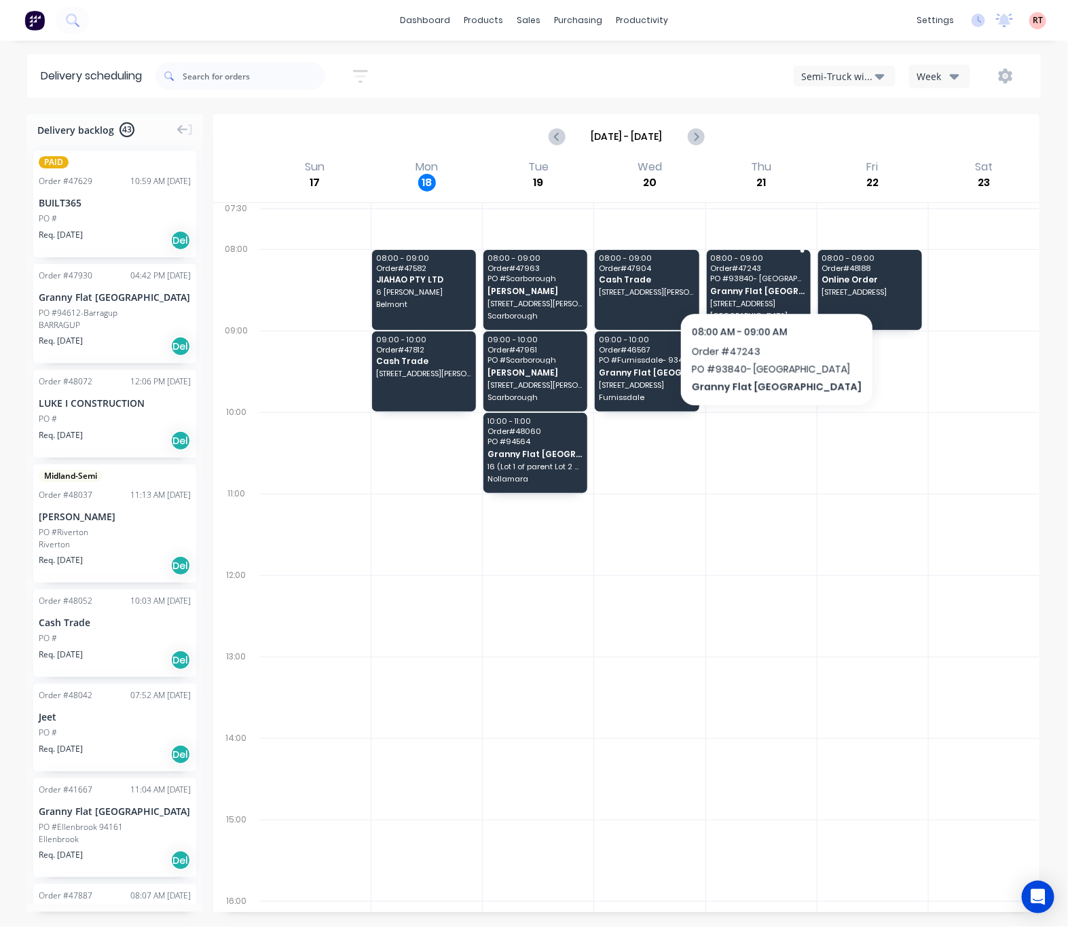
click at [748, 277] on span "PO # 93840- [GEOGRAPHIC_DATA]" at bounding box center [758, 278] width 96 height 8
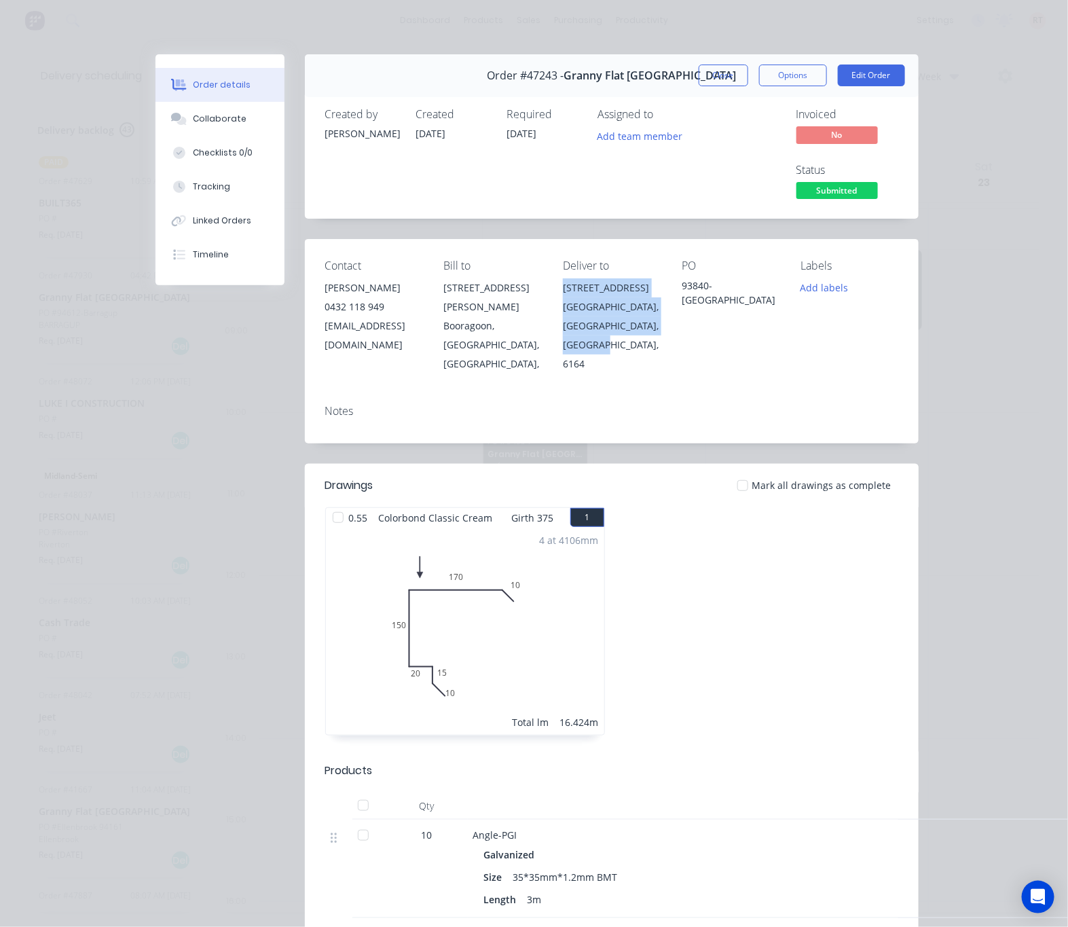
drag, startPoint x: 563, startPoint y: 281, endPoint x: 644, endPoint y: 358, distance: 111.9
click at [644, 358] on div "Contact [PERSON_NAME] [PHONE_NUMBER] [EMAIL_ADDRESS][DOMAIN_NAME] Bill to [STRE…" at bounding box center [612, 316] width 614 height 154
copy div "[STREET_ADDRESS]"
click at [1000, 196] on div "Order details Collaborate Checklists 0/0 Tracking Linked Orders Timeline Order …" at bounding box center [534, 463] width 1068 height 927
click at [699, 72] on button "Close" at bounding box center [724, 75] width 50 height 22
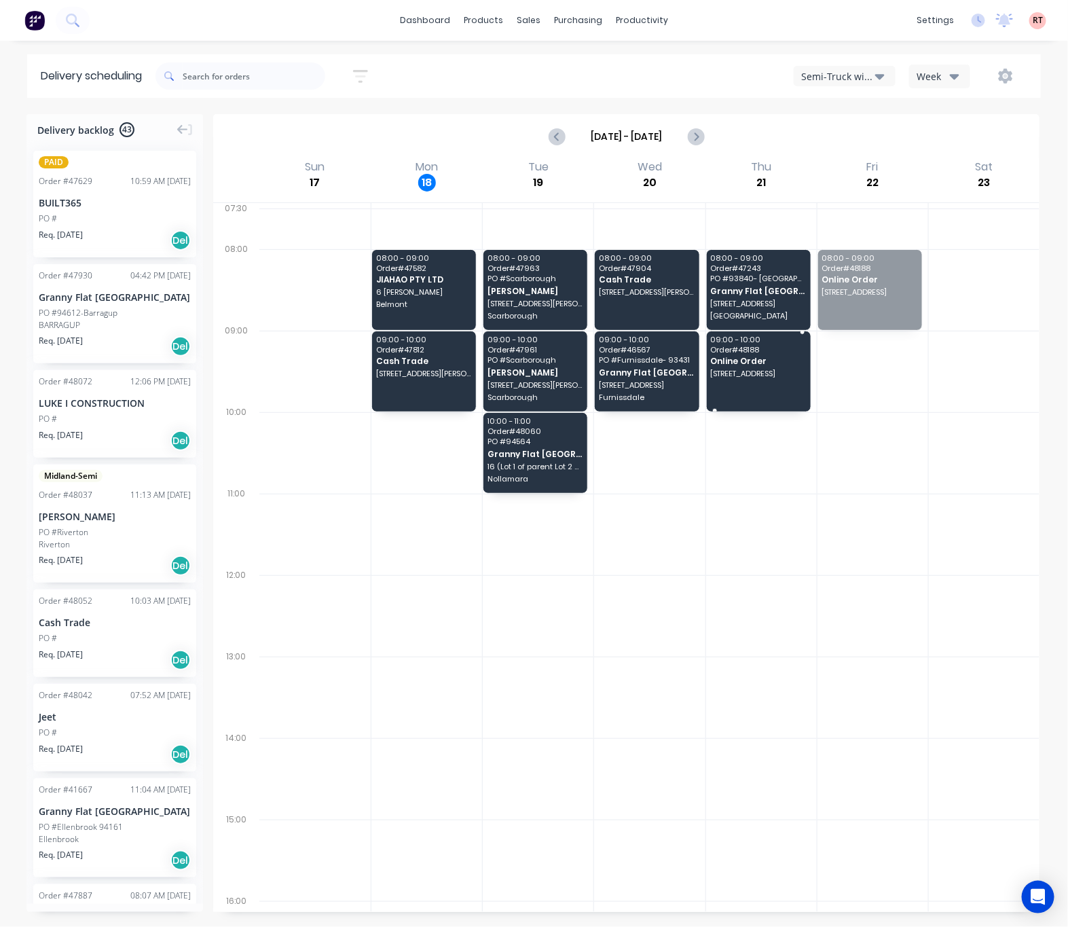
drag, startPoint x: 878, startPoint y: 291, endPoint x: 785, endPoint y: 373, distance: 124.1
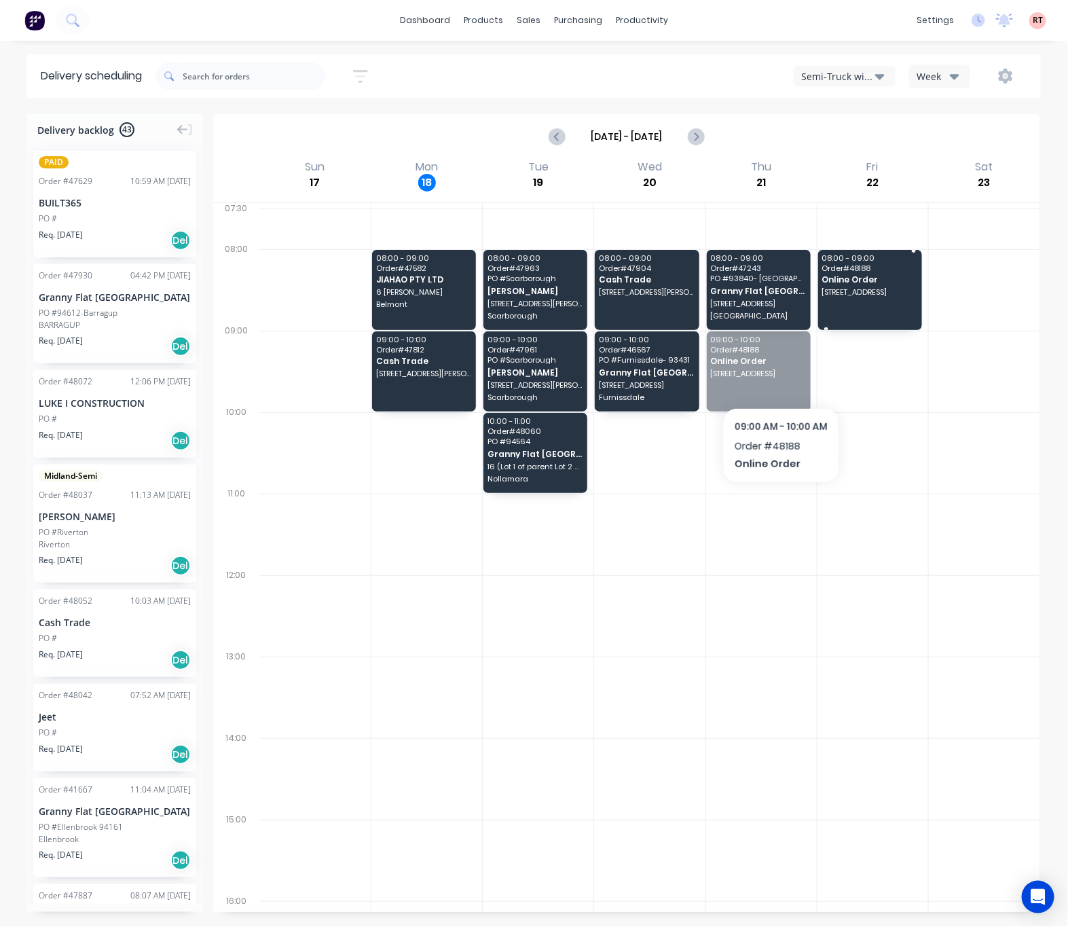
drag, startPoint x: 762, startPoint y: 384, endPoint x: 874, endPoint y: 320, distance: 128.6
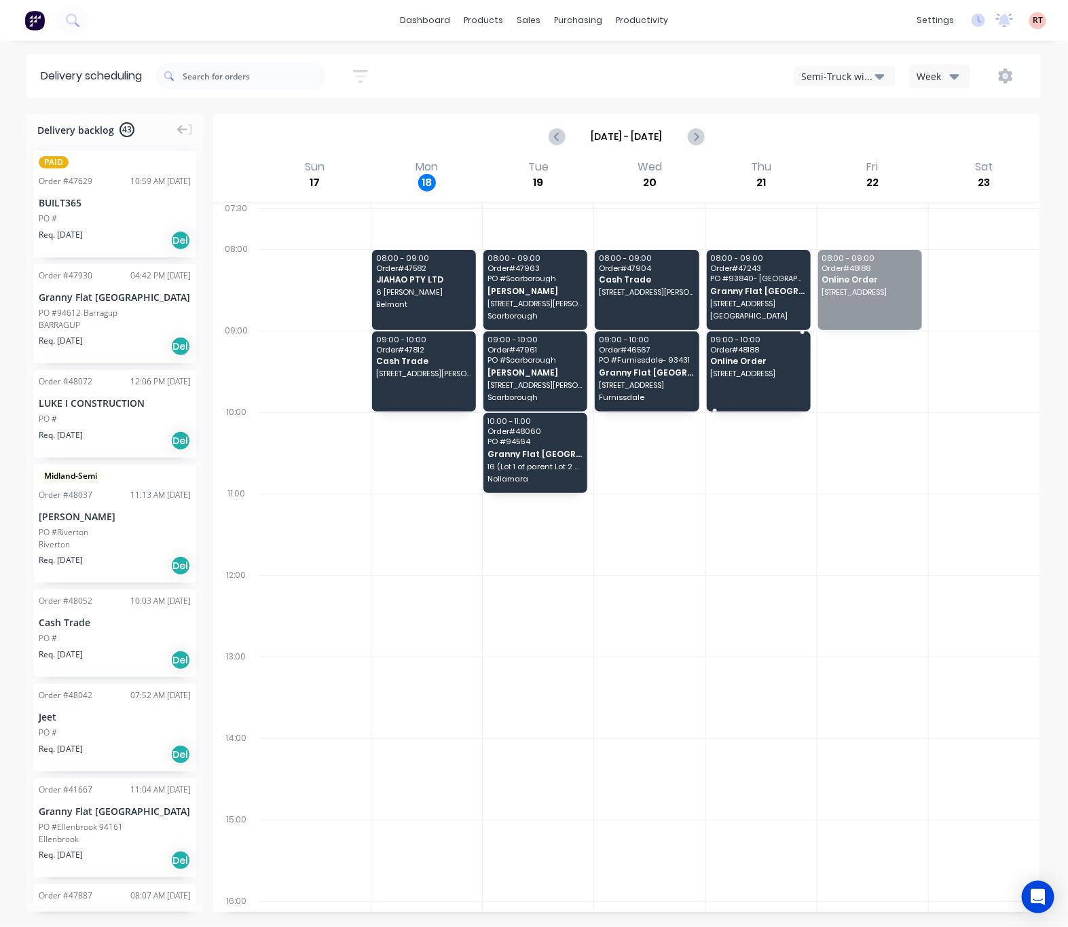
drag, startPoint x: 864, startPoint y: 300, endPoint x: 762, endPoint y: 367, distance: 121.6
click at [731, 365] on span "Online Order" at bounding box center [758, 360] width 96 height 9
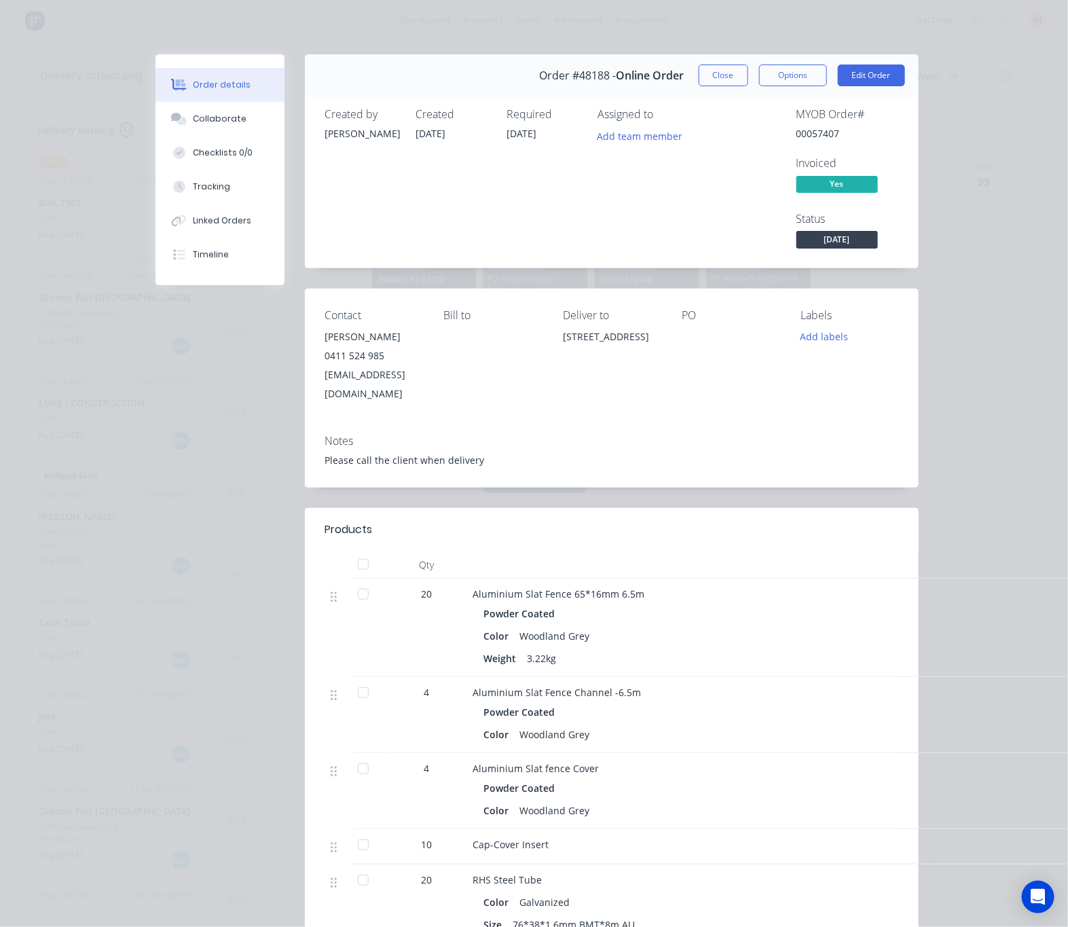
drag, startPoint x: 591, startPoint y: 333, endPoint x: 650, endPoint y: 377, distance: 74.1
click at [650, 377] on div "Contact [PERSON_NAME] [PHONE_NUMBER] [EMAIL_ADDRESS][DOMAIN_NAME] Bill to Deliv…" at bounding box center [612, 356] width 614 height 135
copy div "[STREET_ADDRESS]"
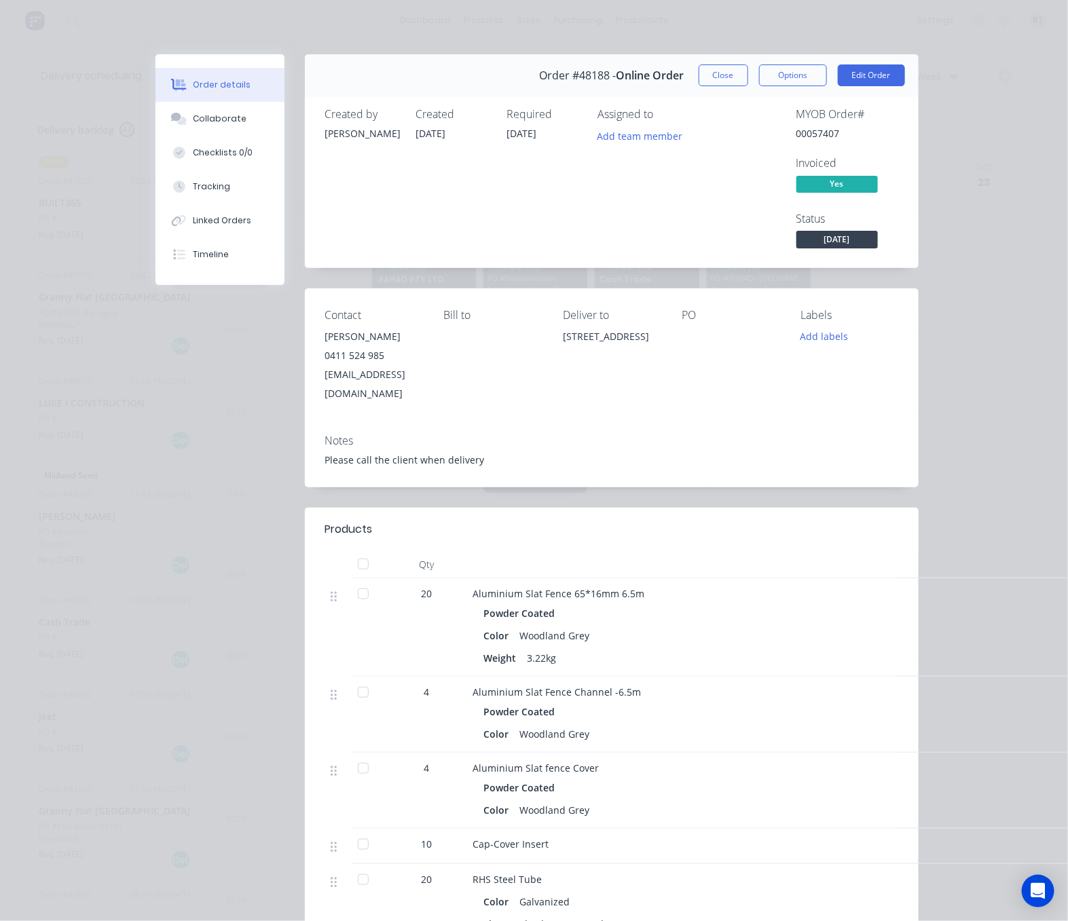
click at [949, 198] on div "Order details Collaborate Checklists 0/0 Tracking Linked Orders Timeline Order …" at bounding box center [534, 460] width 1068 height 921
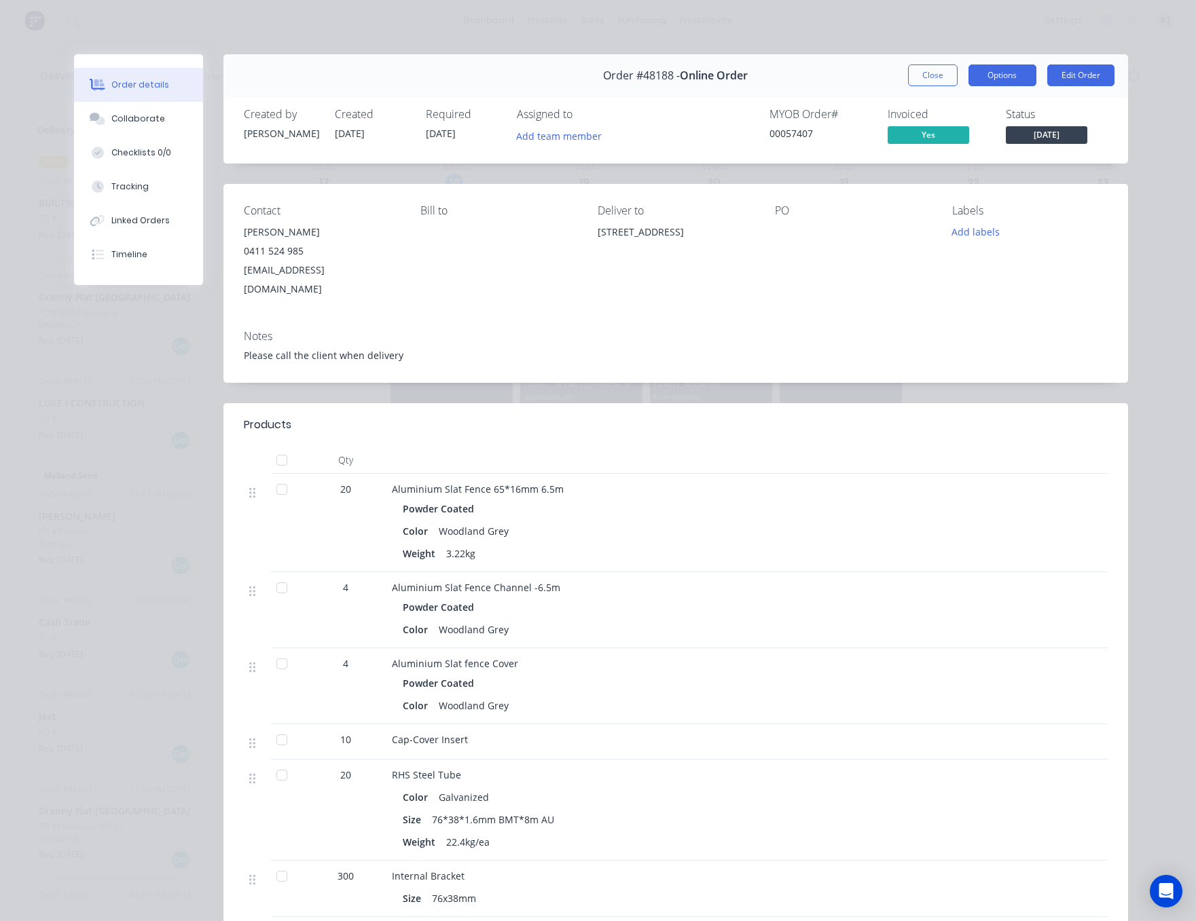
click at [995, 68] on button "Options" at bounding box center [1002, 75] width 68 height 22
click at [986, 20] on div "Order details Collaborate Checklists 0/0 Tracking Linked Orders Timeline Order …" at bounding box center [598, 460] width 1196 height 921
click at [833, 20] on div "Order details Collaborate Checklists 0/0 Tracking Linked Orders Timeline Order …" at bounding box center [598, 460] width 1196 height 921
click at [836, 14] on div "Order details Collaborate Checklists 0/0 Tracking Linked Orders Timeline Order …" at bounding box center [598, 460] width 1196 height 921
click at [1067, 76] on button "Edit Order" at bounding box center [1080, 75] width 67 height 22
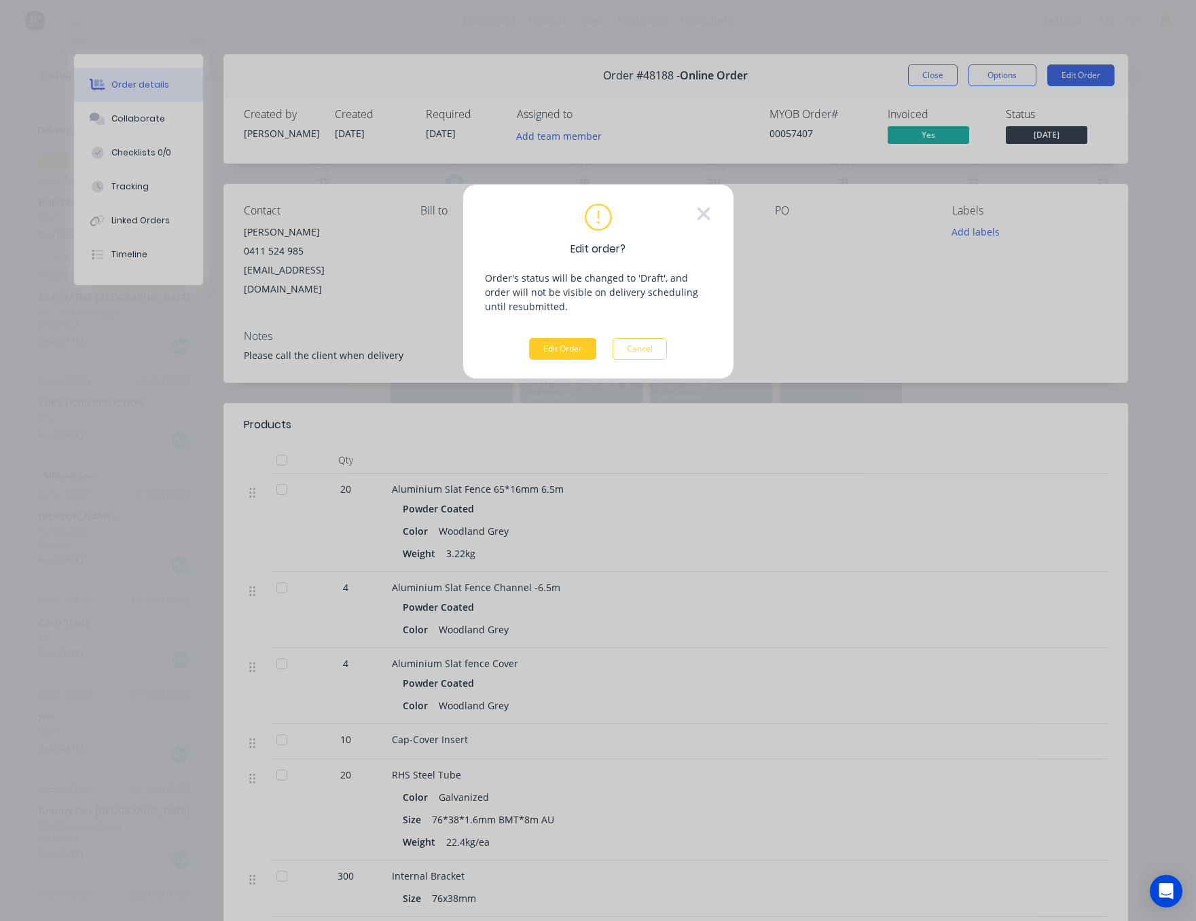
click at [572, 353] on button "Edit Order" at bounding box center [562, 349] width 67 height 22
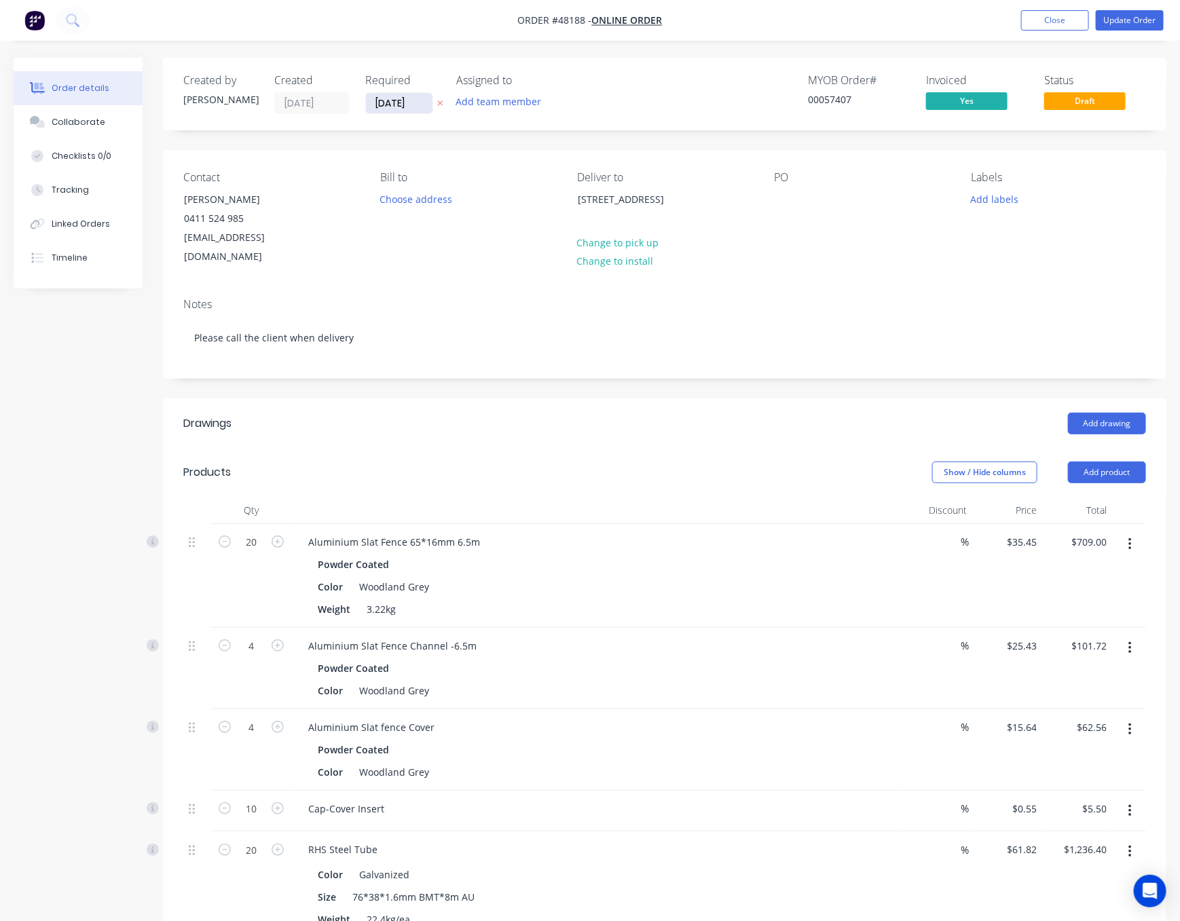
click at [381, 98] on input "[DATE]" at bounding box center [399, 103] width 67 height 20
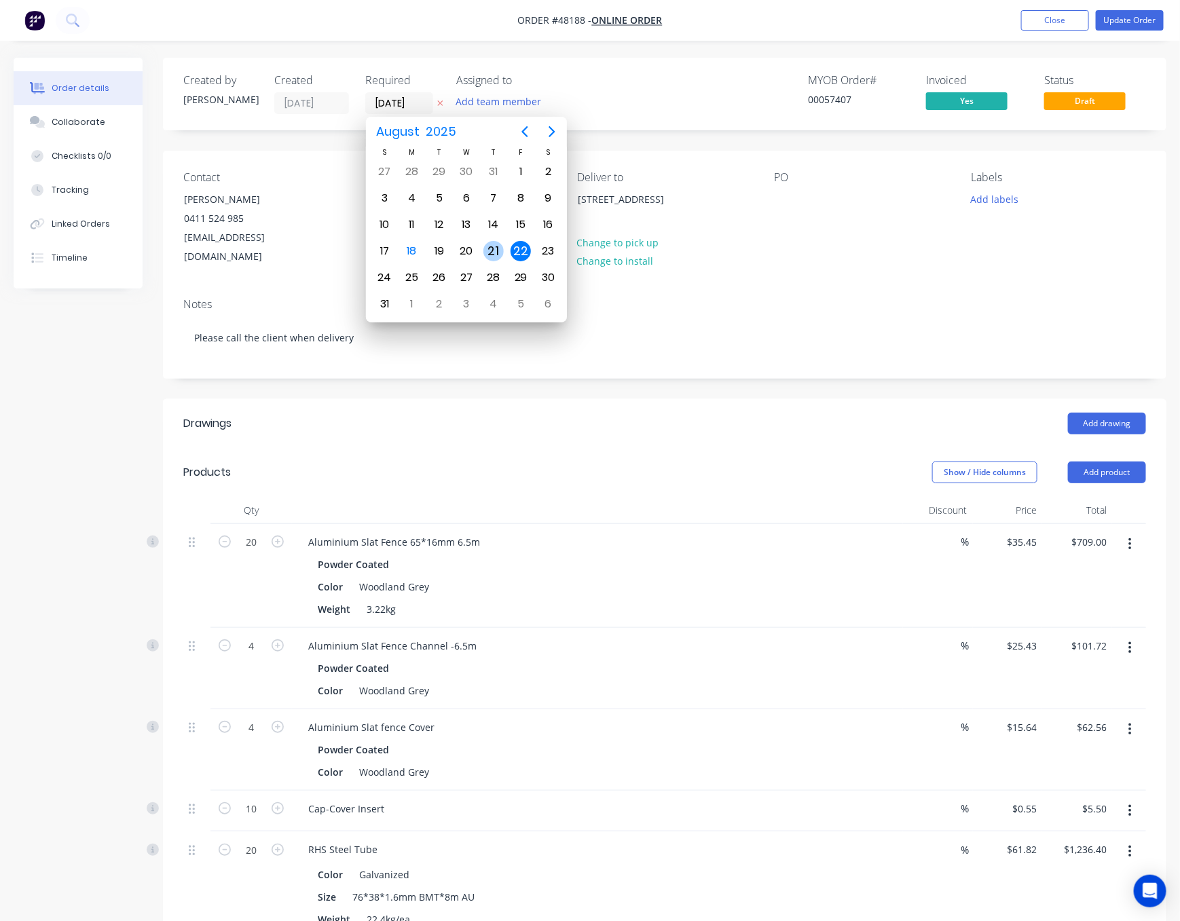
click at [485, 246] on div "21" at bounding box center [493, 251] width 20 height 20
type input "[DATE]"
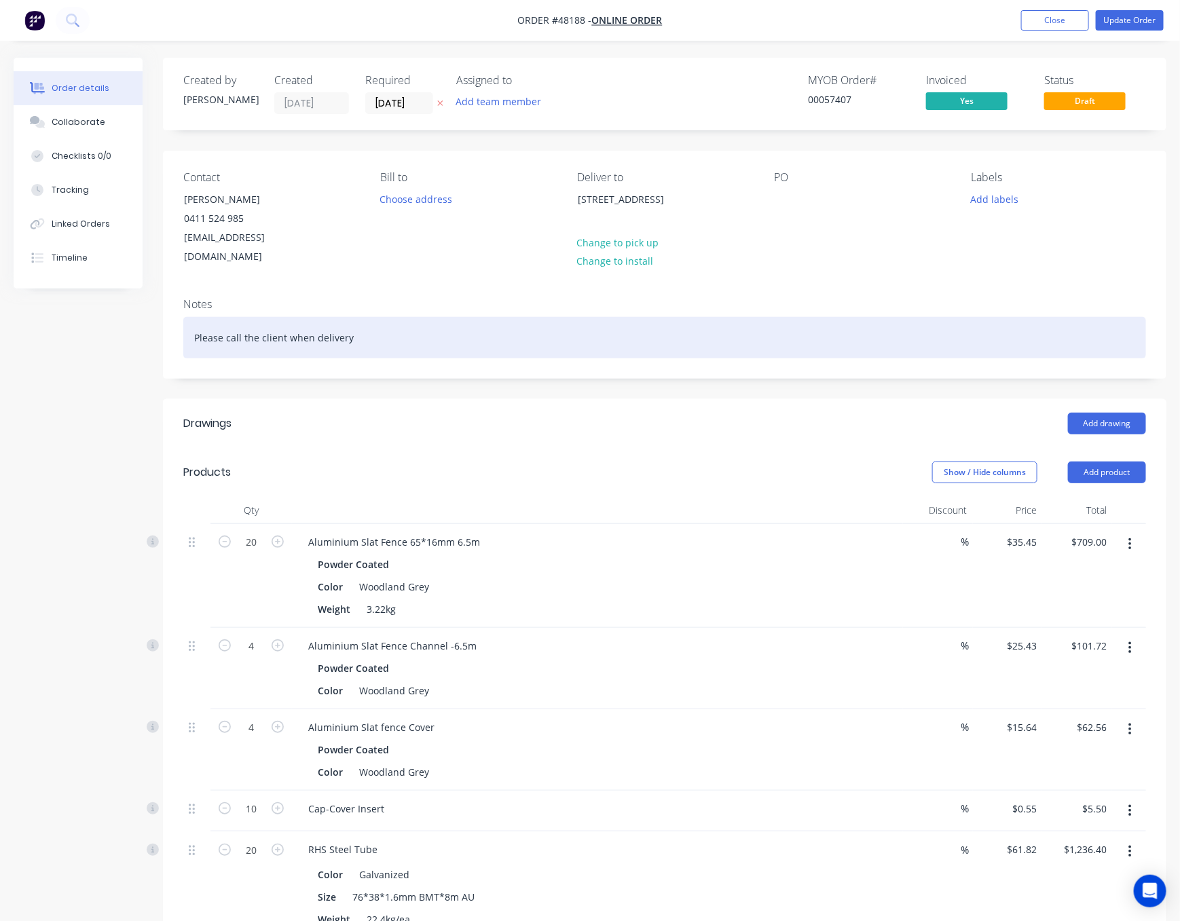
click at [707, 317] on div "Please call the client when delivery" at bounding box center [664, 337] width 963 height 41
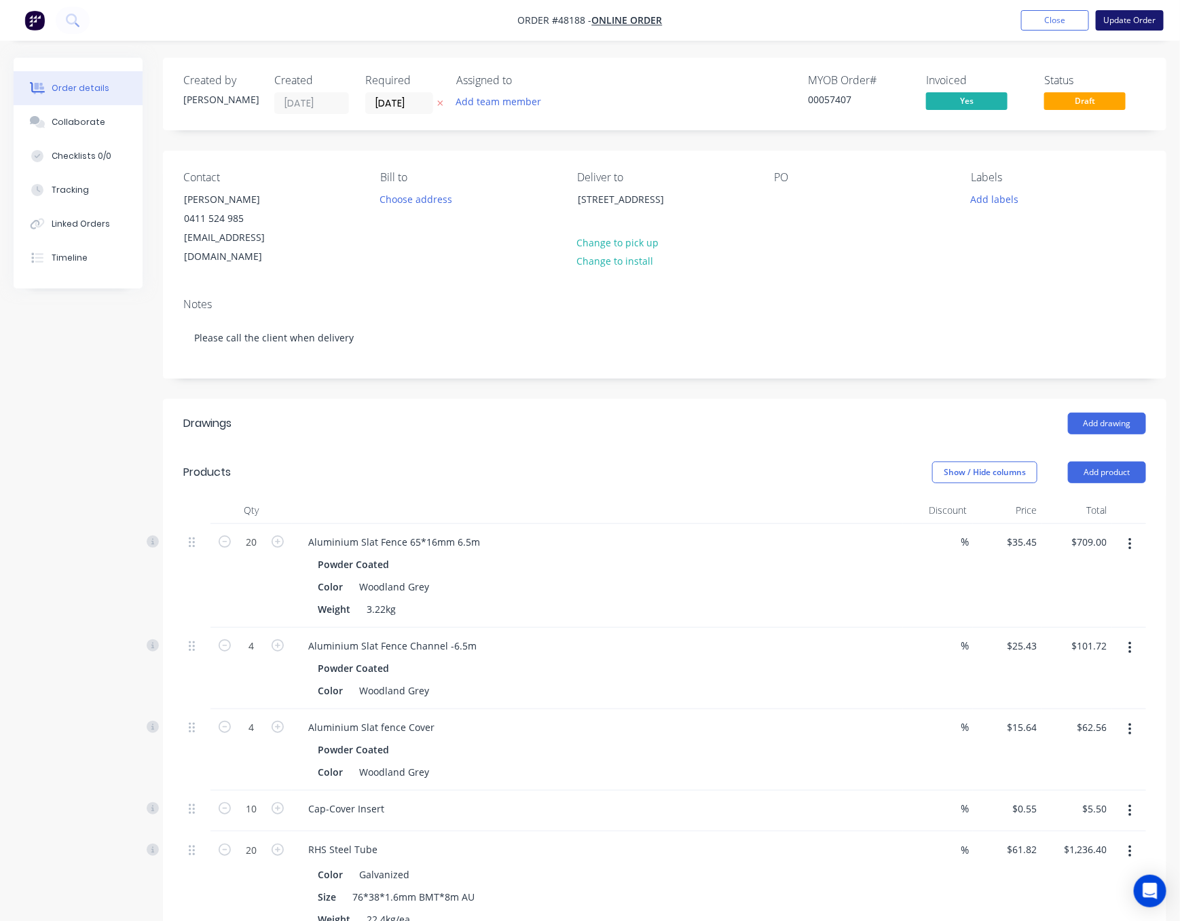
click at [1067, 14] on button "Update Order" at bounding box center [1130, 20] width 68 height 20
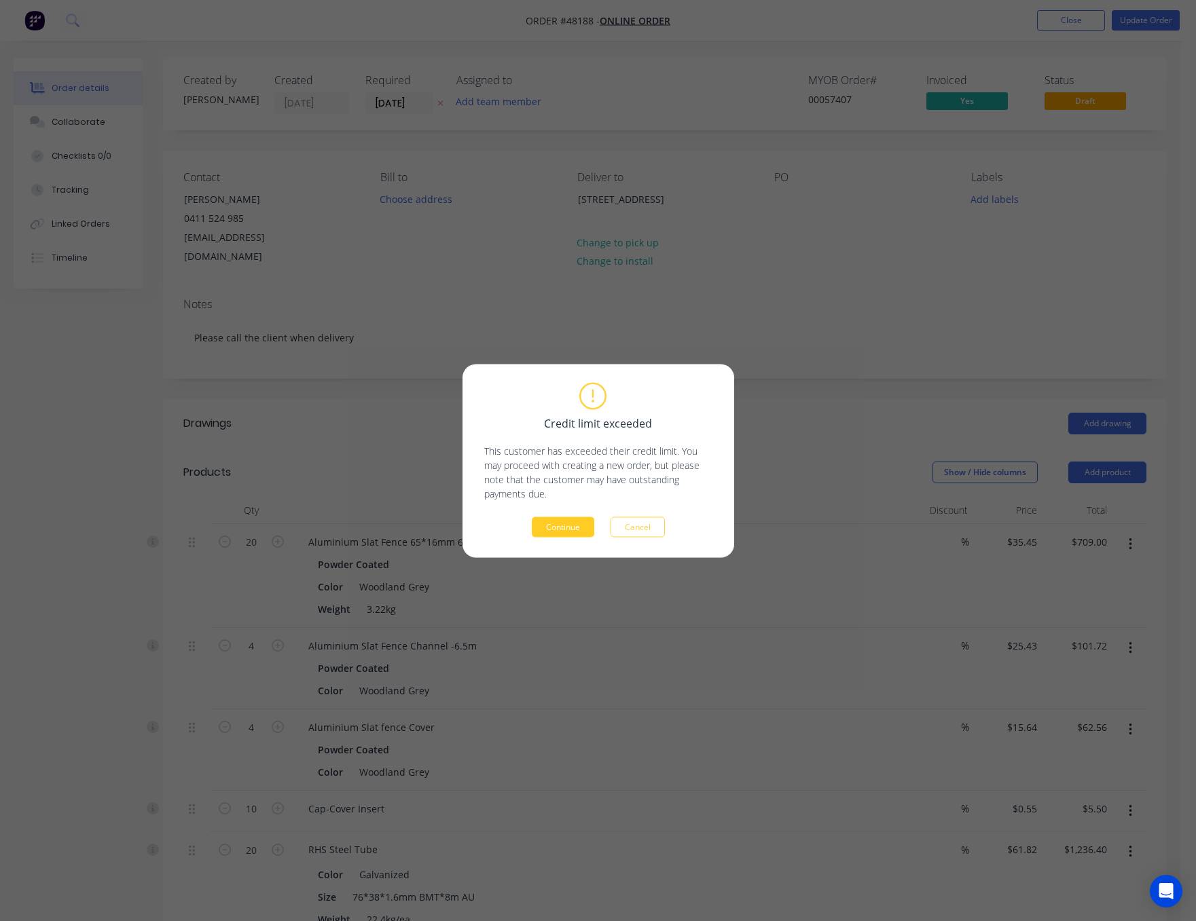
click at [558, 528] on button "Continue" at bounding box center [563, 527] width 62 height 20
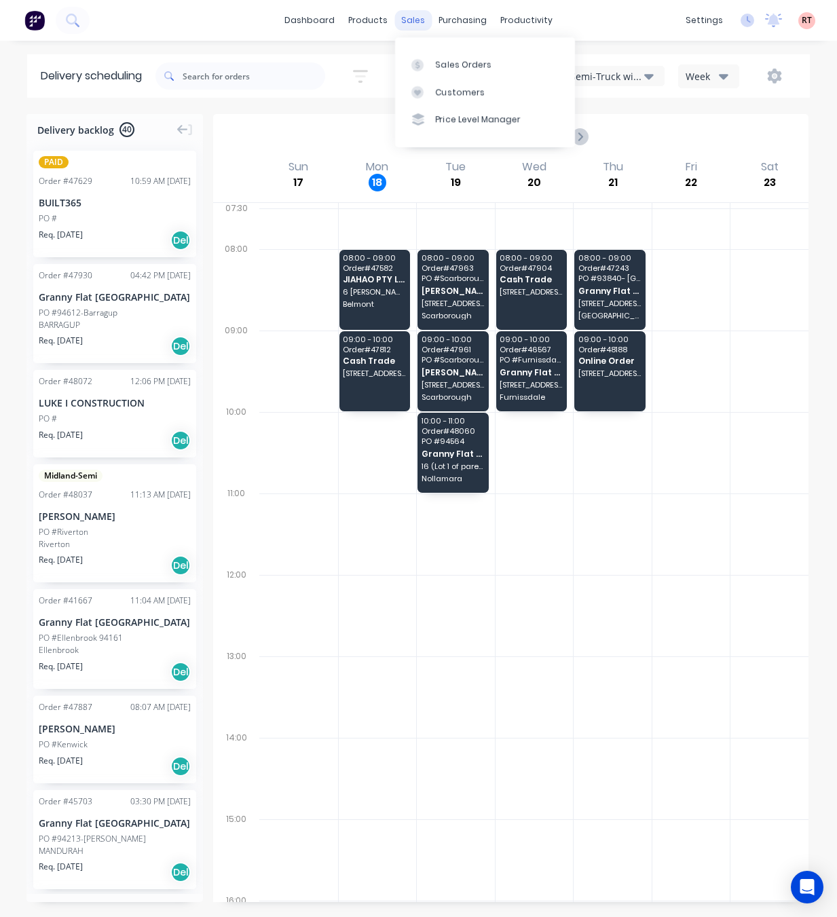
drag, startPoint x: 407, startPoint y: 16, endPoint x: 418, endPoint y: 24, distance: 13.0
click at [407, 16] on div "sales" at bounding box center [412, 20] width 37 height 20
click at [418, 64] on icon at bounding box center [417, 65] width 12 height 12
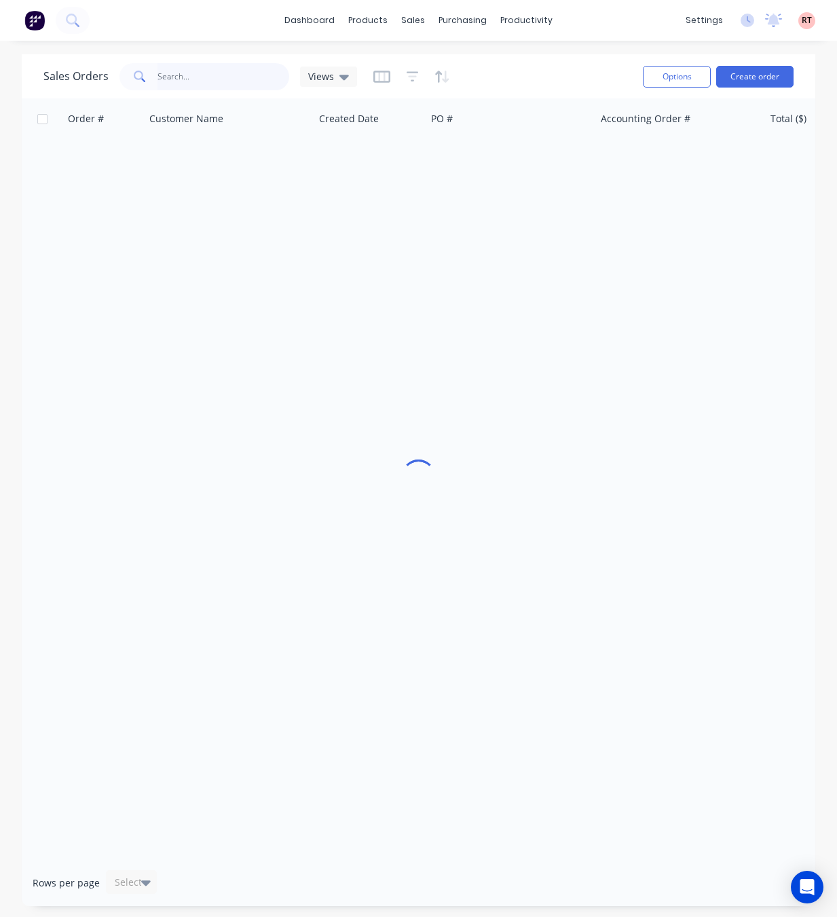
click at [192, 74] on input "text" at bounding box center [224, 76] width 132 height 27
paste input "499854091"
type input "499854091"
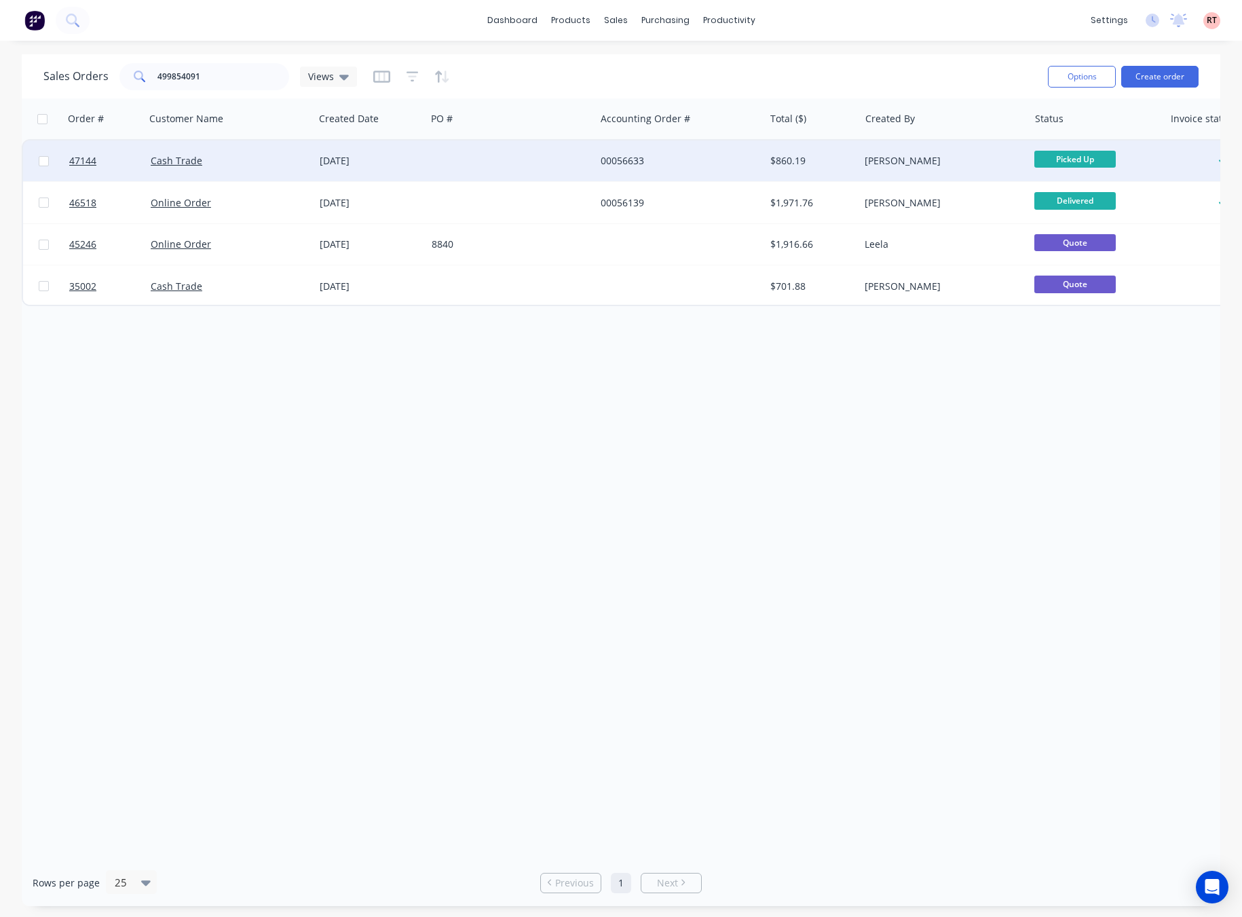
click at [697, 164] on div "00056633" at bounding box center [676, 161] width 151 height 14
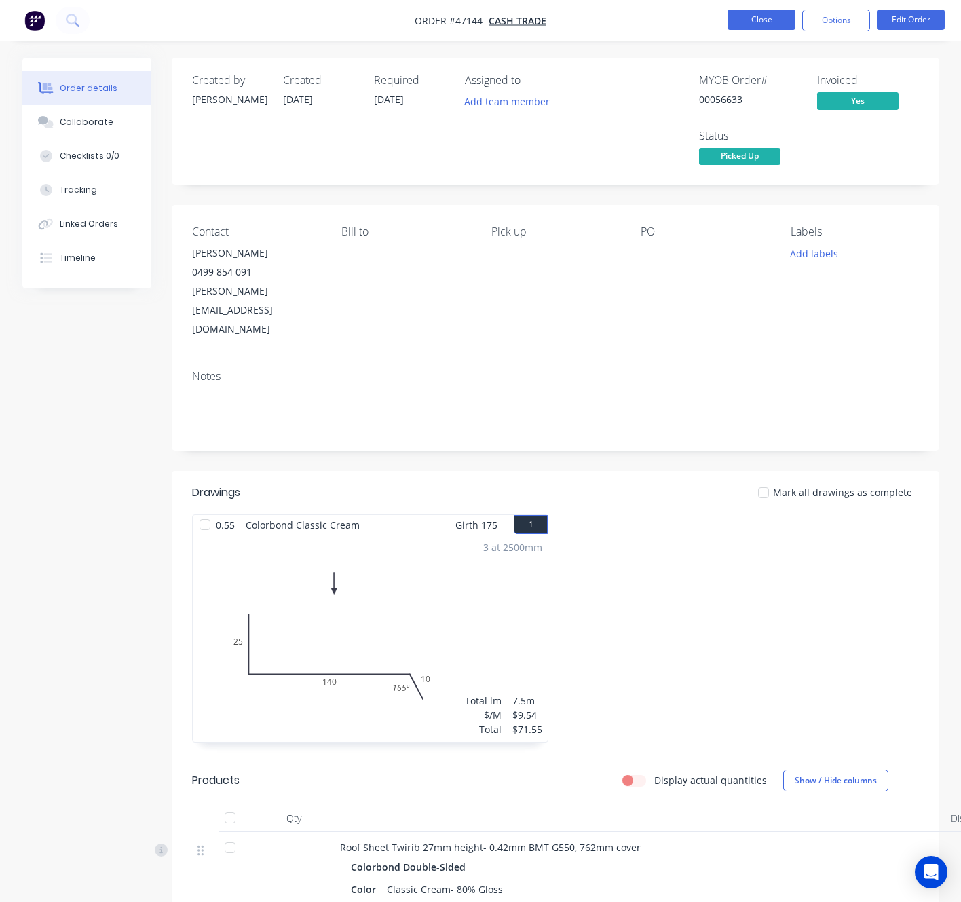
click at [762, 17] on button "Close" at bounding box center [762, 20] width 68 height 20
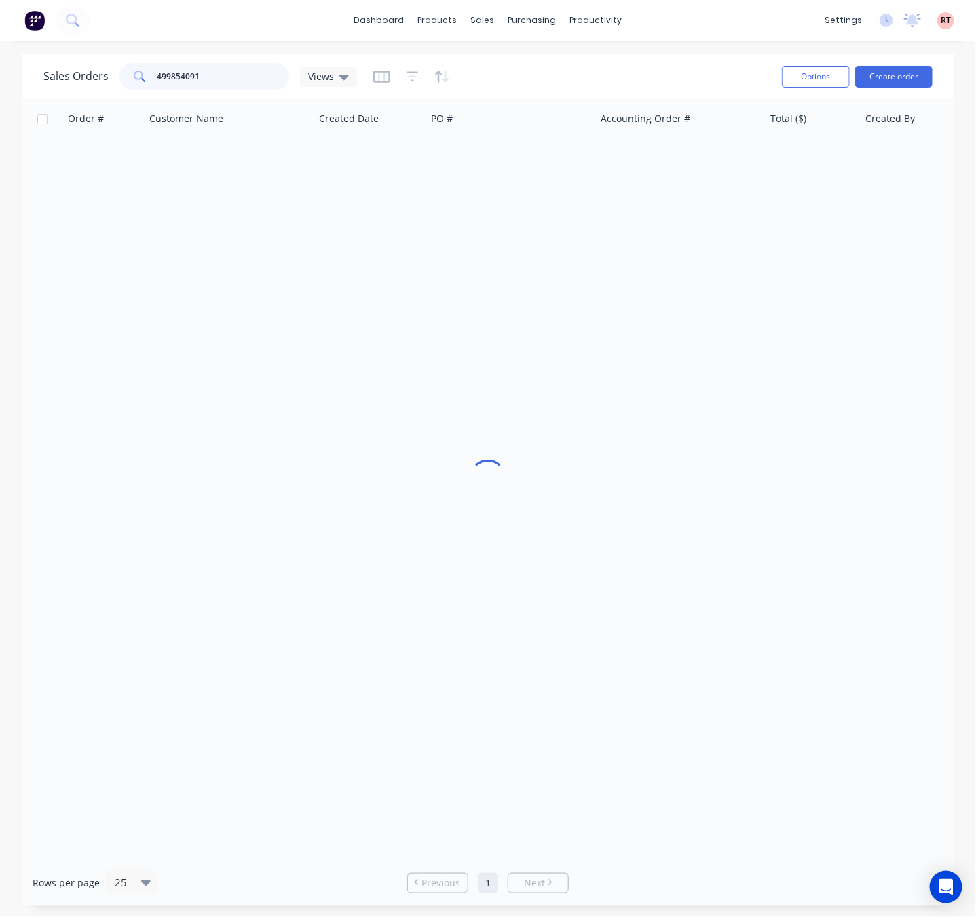
drag, startPoint x: 220, startPoint y: 67, endPoint x: 78, endPoint y: 90, distance: 143.8
click at [78, 90] on div "Sales Orders 499854091 Views" at bounding box center [407, 76] width 728 height 33
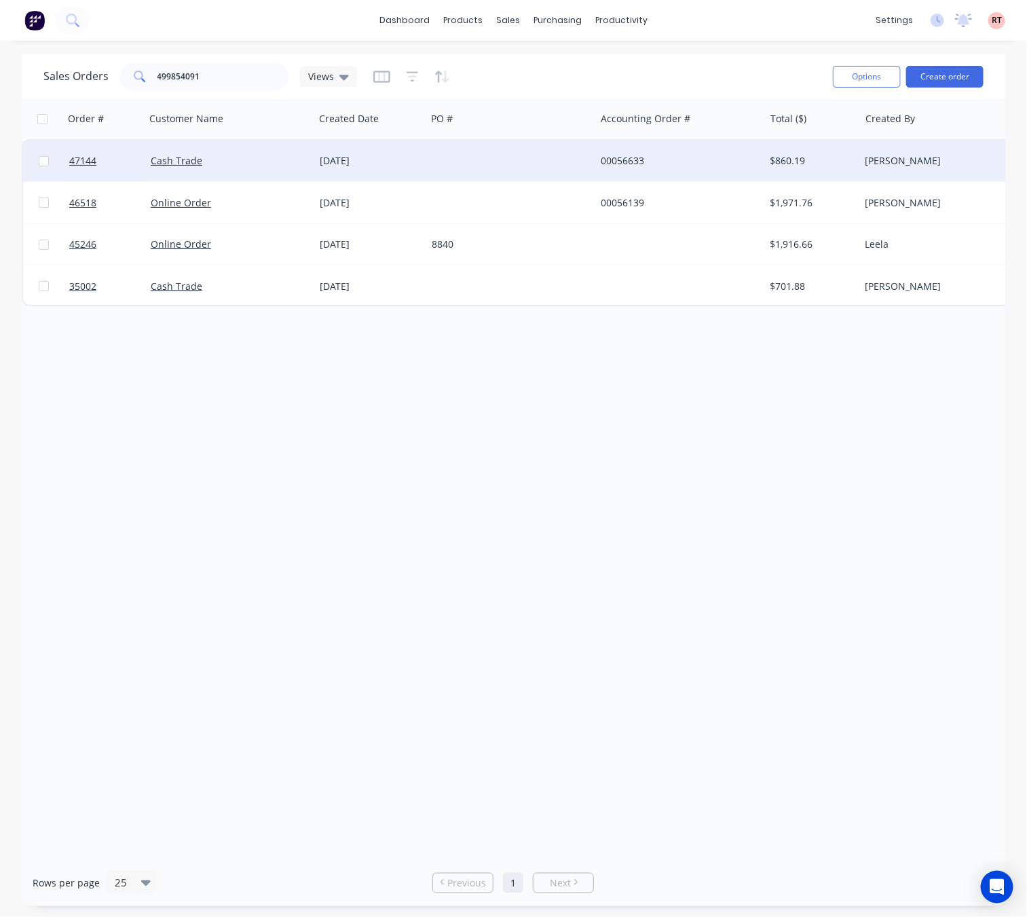
click at [503, 157] on div at bounding box center [510, 161] width 169 height 41
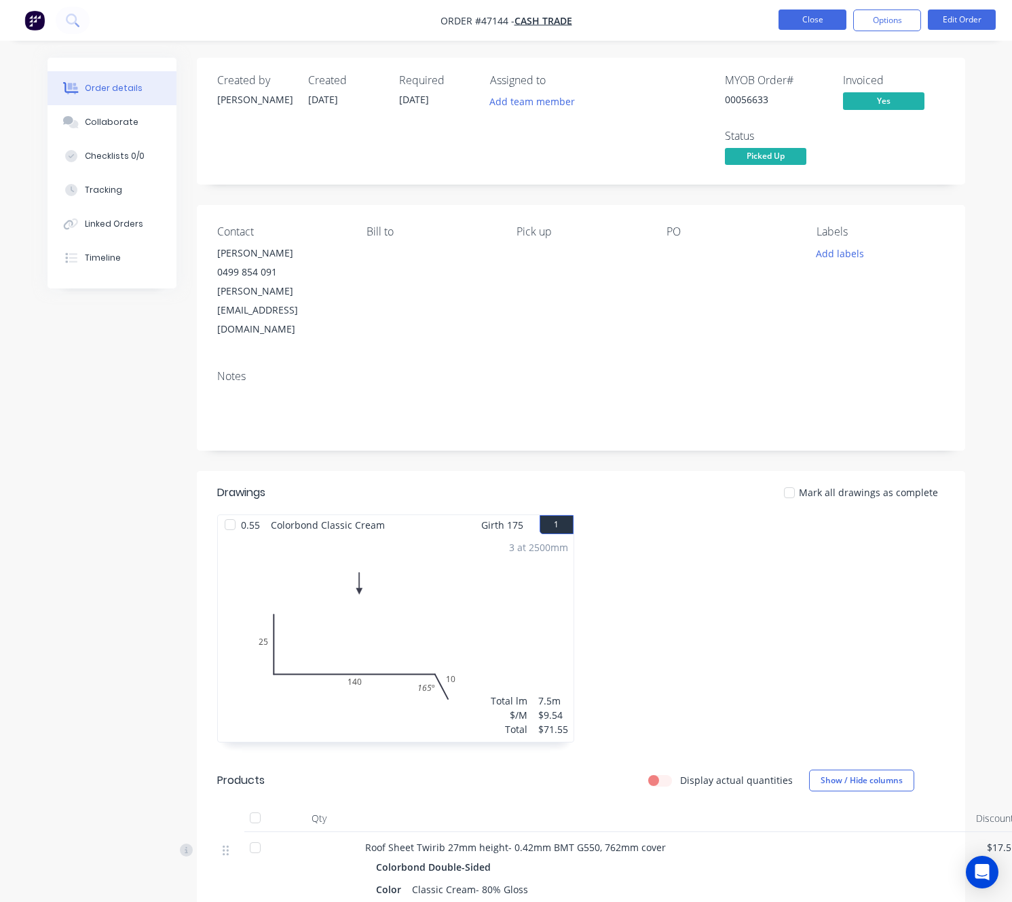
click at [815, 13] on button "Close" at bounding box center [813, 20] width 68 height 20
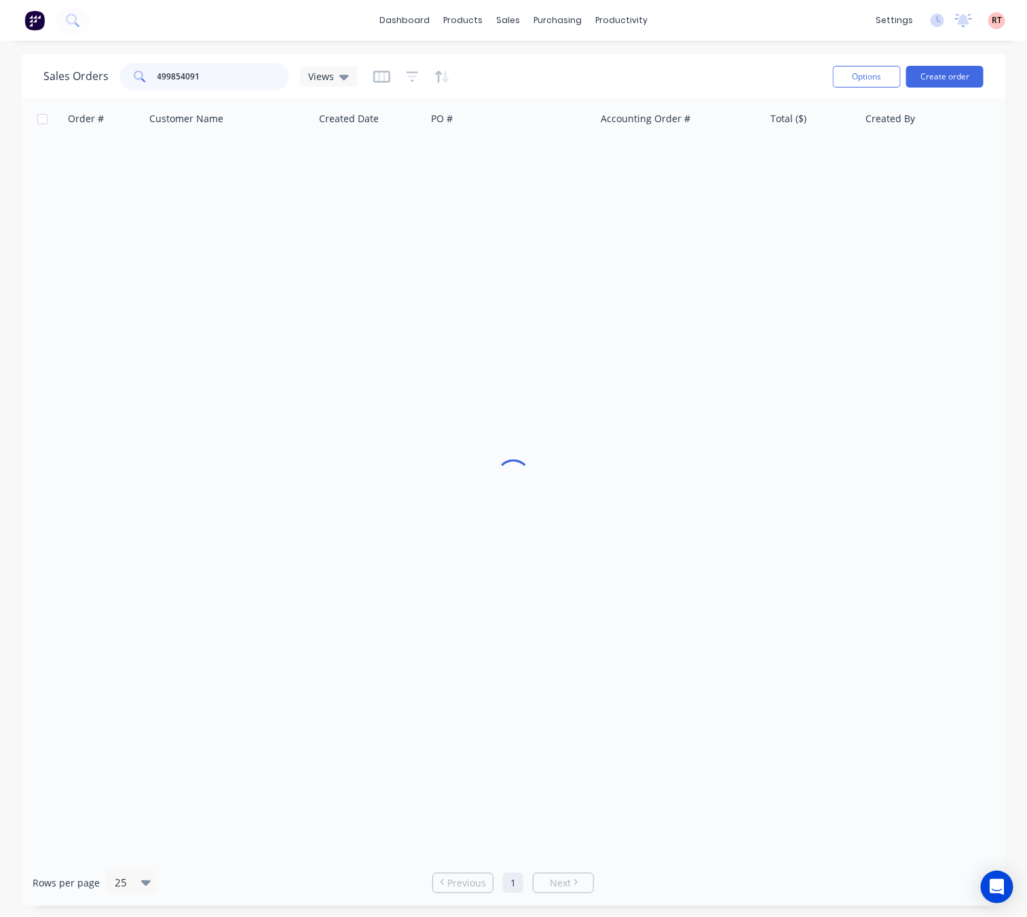
drag, startPoint x: 228, startPoint y: 77, endPoint x: -79, endPoint y: 139, distance: 313.0
click at [0, 139] on html "dashboard products sales purchasing productivity dashboard products Product Cat…" at bounding box center [513, 458] width 1027 height 917
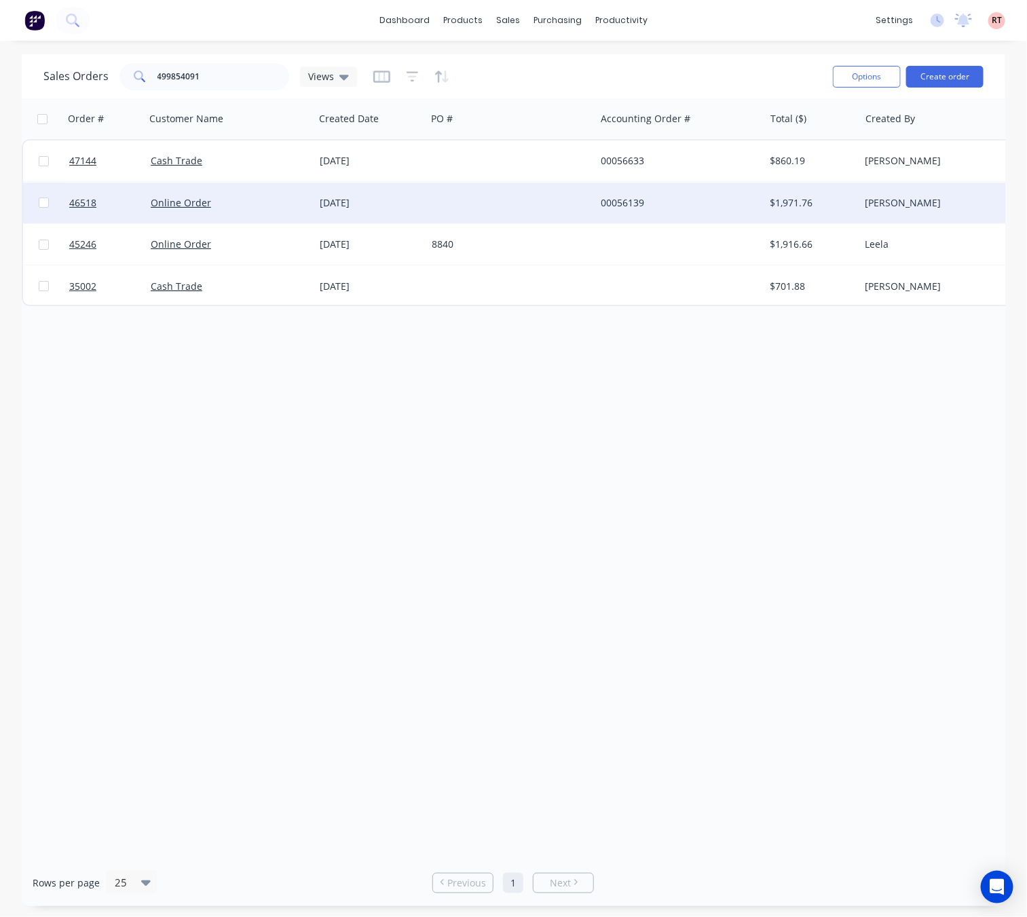
click at [493, 202] on div at bounding box center [510, 203] width 169 height 41
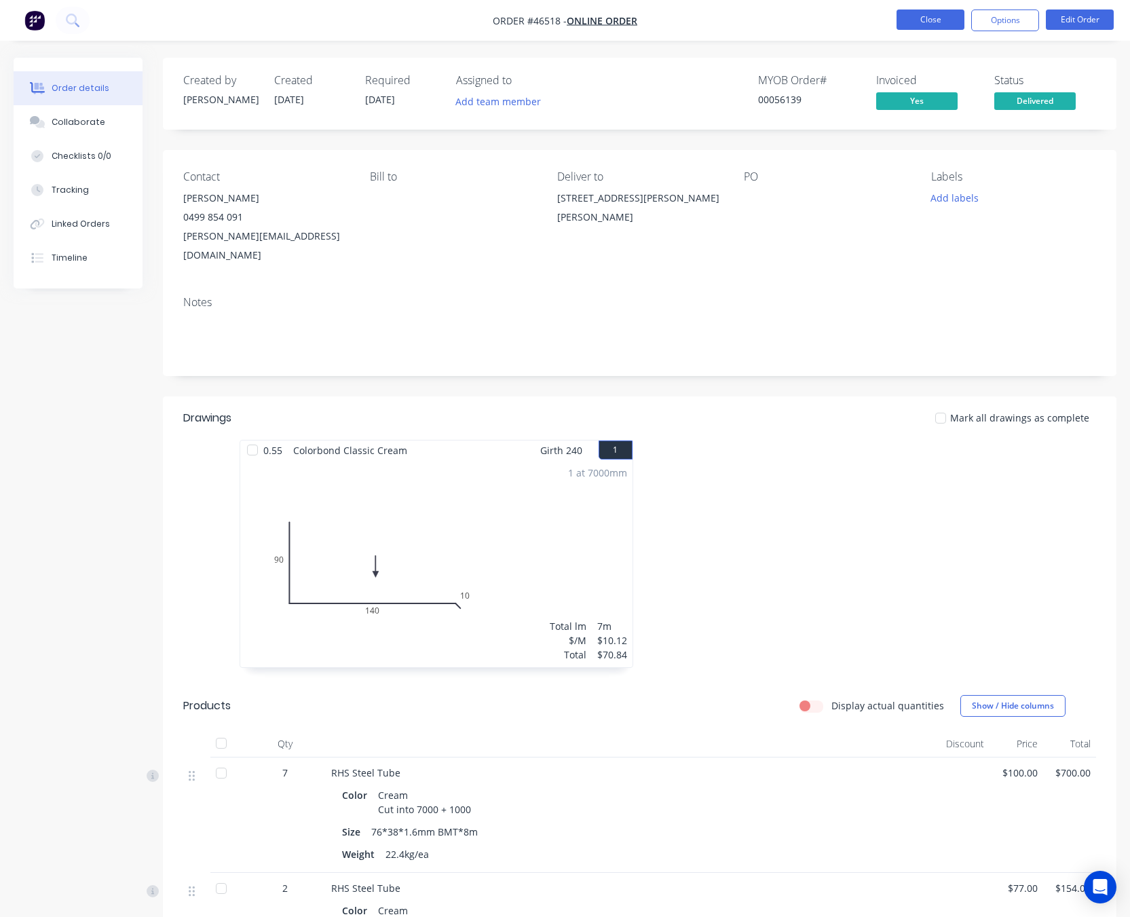
click at [912, 17] on button "Close" at bounding box center [931, 20] width 68 height 20
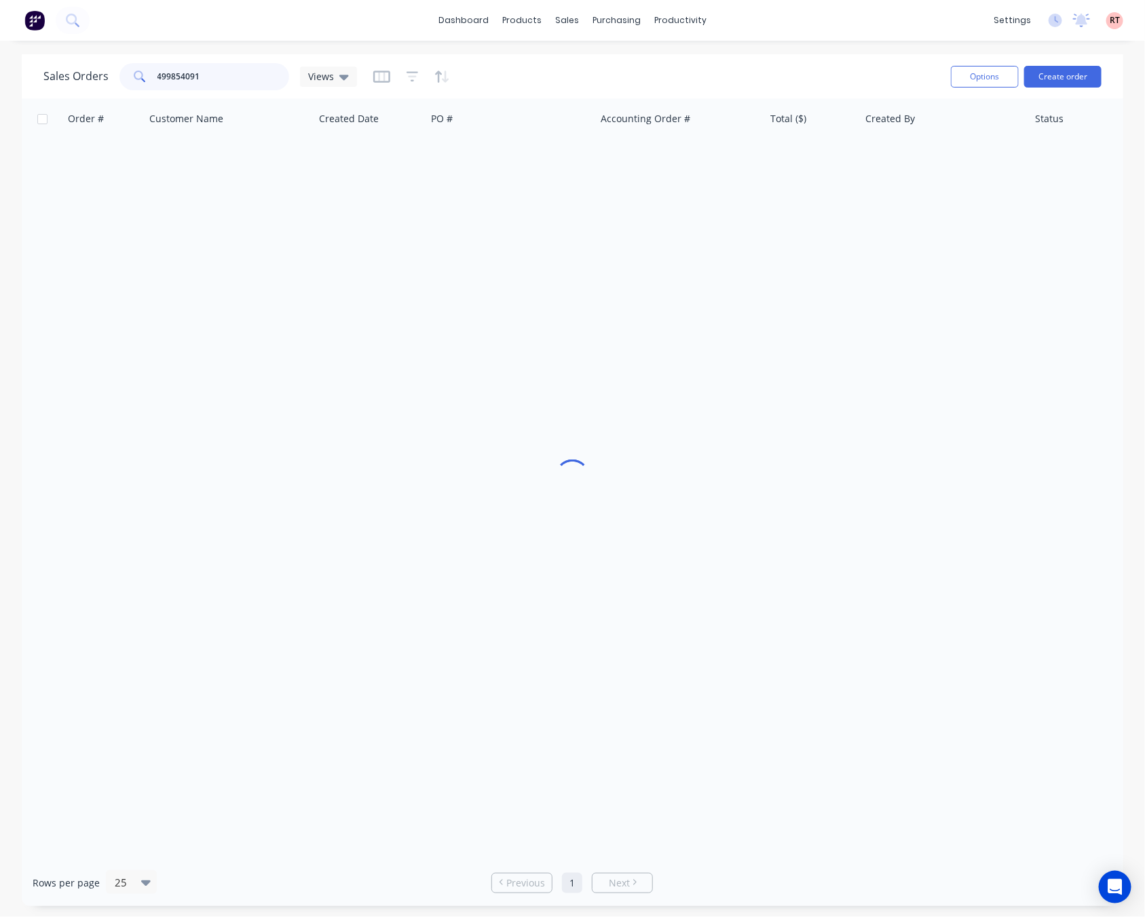
drag, startPoint x: 182, startPoint y: 73, endPoint x: 15, endPoint y: 76, distance: 167.0
click at [15, 76] on div "Sales Orders 499854091 Views Options Create order Order # Customer Name Created…" at bounding box center [572, 480] width 1145 height 852
type input "[PERSON_NAME]"
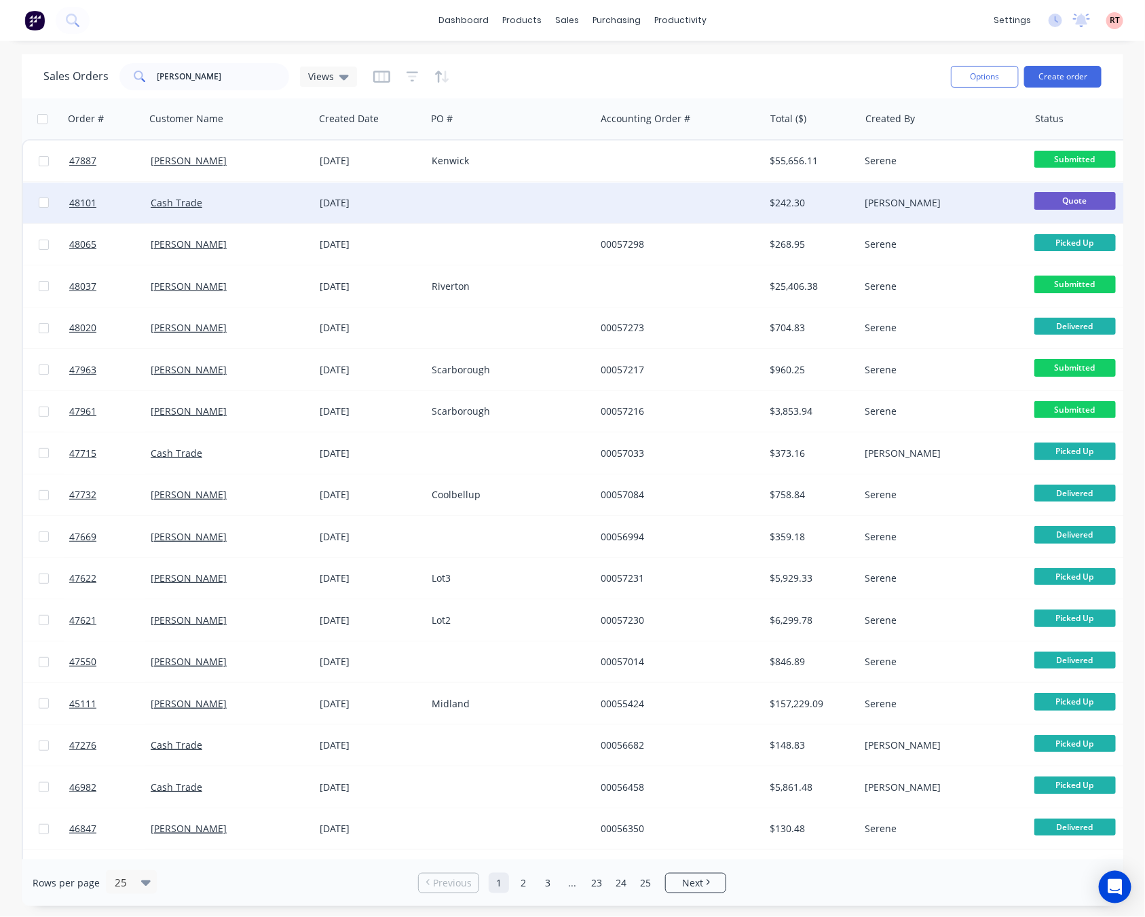
click at [270, 208] on div "Cash Trade" at bounding box center [226, 203] width 151 height 14
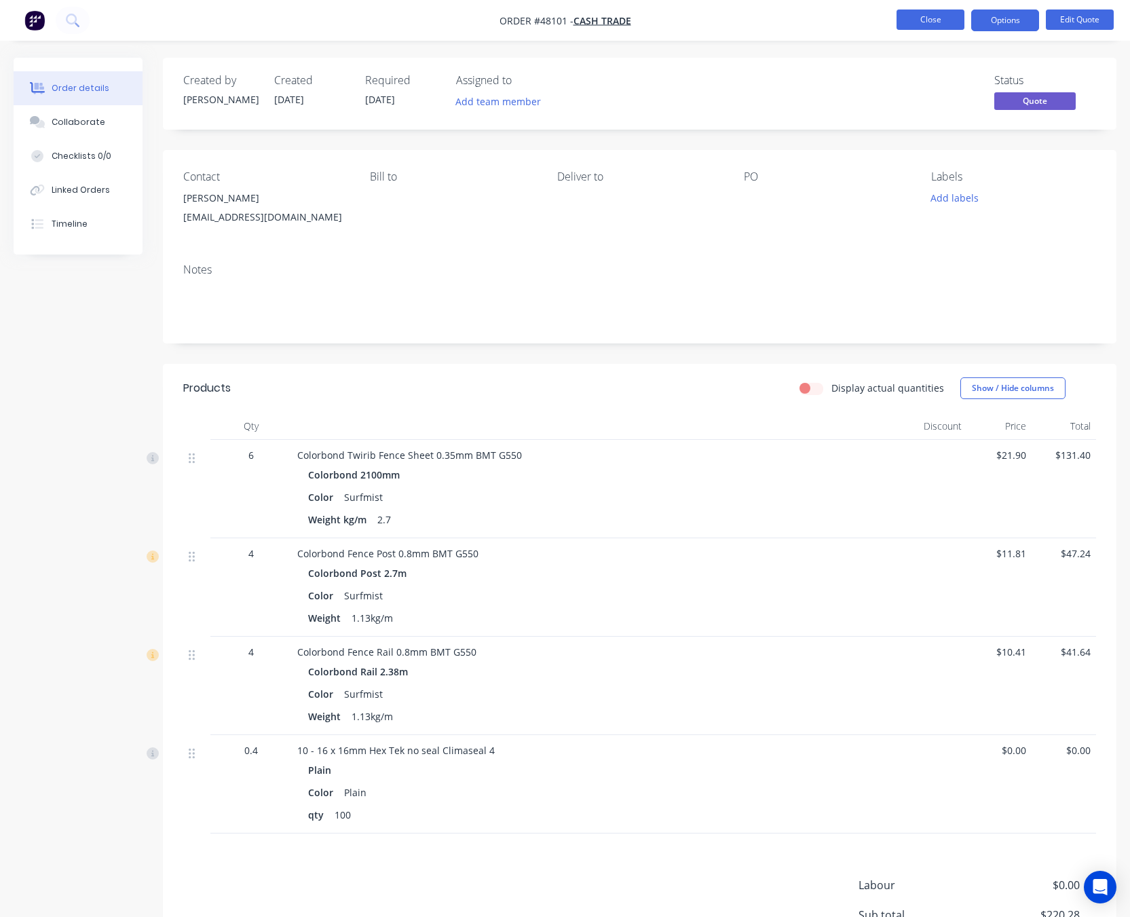
click at [923, 22] on button "Close" at bounding box center [931, 20] width 68 height 20
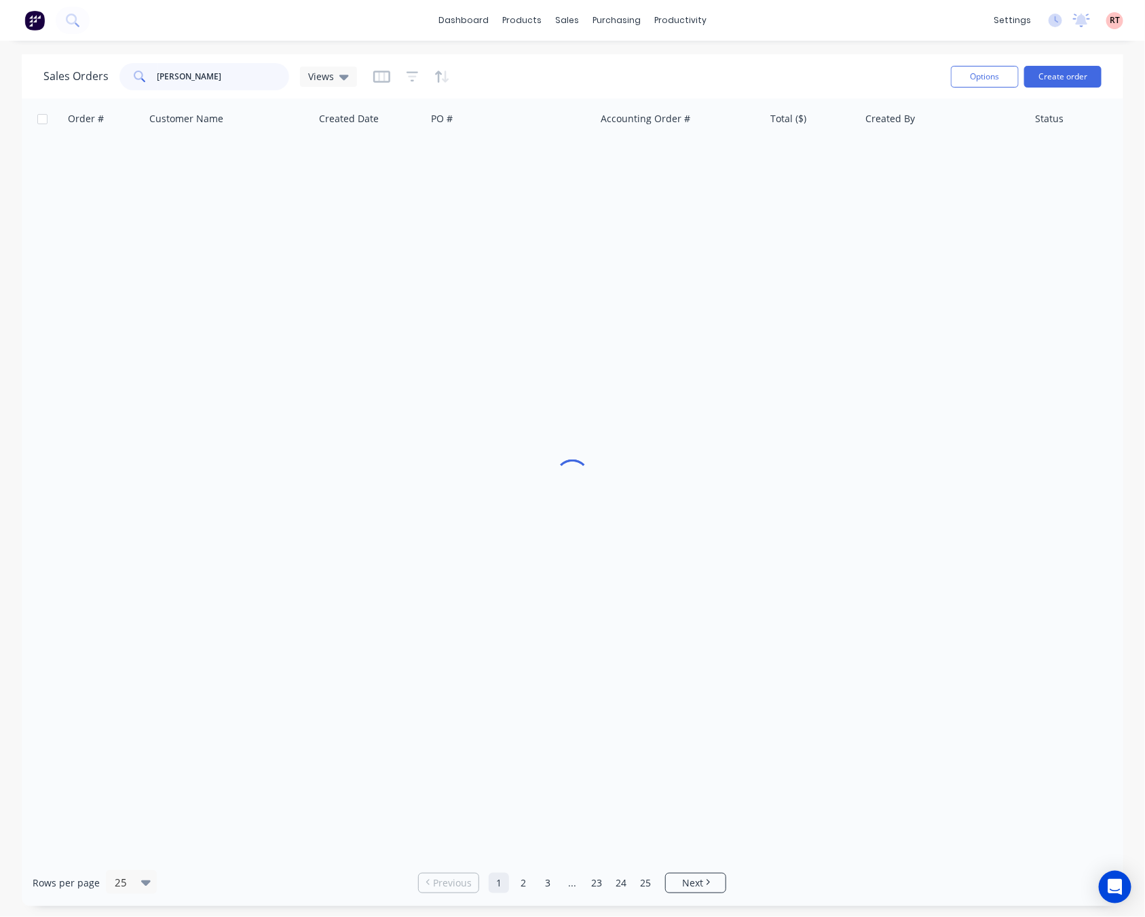
click at [194, 77] on input "[PERSON_NAME]" at bounding box center [224, 76] width 132 height 27
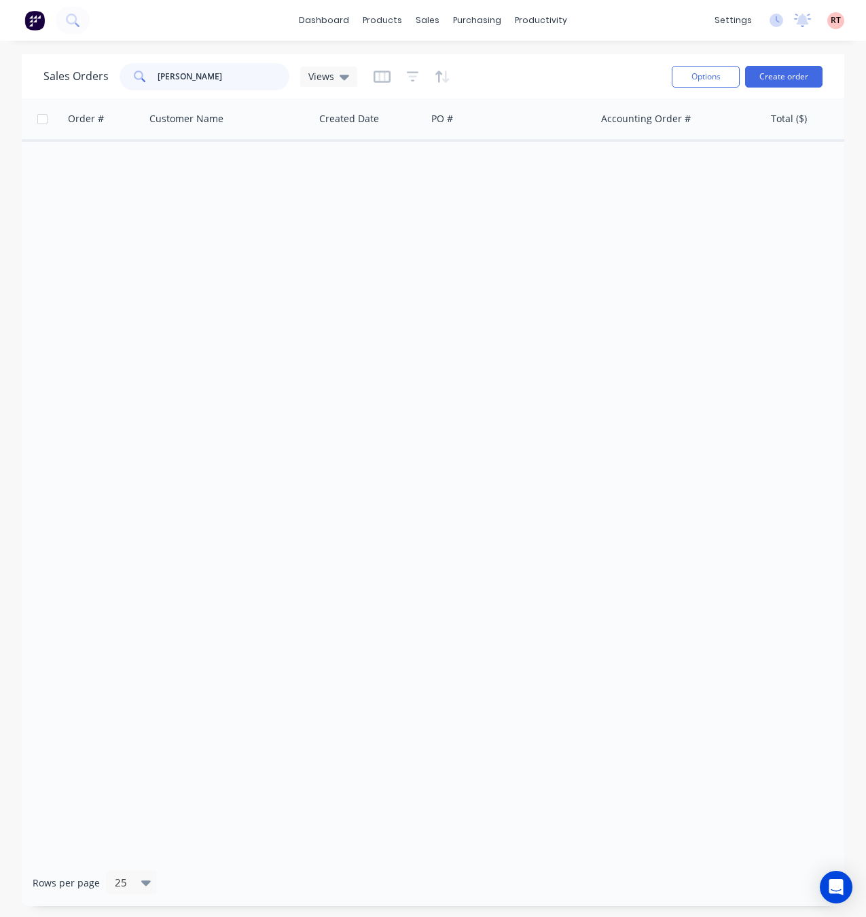
drag, startPoint x: 239, startPoint y: 82, endPoint x: 64, endPoint y: 90, distance: 175.4
click at [60, 92] on div "Sales Orders [PERSON_NAME] Views" at bounding box center [351, 76] width 617 height 33
type input "47782"
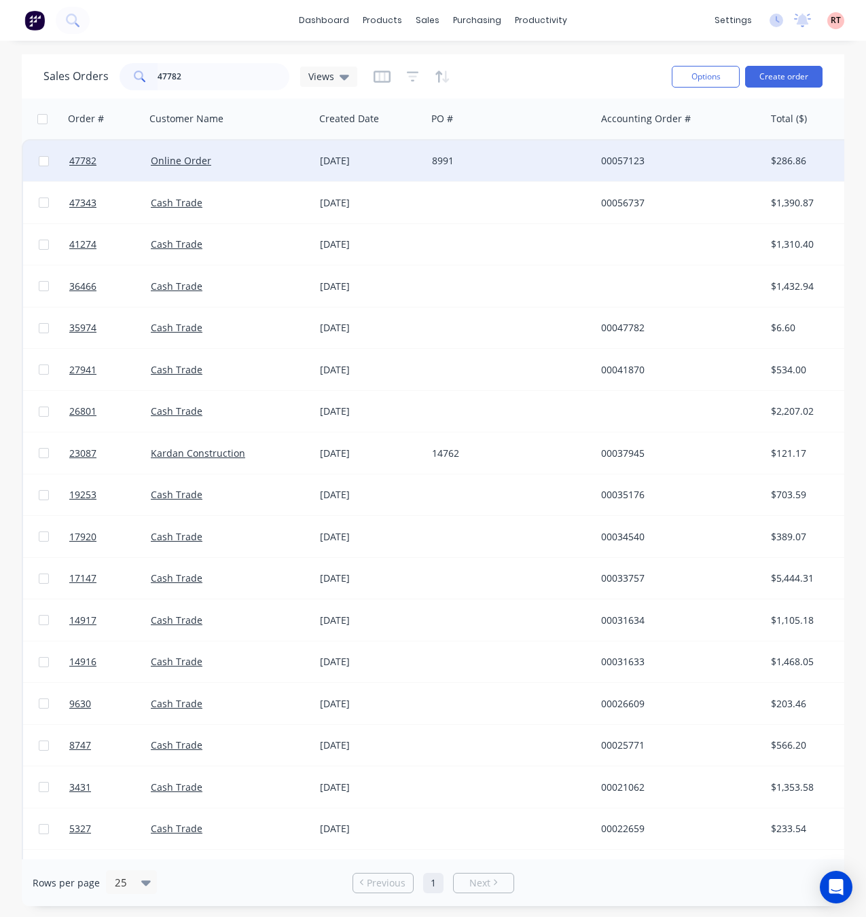
click at [248, 162] on div "Online Order" at bounding box center [226, 161] width 151 height 14
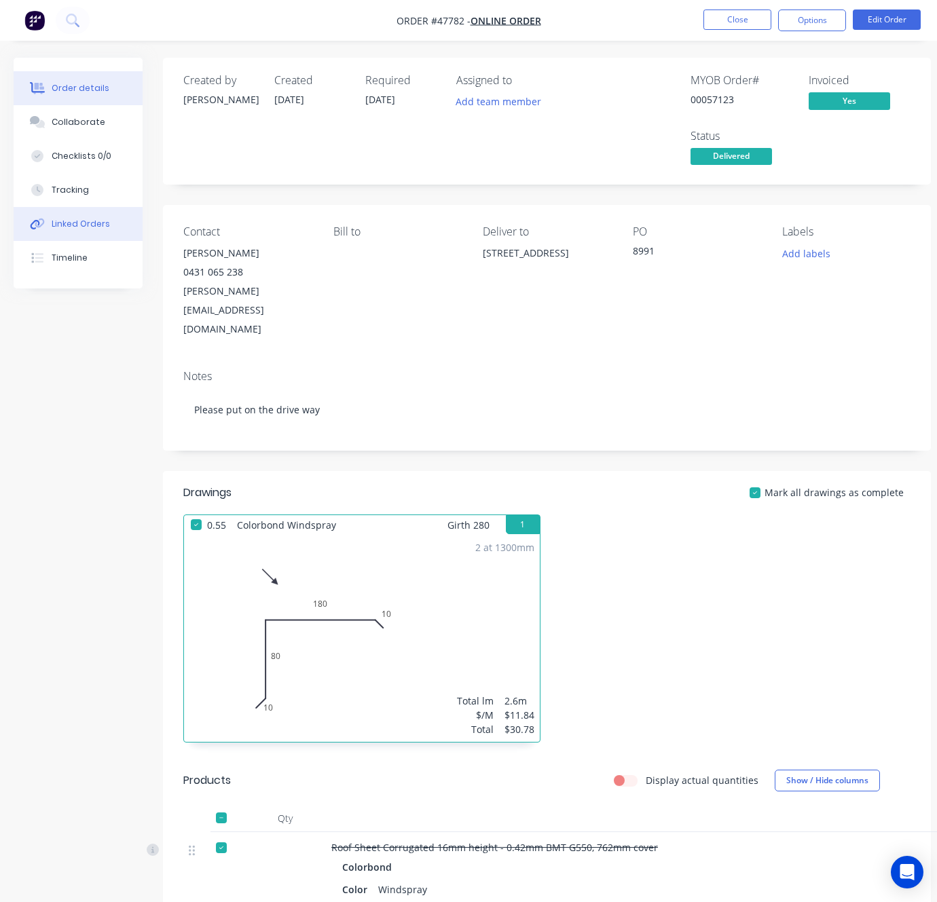
click at [86, 225] on div "Linked Orders" at bounding box center [81, 224] width 58 height 12
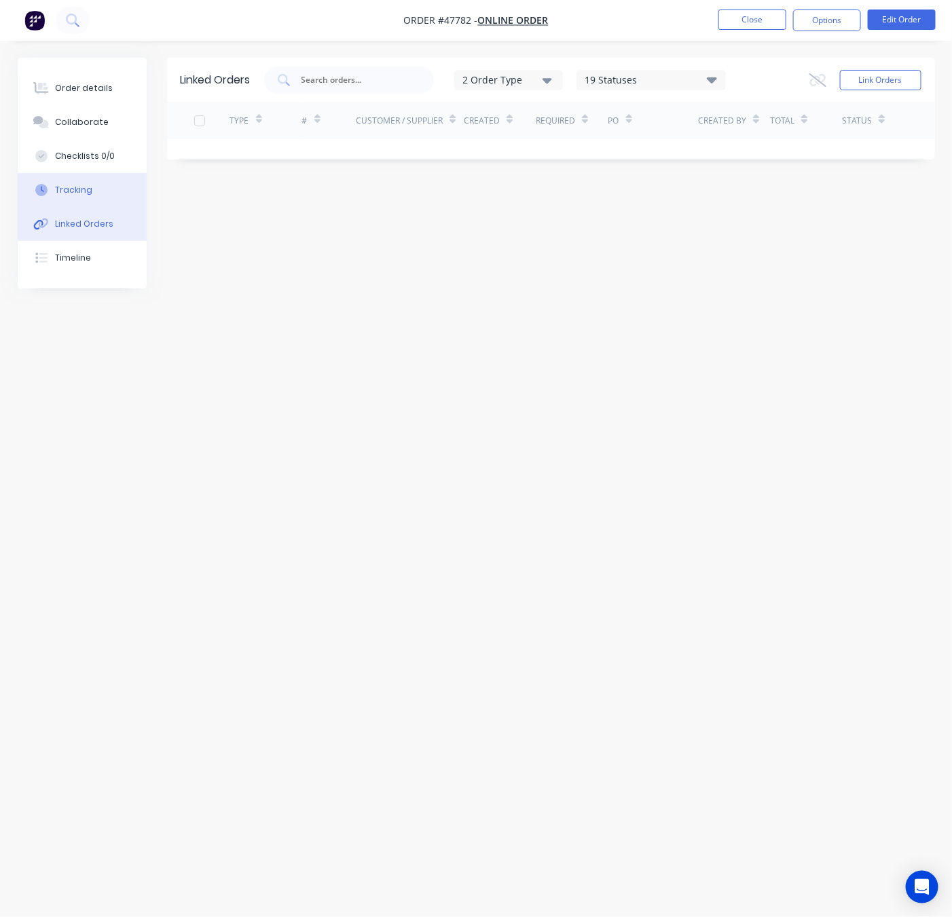
click at [106, 196] on button "Tracking" at bounding box center [82, 190] width 129 height 34
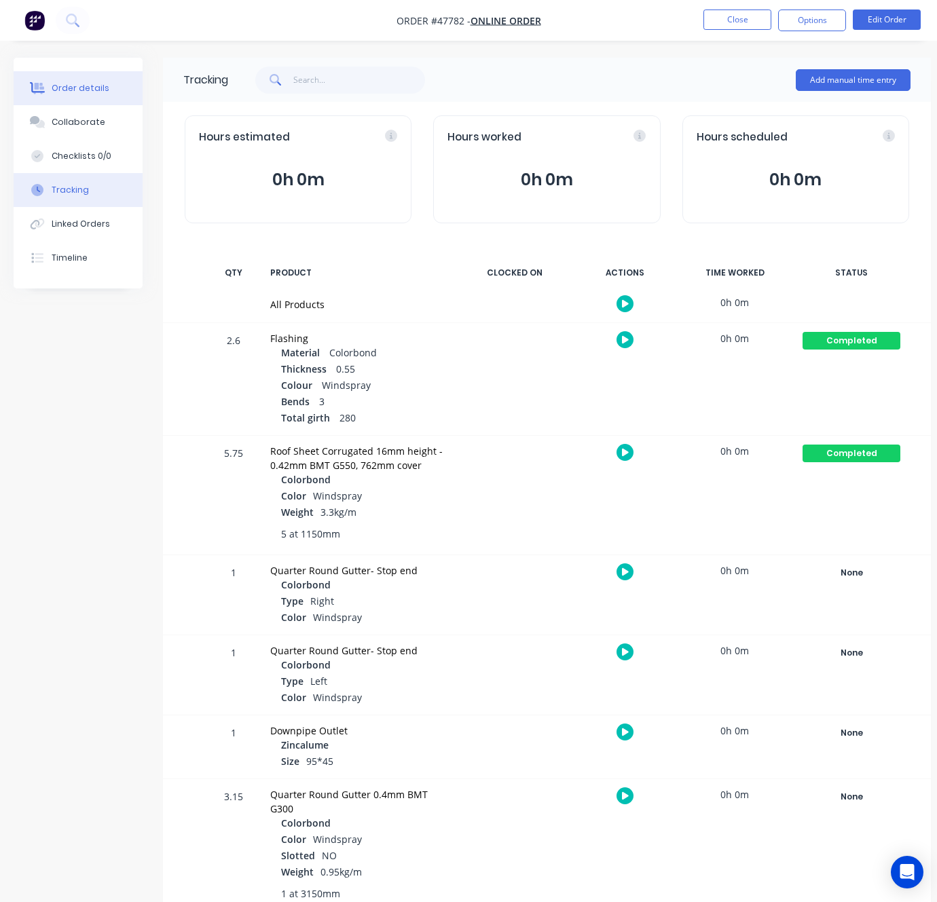
click at [79, 98] on button "Order details" at bounding box center [78, 88] width 129 height 34
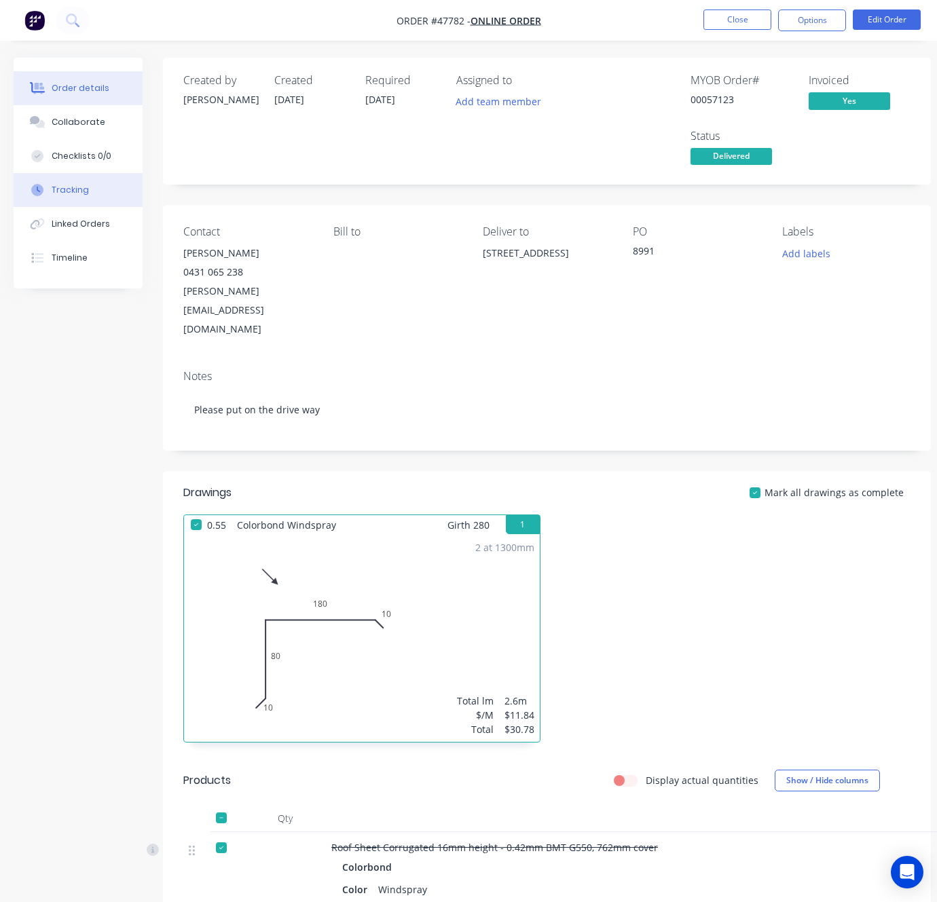
click at [96, 200] on button "Tracking" at bounding box center [78, 190] width 129 height 34
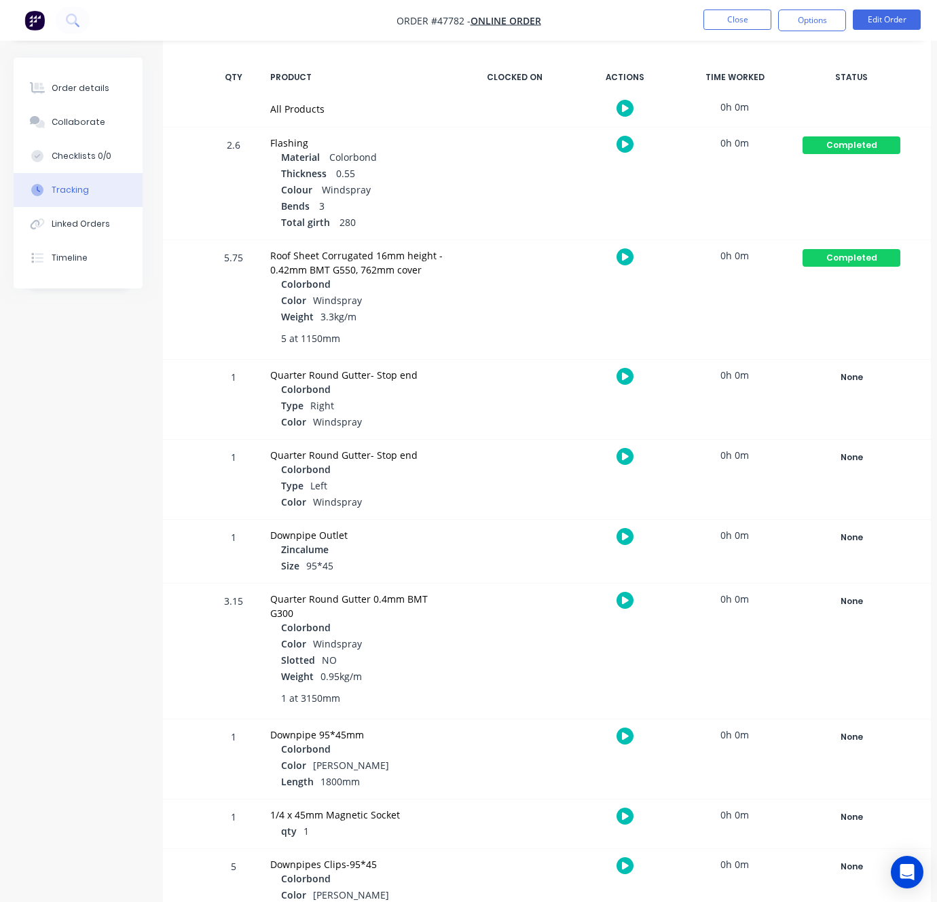
scroll to position [204, 0]
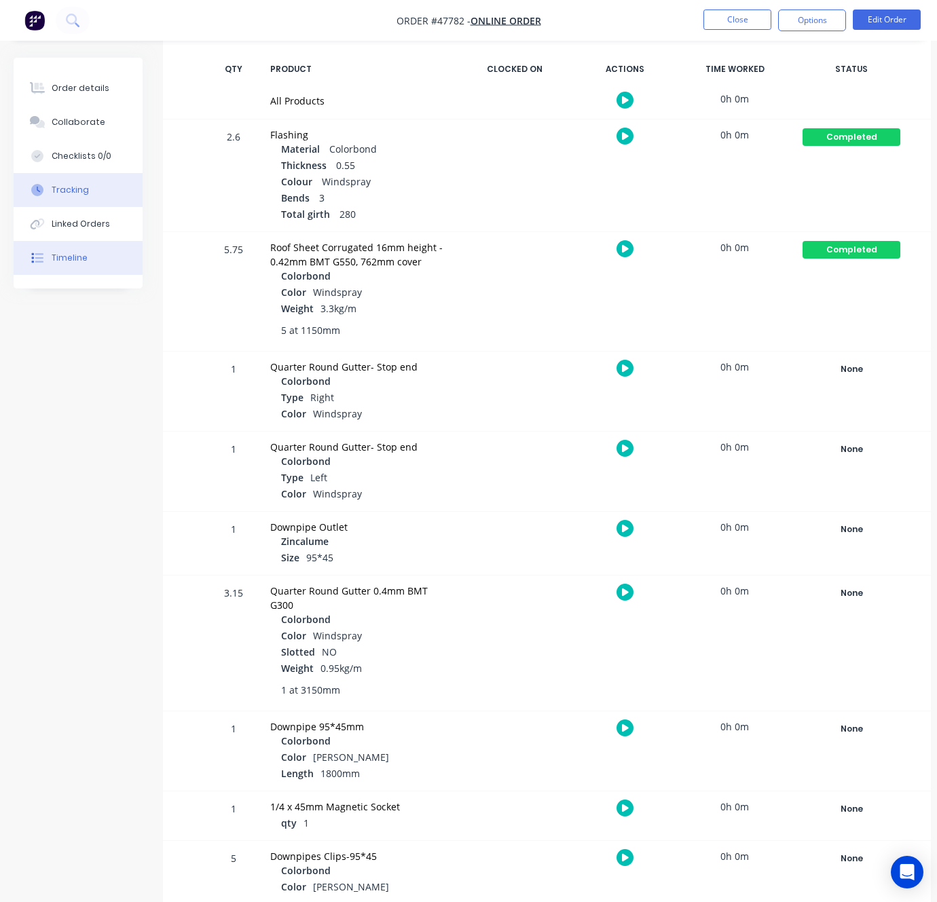
click at [124, 263] on button "Timeline" at bounding box center [78, 258] width 129 height 34
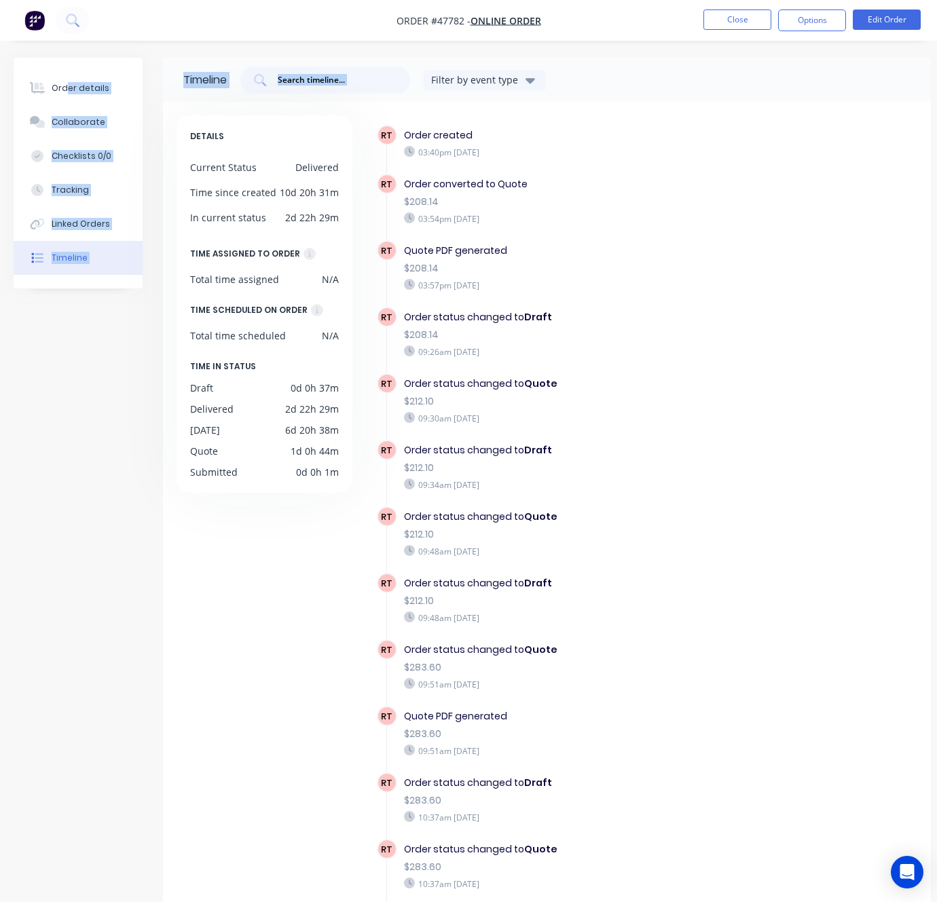
drag, startPoint x: 143, startPoint y: 112, endPoint x: 33, endPoint y: 52, distance: 125.5
click at [52, 65] on div "Order details Collaborate Checklists 0/0 Tracking Linked Orders Timeline Order …" at bounding box center [472, 526] width 944 height 936
click at [110, 491] on div "Timeline Filter by event type DETAILS Current Status Delivered Time since creat…" at bounding box center [472, 526] width 917 height 936
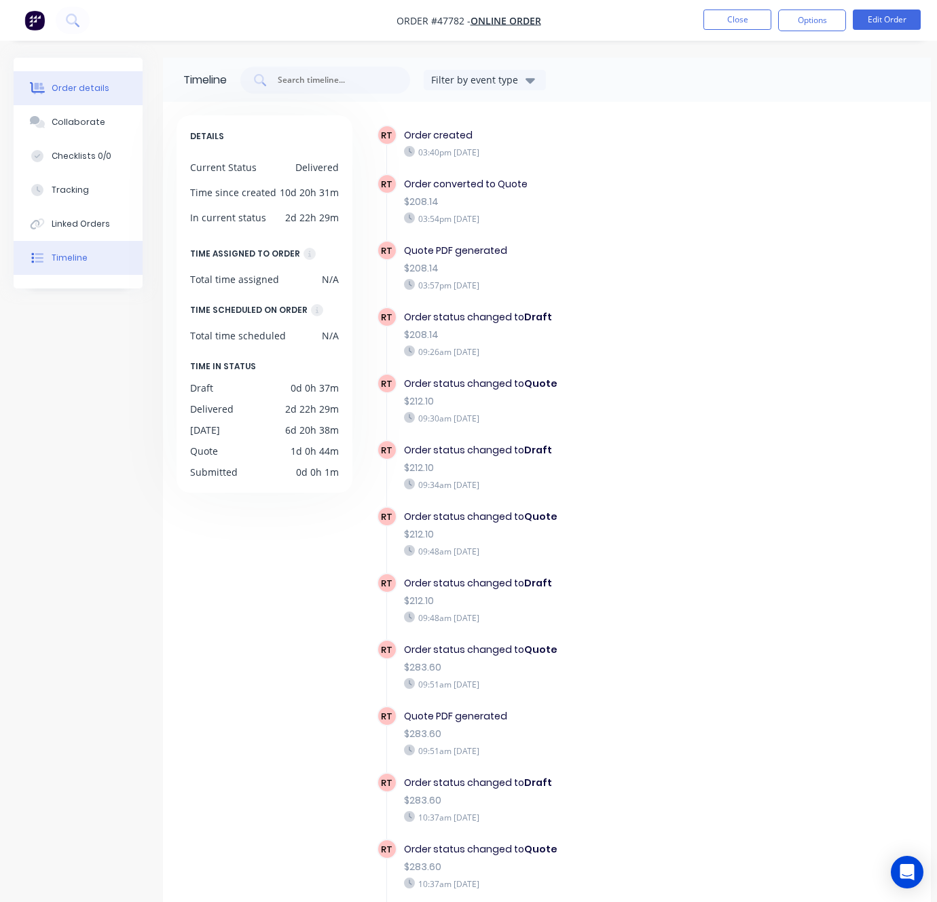
click at [77, 90] on div "Order details" at bounding box center [81, 88] width 58 height 12
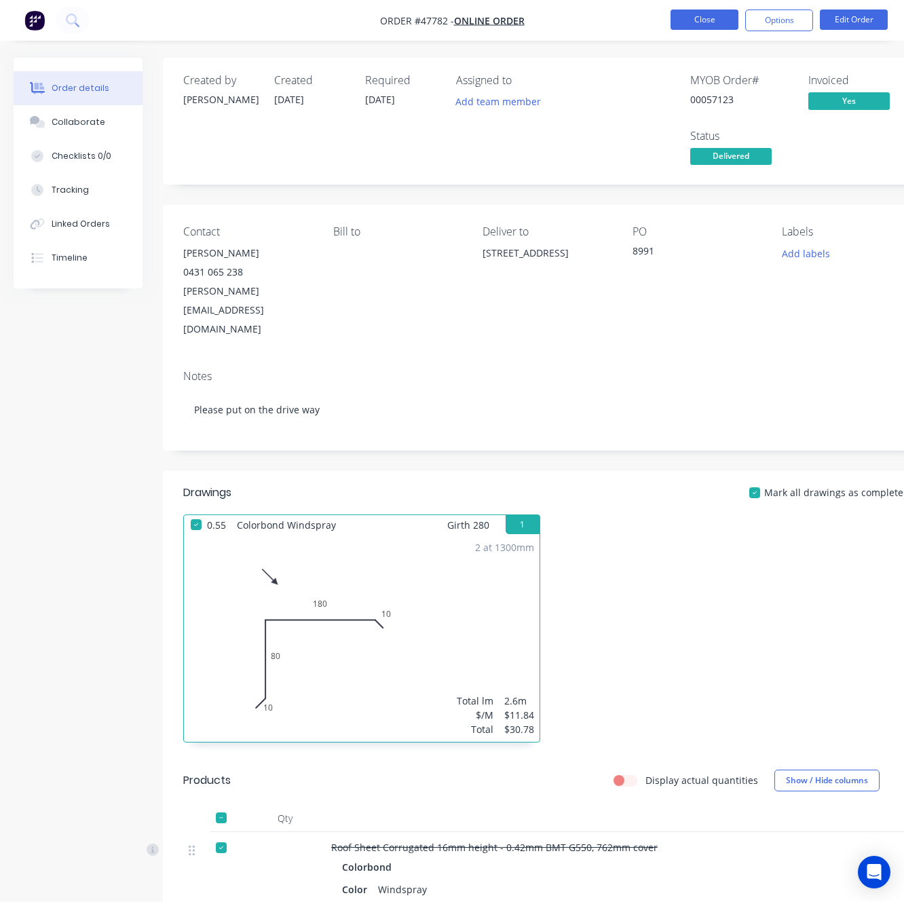
click at [709, 26] on button "Close" at bounding box center [705, 20] width 68 height 20
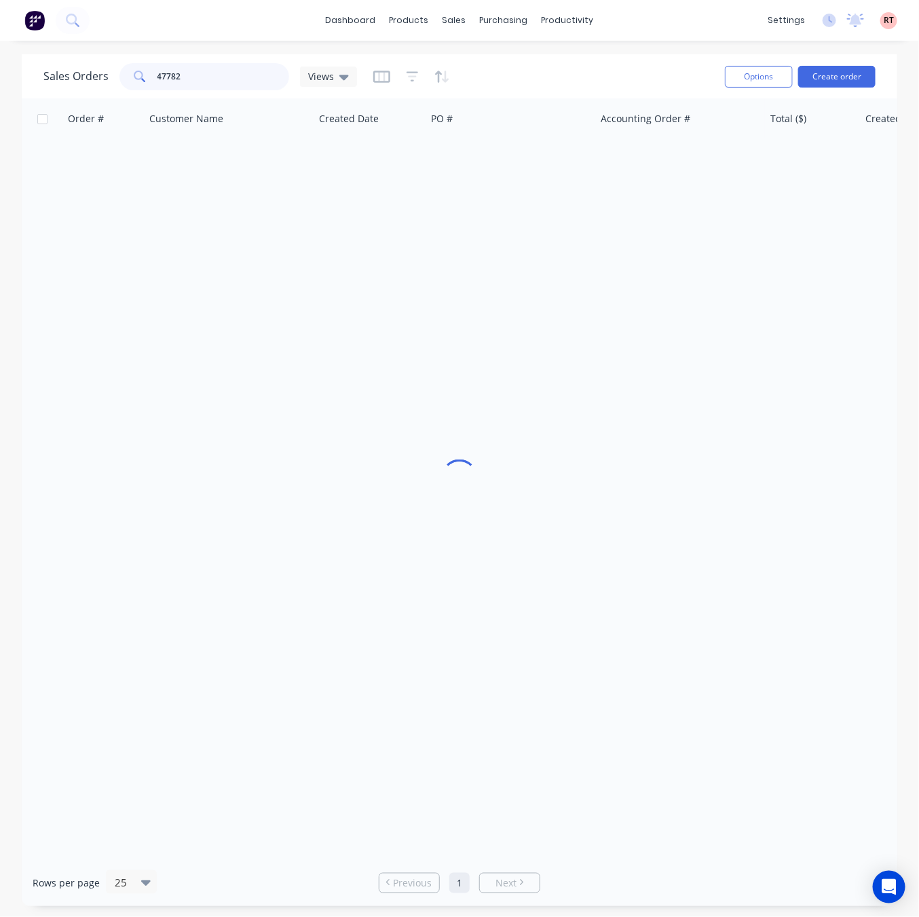
drag, startPoint x: 215, startPoint y: 73, endPoint x: 67, endPoint y: 82, distance: 147.6
click at [67, 82] on div "Sales Orders 47782 Views" at bounding box center [200, 76] width 314 height 27
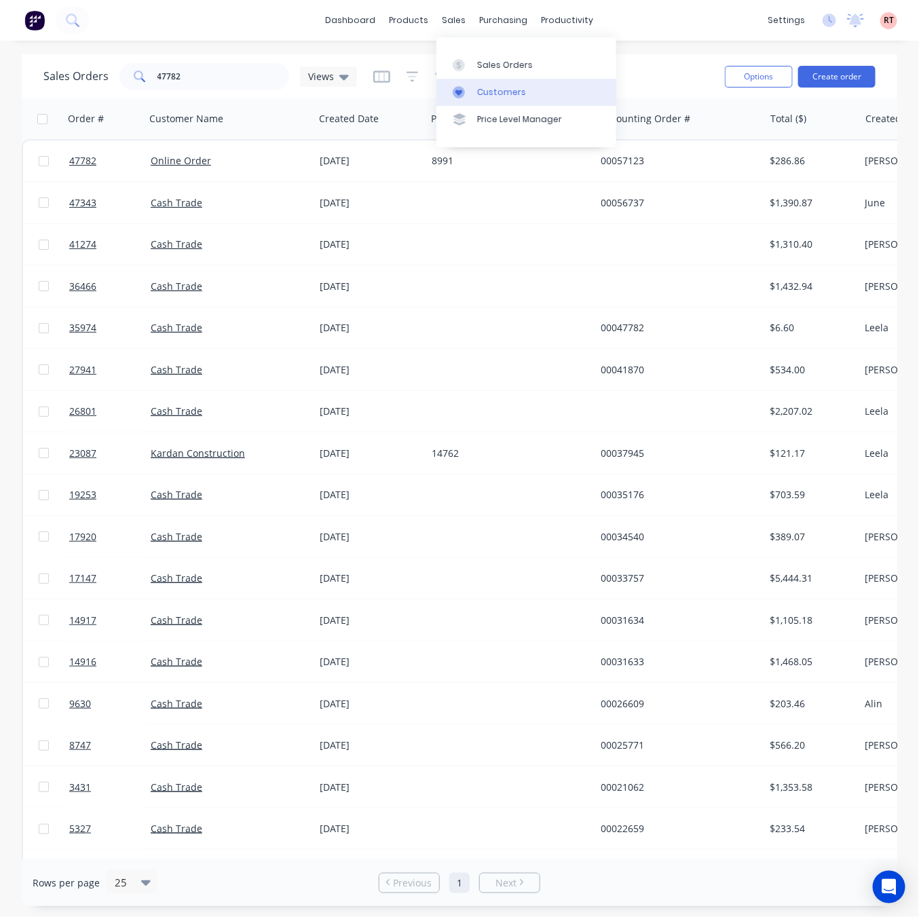
click at [506, 94] on div "Customers" at bounding box center [501, 92] width 49 height 12
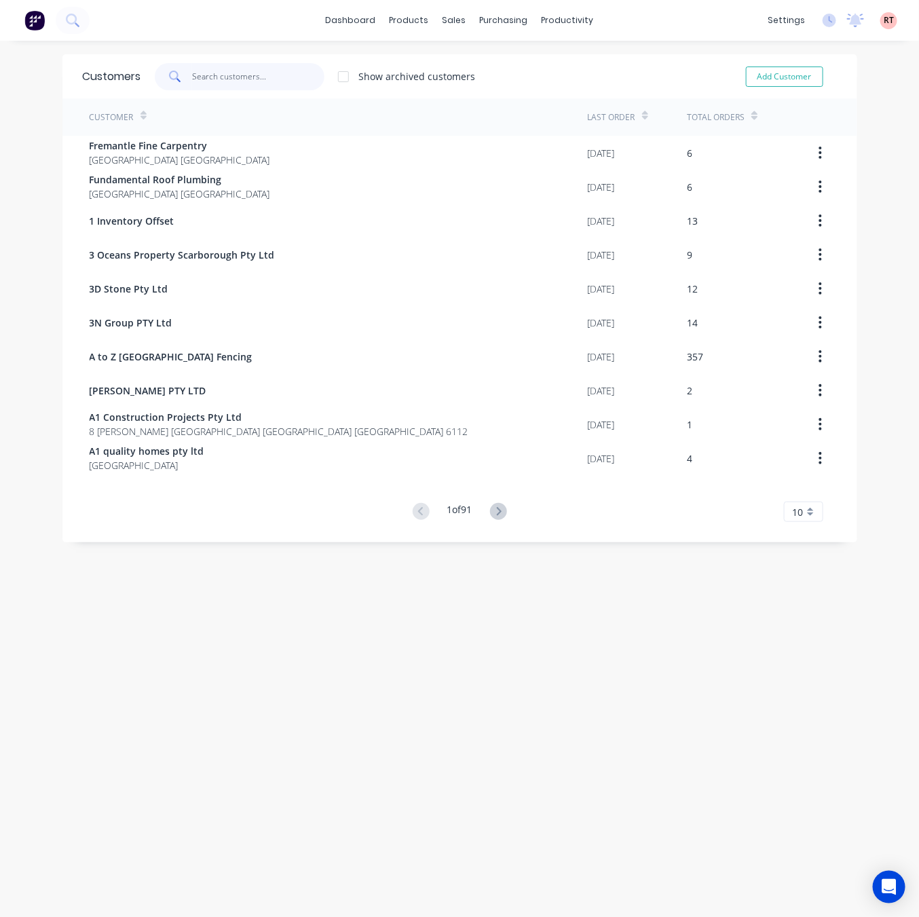
click at [212, 69] on input "text" at bounding box center [258, 76] width 132 height 27
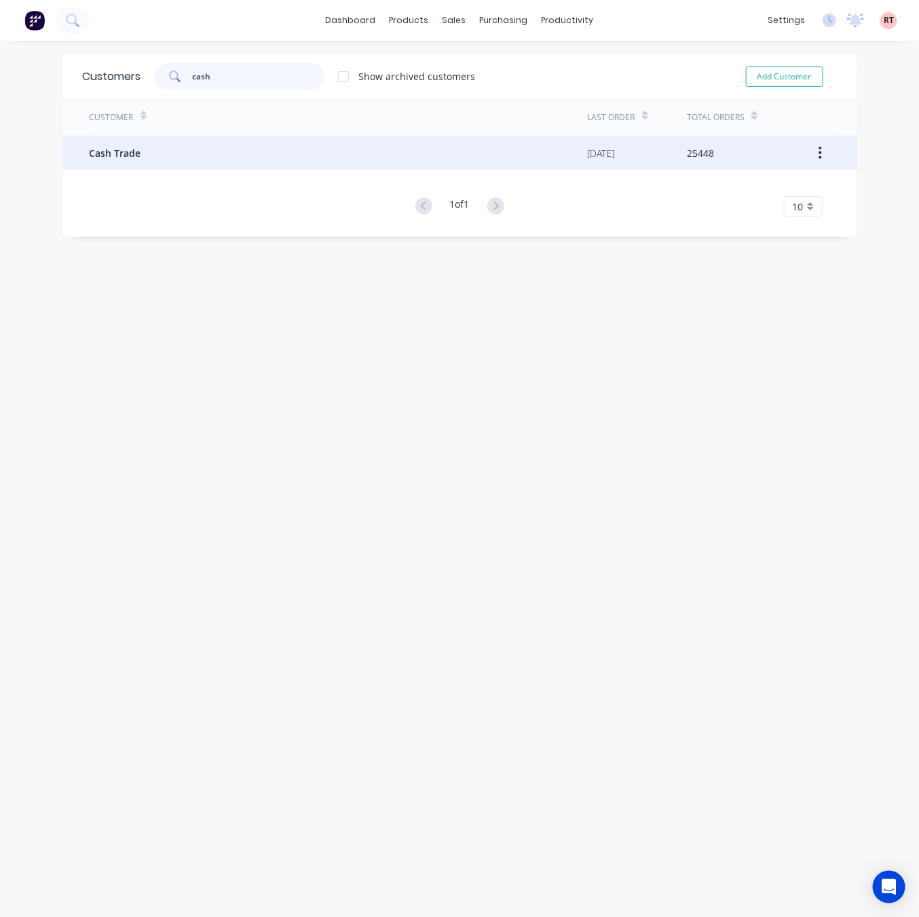
type input "cash"
click at [276, 149] on div "Cash Trade" at bounding box center [339, 153] width 498 height 34
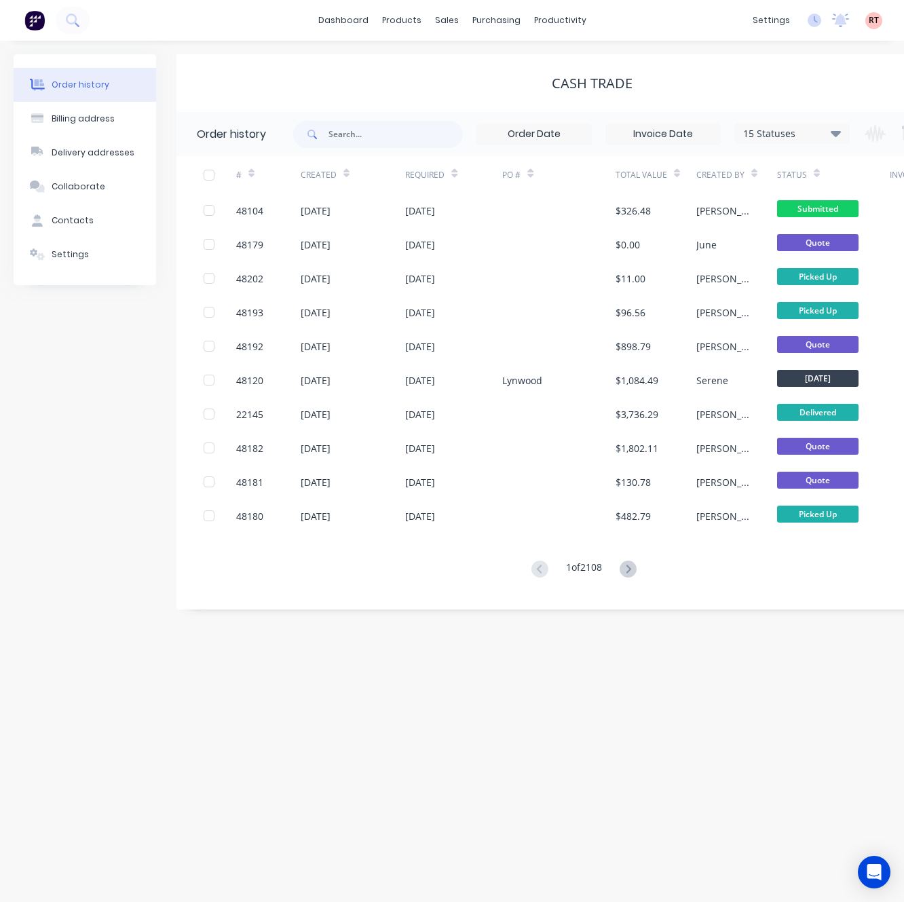
scroll to position [0, 104]
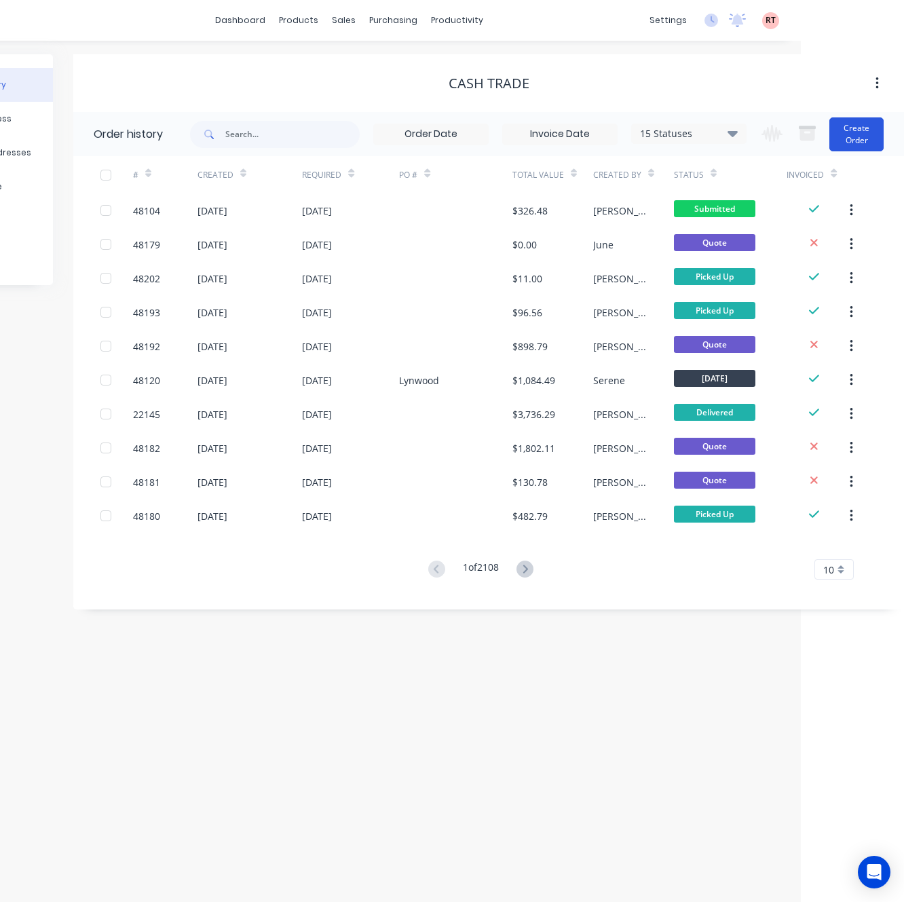
click at [853, 128] on button "Create Order" at bounding box center [857, 134] width 54 height 34
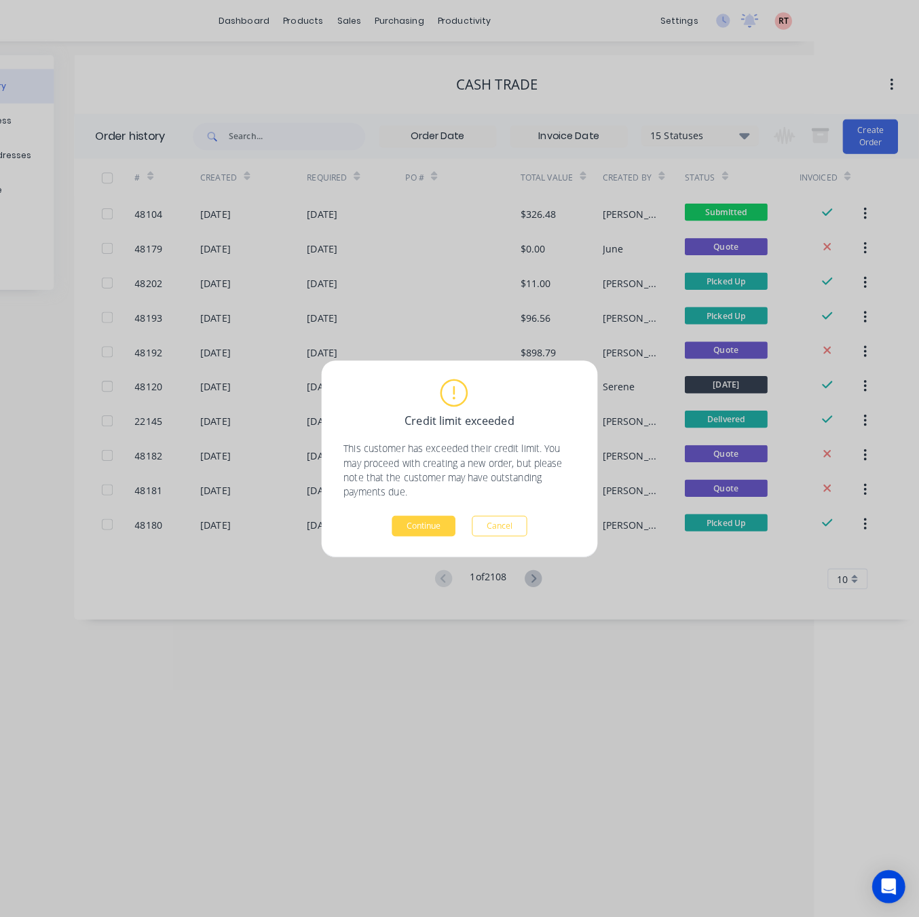
scroll to position [0, 88]
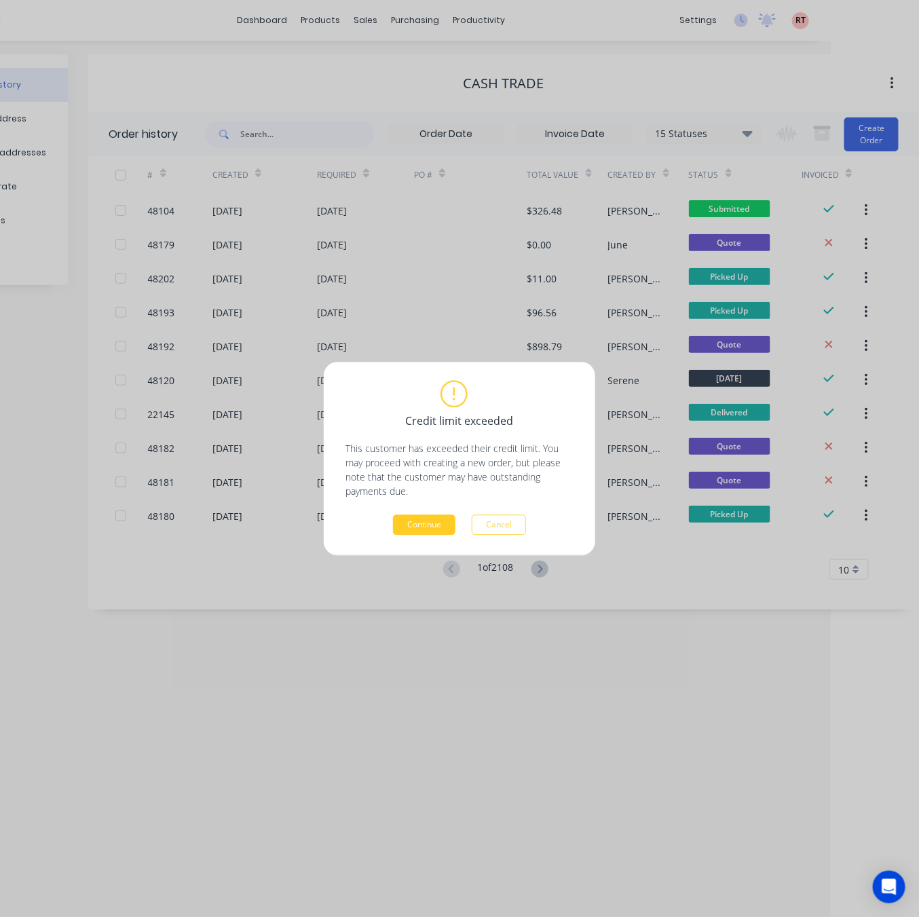
click at [428, 528] on button "Continue" at bounding box center [424, 525] width 62 height 20
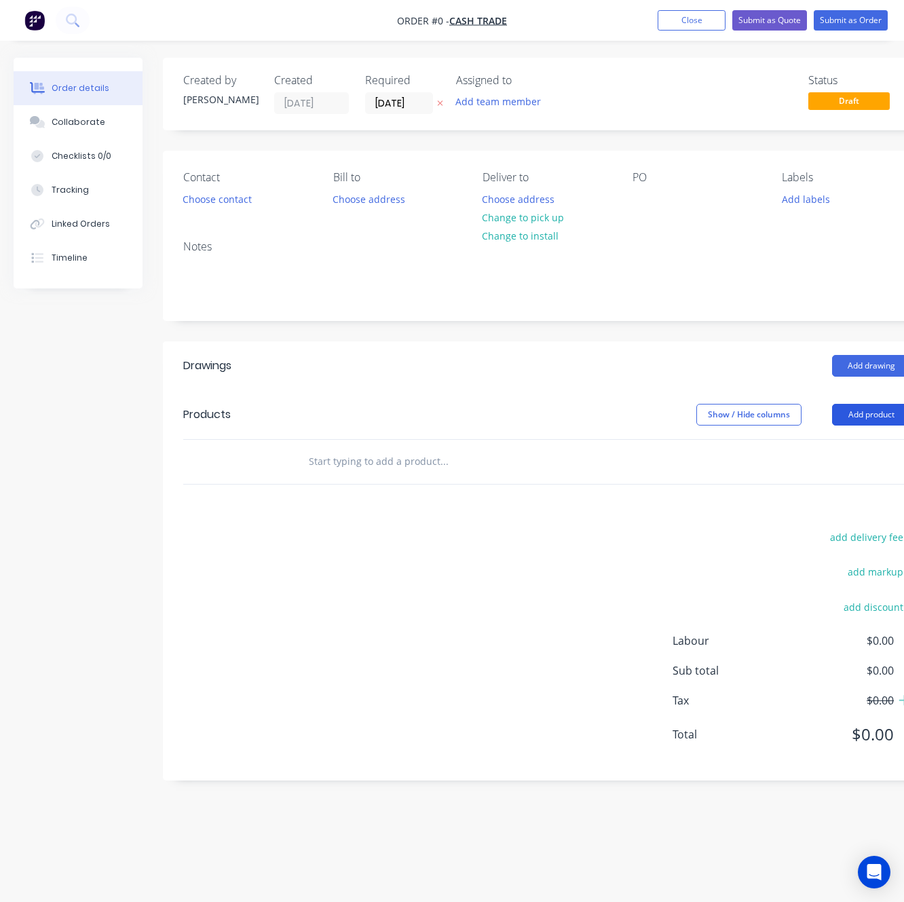
click at [866, 416] on button "Add product" at bounding box center [871, 415] width 78 height 22
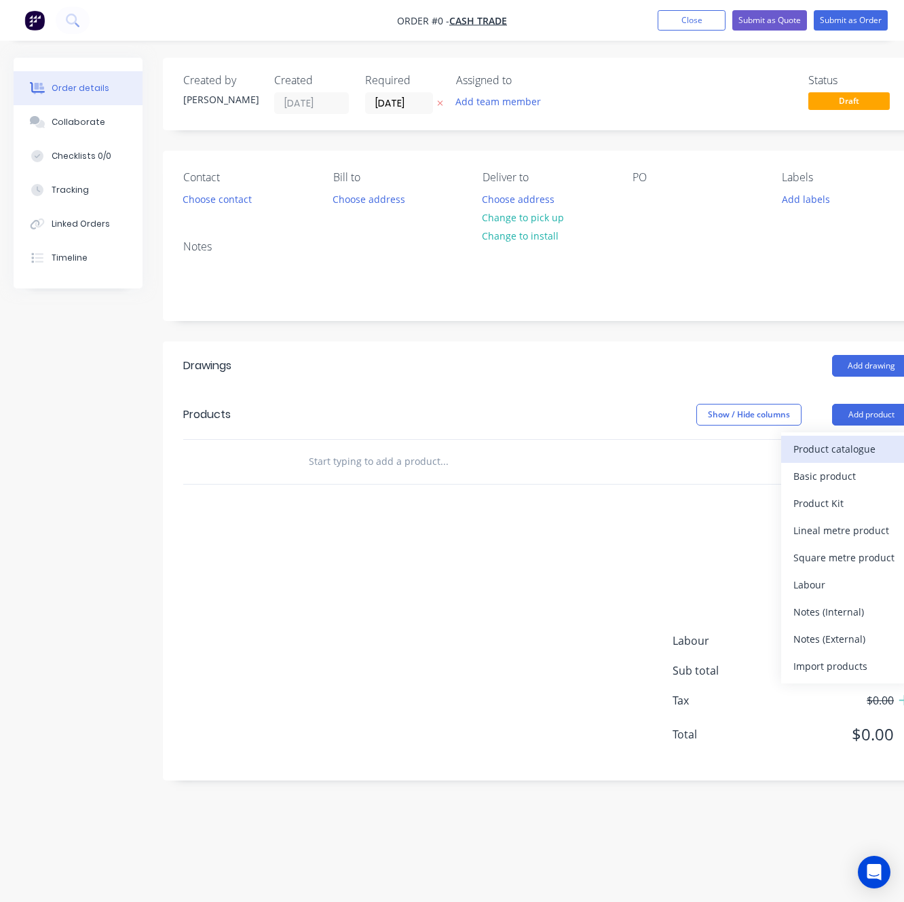
click at [798, 454] on div "Product catalogue" at bounding box center [846, 449] width 105 height 20
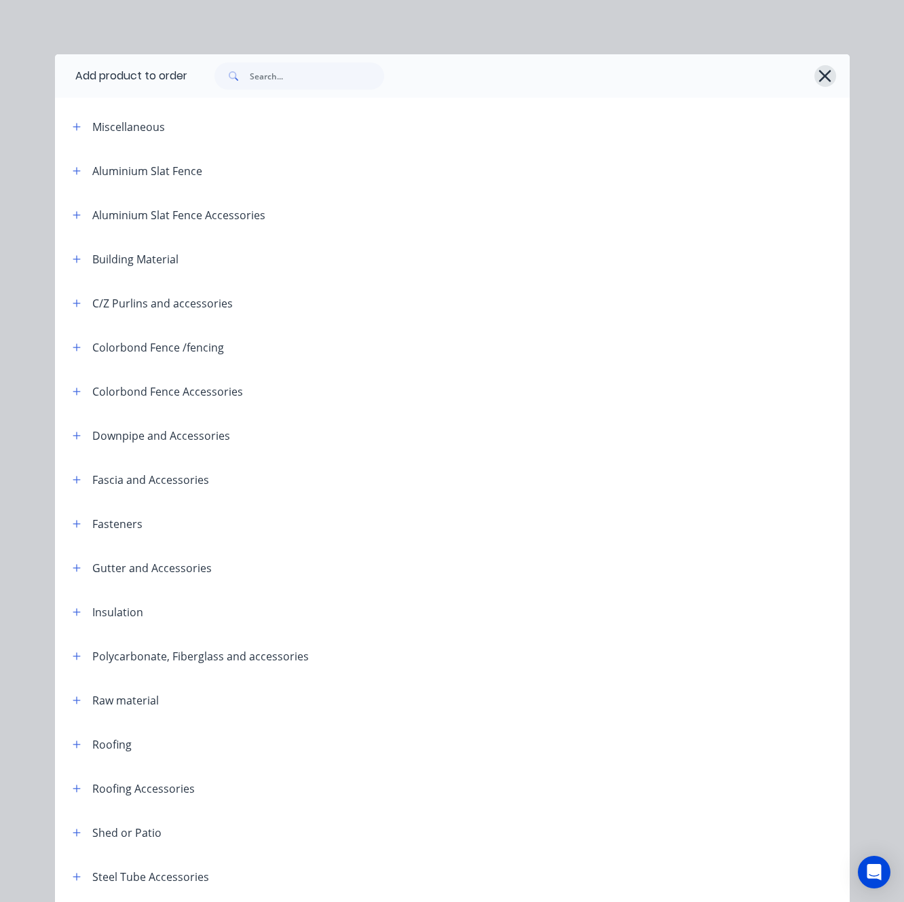
click at [819, 67] on icon "button" at bounding box center [825, 76] width 14 height 19
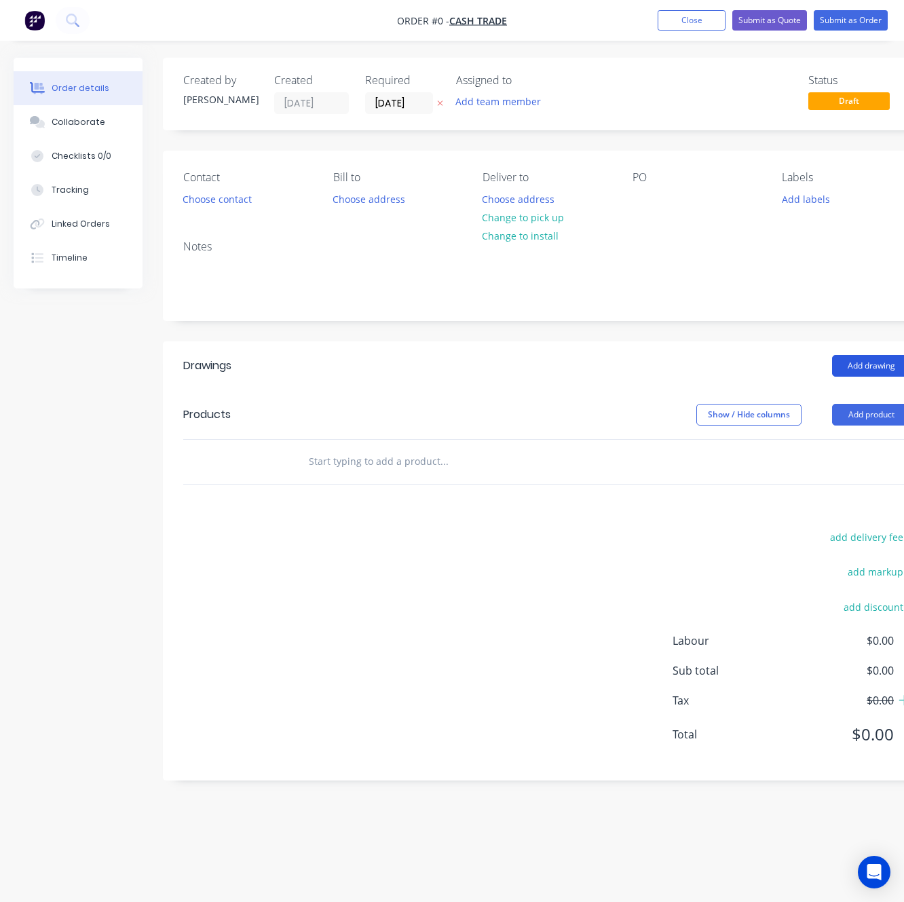
click at [853, 355] on button "Add drawing" at bounding box center [871, 366] width 78 height 22
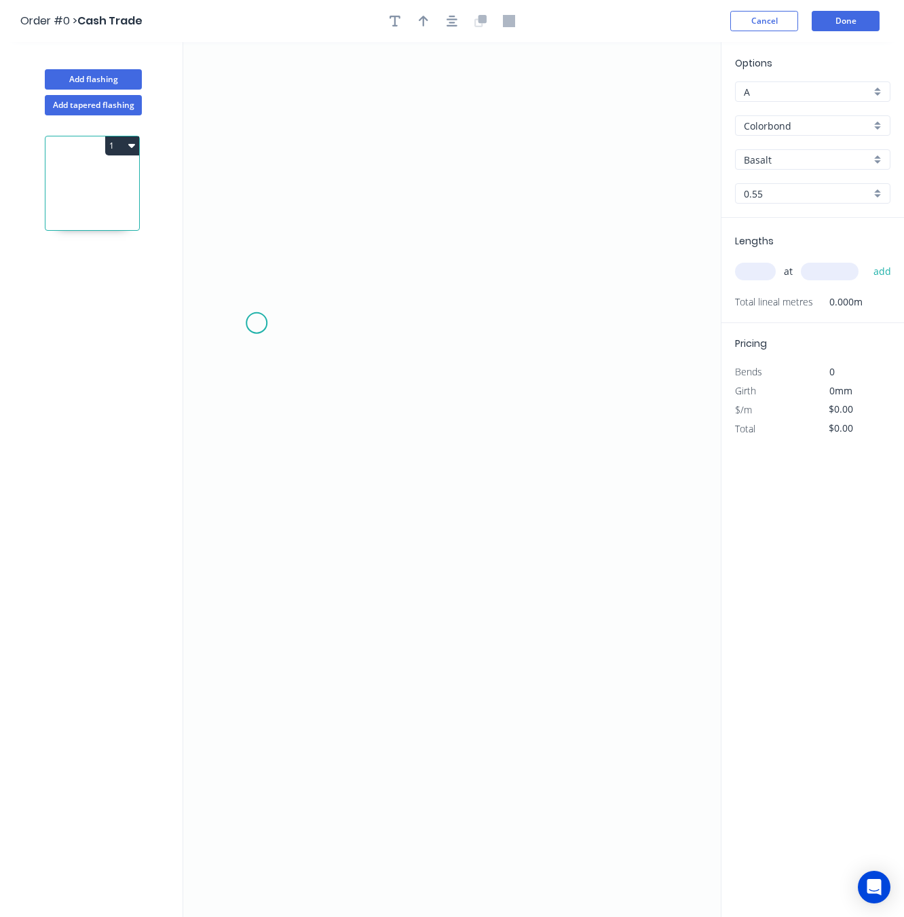
click at [257, 324] on icon "0" at bounding box center [452, 479] width 538 height 875
click at [281, 294] on icon "0" at bounding box center [452, 479] width 538 height 875
click at [604, 289] on icon "0 ?" at bounding box center [452, 479] width 538 height 875
click at [616, 662] on icon "0 ? ? ? º" at bounding box center [452, 479] width 538 height 875
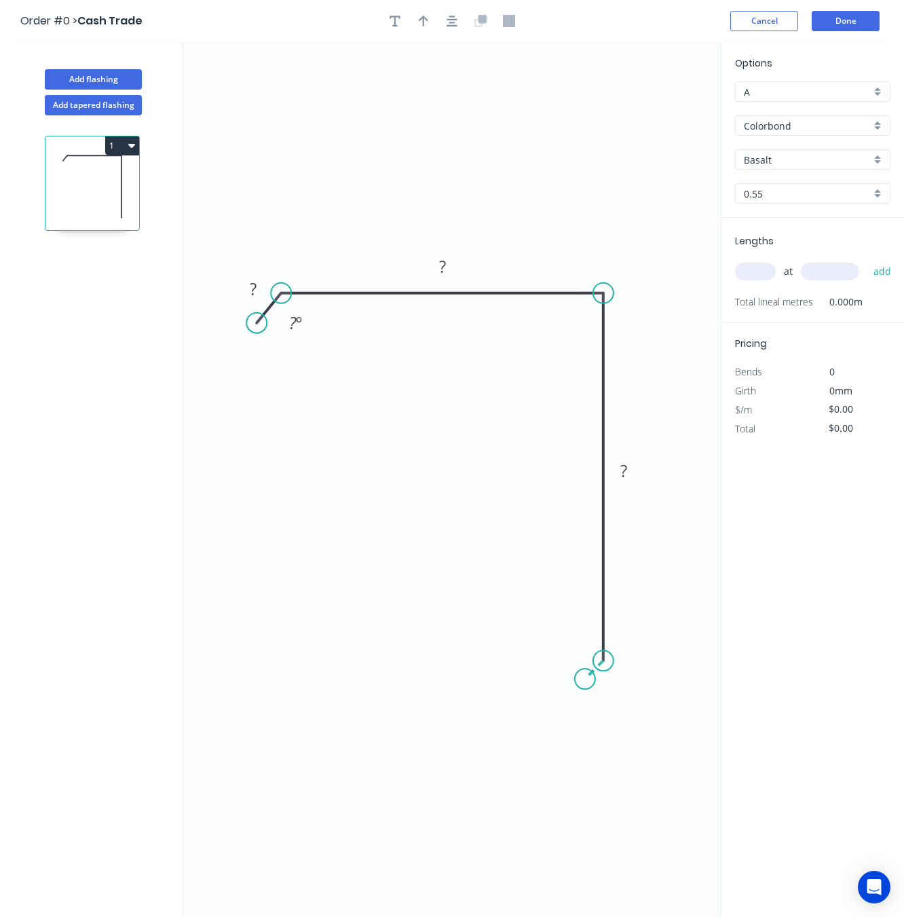
click at [585, 682] on icon "0 ? ? ? ? º" at bounding box center [452, 479] width 538 height 875
click at [587, 687] on circle at bounding box center [585, 679] width 20 height 20
click at [611, 680] on tspan "?" at bounding box center [609, 678] width 7 height 22
click at [625, 475] on tspan "?" at bounding box center [624, 471] width 7 height 22
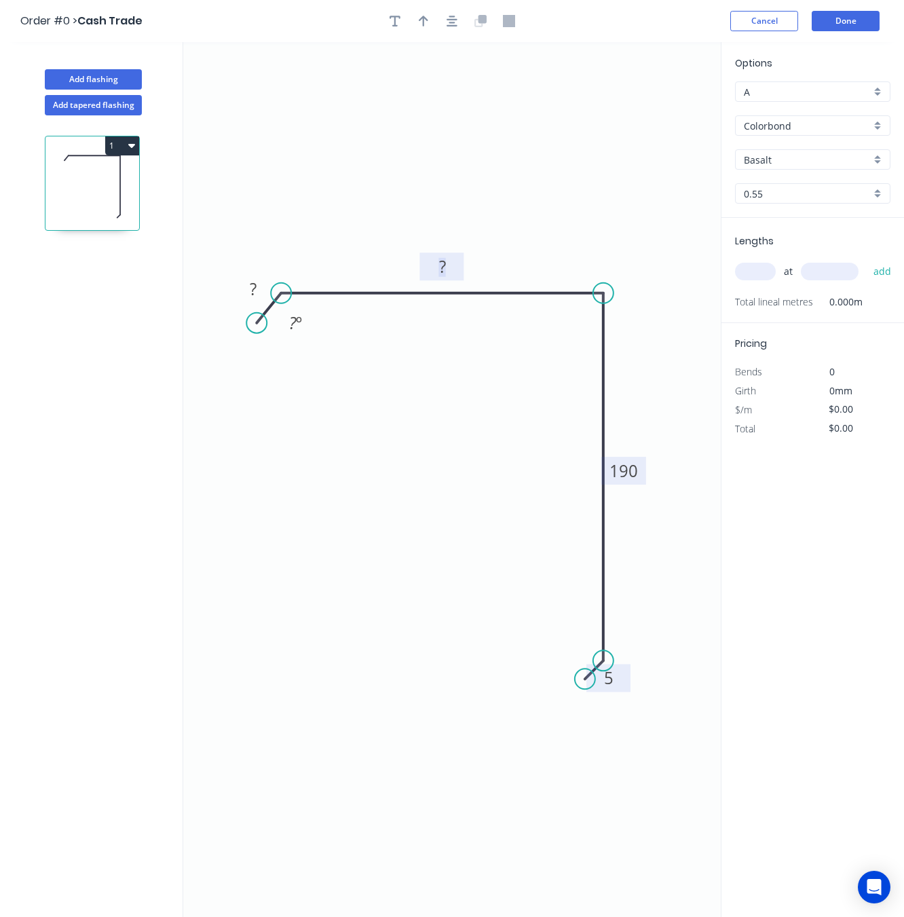
click at [445, 263] on tspan "?" at bounding box center [442, 266] width 7 height 22
click at [261, 279] on rect at bounding box center [253, 289] width 44 height 28
click at [259, 288] on rect at bounding box center [253, 289] width 27 height 19
click at [338, 473] on icon "0 5 160 190 5 ? º" at bounding box center [452, 479] width 538 height 875
type input "$16.10"
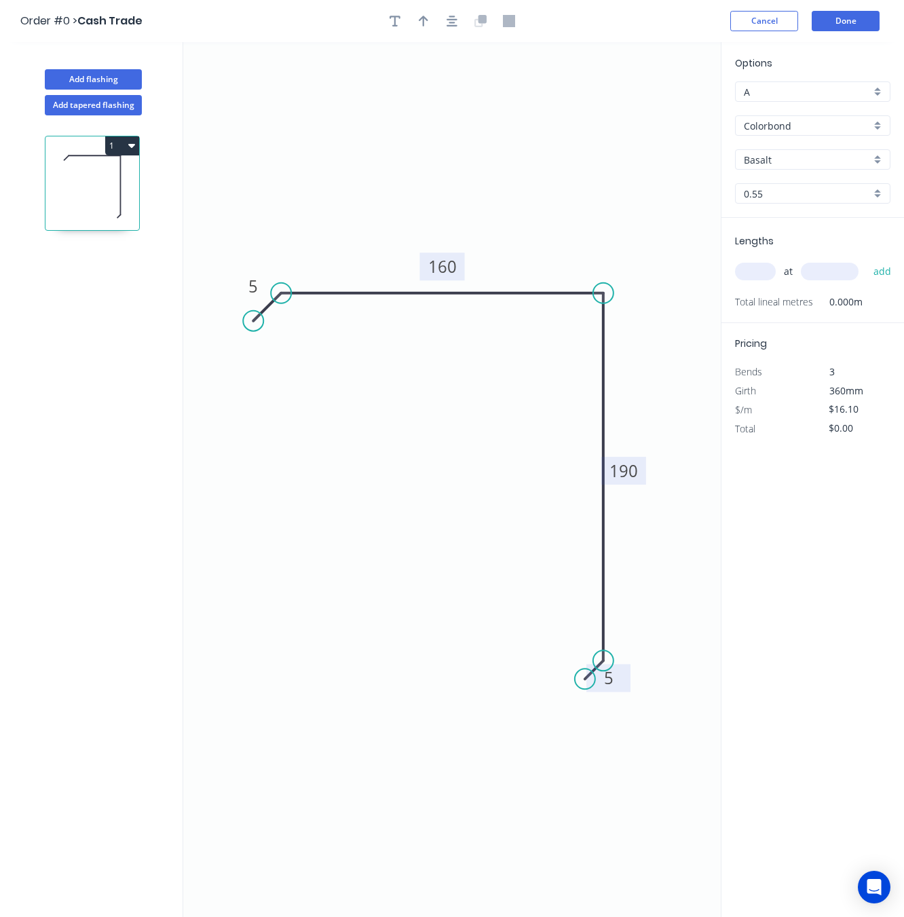
click at [253, 320] on circle at bounding box center [253, 321] width 20 height 20
click at [793, 159] on input "Basalt" at bounding box center [807, 160] width 127 height 14
click at [815, 127] on input "Colorbond" at bounding box center [807, 126] width 127 height 14
click at [817, 177] on div "Zincalume" at bounding box center [813, 176] width 154 height 24
type input "Zincalume"
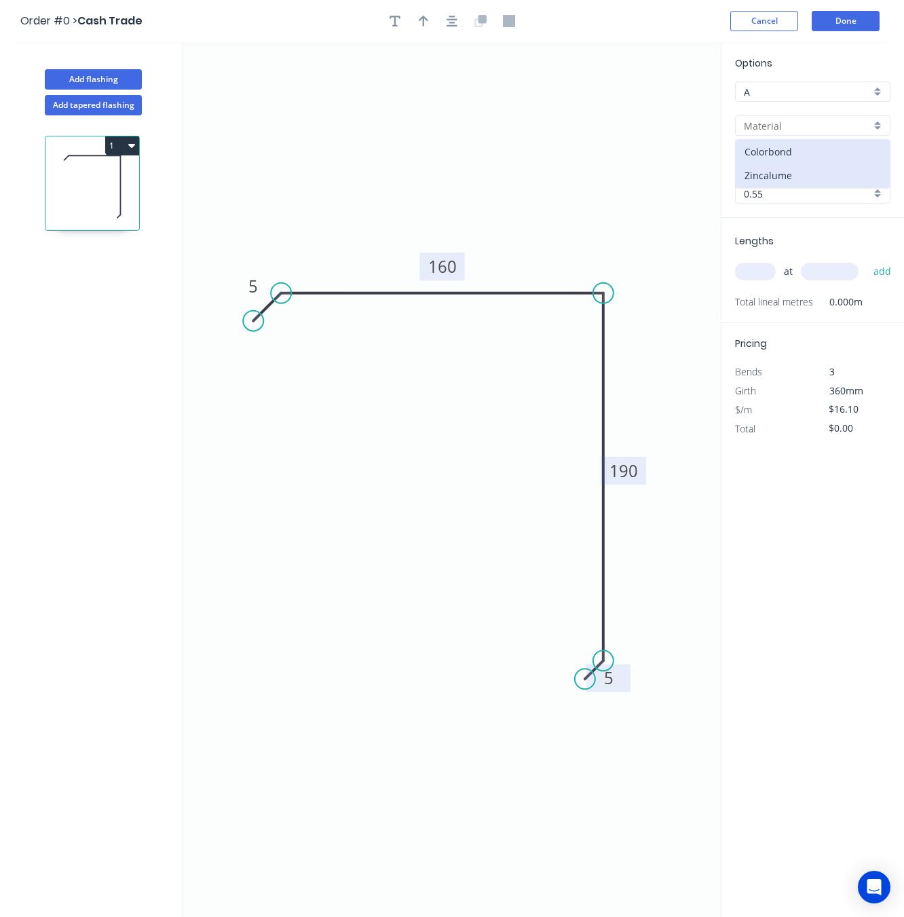
type input "Zinc"
type input "$13.59"
click at [756, 274] on input "text" at bounding box center [755, 272] width 41 height 18
type input "1"
click at [809, 277] on input "text" at bounding box center [830, 272] width 58 height 18
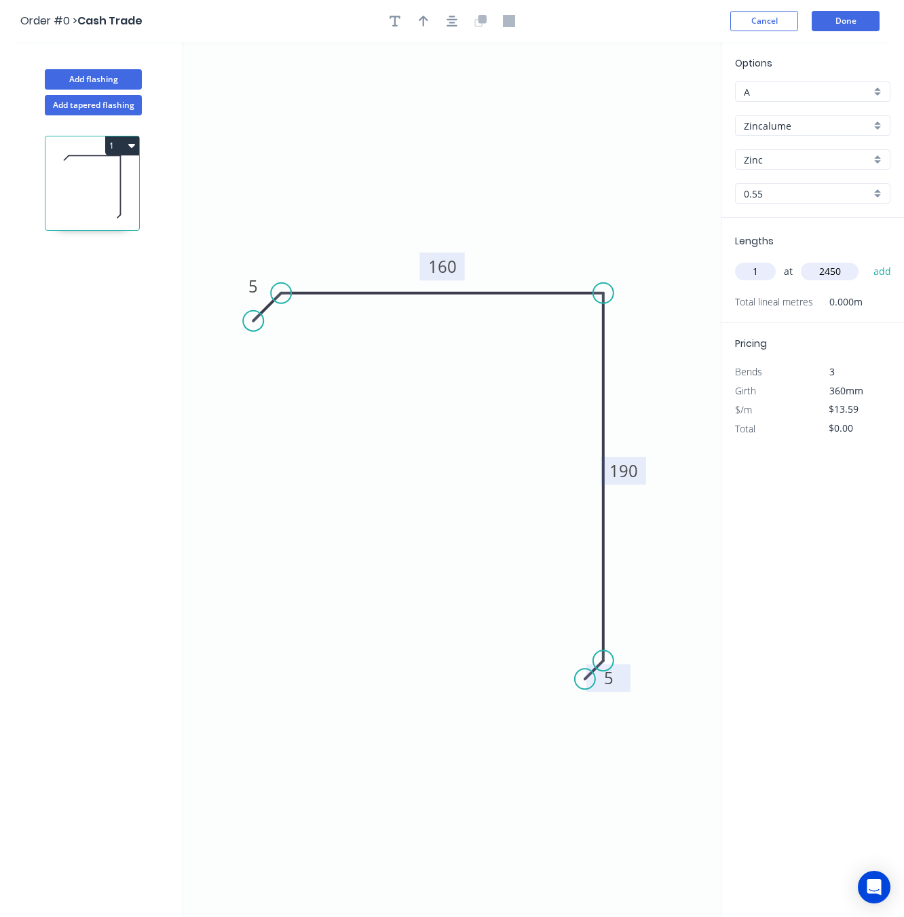
type input "2450"
click at [867, 260] on button "add" at bounding box center [883, 271] width 32 height 23
type input "$33.30"
click at [858, 21] on button "Done" at bounding box center [846, 21] width 68 height 20
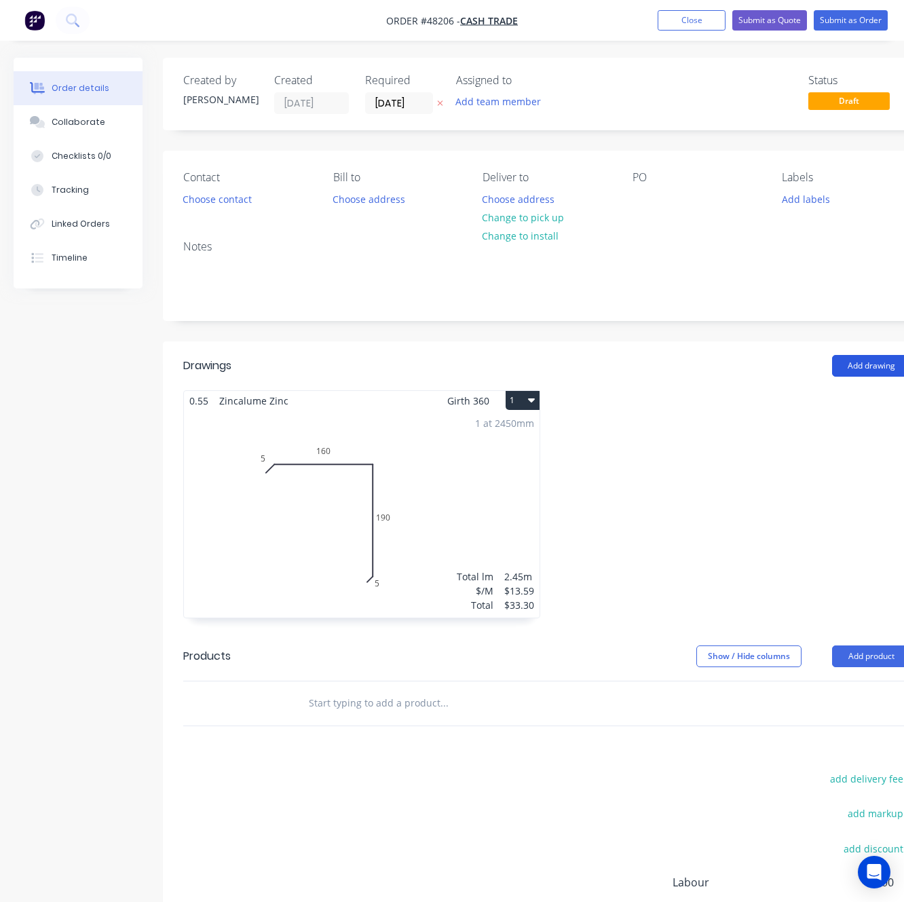
click at [857, 365] on button "Add drawing" at bounding box center [871, 366] width 78 height 22
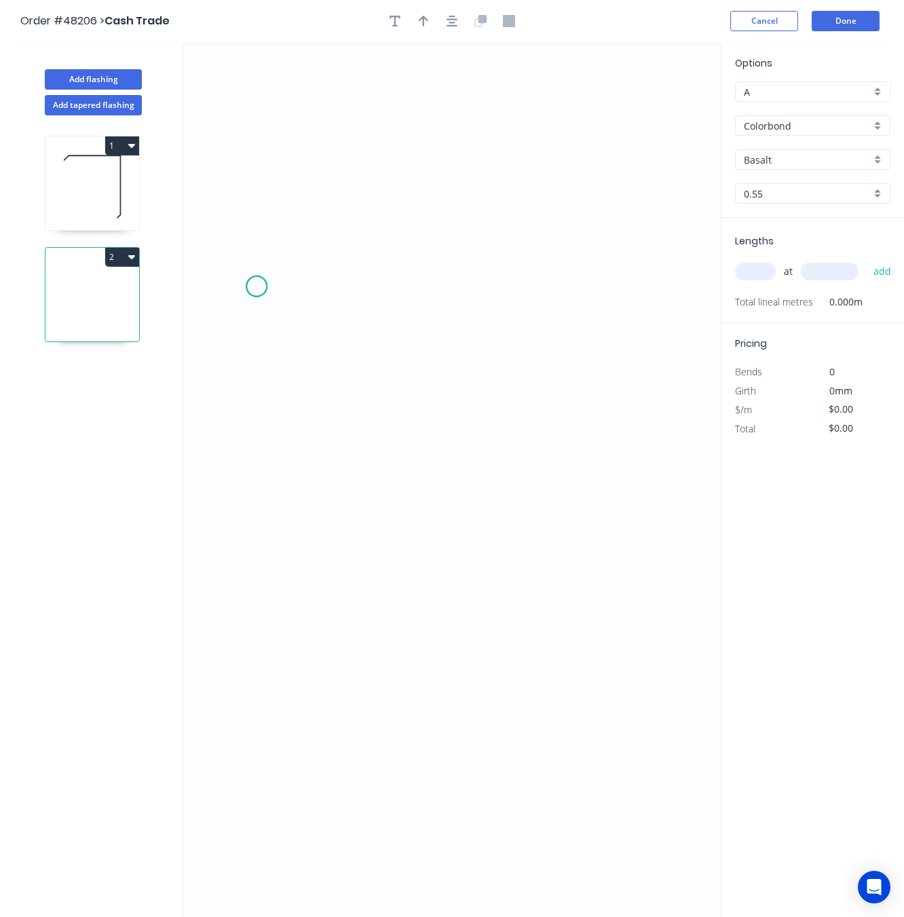
drag, startPoint x: 257, startPoint y: 287, endPoint x: 291, endPoint y: 247, distance: 52.9
click at [257, 286] on icon "0" at bounding box center [452, 479] width 538 height 875
click at [287, 251] on icon "0" at bounding box center [452, 479] width 538 height 875
click at [624, 240] on icon "0 ?" at bounding box center [452, 479] width 538 height 875
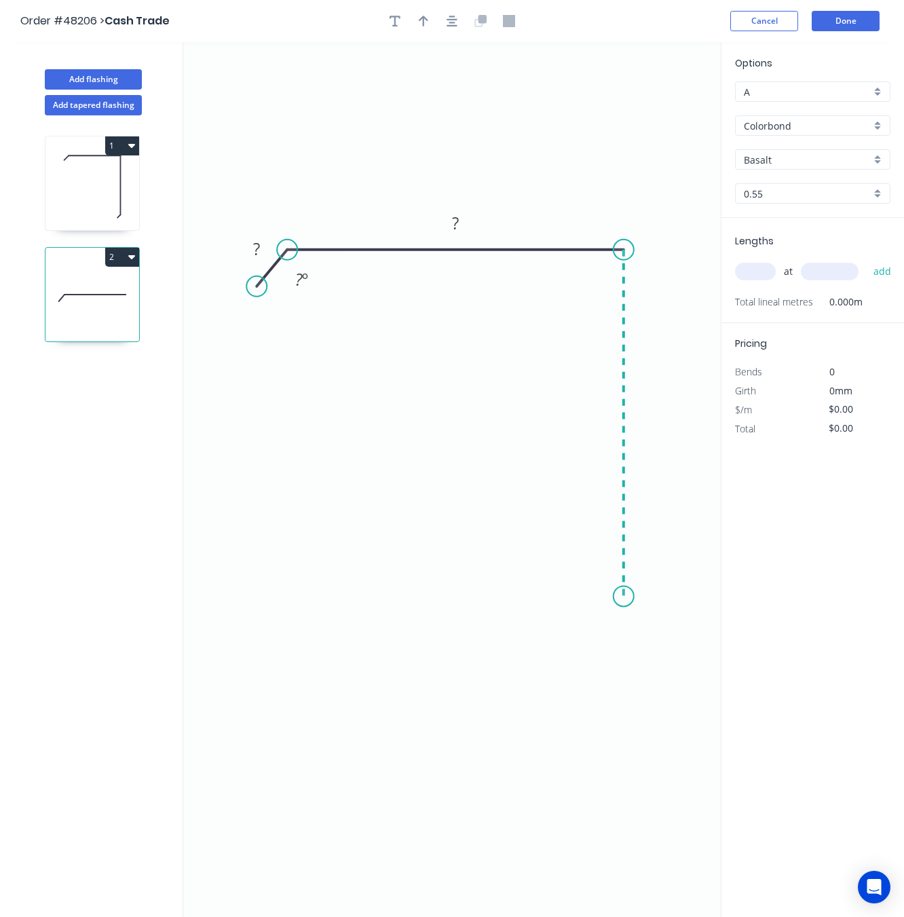
click at [613, 597] on icon "0 ? ? ? º" at bounding box center [452, 479] width 538 height 875
click at [602, 623] on icon "0 ? ? ? ? º" at bounding box center [452, 479] width 538 height 875
click at [602, 622] on circle at bounding box center [601, 622] width 20 height 20
click at [599, 625] on circle at bounding box center [599, 621] width 20 height 20
click at [616, 618] on rect at bounding box center [625, 617] width 27 height 19
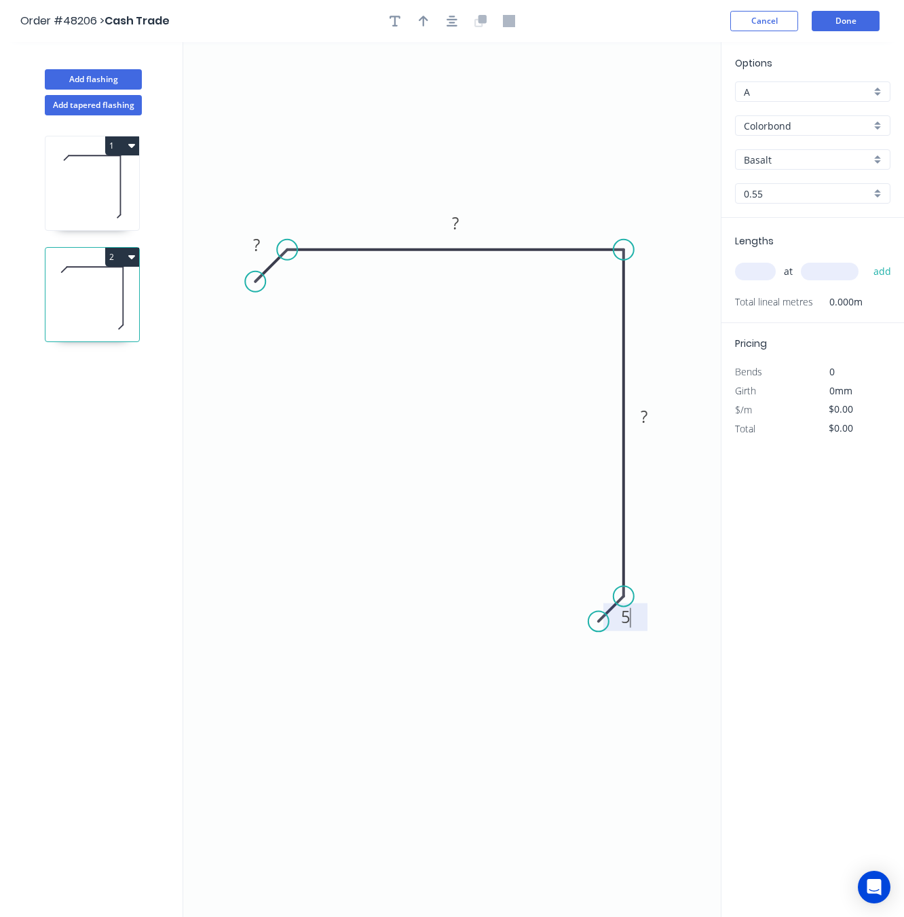
drag, startPoint x: 261, startPoint y: 288, endPoint x: 255, endPoint y: 281, distance: 8.7
click at [255, 281] on circle at bounding box center [255, 282] width 20 height 20
click at [265, 235] on rect at bounding box center [256, 246] width 44 height 28
click at [265, 242] on rect at bounding box center [257, 245] width 27 height 19
click at [448, 219] on rect at bounding box center [455, 224] width 27 height 19
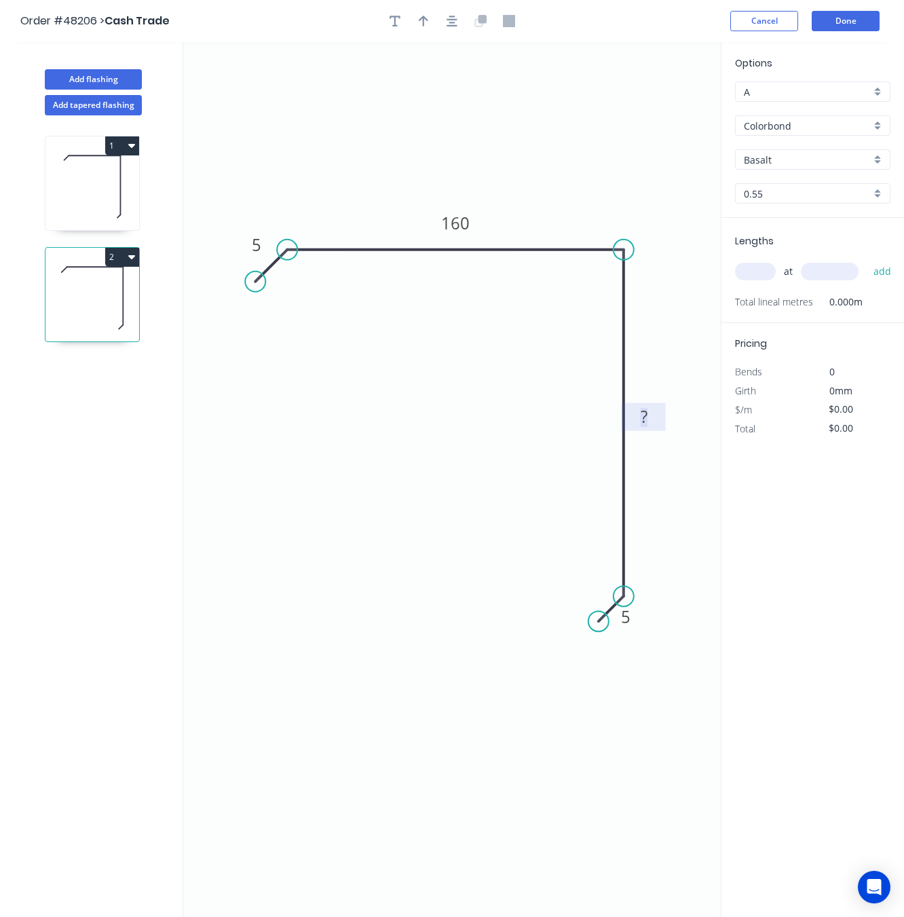
click at [652, 422] on rect at bounding box center [644, 417] width 27 height 19
click at [756, 270] on input "text" at bounding box center [755, 272] width 41 height 18
type input "$15.53"
type input "1"
click at [799, 155] on input "Basalt" at bounding box center [807, 160] width 127 height 14
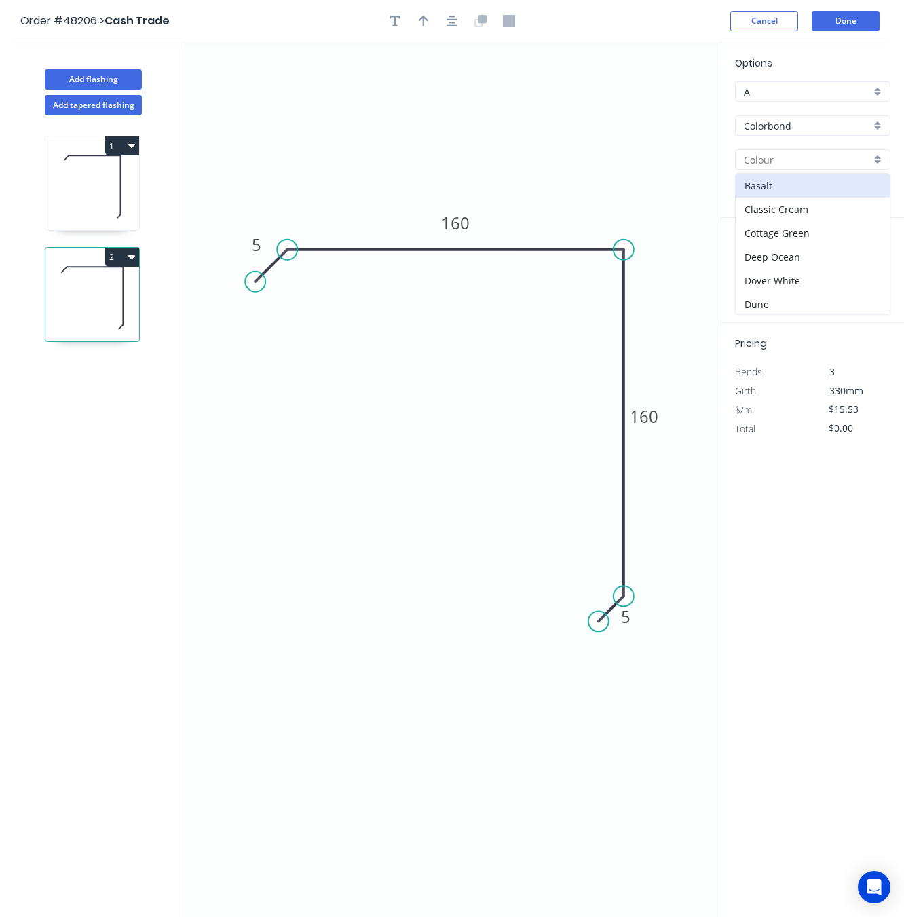
click at [834, 128] on input "Colorbond" at bounding box center [807, 126] width 127 height 14
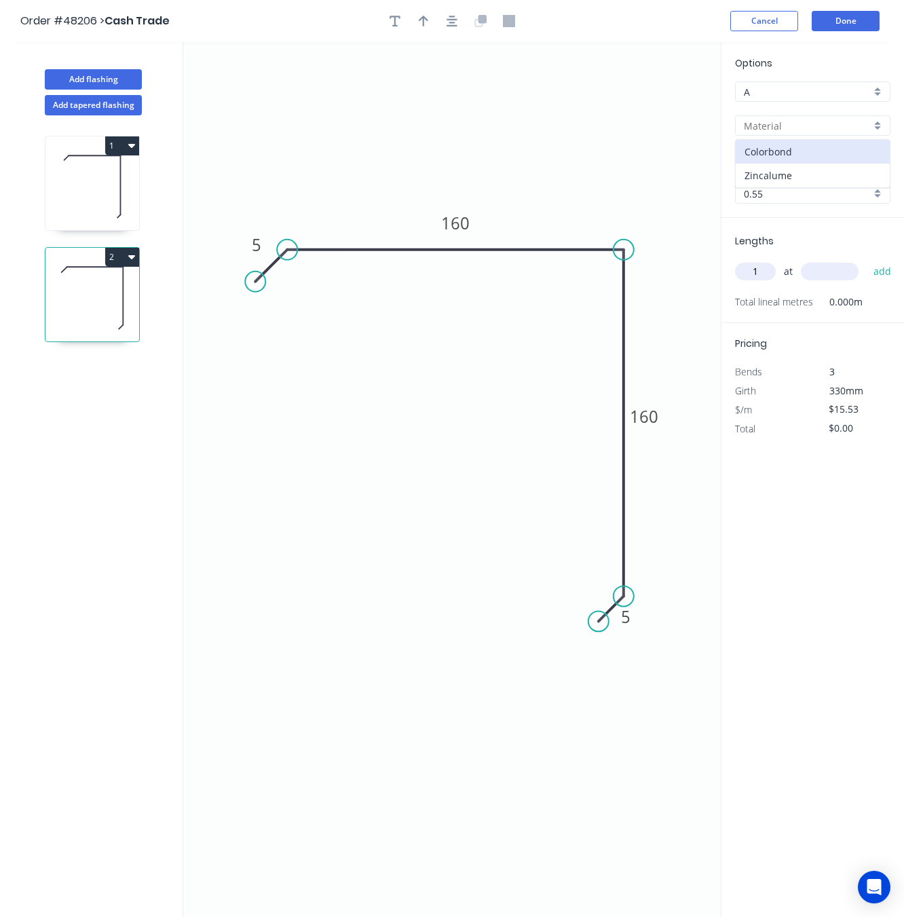
click at [825, 166] on div "Zincalume" at bounding box center [813, 176] width 154 height 24
type input "Zincalume"
type input "Zinc"
type input "$13.06"
click at [833, 267] on input "text" at bounding box center [830, 272] width 58 height 18
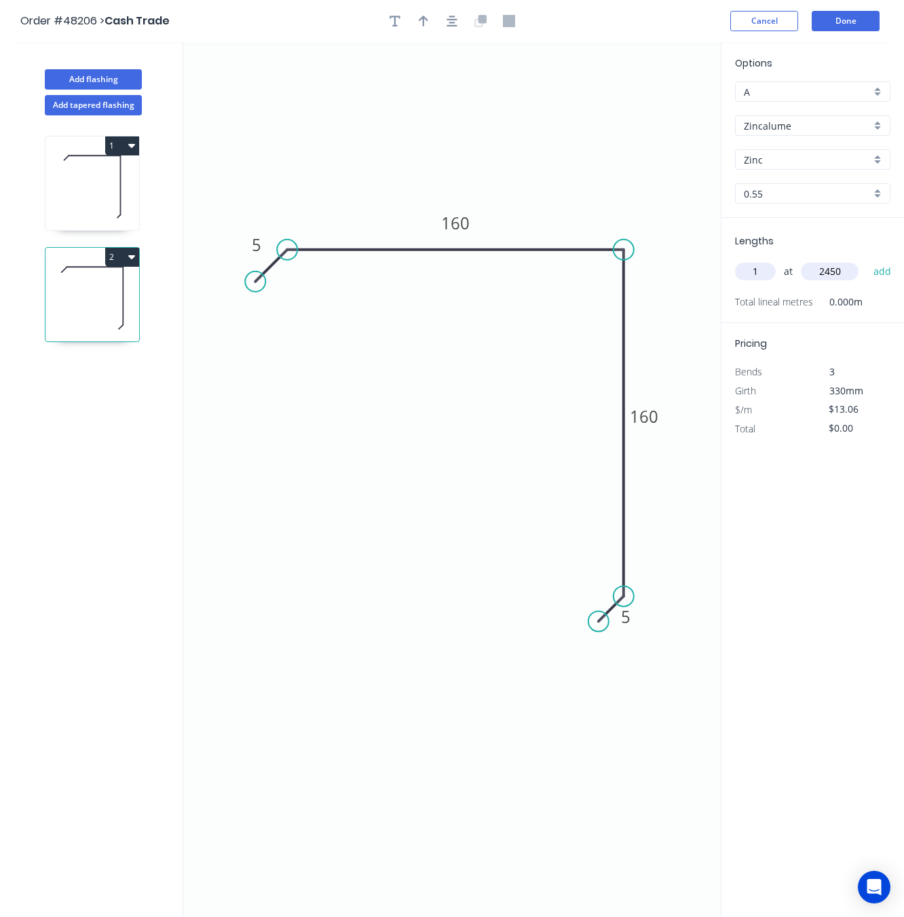
type input "2450"
click at [867, 260] on button "add" at bounding box center [883, 271] width 32 height 23
type input "$32.00"
click at [837, 13] on button "Done" at bounding box center [846, 21] width 68 height 20
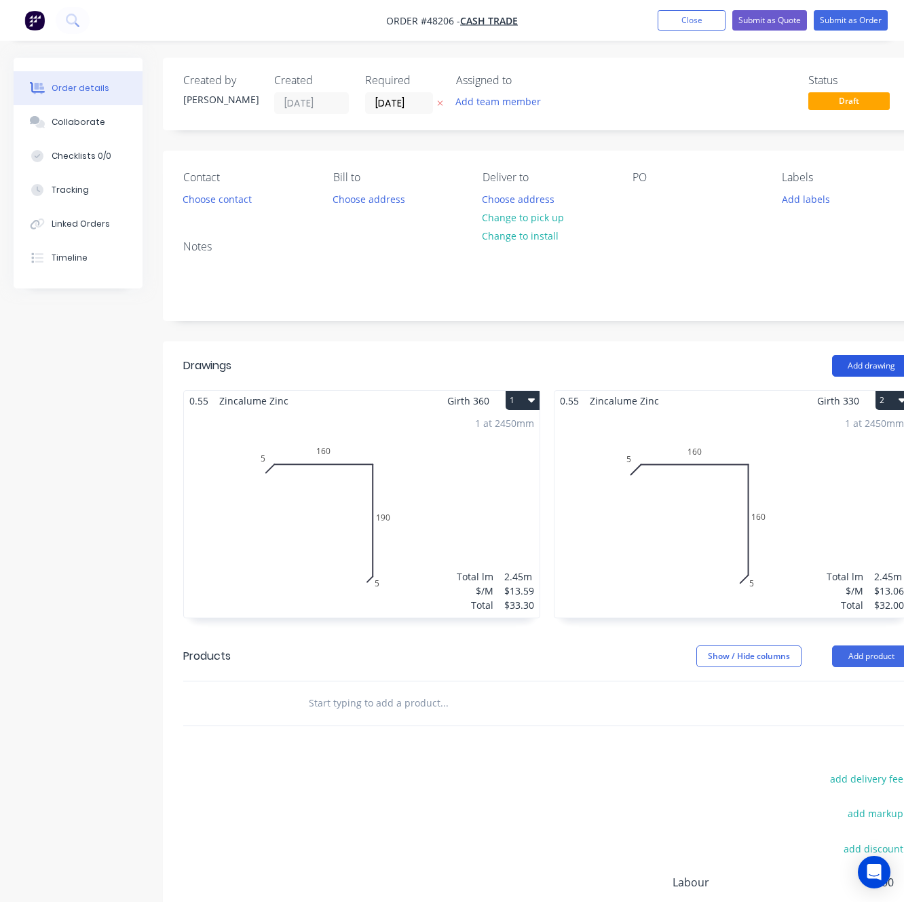
click at [868, 365] on button "Add drawing" at bounding box center [871, 366] width 78 height 22
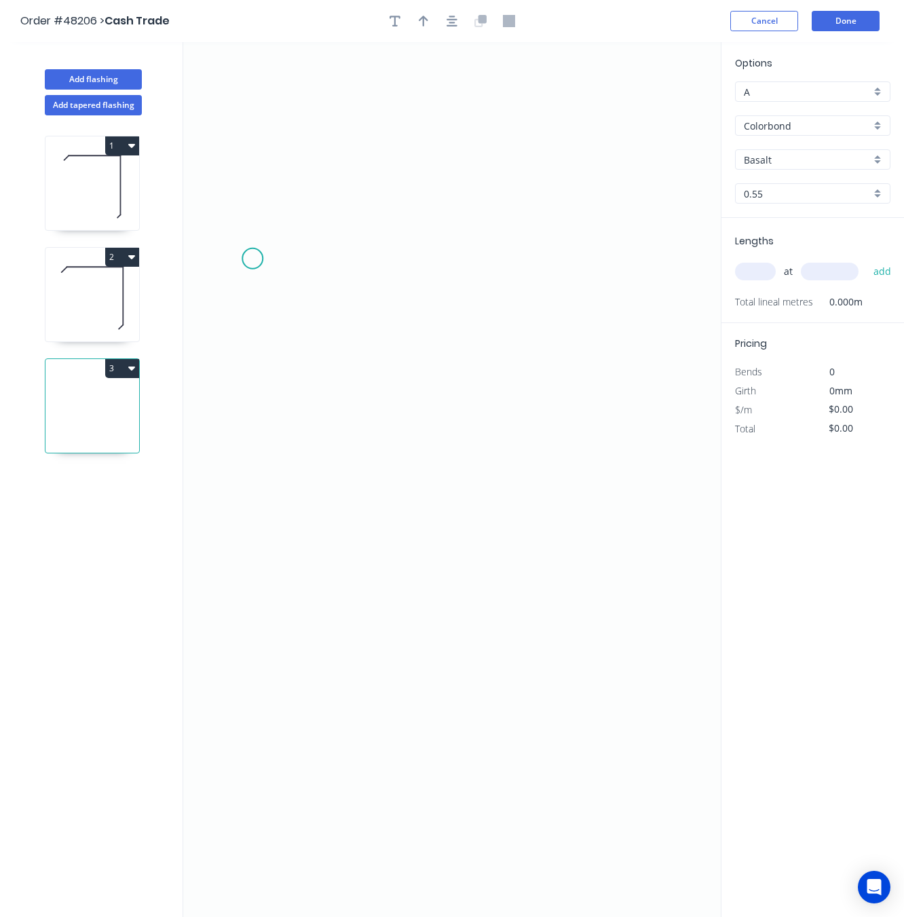
click at [253, 259] on icon "0" at bounding box center [452, 479] width 538 height 875
click at [275, 239] on icon "0" at bounding box center [452, 479] width 538 height 875
click at [281, 232] on circle at bounding box center [275, 236] width 20 height 20
click at [573, 241] on icon "0 ?" at bounding box center [452, 479] width 538 height 875
click at [583, 562] on icon "0 ? ?" at bounding box center [452, 479] width 538 height 875
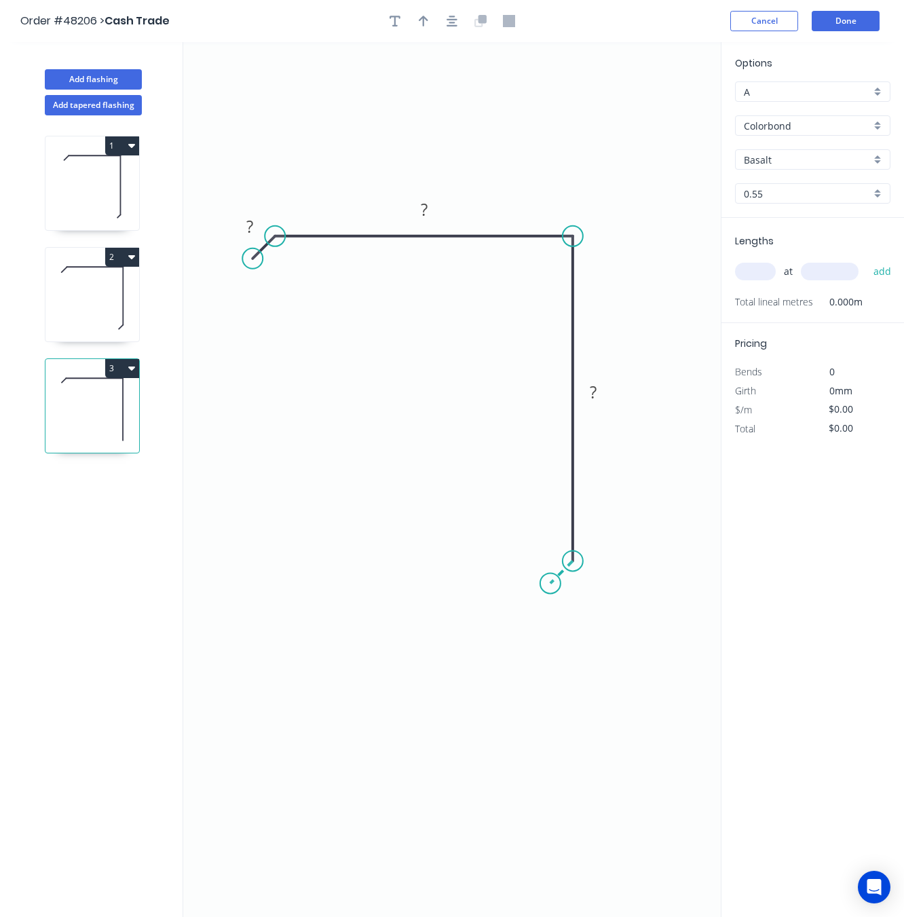
click at [550, 587] on icon "0 ? ? ?" at bounding box center [452, 479] width 538 height 875
click at [550, 587] on circle at bounding box center [550, 584] width 20 height 20
click at [576, 580] on tspan "?" at bounding box center [575, 581] width 7 height 22
click at [597, 602] on div "Delete point" at bounding box center [644, 599] width 136 height 28
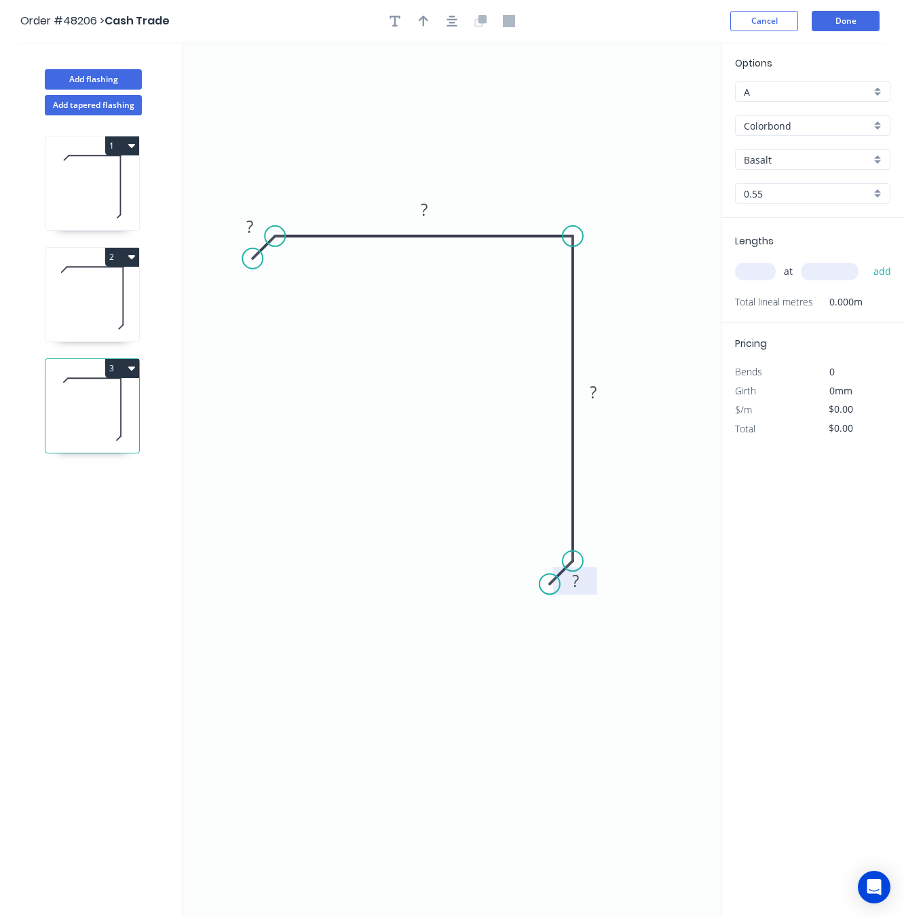
click at [583, 579] on rect at bounding box center [575, 581] width 27 height 19
click at [246, 230] on tspan "?" at bounding box center [249, 226] width 7 height 22
click at [418, 210] on rect at bounding box center [424, 210] width 27 height 19
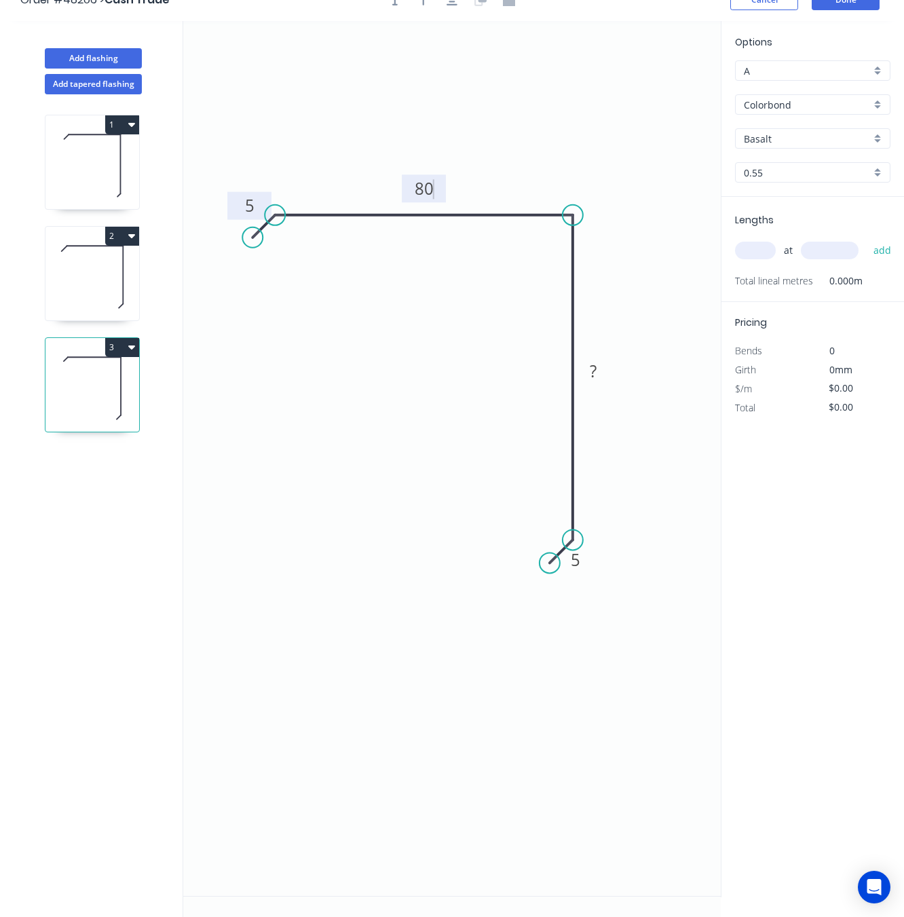
scroll to position [27, 0]
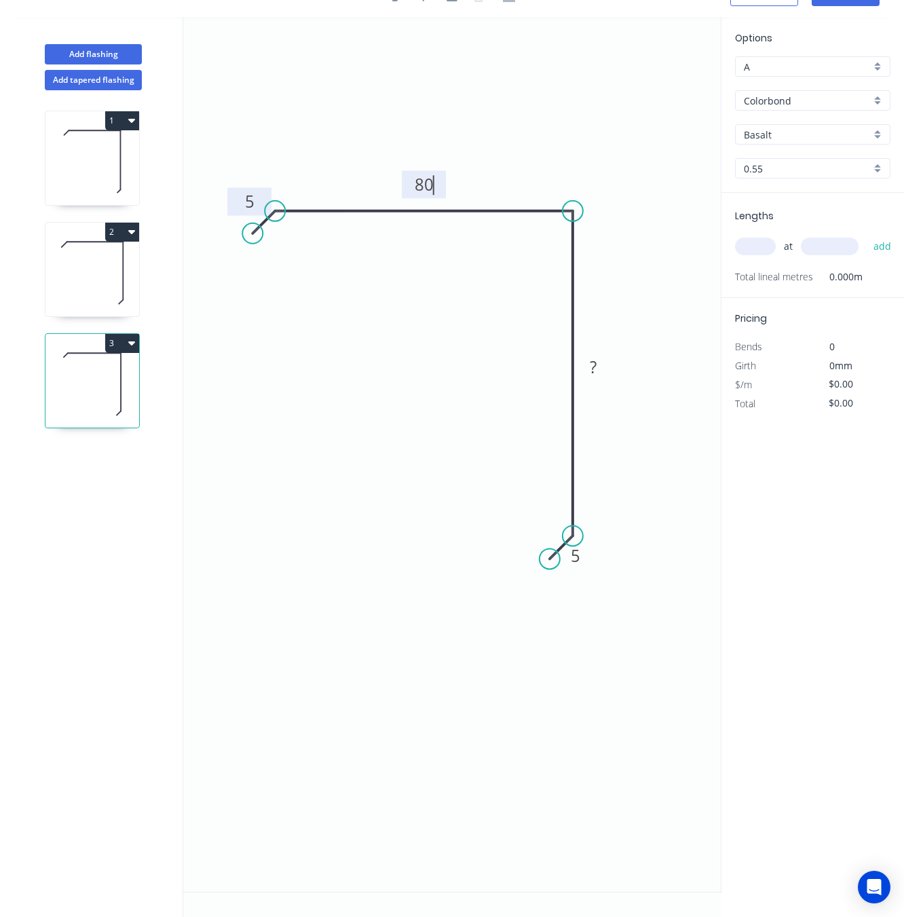
click at [589, 351] on icon "0 5 80 ? 5" at bounding box center [452, 454] width 538 height 875
click at [593, 359] on tspan "?" at bounding box center [593, 367] width 7 height 22
click at [458, 479] on icon "0 5 80 160 5" at bounding box center [452, 454] width 538 height 875
type input "$11.84"
click at [823, 96] on input "Colorbond" at bounding box center [807, 101] width 127 height 14
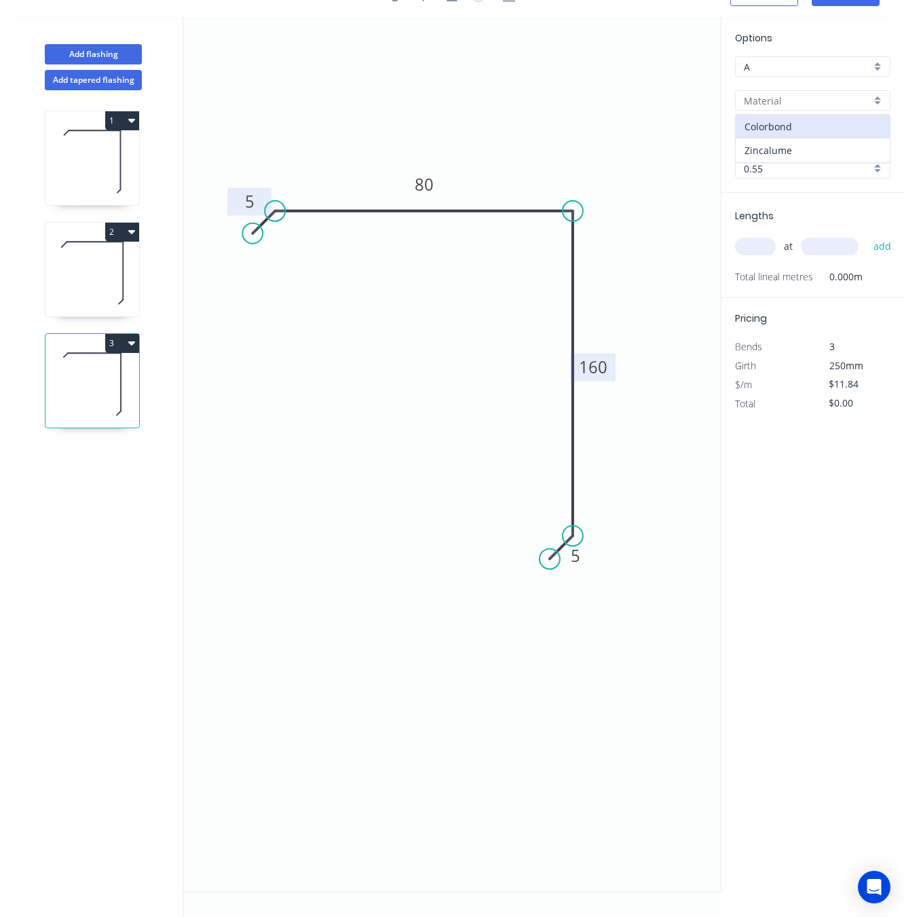
click at [803, 155] on div "Zincalume" at bounding box center [813, 150] width 154 height 24
type input "Zincalume"
type input "Zinc"
type input "$9.93"
click at [752, 249] on input "text" at bounding box center [755, 247] width 41 height 18
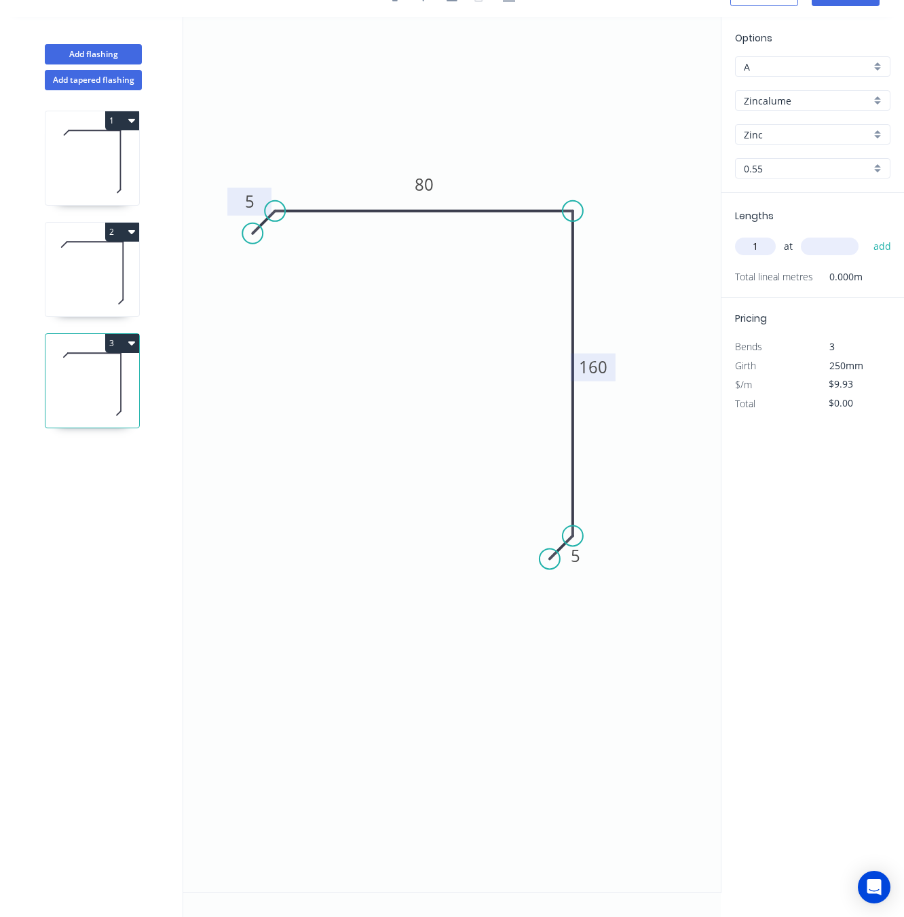
type input "1"
click at [819, 239] on input "text" at bounding box center [830, 247] width 58 height 18
type input "2450"
click at [867, 235] on button "add" at bounding box center [883, 246] width 32 height 23
type input "$24.33"
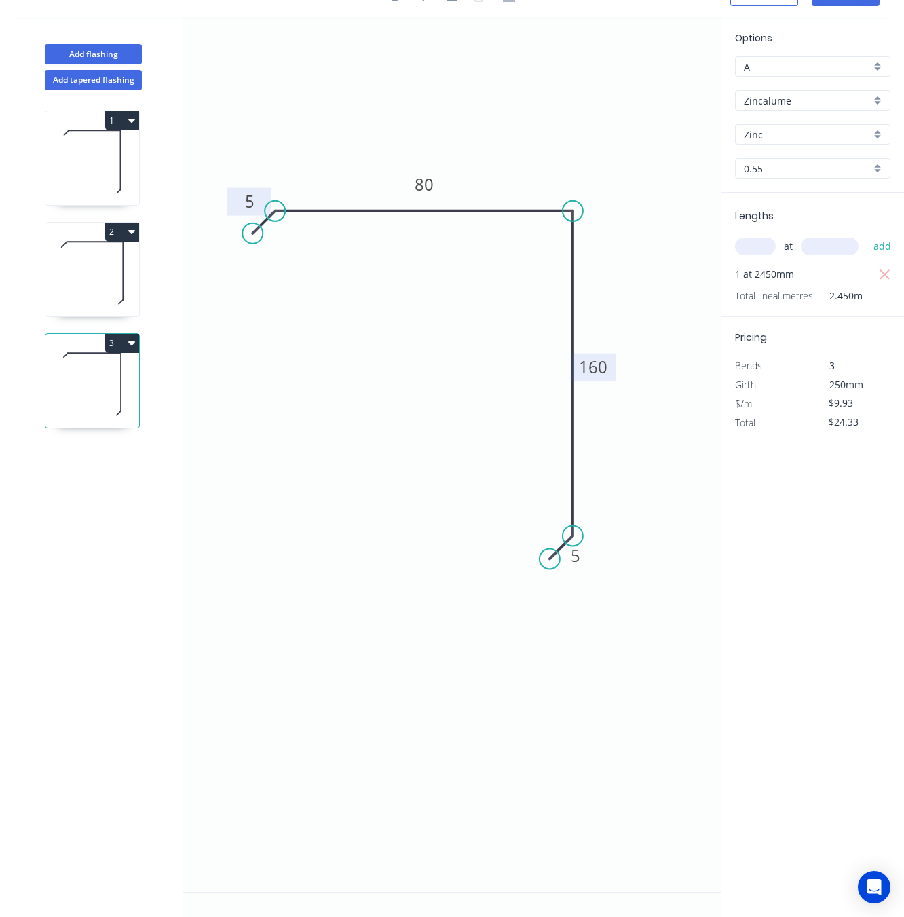
scroll to position [0, 0]
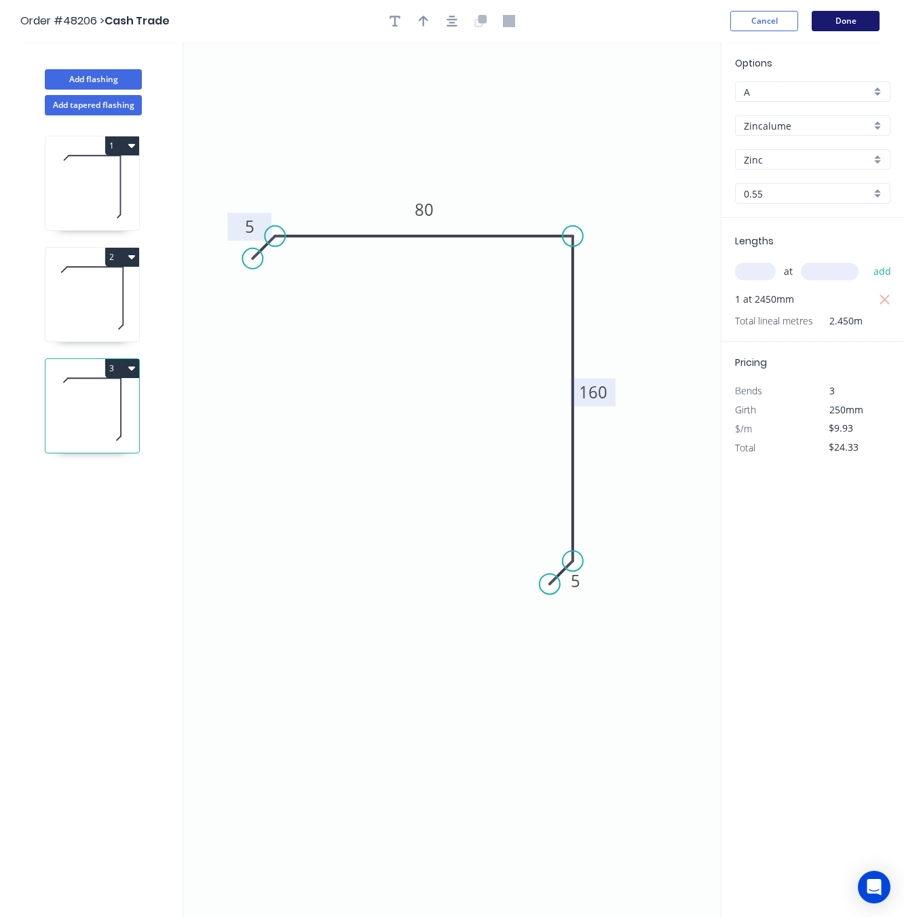
click at [828, 24] on button "Done" at bounding box center [846, 21] width 68 height 20
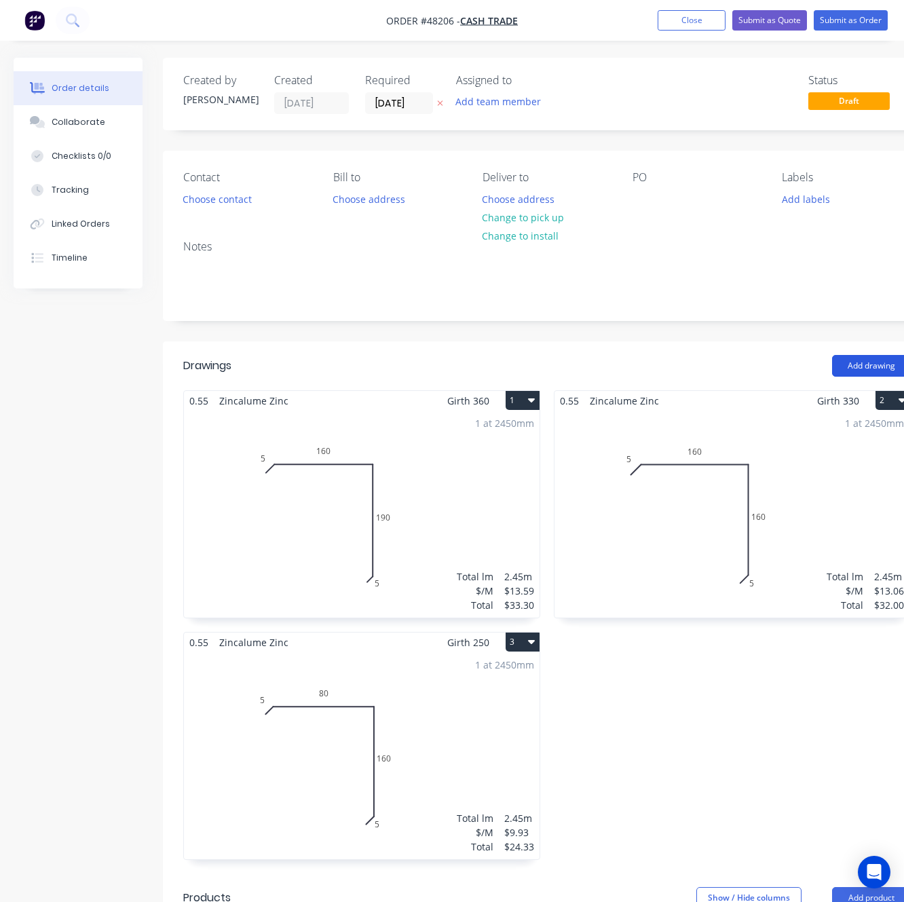
click at [841, 358] on button "Add drawing" at bounding box center [871, 366] width 78 height 22
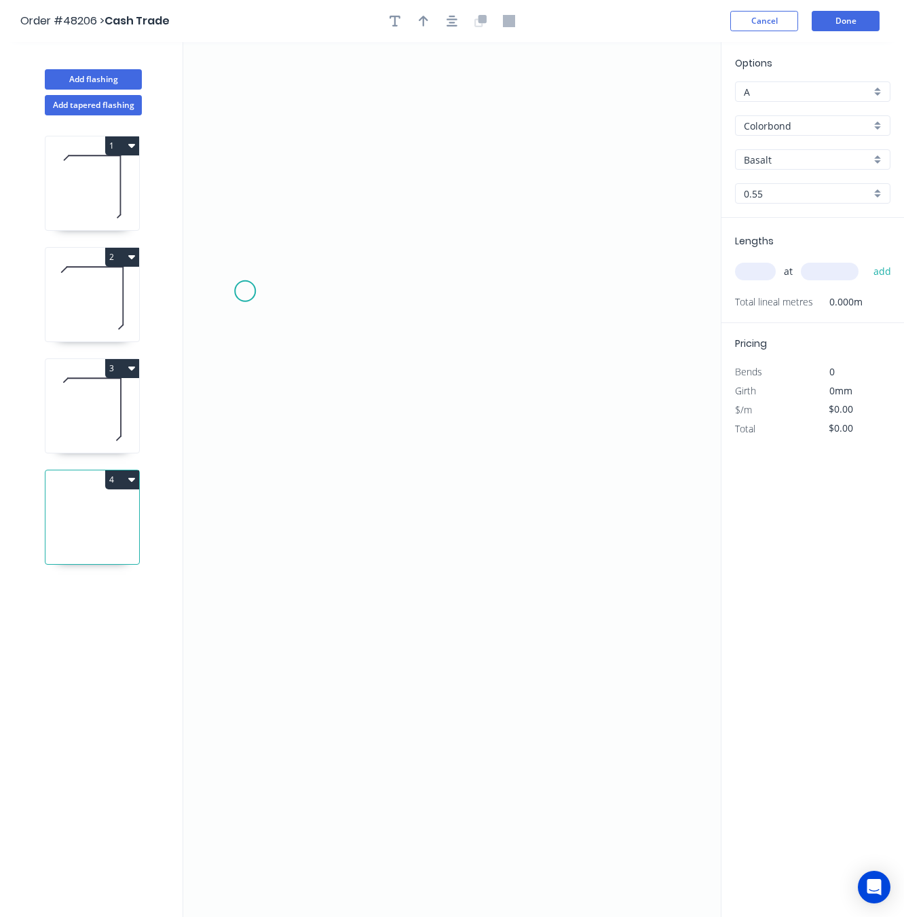
click at [245, 292] on icon "0" at bounding box center [452, 479] width 538 height 875
click at [280, 267] on icon at bounding box center [262, 278] width 35 height 25
drag, startPoint x: 635, startPoint y: 284, endPoint x: 631, endPoint y: 318, distance: 34.9
click at [635, 285] on icon "0 ?" at bounding box center [452, 479] width 538 height 875
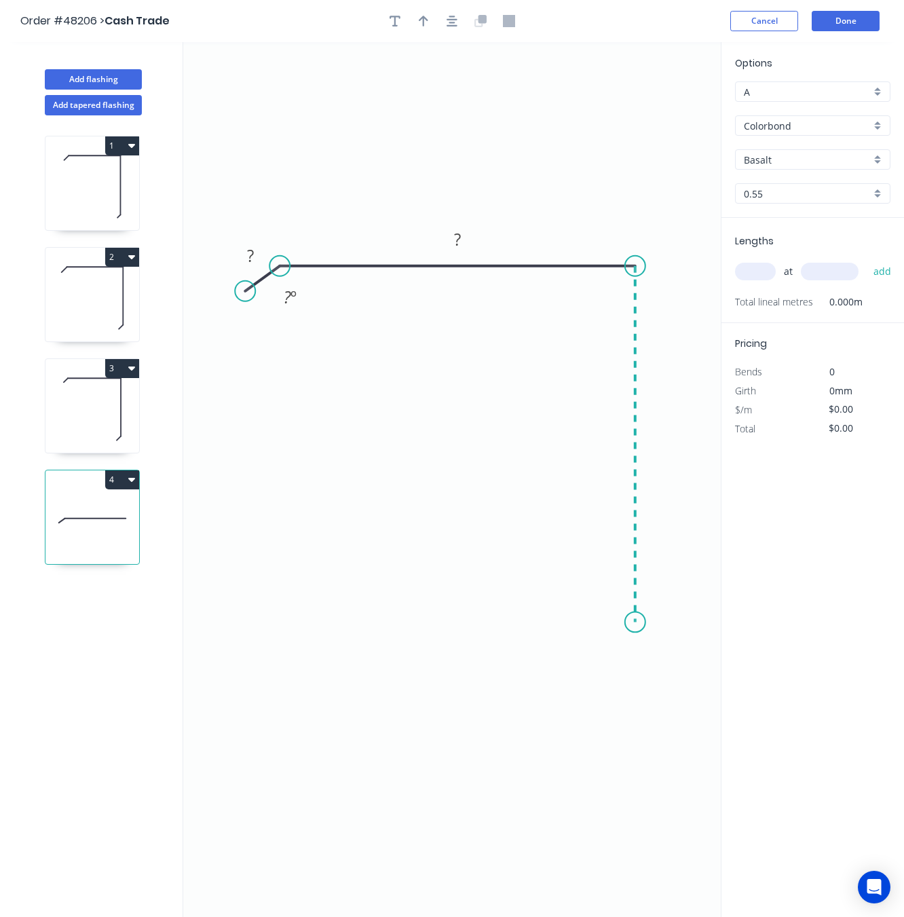
click at [638, 623] on icon "0 ? ? ? º" at bounding box center [452, 479] width 538 height 875
click at [604, 652] on icon "0 ? ? ? ? º" at bounding box center [452, 479] width 538 height 875
click at [604, 652] on circle at bounding box center [603, 654] width 20 height 20
click at [603, 652] on circle at bounding box center [603, 654] width 20 height 20
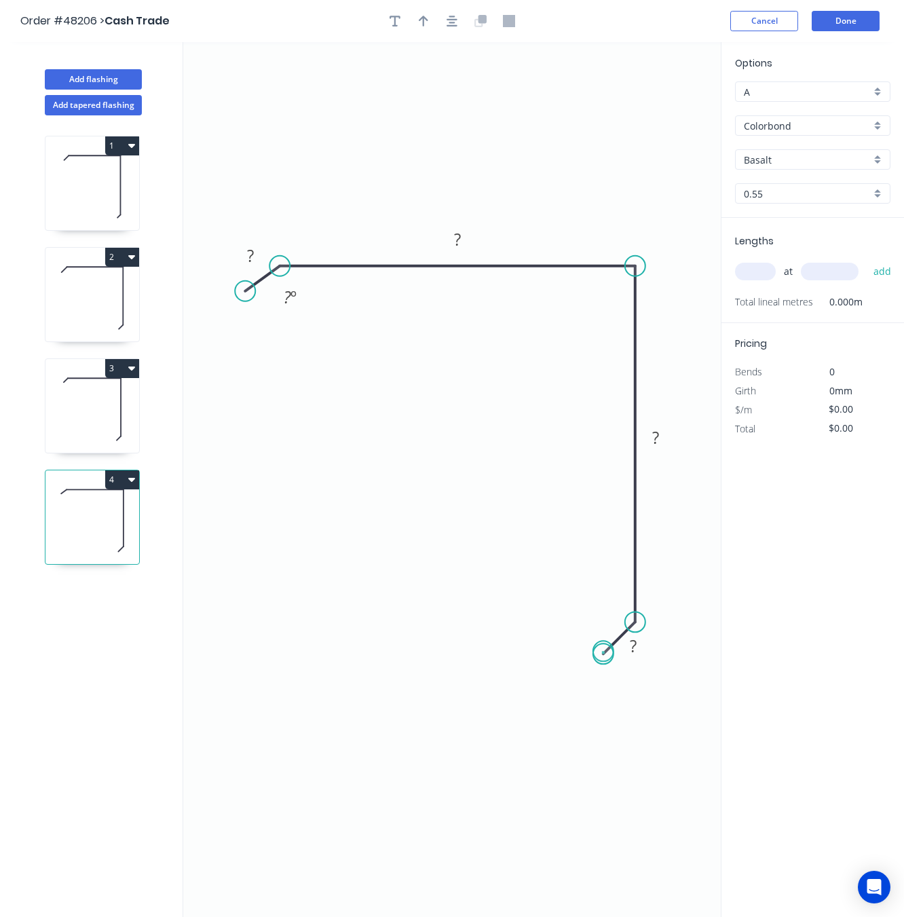
click at [604, 652] on circle at bounding box center [603, 654] width 20 height 20
click at [635, 652] on tspan "?" at bounding box center [634, 646] width 7 height 22
click at [654, 442] on tspan "?" at bounding box center [655, 437] width 7 height 22
click at [464, 232] on rect at bounding box center [457, 240] width 27 height 19
click at [263, 261] on rect at bounding box center [250, 256] width 27 height 19
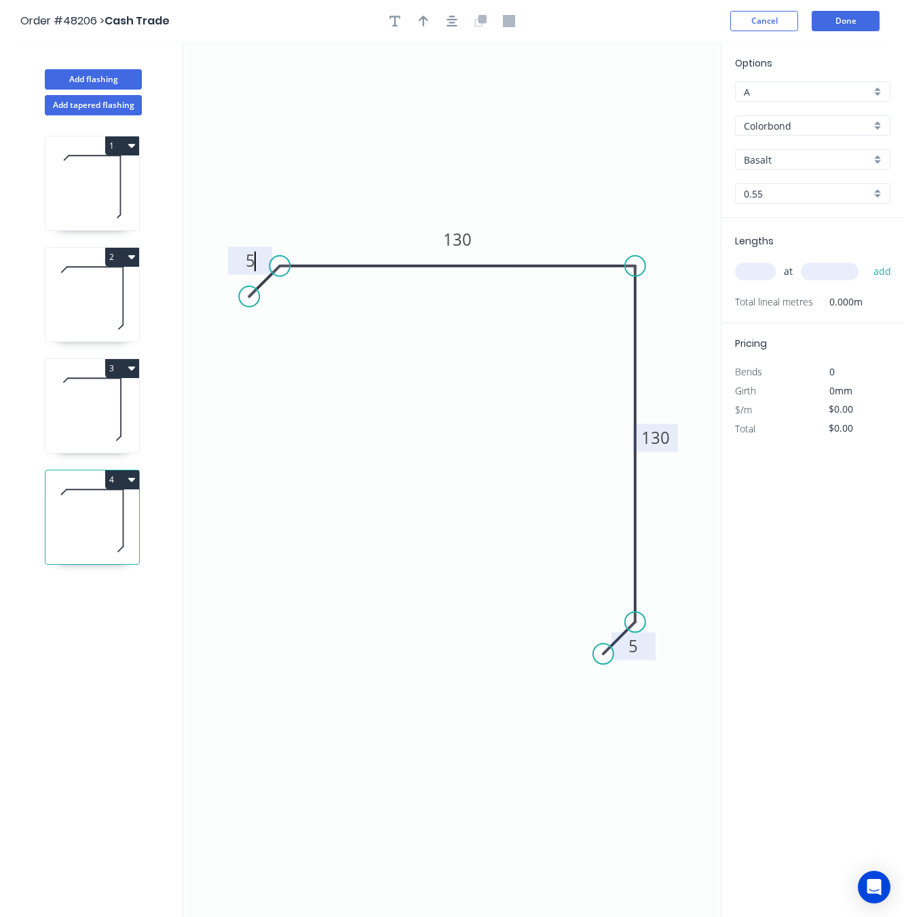
click at [249, 293] on circle at bounding box center [249, 297] width 20 height 20
type input "$11.84"
click at [752, 278] on input "text" at bounding box center [755, 272] width 41 height 18
type input "4"
click at [813, 271] on input "text" at bounding box center [830, 272] width 58 height 18
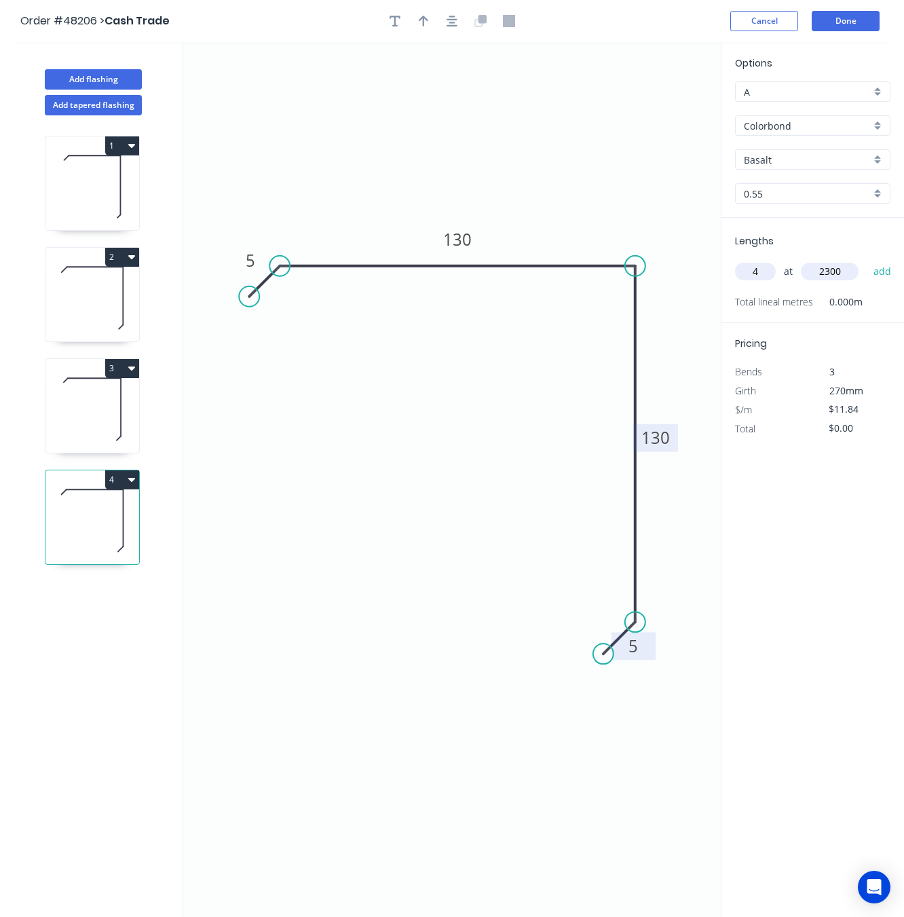
type input "2300"
click at [867, 260] on button "add" at bounding box center [883, 271] width 32 height 23
type input "$108.93"
click at [817, 121] on input "Colorbond" at bounding box center [807, 126] width 127 height 14
click at [802, 160] on div "Colorbond" at bounding box center [813, 152] width 154 height 24
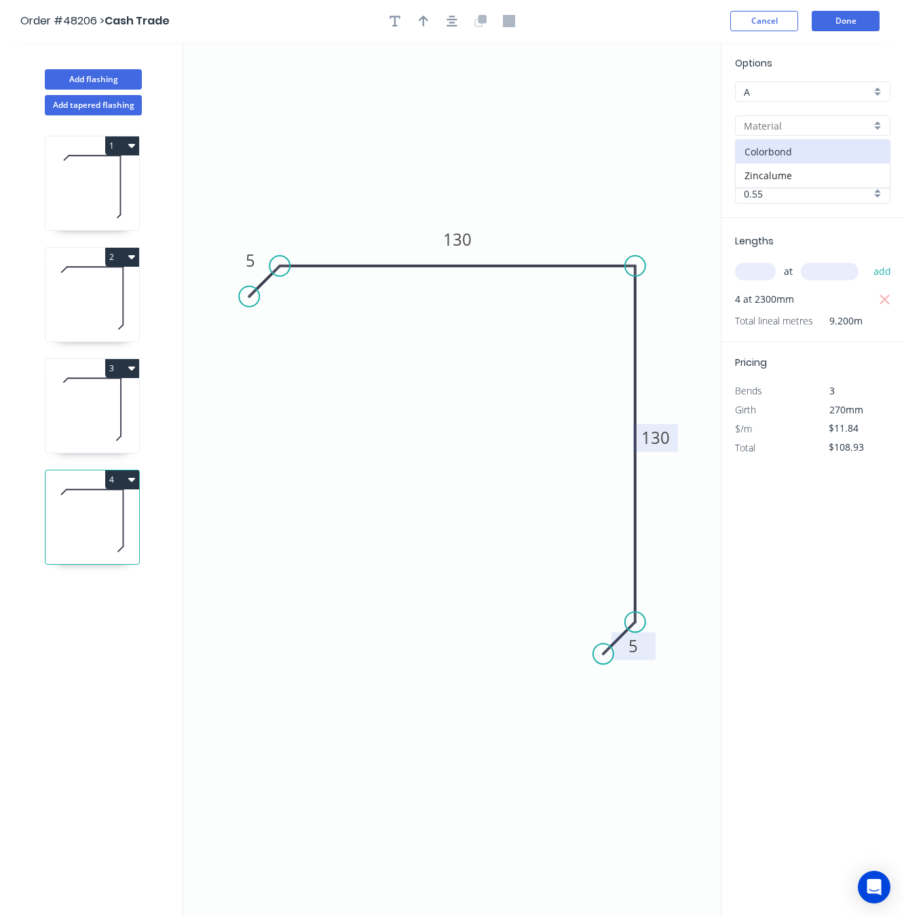
type input "Colorbond"
click at [807, 130] on input "Colorbond" at bounding box center [807, 126] width 127 height 14
click at [807, 170] on div "Zincalume" at bounding box center [813, 176] width 154 height 24
type input "Zincalume"
type input "Zinc"
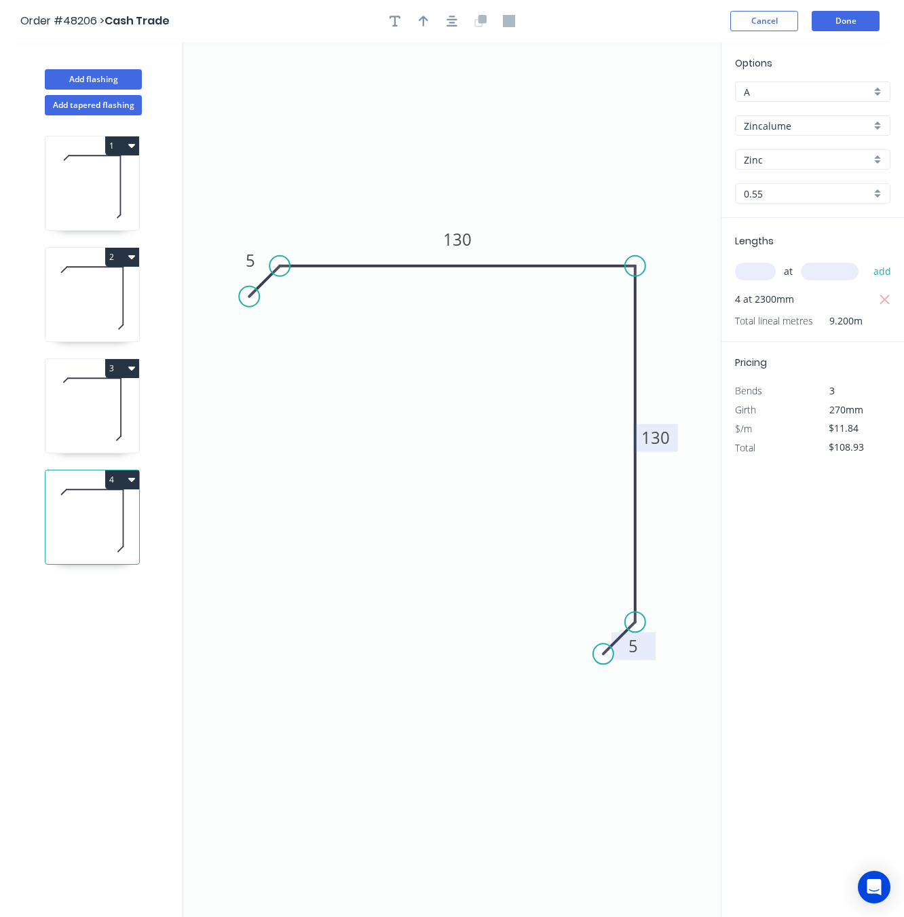
type input "$9.93"
type input "$91.36"
click at [669, 128] on icon "0 5 130 130 5" at bounding box center [452, 479] width 538 height 875
click at [848, 22] on button "Done" at bounding box center [846, 21] width 68 height 20
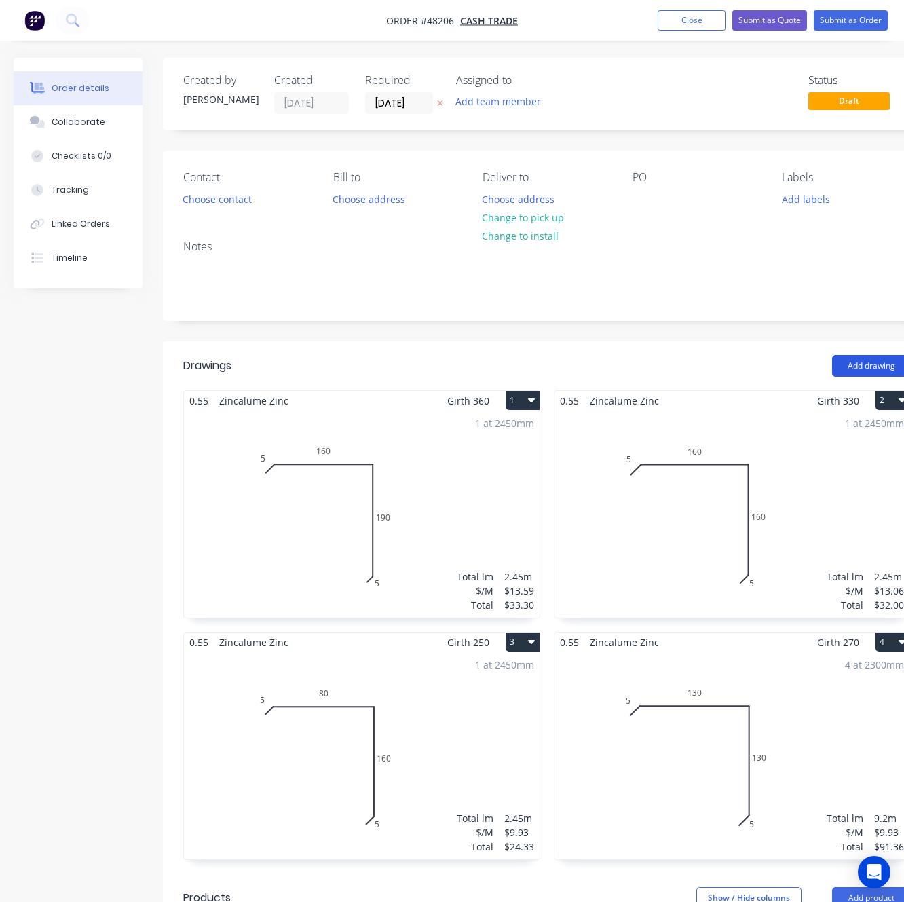
click at [854, 363] on button "Add drawing" at bounding box center [871, 366] width 78 height 22
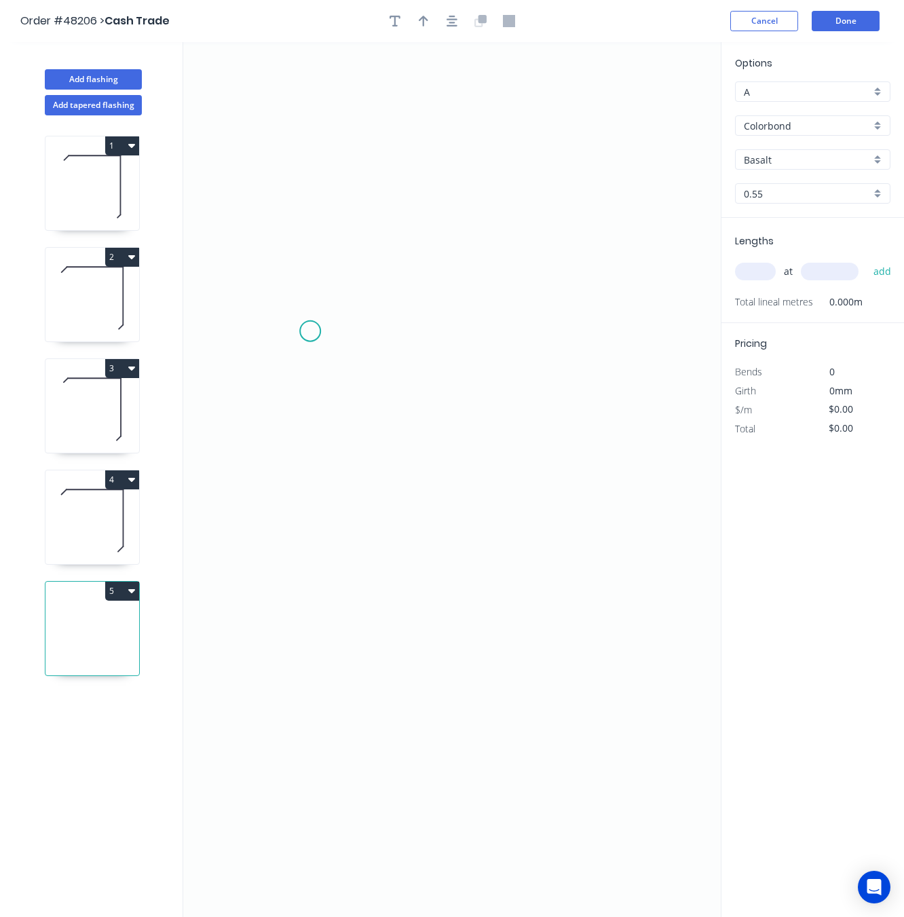
click at [310, 332] on icon "0" at bounding box center [452, 479] width 538 height 875
click at [280, 295] on icon at bounding box center [295, 313] width 31 height 37
click at [273, 159] on icon "0 ?" at bounding box center [452, 479] width 538 height 875
click at [554, 160] on icon "0 ? ? ? º" at bounding box center [452, 479] width 538 height 875
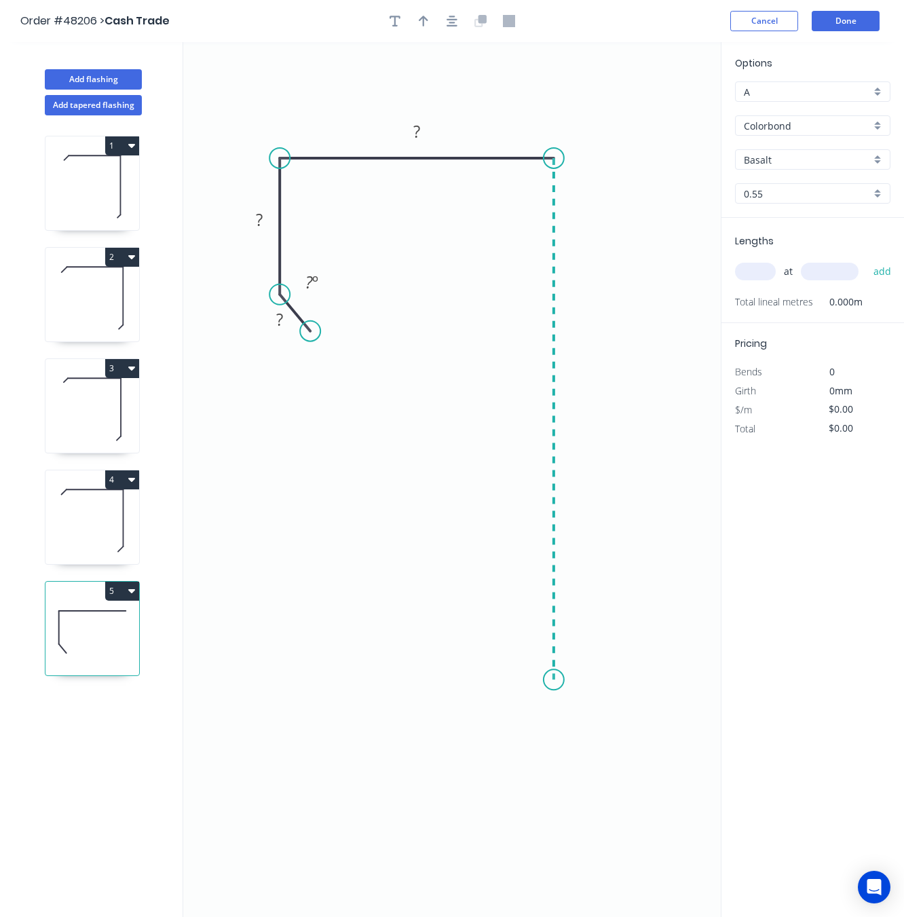
click at [547, 681] on icon "0 ? ? ? ? º" at bounding box center [452, 479] width 538 height 875
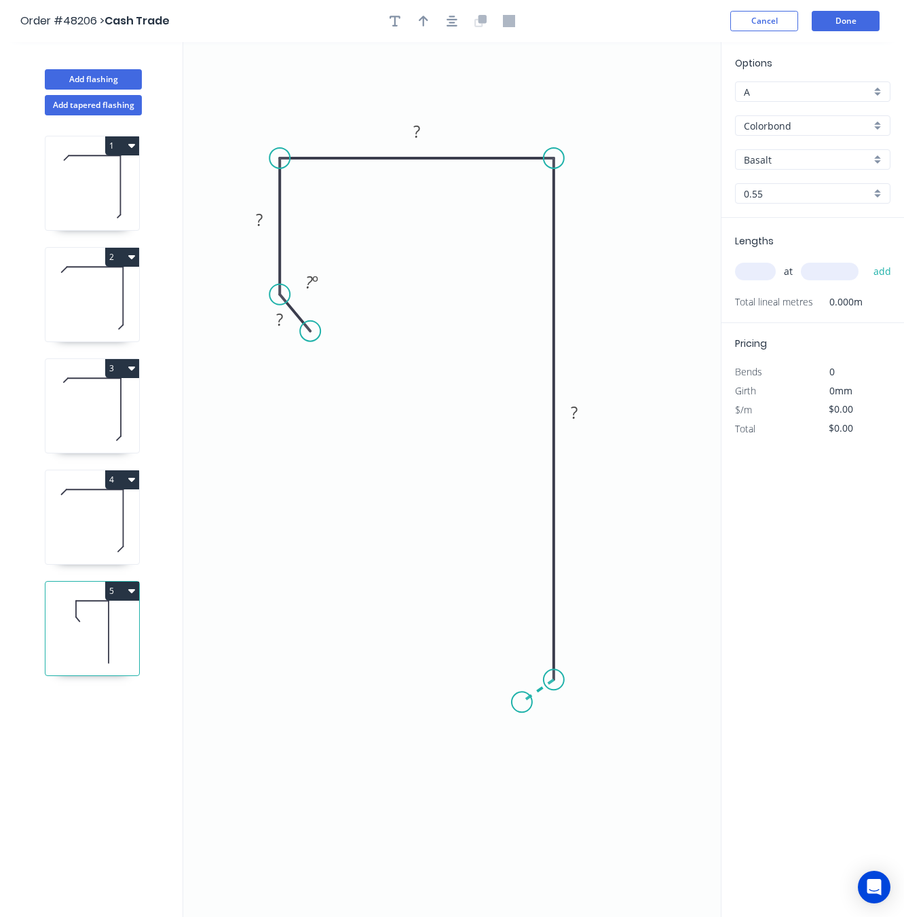
click at [522, 703] on icon "0 ? ? ? ? ? º" at bounding box center [452, 479] width 538 height 875
click at [522, 703] on circle at bounding box center [522, 702] width 20 height 20
click at [524, 707] on circle at bounding box center [522, 702] width 20 height 20
click at [524, 705] on circle at bounding box center [522, 702] width 20 height 20
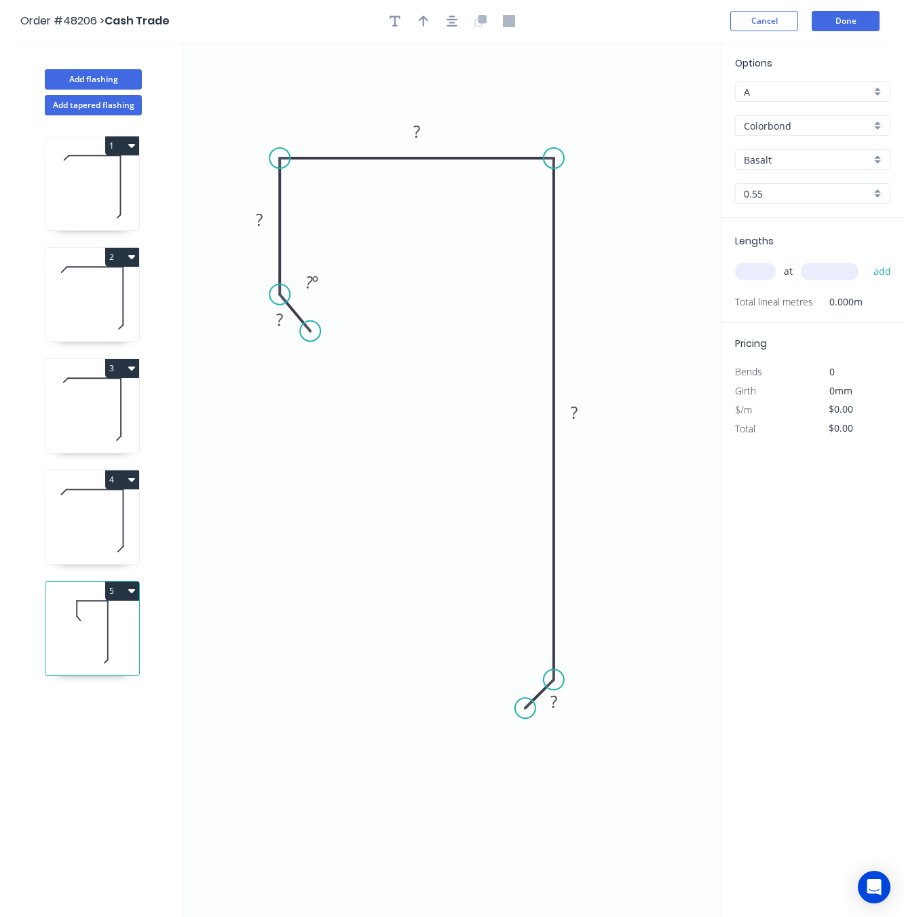
drag, startPoint x: 522, startPoint y: 705, endPoint x: 528, endPoint y: 714, distance: 10.7
click at [528, 714] on circle at bounding box center [525, 708] width 20 height 20
click at [528, 709] on circle at bounding box center [527, 706] width 20 height 20
click at [550, 705] on rect at bounding box center [555, 701] width 27 height 19
click at [569, 406] on rect at bounding box center [574, 413] width 27 height 19
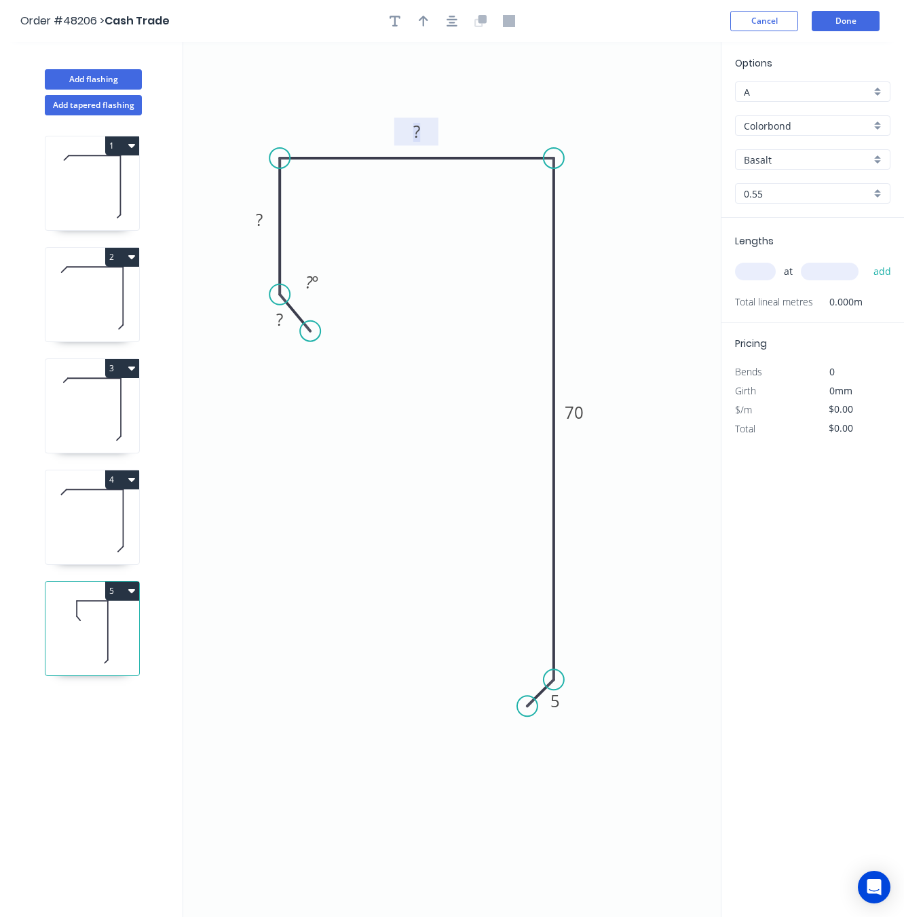
click at [428, 129] on rect at bounding box center [416, 132] width 27 height 19
click at [259, 221] on tspan "?" at bounding box center [259, 219] width 7 height 22
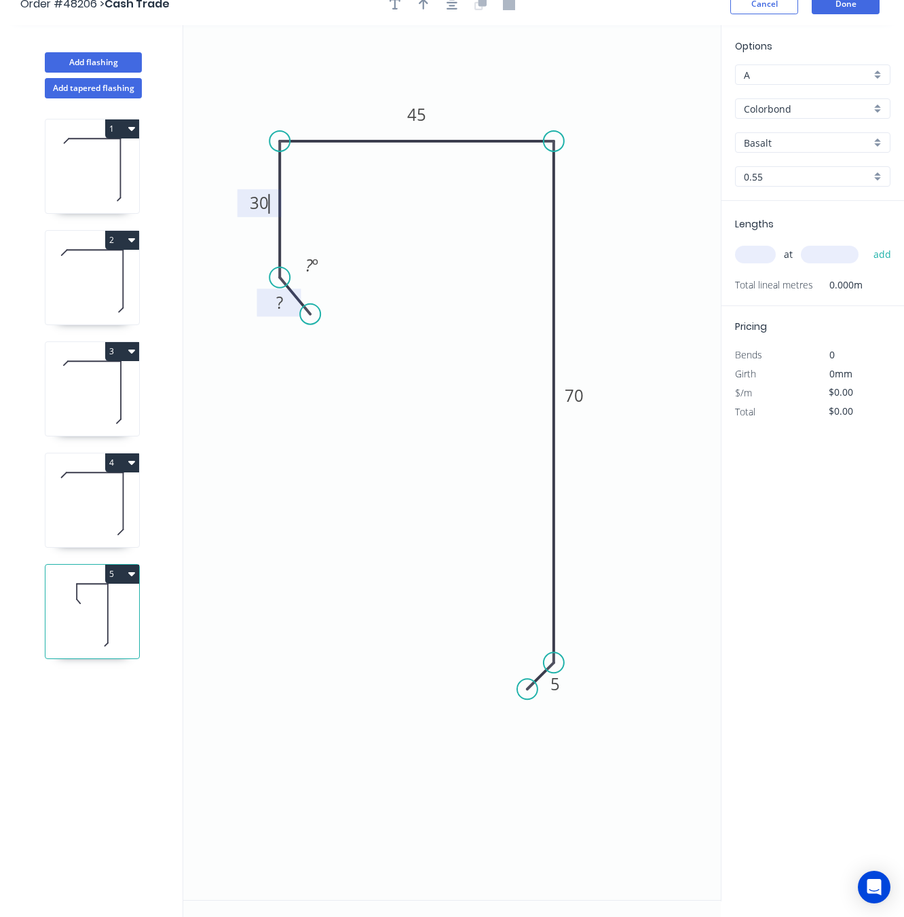
scroll to position [27, 0]
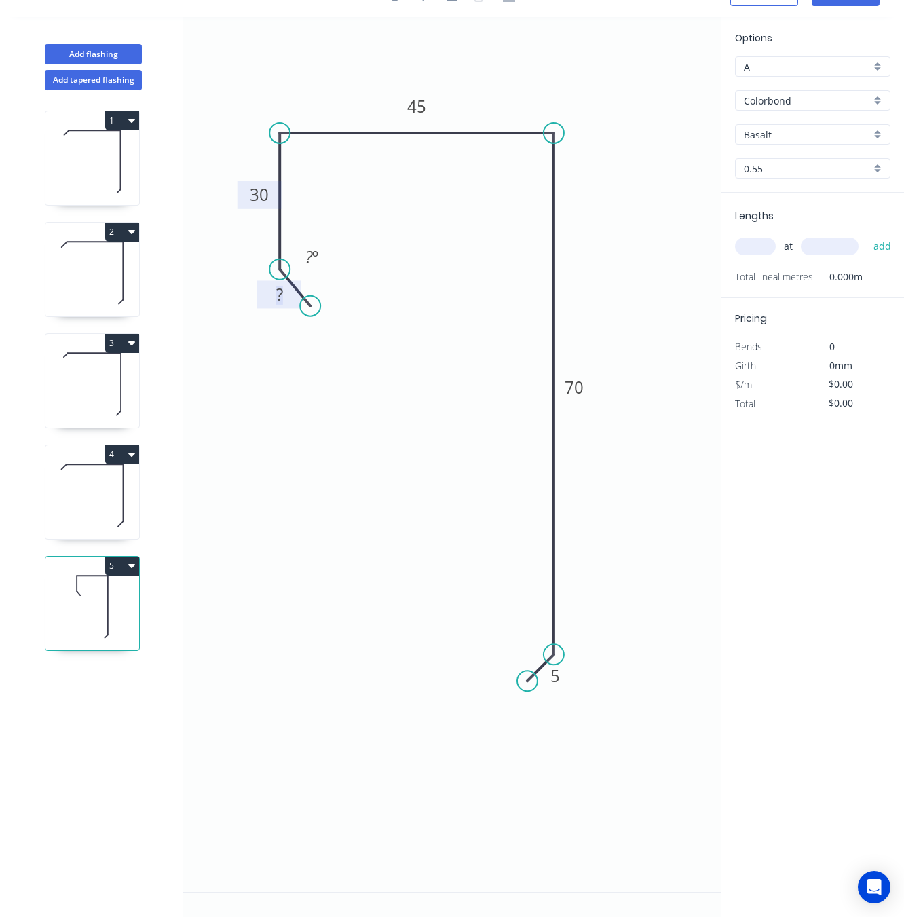
click at [285, 299] on rect at bounding box center [279, 295] width 27 height 19
click at [341, 411] on icon "0 5 30 45 70 5 ? º" at bounding box center [452, 454] width 538 height 875
type input "$10.70"
drag, startPoint x: 312, startPoint y: 308, endPoint x: 314, endPoint y: 298, distance: 9.6
click at [314, 298] on circle at bounding box center [313, 303] width 20 height 20
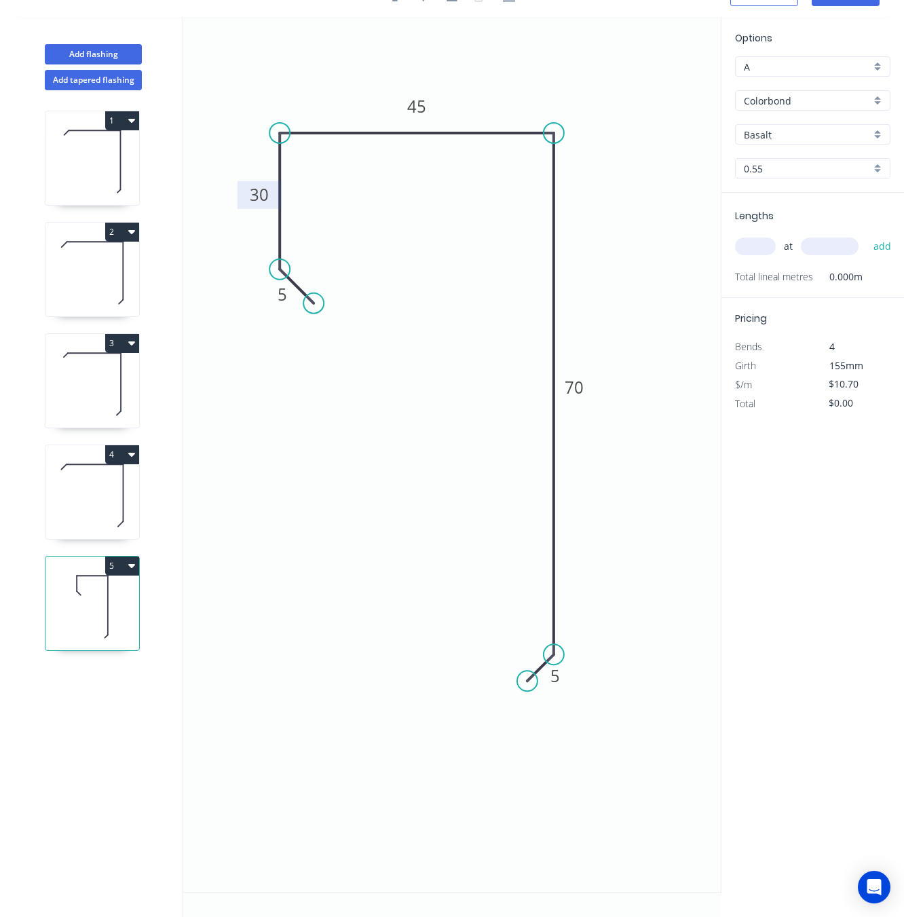
click at [838, 94] on input "Colorbond" at bounding box center [807, 101] width 127 height 14
click at [803, 155] on div "Zincalume" at bounding box center [813, 150] width 154 height 24
type input "Zincalume"
type input "Zinc"
click at [758, 243] on input "text" at bounding box center [755, 247] width 41 height 18
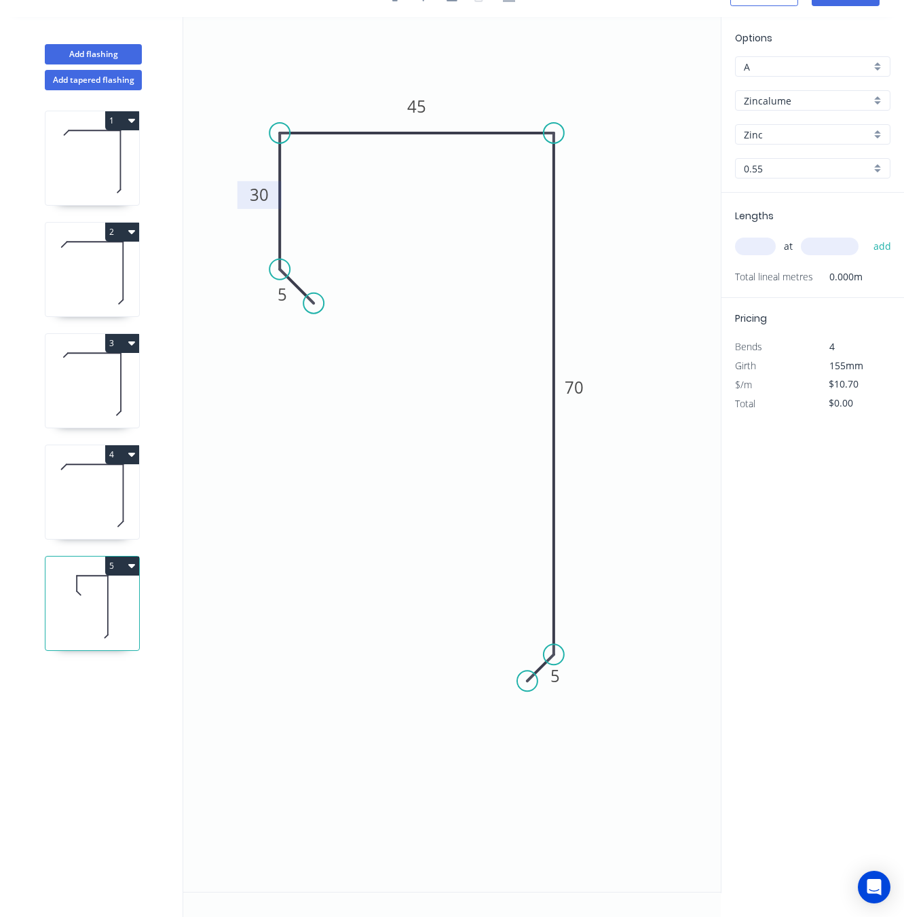
type input "$8.88"
type input "2"
click at [825, 240] on input "text" at bounding box center [830, 247] width 58 height 18
type input "3400"
click at [867, 235] on button "add" at bounding box center [883, 246] width 32 height 23
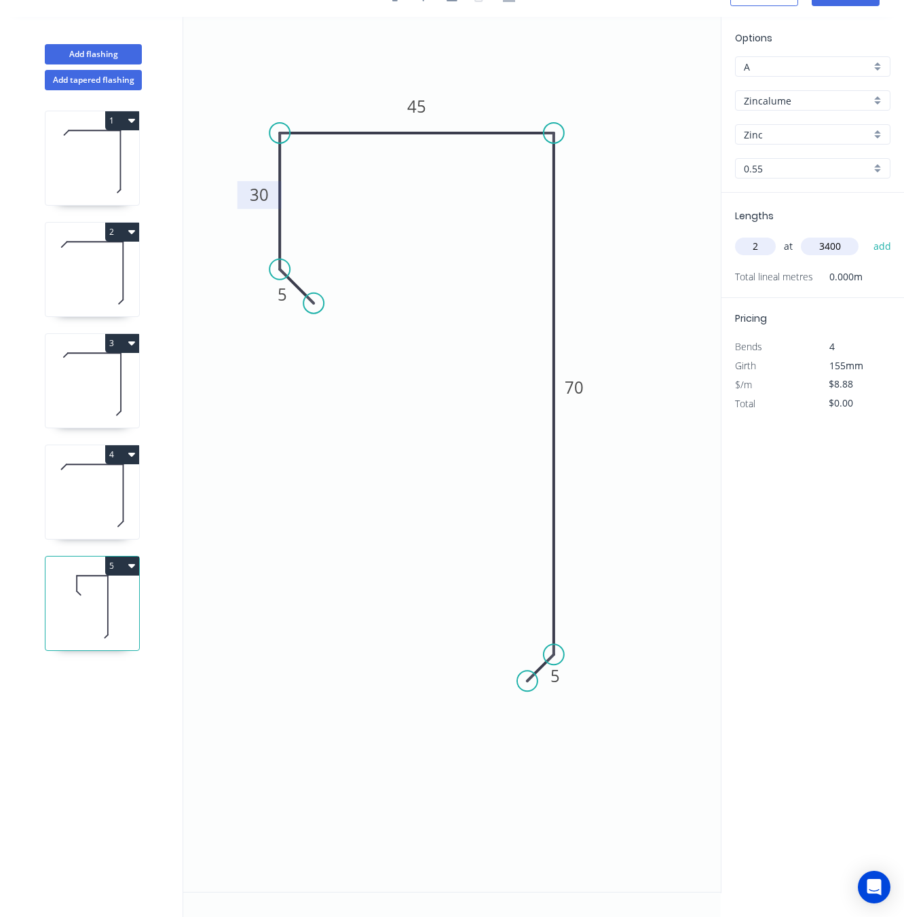
type input "$60.38"
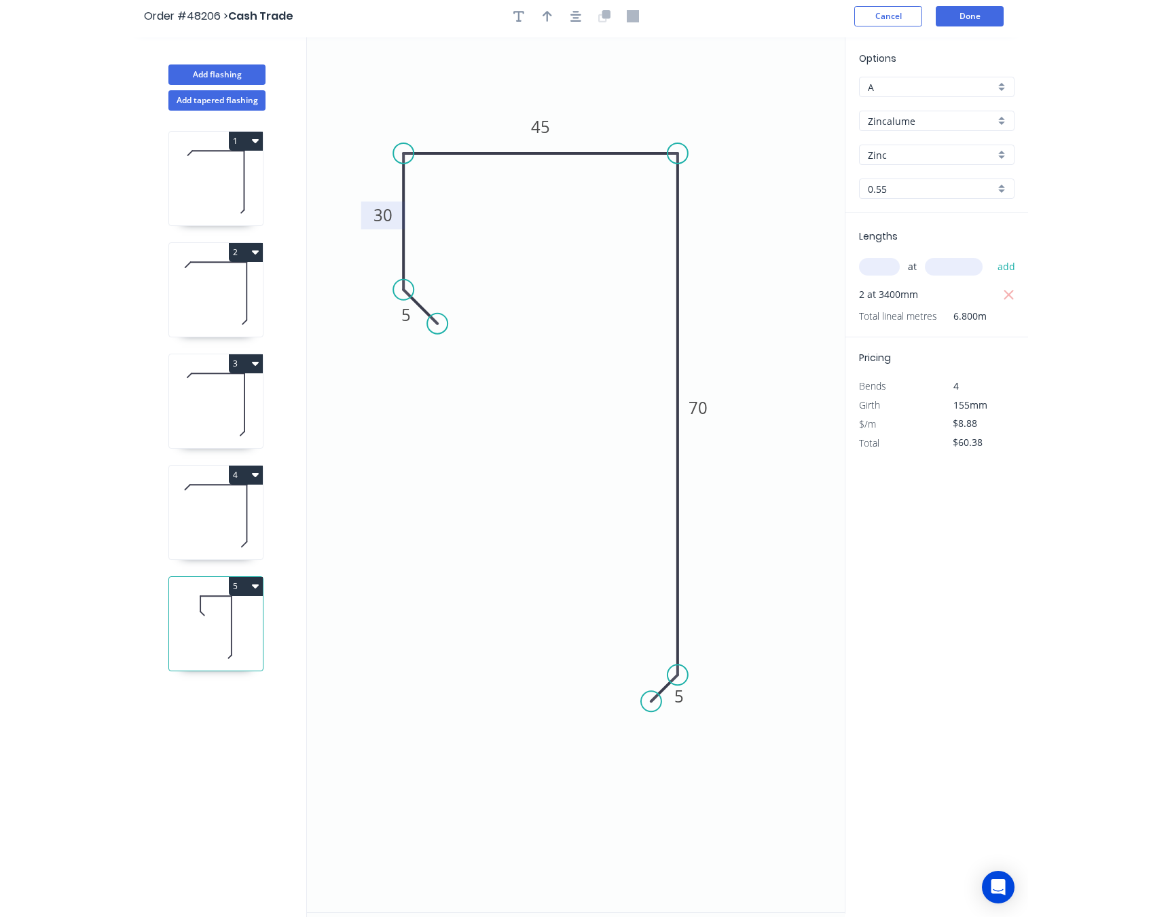
scroll to position [0, 0]
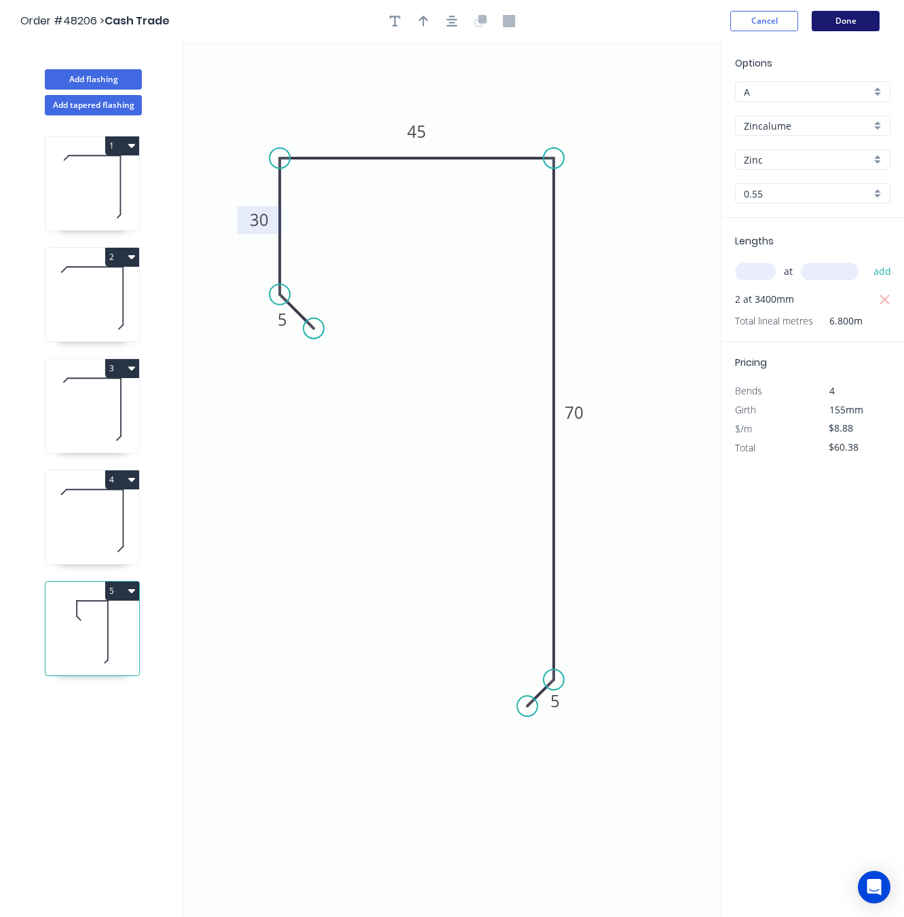
click at [862, 15] on button "Done" at bounding box center [846, 21] width 68 height 20
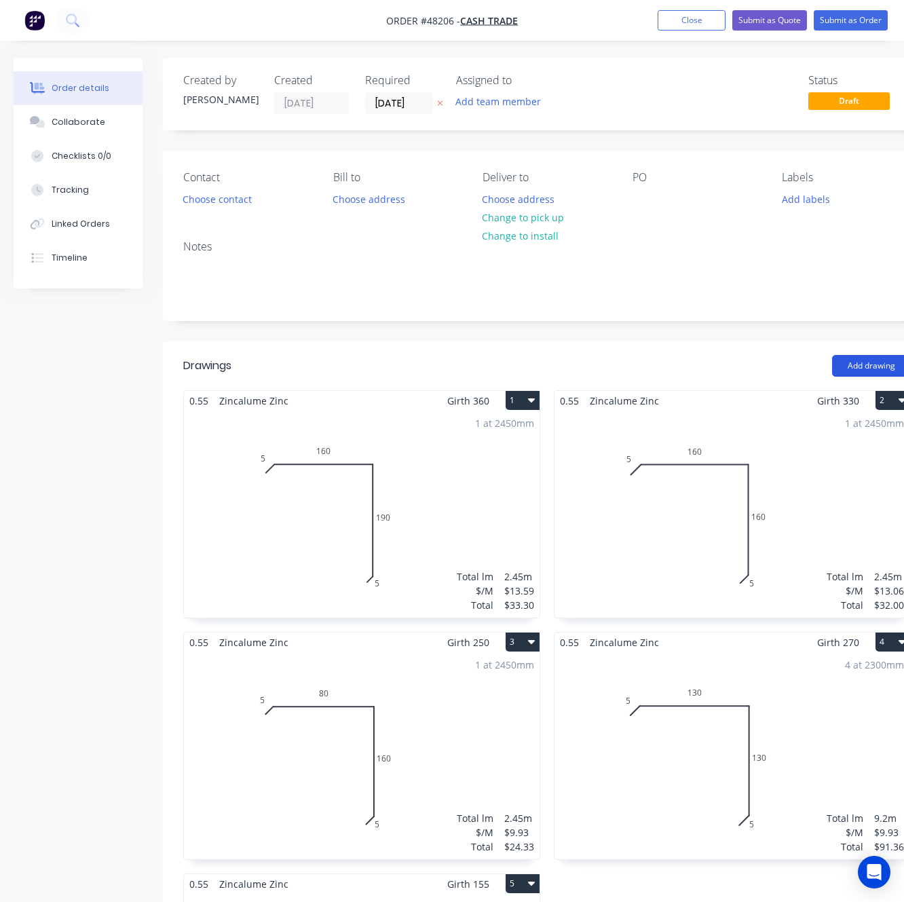
click at [862, 367] on button "Add drawing" at bounding box center [871, 366] width 78 height 22
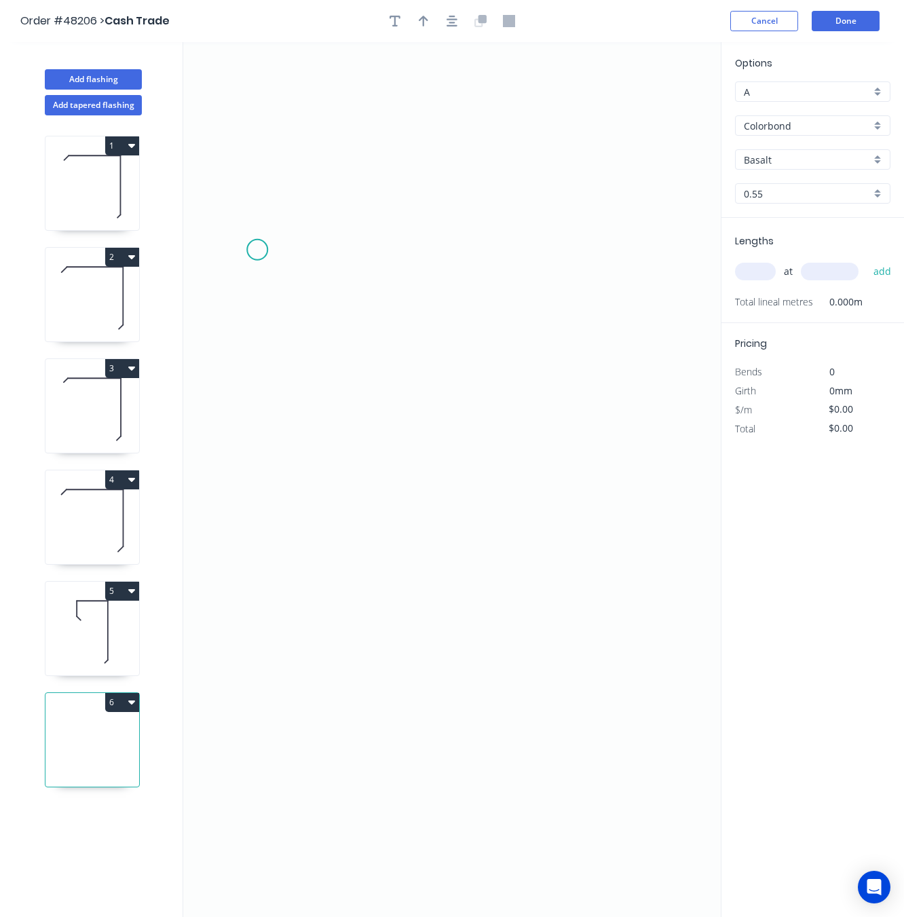
click at [257, 251] on icon "0" at bounding box center [452, 479] width 538 height 875
click at [286, 280] on icon "0" at bounding box center [452, 479] width 538 height 875
click at [604, 285] on icon "0 ?" at bounding box center [452, 479] width 538 height 875
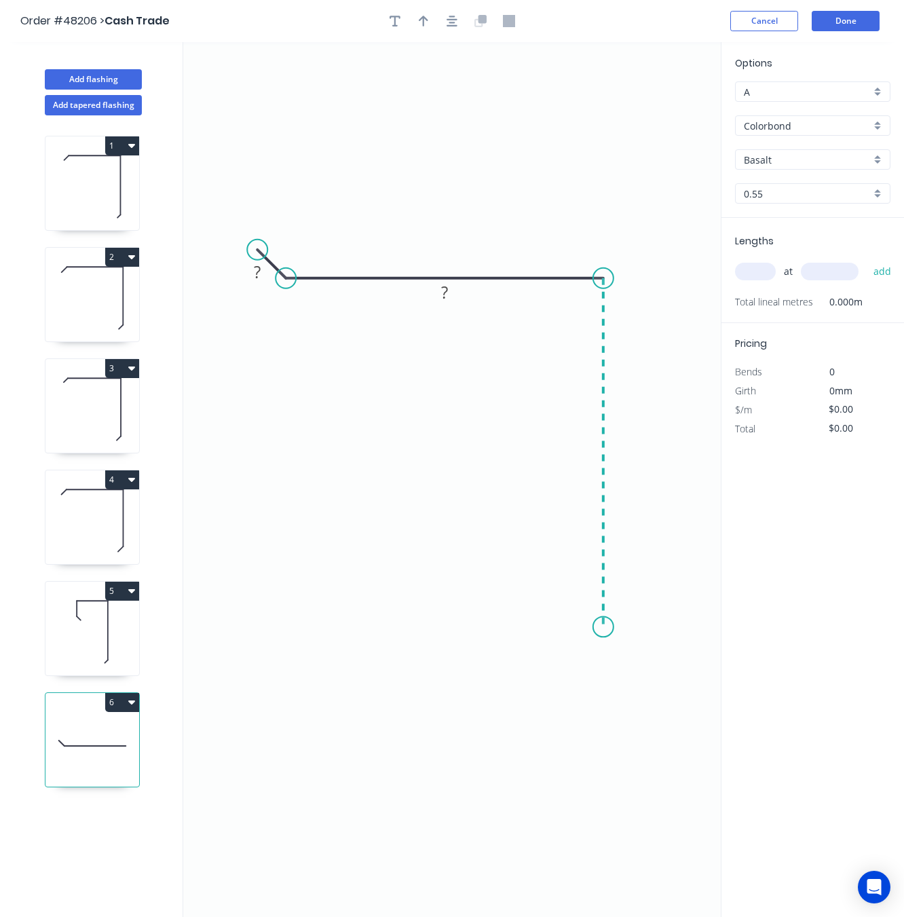
click at [605, 628] on icon "0 ? ?" at bounding box center [452, 479] width 538 height 875
click at [605, 628] on circle at bounding box center [603, 626] width 20 height 20
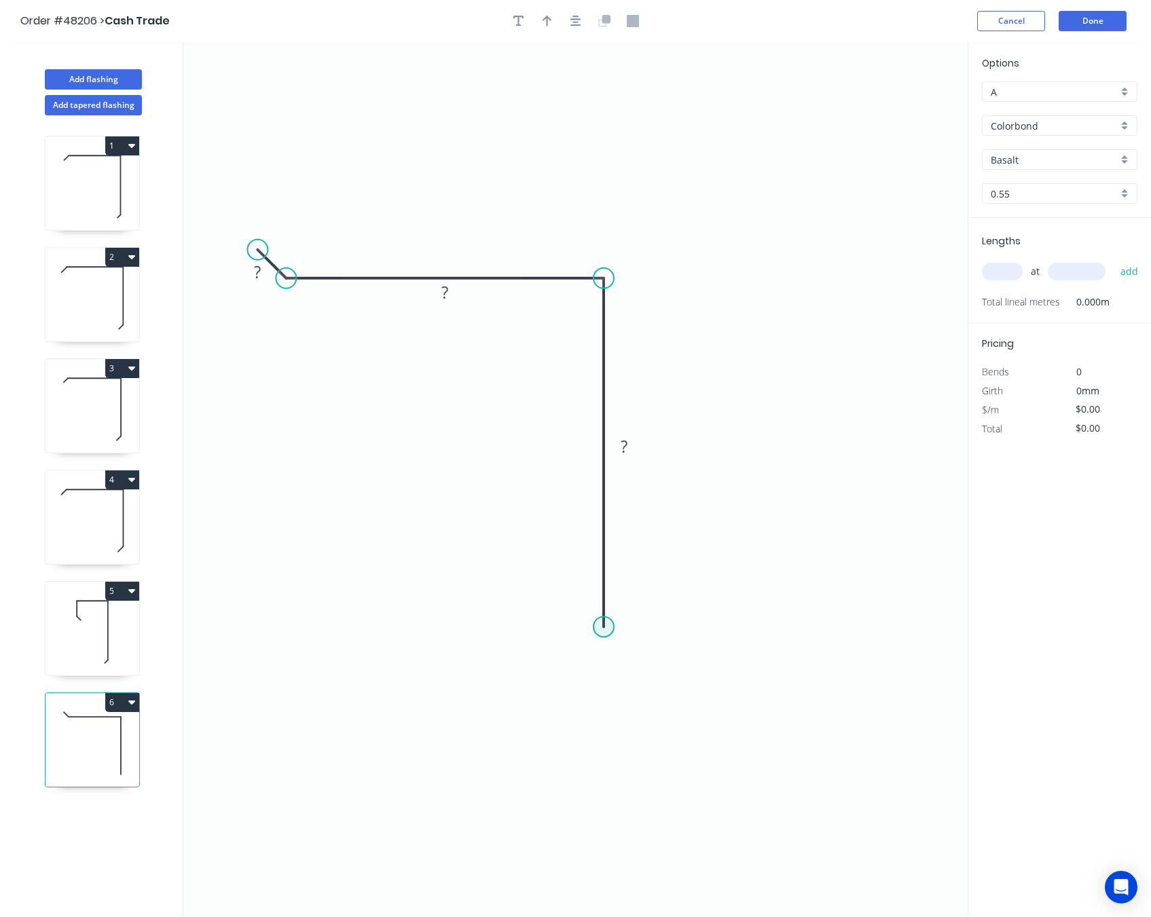
click at [604, 623] on circle at bounding box center [603, 626] width 20 height 20
click at [878, 626] on icon "0 ? ? ?" at bounding box center [575, 479] width 784 height 875
click at [898, 603] on icon at bounding box center [888, 614] width 20 height 25
click at [898, 603] on circle at bounding box center [898, 601] width 20 height 20
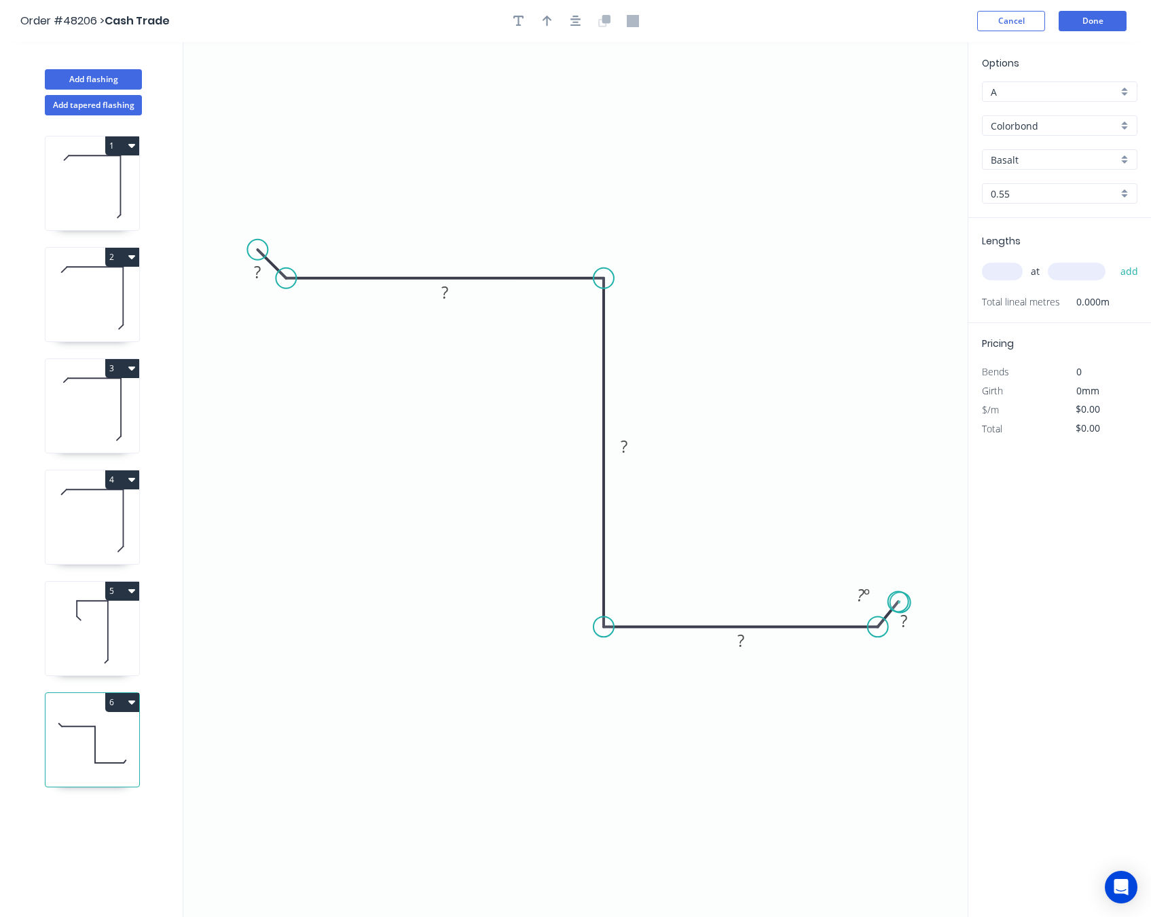
click at [900, 604] on circle at bounding box center [898, 601] width 20 height 20
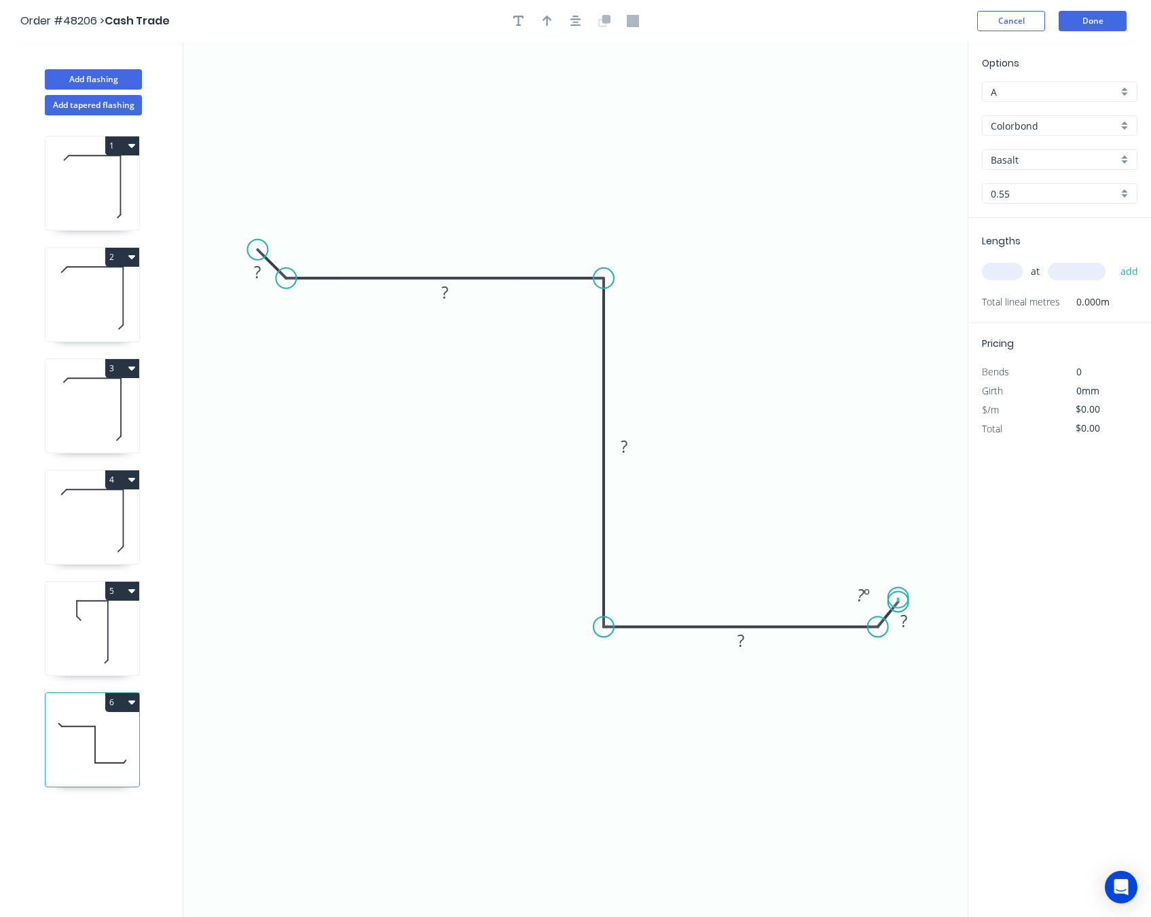
click at [897, 599] on circle at bounding box center [898, 601] width 20 height 20
click at [895, 605] on circle at bounding box center [898, 601] width 20 height 20
drag, startPoint x: 903, startPoint y: 607, endPoint x: 912, endPoint y: 591, distance: 18.3
click at [912, 591] on circle at bounding box center [912, 592] width 20 height 20
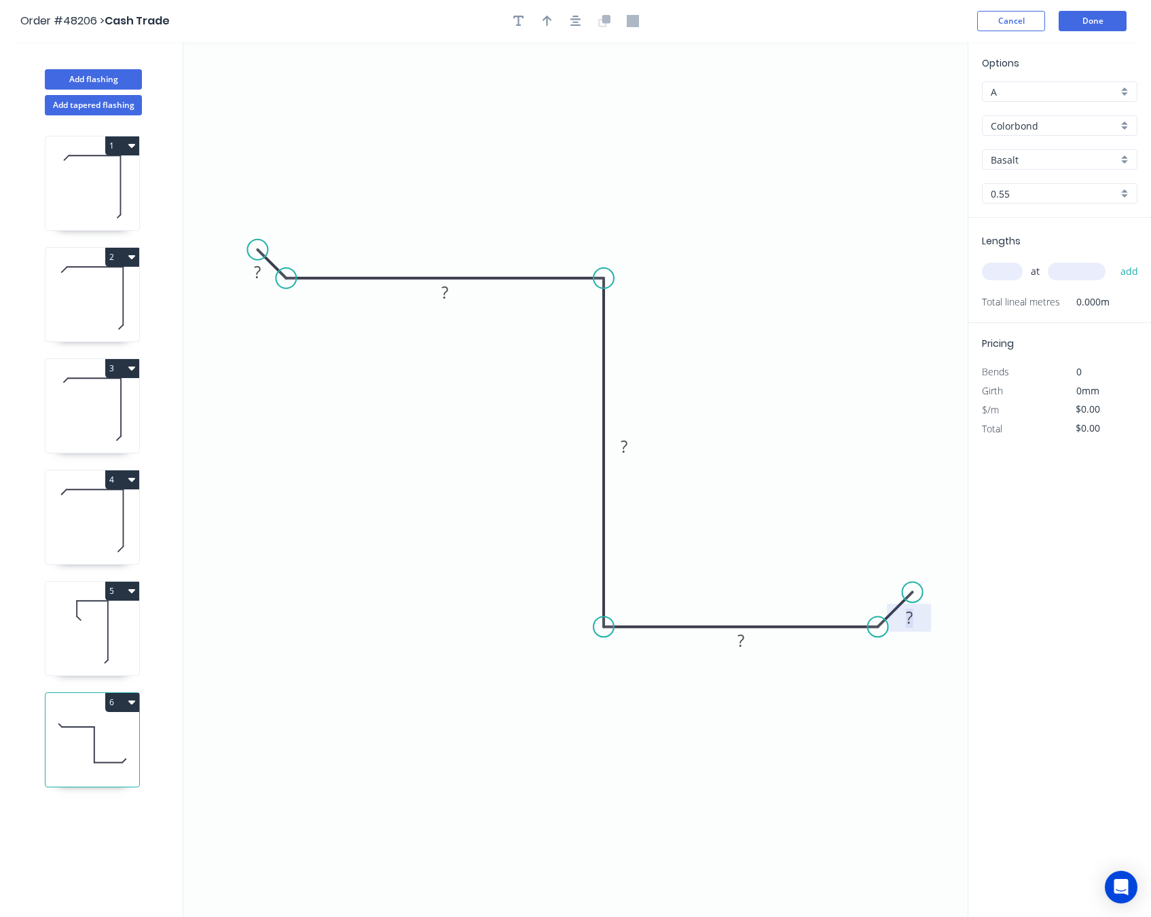
click at [912, 613] on tspan "?" at bounding box center [909, 617] width 7 height 22
click at [747, 638] on rect at bounding box center [740, 641] width 27 height 19
click at [616, 442] on rect at bounding box center [623, 447] width 27 height 19
click at [453, 290] on rect at bounding box center [444, 293] width 27 height 19
click at [263, 270] on rect at bounding box center [257, 272] width 27 height 19
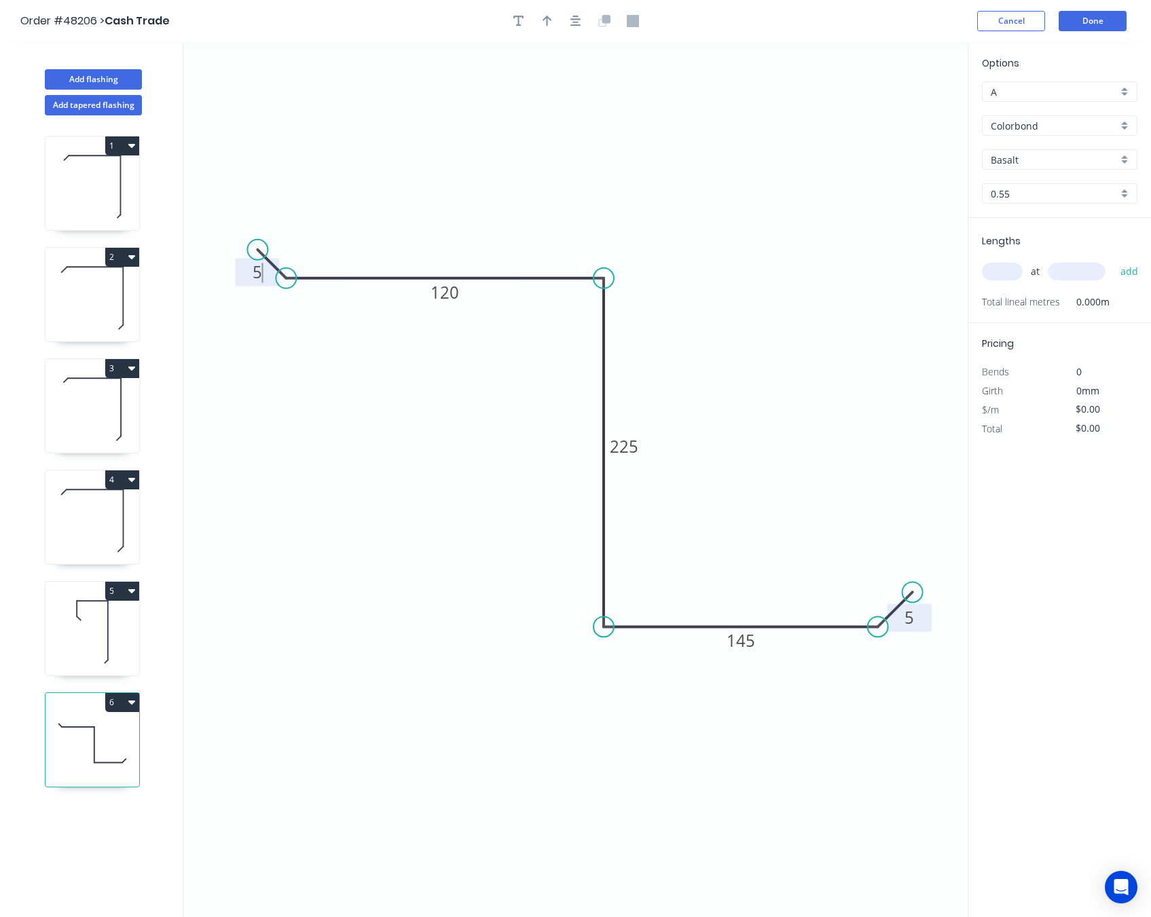
click at [1049, 129] on input "Colorbond" at bounding box center [1054, 126] width 127 height 14
type input "$22.76"
click at [1043, 182] on div "Zincalume" at bounding box center [1059, 176] width 154 height 24
type input "Zincalume"
type input "Zinc"
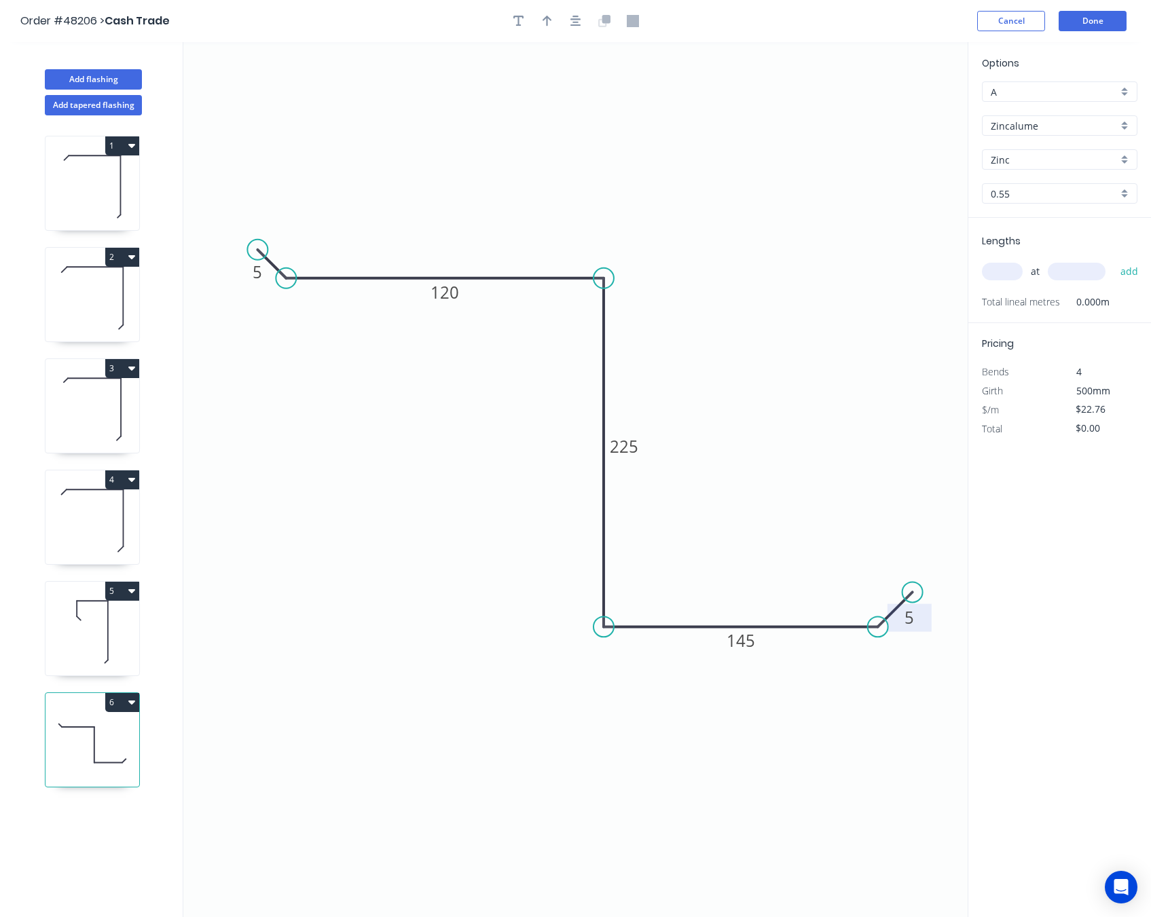
type input "$18.81"
click at [1015, 276] on input "text" at bounding box center [1002, 272] width 41 height 18
click at [1067, 23] on button "Done" at bounding box center [1092, 21] width 68 height 20
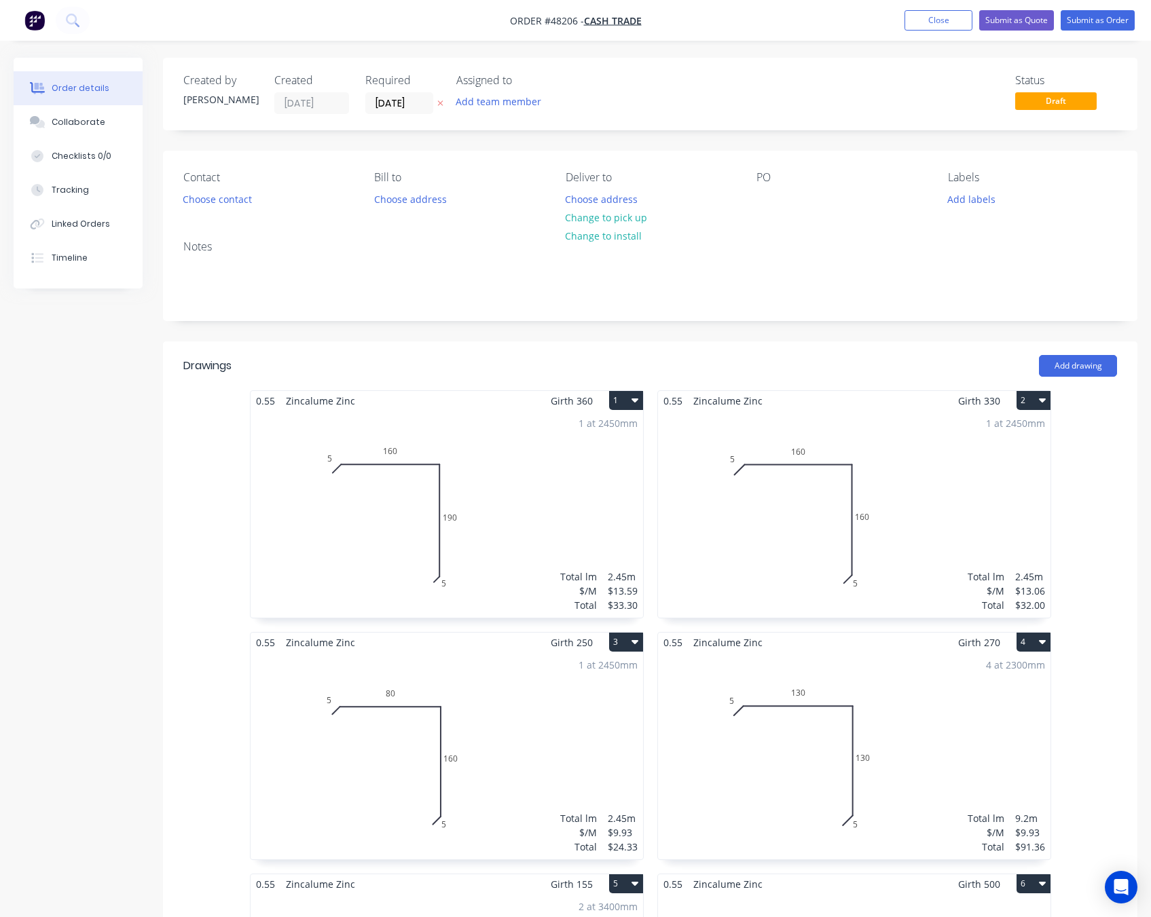
click at [1067, 382] on header "Drawings Add drawing" at bounding box center [650, 365] width 974 height 49
click at [1067, 375] on button "Add drawing" at bounding box center [1078, 366] width 78 height 22
